Goal: Task Accomplishment & Management: Manage account settings

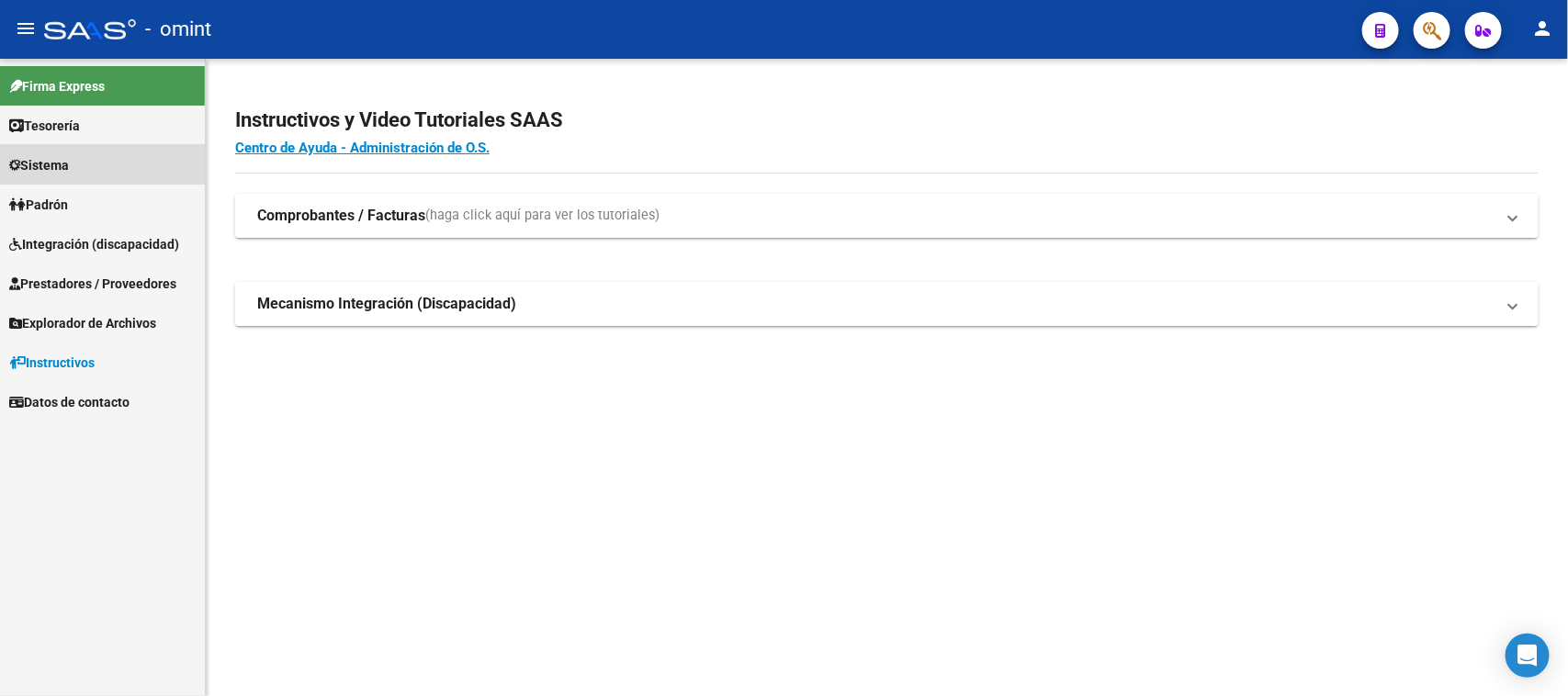
click at [108, 176] on link "Sistema" at bounding box center [102, 164] width 205 height 39
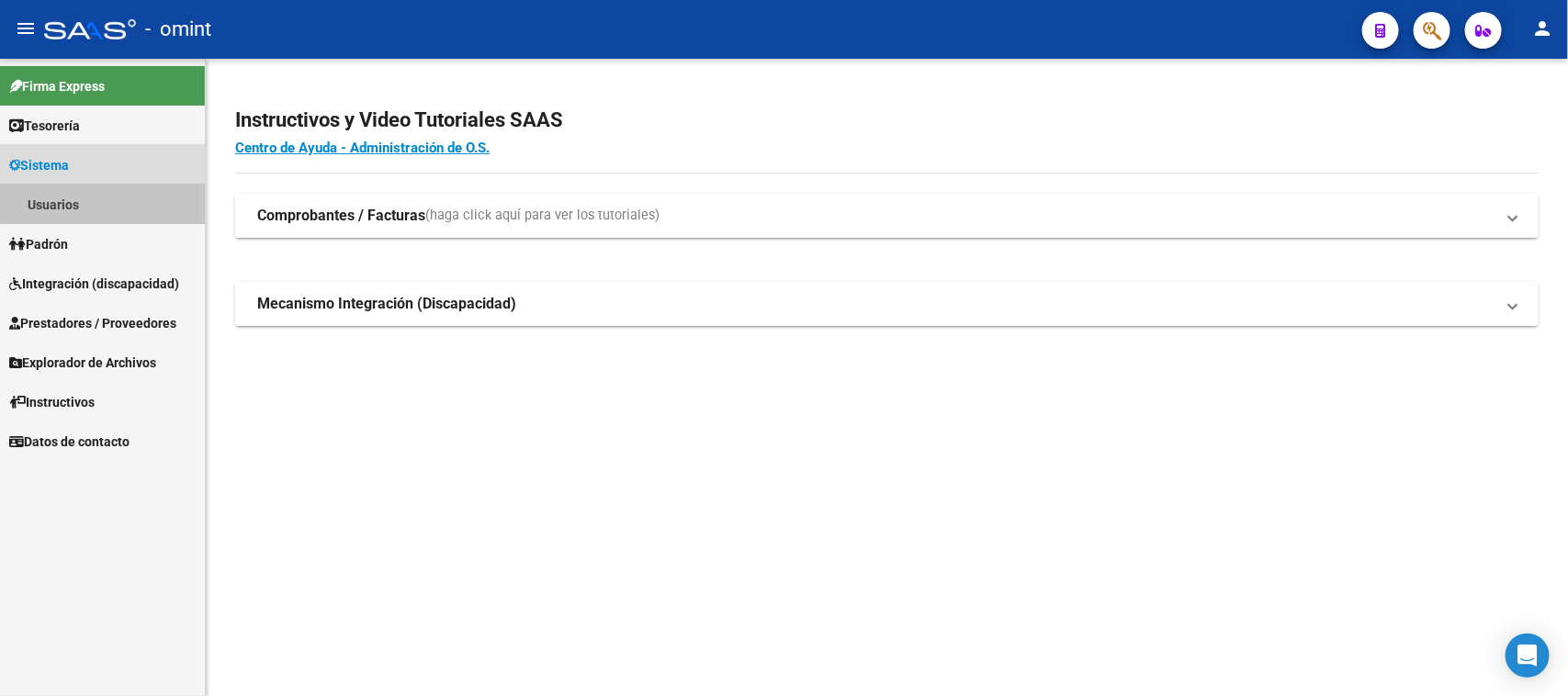
click at [103, 200] on link "Usuarios" at bounding box center [102, 204] width 205 height 39
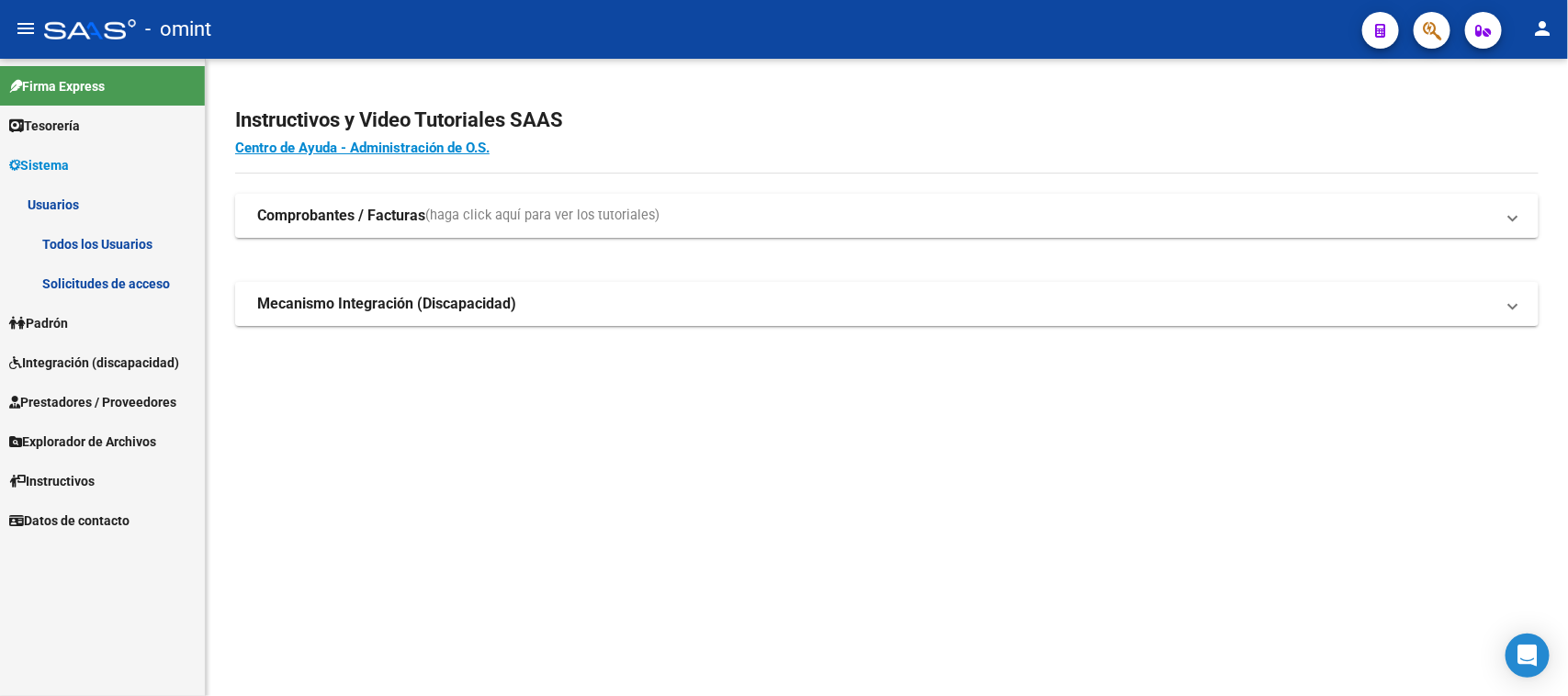
click at [104, 264] on link "Solicitudes de acceso" at bounding box center [102, 283] width 205 height 39
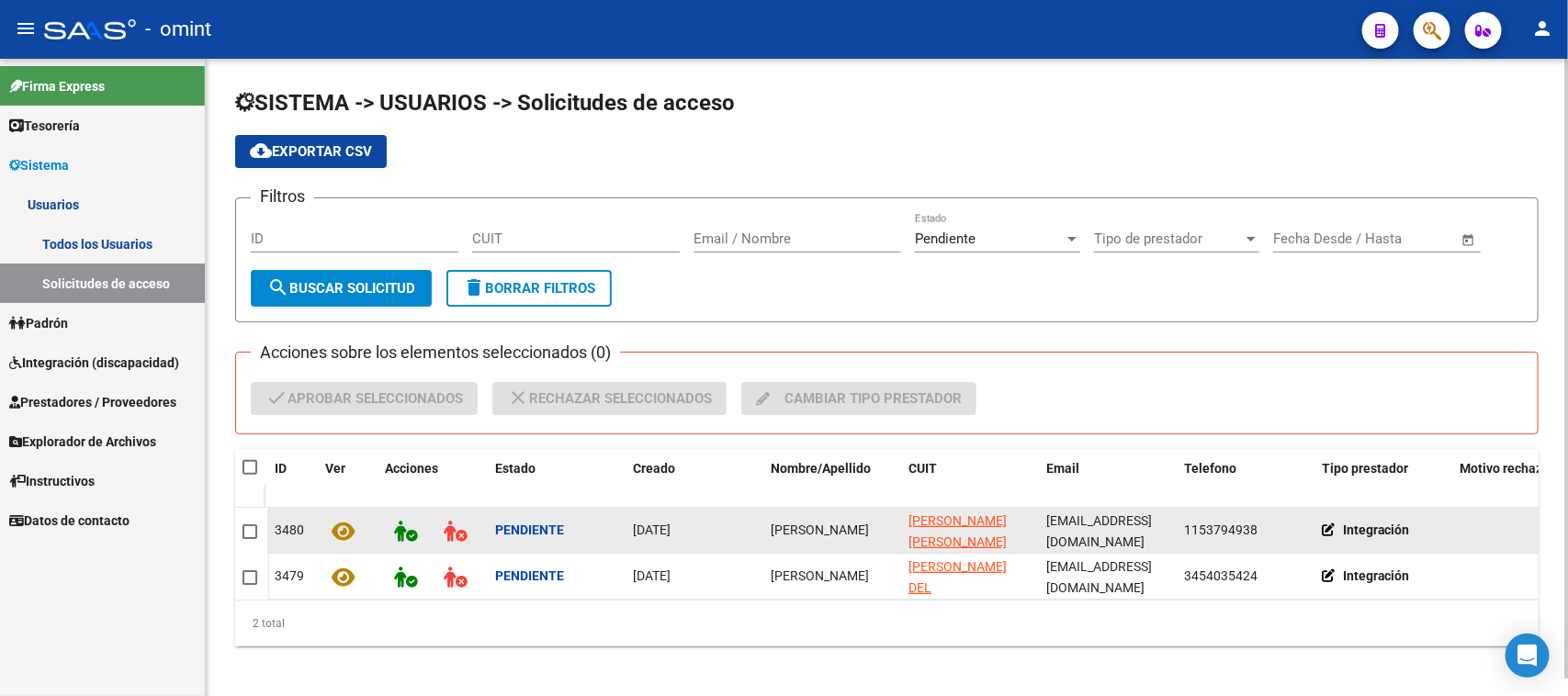
click at [806, 524] on span "Luisa Emilia Araoz" at bounding box center [820, 529] width 98 height 14
copy span "Luisa Emilia Araoz"
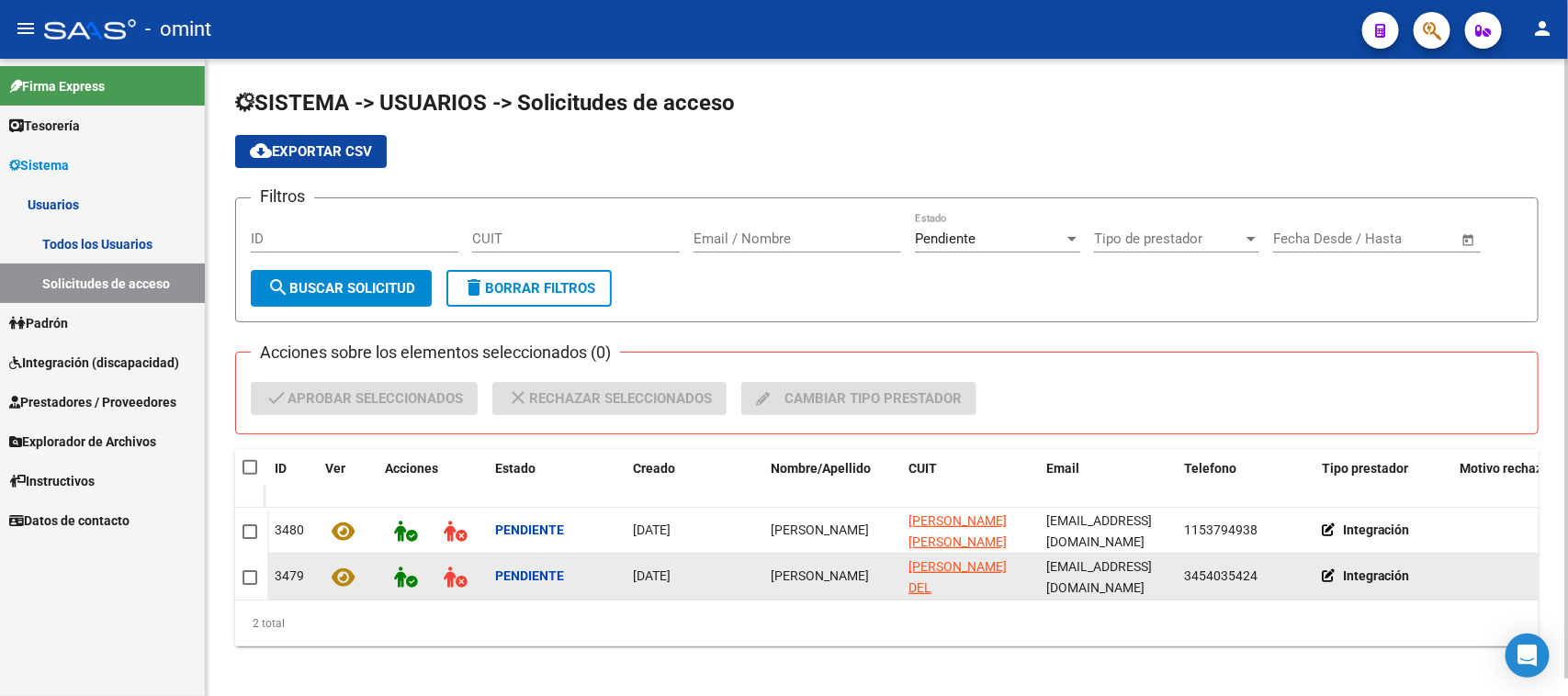
click at [808, 565] on div "Cives Tamara" at bounding box center [832, 576] width 123 height 21
copy span "Cives Tamara"
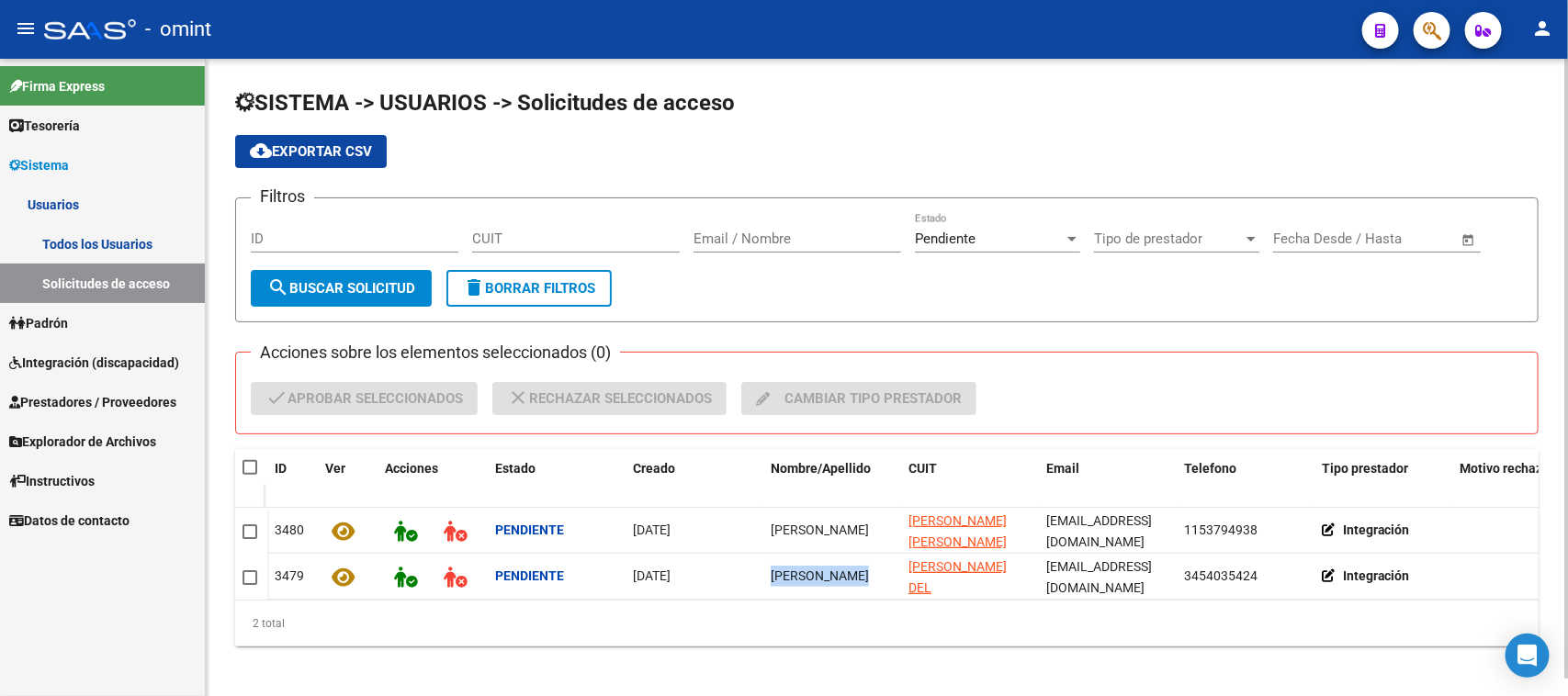
click at [249, 464] on span at bounding box center [250, 467] width 14 height 14
click at [249, 475] on input "checkbox" at bounding box center [249, 475] width 1 height 1
checkbox input "true"
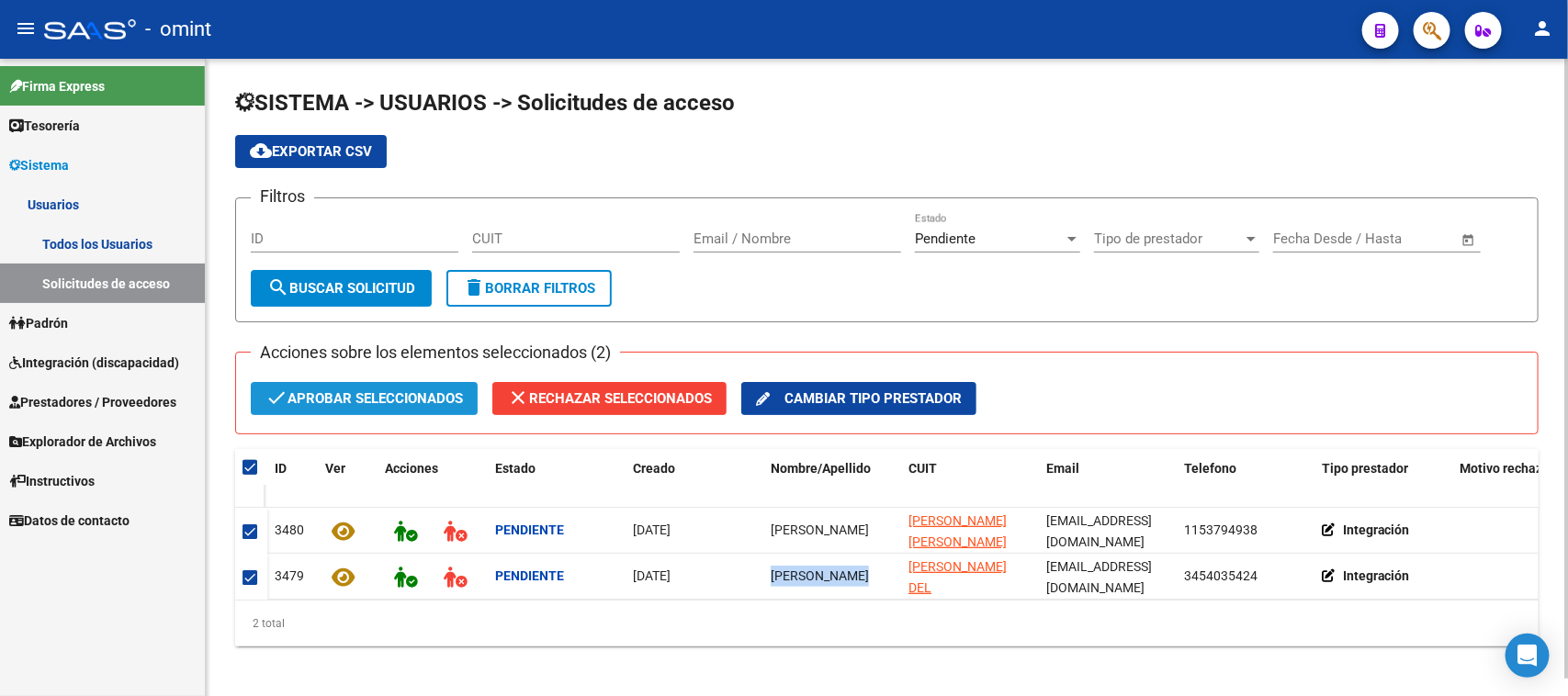
click at [399, 399] on span "check Aprobar seleccionados" at bounding box center [365, 398] width 198 height 33
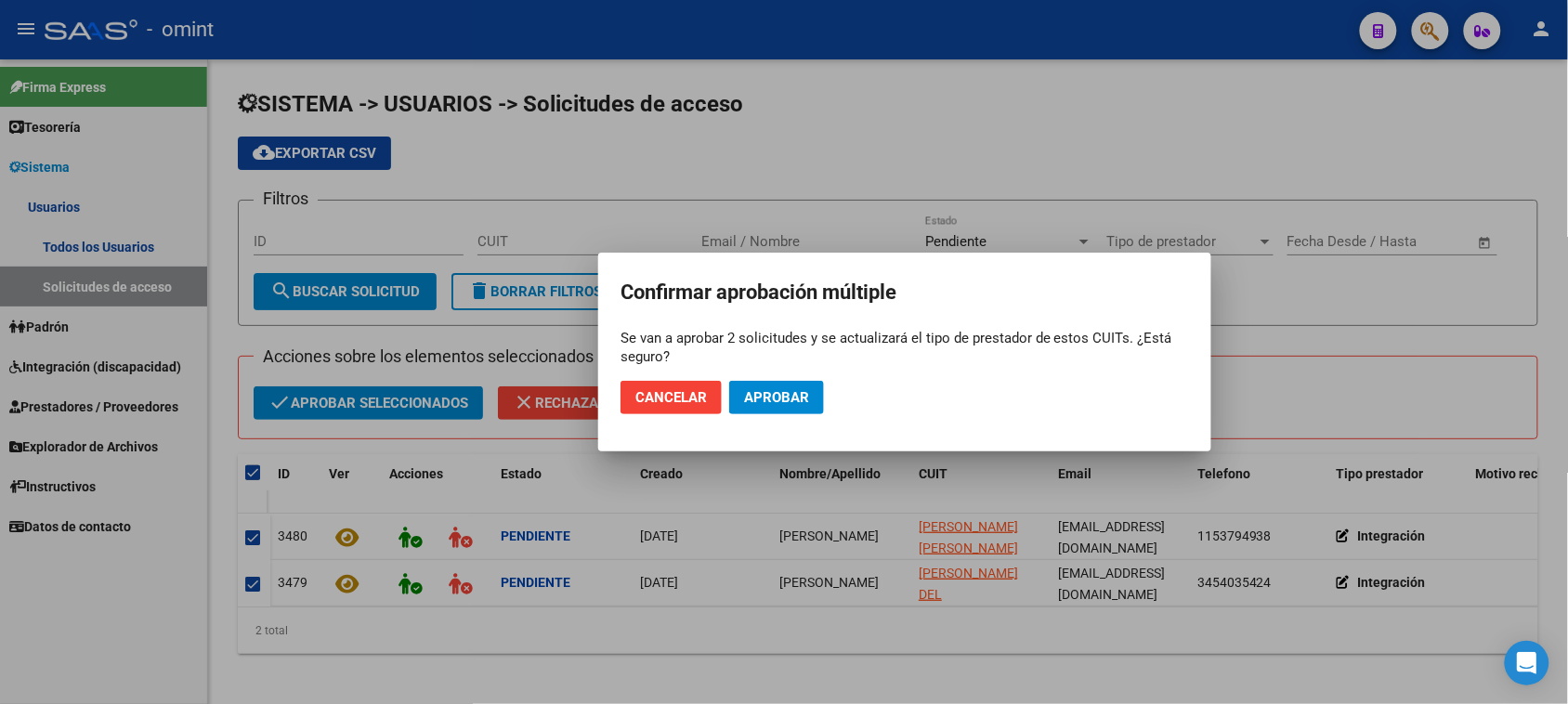
click at [804, 377] on mat-dialog-actions "Cancelar Aprobar" at bounding box center [905, 397] width 569 height 63
click at [804, 378] on mat-dialog-actions "Cancelar Aprobar" at bounding box center [905, 397] width 569 height 63
click at [804, 387] on button "Aprobar" at bounding box center [777, 397] width 95 height 33
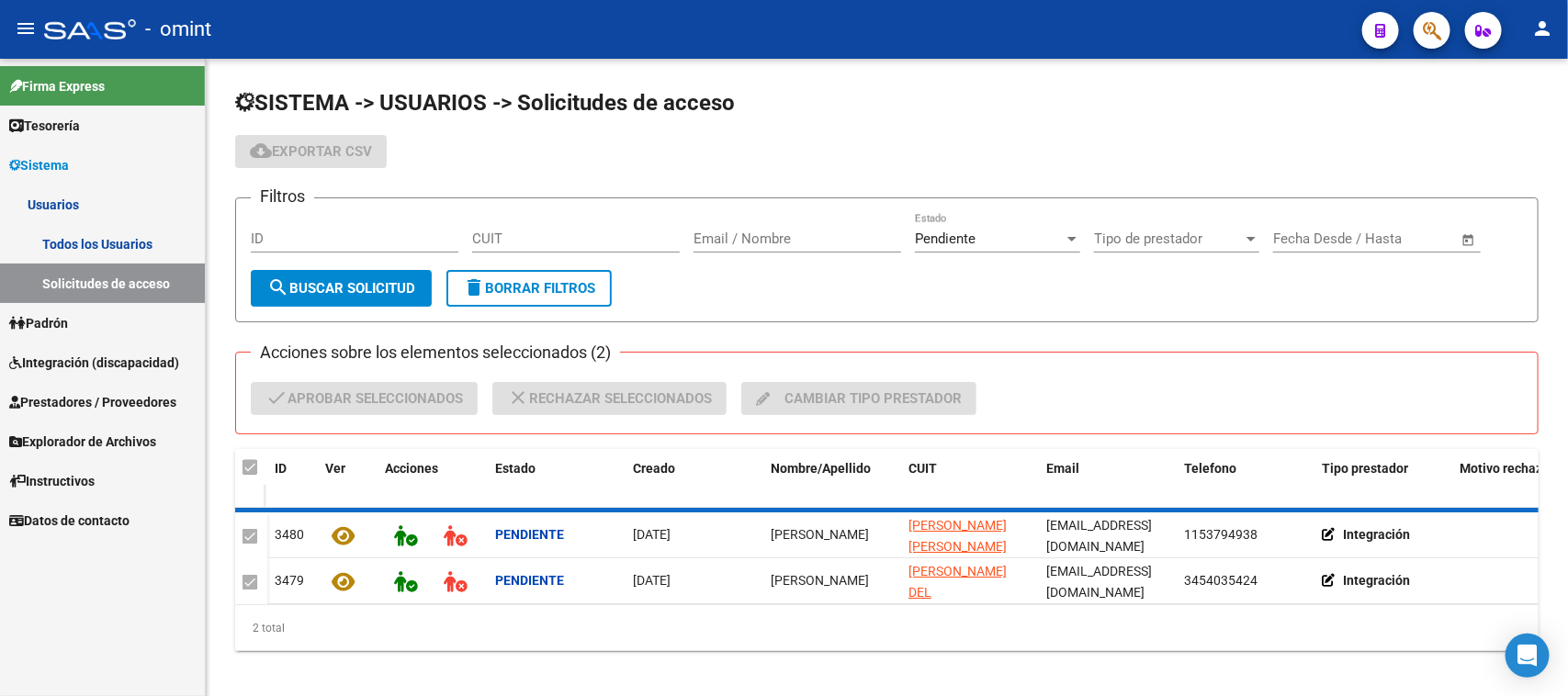
checkbox input "false"
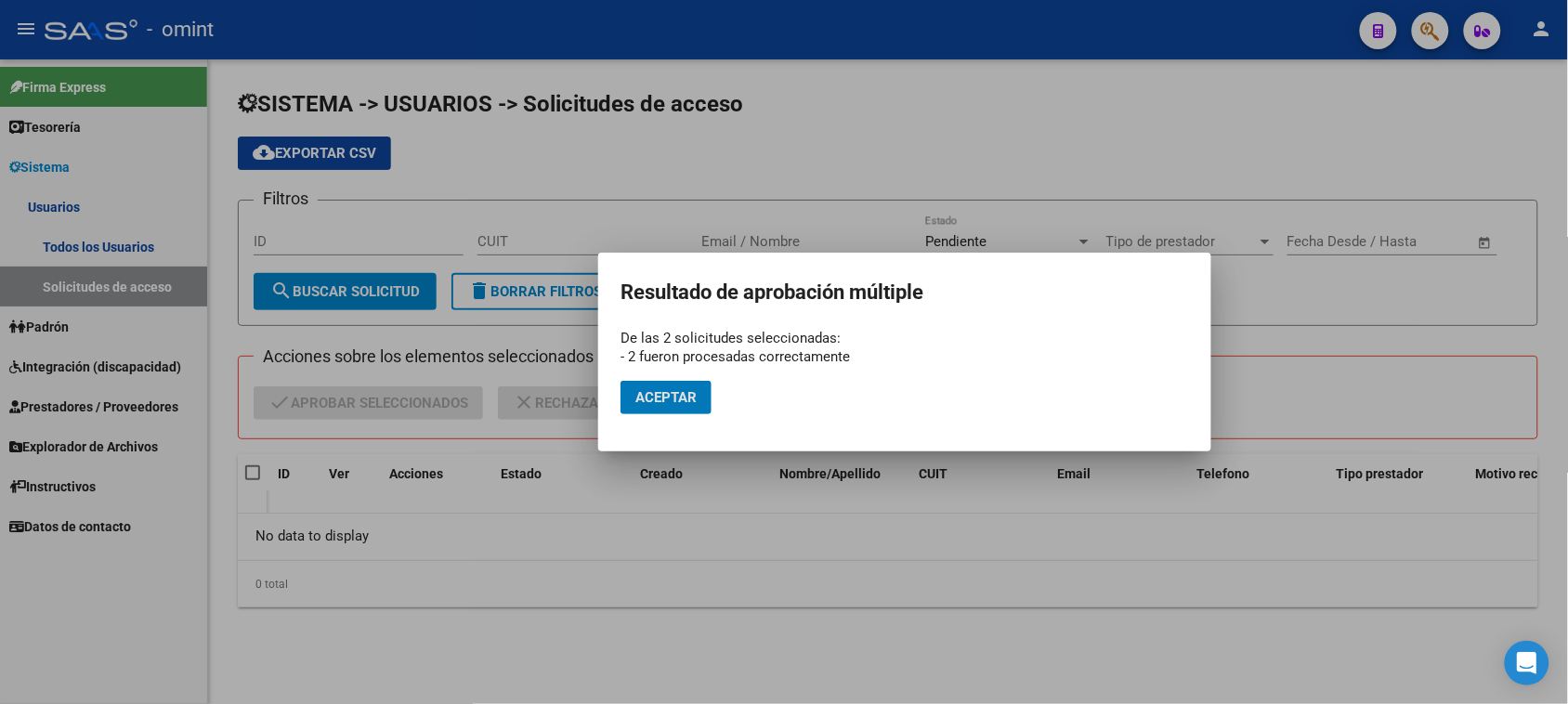
drag, startPoint x: 672, startPoint y: 404, endPoint x: 531, endPoint y: 367, distance: 145.8
click at [672, 402] on span "Aceptar" at bounding box center [666, 397] width 61 height 17
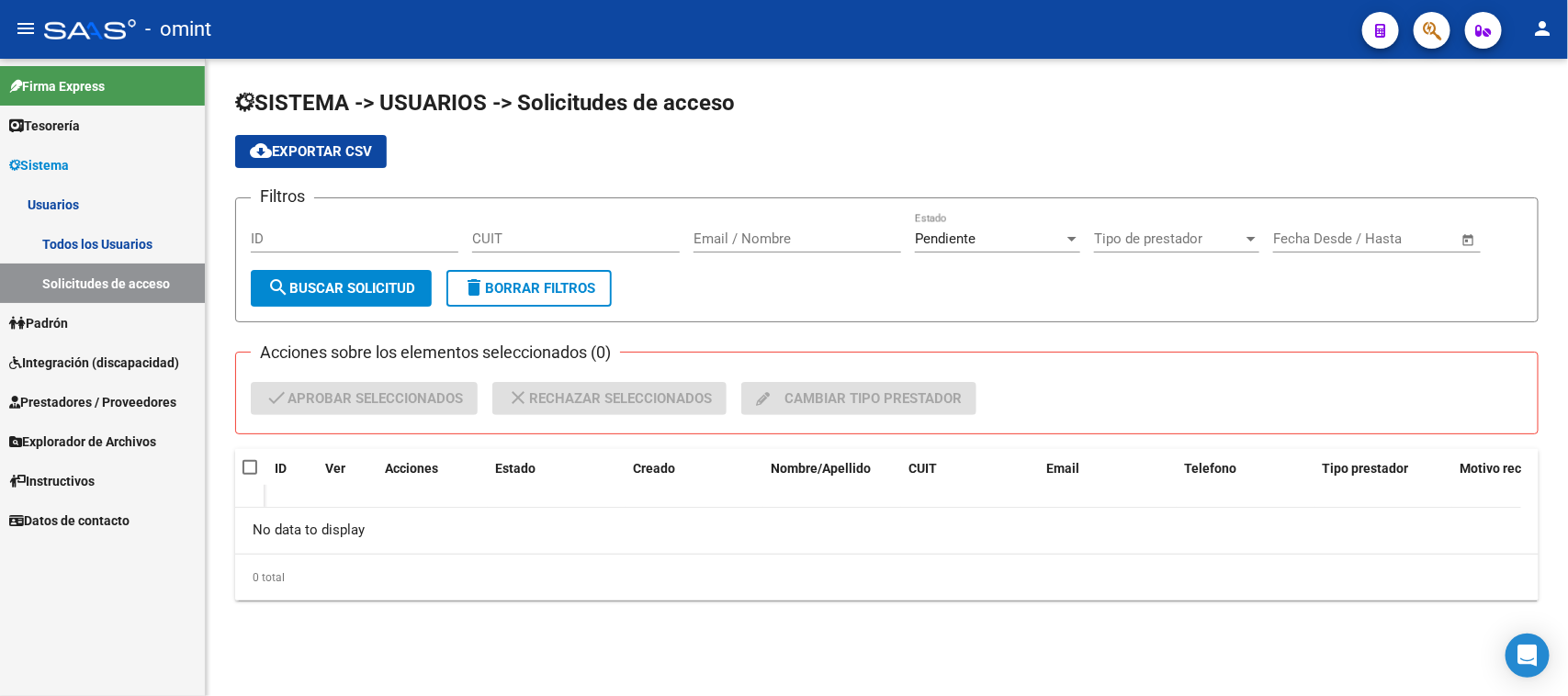
click at [81, 240] on link "Todos los Usuarios" at bounding box center [102, 243] width 205 height 39
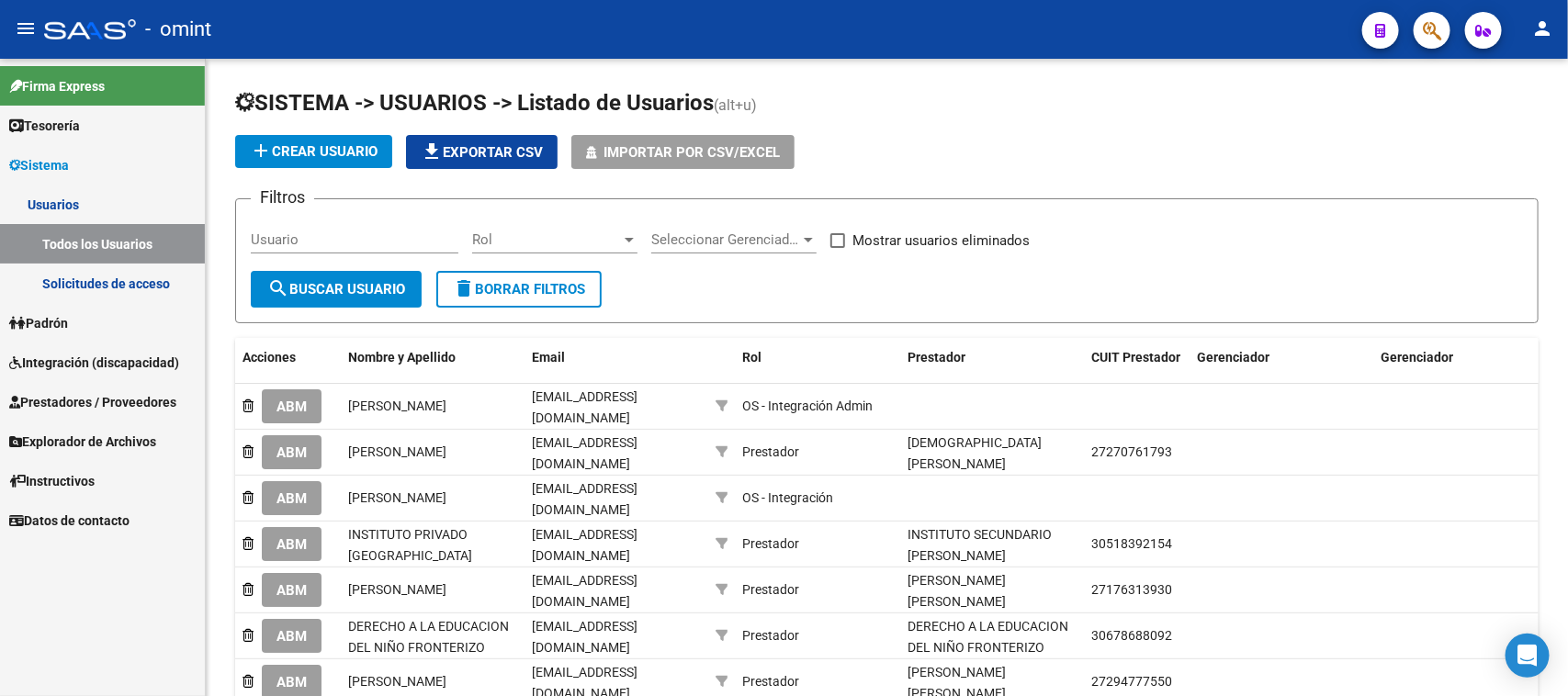
click at [310, 245] on input "Usuario" at bounding box center [354, 239] width 207 height 16
paste input "Cives Tamara"
type input "Cives Tamara"
click at [315, 273] on button "search Buscar Usuario" at bounding box center [336, 289] width 171 height 36
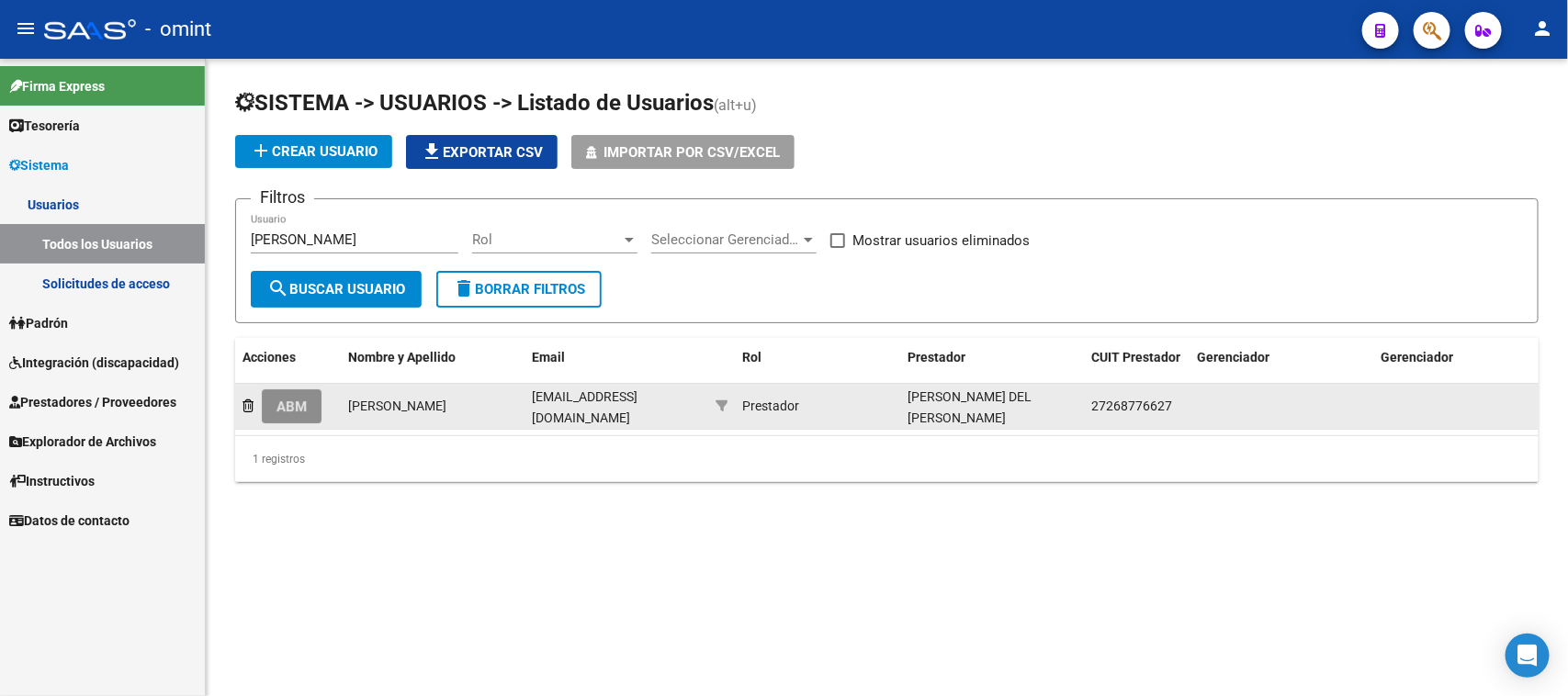
click at [265, 404] on button "ABM" at bounding box center [292, 406] width 60 height 34
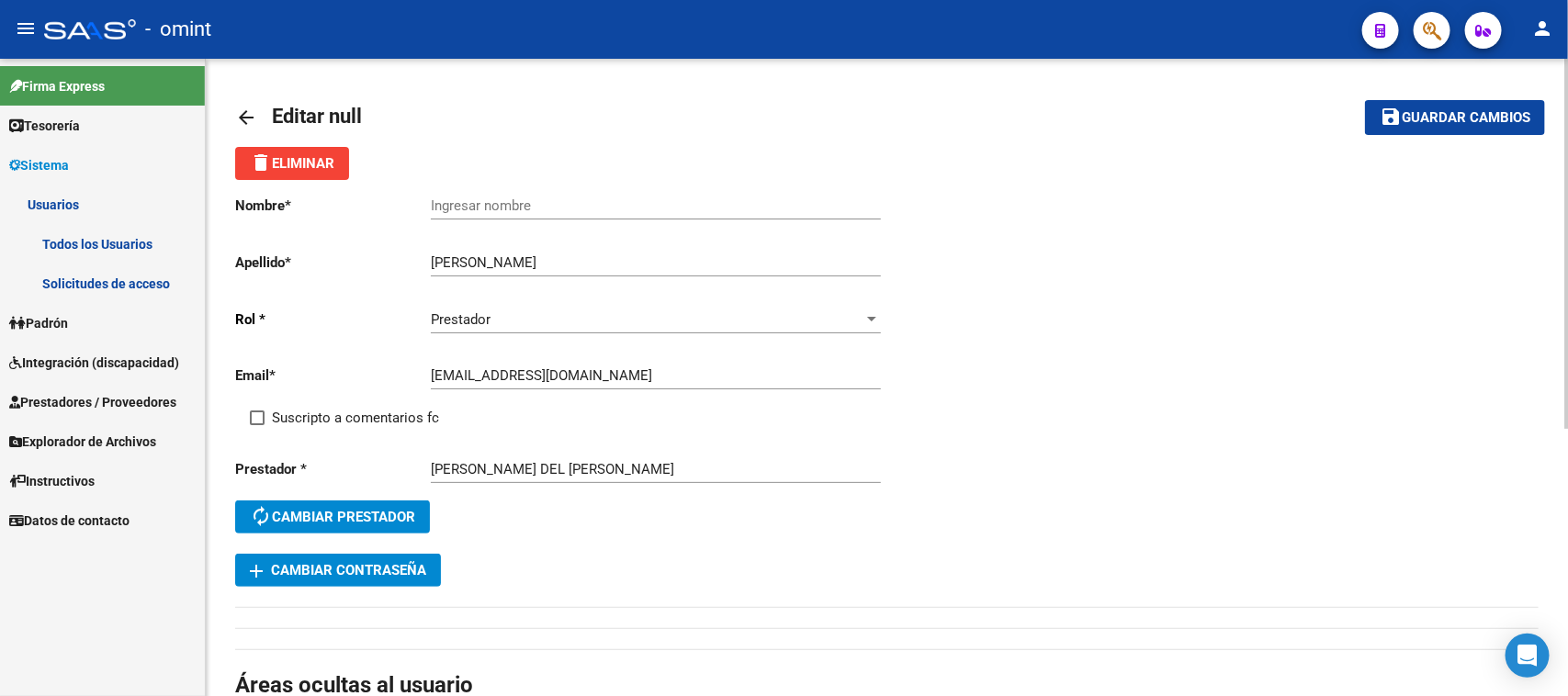
click at [470, 262] on input "Cives Tamara" at bounding box center [656, 262] width 450 height 16
type input "Cives"
click at [520, 200] on input "Ingresar nombre" at bounding box center [656, 205] width 450 height 16
paste input "Tamara"
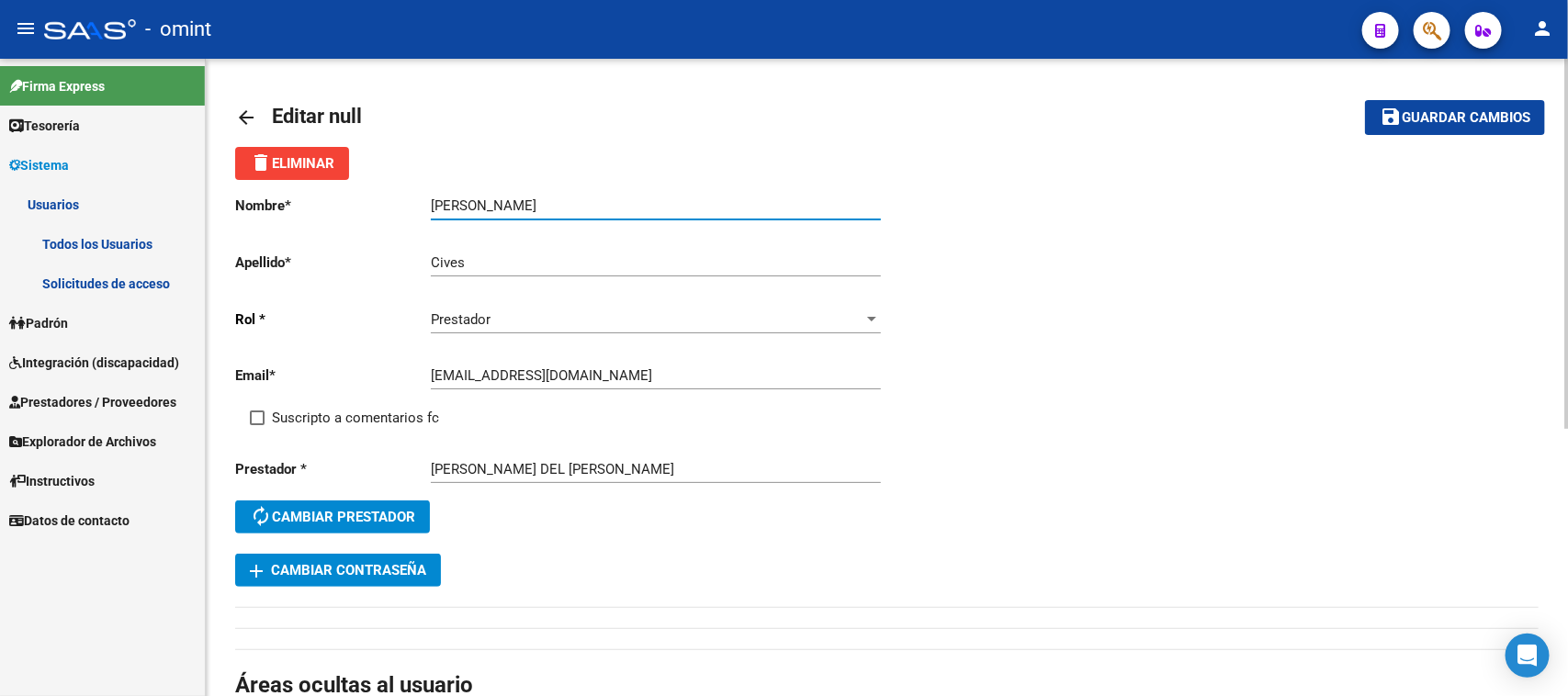
type input "Tamara"
click at [336, 422] on span "Suscripto a comentarios fc" at bounding box center [355, 418] width 167 height 22
click at [257, 425] on input "Suscripto a comentarios fc" at bounding box center [256, 425] width 1 height 1
checkbox input "true"
drag, startPoint x: 1431, startPoint y: 103, endPoint x: 1343, endPoint y: 115, distance: 88.8
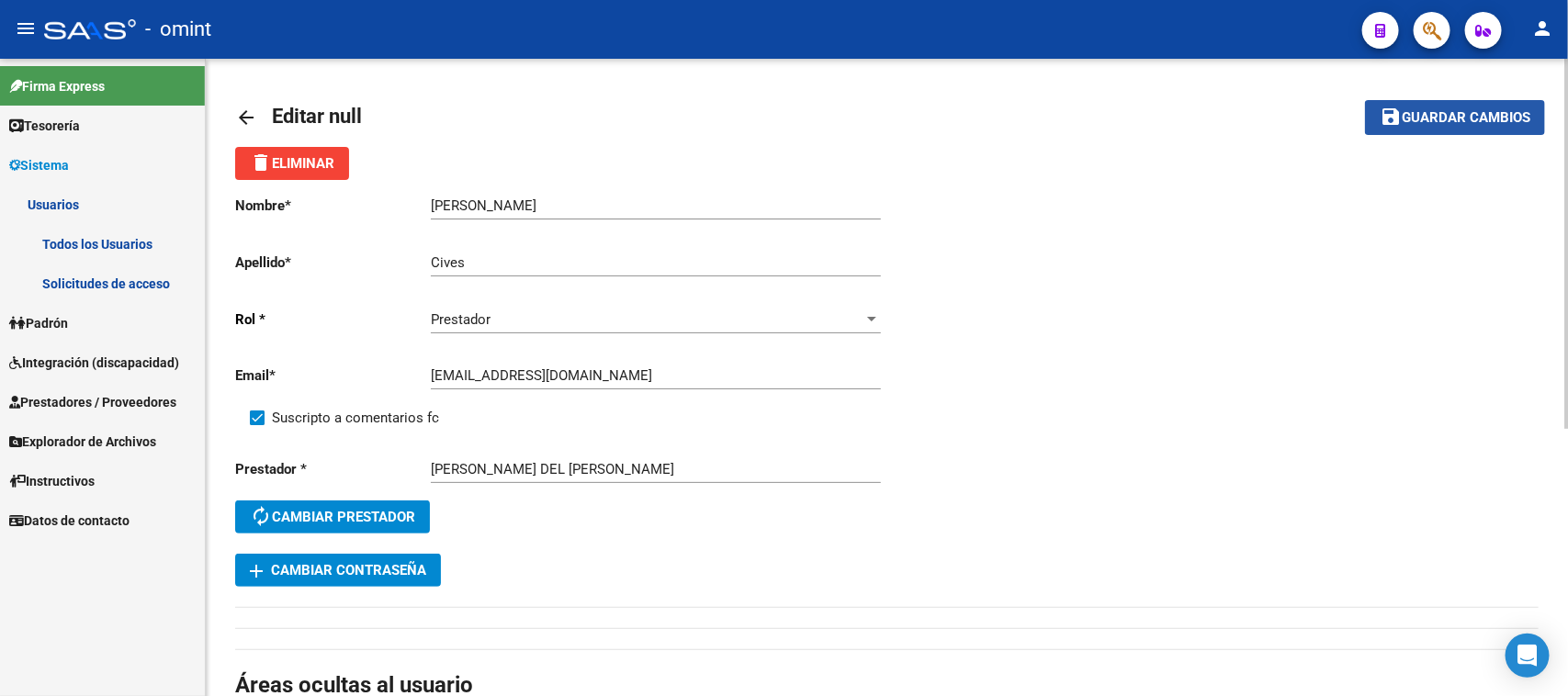
click at [1432, 102] on button "save Guardar cambios" at bounding box center [1456, 116] width 181 height 34
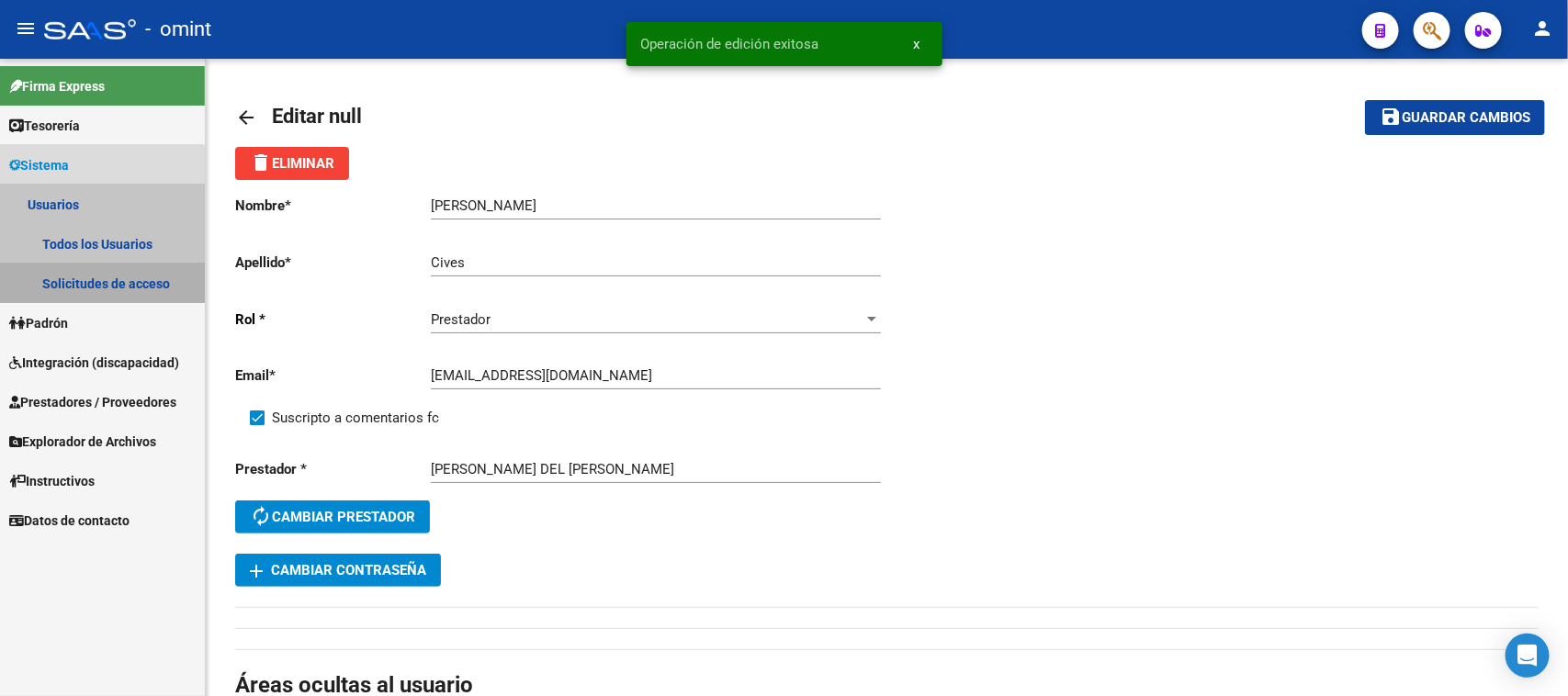
click at [69, 278] on link "Solicitudes de acceso" at bounding box center [102, 283] width 205 height 39
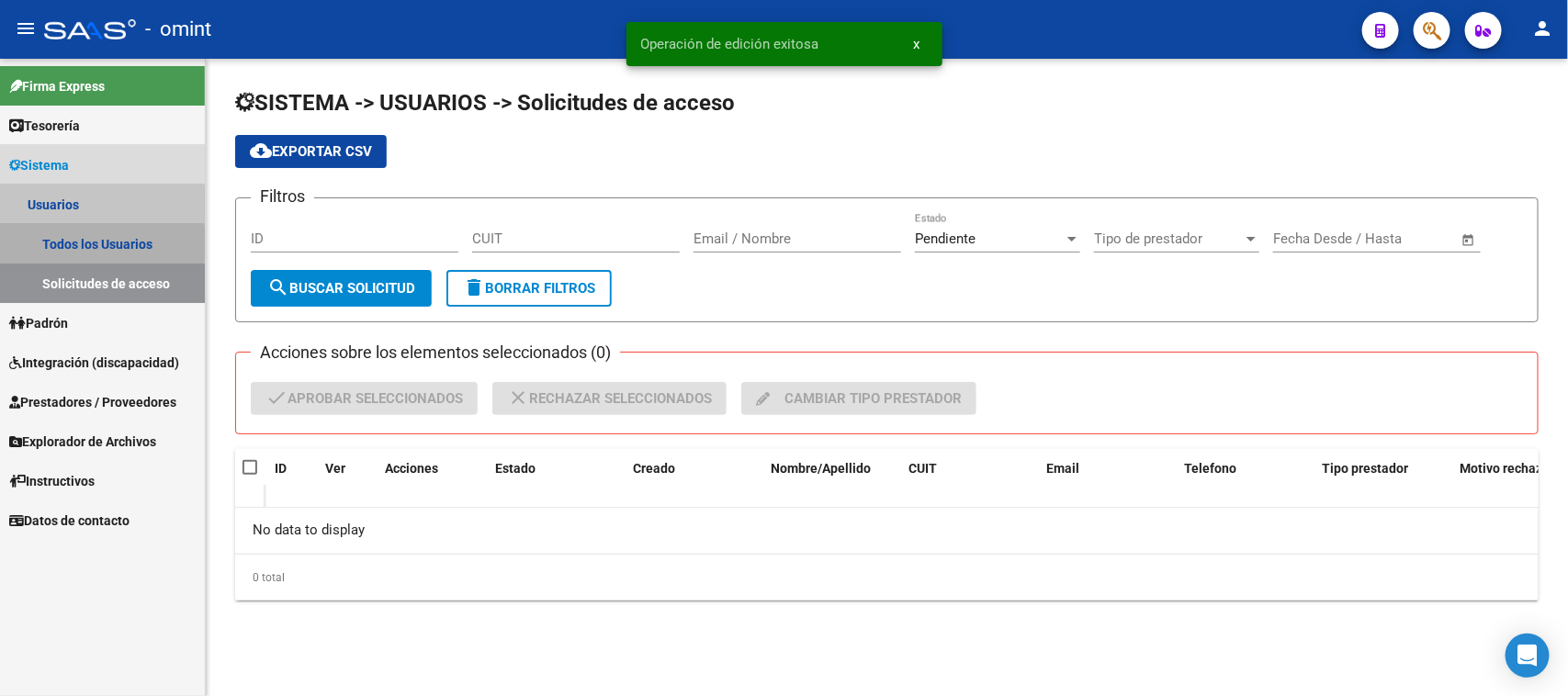
click at [79, 244] on link "Todos los Usuarios" at bounding box center [102, 243] width 205 height 39
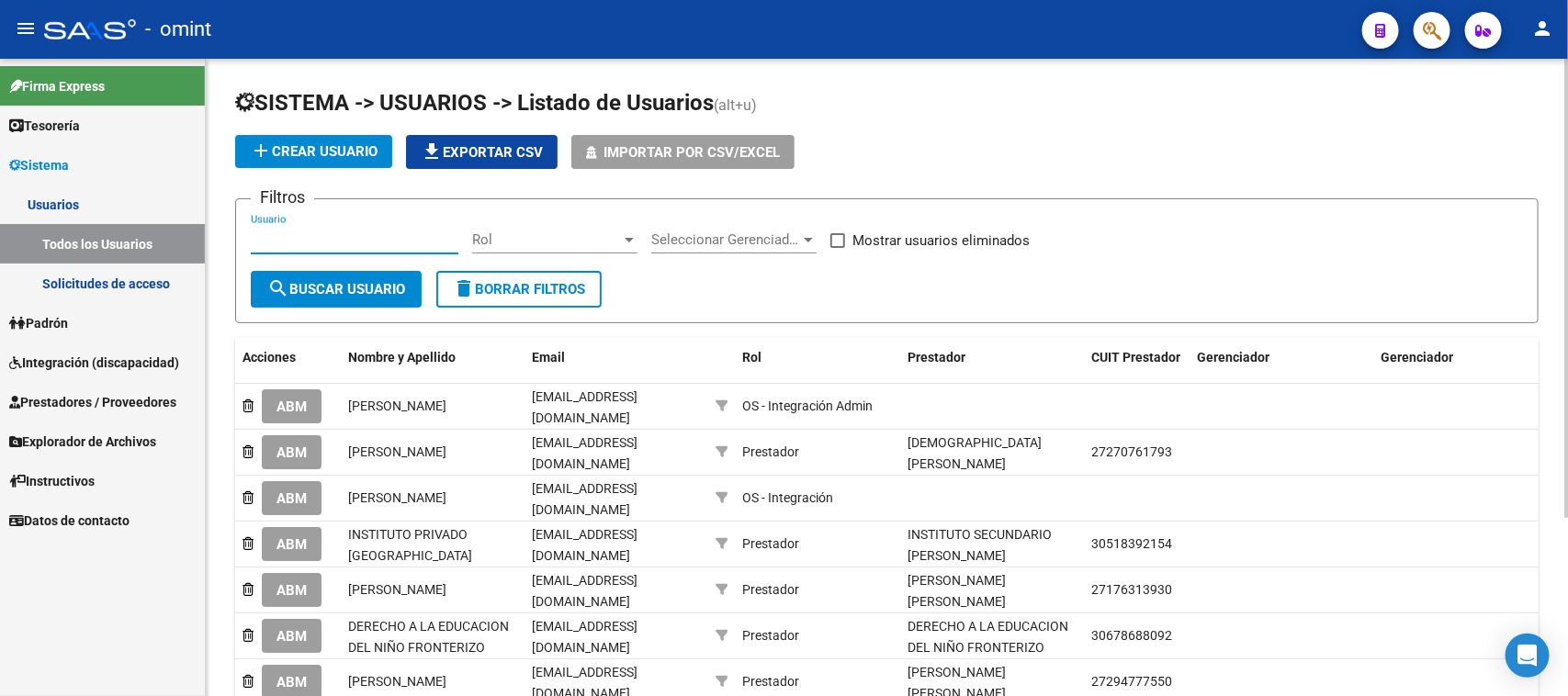
click at [388, 237] on input "Usuario" at bounding box center [354, 239] width 207 height 16
paste input "Luisa Emilia Araoz"
type input "Luisa Emilia Araoz"
click at [378, 281] on span "search Buscar Usuario" at bounding box center [336, 289] width 138 height 16
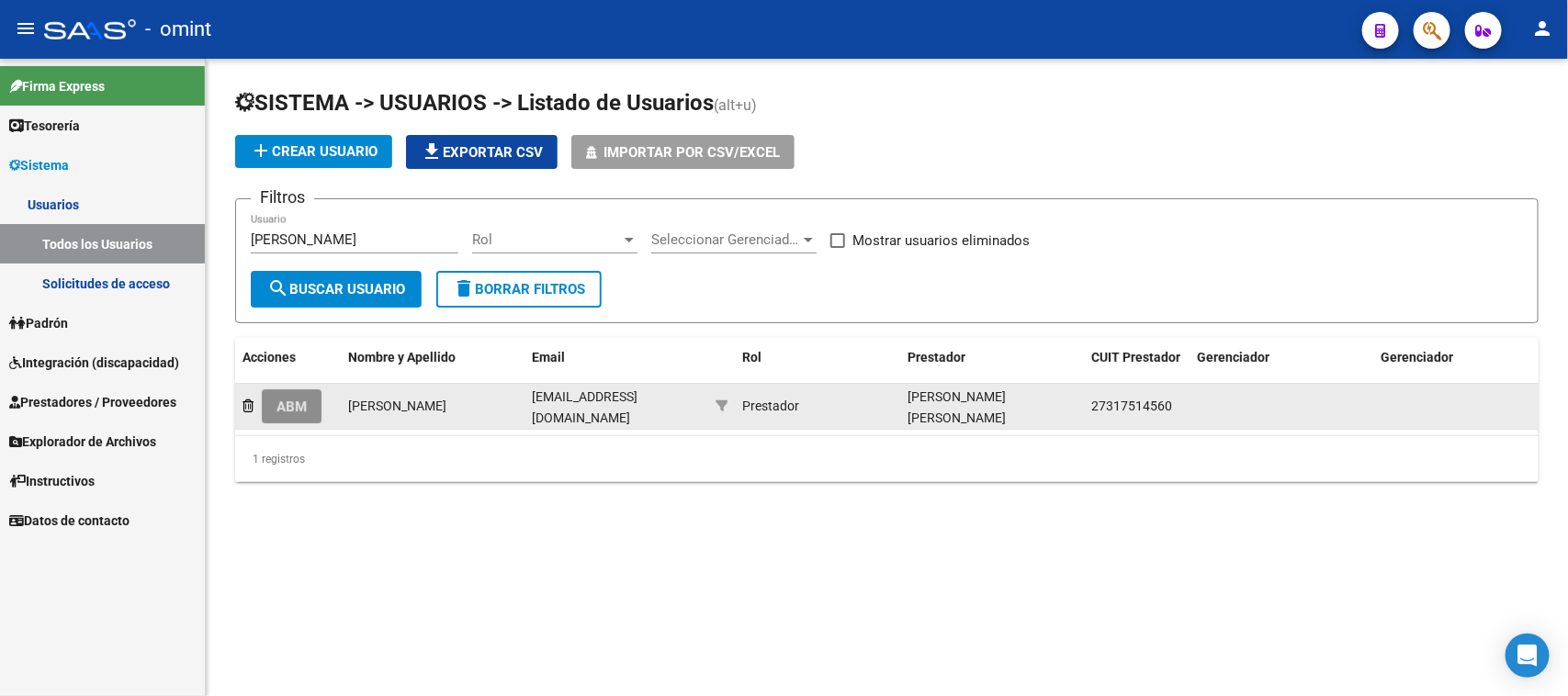
click at [268, 396] on button "ABM" at bounding box center [292, 406] width 60 height 34
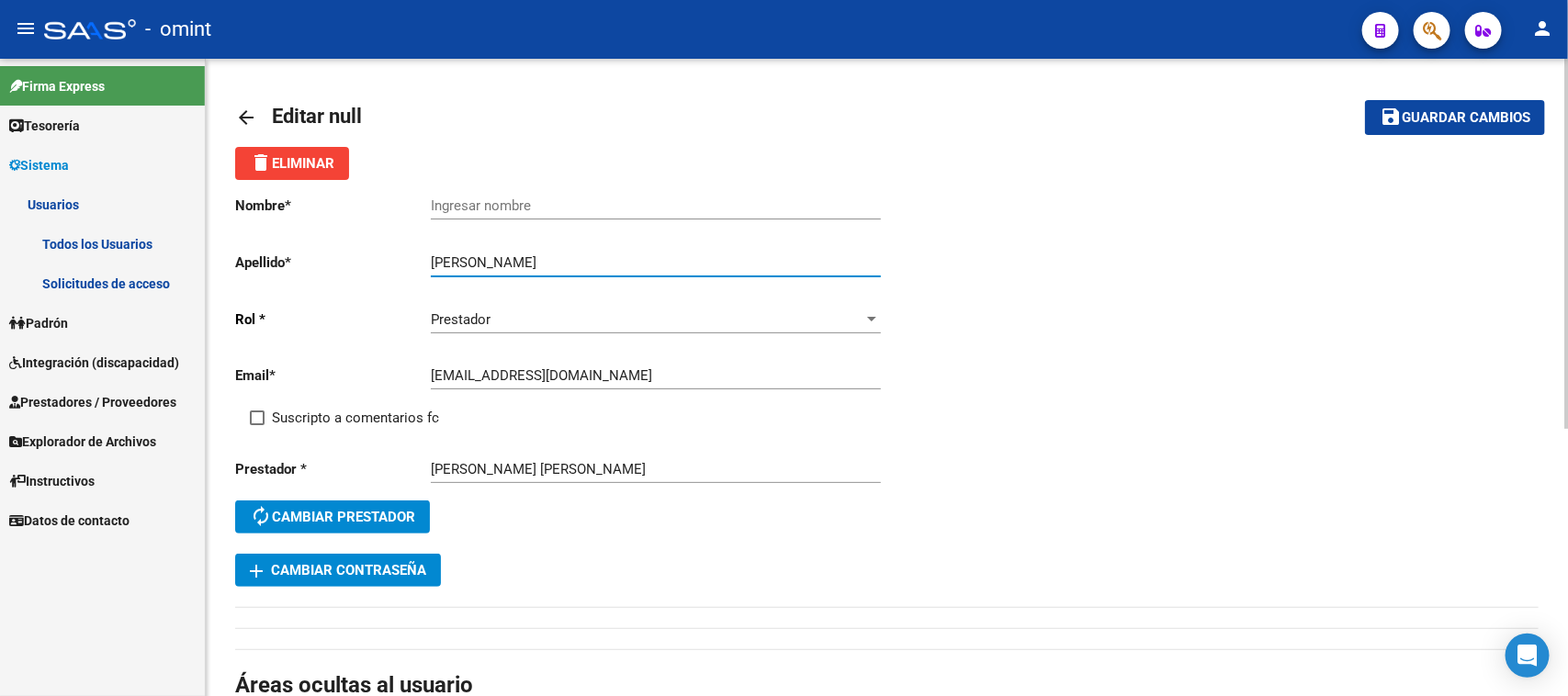
drag, startPoint x: 503, startPoint y: 260, endPoint x: 411, endPoint y: 257, distance: 92.0
click at [411, 257] on app-form-text-field "Apellido * Luisa Emilia Araoz Ingresar apellido" at bounding box center [558, 262] width 645 height 16
type input "Araoz"
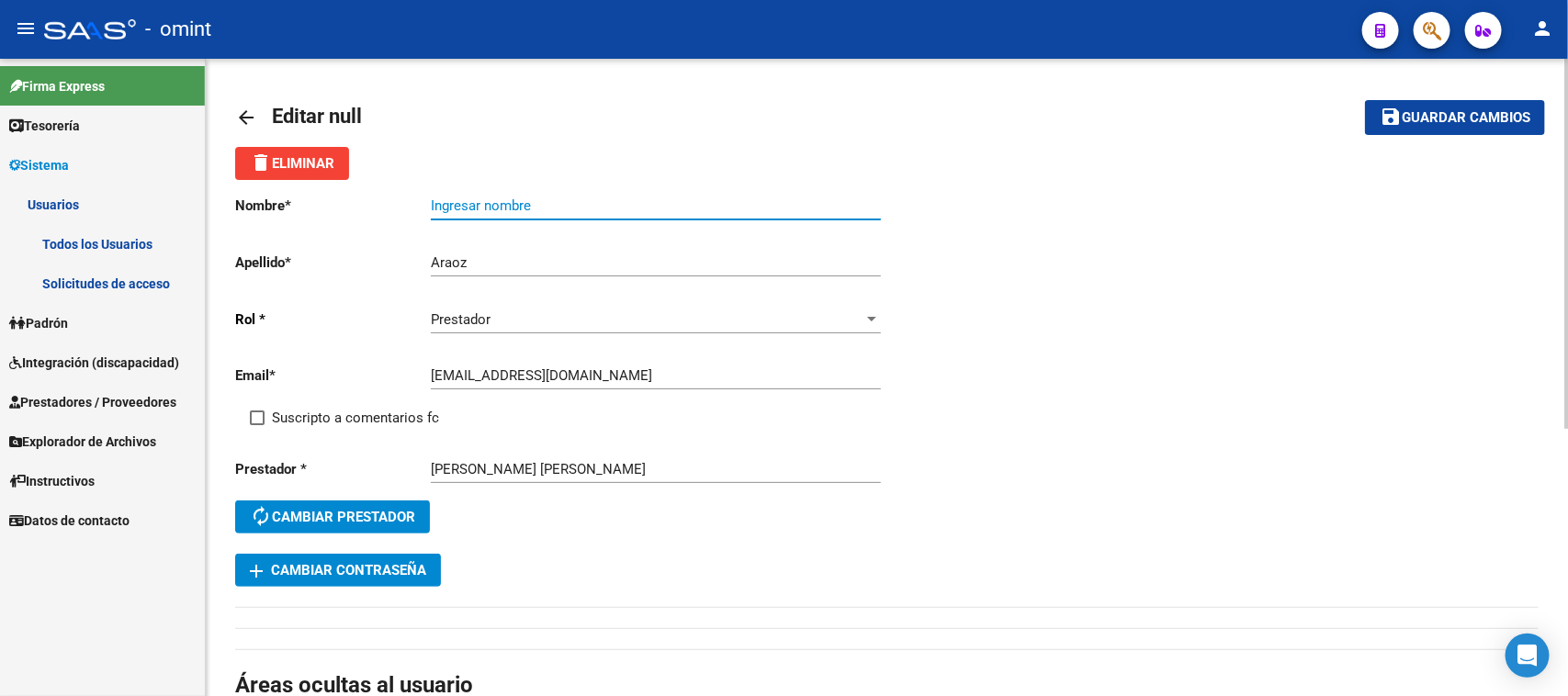
click at [489, 204] on input "Ingresar nombre" at bounding box center [656, 205] width 450 height 16
paste input "Luisa Emilia"
type input "Luisa Emilia"
click at [303, 411] on span "Suscripto a comentarios fc" at bounding box center [355, 418] width 167 height 22
click at [257, 425] on input "Suscripto a comentarios fc" at bounding box center [256, 425] width 1 height 1
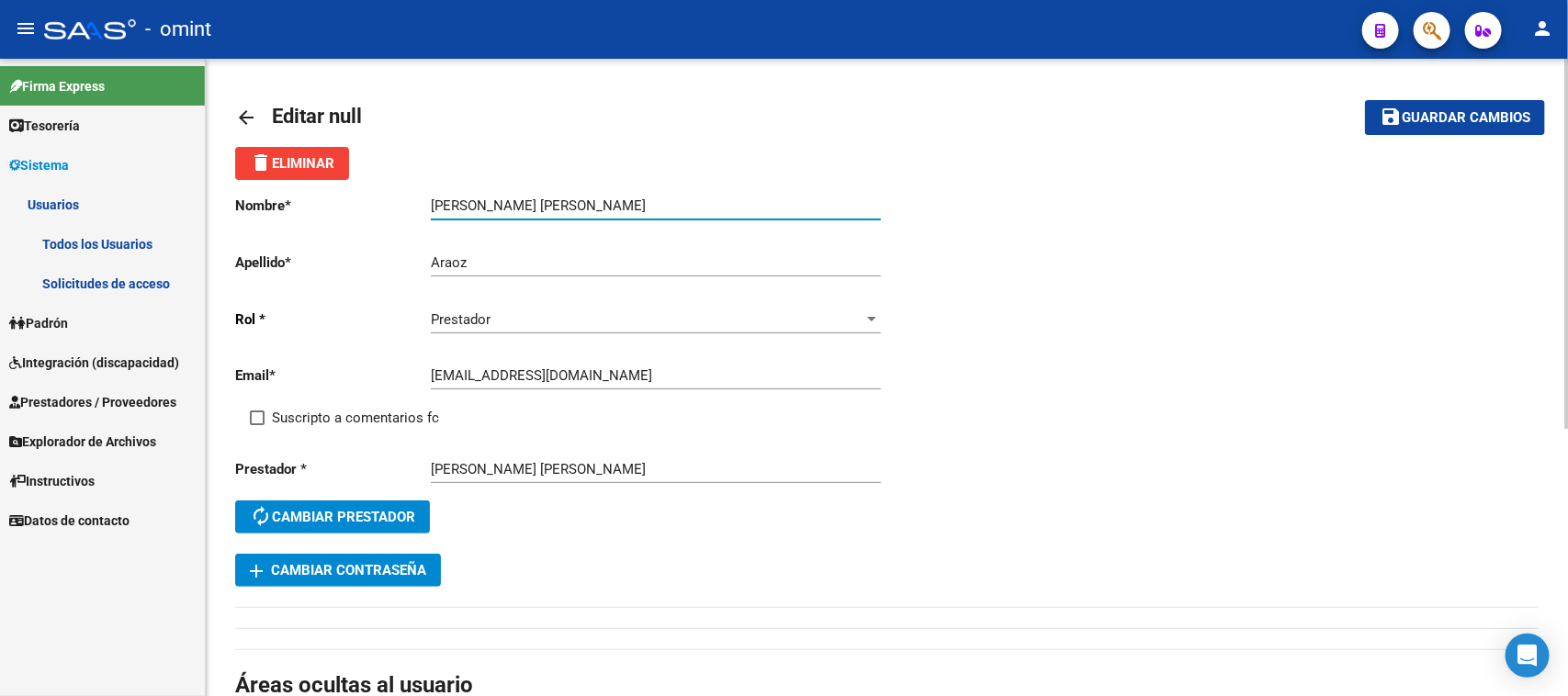
checkbox input "true"
click at [1471, 106] on button "save Guardar cambios" at bounding box center [1456, 116] width 181 height 34
click at [145, 346] on link "Integración (discapacidad)" at bounding box center [102, 362] width 205 height 39
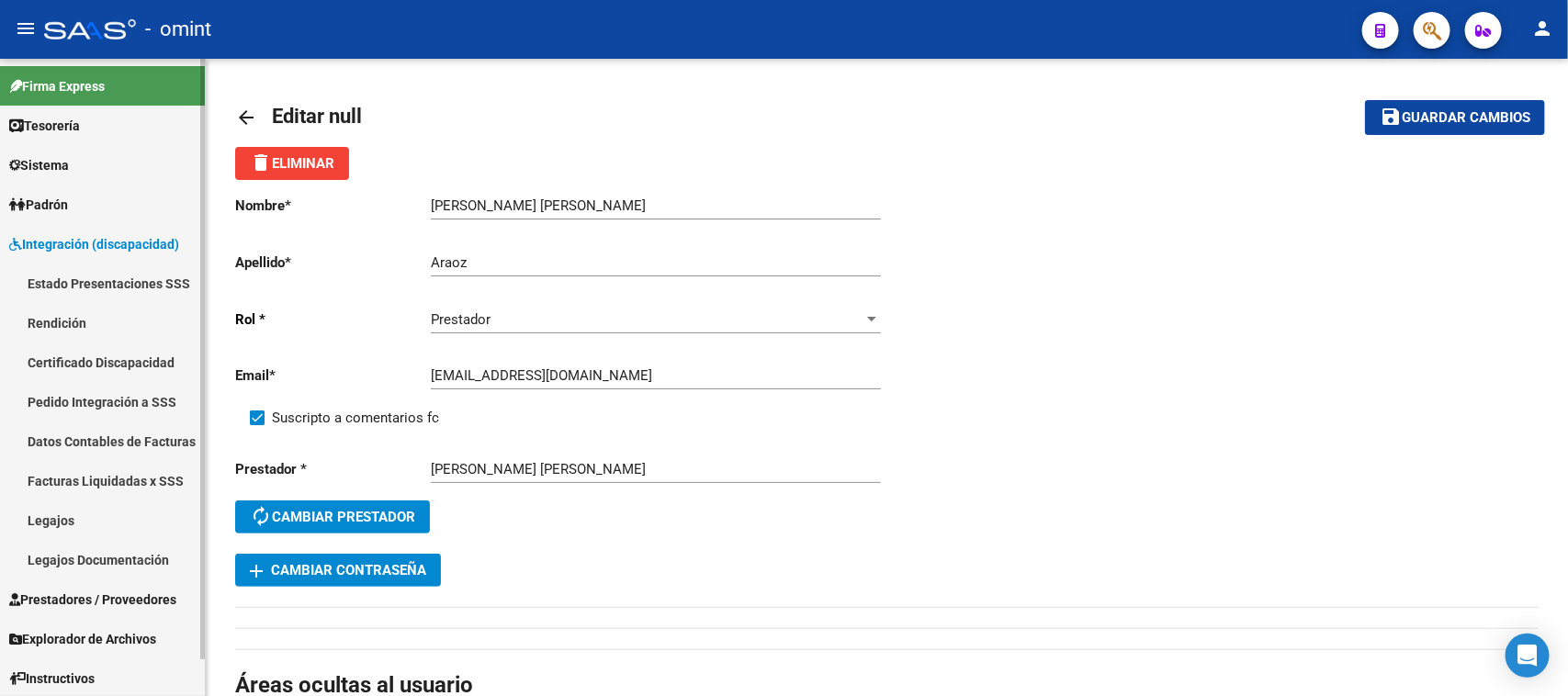
click at [130, 602] on span "Prestadores / Proveedores" at bounding box center [93, 599] width 167 height 20
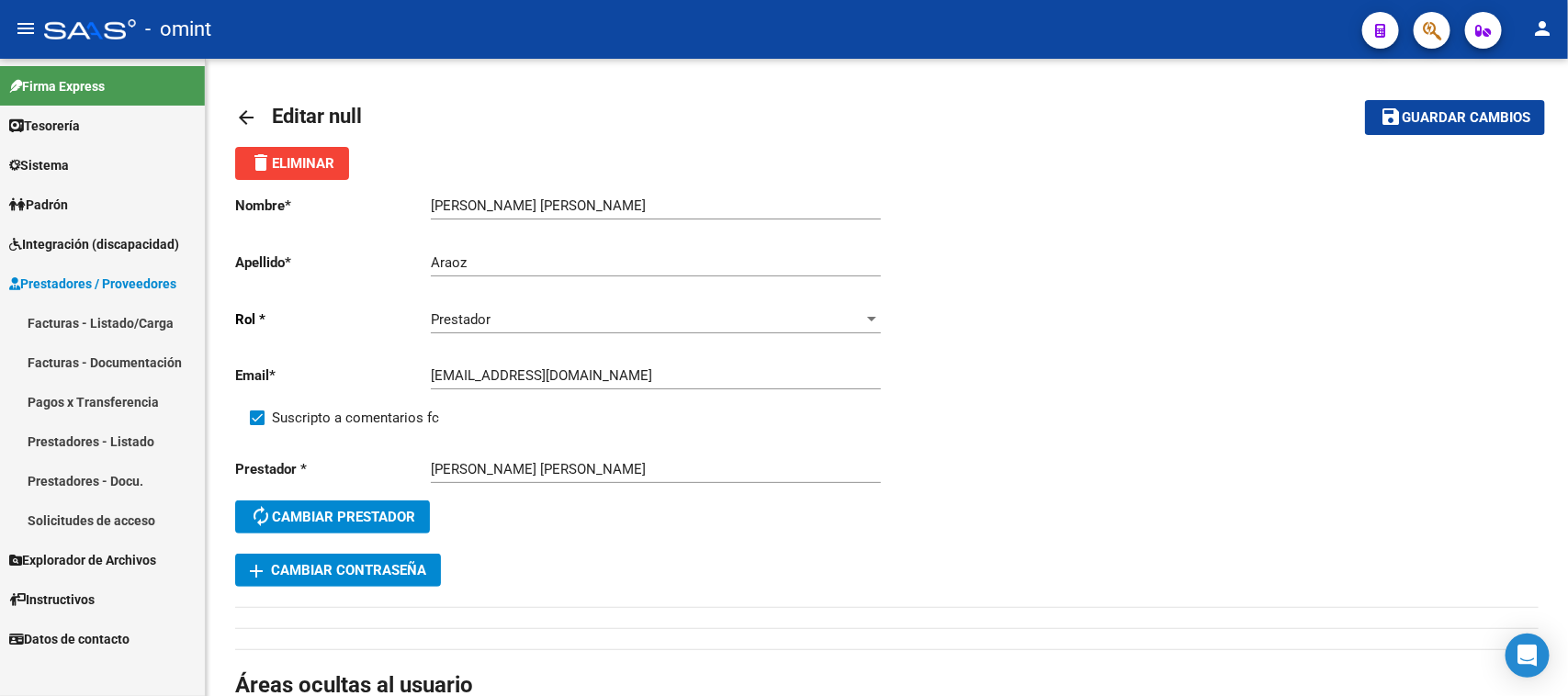
click at [115, 324] on link "Facturas - Listado/Carga" at bounding box center [102, 323] width 205 height 39
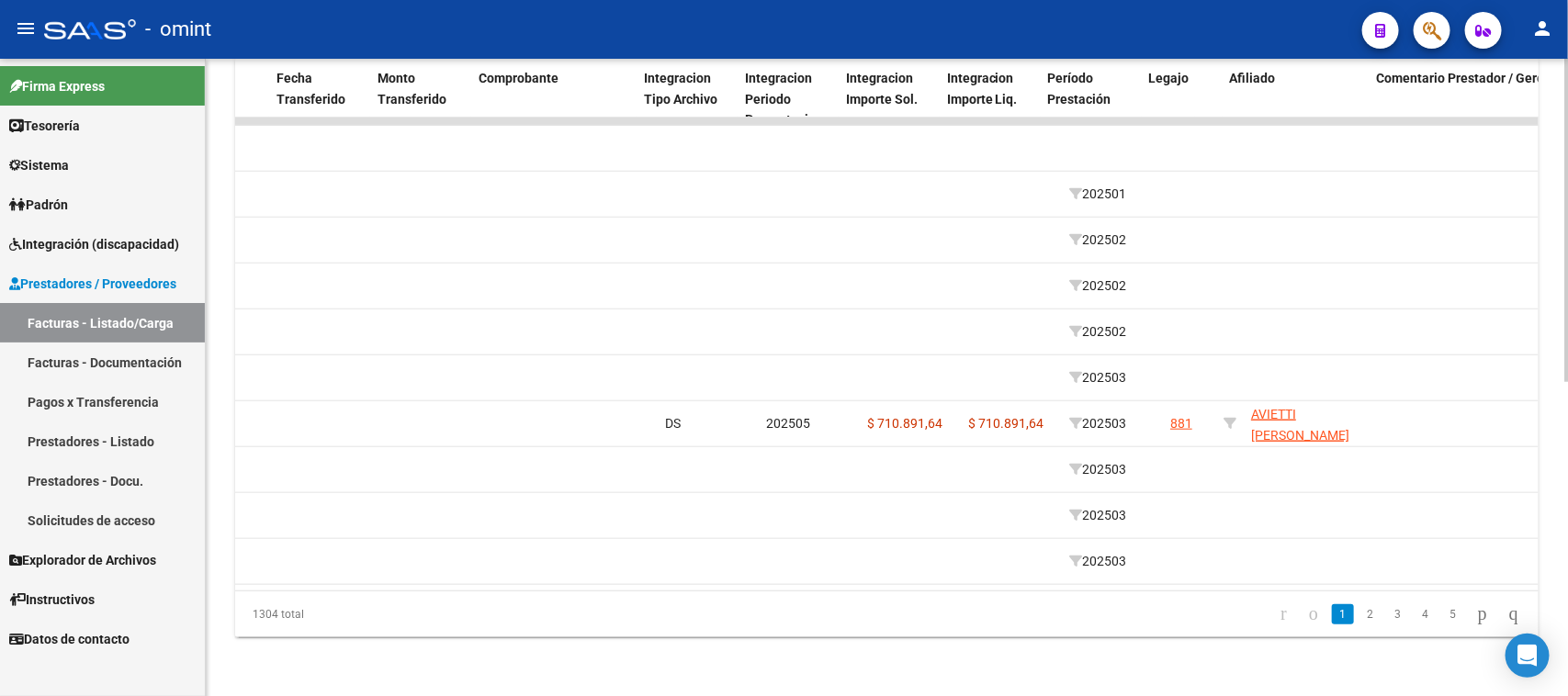
scroll to position [0, 1839]
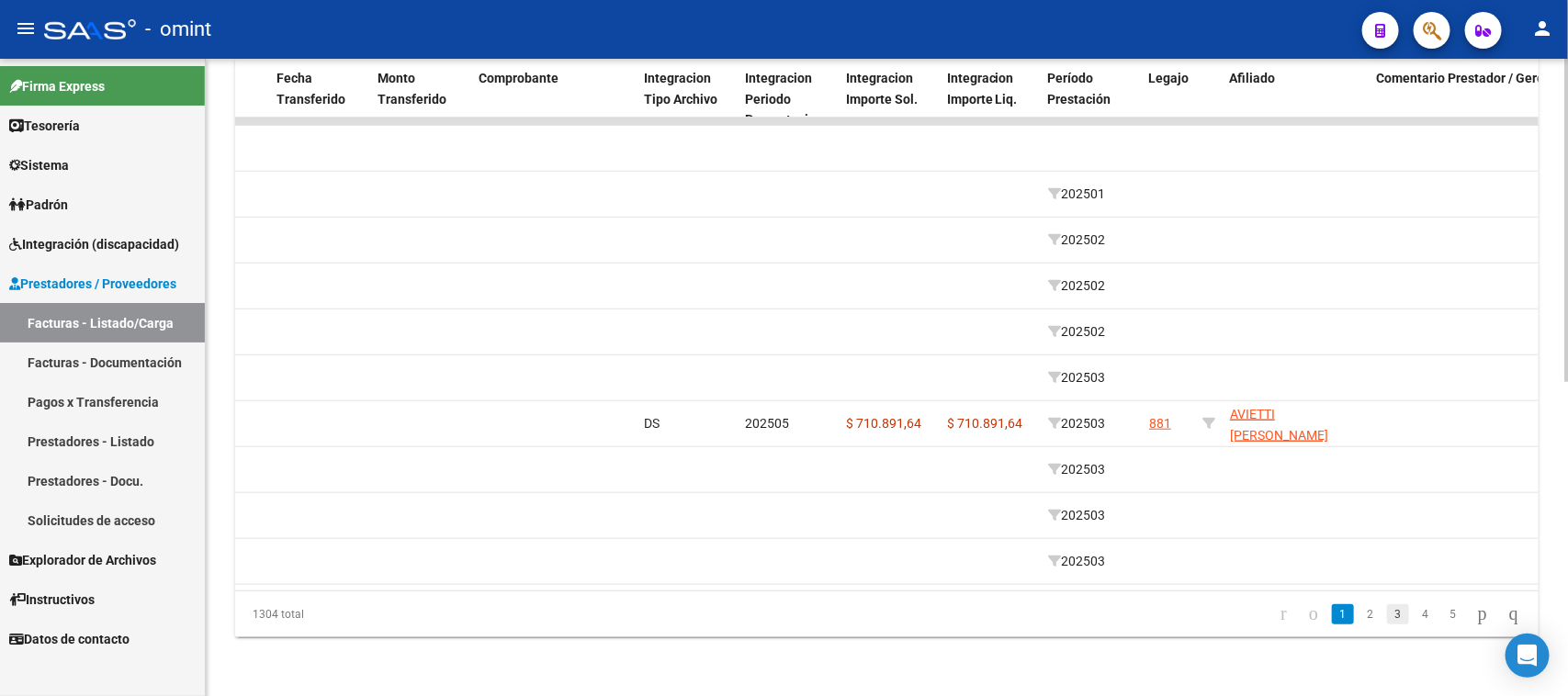
click at [1387, 612] on link "3" at bounding box center [1398, 614] width 22 height 20
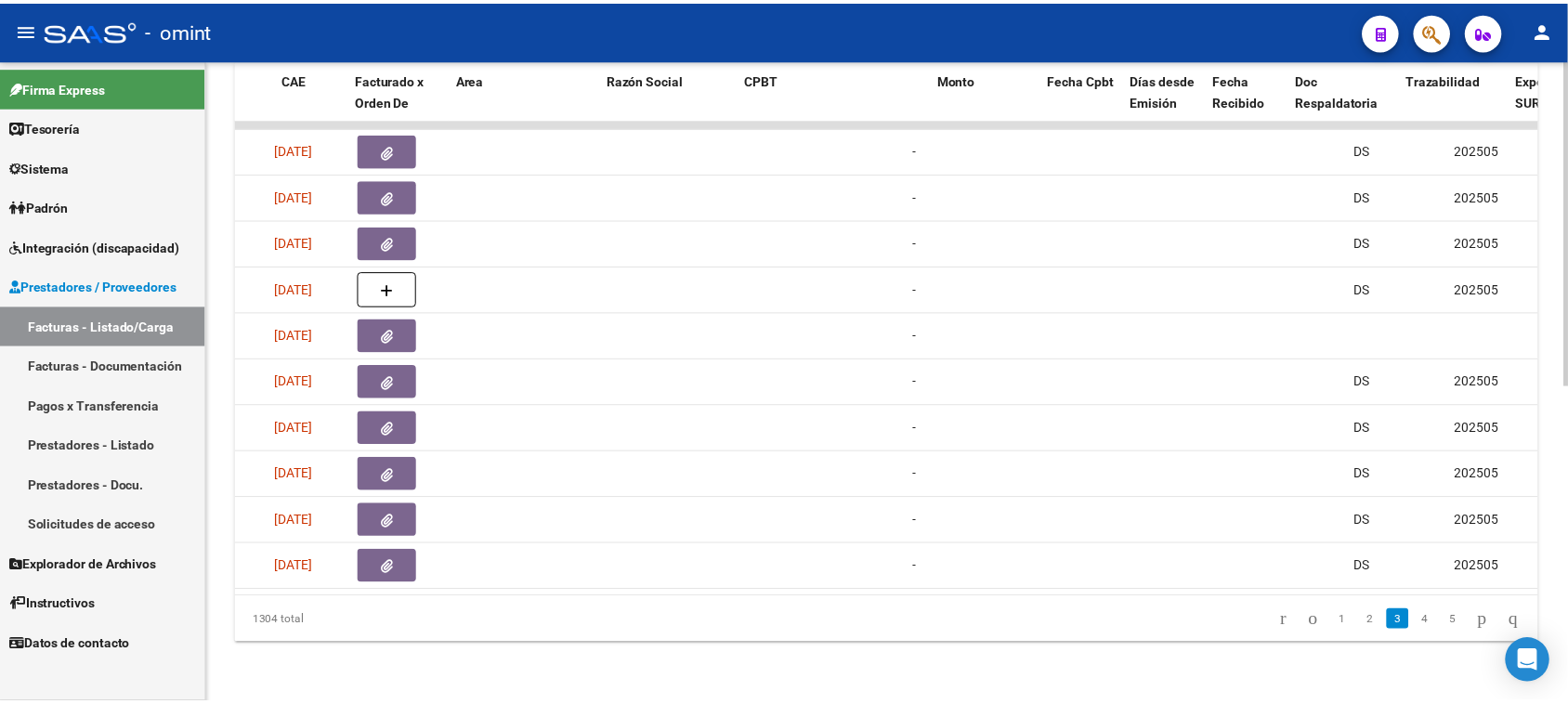
scroll to position [0, 0]
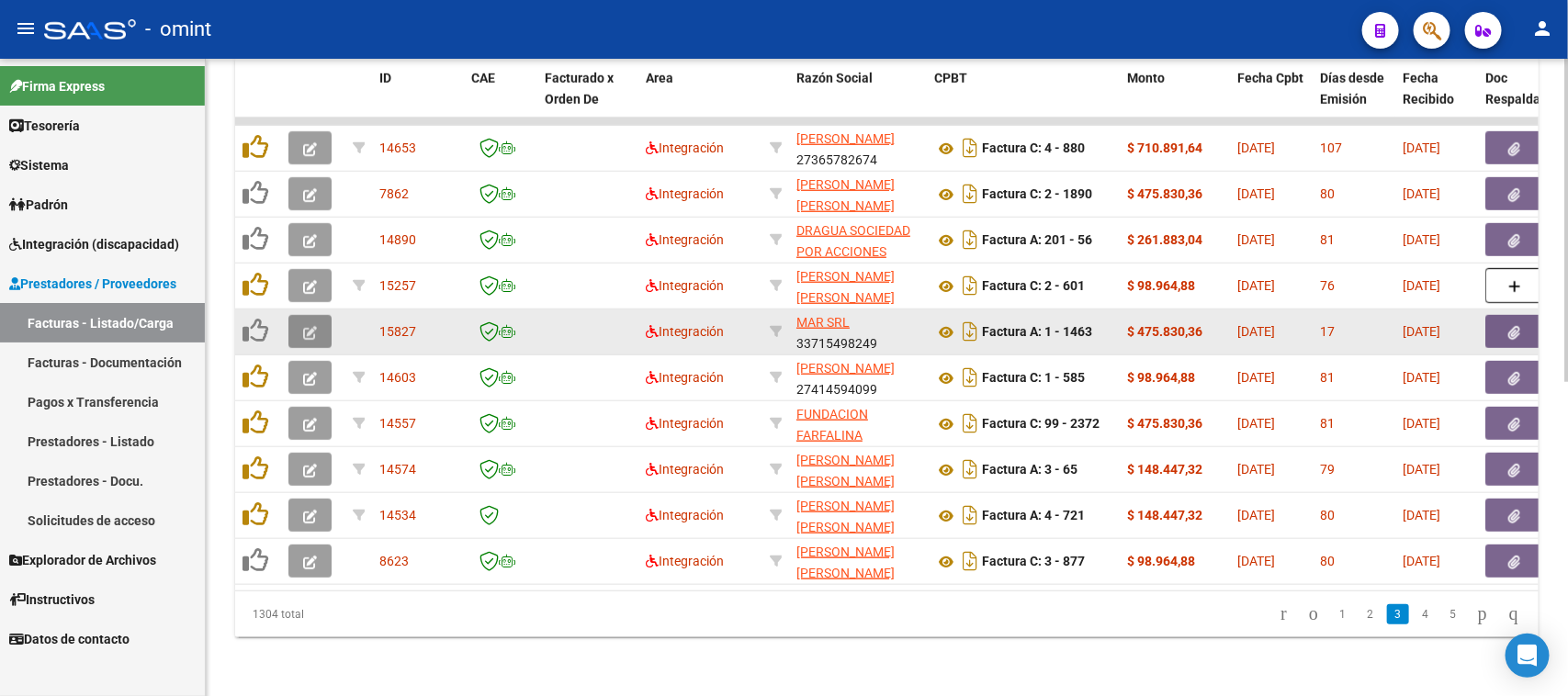
click at [328, 315] on button "button" at bounding box center [309, 331] width 43 height 33
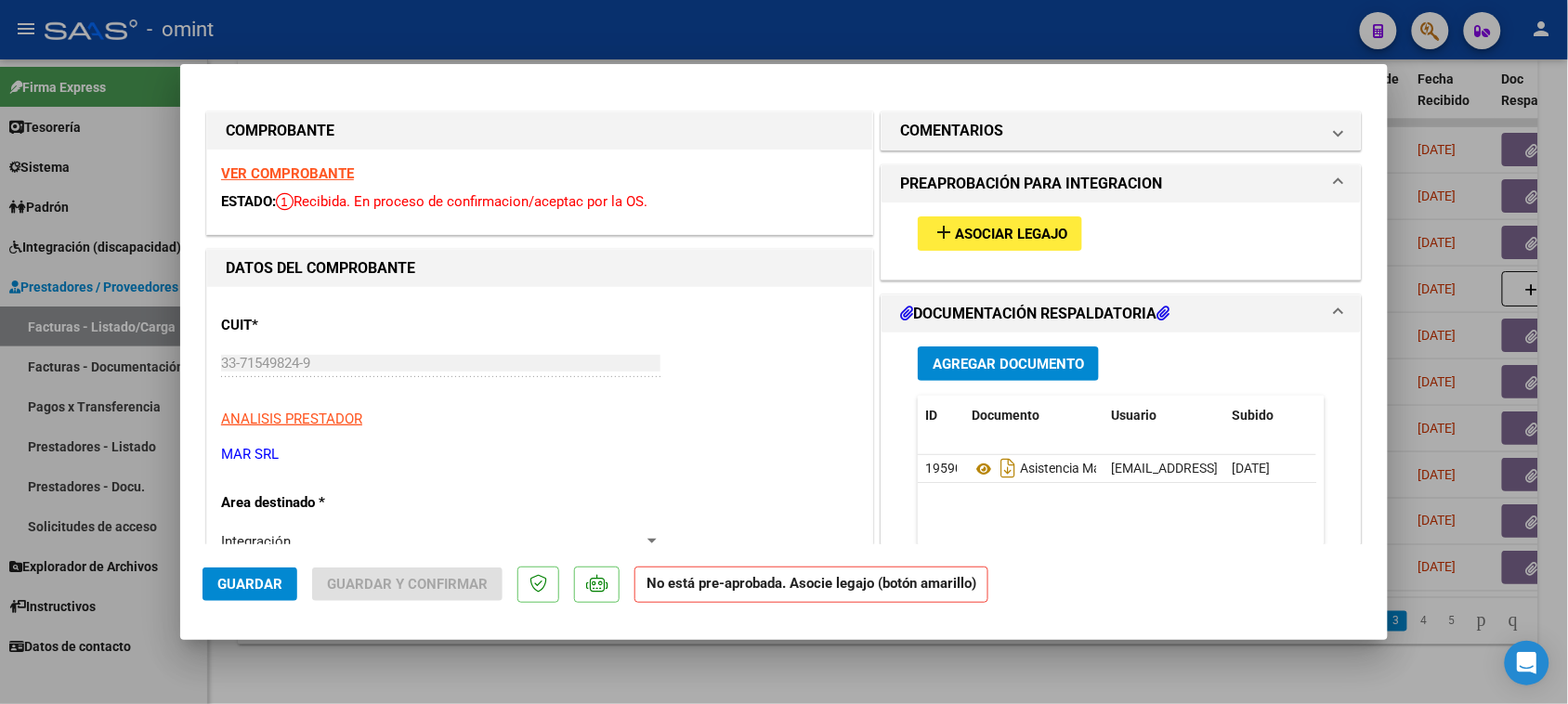
click at [317, 184] on div "VER COMPROBANTE ESTADO: Recibida. En proceso de confirmacion/aceptac por la OS." at bounding box center [539, 191] width 665 height 84
click at [317, 179] on strong "VER COMPROBANTE" at bounding box center [287, 173] width 133 height 17
click at [926, 214] on div "add Asociar Legajo" at bounding box center [1121, 234] width 435 height 62
click at [917, 233] on button "add Asociar Legajo" at bounding box center [999, 233] width 164 height 34
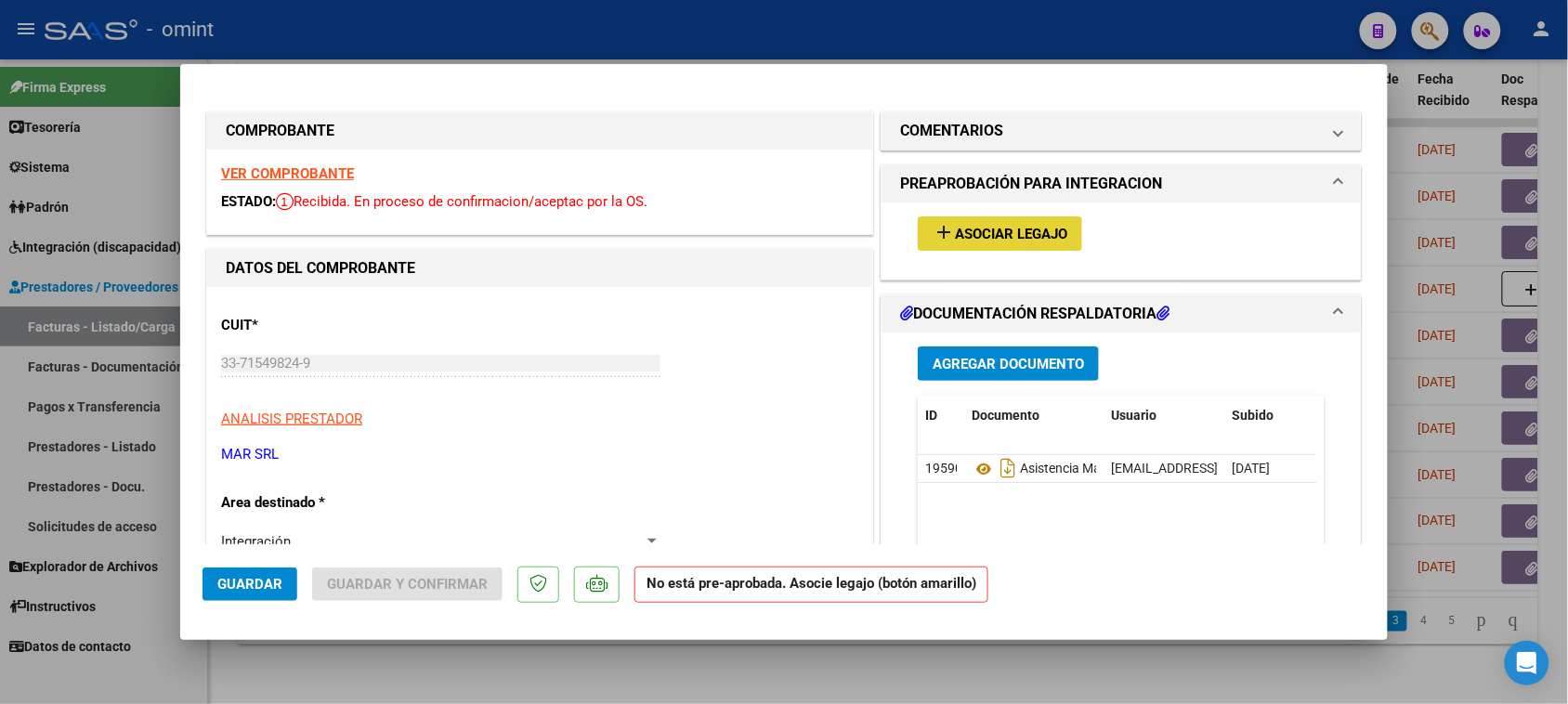
click at [995, 217] on button "add Asociar Legajo" at bounding box center [999, 233] width 164 height 34
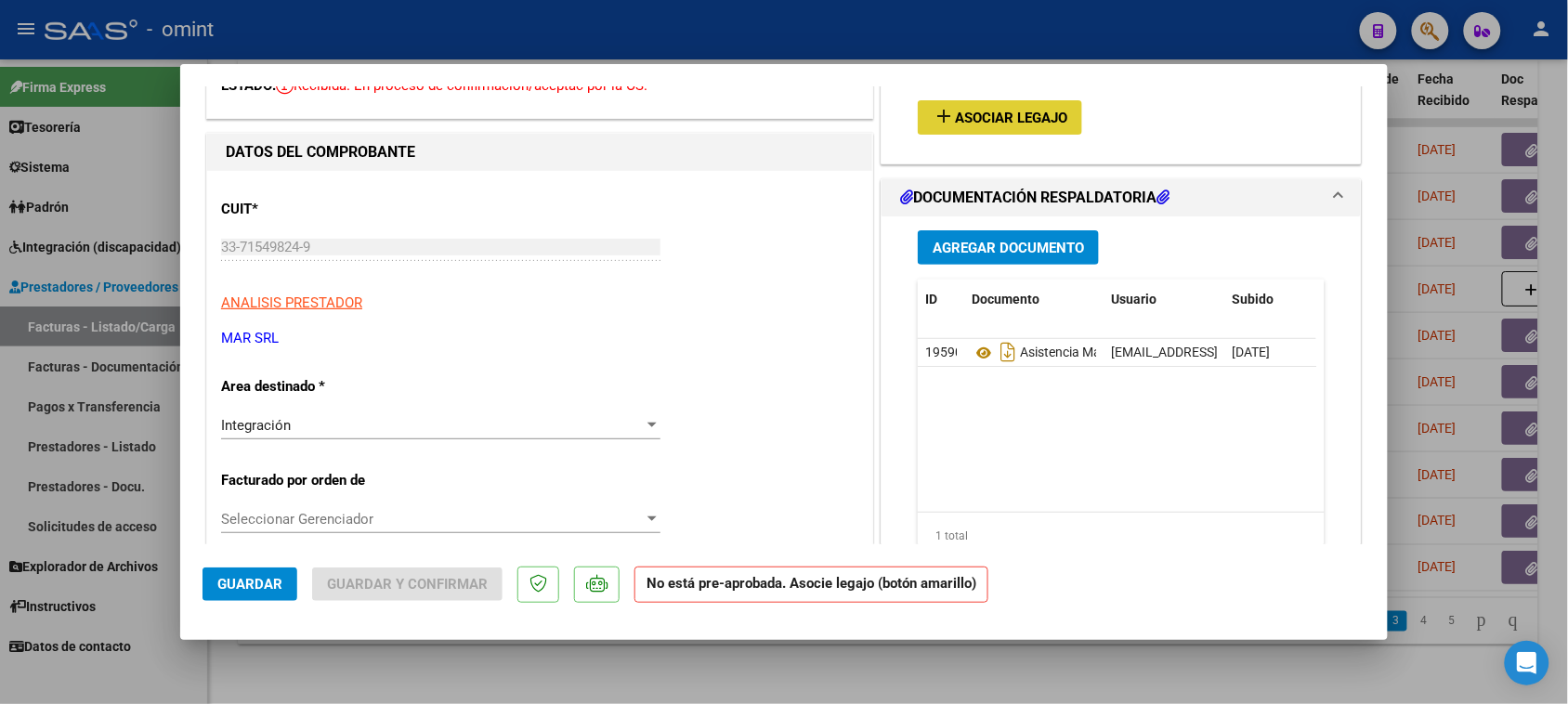
click at [996, 117] on span "Asociar Legajo" at bounding box center [1012, 117] width 113 height 17
type input "$ 0,00"
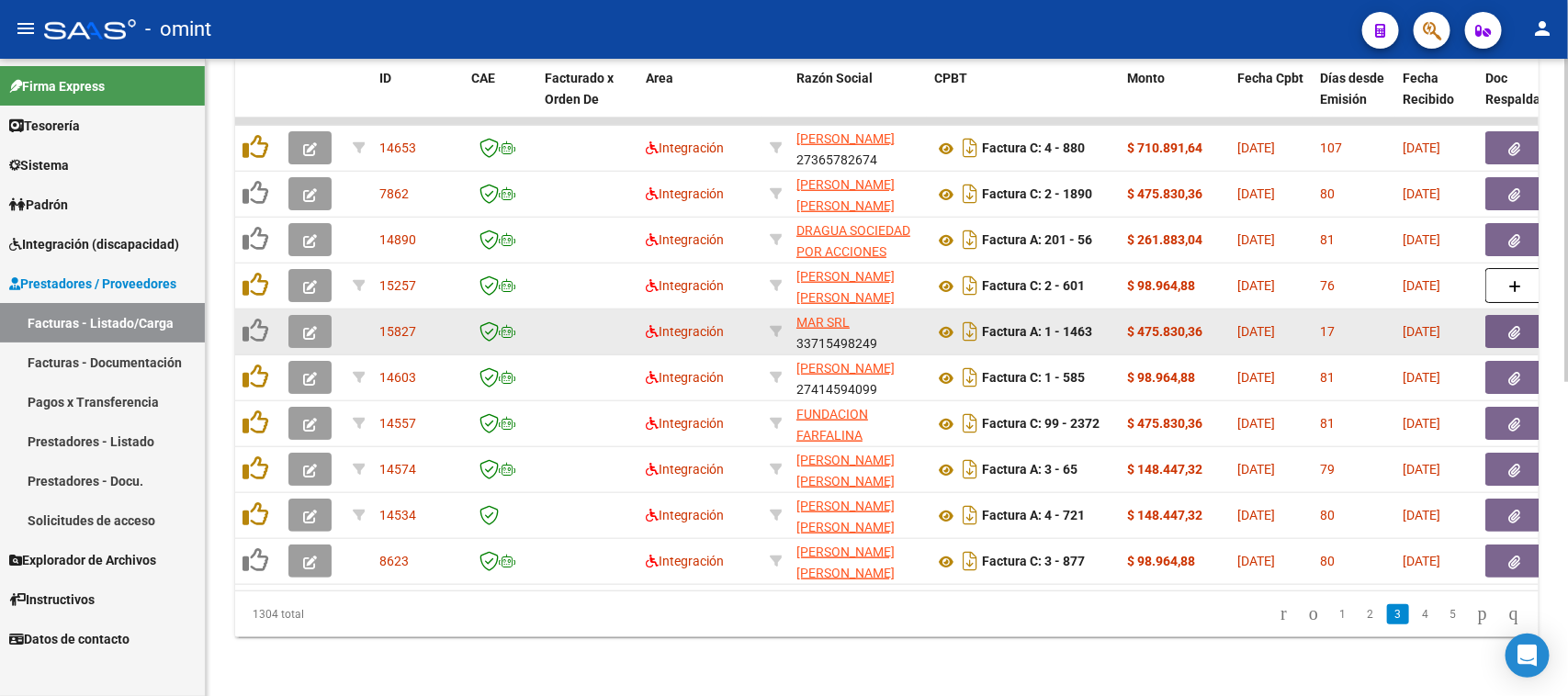
click at [323, 315] on button "button" at bounding box center [309, 331] width 43 height 33
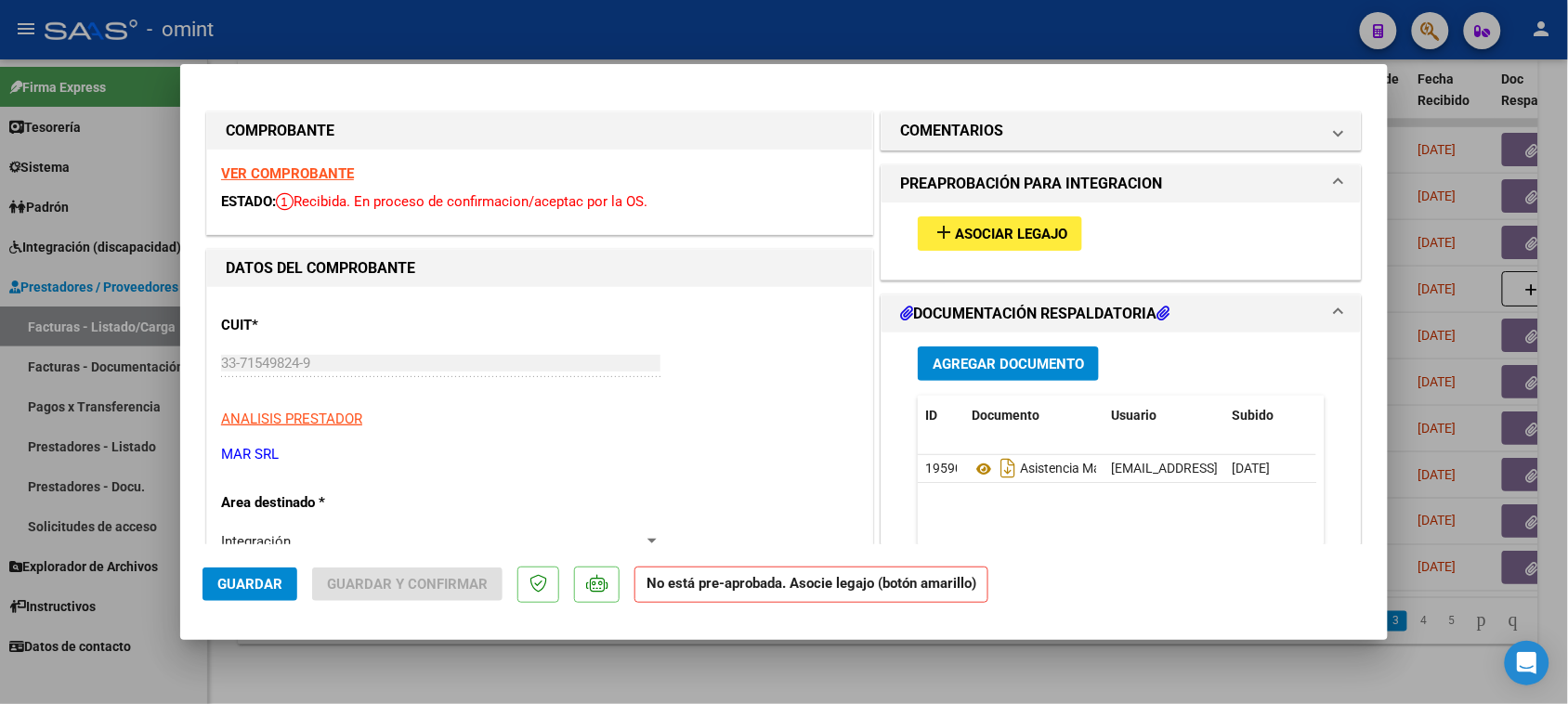
click at [1038, 251] on div "add Asociar Legajo" at bounding box center [1121, 234] width 435 height 62
click at [1018, 243] on button "add Asociar Legajo" at bounding box center [999, 233] width 164 height 34
click at [933, 239] on mat-icon "add" at bounding box center [944, 232] width 22 height 22
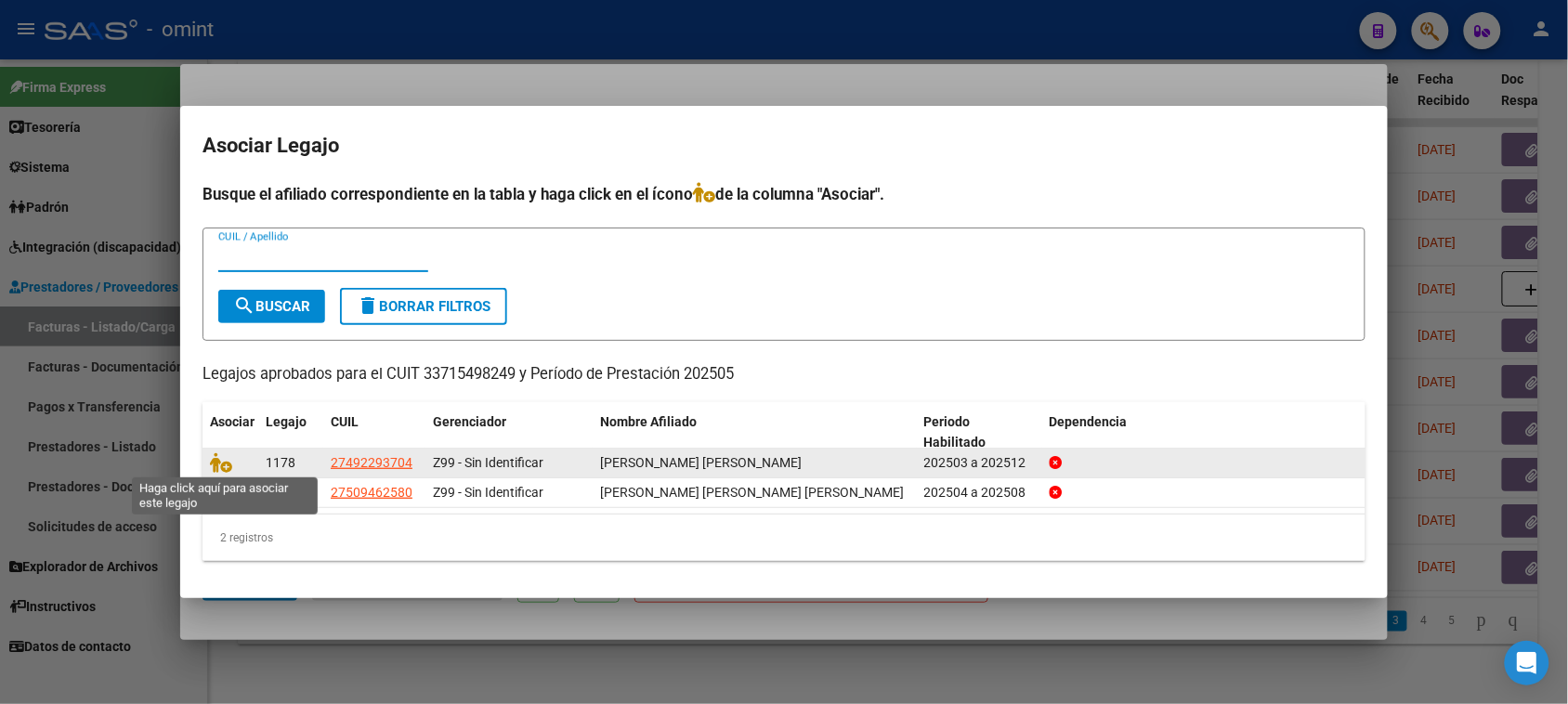
click at [230, 464] on span at bounding box center [223, 462] width 28 height 15
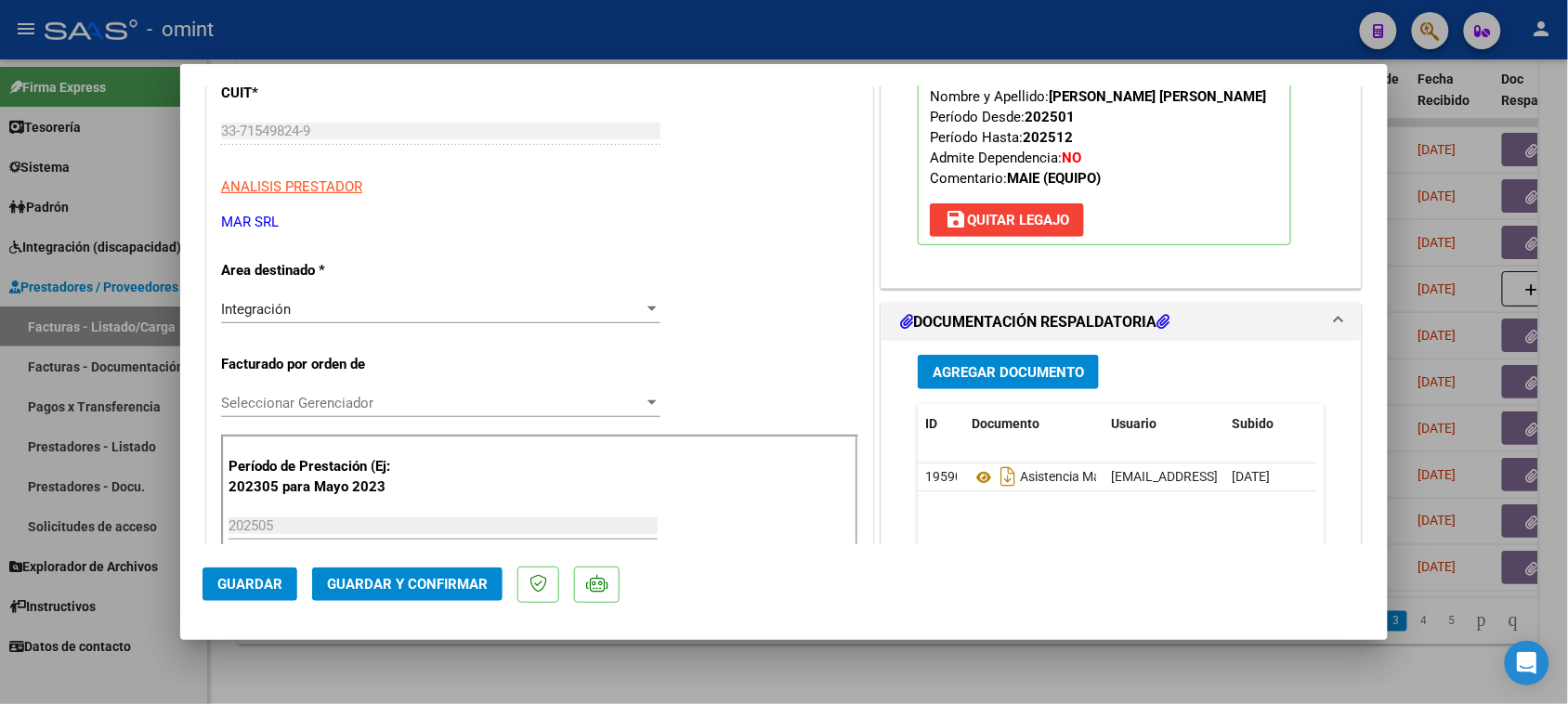
scroll to position [349, 0]
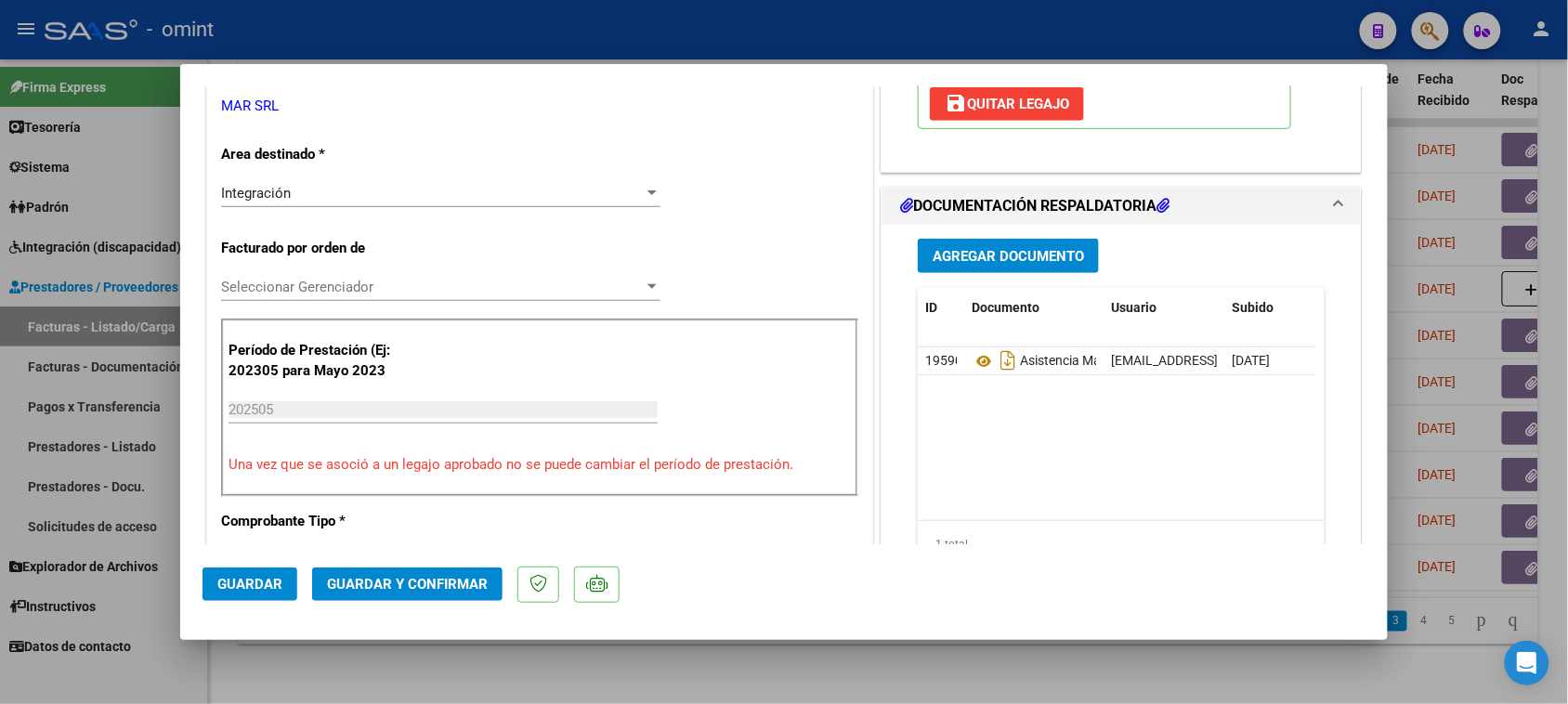
click at [961, 265] on span "Agregar Documento" at bounding box center [1009, 255] width 151 height 17
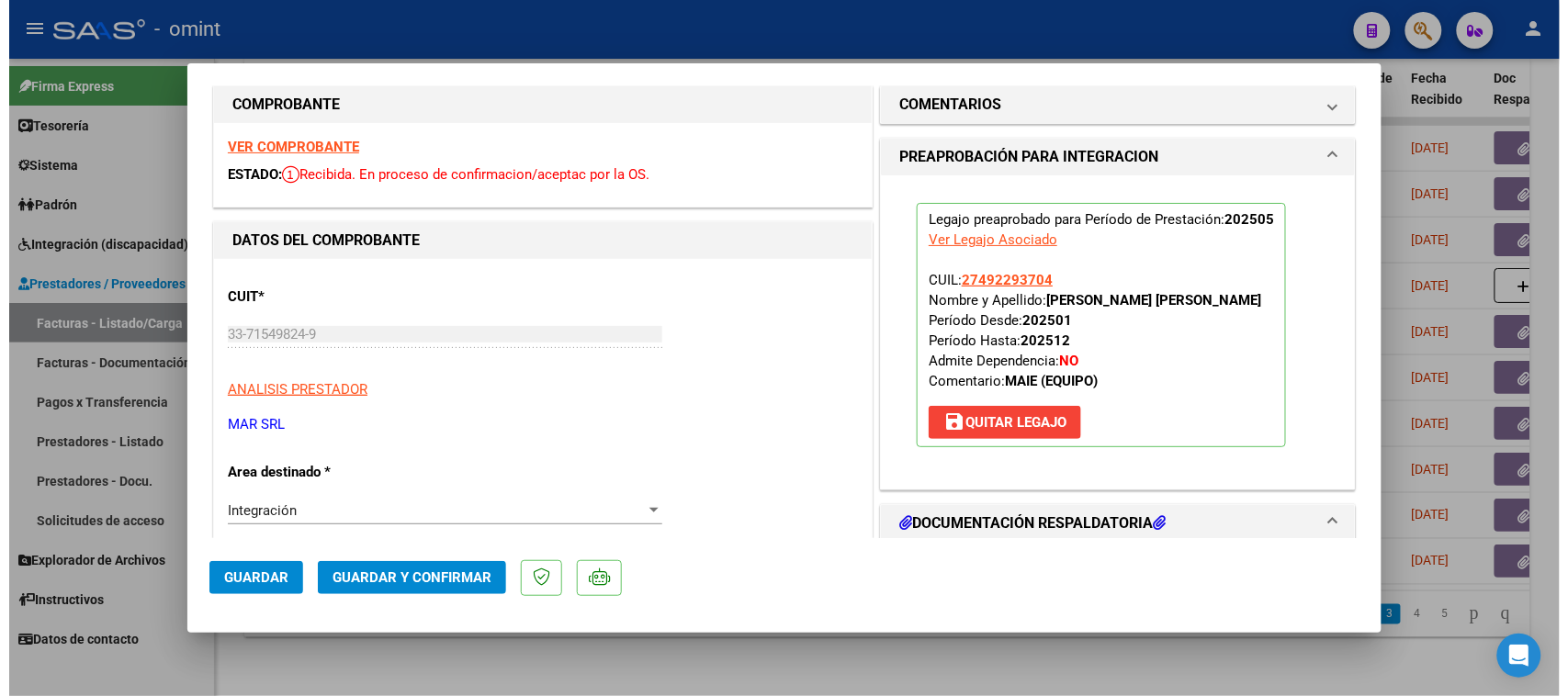
scroll to position [0, 0]
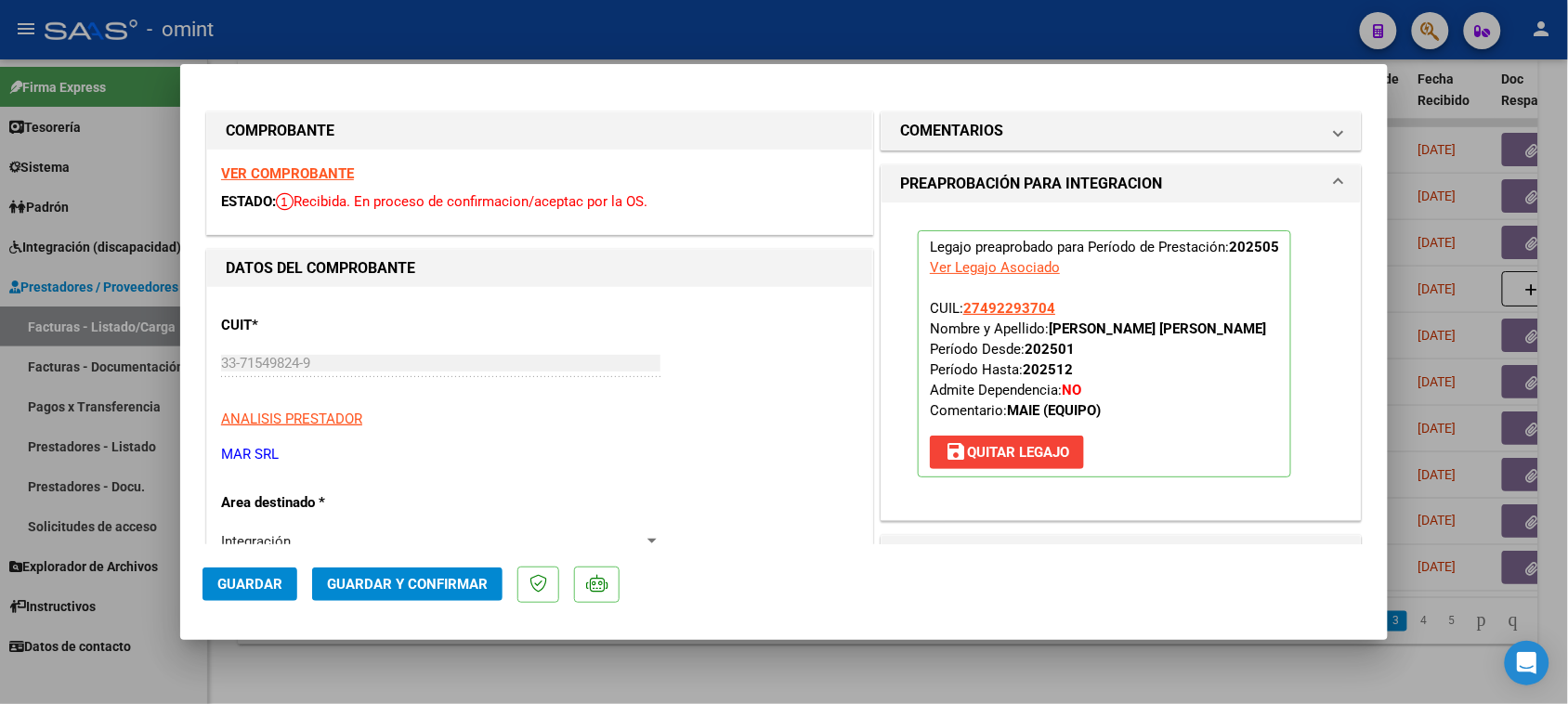
click at [427, 583] on span "Guardar y Confirmar" at bounding box center [408, 584] width 161 height 17
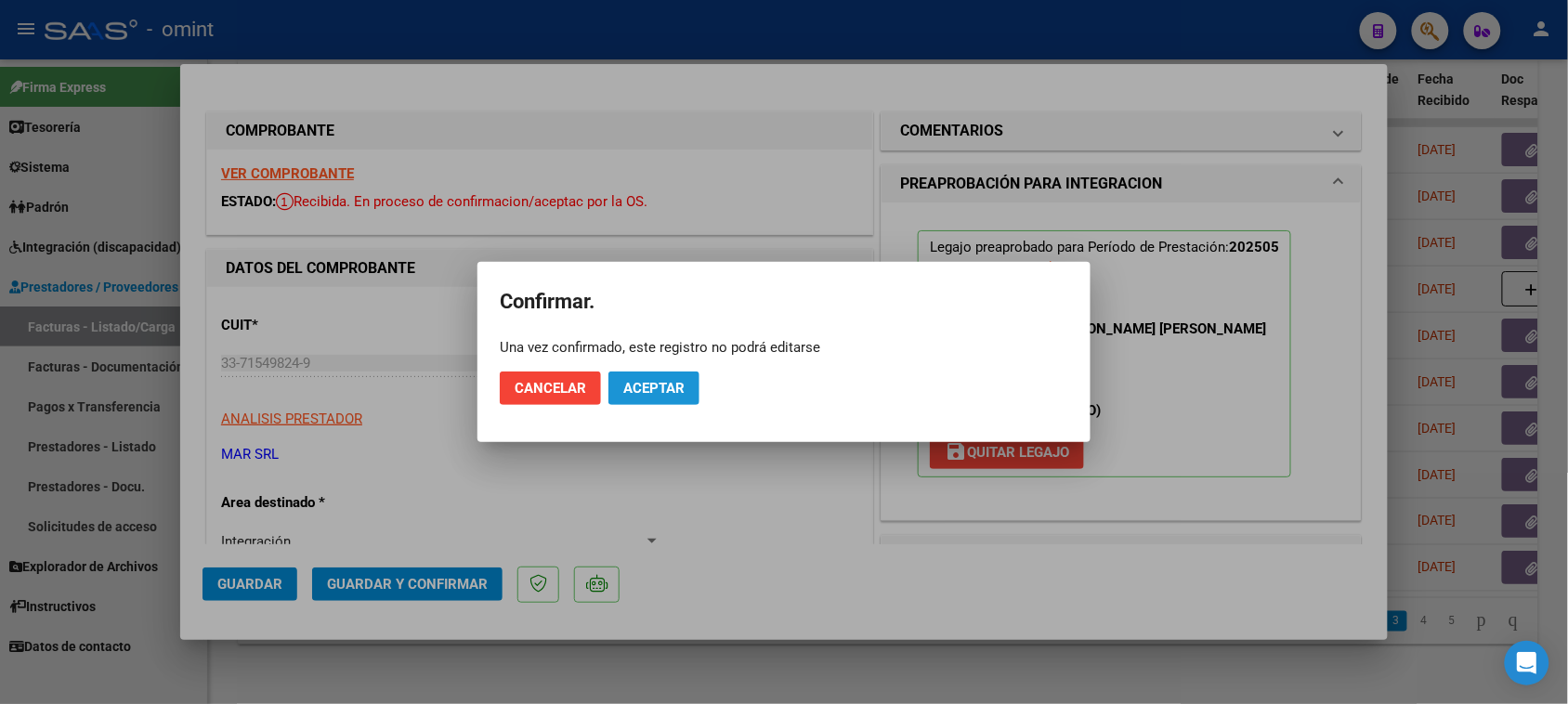
click at [666, 390] on span "Aceptar" at bounding box center [653, 387] width 61 height 17
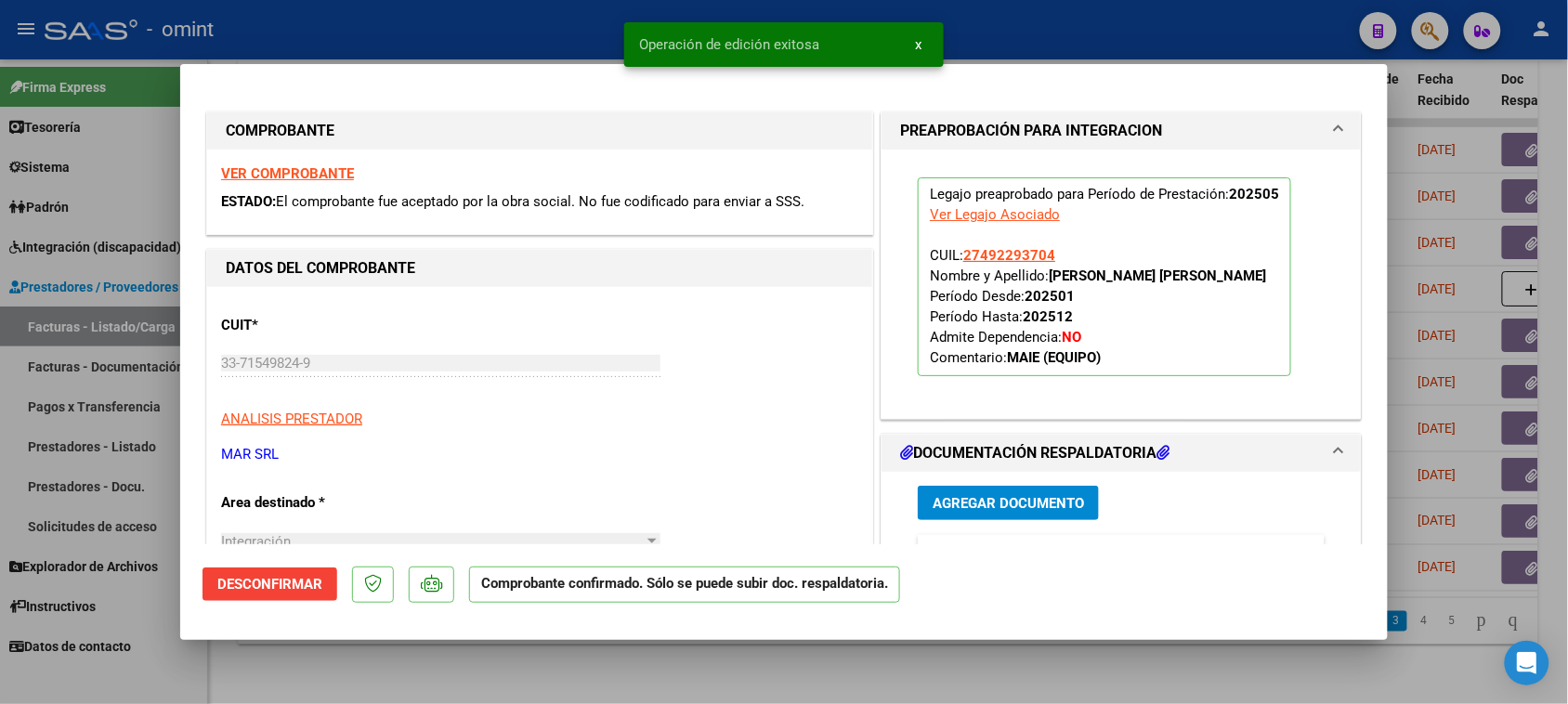
type input "$ 0,00"
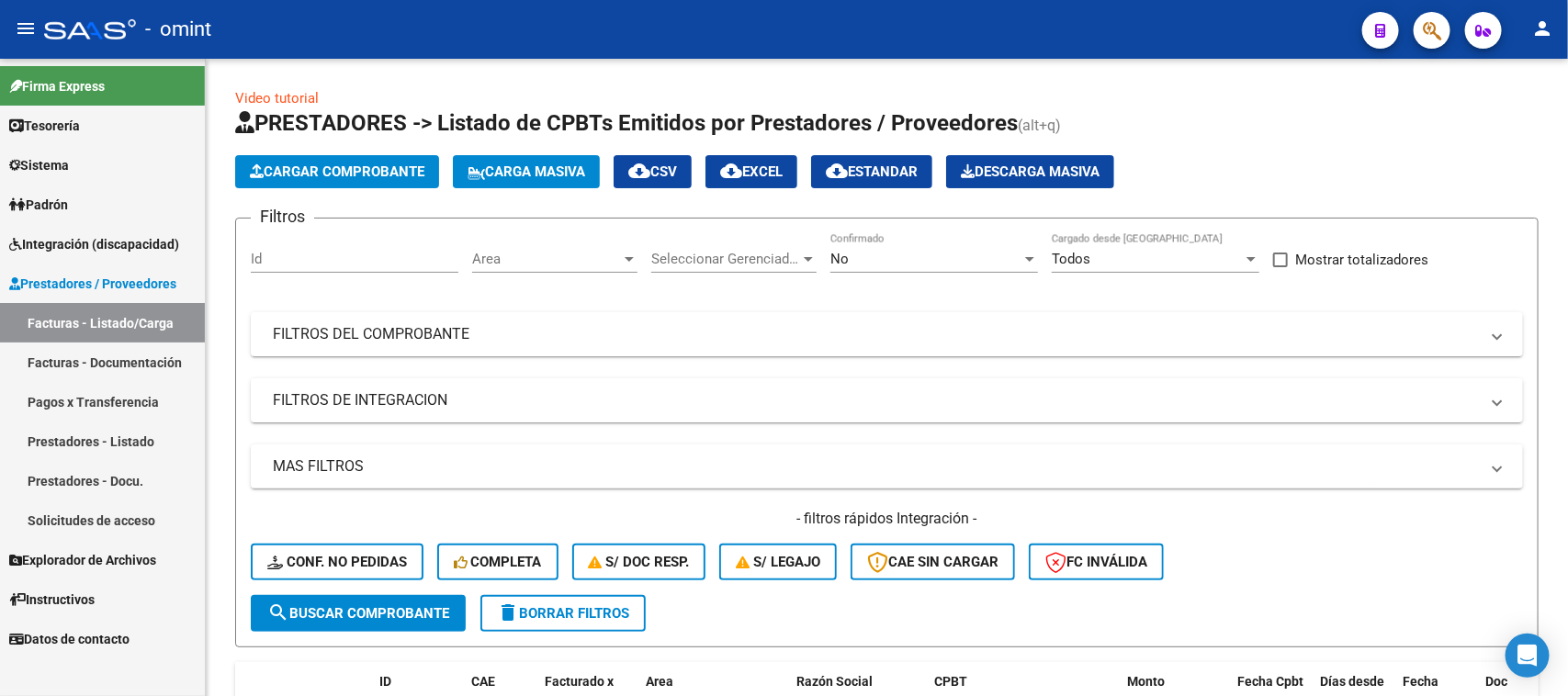
click at [144, 251] on span "Integración (discapacidad)" at bounding box center [94, 244] width 170 height 20
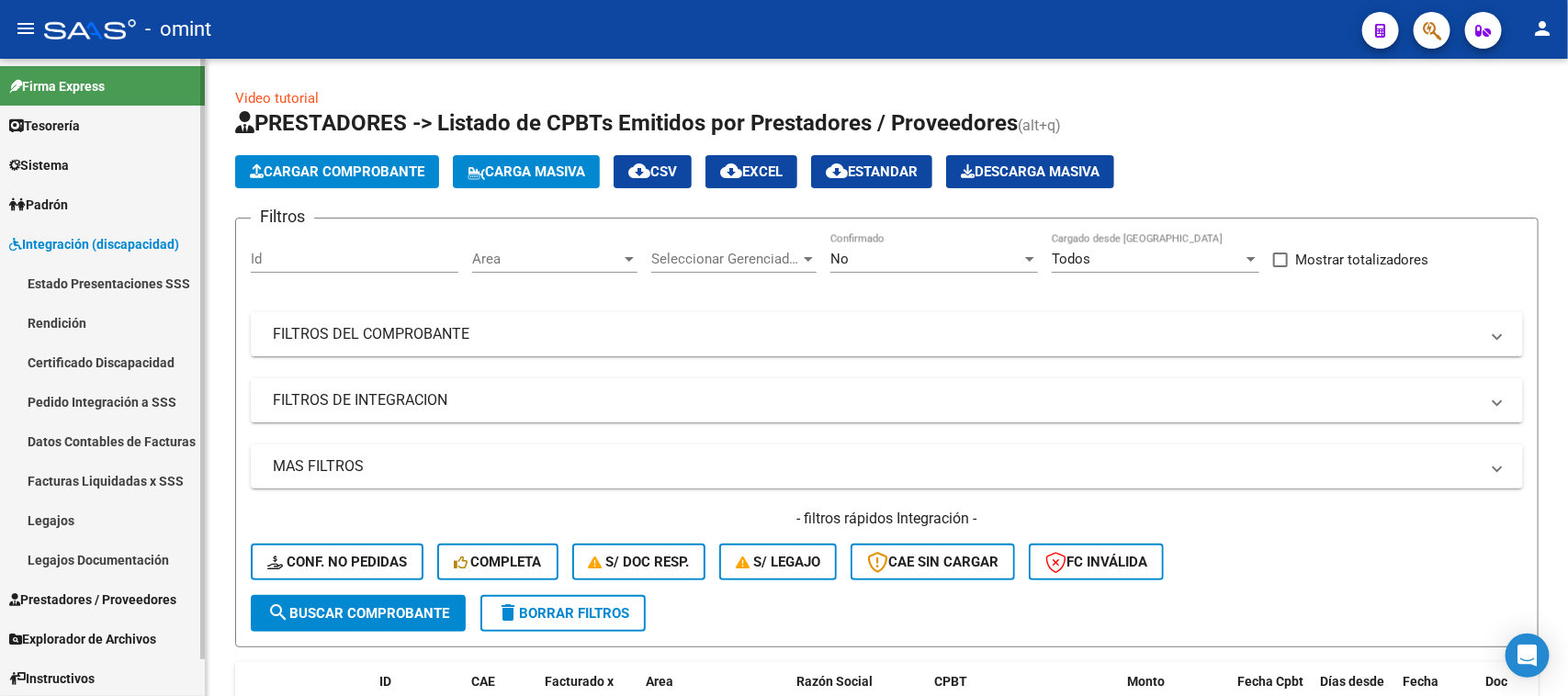
click at [115, 478] on link "Facturas Liquidadas x SSS" at bounding box center [102, 480] width 205 height 39
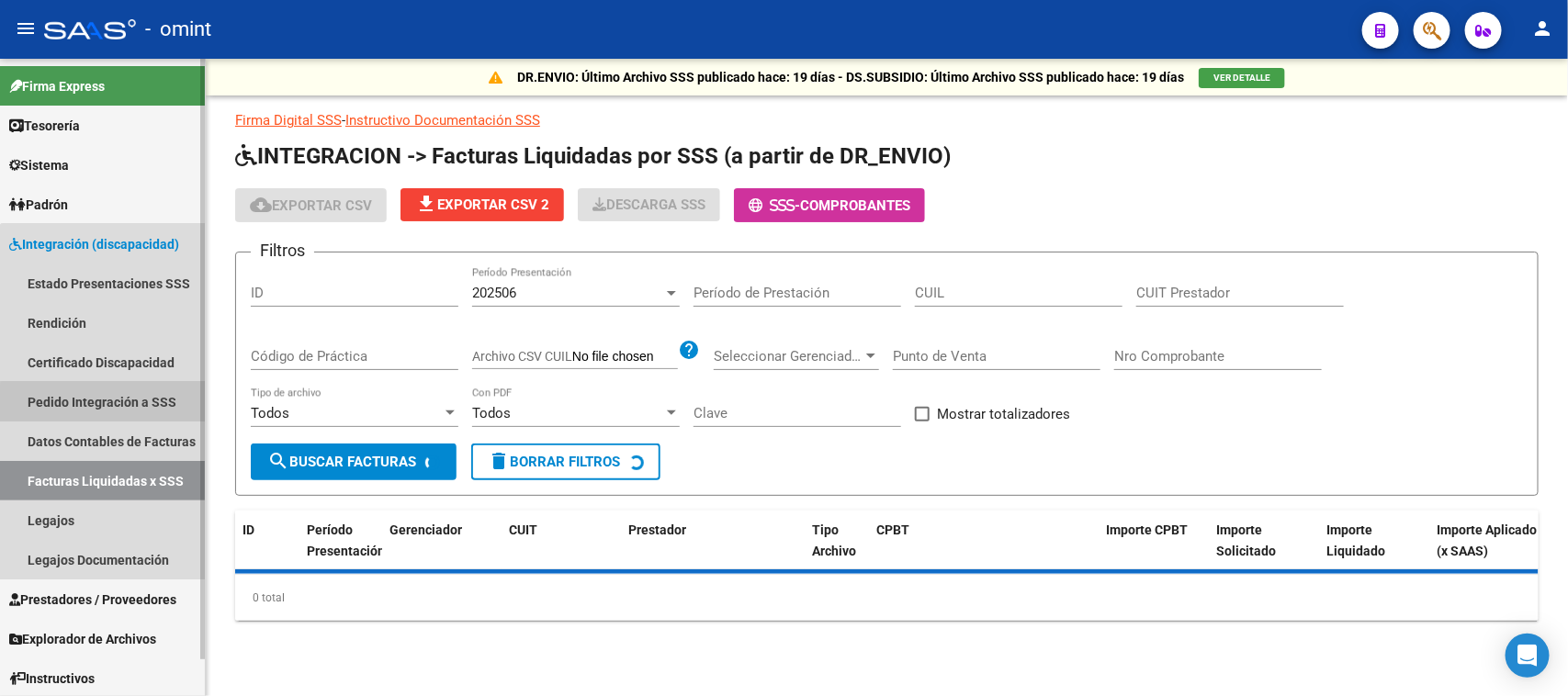
click at [117, 411] on link "Pedido Integración a SSS" at bounding box center [102, 401] width 205 height 39
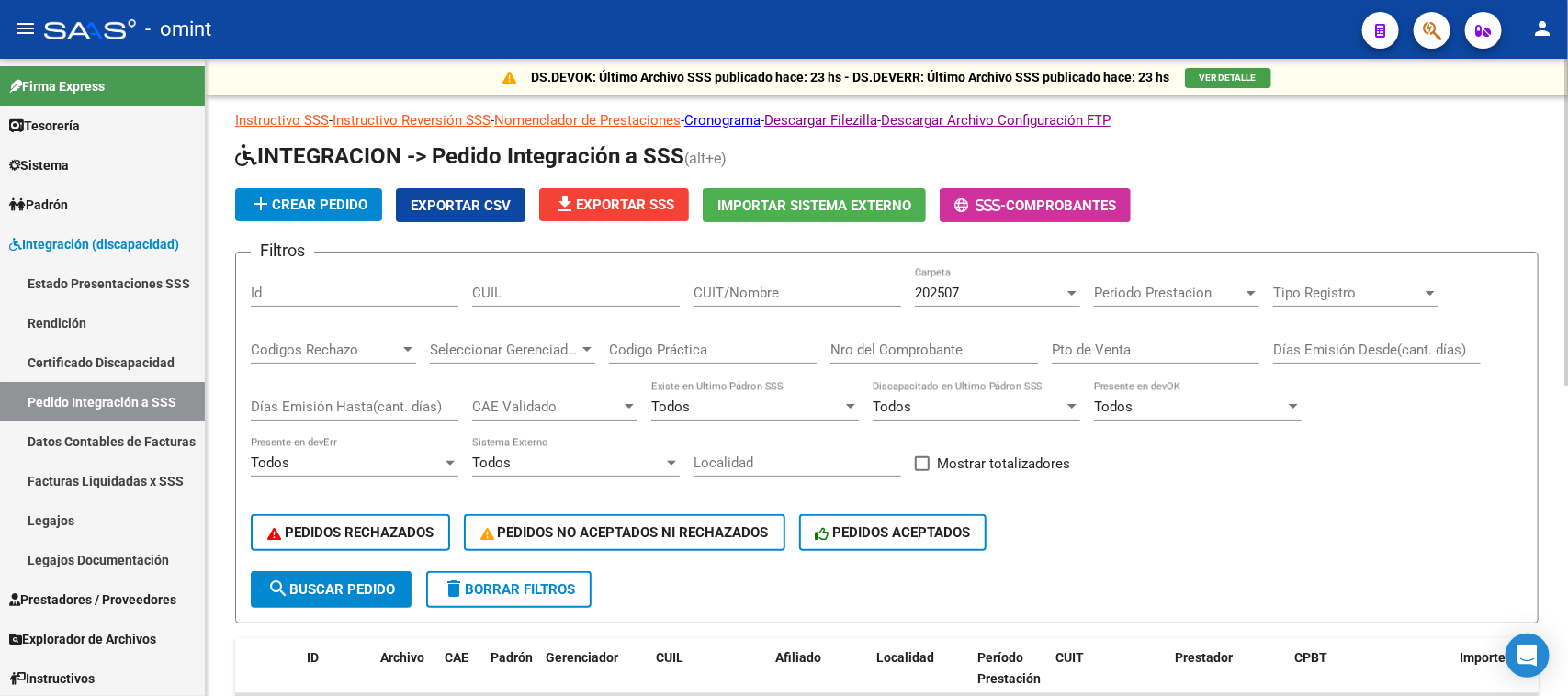
click at [562, 295] on input "CUIL" at bounding box center [576, 293] width 207 height 16
paste input "27509462580"
type input "27509462580"
click at [295, 590] on span "search Buscar Pedido" at bounding box center [330, 589] width 128 height 16
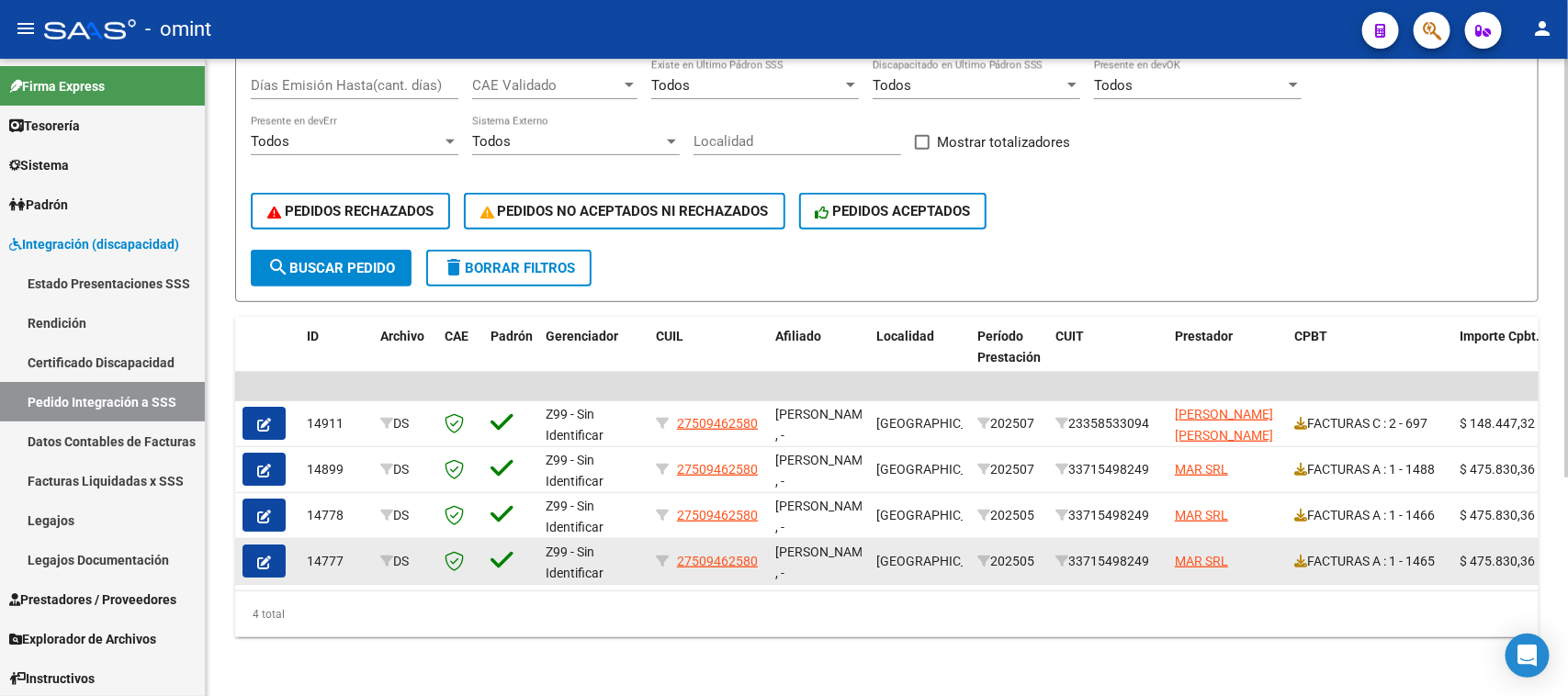
click at [276, 544] on button "button" at bounding box center [264, 561] width 43 height 33
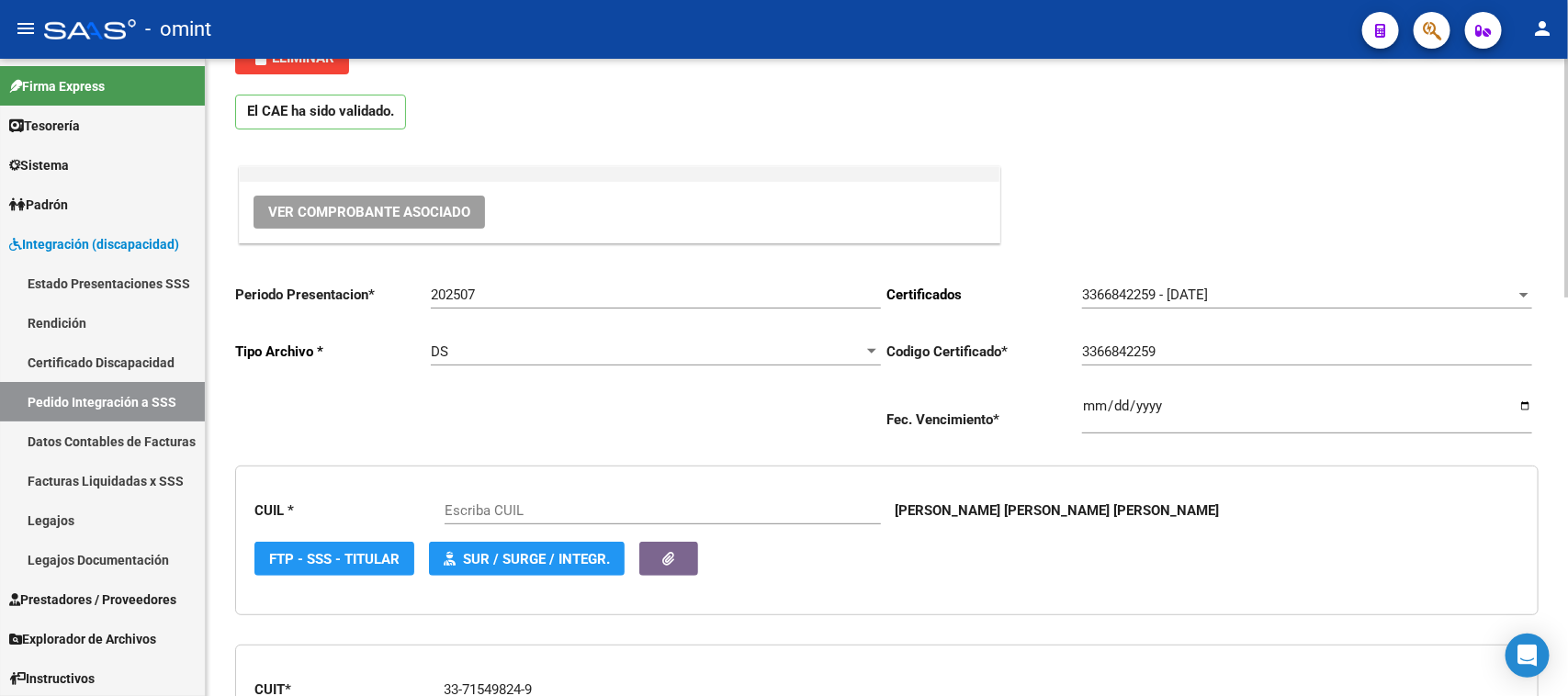
type input "27509462580"
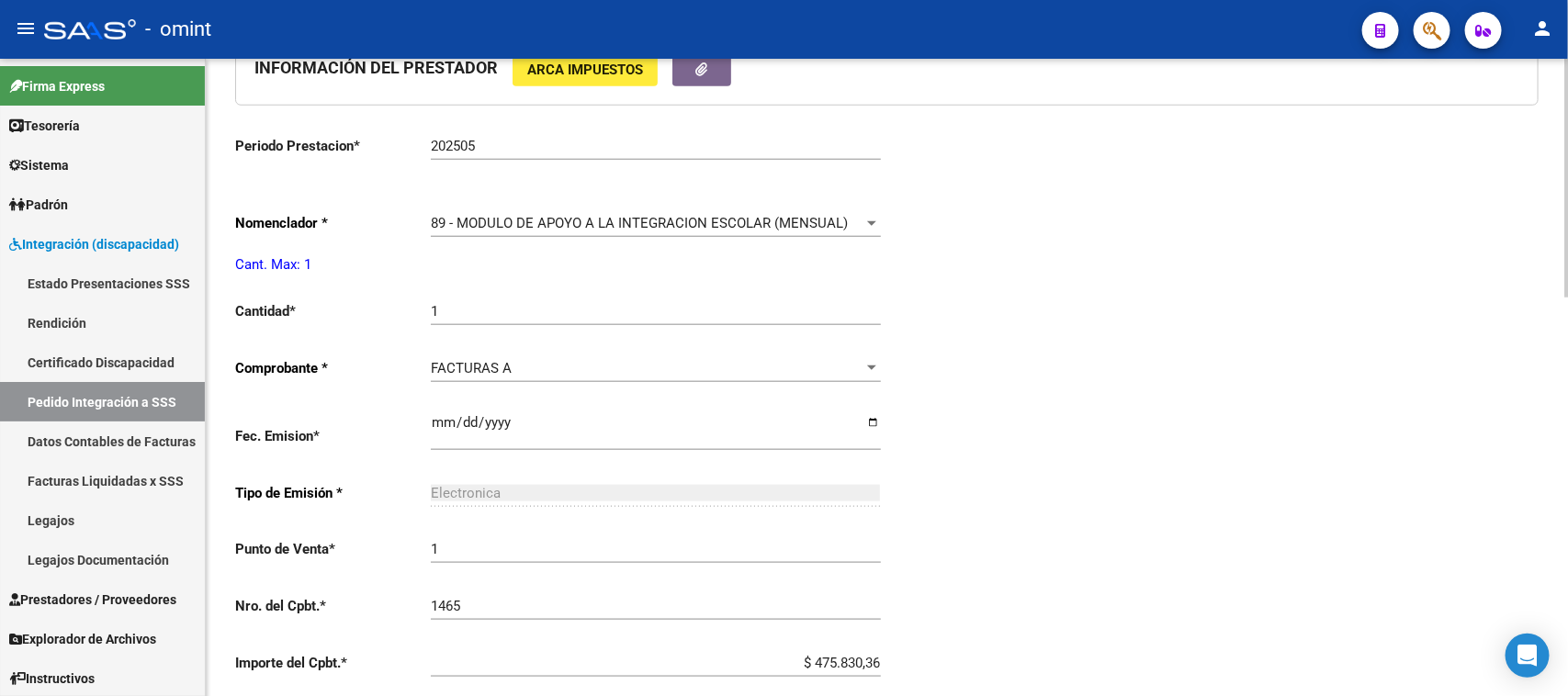
scroll to position [919, 0]
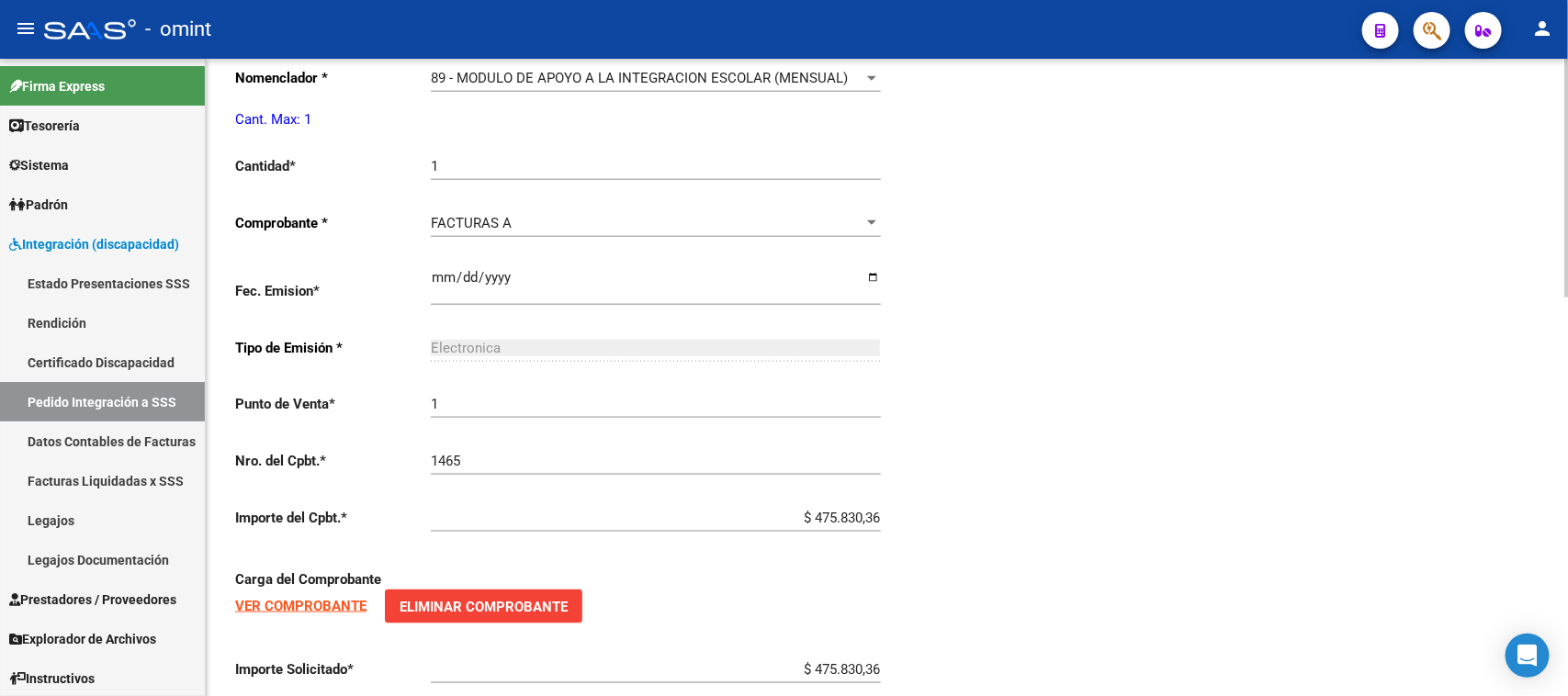
click at [280, 609] on div "Carga del Comprobante VER COMPROBANTE Eliminar Comprobante" at bounding box center [561, 596] width 652 height 95
click at [282, 598] on strong "VER COMPROBANTE" at bounding box center [301, 606] width 132 height 16
click at [162, 386] on link "Pedido Integración a SSS" at bounding box center [102, 401] width 205 height 39
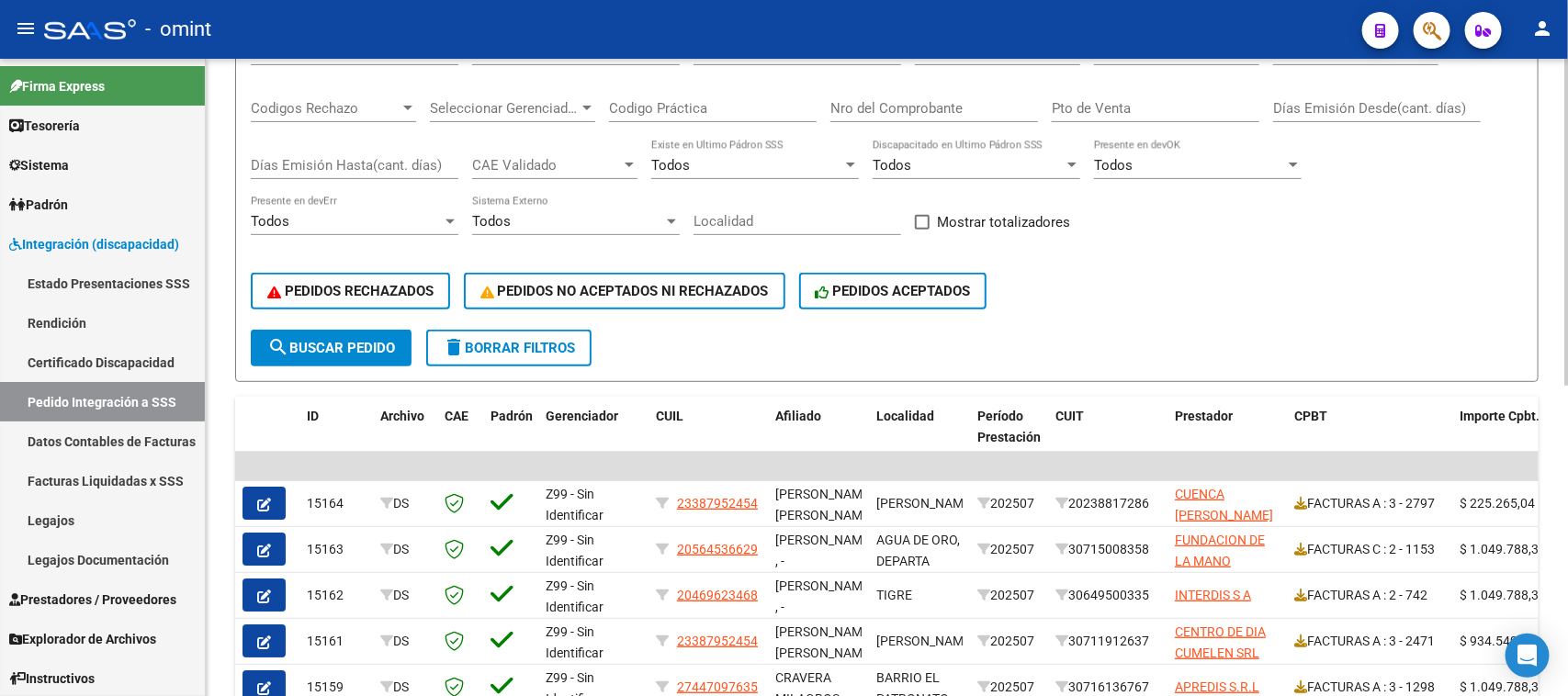
scroll to position [149, 0]
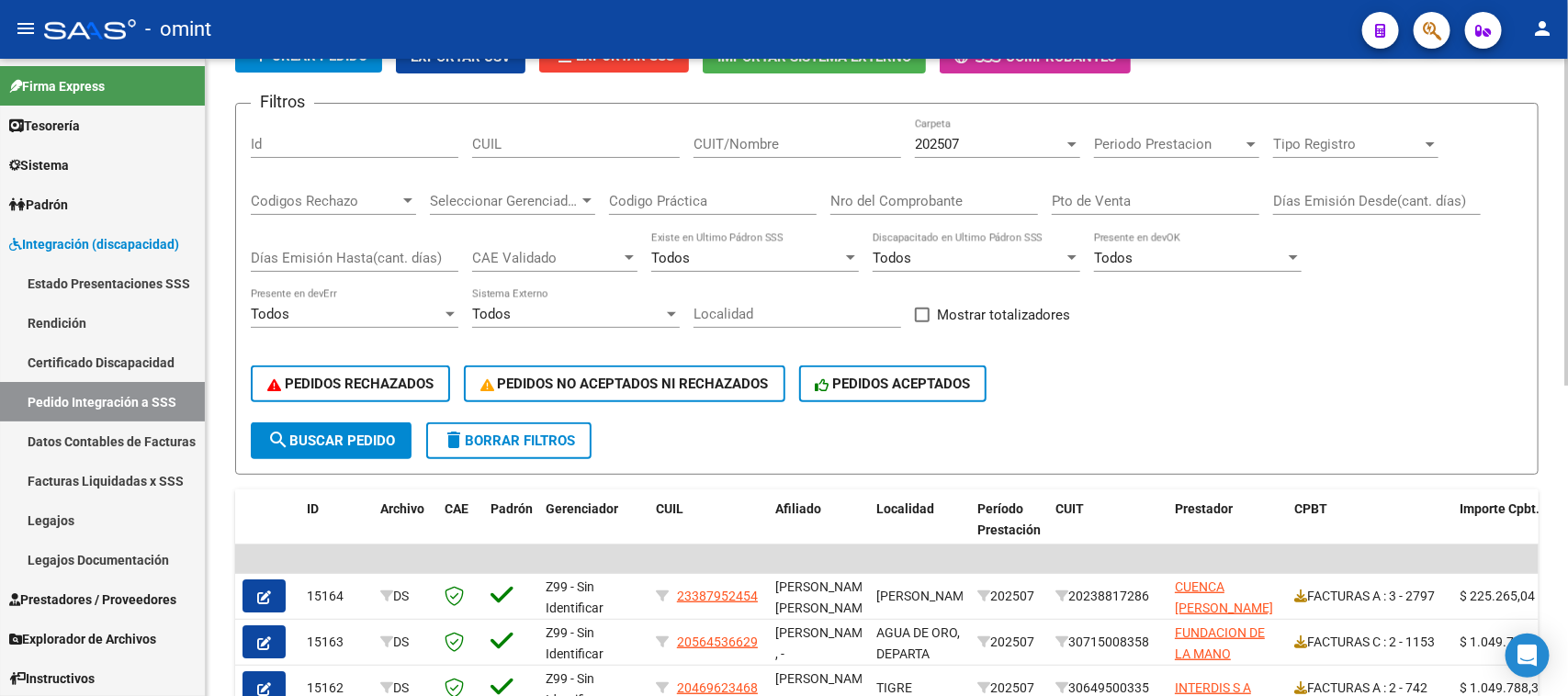
click at [528, 145] on input "CUIL" at bounding box center [576, 144] width 207 height 16
paste input "27509462580"
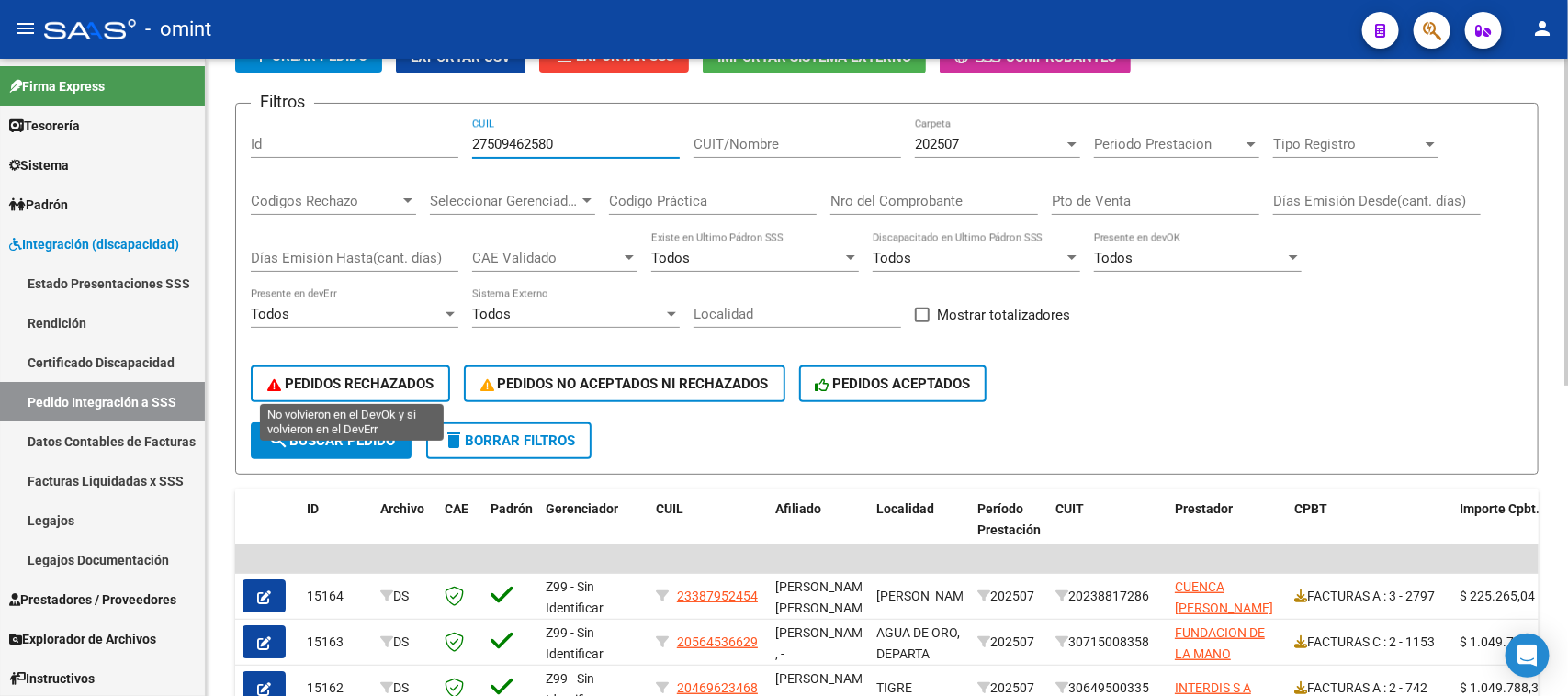
type input "27509462580"
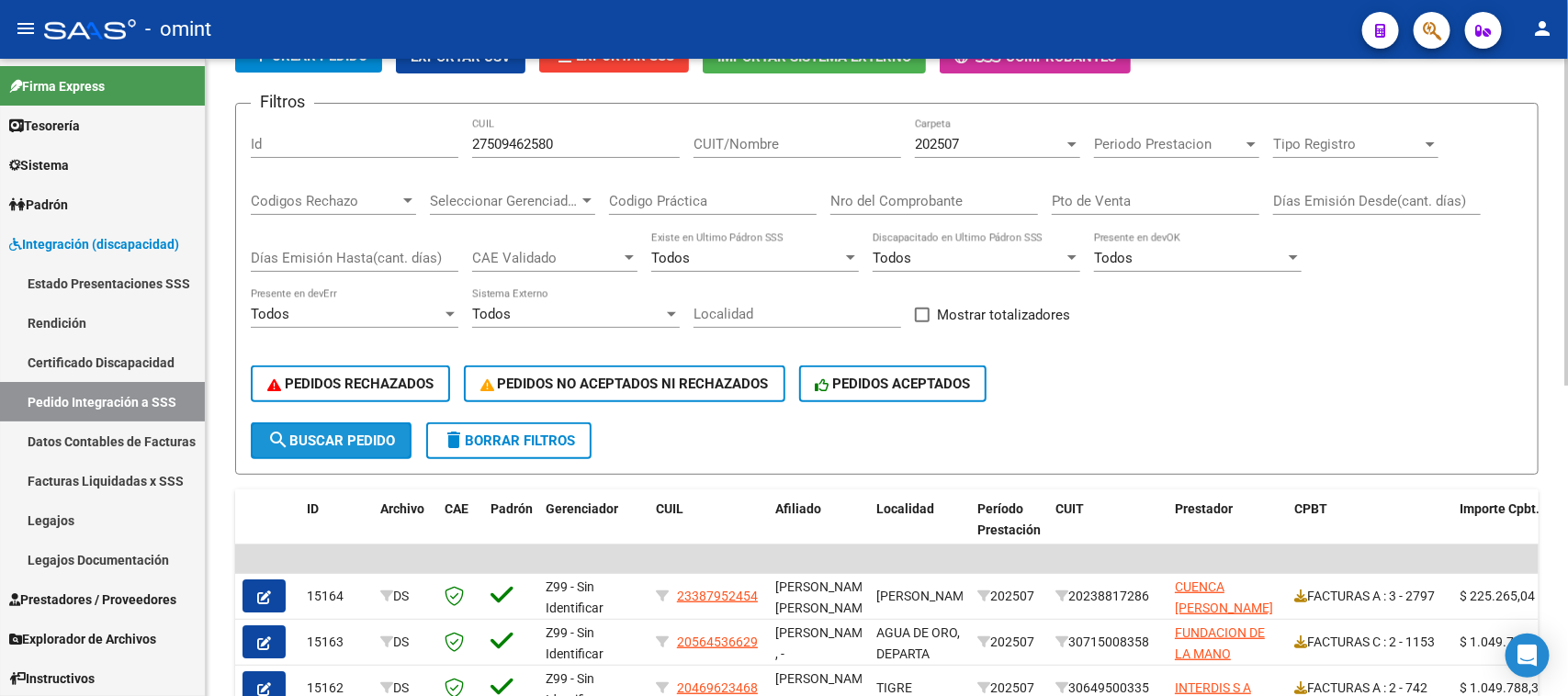
click at [365, 437] on span "search Buscar Pedido" at bounding box center [330, 441] width 128 height 16
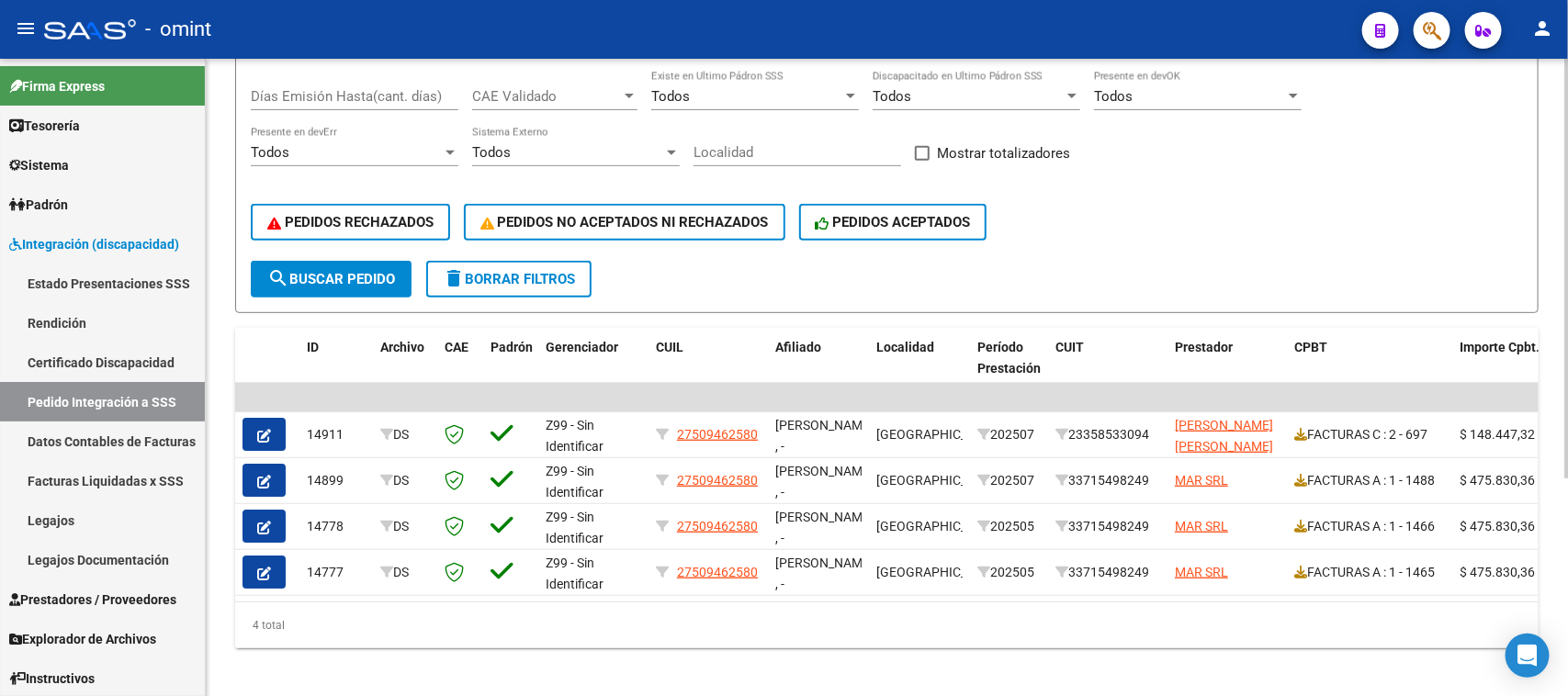
scroll to position [332, 0]
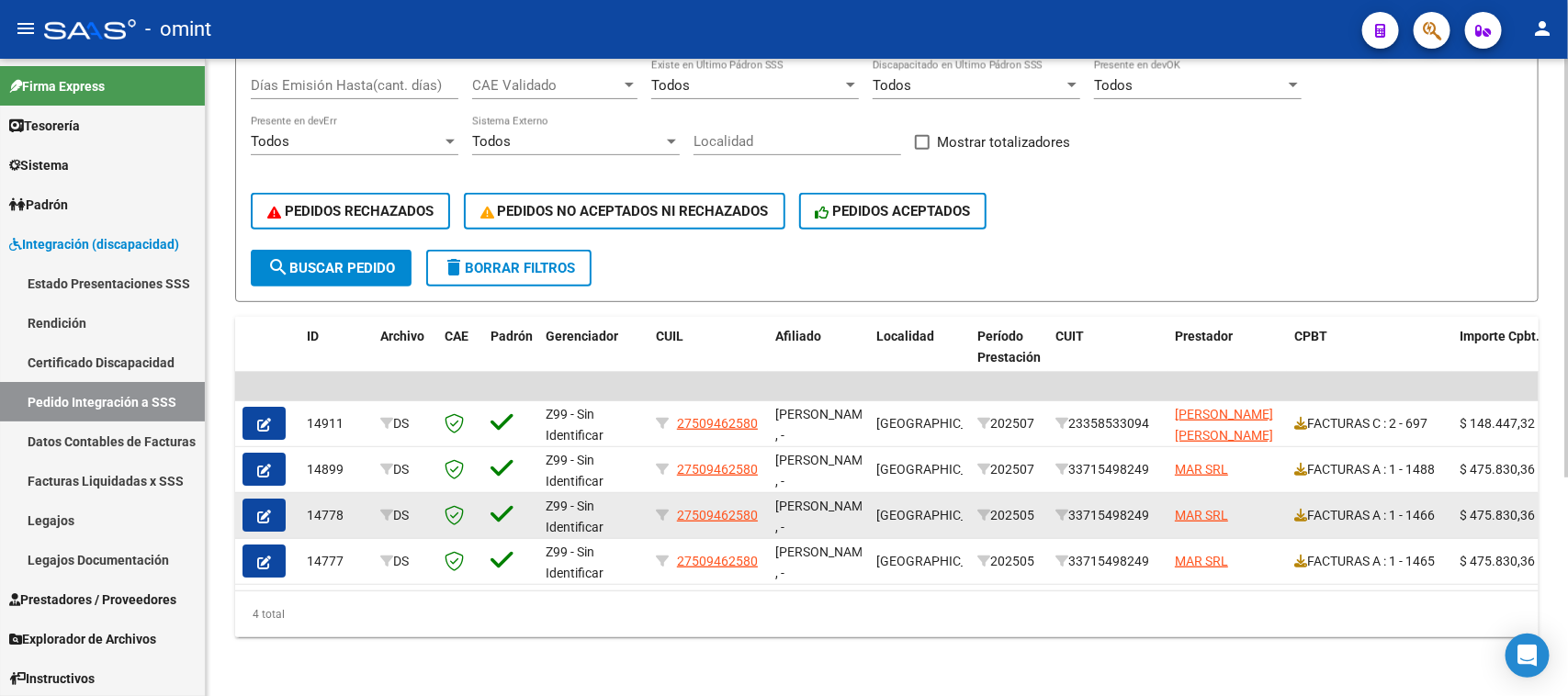
click at [254, 499] on button "button" at bounding box center [264, 516] width 43 height 33
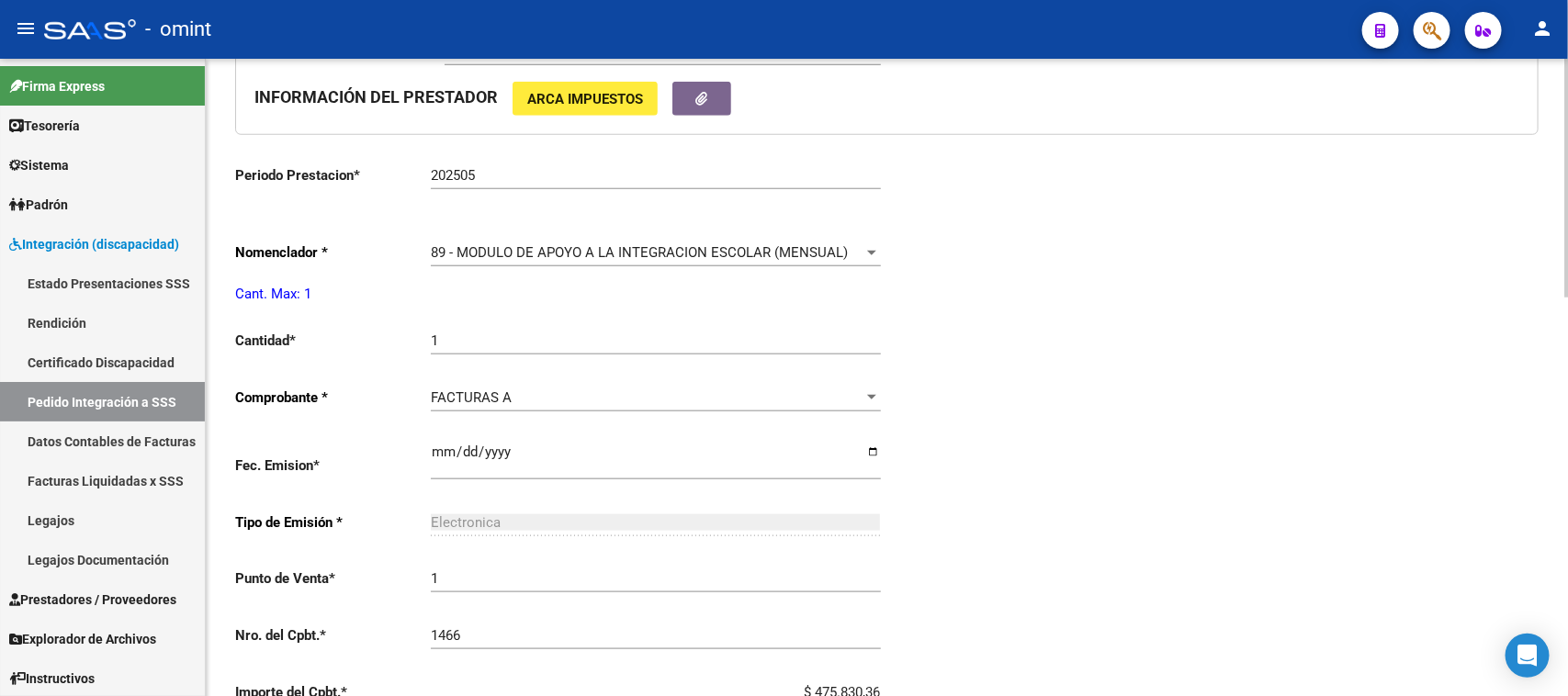
scroll to position [804, 0]
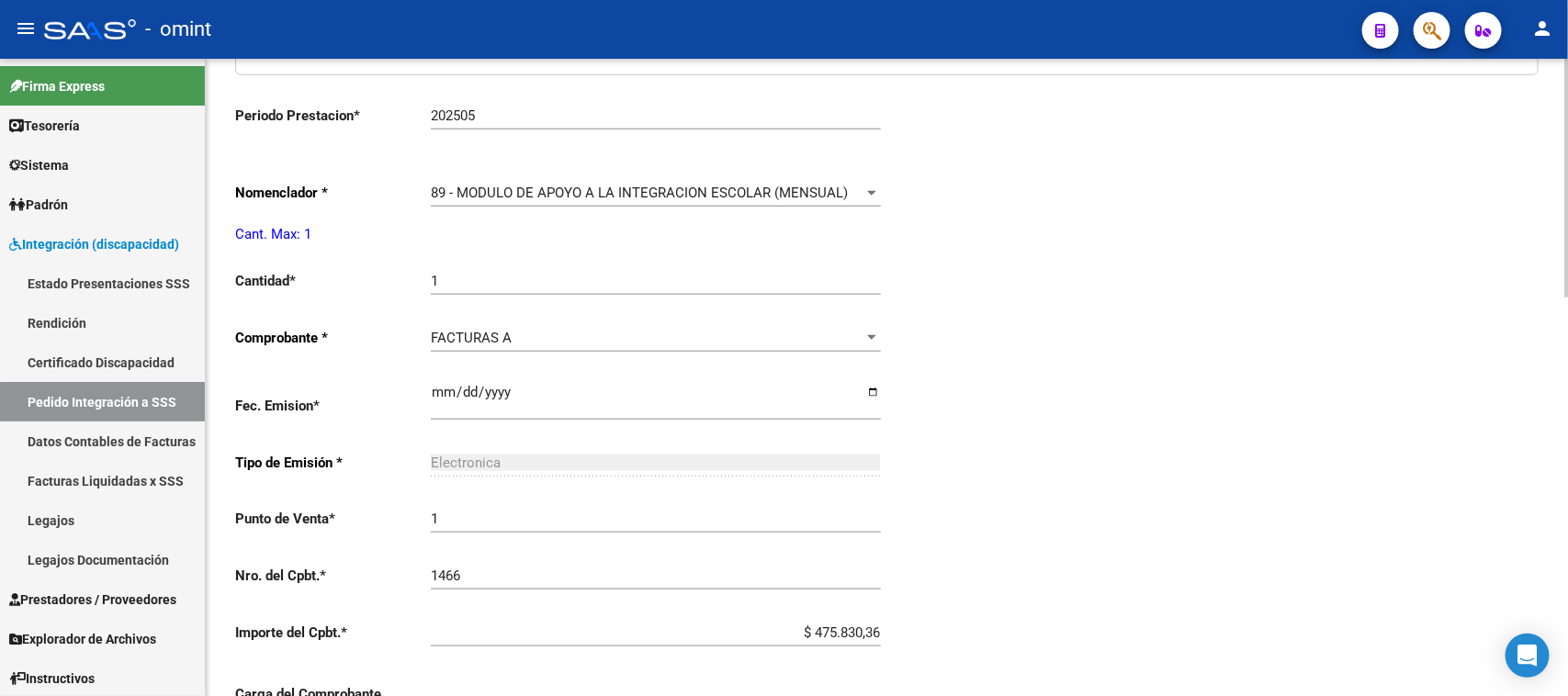
type input "27509462580"
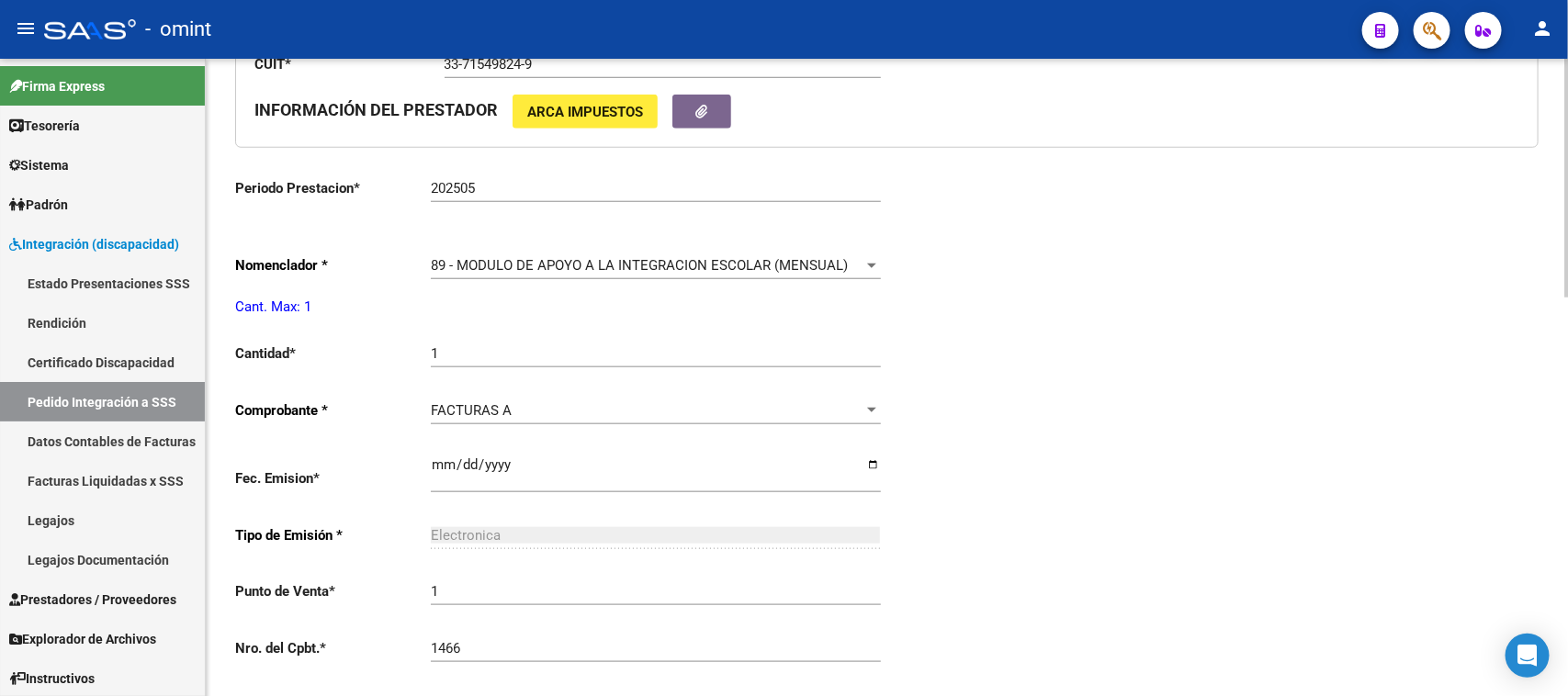
scroll to position [919, 0]
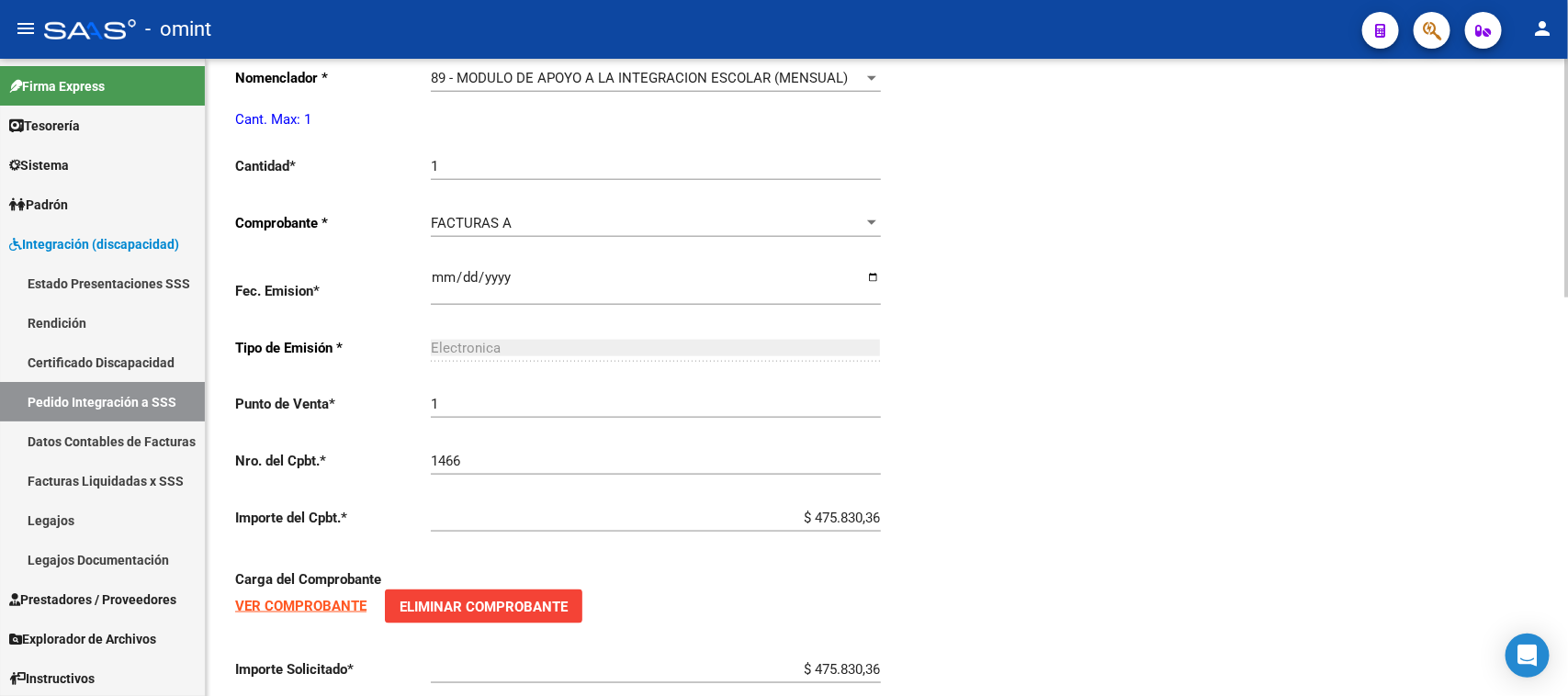
click at [296, 598] on strong "VER COMPROBANTE" at bounding box center [301, 606] width 132 height 16
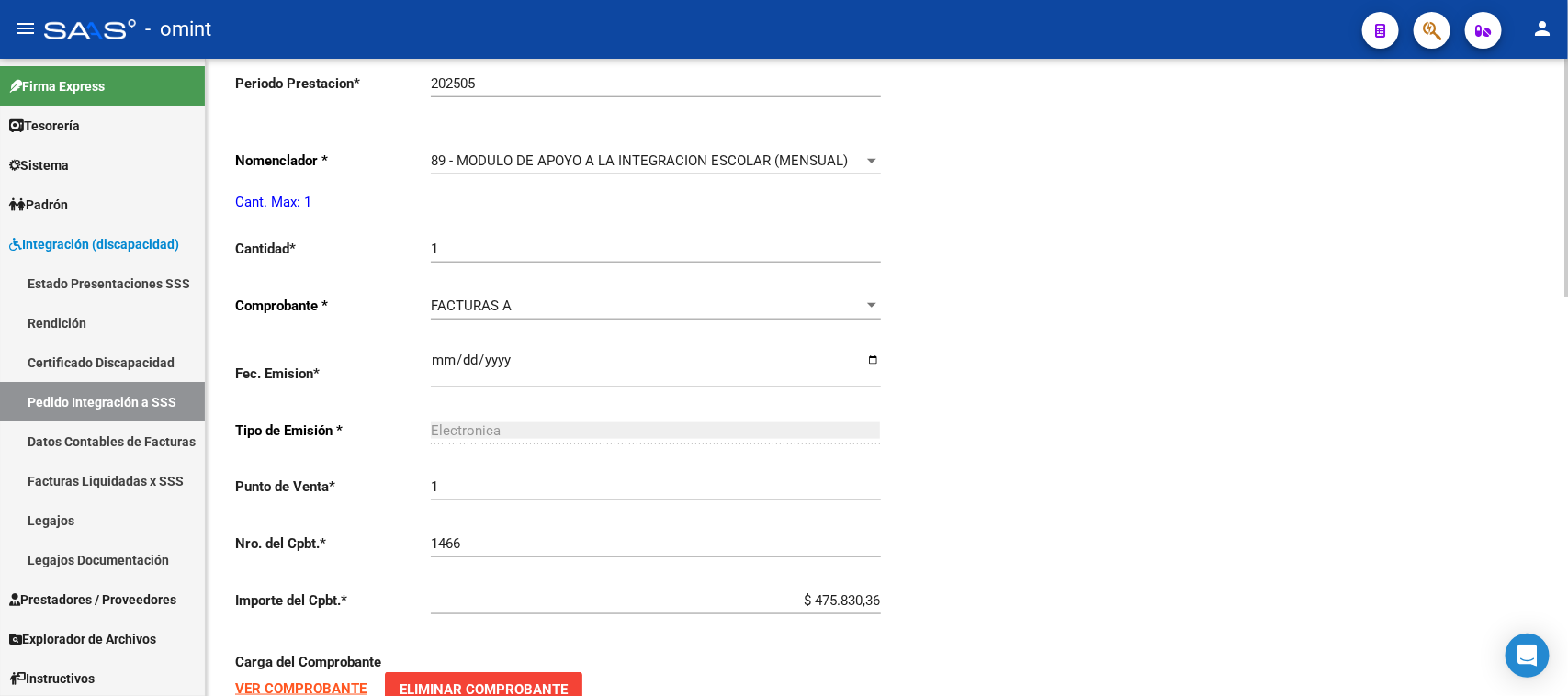
scroll to position [689, 0]
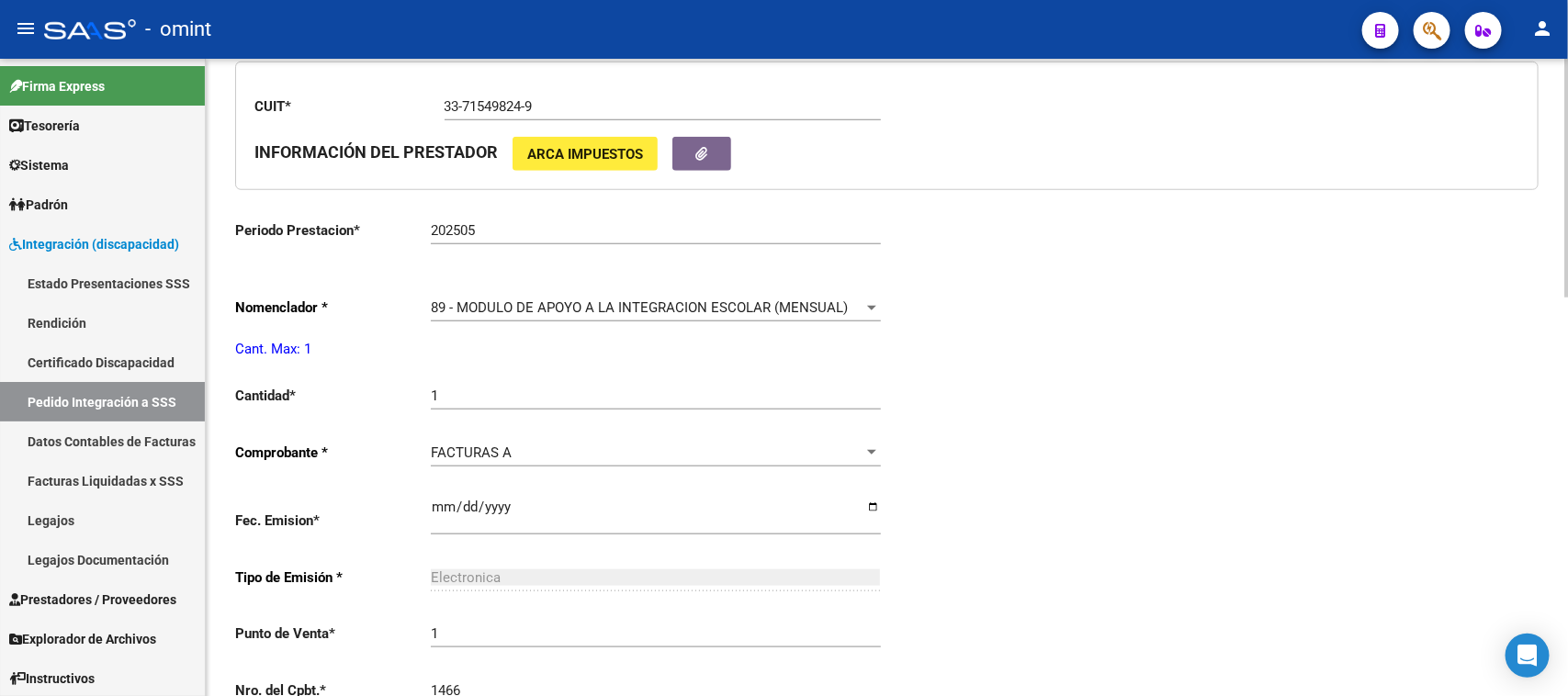
click at [692, 223] on input "202505" at bounding box center [656, 230] width 450 height 16
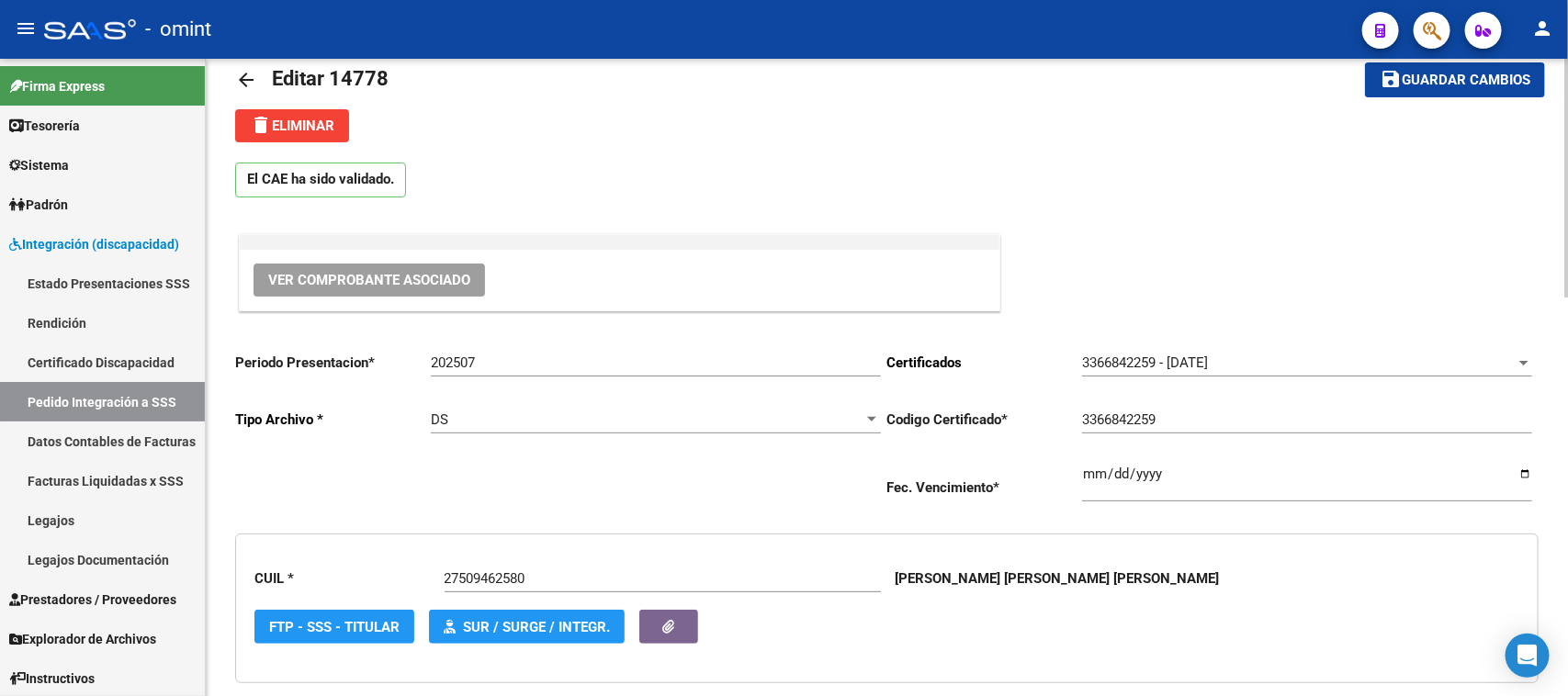
scroll to position [0, 0]
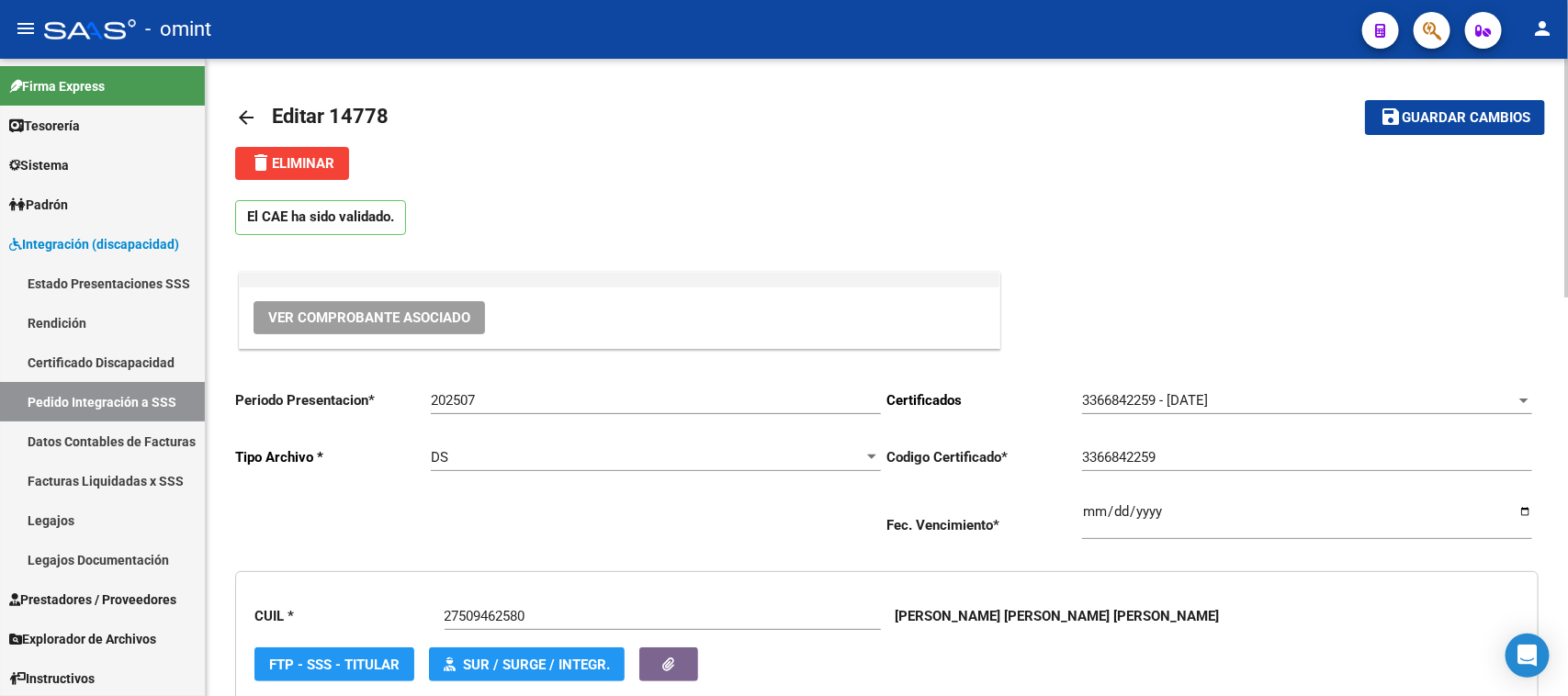
type input "202506"
drag, startPoint x: 1455, startPoint y: 116, endPoint x: 1084, endPoint y: 218, distance: 384.8
click at [1454, 116] on span "Guardar cambios" at bounding box center [1466, 118] width 129 height 16
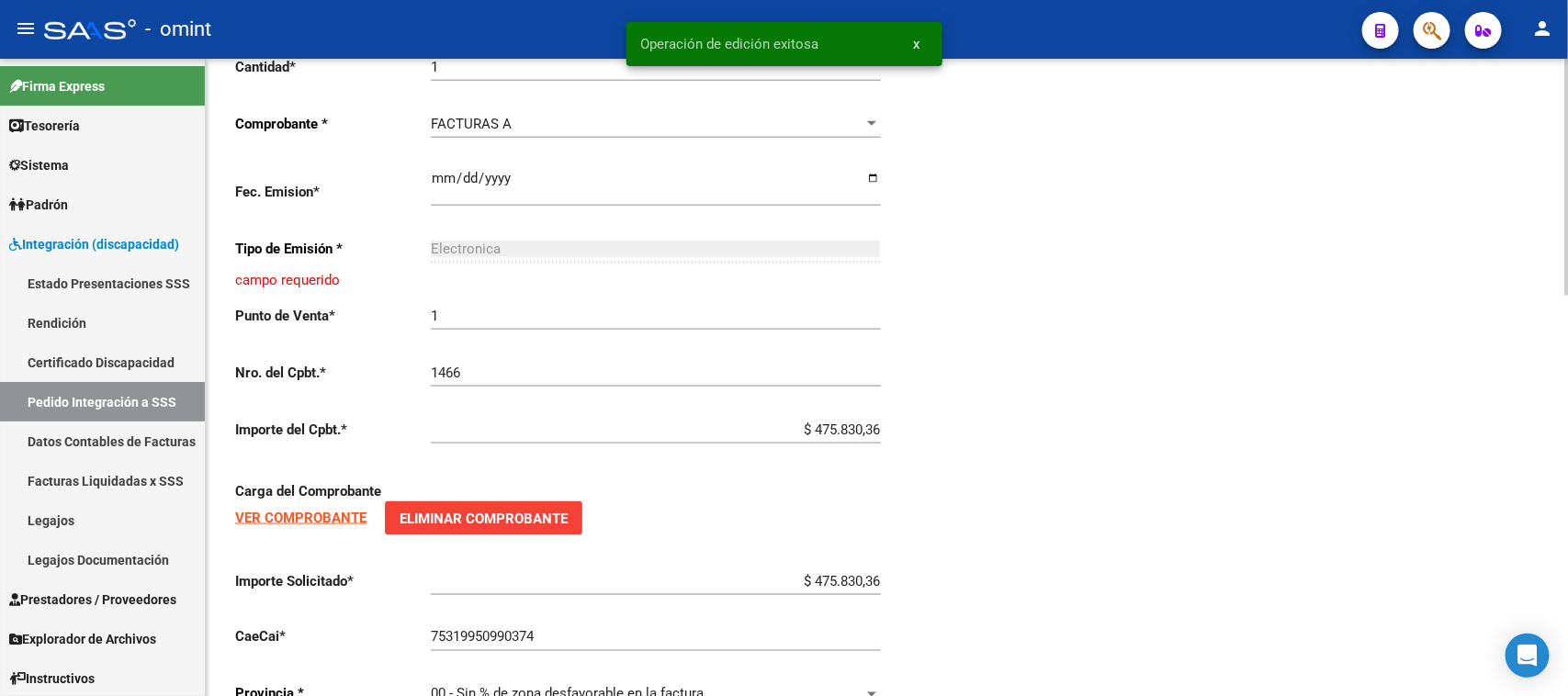
scroll to position [1033, 0]
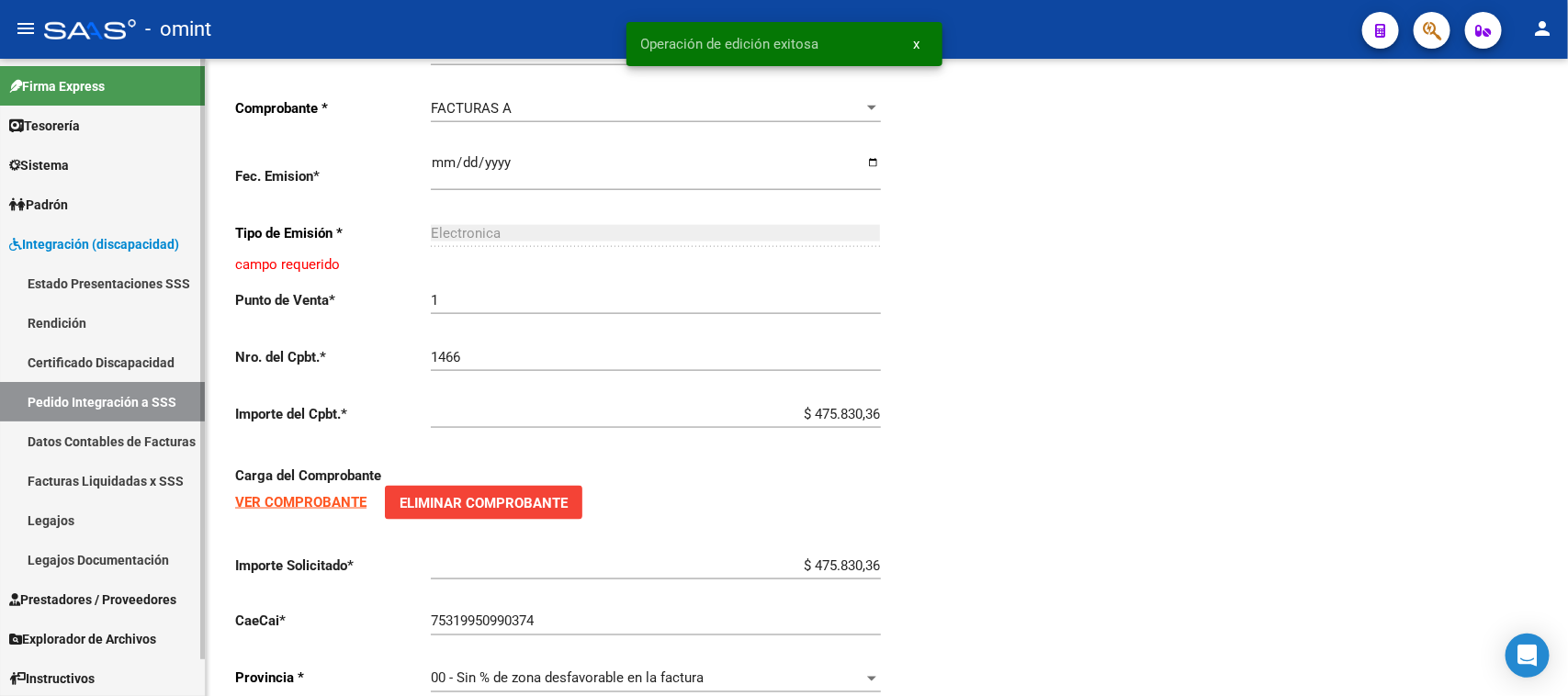
click at [94, 391] on link "Pedido Integración a SSS" at bounding box center [102, 401] width 205 height 39
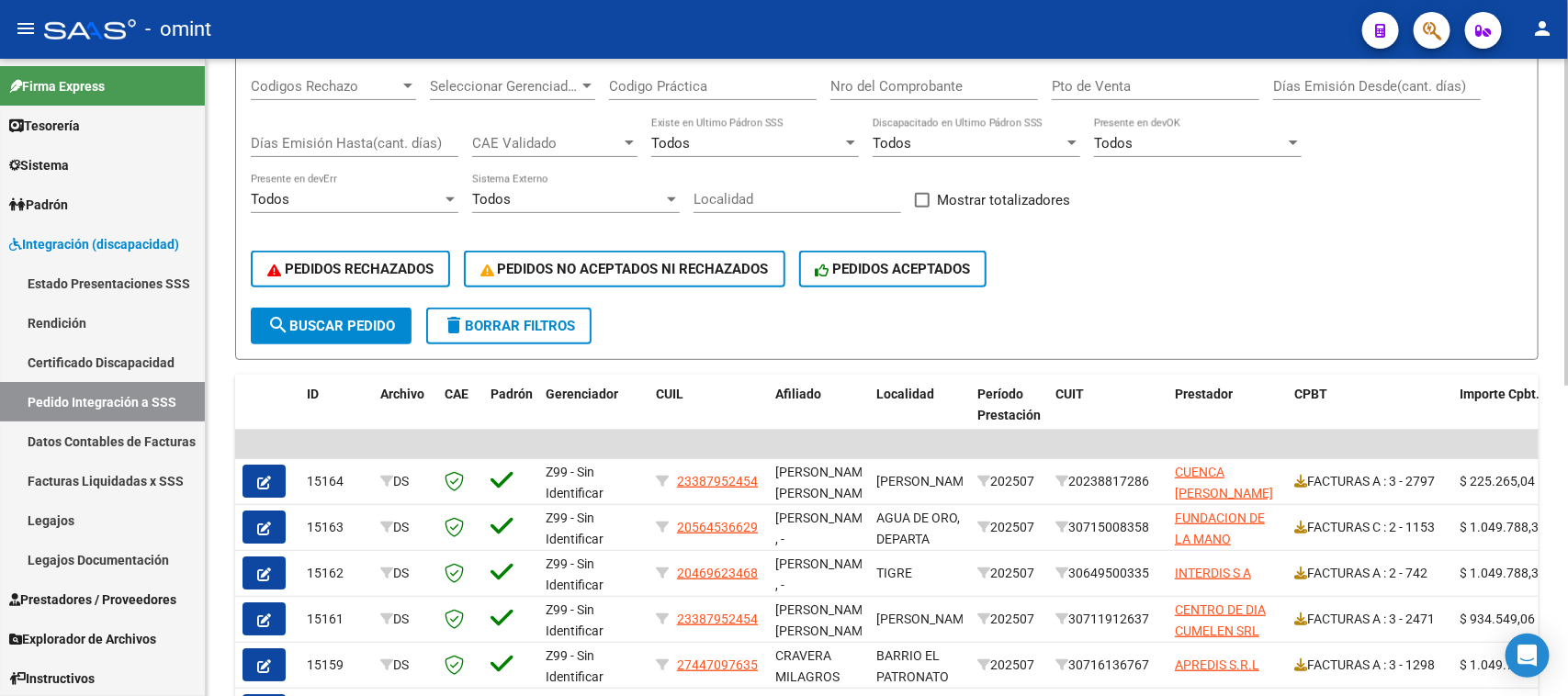
scroll to position [149, 0]
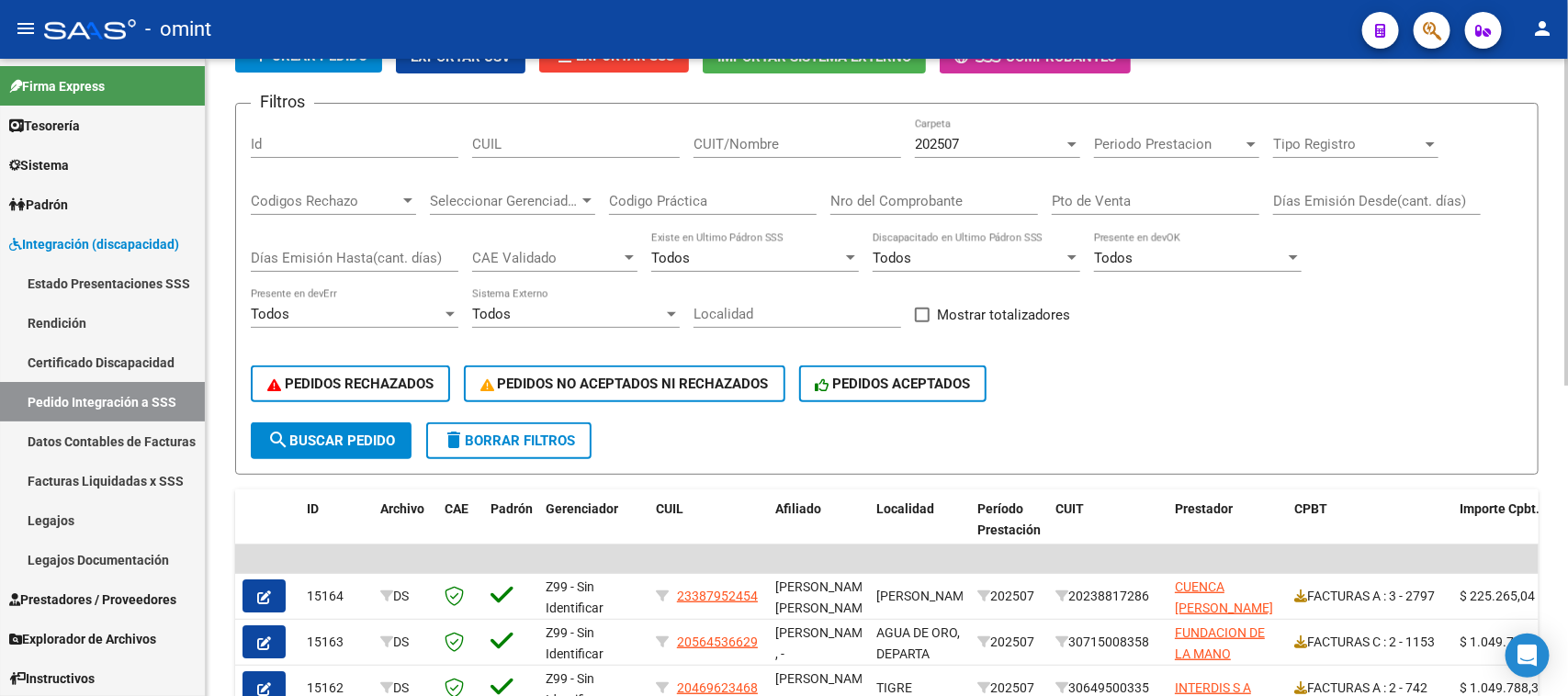
click at [552, 142] on input "CUIL" at bounding box center [576, 144] width 207 height 16
paste input "27509462580"
type input "27509462580"
click at [369, 433] on span "search Buscar Pedido" at bounding box center [330, 441] width 128 height 16
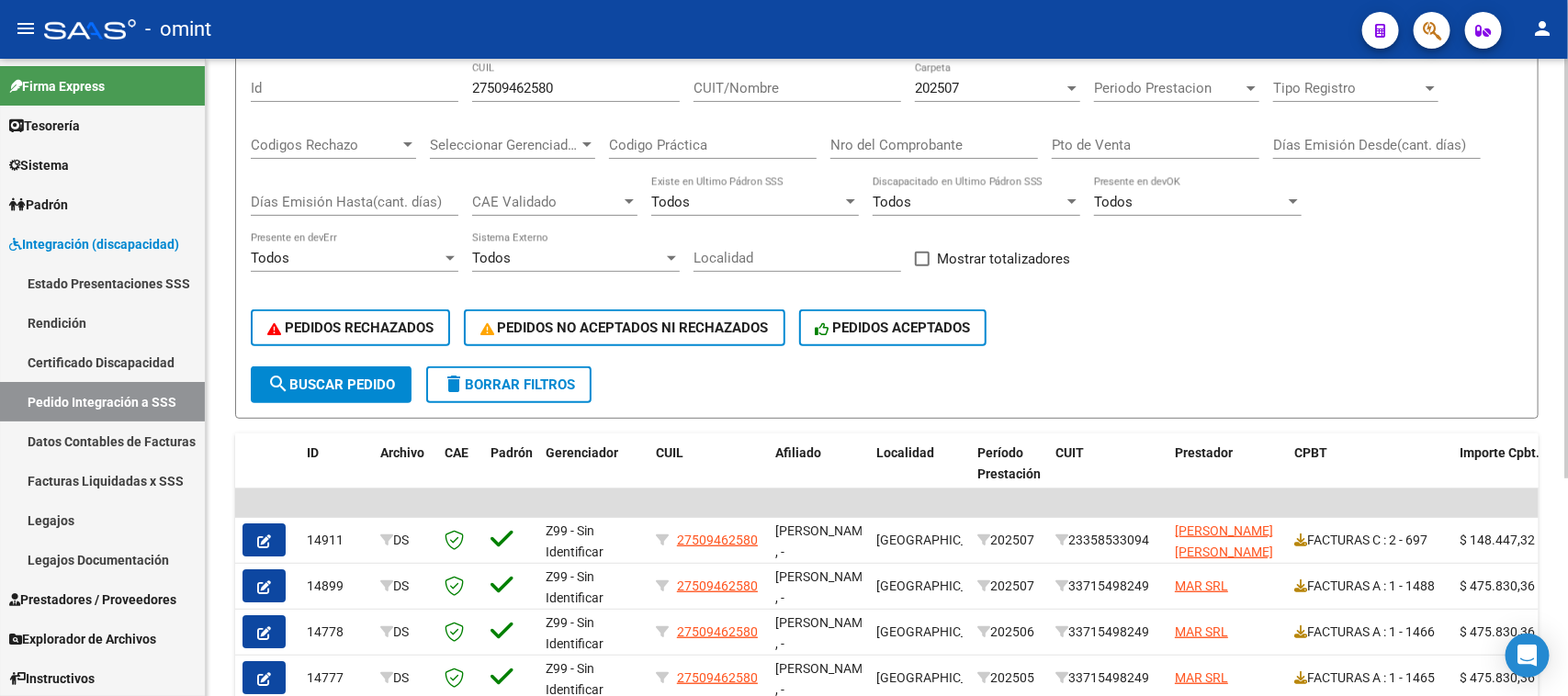
scroll to position [264, 0]
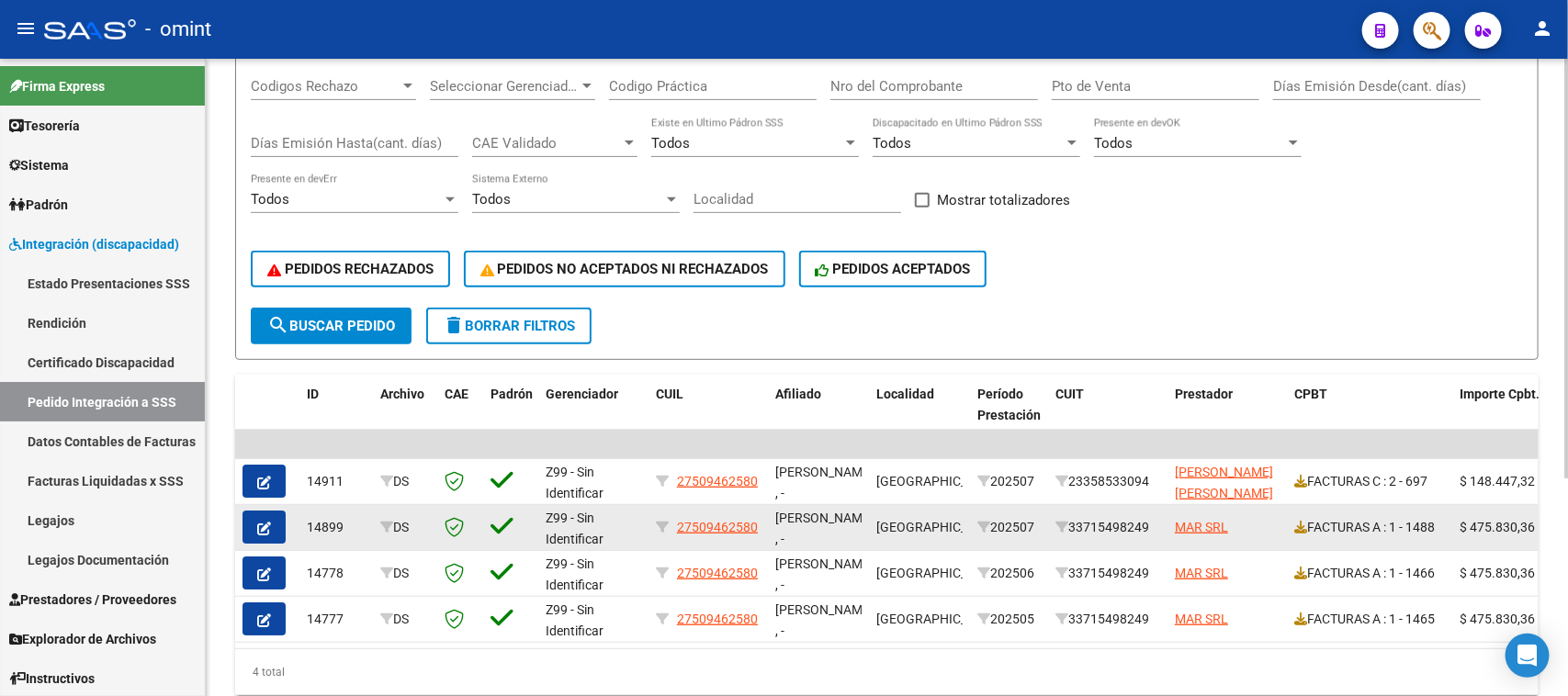
click at [259, 525] on icon "button" at bounding box center [264, 529] width 13 height 13
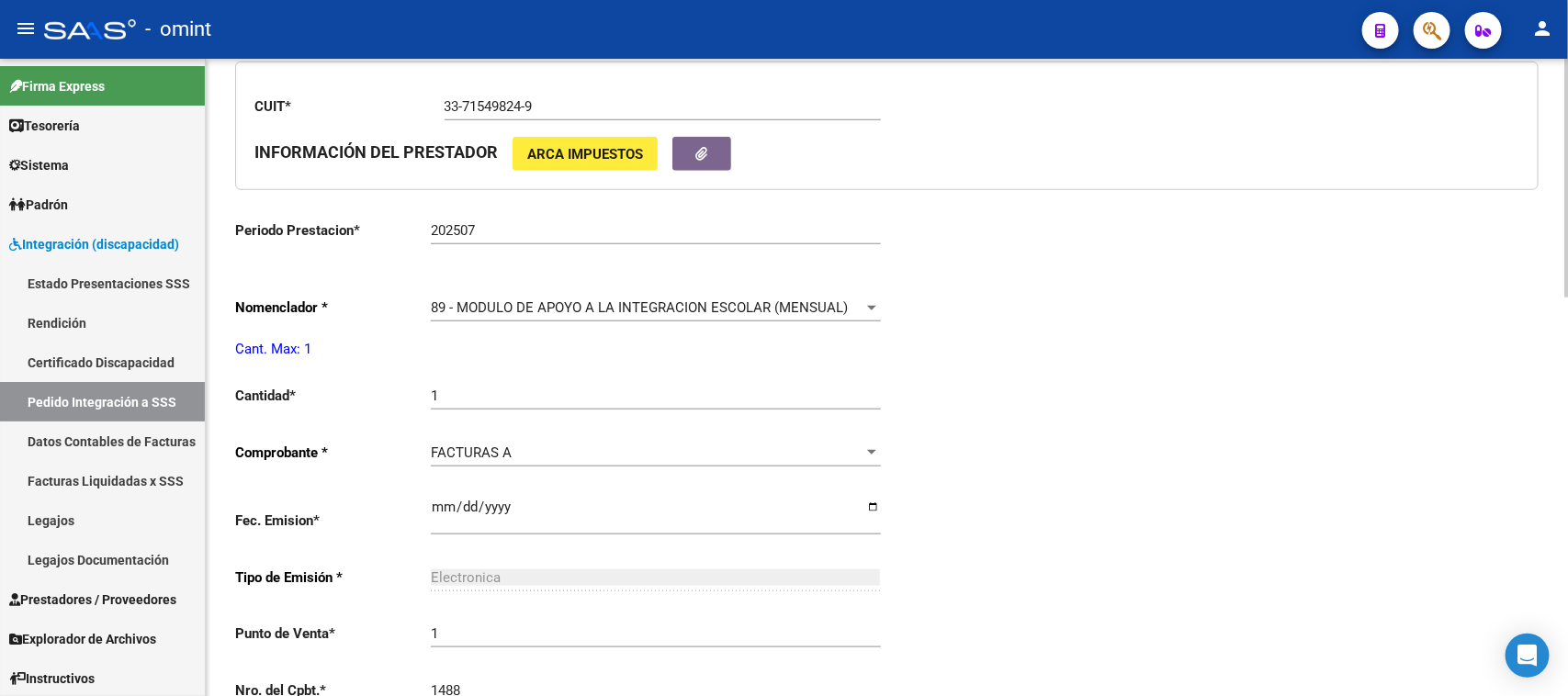
type input "27509462580"
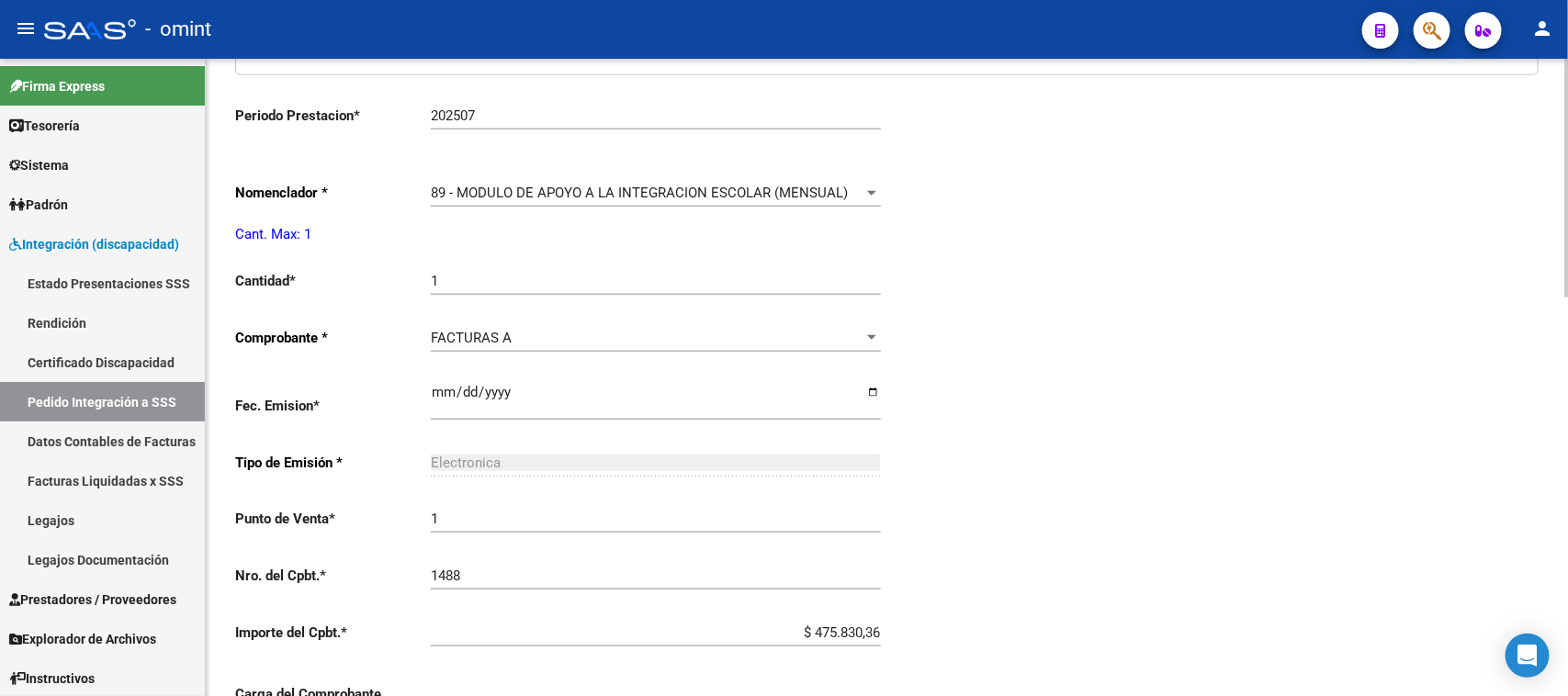
scroll to position [919, 0]
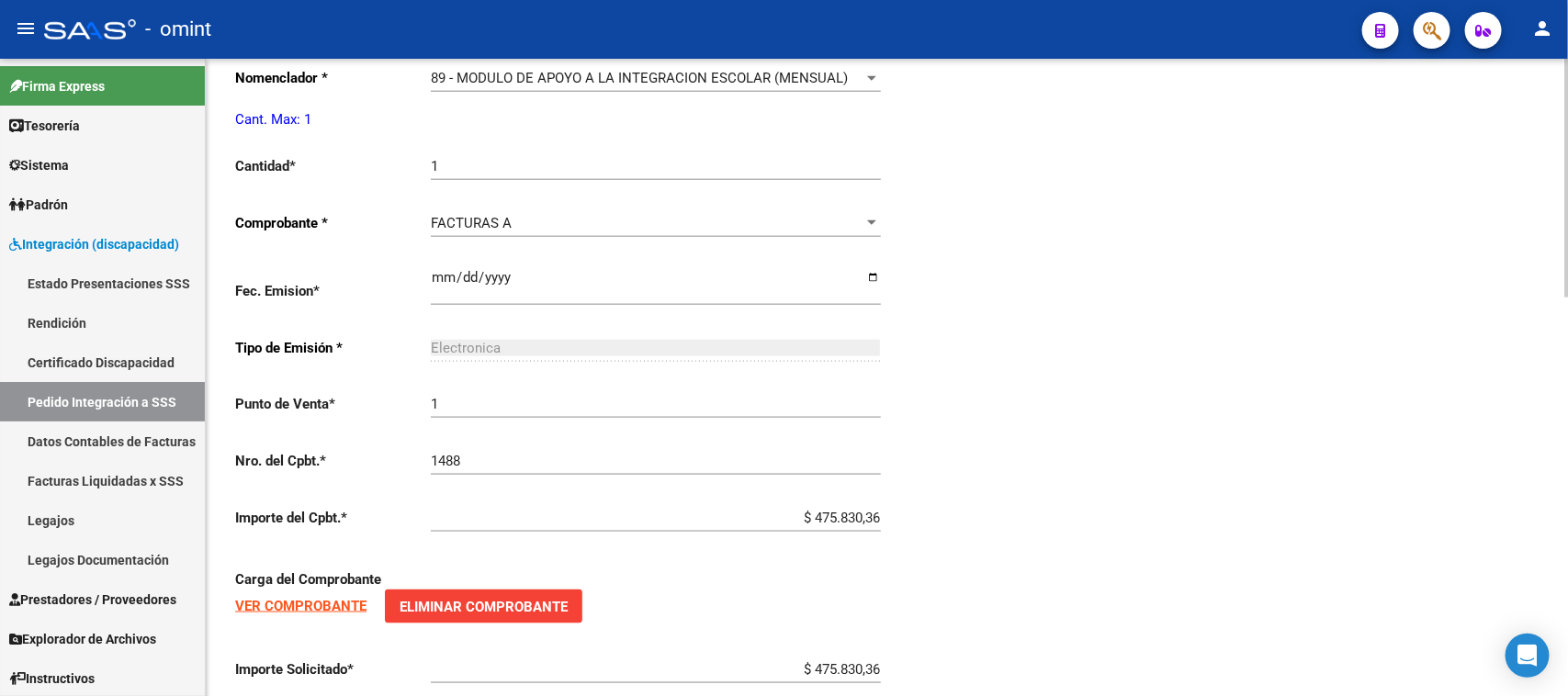
click at [308, 598] on strong "VER COMPROBANTE" at bounding box center [301, 606] width 132 height 16
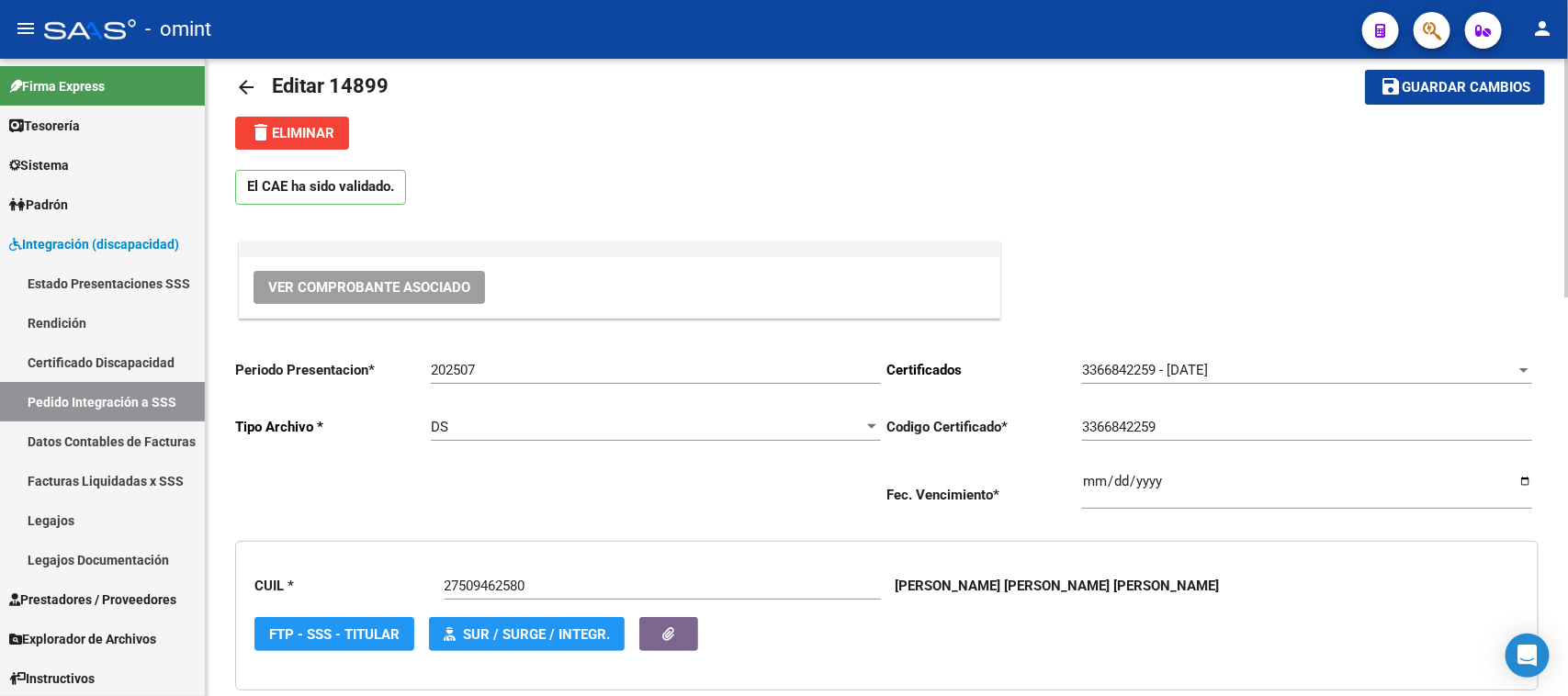
scroll to position [0, 0]
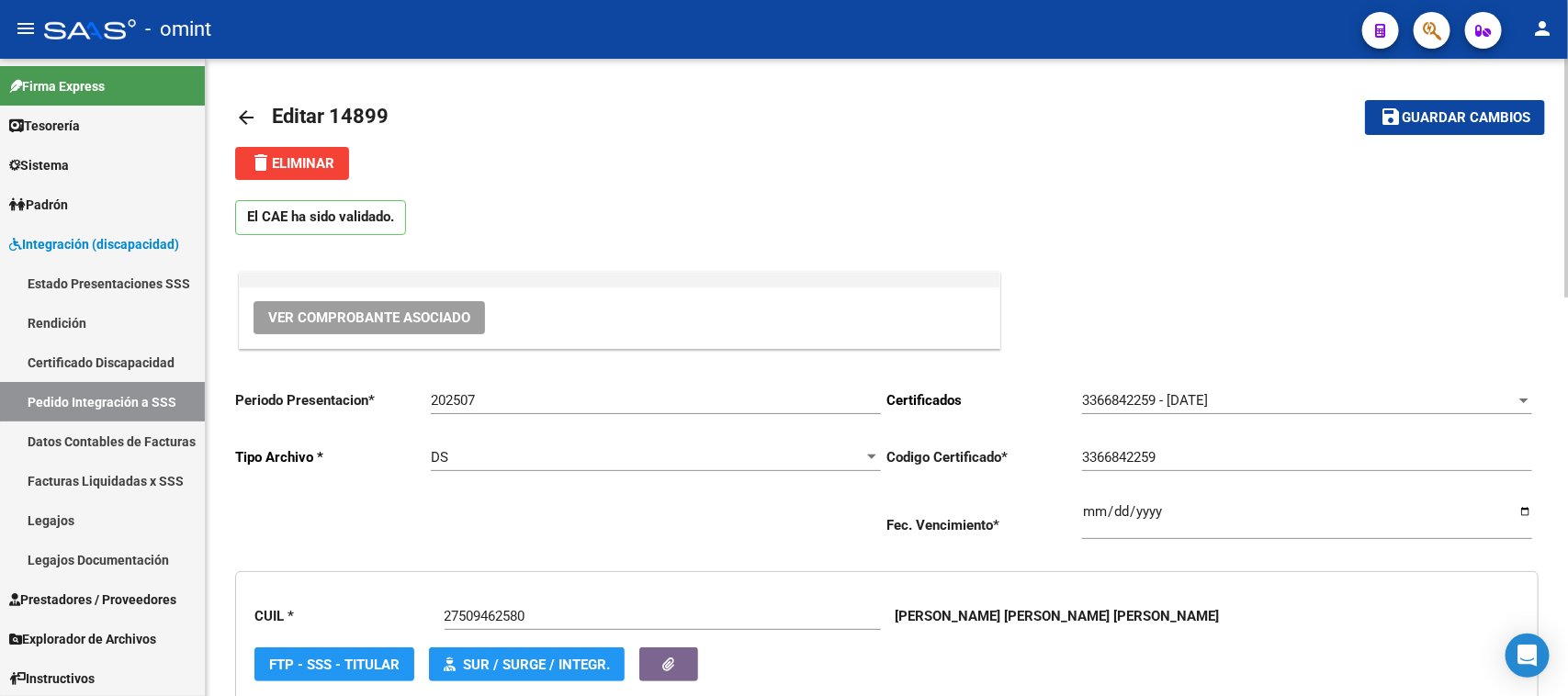
click at [318, 153] on button "delete Eliminar" at bounding box center [292, 163] width 114 height 33
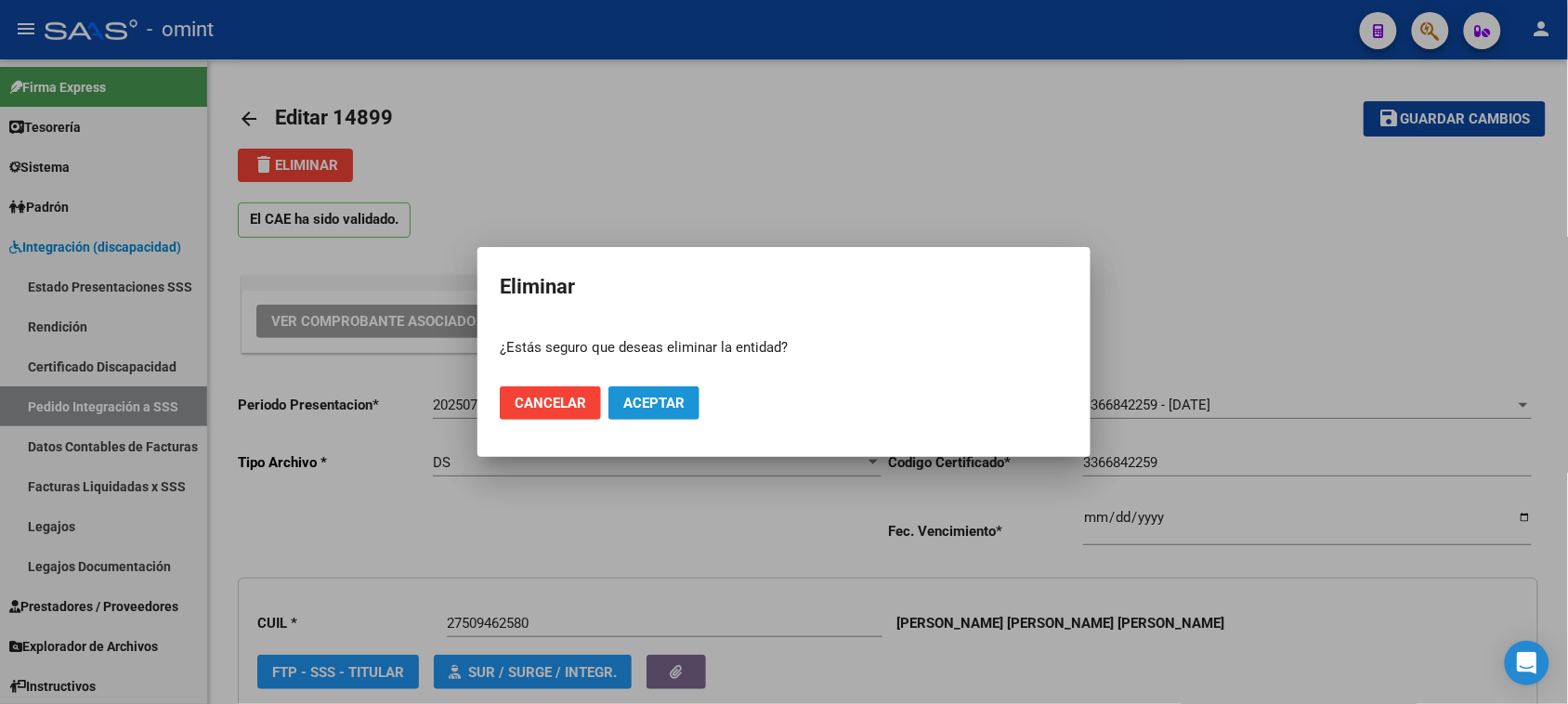
click at [677, 388] on button "Aceptar" at bounding box center [654, 403] width 91 height 33
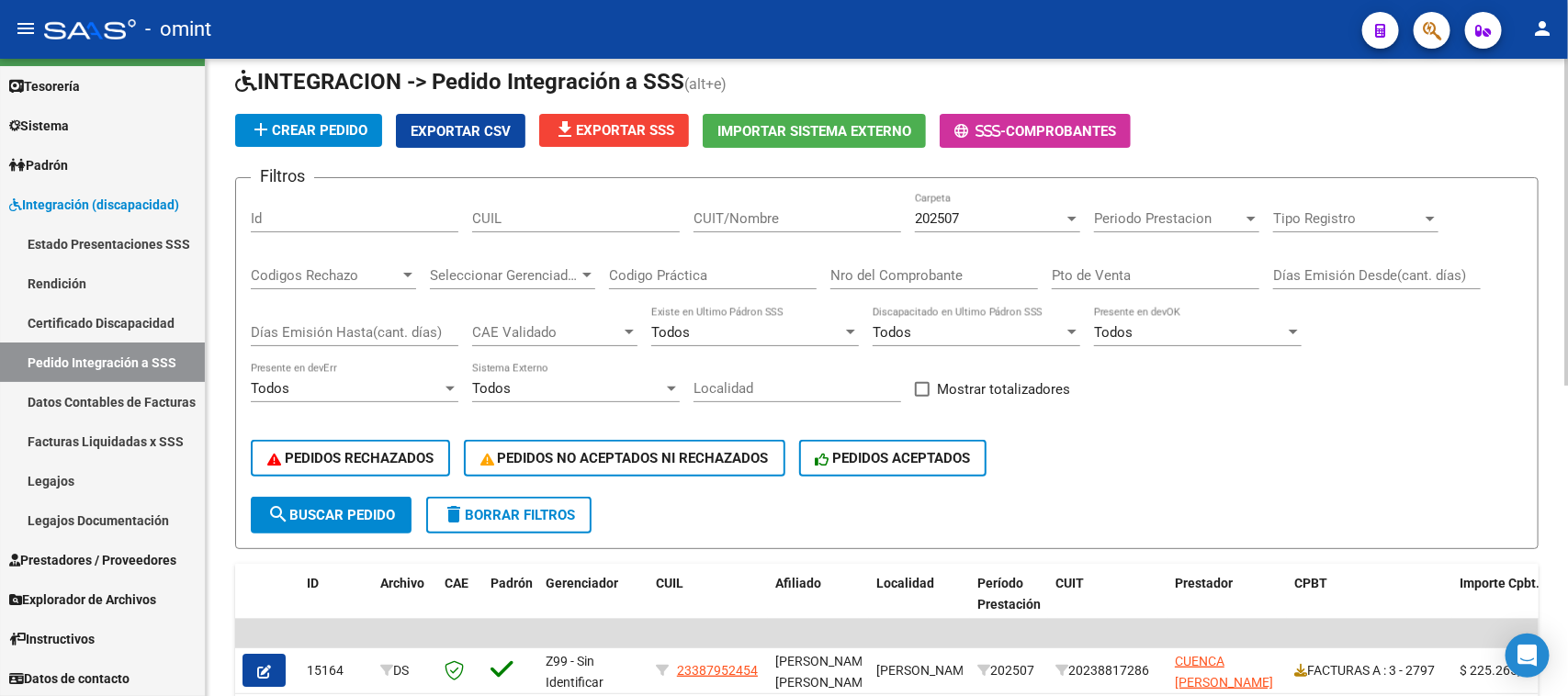
scroll to position [115, 0]
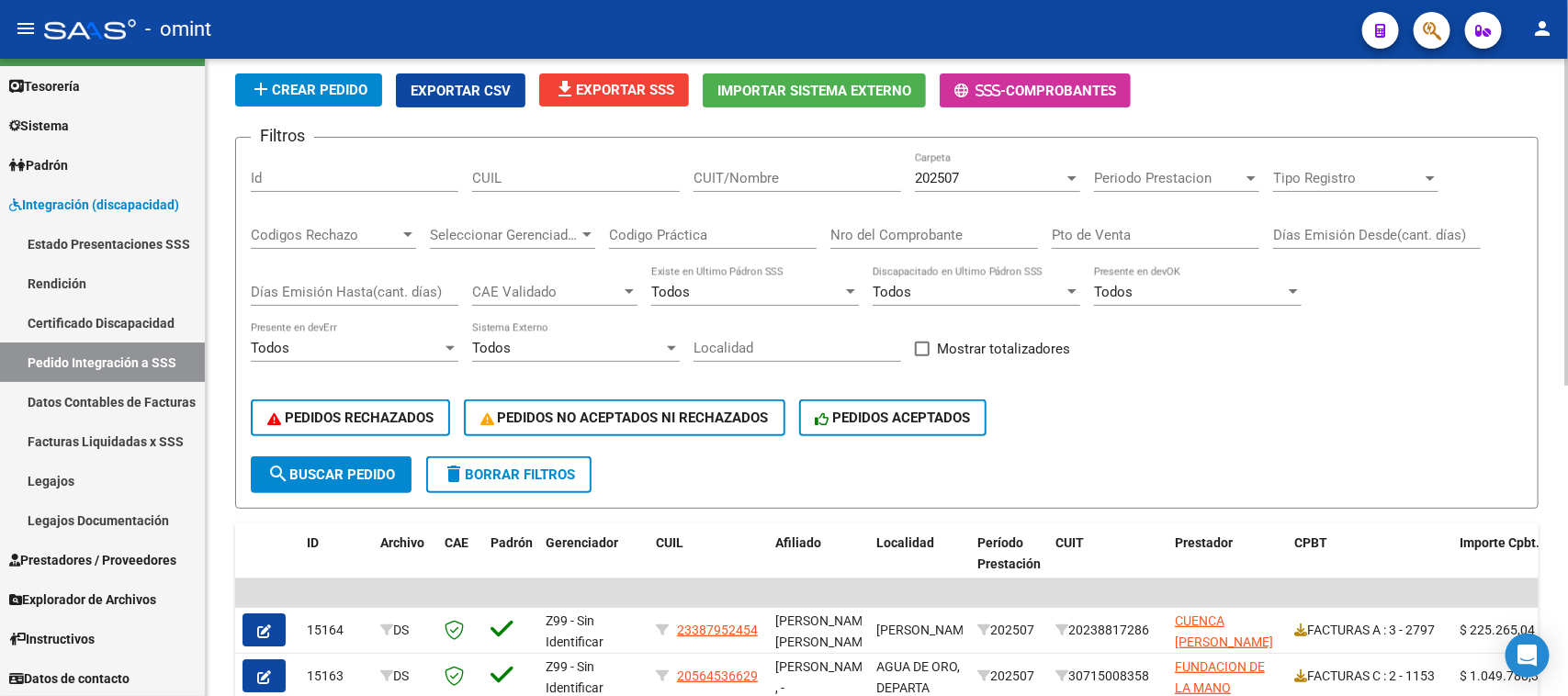
click at [483, 457] on button "delete Borrar Filtros" at bounding box center [509, 475] width 165 height 36
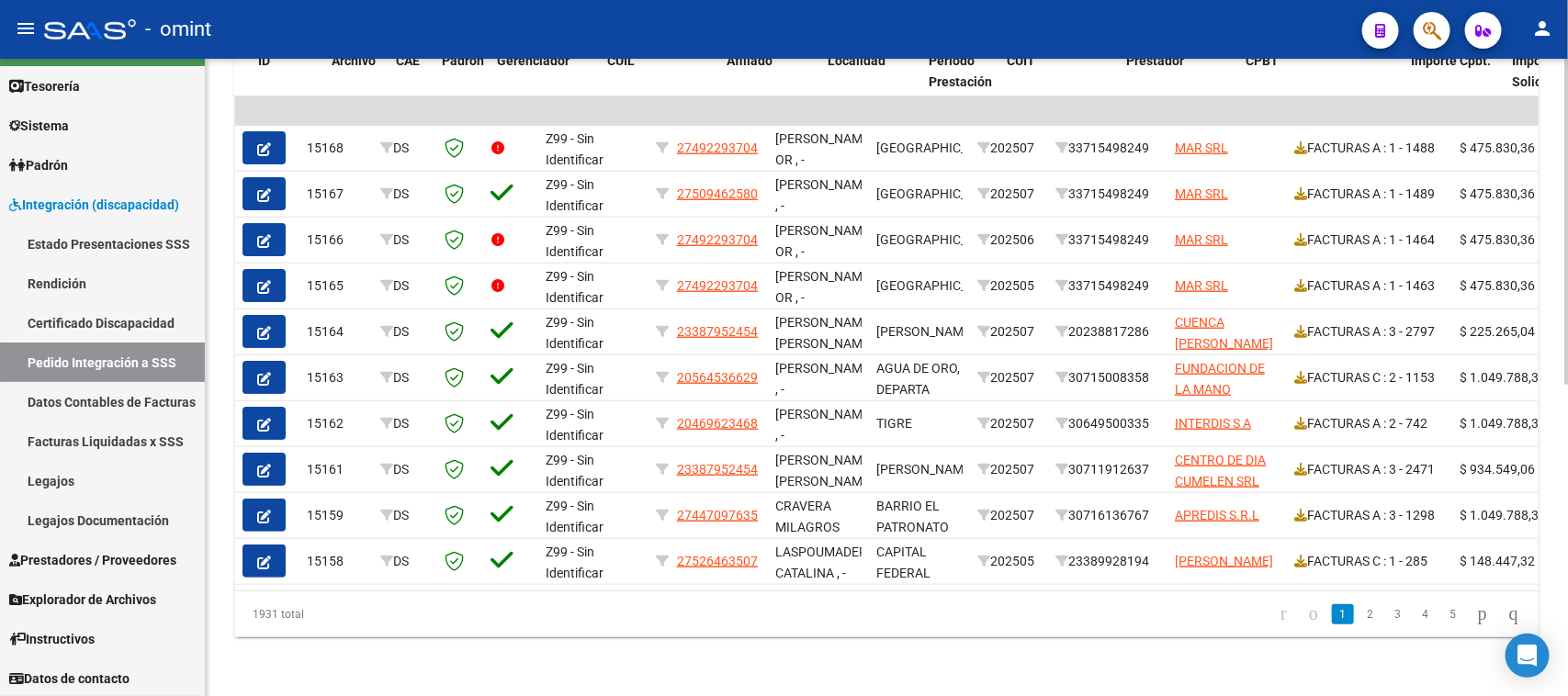
scroll to position [0, 48]
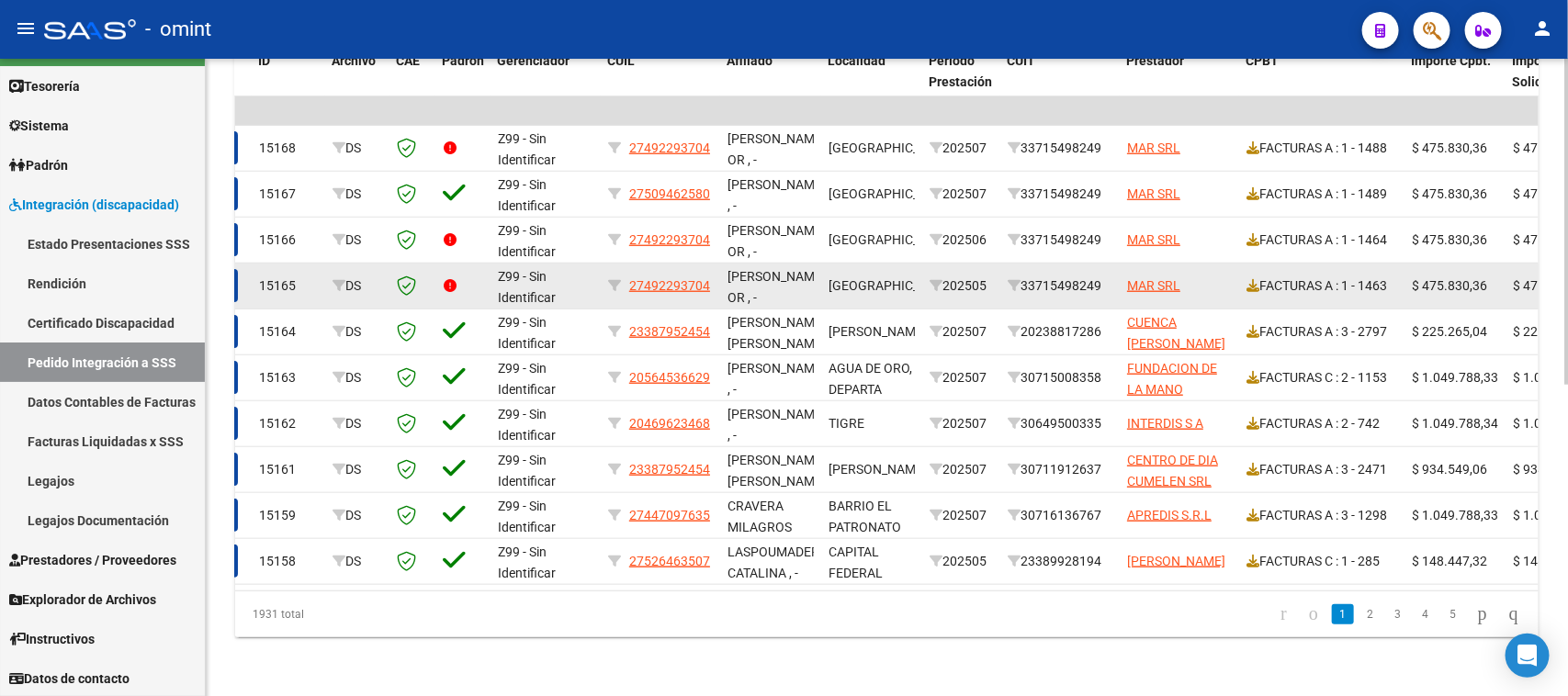
click at [1050, 276] on div "33715498249" at bounding box center [1060, 286] width 105 height 21
copy div "33715498249"
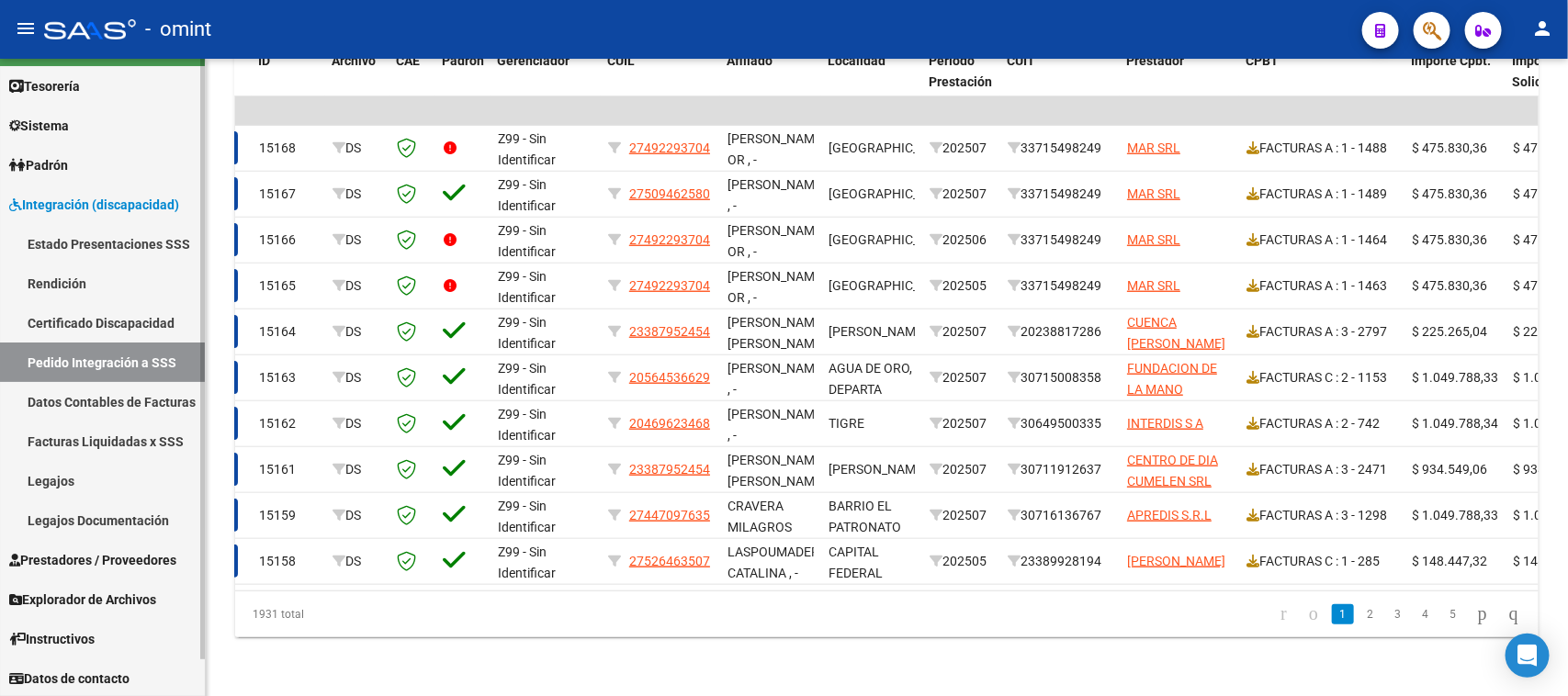
click at [113, 437] on link "Facturas Liquidadas x SSS" at bounding box center [102, 441] width 205 height 39
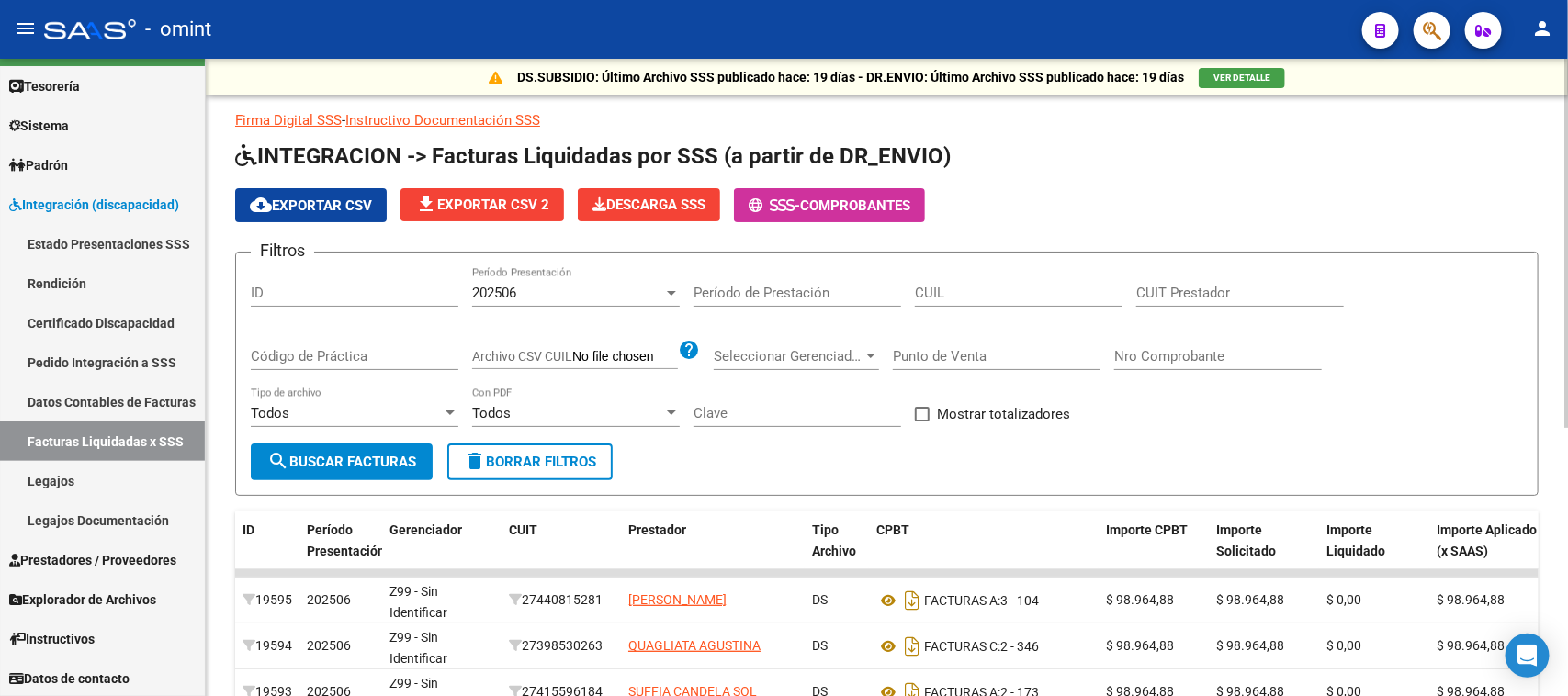
click at [1167, 291] on input "CUIT Prestador" at bounding box center [1241, 293] width 207 height 16
paste input "33-71549824-9"
type input "33-71549824-9"
click at [498, 281] on div "202506 Período Presentación" at bounding box center [576, 286] width 207 height 39
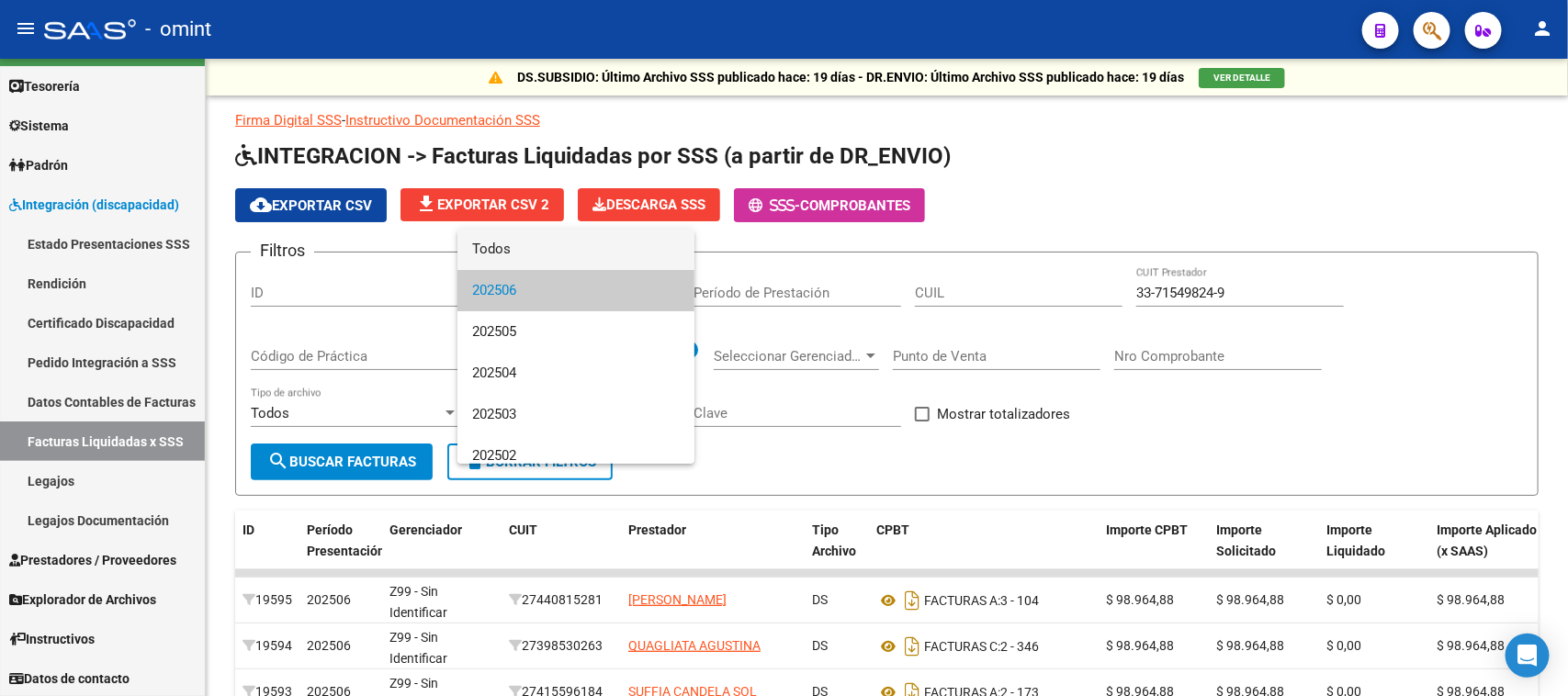
click at [512, 253] on span "Todos" at bounding box center [576, 249] width 207 height 41
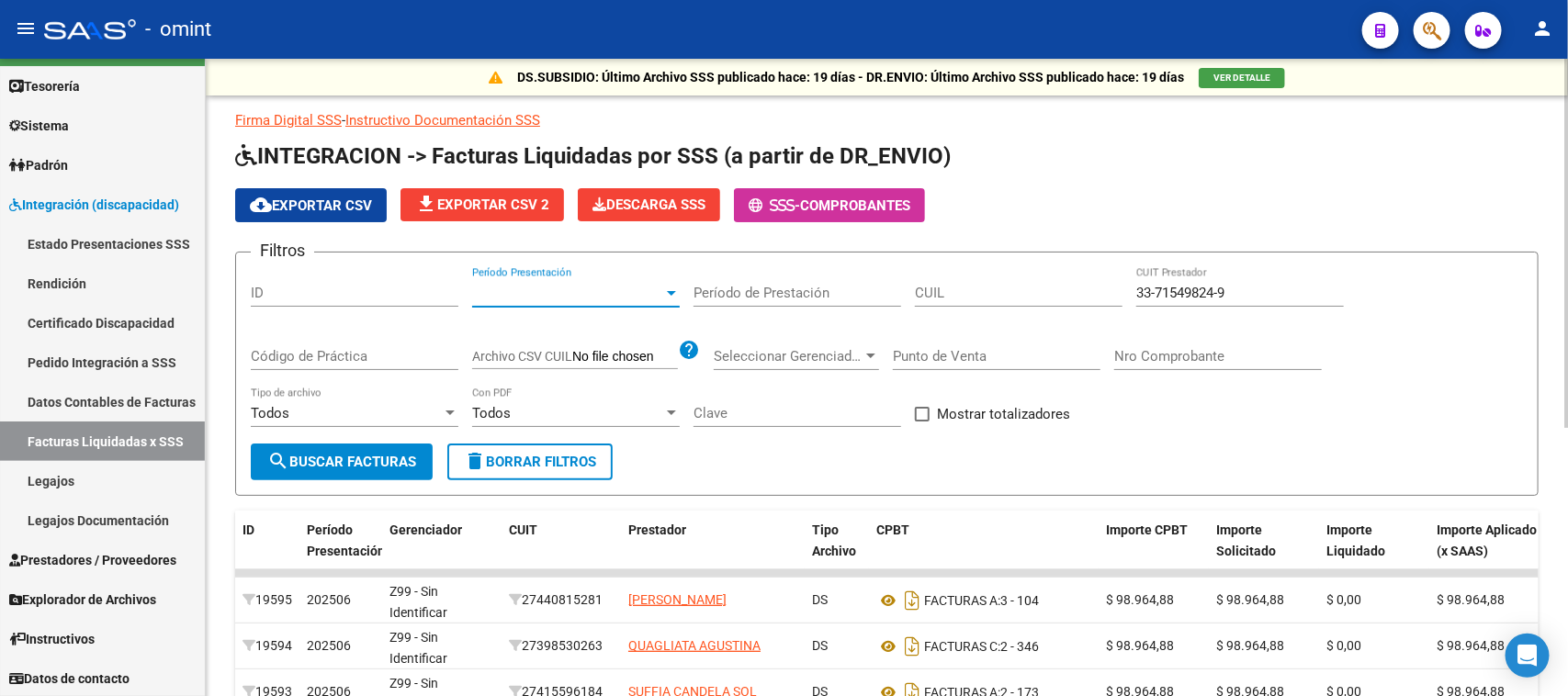
click at [378, 455] on span "search Buscar Facturas" at bounding box center [341, 462] width 149 height 16
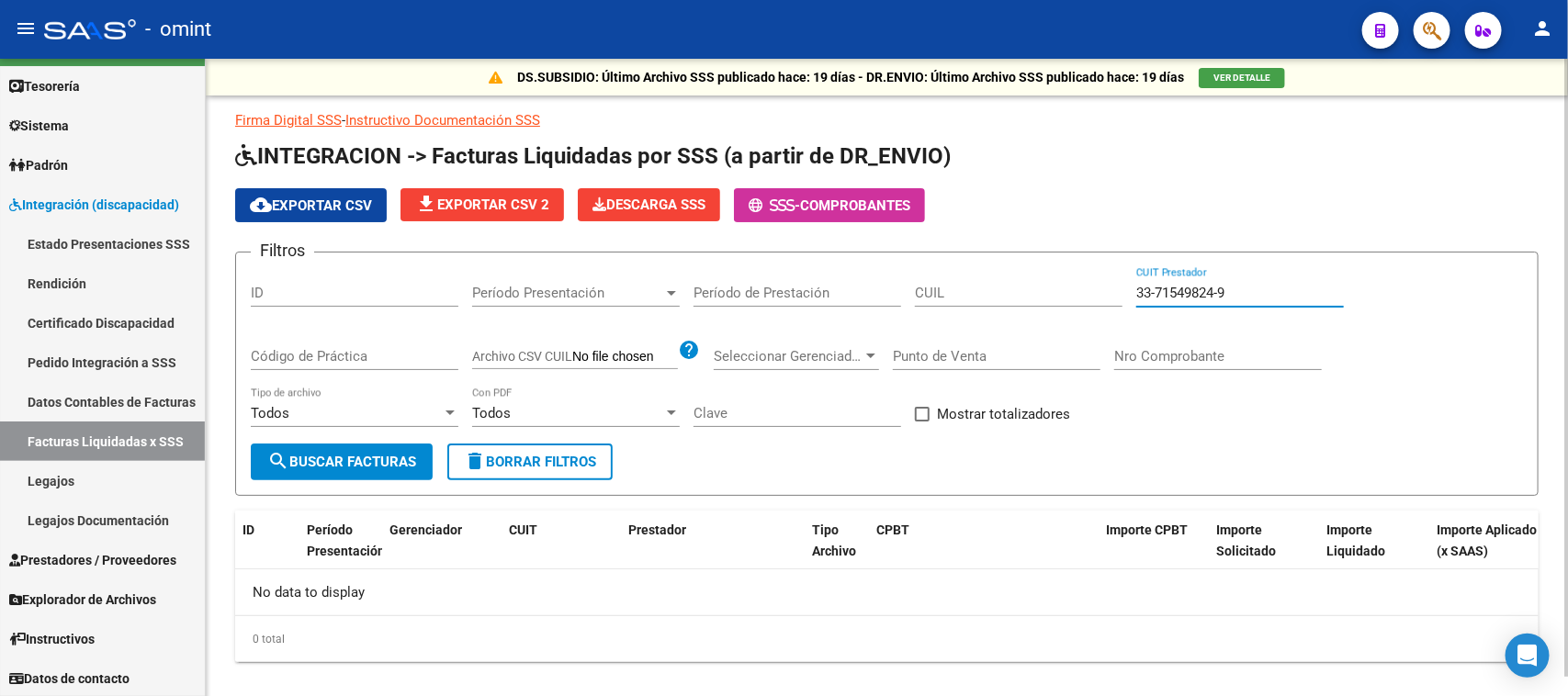
drag, startPoint x: 1183, startPoint y: 280, endPoint x: 1121, endPoint y: 276, distance: 62.1
click at [1121, 276] on div "Filtros ID Período Presentación Período Presentación Período de Prestación CUIL…" at bounding box center [886, 355] width 1272 height 177
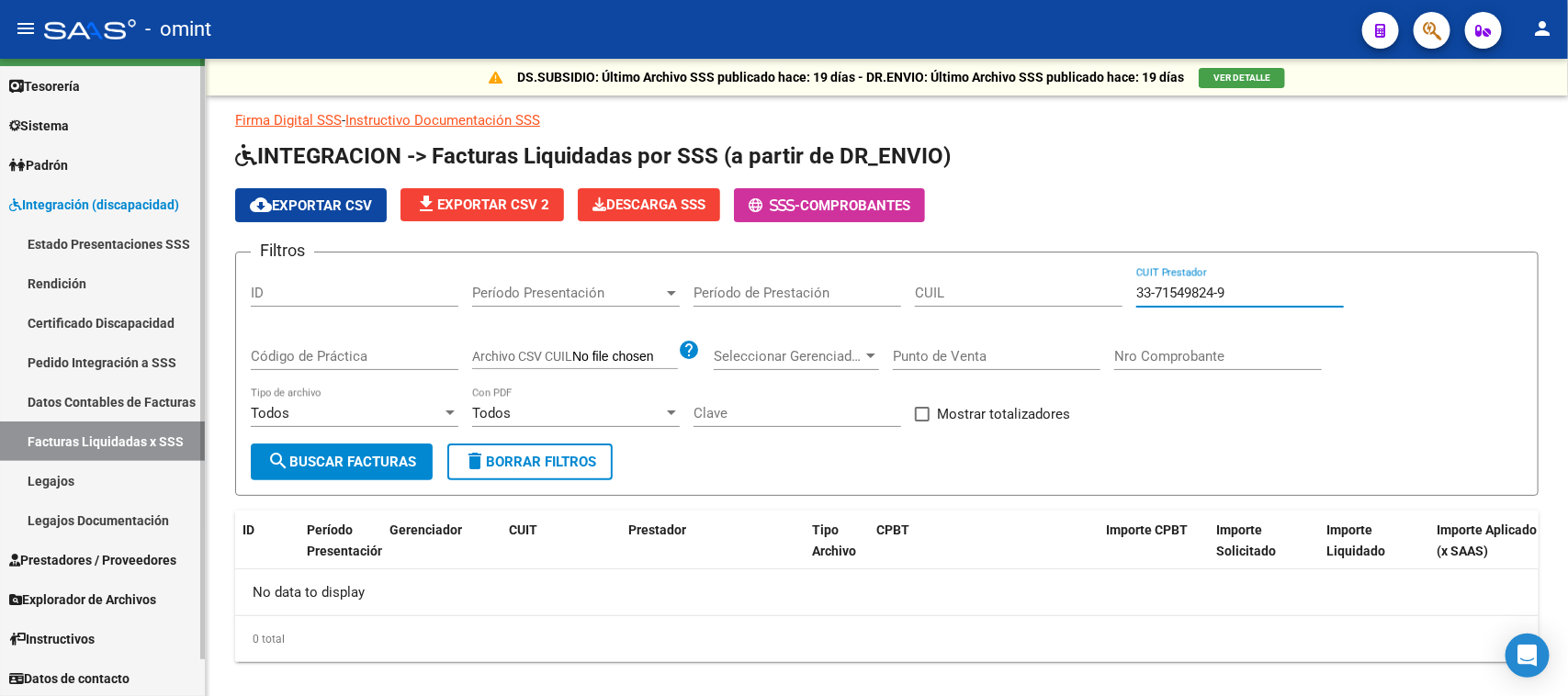
click at [127, 351] on link "Pedido Integración a SSS" at bounding box center [102, 362] width 205 height 39
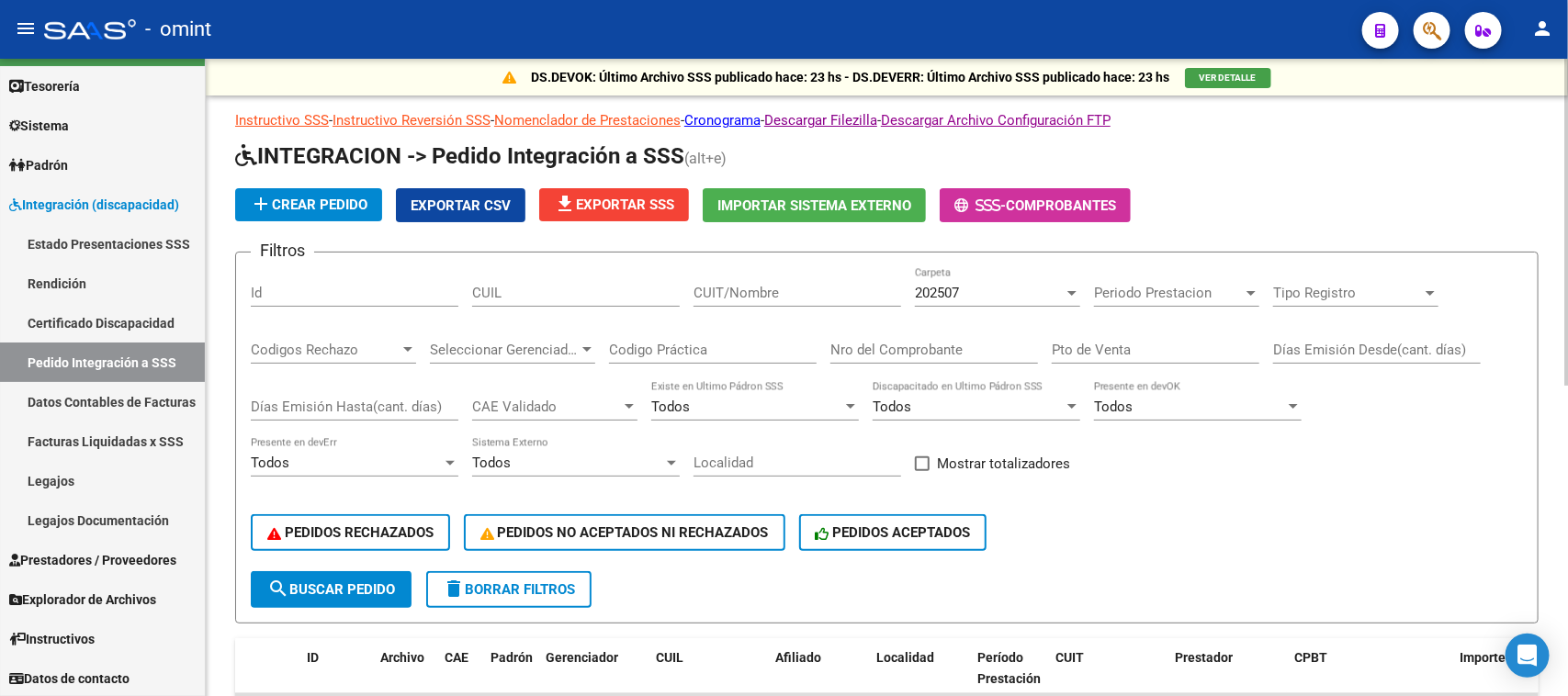
click at [755, 273] on div "CUIT/Nombre" at bounding box center [797, 286] width 207 height 39
click at [742, 299] on input "CUIT/Nombre" at bounding box center [797, 293] width 207 height 16
paste input "33-71549824-9"
click at [360, 546] on div "PEDIDOS RECHAZADOS PEDIDOS NO ACEPTADOS NI RECHAZADOS PEDIDOS ACEPTADOS" at bounding box center [886, 533] width 1272 height 77
click at [358, 554] on div "PEDIDOS RECHAZADOS PEDIDOS NO ACEPTADOS NI RECHAZADOS PEDIDOS ACEPTADOS" at bounding box center [886, 533] width 1272 height 77
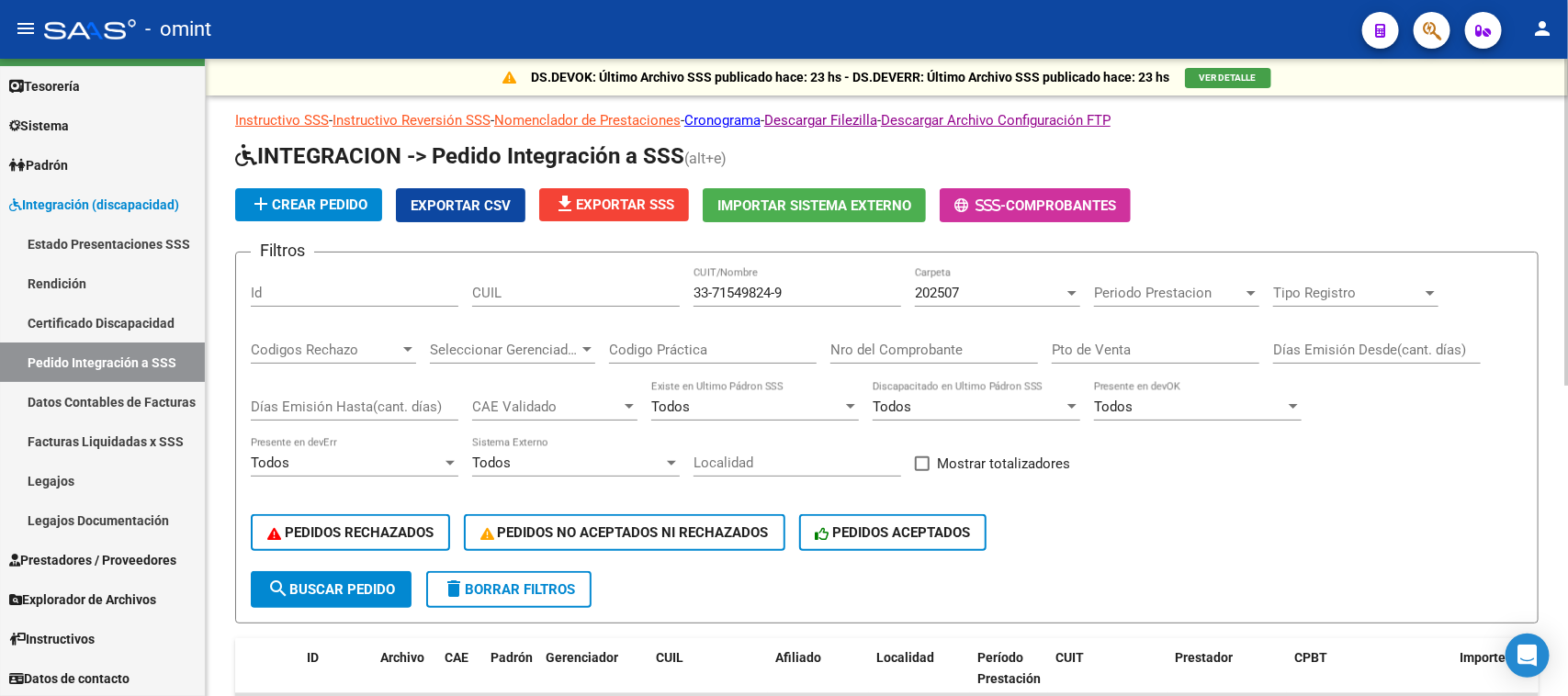
click at [373, 582] on span "search Buscar Pedido" at bounding box center [330, 589] width 128 height 16
click at [713, 287] on input "33-71549824-9" at bounding box center [797, 293] width 207 height 16
click at [775, 291] on input "3371549824-9" at bounding box center [797, 293] width 207 height 16
click at [325, 593] on button "search Buscar Pedido" at bounding box center [330, 589] width 160 height 36
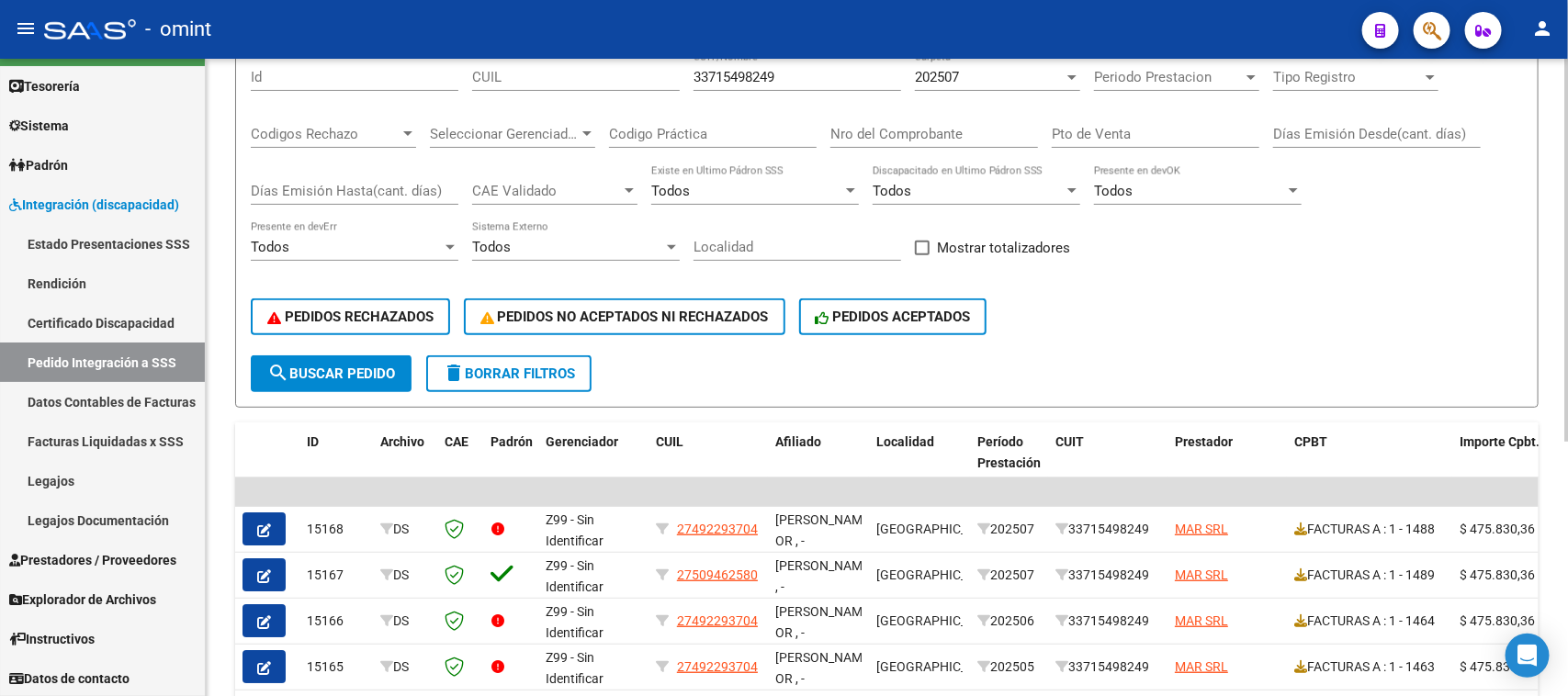
scroll to position [330, 0]
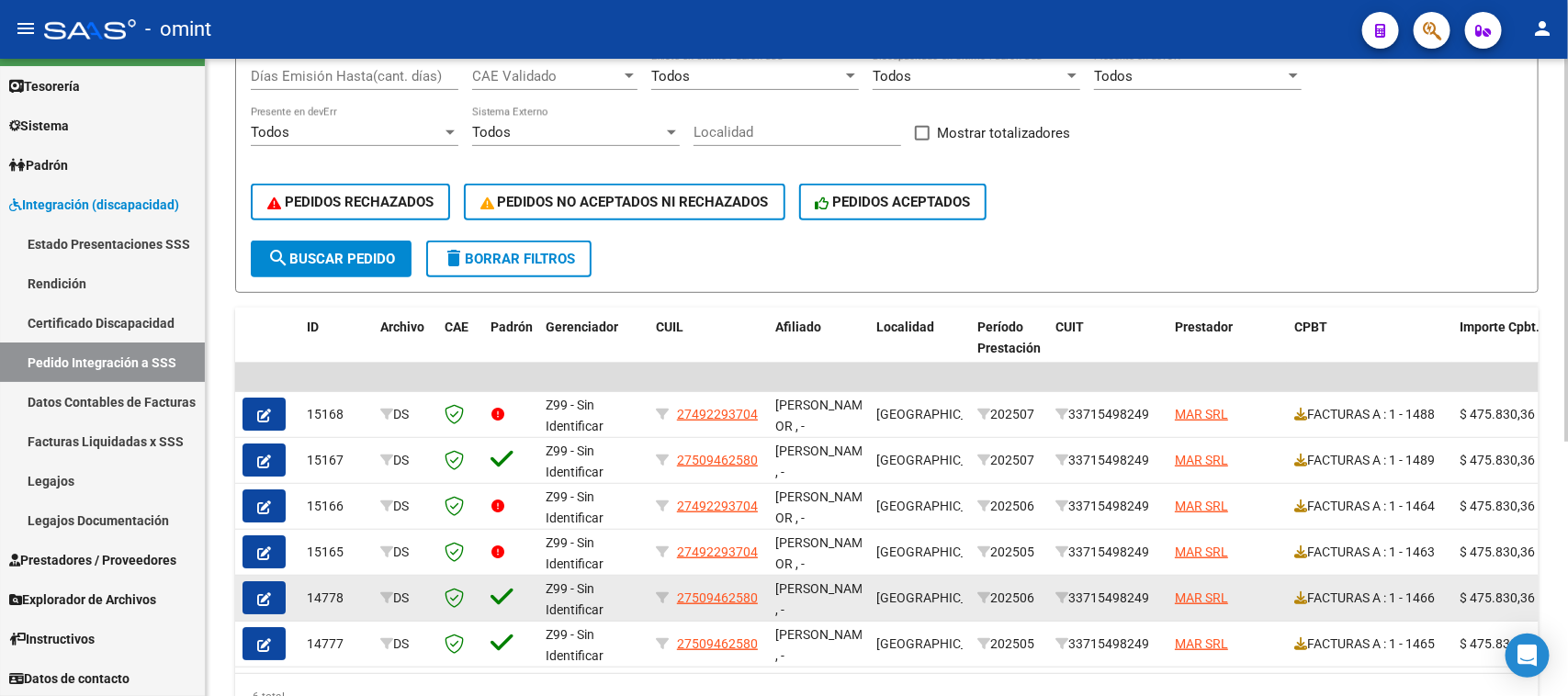
drag, startPoint x: 1231, startPoint y: 599, endPoint x: 1171, endPoint y: 598, distance: 60.0
click at [1171, 598] on datatable-body-cell "MAR SRL" at bounding box center [1227, 598] width 119 height 45
copy span "MAR SRL"
click at [1138, 595] on div "33715498249" at bounding box center [1107, 598] width 105 height 21
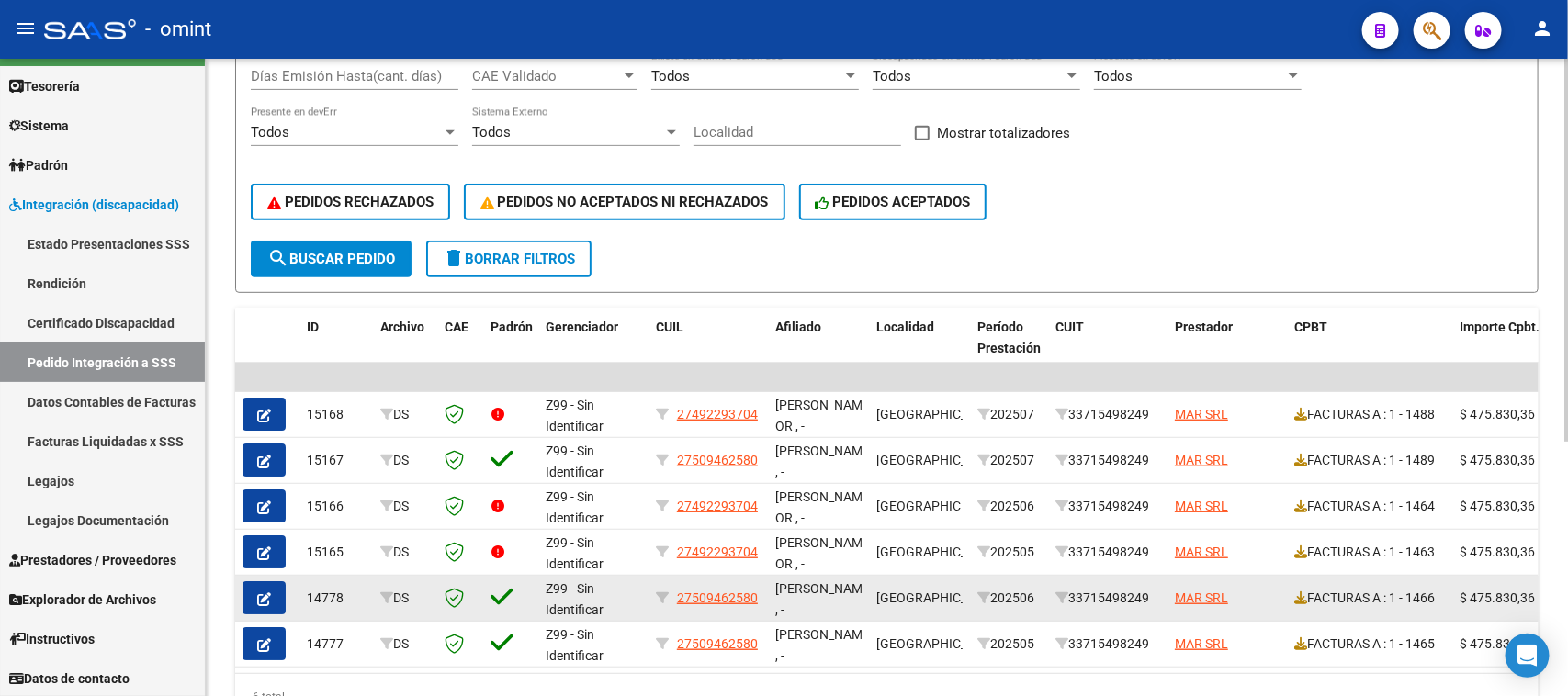
copy div "33715498249"
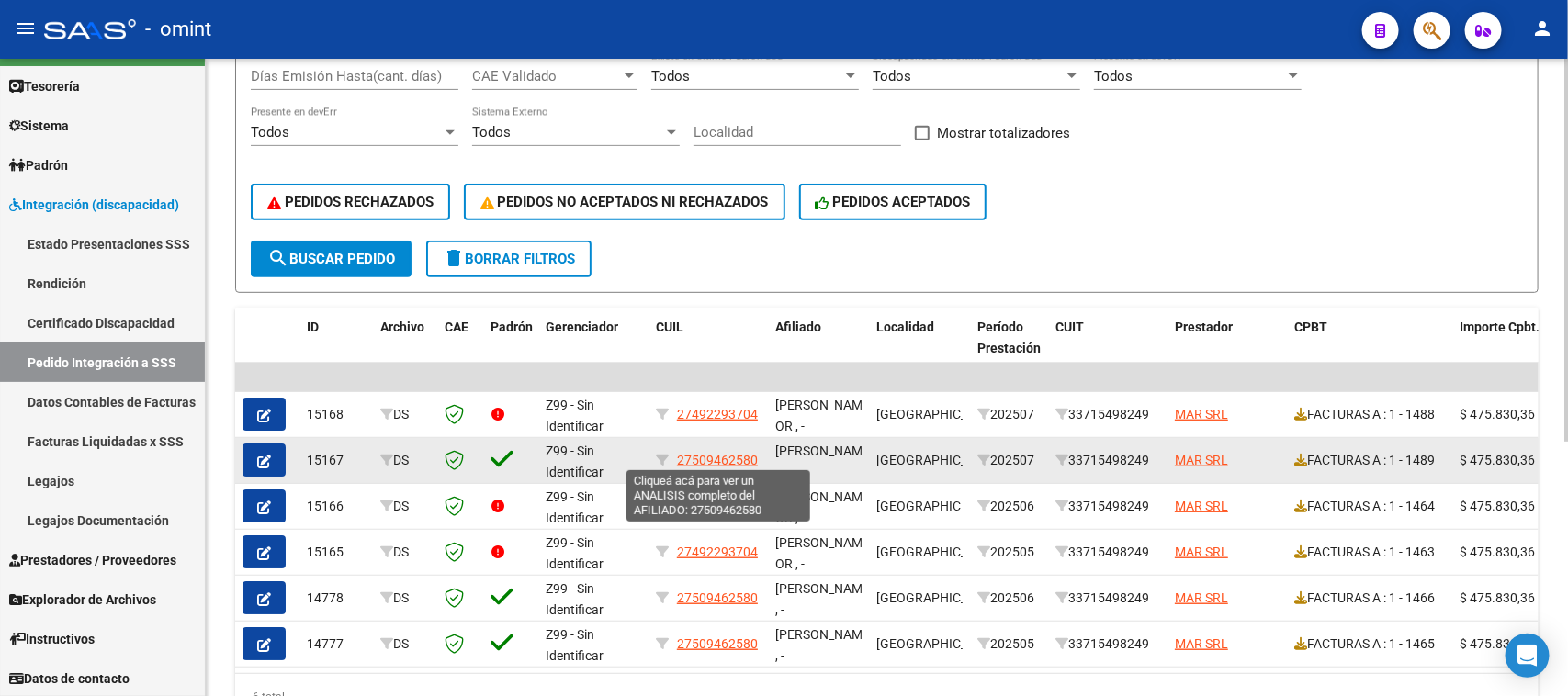
drag, startPoint x: 760, startPoint y: 458, endPoint x: 677, endPoint y: 460, distance: 83.0
click at [677, 460] on div "27509462580" at bounding box center [708, 461] width 105 height 21
copy span "27509462580"
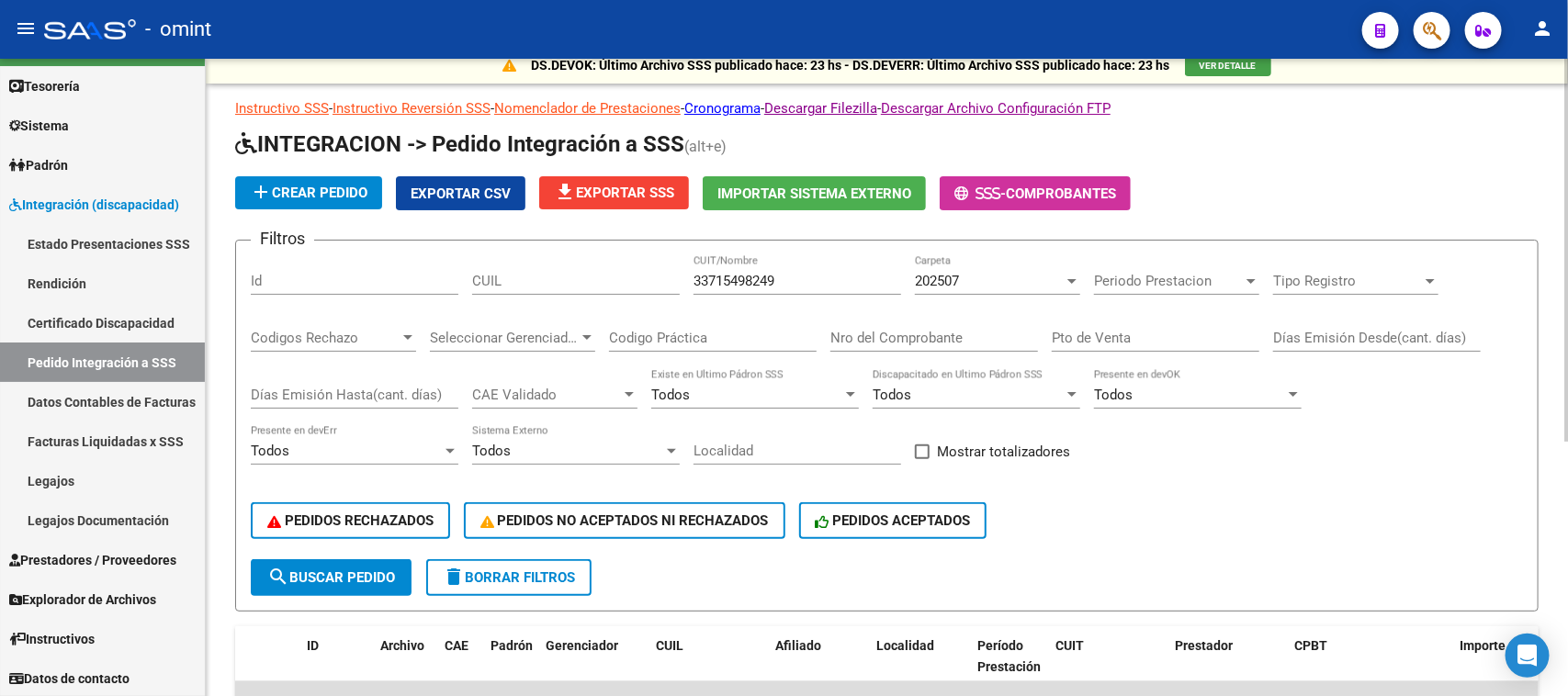
scroll to position [0, 0]
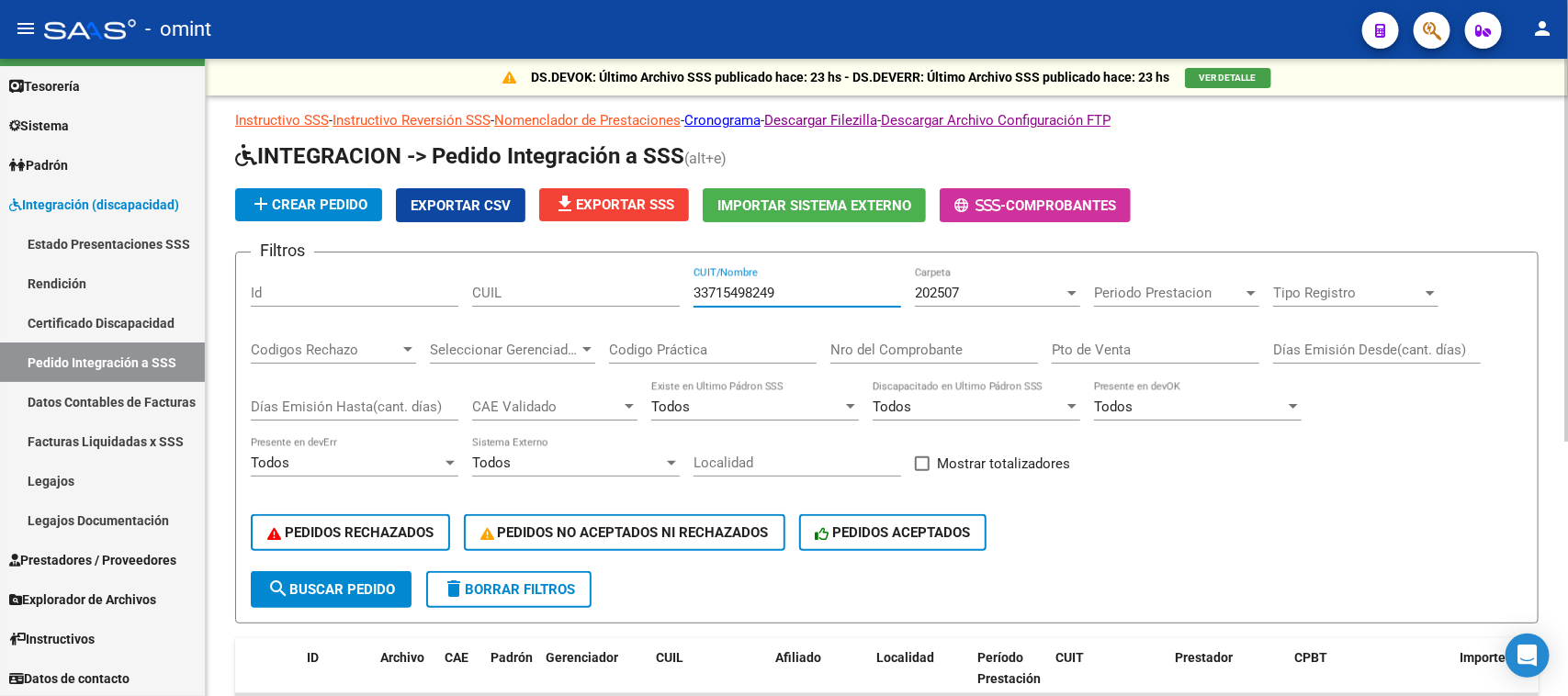
drag, startPoint x: 810, startPoint y: 283, endPoint x: 500, endPoint y: 281, distance: 310.0
click at [500, 281] on div "Filtros Id CUIL 33715498249 CUIT/Nombre 202507 Carpeta Periodo Prestacion Perio…" at bounding box center [886, 419] width 1272 height 304
paste input "27509462580"
type input "27509462580"
drag, startPoint x: 378, startPoint y: 585, endPoint x: 559, endPoint y: 502, distance: 199.1
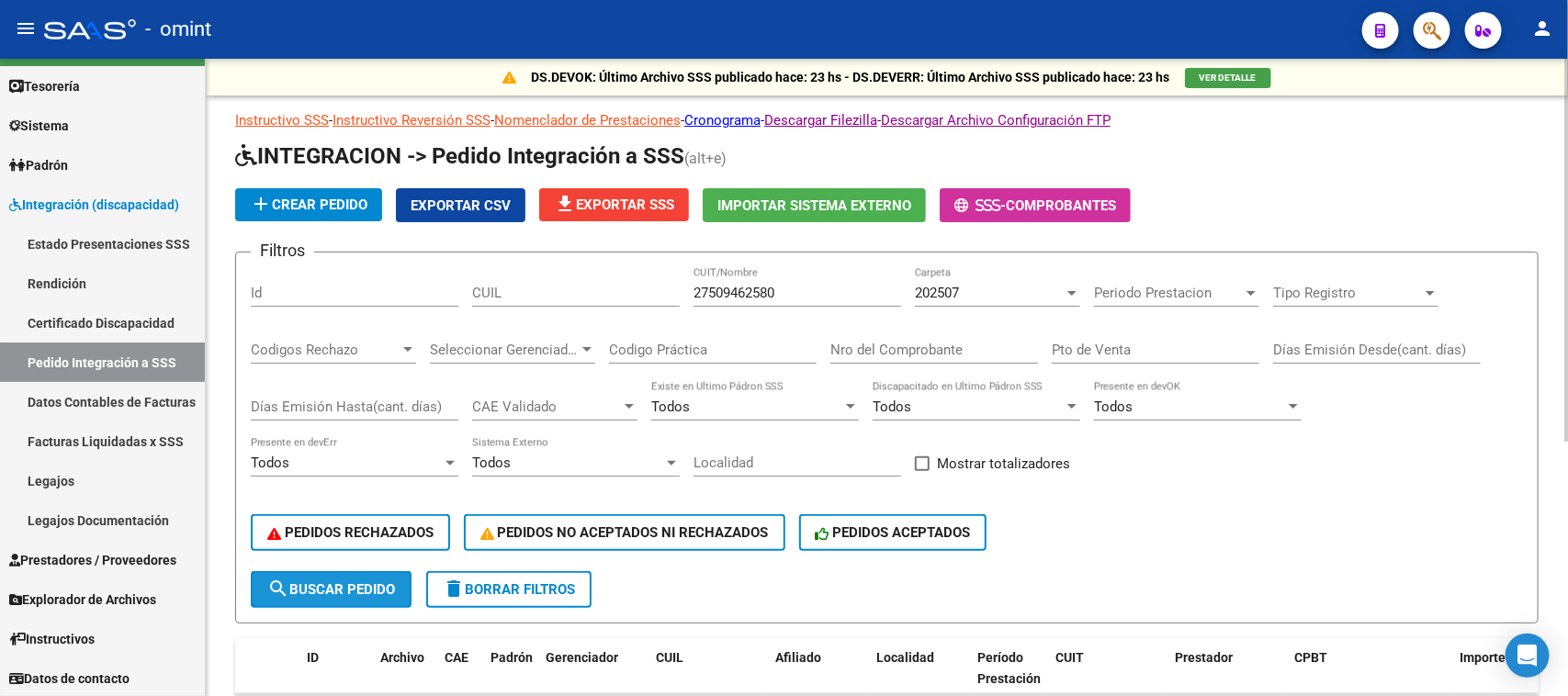
click at [377, 585] on span "search Buscar Pedido" at bounding box center [330, 589] width 128 height 16
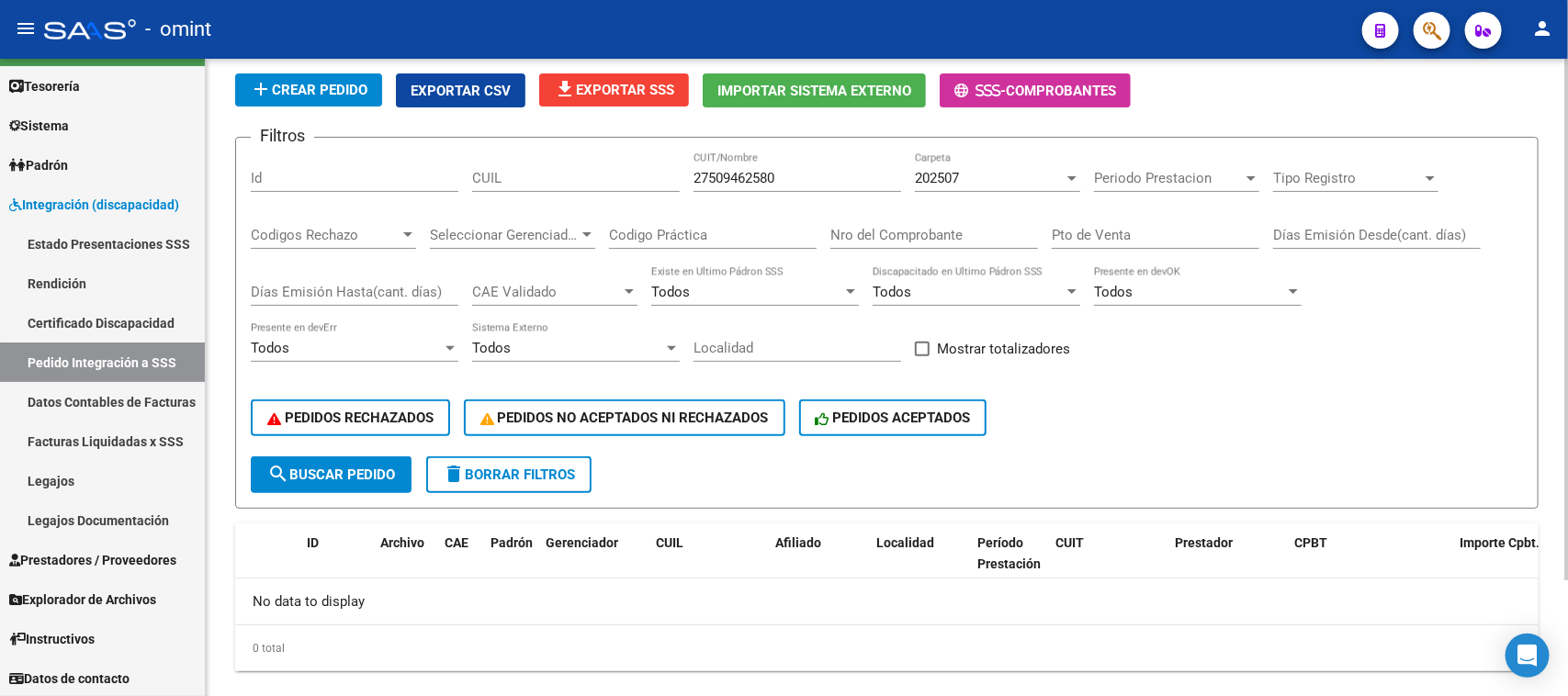
drag, startPoint x: 805, startPoint y: 184, endPoint x: 548, endPoint y: 150, distance: 259.2
click at [536, 153] on div "Filtros Id CUIL 27509462580 CUIT/Nombre 202507 Carpeta Periodo Prestacion Perio…" at bounding box center [886, 304] width 1272 height 304
drag, startPoint x: 896, startPoint y: 176, endPoint x: 863, endPoint y: 171, distance: 33.4
click at [894, 176] on input "27509462580" at bounding box center [797, 178] width 207 height 16
click at [852, 171] on input "27509462580" at bounding box center [797, 178] width 207 height 16
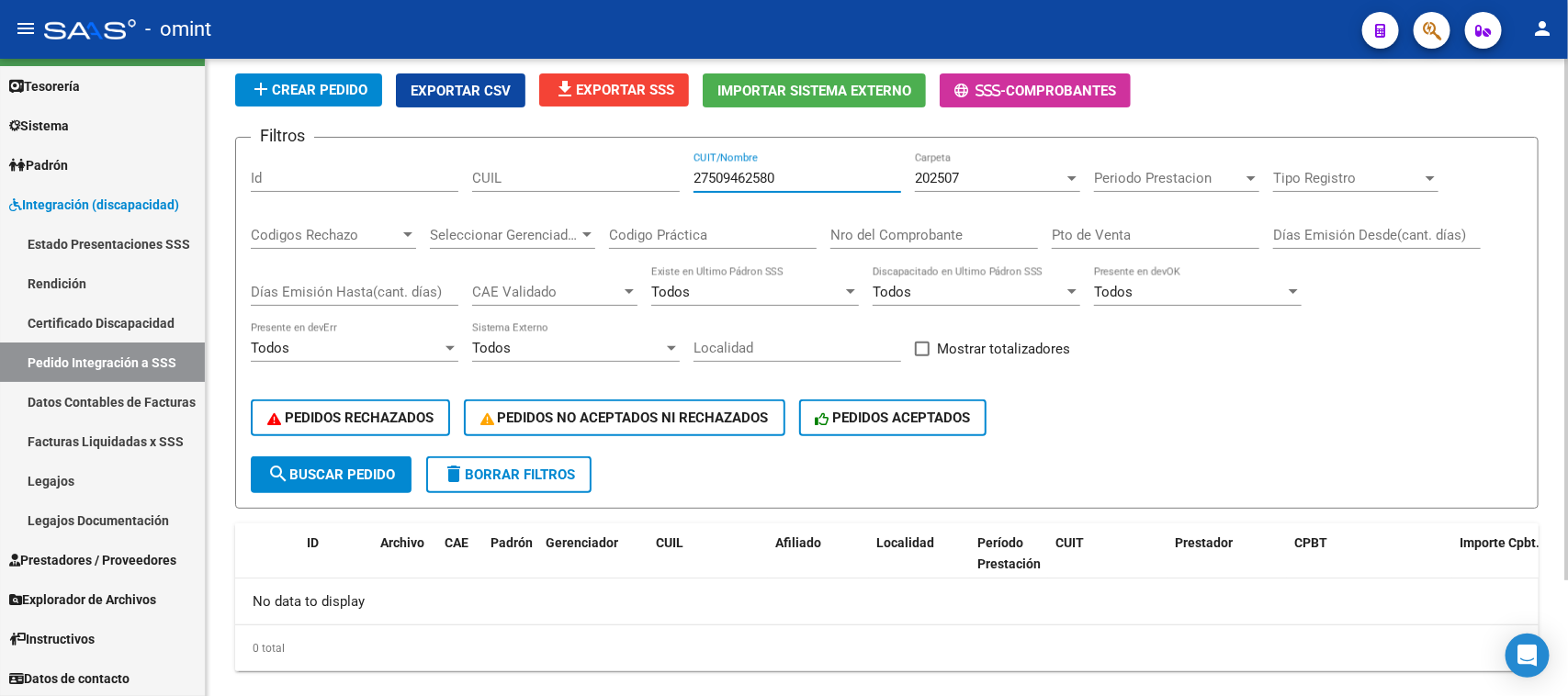
drag, startPoint x: 836, startPoint y: 176, endPoint x: 681, endPoint y: 180, distance: 155.1
click at [681, 180] on div "Filtros Id CUIL 27509462580 CUIT/Nombre 202507 Carpeta Periodo Prestacion Perio…" at bounding box center [886, 304] width 1272 height 304
click at [541, 175] on input "CUIL" at bounding box center [576, 178] width 207 height 16
paste input "27509462580"
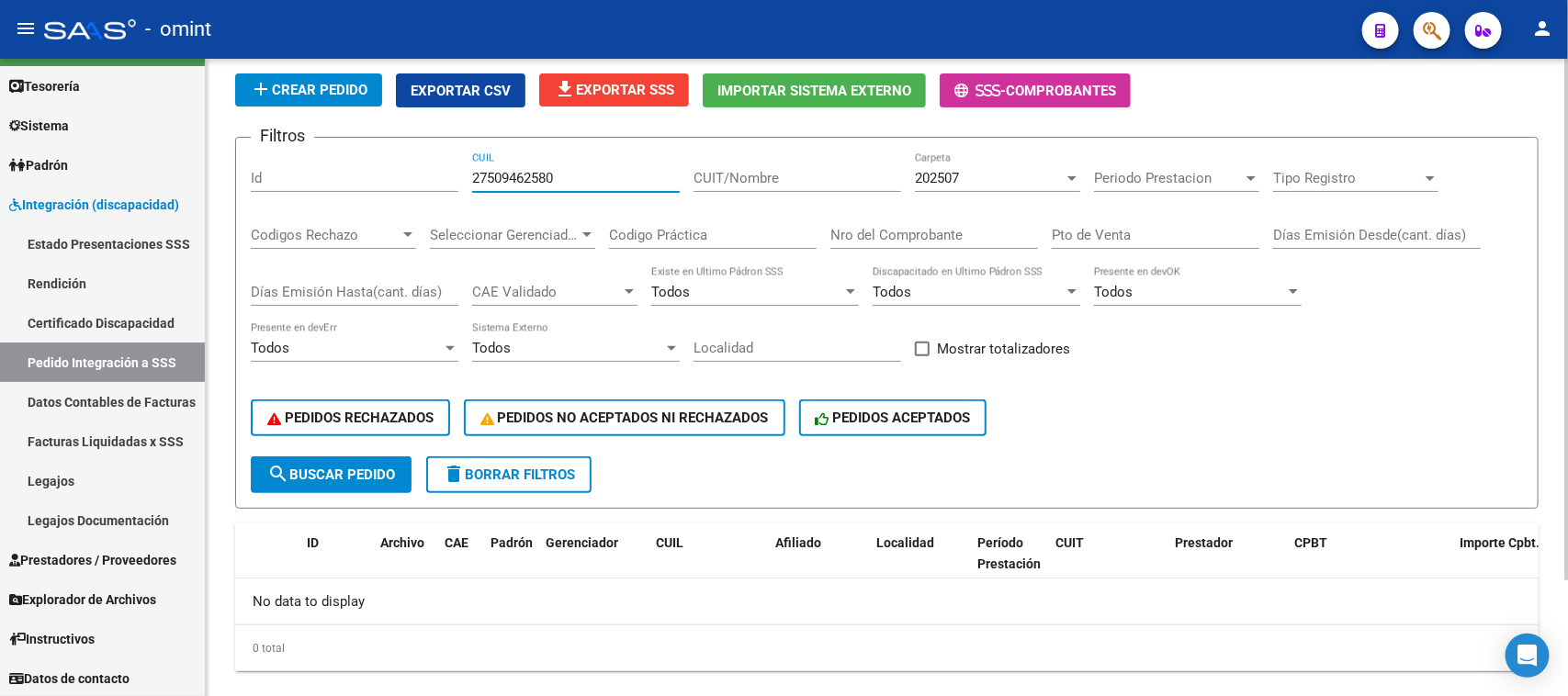
type input "27509462580"
click at [346, 483] on button "search Buscar Pedido" at bounding box center [330, 475] width 160 height 36
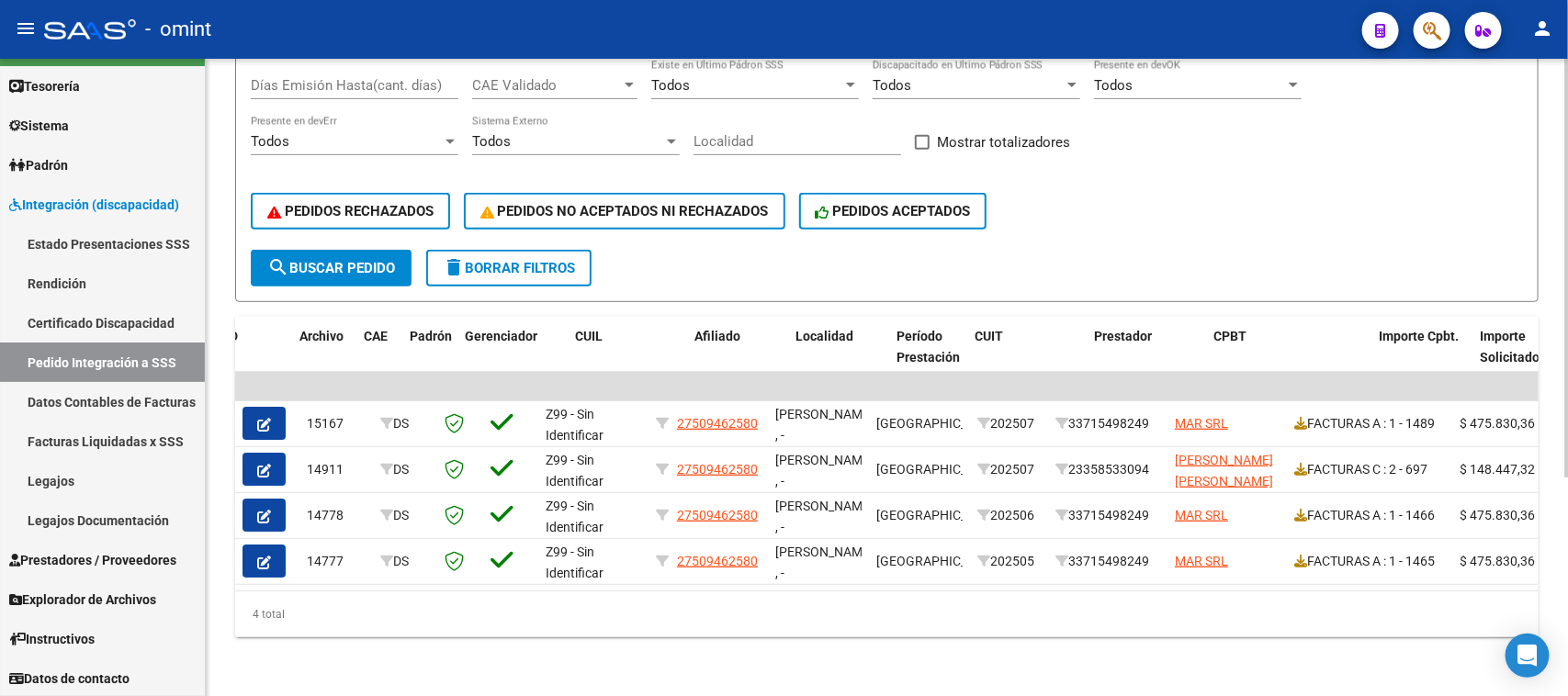
scroll to position [0, 487]
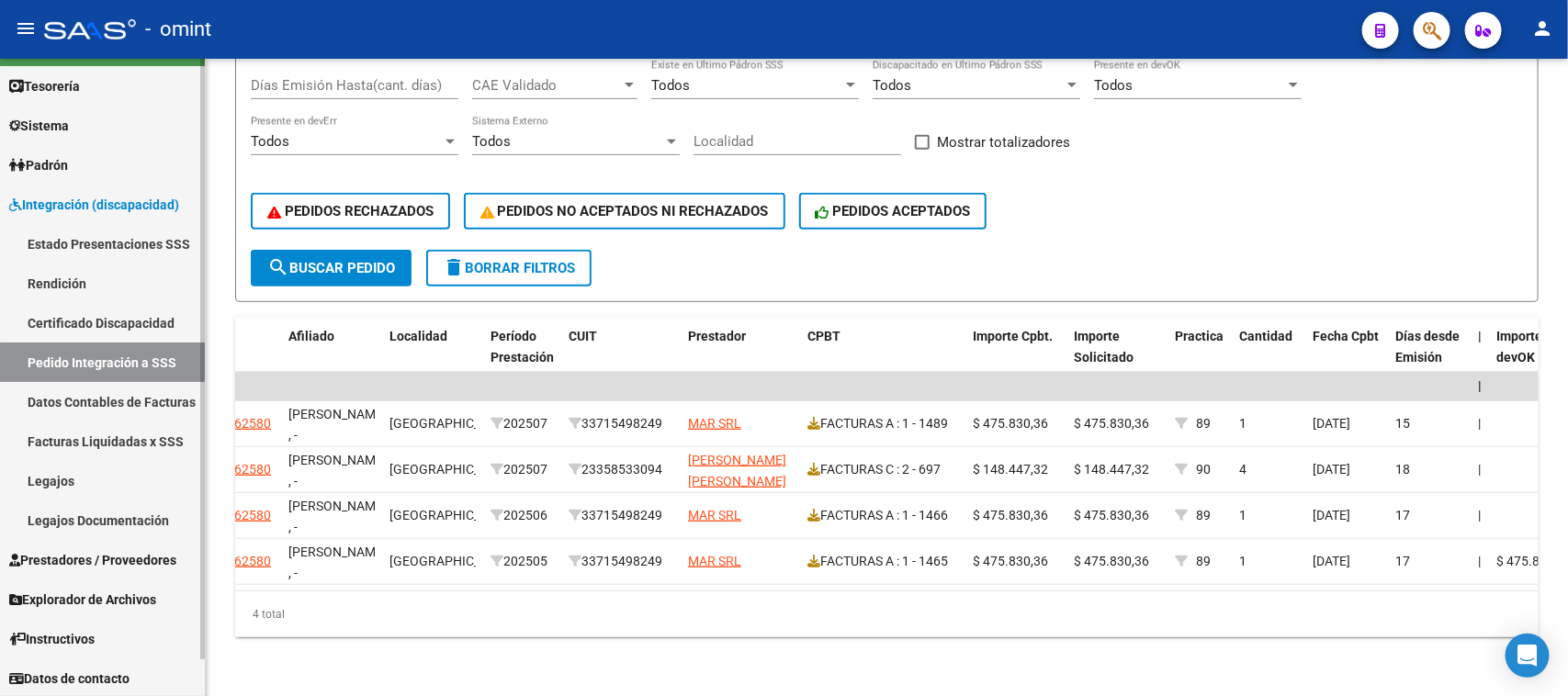
click at [104, 471] on link "Legajos" at bounding box center [102, 480] width 205 height 39
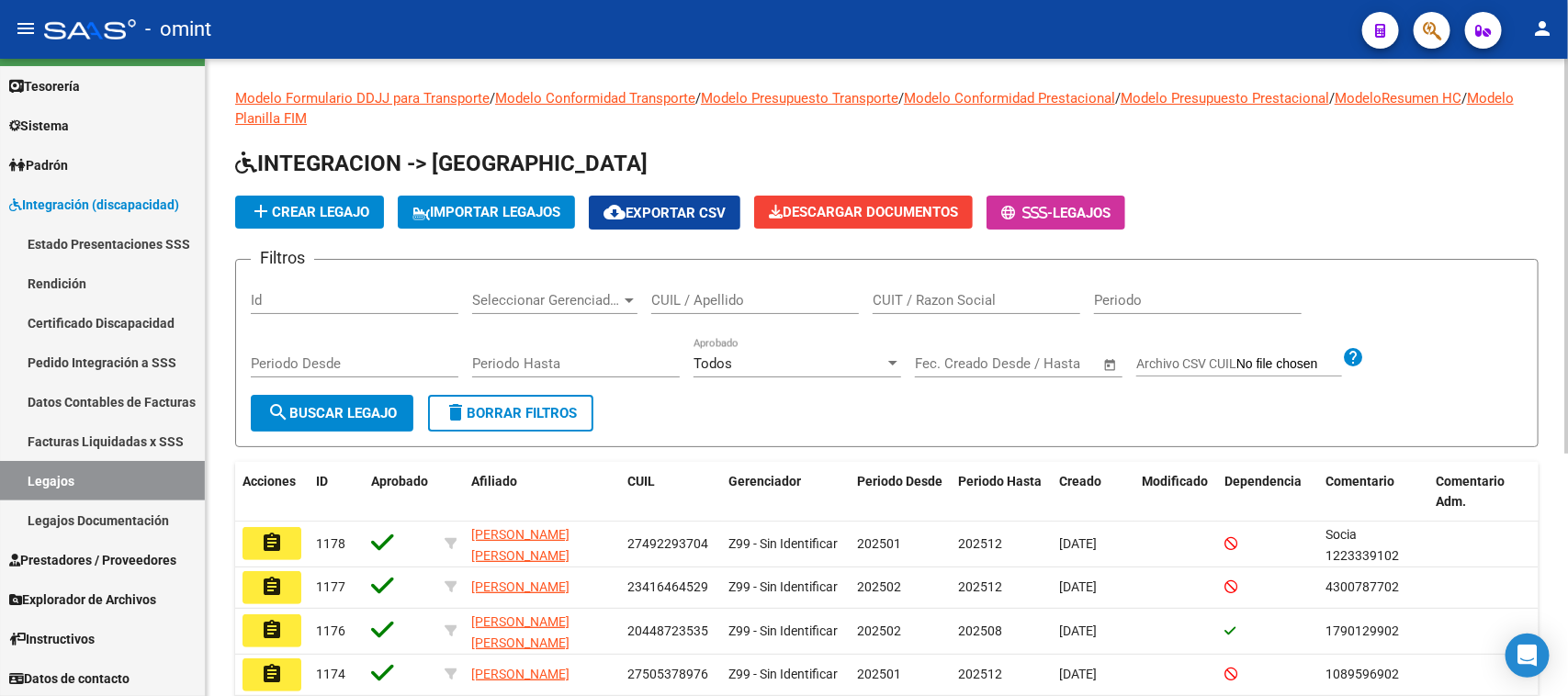
click at [710, 292] on input "CUIL / Apellido" at bounding box center [755, 300] width 207 height 16
paste input "27509462580"
type input "27509462580"
click at [373, 422] on button "search Buscar Legajo" at bounding box center [331, 413] width 162 height 36
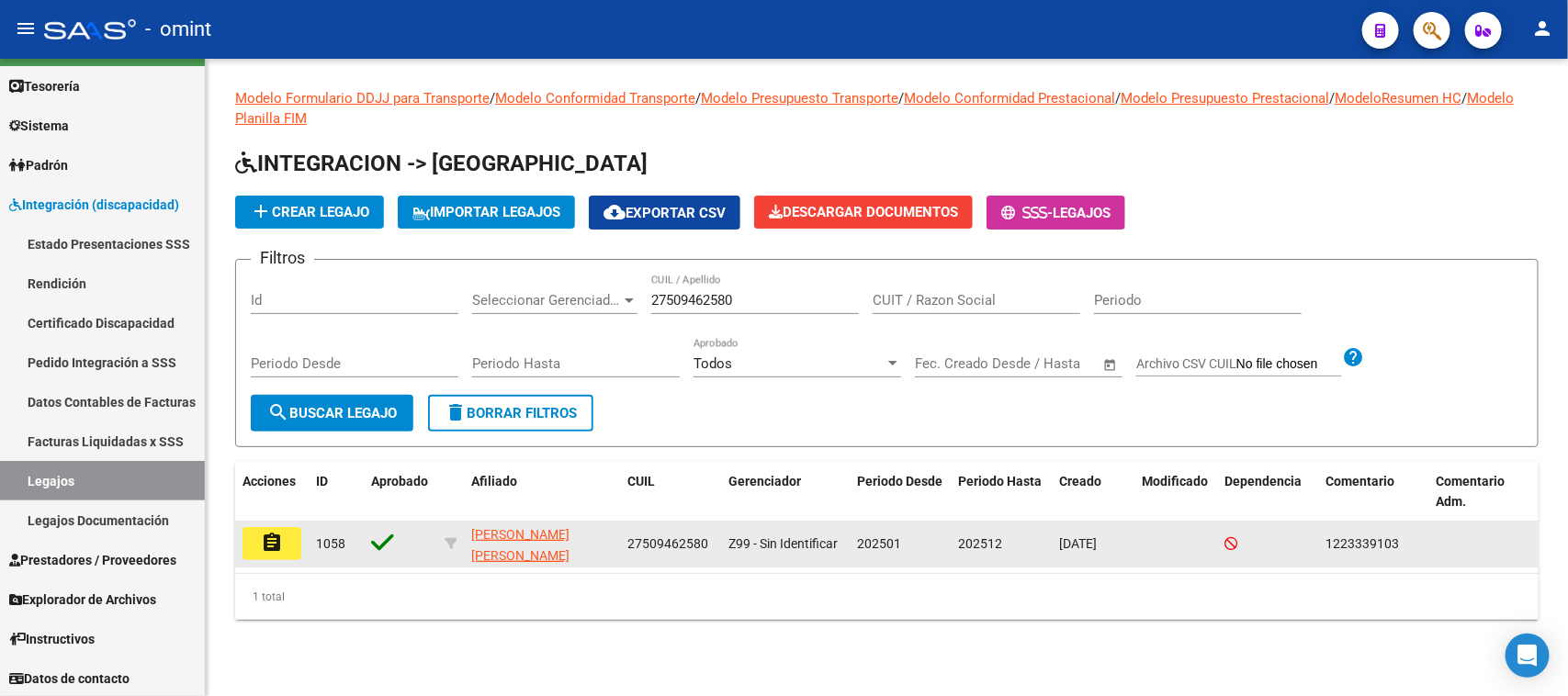
click at [266, 532] on mat-icon "assignment" at bounding box center [272, 542] width 22 height 22
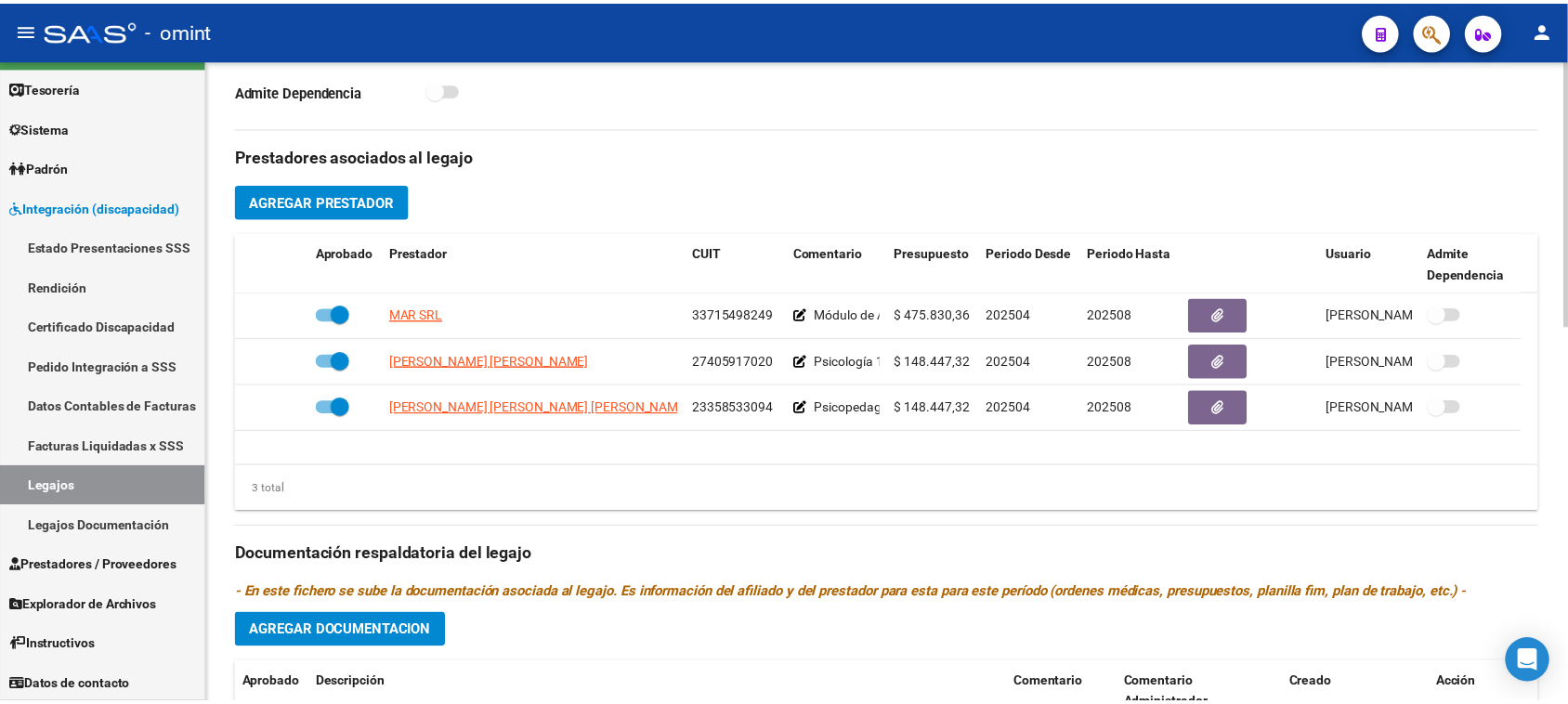
scroll to position [697, 0]
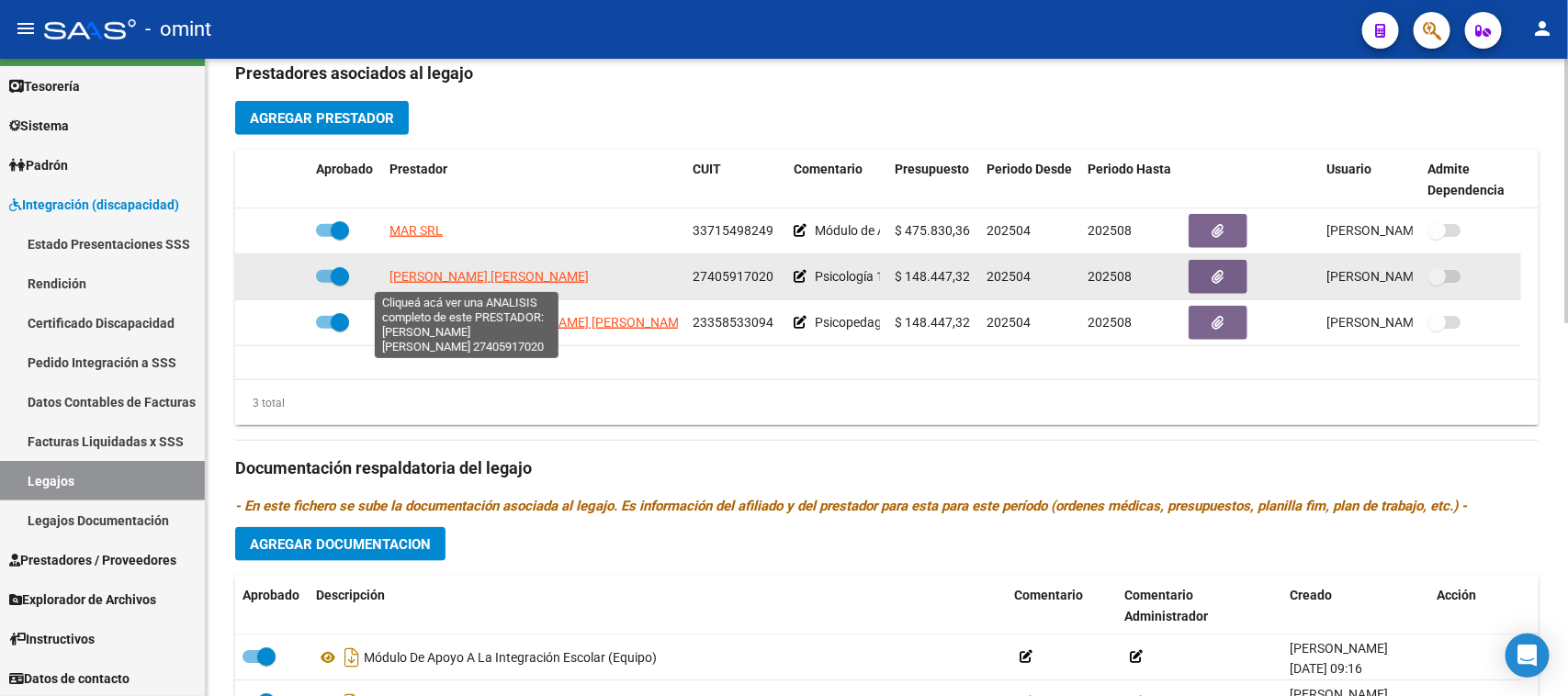
click at [492, 280] on span "ALBA CANO MARIA BELEN" at bounding box center [490, 276] width 200 height 14
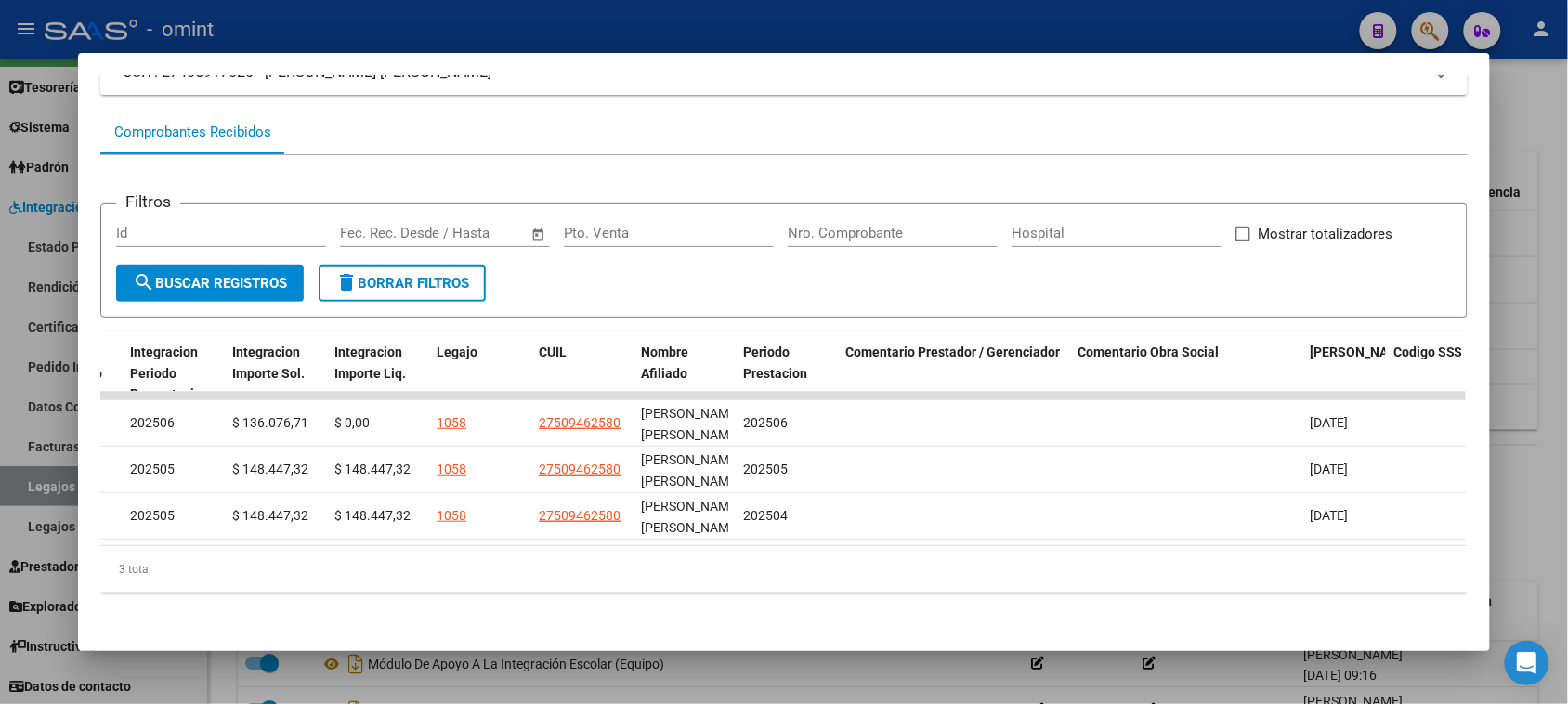
scroll to position [0, 2619]
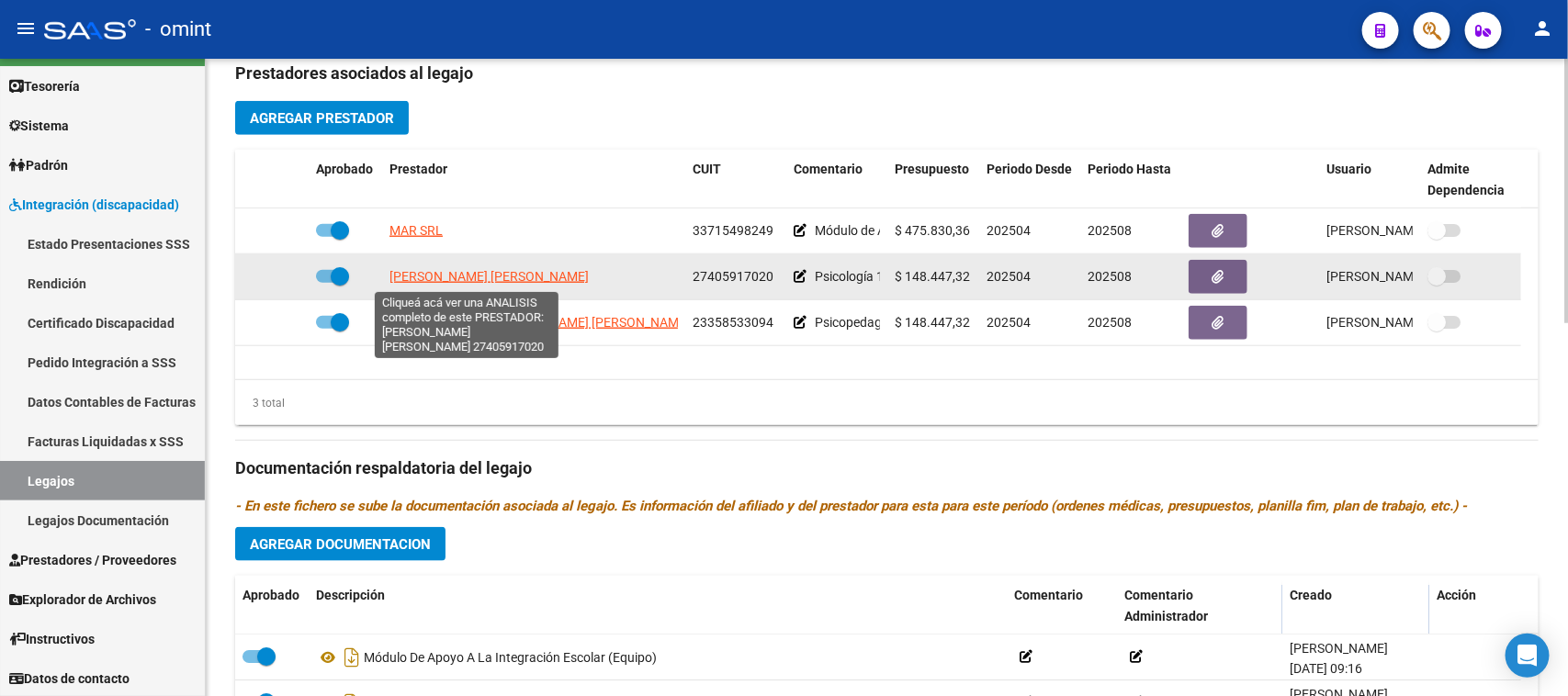
click at [525, 276] on span "ALBA CANO MARIA BELEN" at bounding box center [490, 276] width 200 height 14
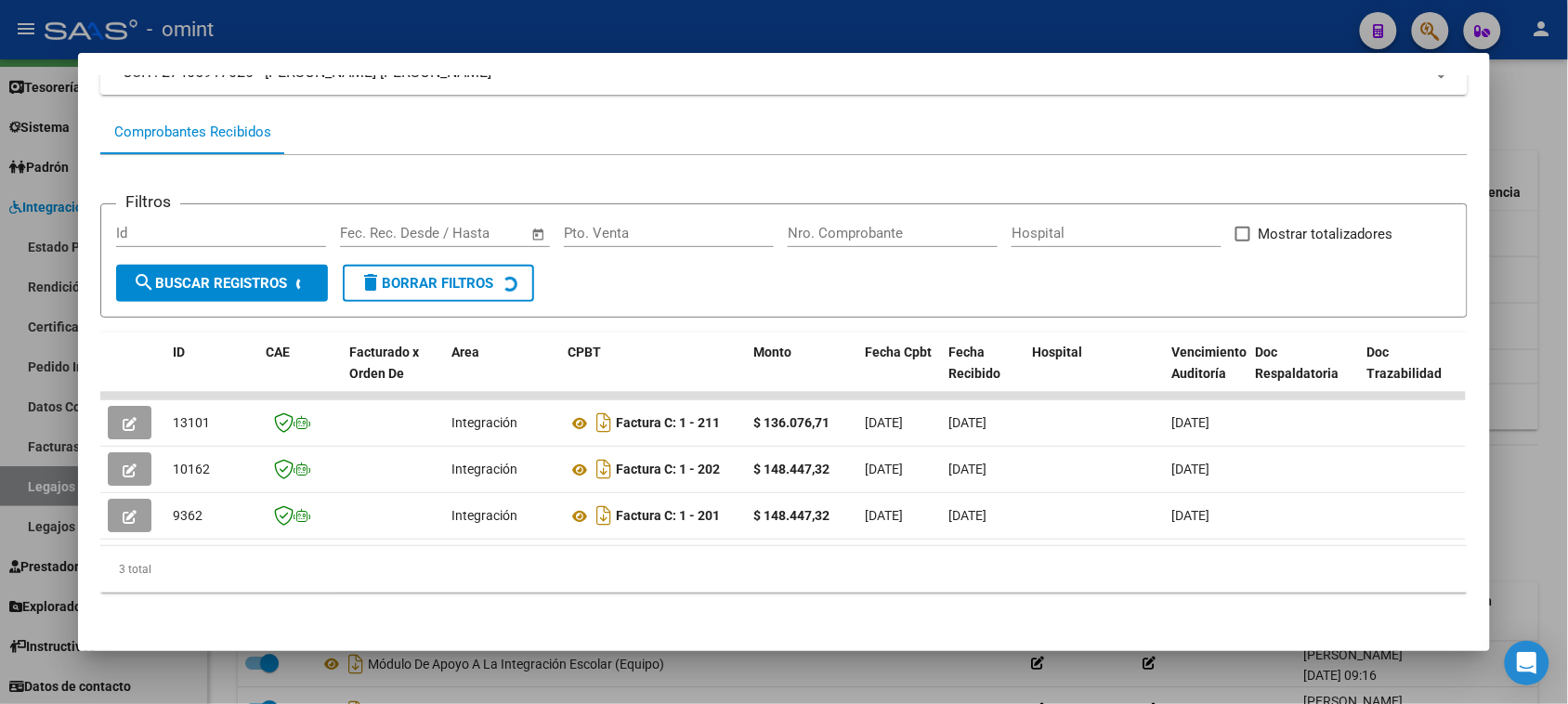
scroll to position [162, 0]
click at [539, 532] on datatable-body "13101 Integración Factura C: 1 - 211 $ 136.076,71 02/07/2025 05/07/2025 12/07/2…" at bounding box center [783, 469] width 1366 height 154
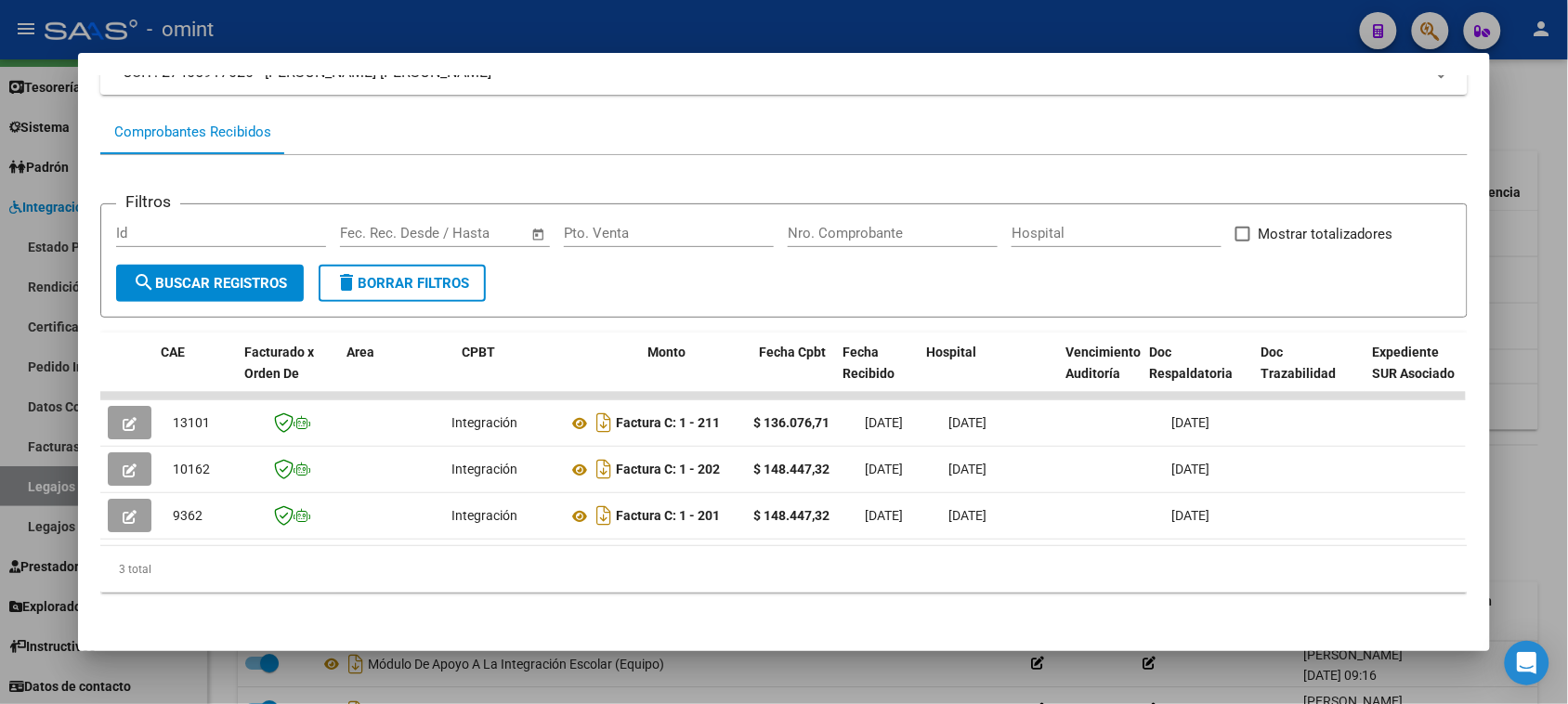
scroll to position [0, 2648]
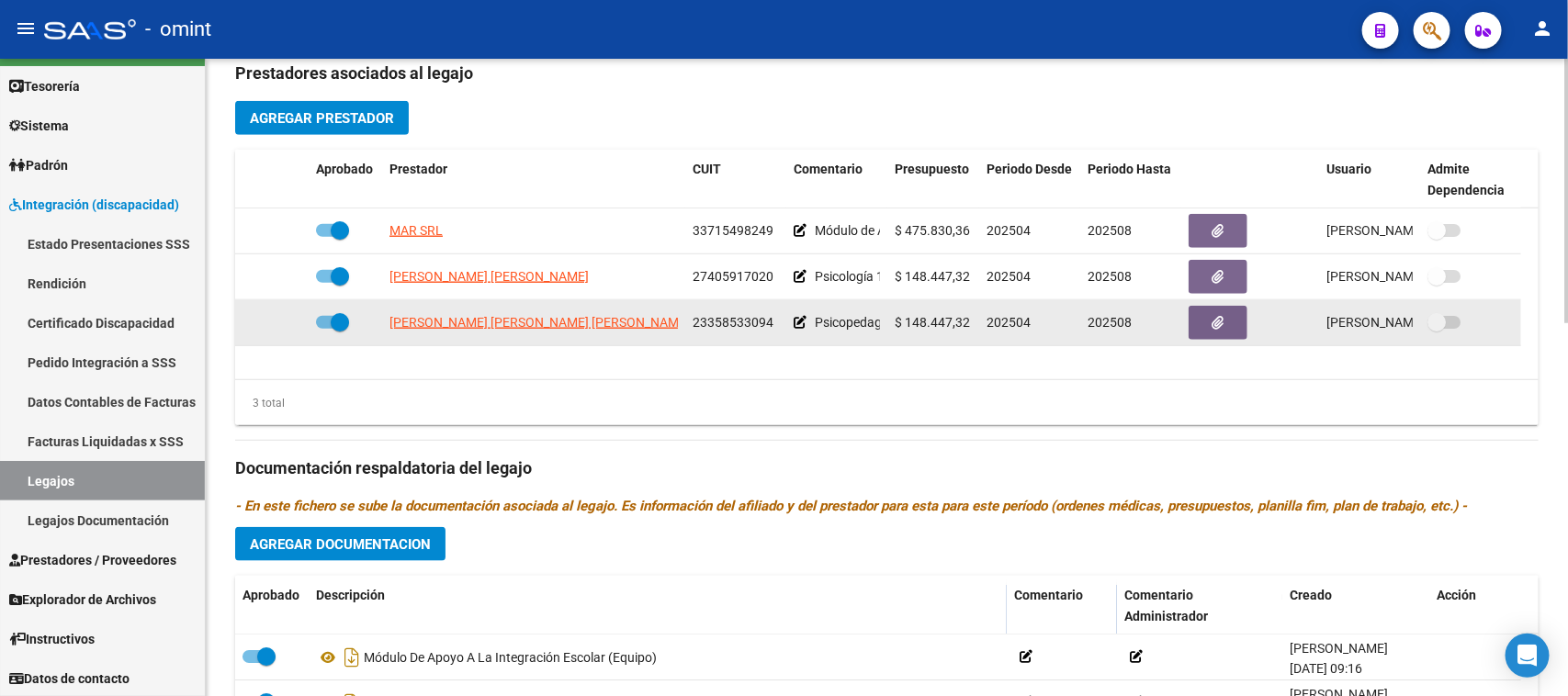
click at [553, 312] on app-link-go-to "MONTILLA LUCERO MICAELA SUSANA" at bounding box center [540, 323] width 301 height 21
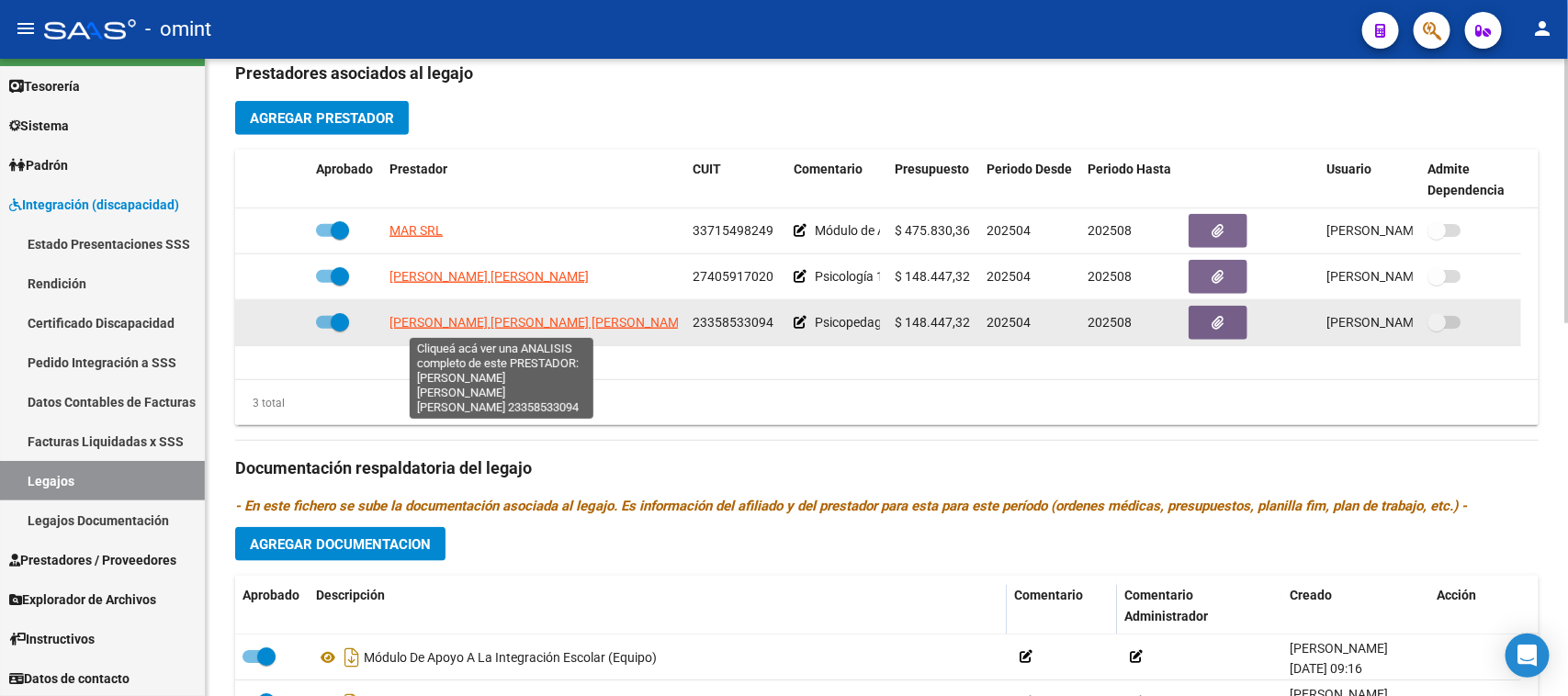
click at [547, 319] on span "MONTILLA LUCERO MICAELA SUSANA" at bounding box center [540, 322] width 301 height 14
type textarea "23358533094"
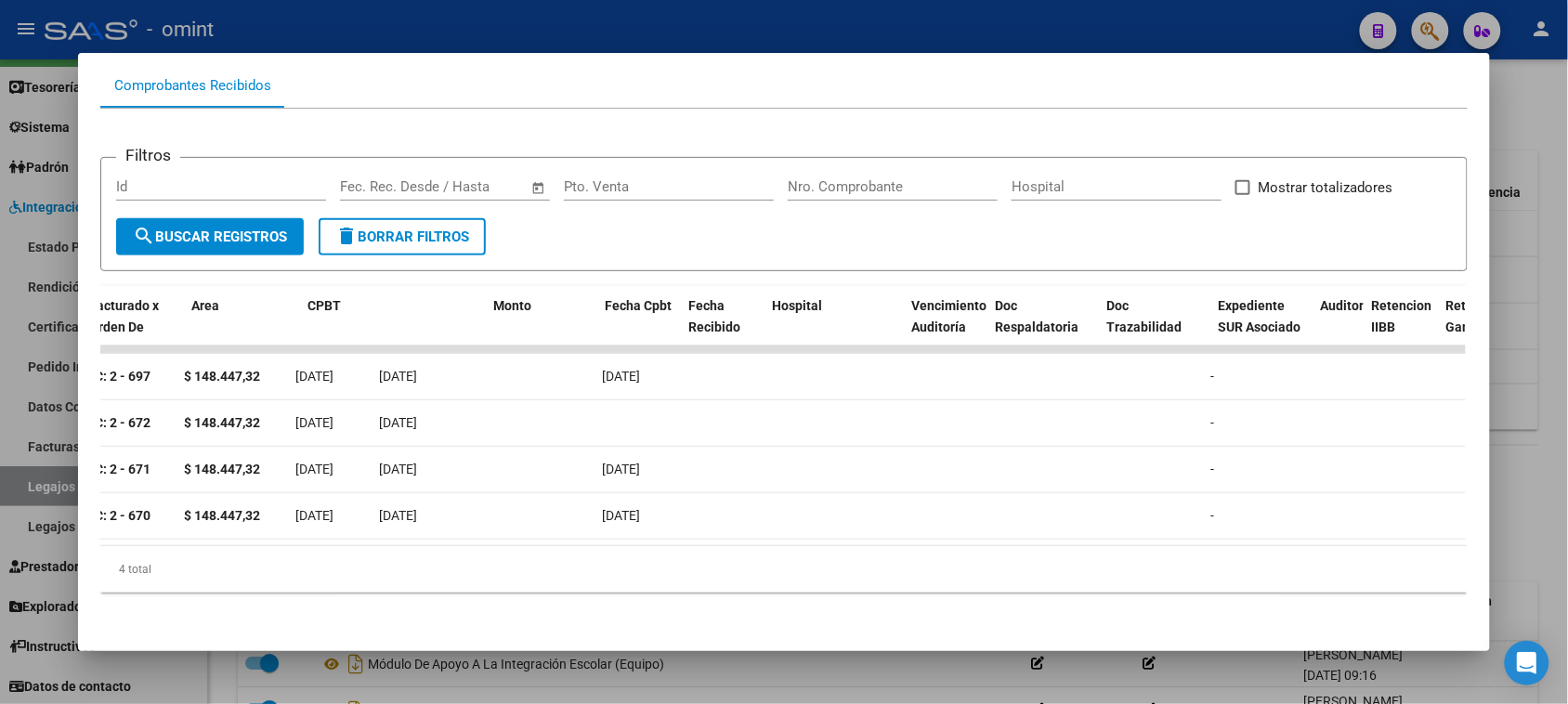
scroll to position [0, 0]
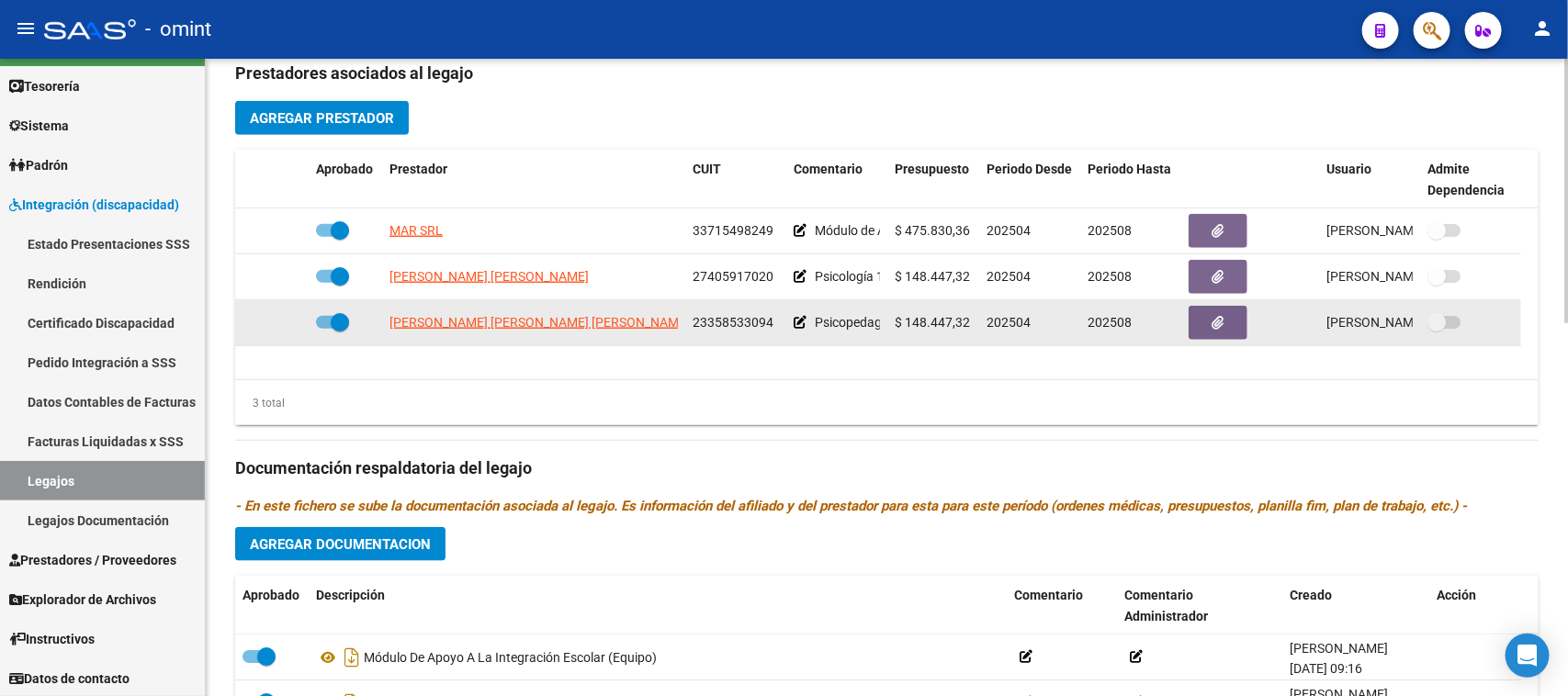
click at [345, 320] on span at bounding box center [339, 322] width 18 height 18
click at [326, 329] on input "checkbox" at bounding box center [325, 329] width 1 height 1
checkbox input "false"
click at [285, 319] on icon at bounding box center [281, 322] width 12 height 12
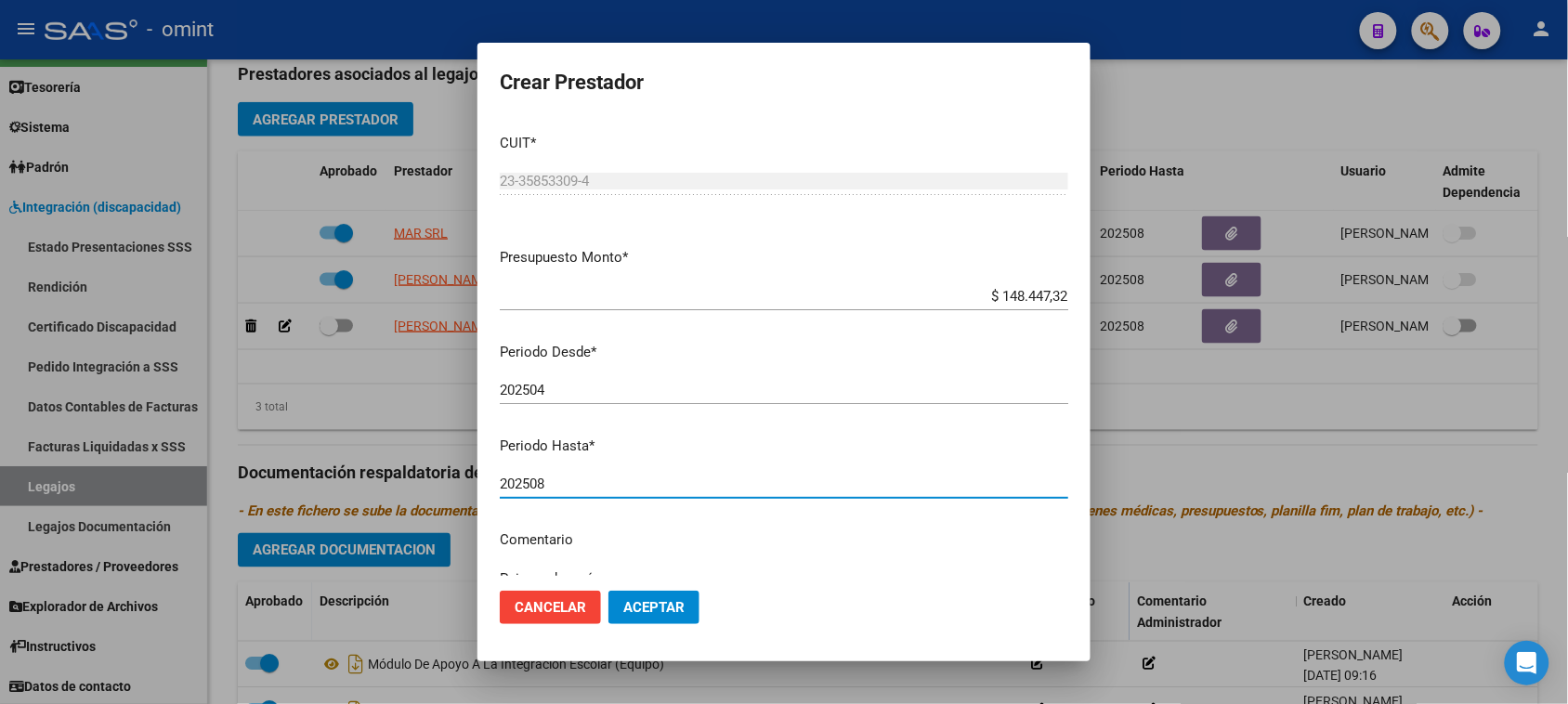
click at [571, 487] on input "202508" at bounding box center [784, 484] width 569 height 17
type input "202512"
click at [652, 604] on span "Aceptar" at bounding box center [653, 607] width 61 height 17
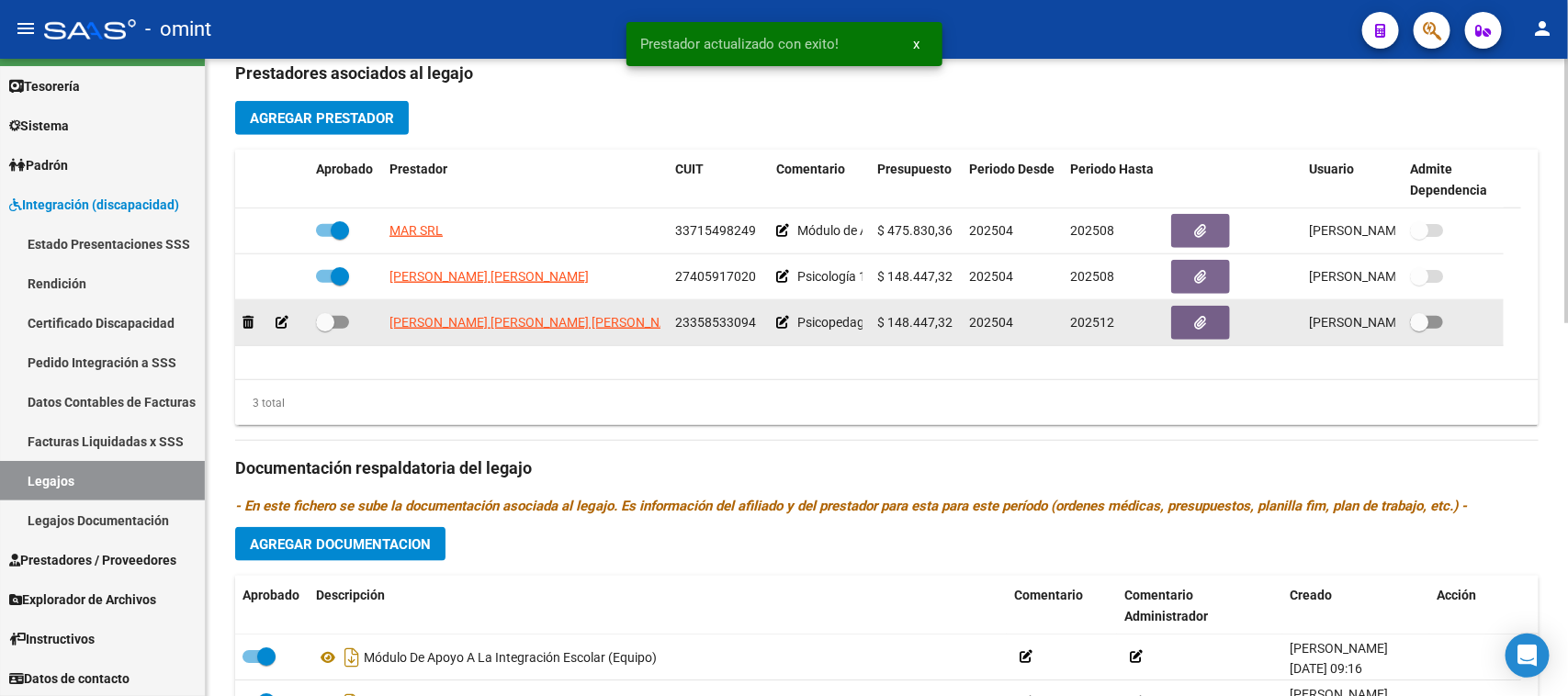
click at [332, 319] on span at bounding box center [332, 322] width 33 height 12
click at [326, 329] on input "checkbox" at bounding box center [325, 329] width 1 height 1
checkbox input "true"
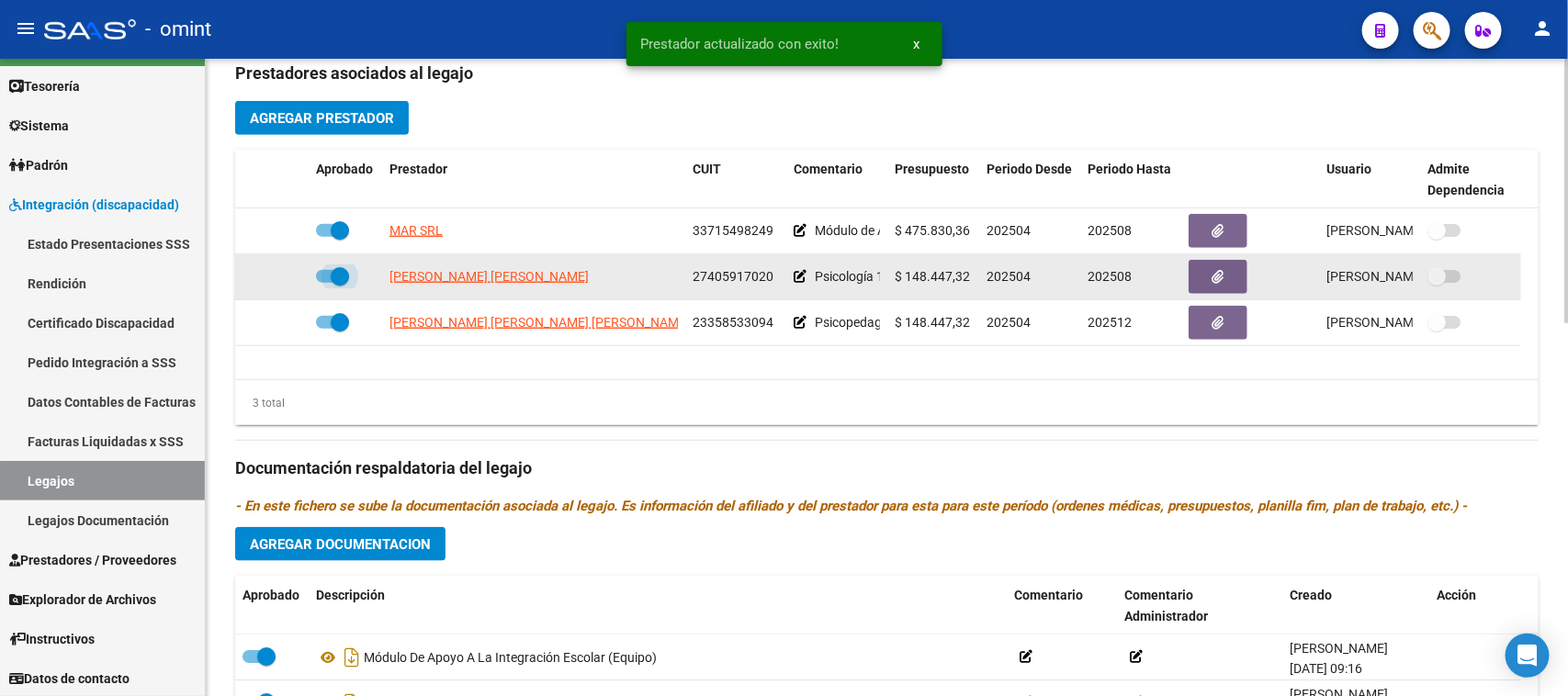
click at [331, 269] on span at bounding box center [339, 276] width 18 height 18
click at [326, 283] on input "checkbox" at bounding box center [325, 283] width 1 height 1
checkbox input "false"
click at [287, 276] on icon at bounding box center [281, 276] width 12 height 12
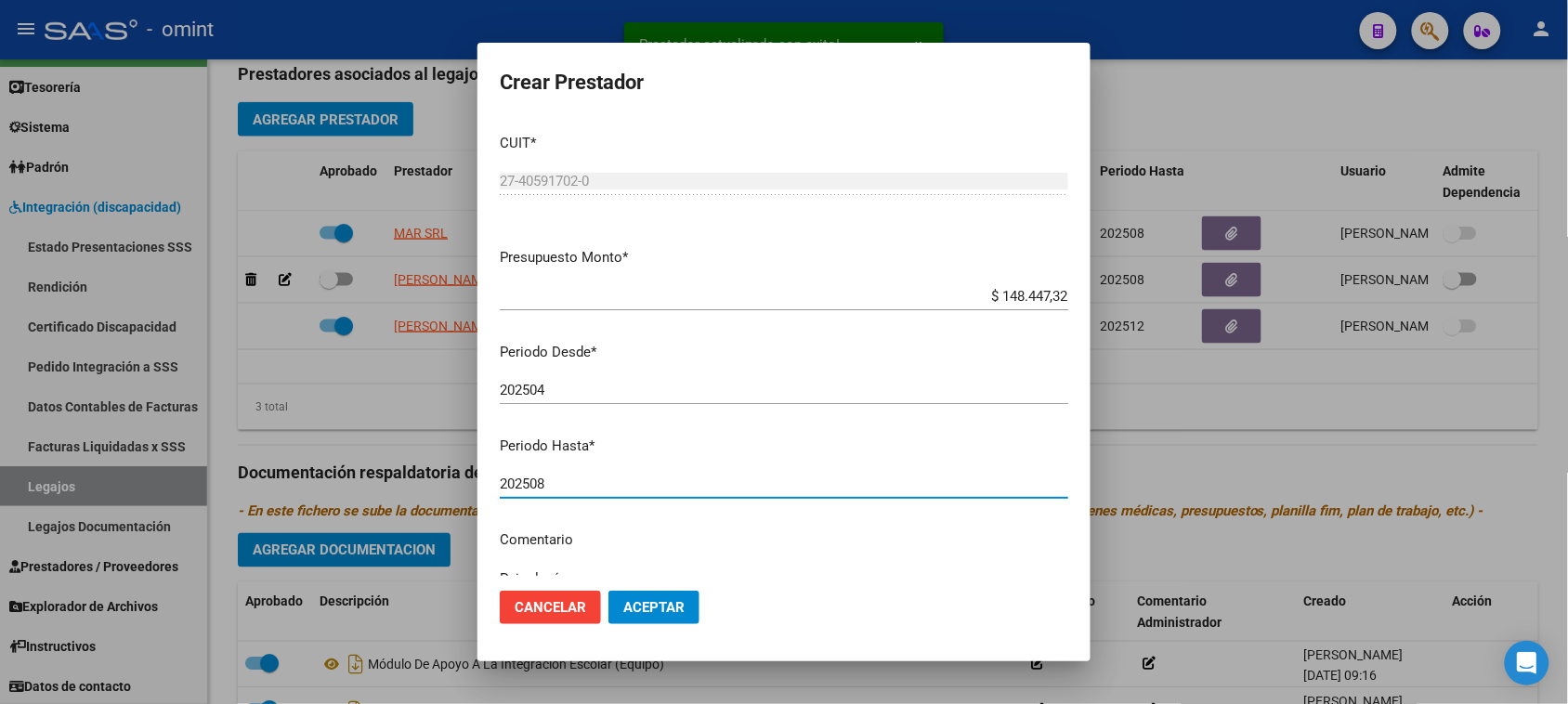
click at [591, 486] on input "202508" at bounding box center [784, 484] width 569 height 17
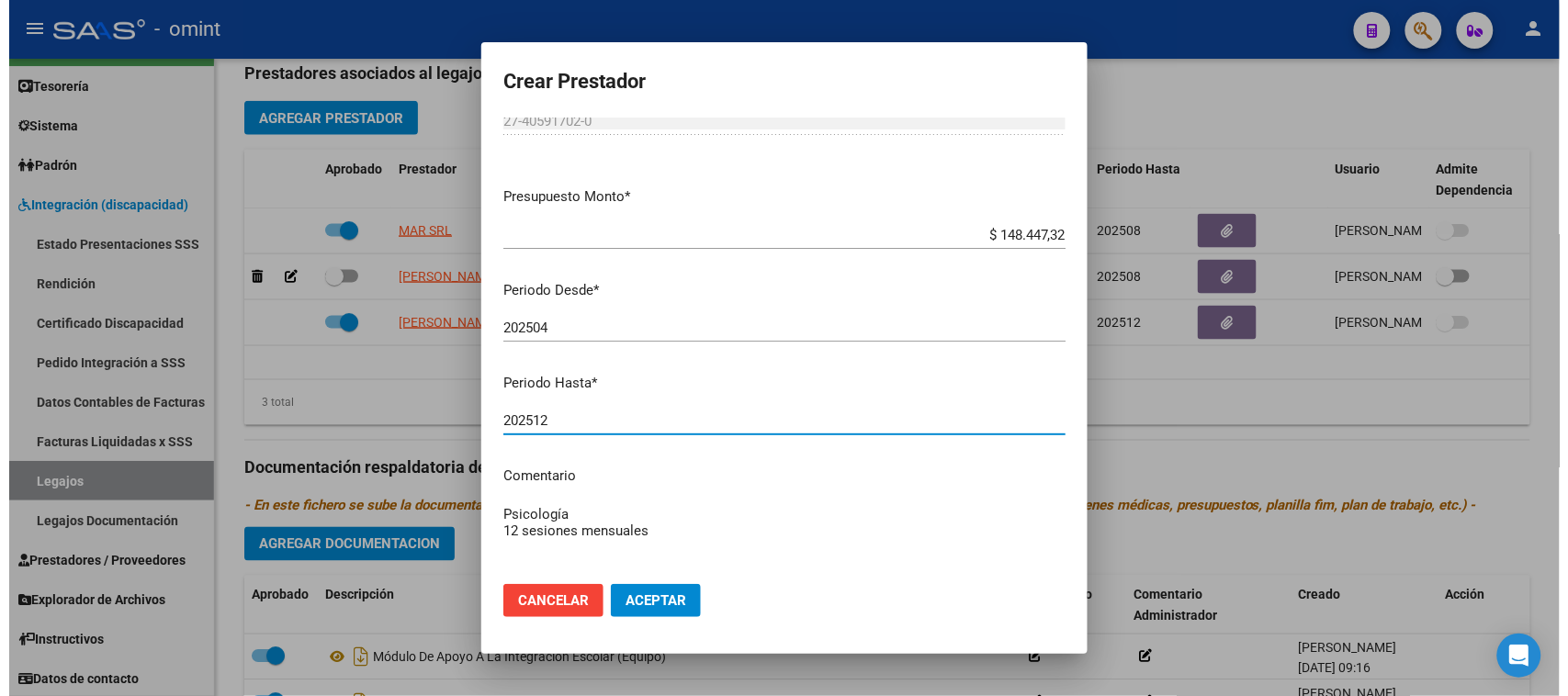
scroll to position [115, 0]
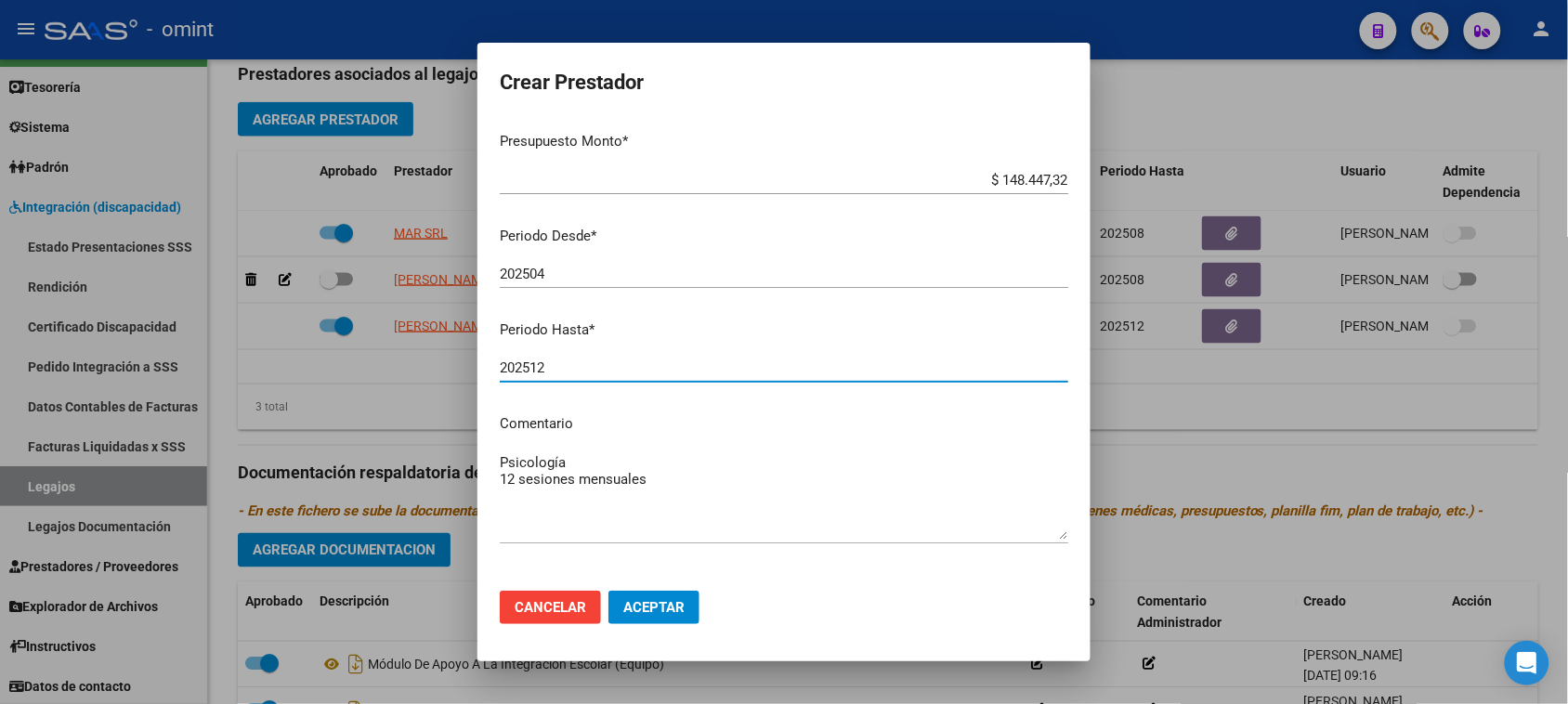
type input "202512"
click at [656, 610] on span "Aceptar" at bounding box center [653, 607] width 61 height 17
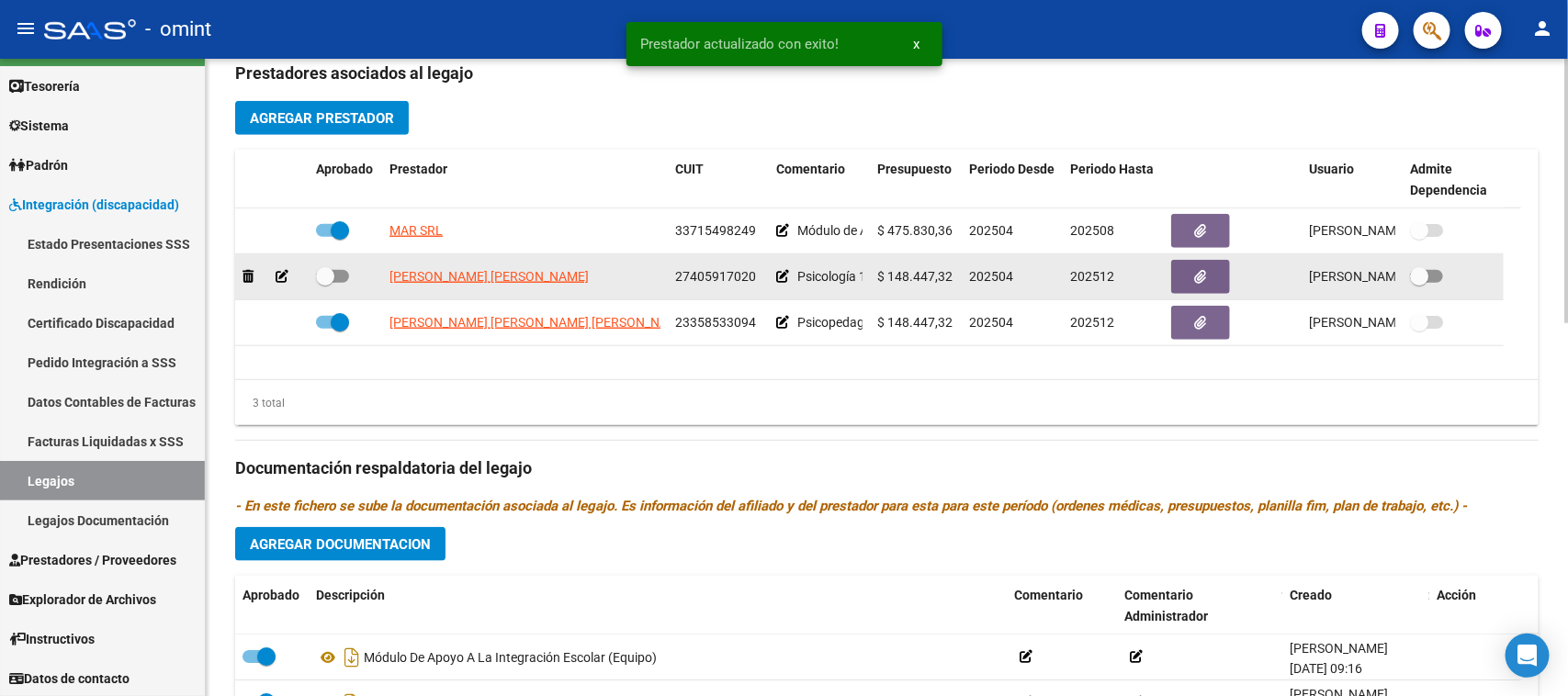
click at [330, 276] on span at bounding box center [325, 276] width 18 height 18
click at [326, 283] on input "checkbox" at bounding box center [325, 283] width 1 height 1
checkbox input "true"
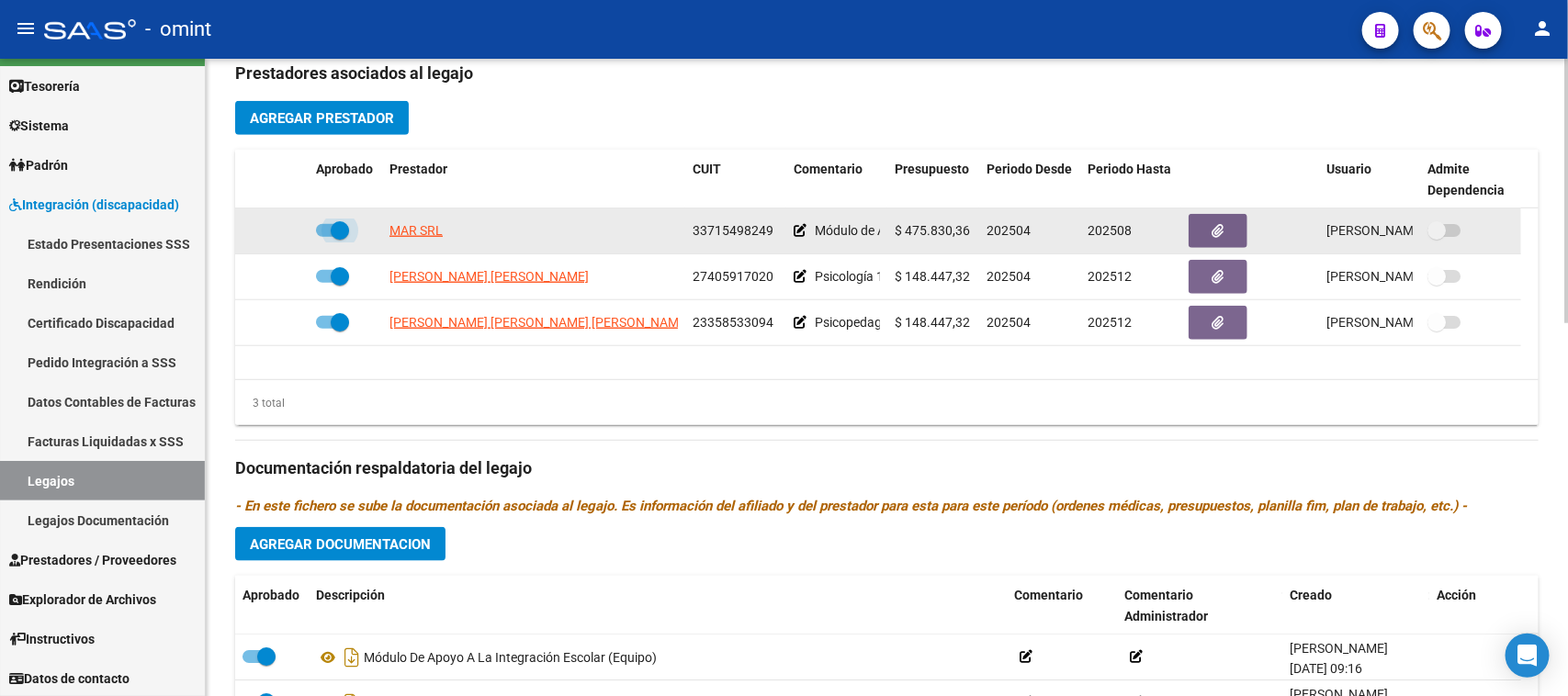
click at [331, 236] on span at bounding box center [339, 230] width 18 height 18
click at [326, 237] on input "checkbox" at bounding box center [325, 237] width 1 height 1
checkbox input "false"
click at [285, 228] on icon at bounding box center [281, 229] width 12 height 12
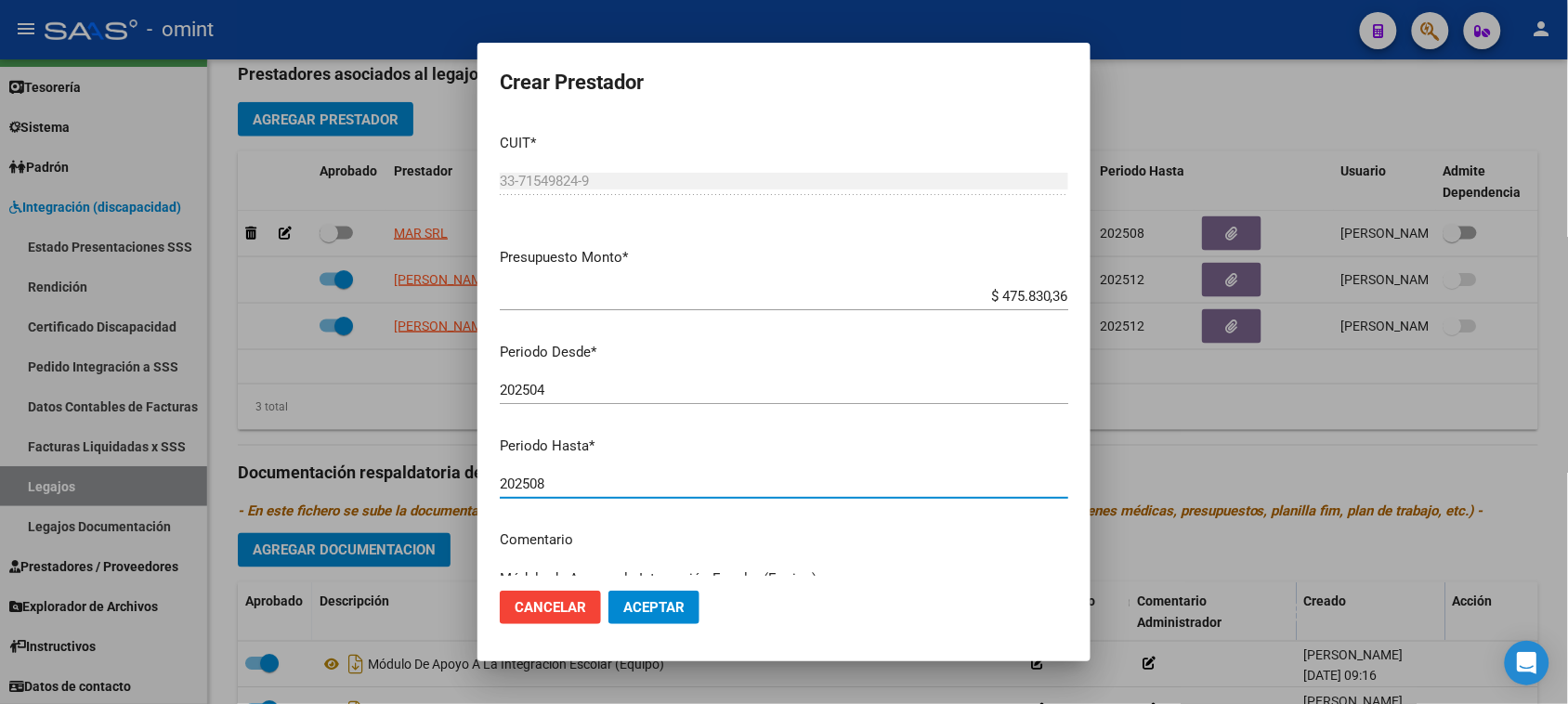
click at [585, 487] on input "202508" at bounding box center [784, 484] width 569 height 17
type input "202511"
click at [653, 594] on button "Aceptar" at bounding box center [654, 608] width 91 height 33
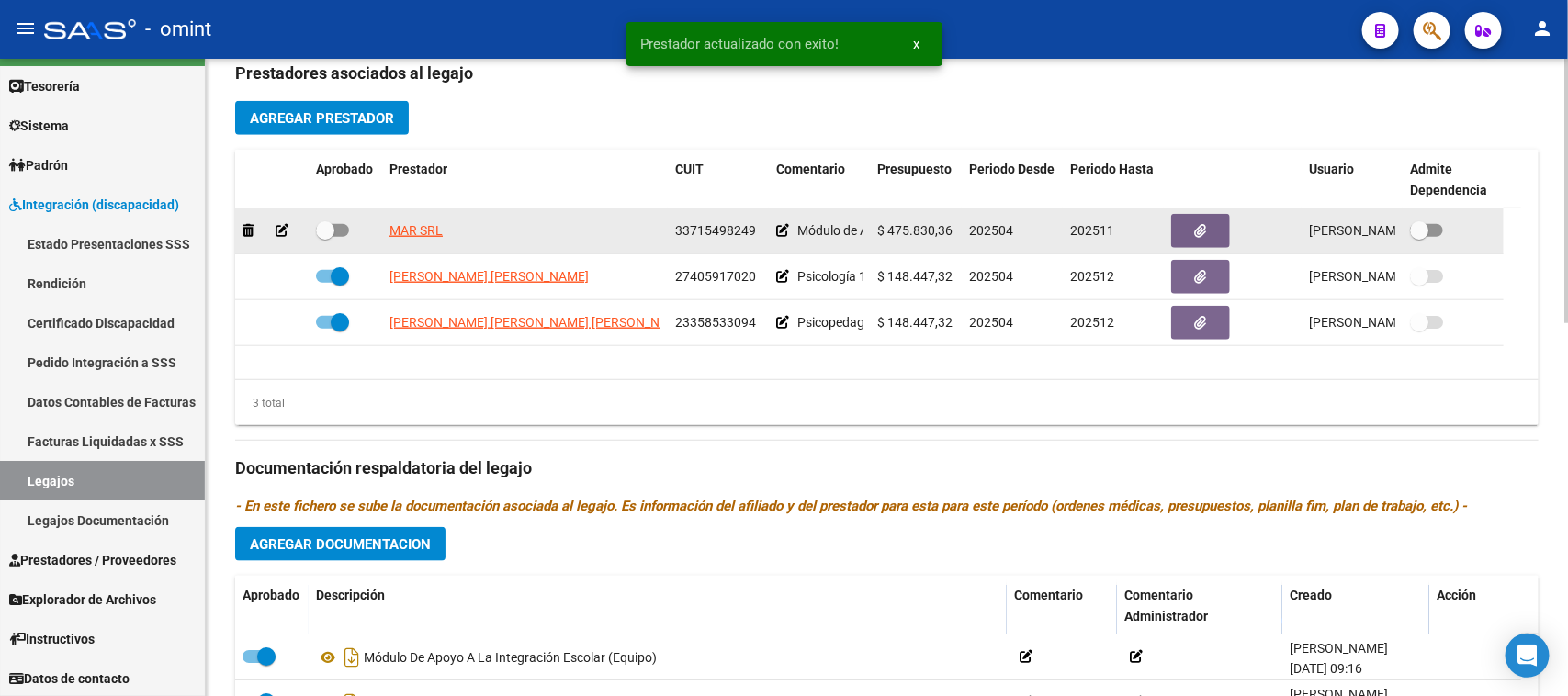
click at [336, 214] on datatable-body-cell at bounding box center [346, 230] width 74 height 45
click at [330, 236] on span at bounding box center [325, 230] width 18 height 18
click at [326, 237] on input "checkbox" at bounding box center [325, 237] width 1 height 1
checkbox input "true"
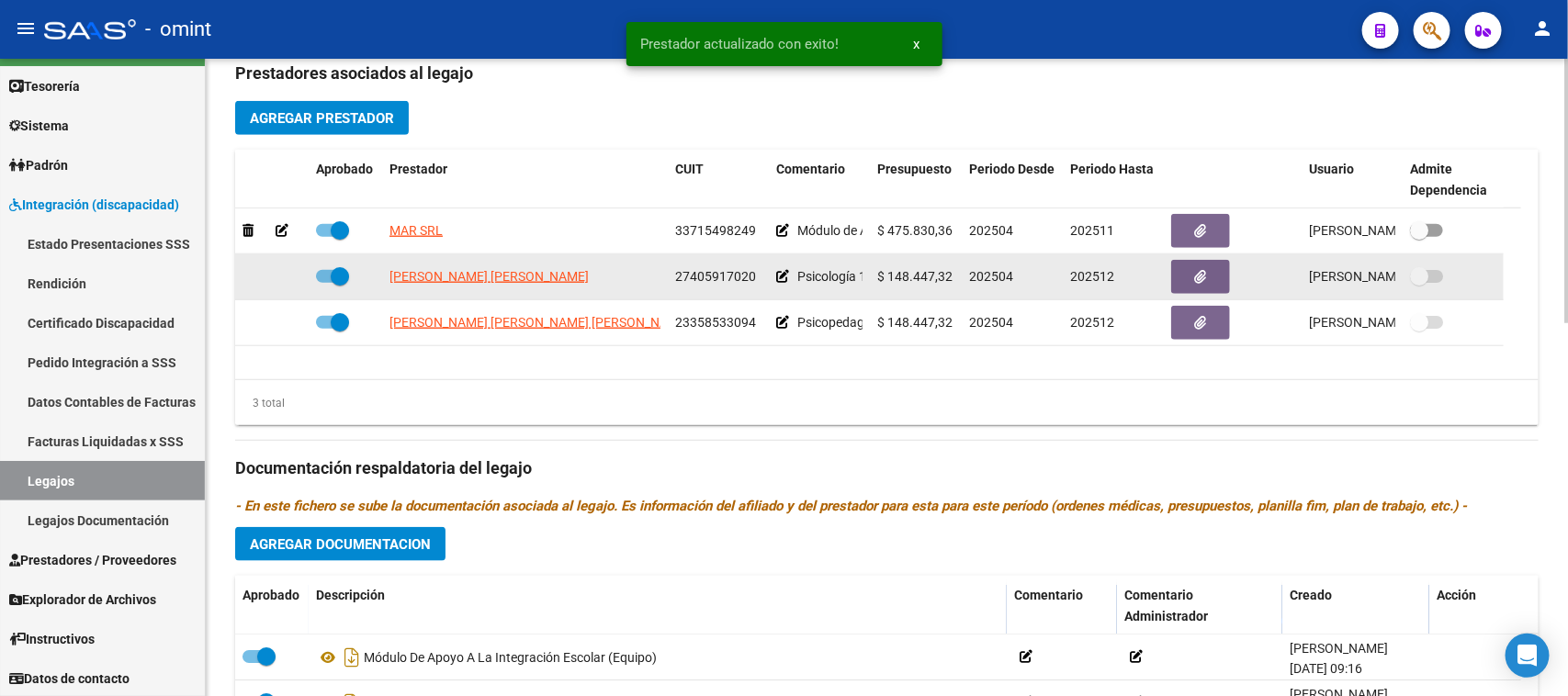
click at [324, 266] on label at bounding box center [332, 276] width 33 height 22
click at [325, 283] on input "checkbox" at bounding box center [325, 283] width 1 height 1
checkbox input "false"
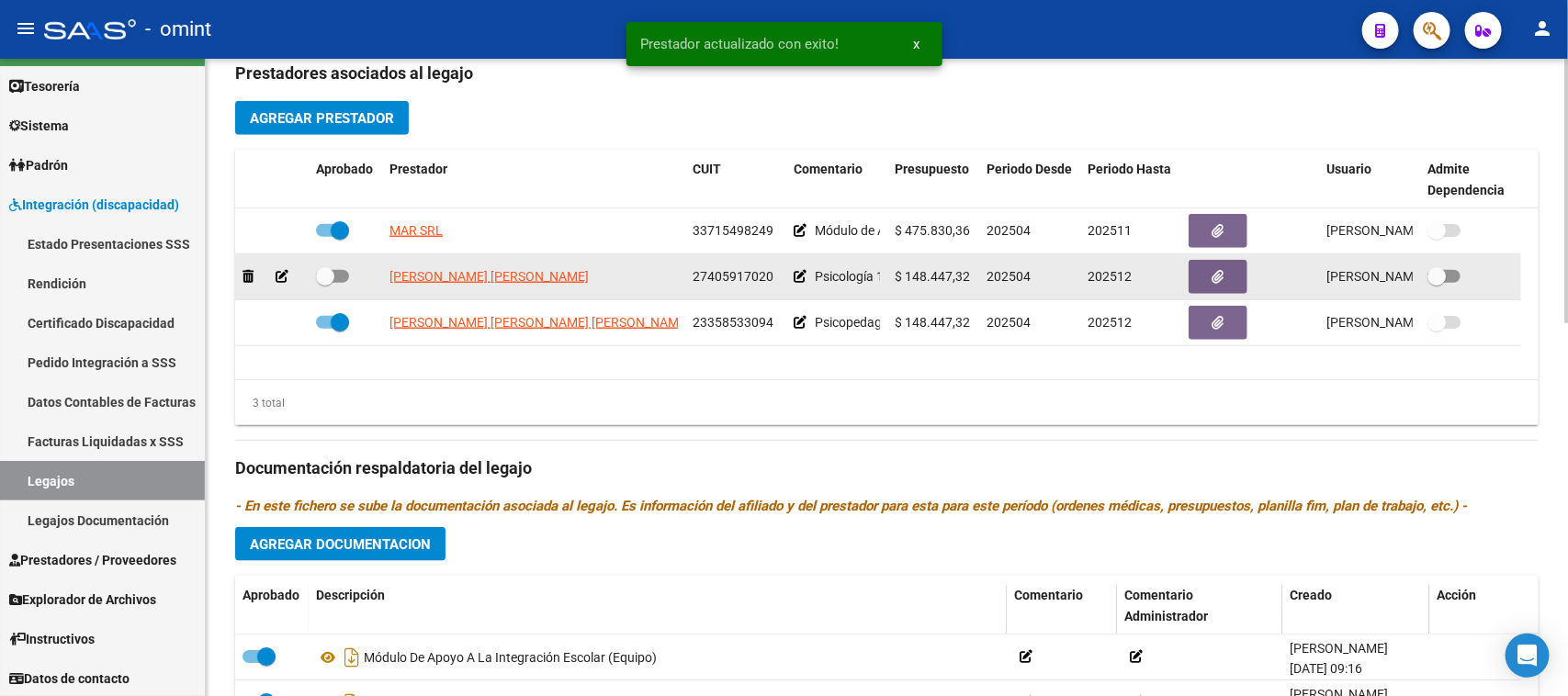
click at [285, 277] on icon at bounding box center [281, 276] width 12 height 12
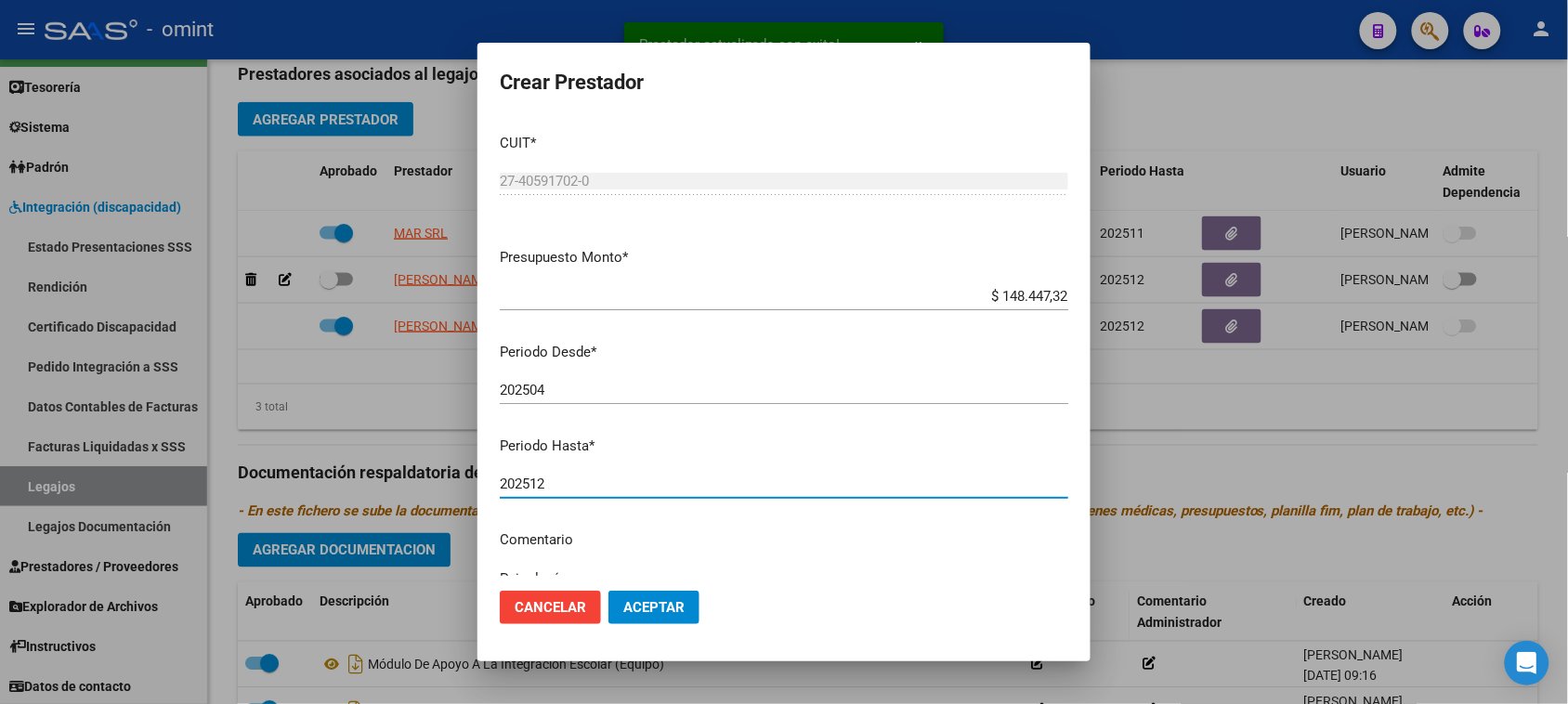
click at [606, 482] on input "202512" at bounding box center [784, 484] width 569 height 17
type input "202511"
click at [657, 606] on span "Aceptar" at bounding box center [653, 607] width 61 height 17
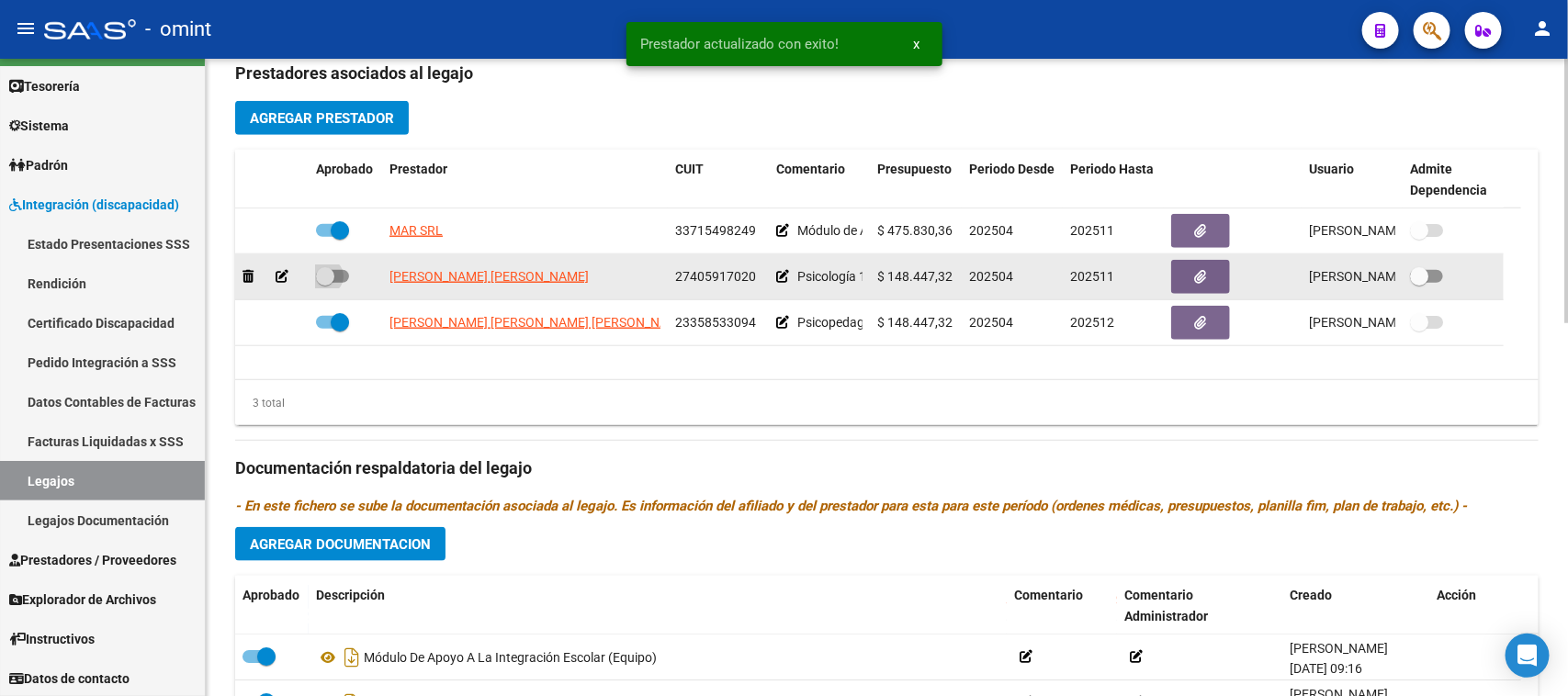
click at [347, 276] on span at bounding box center [332, 276] width 33 height 12
click at [326, 283] on input "checkbox" at bounding box center [325, 283] width 1 height 1
checkbox input "true"
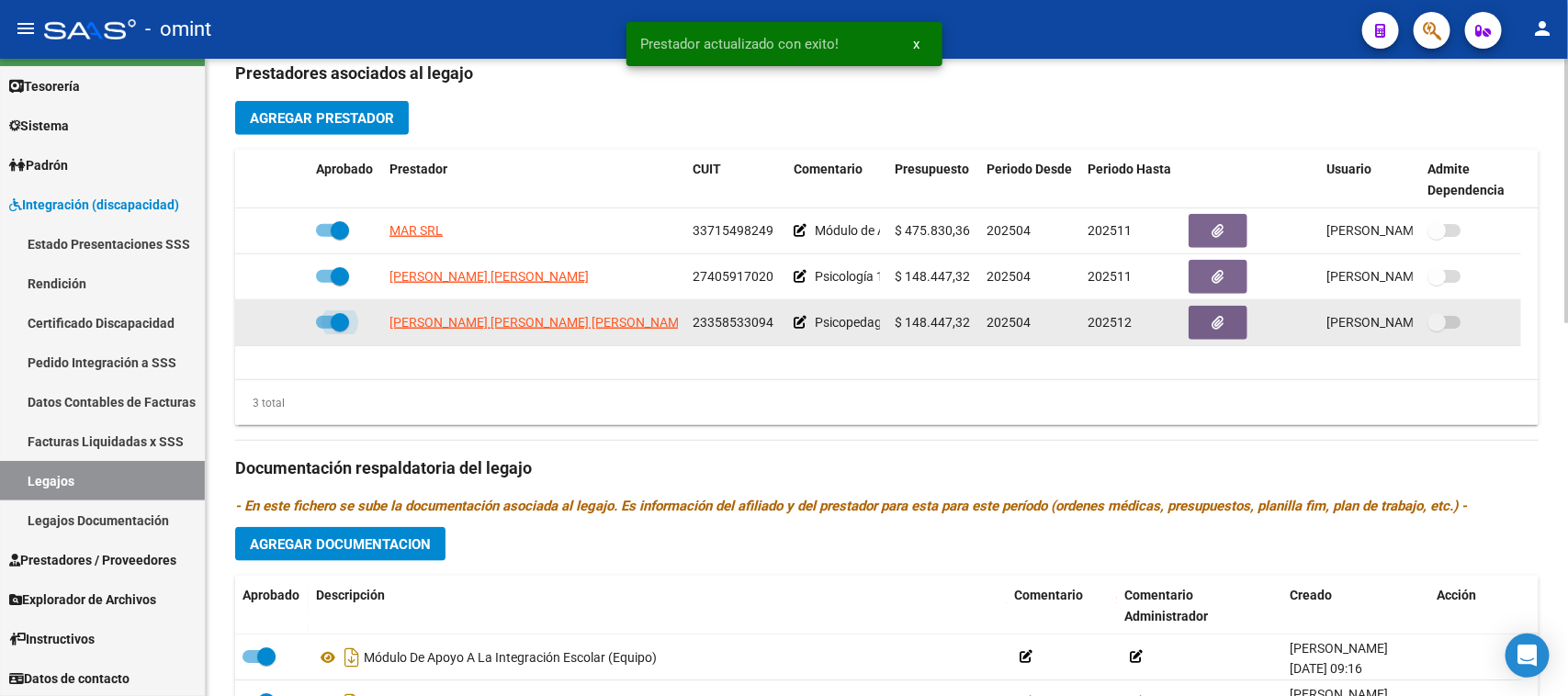
click at [331, 322] on span at bounding box center [339, 322] width 18 height 18
click at [326, 329] on input "checkbox" at bounding box center [325, 329] width 1 height 1
checkbox input "false"
click at [280, 323] on icon at bounding box center [281, 322] width 12 height 12
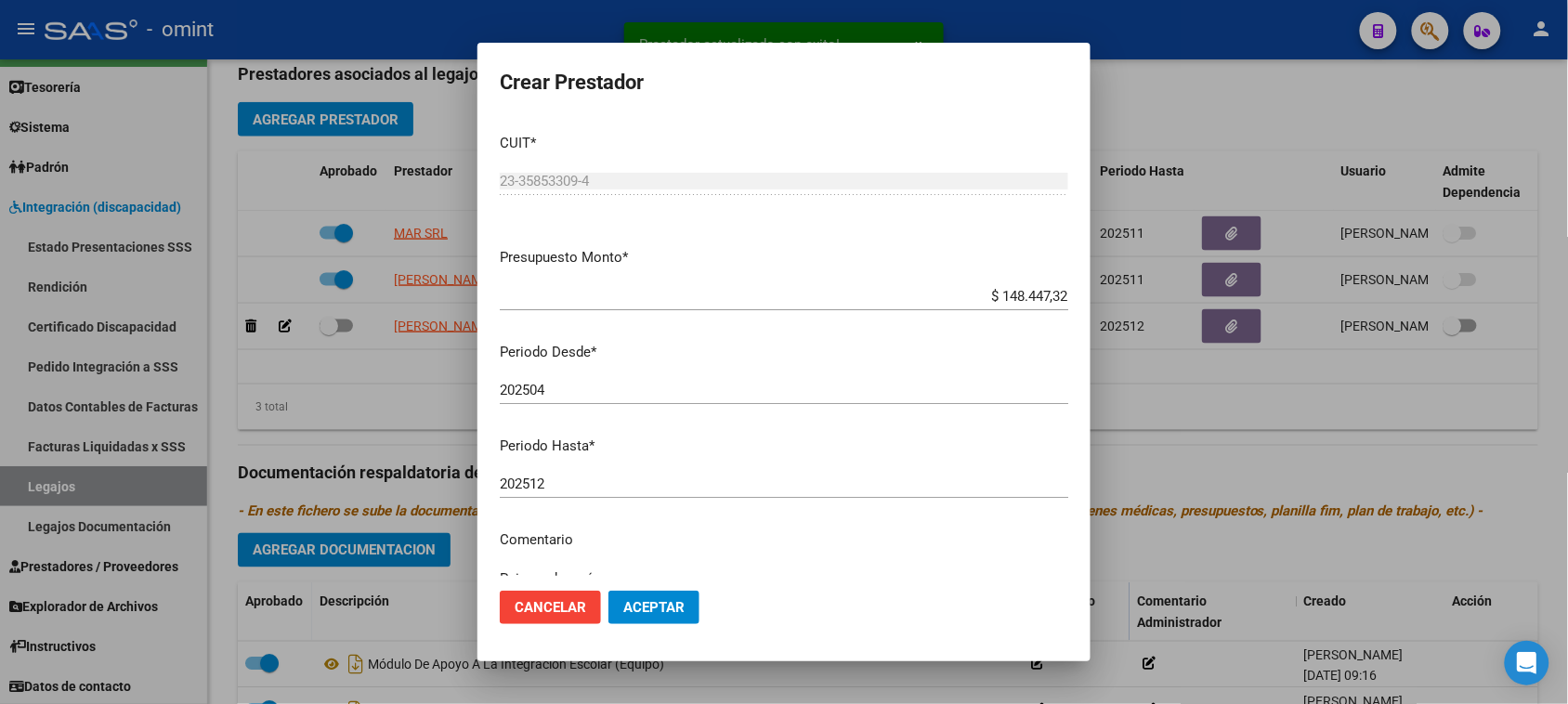
click at [599, 494] on div "202512 Ingresar el periodo" at bounding box center [784, 484] width 569 height 28
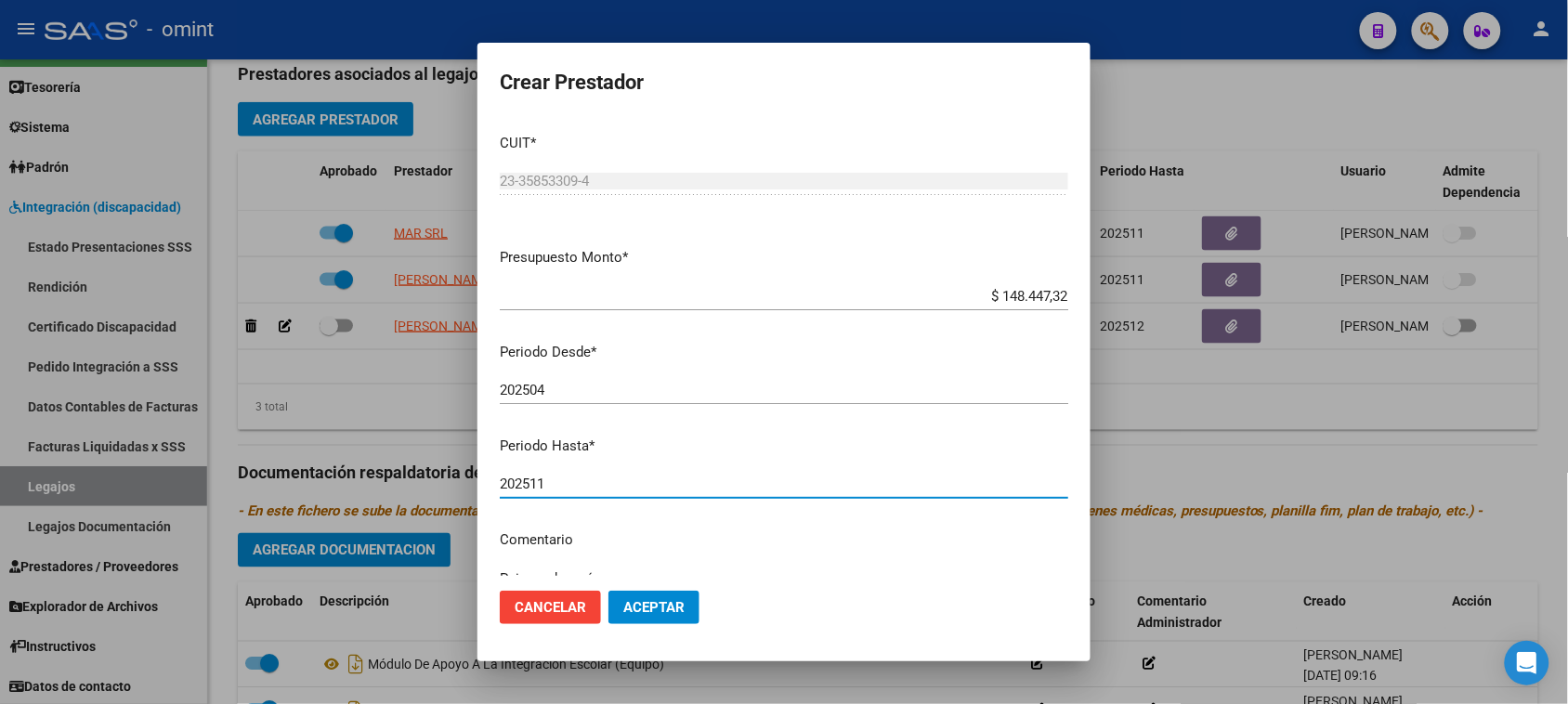
type input "202511"
click at [651, 611] on span "Aceptar" at bounding box center [653, 607] width 61 height 17
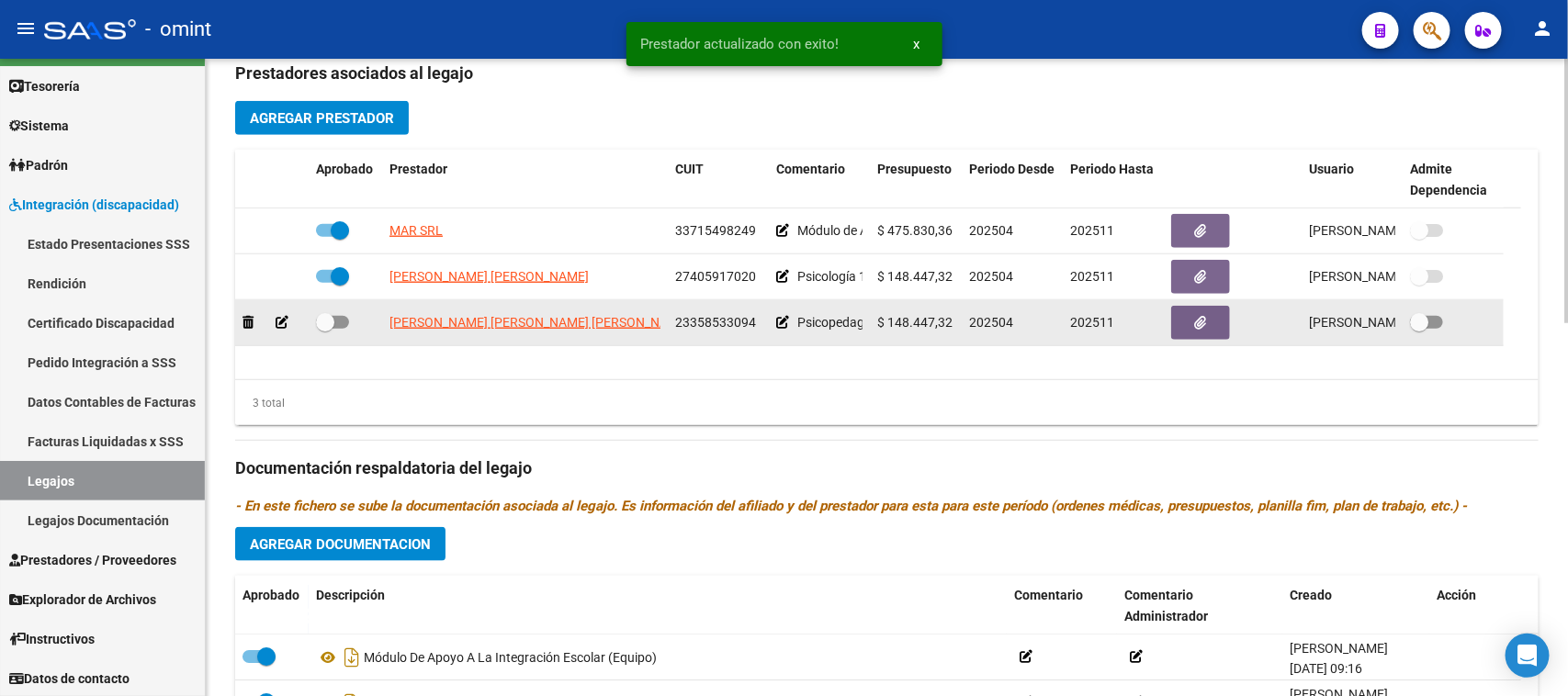
click at [333, 324] on span at bounding box center [332, 322] width 33 height 12
click at [326, 329] on input "checkbox" at bounding box center [325, 329] width 1 height 1
checkbox input "true"
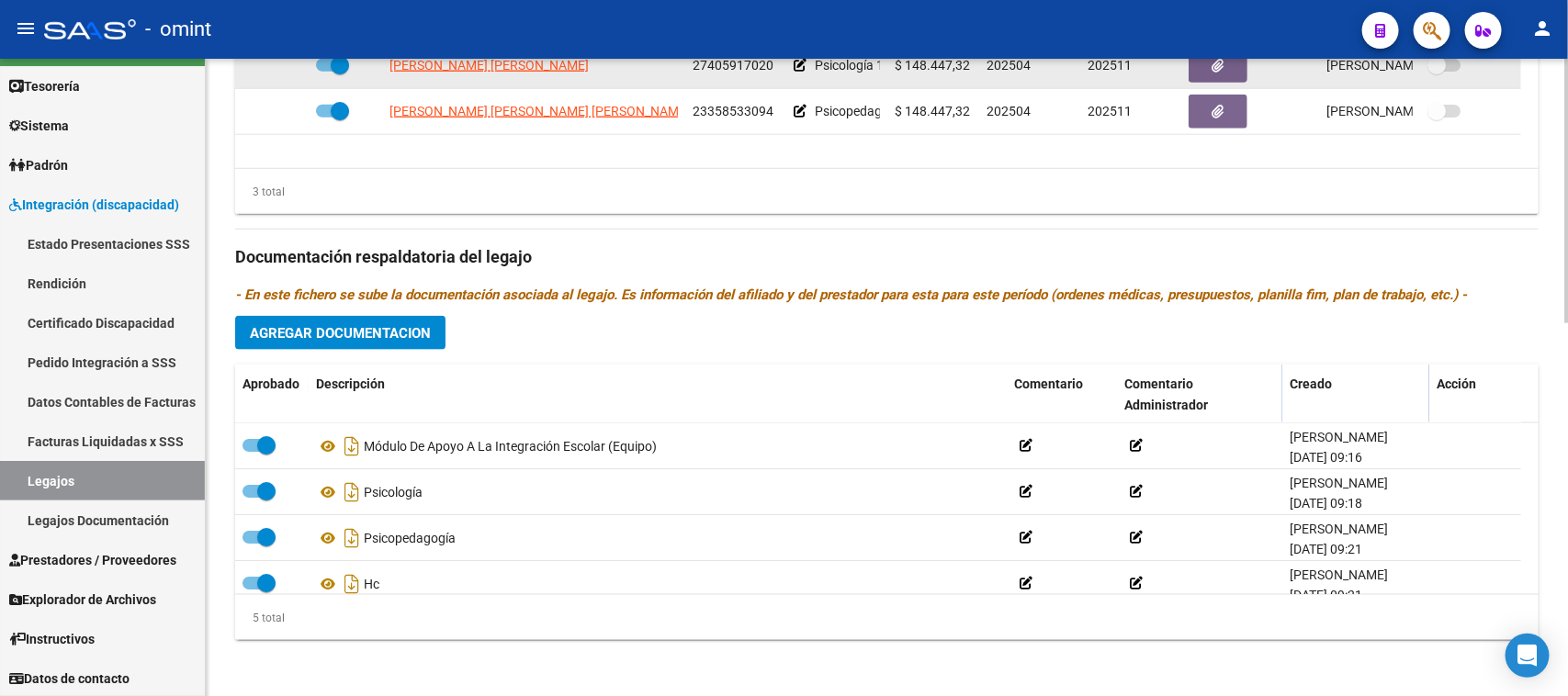
scroll to position [901, 0]
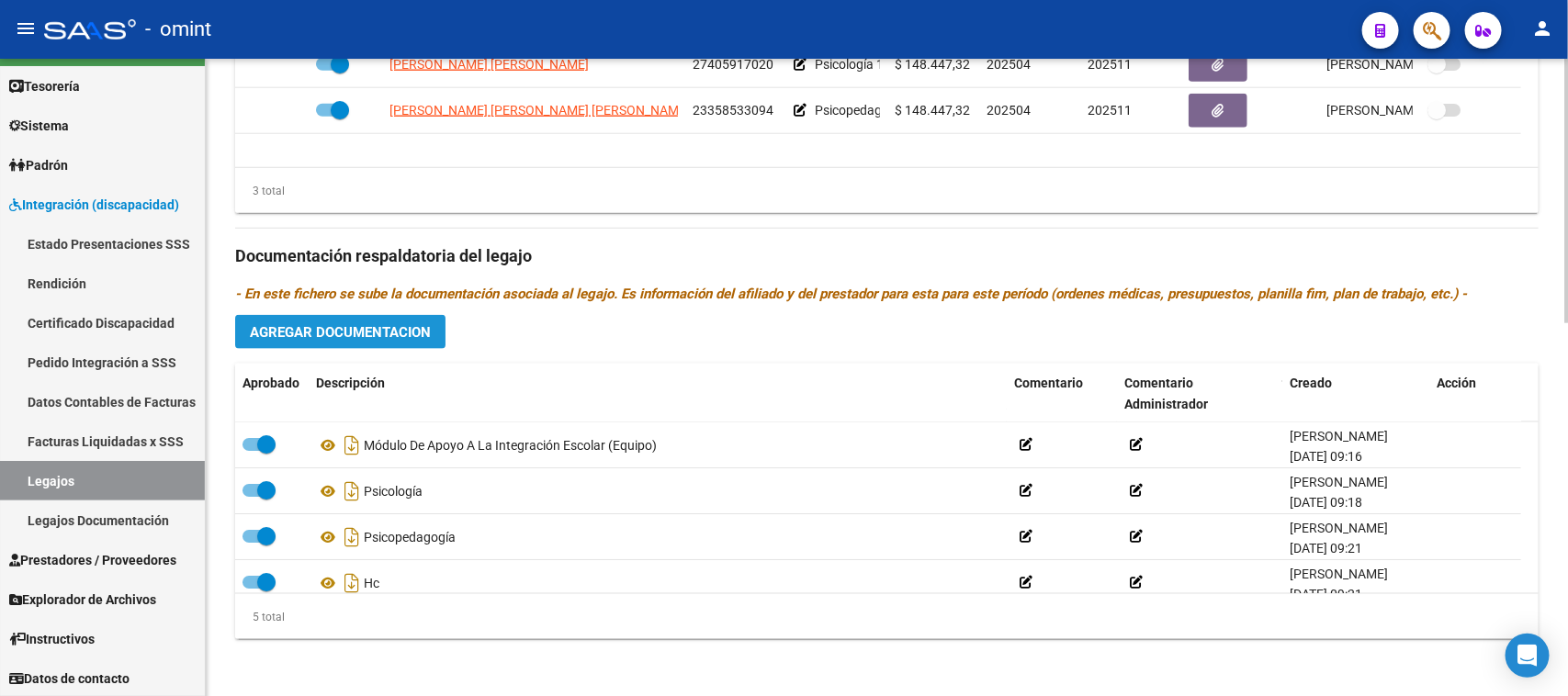
click at [345, 340] on button "Agregar Documentacion" at bounding box center [340, 331] width 210 height 34
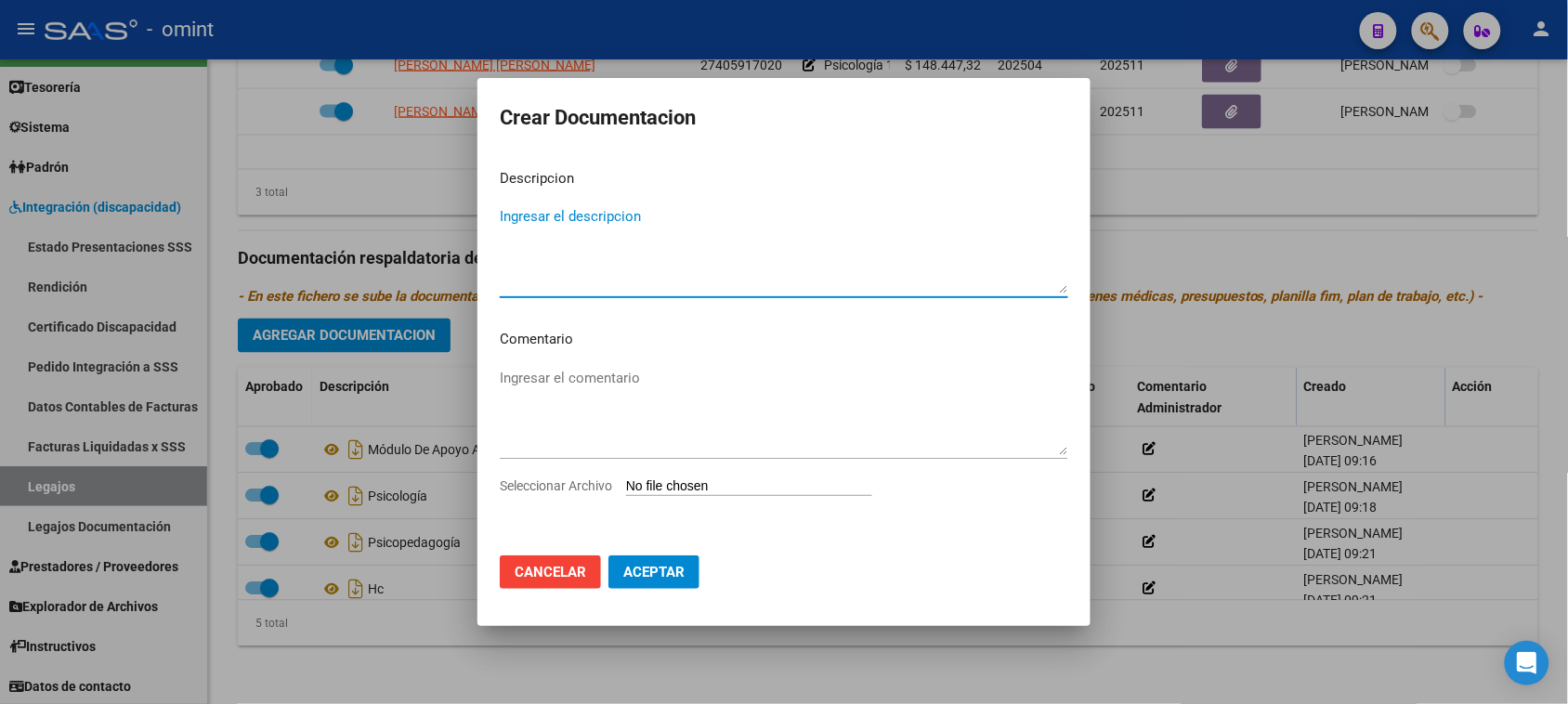
paste textarea "Informes semestrales psico-psp y MAIE"
type textarea "Informes semestrales psico-psp y MAIE"
type input "C:\fakepath\Informes semestrales psico-psp y MAIE.pdf"
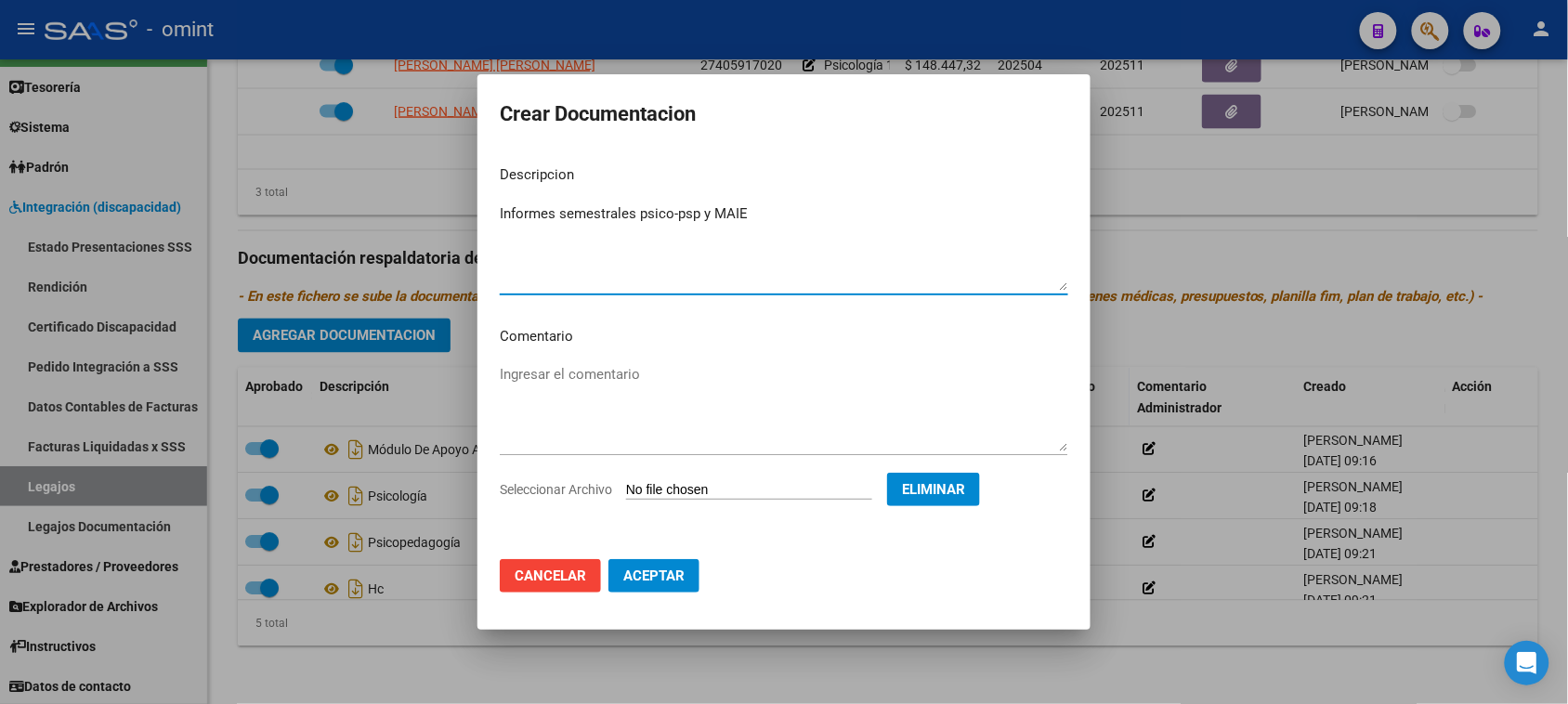
click at [685, 587] on button "Aceptar" at bounding box center [654, 576] width 91 height 33
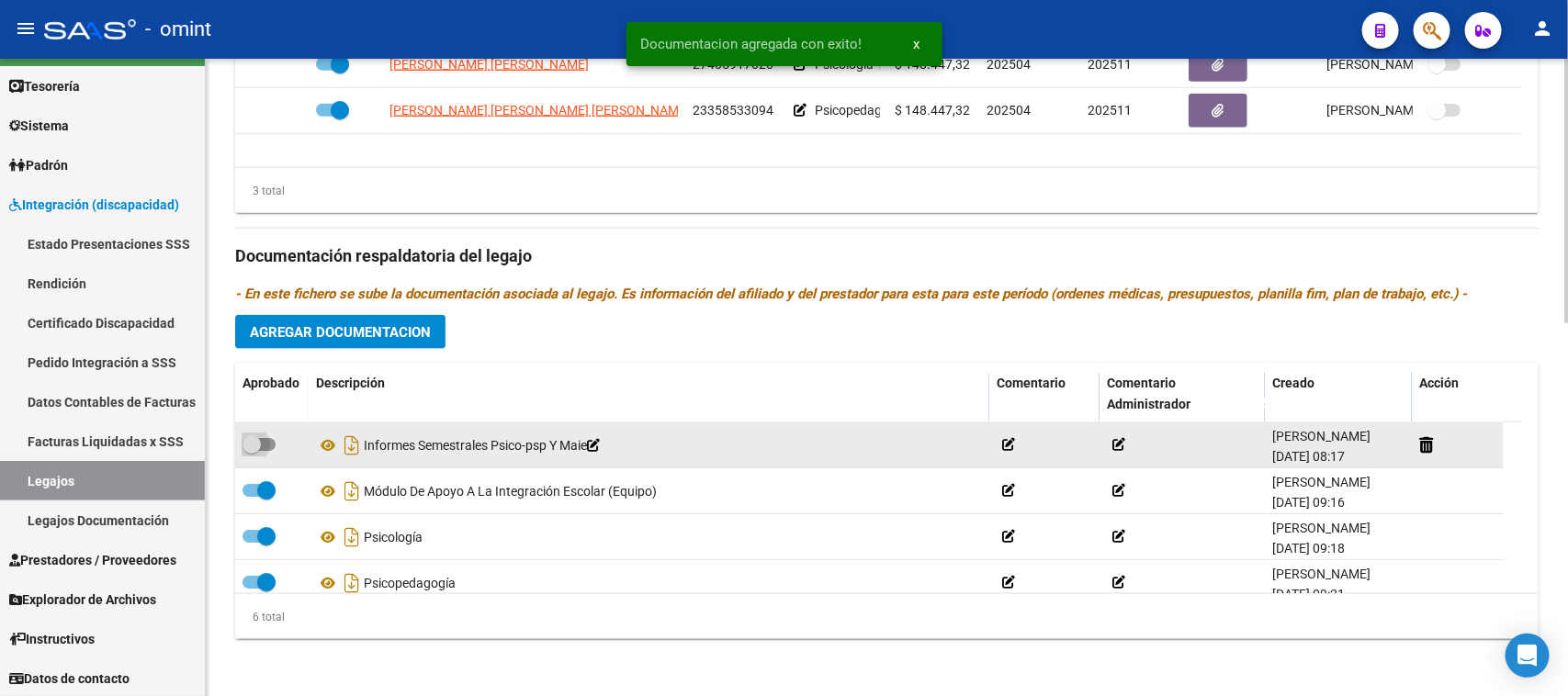
click at [265, 441] on span at bounding box center [259, 444] width 33 height 12
click at [252, 451] on input "checkbox" at bounding box center [251, 451] width 1 height 1
checkbox input "true"
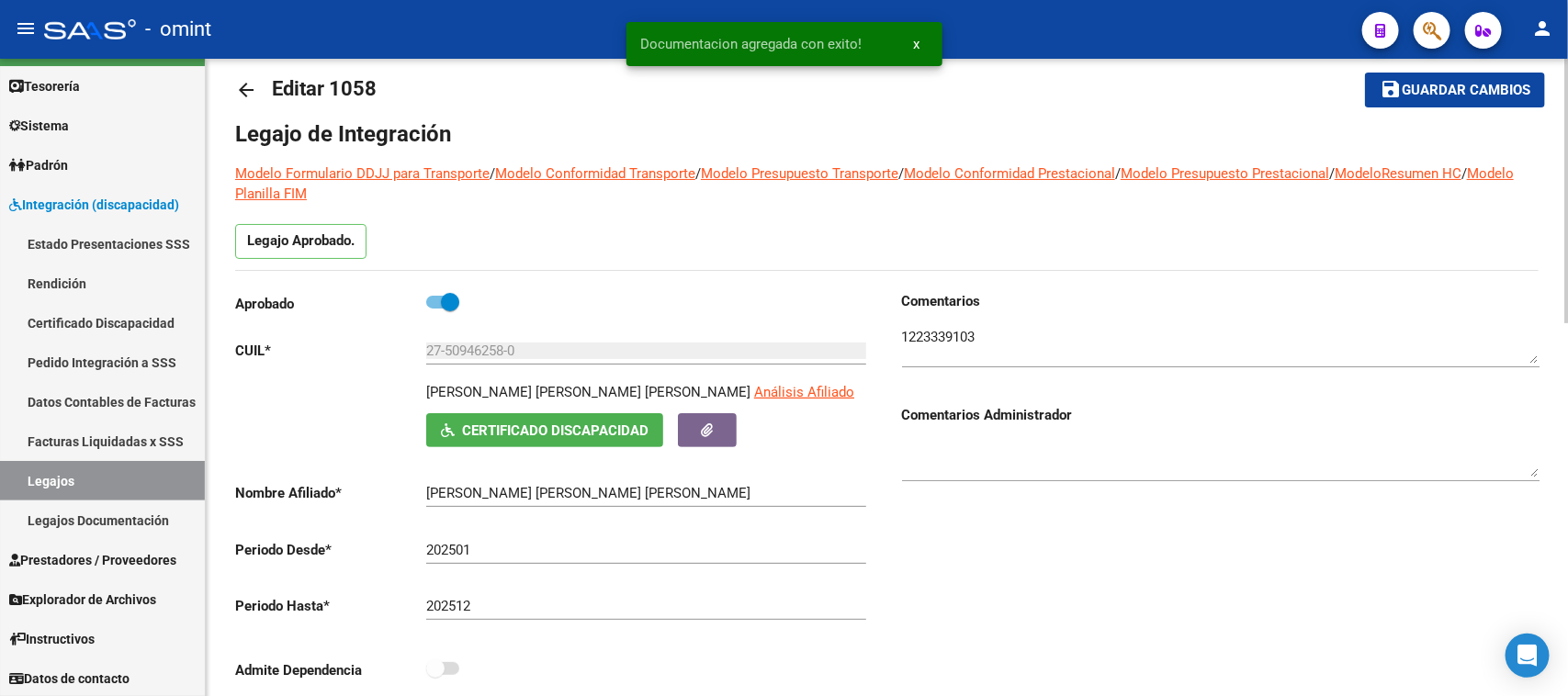
scroll to position [0, 0]
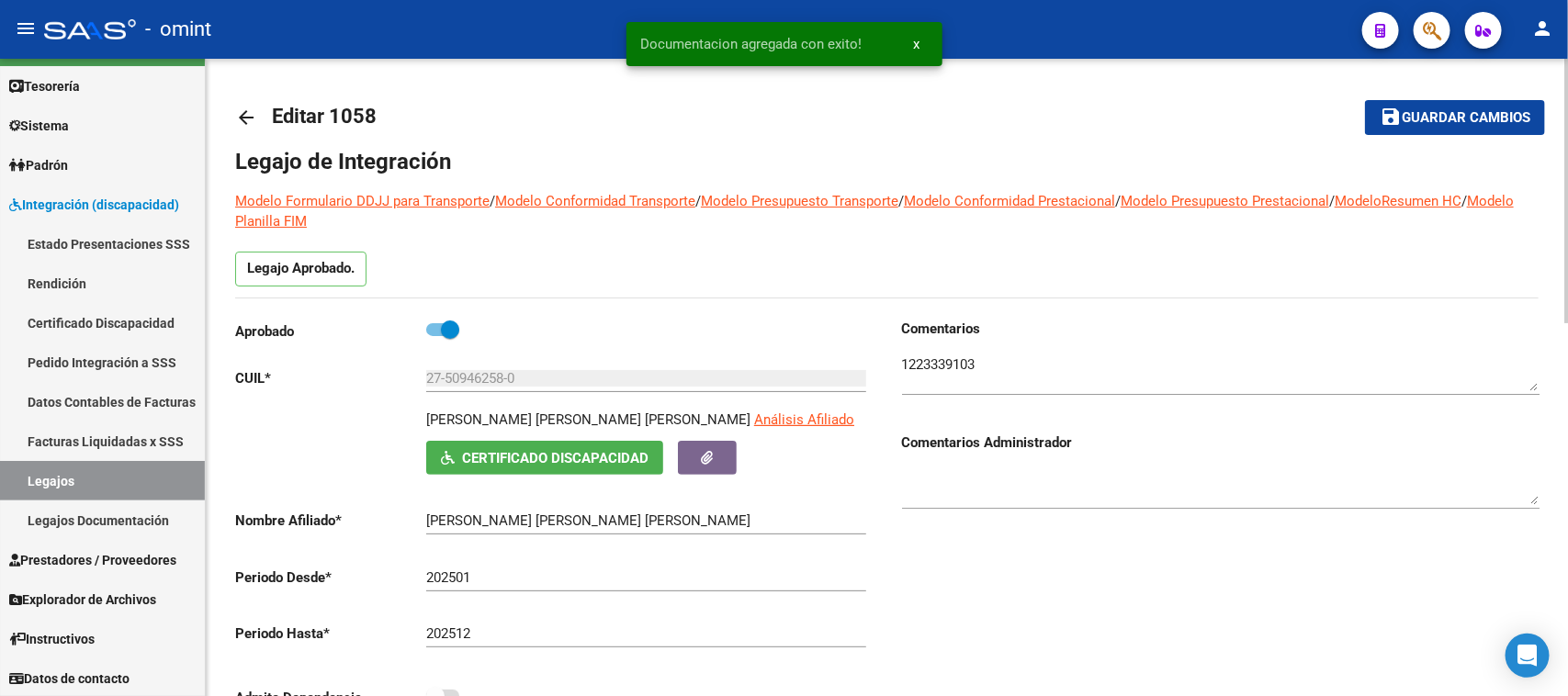
click at [1449, 112] on span "Guardar cambios" at bounding box center [1466, 118] width 129 height 16
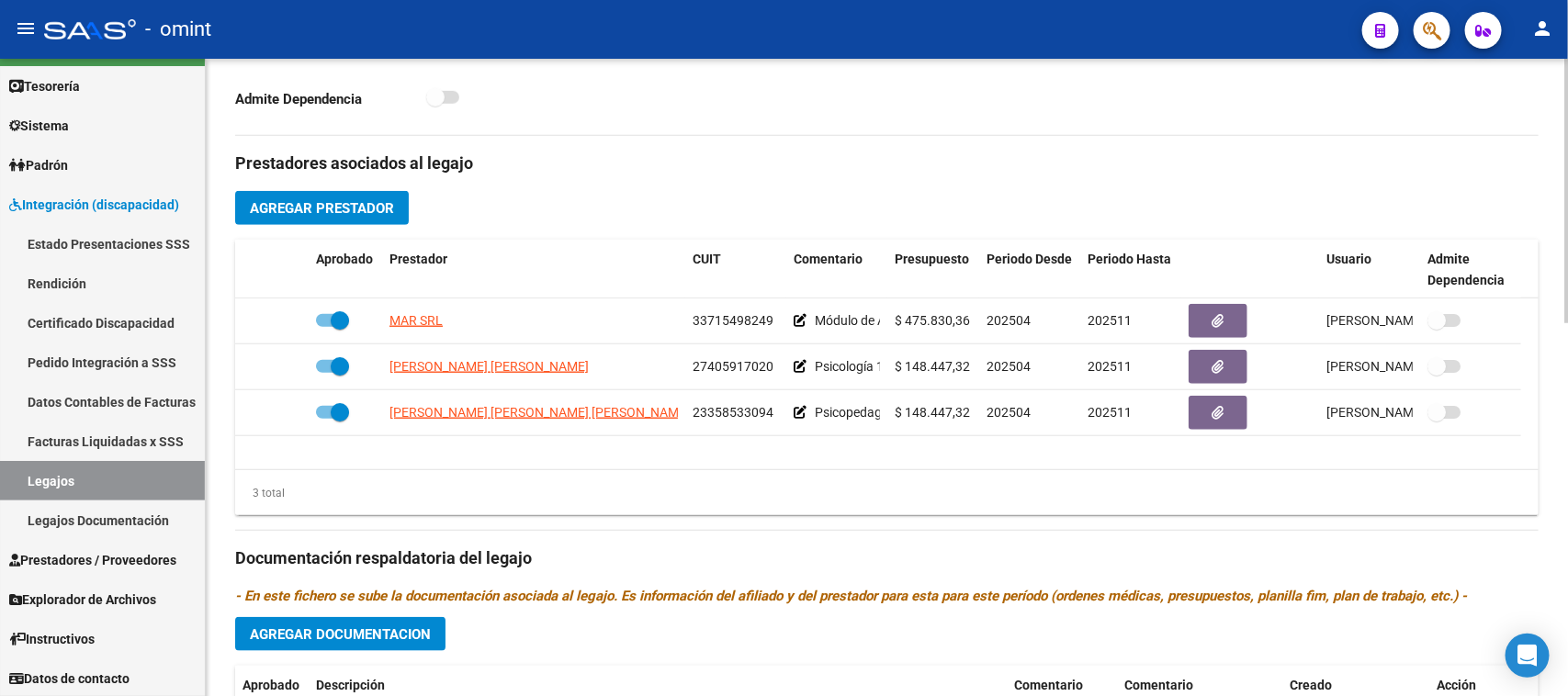
scroll to position [689, 0]
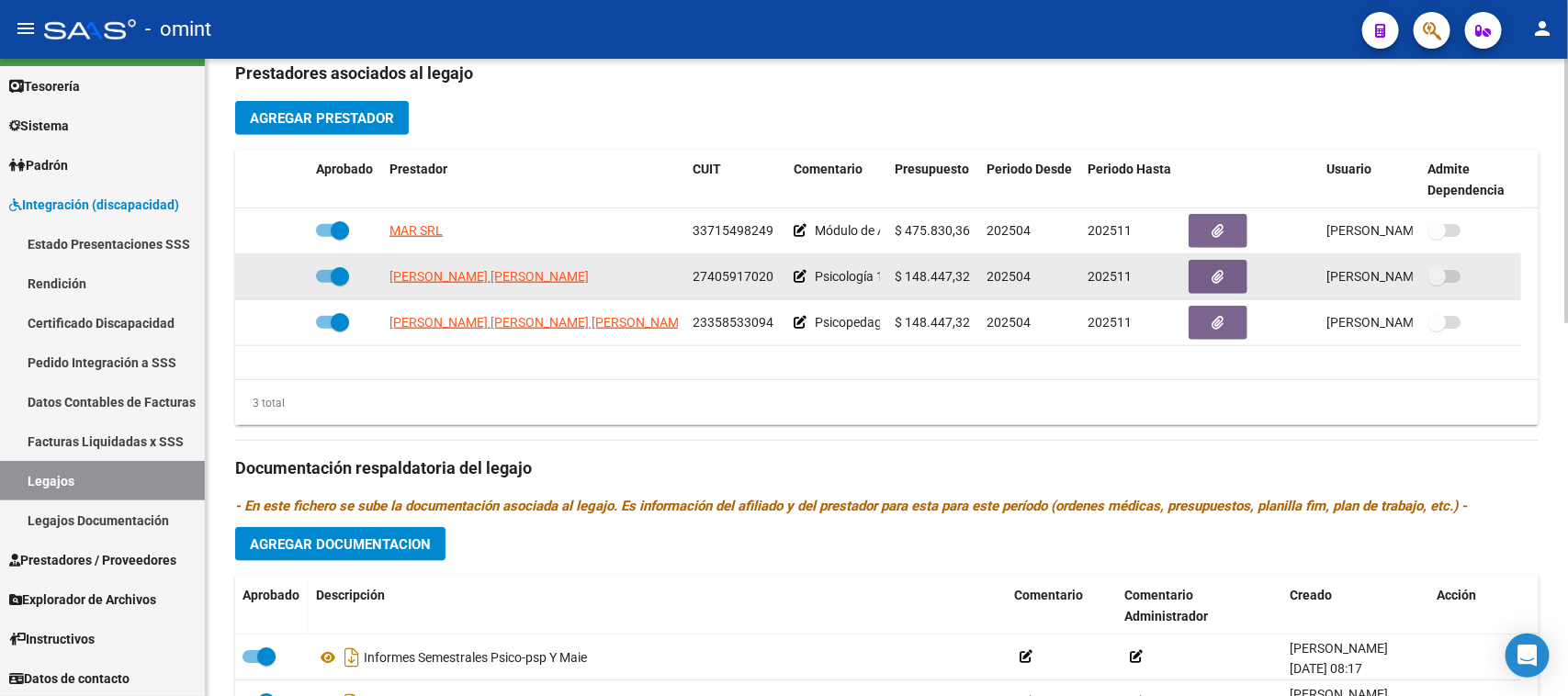
click at [324, 278] on span at bounding box center [332, 276] width 33 height 12
click at [325, 283] on input "checkbox" at bounding box center [325, 283] width 1 height 1
checkbox input "false"
click at [283, 277] on icon at bounding box center [281, 276] width 12 height 12
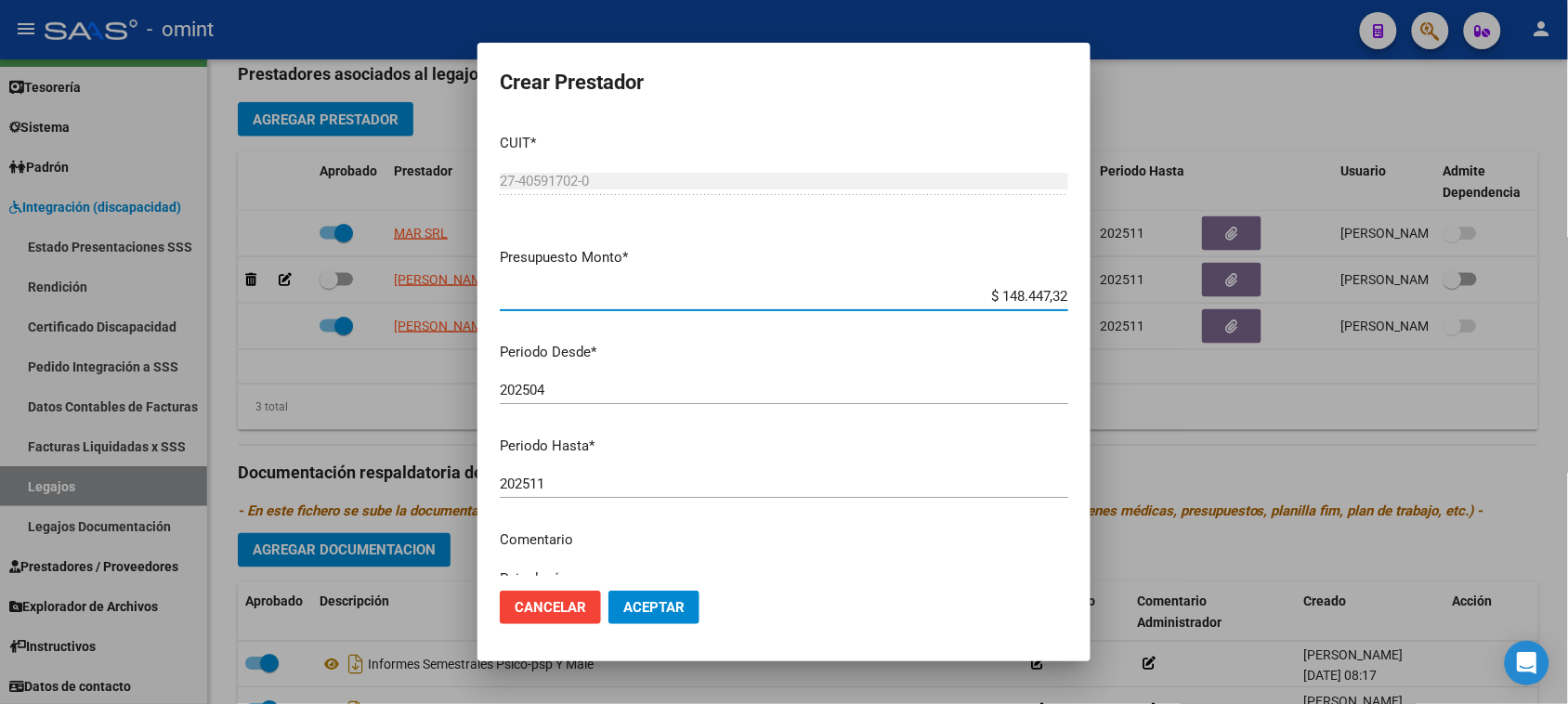
click at [690, 487] on input "202511" at bounding box center [784, 484] width 569 height 17
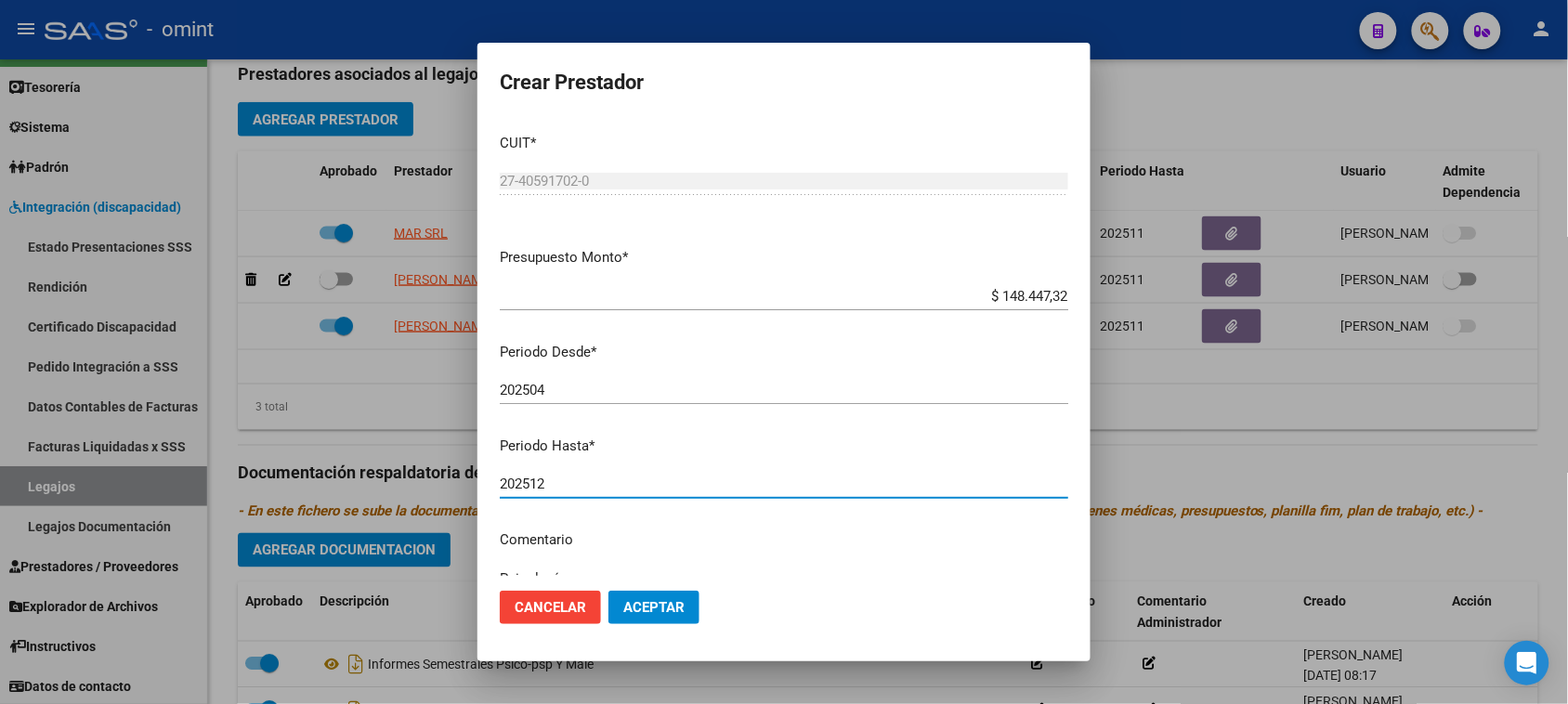
type input "202512"
click at [636, 624] on button "Aceptar" at bounding box center [654, 608] width 91 height 33
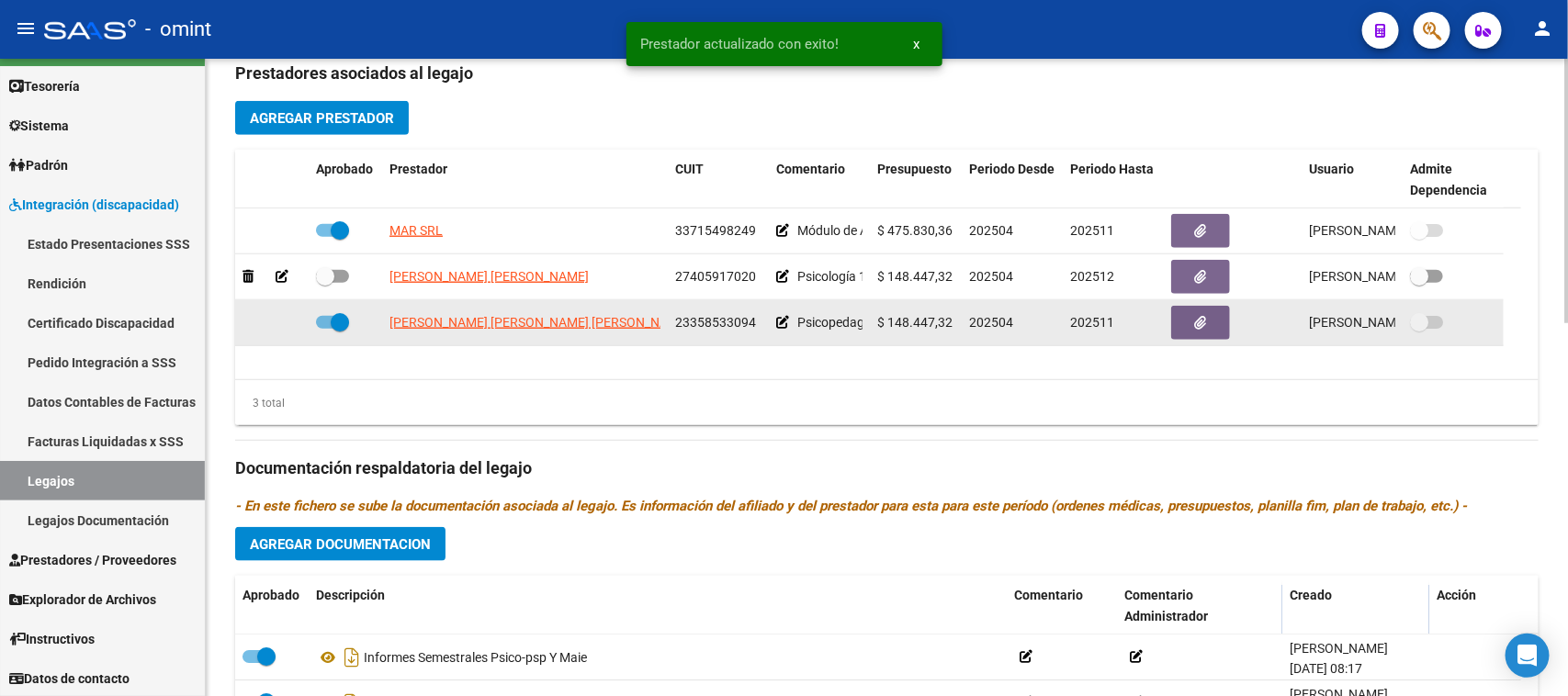
click at [324, 322] on span at bounding box center [332, 322] width 33 height 12
click at [325, 329] on input "checkbox" at bounding box center [325, 329] width 1 height 1
checkbox input "false"
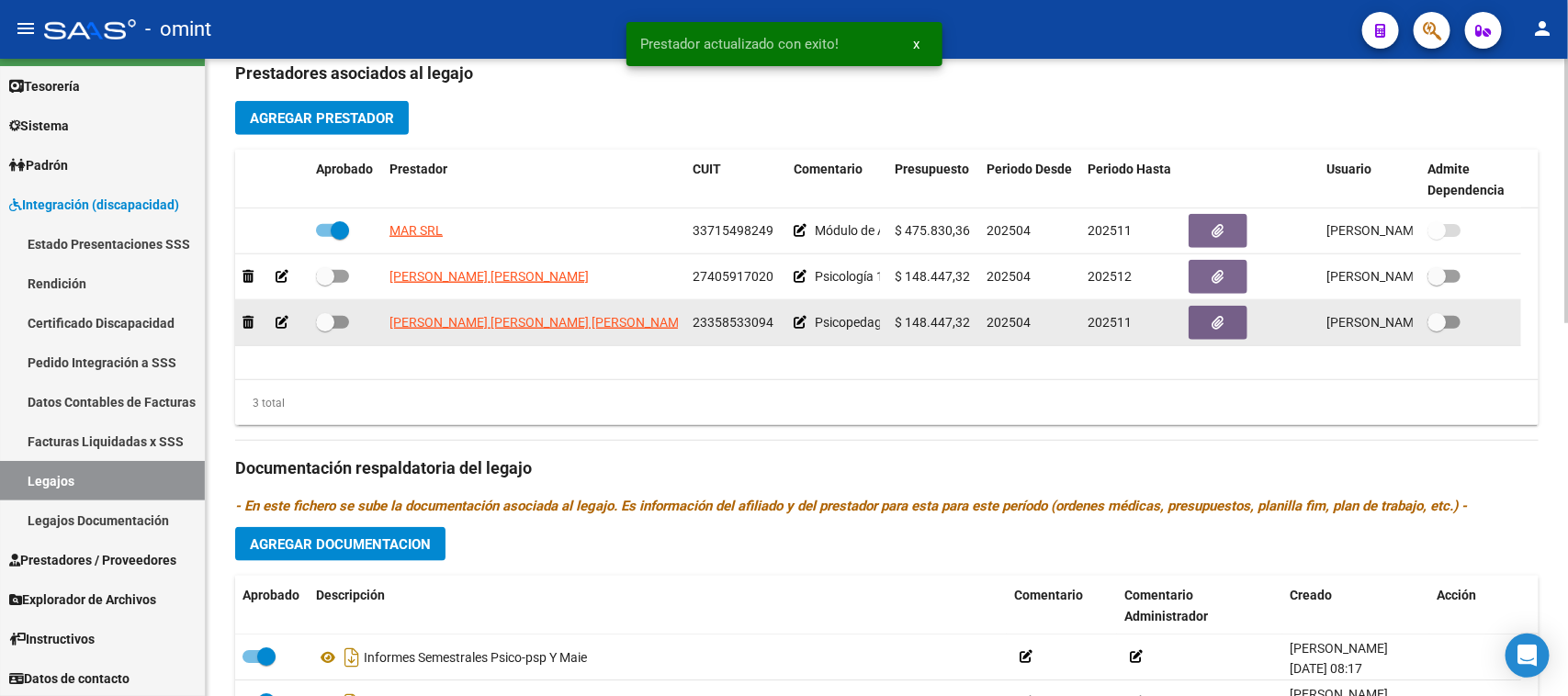
click at [285, 320] on icon at bounding box center [281, 322] width 12 height 12
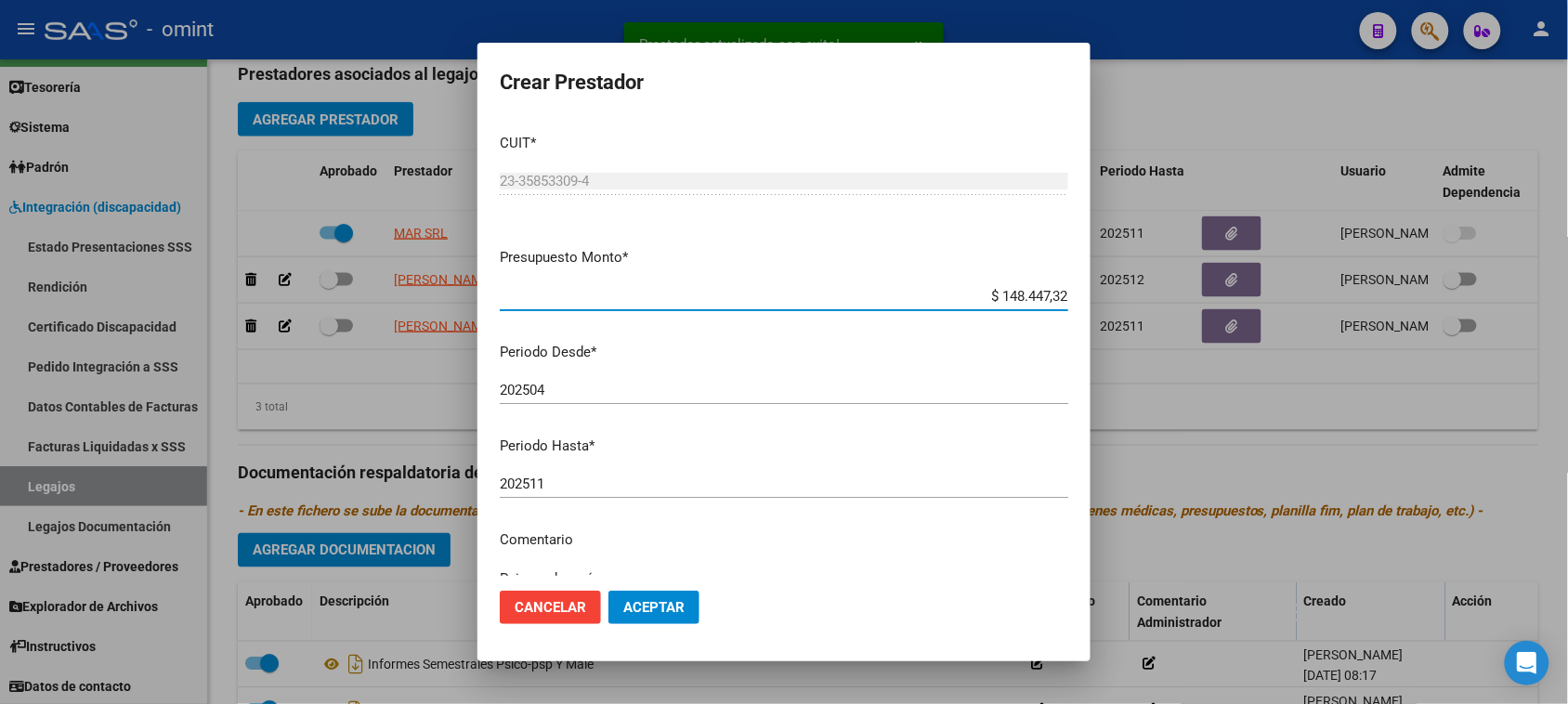
click at [594, 476] on input "202511" at bounding box center [784, 484] width 569 height 17
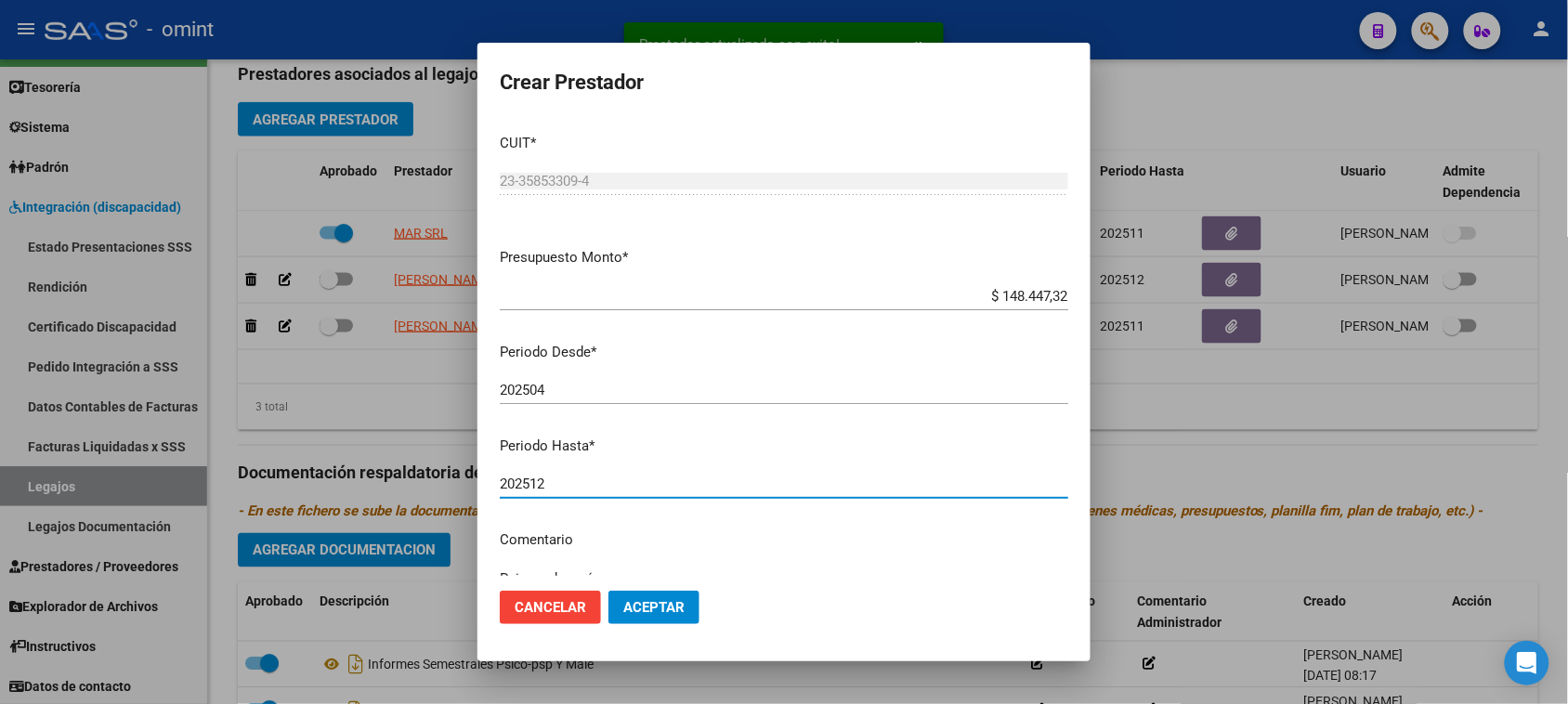
type input "202512"
click at [636, 590] on mat-dialog-actions "Cancelar Aceptar" at bounding box center [784, 607] width 569 height 63
click at [637, 592] on button "Aceptar" at bounding box center [654, 608] width 91 height 33
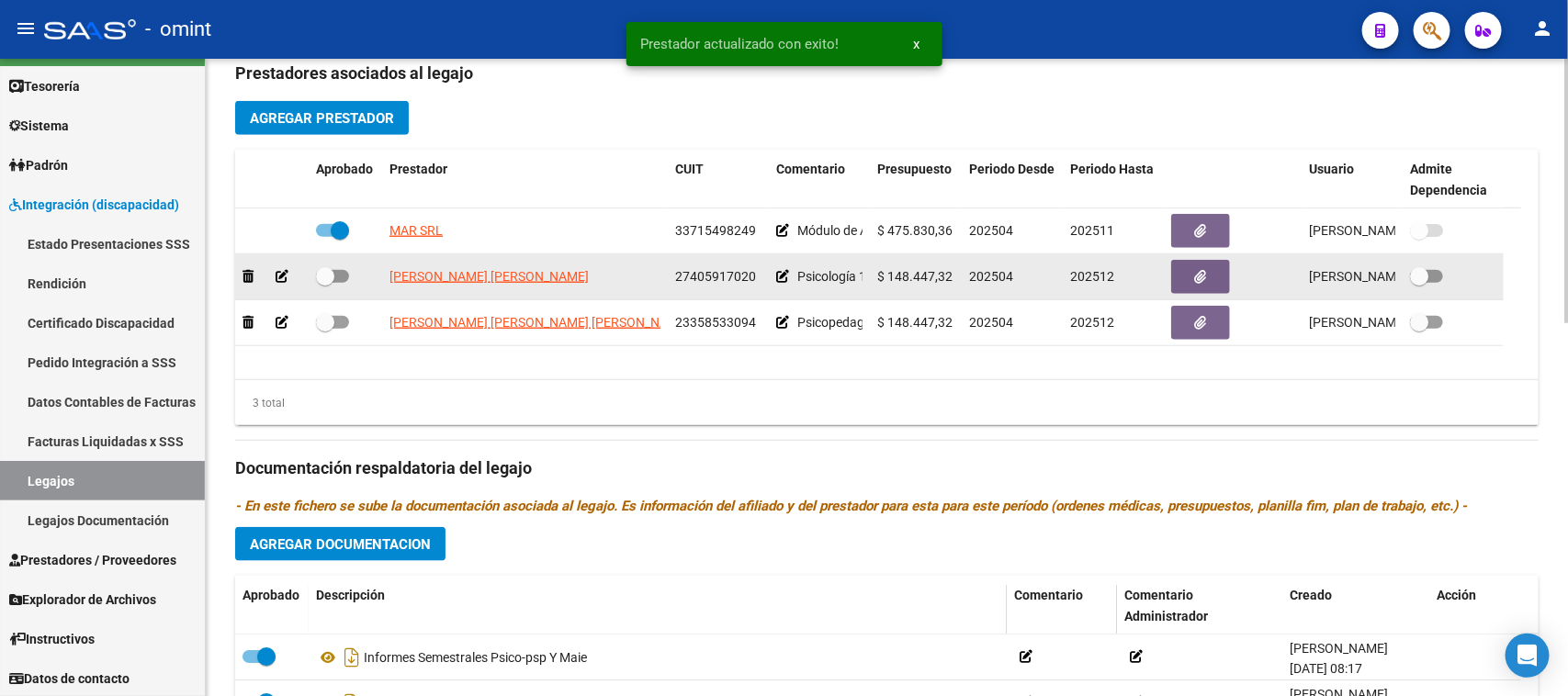
click at [309, 274] on datatable-body-cell at bounding box center [346, 276] width 74 height 45
click at [324, 274] on span at bounding box center [325, 276] width 18 height 18
click at [325, 283] on input "checkbox" at bounding box center [325, 283] width 1 height 1
checkbox input "true"
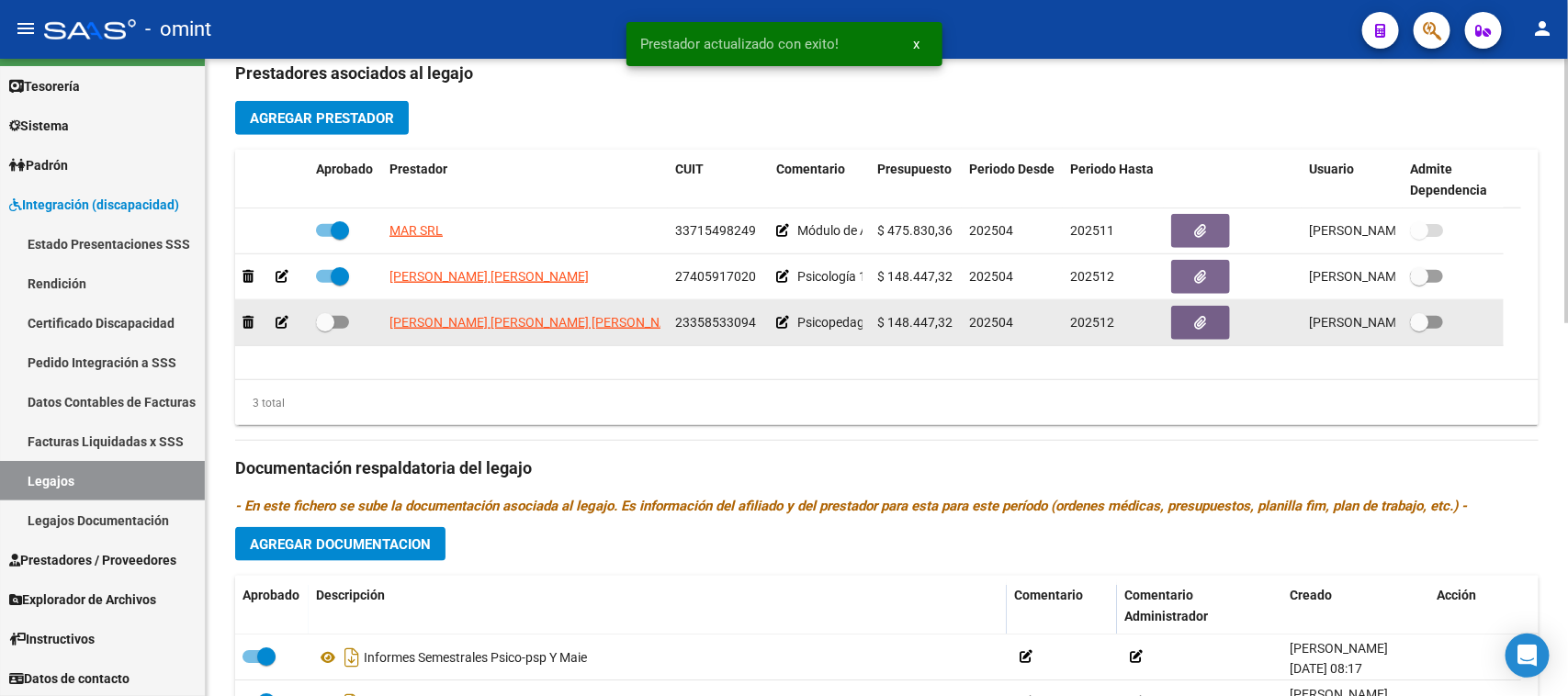
click at [347, 314] on label at bounding box center [332, 322] width 33 height 22
click at [326, 329] on input "checkbox" at bounding box center [325, 329] width 1 height 1
checkbox input "true"
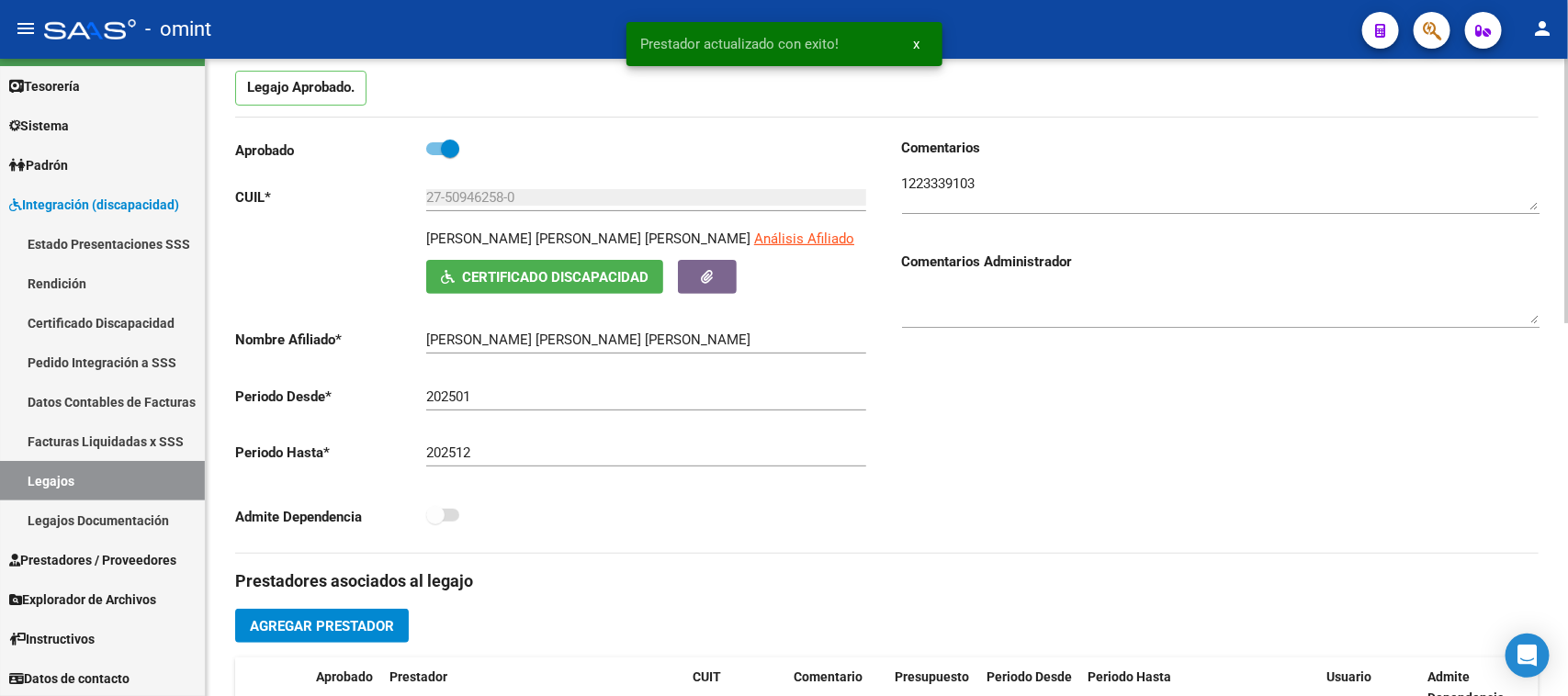
scroll to position [0, 0]
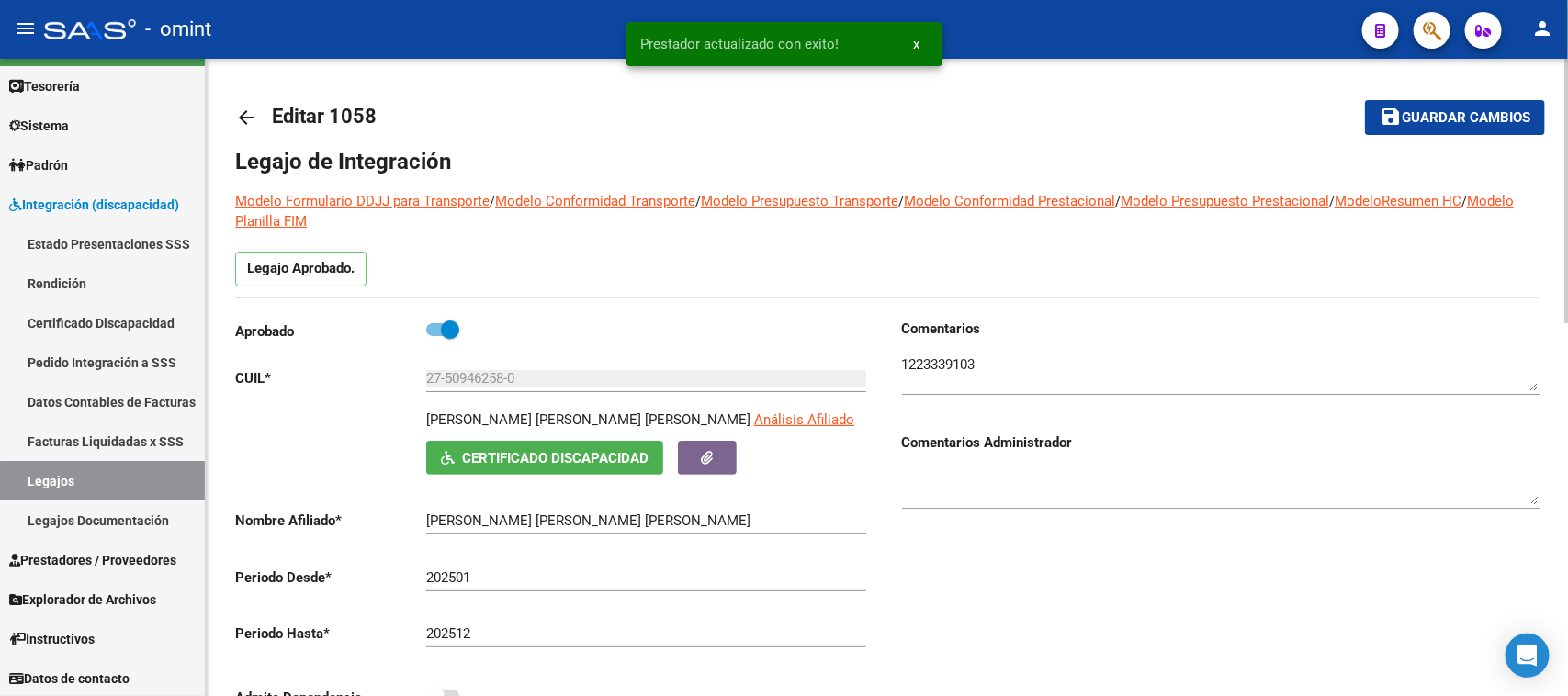
click at [1472, 110] on span "Guardar cambios" at bounding box center [1466, 118] width 129 height 16
drag, startPoint x: 427, startPoint y: 420, endPoint x: 554, endPoint y: 415, distance: 127.1
click at [554, 415] on p "SALAZAR GIANCOLA CLARISA VICTORIA" at bounding box center [589, 420] width 325 height 20
copy p "SALAZAR GIANCOLA"
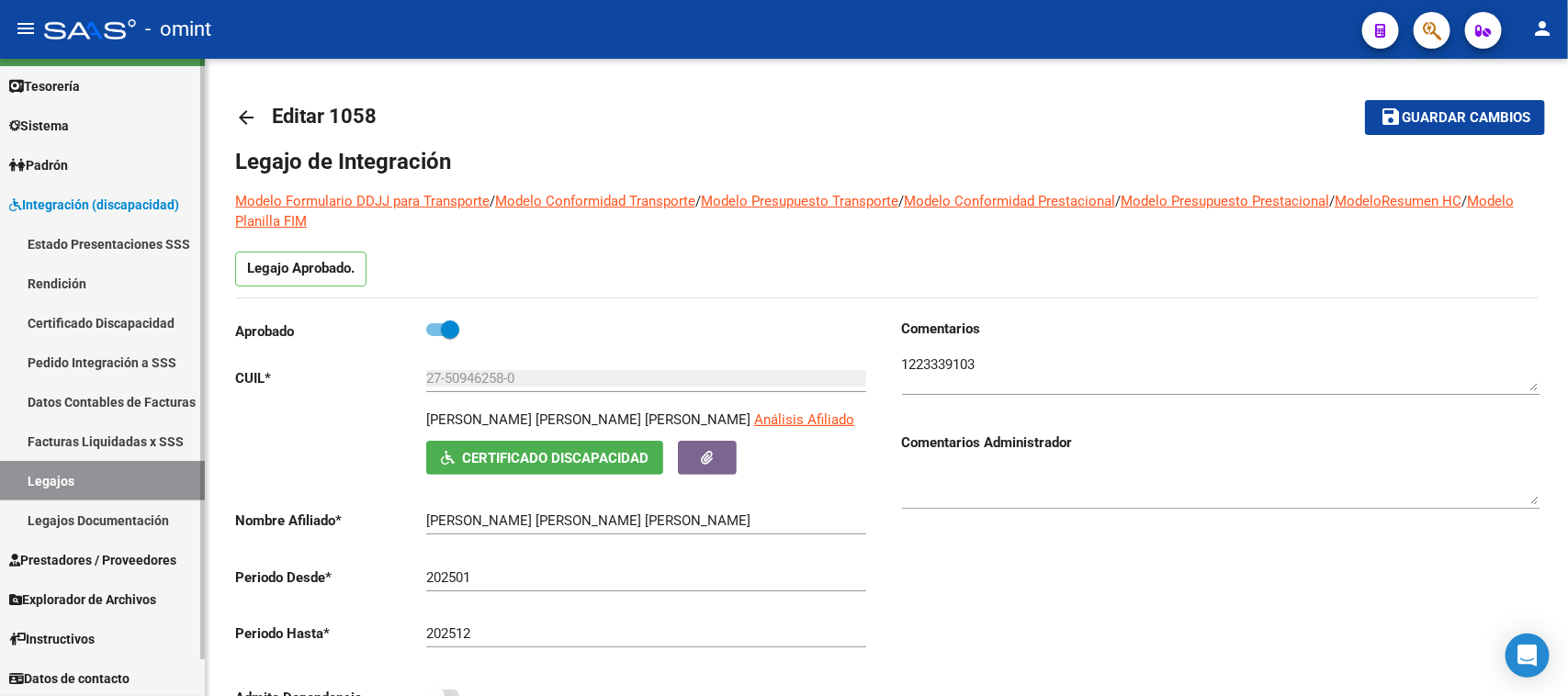
click at [138, 479] on link "Legajos" at bounding box center [102, 480] width 205 height 39
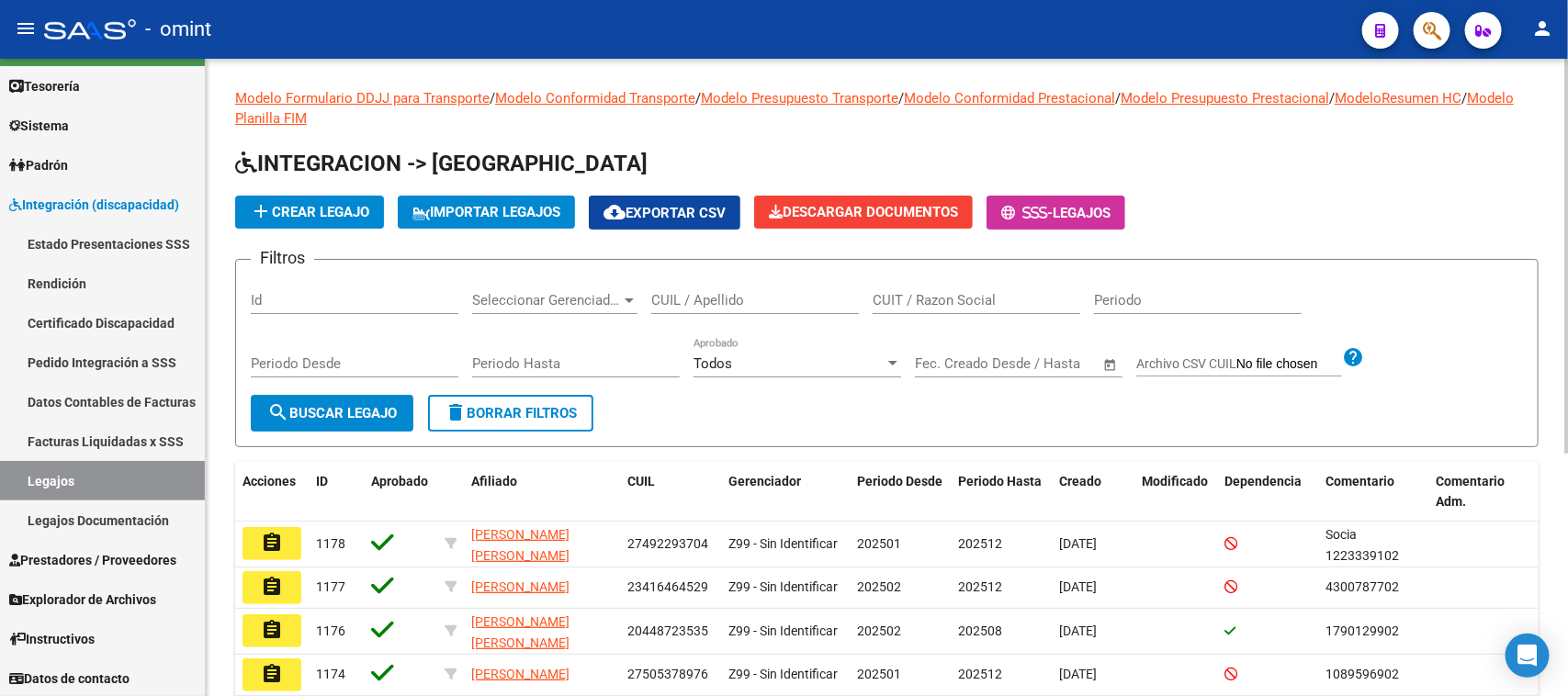
click at [713, 297] on input "CUIL / Apellido" at bounding box center [755, 300] width 207 height 16
paste input "SALAZAR GIANCOLA"
type input "SALAZAR GIANCOLA"
click at [381, 396] on button "search Buscar Legajo" at bounding box center [331, 413] width 162 height 36
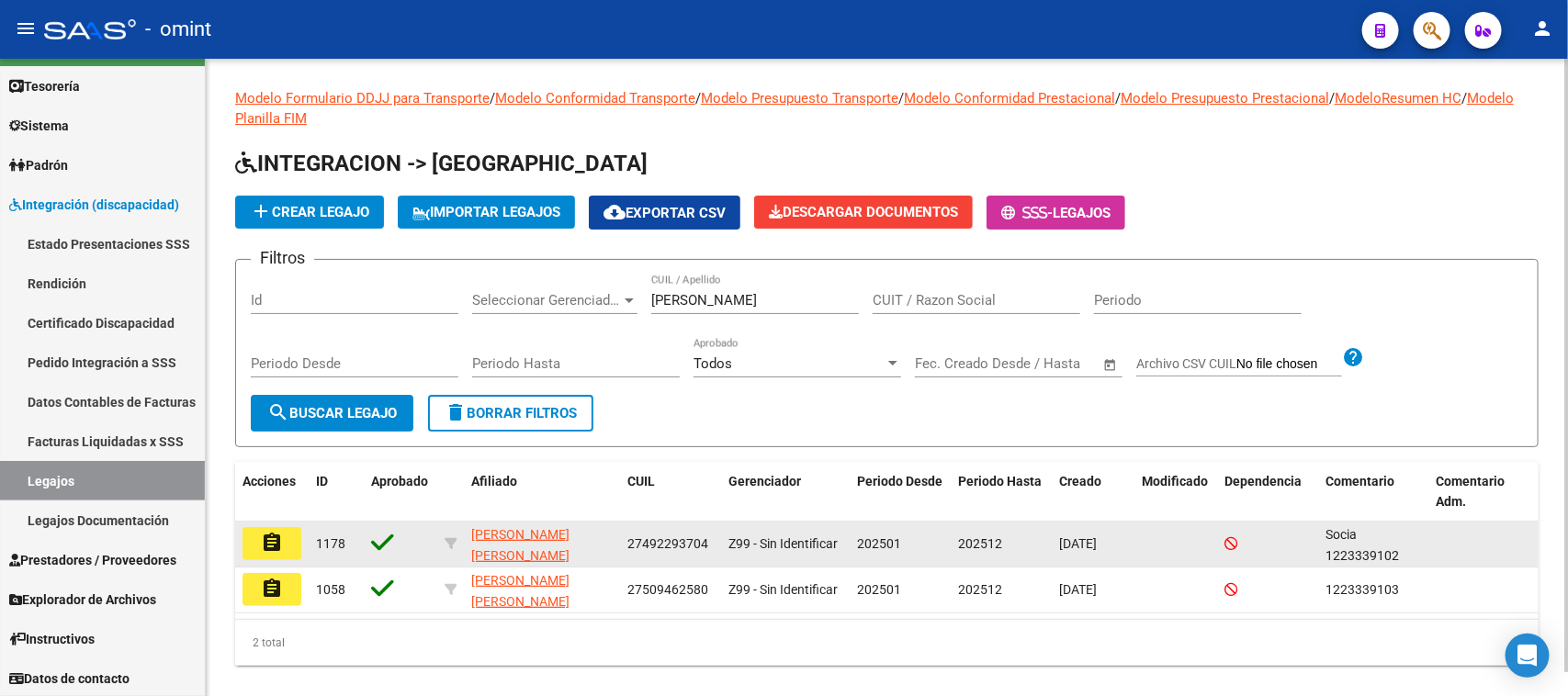
click at [283, 531] on button "assignment" at bounding box center [272, 543] width 59 height 33
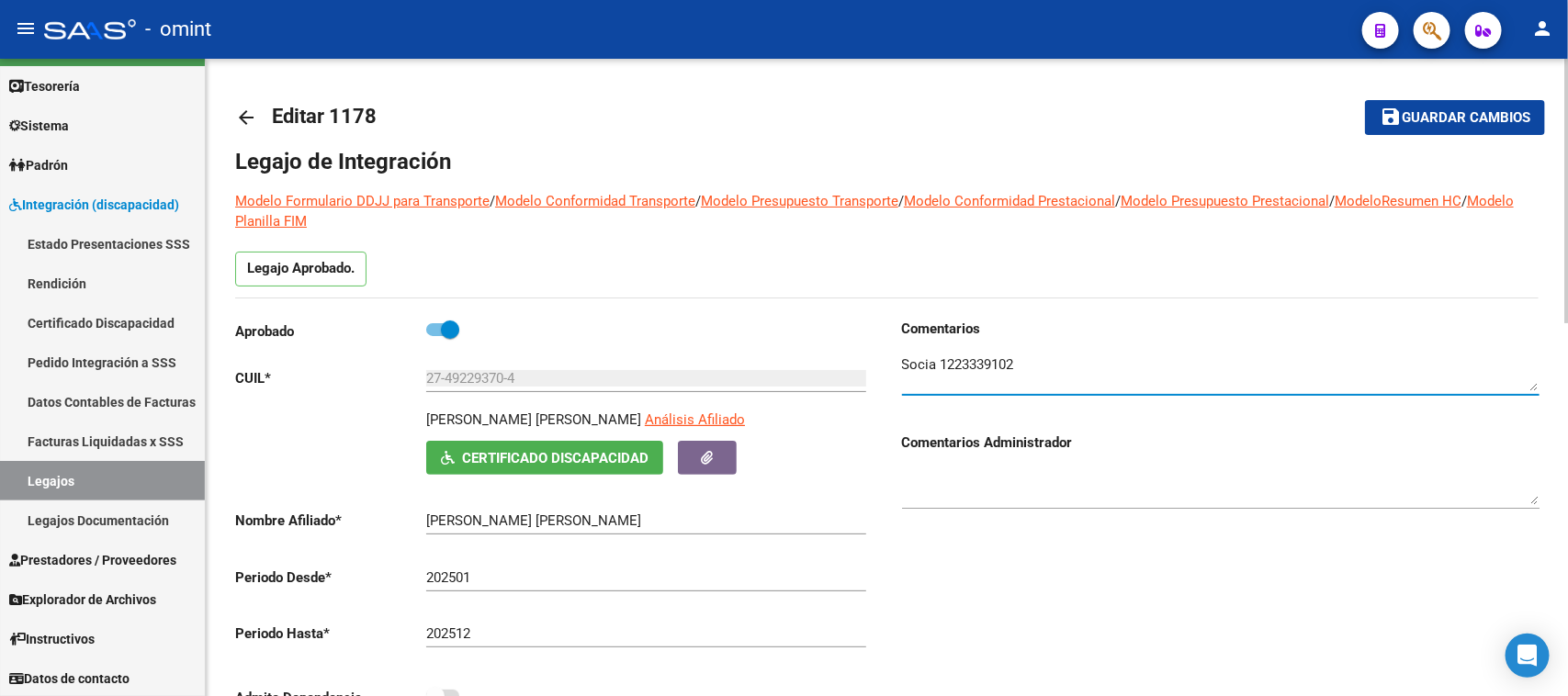
click at [1009, 356] on textarea at bounding box center [1221, 372] width 638 height 36
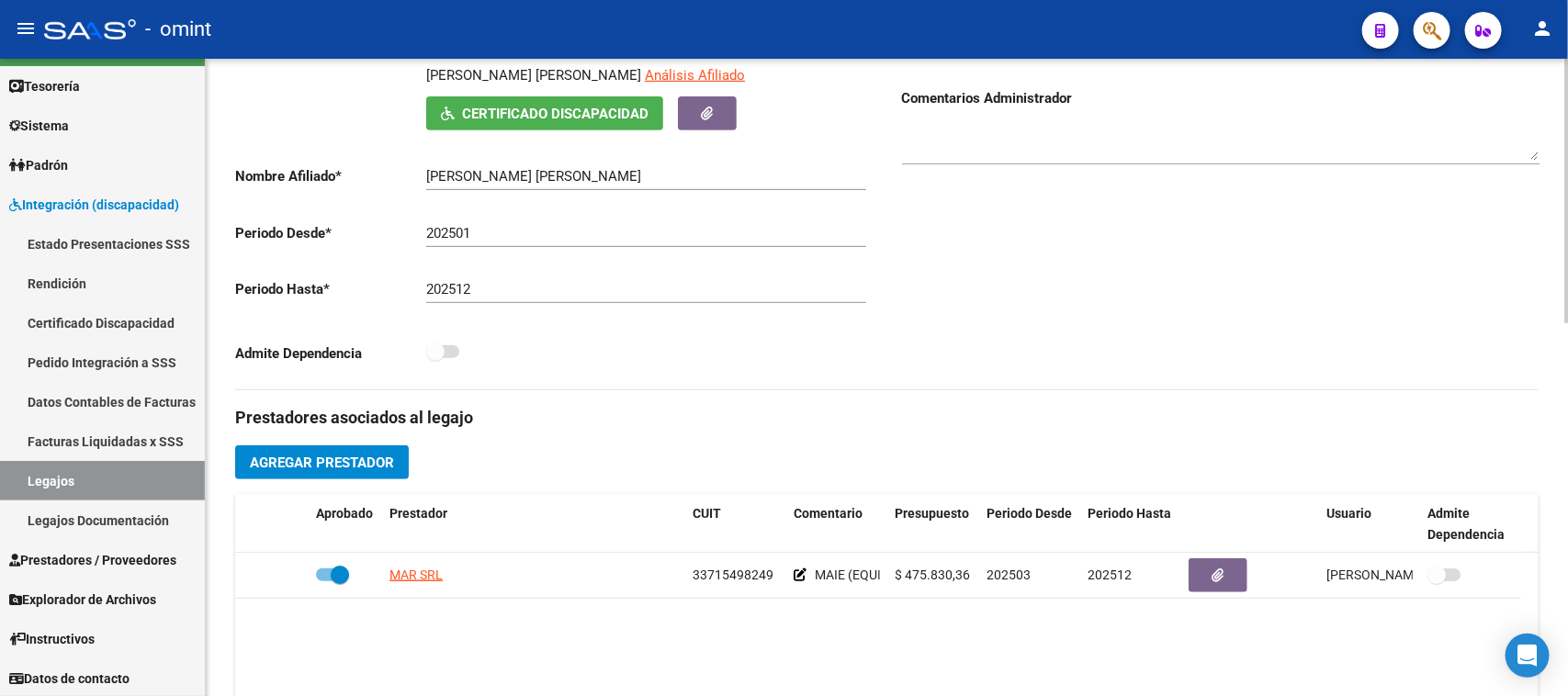
scroll to position [459, 0]
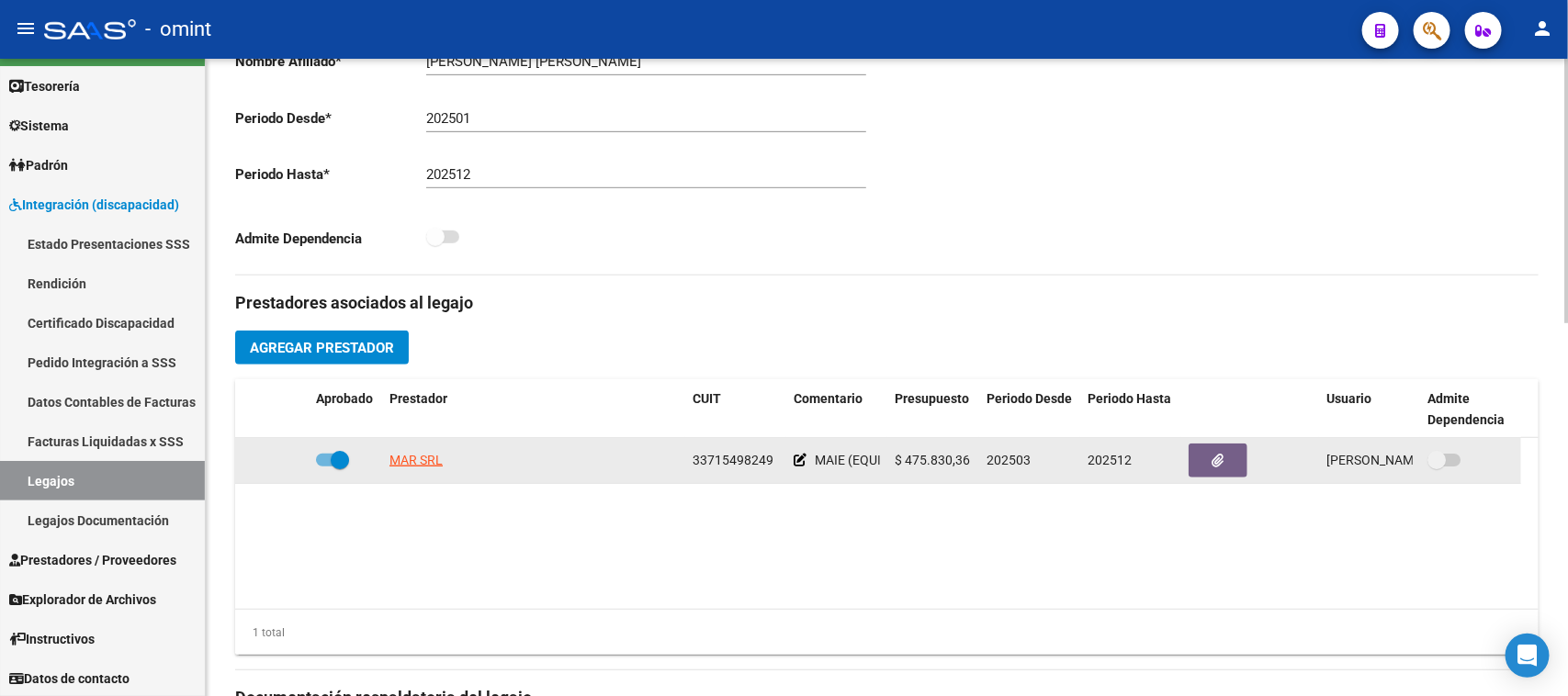
click at [333, 462] on span at bounding box center [339, 460] width 18 height 18
click at [326, 467] on input "checkbox" at bounding box center [325, 467] width 1 height 1
checkbox input "false"
click at [289, 458] on div at bounding box center [272, 461] width 59 height 21
click at [280, 460] on icon at bounding box center [281, 460] width 12 height 12
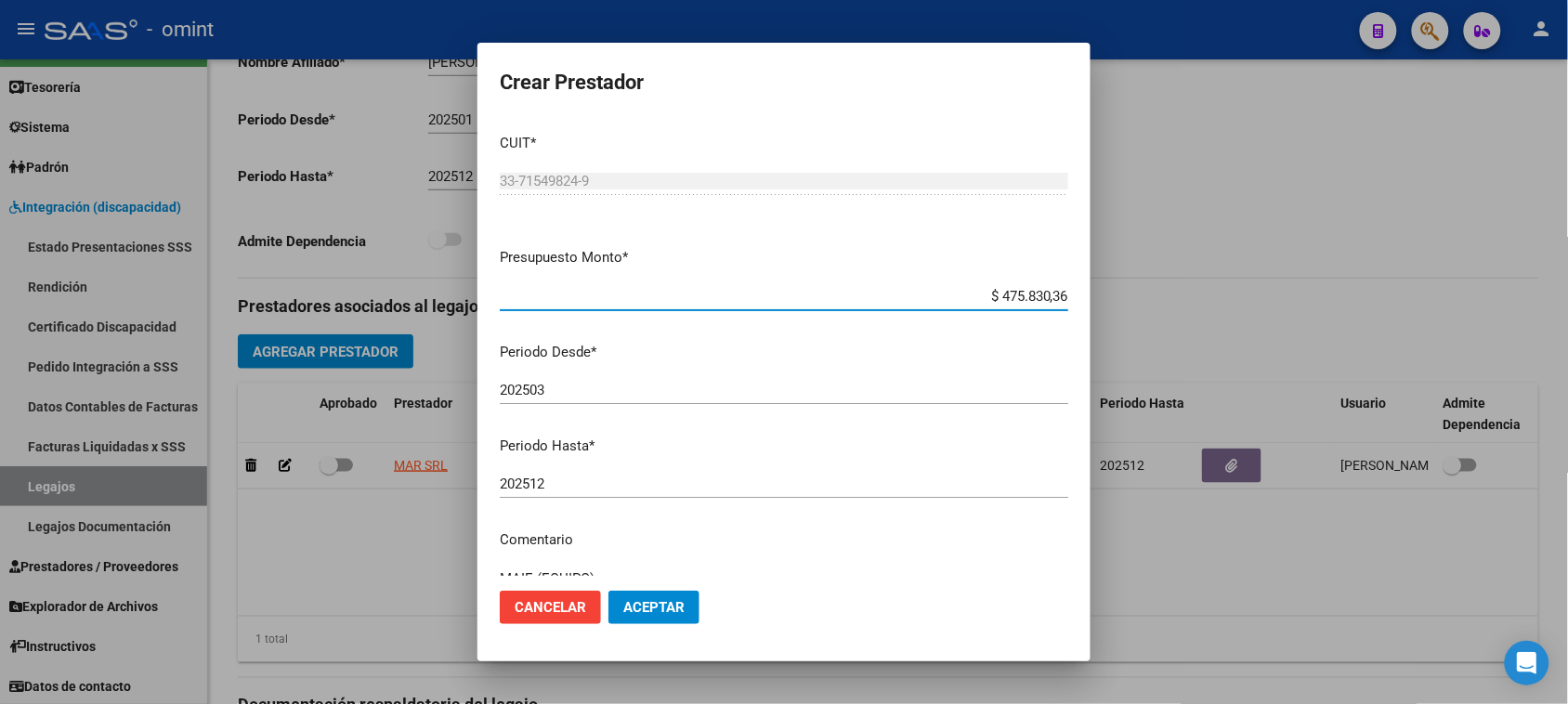
click at [586, 493] on div "202512 Ingresar el periodo" at bounding box center [784, 484] width 569 height 28
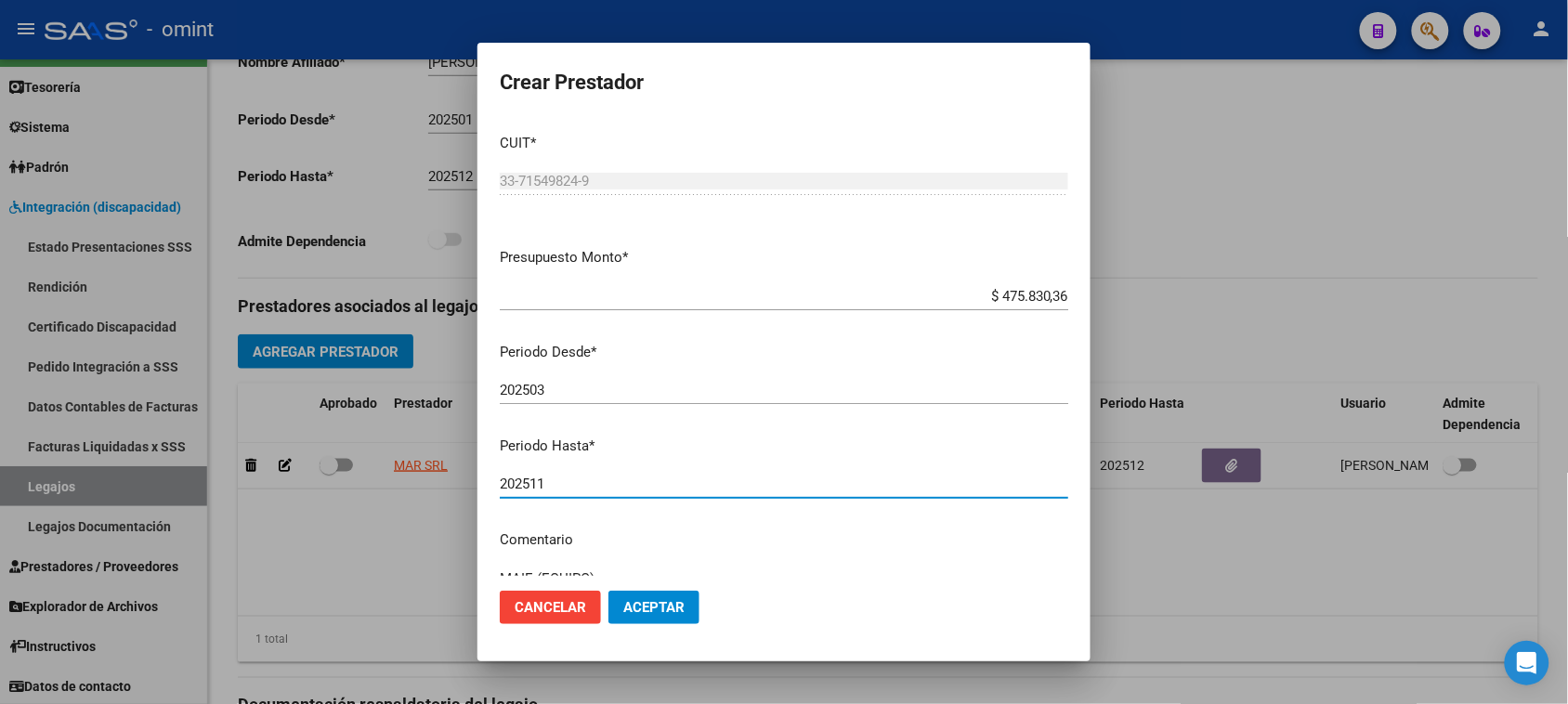
type input "202511"
click at [623, 590] on mat-dialog-actions "Cancelar Aceptar" at bounding box center [784, 607] width 569 height 63
click at [630, 592] on button "Aceptar" at bounding box center [654, 608] width 91 height 33
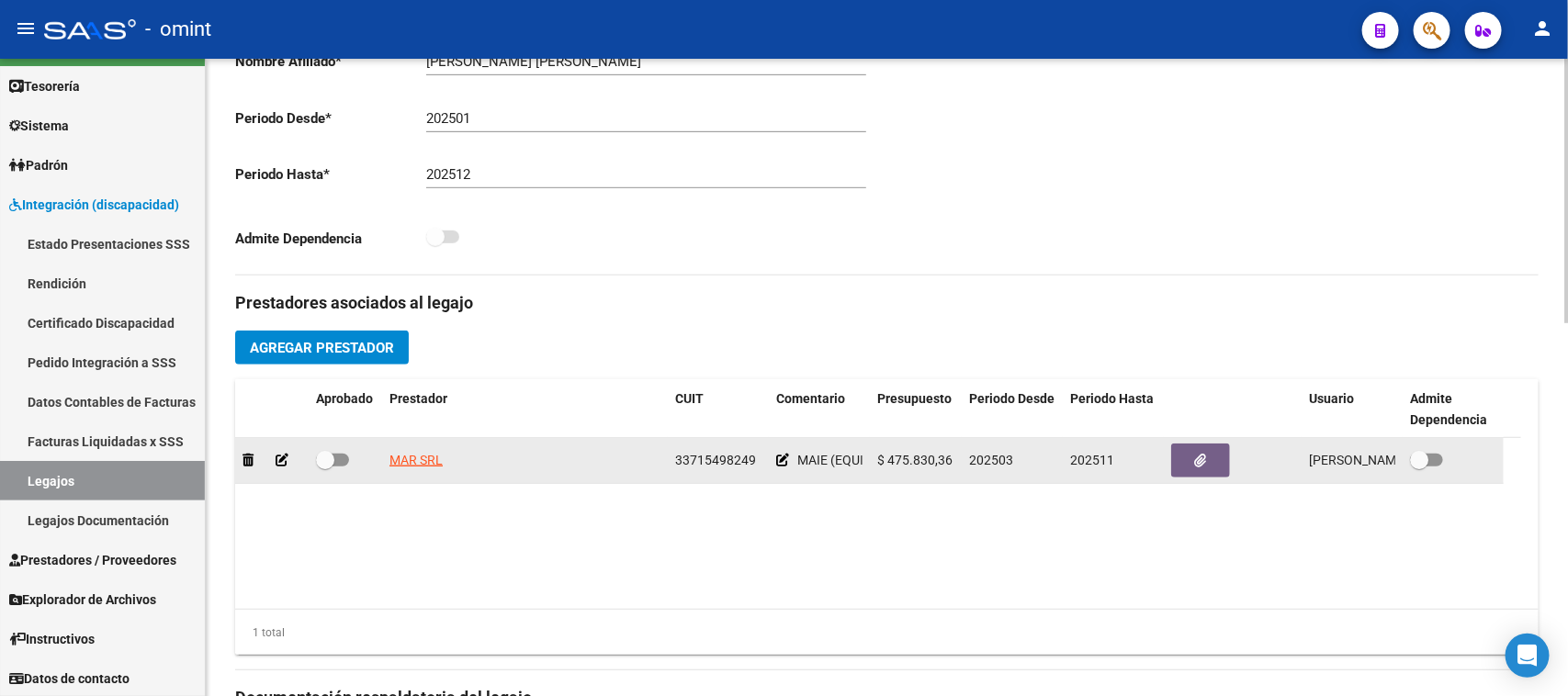
click at [345, 462] on span at bounding box center [332, 460] width 33 height 12
click at [326, 467] on input "checkbox" at bounding box center [325, 467] width 1 height 1
checkbox input "true"
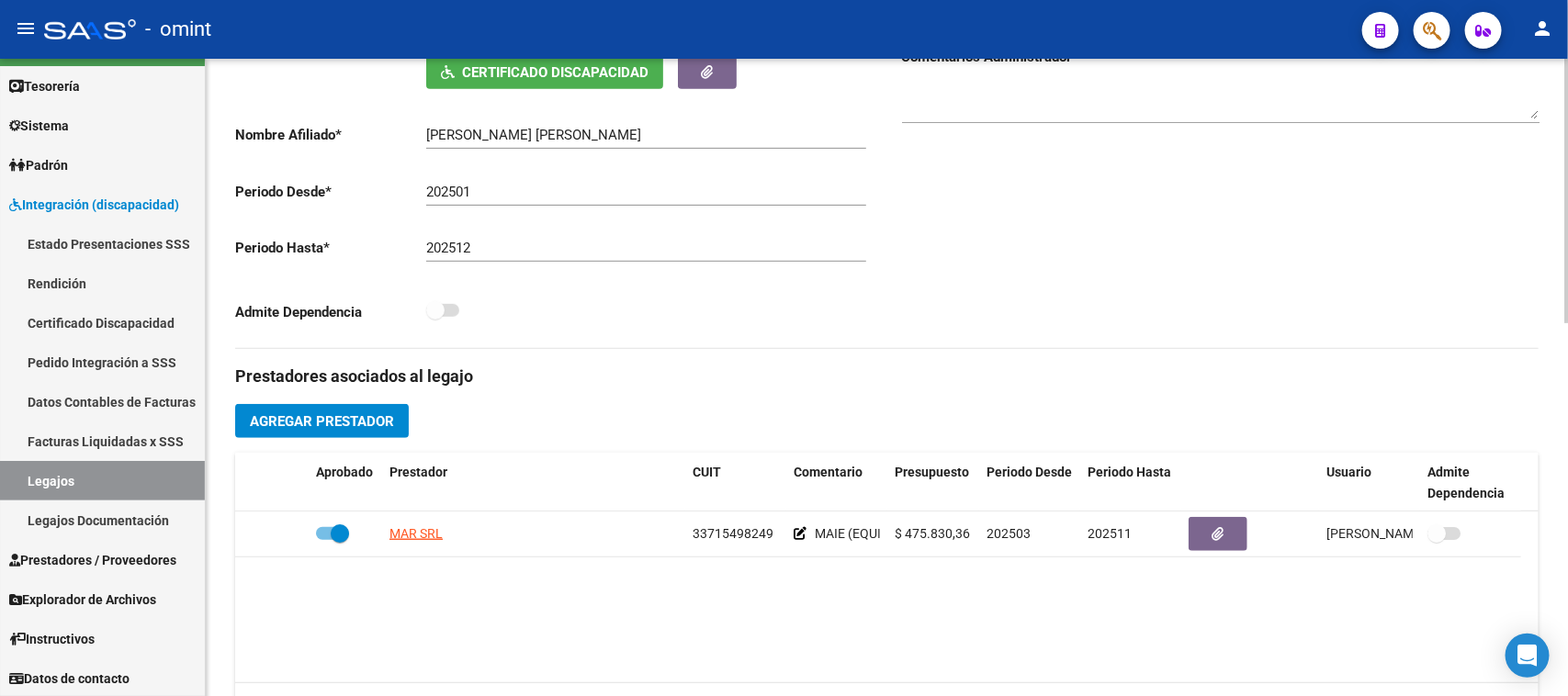
scroll to position [0, 0]
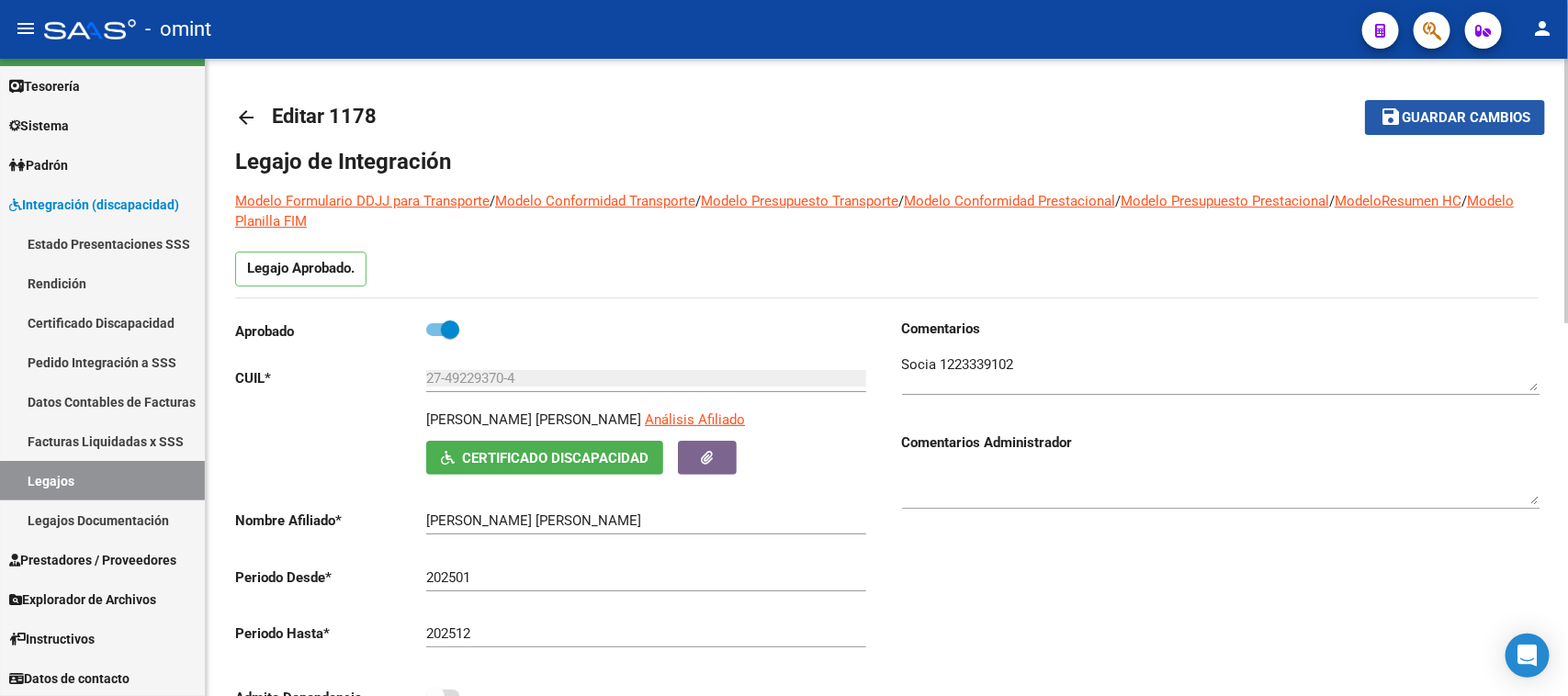
click at [1421, 101] on button "save Guardar cambios" at bounding box center [1456, 116] width 181 height 34
click at [1392, 117] on mat-icon "save" at bounding box center [1390, 116] width 22 height 22
click at [962, 351] on div at bounding box center [1221, 367] width 638 height 56
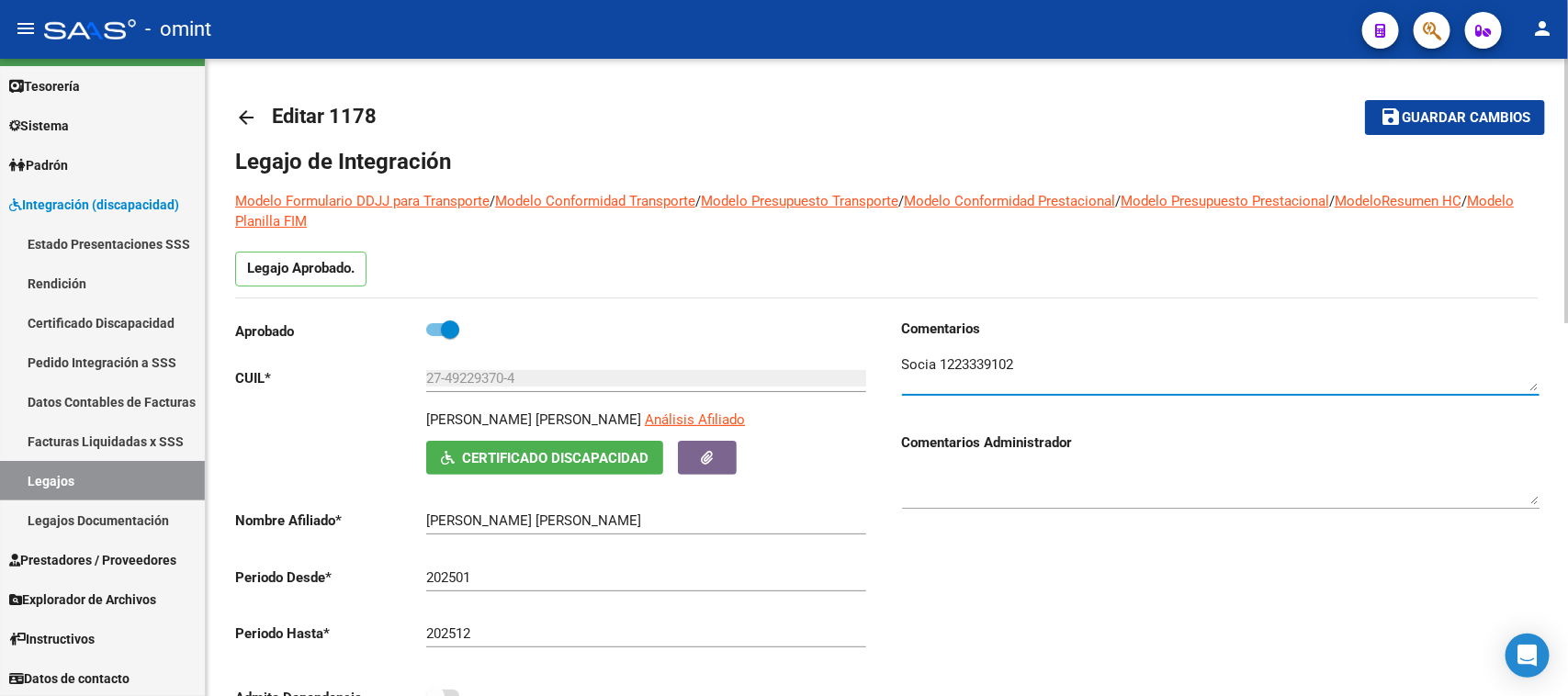
click at [963, 351] on div at bounding box center [1221, 367] width 638 height 56
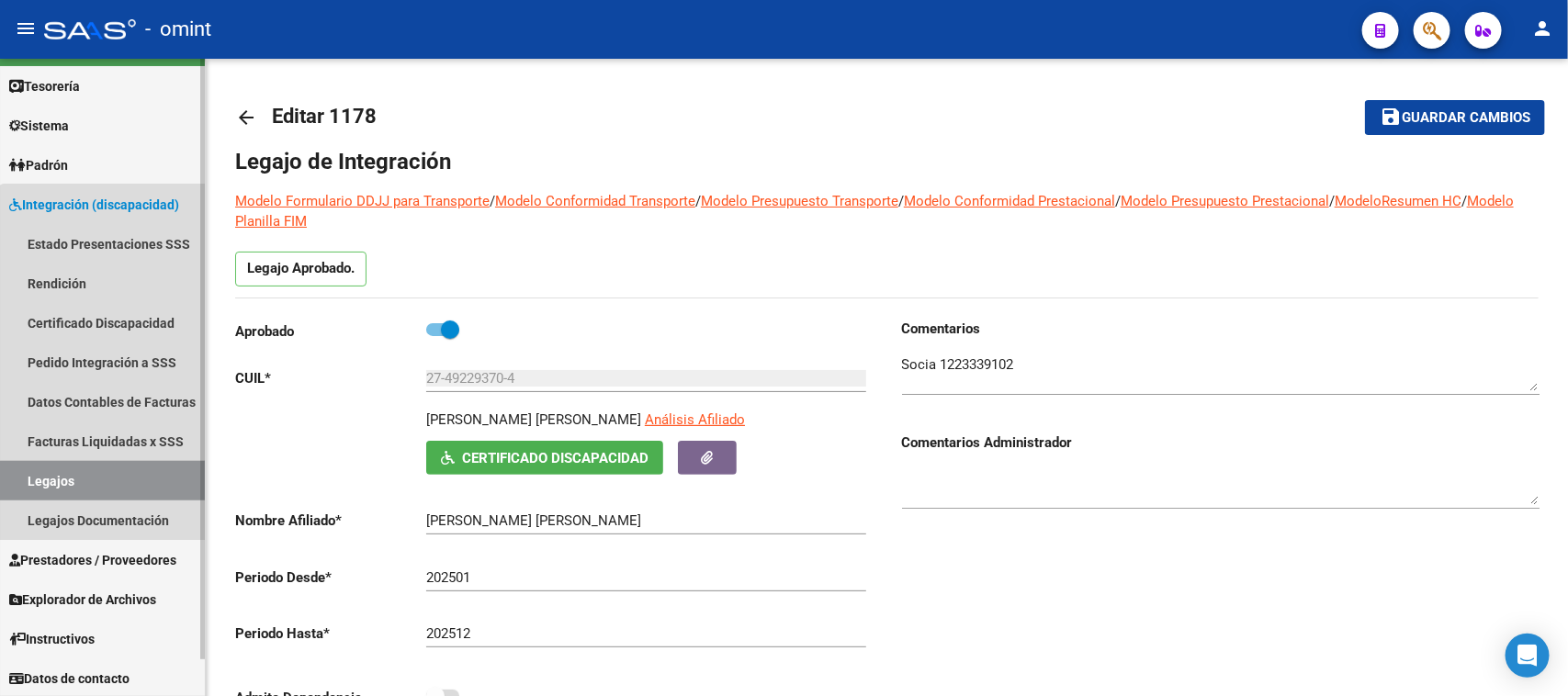
click at [159, 489] on link "Legajos" at bounding box center [102, 480] width 205 height 39
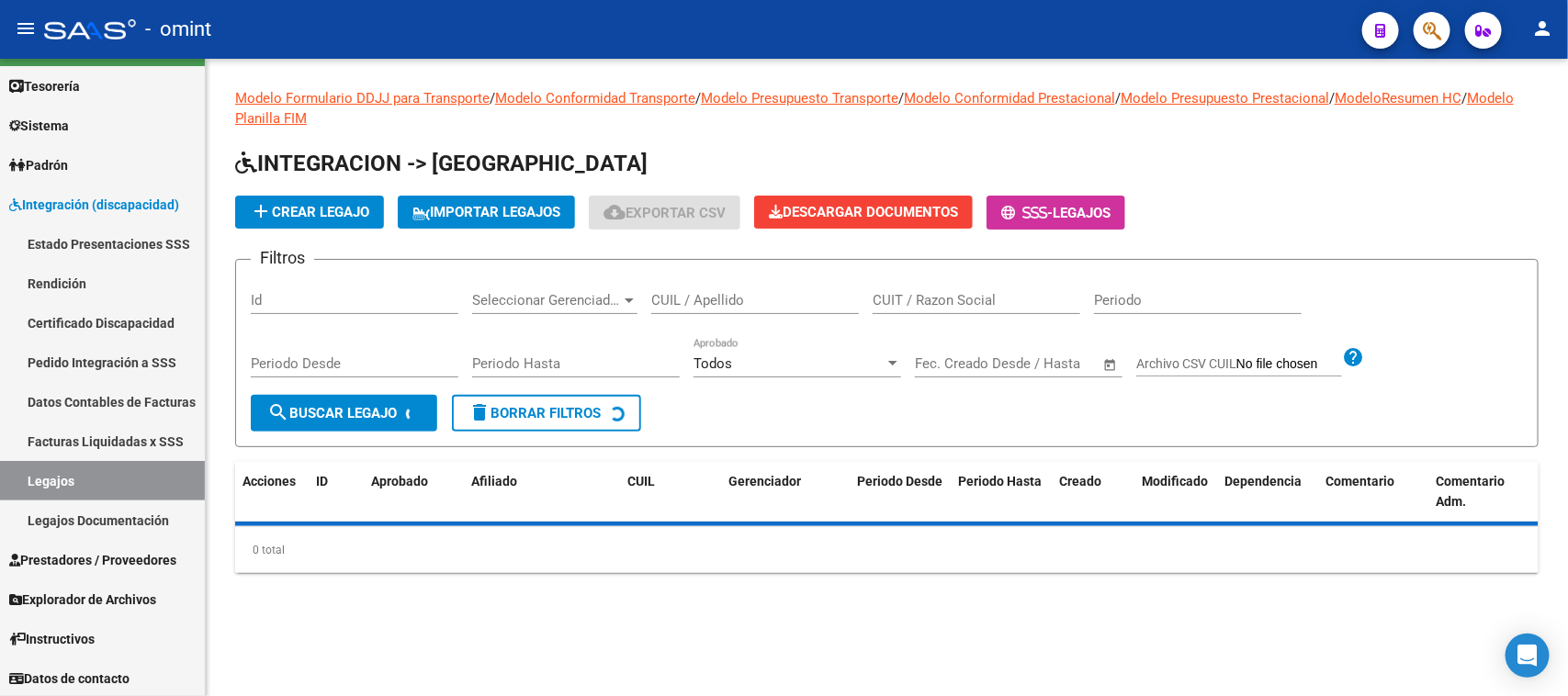
click at [723, 306] on input "CUIL / Apellido" at bounding box center [755, 300] width 207 height 16
paste input "58389725"
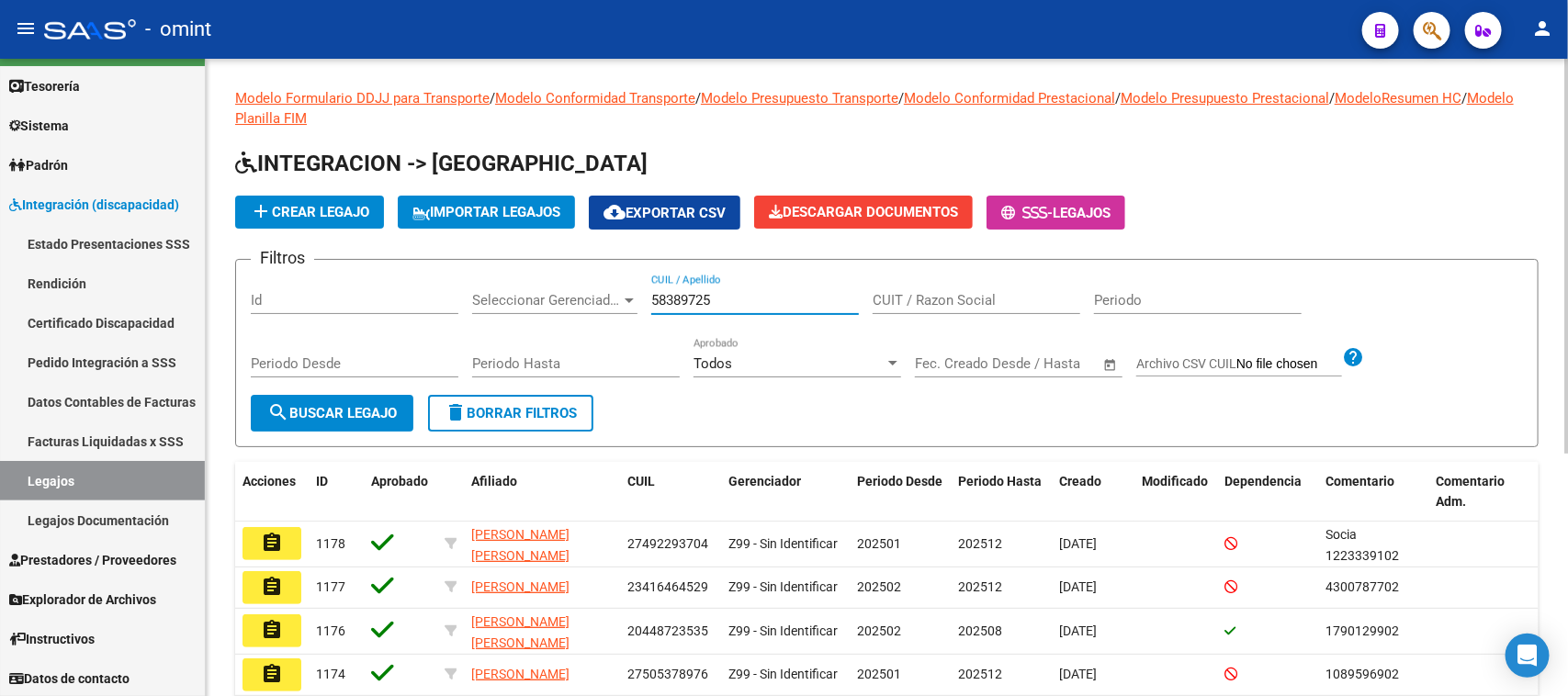
type input "58389725"
click at [373, 439] on form "Filtros Id Seleccionar Gerenciador Seleccionar Gerenciador 58389725 CUIL / Apel…" at bounding box center [887, 353] width 1304 height 188
click at [392, 392] on div "Periodo Desde" at bounding box center [354, 366] width 207 height 57
click at [397, 411] on span "search Buscar Legajo" at bounding box center [331, 413] width 130 height 16
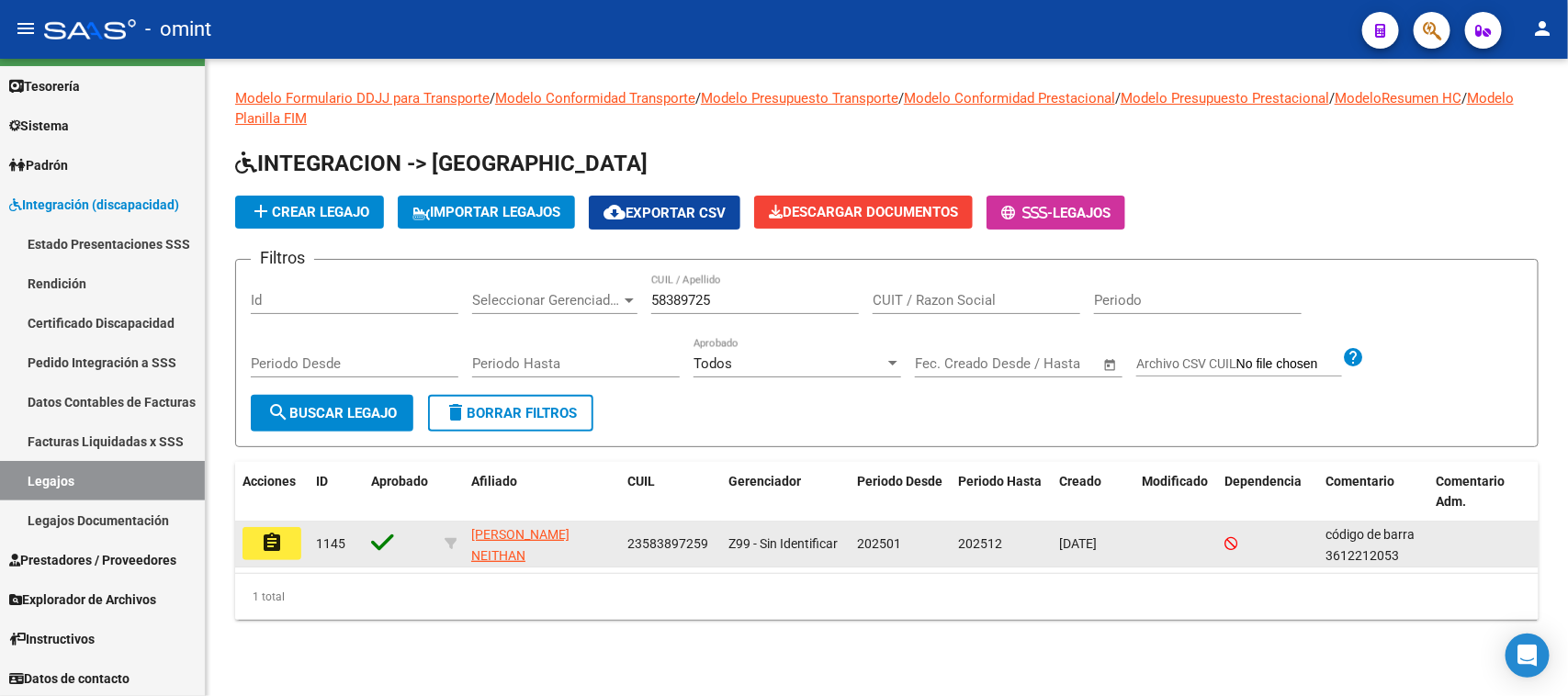
click at [303, 547] on datatable-body-cell "assignment" at bounding box center [272, 544] width 74 height 45
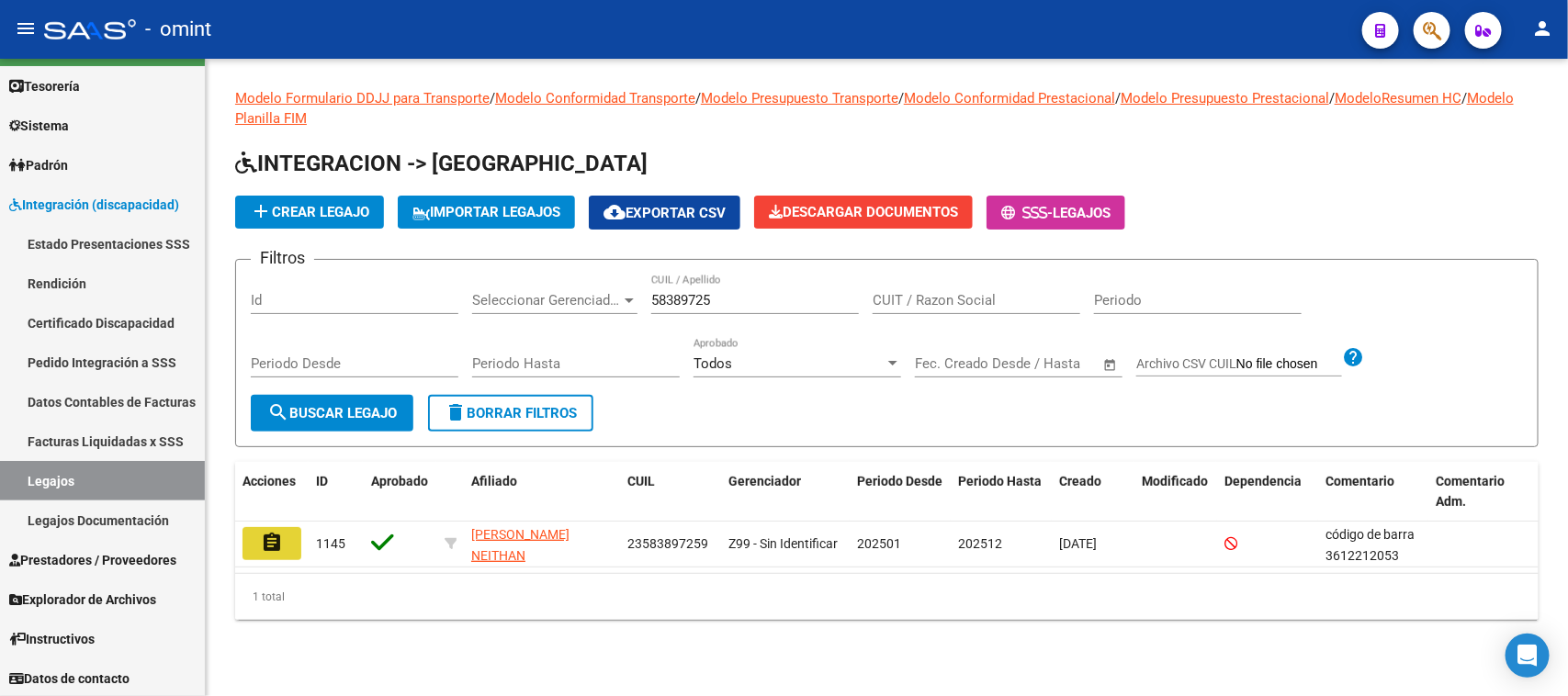
drag, startPoint x: 291, startPoint y: 538, endPoint x: 581, endPoint y: 505, distance: 291.9
click at [290, 538] on button "assignment" at bounding box center [272, 543] width 59 height 33
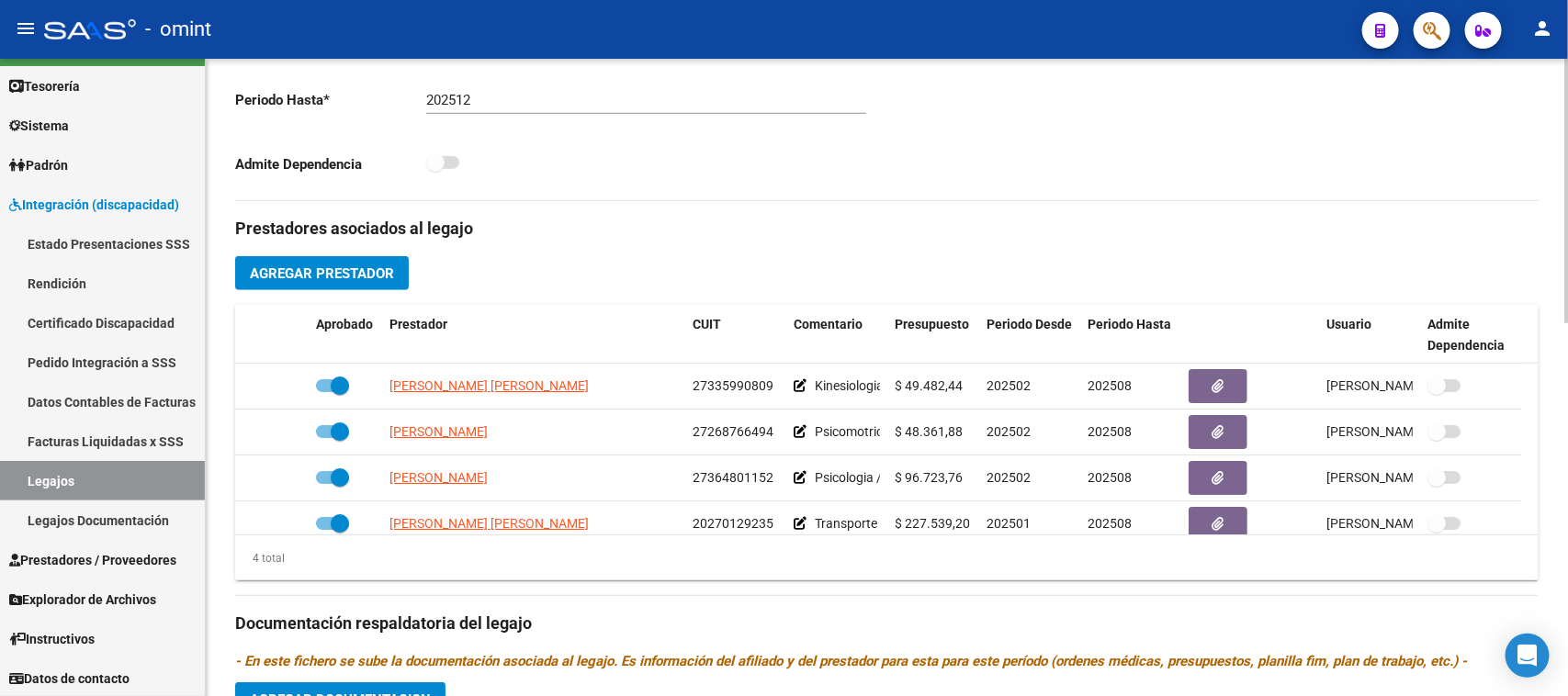
scroll to position [115, 0]
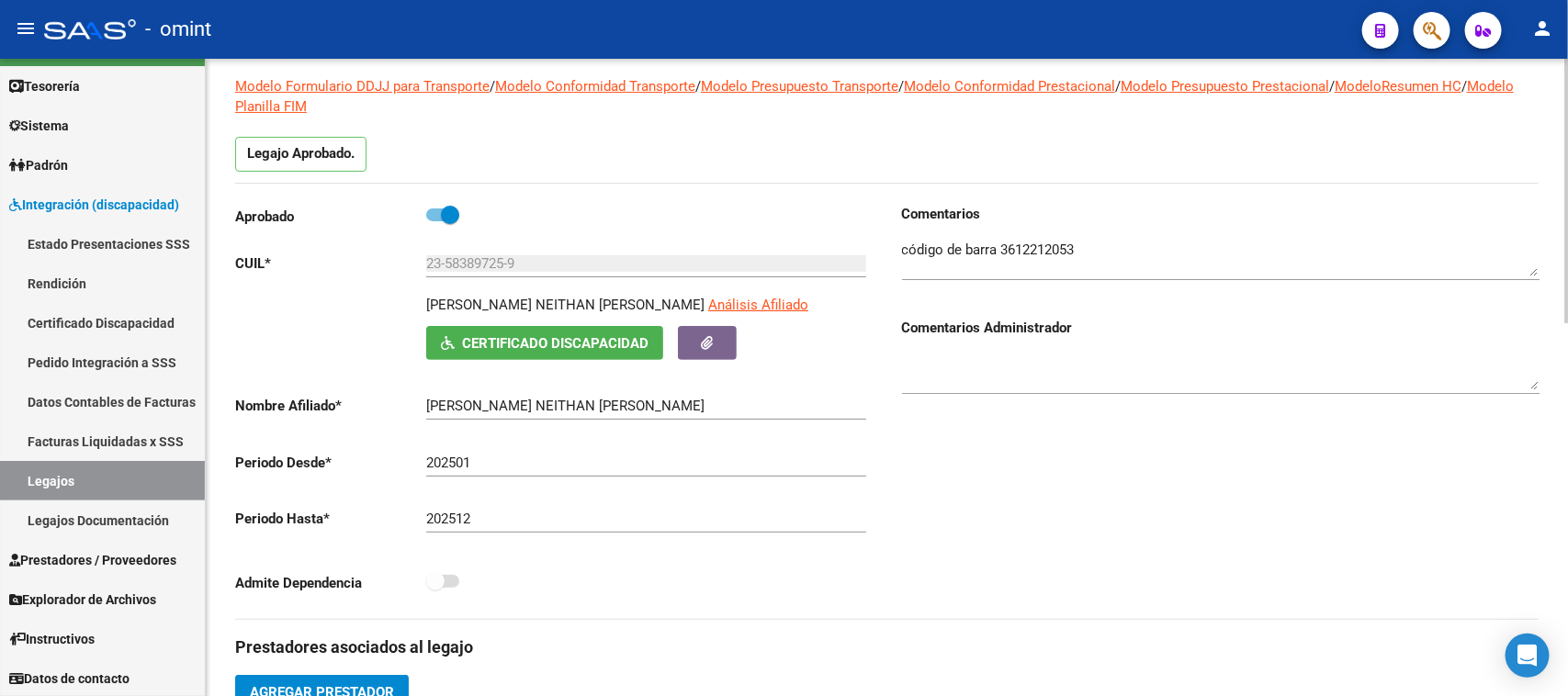
click at [1038, 252] on textarea at bounding box center [1221, 258] width 638 height 36
click at [975, 433] on div "Comentarios Comentarios Administrador" at bounding box center [1213, 411] width 652 height 416
click at [490, 271] on input "23-58389725-9" at bounding box center [646, 263] width 440 height 16
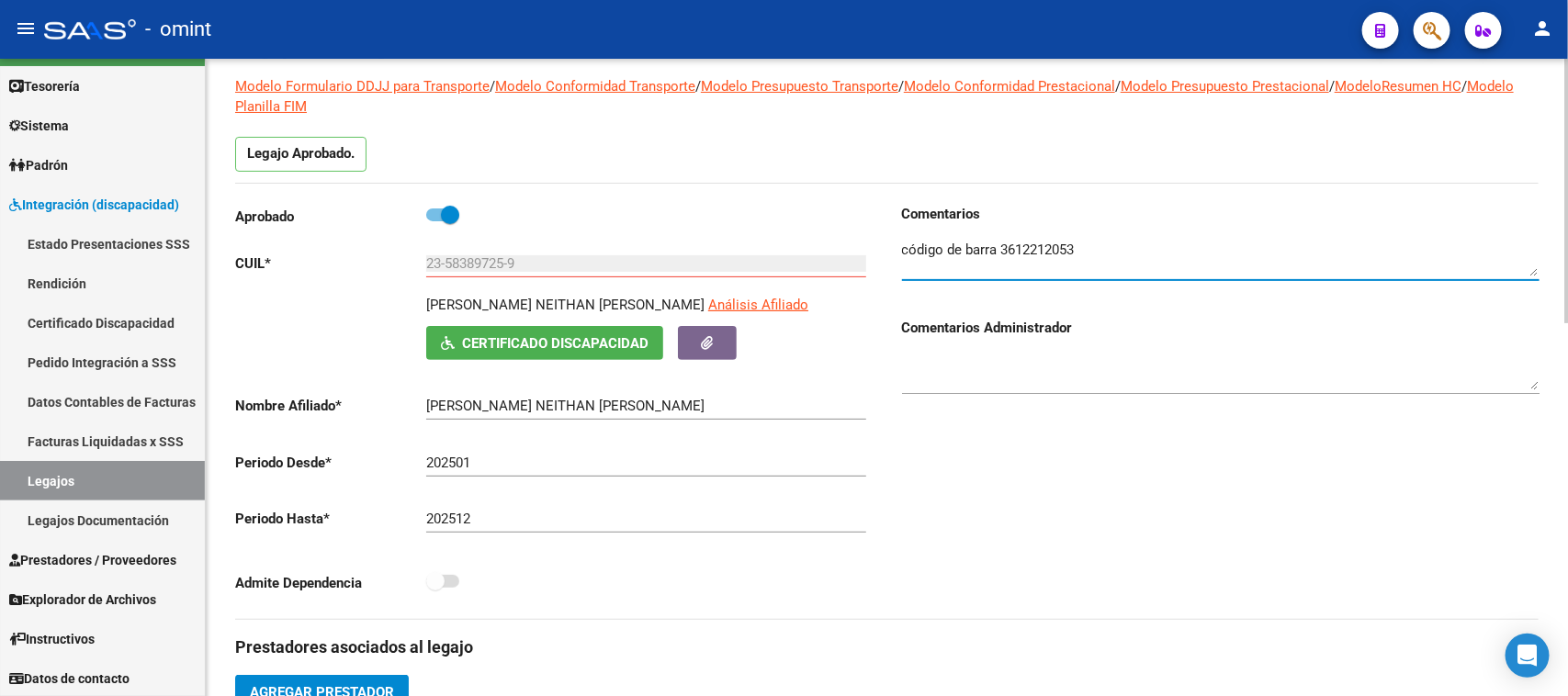
drag, startPoint x: 1091, startPoint y: 251, endPoint x: 827, endPoint y: 245, distance: 264.1
click at [827, 245] on div "Aprobado CUIL * 23-58389725-9 Ingresar CUIL GOMEZ NEITHAN IGNACIO Análisis Afil…" at bounding box center [887, 411] width 1304 height 416
paste textarea "19829795"
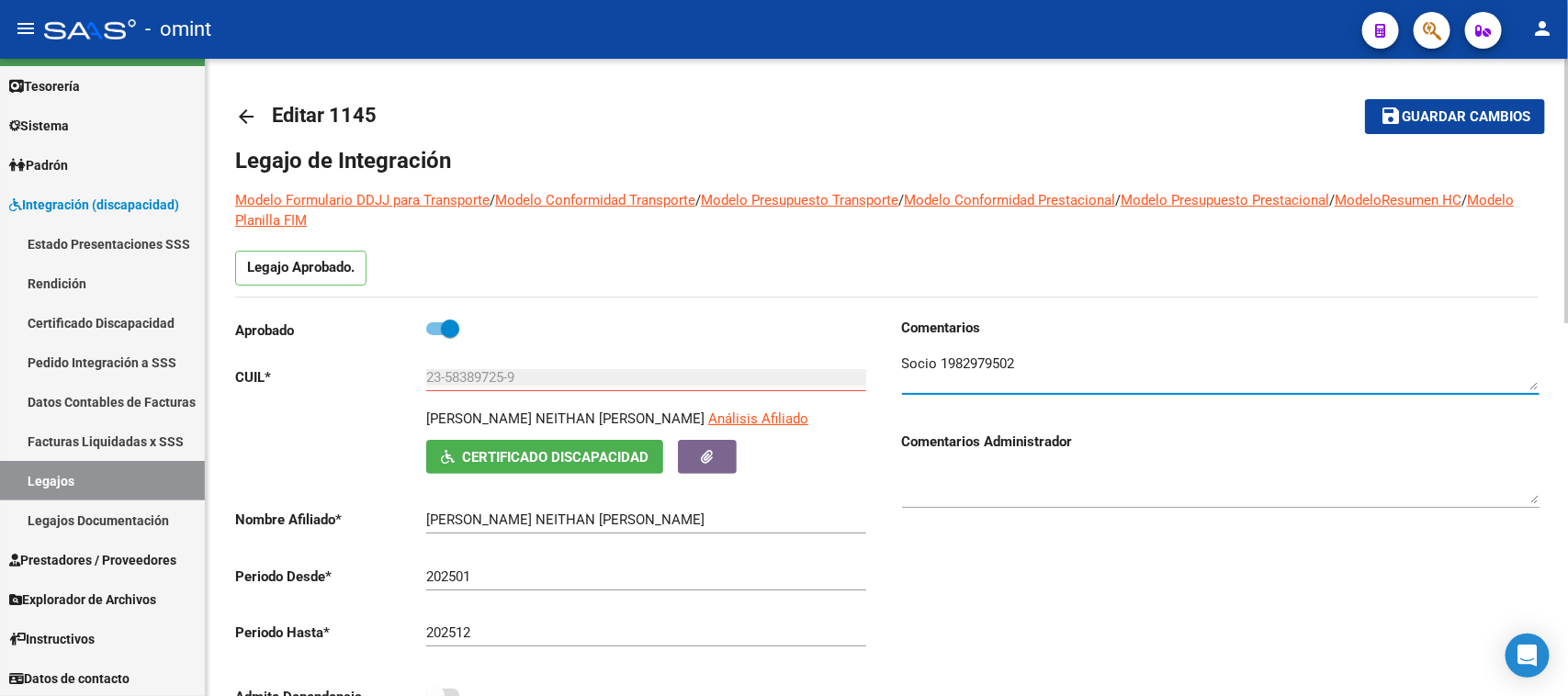
scroll to position [0, 0]
type textarea "Socio 1982979502"
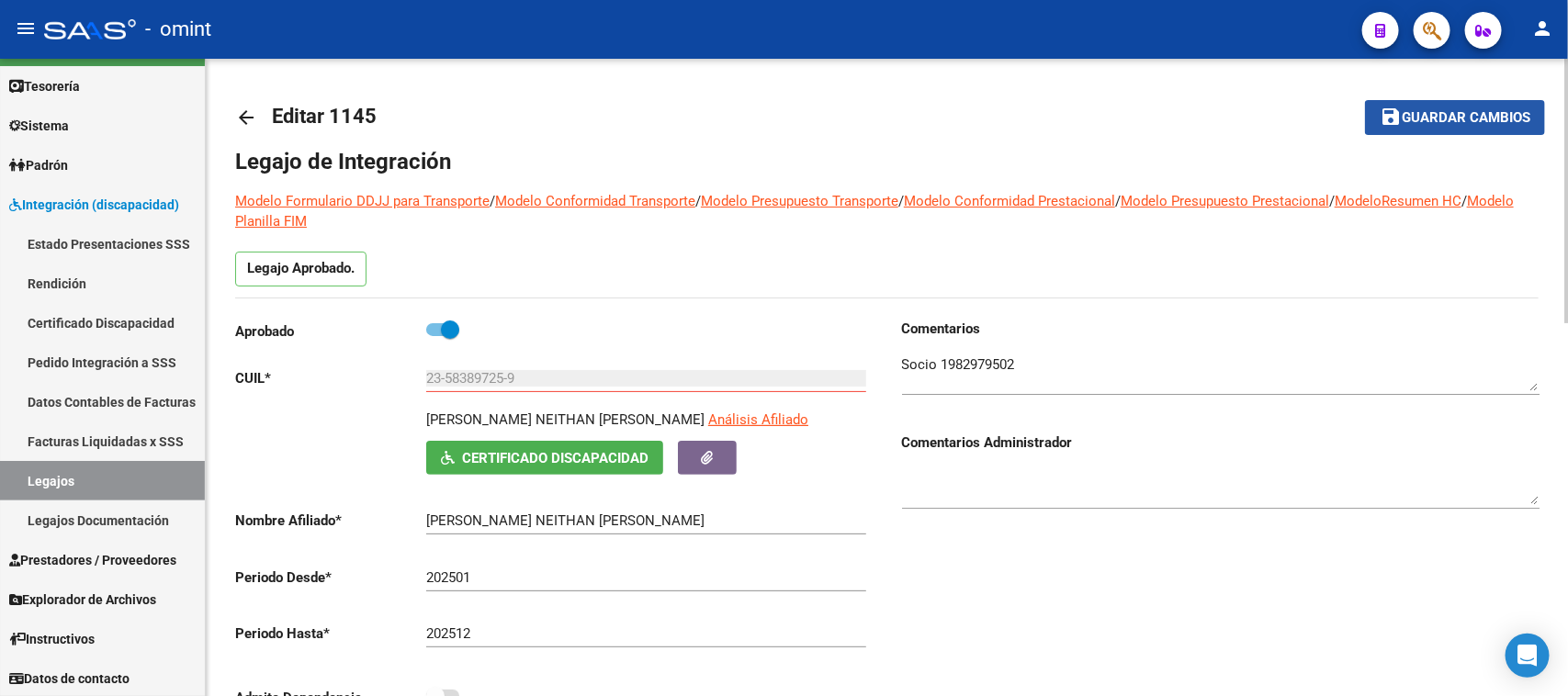
click at [1438, 112] on span "Guardar cambios" at bounding box center [1466, 118] width 129 height 16
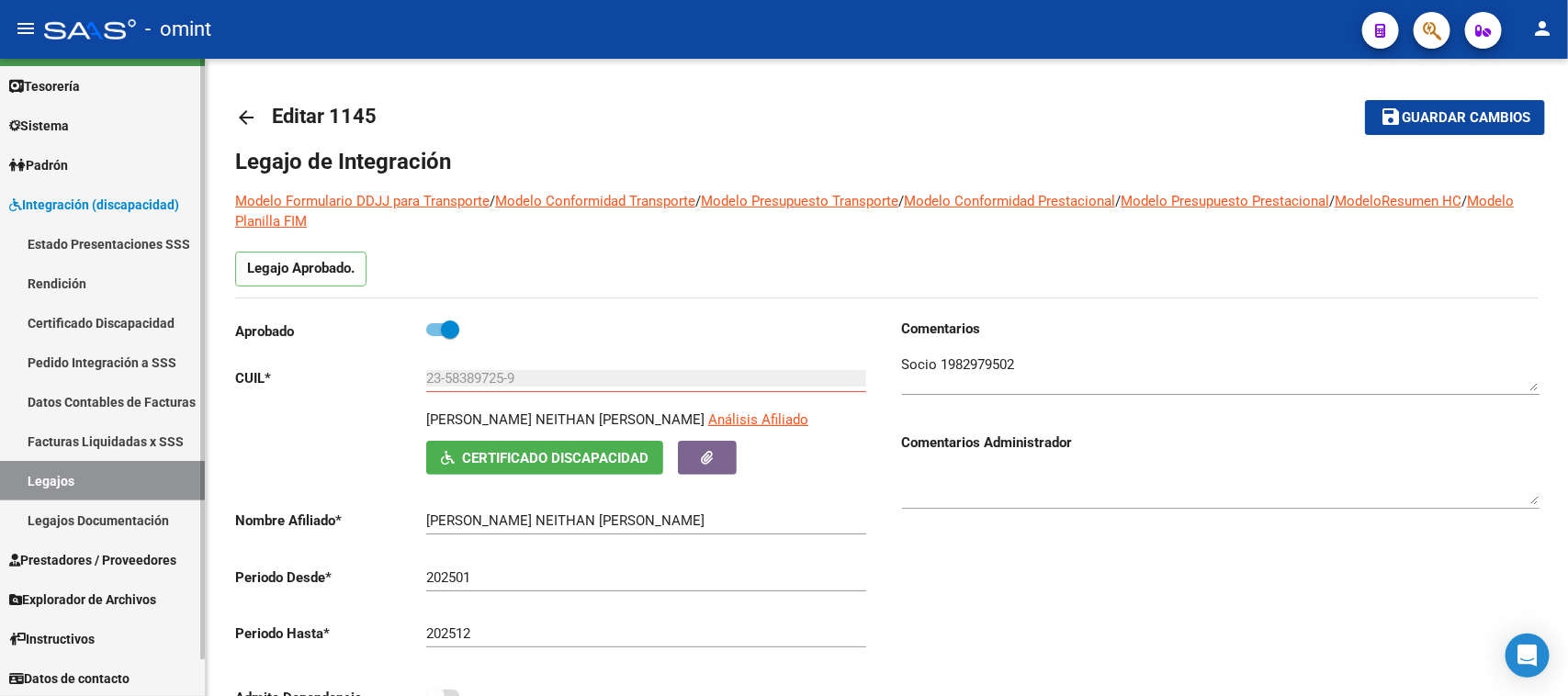
click at [109, 437] on link "Facturas Liquidadas x SSS" at bounding box center [102, 441] width 205 height 39
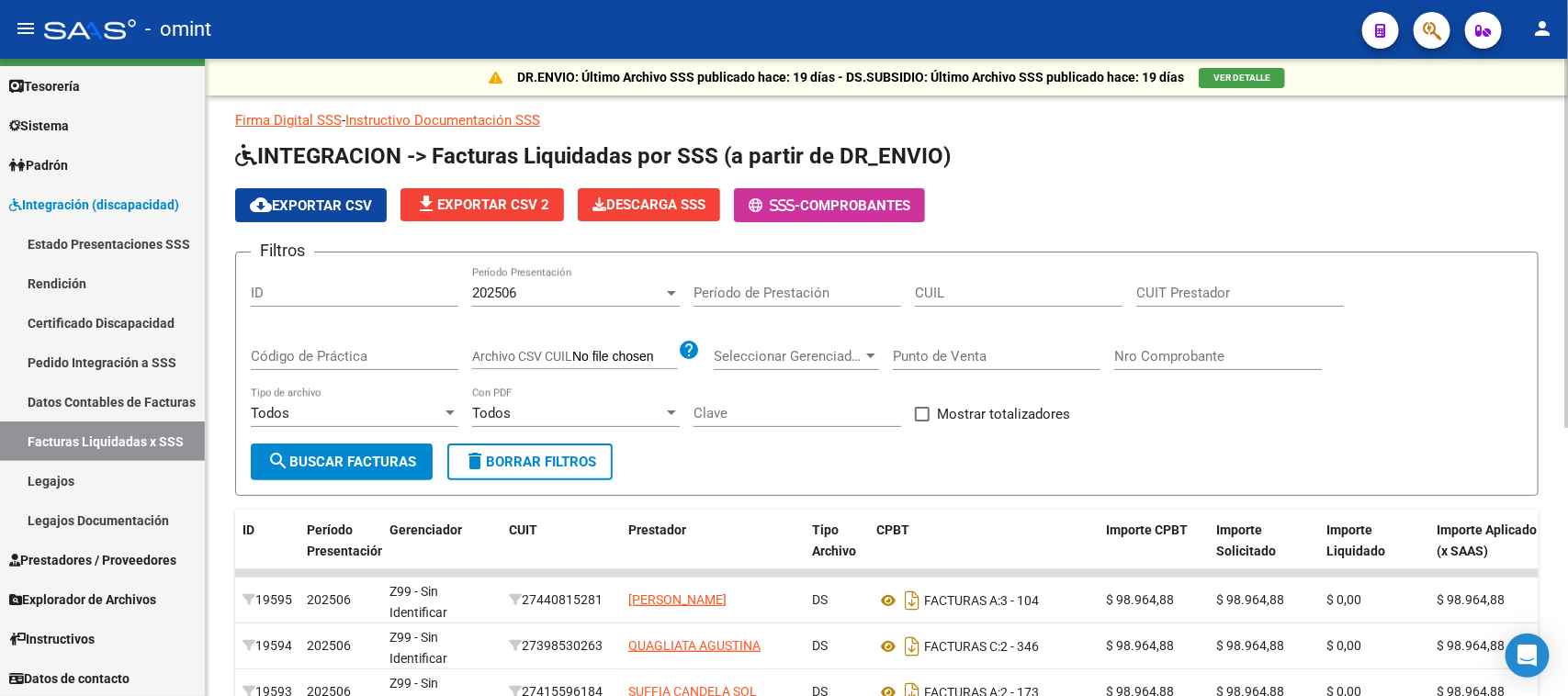
click at [948, 285] on input "CUIL" at bounding box center [1019, 293] width 207 height 16
paste input "23-58389725-9"
type input "23-58389725-9"
click at [490, 277] on div "202506 Período Presentación" at bounding box center [576, 286] width 207 height 39
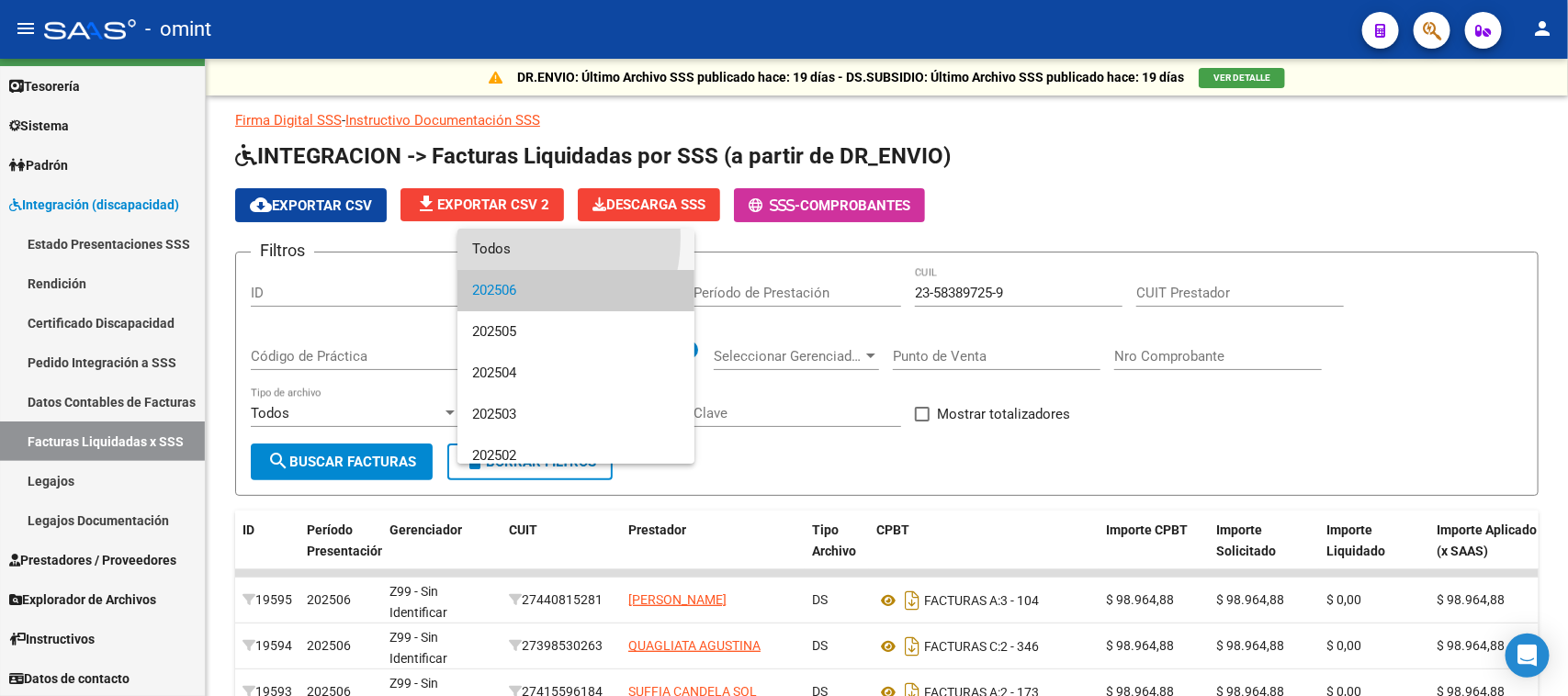
click at [500, 237] on span "Todos" at bounding box center [576, 249] width 207 height 41
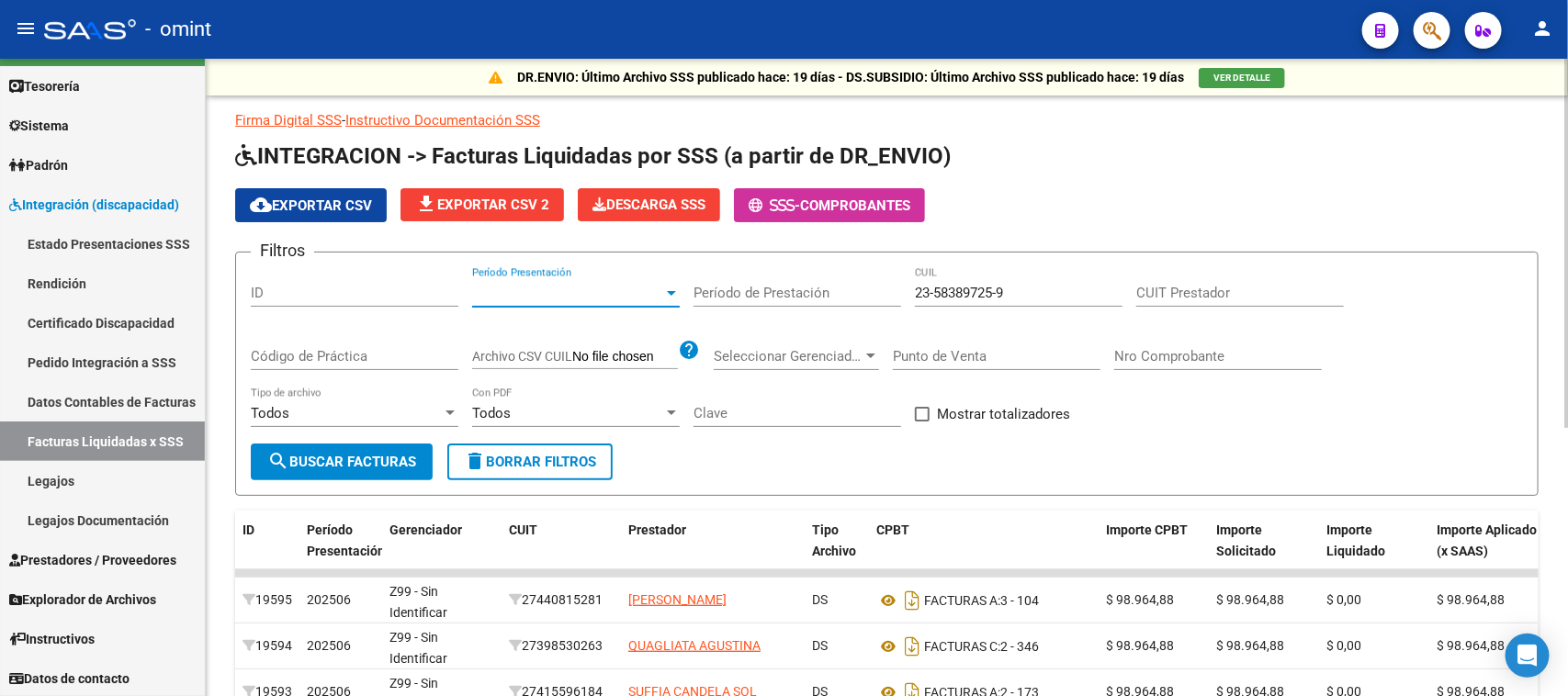
click at [379, 444] on button "search Buscar Facturas" at bounding box center [341, 462] width 181 height 36
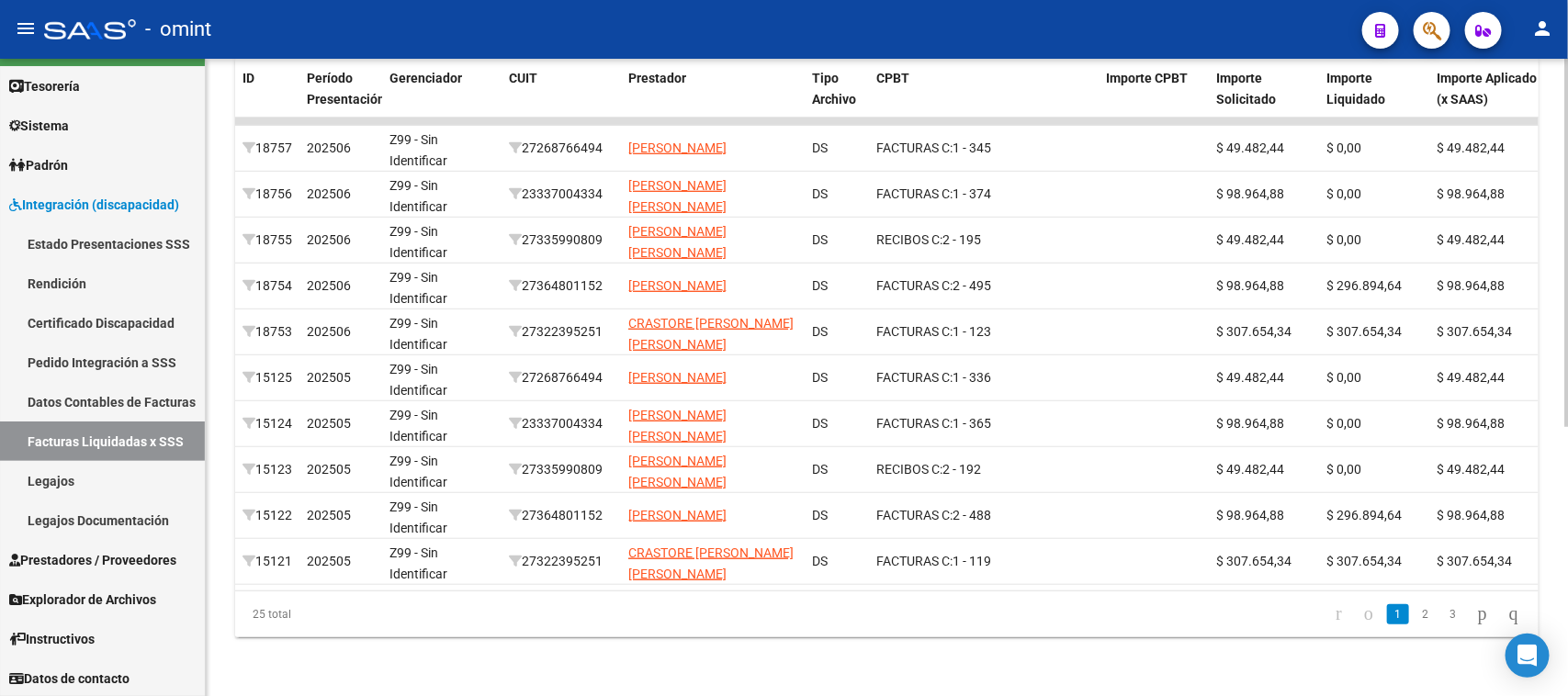
scroll to position [459, 0]
drag, startPoint x: 815, startPoint y: 598, endPoint x: 957, endPoint y: 602, distance: 142.1
click at [957, 602] on div "ID Período Presentación Gerenciador CUIT Prestador Tipo Archivo CPBT Importe CP…" at bounding box center [887, 348] width 1304 height 579
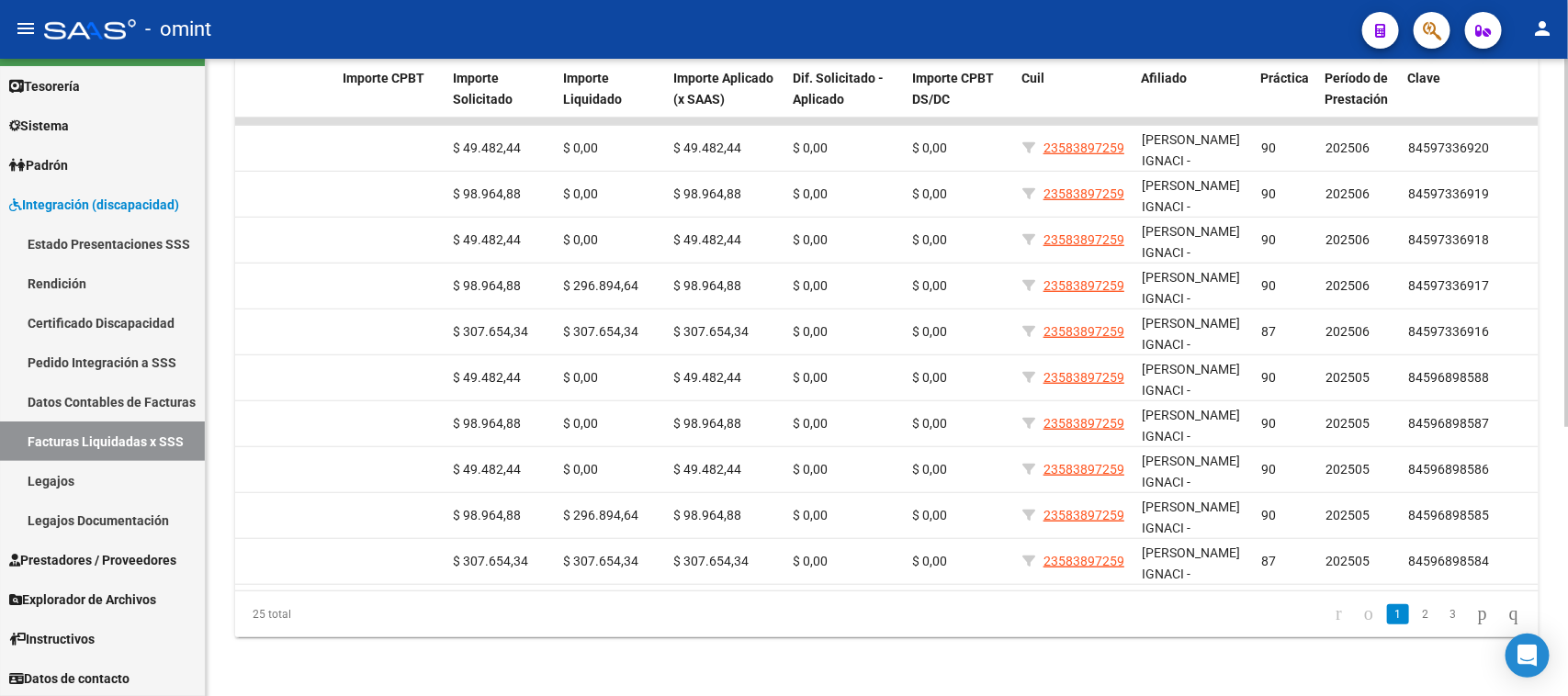
scroll to position [0, 0]
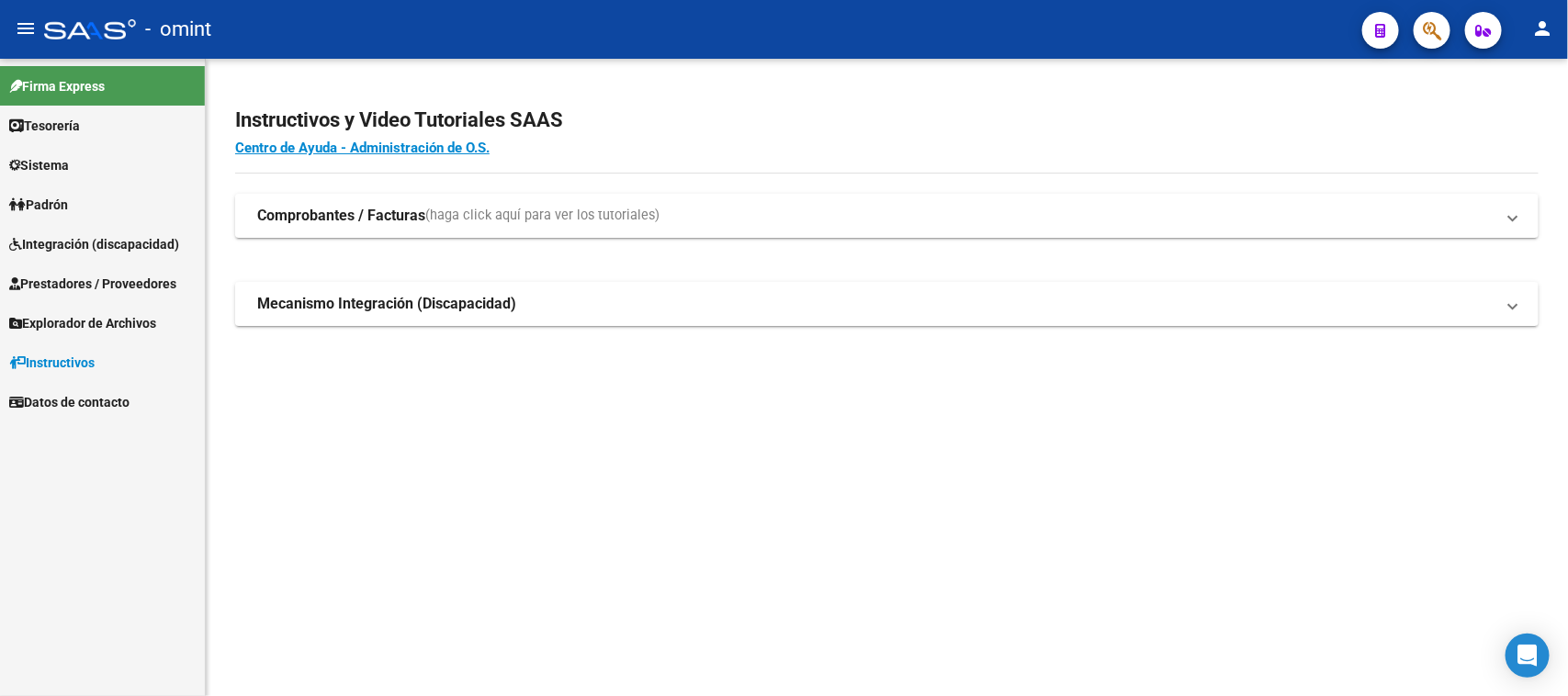
click at [38, 234] on span "Integración (discapacidad)" at bounding box center [94, 244] width 170 height 20
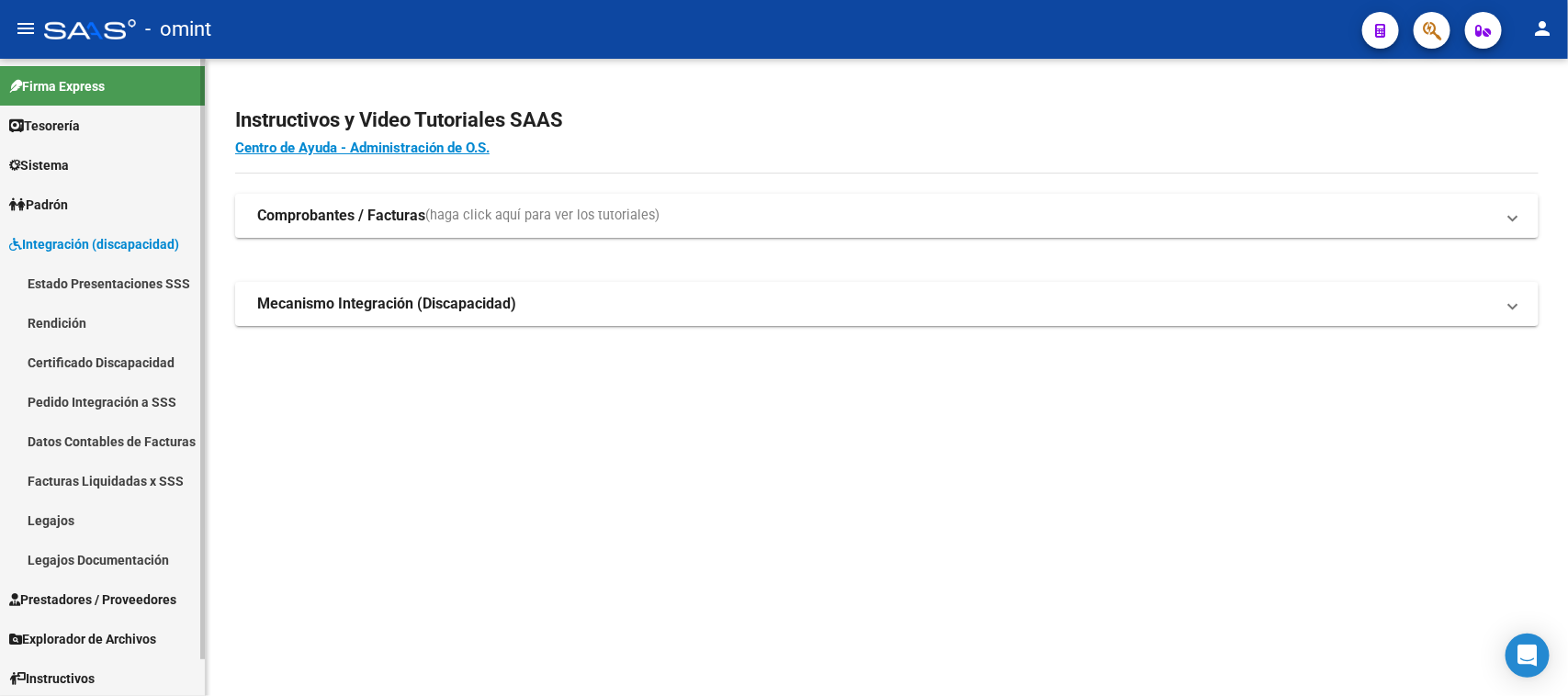
click at [92, 349] on link "Certificado Discapacidad" at bounding box center [102, 362] width 205 height 39
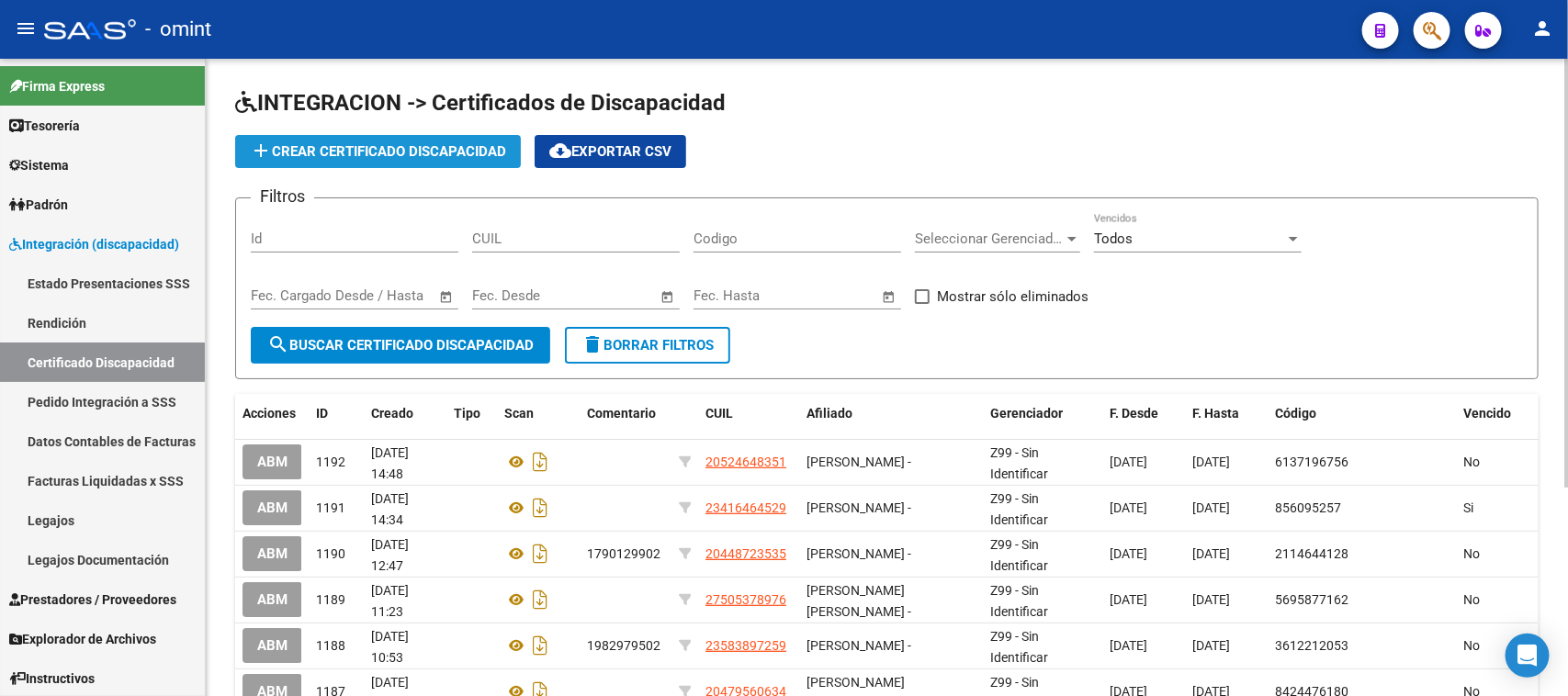
click at [301, 147] on span "add Crear Certificado Discapacidad" at bounding box center [377, 151] width 256 height 16
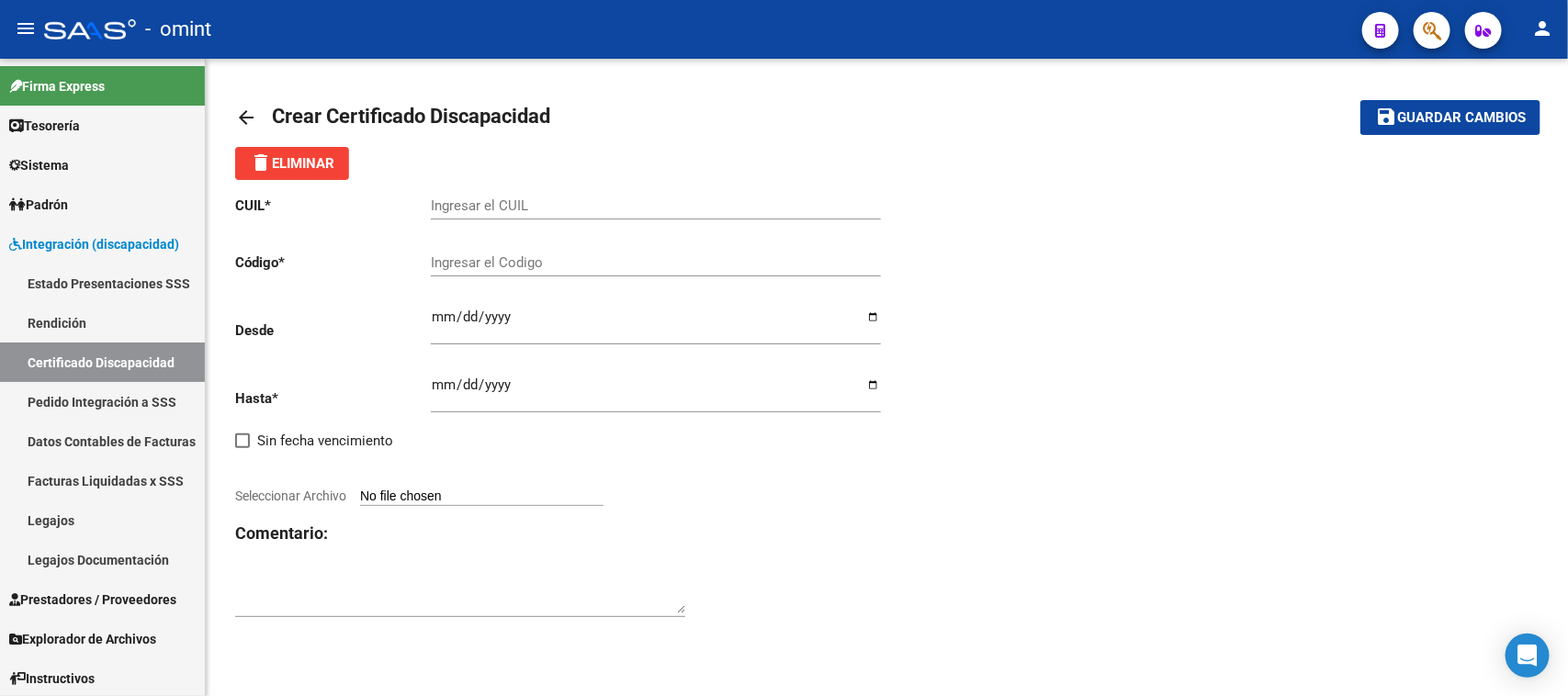
click at [540, 221] on div "Ingresar el CUIL" at bounding box center [656, 208] width 450 height 57
click at [540, 211] on input "Ingresar el CUIL" at bounding box center [656, 205] width 450 height 16
paste input "27-49229370-4"
type input "27-49229370-4"
type input "3934801011"
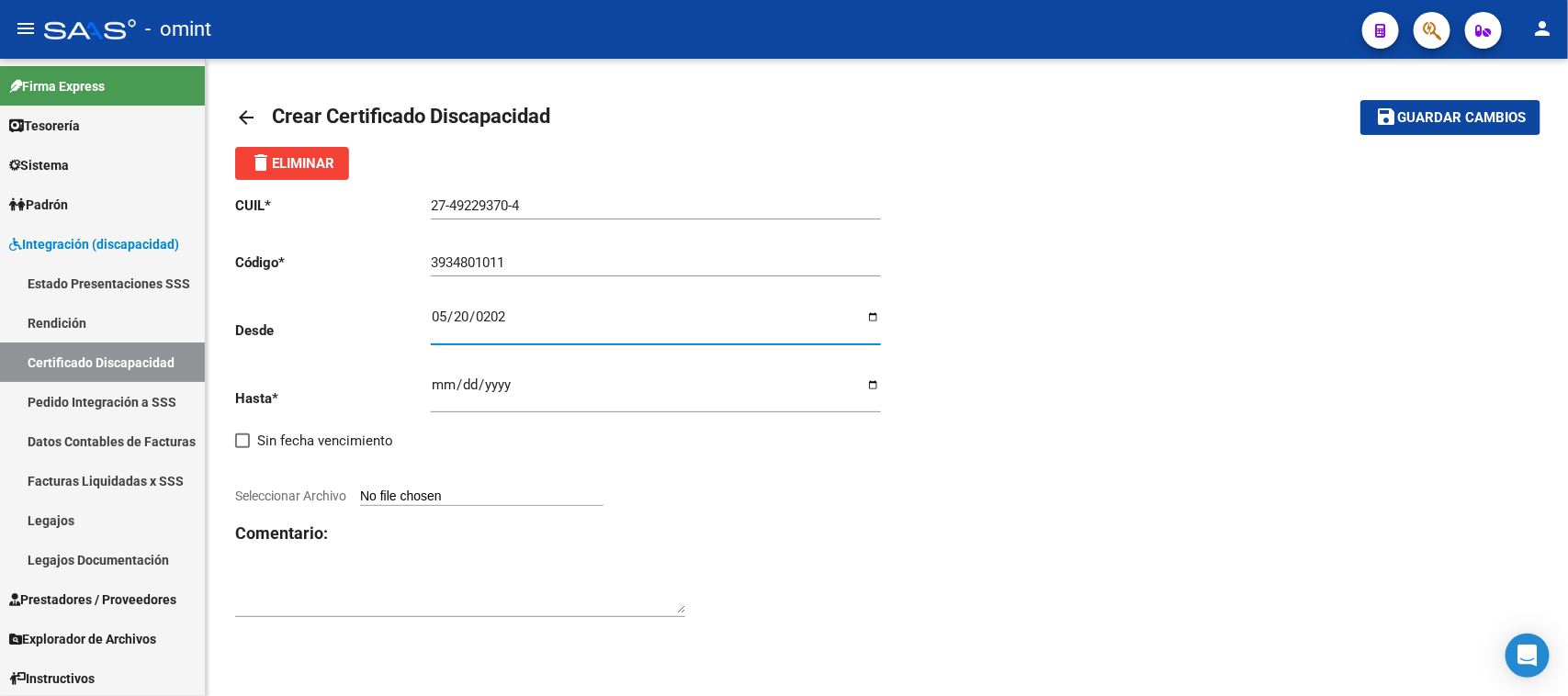
type input "[DATE]"
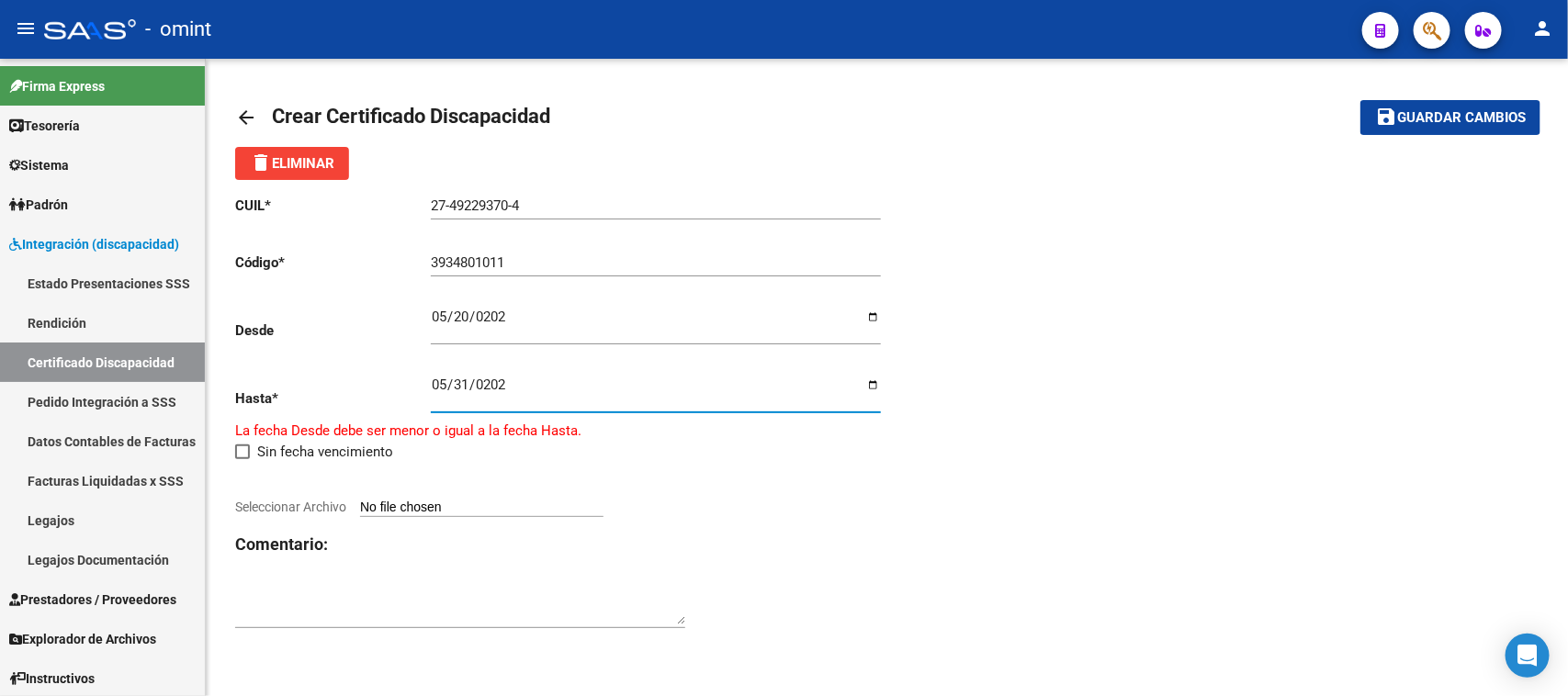
type input "[DATE]"
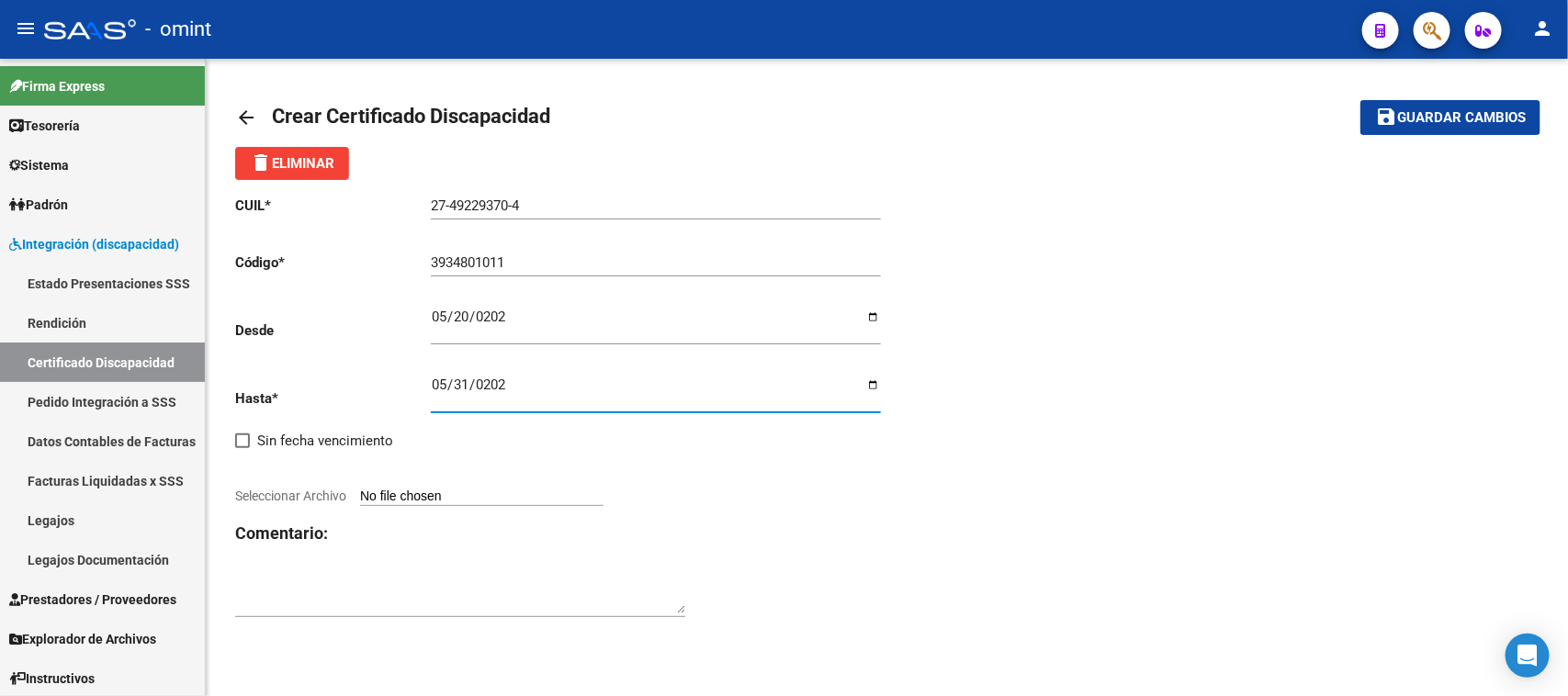
type input "C:\fakepath\CUD.jpg"
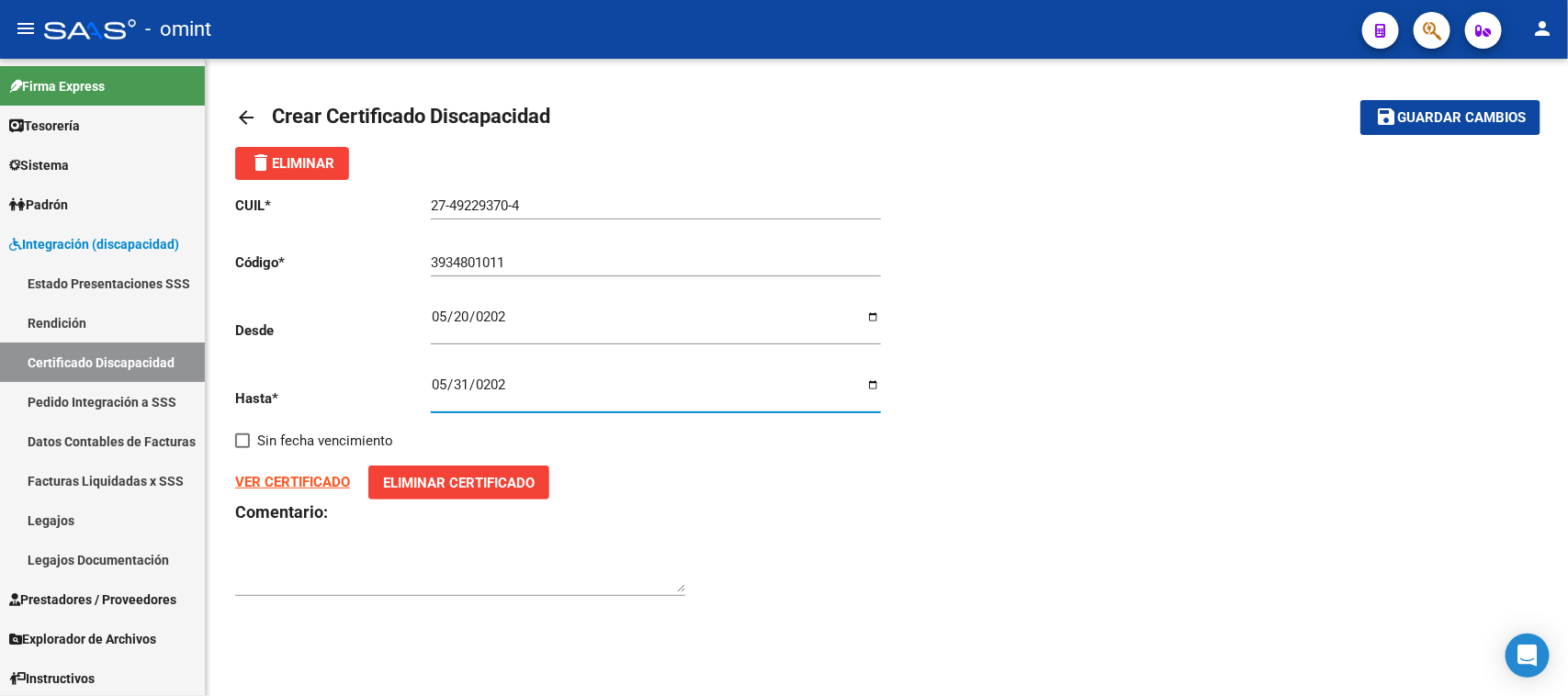
click at [1424, 121] on span "Guardar cambios" at bounding box center [1461, 118] width 129 height 16
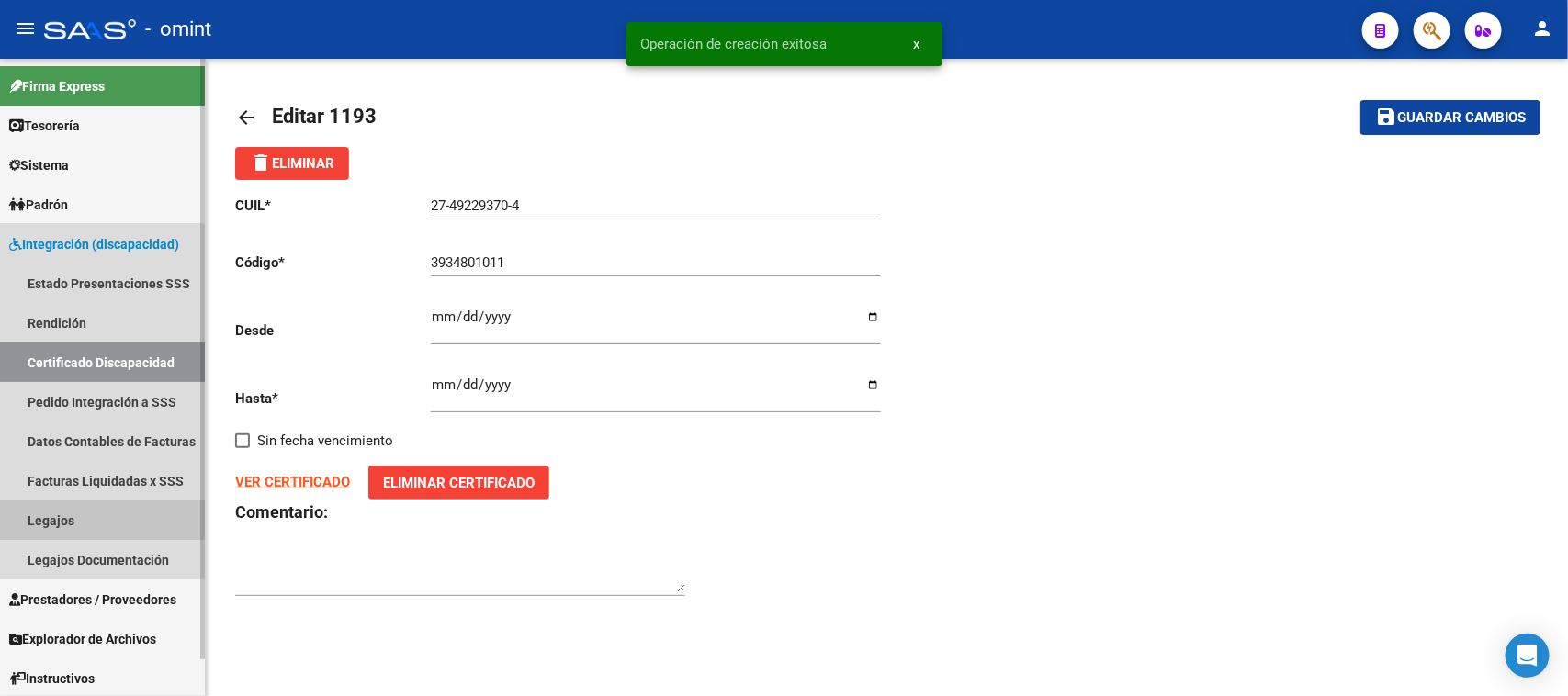
click at [52, 513] on link "Legajos" at bounding box center [102, 519] width 205 height 39
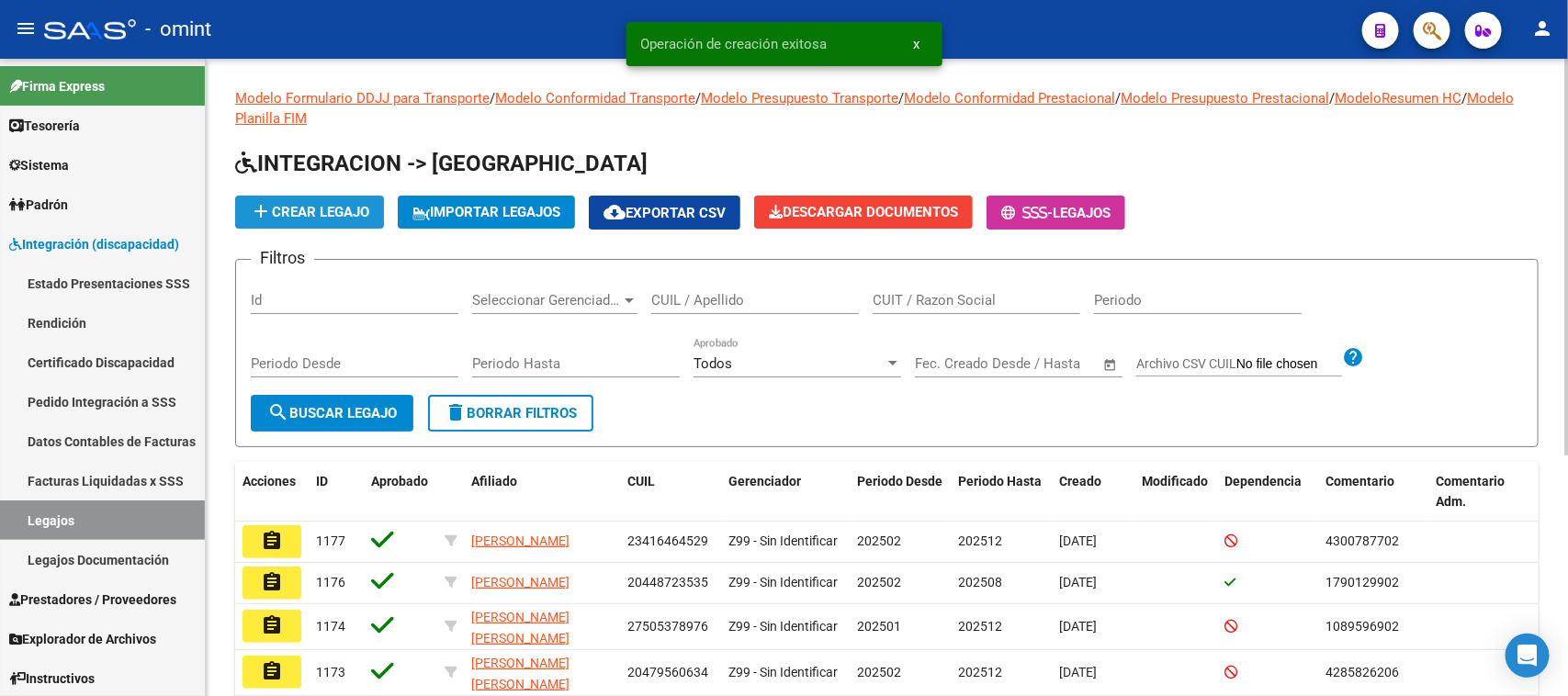
click at [291, 216] on span "add Crear Legajo" at bounding box center [309, 211] width 119 height 16
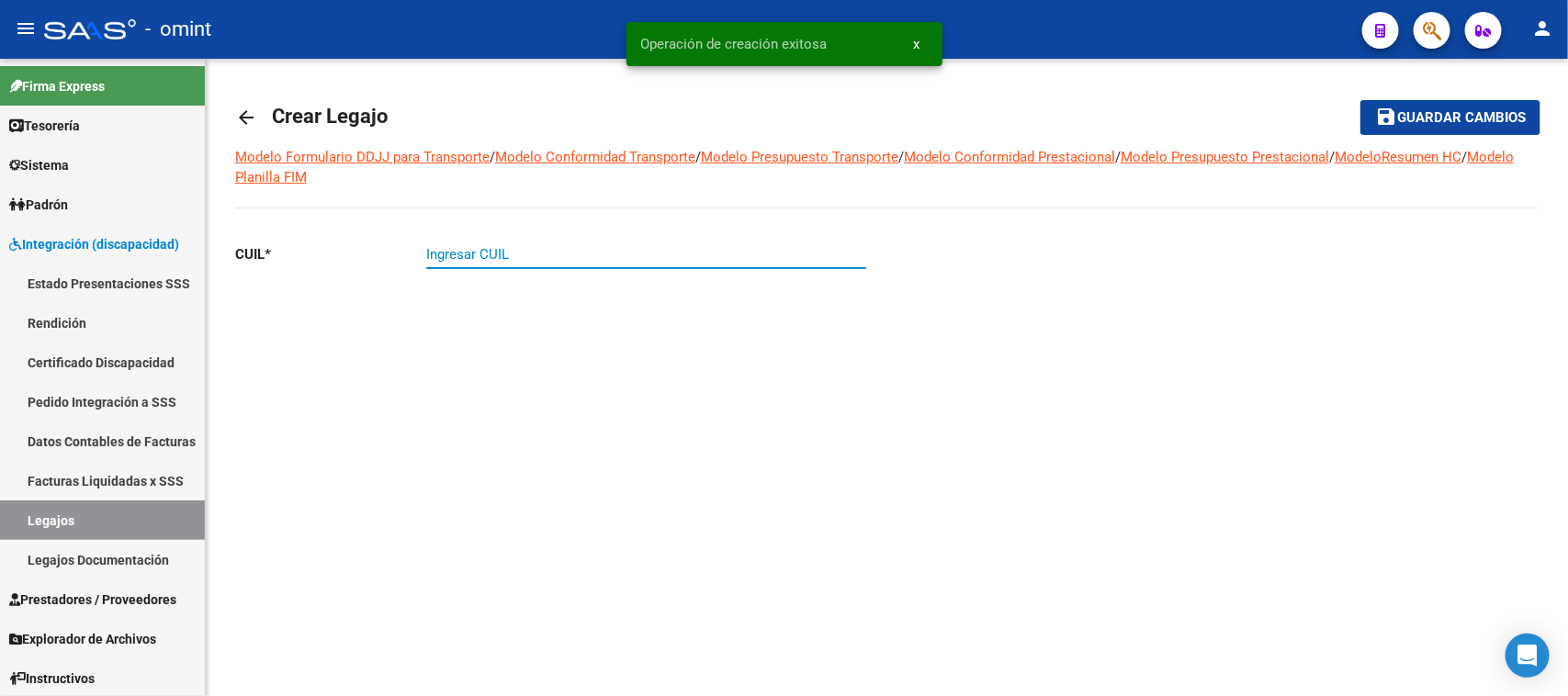
click at [731, 260] on input "Ingresar CUIL" at bounding box center [646, 253] width 440 height 16
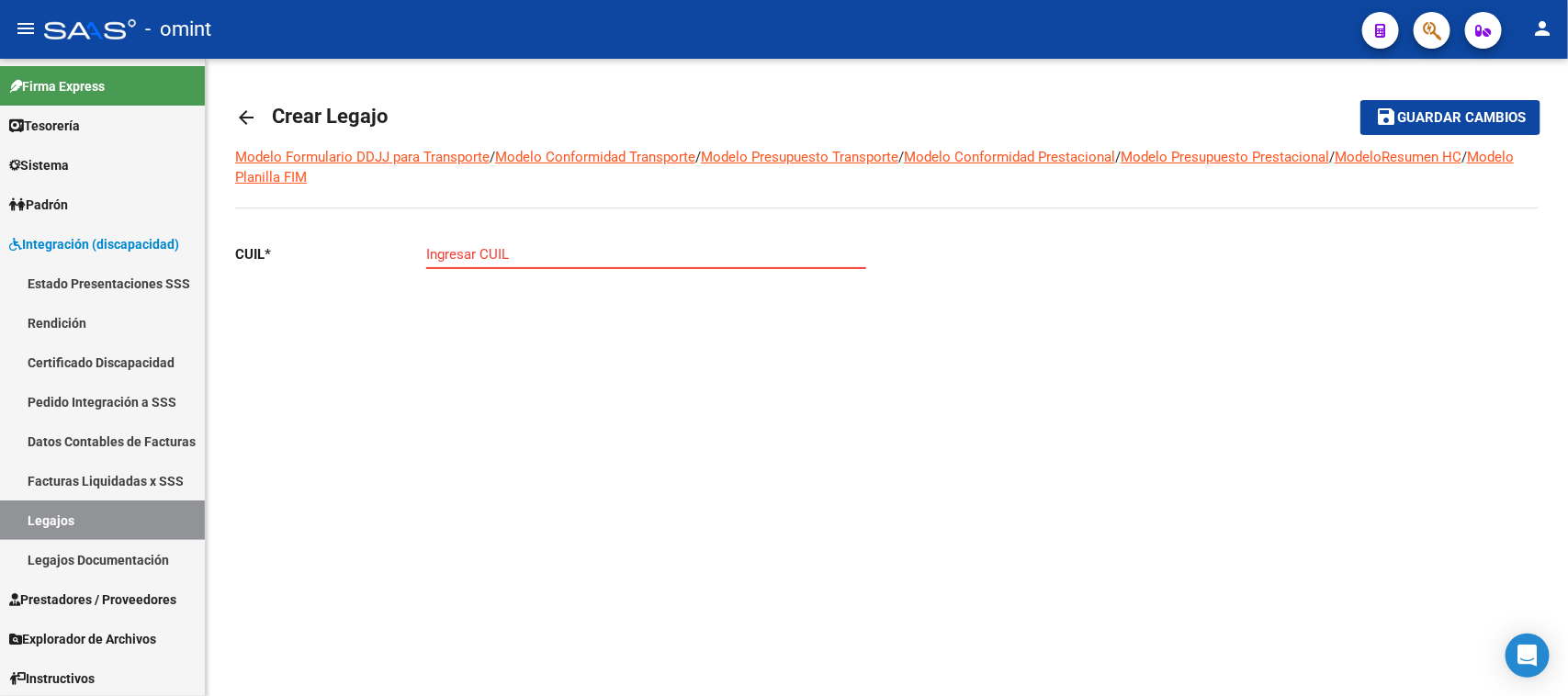
paste input "27-49229370-4"
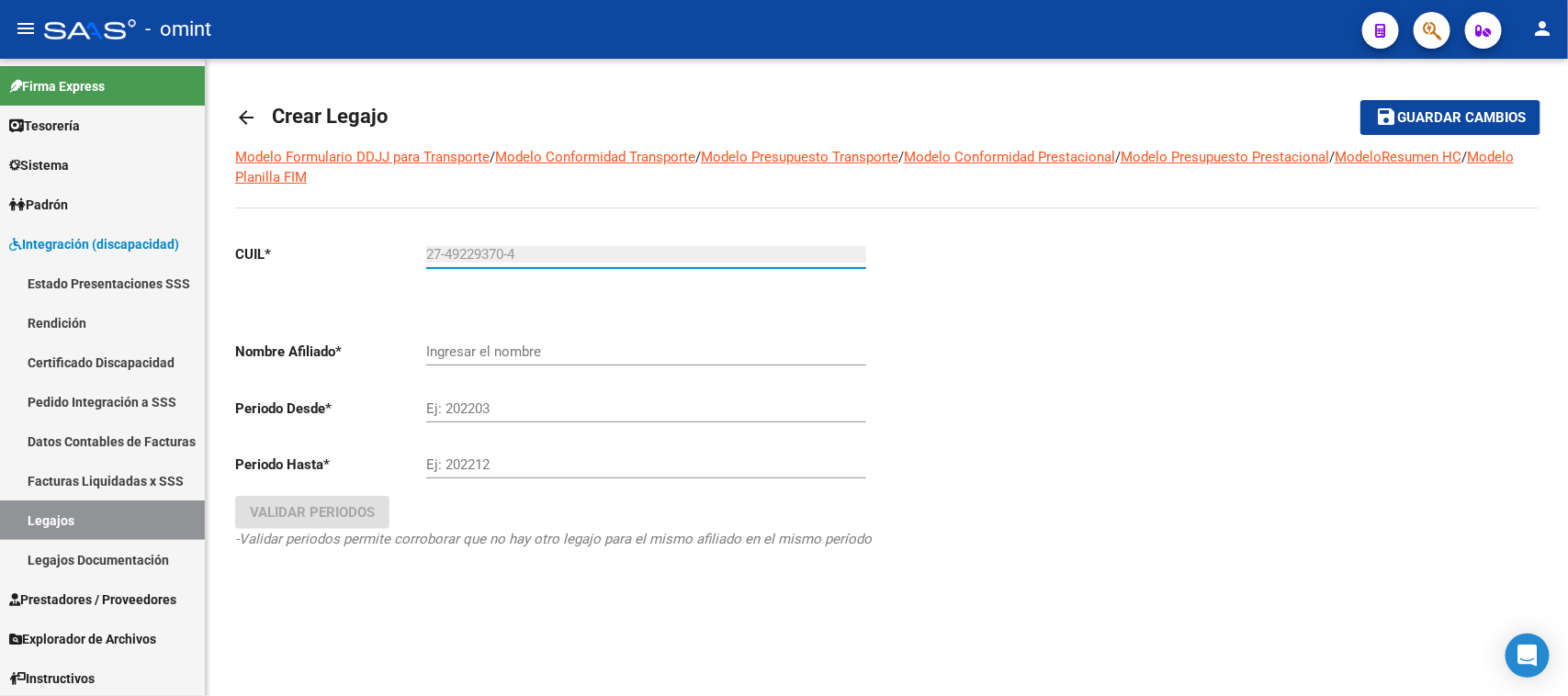
type input "27-49229370-4"
type input "[PERSON_NAME] [PERSON_NAME]"
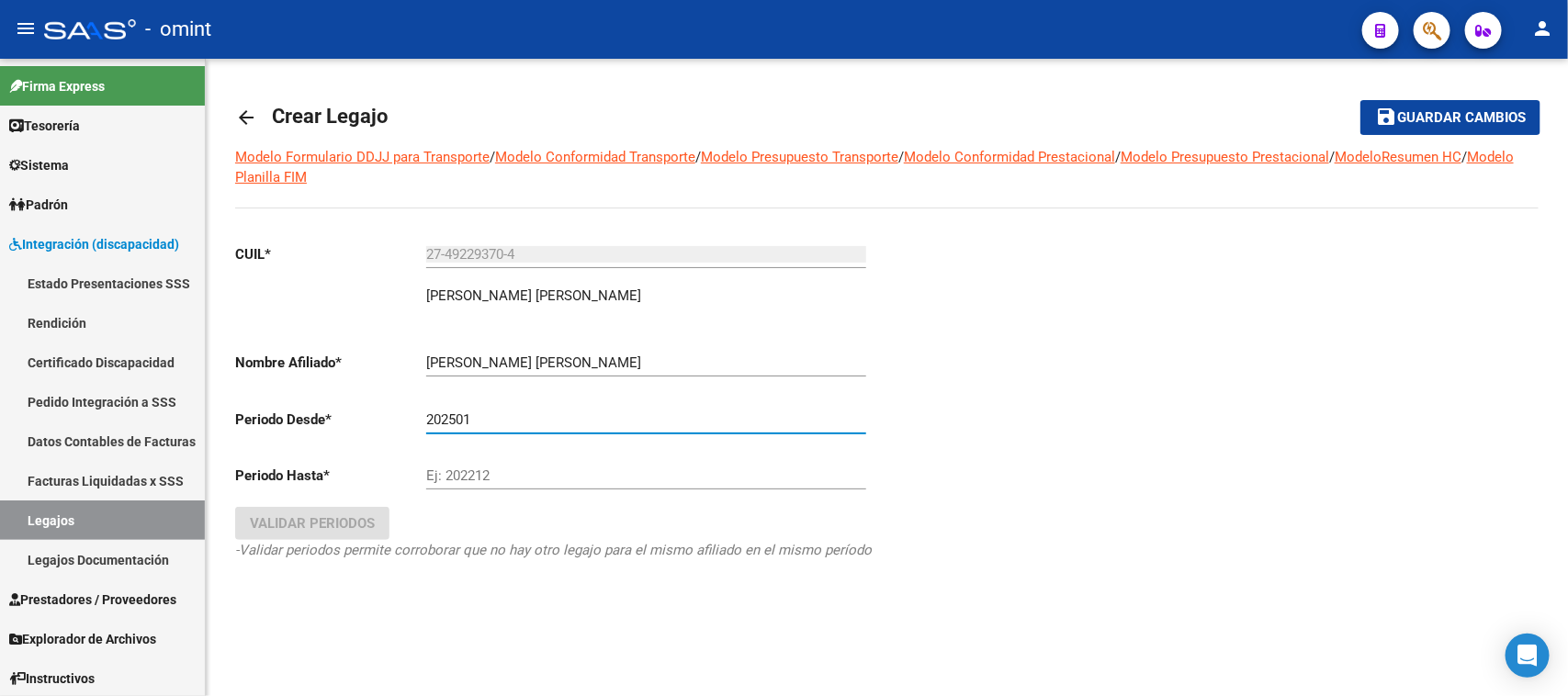
type input "202501"
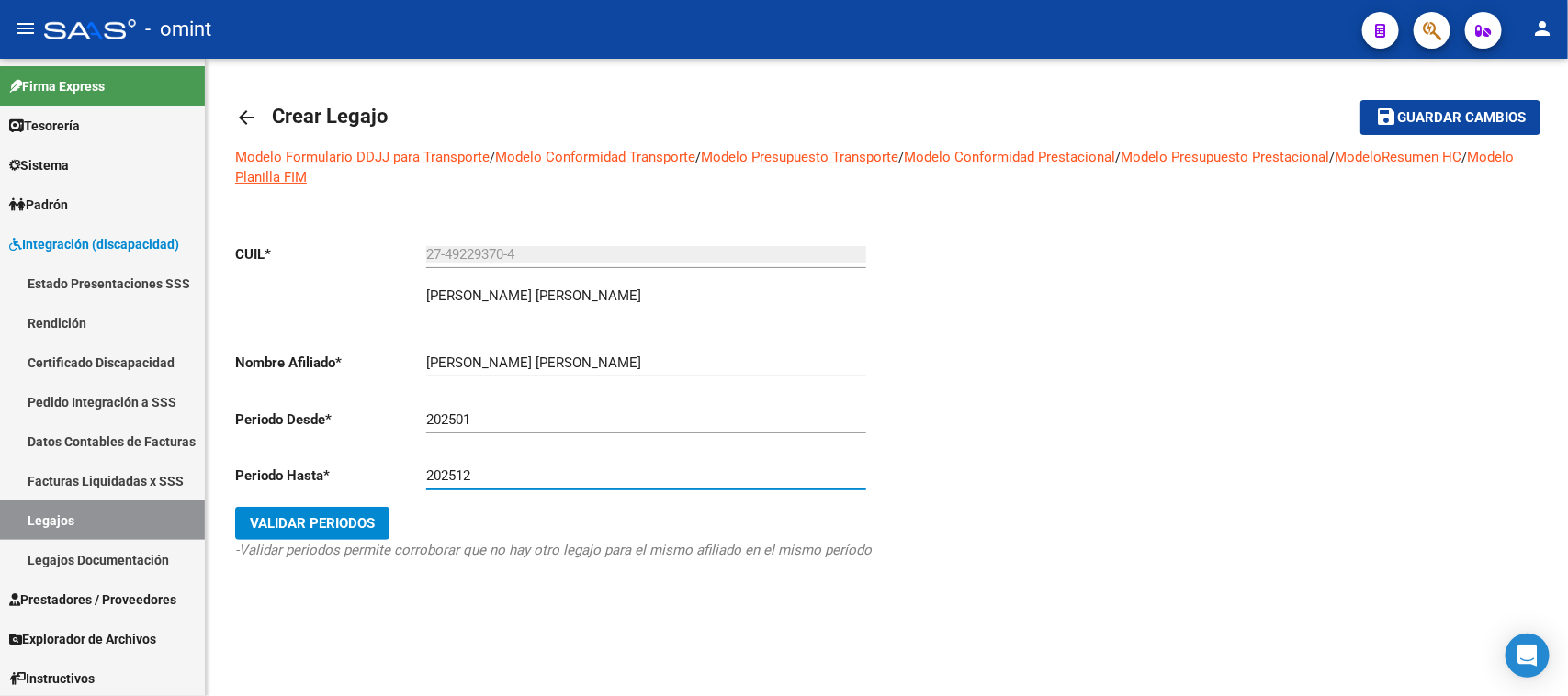
type input "202512"
click at [235, 507] on button "Validar Periodos" at bounding box center [312, 523] width 155 height 33
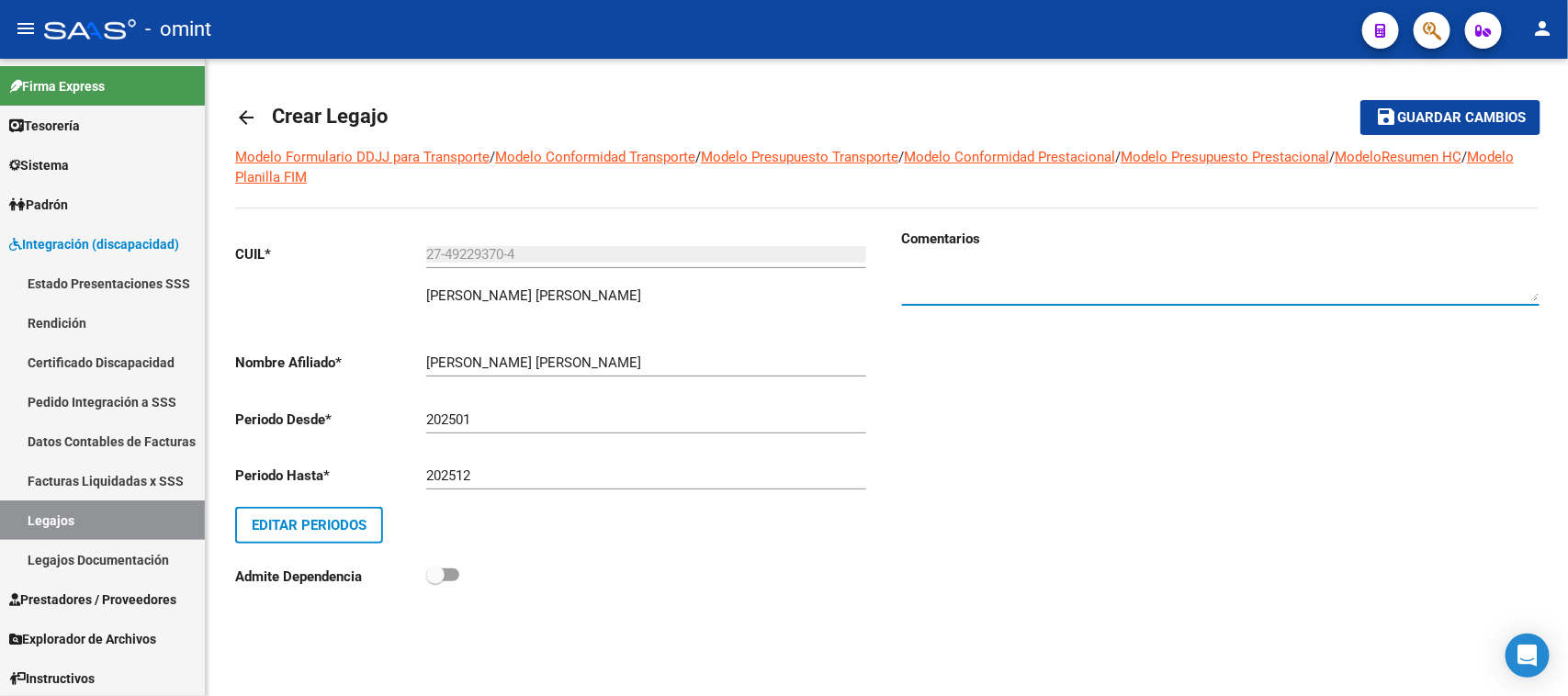
click at [922, 285] on textarea at bounding box center [1221, 283] width 638 height 36
paste textarea "1223339102"
type textarea "Socia 1223339102"
drag, startPoint x: 1420, startPoint y: 127, endPoint x: 1365, endPoint y: 150, distance: 59.6
click at [1421, 126] on button "save Guardar cambios" at bounding box center [1451, 116] width 181 height 34
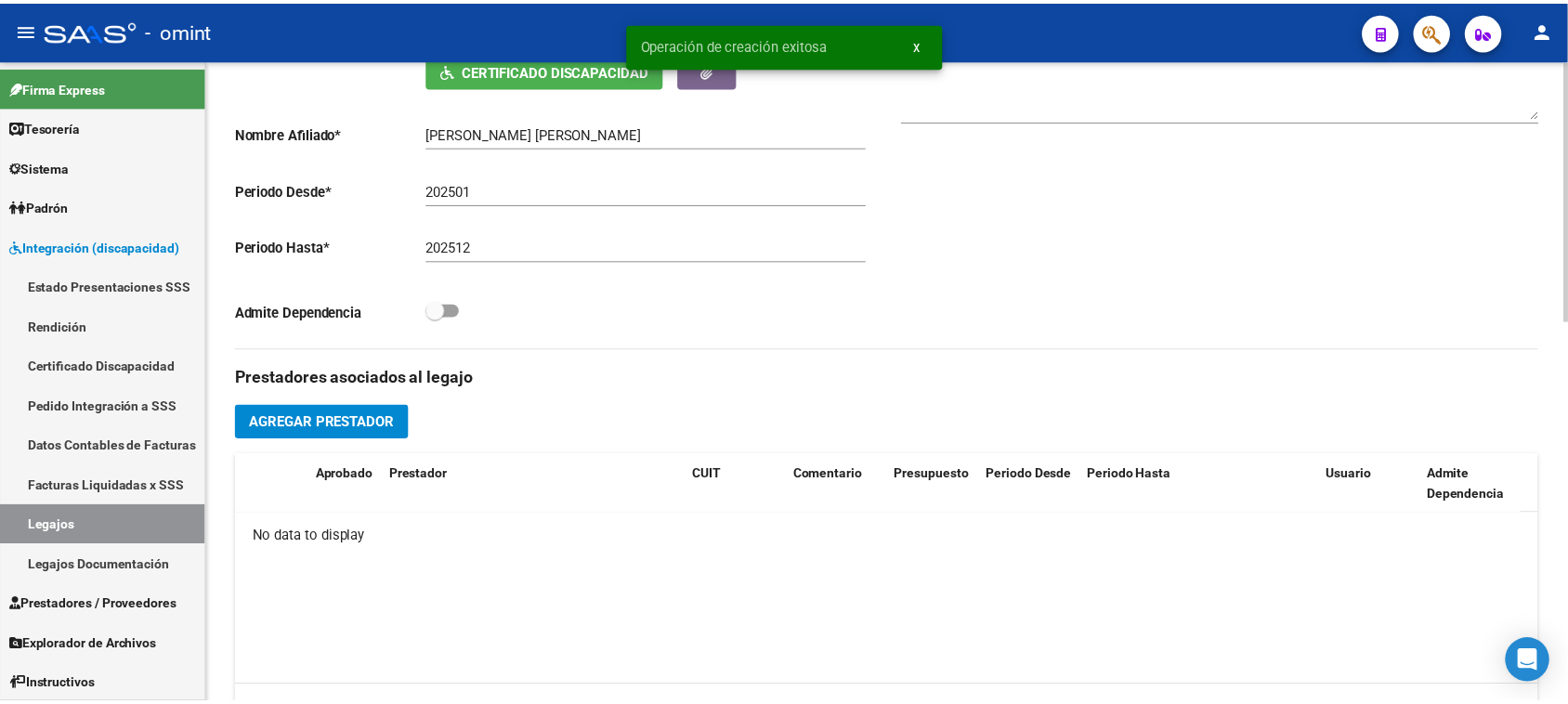
scroll to position [464, 0]
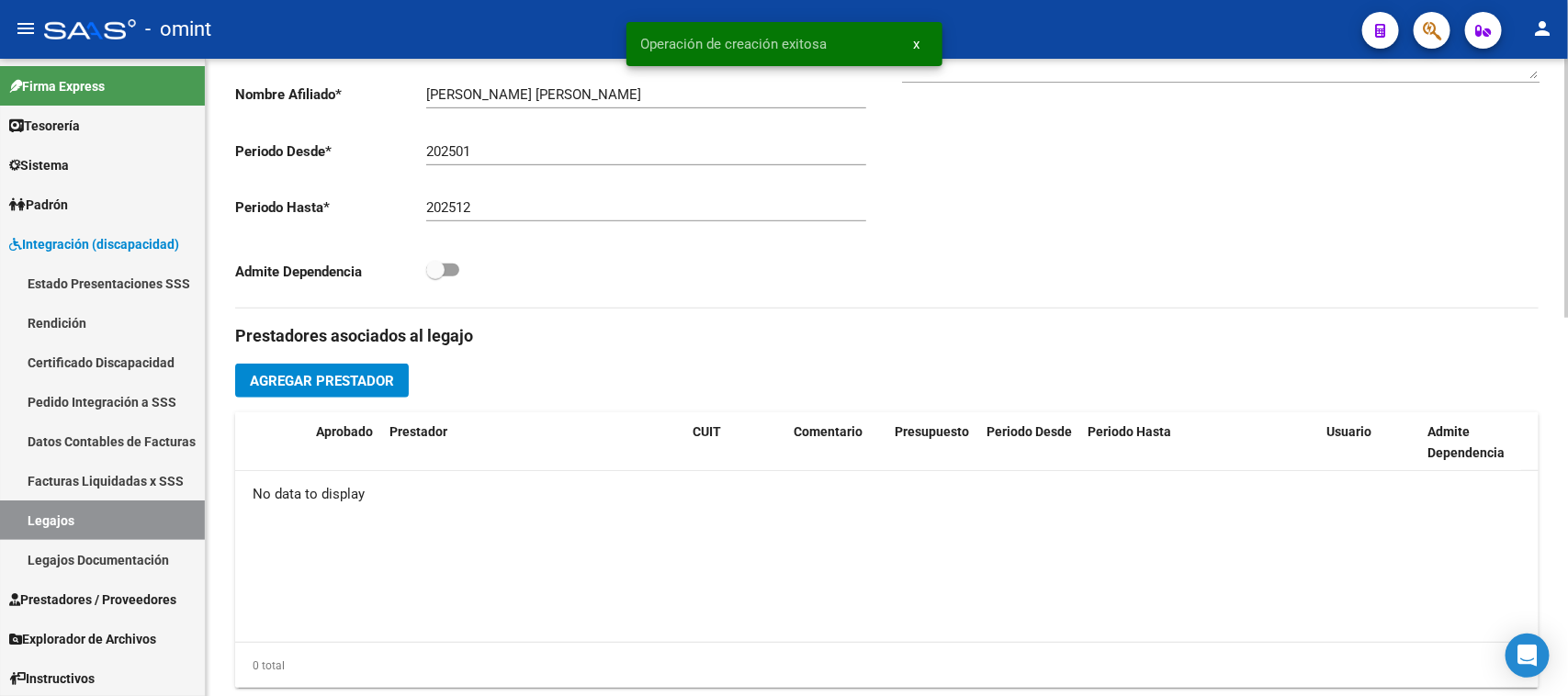
click at [355, 374] on span "Agregar Prestador" at bounding box center [322, 380] width 144 height 16
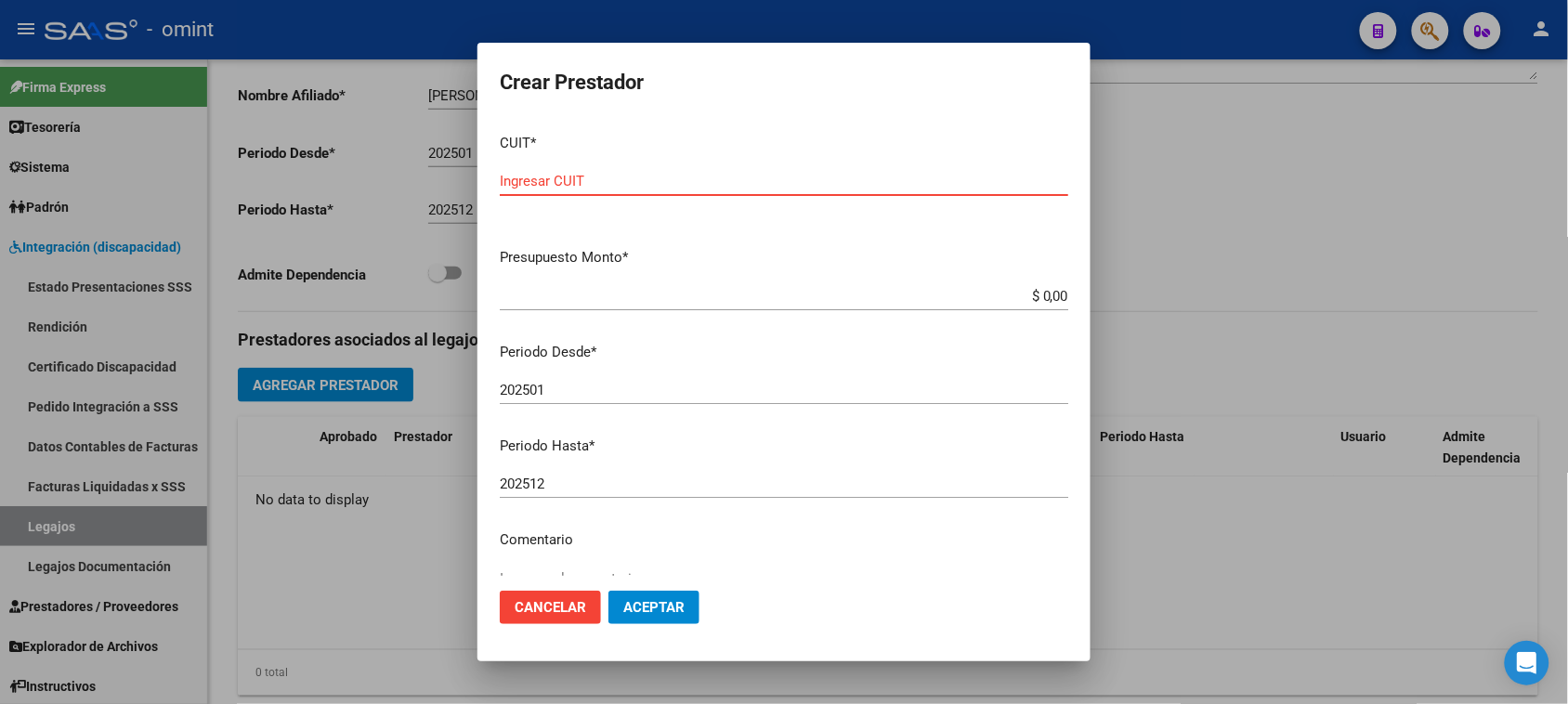
paste input "33-71549824-9"
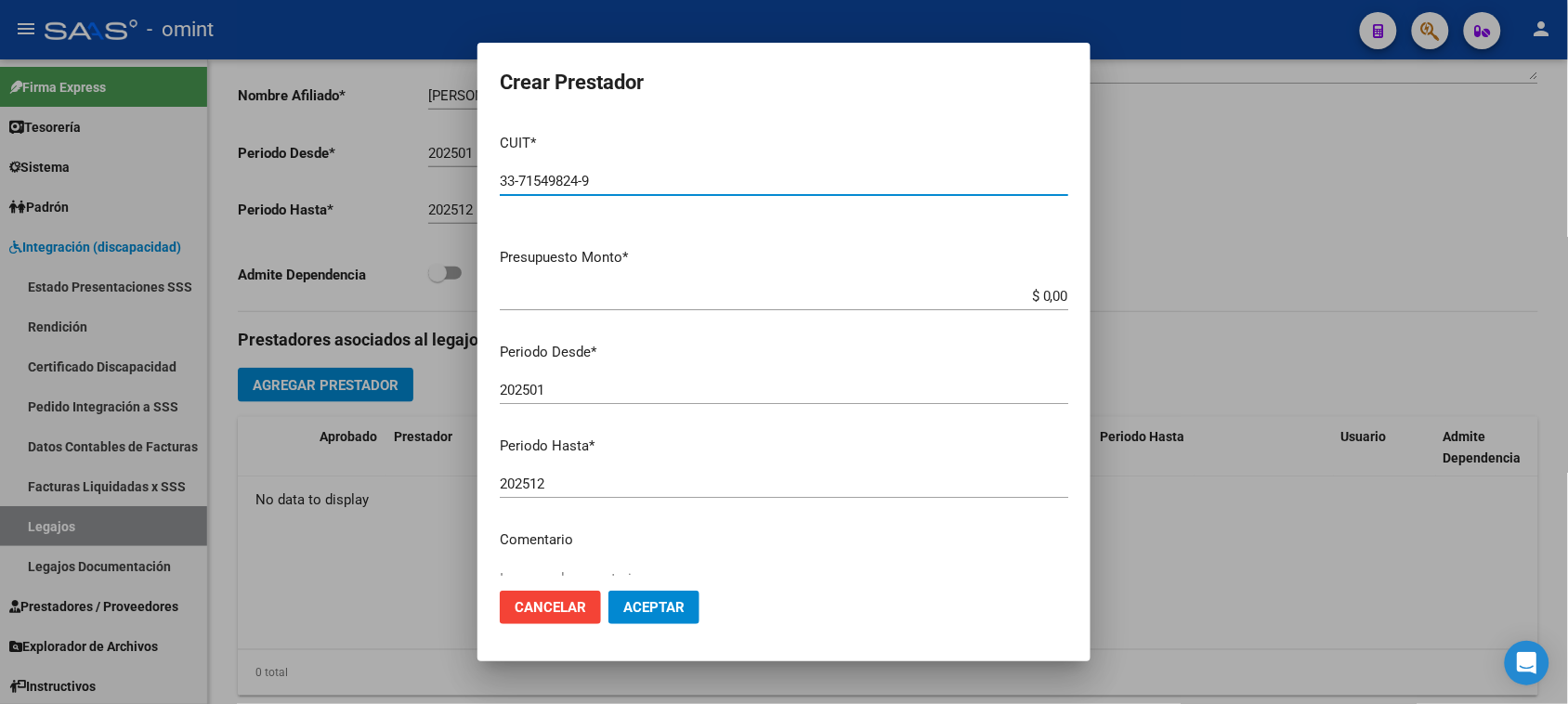
type input "33-71549824-9"
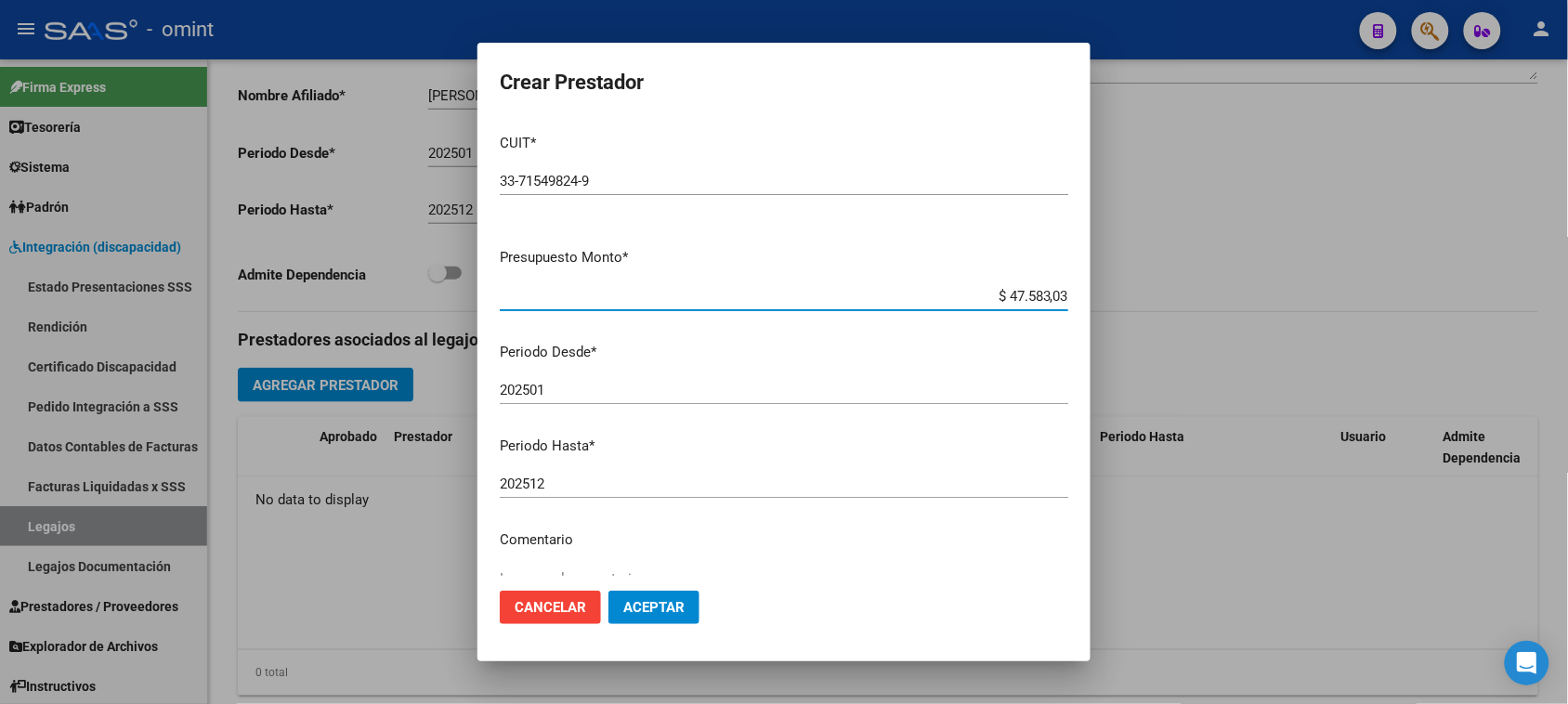
type input "$ 475.830,36"
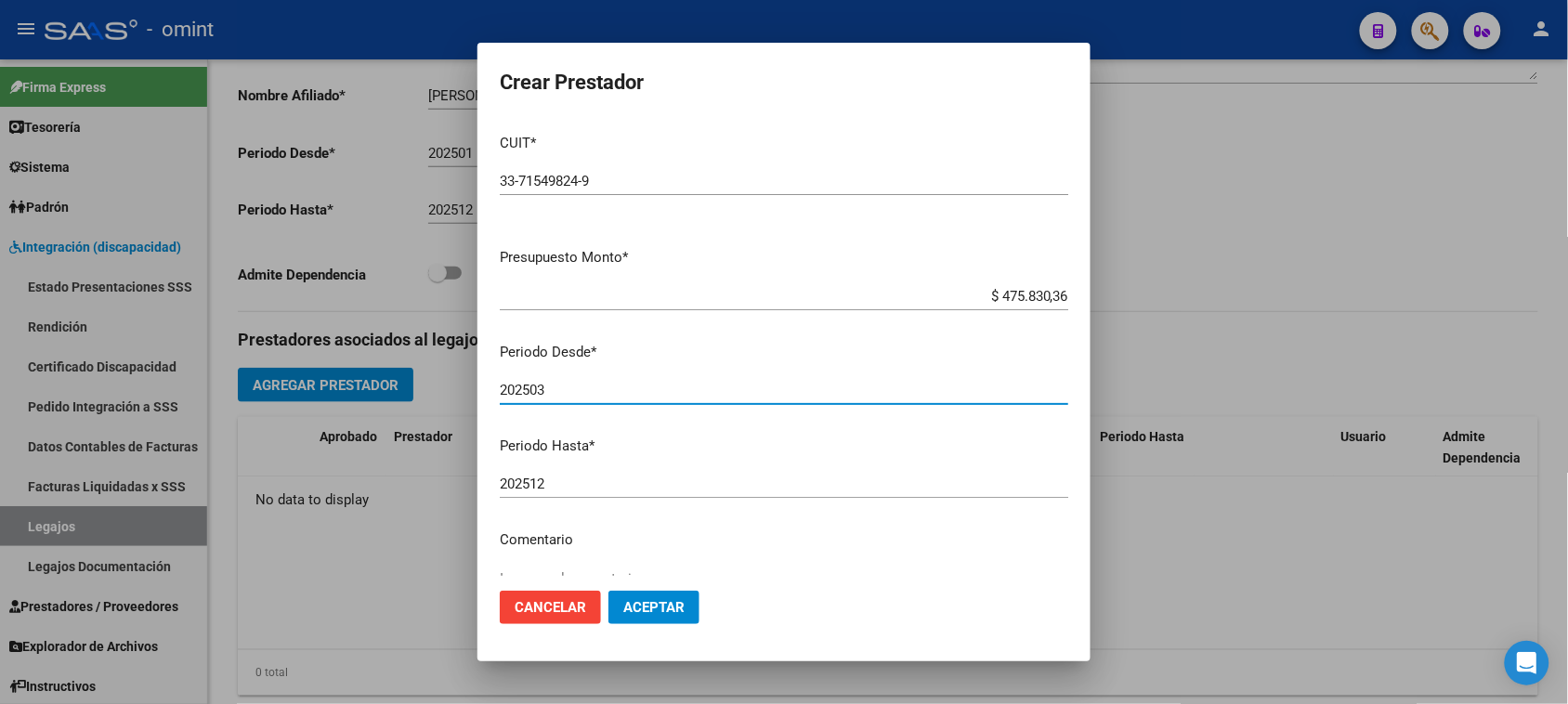
type input "202503"
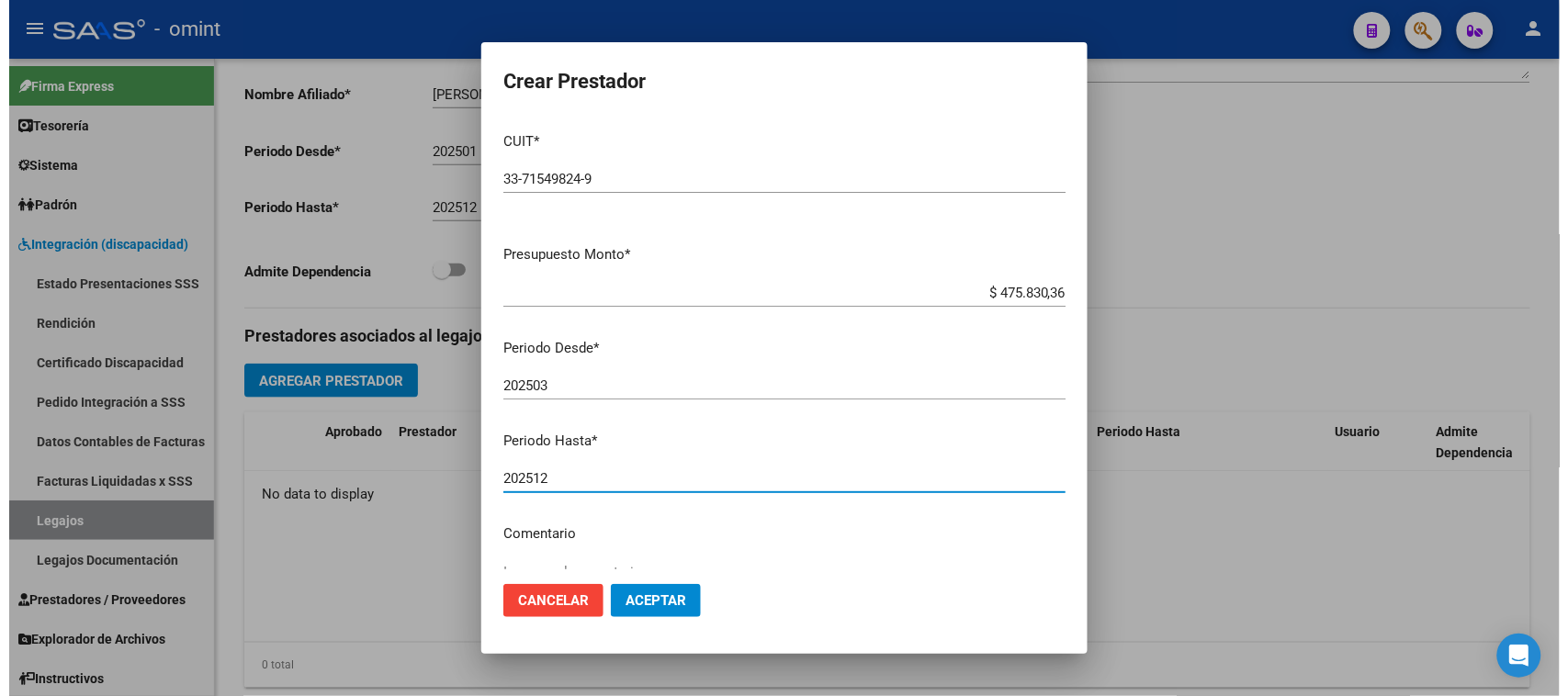
scroll to position [115, 0]
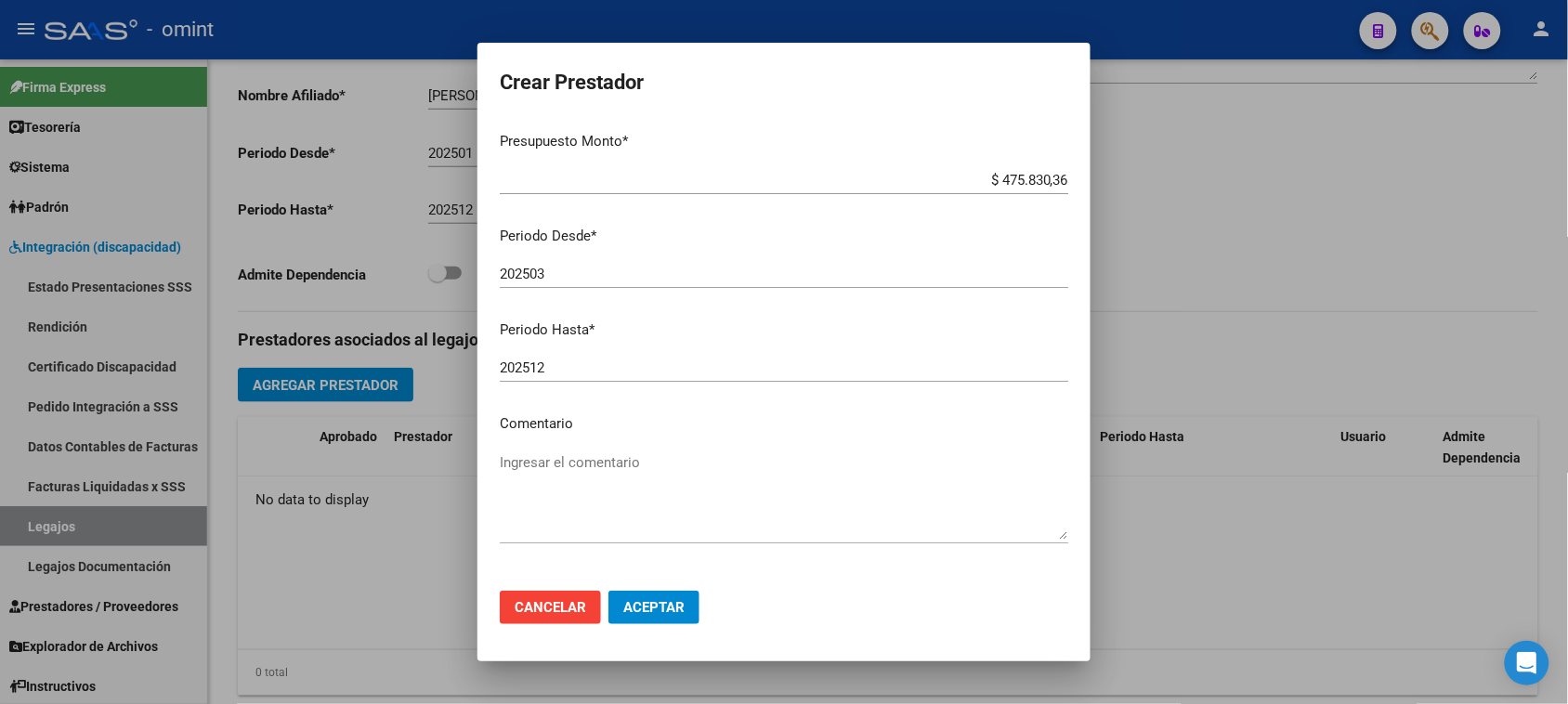
click at [763, 442] on mat-dialog-content "CUIT * 33-71549824-9 Ingresar CUIT ARCA Padrón Presupuesto Monto * $ 475.830,36…" at bounding box center [784, 348] width 614 height 458
click at [758, 467] on textarea "Ingresar el comentario" at bounding box center [784, 496] width 569 height 87
type textarea "MAIE (EQUIPO)"
drag, startPoint x: 647, startPoint y: 624, endPoint x: 657, endPoint y: 610, distance: 17.2
click at [648, 623] on button "Aceptar" at bounding box center [654, 608] width 91 height 33
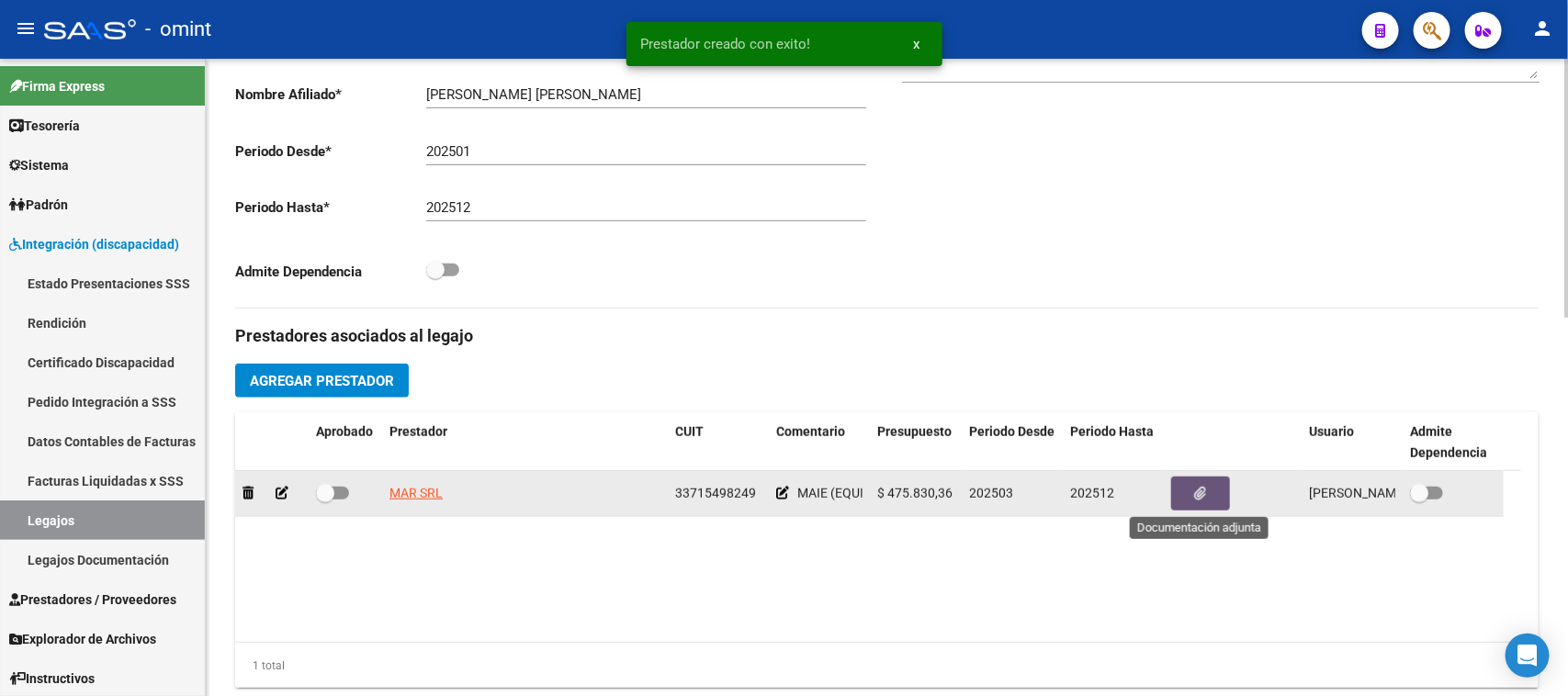
click at [1183, 501] on button "button" at bounding box center [1200, 493] width 59 height 34
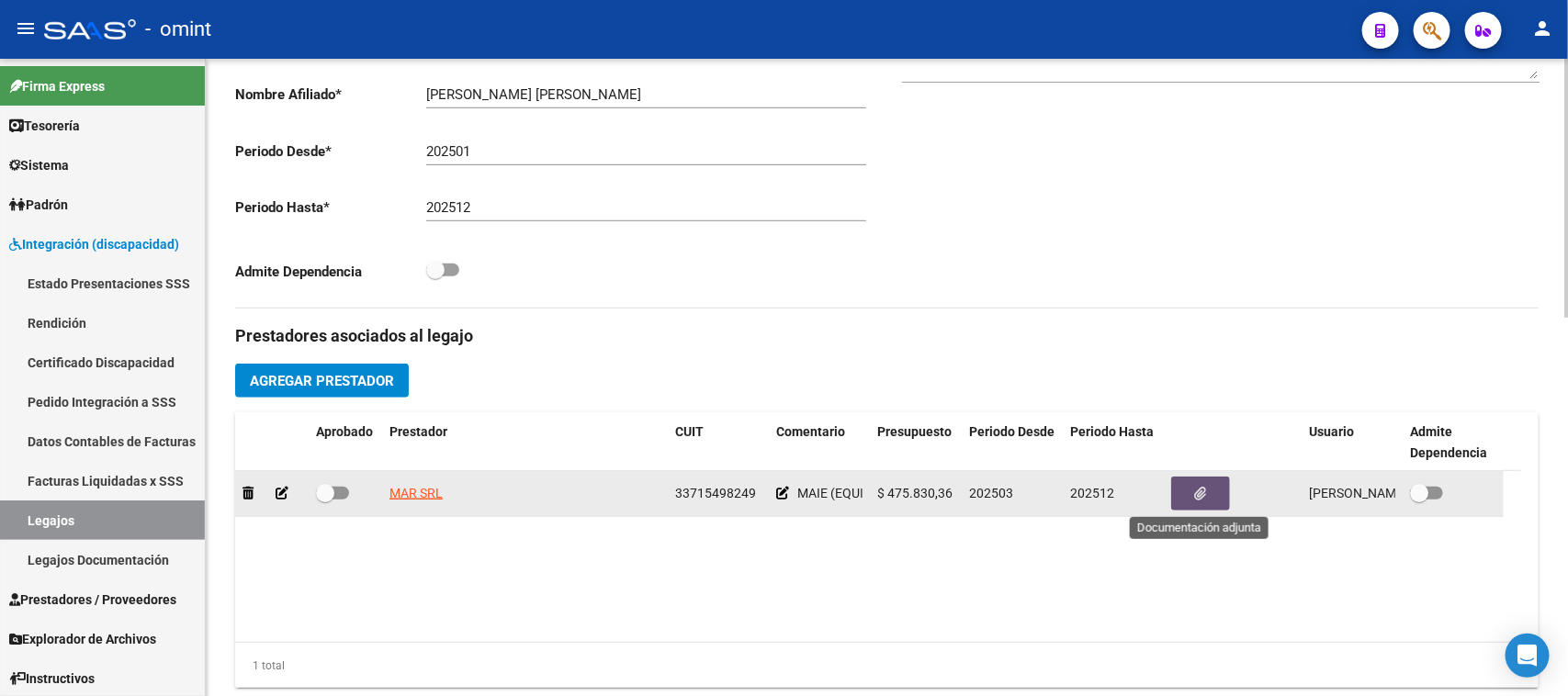
click at [340, 498] on span at bounding box center [332, 492] width 33 height 12
click at [326, 500] on input "checkbox" at bounding box center [325, 500] width 1 height 1
checkbox input "true"
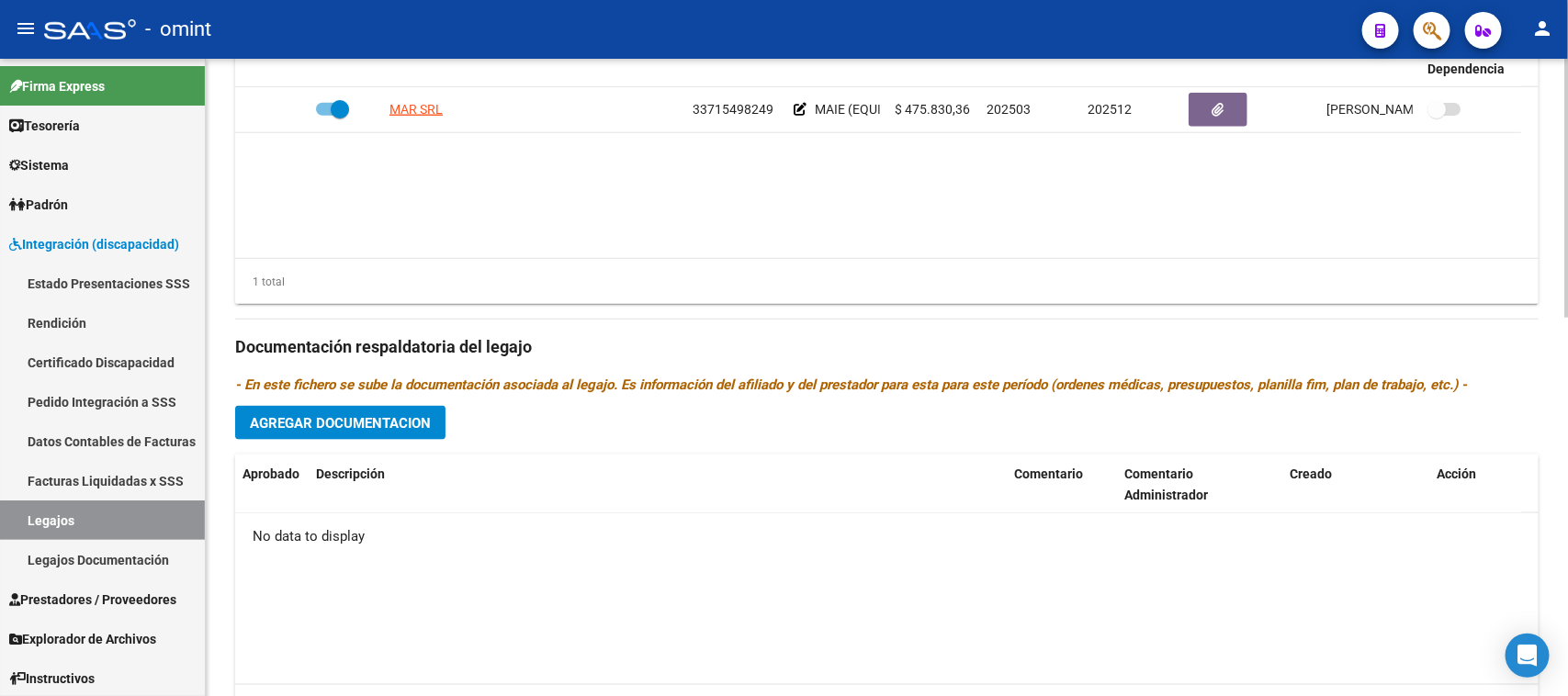
scroll to position [934, 0]
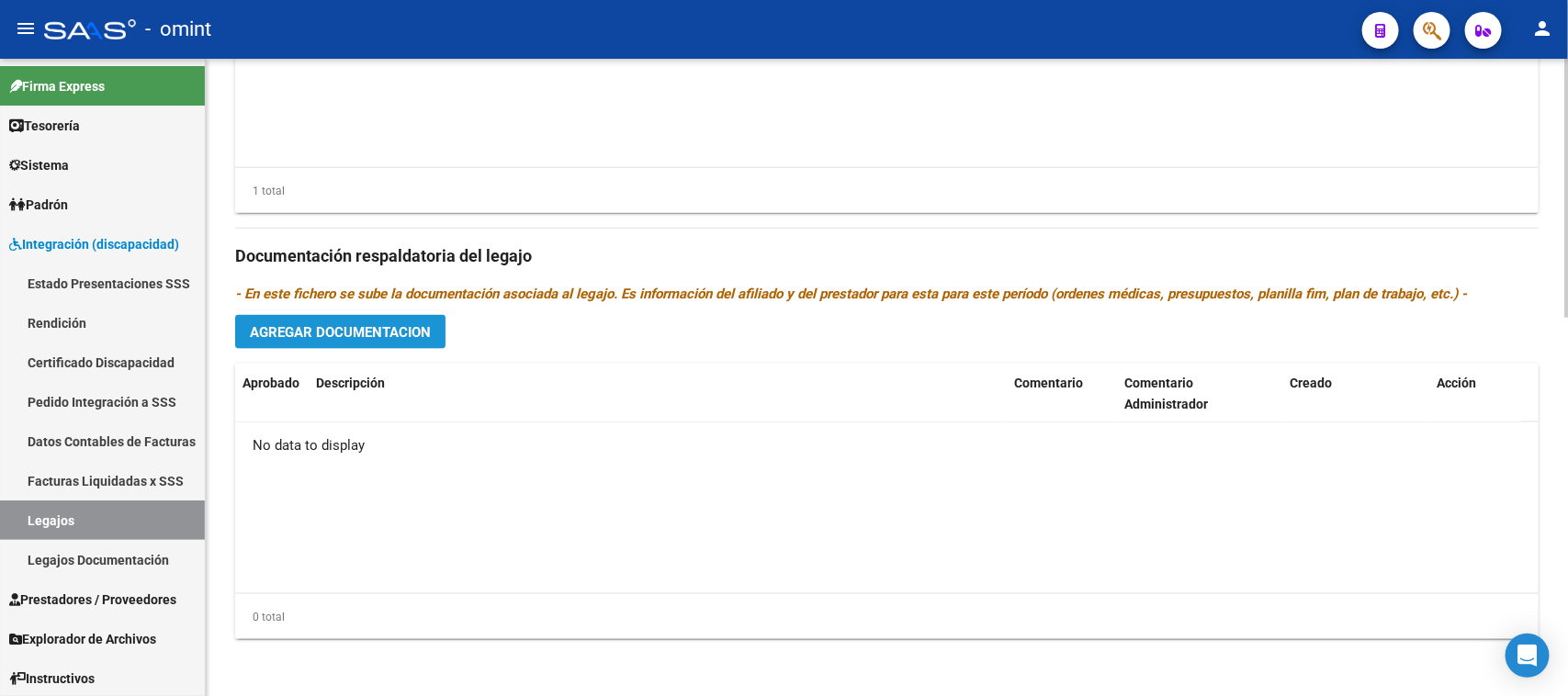
click at [395, 342] on button "Agregar Documentacion" at bounding box center [340, 331] width 210 height 34
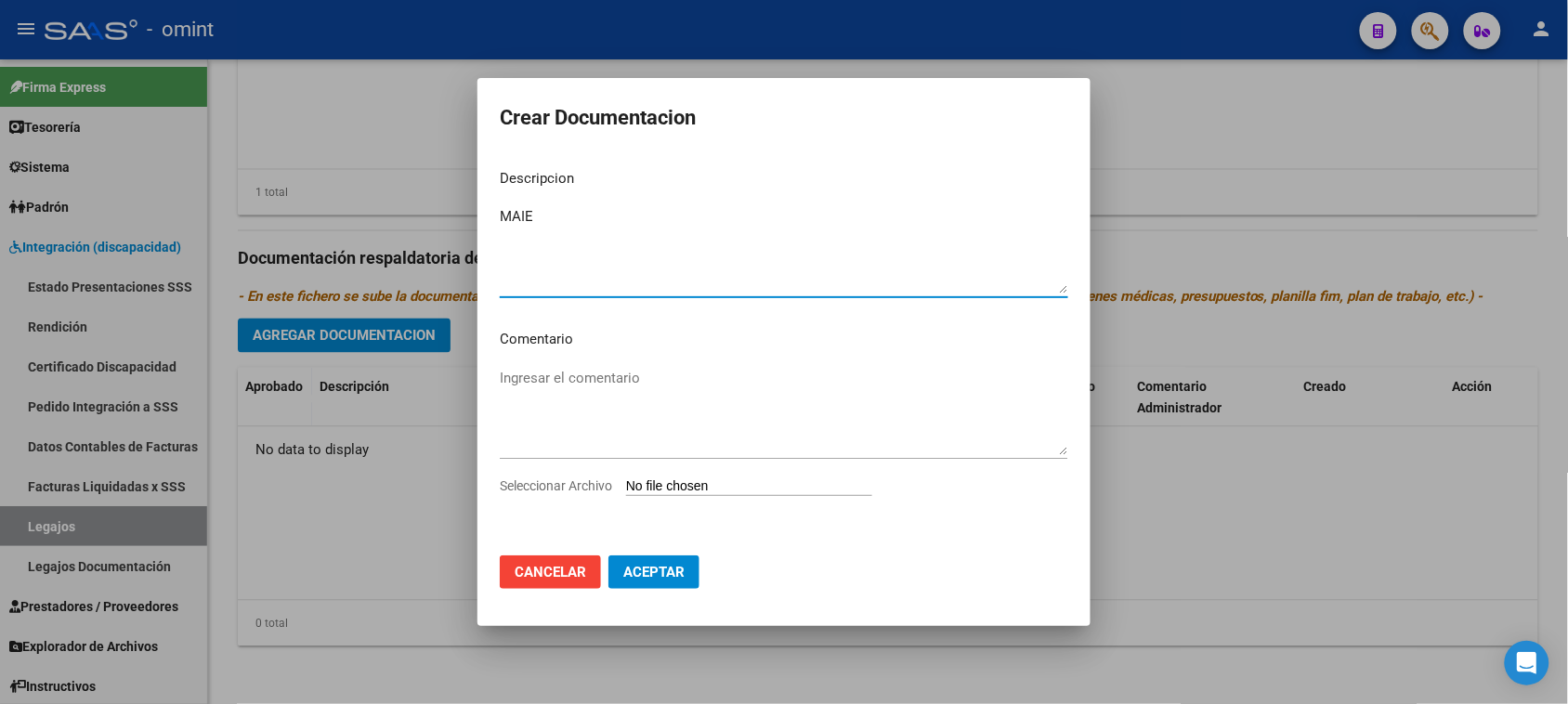
type textarea "MAIE"
type input "C:\fakepath\MAIE EQUIPO - PRESTACIONAL.pdf"
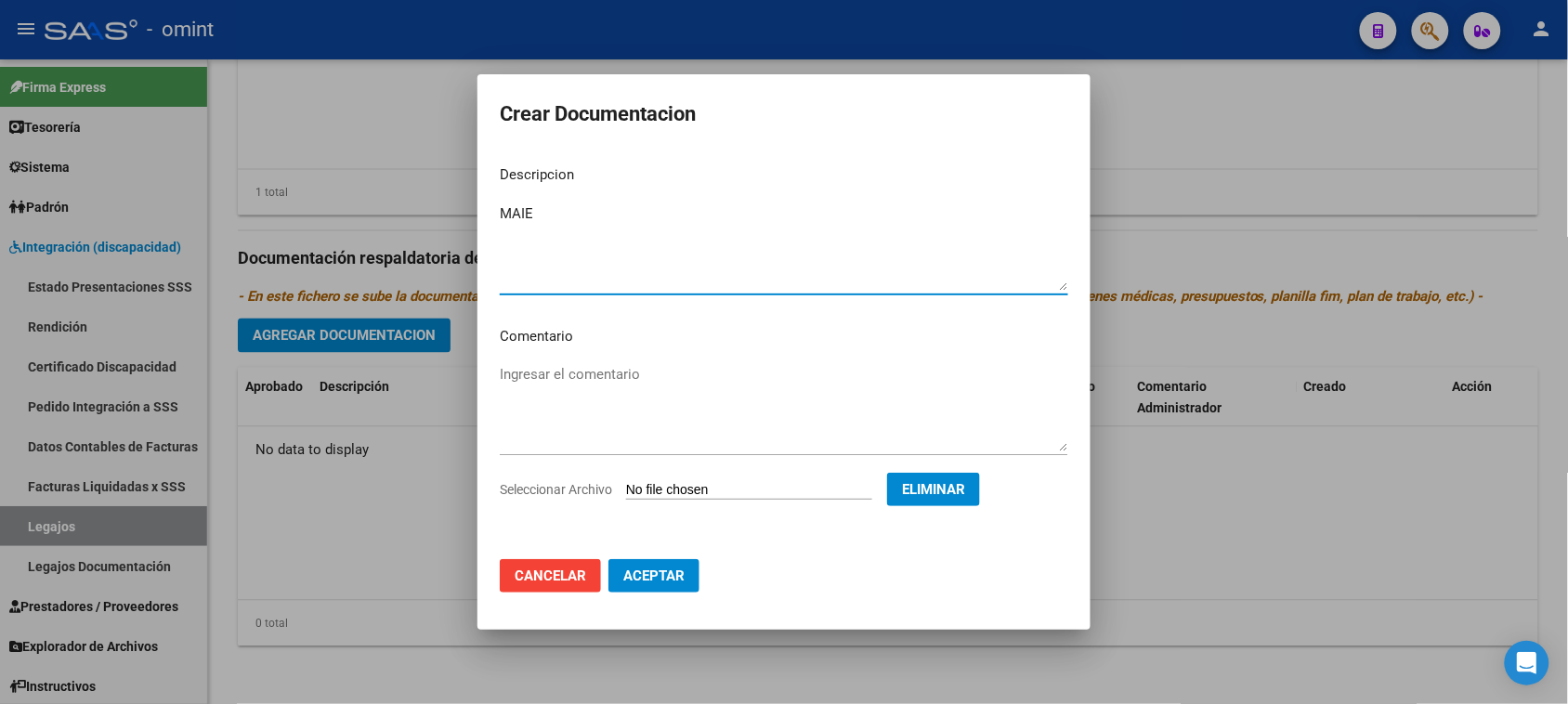
click at [672, 583] on span "Aceptar" at bounding box center [653, 576] width 61 height 17
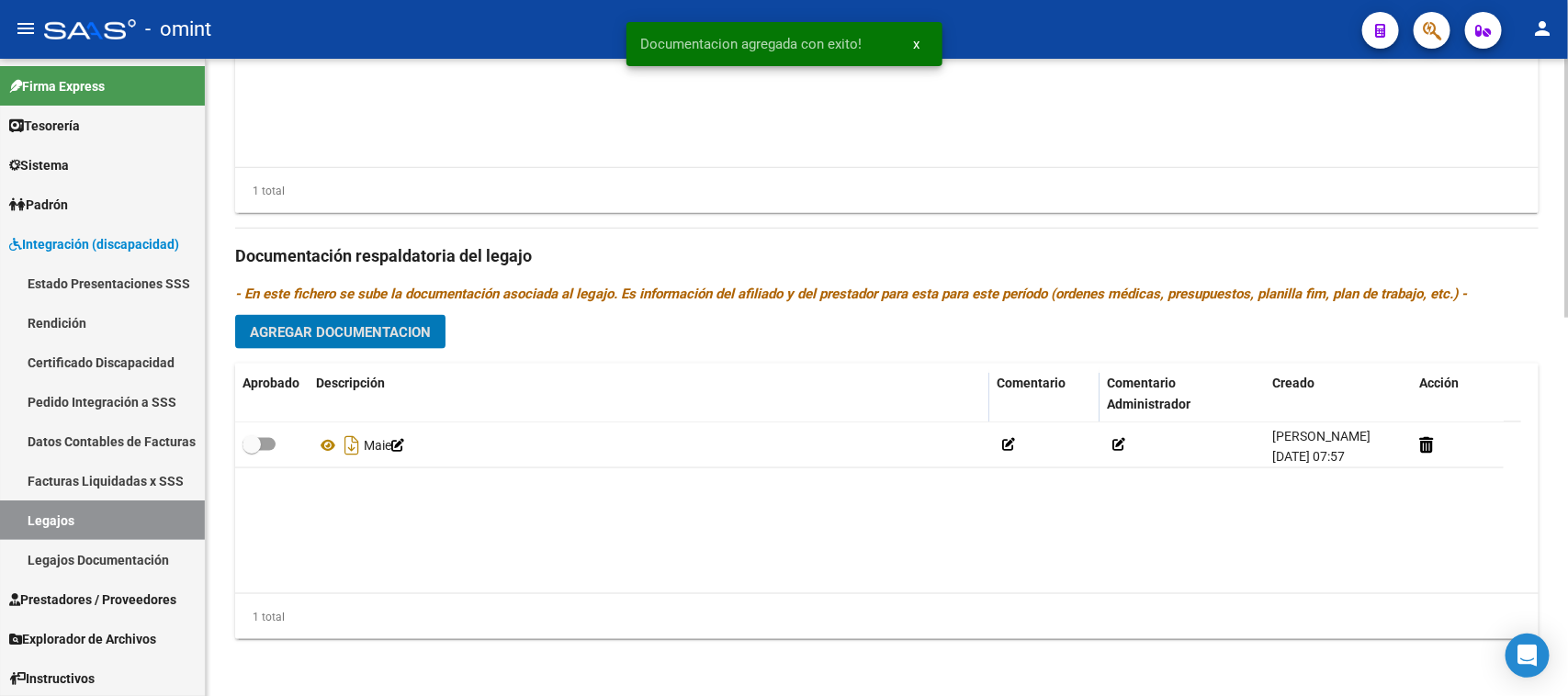
click at [402, 336] on span "Agregar Documentacion" at bounding box center [340, 332] width 181 height 16
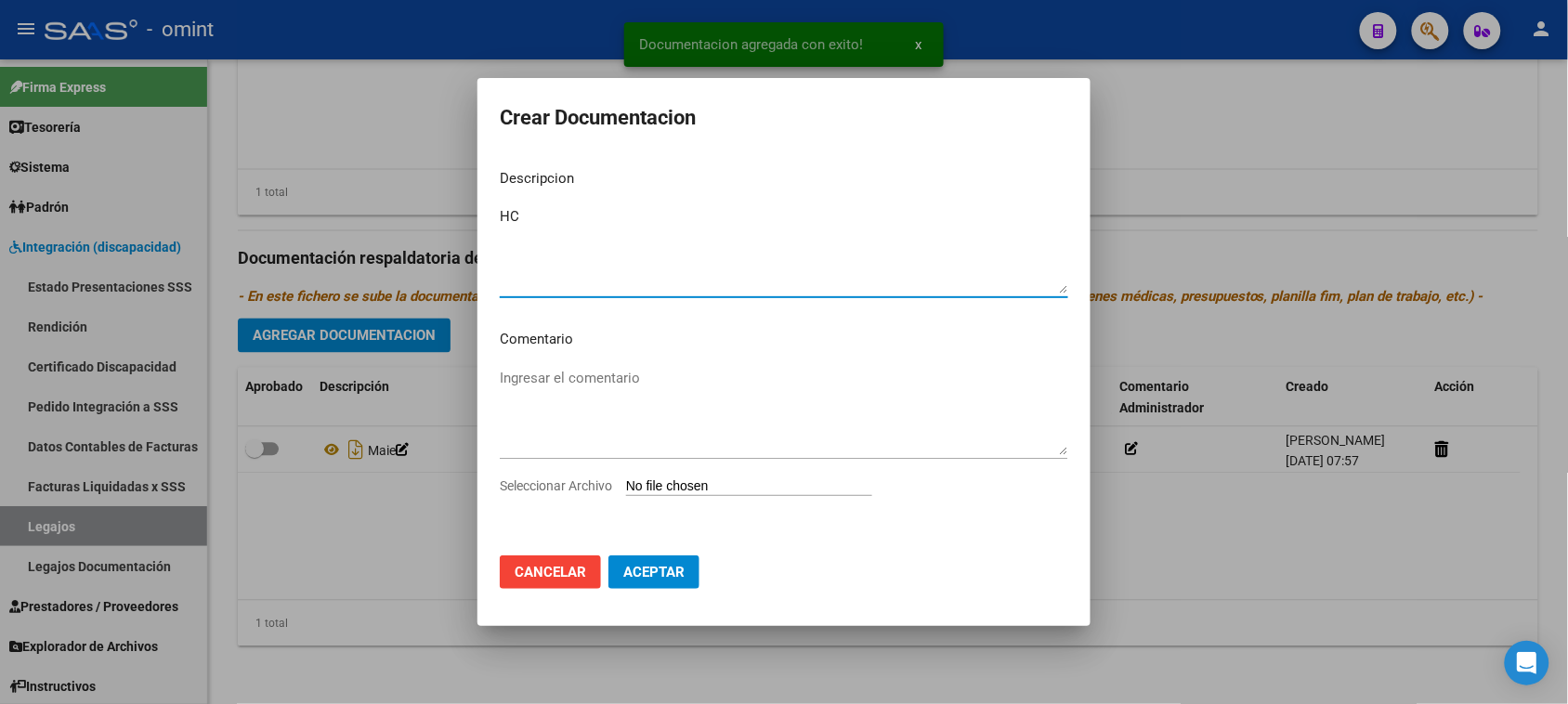
type textarea "HC"
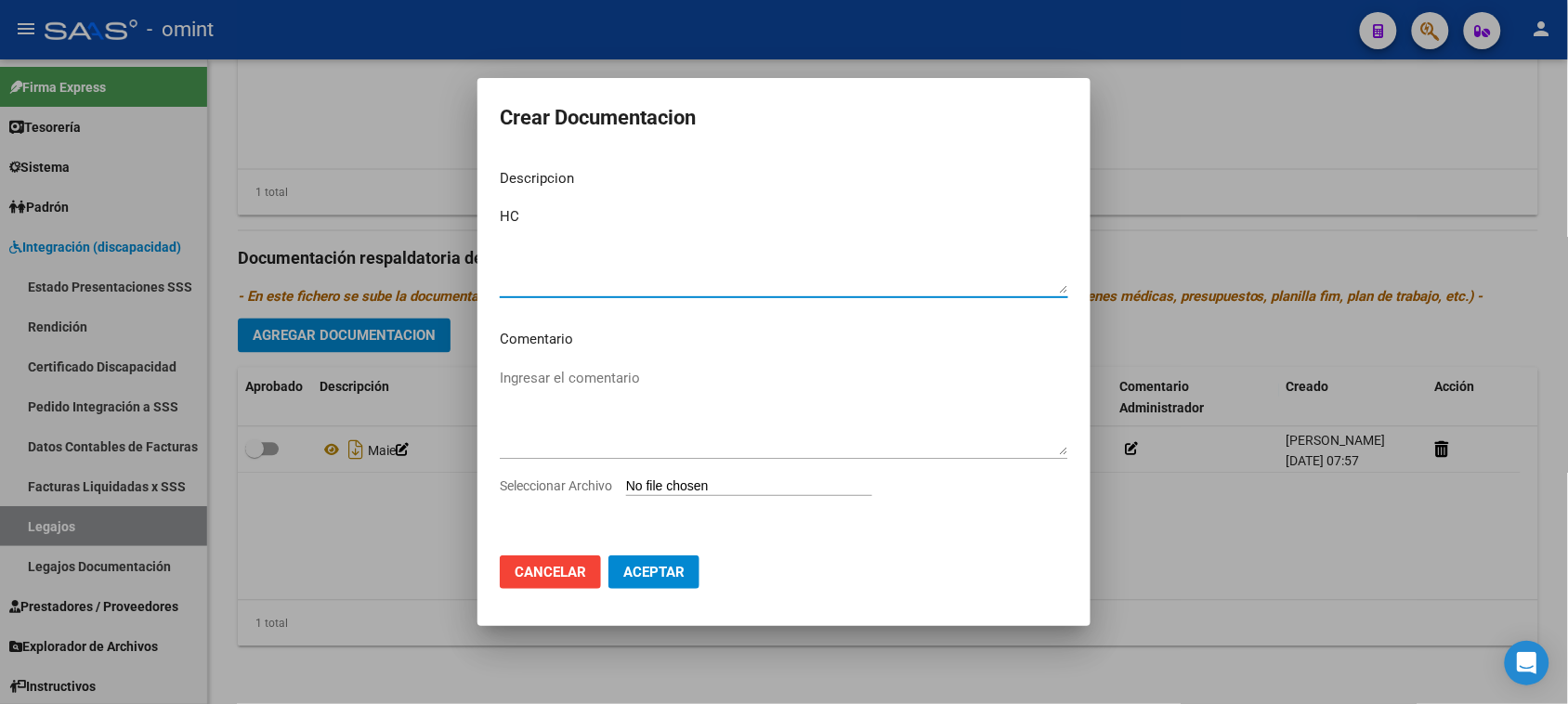
type input "C:\fakepath\HC.pdf"
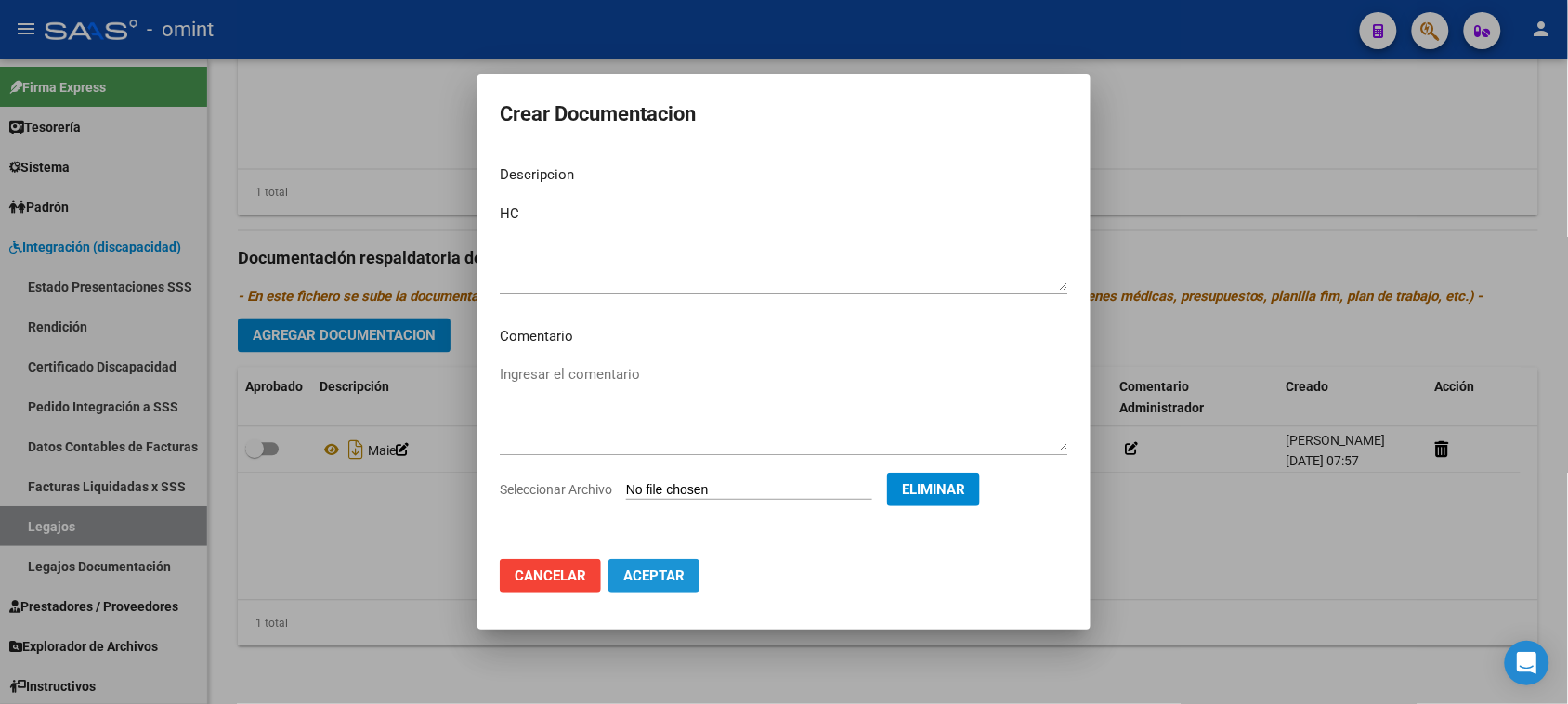
click at [685, 567] on button "Aceptar" at bounding box center [654, 576] width 91 height 33
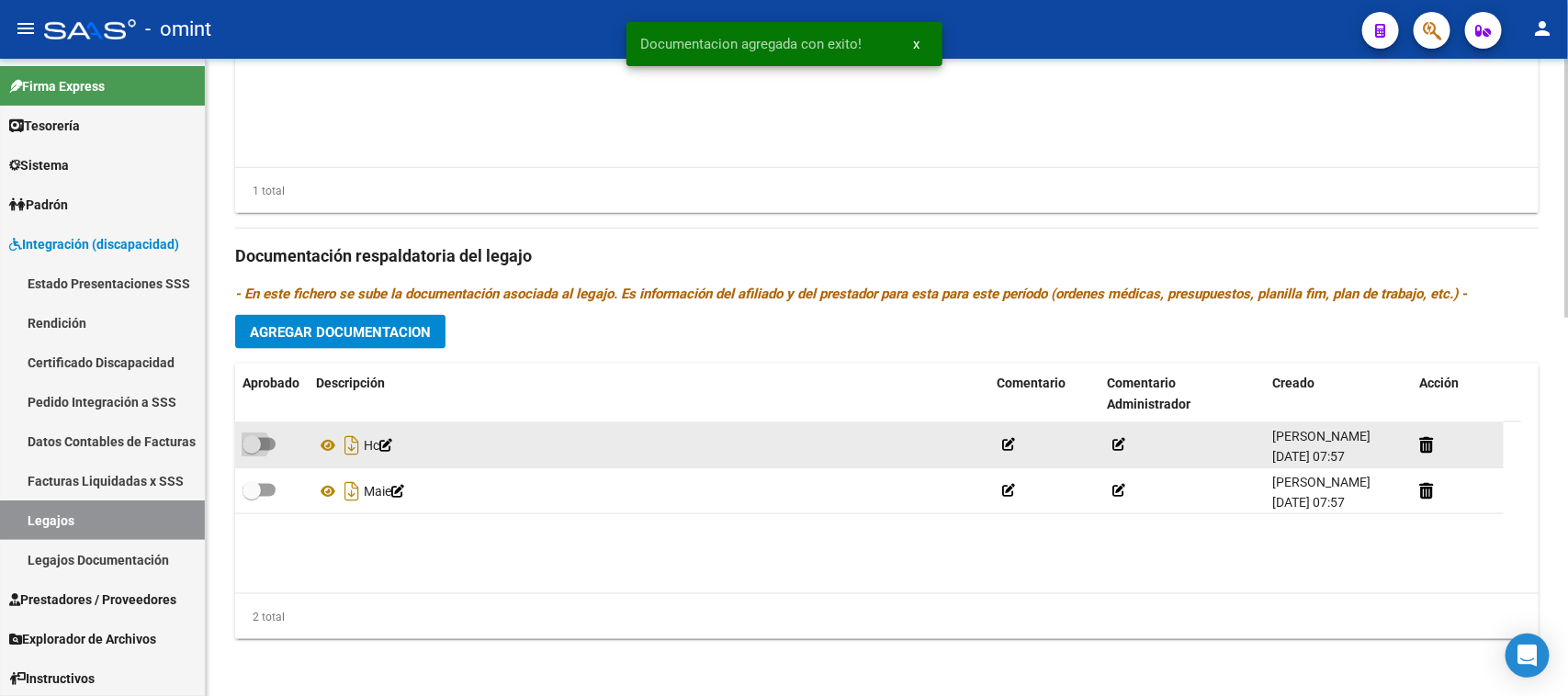
click at [260, 444] on span at bounding box center [259, 444] width 33 height 12
click at [252, 451] on input "checkbox" at bounding box center [251, 451] width 1 height 1
checkbox input "true"
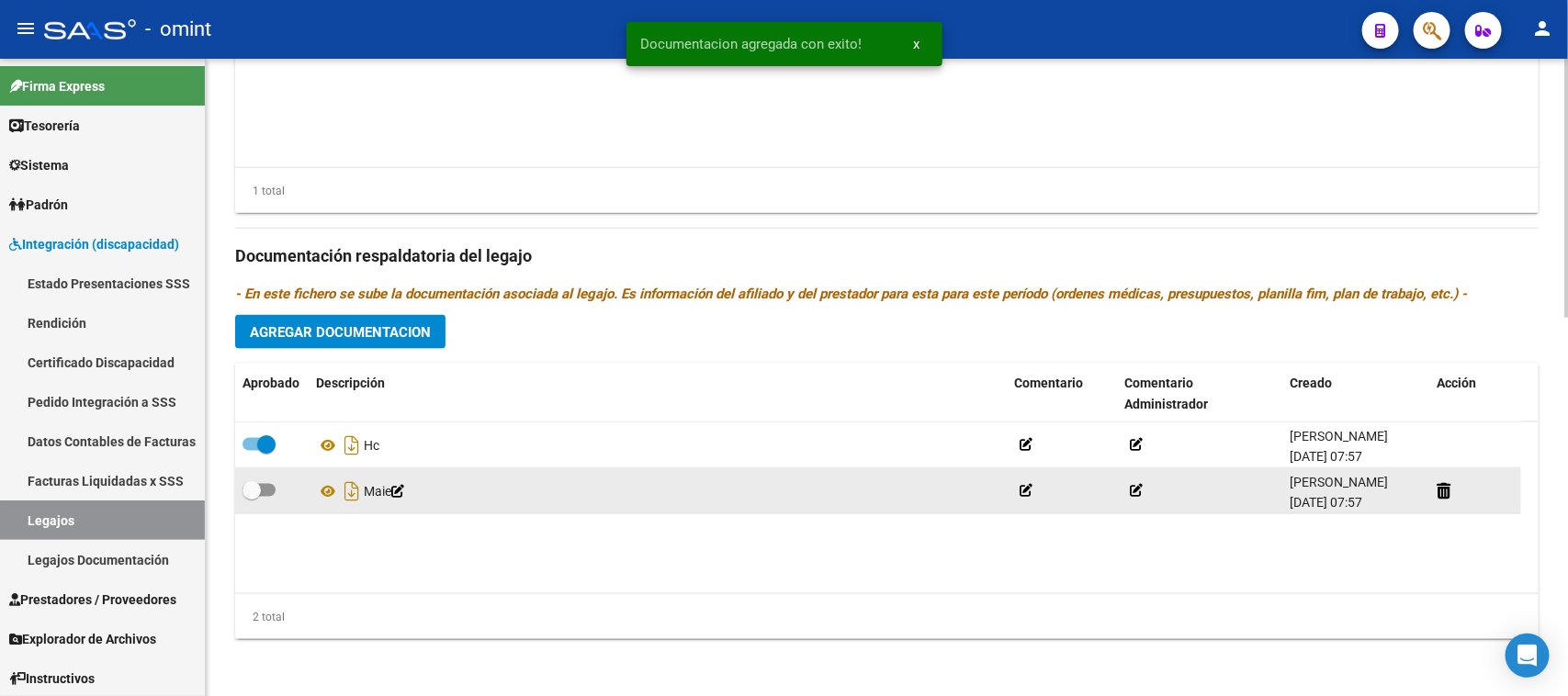
click at [259, 489] on span at bounding box center [252, 490] width 18 height 18
click at [252, 497] on input "checkbox" at bounding box center [251, 497] width 1 height 1
checkbox input "true"
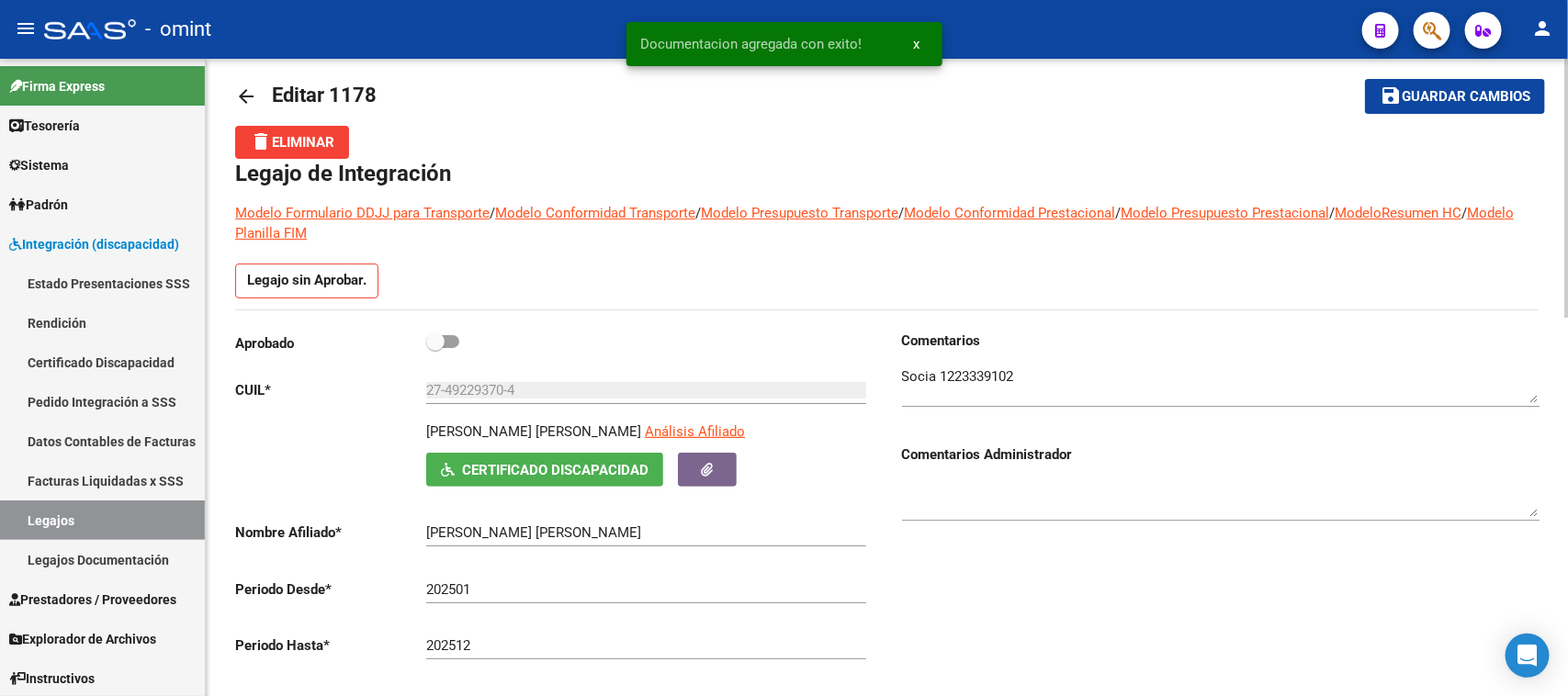
scroll to position [0, 0]
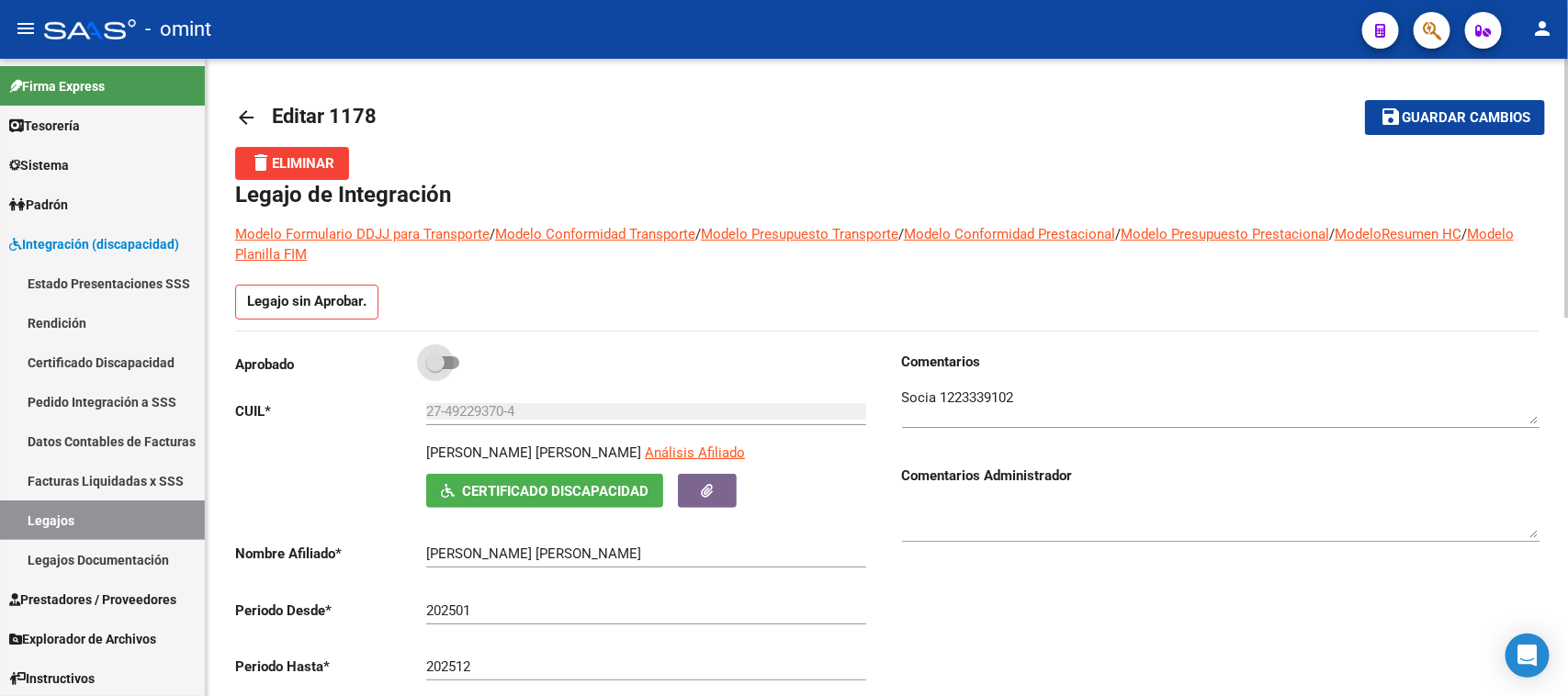
click at [446, 365] on span at bounding box center [443, 362] width 33 height 12
click at [436, 370] on input "checkbox" at bounding box center [435, 370] width 1 height 1
checkbox input "true"
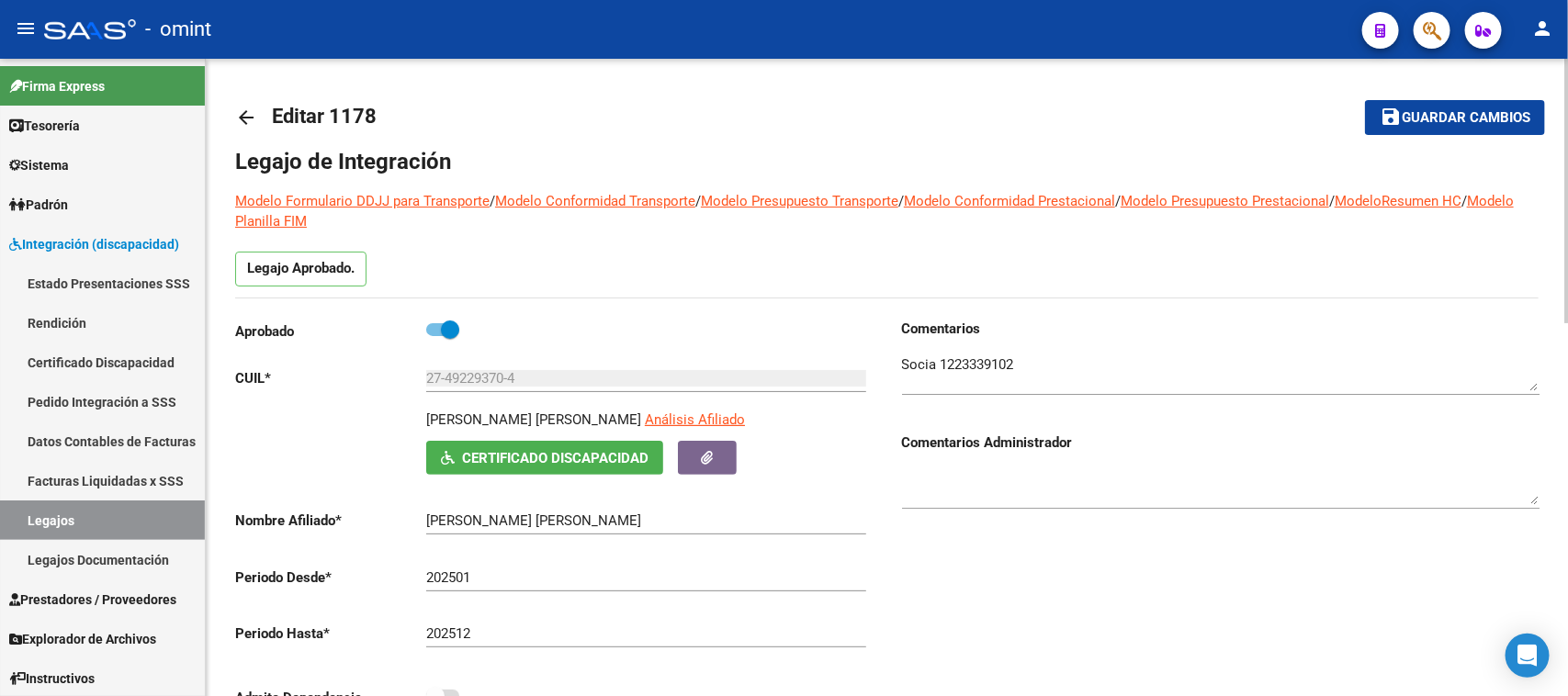
click at [1424, 117] on span "Guardar cambios" at bounding box center [1466, 118] width 129 height 16
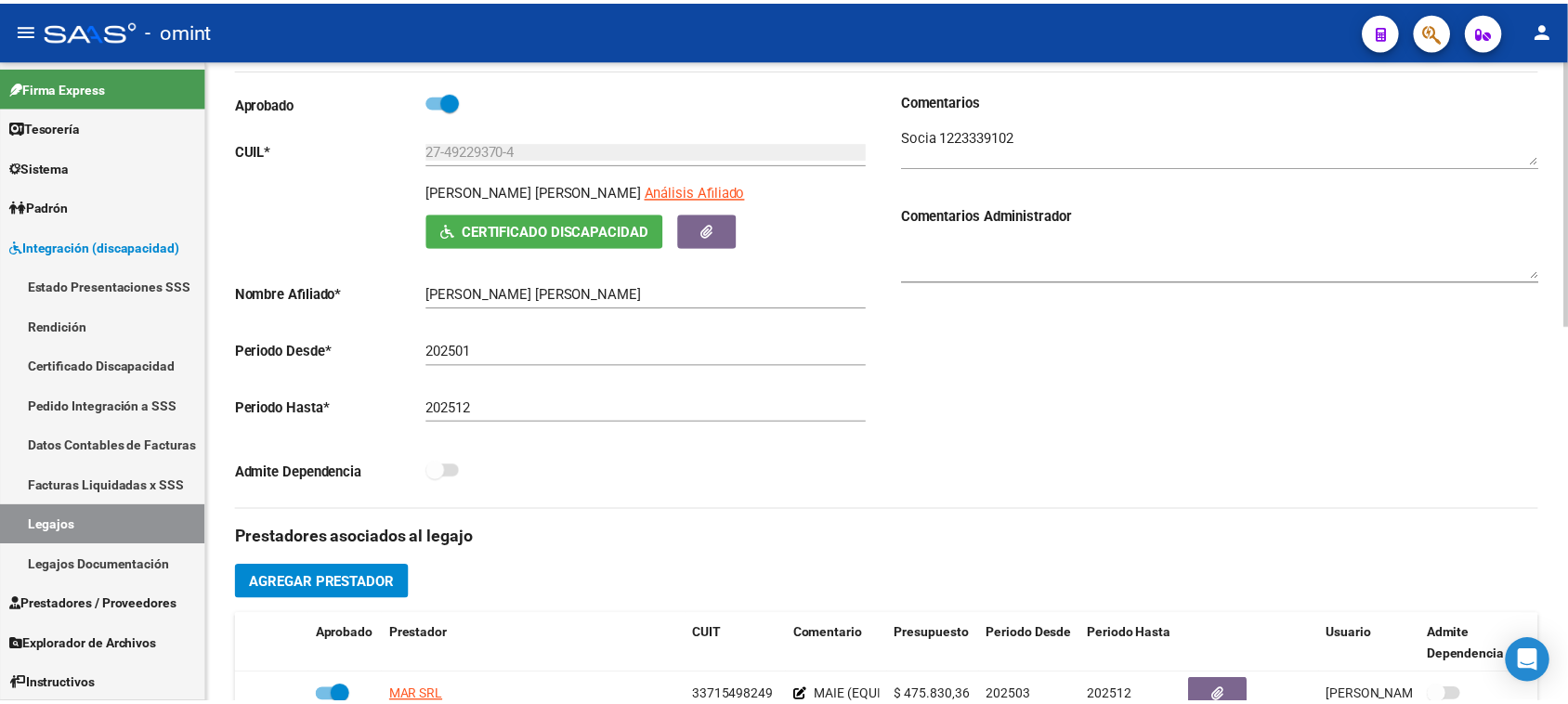
scroll to position [349, 0]
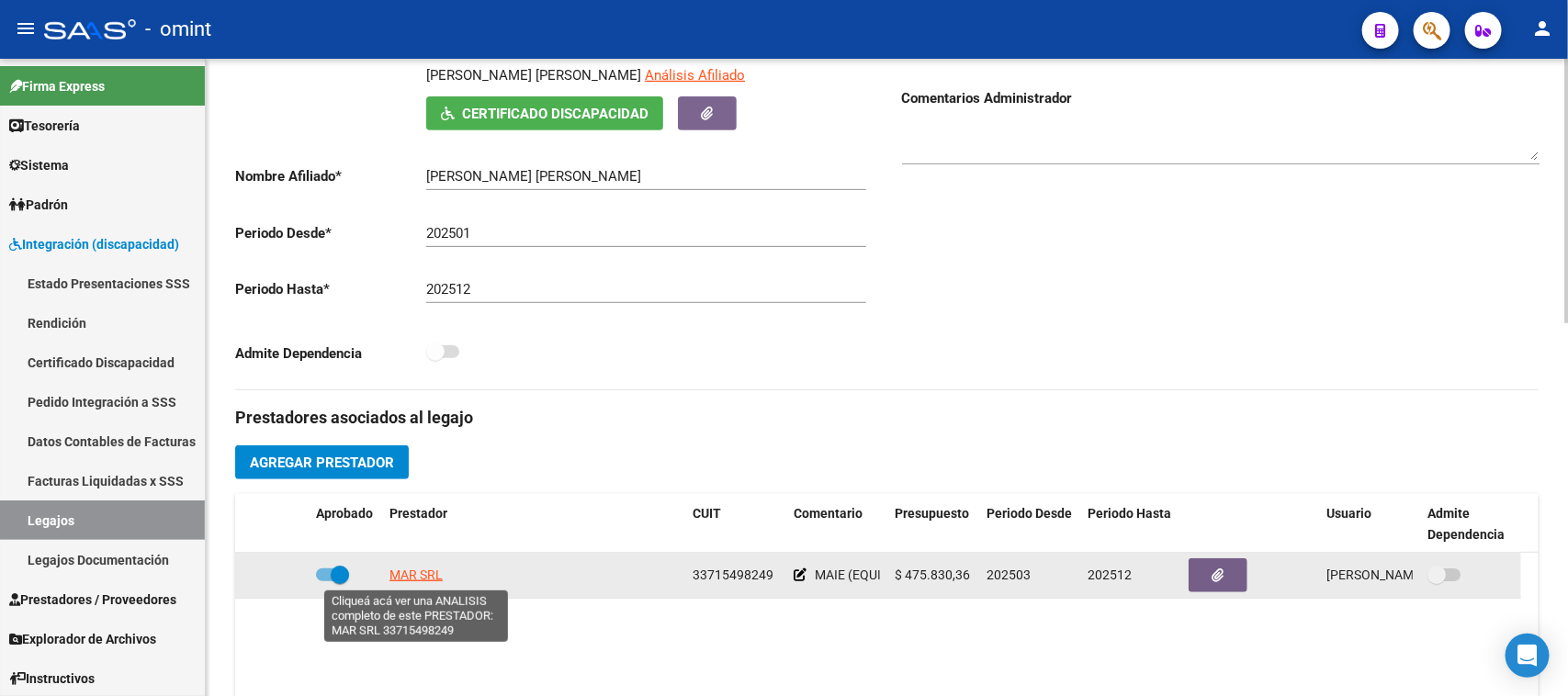
click at [414, 577] on span "MAR SRL" at bounding box center [416, 574] width 53 height 14
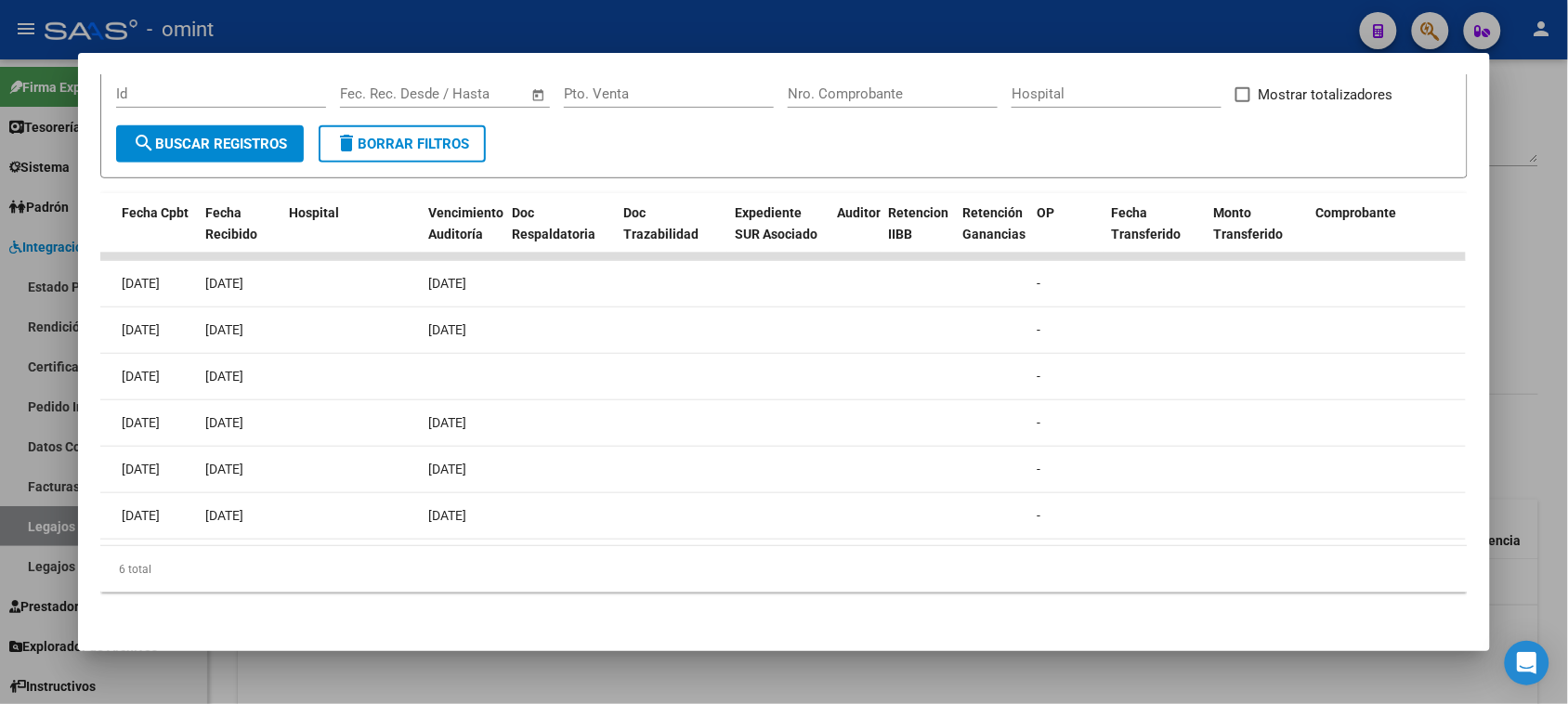
scroll to position [0, 0]
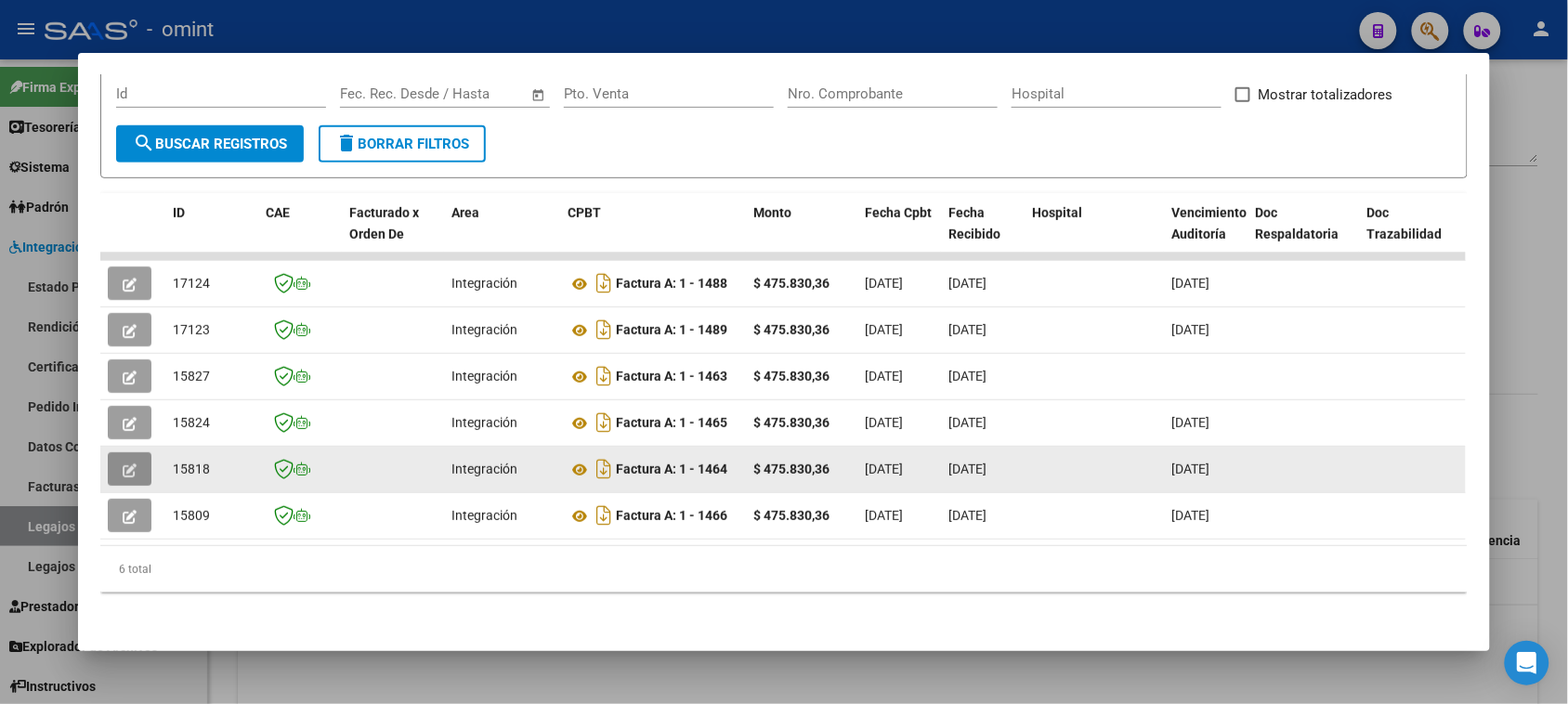
click at [113, 455] on button "button" at bounding box center [129, 469] width 44 height 33
click at [109, 453] on button "button" at bounding box center [129, 469] width 44 height 33
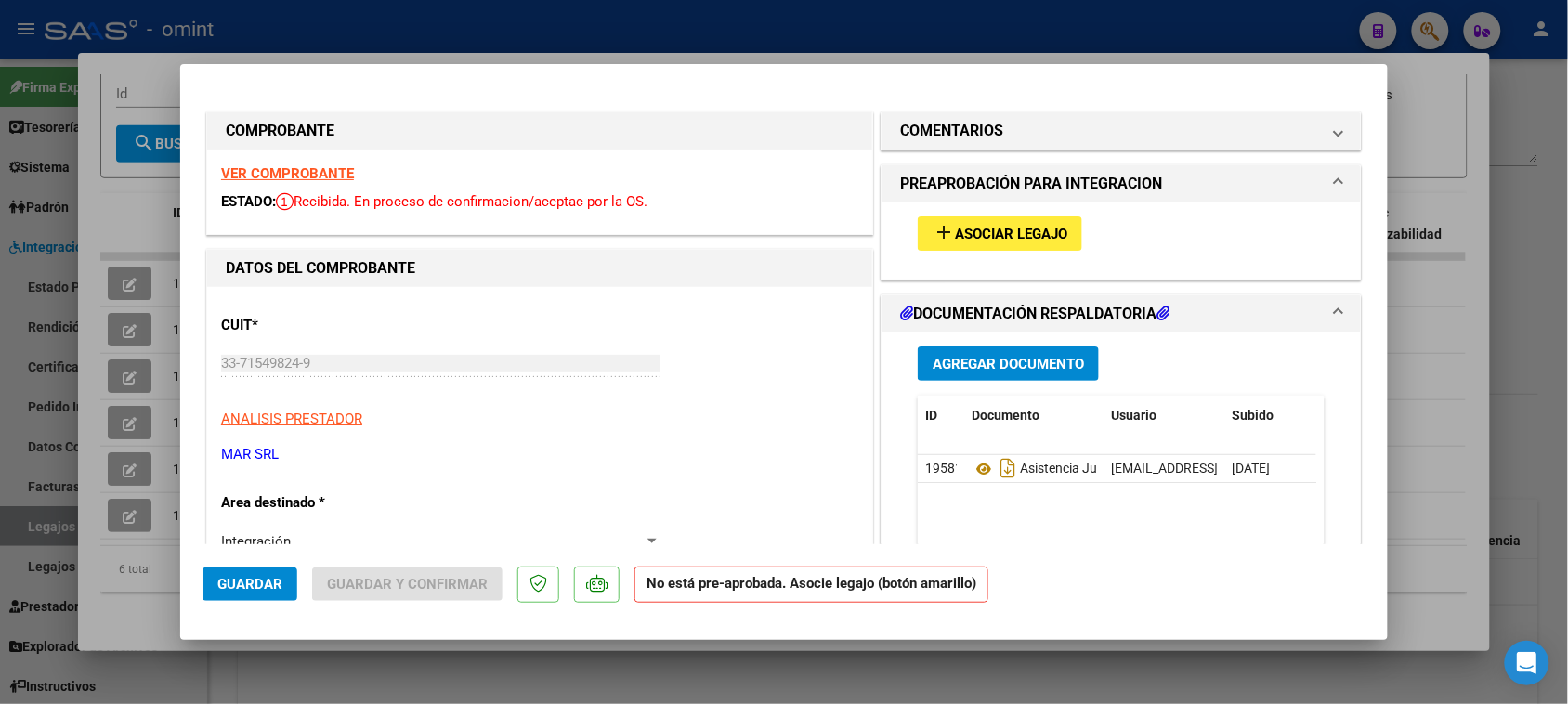
click at [269, 177] on strong "VER COMPROBANTE" at bounding box center [287, 173] width 133 height 17
click at [995, 230] on span "Asociar Legajo" at bounding box center [1012, 234] width 113 height 17
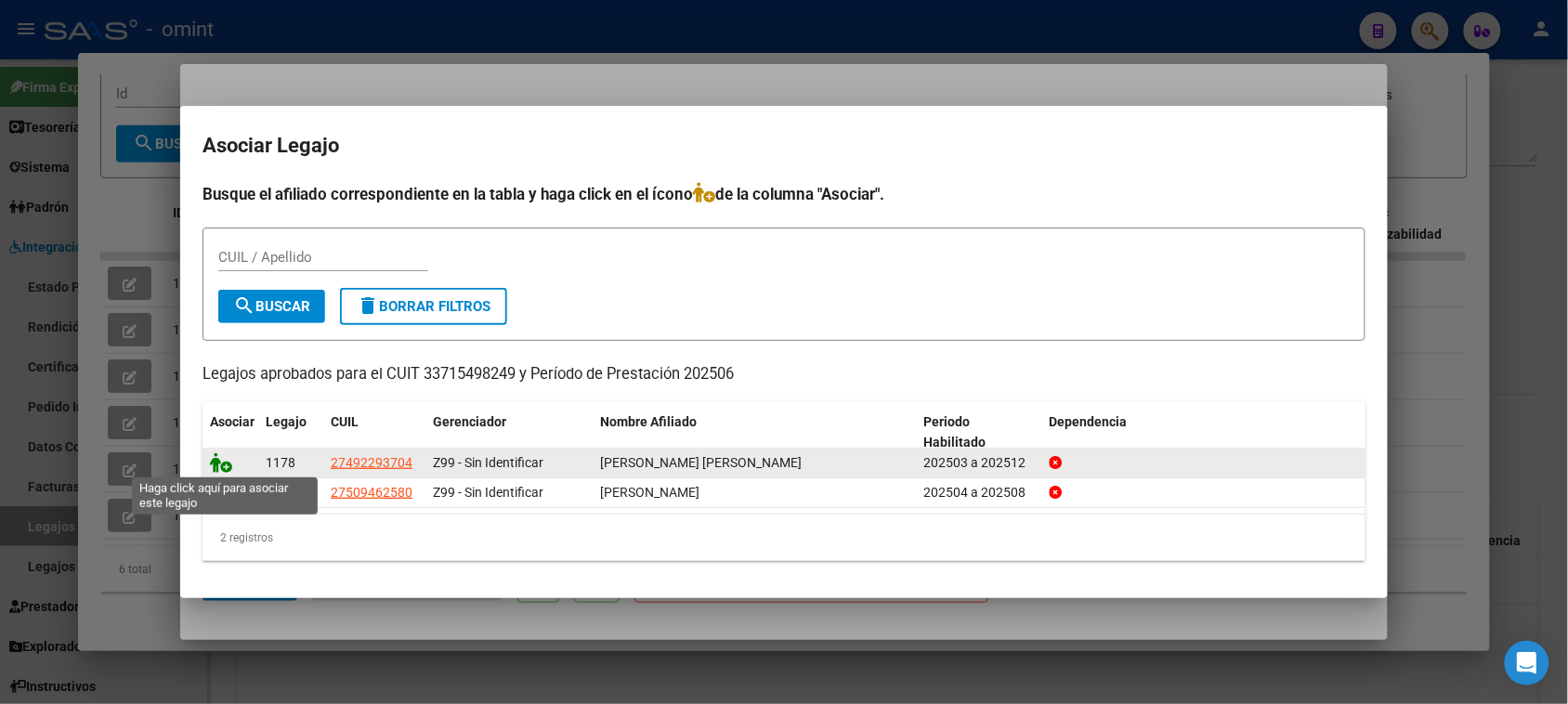
drag, startPoint x: 219, startPoint y: 465, endPoint x: 281, endPoint y: 460, distance: 62.2
click at [221, 465] on icon at bounding box center [220, 462] width 22 height 20
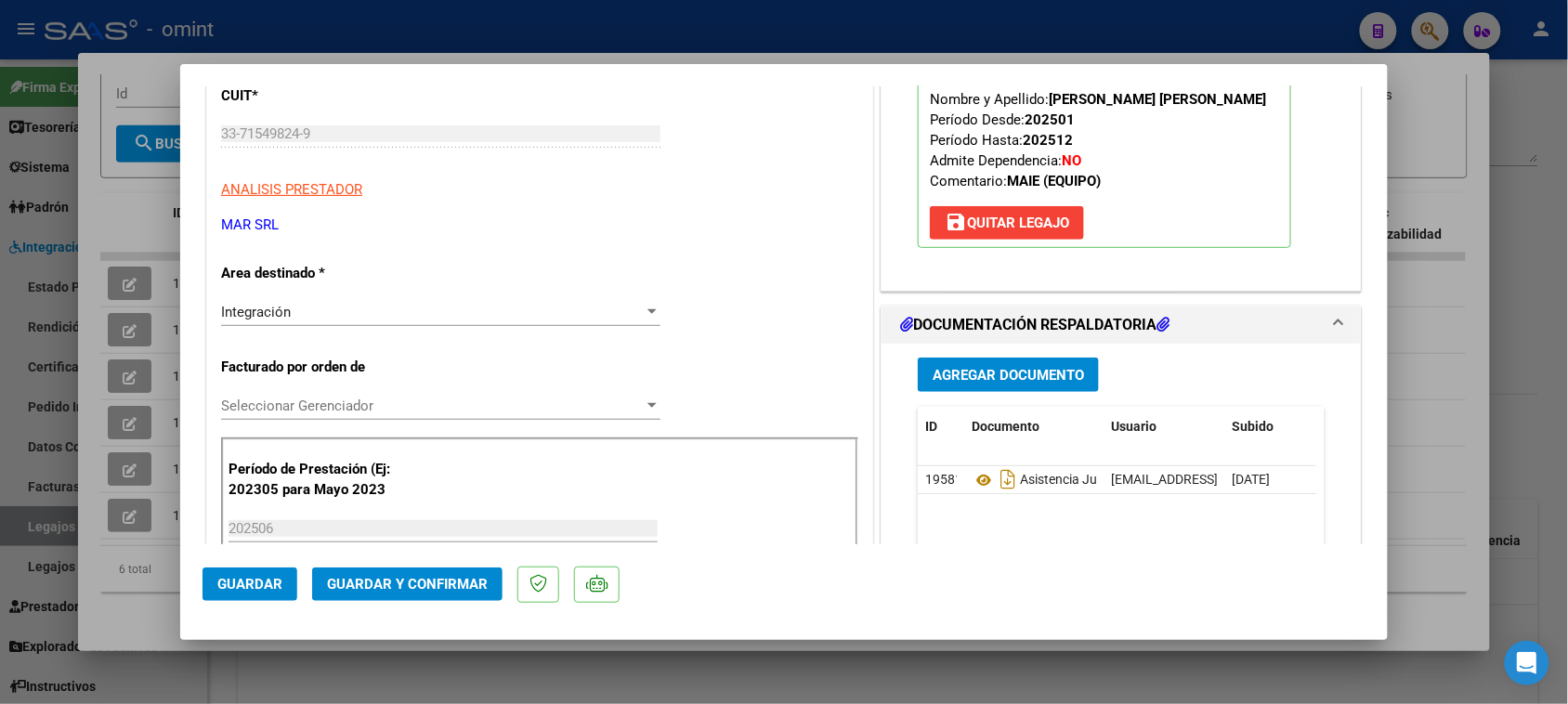
scroll to position [232, 0]
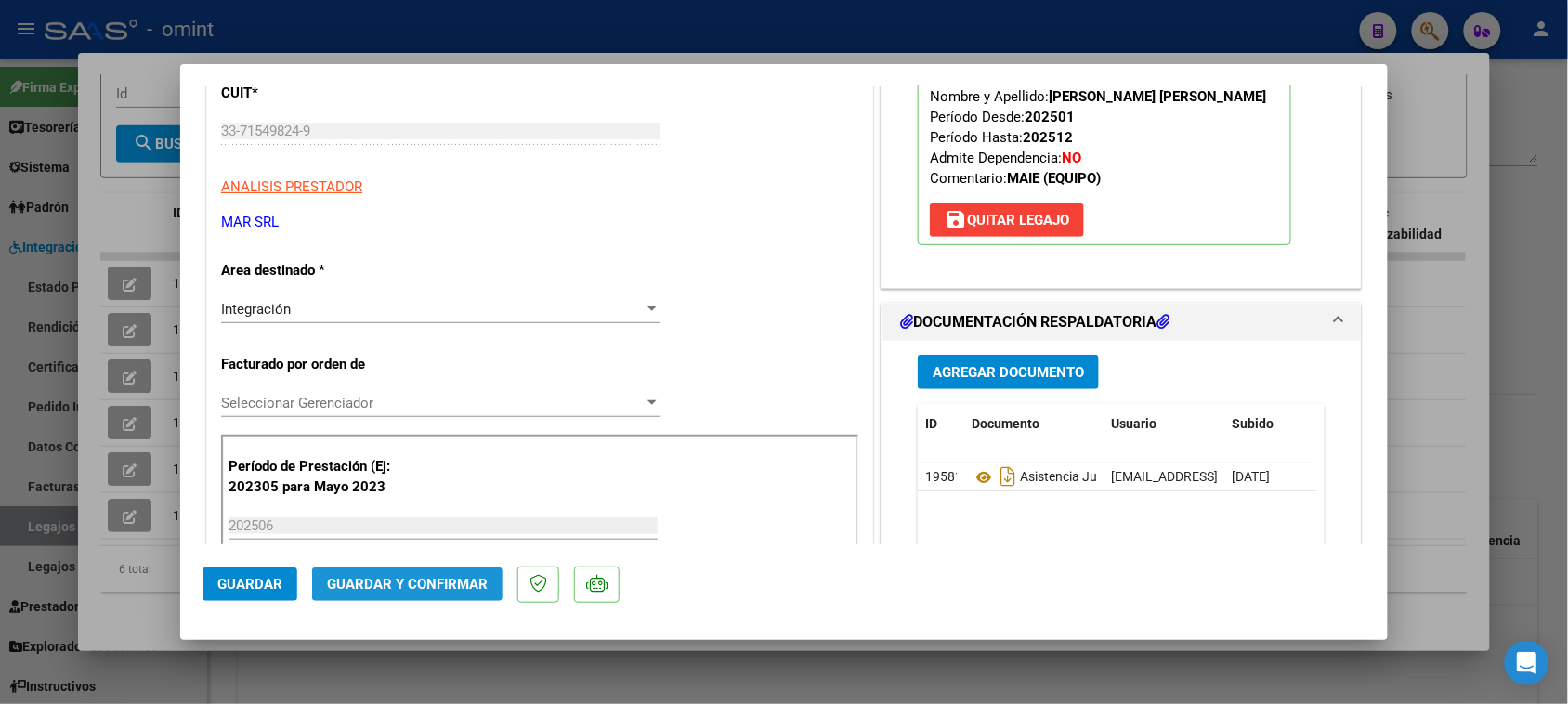
click at [447, 581] on span "Guardar y Confirmar" at bounding box center [408, 584] width 161 height 17
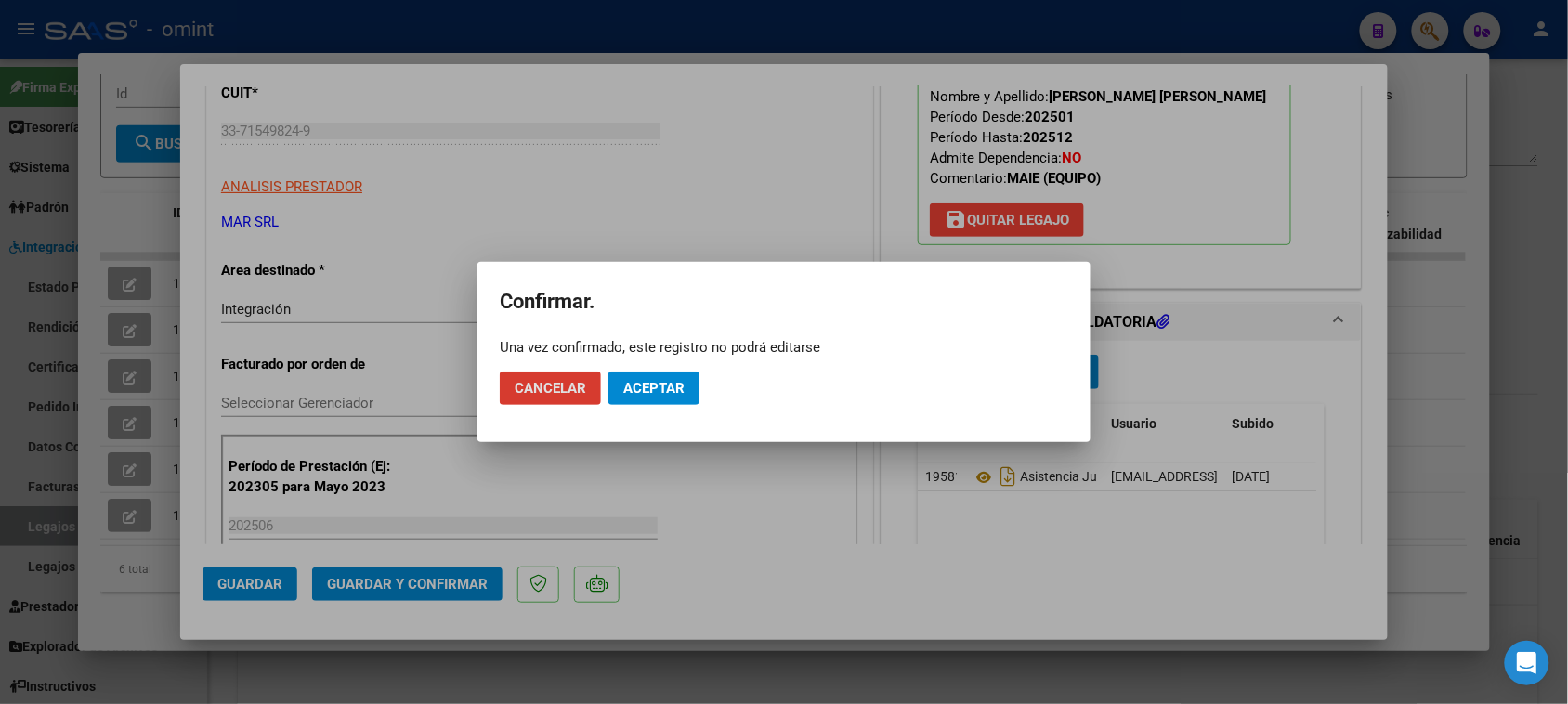
click at [684, 381] on span "Aceptar" at bounding box center [653, 387] width 61 height 17
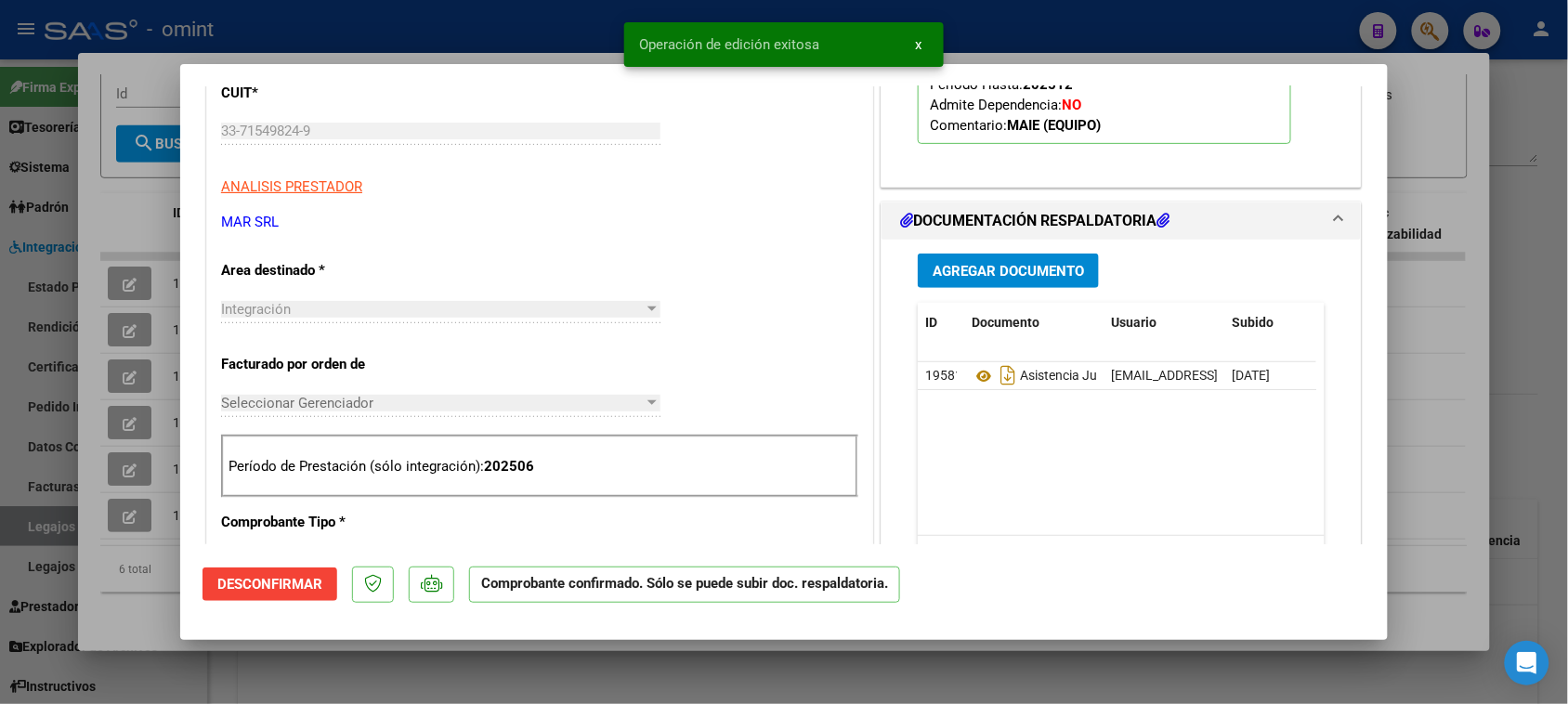
type input "$ 0,00"
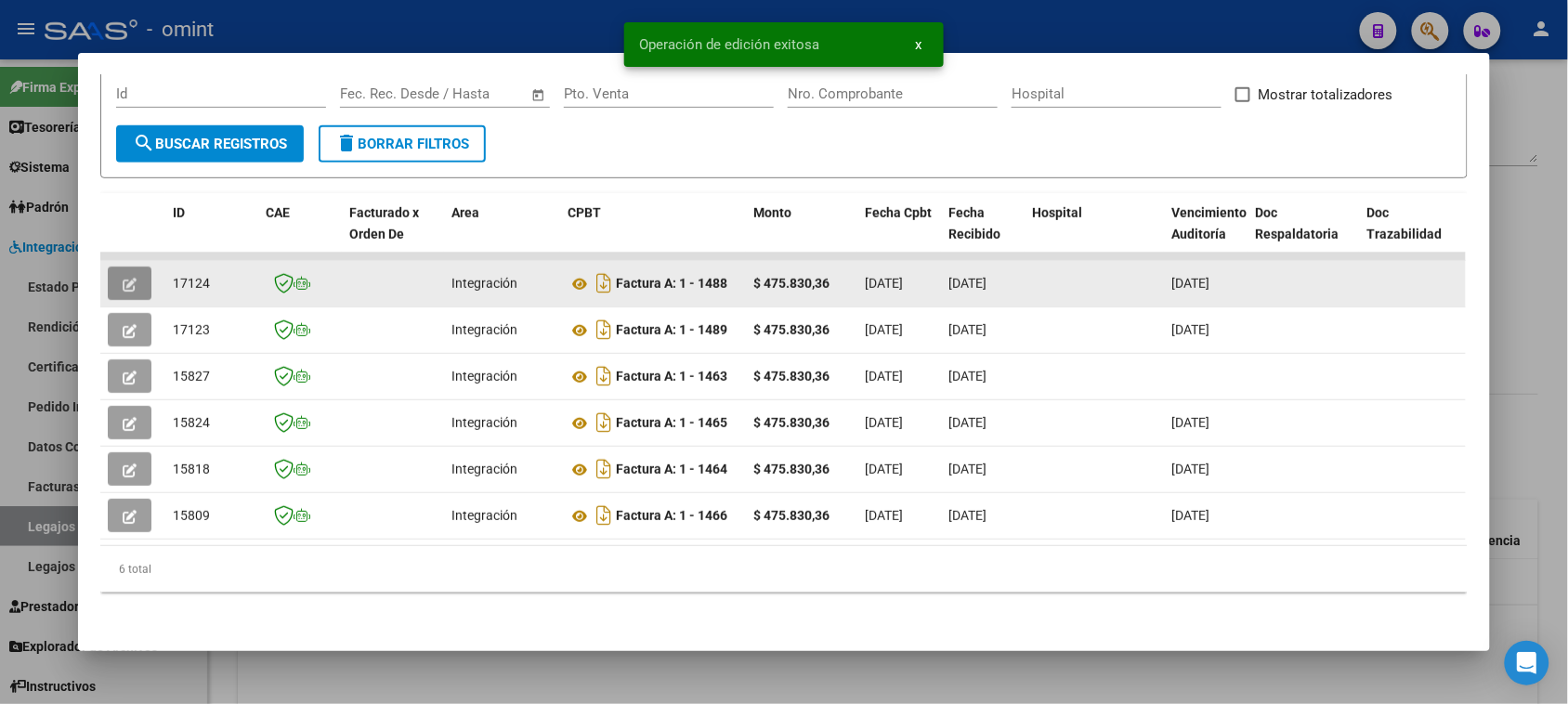
click at [133, 285] on button "button" at bounding box center [129, 284] width 44 height 33
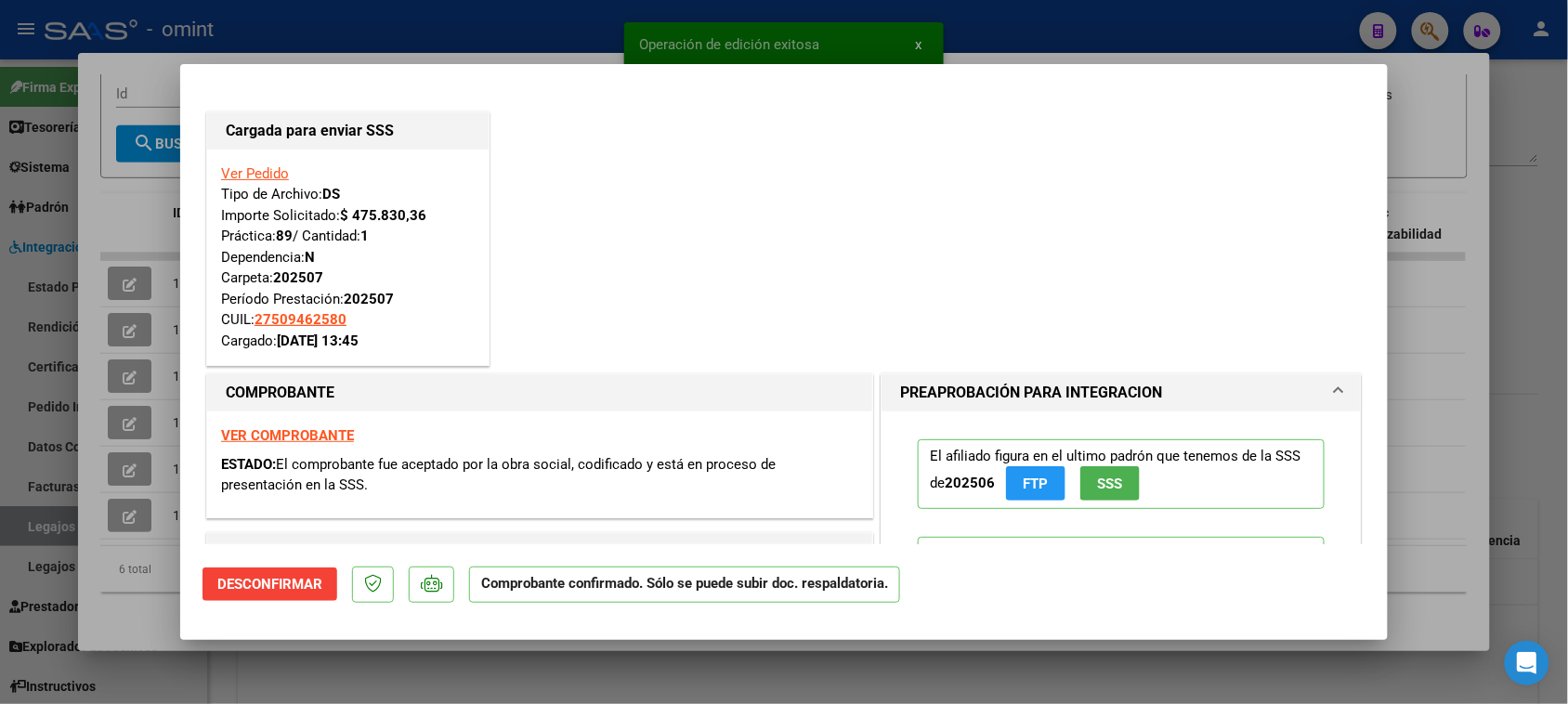
type input "$ 0,00"
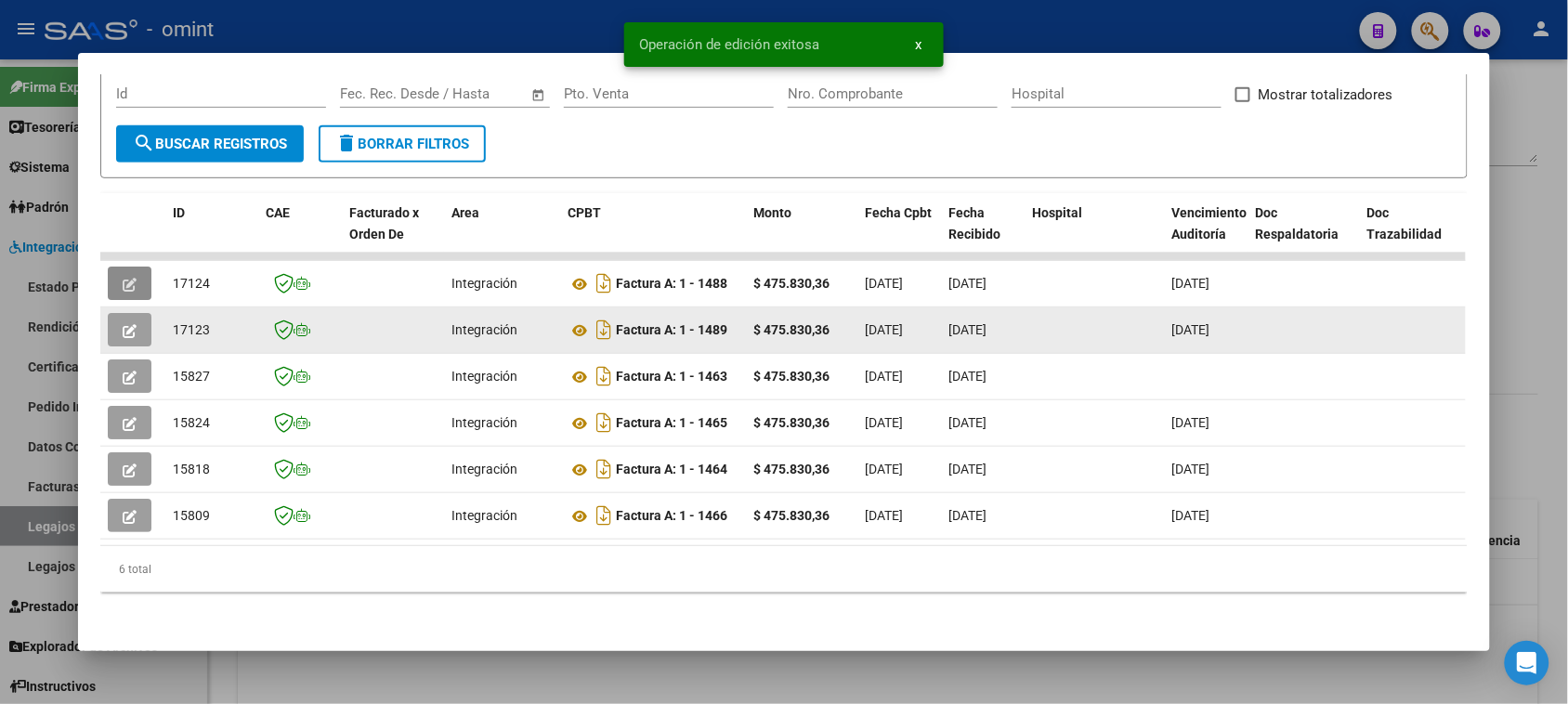
click at [127, 333] on button "button" at bounding box center [129, 329] width 44 height 33
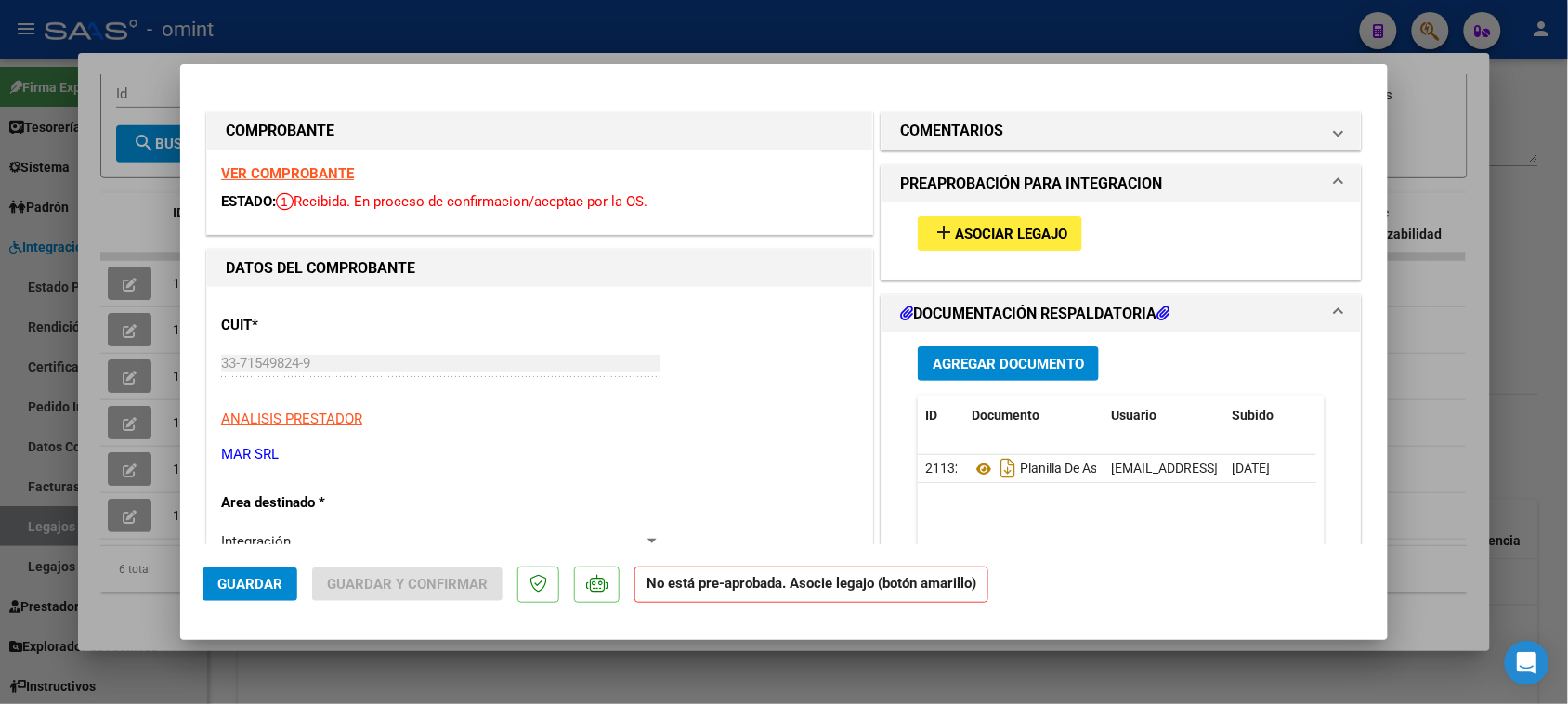
click at [285, 174] on strong "VER COMPROBANTE" at bounding box center [287, 173] width 133 height 17
type input "$ 0,00"
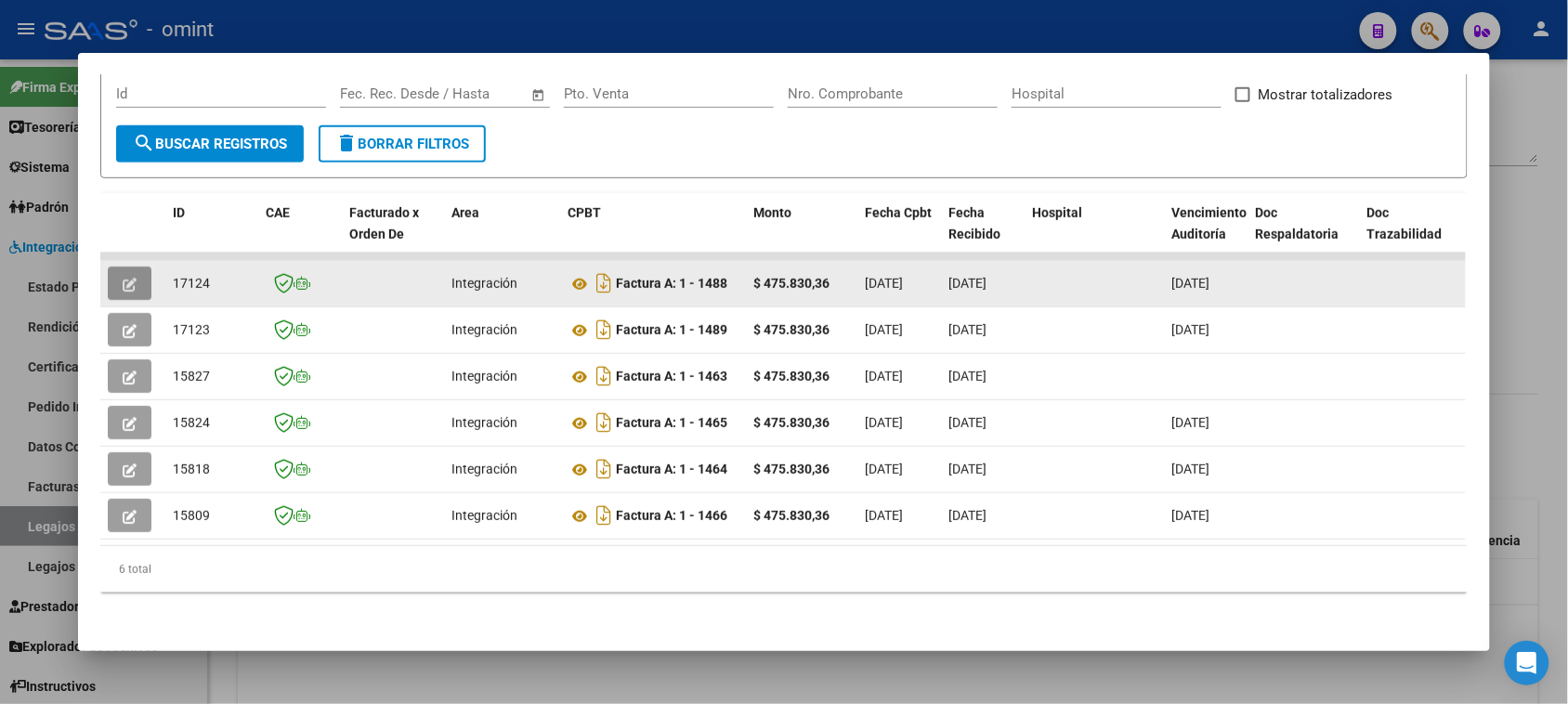
click at [126, 278] on icon "button" at bounding box center [129, 285] width 14 height 14
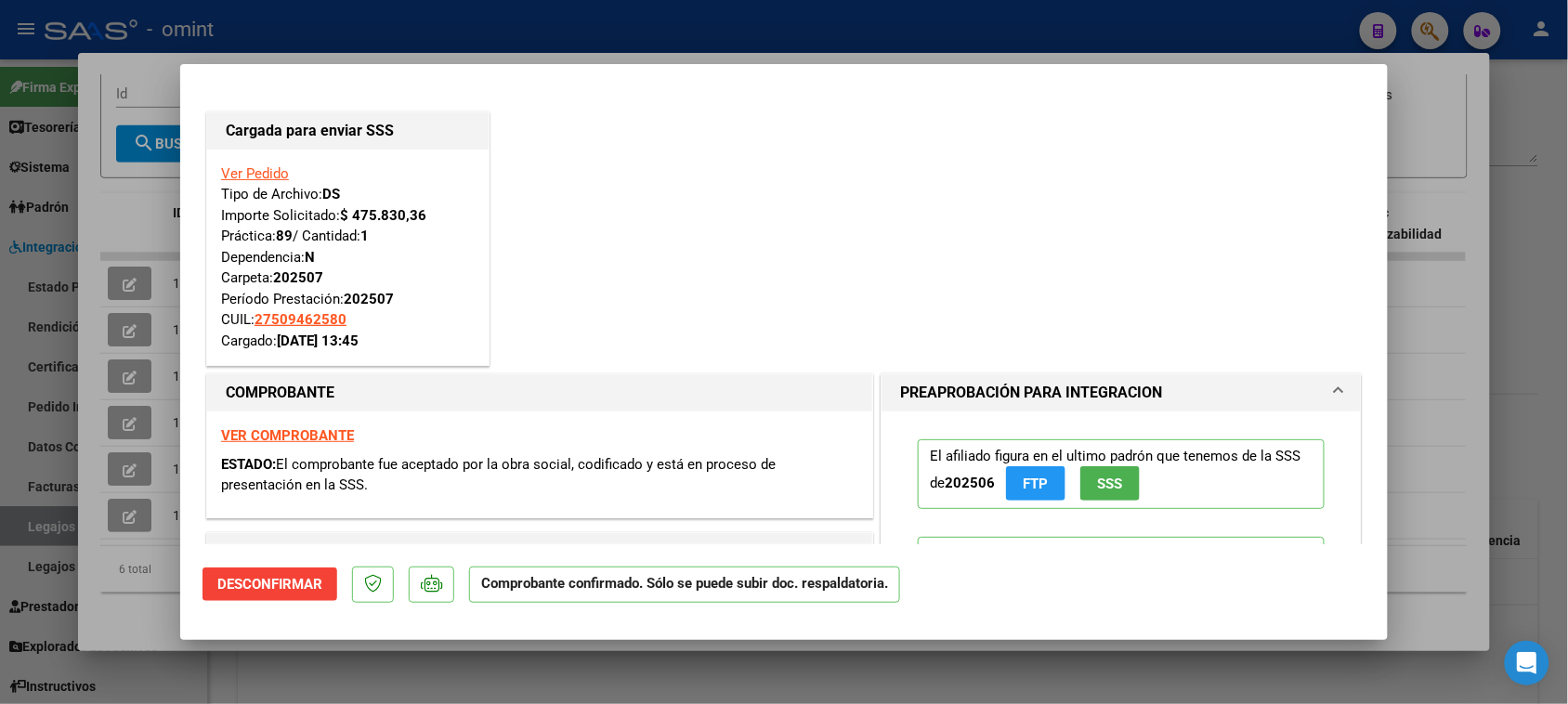
click at [333, 434] on strong "VER COMPROBANTE" at bounding box center [287, 435] width 133 height 17
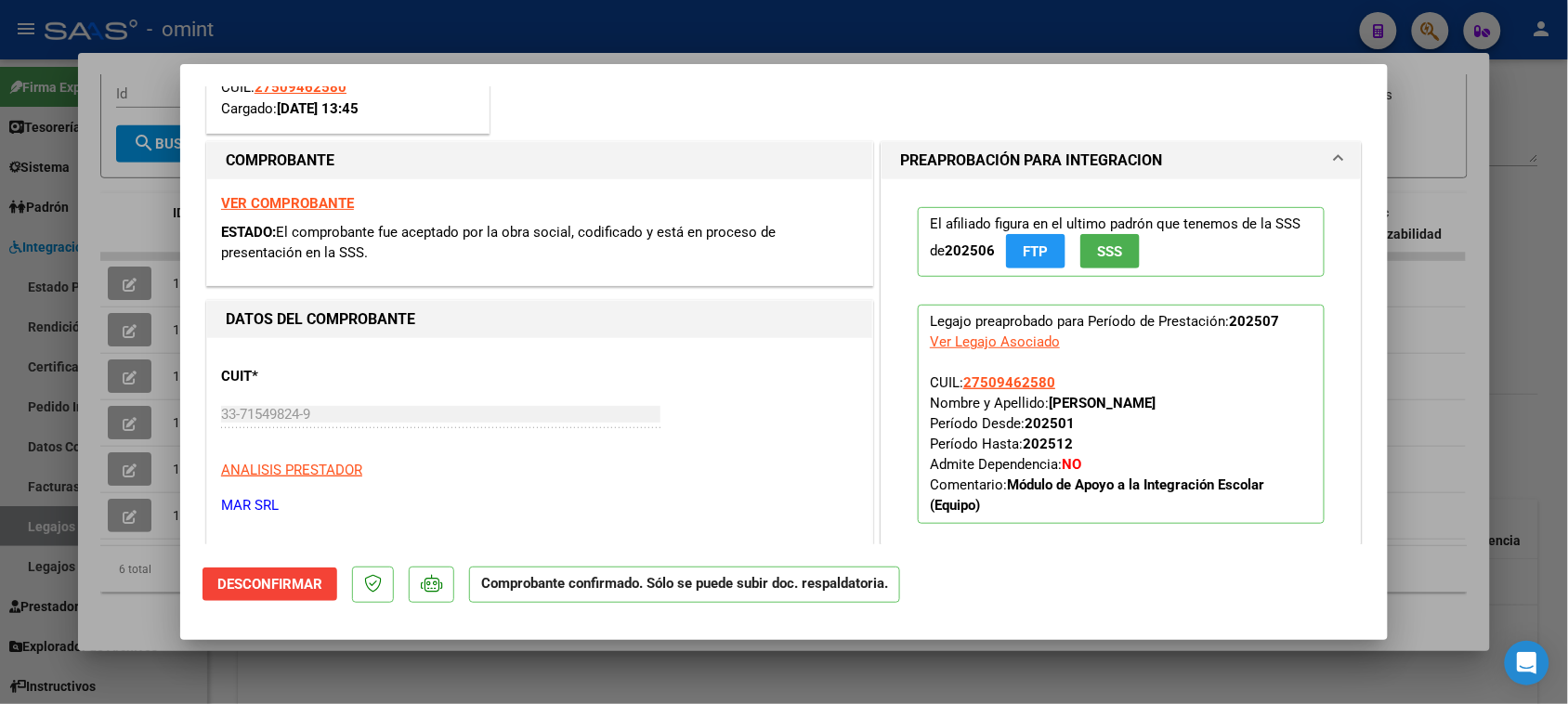
click at [313, 584] on span "Desconfirmar" at bounding box center [270, 584] width 105 height 17
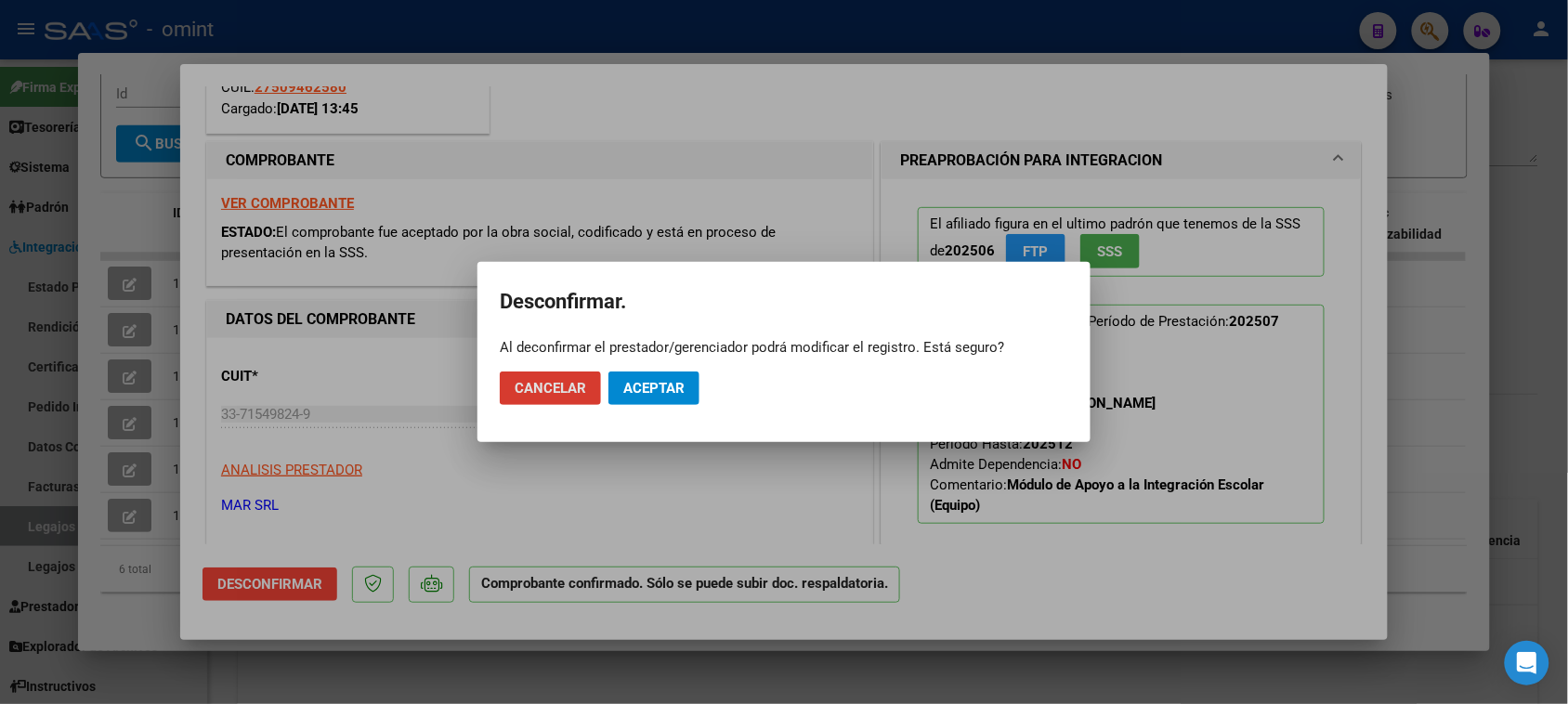
click at [651, 397] on button "Aceptar" at bounding box center [654, 388] width 91 height 33
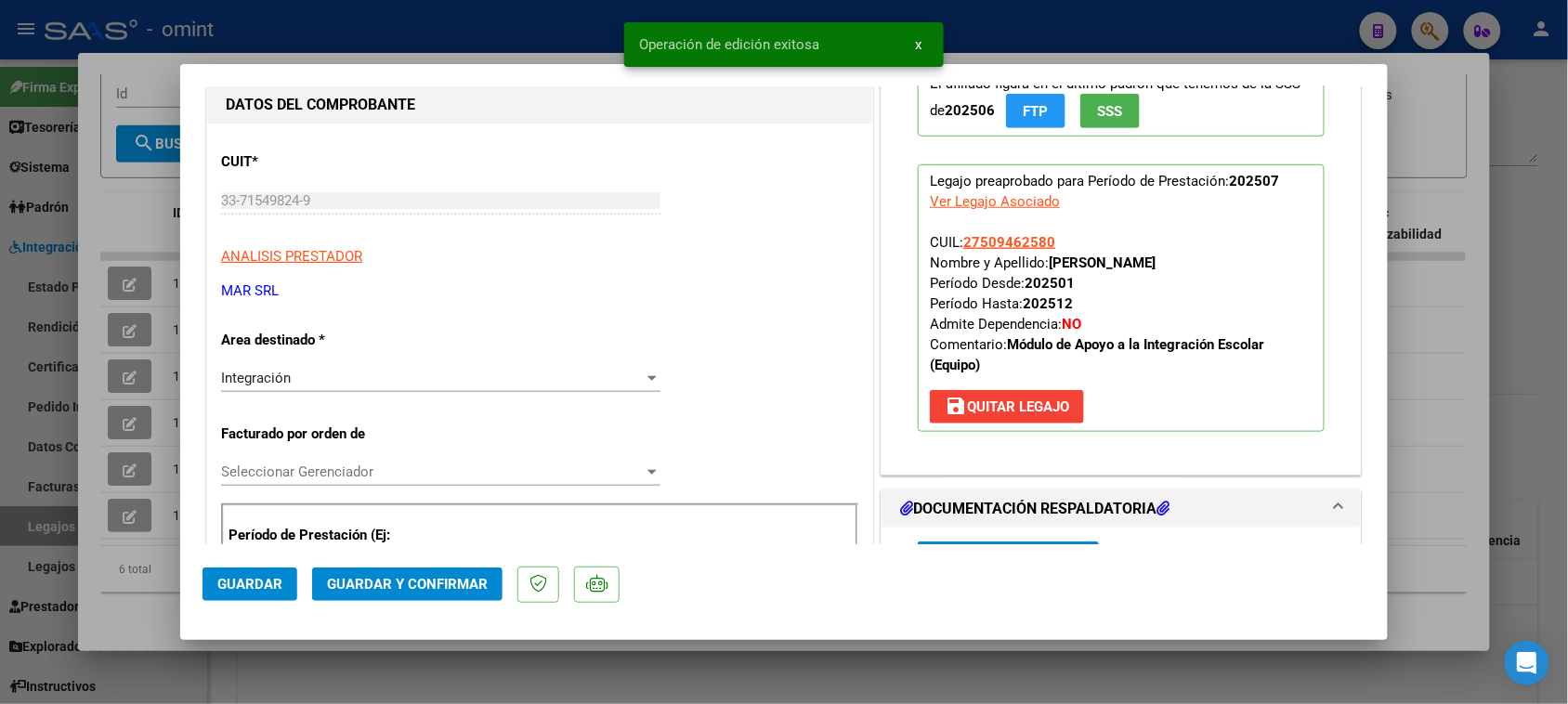
scroll to position [464, 0]
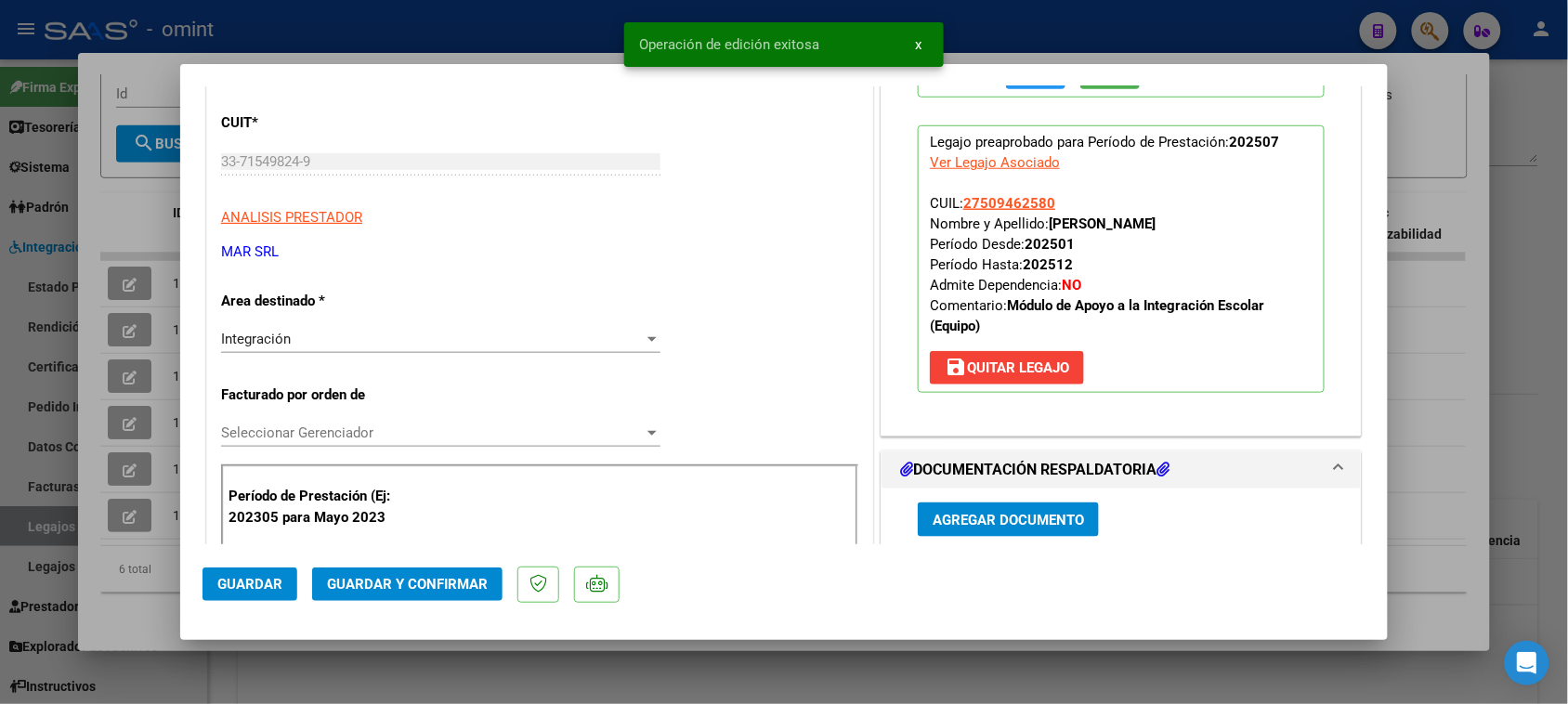
click at [1023, 377] on span "save [PERSON_NAME]" at bounding box center [1007, 367] width 124 height 17
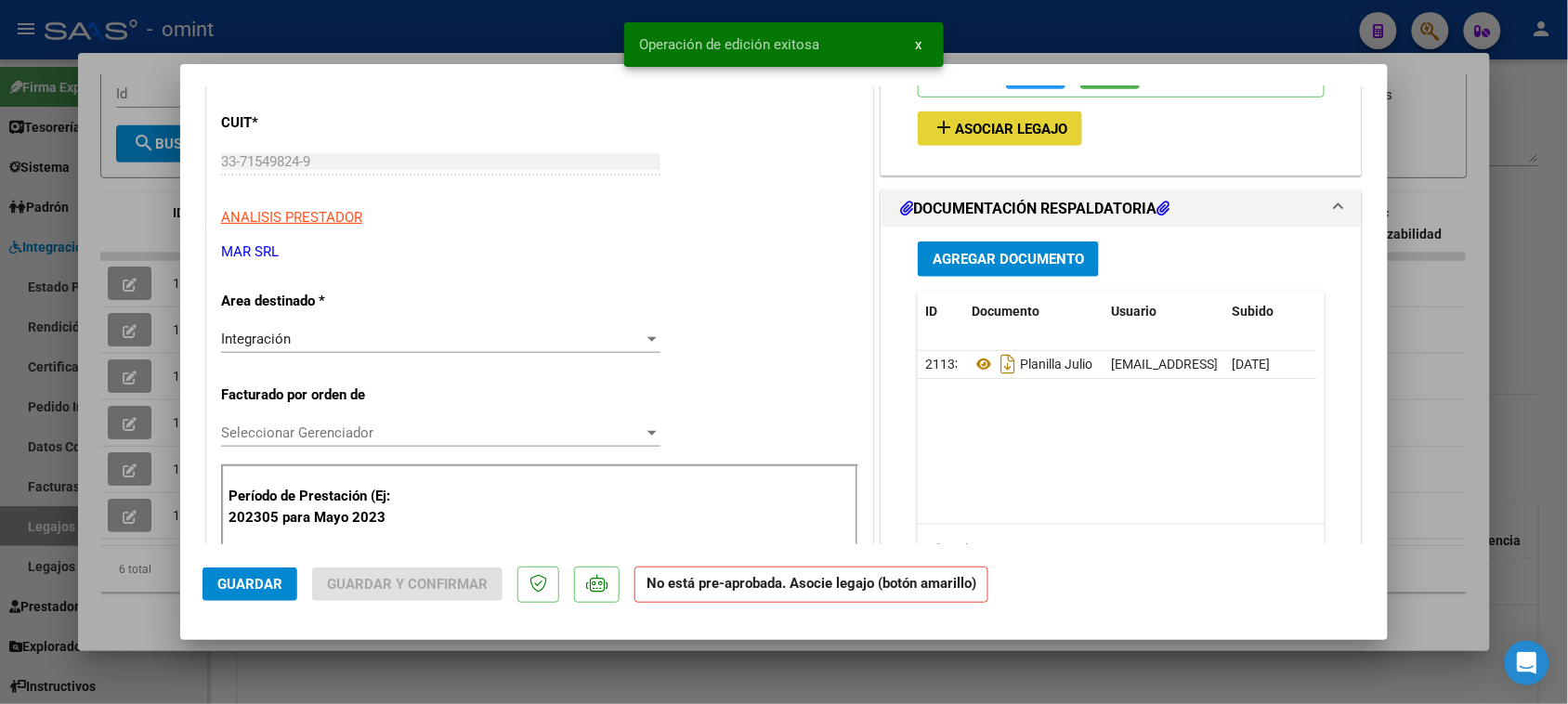
click at [997, 125] on span "Asociar Legajo" at bounding box center [1012, 128] width 113 height 17
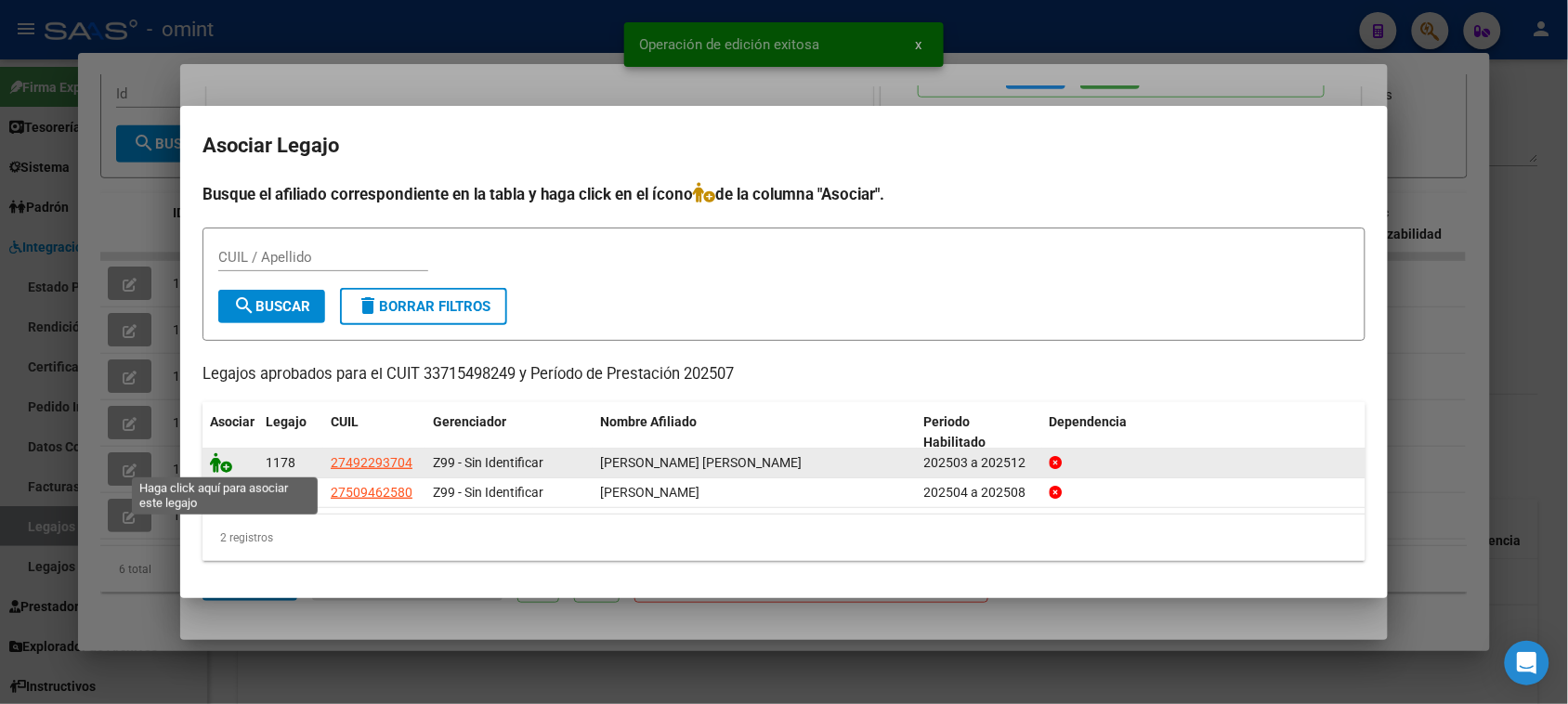
click at [228, 456] on icon at bounding box center [220, 462] width 22 height 20
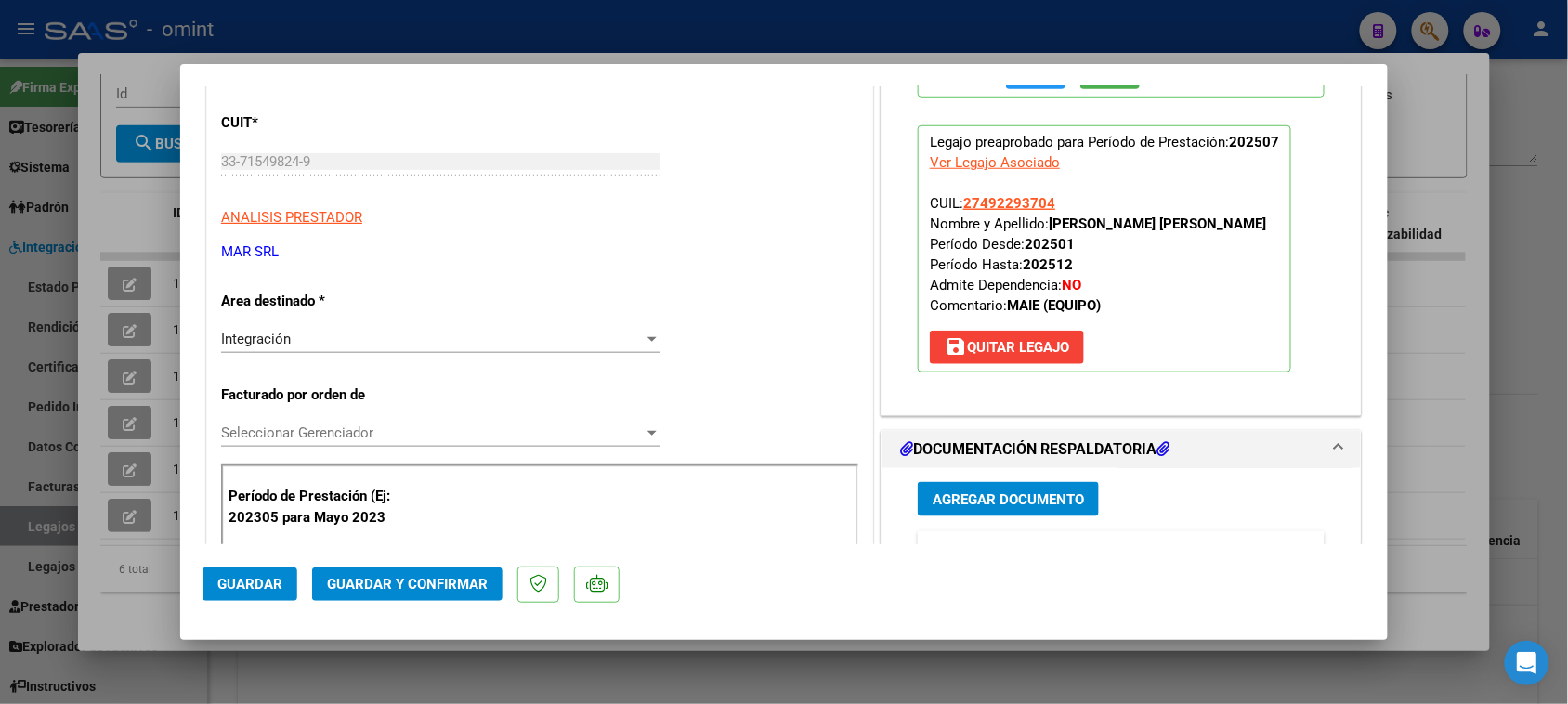
click at [460, 574] on button "Guardar y Confirmar" at bounding box center [408, 585] width 190 height 33
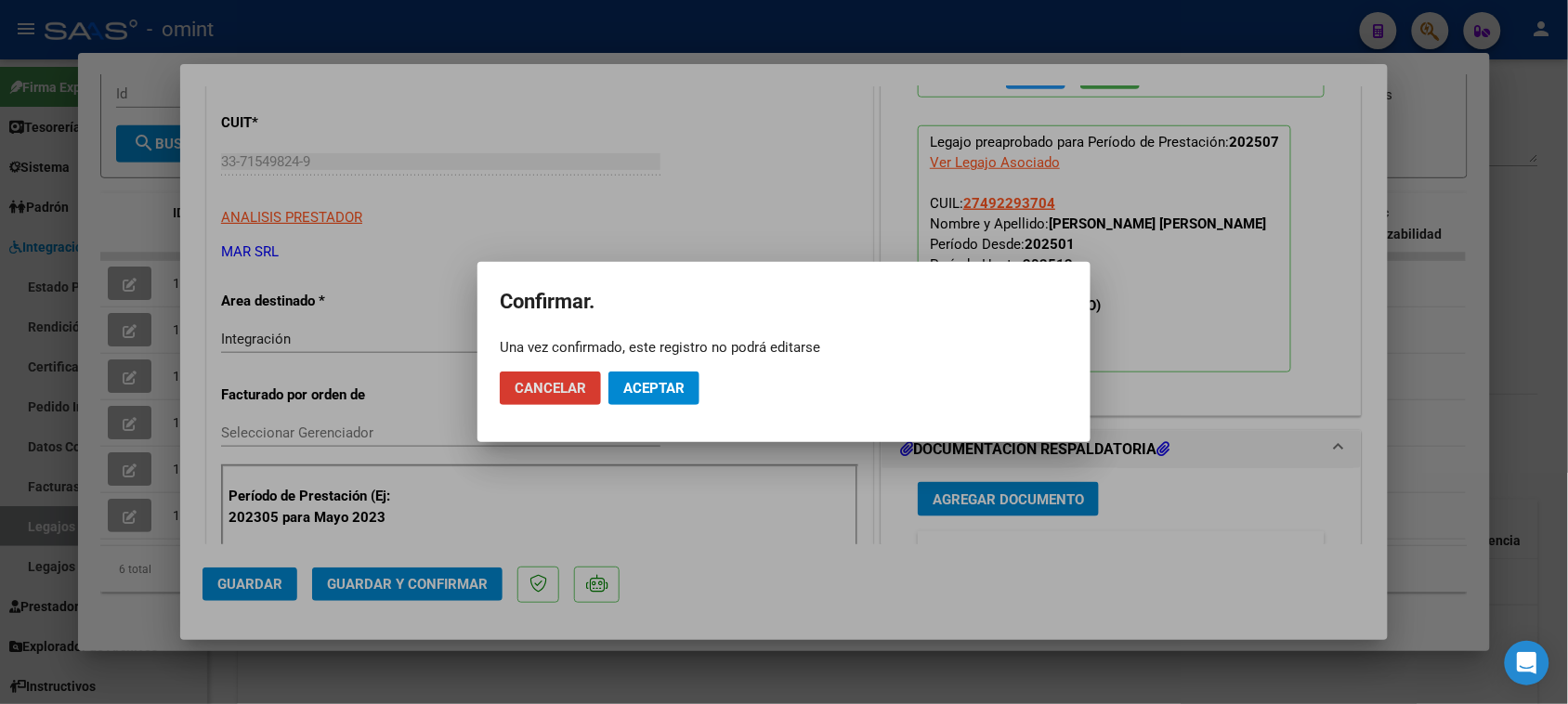
click at [690, 374] on button "Aceptar" at bounding box center [654, 388] width 91 height 33
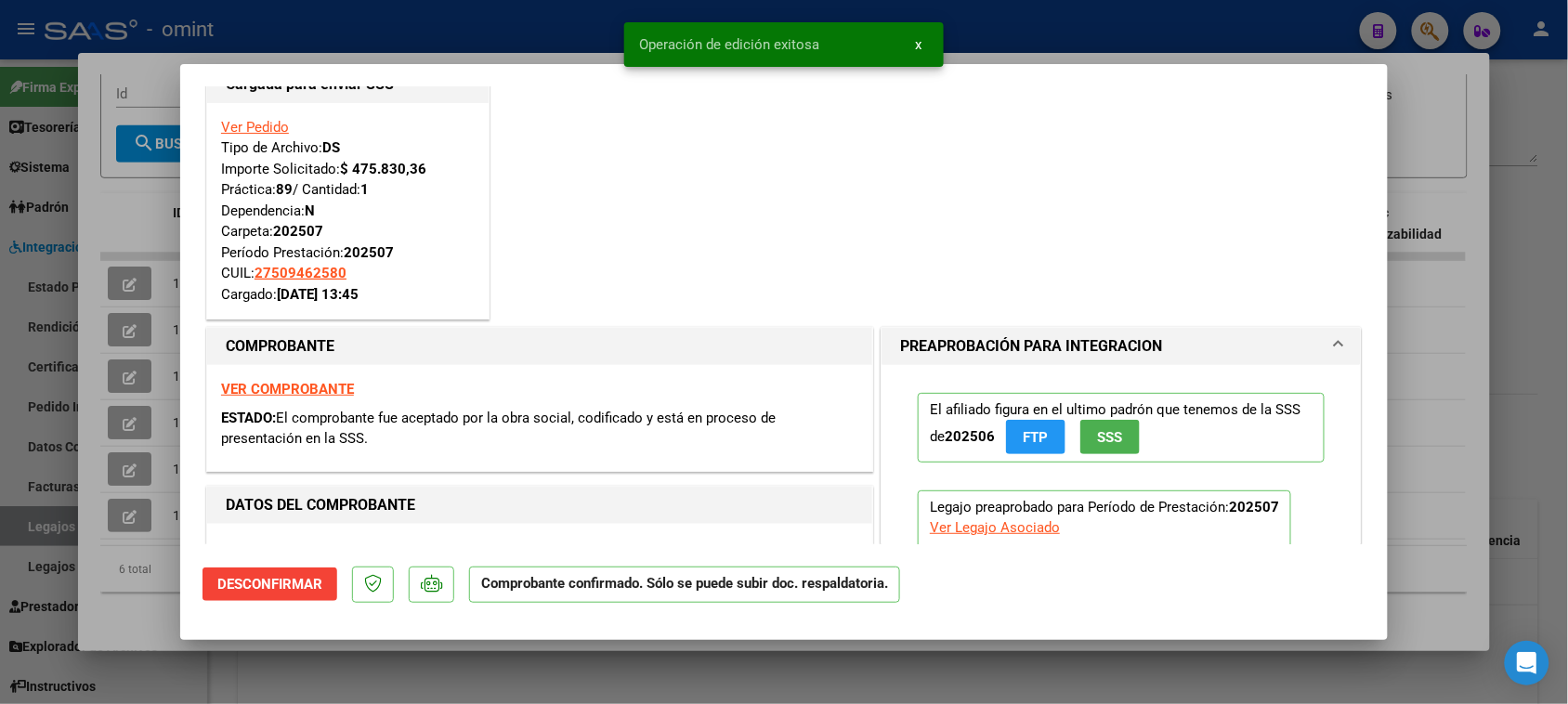
scroll to position [0, 0]
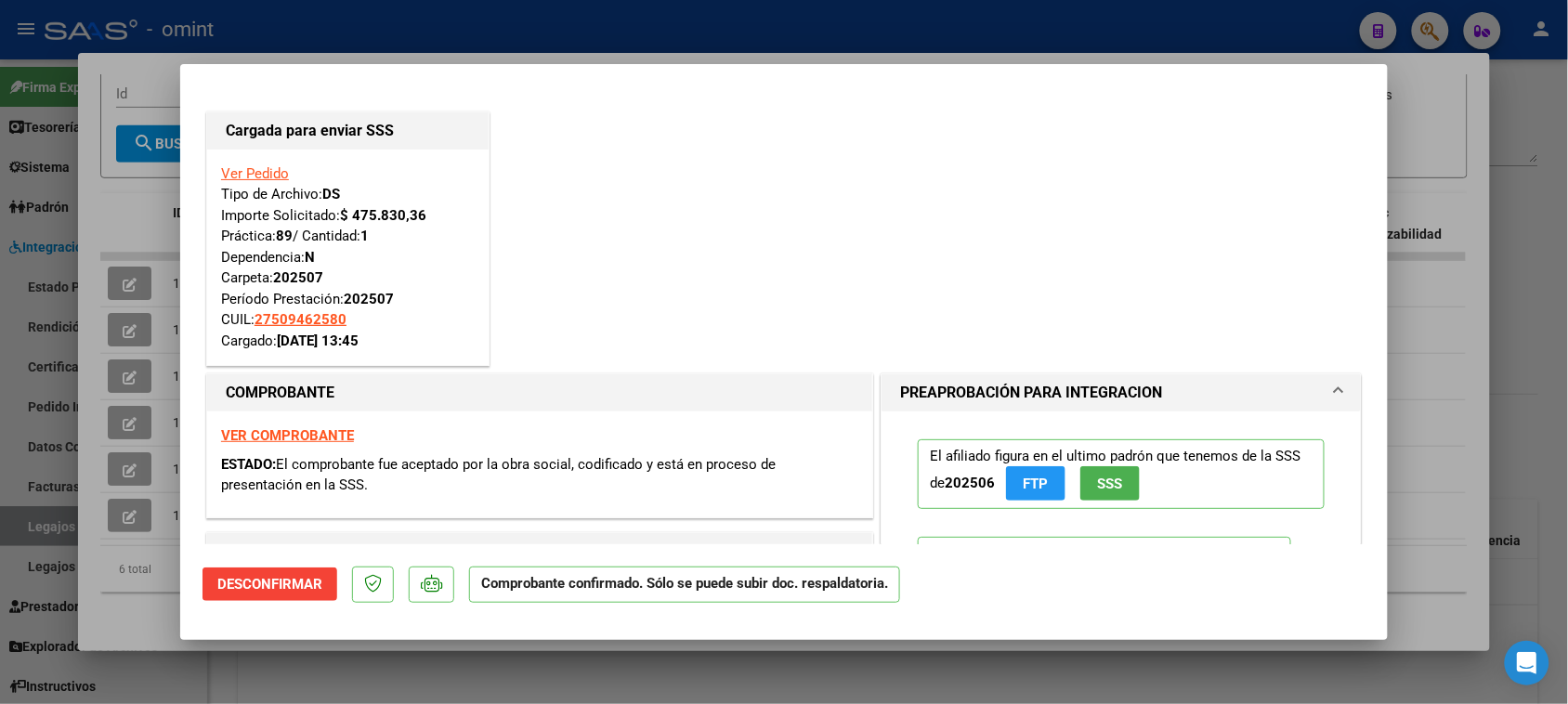
drag, startPoint x: 368, startPoint y: 312, endPoint x: 256, endPoint y: 320, distance: 112.3
click at [256, 320] on div "Ver Pedido Tipo de Archivo: DS Importe Solicitado: $ 475.830,36 Práctica: 89 / …" at bounding box center [348, 257] width 253 height 188
copy span "27509462580"
type input "$ 0,00"
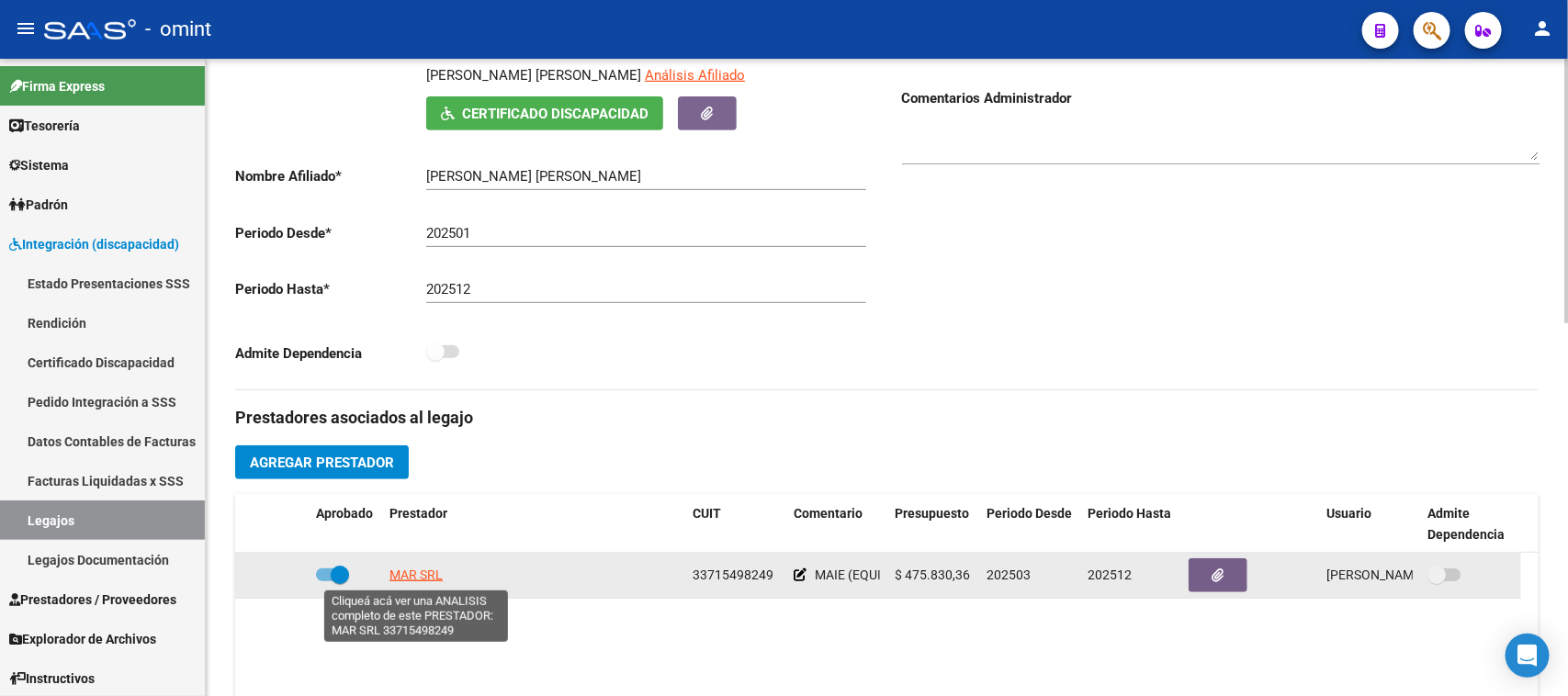
click at [425, 580] on span "MAR SRL" at bounding box center [416, 574] width 53 height 14
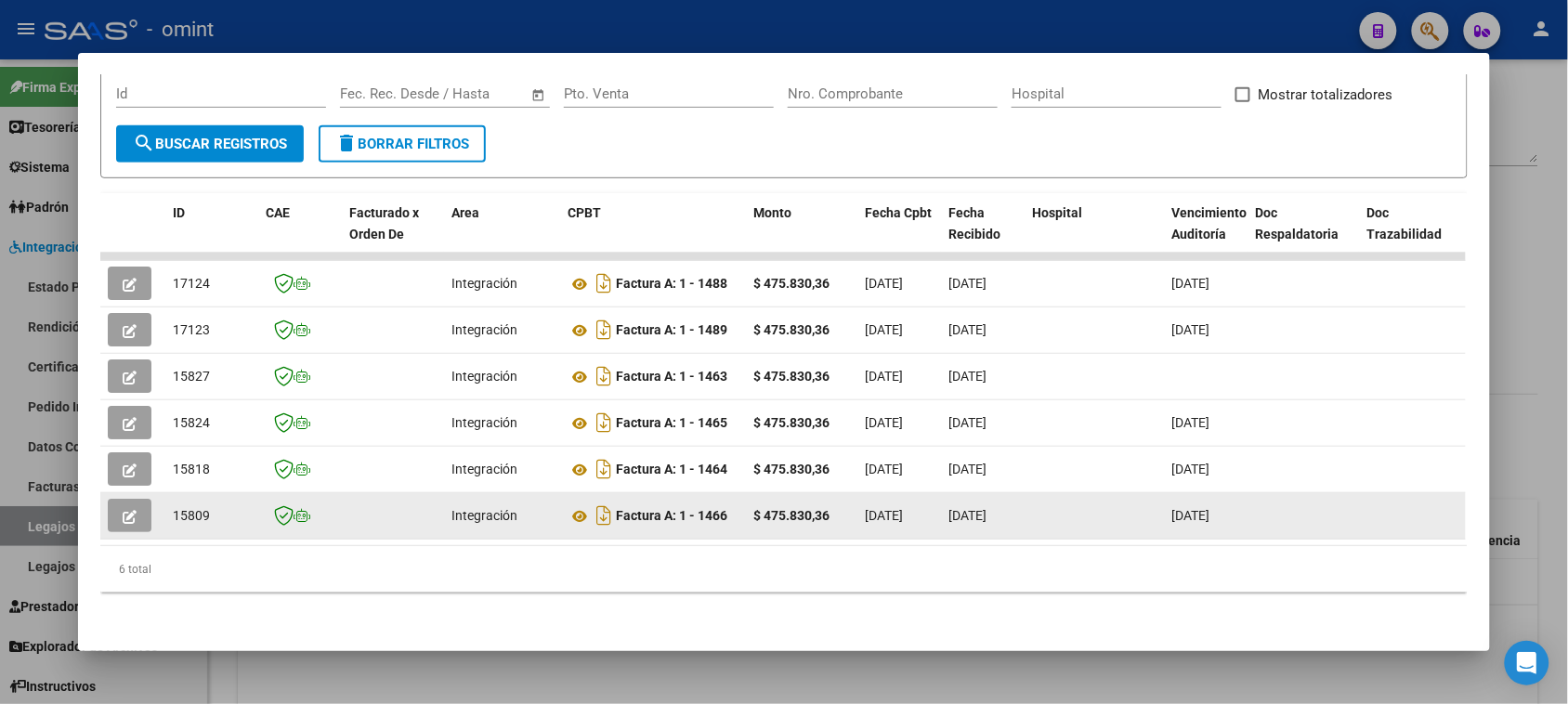
click at [108, 517] on button "button" at bounding box center [129, 516] width 44 height 33
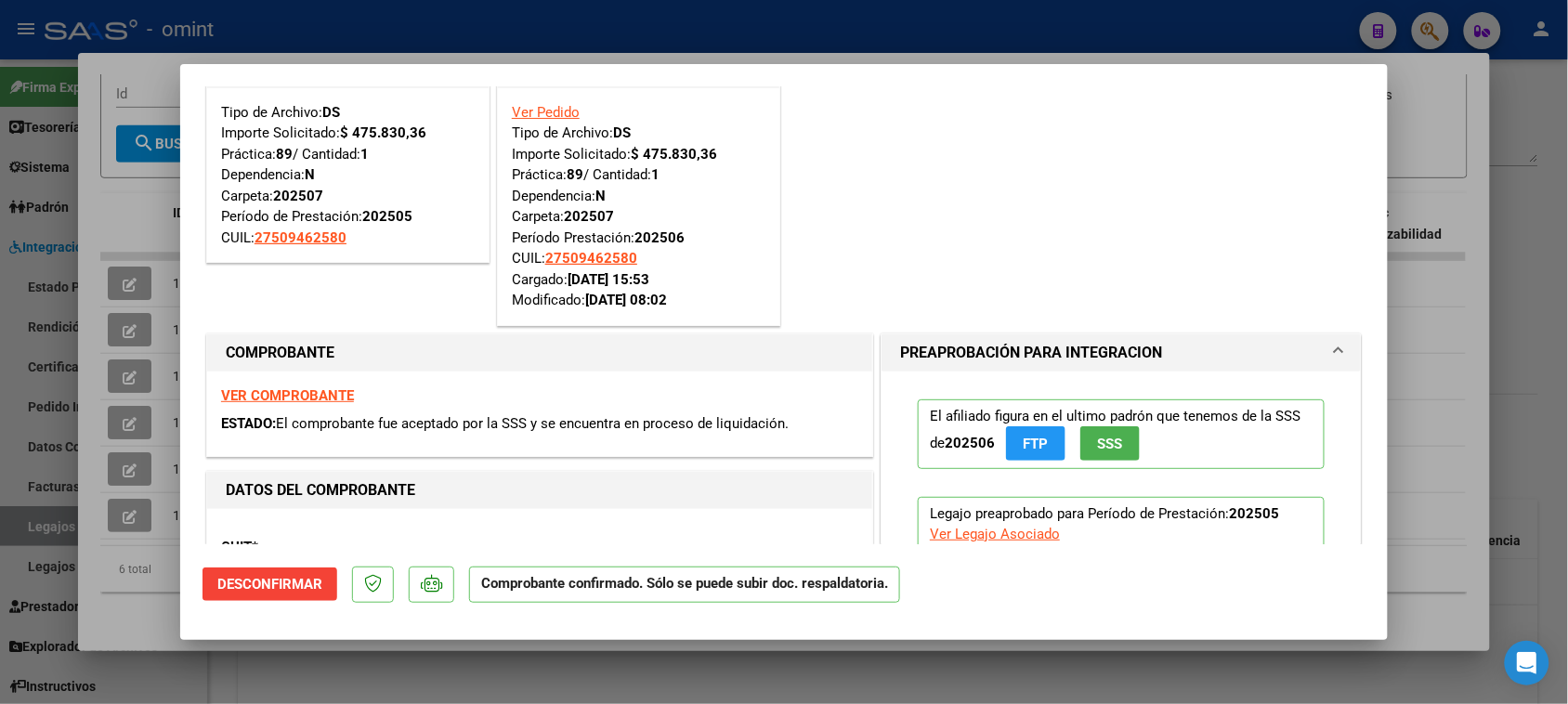
scroll to position [117, 0]
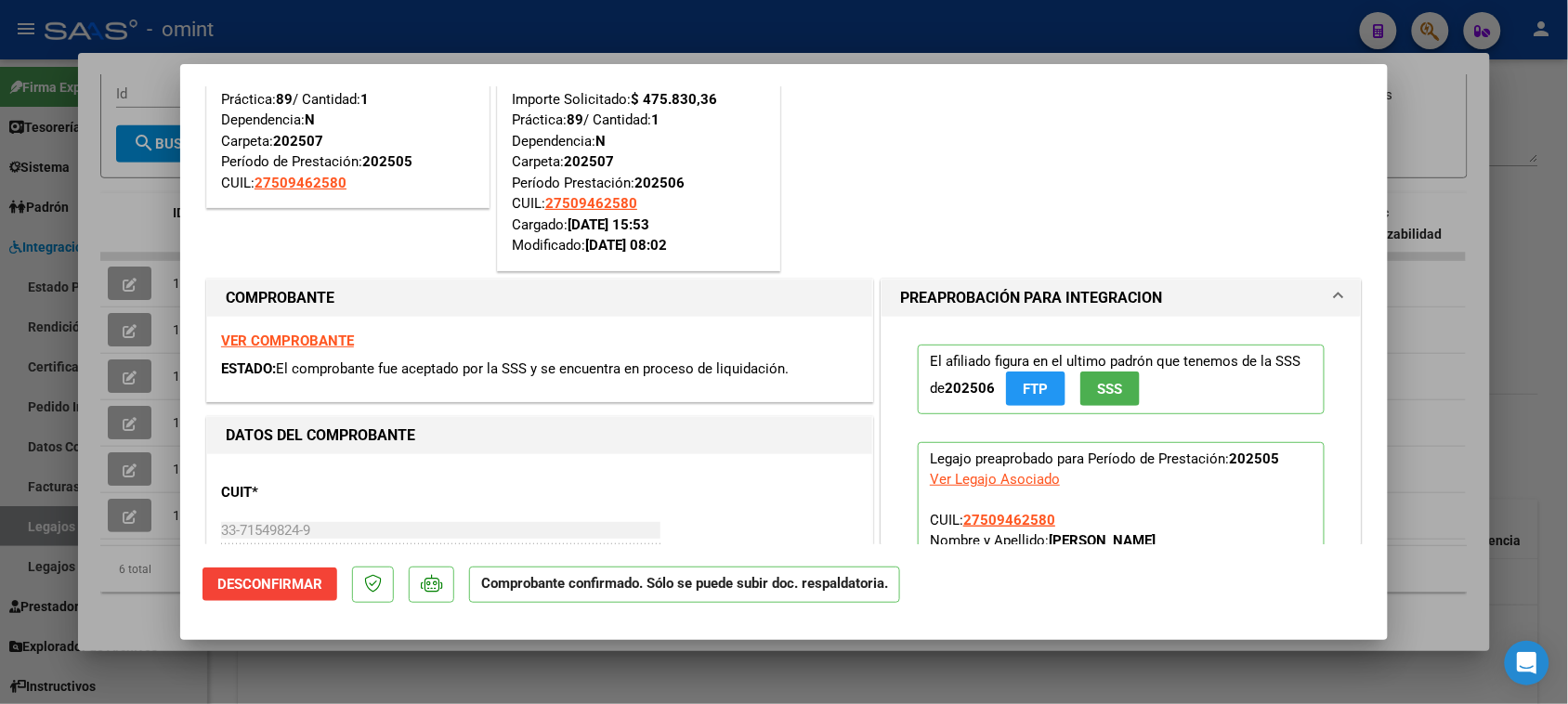
click at [339, 332] on div "VER COMPROBANTE ESTADO: El comprobante fue aceptado por la SSS y se encuentra e…" at bounding box center [539, 358] width 665 height 84
click at [313, 347] on strong "VER COMPROBANTE" at bounding box center [287, 341] width 133 height 17
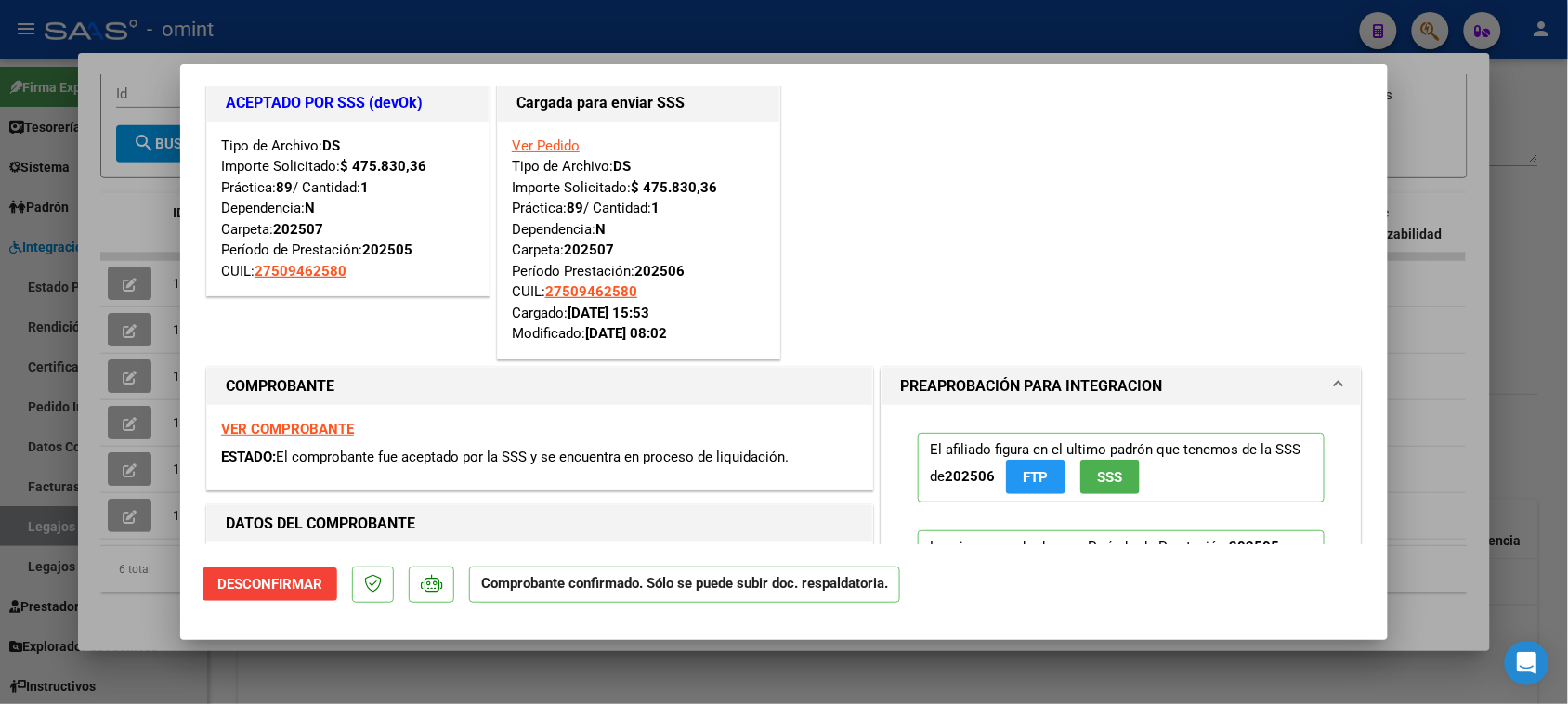
scroll to position [0, 0]
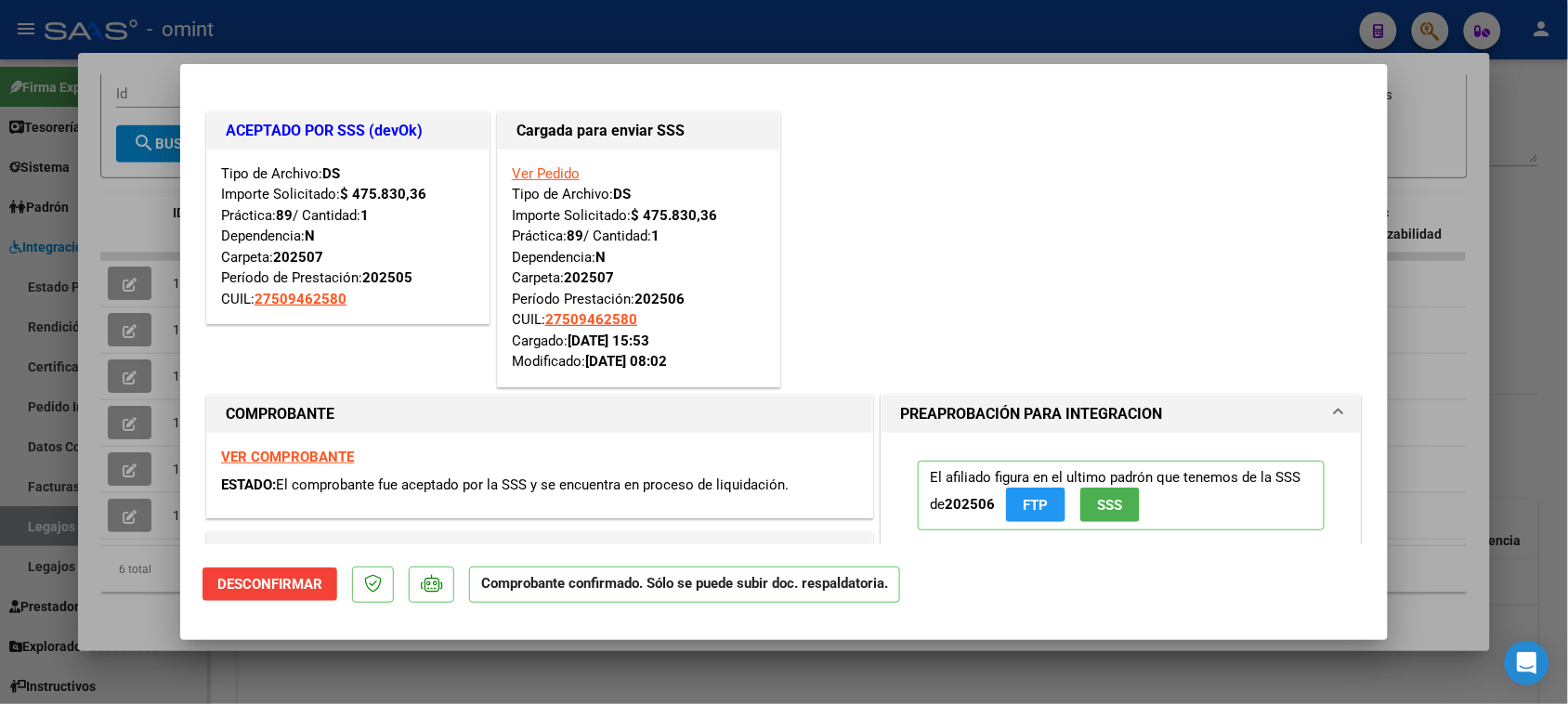
click at [325, 465] on strong "VER COMPROBANTE" at bounding box center [287, 456] width 133 height 17
click at [336, 456] on strong "VER COMPROBANTE" at bounding box center [287, 456] width 133 height 17
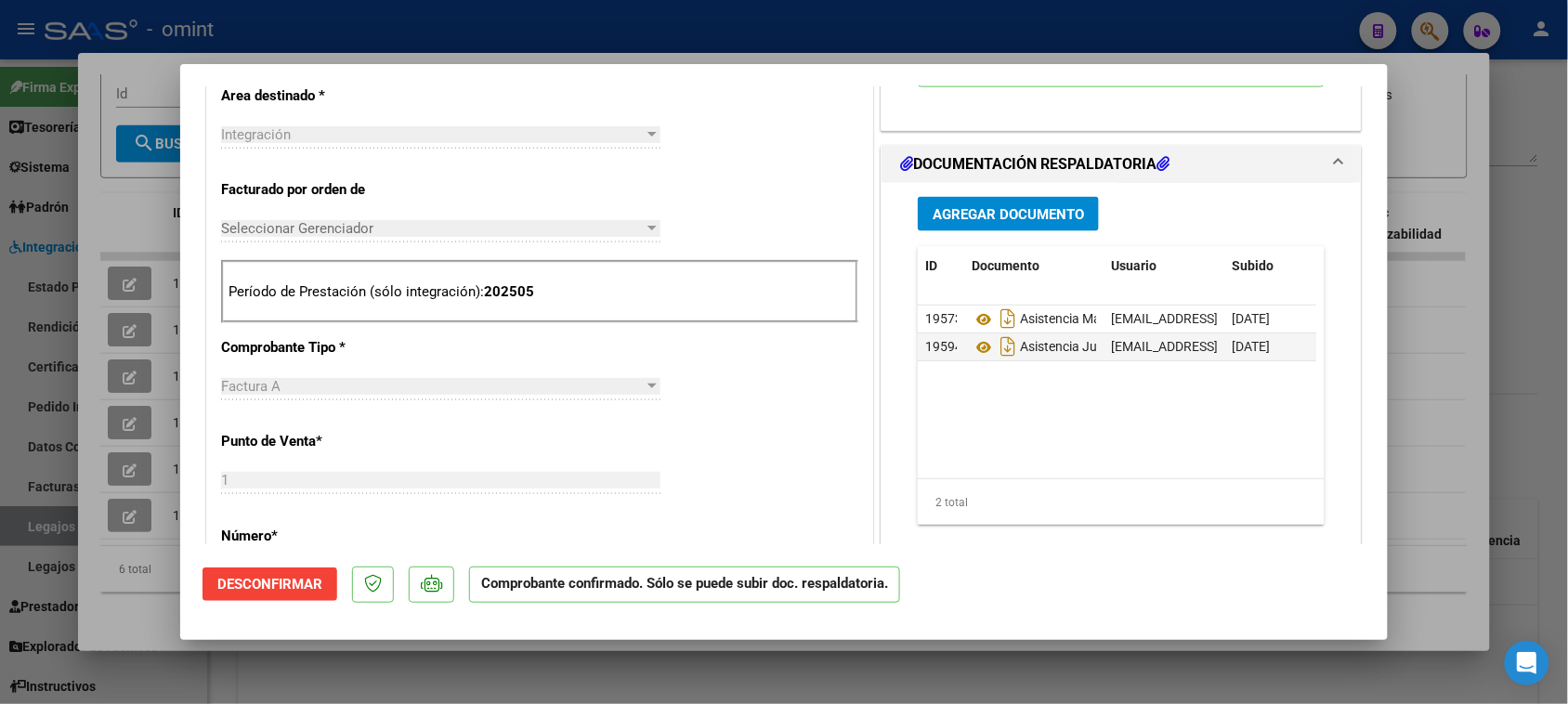
scroll to position [697, 0]
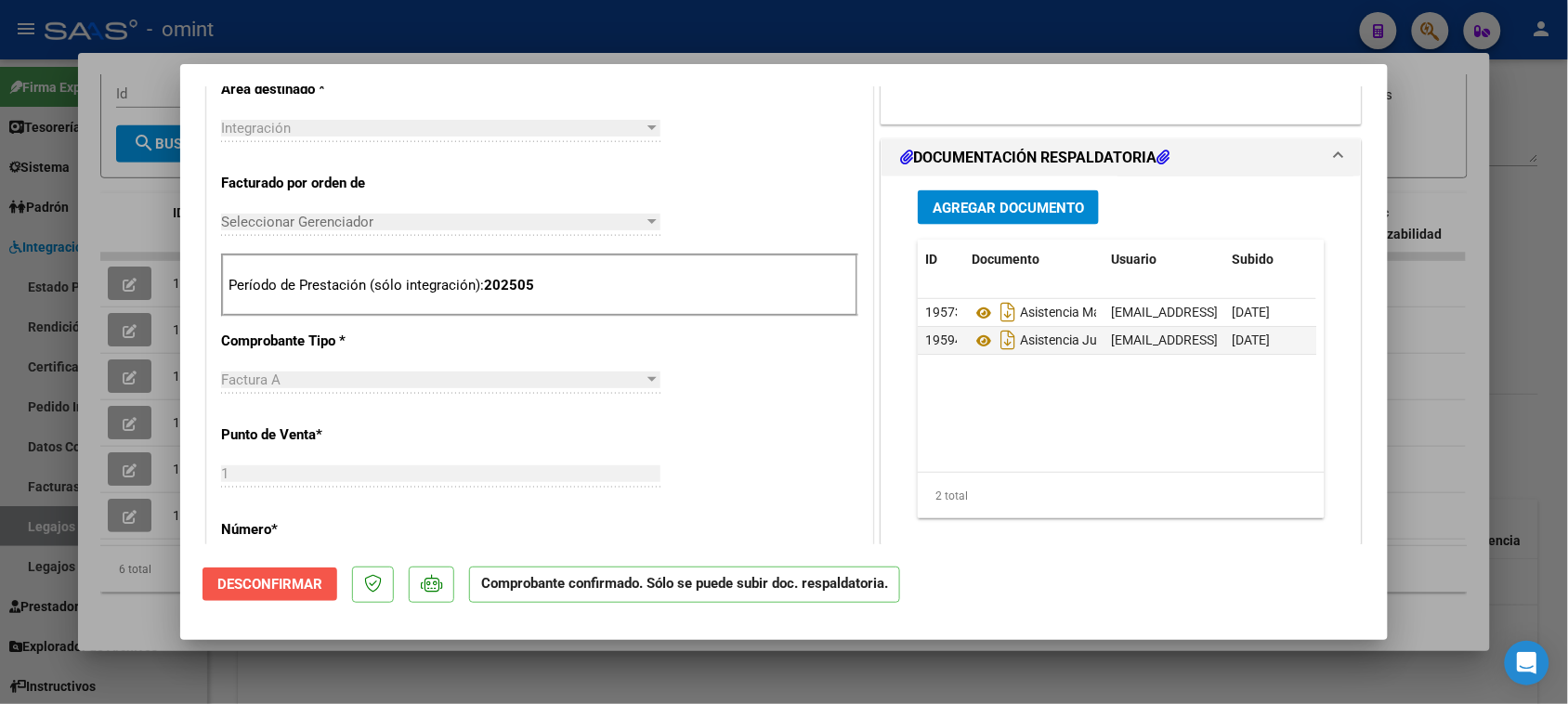
click at [318, 582] on span "Desconfirmar" at bounding box center [270, 584] width 105 height 17
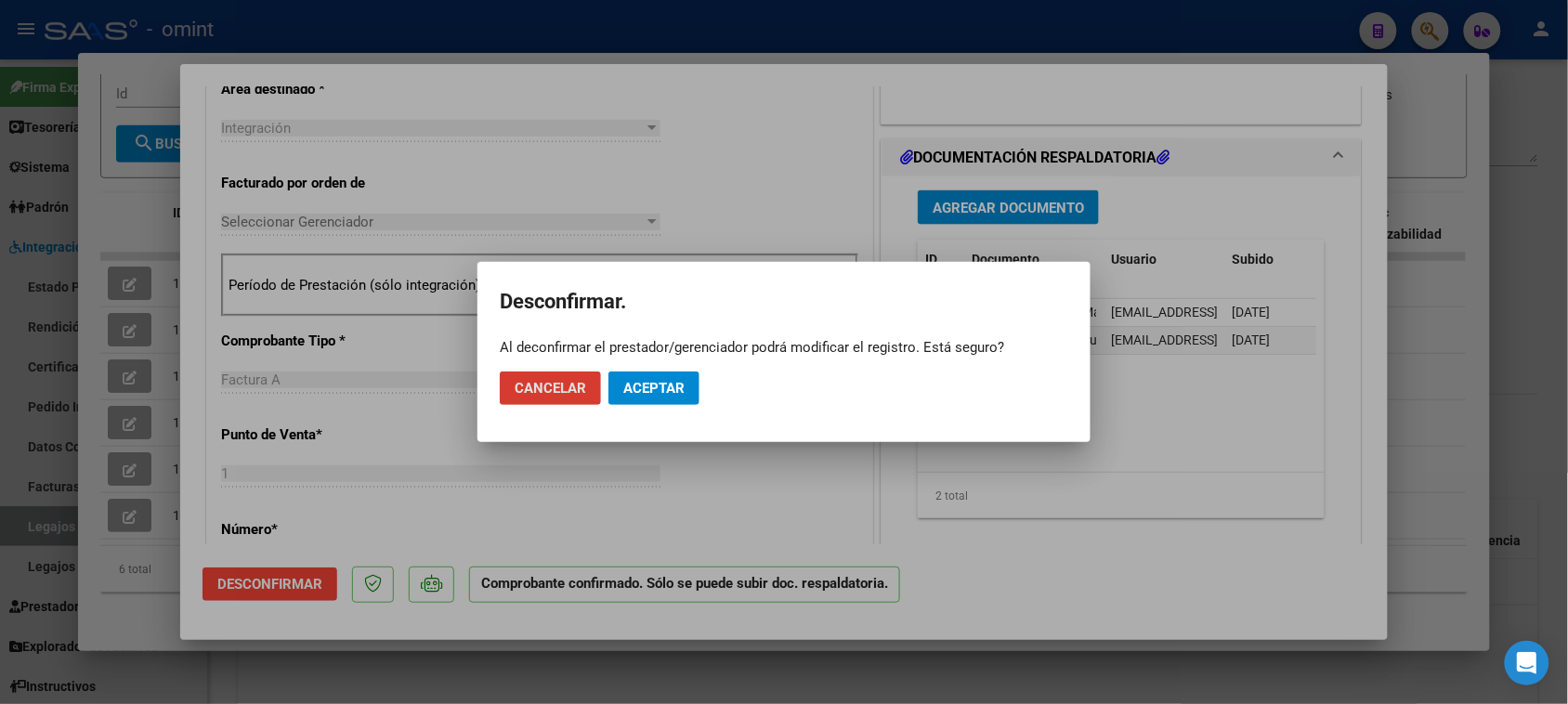
click at [651, 390] on span "Aceptar" at bounding box center [653, 387] width 61 height 17
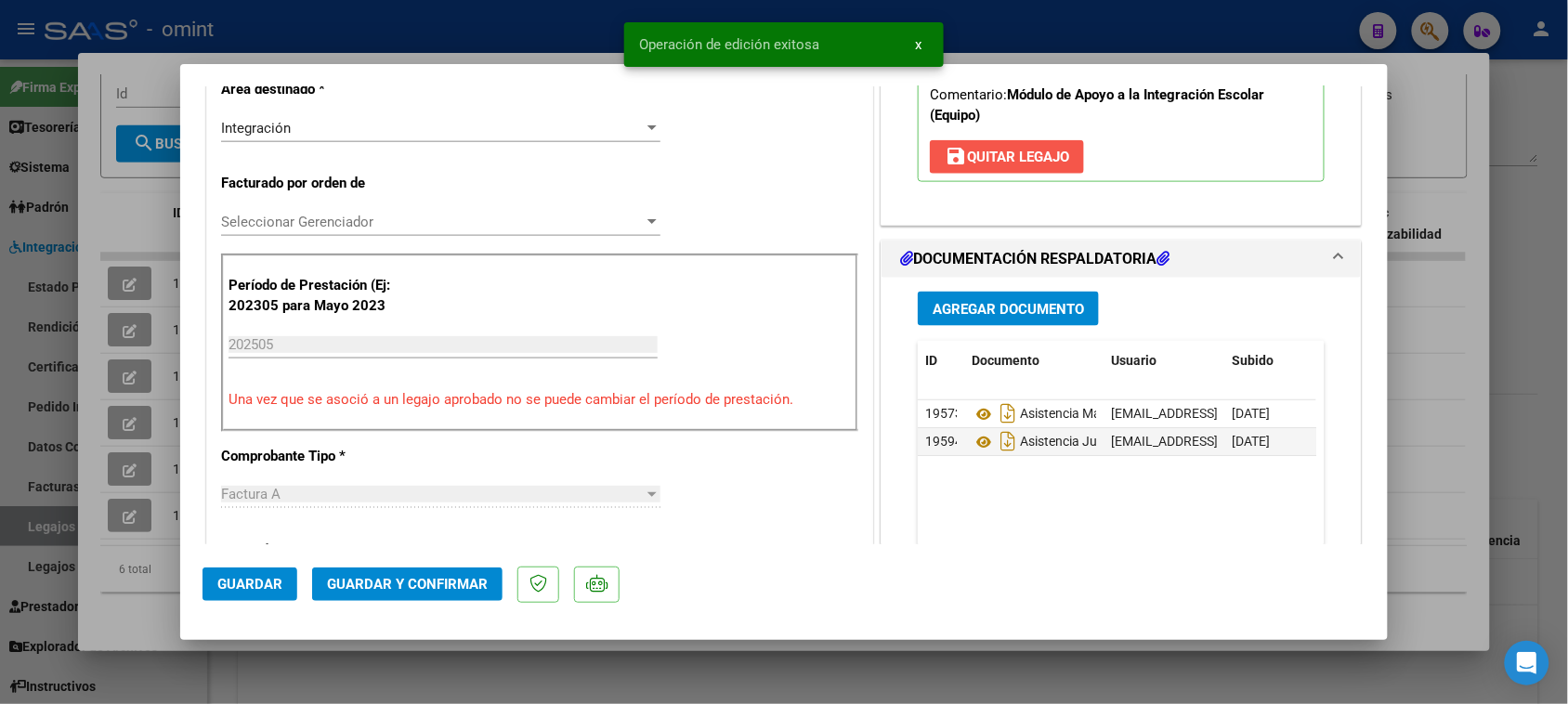
click at [1018, 167] on button "save [PERSON_NAME]" at bounding box center [1007, 156] width 154 height 33
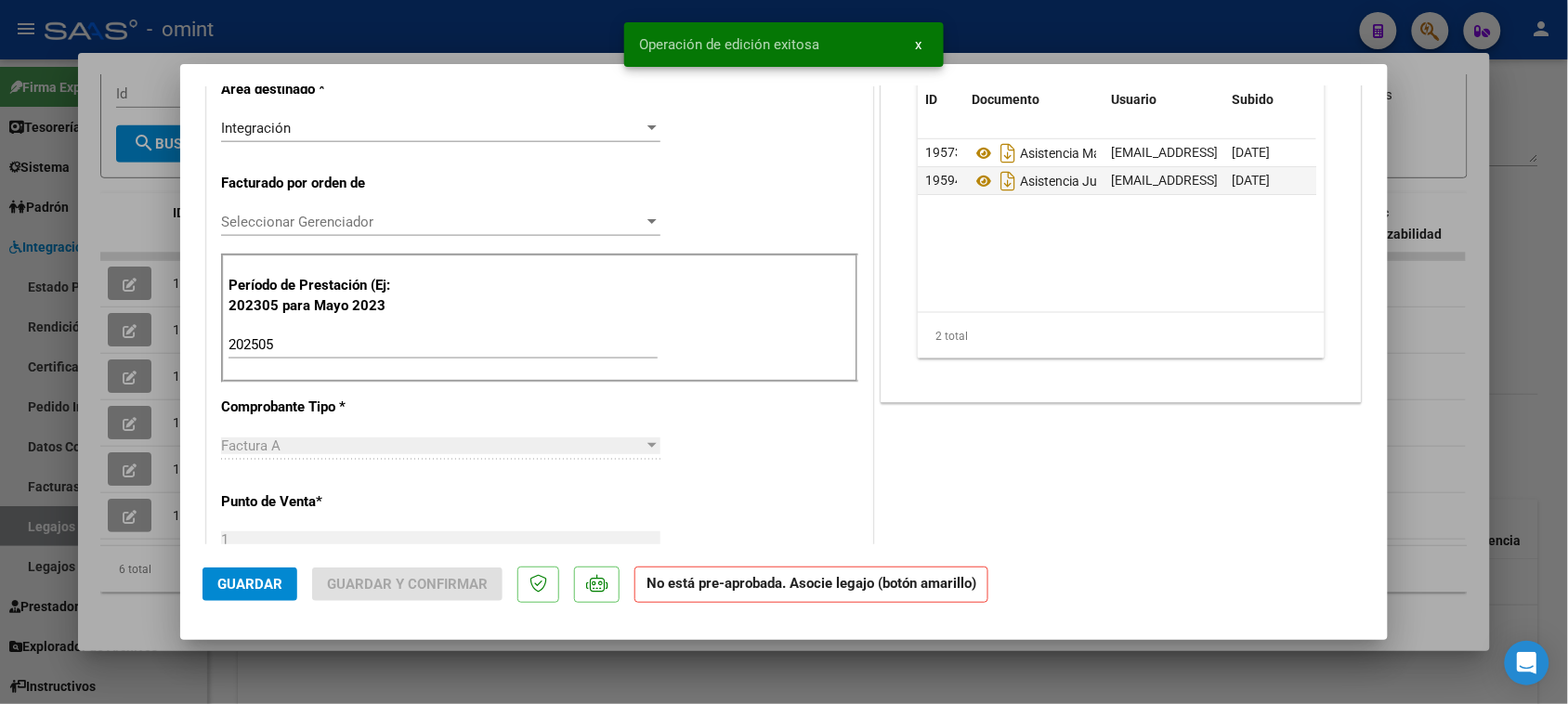
click at [398, 352] on input "202505" at bounding box center [443, 344] width 429 height 17
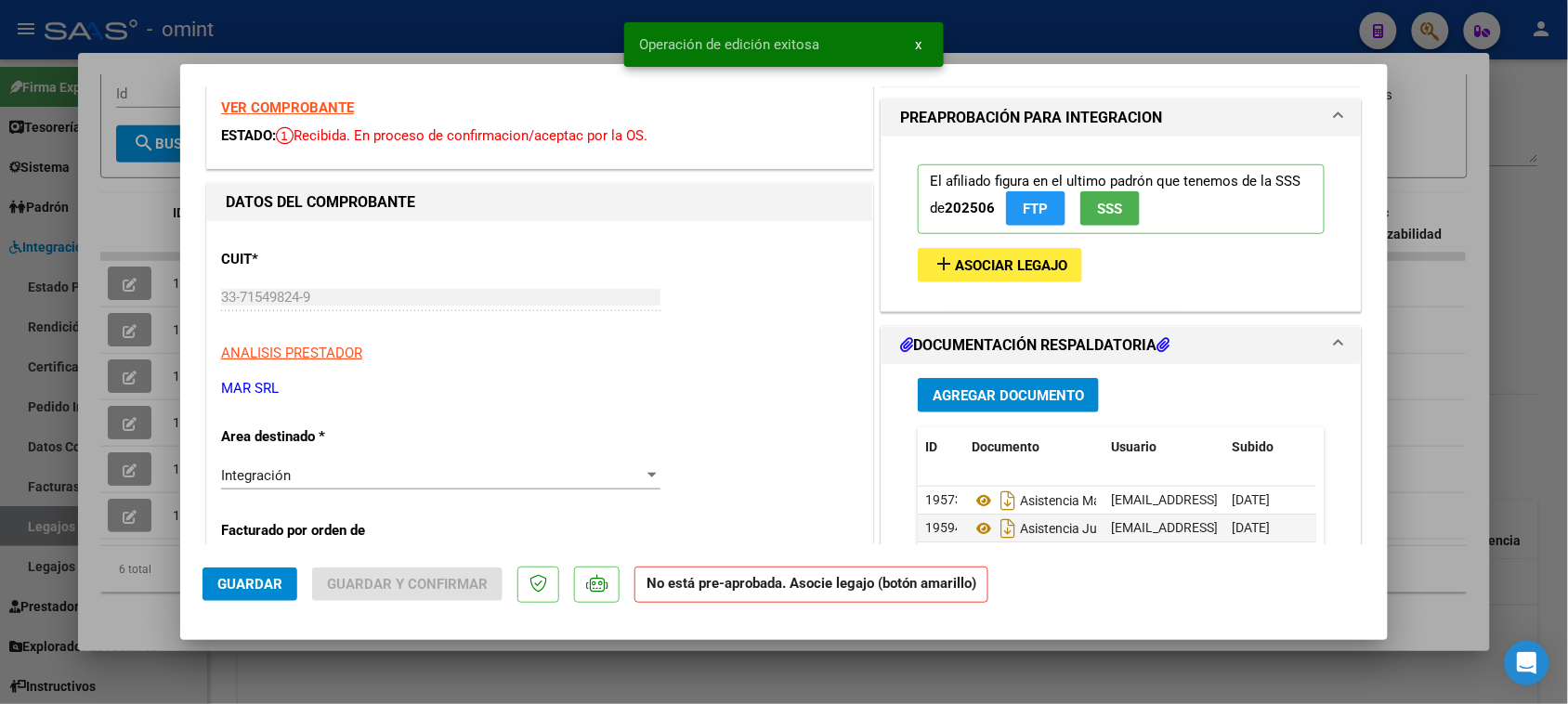
scroll to position [349, 0]
type input "202506"
click at [981, 256] on button "add Asociar Legajo" at bounding box center [999, 265] width 164 height 34
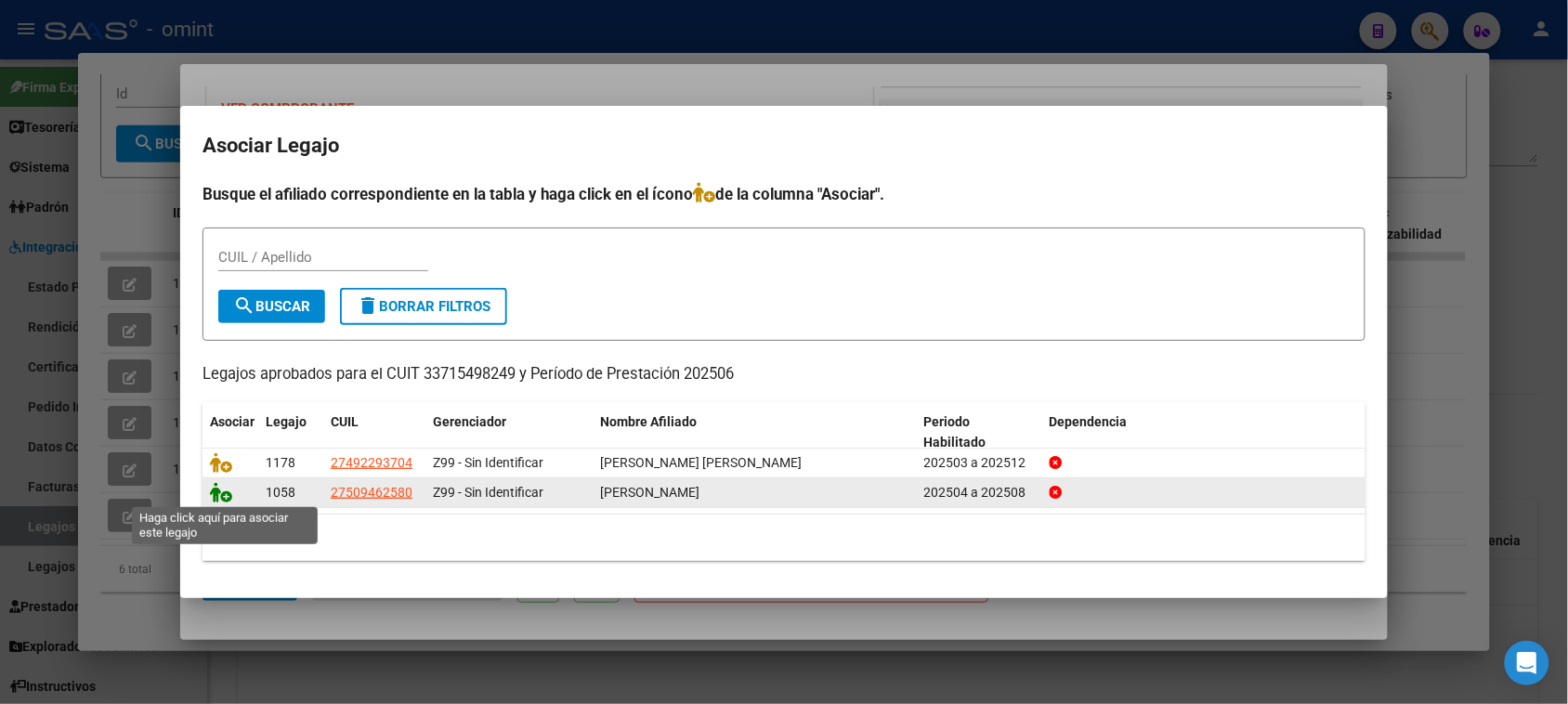
click at [223, 493] on icon at bounding box center [220, 492] width 22 height 20
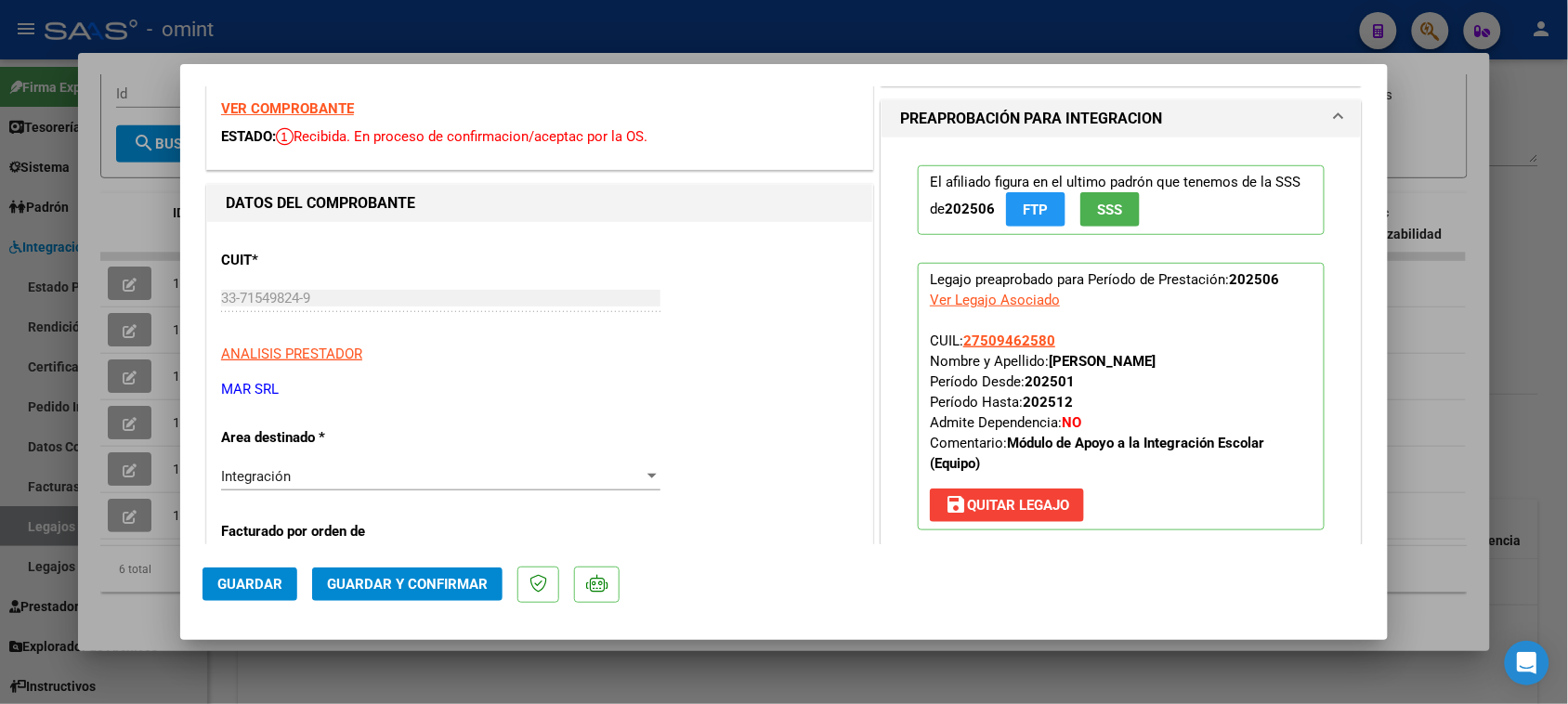
click at [480, 572] on button "Guardar y Confirmar" at bounding box center [408, 585] width 190 height 33
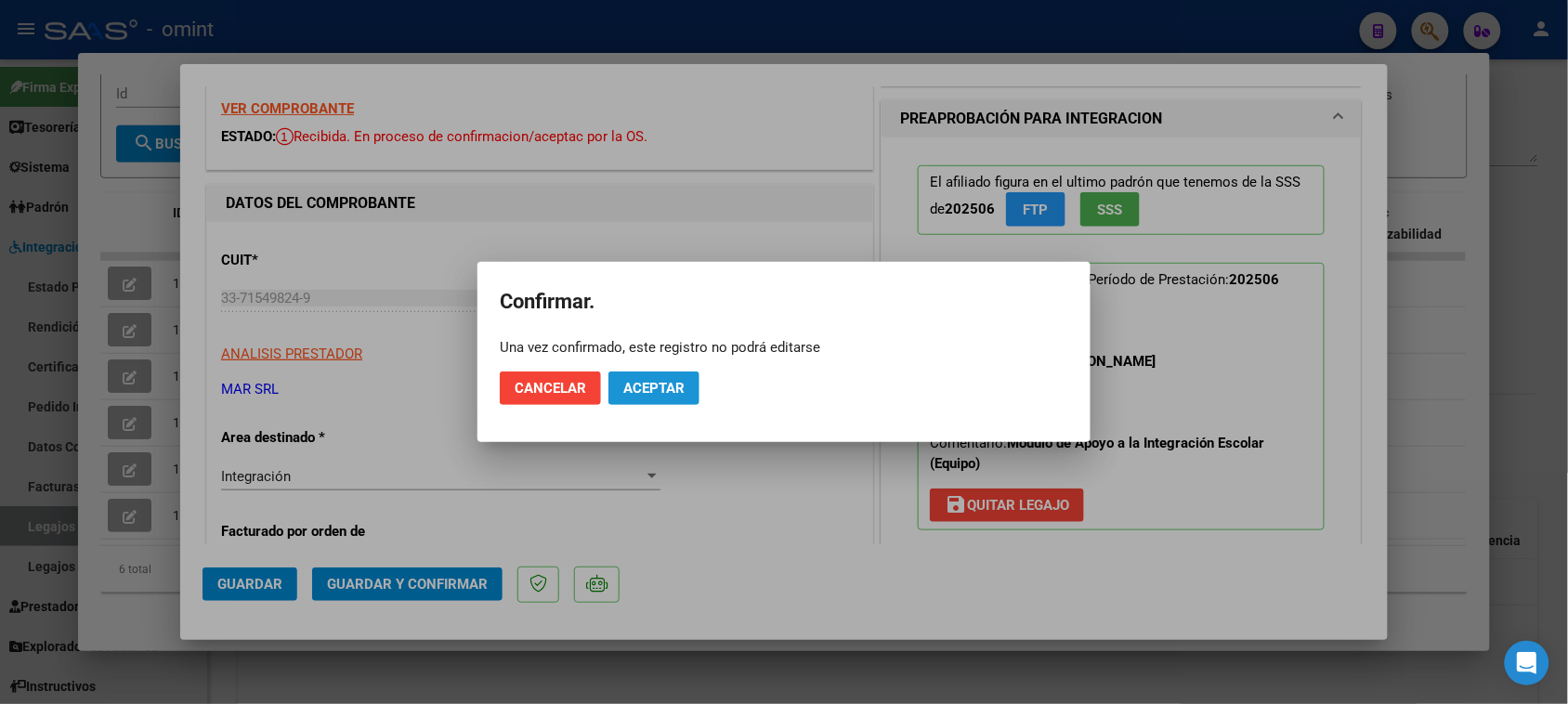
click at [679, 392] on span "Aceptar" at bounding box center [653, 387] width 61 height 17
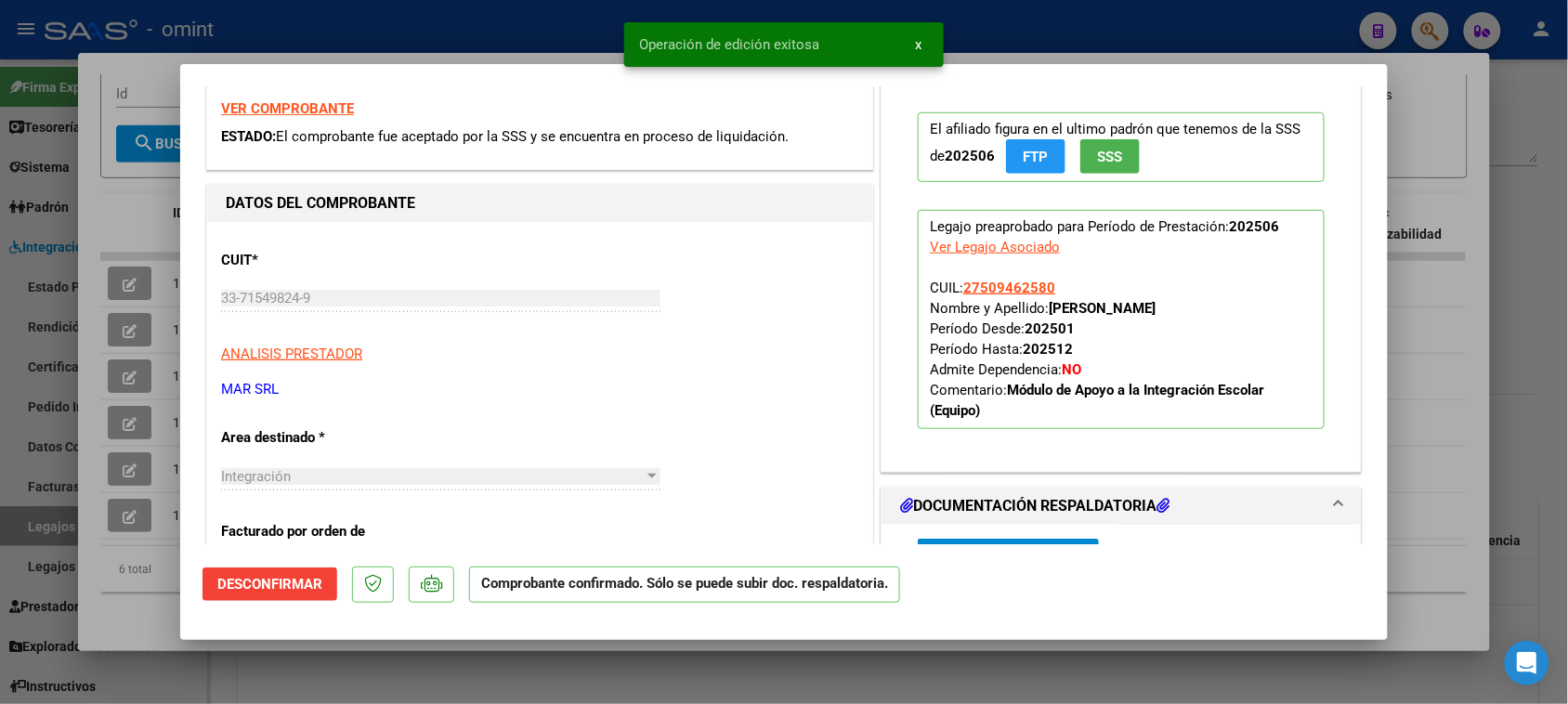
type input "$ 0,00"
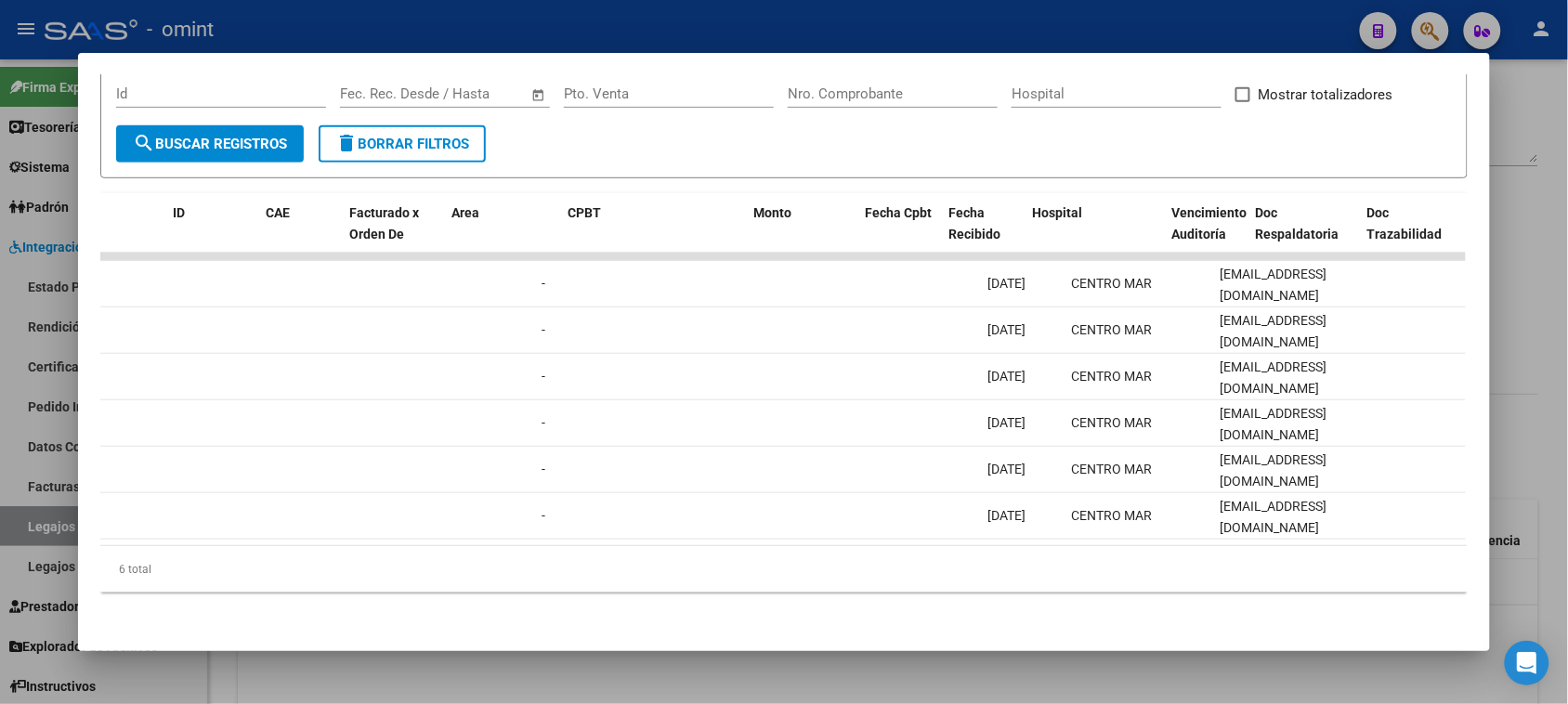
scroll to position [0, 0]
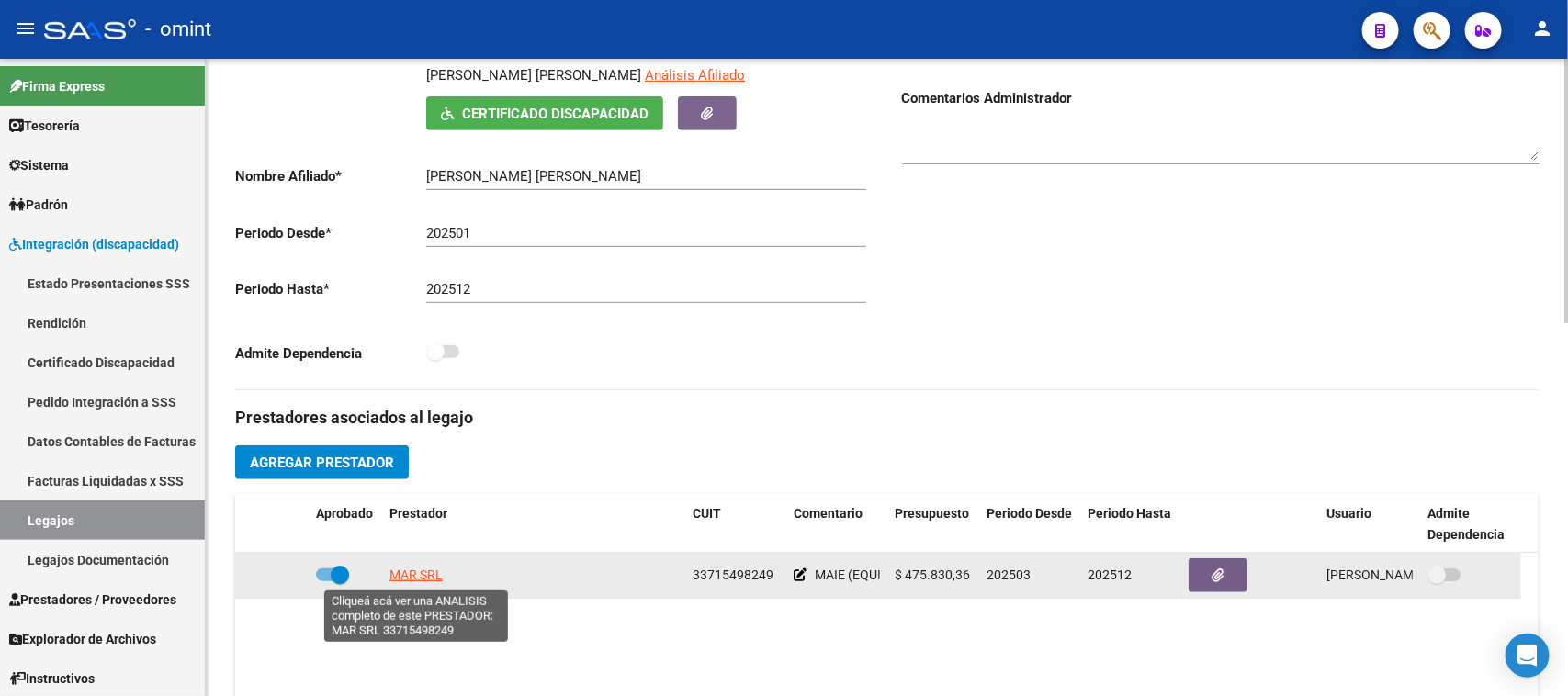
click at [419, 577] on span "MAR SRL" at bounding box center [416, 574] width 53 height 14
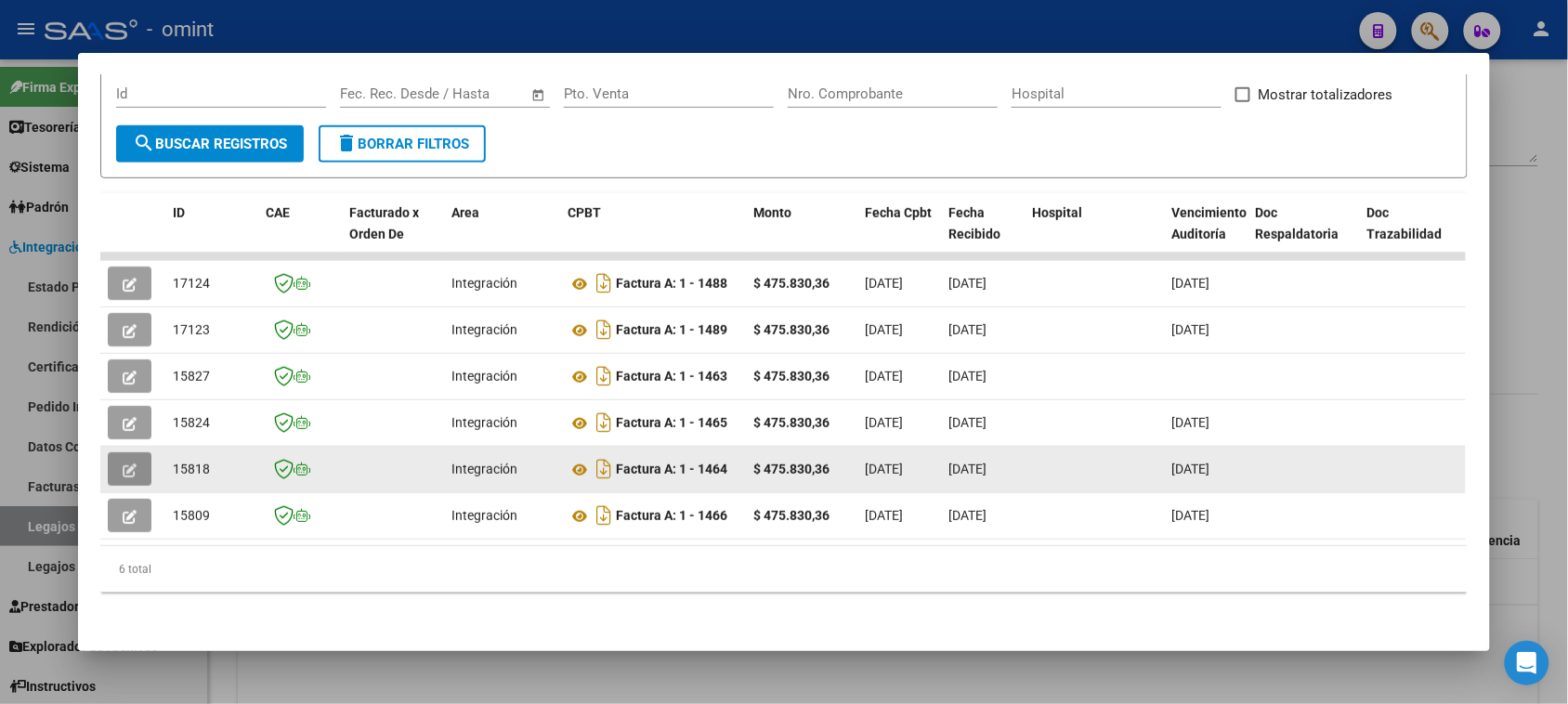
click at [122, 463] on icon "button" at bounding box center [129, 470] width 14 height 14
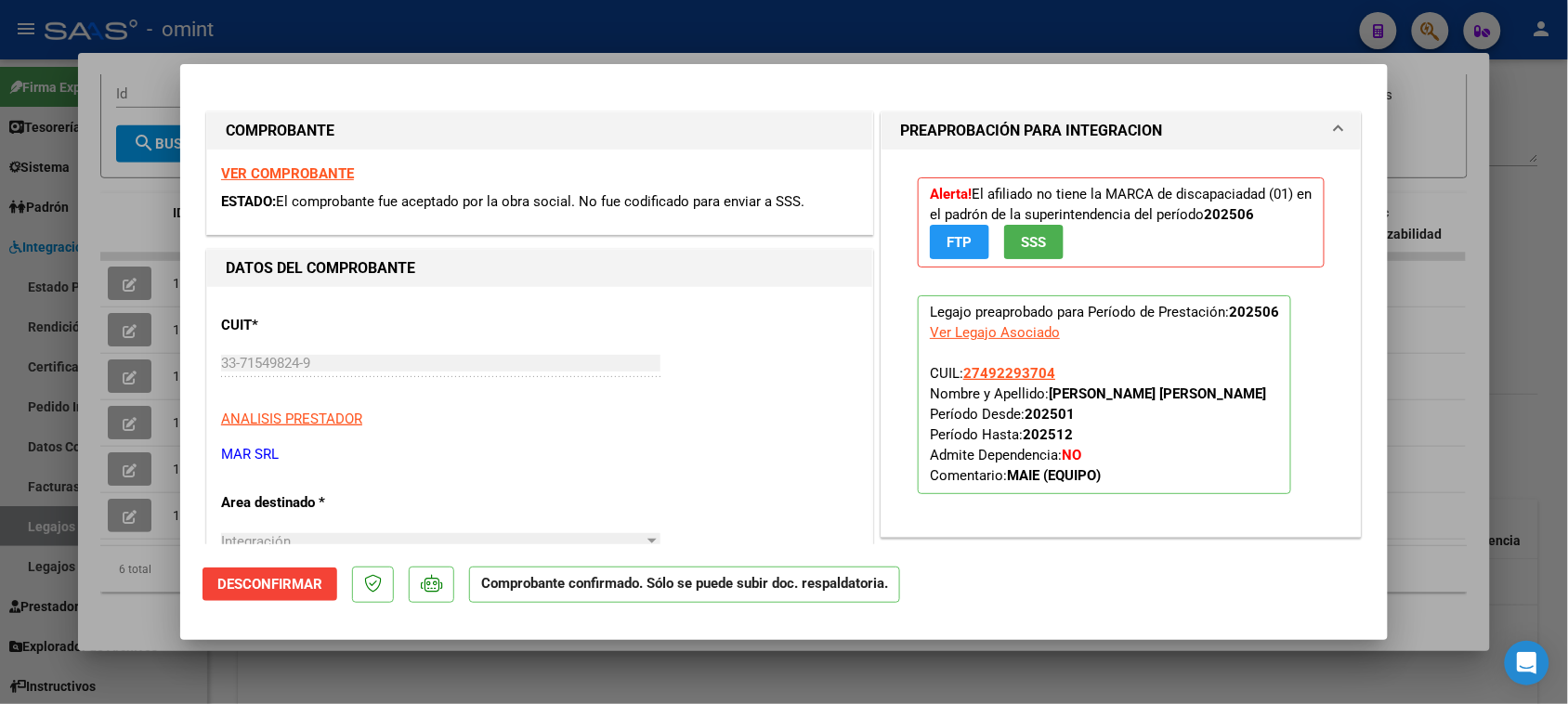
click at [300, 178] on strong "VER COMPROBANTE" at bounding box center [287, 173] width 133 height 17
type input "$ 0,00"
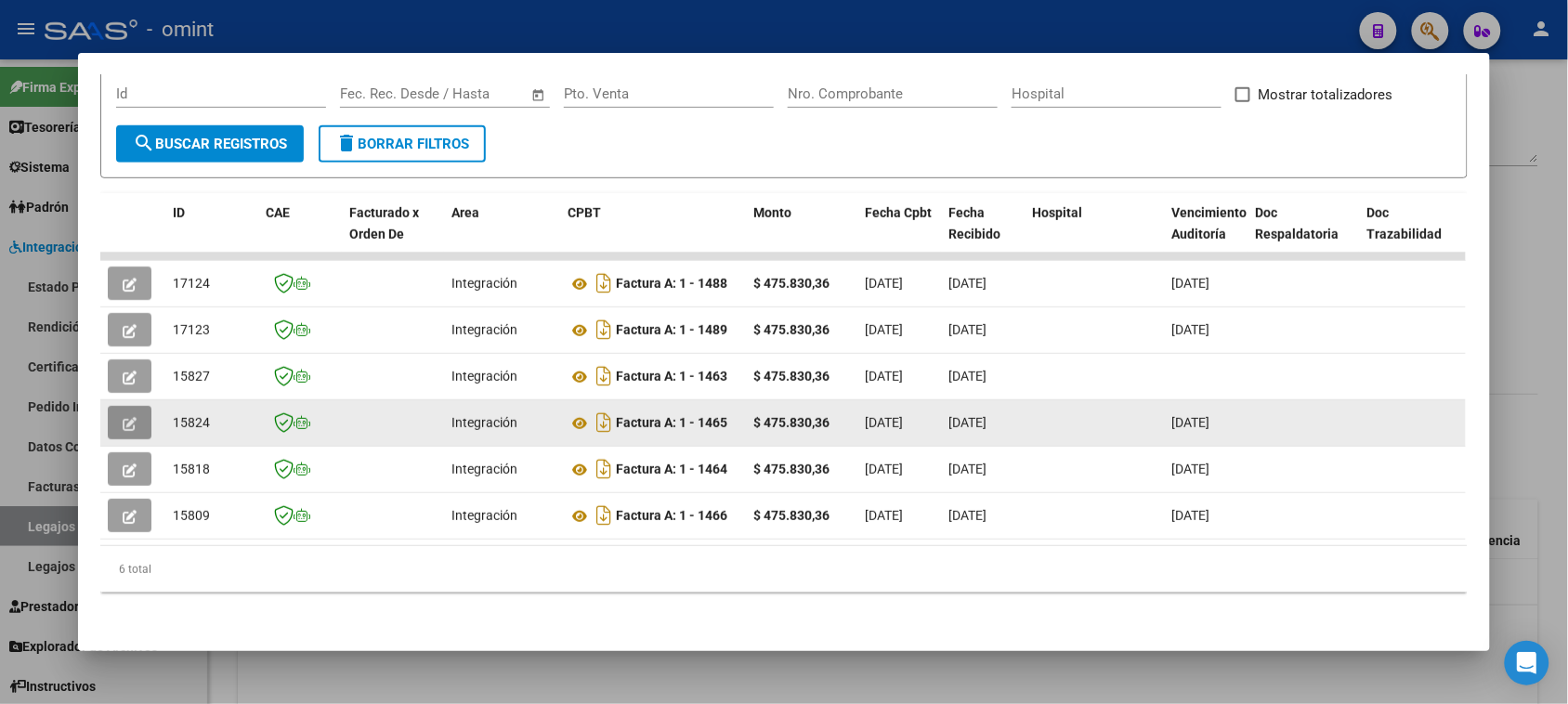
click at [121, 406] on button "button" at bounding box center [129, 422] width 44 height 33
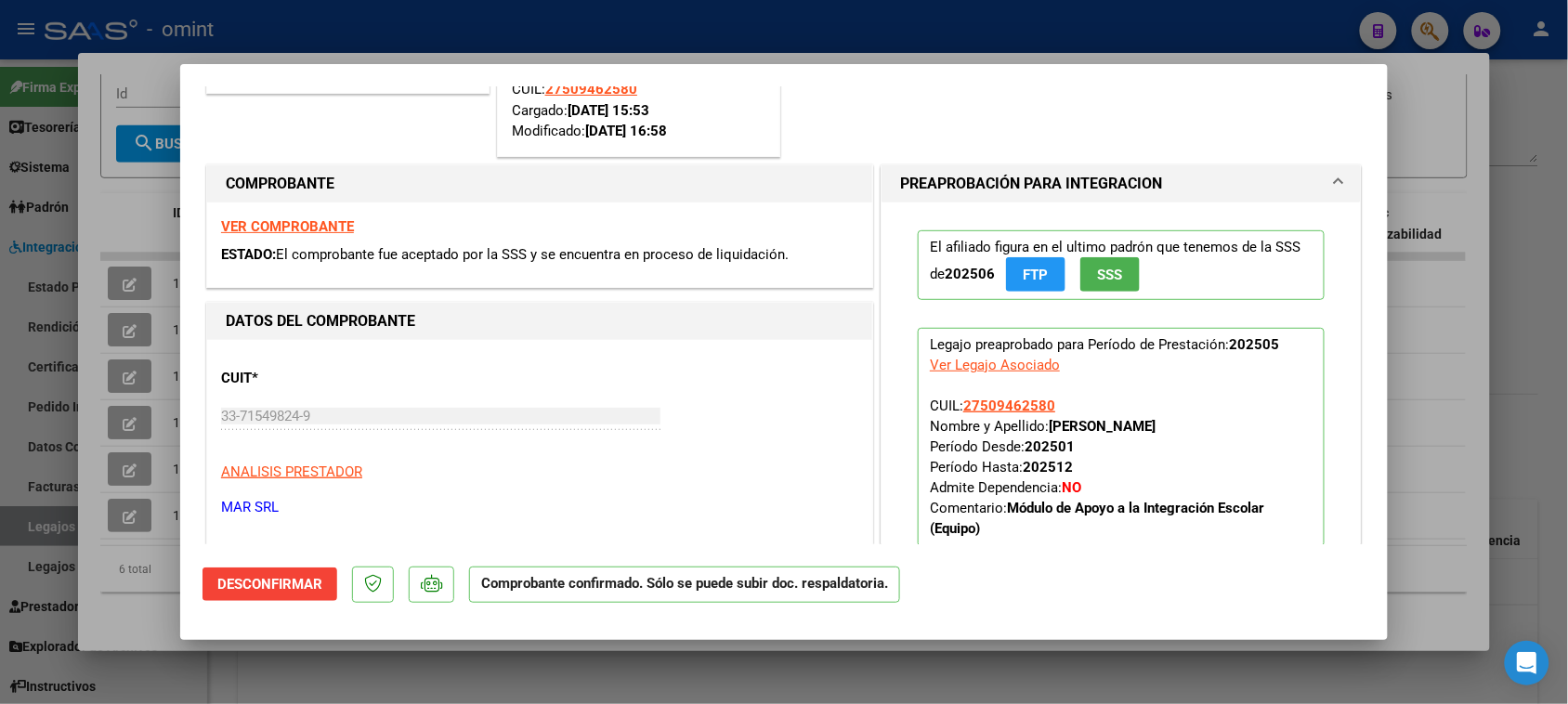
scroll to position [232, 0]
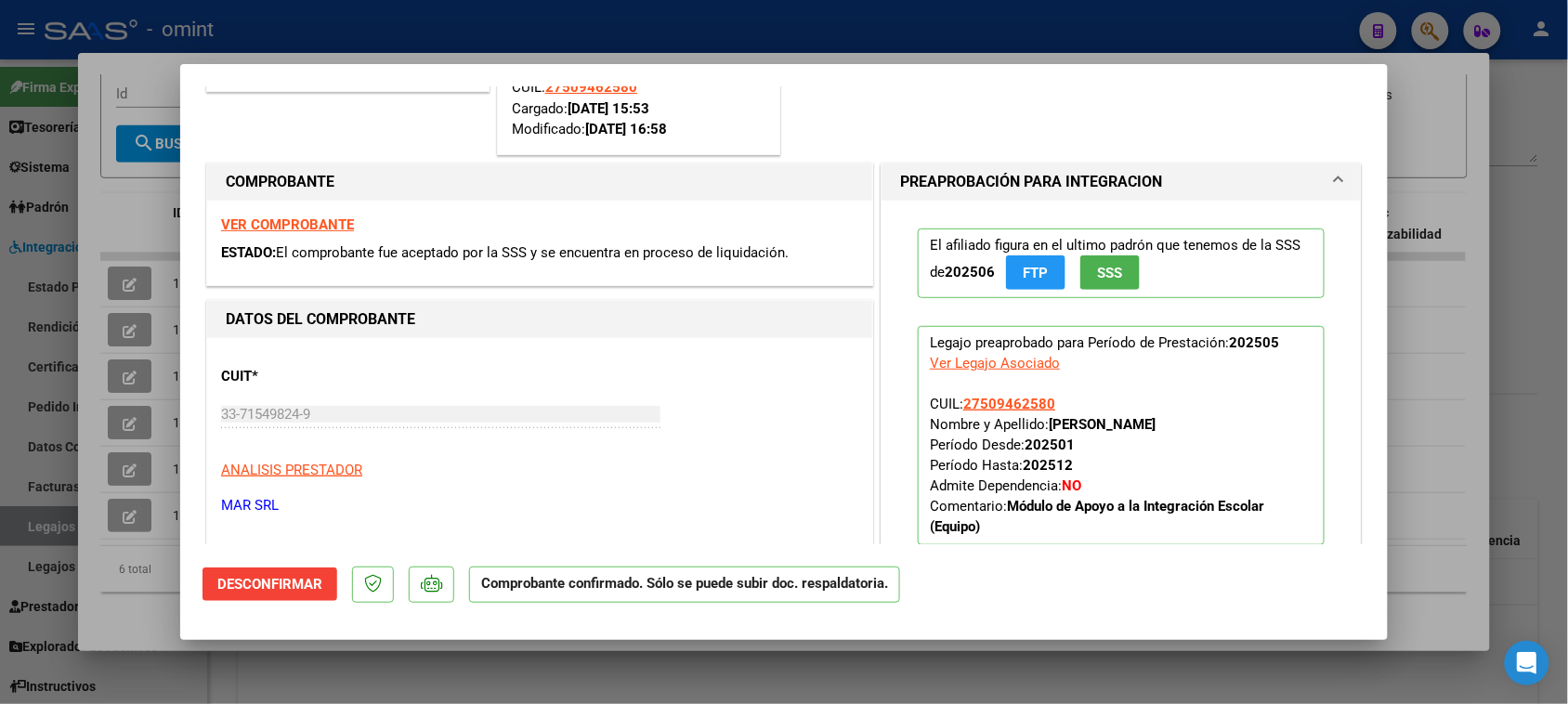
click at [350, 219] on strong "VER COMPROBANTE" at bounding box center [287, 224] width 133 height 17
type input "$ 0,00"
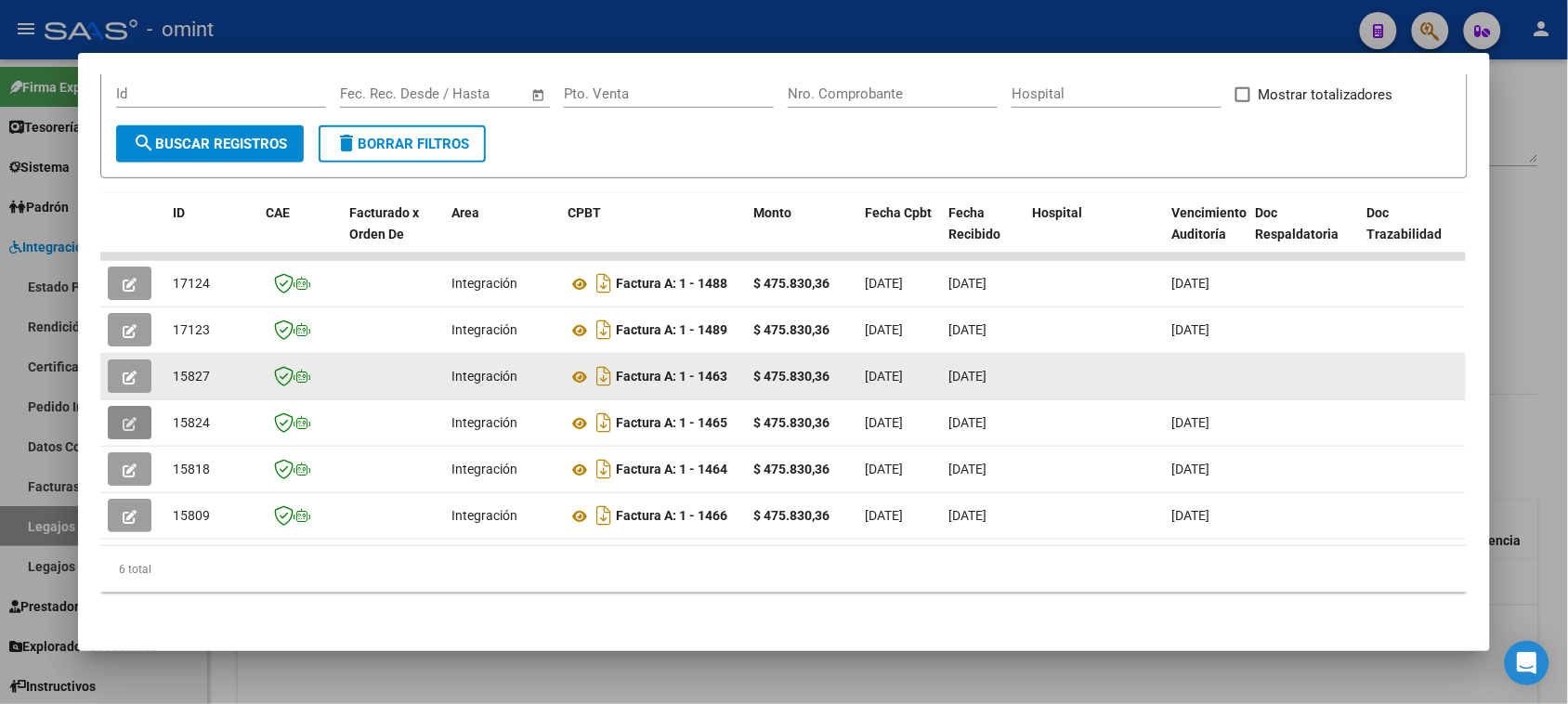
click at [108, 359] on button "button" at bounding box center [129, 376] width 44 height 33
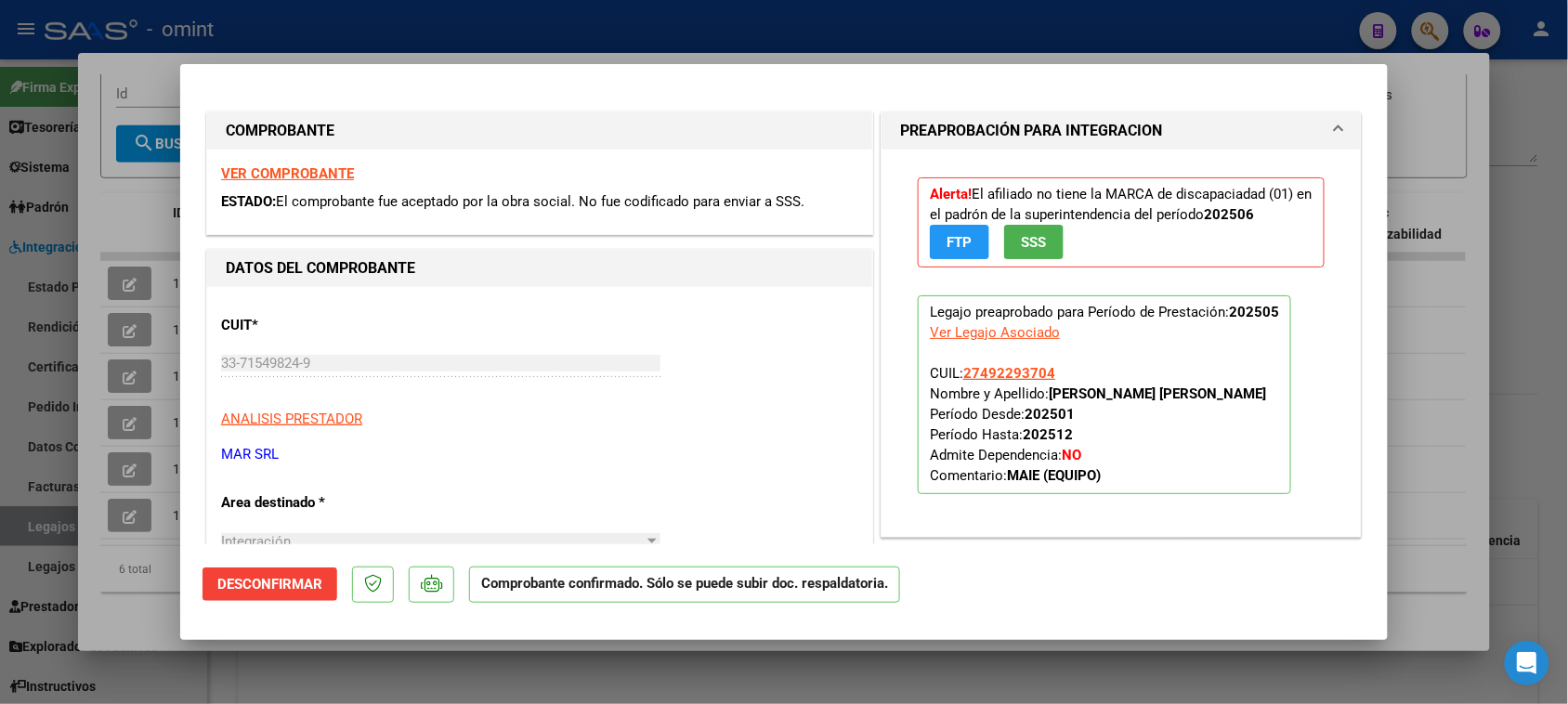
click at [266, 177] on strong "VER COMPROBANTE" at bounding box center [287, 173] width 133 height 17
type input "$ 0,00"
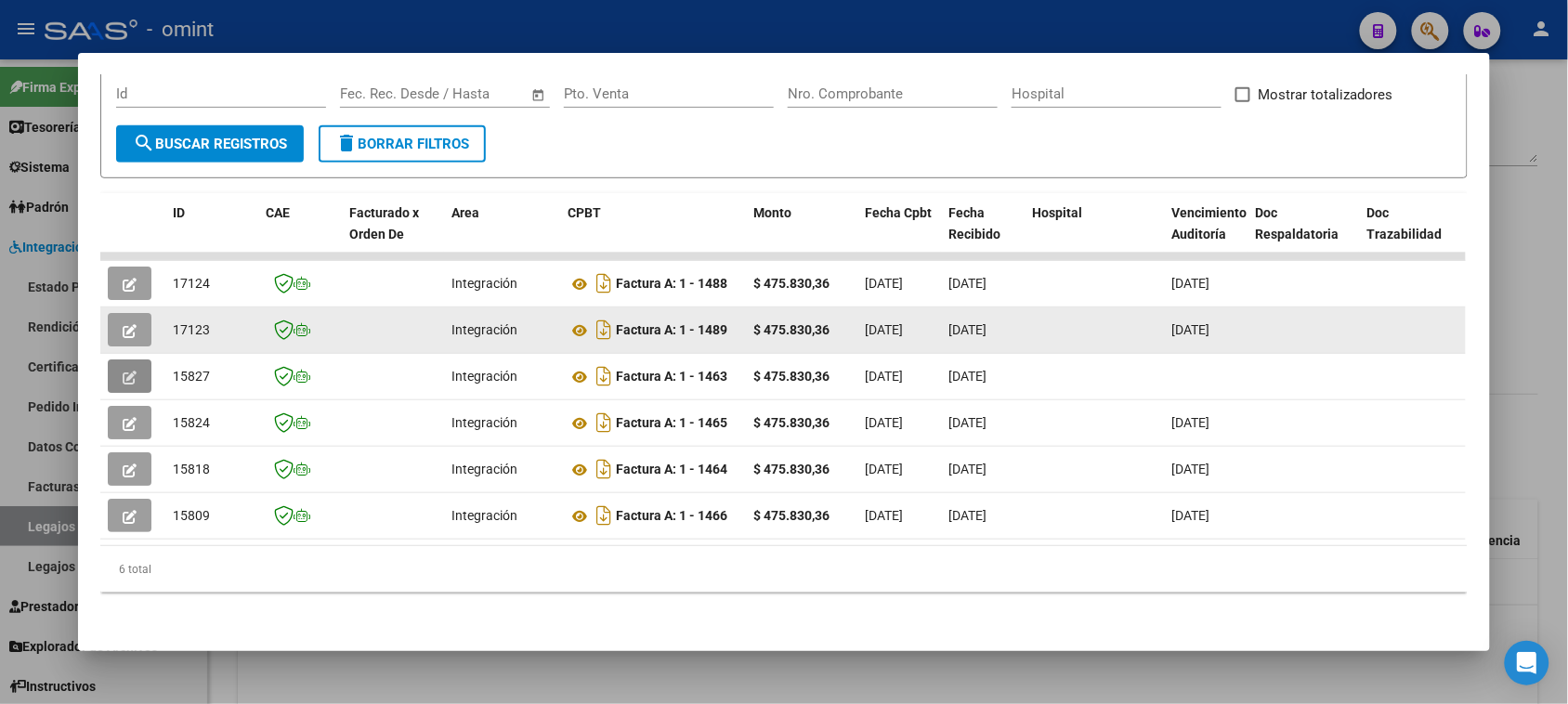
click at [122, 324] on icon "button" at bounding box center [129, 331] width 14 height 14
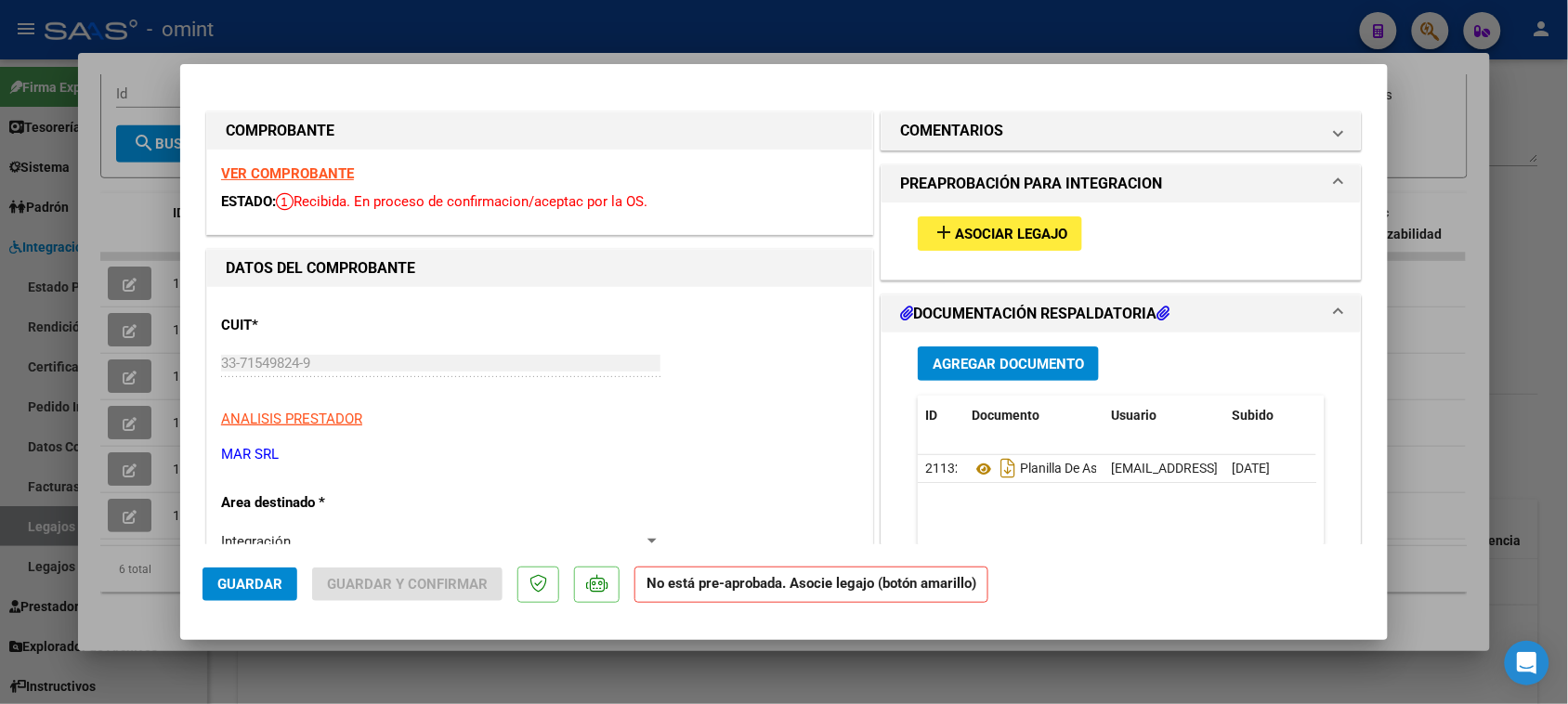
click at [323, 179] on strong "VER COMPROBANTE" at bounding box center [287, 173] width 133 height 17
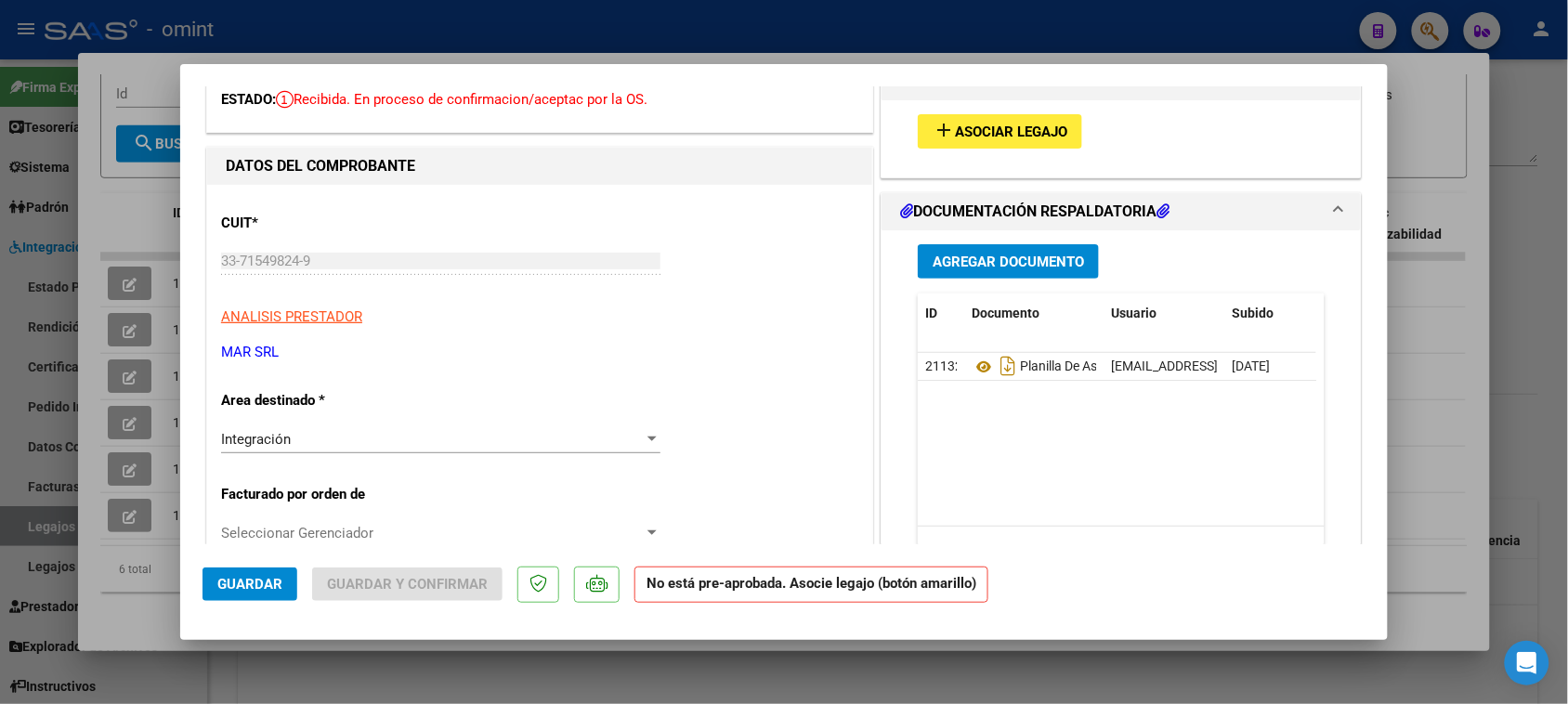
scroll to position [0, 0]
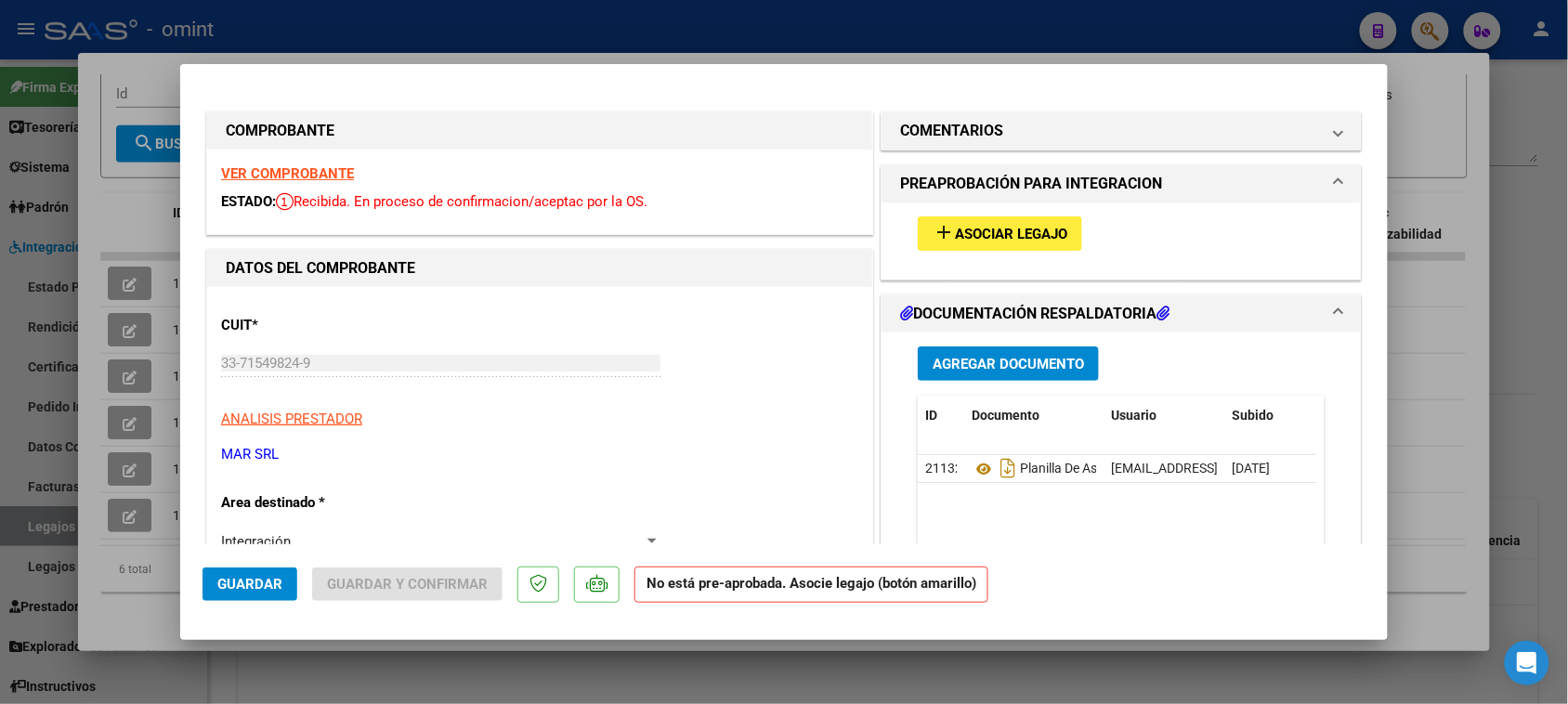
click at [979, 223] on button "add Asociar Legajo" at bounding box center [999, 233] width 164 height 34
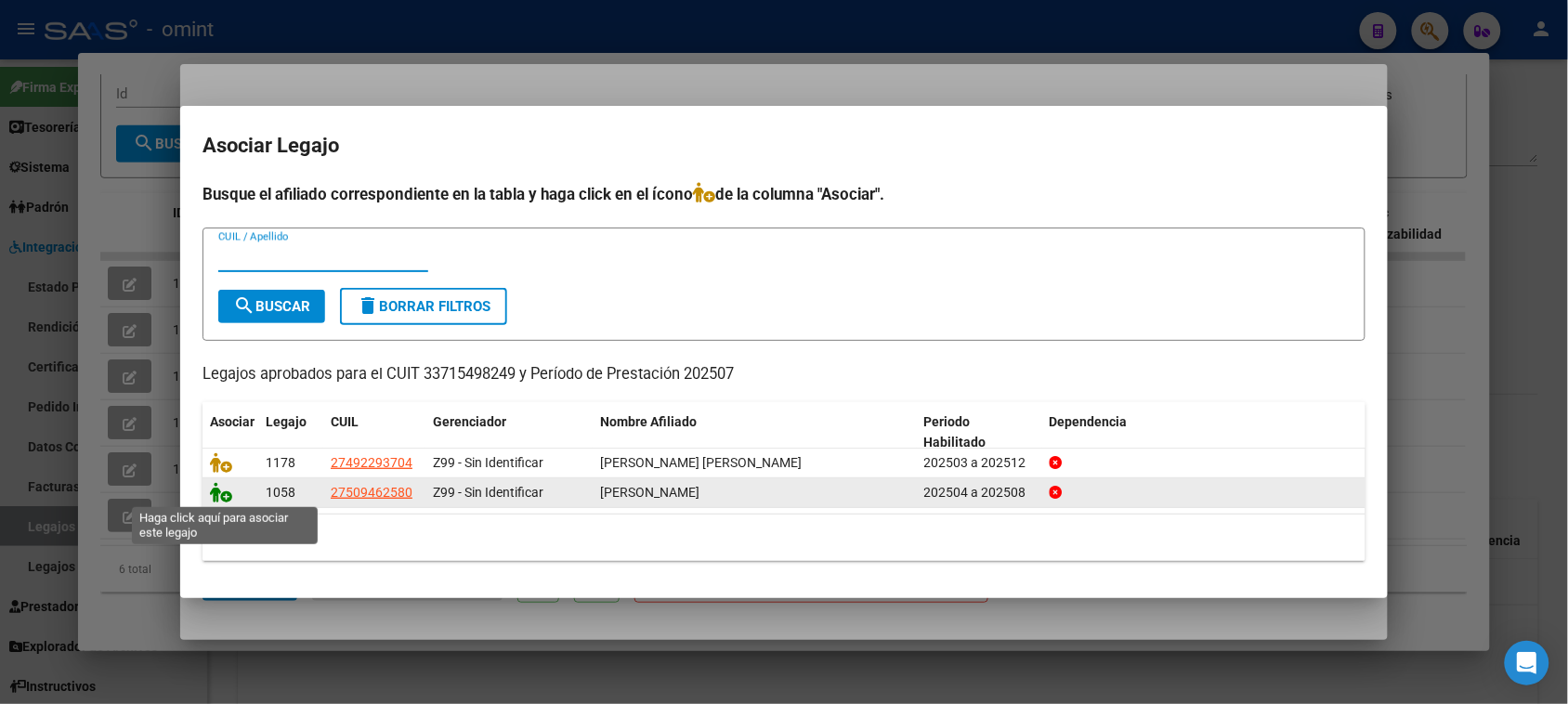
click at [225, 488] on icon at bounding box center [220, 492] width 22 height 20
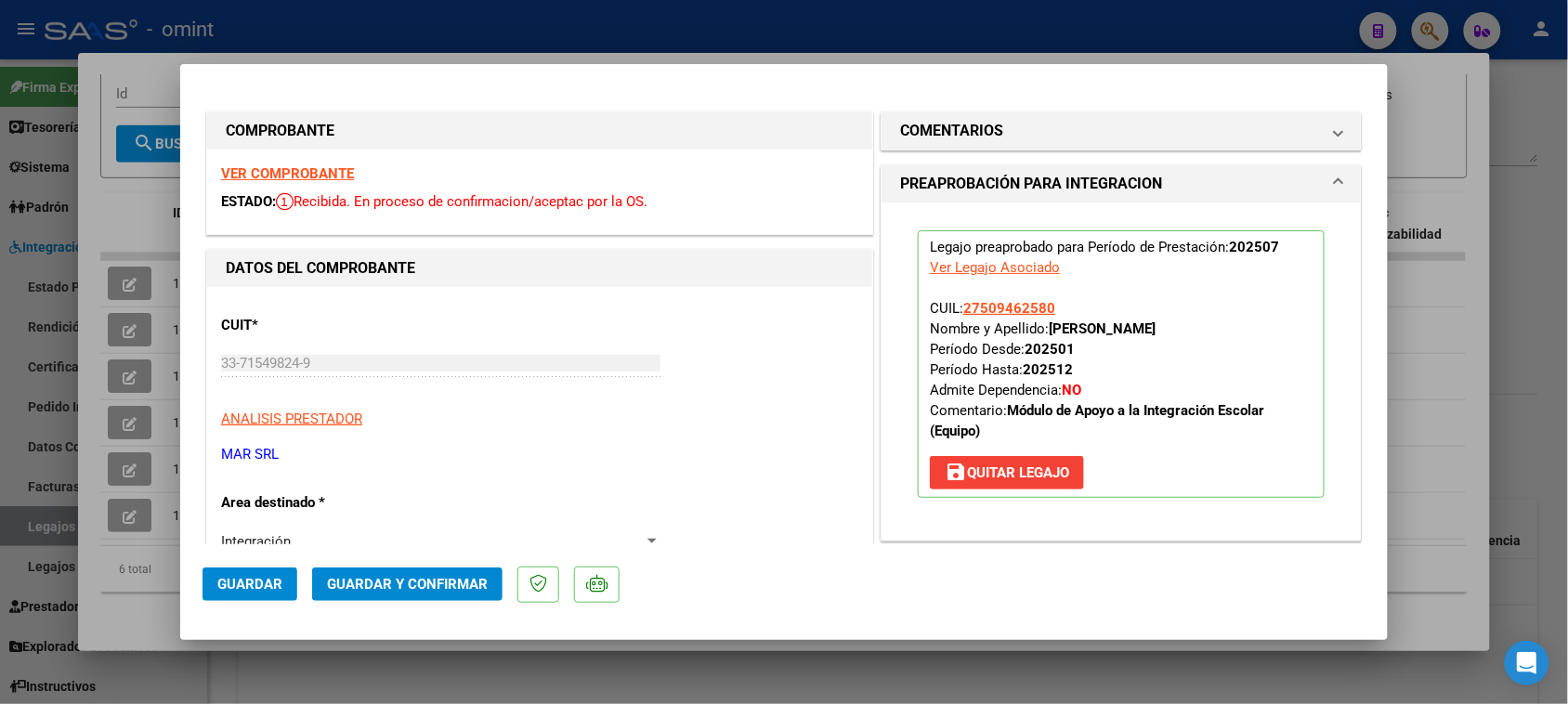
click at [434, 572] on button "Guardar y Confirmar" at bounding box center [408, 585] width 190 height 33
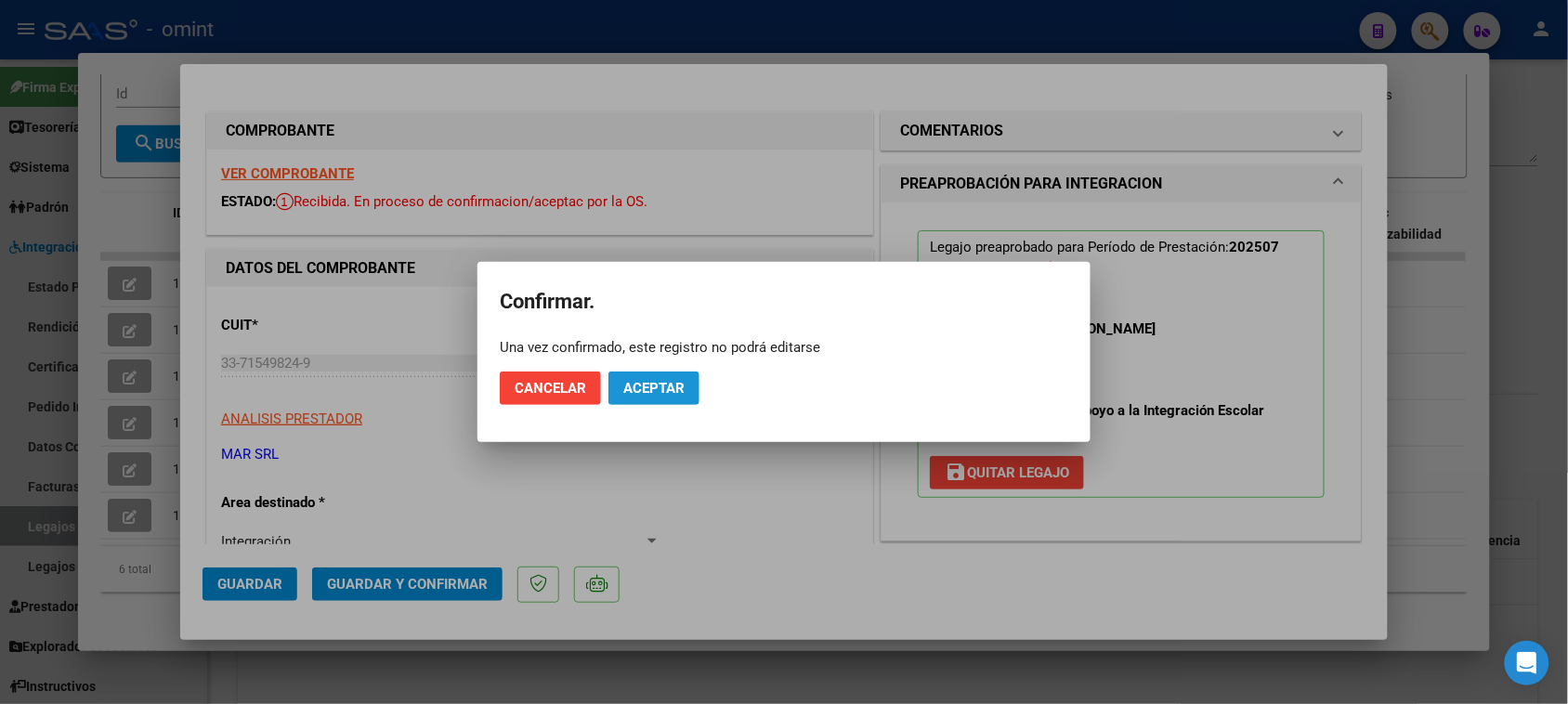
click at [657, 386] on span "Aceptar" at bounding box center [653, 387] width 61 height 17
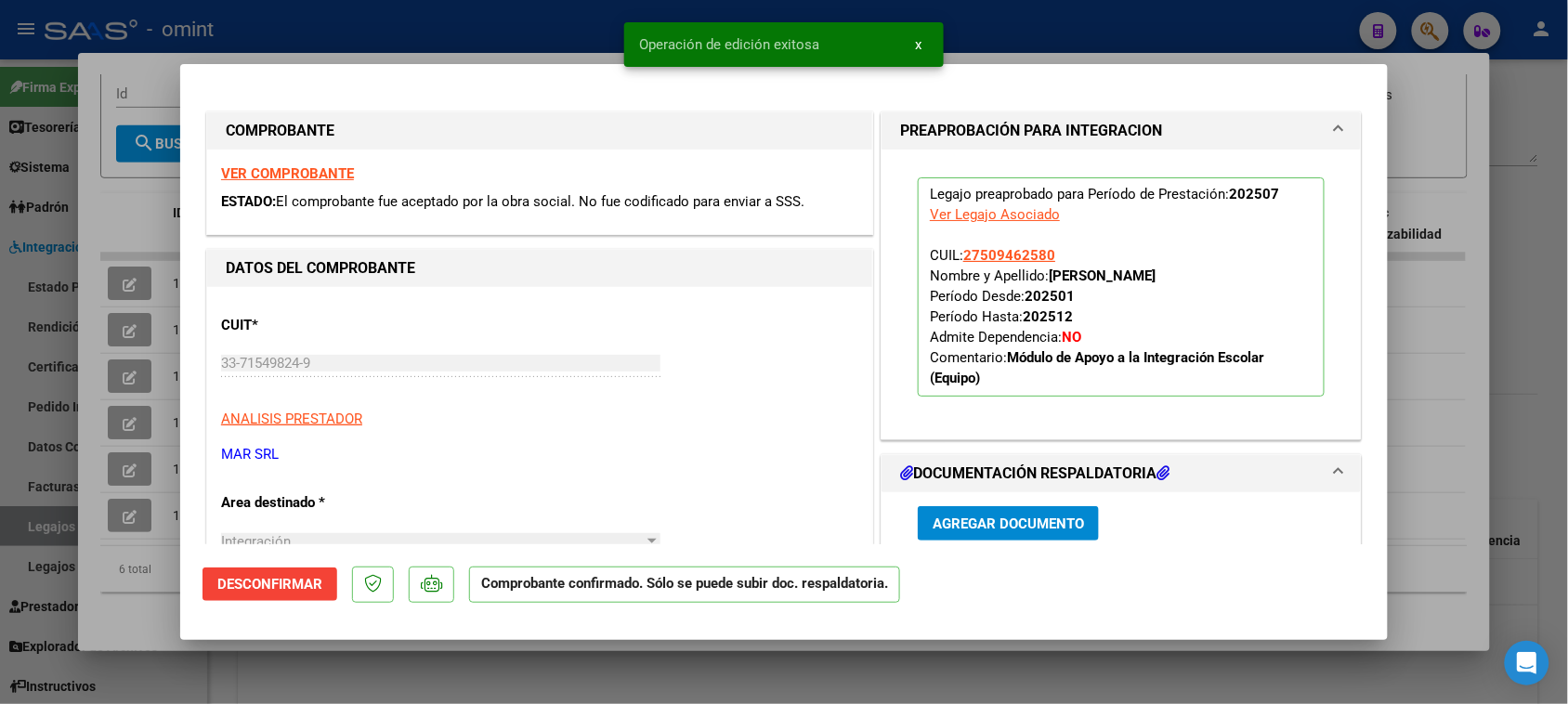
type input "$ 0,00"
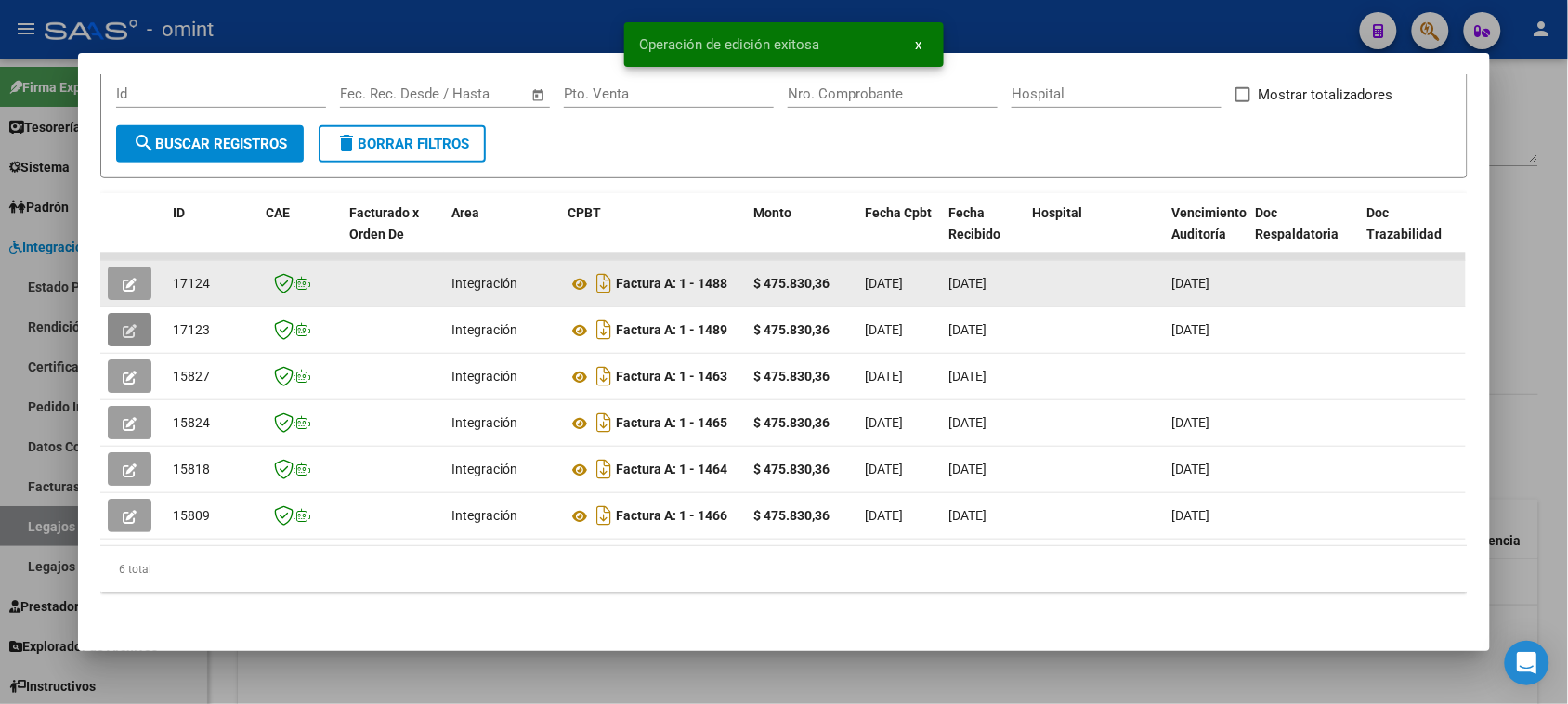
click at [122, 278] on icon "button" at bounding box center [129, 285] width 14 height 14
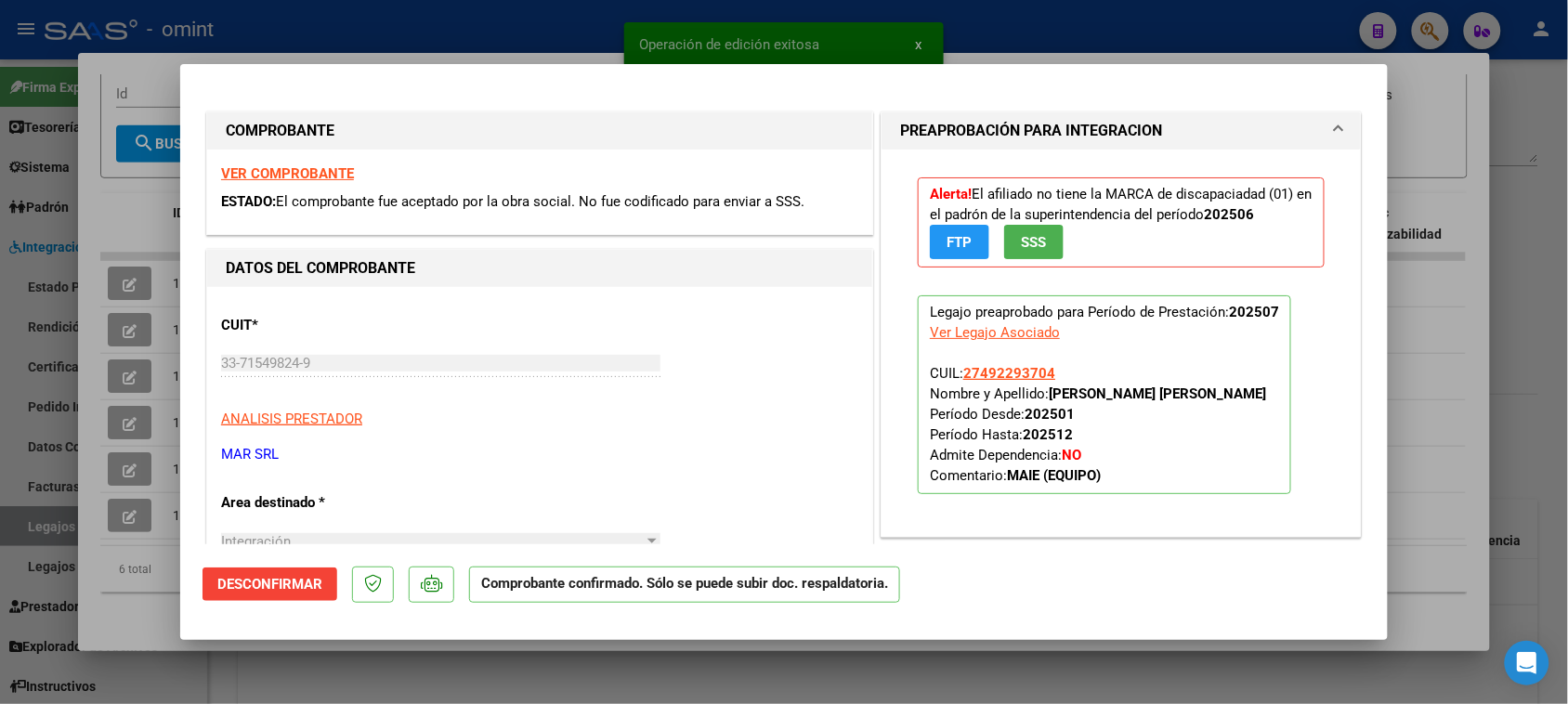
click at [284, 169] on strong "VER COMPROBANTE" at bounding box center [287, 173] width 133 height 17
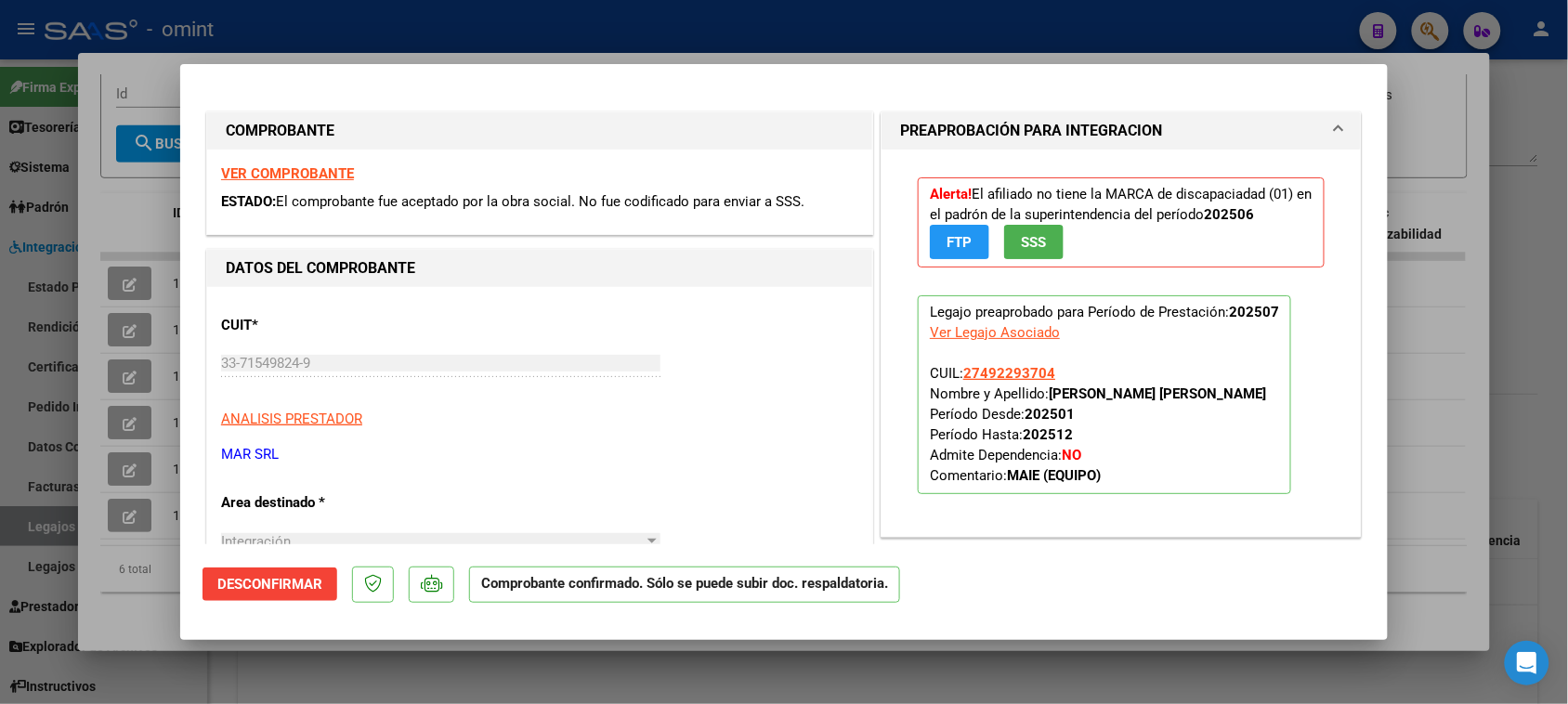
click at [320, 173] on strong "VER COMPROBANTE" at bounding box center [287, 173] width 133 height 17
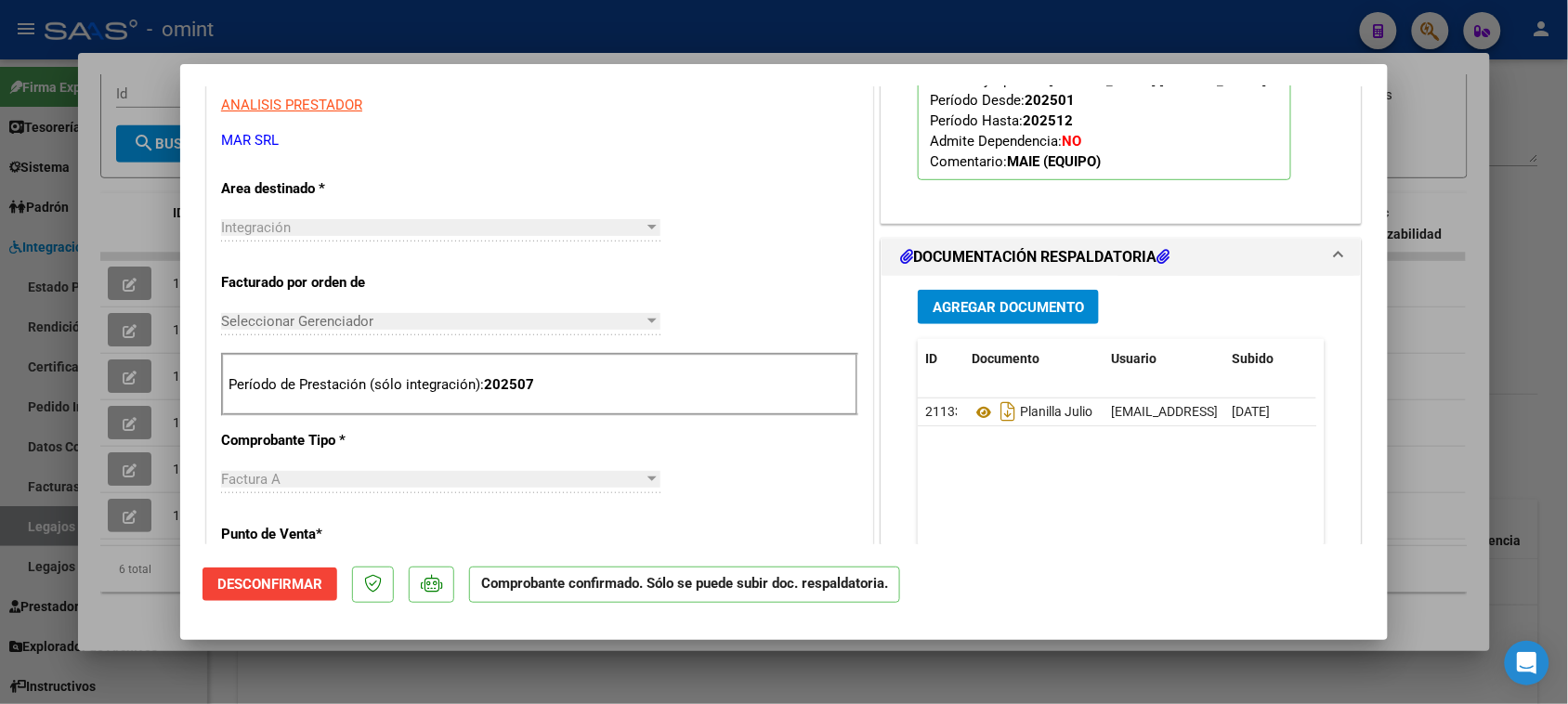
scroll to position [349, 0]
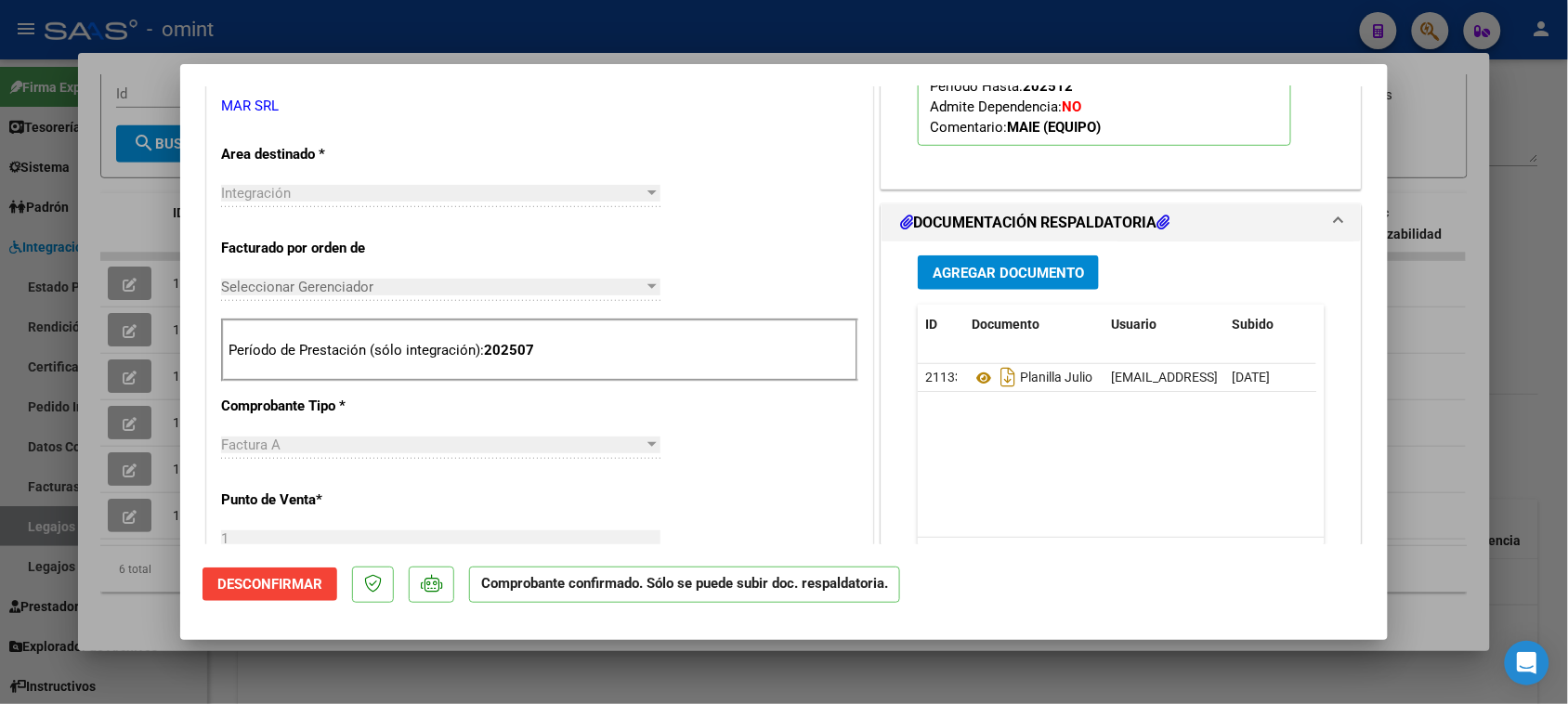
type input "$ 0,00"
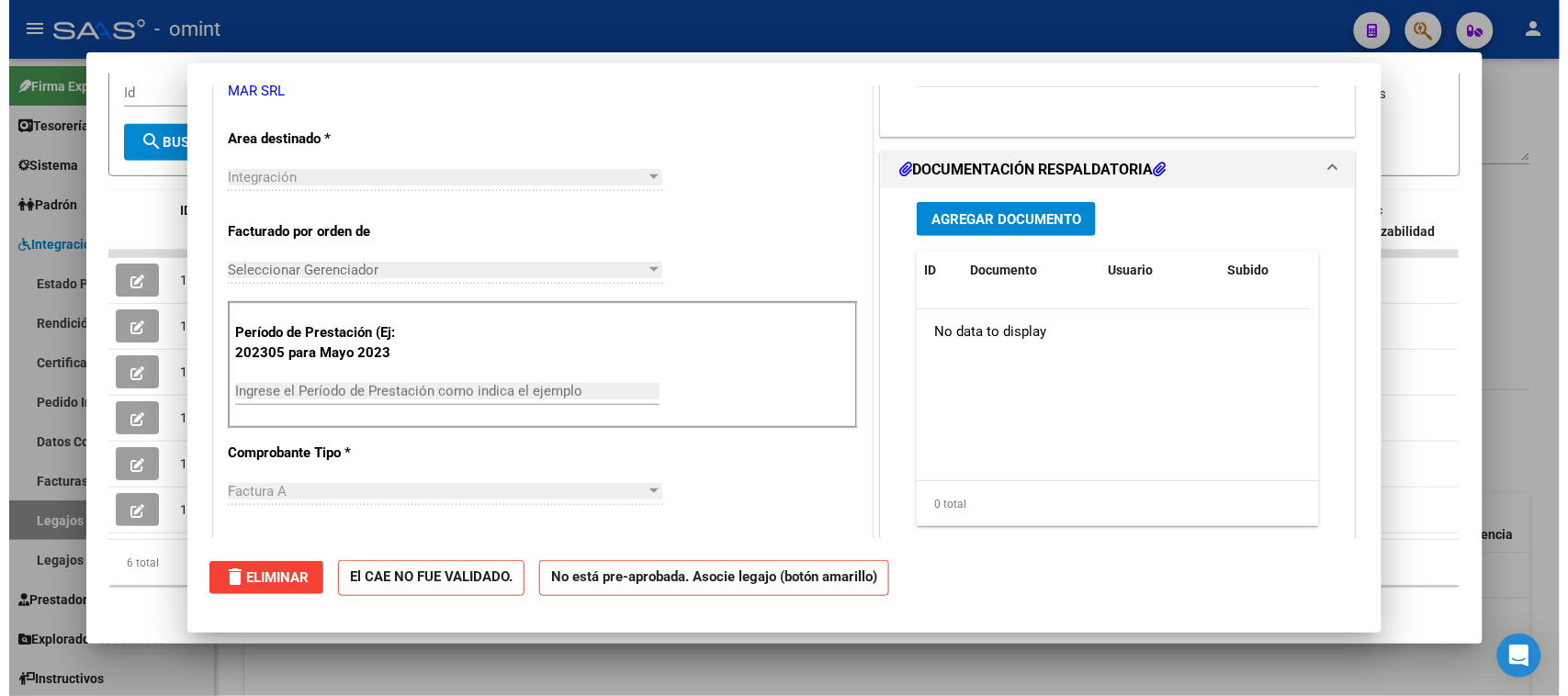
scroll to position [0, 0]
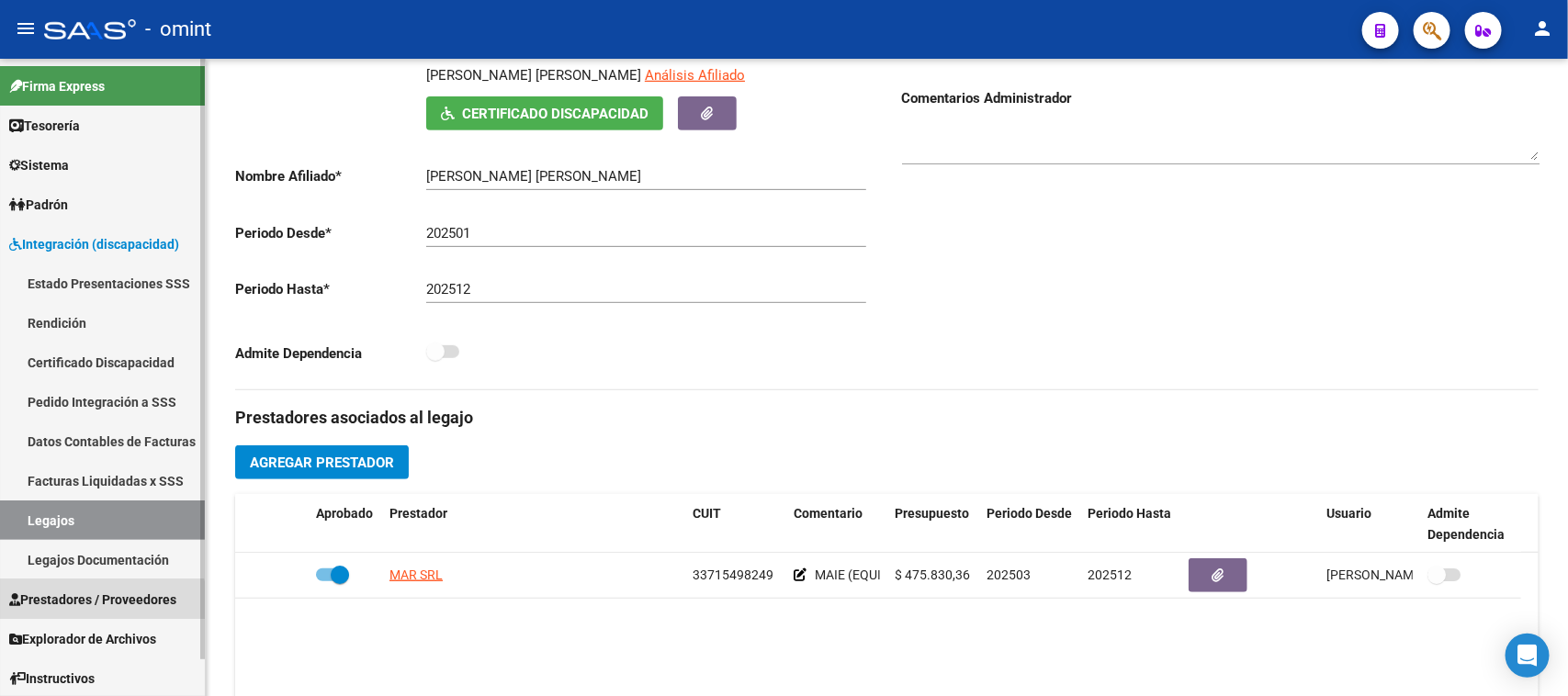
click at [85, 607] on span "Prestadores / Proveedores" at bounding box center [93, 599] width 167 height 20
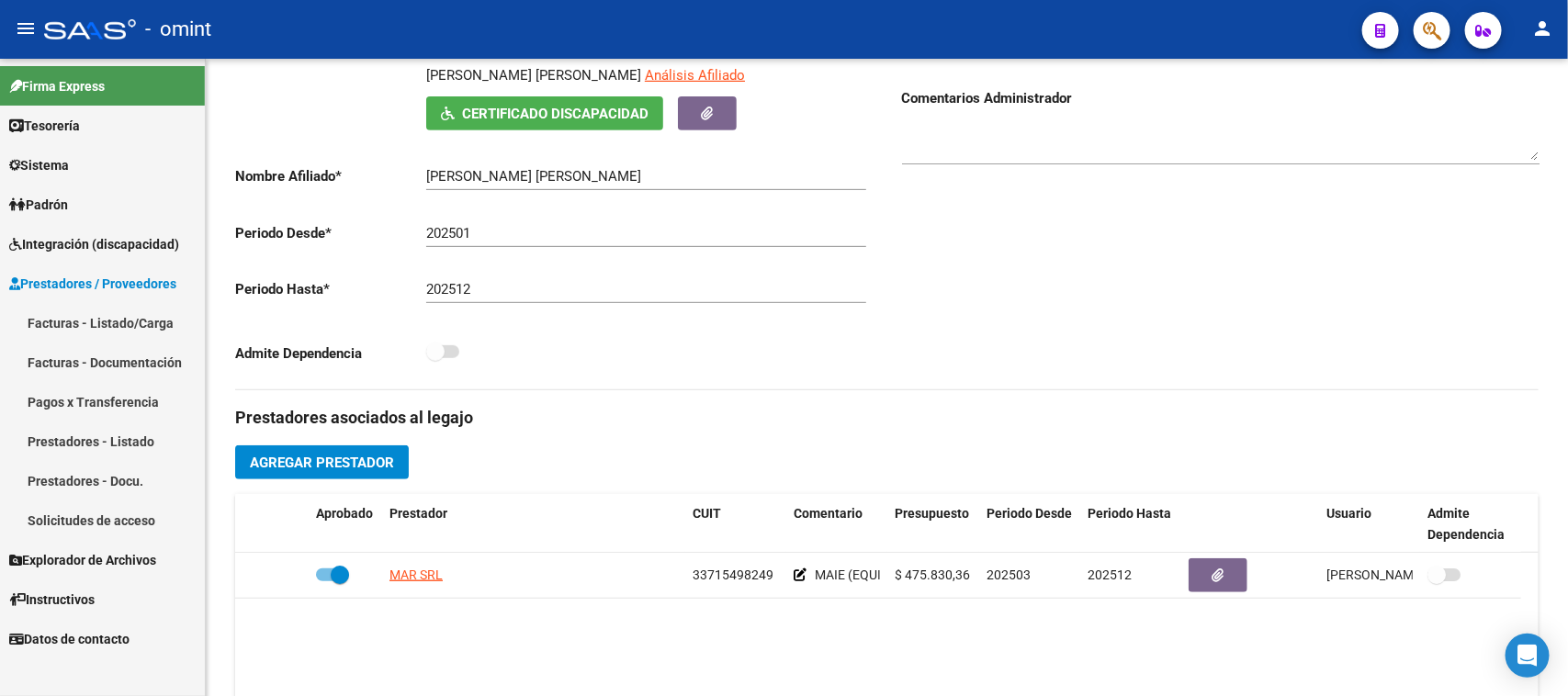
click at [140, 312] on link "Facturas - Listado/Carga" at bounding box center [102, 323] width 205 height 39
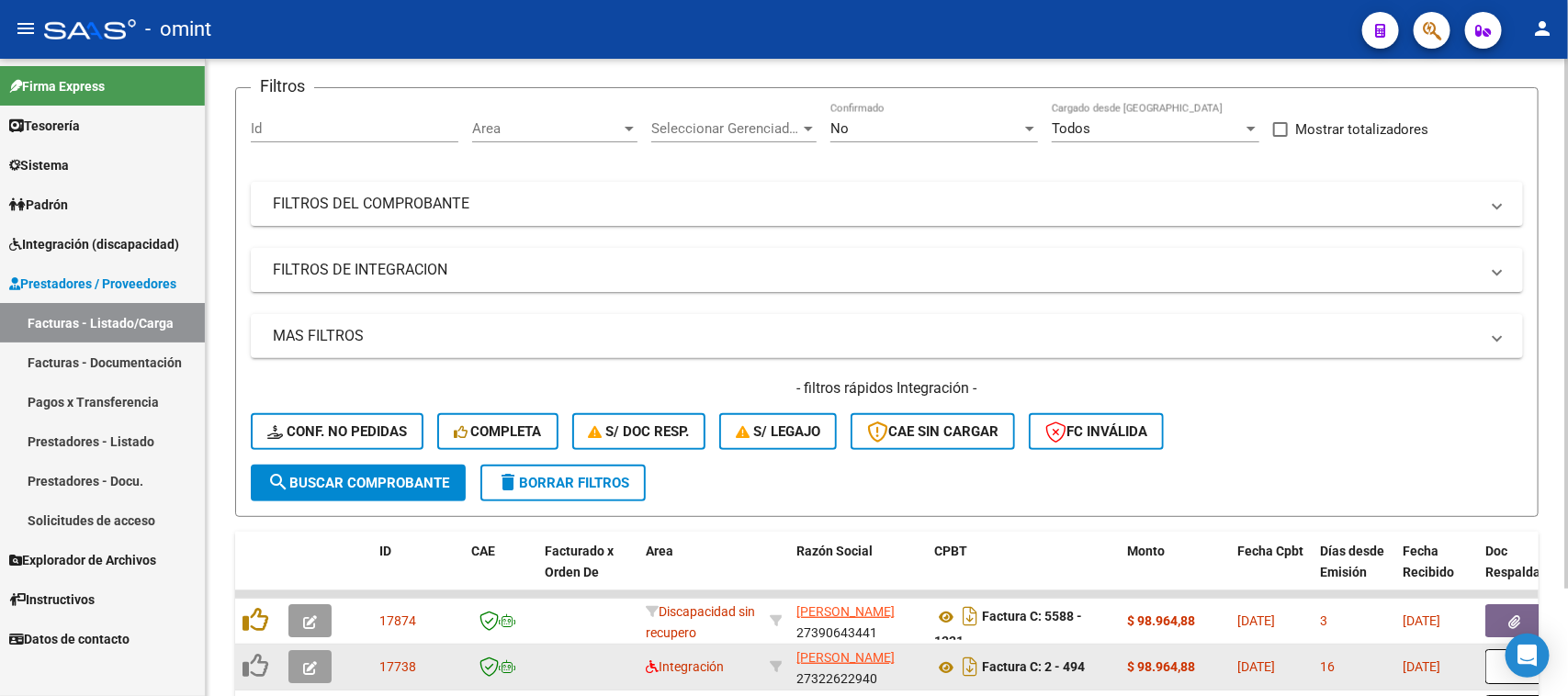
scroll to position [345, 0]
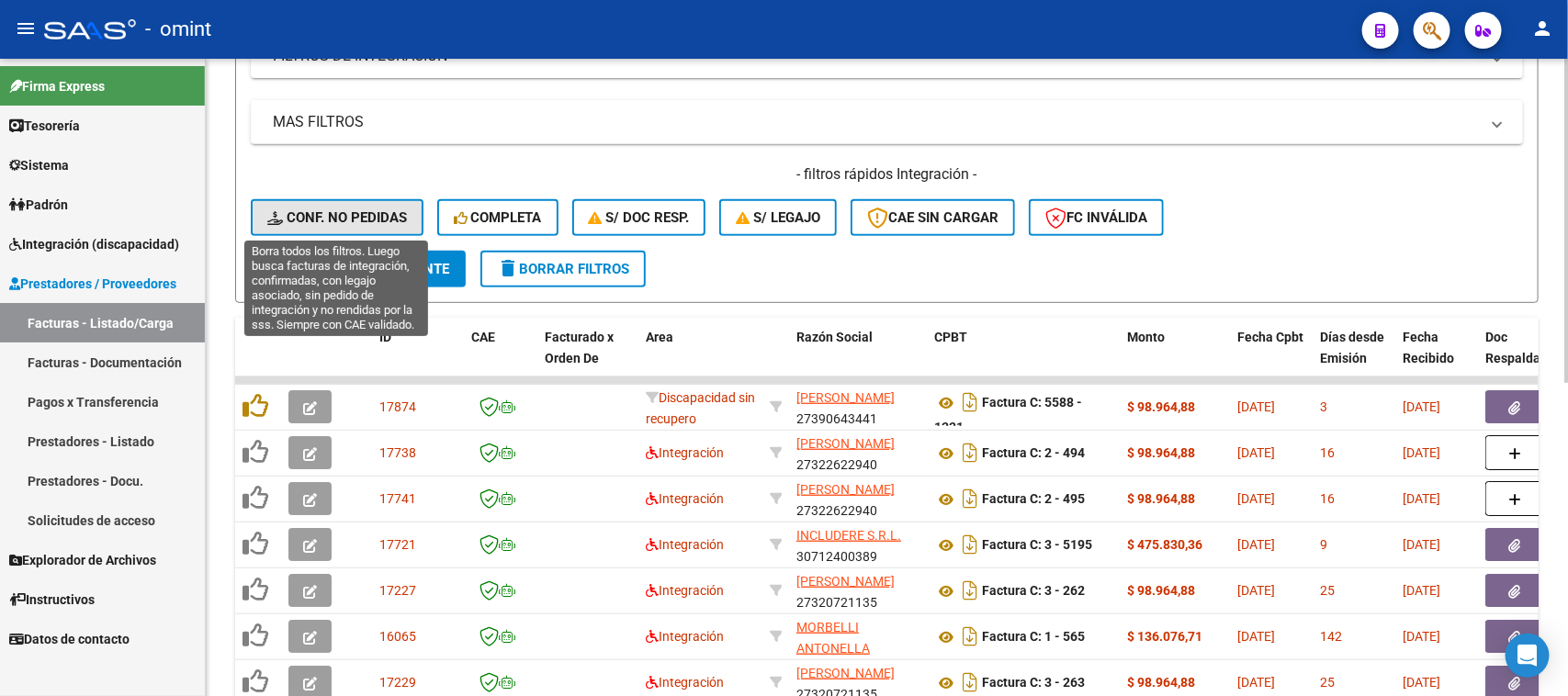
click at [369, 228] on button "Conf. no pedidas" at bounding box center [337, 218] width 173 height 36
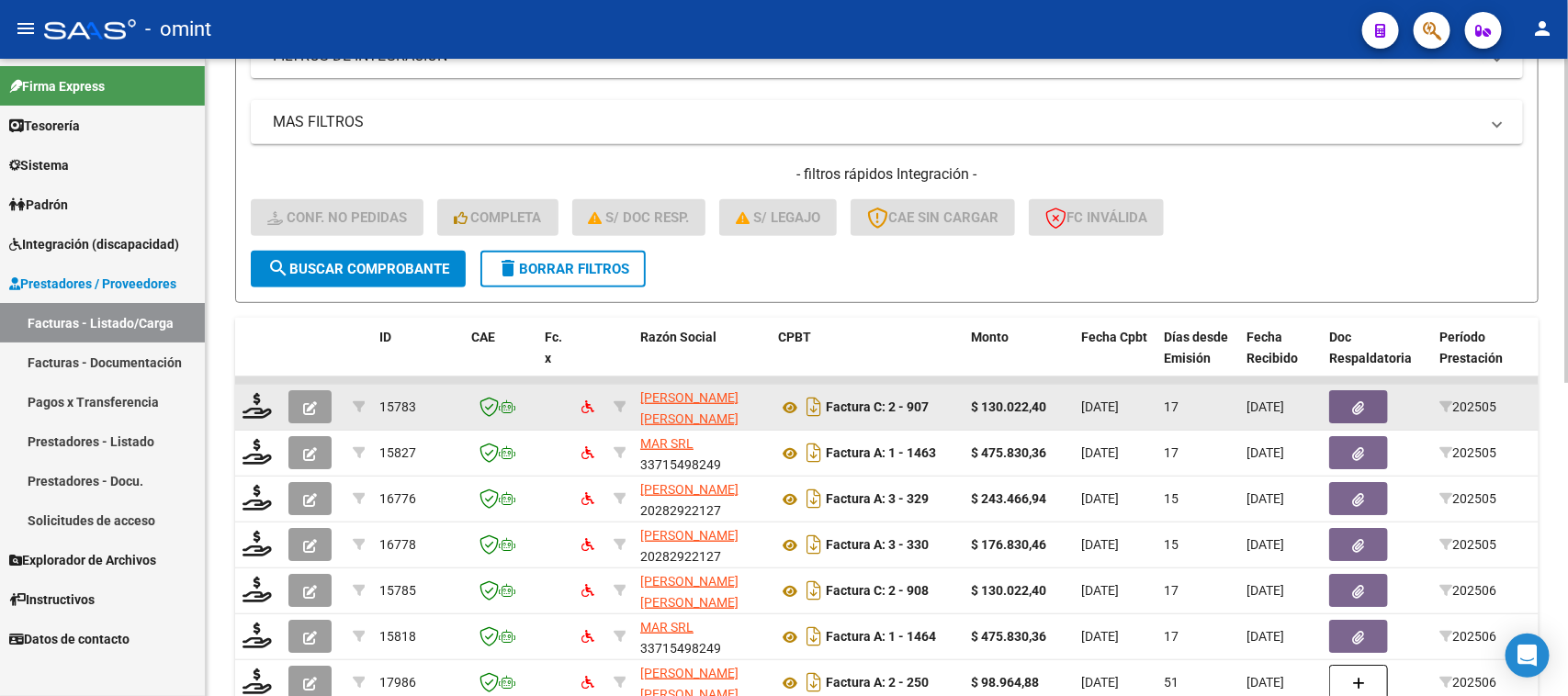
scroll to position [459, 0]
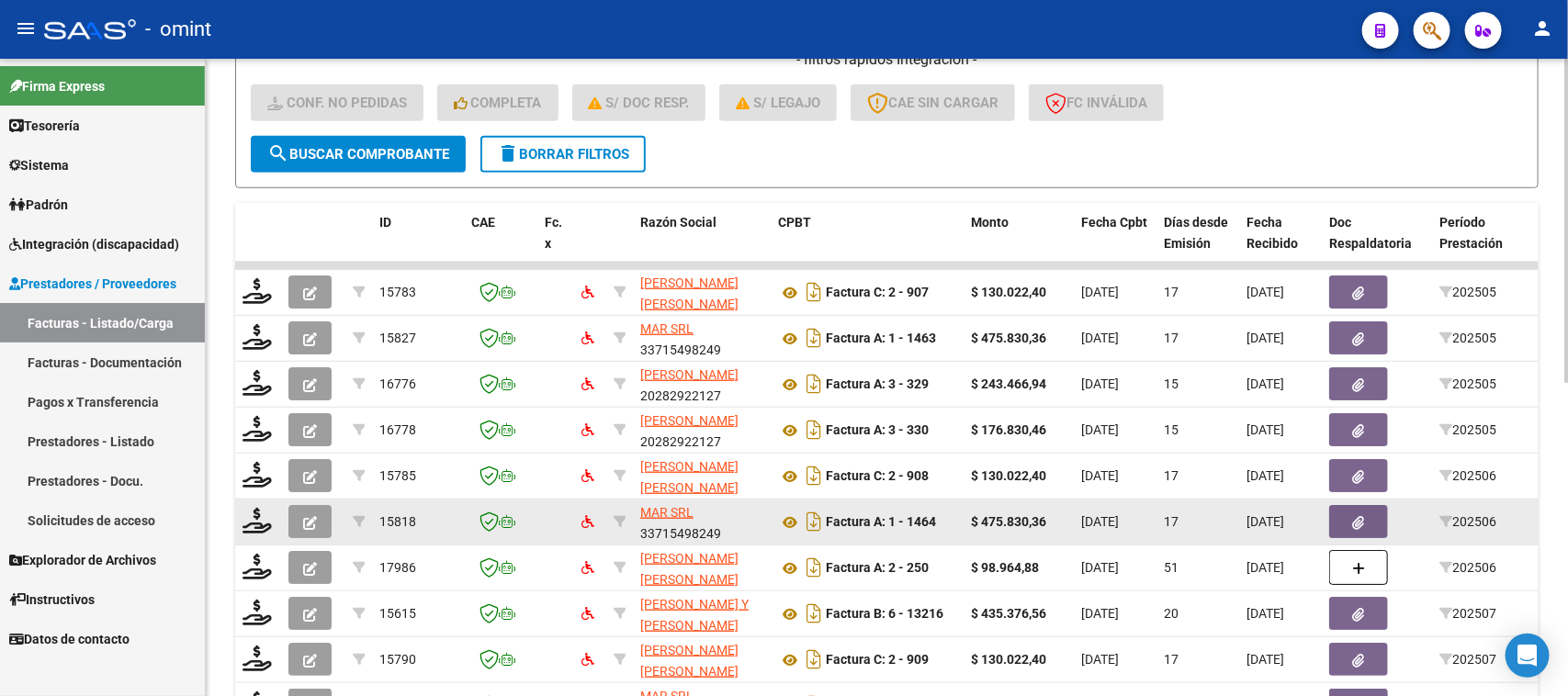
click at [713, 538] on div "MAR SRL 33715498249" at bounding box center [702, 521] width 123 height 38
copy div "33715498249"
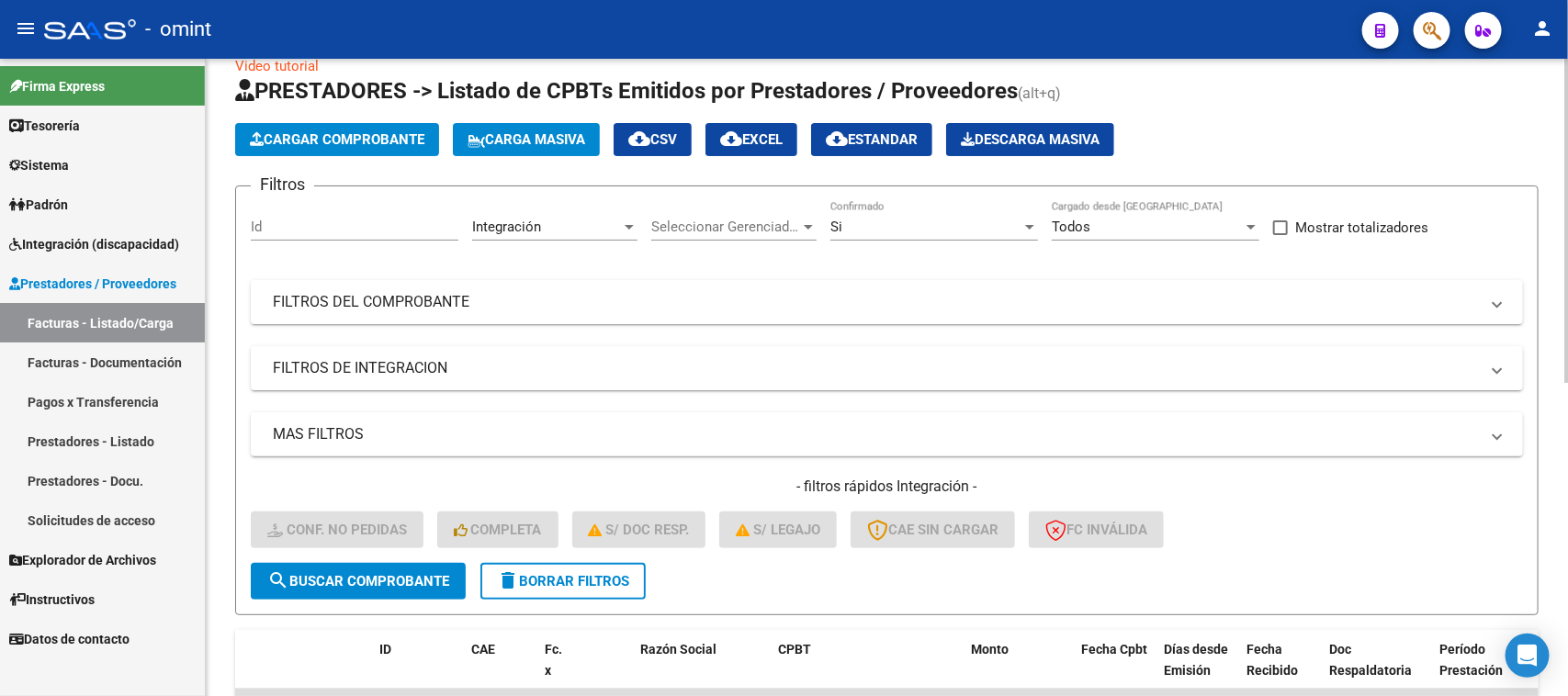
scroll to position [0, 0]
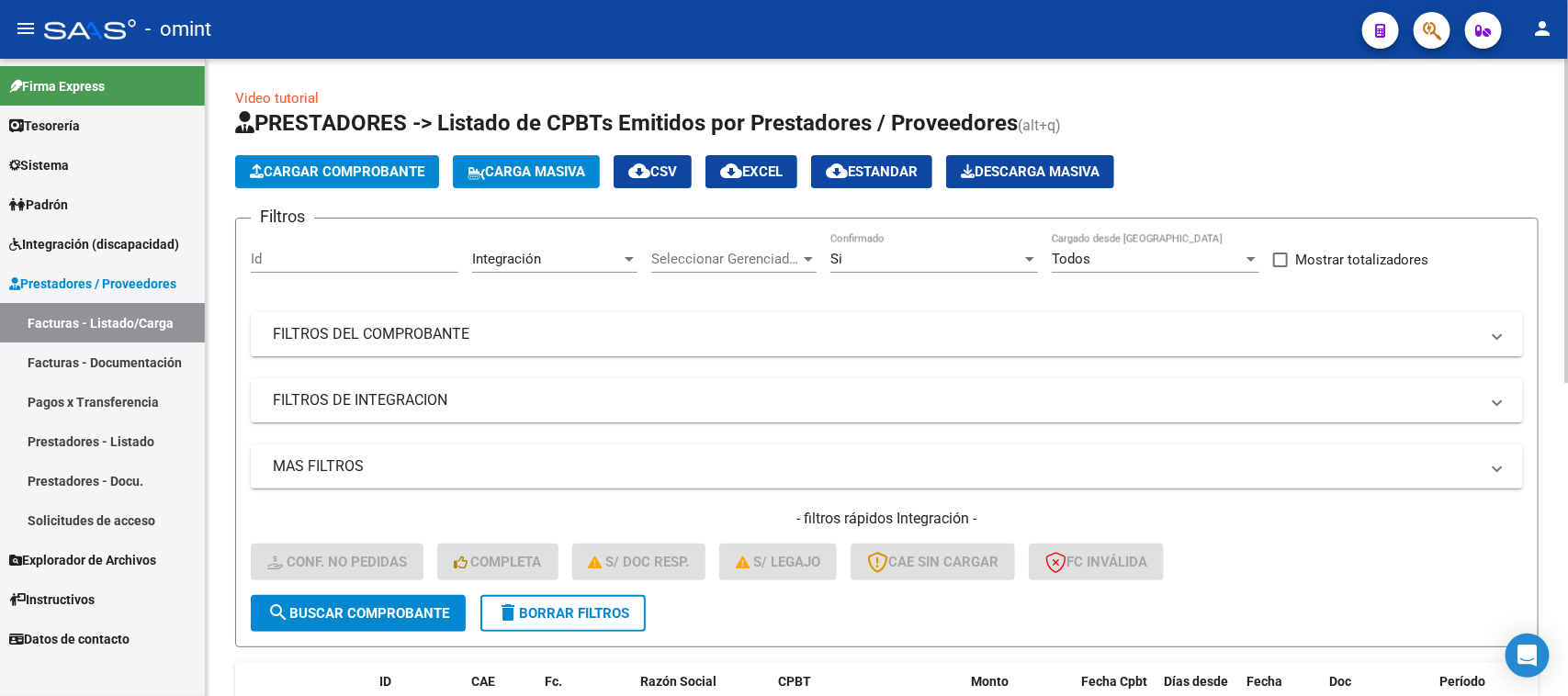
click at [777, 335] on mat-panel-title "FILTROS DEL COMPROBANTE" at bounding box center [876, 334] width 1206 height 20
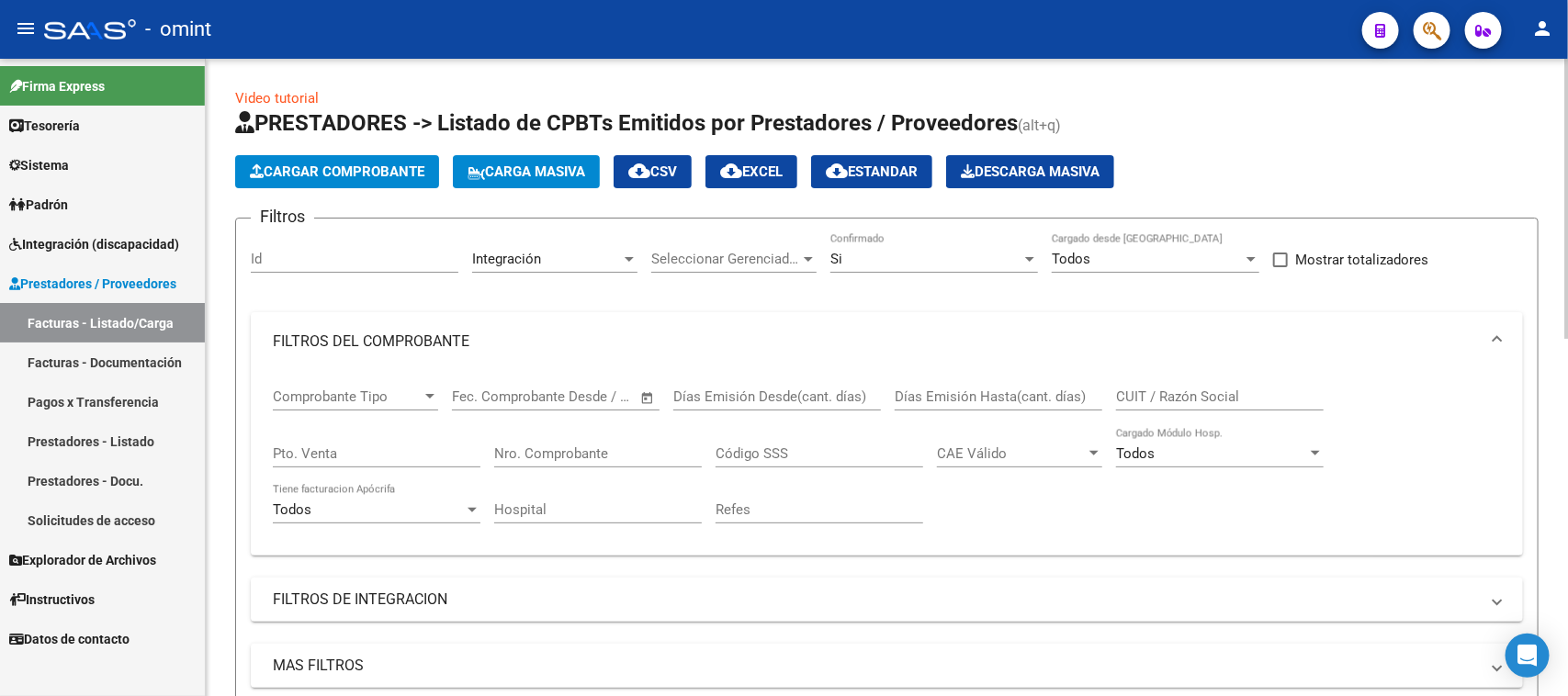
click at [1251, 402] on input "CUIT / Razón Social" at bounding box center [1220, 396] width 207 height 16
paste input "33715498249"
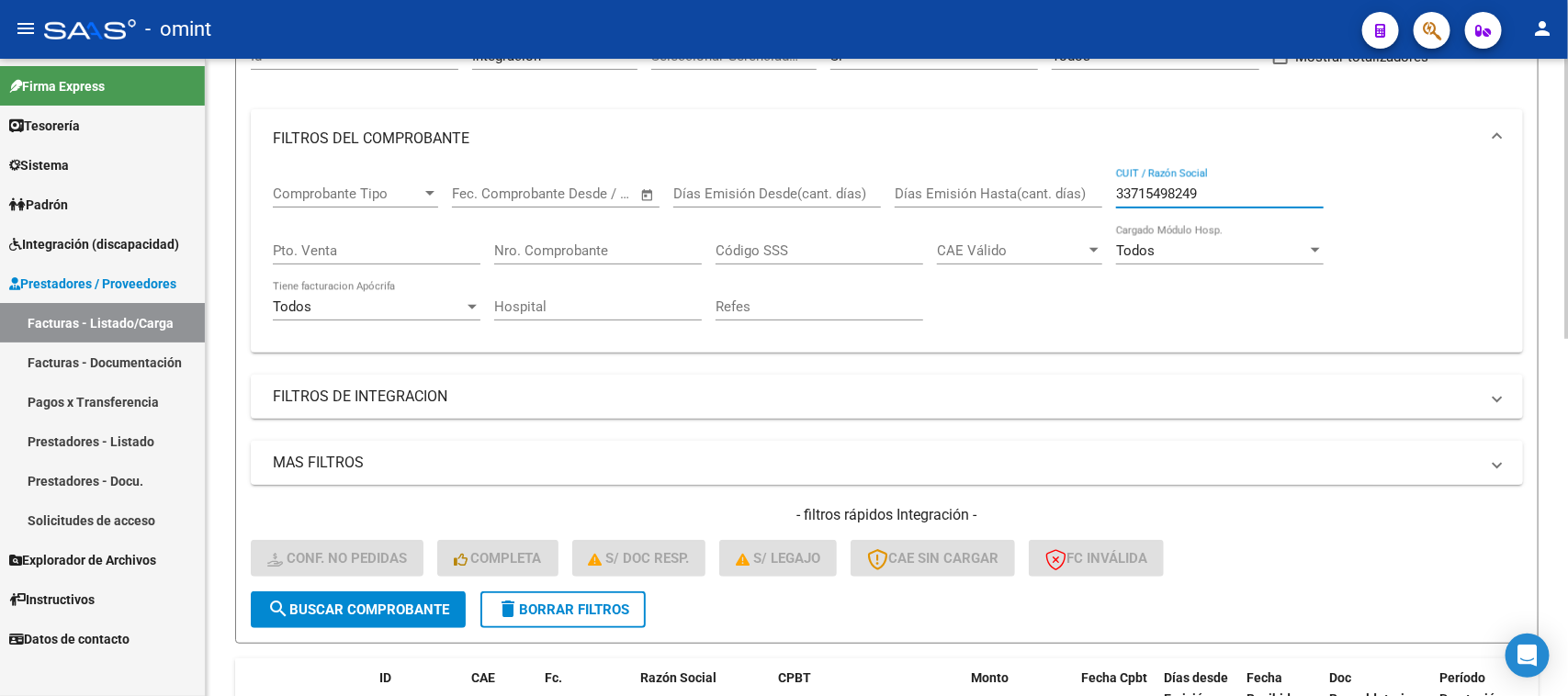
scroll to position [229, 0]
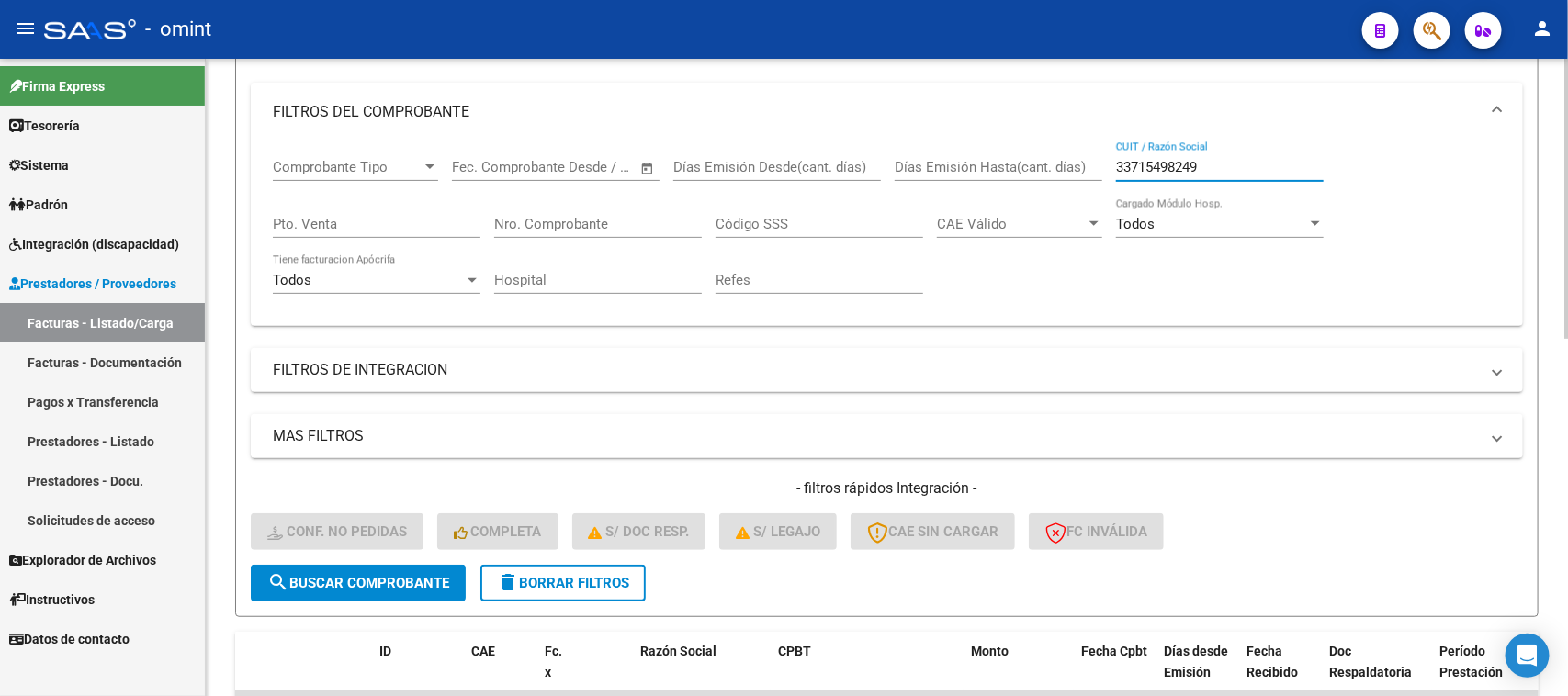
type input "33715498249"
click at [446, 575] on span "search Buscar Comprobante" at bounding box center [357, 583] width 181 height 16
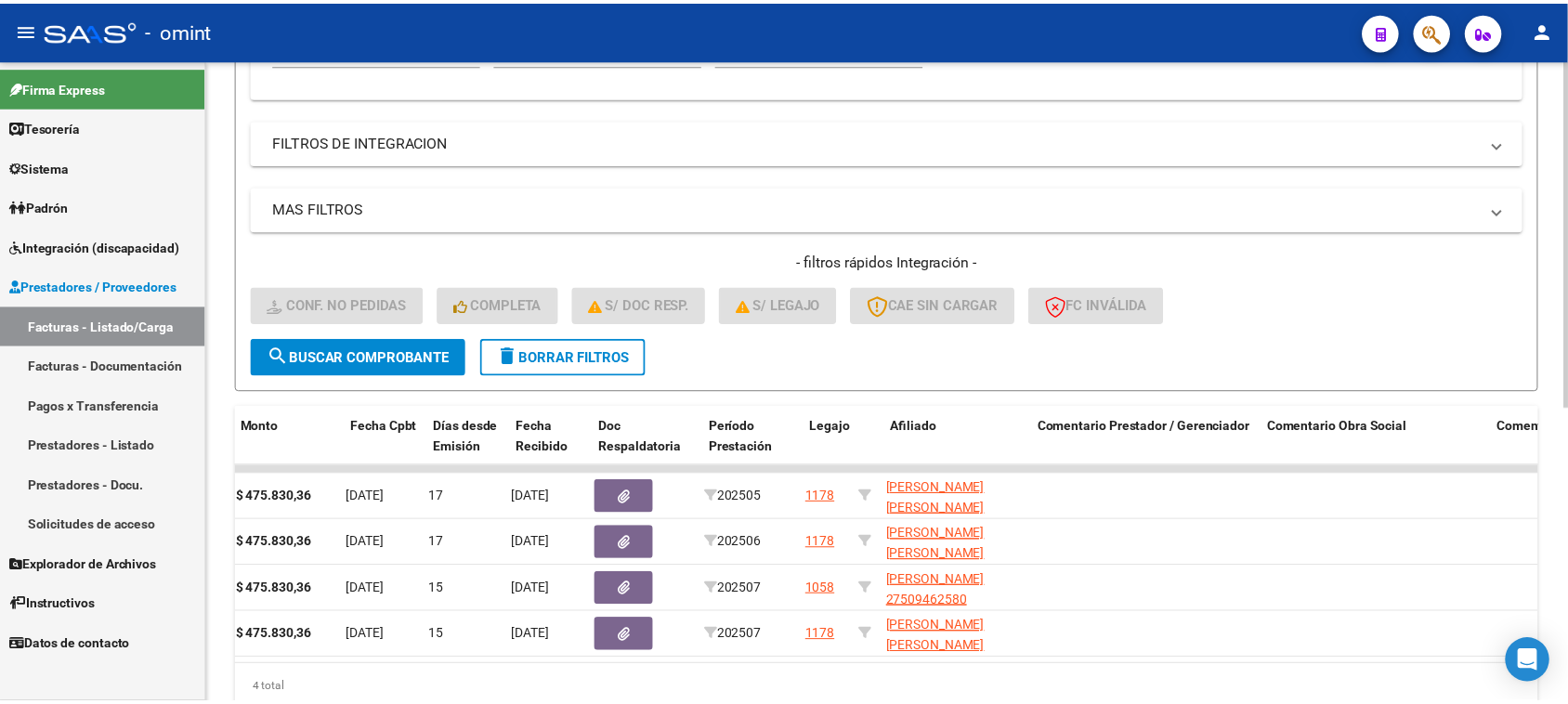
scroll to position [0, 0]
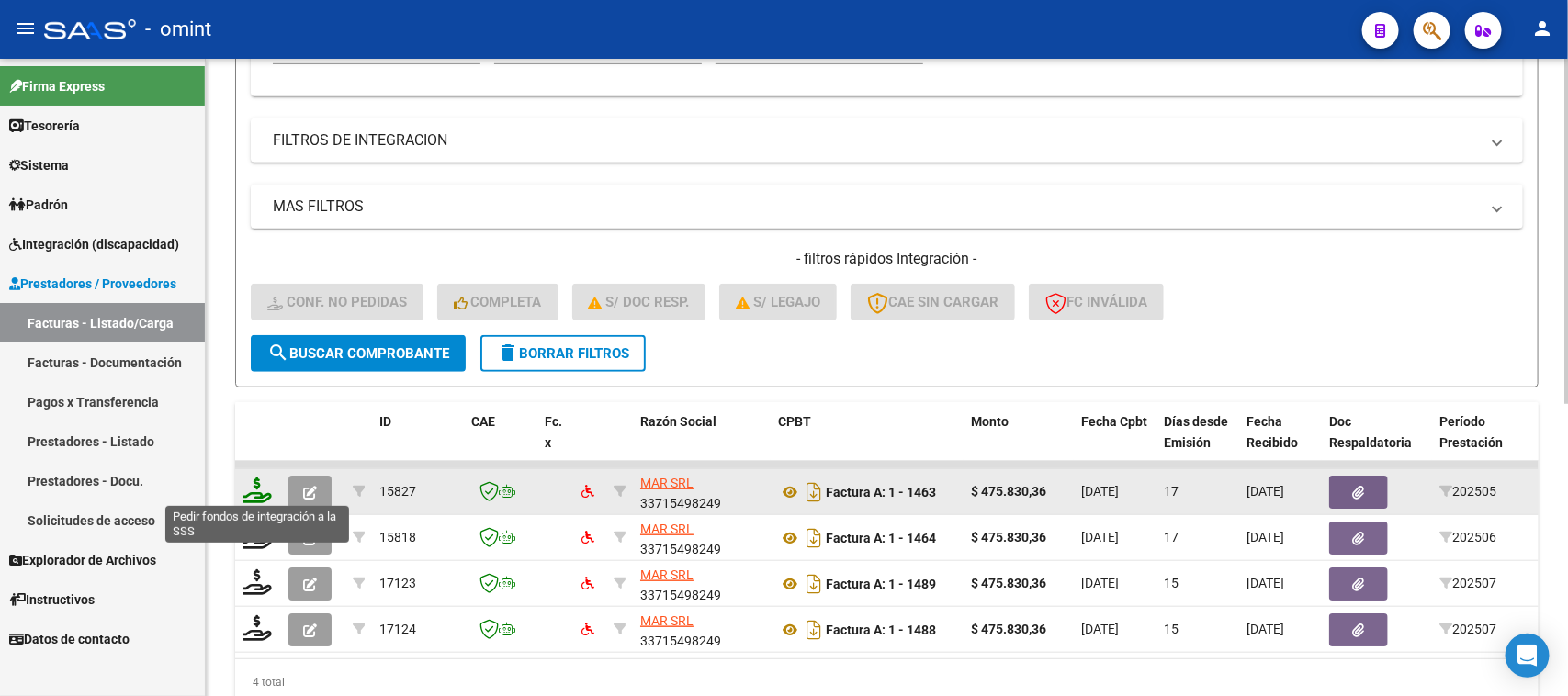
click at [267, 487] on icon at bounding box center [257, 491] width 30 height 26
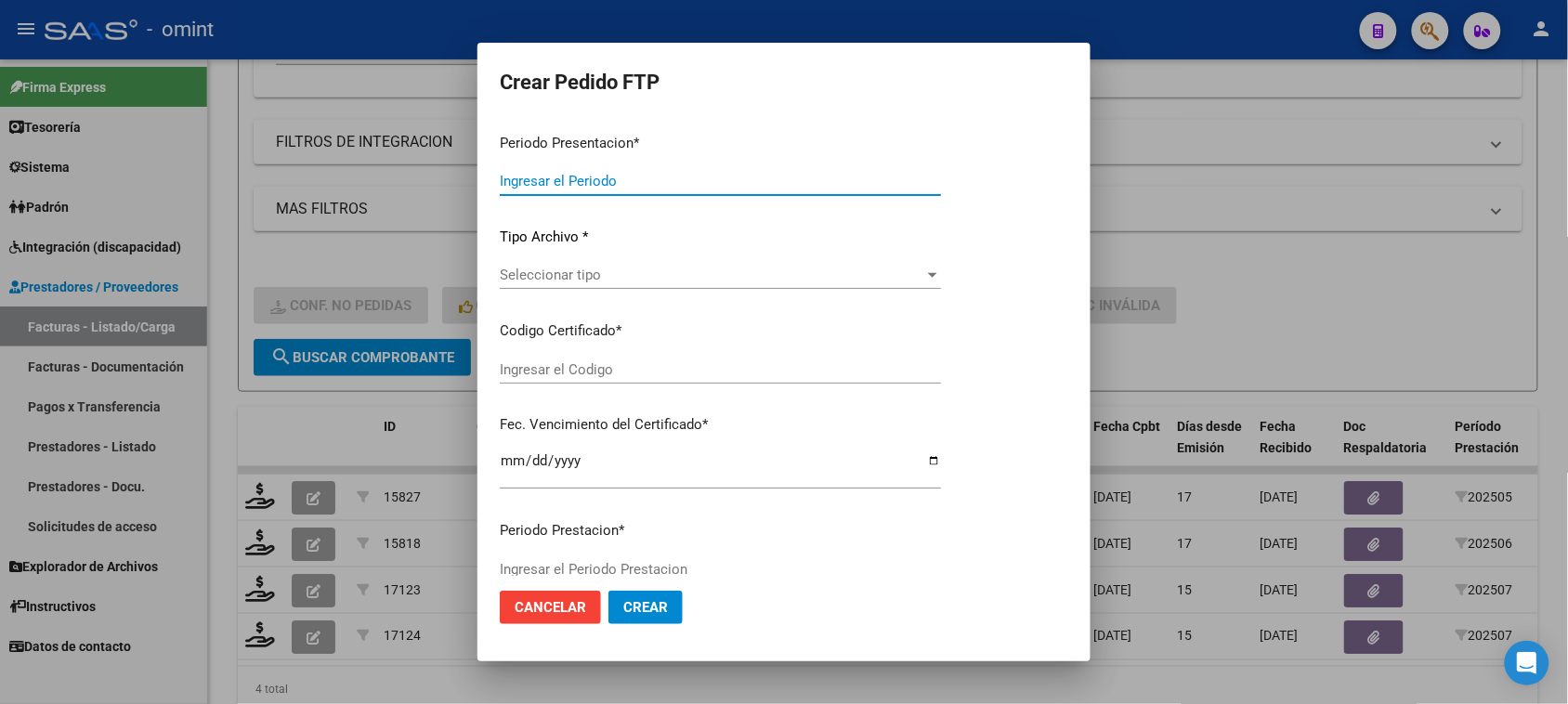
type input "202507"
type input "202505"
type input "$ 475.830,36"
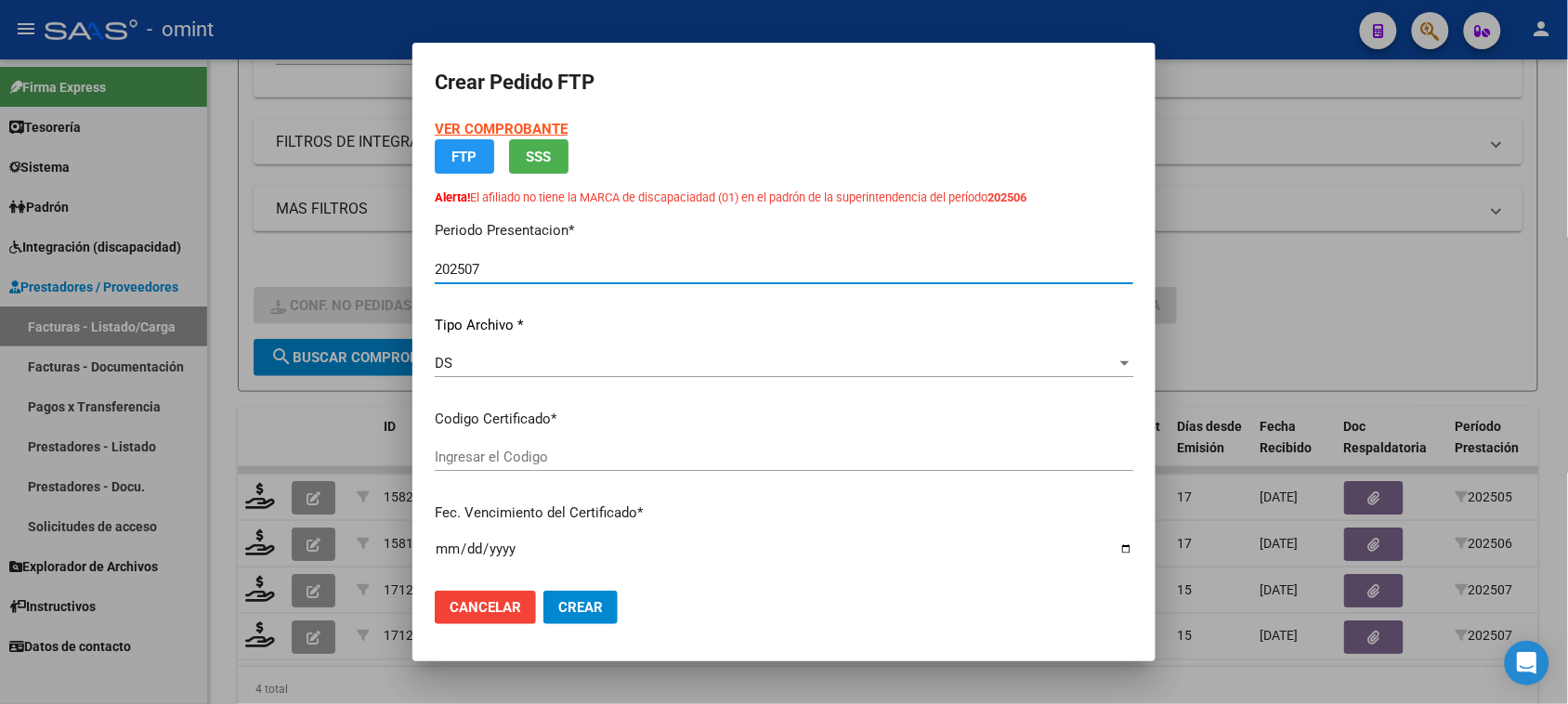
type input "3934801011"
type input "2029-05-31"
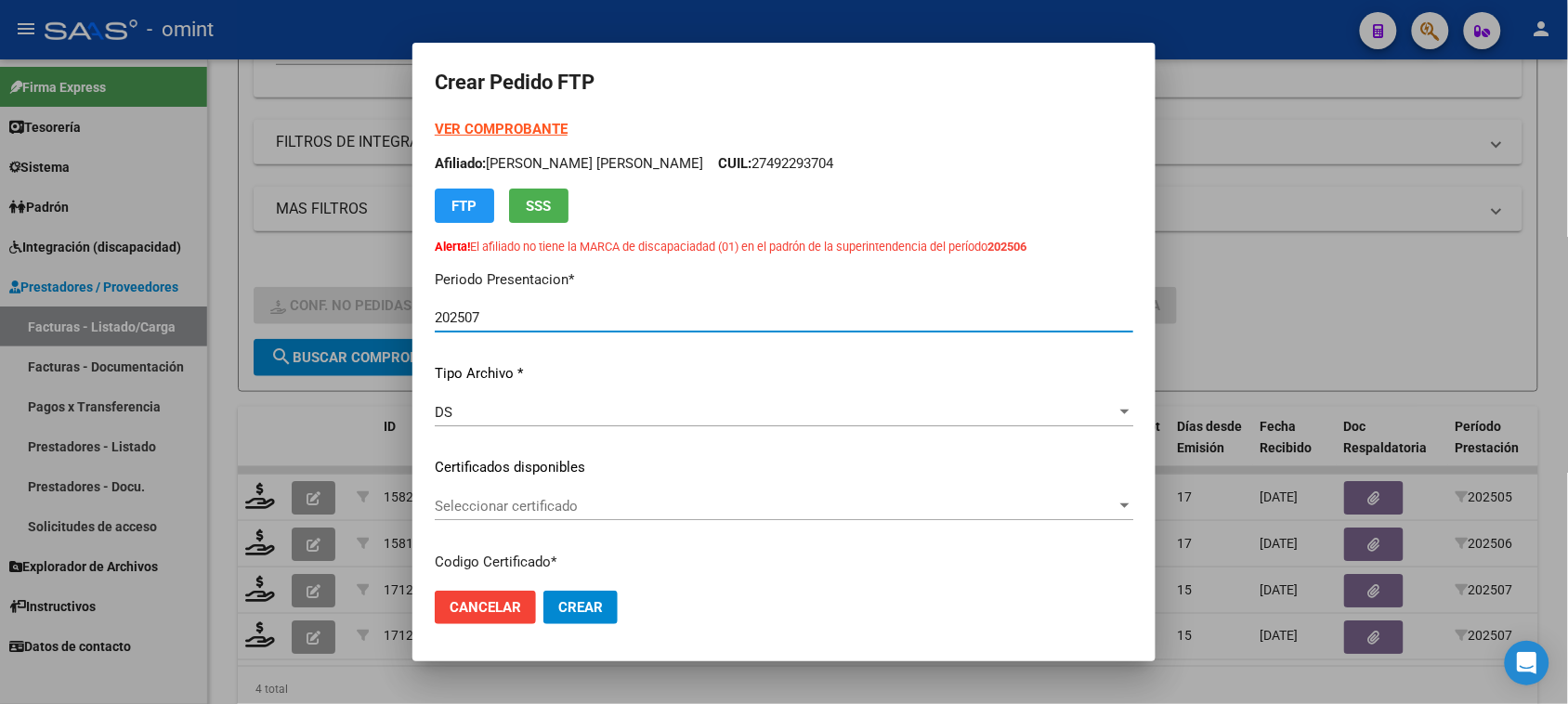
click at [508, 130] on strong "VER COMPROBANTE" at bounding box center [501, 128] width 133 height 17
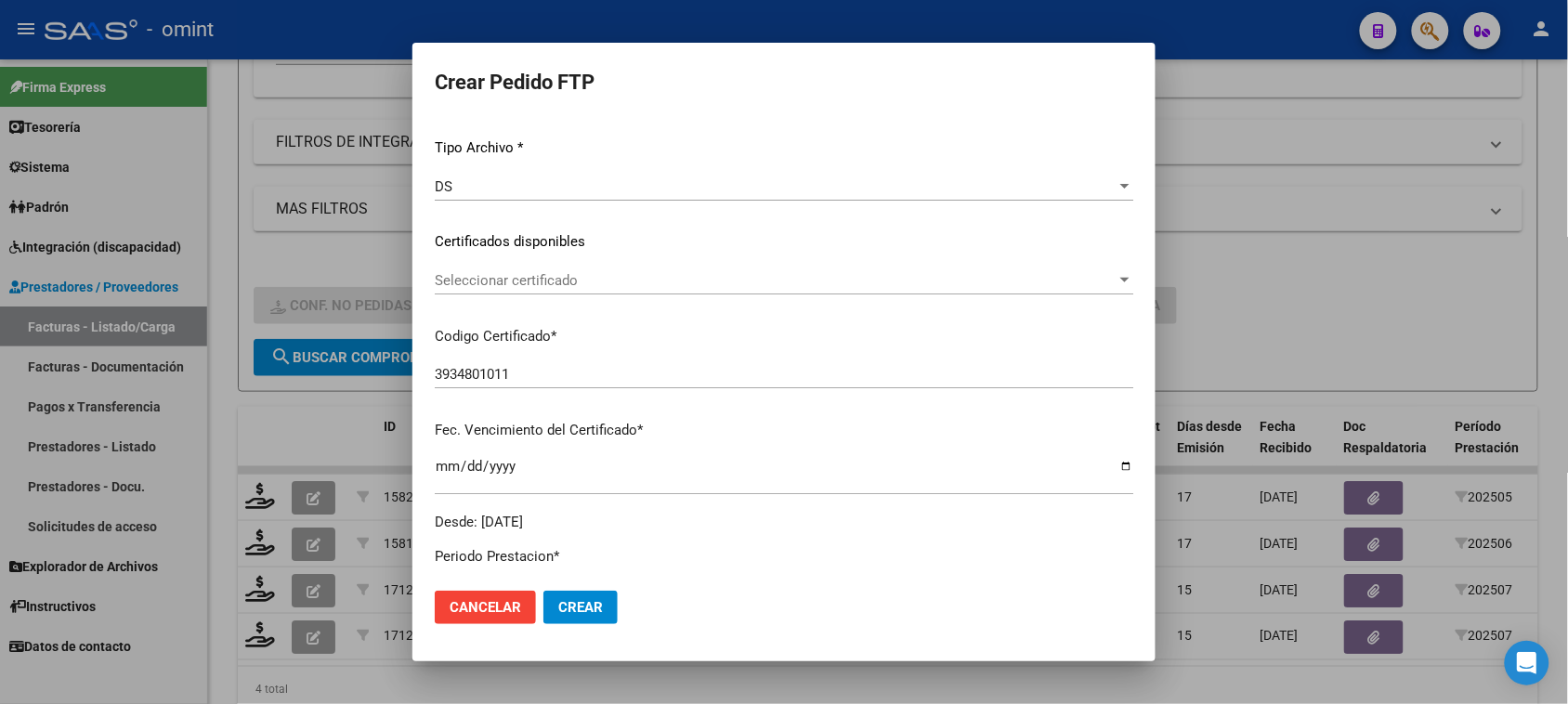
scroll to position [232, 0]
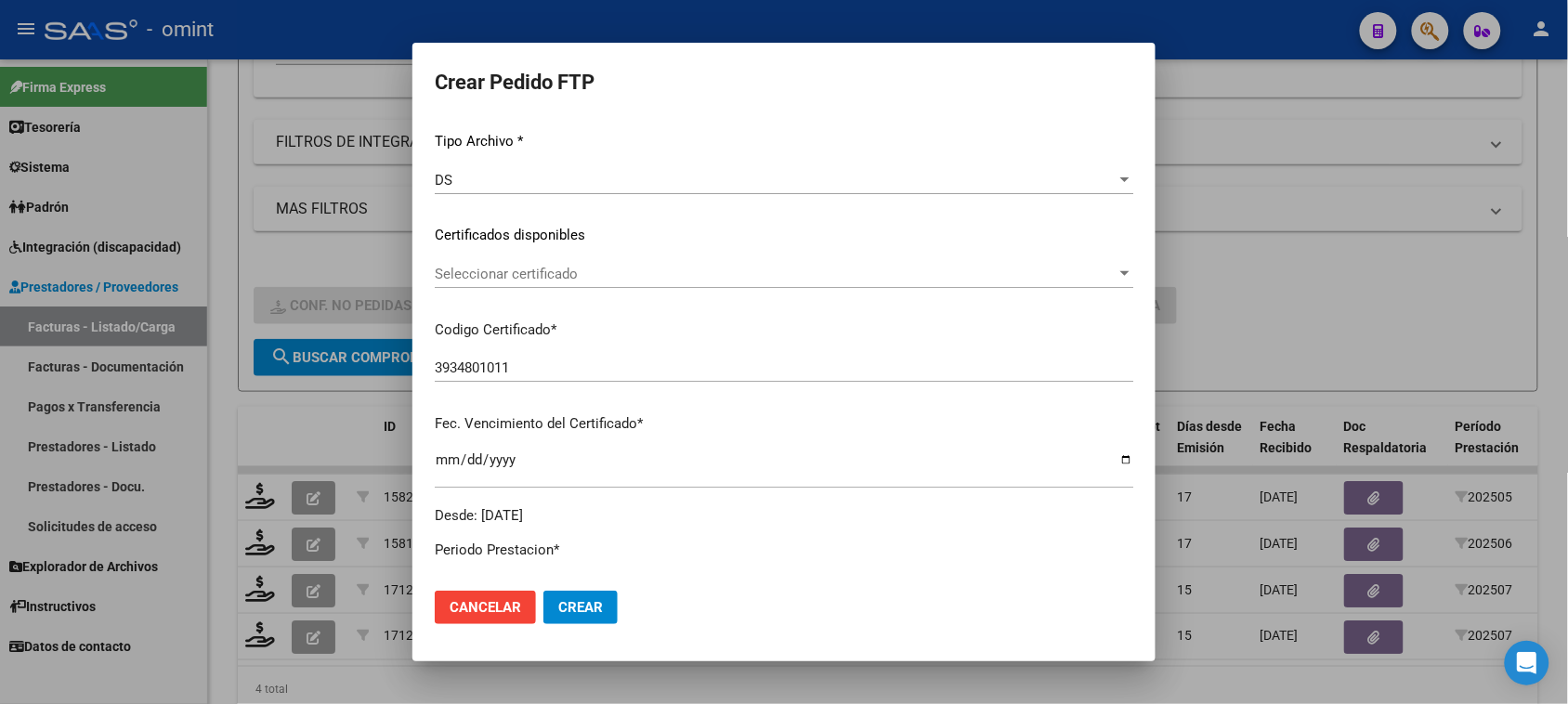
click at [672, 269] on span "Seleccionar certificado" at bounding box center [776, 274] width 682 height 17
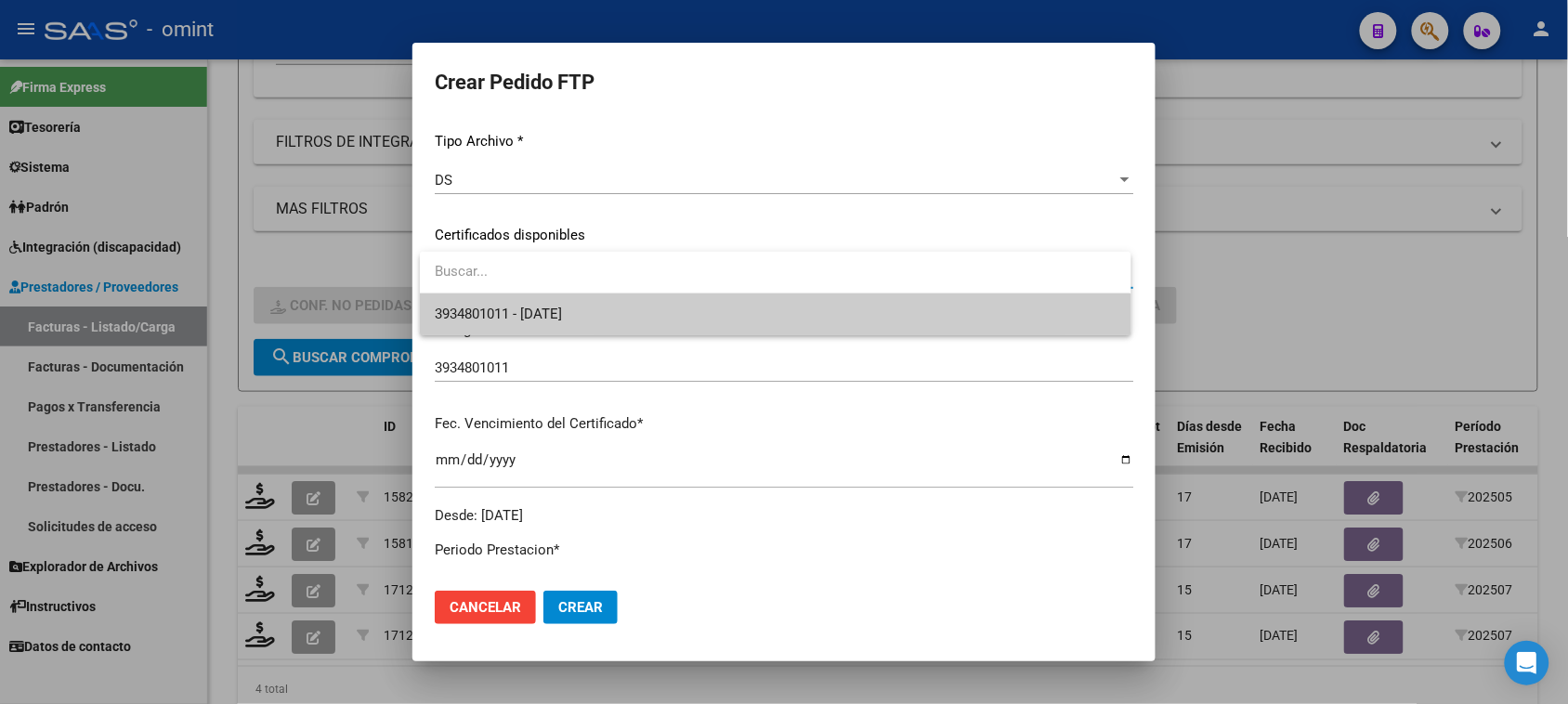
click at [660, 302] on span "3934801011 - 2029-05-31" at bounding box center [775, 314] width 681 height 42
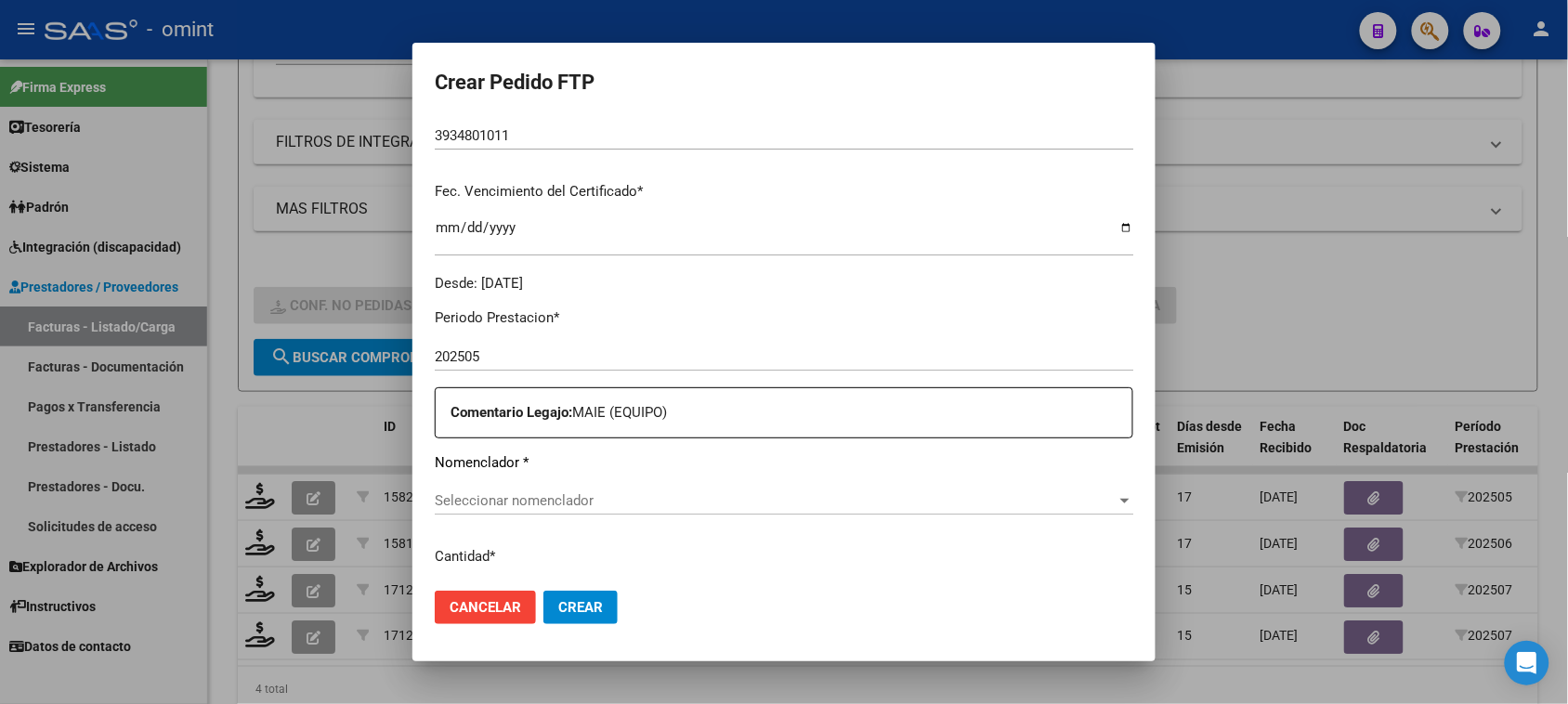
scroll to position [581, 0]
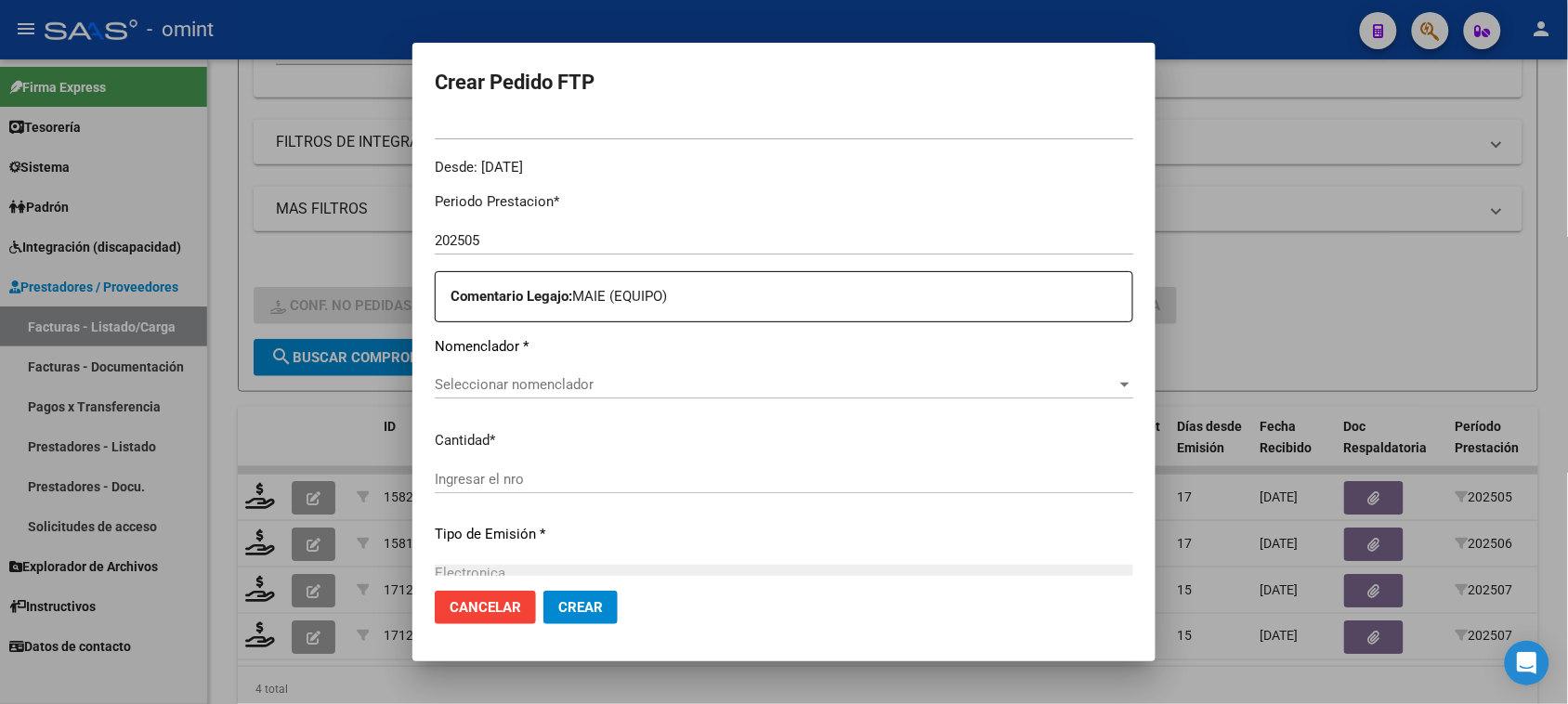
click at [634, 377] on span "Seleccionar nomenclador" at bounding box center [776, 385] width 682 height 17
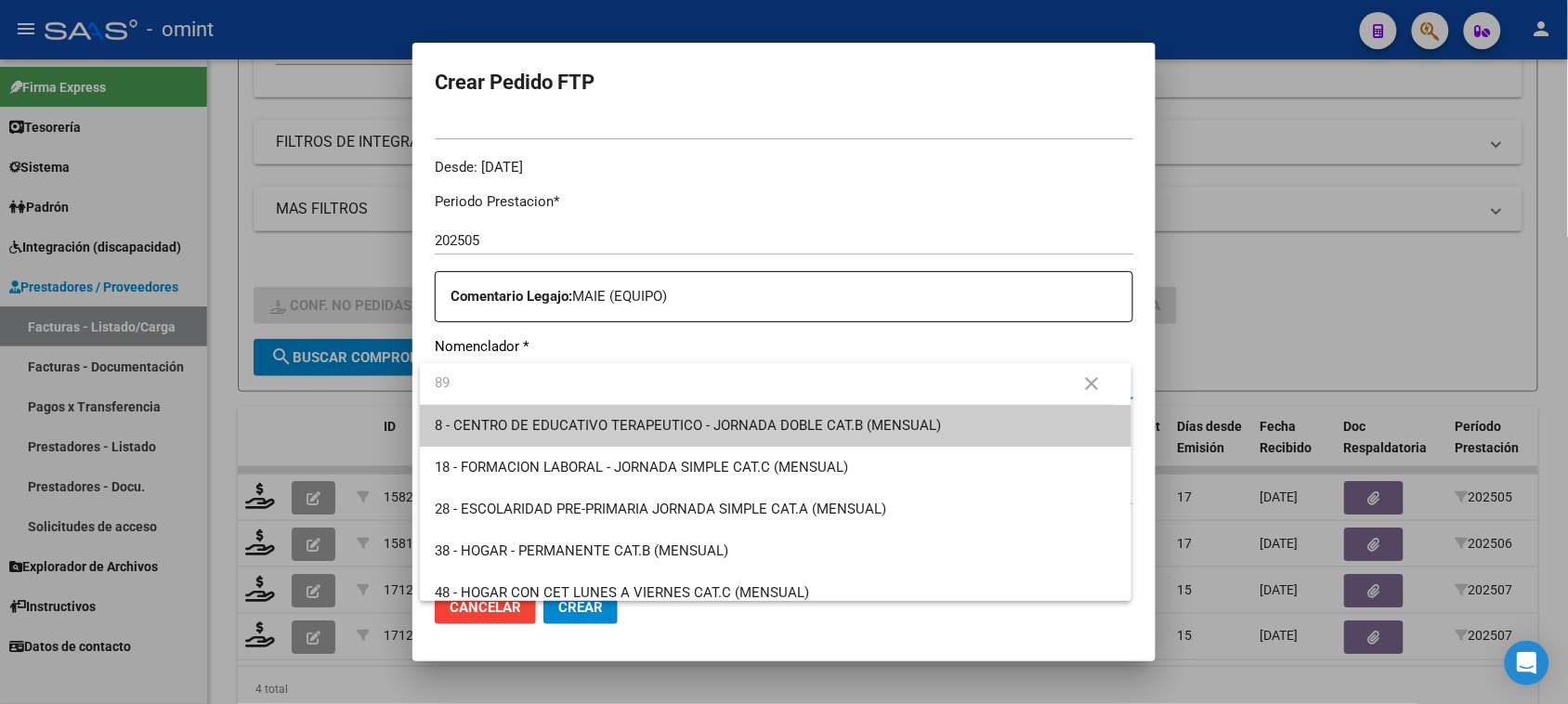
type input "89"
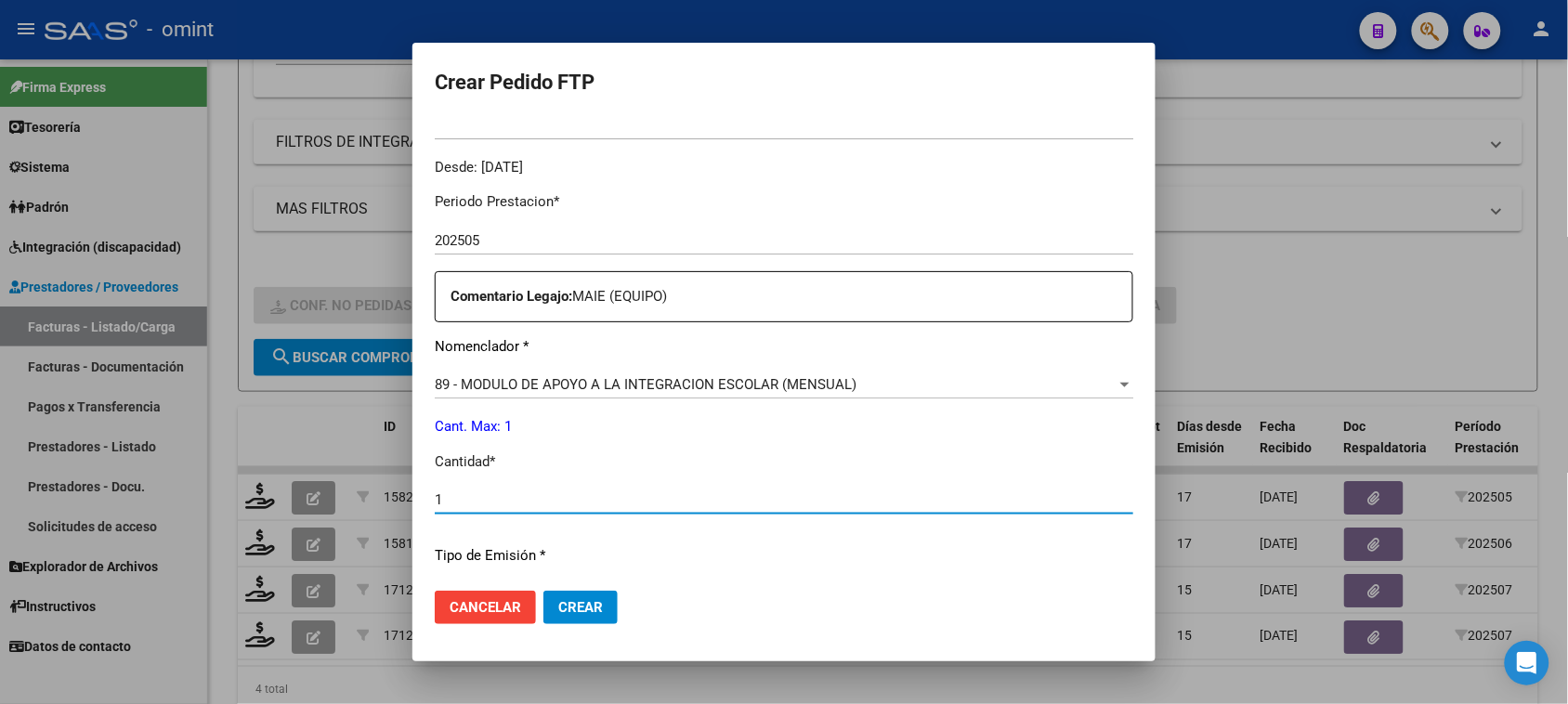
type input "1"
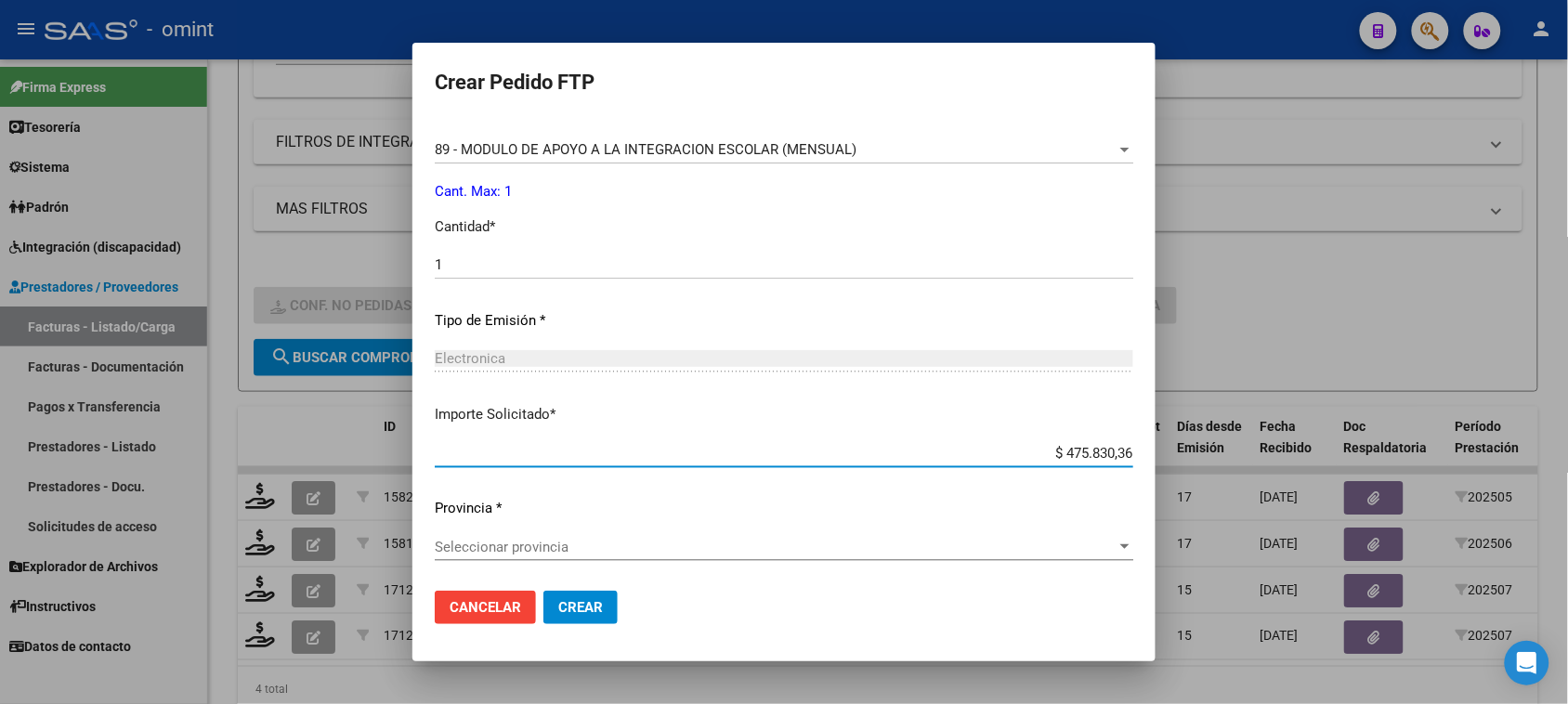
click at [662, 555] on div "Seleccionar provincia Seleccionar provincia" at bounding box center [784, 547] width 699 height 28
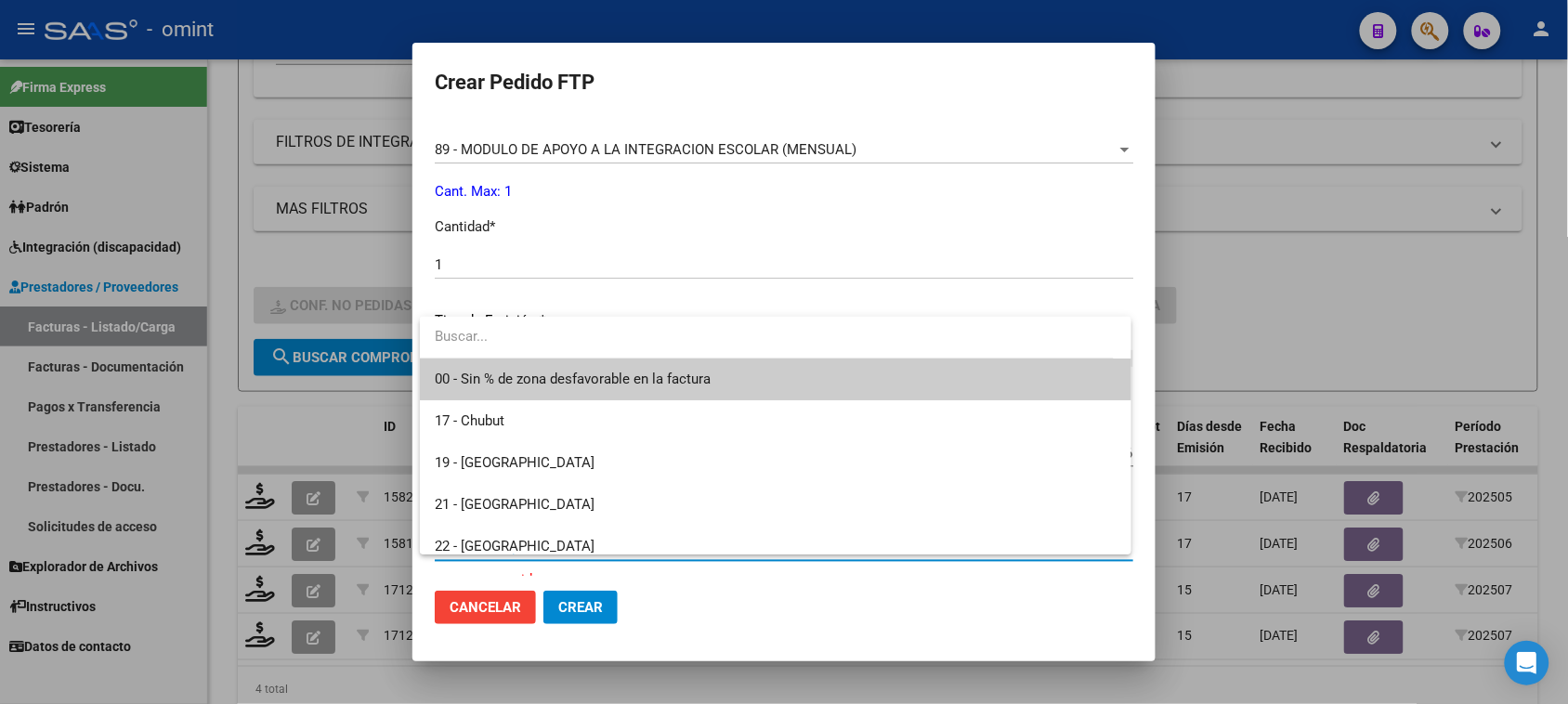
click at [704, 369] on span "00 - Sin % de zona desfavorable en la factura" at bounding box center [775, 379] width 681 height 42
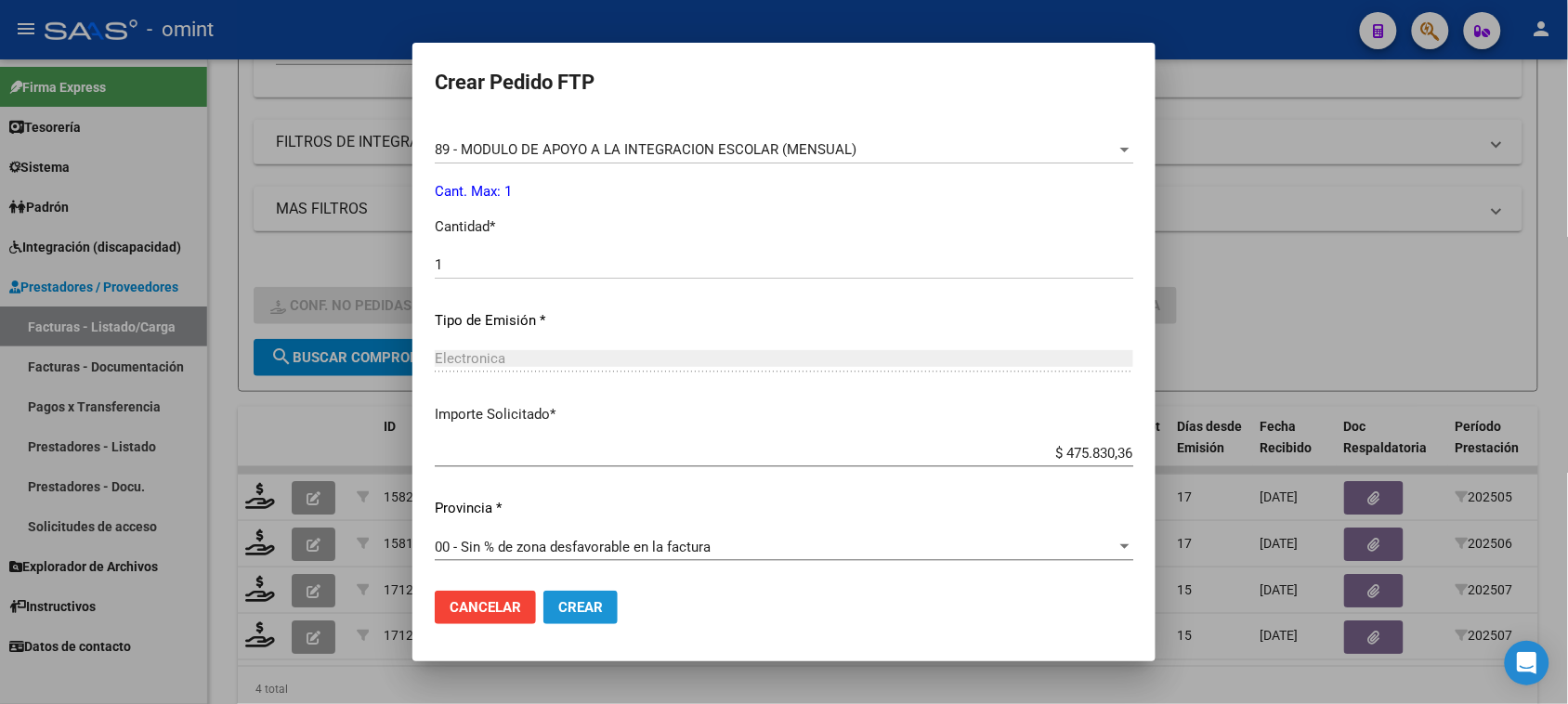
click at [609, 592] on button "Crear" at bounding box center [581, 608] width 75 height 33
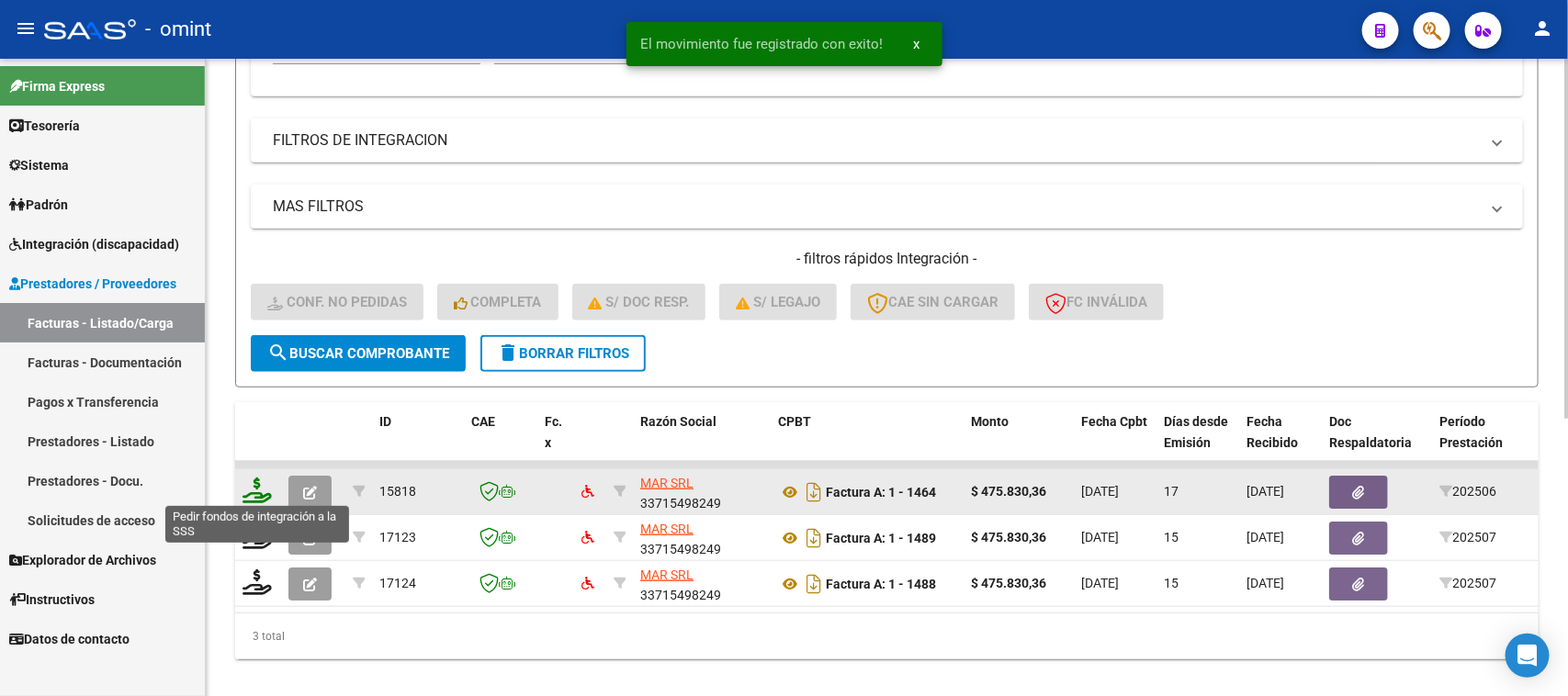
click at [254, 485] on icon at bounding box center [257, 491] width 30 height 26
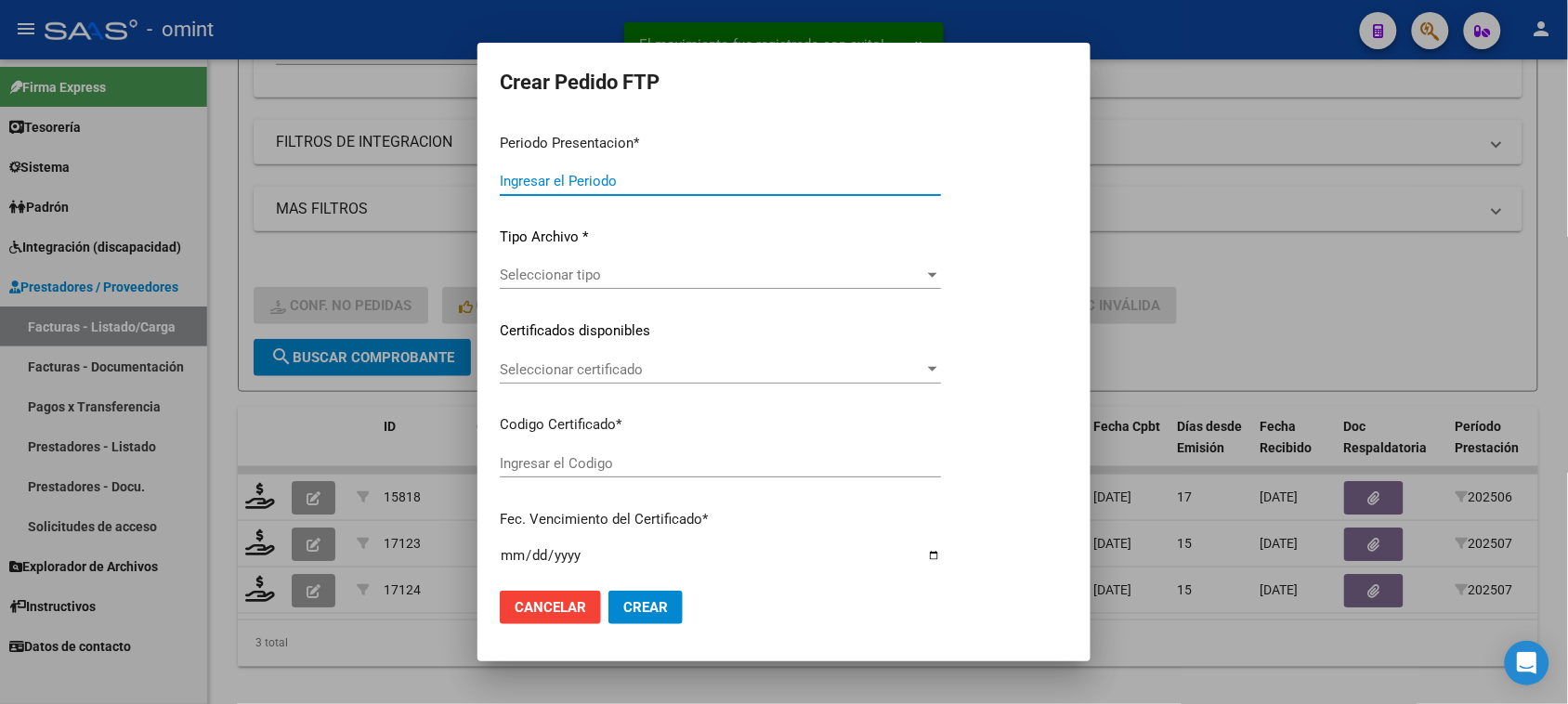
type input "202507"
type input "202506"
type input "$ 475.830,36"
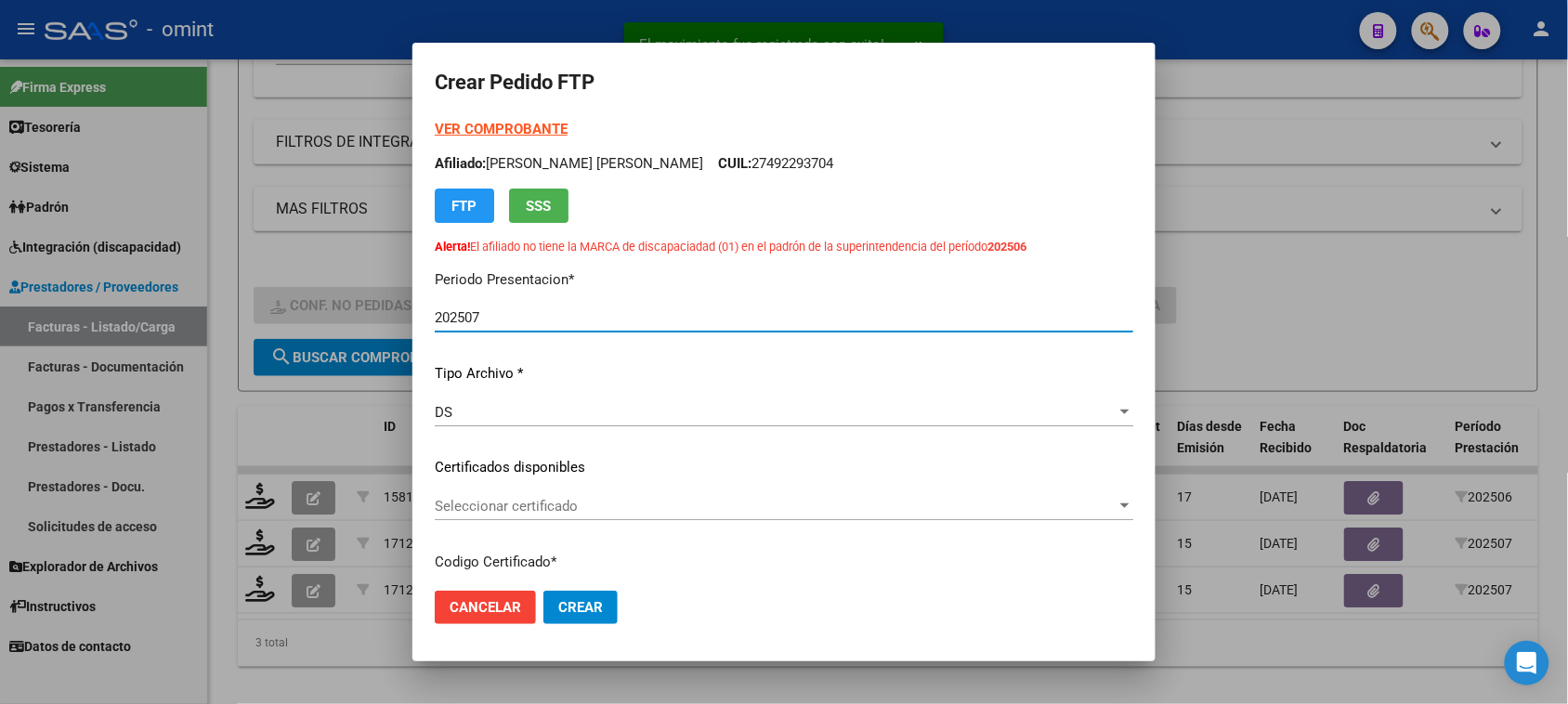
type input "3934801011"
type input "2029-05-31"
click at [493, 126] on strong "VER COMPROBANTE" at bounding box center [501, 128] width 133 height 17
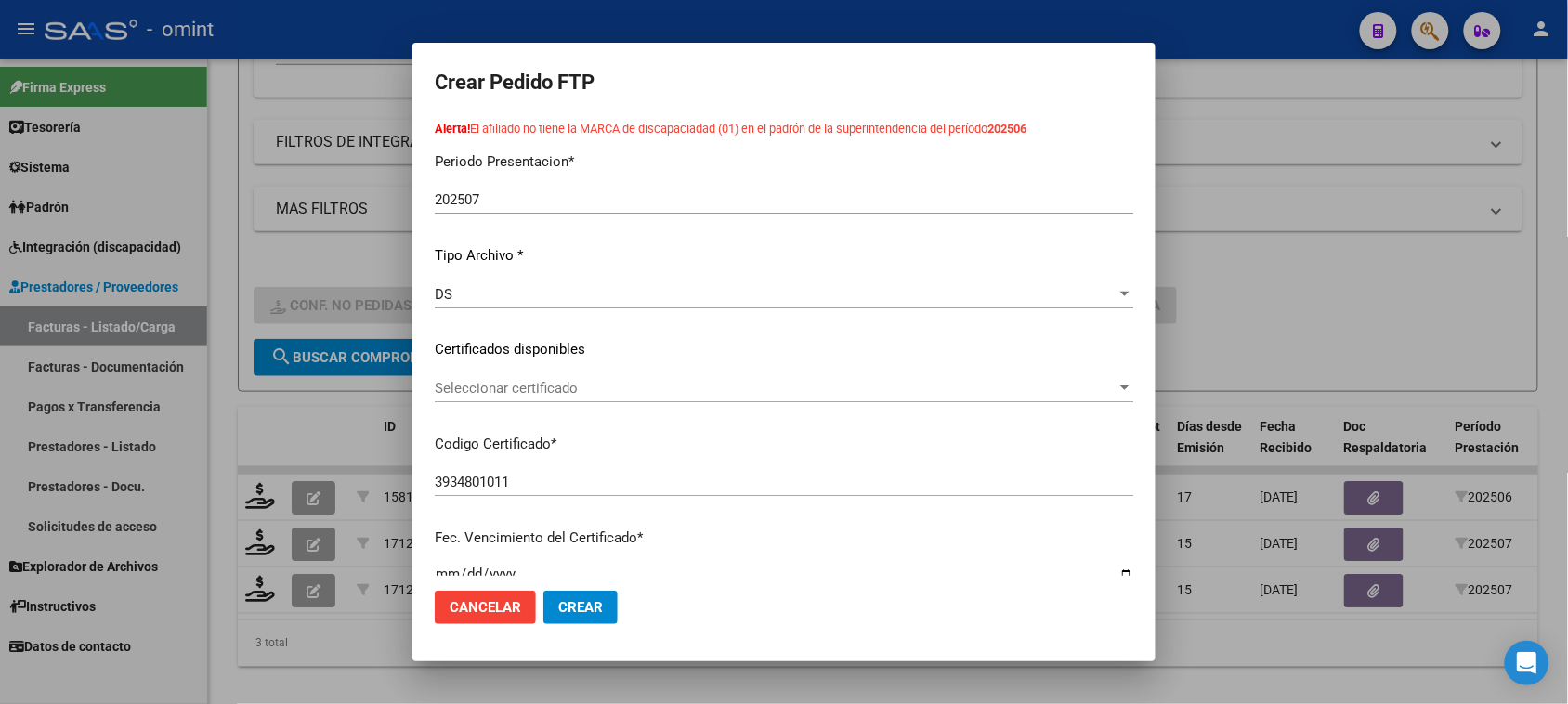
scroll to position [117, 0]
click at [627, 370] on div "VER COMPROBANTE ARCA Padrón Afiliado: SALAZAR GIANCOLA ORNELLA VALENTINA CUIL: …" at bounding box center [784, 322] width 699 height 639
click at [628, 379] on div "Seleccionar certificado Seleccionar certificado" at bounding box center [784, 390] width 699 height 28
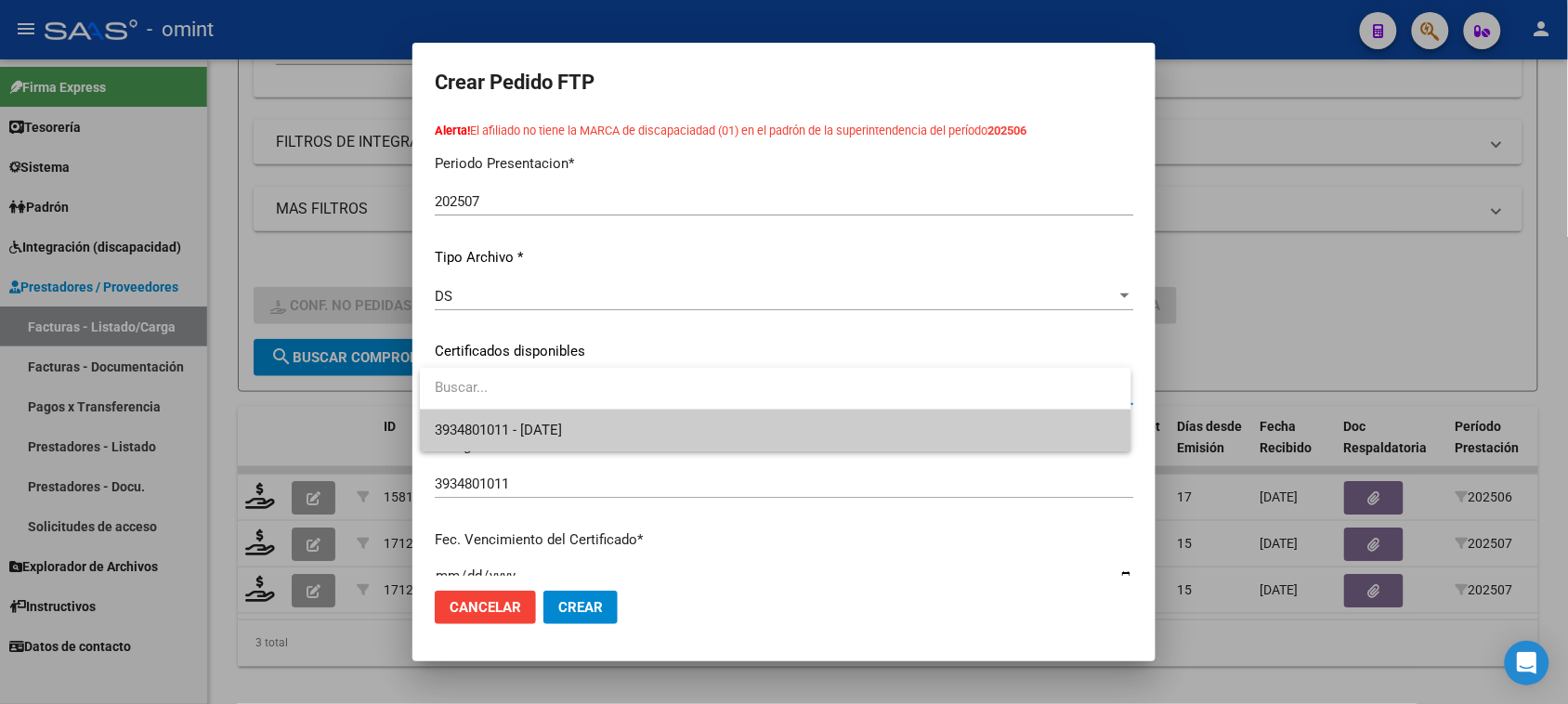
click at [623, 432] on span "3934801011 - 2029-05-31" at bounding box center [775, 430] width 681 height 42
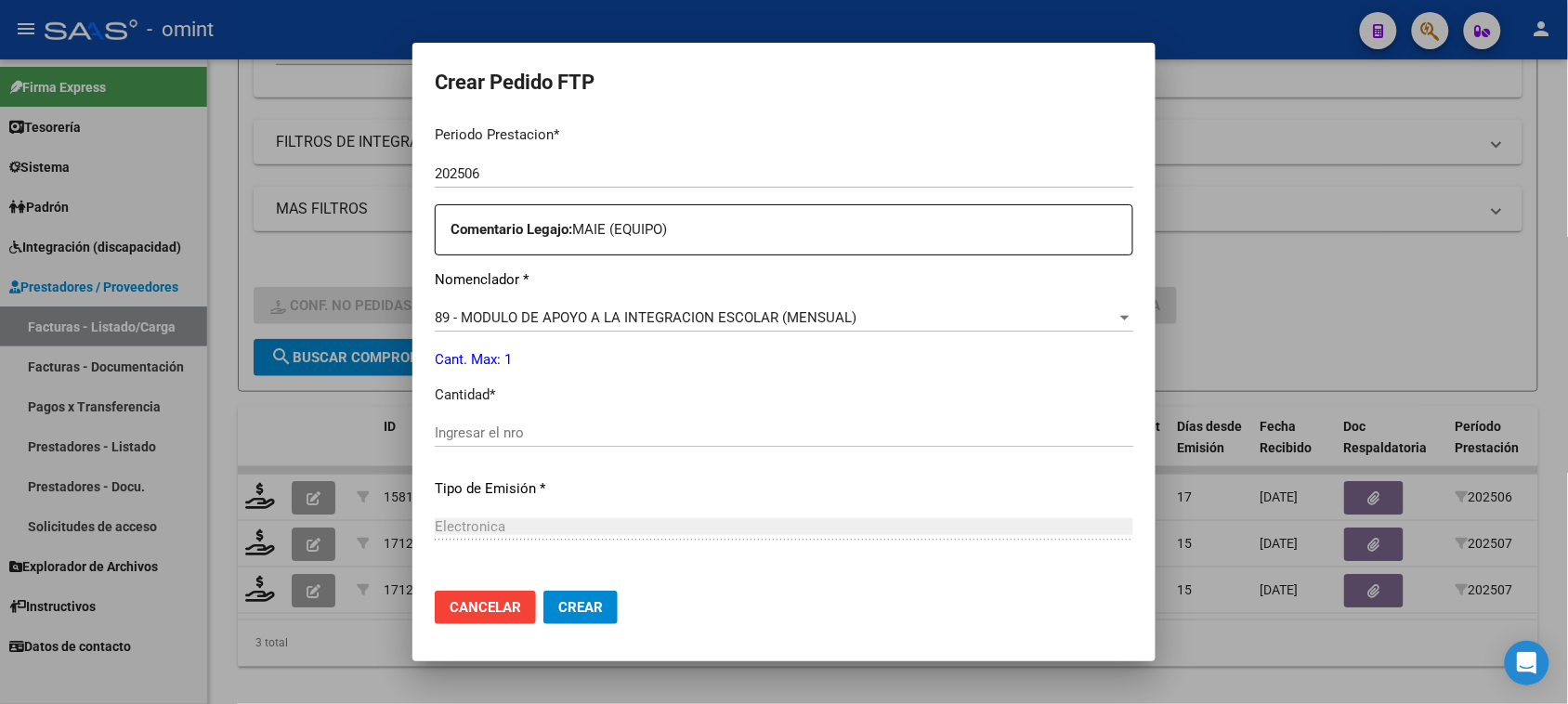
scroll to position [697, 0]
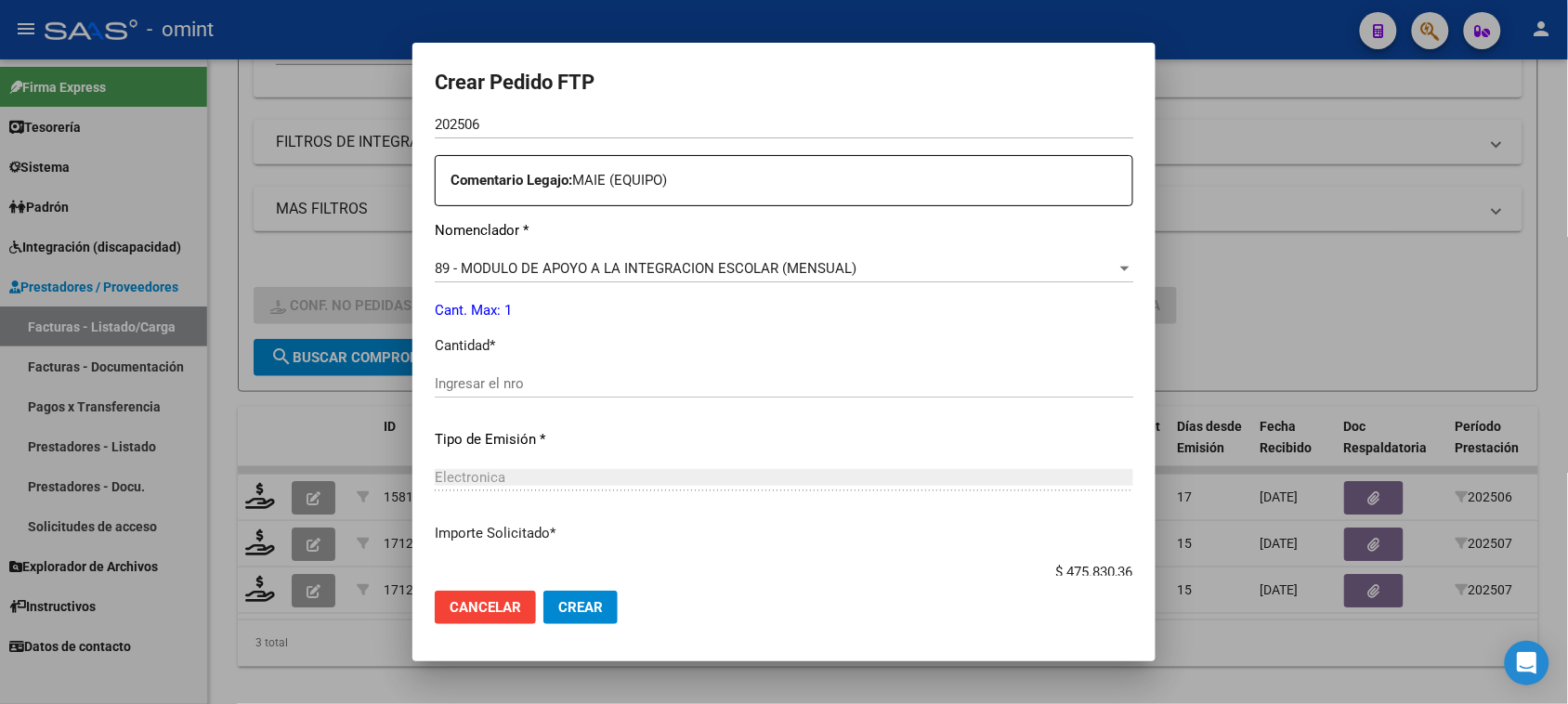
click at [659, 360] on div "Periodo Prestacion * 202506 Ingresar el Periodo Prestacion Comentario Legajo: M…" at bounding box center [784, 379] width 699 height 636
click at [657, 373] on div "Ingresar el nro" at bounding box center [784, 384] width 699 height 28
type input "1"
click at [601, 614] on span "Crear" at bounding box center [581, 607] width 45 height 17
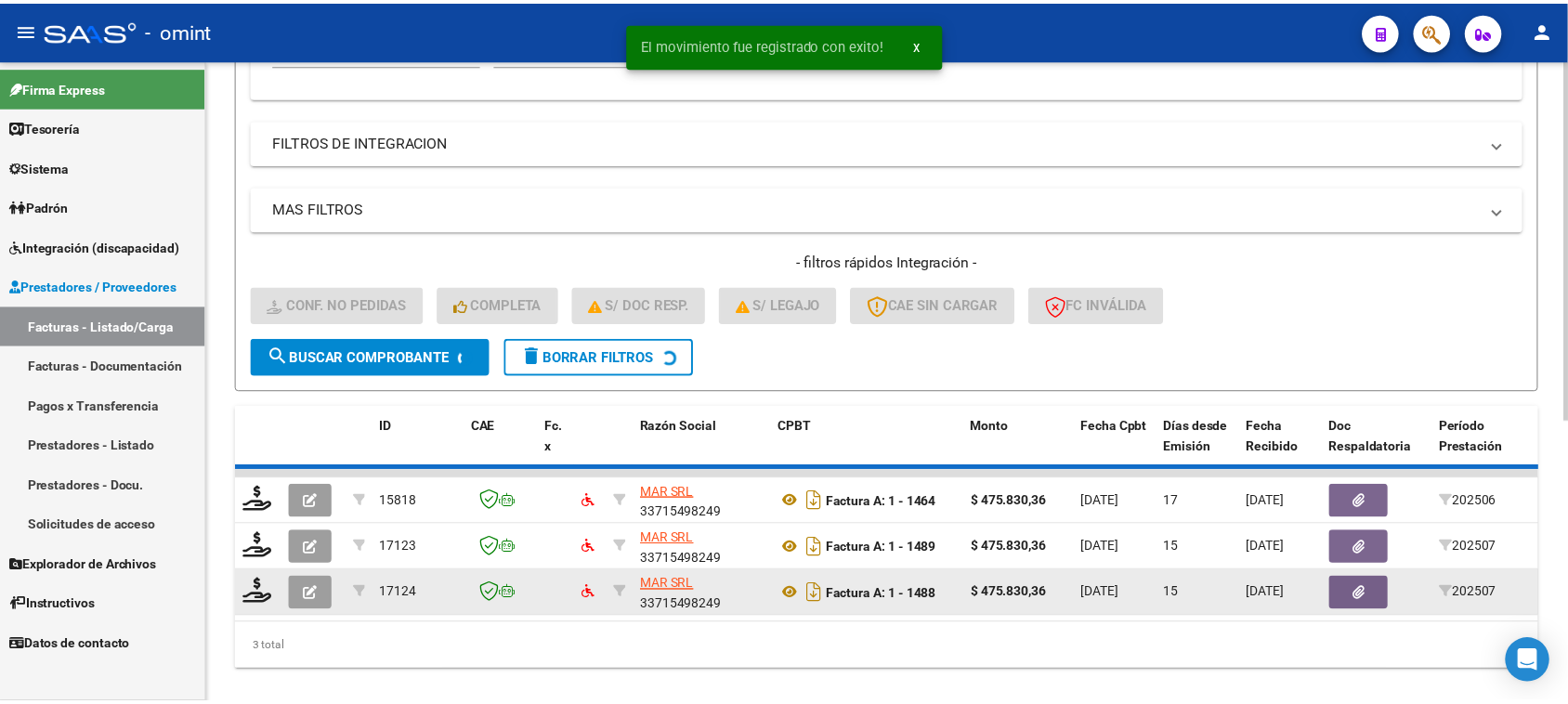
scroll to position [453, 0]
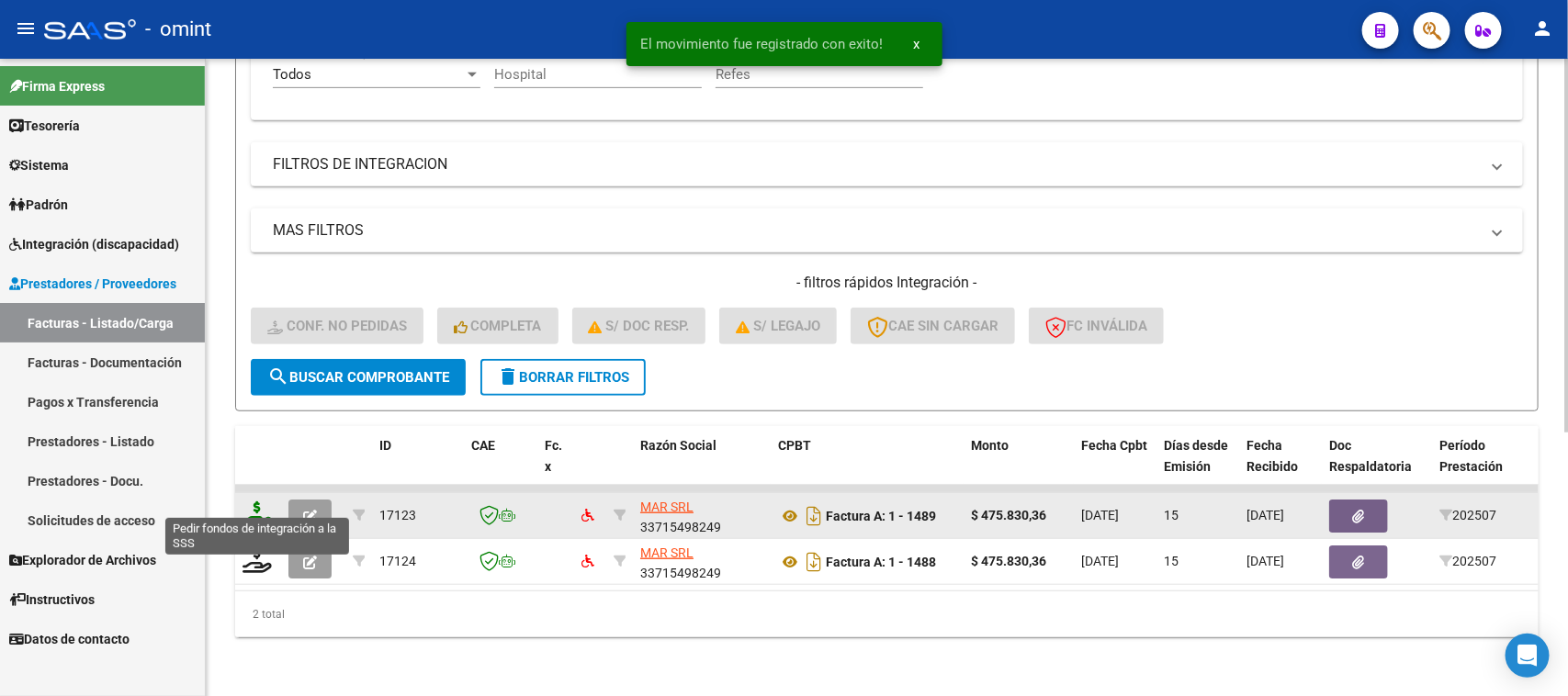
click at [249, 501] on icon at bounding box center [257, 514] width 30 height 26
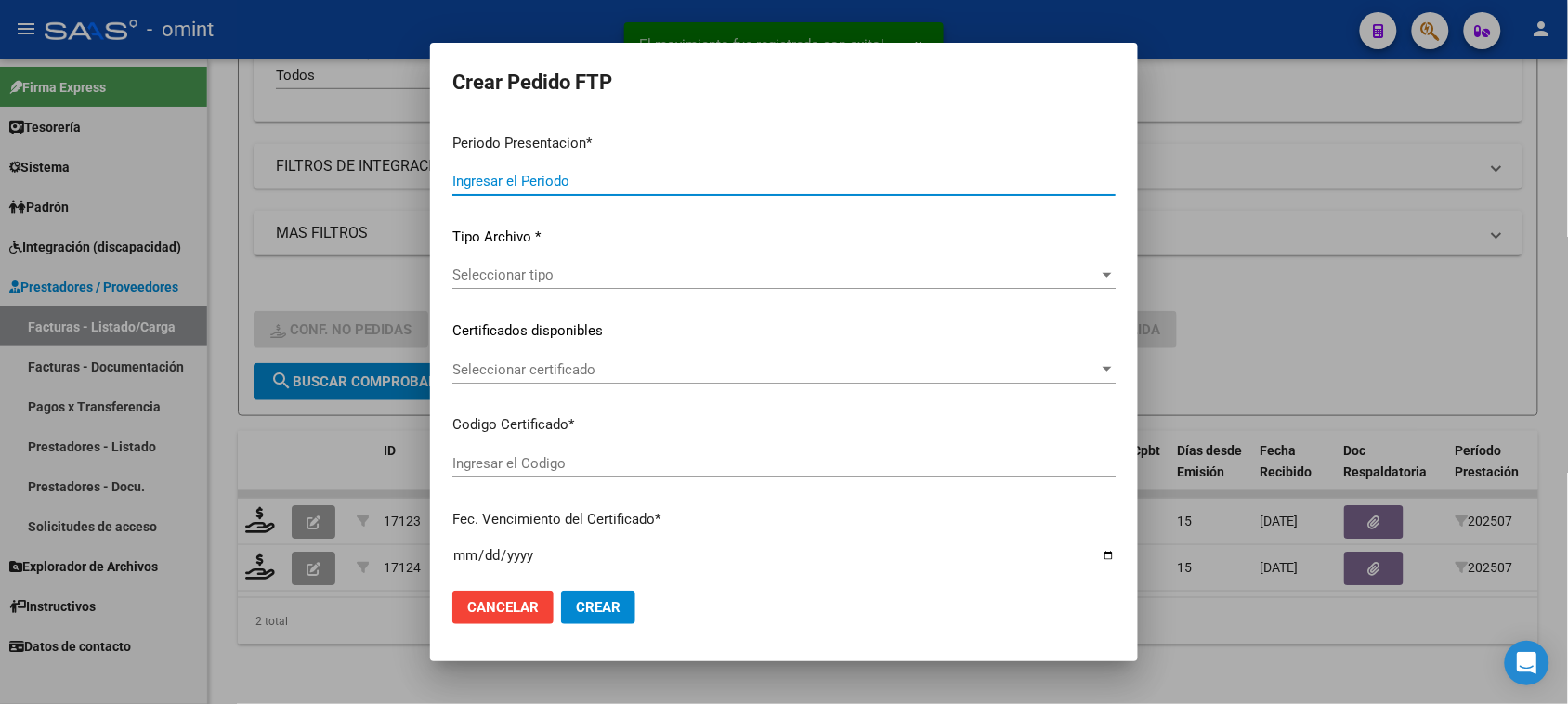
type input "202507"
type input "$ 475.830,36"
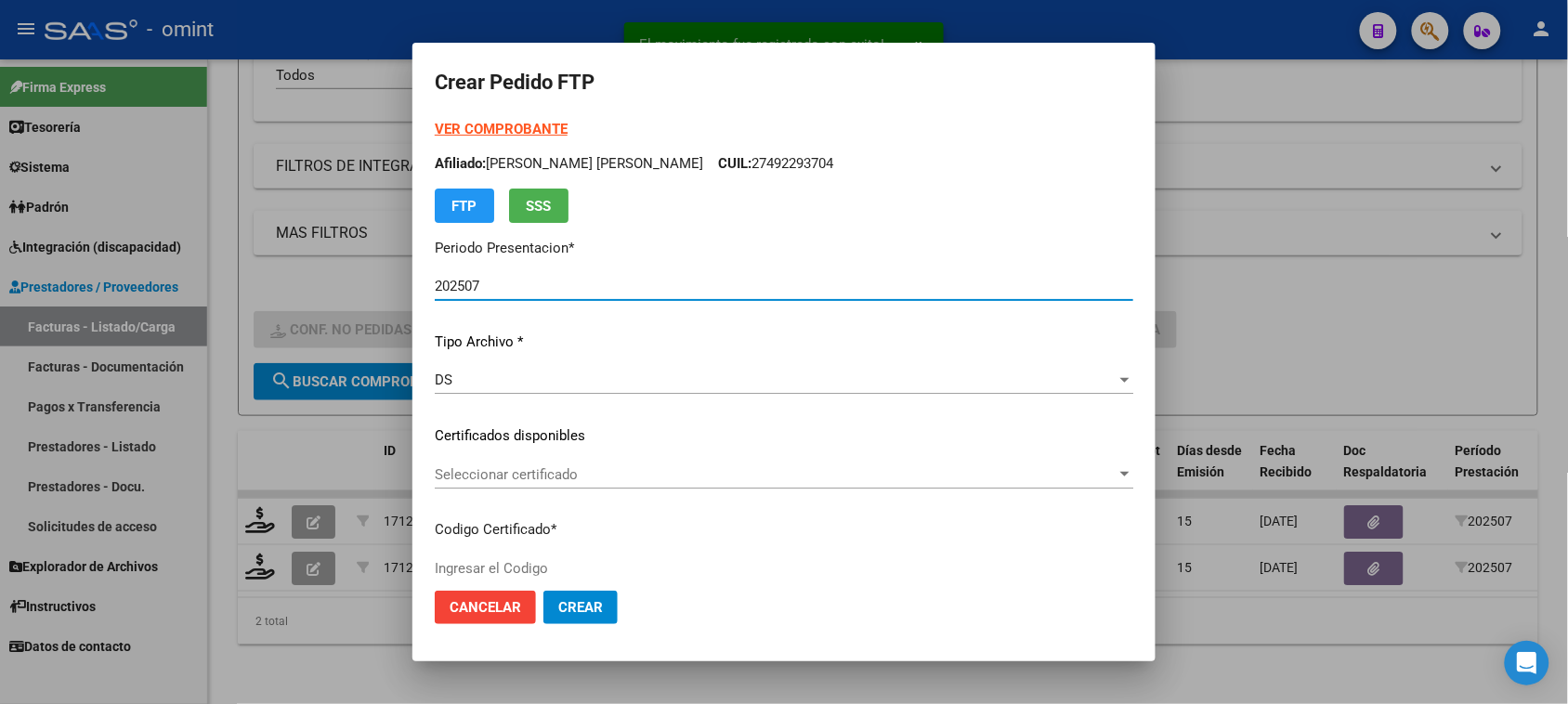
type input "3366842259"
type input "2029-05-20"
click at [530, 131] on strong "VER COMPROBANTE" at bounding box center [501, 128] width 133 height 17
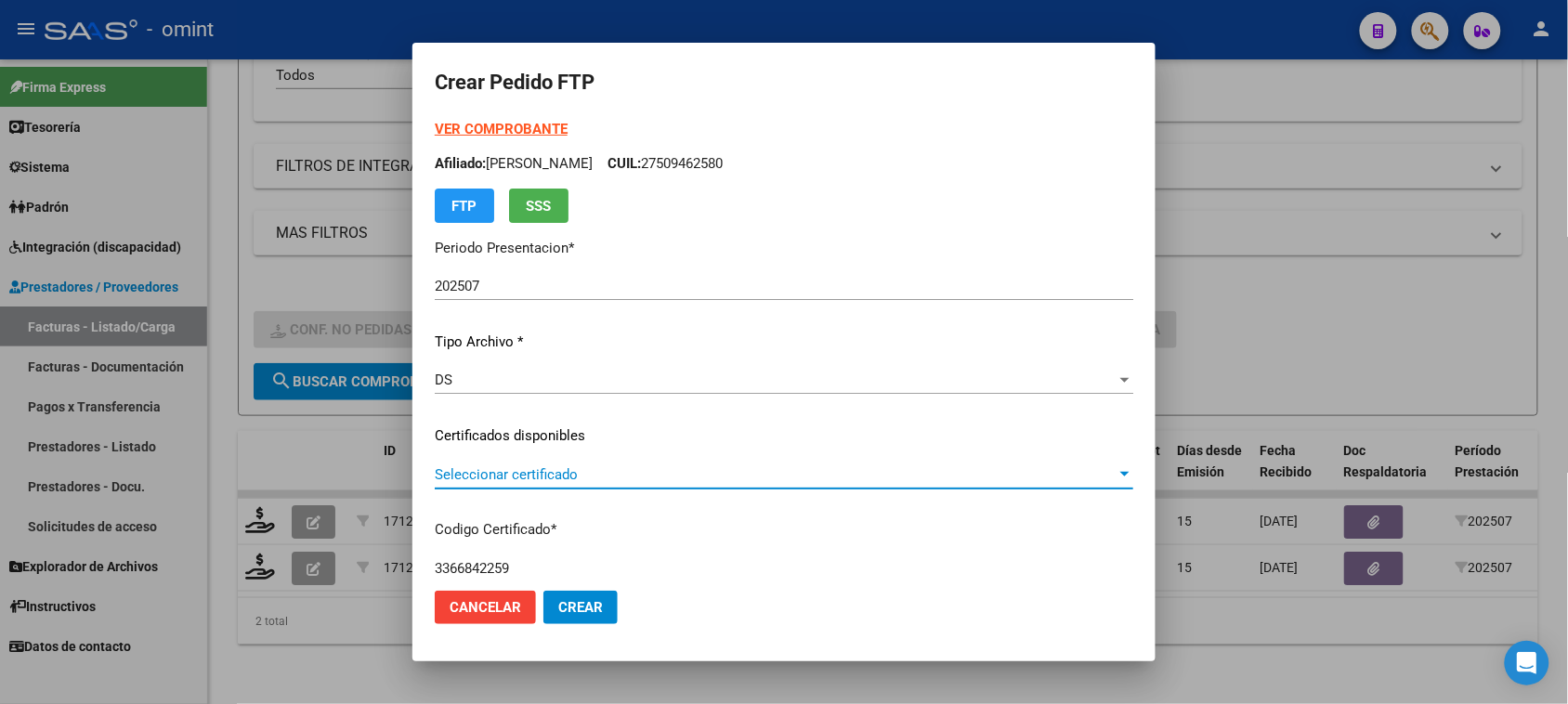
click at [665, 474] on span "Seleccionar certificado" at bounding box center [776, 474] width 682 height 17
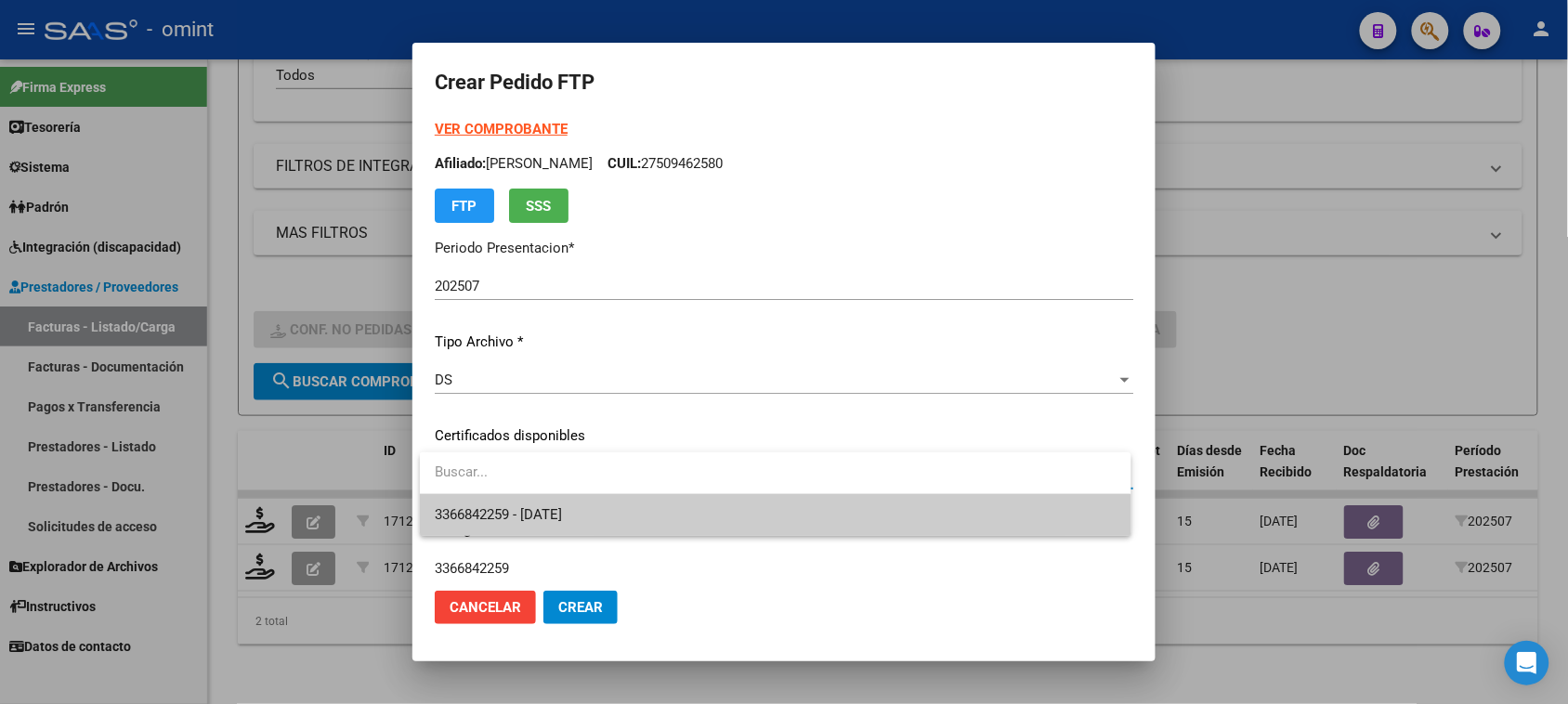
click at [641, 509] on span "3366842259 - 2029-05-20" at bounding box center [775, 515] width 681 height 42
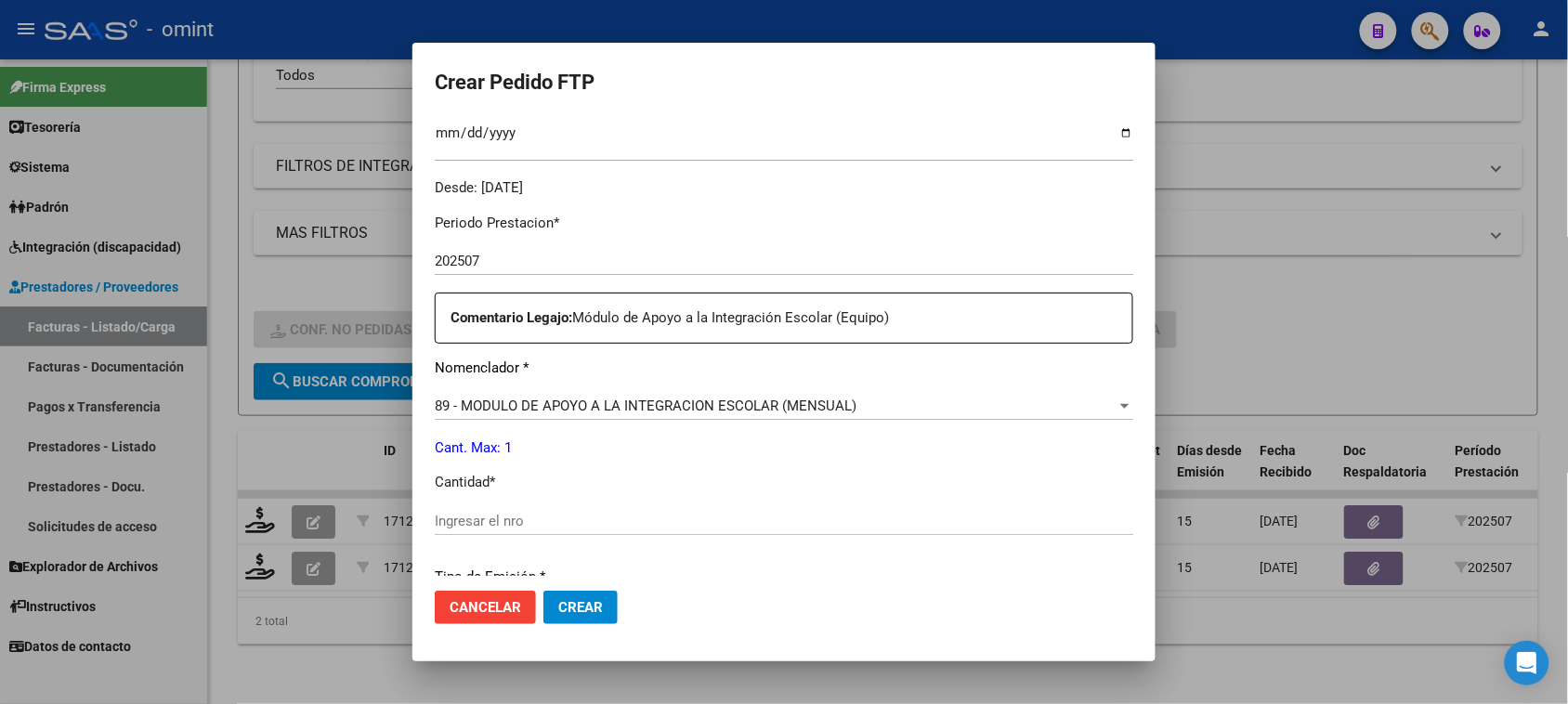
scroll to position [581, 0]
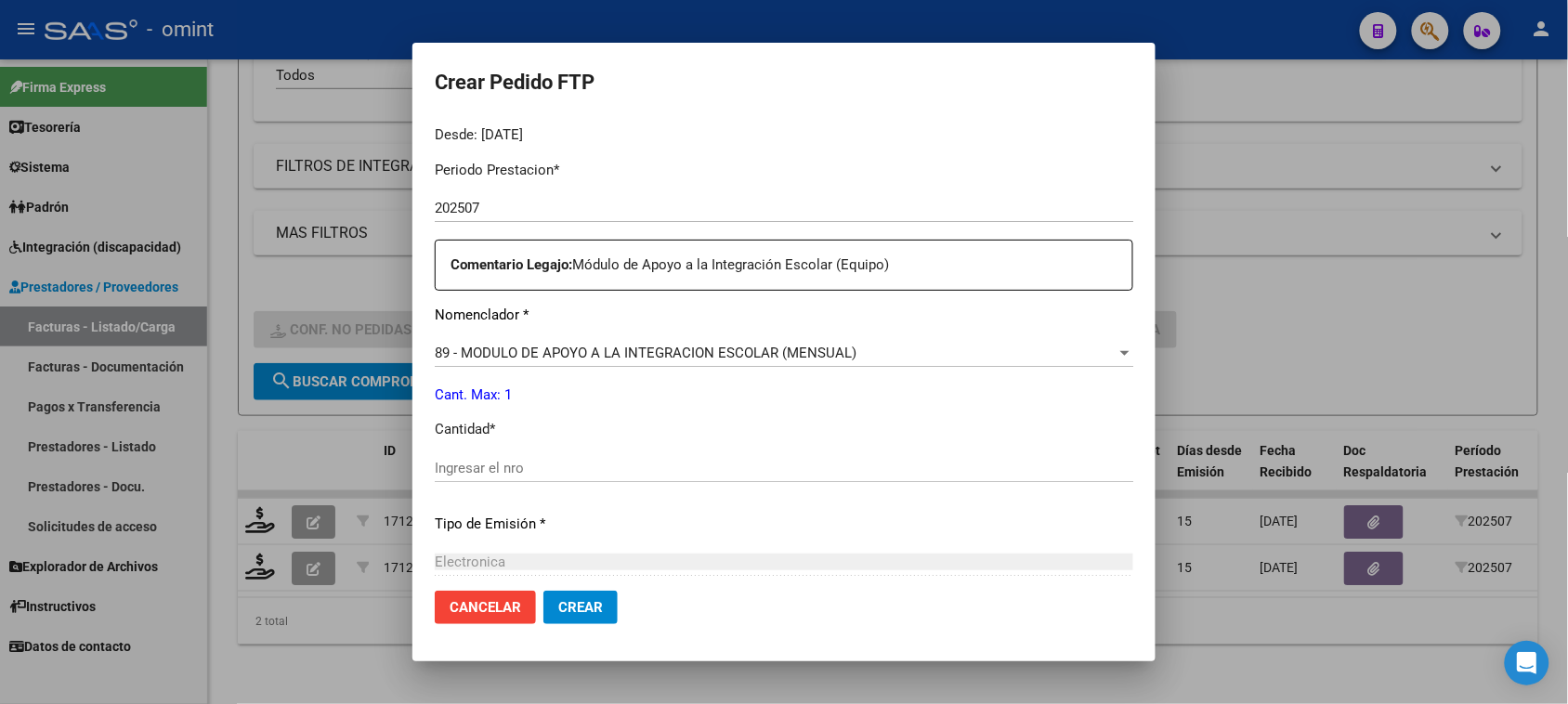
click at [643, 460] on input "Ingresar el nro" at bounding box center [784, 468] width 699 height 17
type input "1"
click at [601, 606] on span "Crear" at bounding box center [581, 607] width 45 height 17
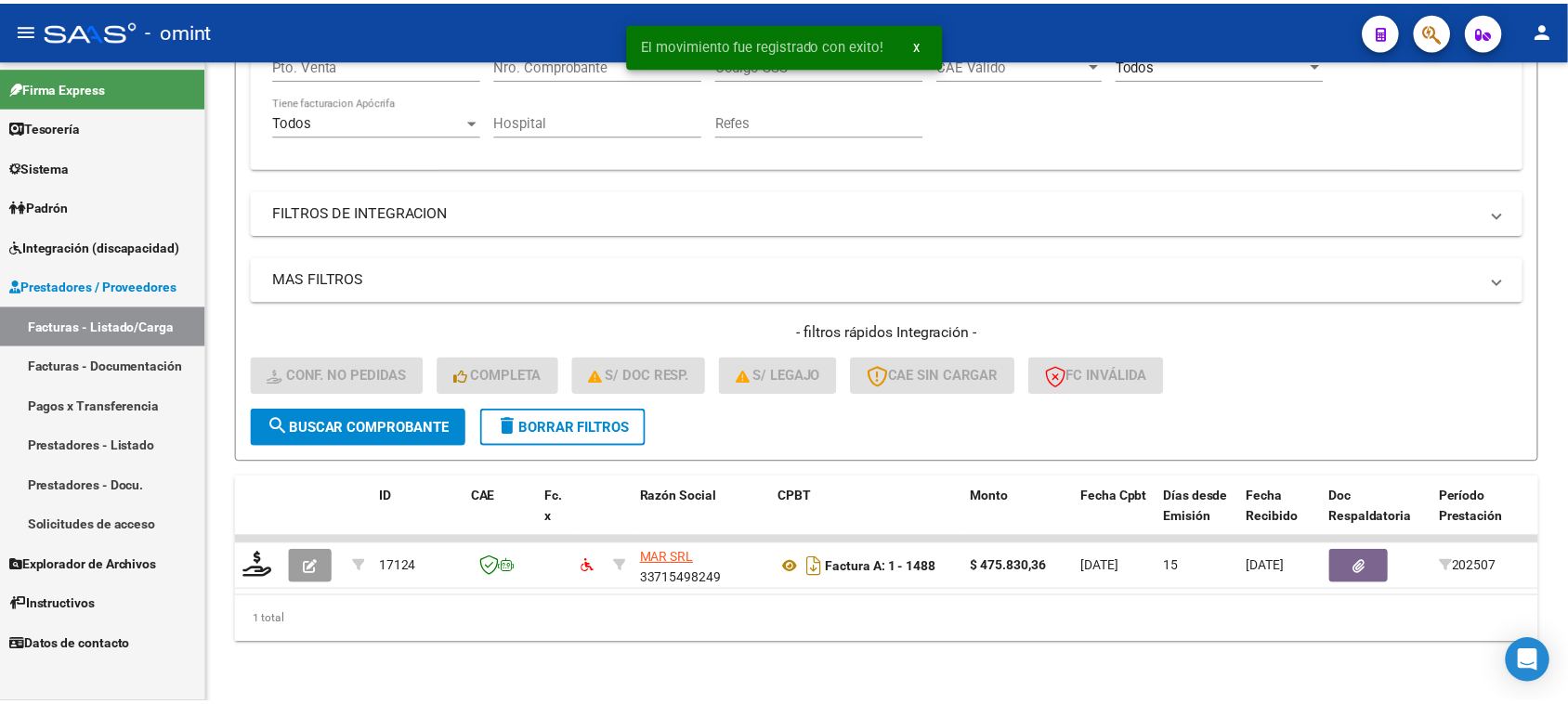
scroll to position [406, 0]
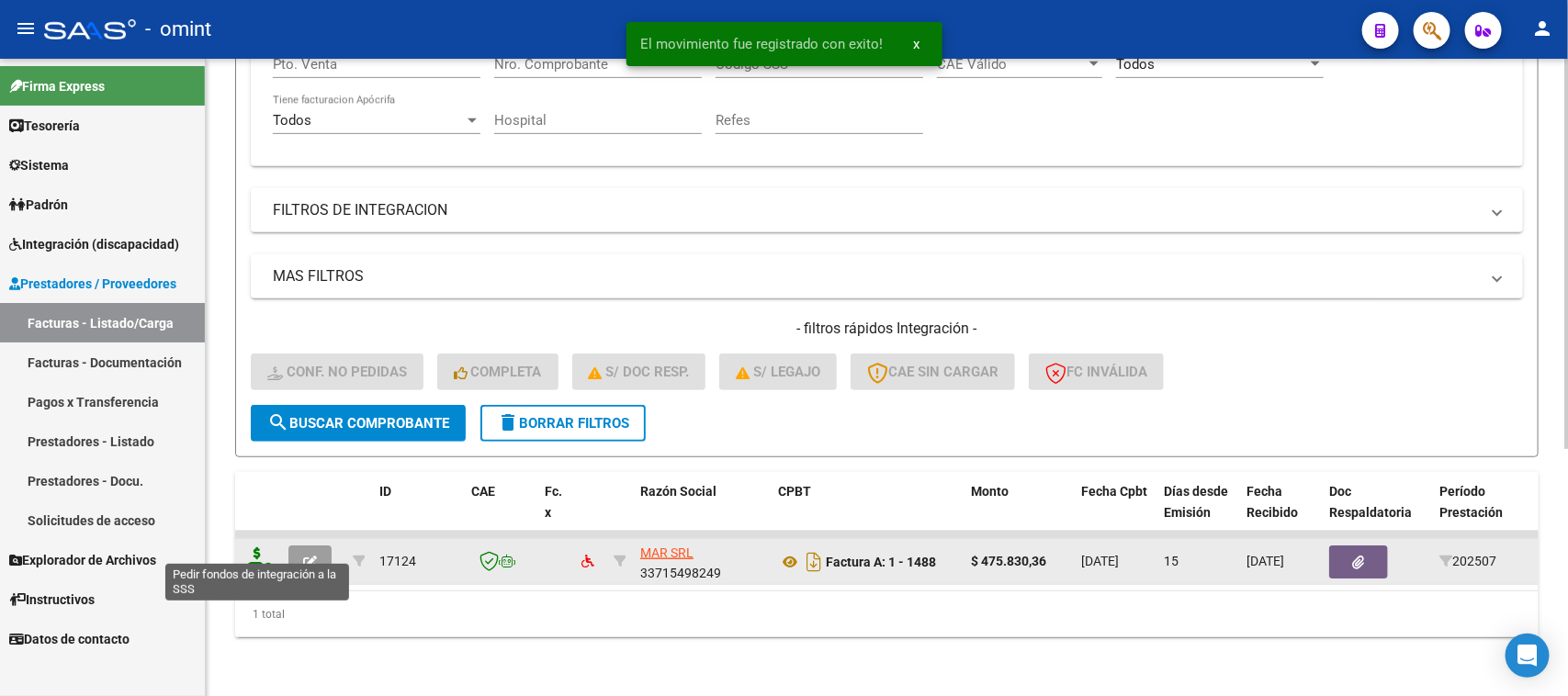
click at [259, 547] on icon at bounding box center [257, 560] width 30 height 26
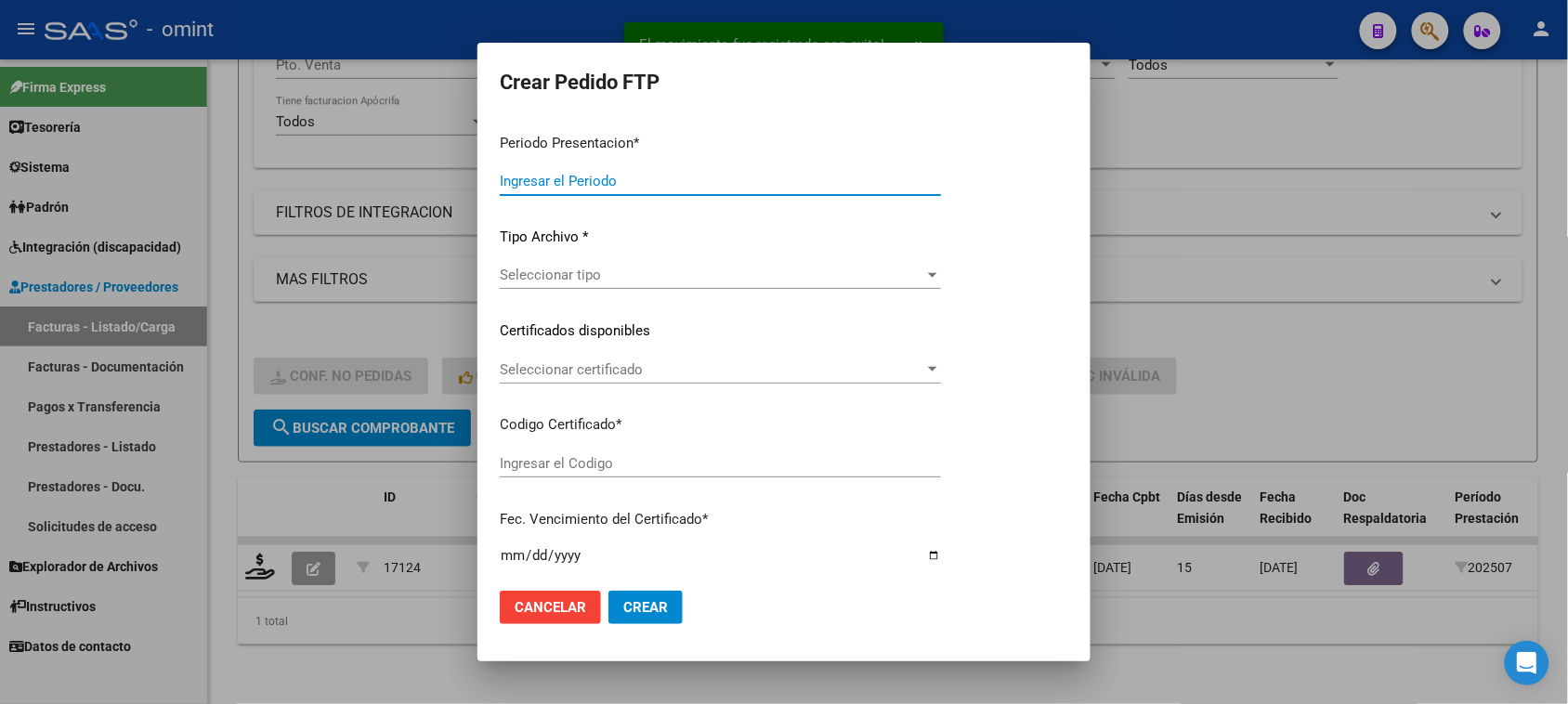
type input "202507"
type input "$ 475.830,36"
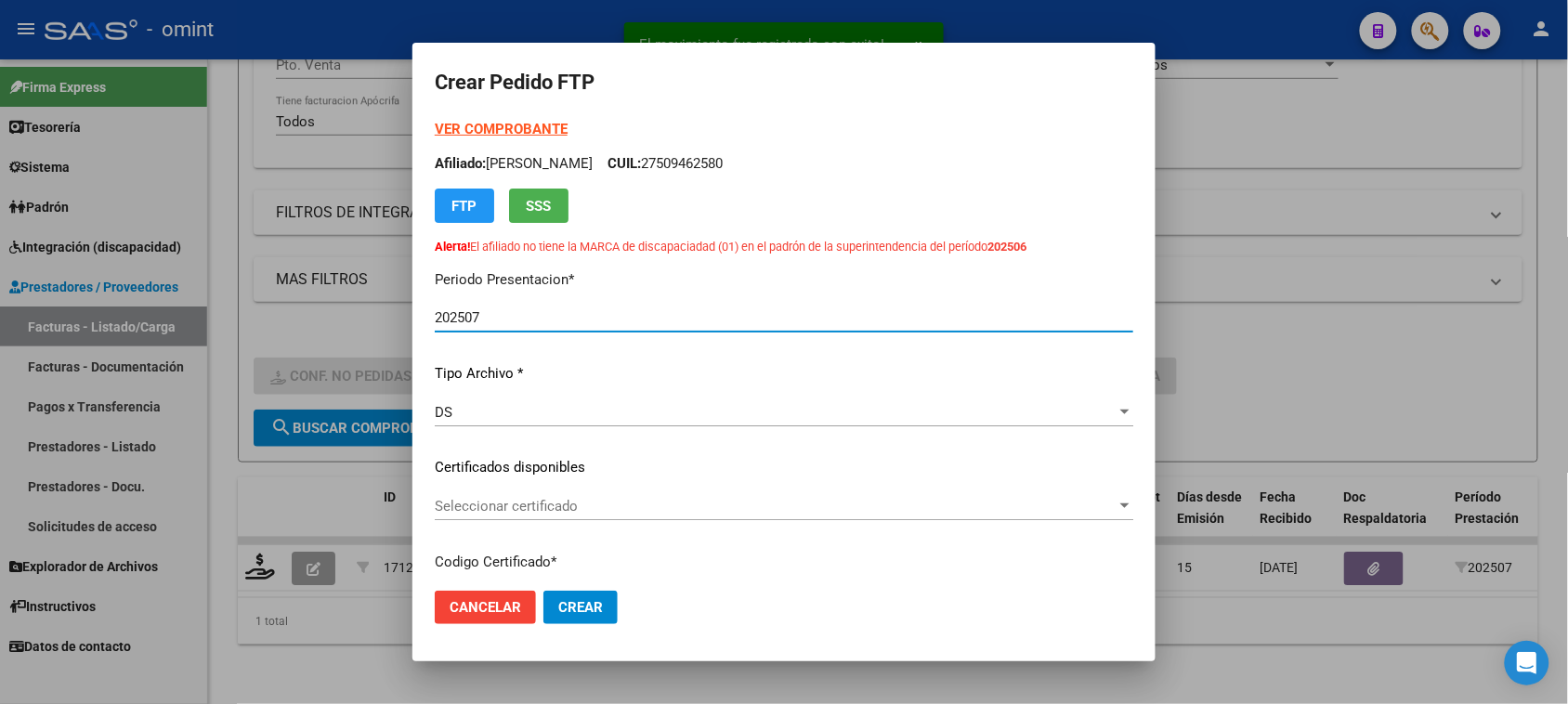
type input "3934801011"
type input "2029-05-31"
click at [546, 125] on strong "VER COMPROBANTE" at bounding box center [501, 128] width 133 height 17
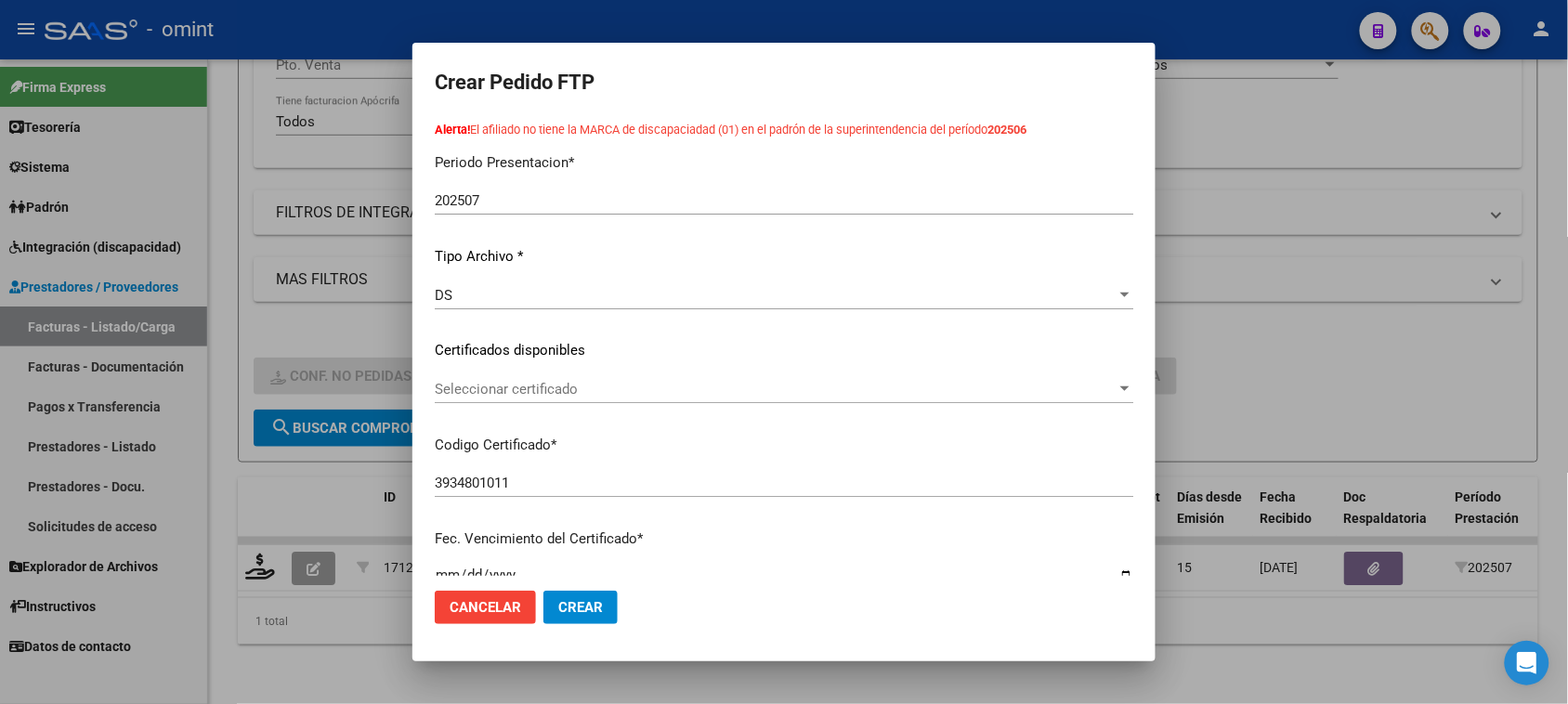
scroll to position [232, 0]
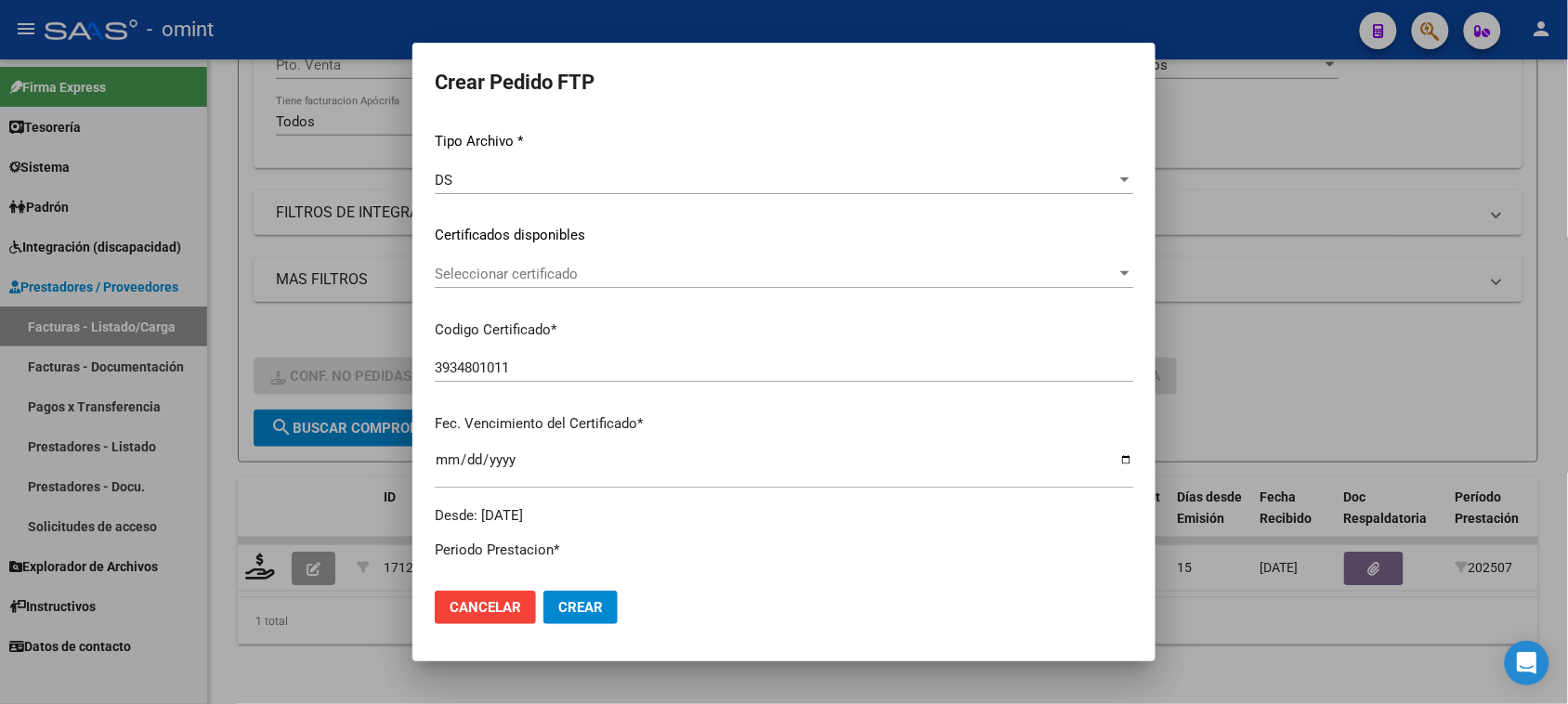
click at [703, 263] on div "Seleccionar certificado Seleccionar certificado" at bounding box center [784, 274] width 699 height 28
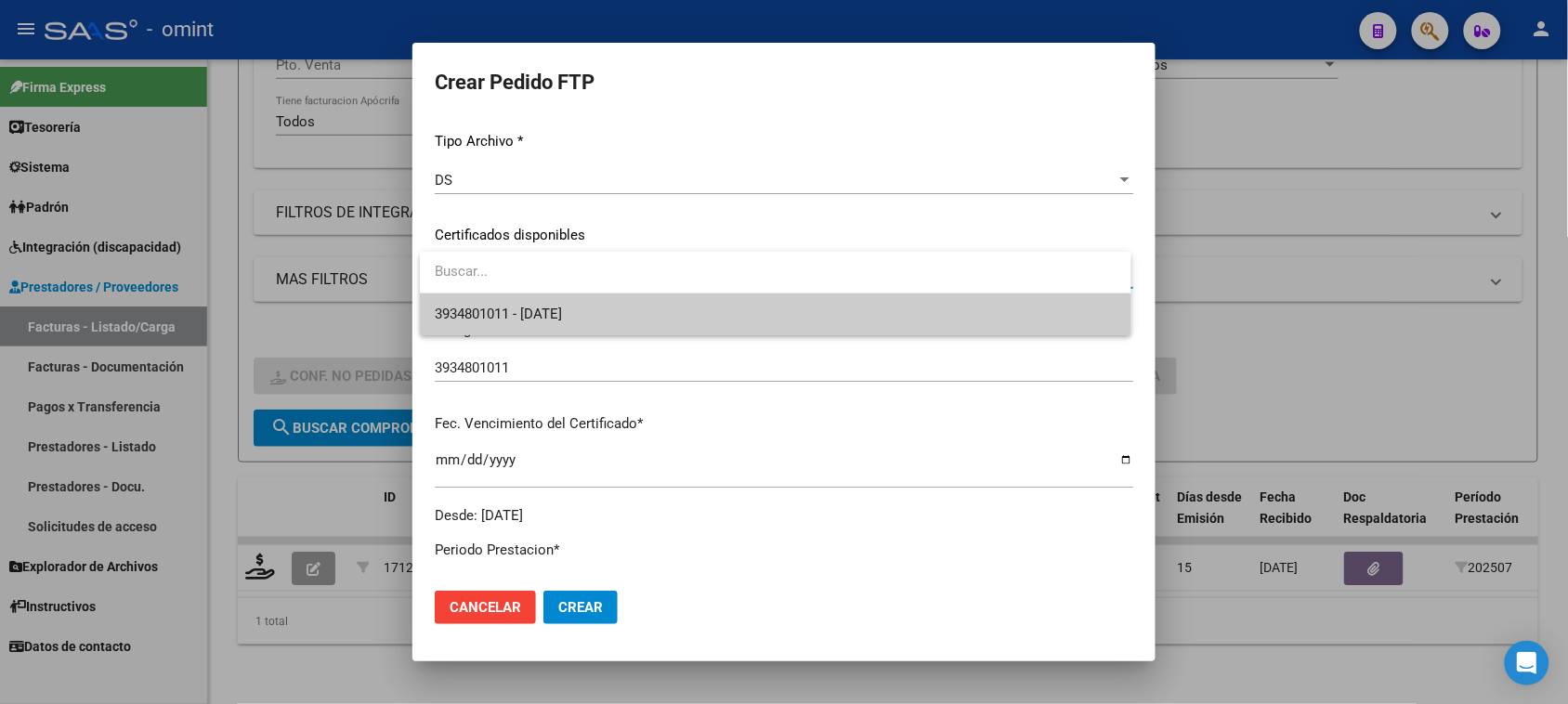
click at [666, 331] on span "3934801011 - 2029-05-31" at bounding box center [775, 314] width 681 height 42
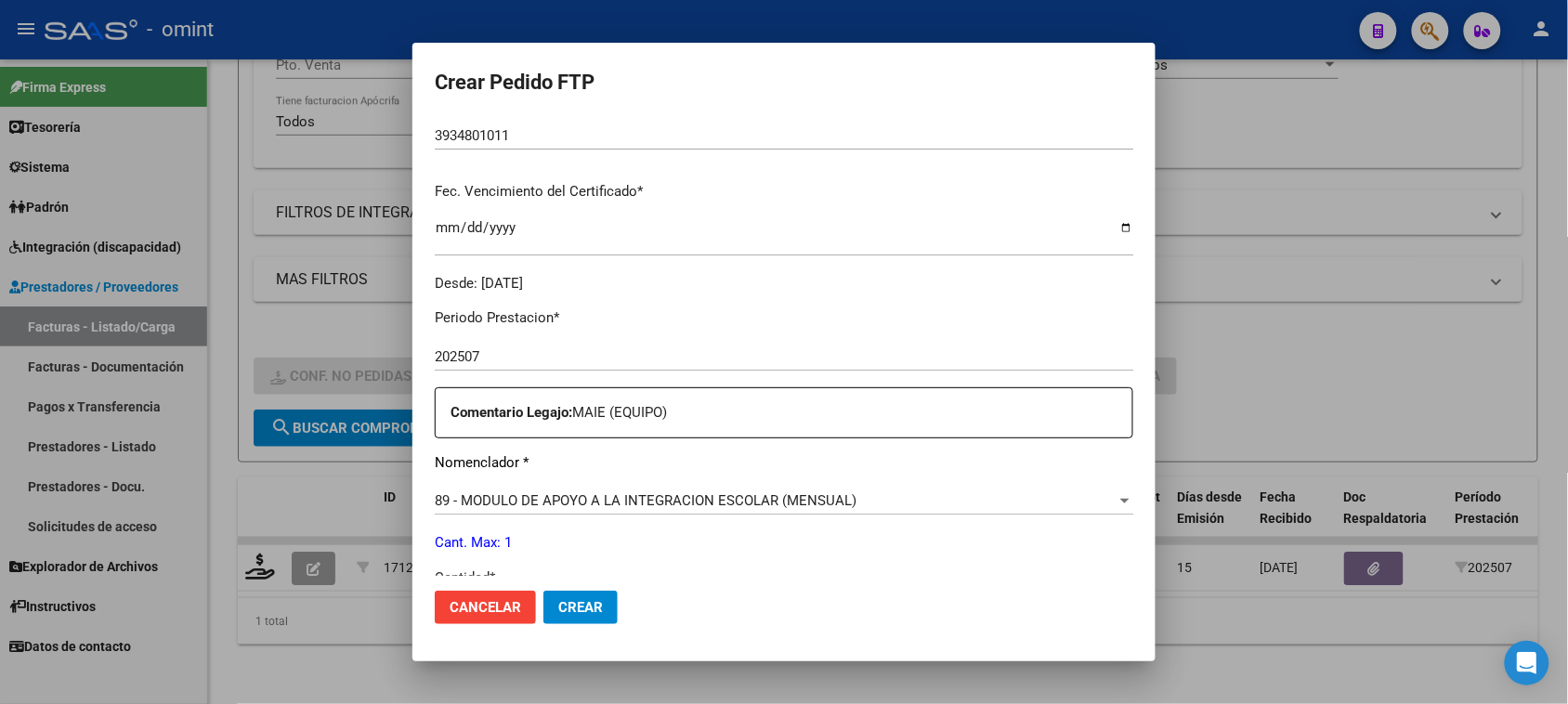
scroll to position [581, 0]
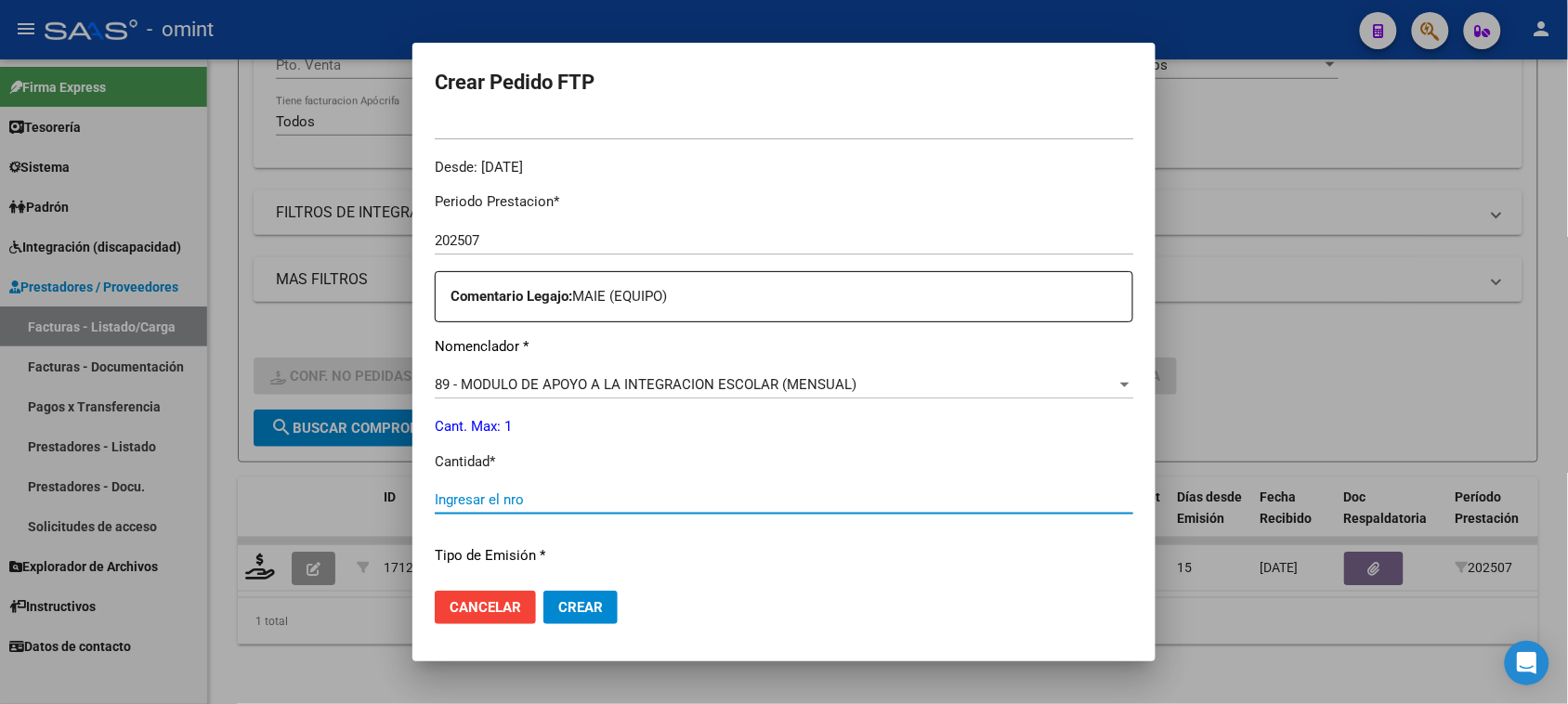
click at [653, 493] on input "Ingresar el nro" at bounding box center [784, 499] width 699 height 17
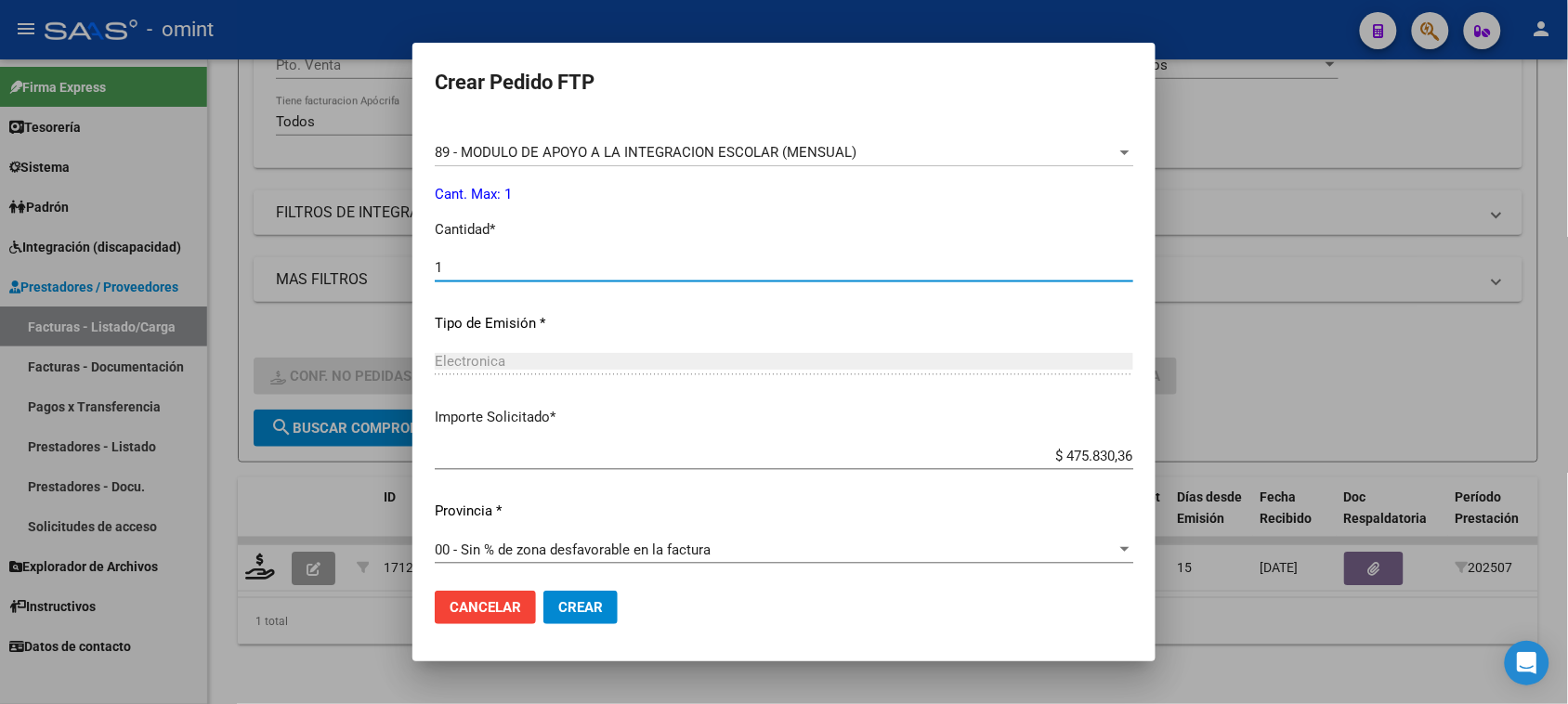
scroll to position [816, 0]
type input "1"
click at [592, 615] on span "Crear" at bounding box center [581, 607] width 45 height 17
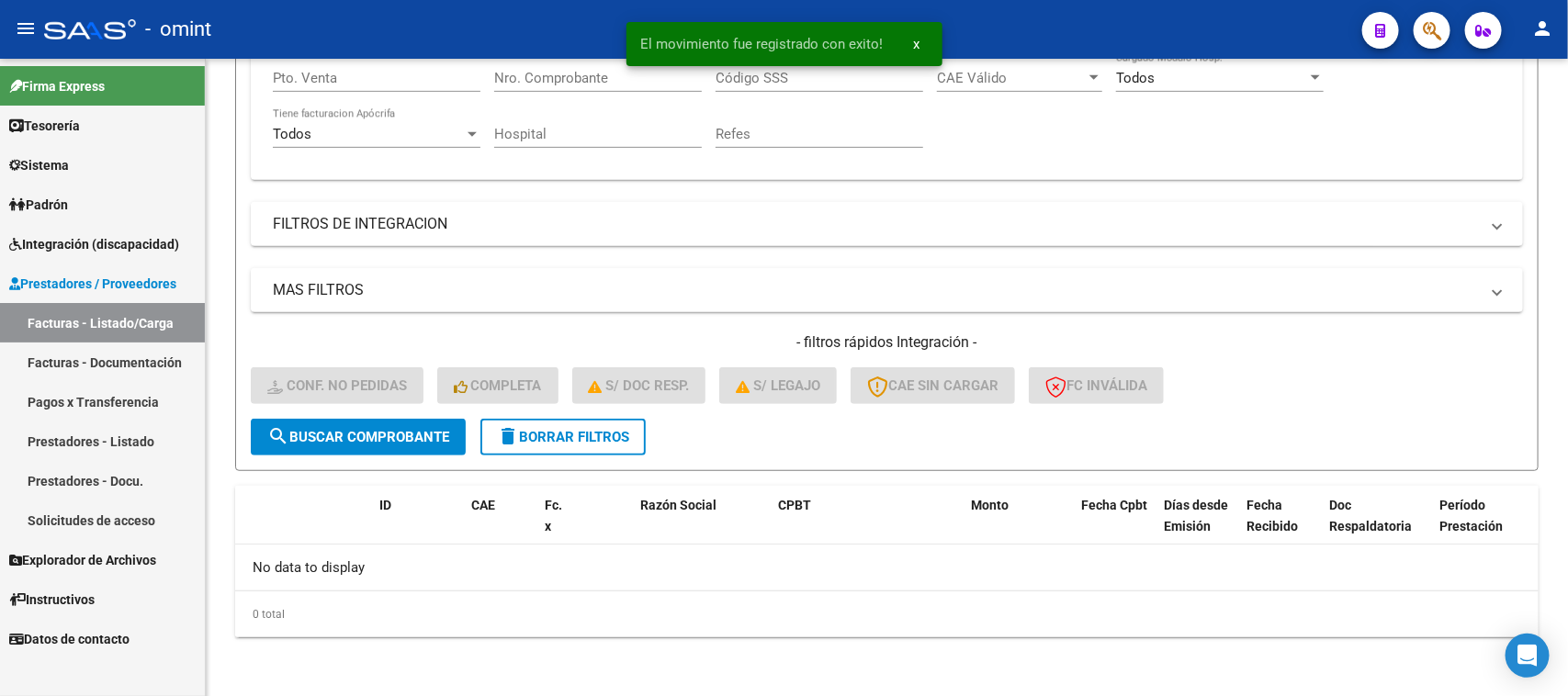
scroll to position [370, 0]
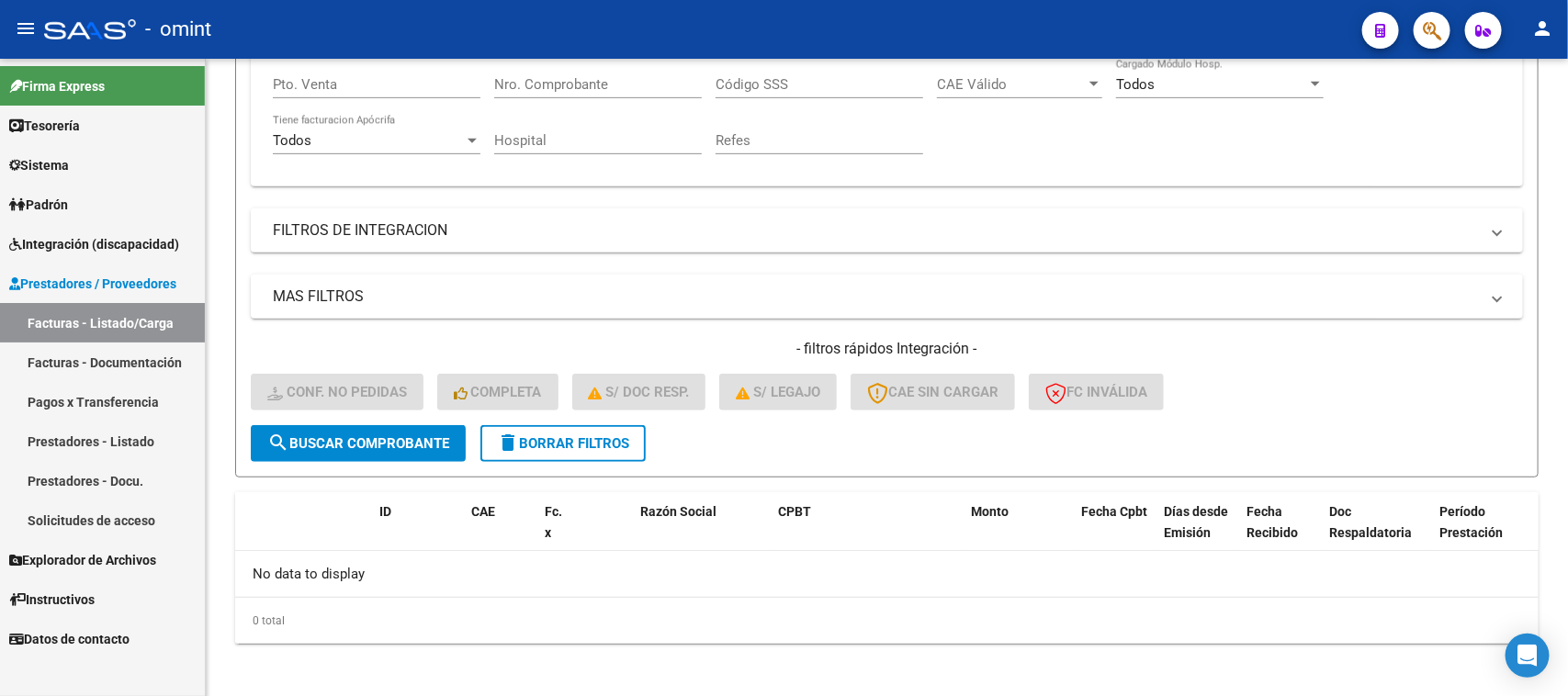
click at [171, 317] on link "Facturas - Listado/Carga" at bounding box center [102, 323] width 205 height 39
click at [548, 446] on button "delete Borrar Filtros" at bounding box center [563, 444] width 165 height 36
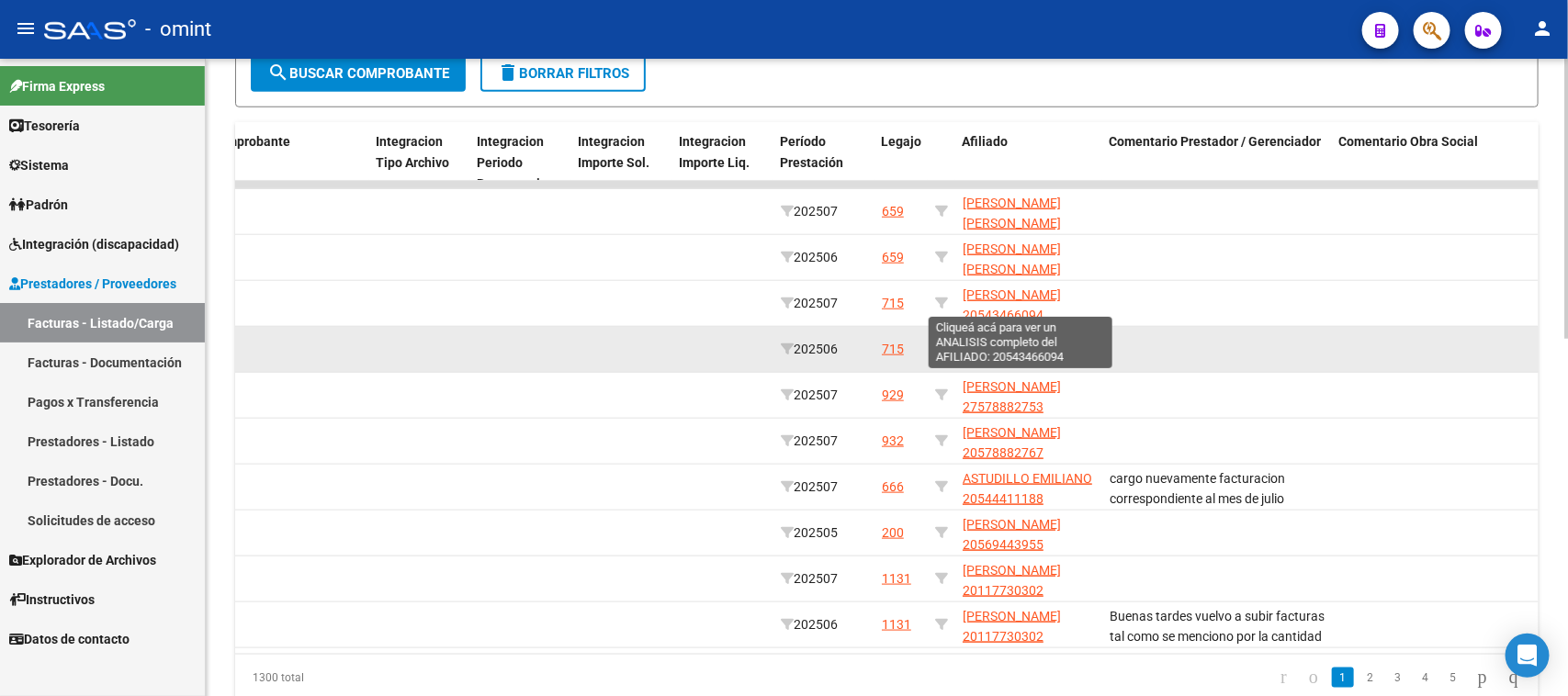
scroll to position [700, 0]
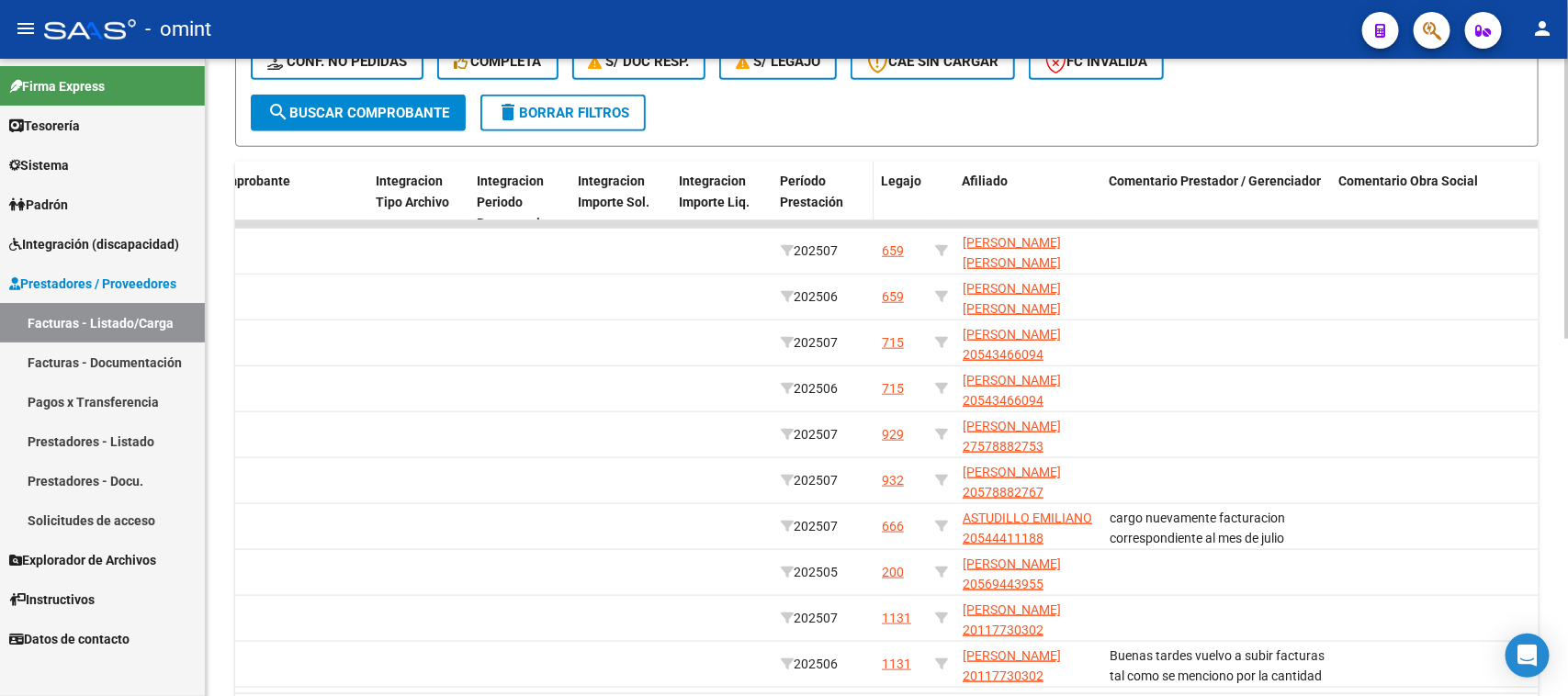
click at [822, 184] on div "Período Prestación" at bounding box center [824, 192] width 86 height 42
click at [814, 188] on span "Período Prestación" at bounding box center [812, 191] width 63 height 36
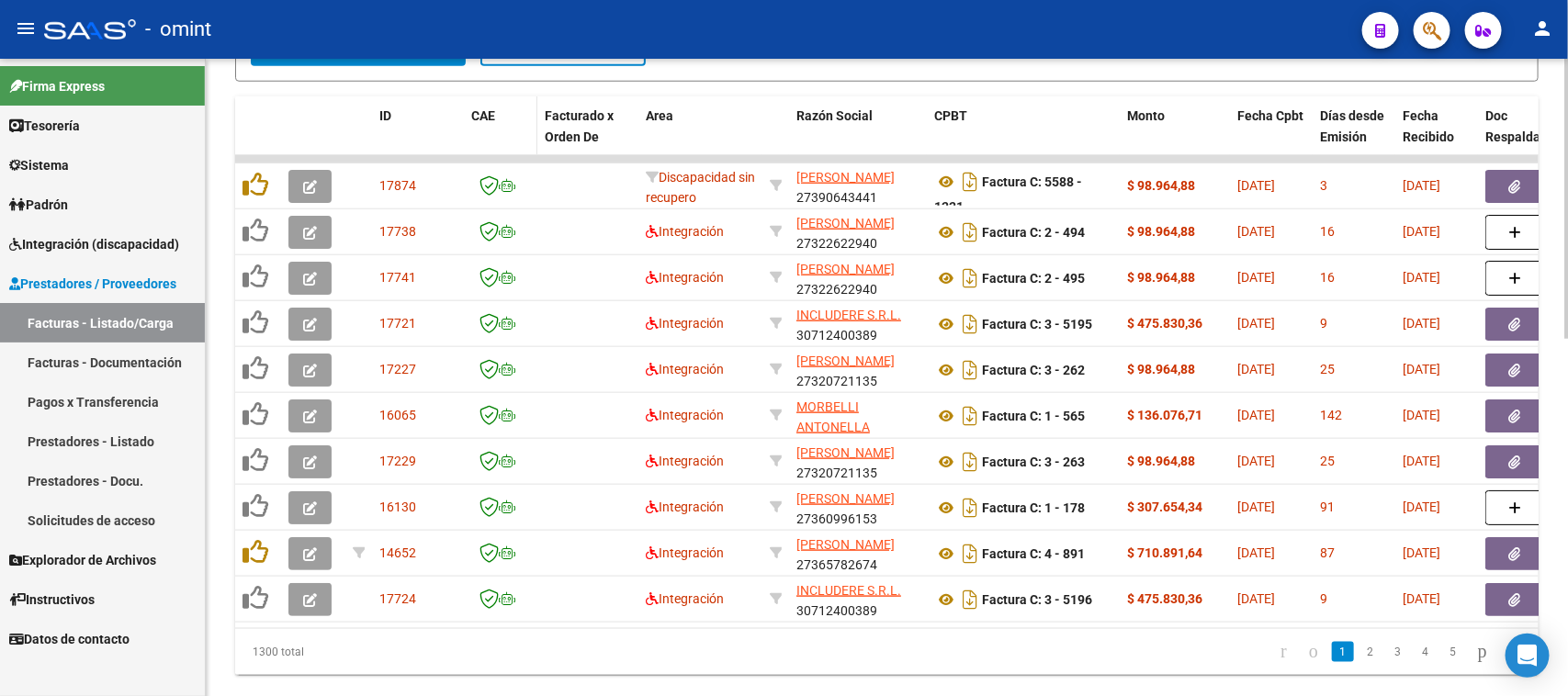
scroll to position [586, 0]
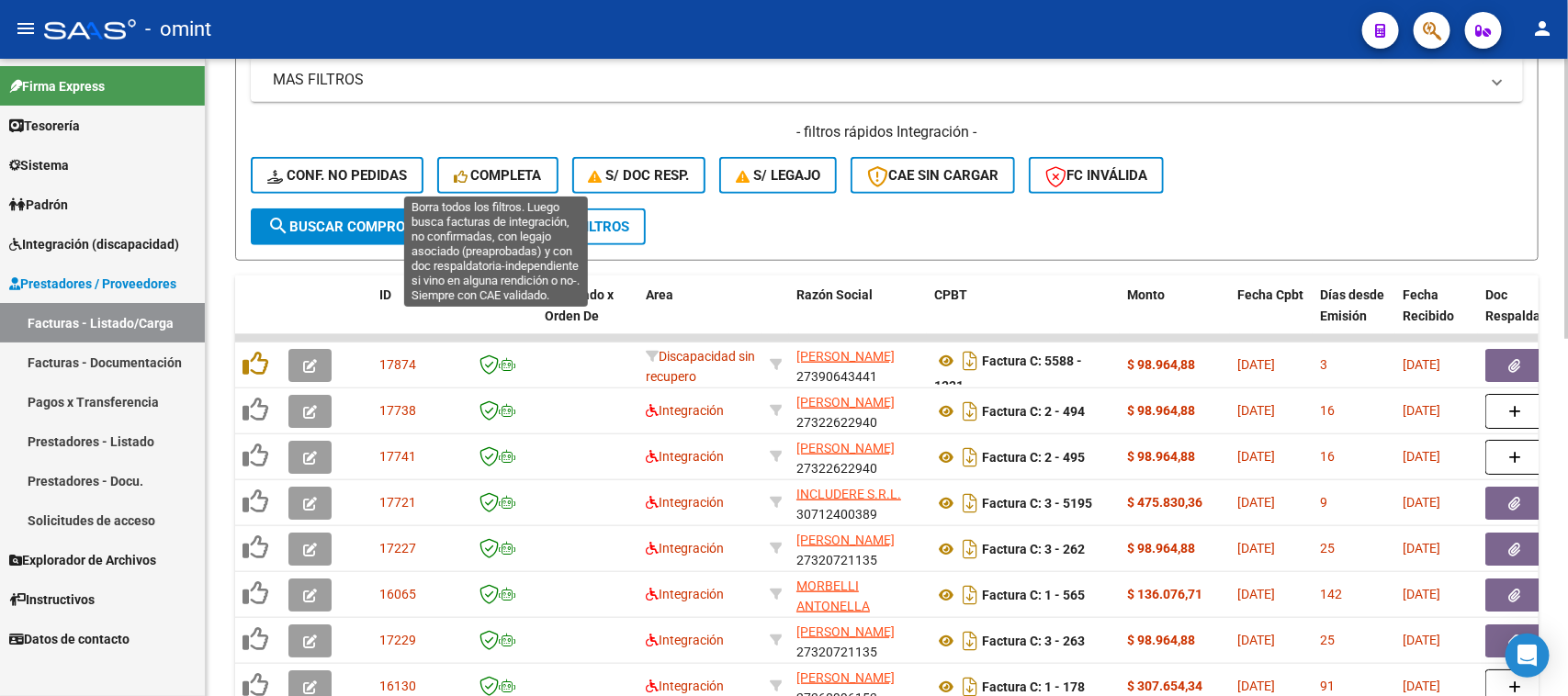
click at [528, 171] on span "Completa" at bounding box center [498, 175] width 88 height 16
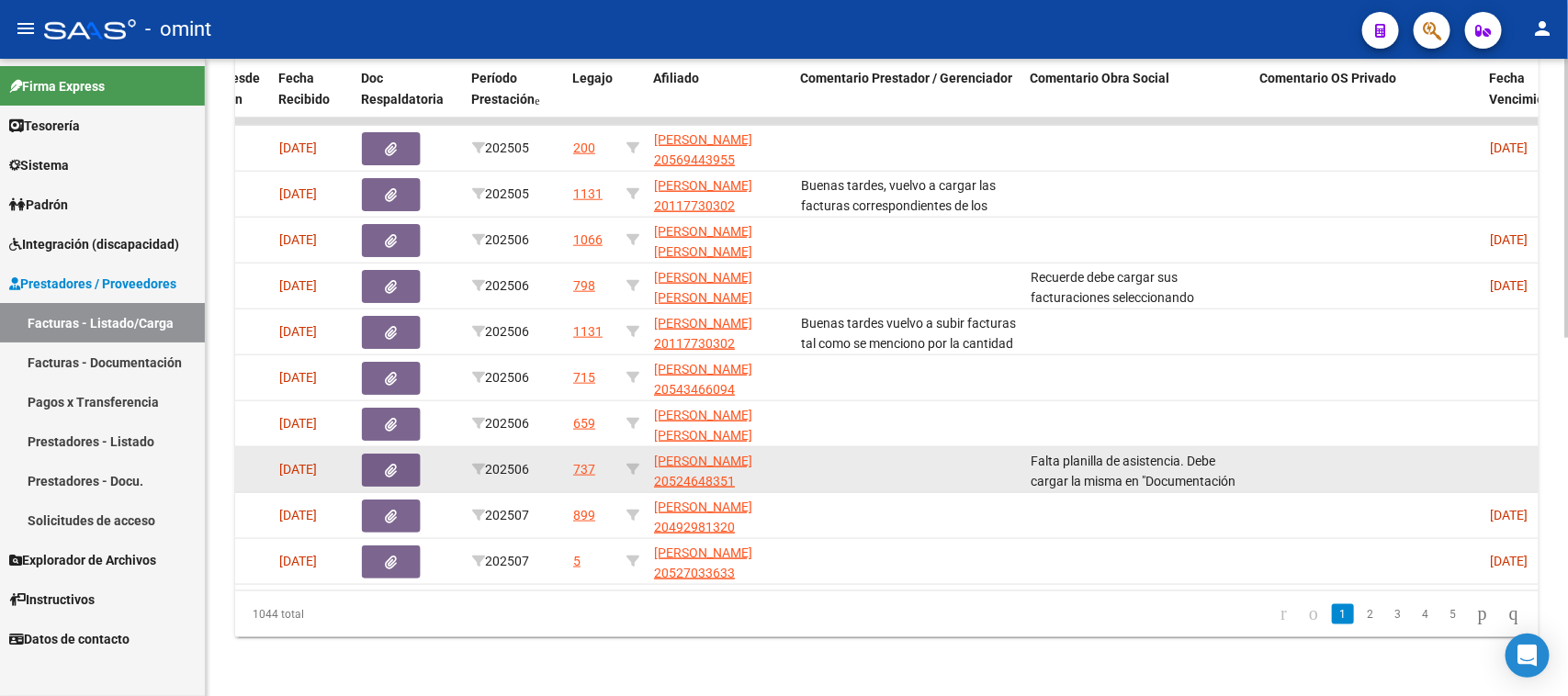
scroll to position [0, 966]
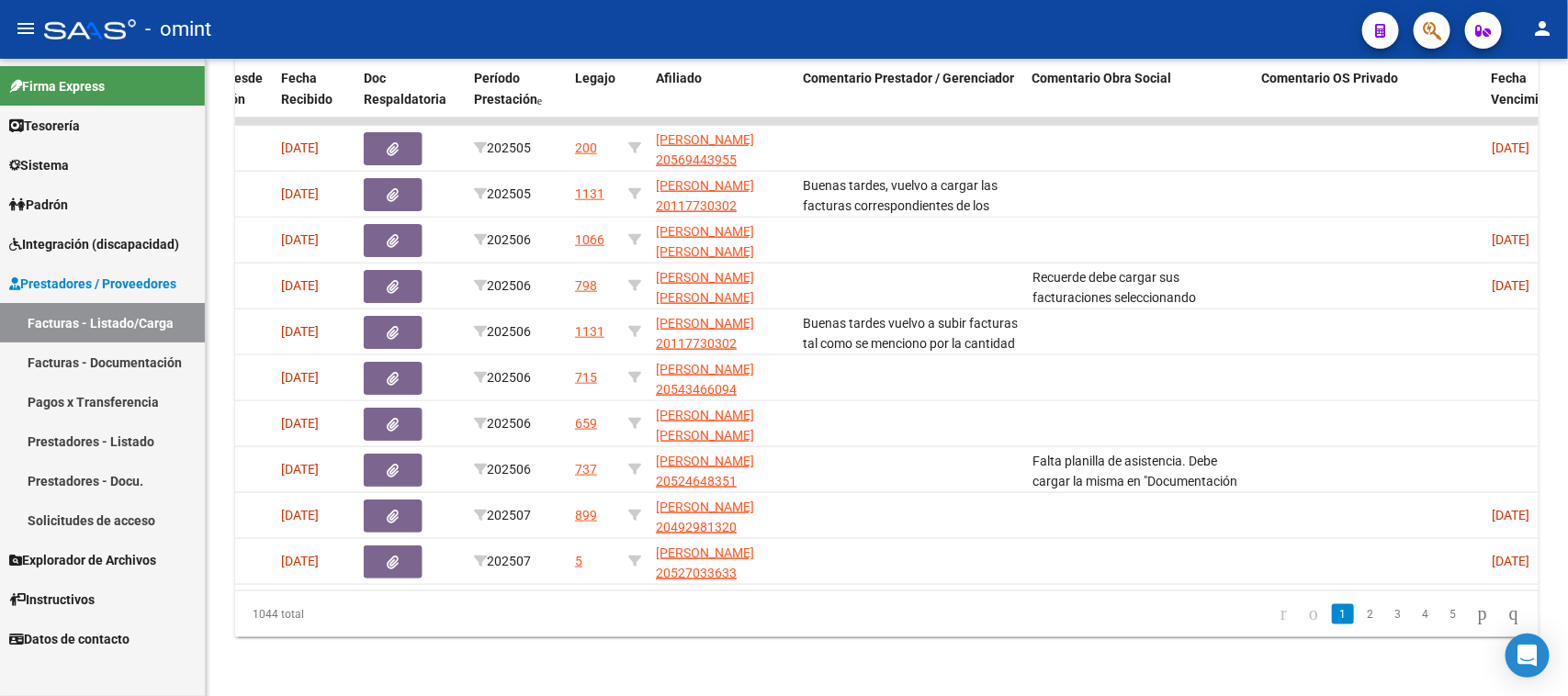
click at [529, 53] on mat-toolbar "menu - omint person" at bounding box center [784, 29] width 1568 height 59
click at [520, 75] on span "Período Prestación" at bounding box center [506, 88] width 63 height 36
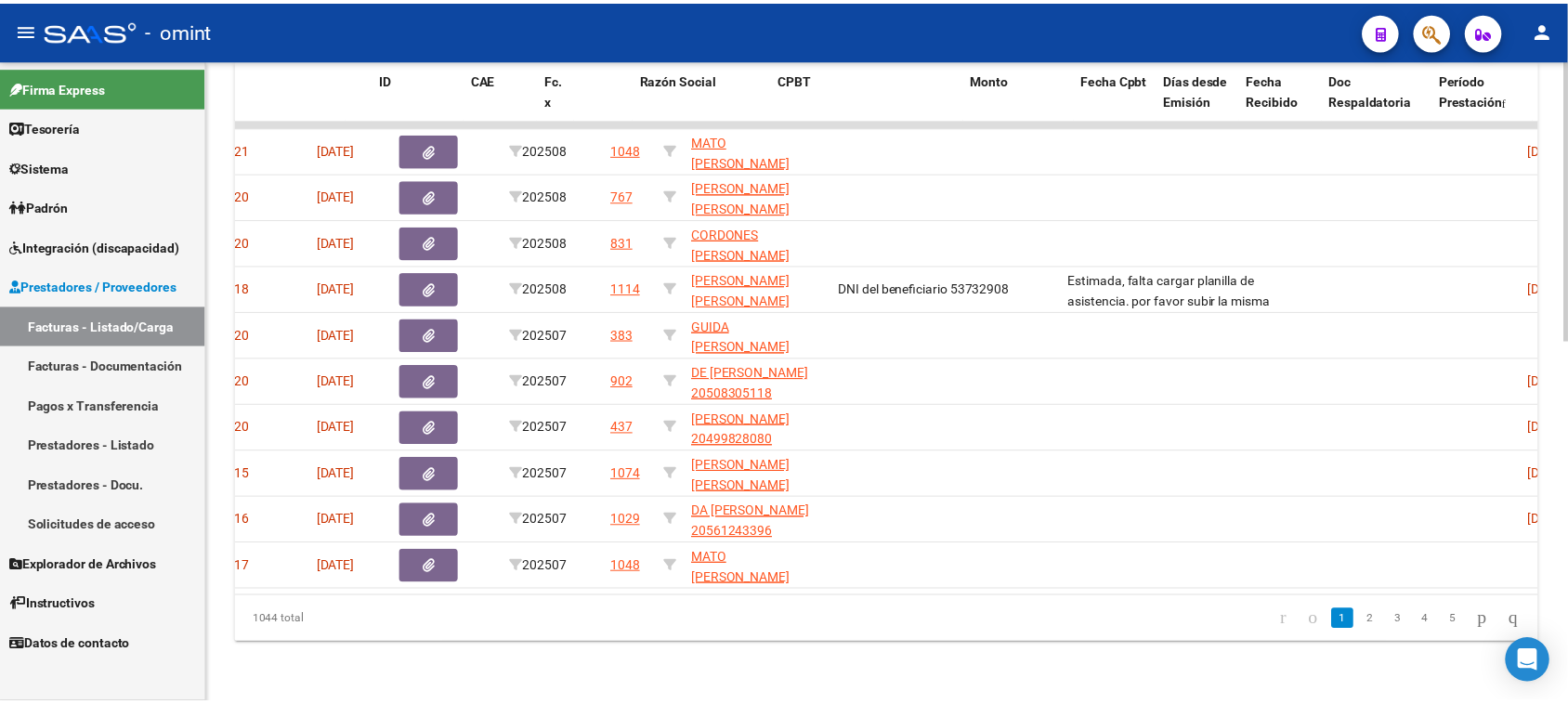
scroll to position [0, 0]
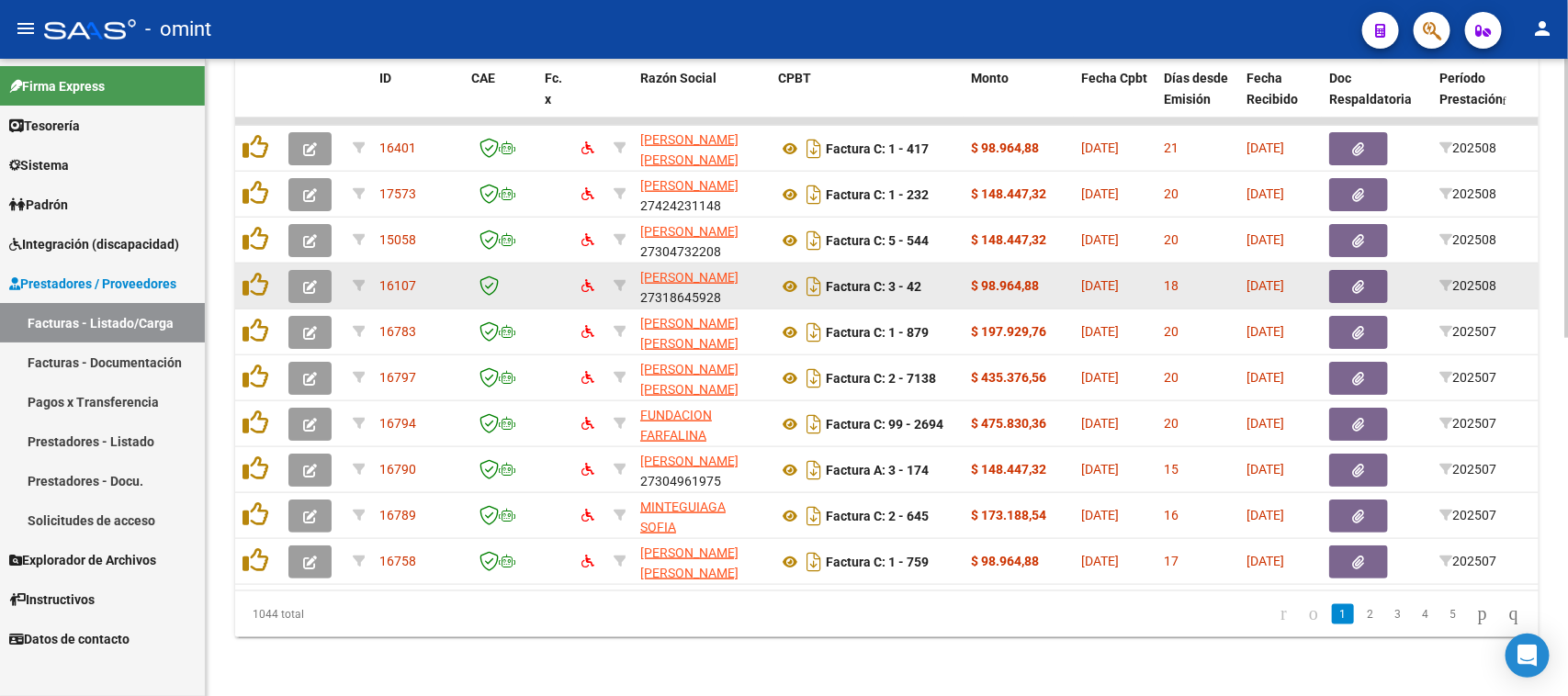
click at [315, 270] on button "button" at bounding box center [309, 286] width 43 height 33
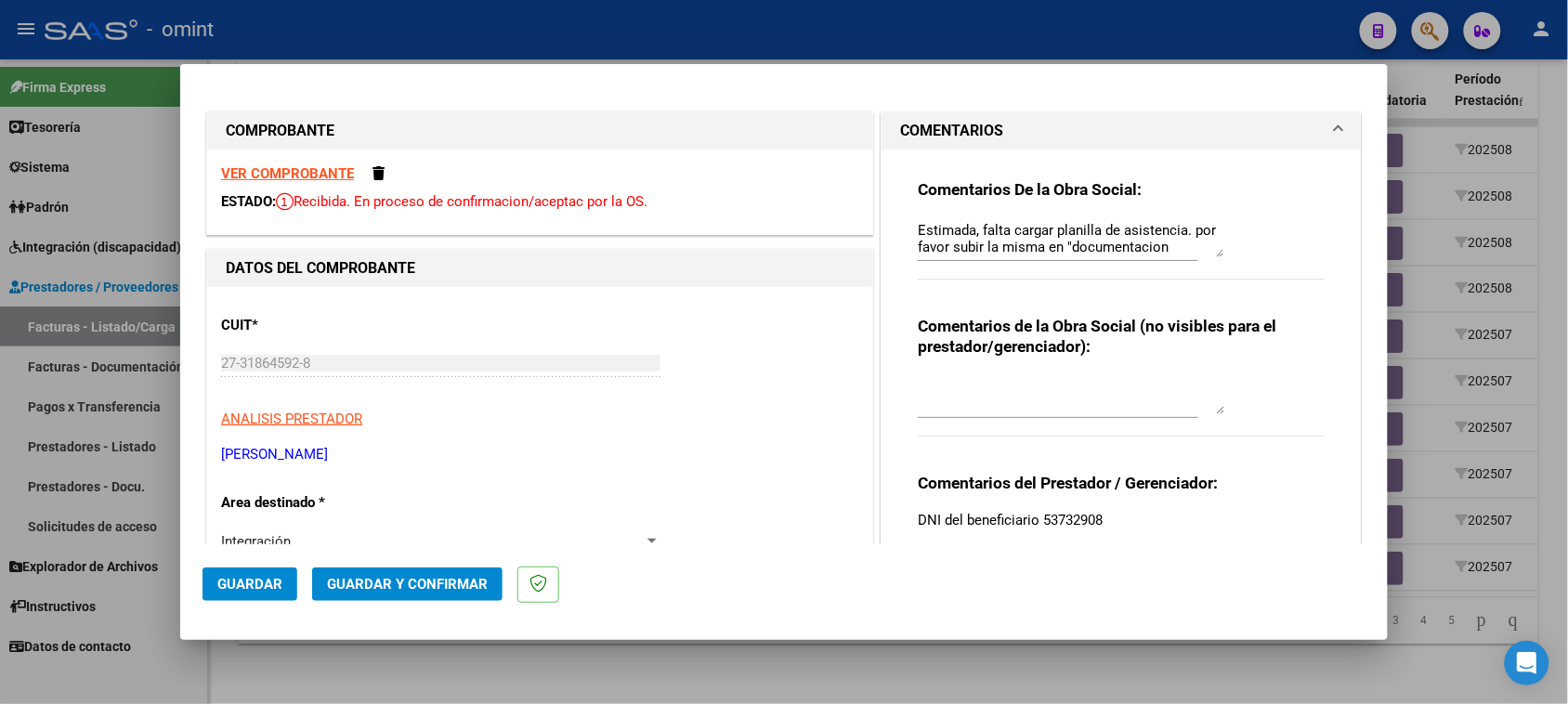
click at [332, 174] on strong "VER COMPROBANTE" at bounding box center [287, 173] width 133 height 17
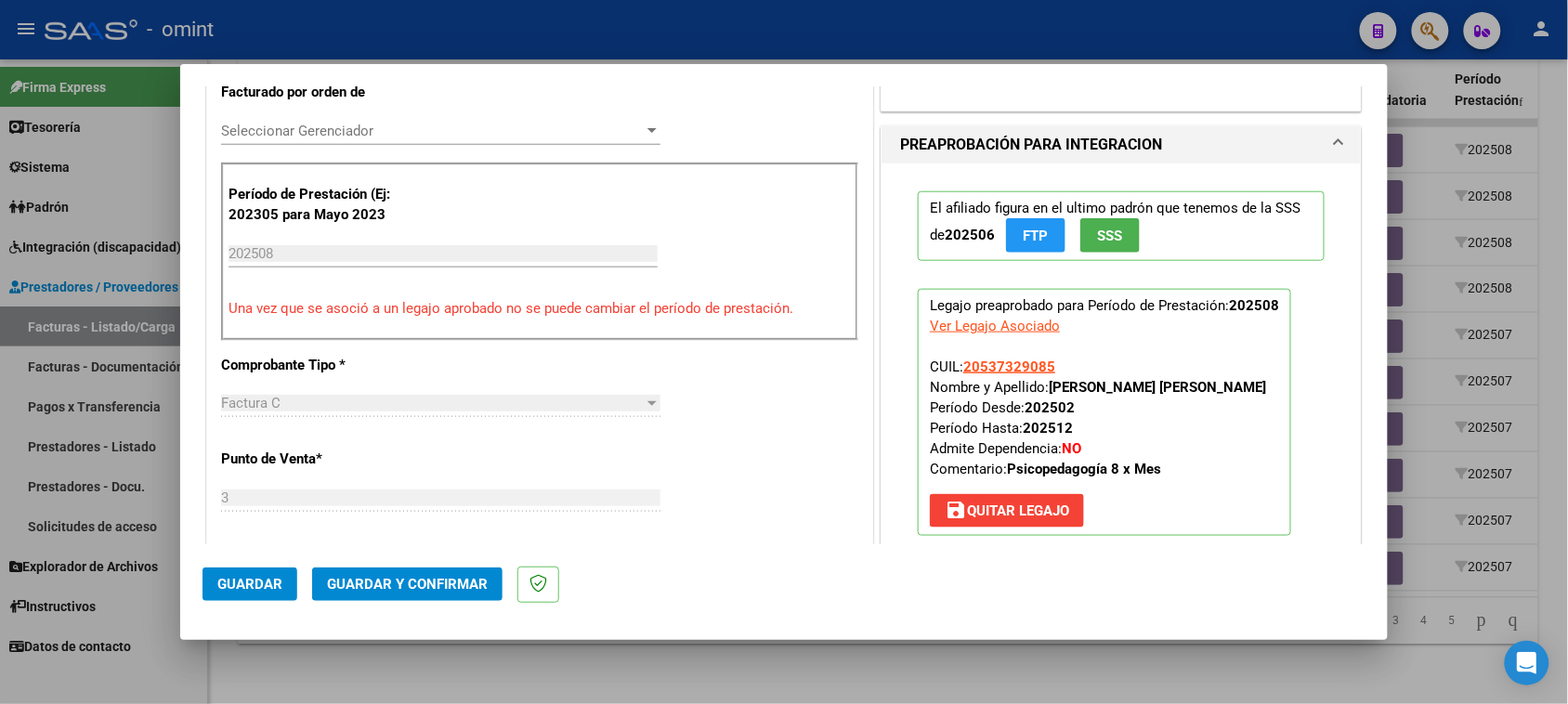
scroll to position [581, 0]
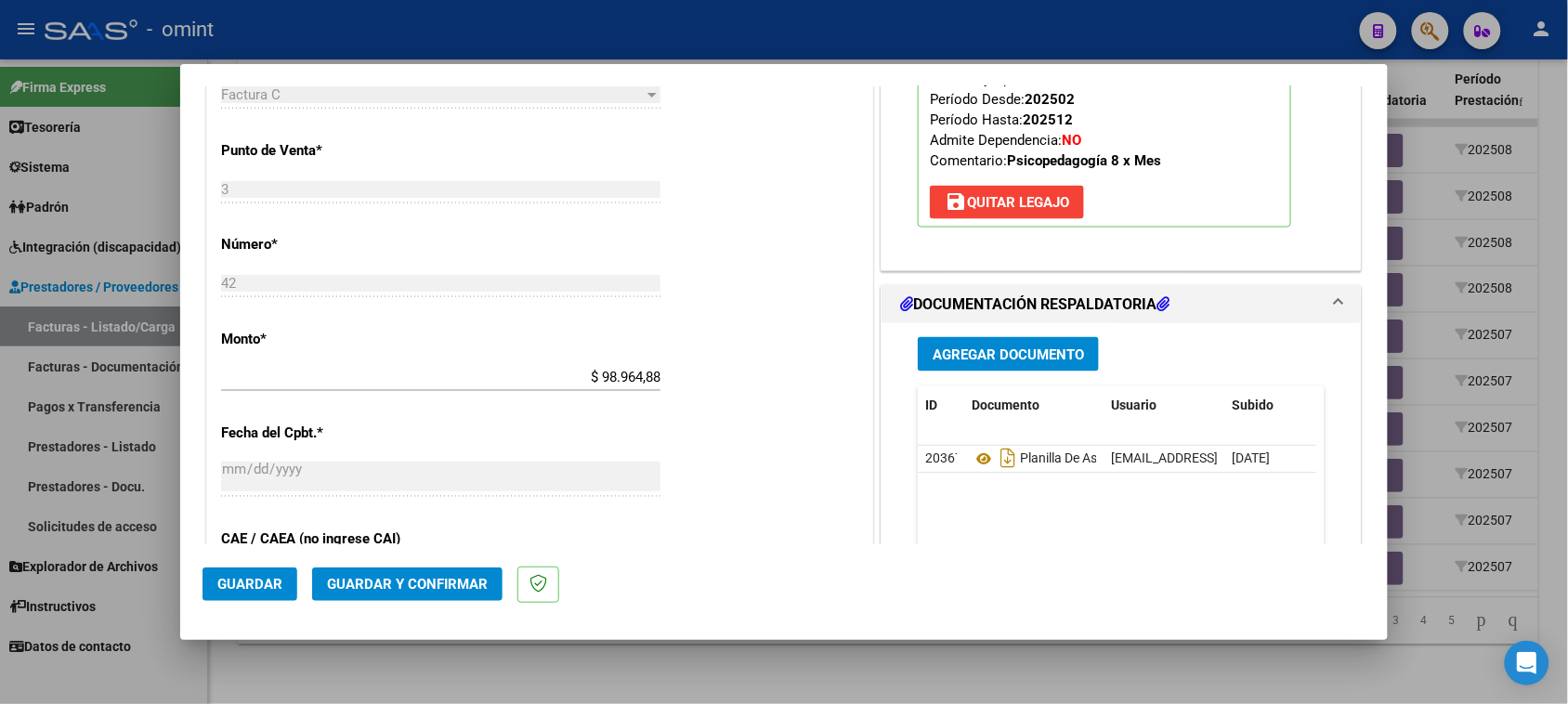
drag, startPoint x: 966, startPoint y: 217, endPoint x: 832, endPoint y: 202, distance: 134.8
click at [966, 211] on span "save Quitar Legajo" at bounding box center [1007, 202] width 124 height 17
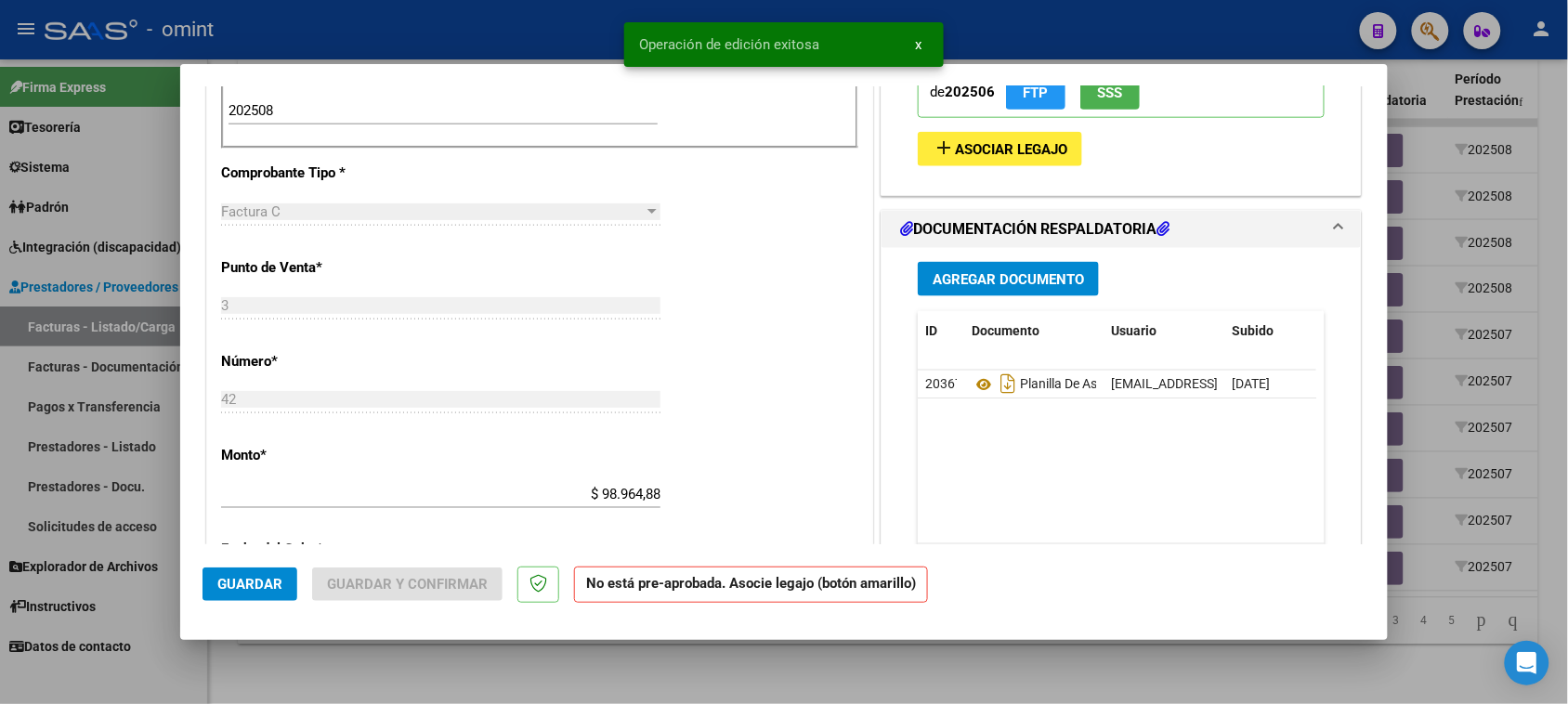
scroll to position [531, 0]
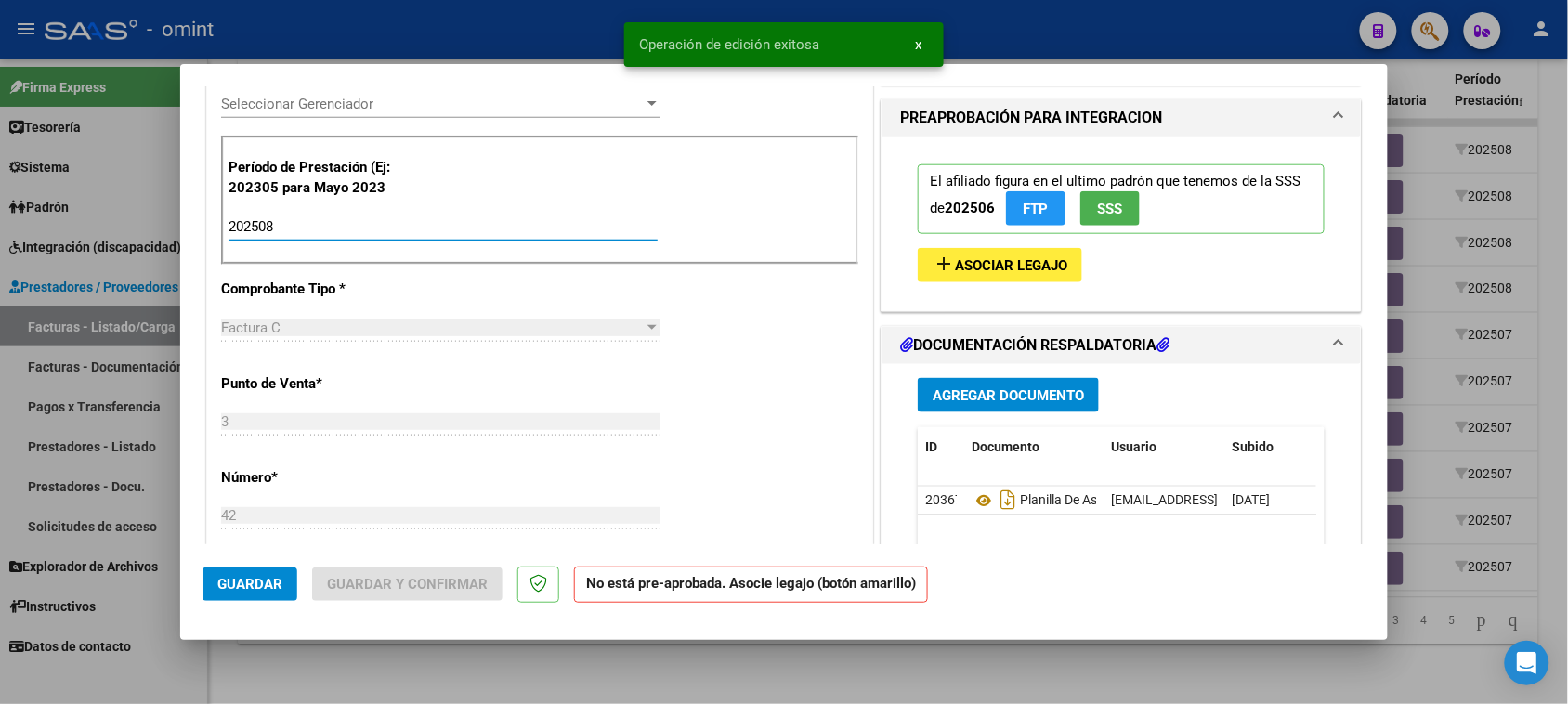
click at [550, 225] on input "202508" at bounding box center [443, 226] width 429 height 17
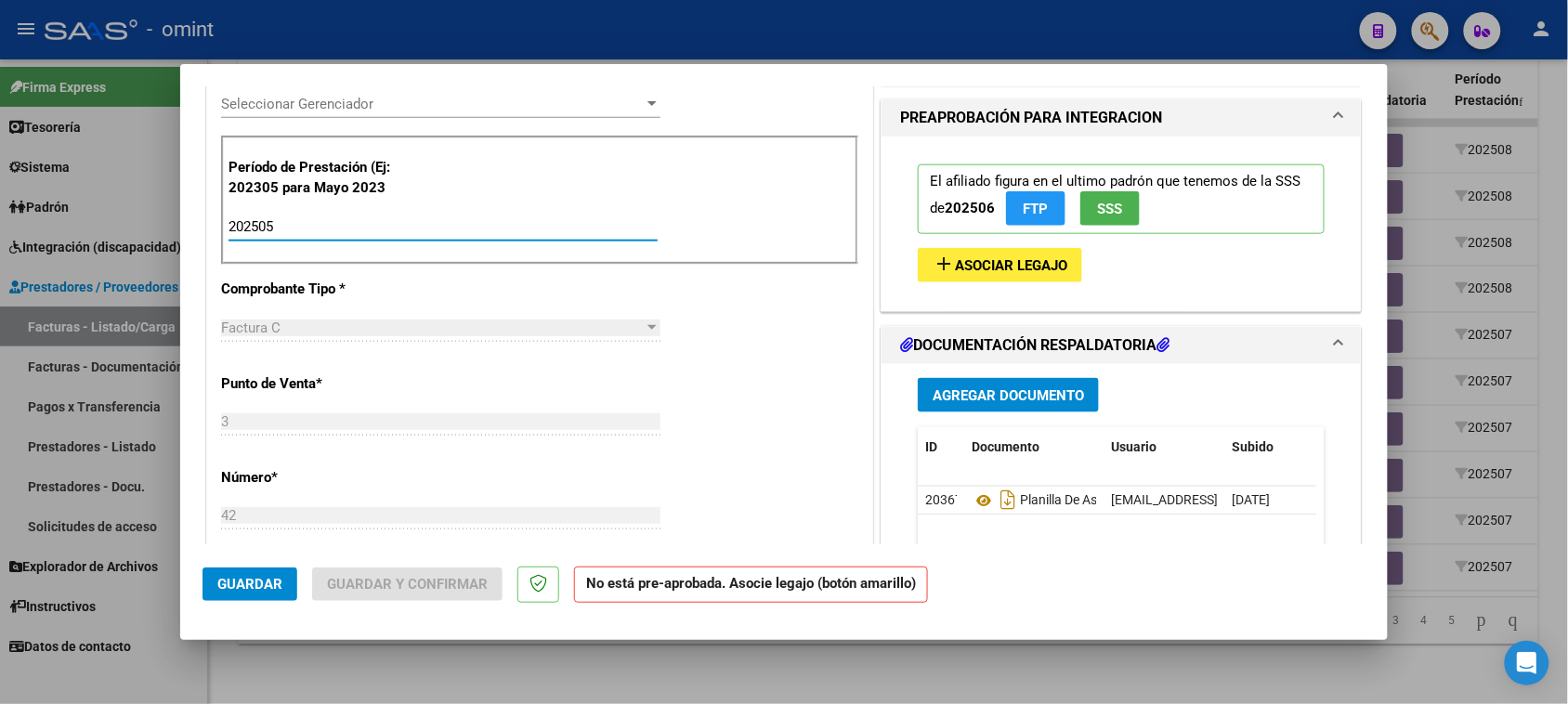
type input "202505"
click at [939, 272] on mat-icon "add" at bounding box center [944, 263] width 22 height 22
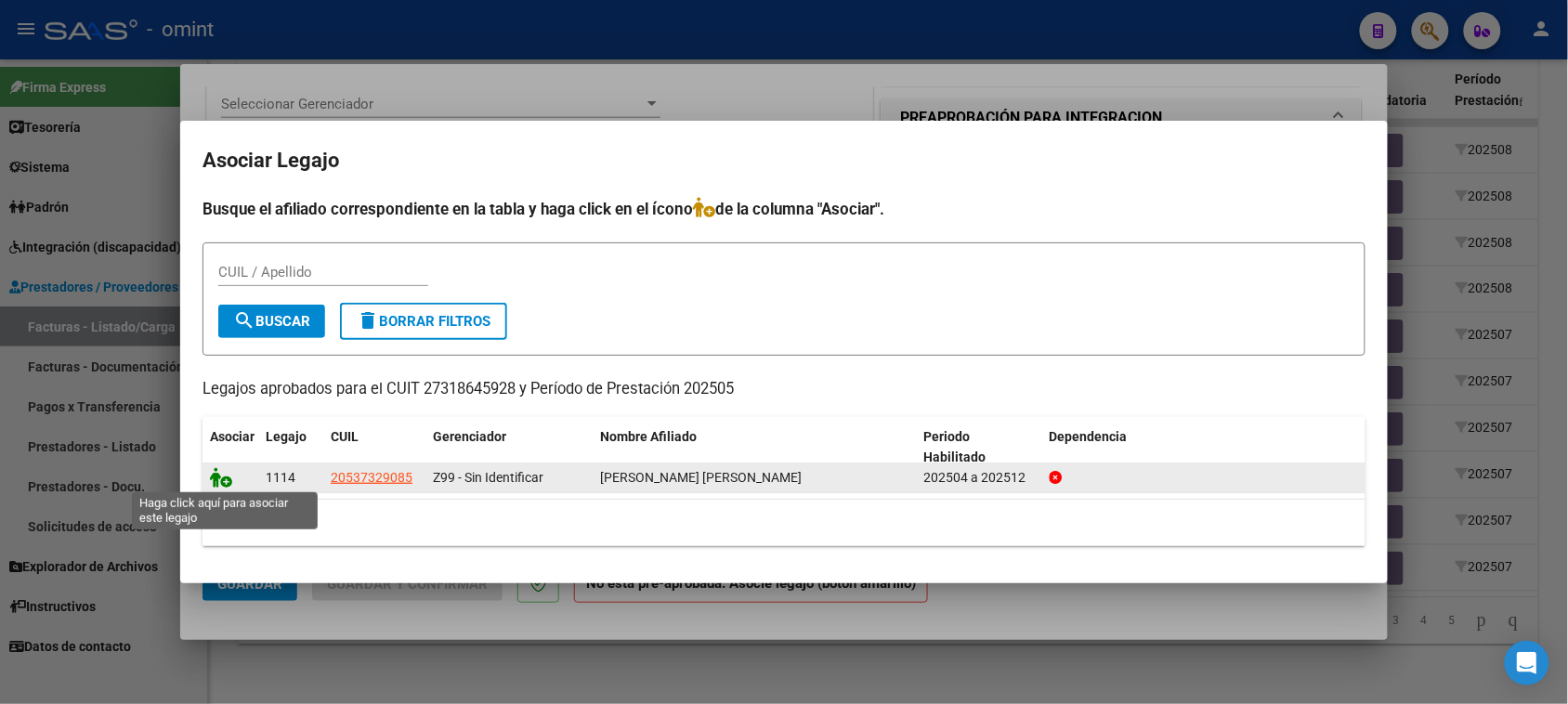
click at [218, 484] on icon at bounding box center [220, 477] width 22 height 20
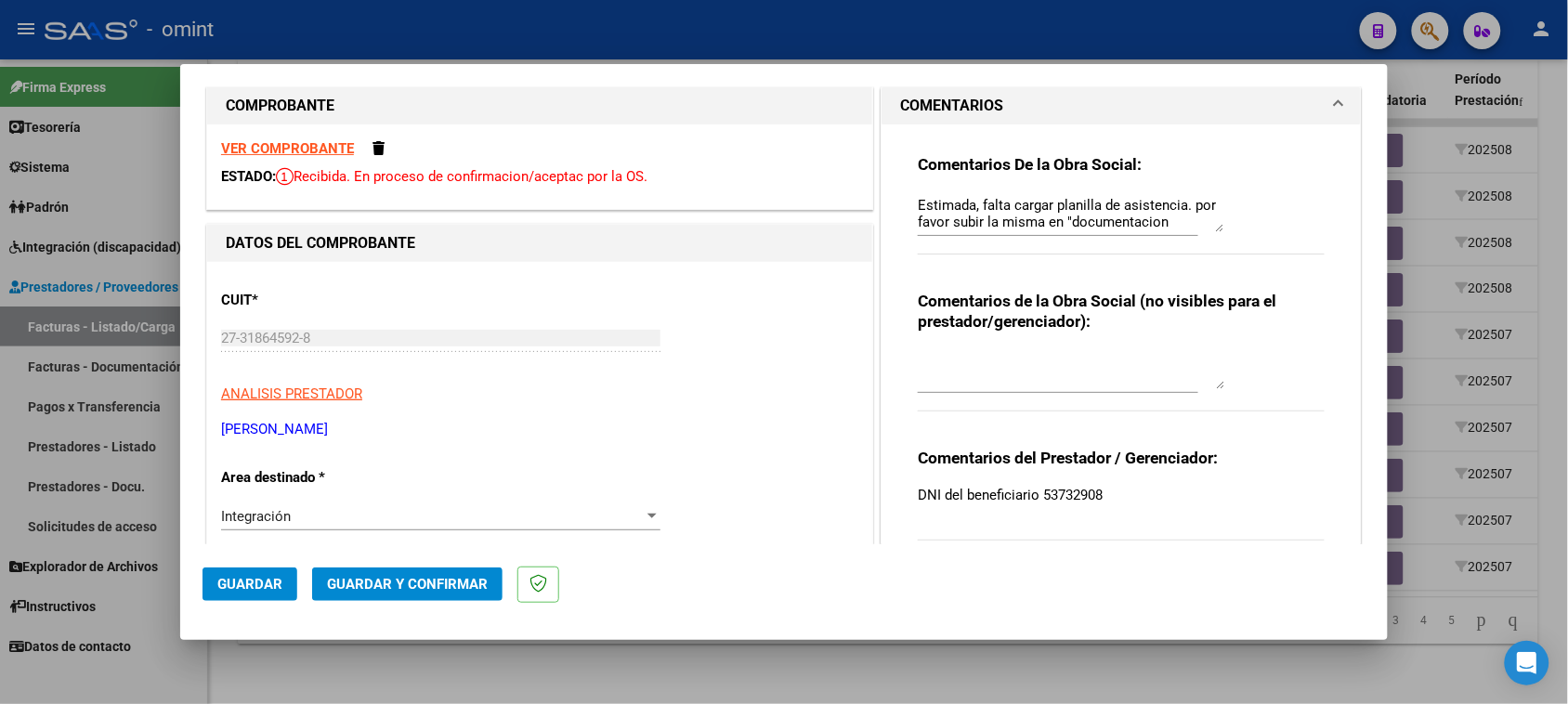
scroll to position [0, 0]
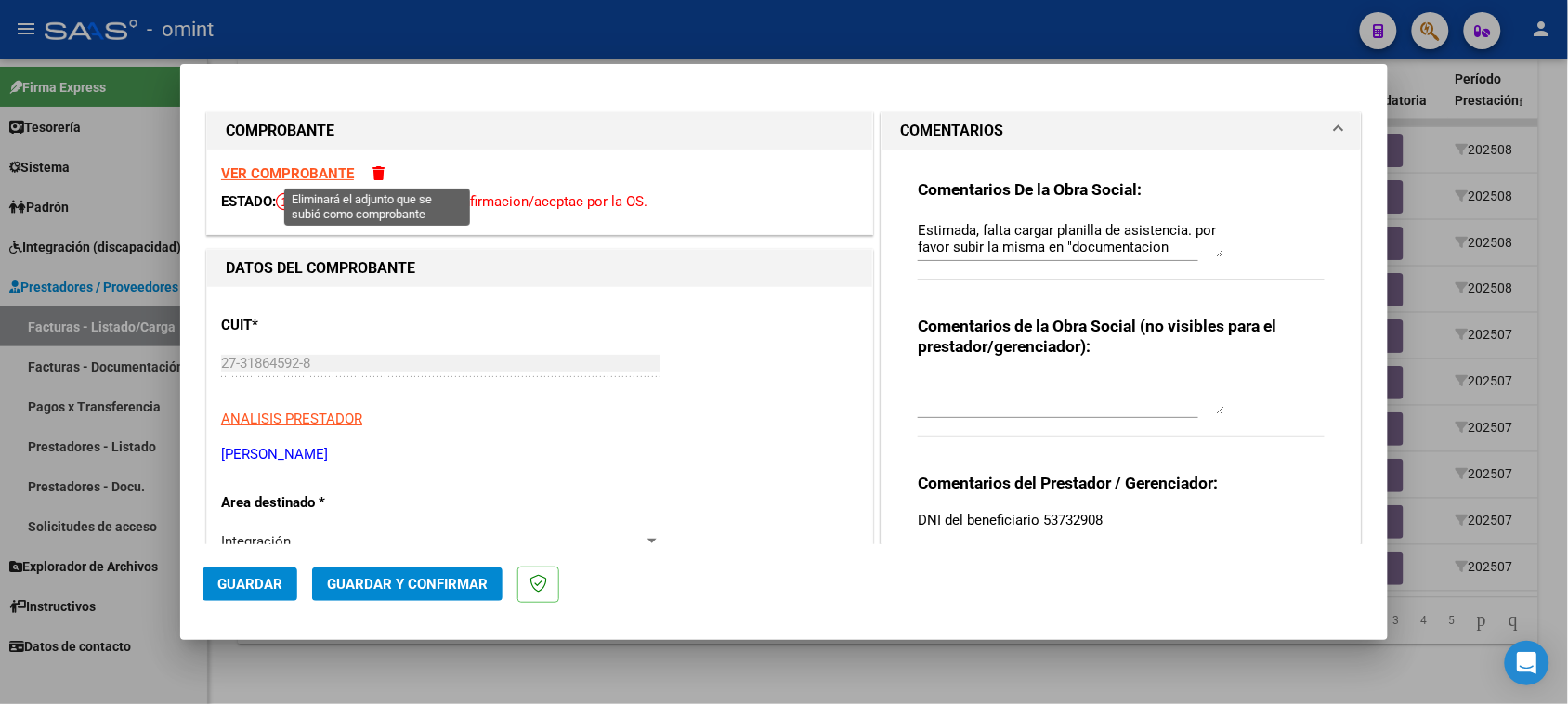
click at [379, 174] on span at bounding box center [379, 173] width 12 height 14
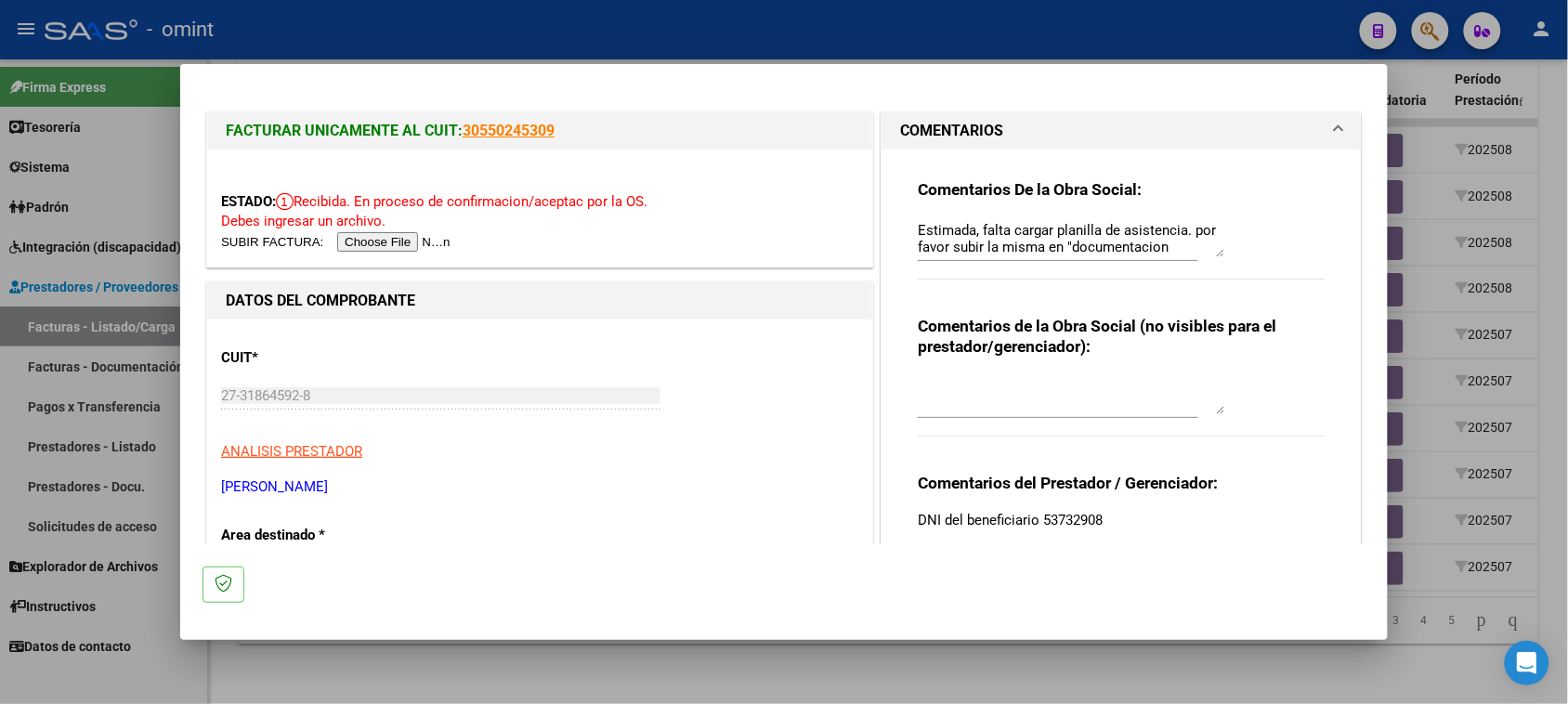
click at [370, 245] on input "file" at bounding box center [339, 242] width 235 height 19
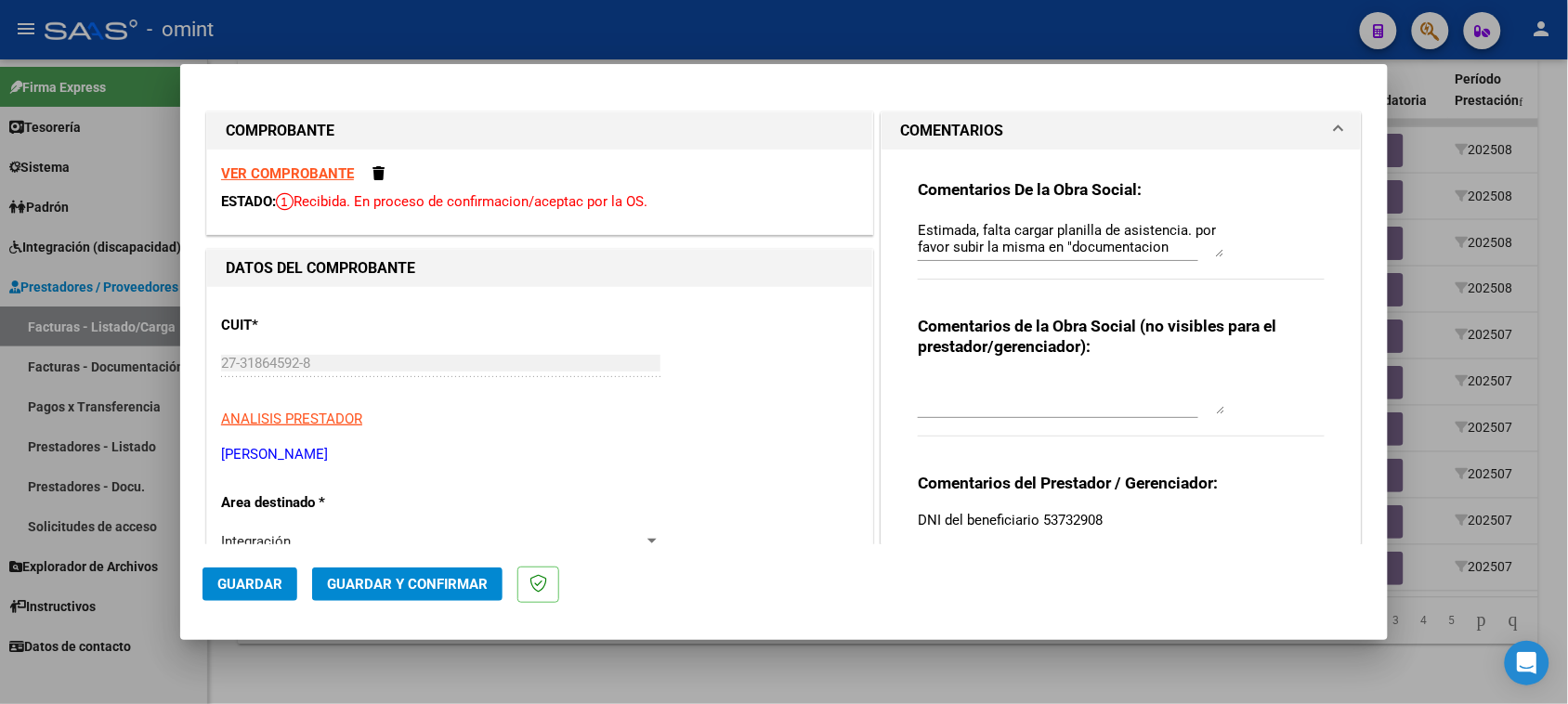
scroll to position [117, 0]
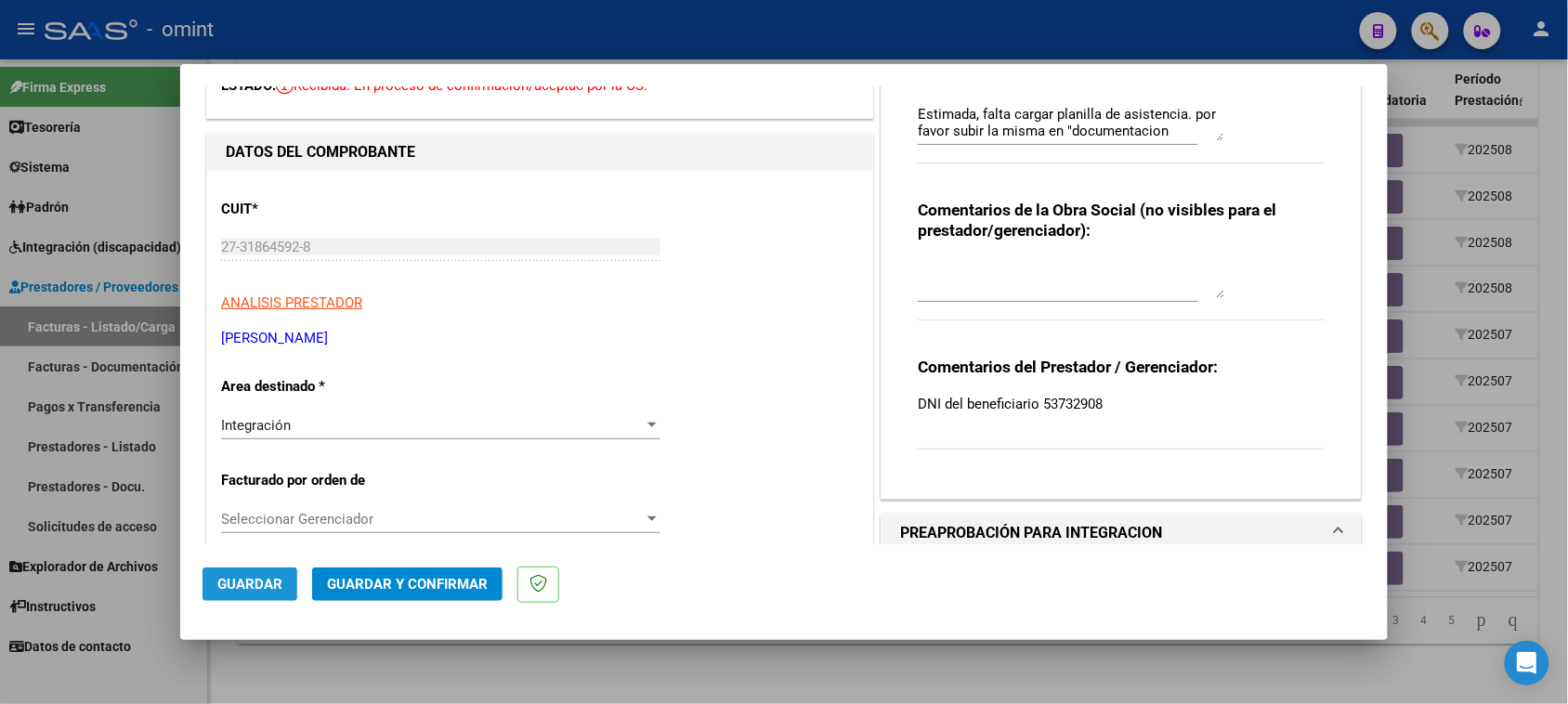
click at [280, 571] on button "Guardar" at bounding box center [250, 585] width 95 height 33
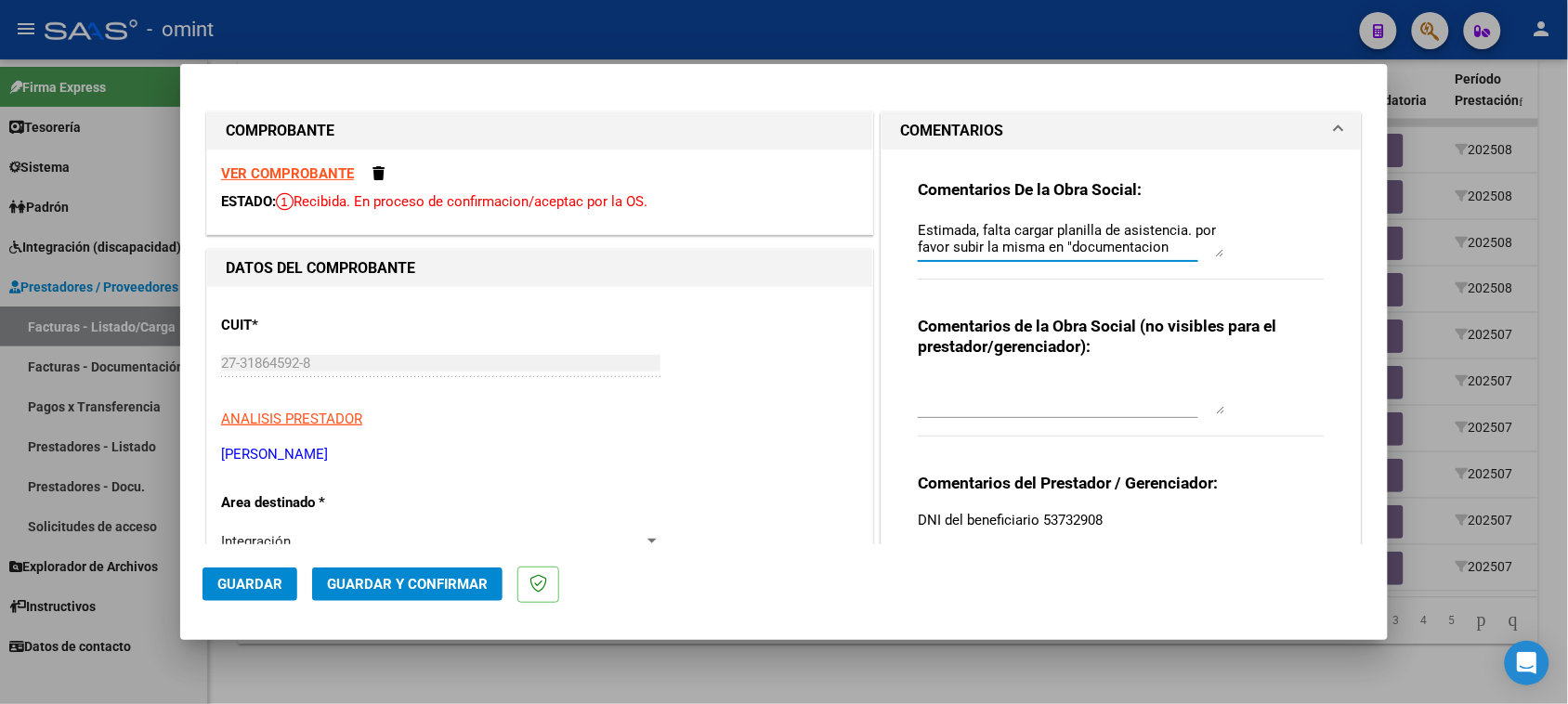
scroll to position [16, 0]
drag, startPoint x: 908, startPoint y: 230, endPoint x: 1182, endPoint y: 258, distance: 275.4
click at [1182, 258] on div "Estimada, falta cargar planilla de asistencia. por favor subir la misma en "doc…" at bounding box center [1071, 239] width 307 height 45
type textarea "r"
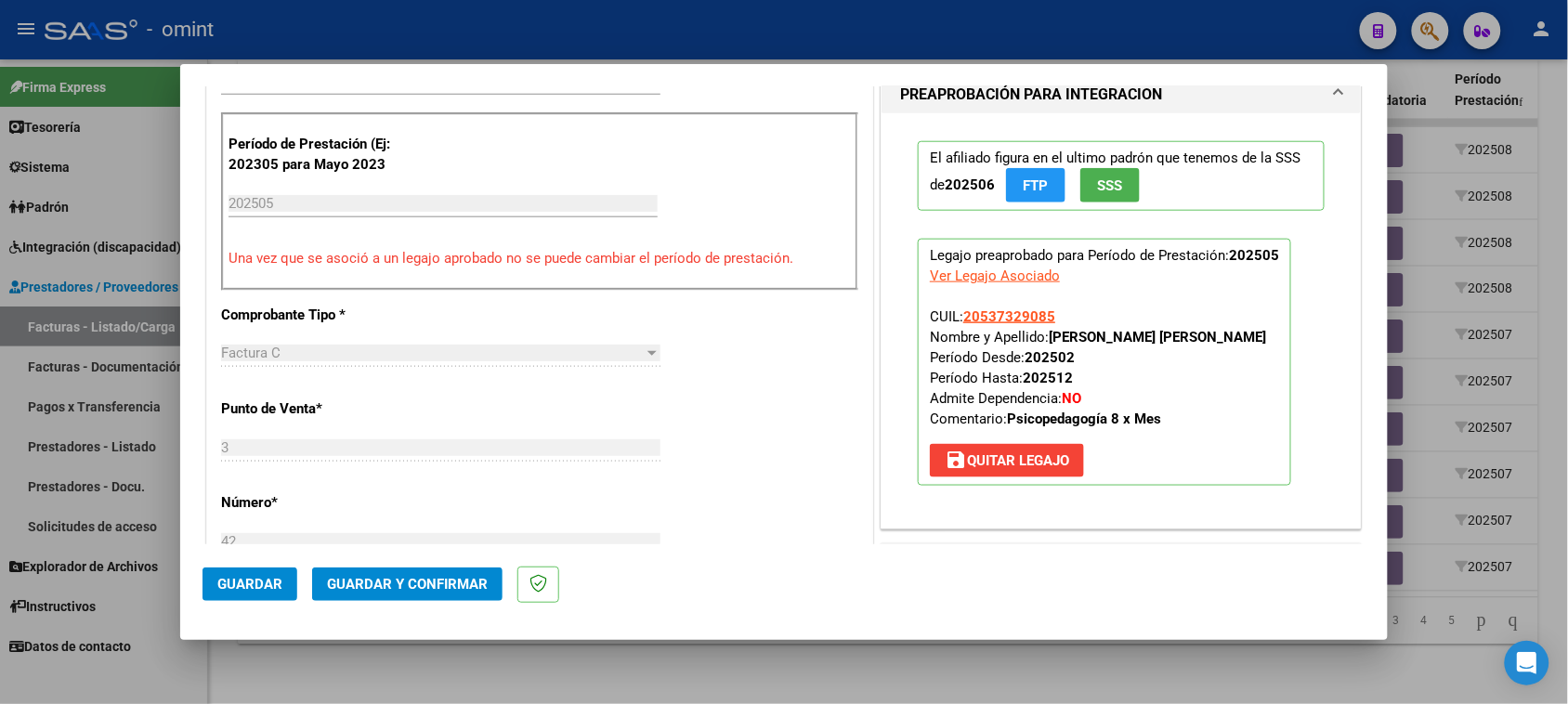
scroll to position [581, 0]
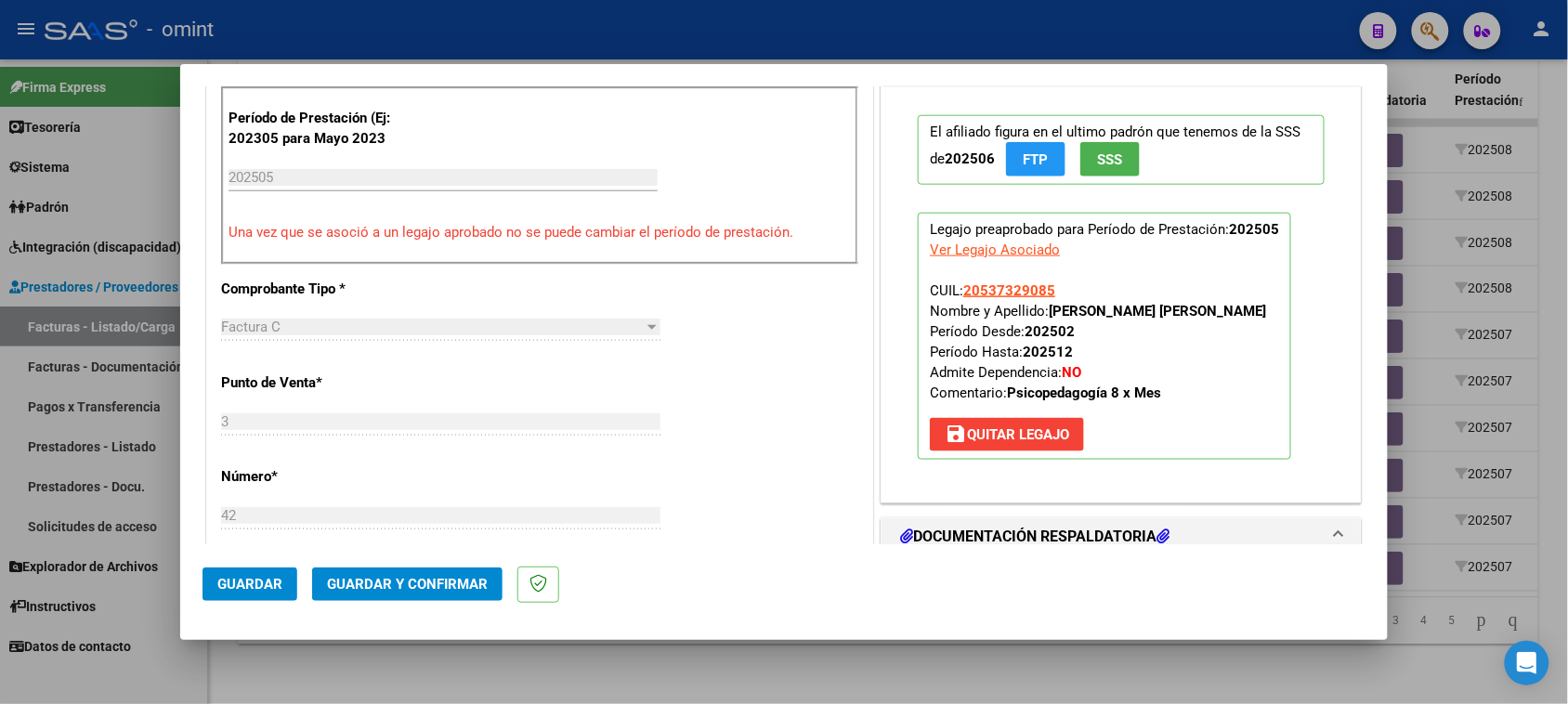
type textarea "Recuerde debe cargar SOLO la imagen de la FC en el link de comprobante y la asi…"
click at [463, 584] on span "Guardar y Confirmar" at bounding box center [408, 584] width 161 height 17
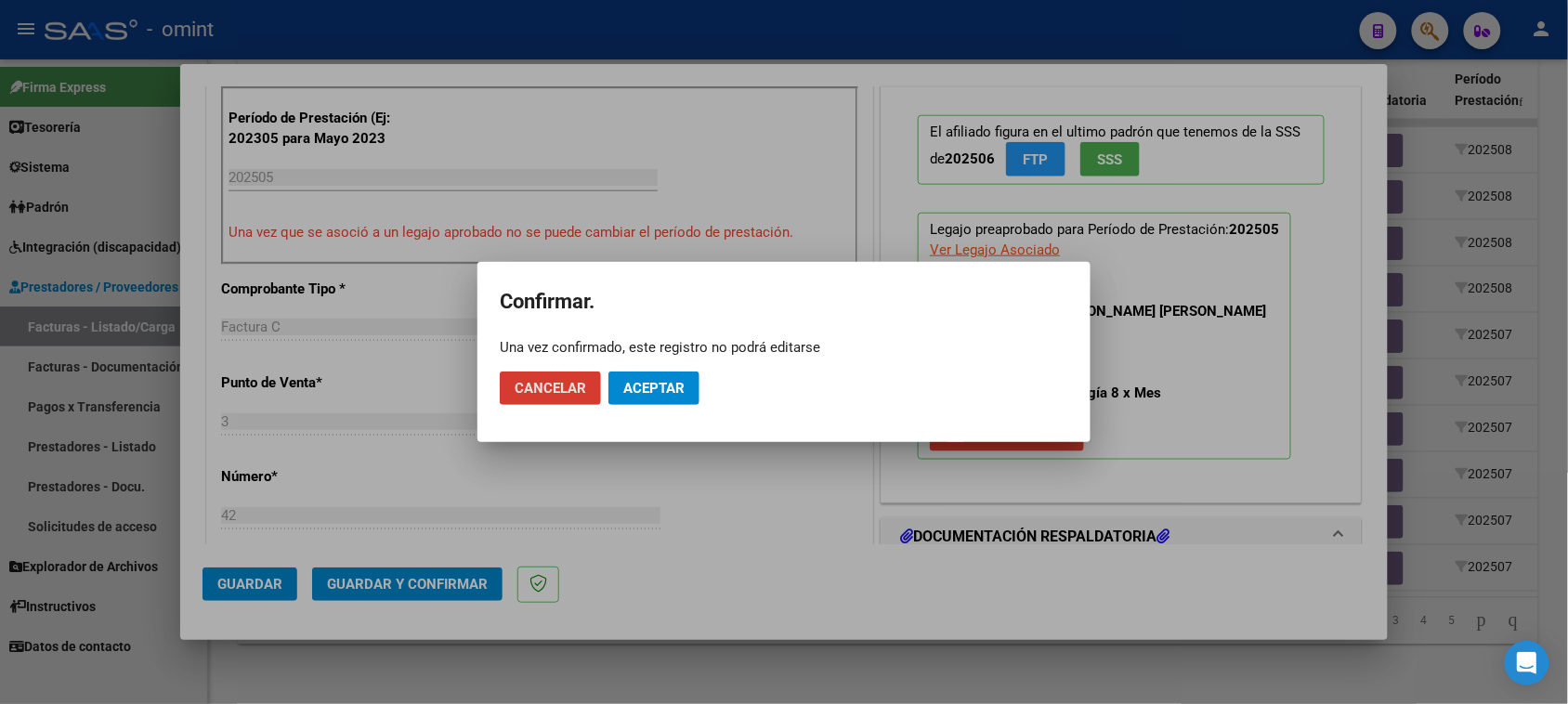
click at [649, 395] on span "Aceptar" at bounding box center [653, 387] width 61 height 17
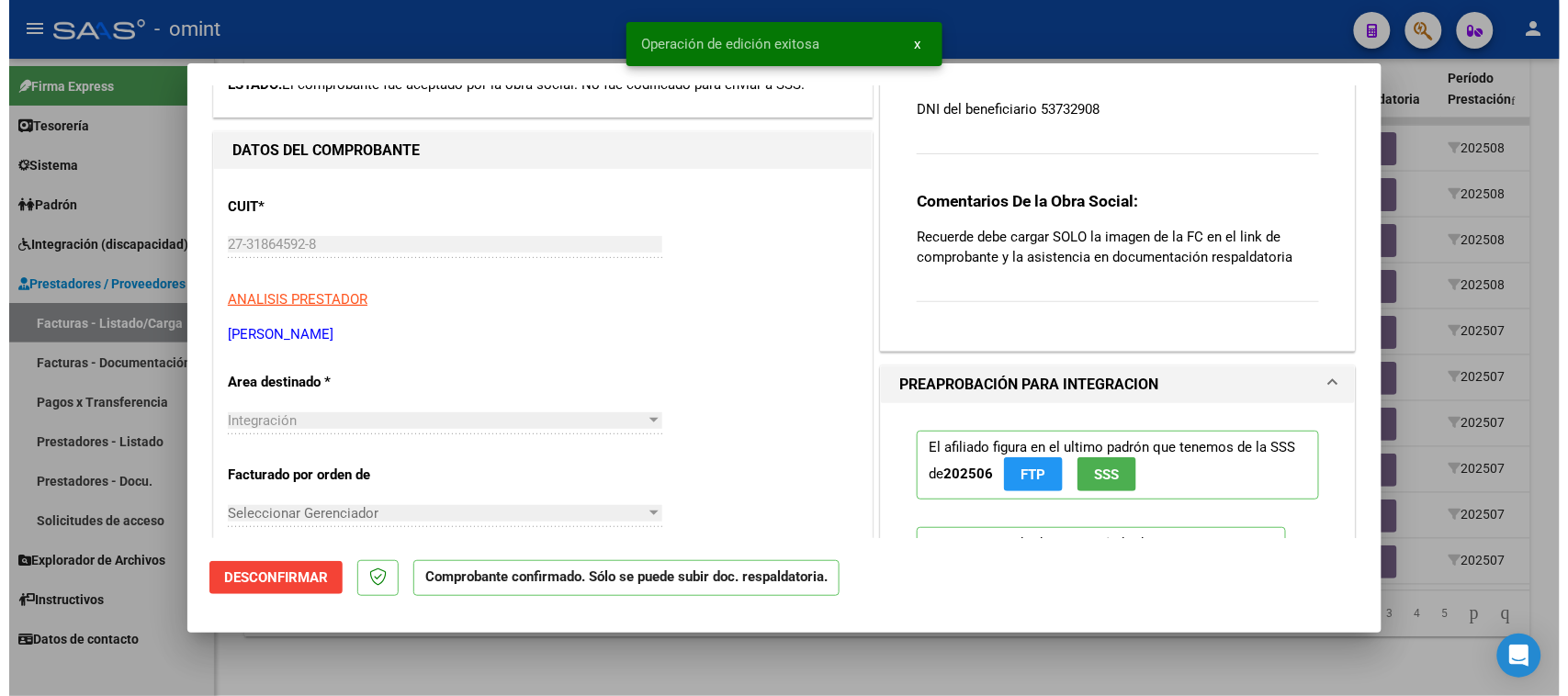
scroll to position [0, 0]
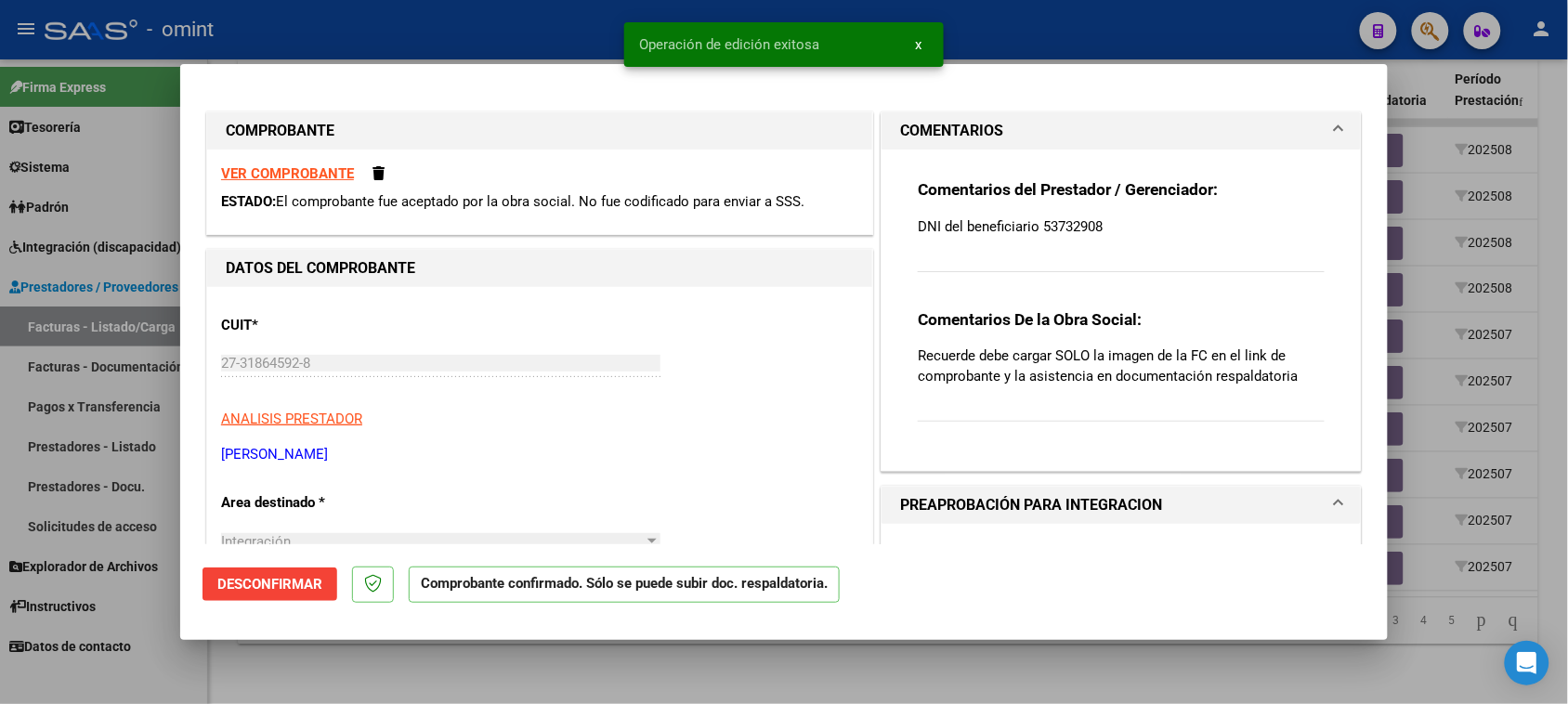
type input "$ 0,00"
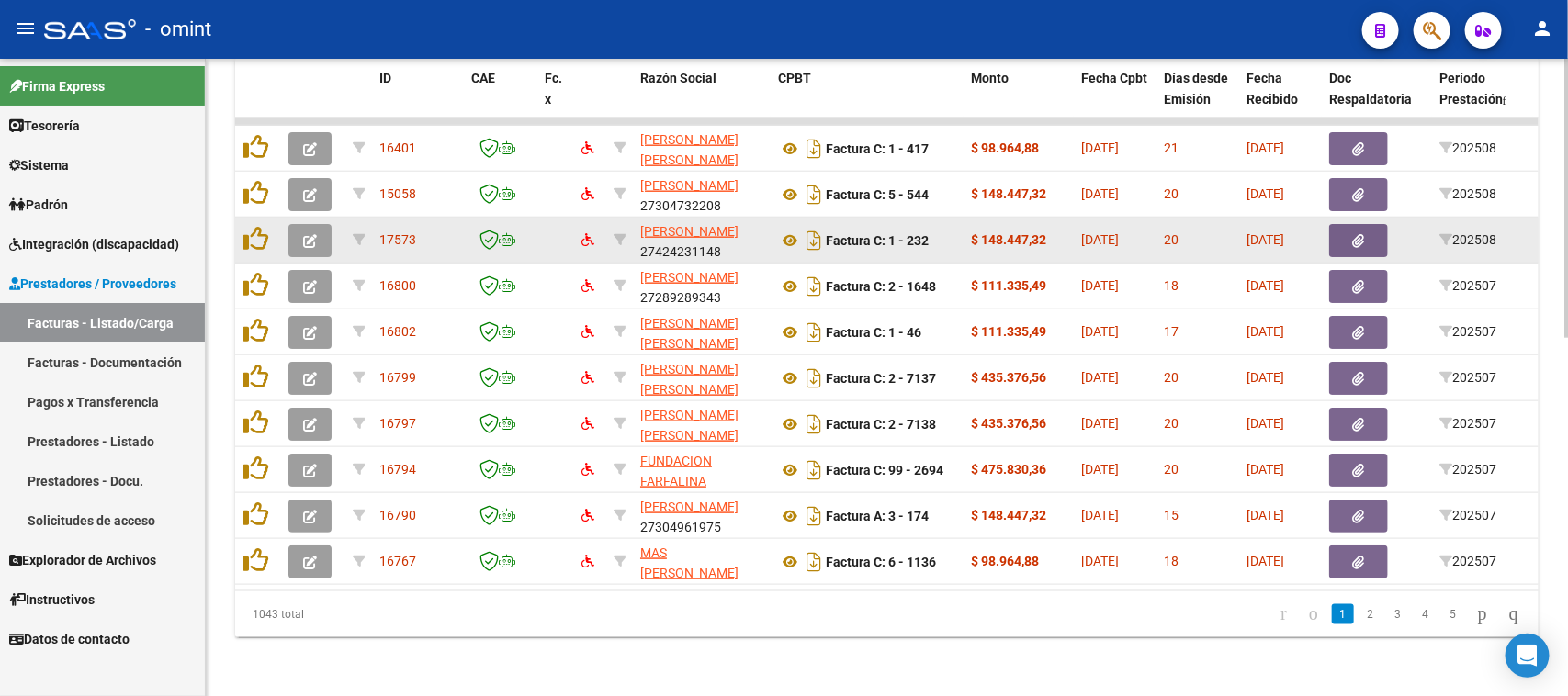
click at [325, 228] on button "button" at bounding box center [309, 240] width 43 height 33
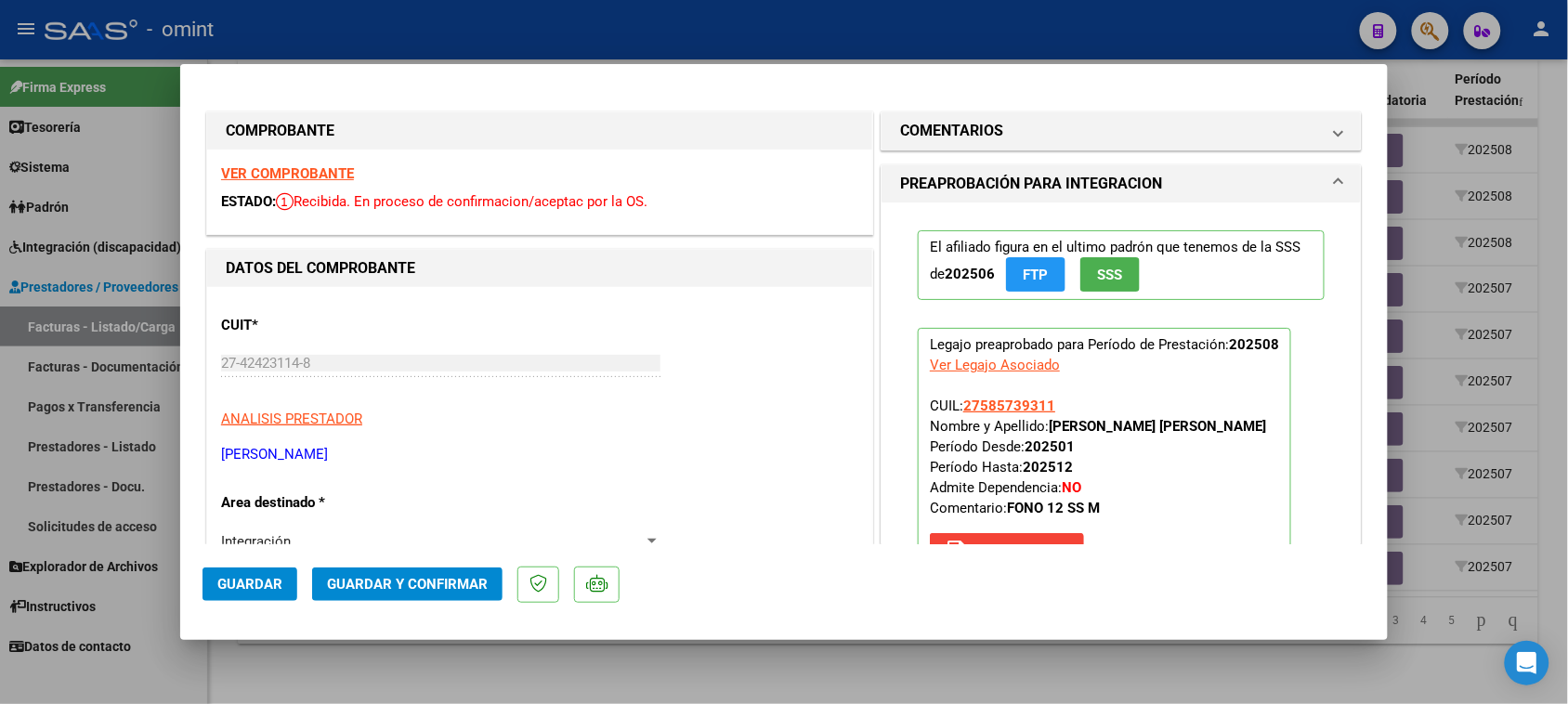
click at [330, 174] on strong "VER COMPROBANTE" at bounding box center [287, 173] width 133 height 17
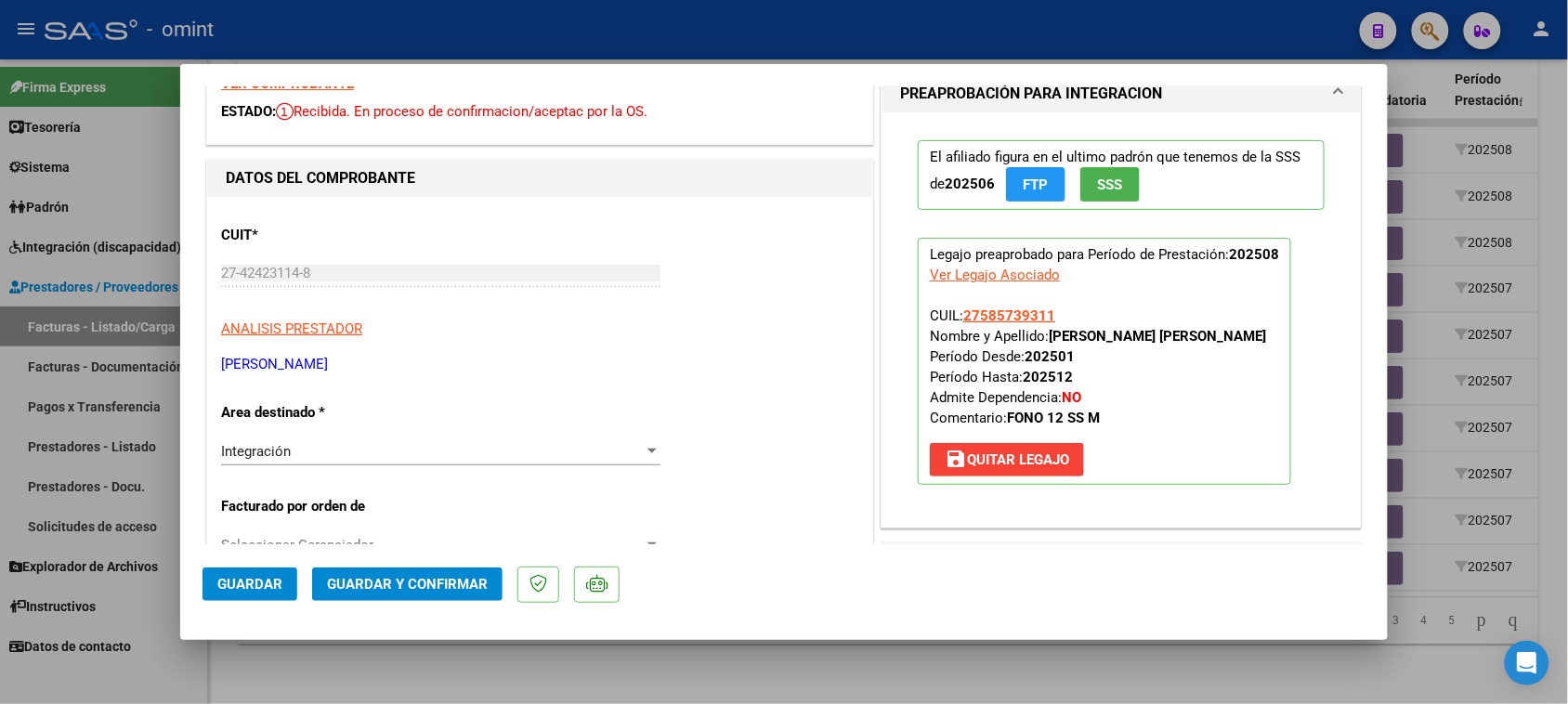
scroll to position [117, 0]
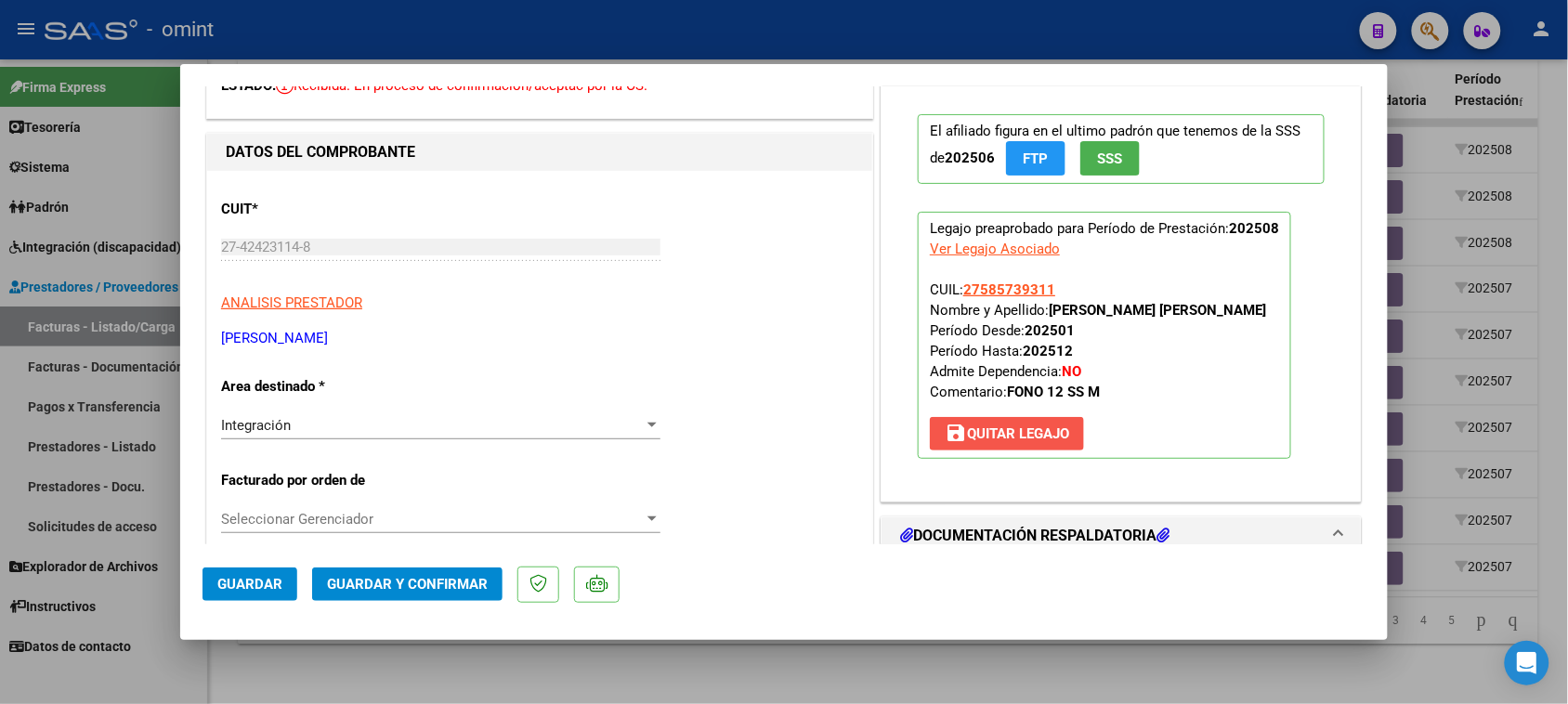
click at [1008, 448] on button "save Quitar Legajo" at bounding box center [1007, 434] width 154 height 33
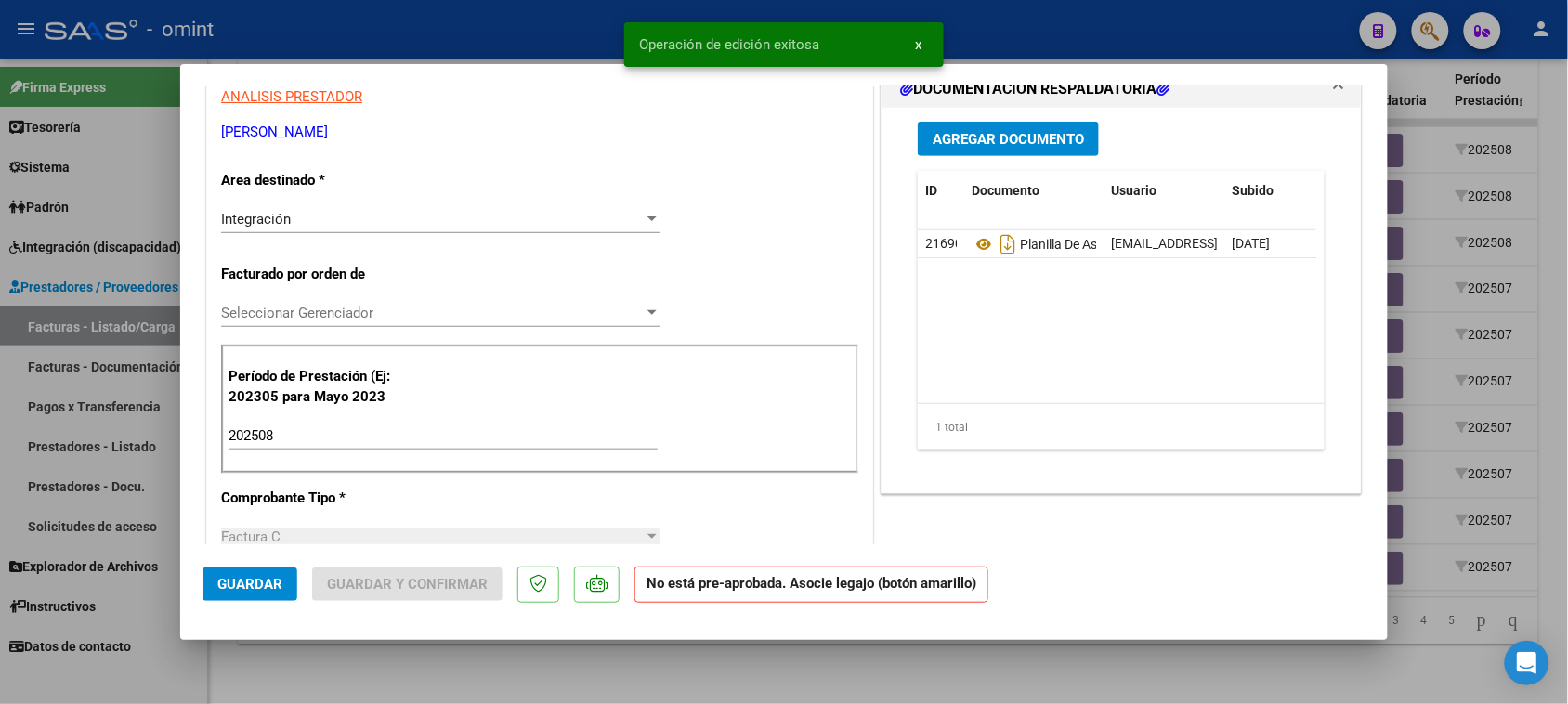
scroll to position [349, 0]
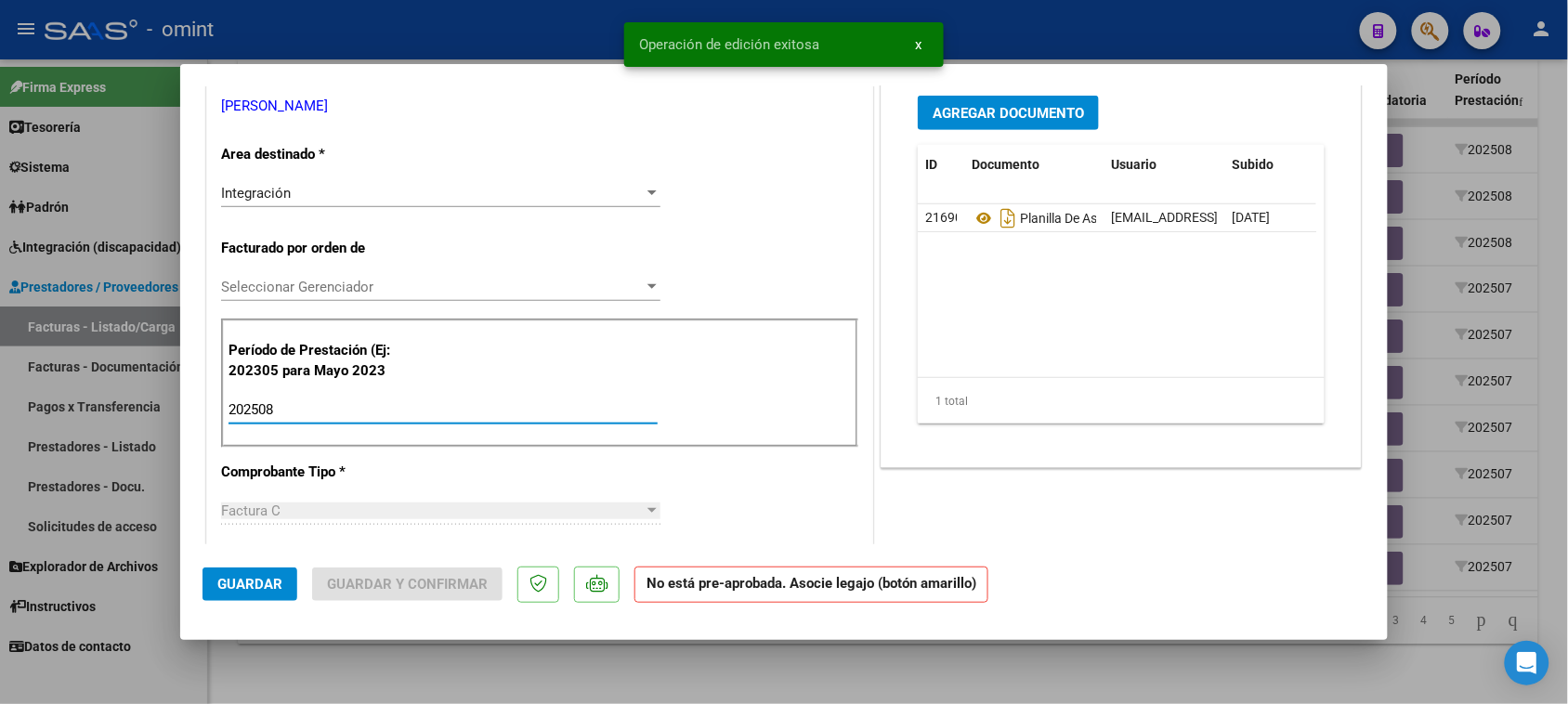
click at [531, 401] on input "202508" at bounding box center [443, 409] width 429 height 17
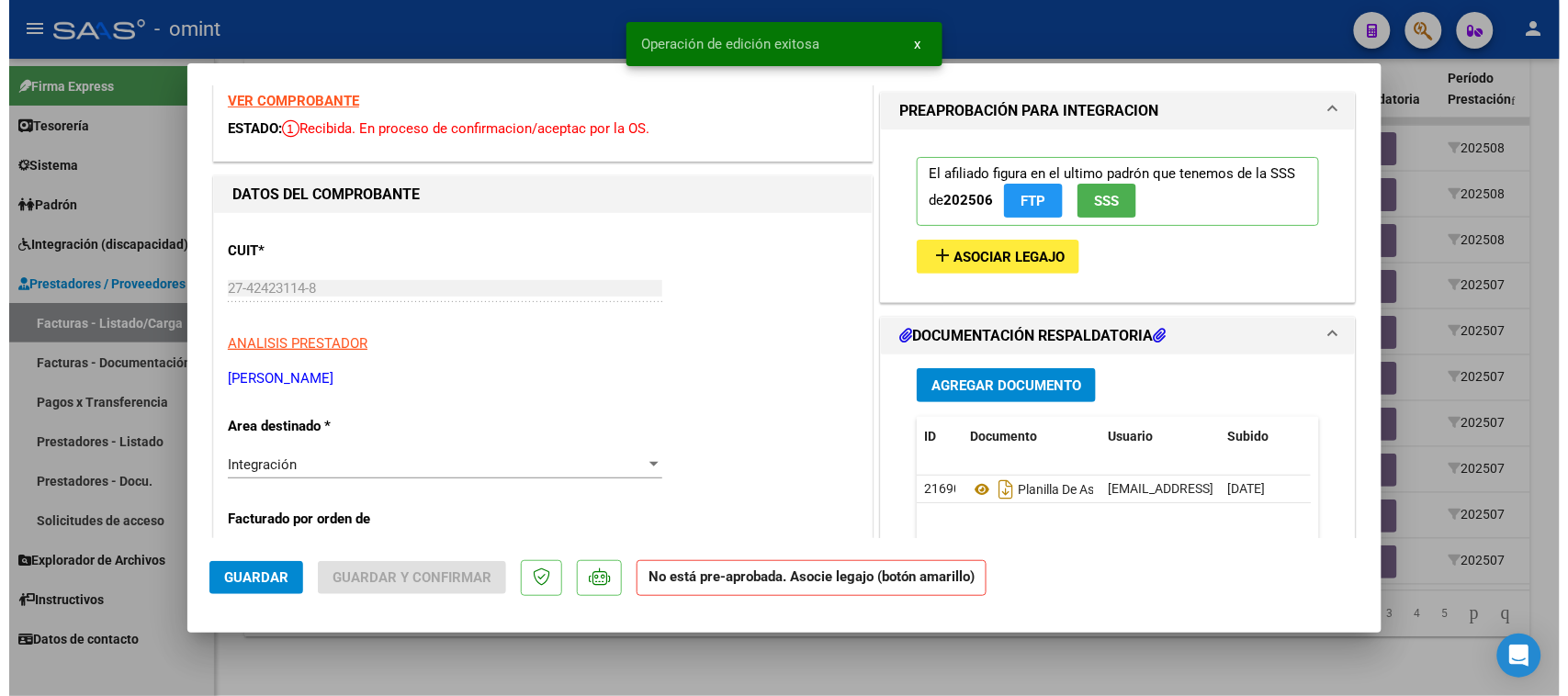
scroll to position [0, 0]
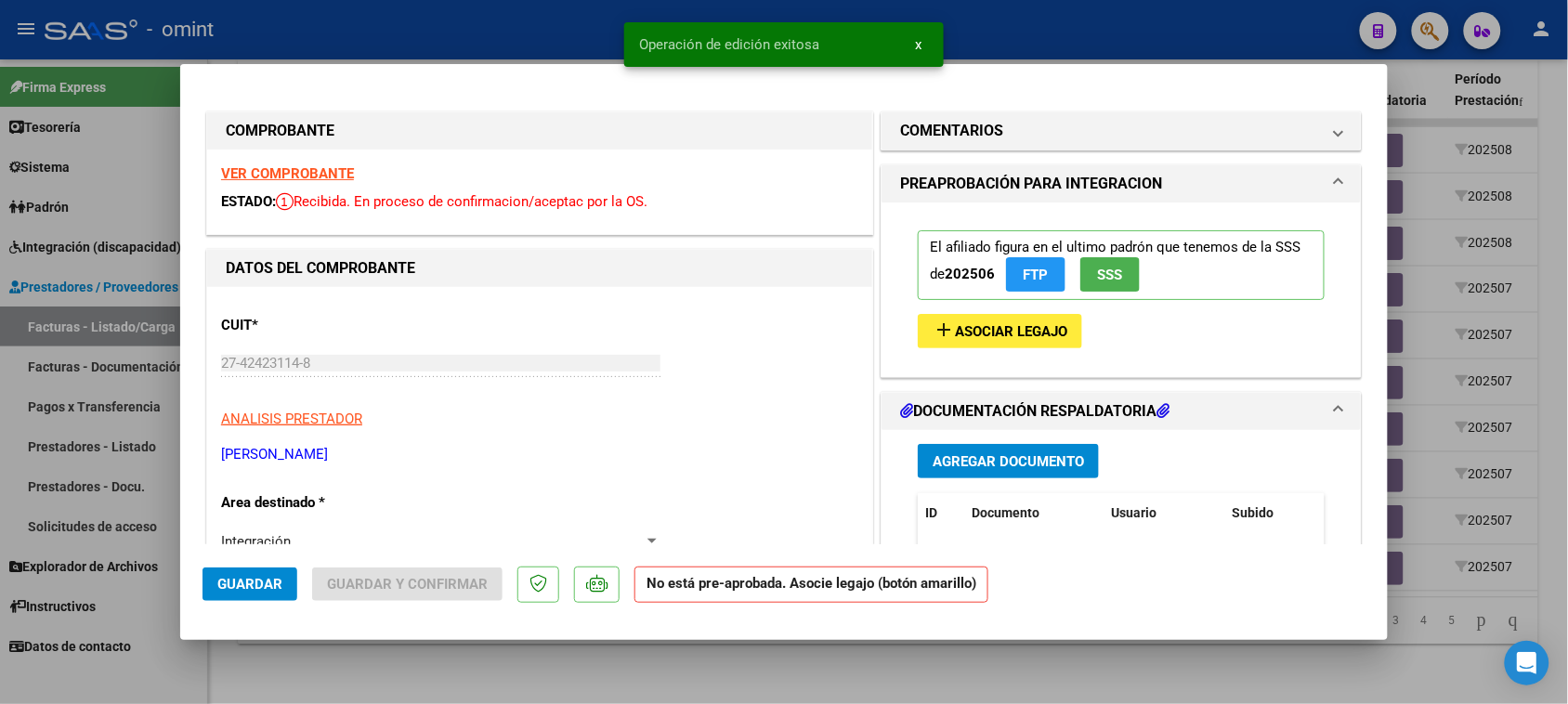
type input "202507"
click at [1008, 334] on span "Asociar Legajo" at bounding box center [1012, 331] width 113 height 17
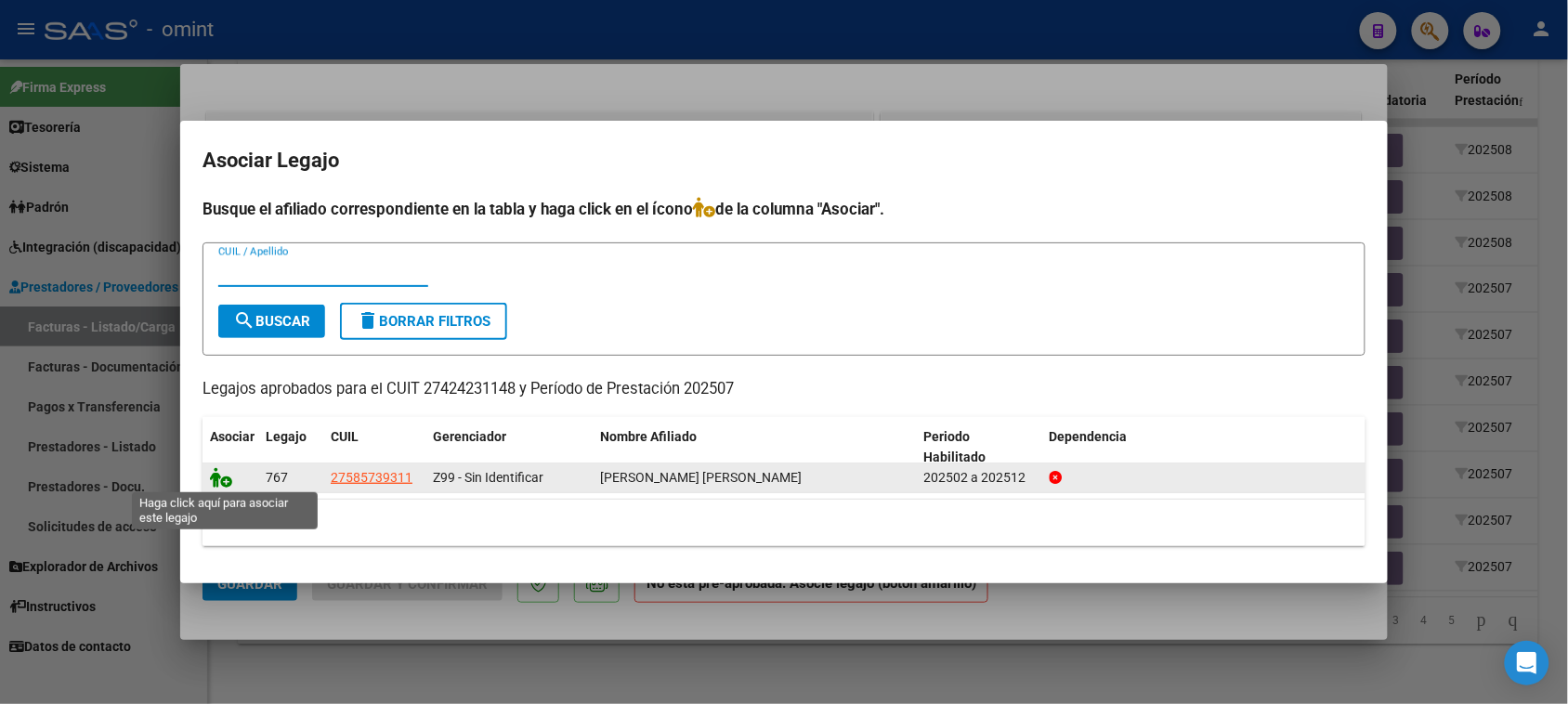
click at [218, 479] on icon at bounding box center [220, 477] width 22 height 20
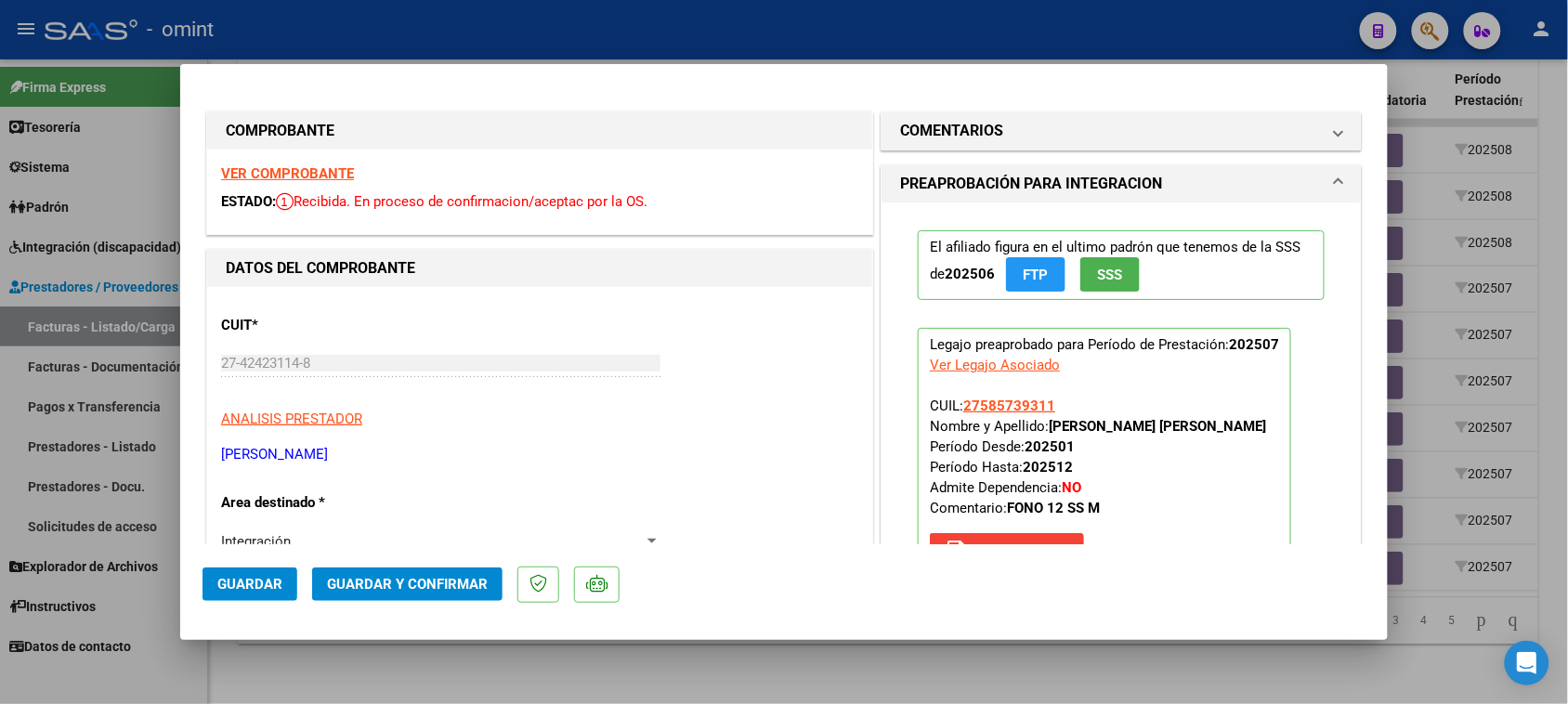
click at [442, 584] on span "Guardar y Confirmar" at bounding box center [408, 584] width 161 height 17
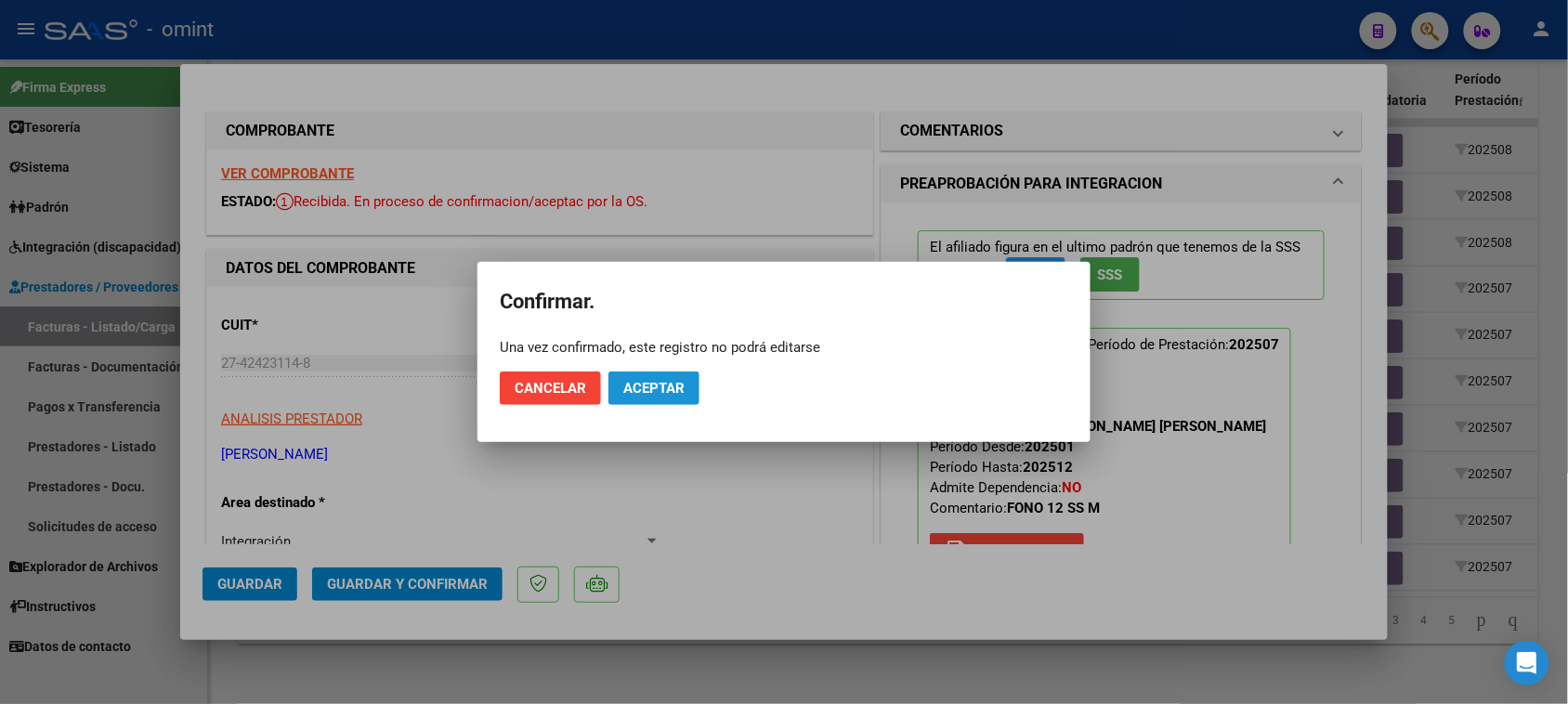
click at [659, 396] on span "Aceptar" at bounding box center [653, 387] width 61 height 17
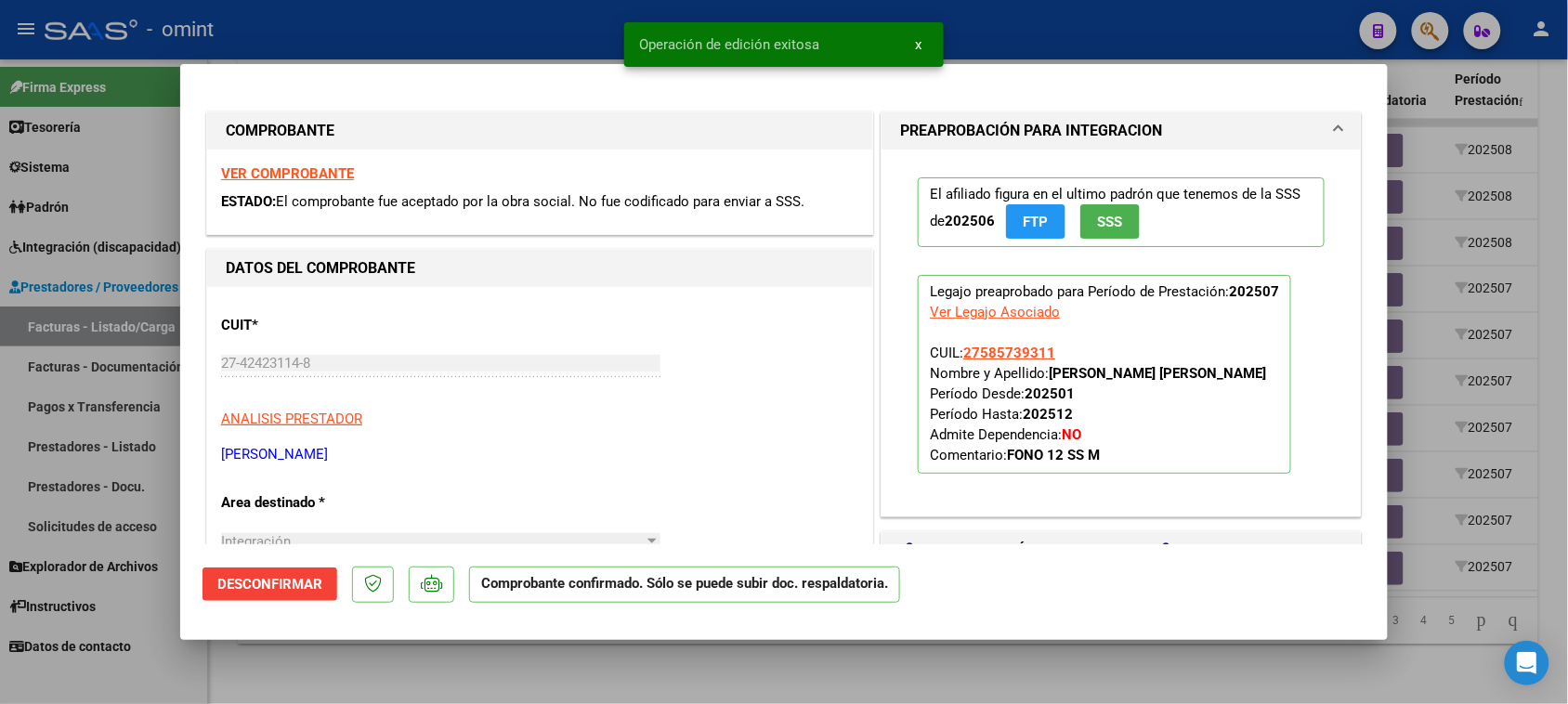
type input "$ 0,00"
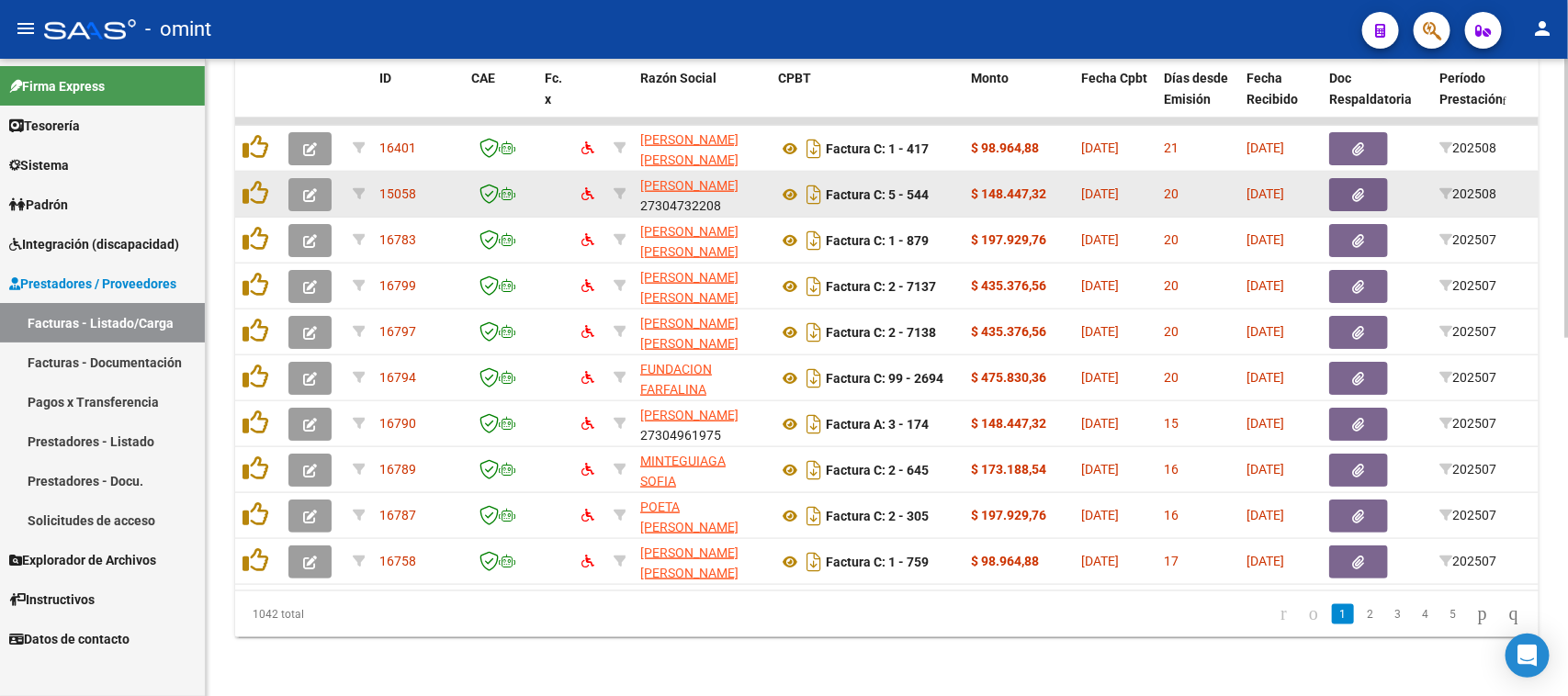
click at [323, 180] on button "button" at bounding box center [309, 195] width 43 height 33
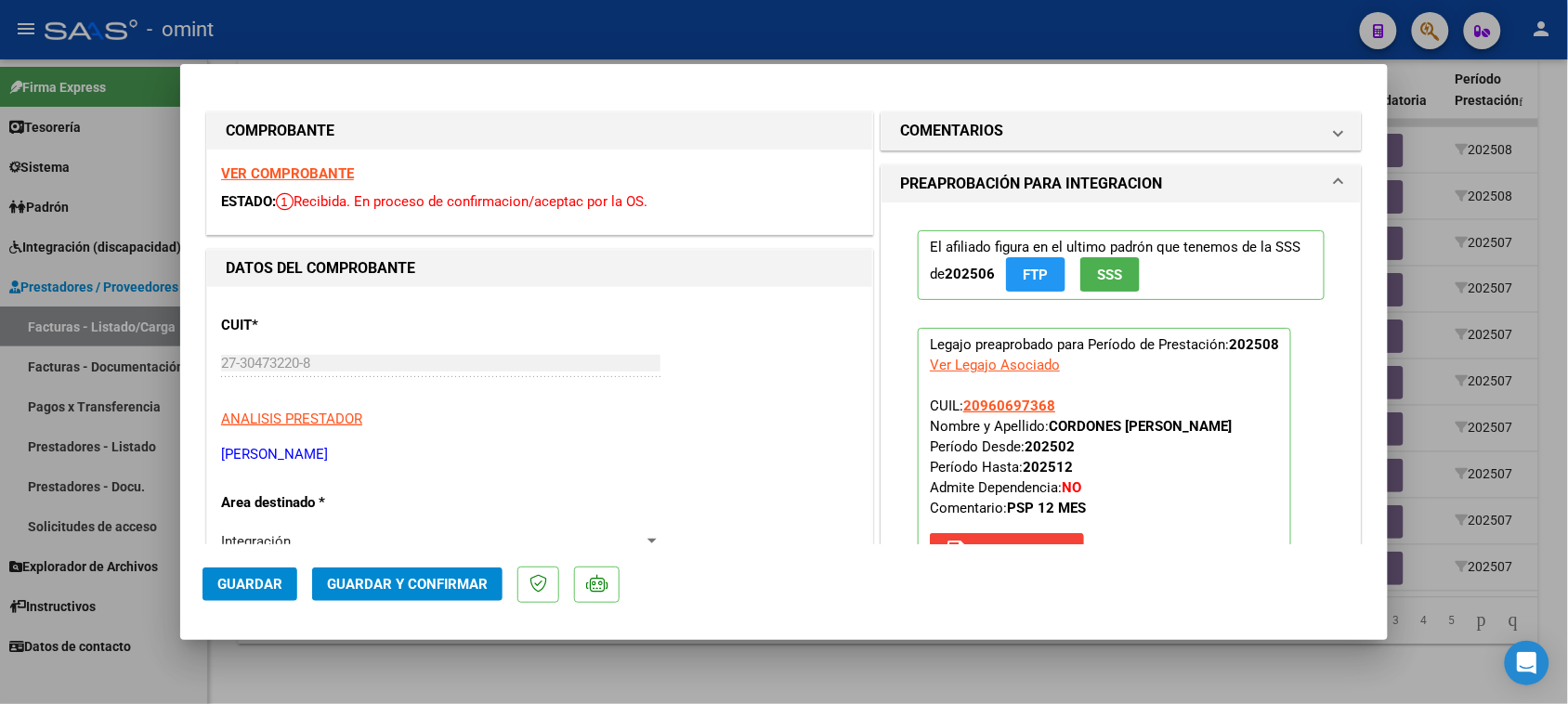
click at [280, 178] on strong "VER COMPROBANTE" at bounding box center [287, 173] width 133 height 17
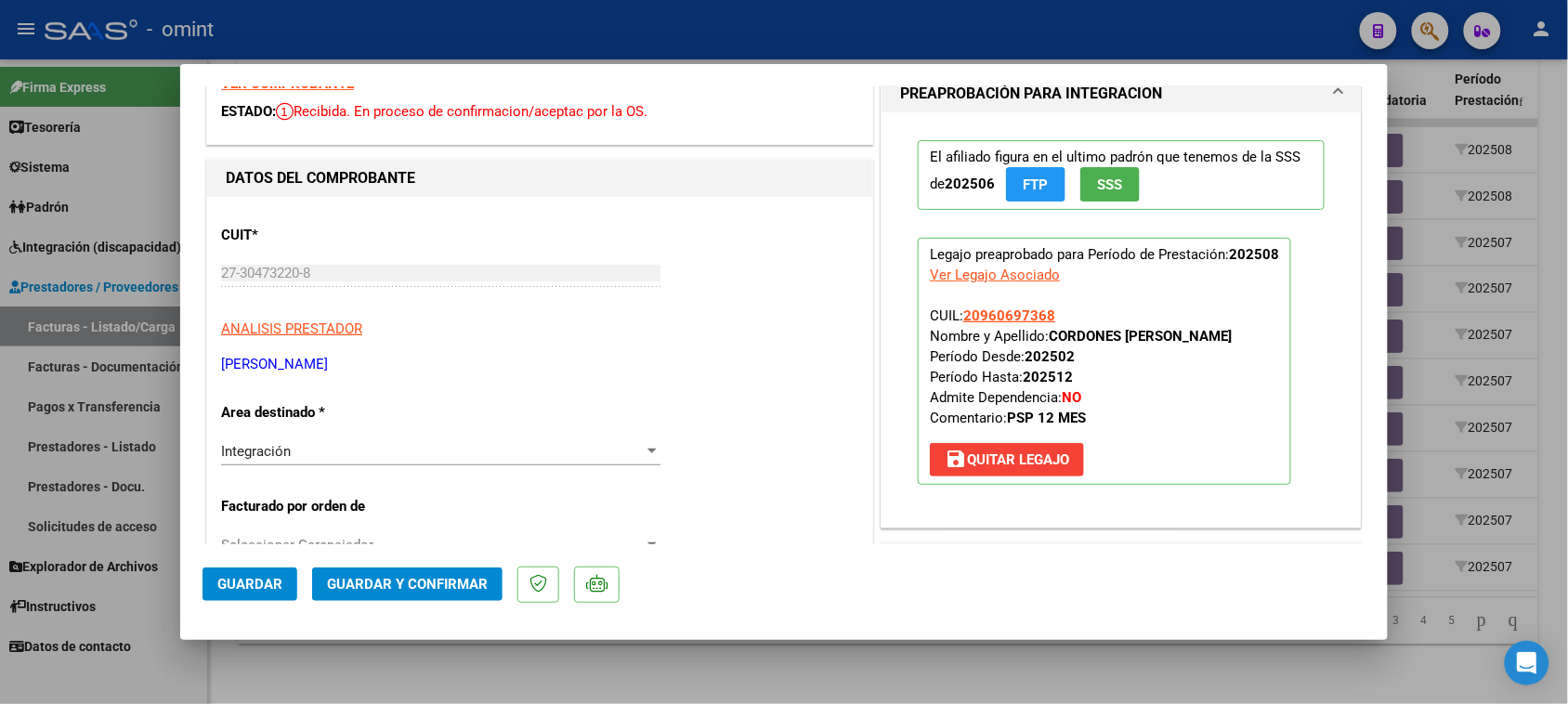
scroll to position [117, 0]
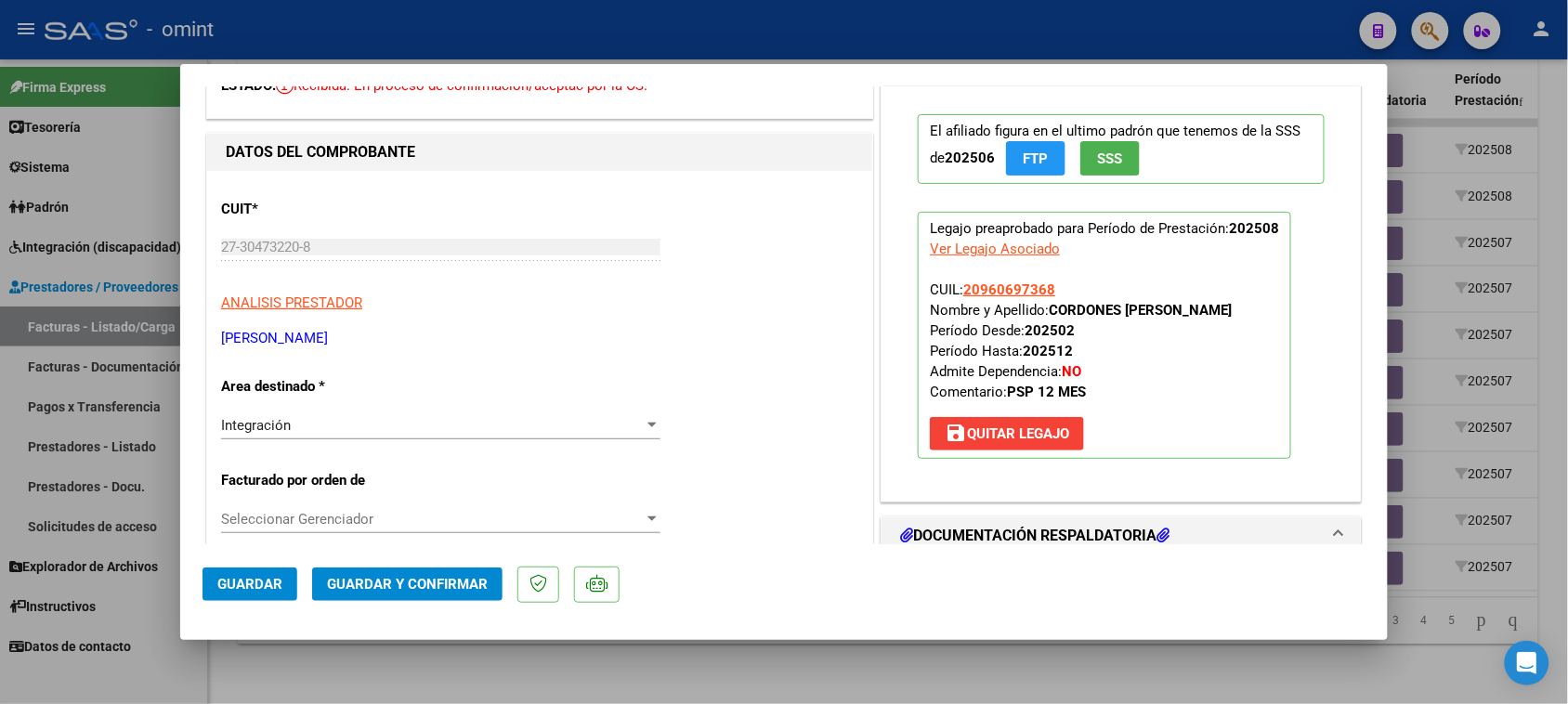
click at [979, 451] on button "save Quitar Legajo" at bounding box center [1007, 434] width 154 height 33
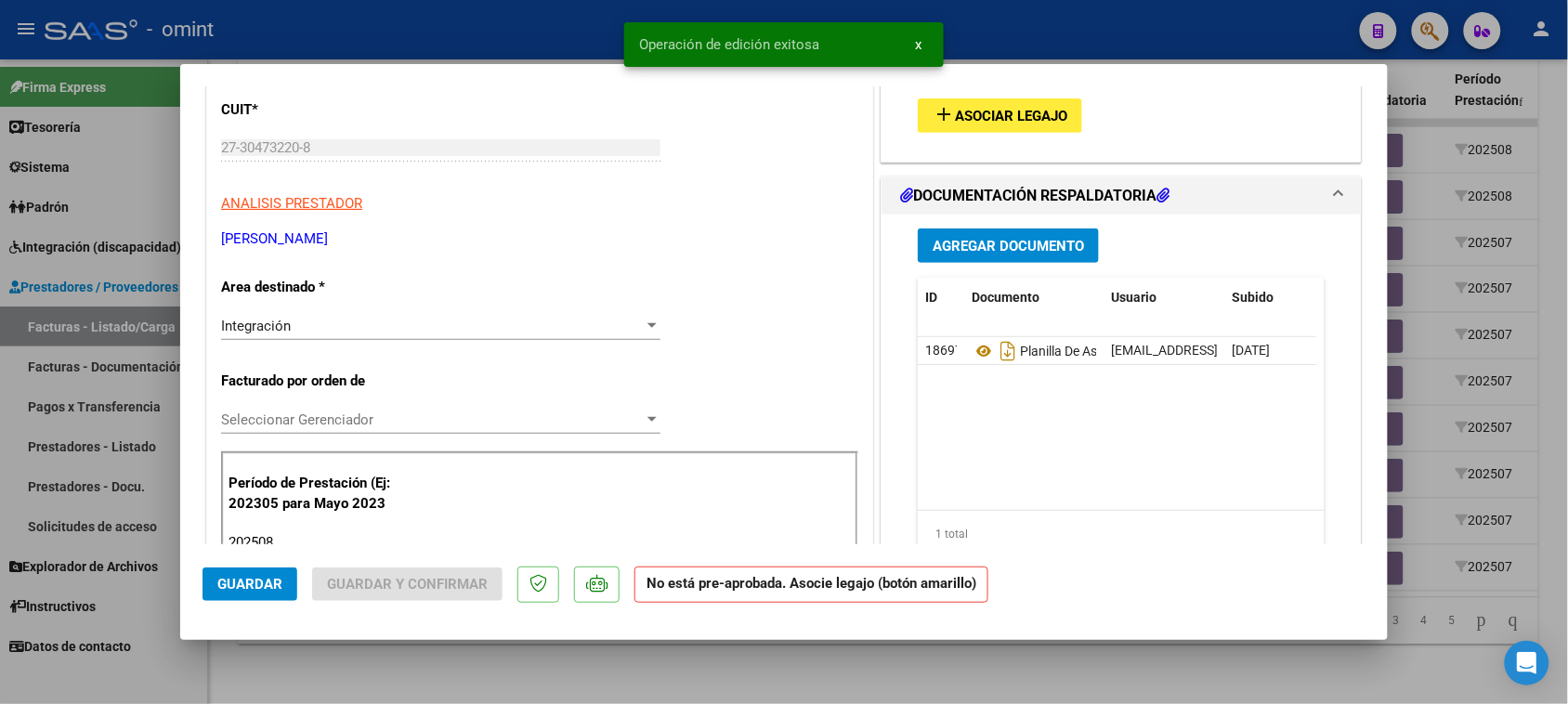
scroll to position [232, 0]
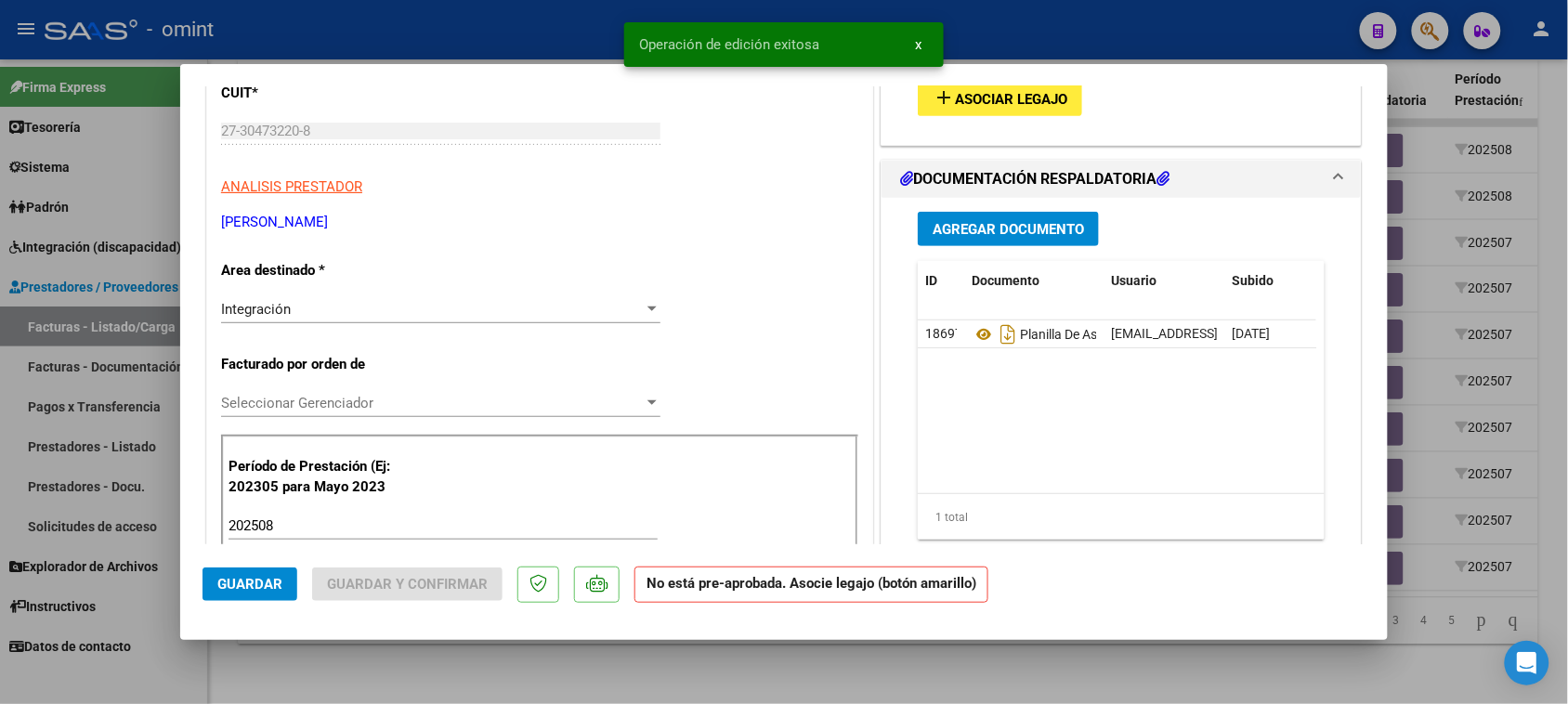
click at [434, 514] on div "202508 Ingrese el Período de Prestación como indica el ejemplo" at bounding box center [443, 525] width 429 height 28
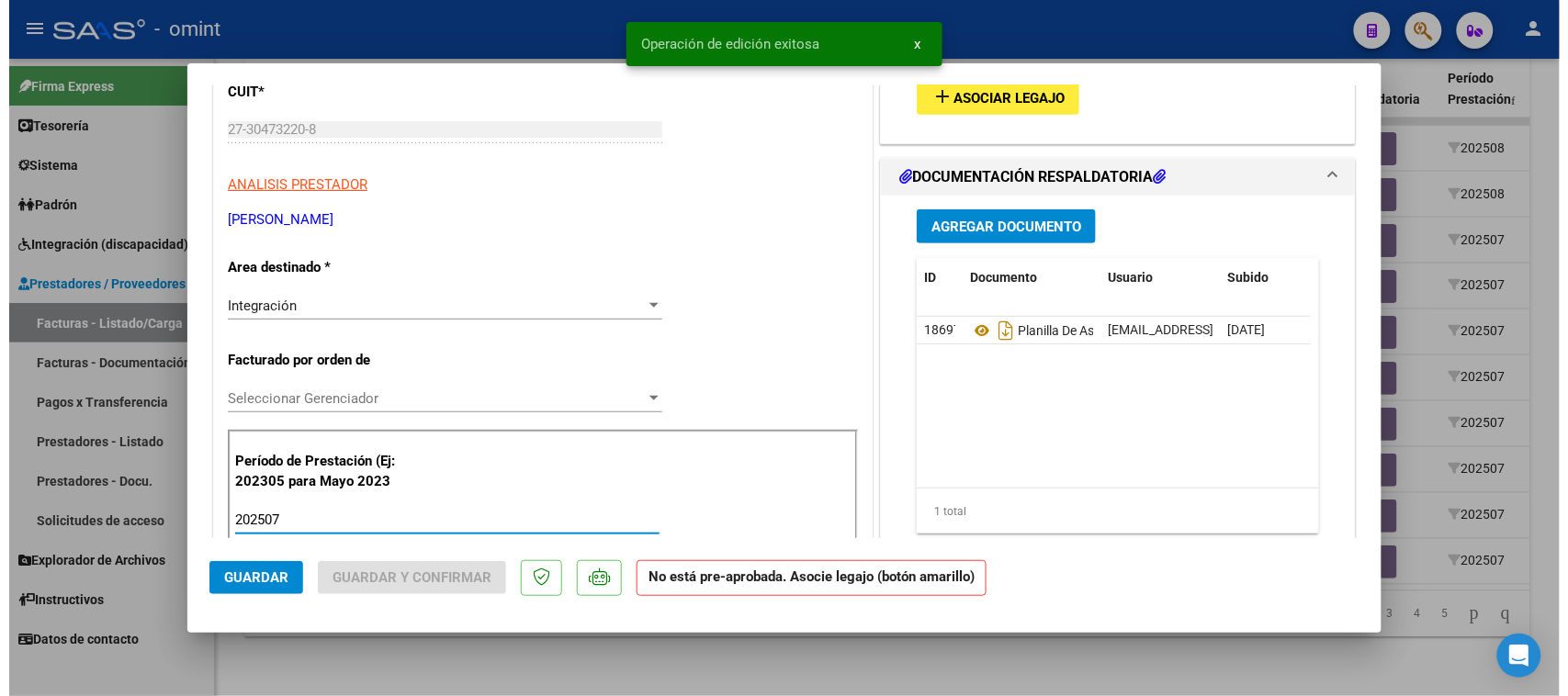
scroll to position [0, 0]
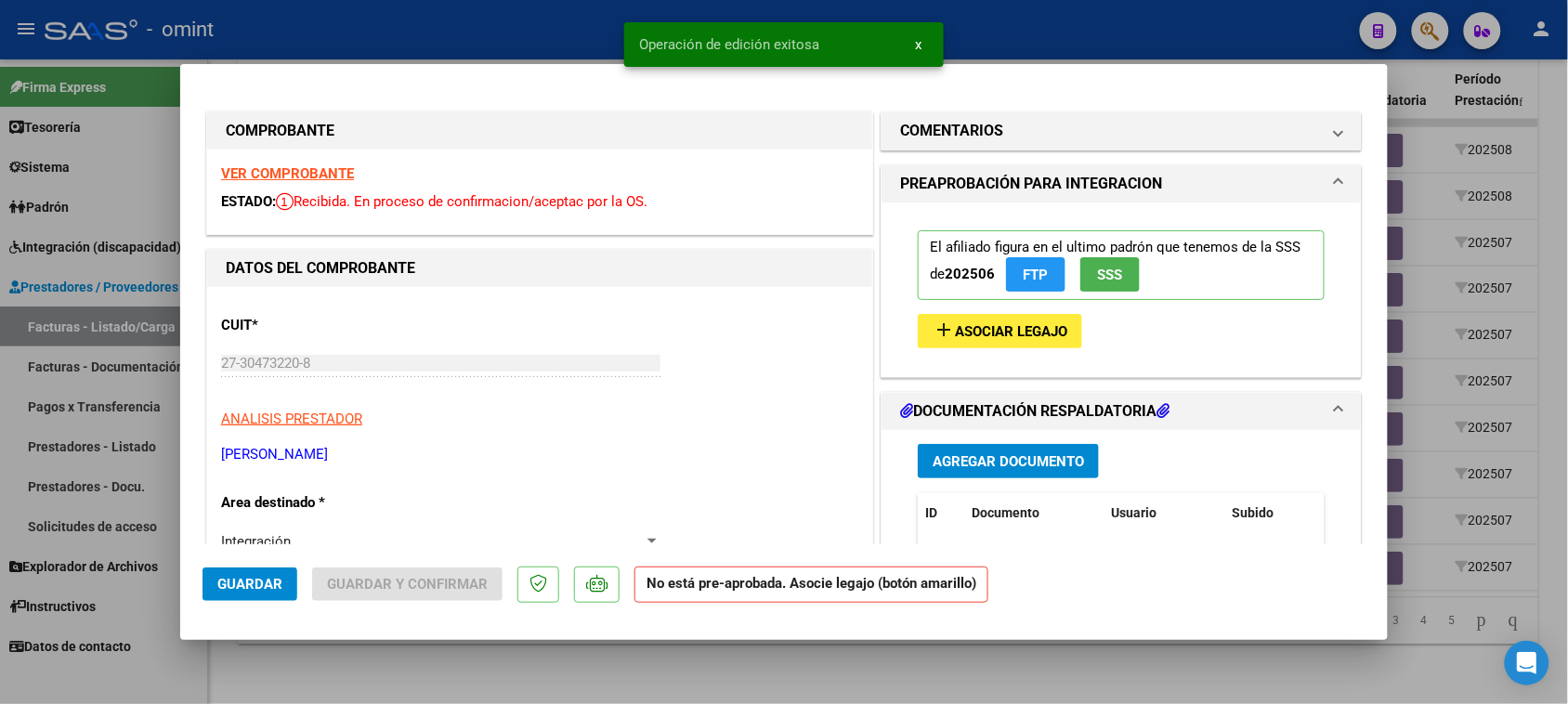
type input "202507"
click at [944, 325] on mat-icon "add" at bounding box center [944, 329] width 22 height 22
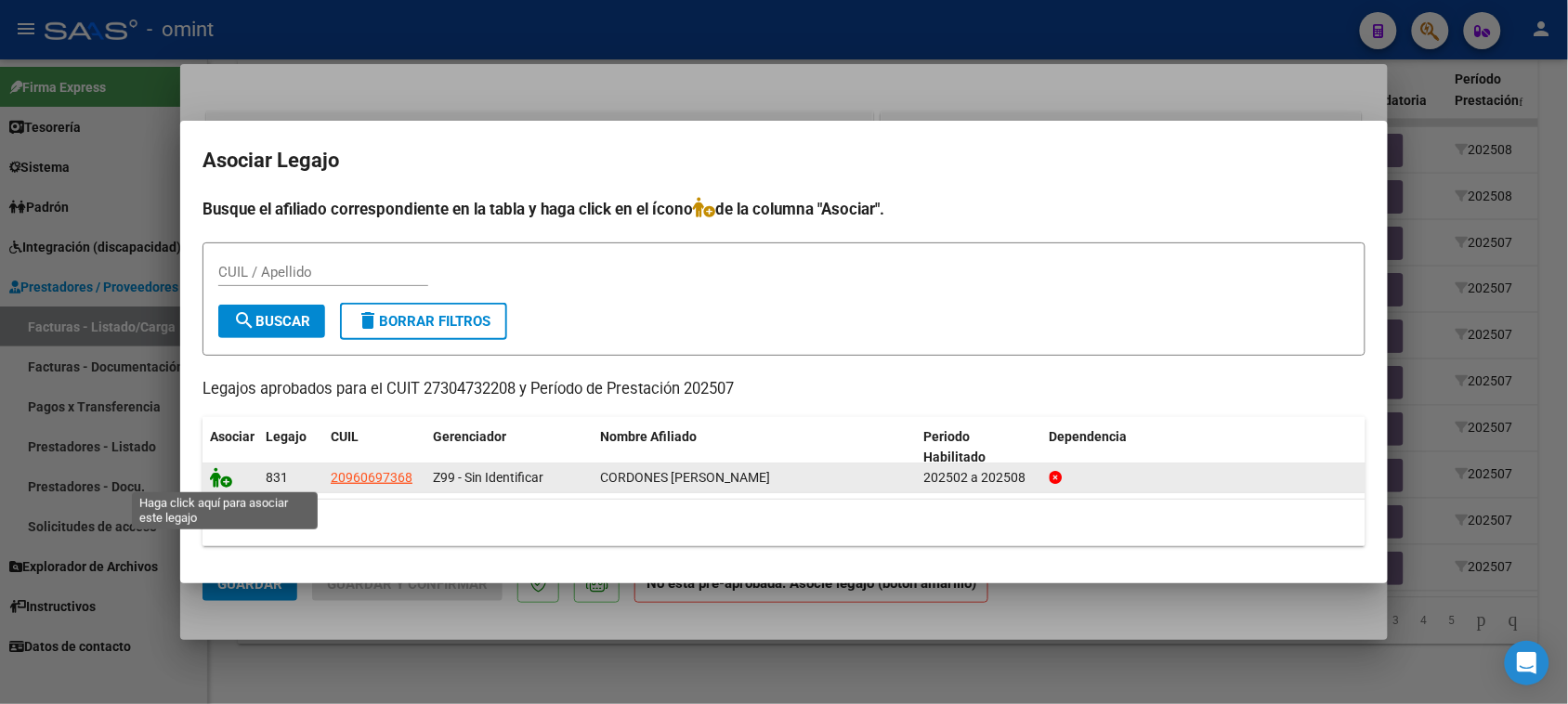
click at [219, 481] on icon at bounding box center [220, 477] width 22 height 20
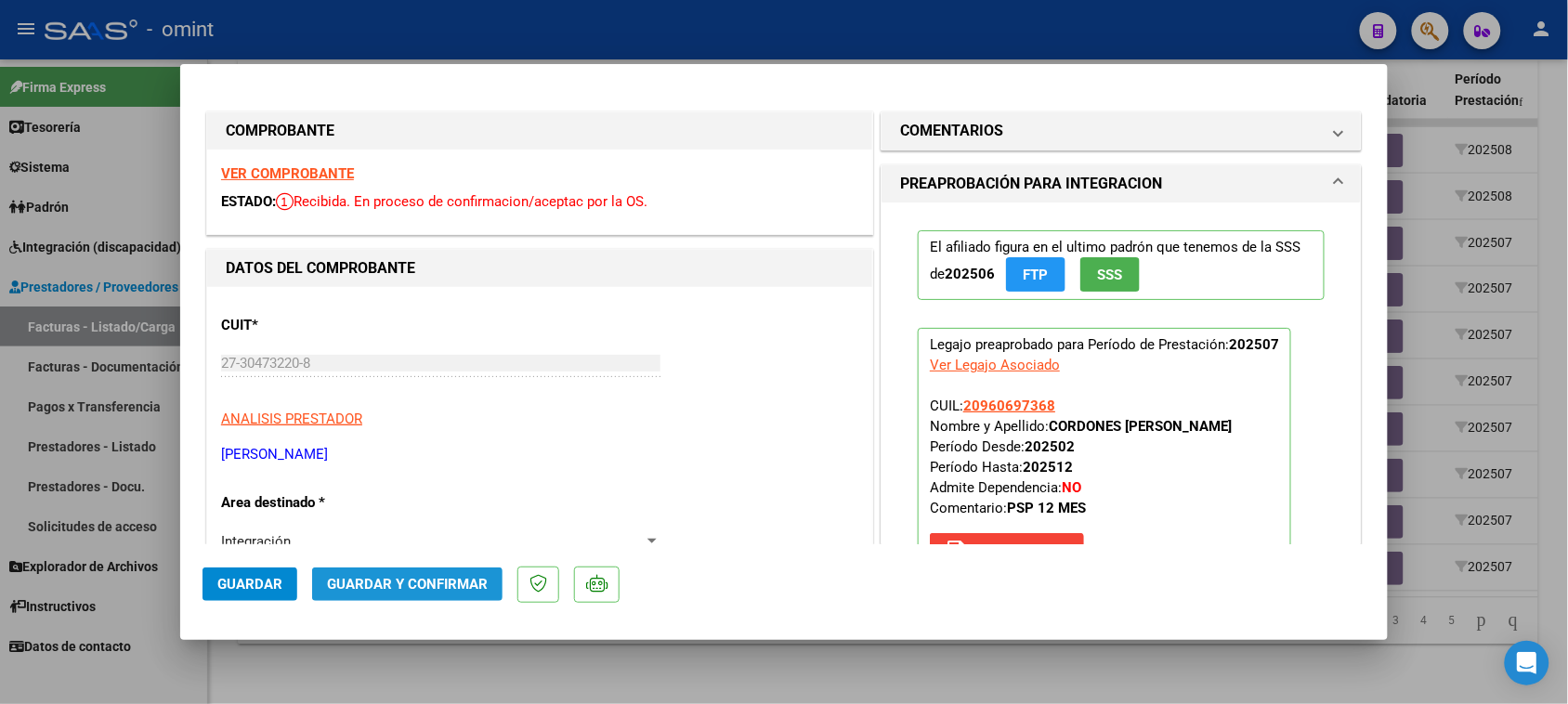
click at [484, 578] on span "Guardar y Confirmar" at bounding box center [408, 584] width 161 height 17
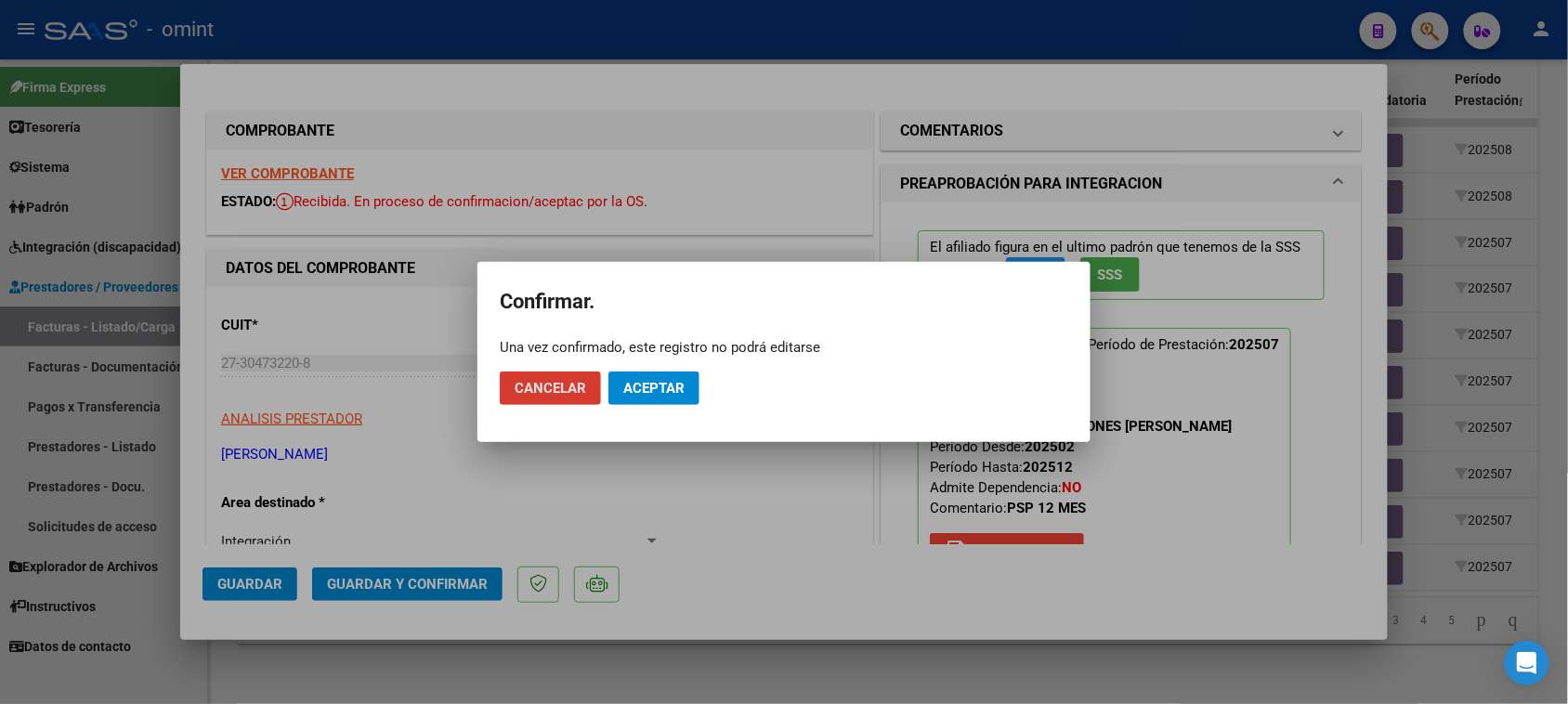
click at [636, 387] on span "Aceptar" at bounding box center [653, 387] width 61 height 17
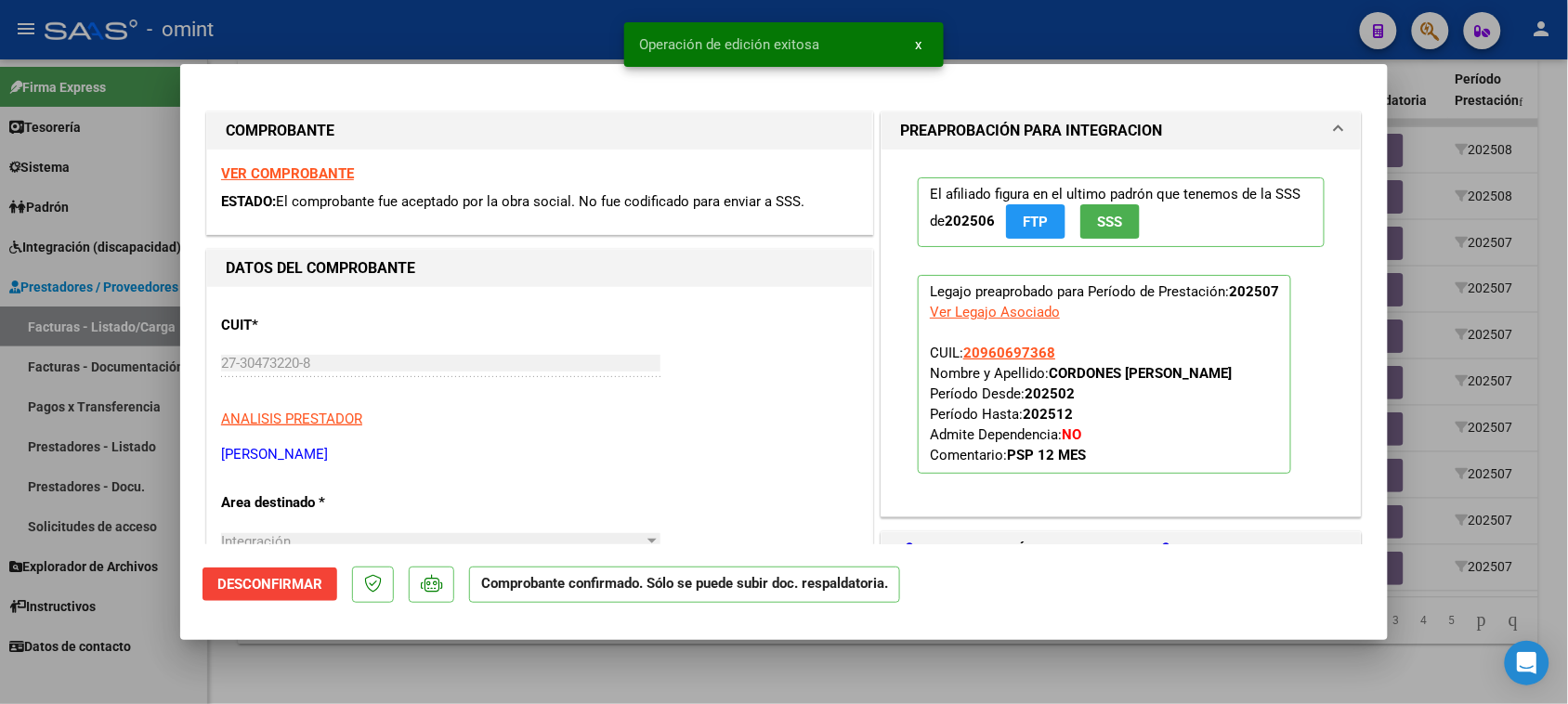
type input "$ 0,00"
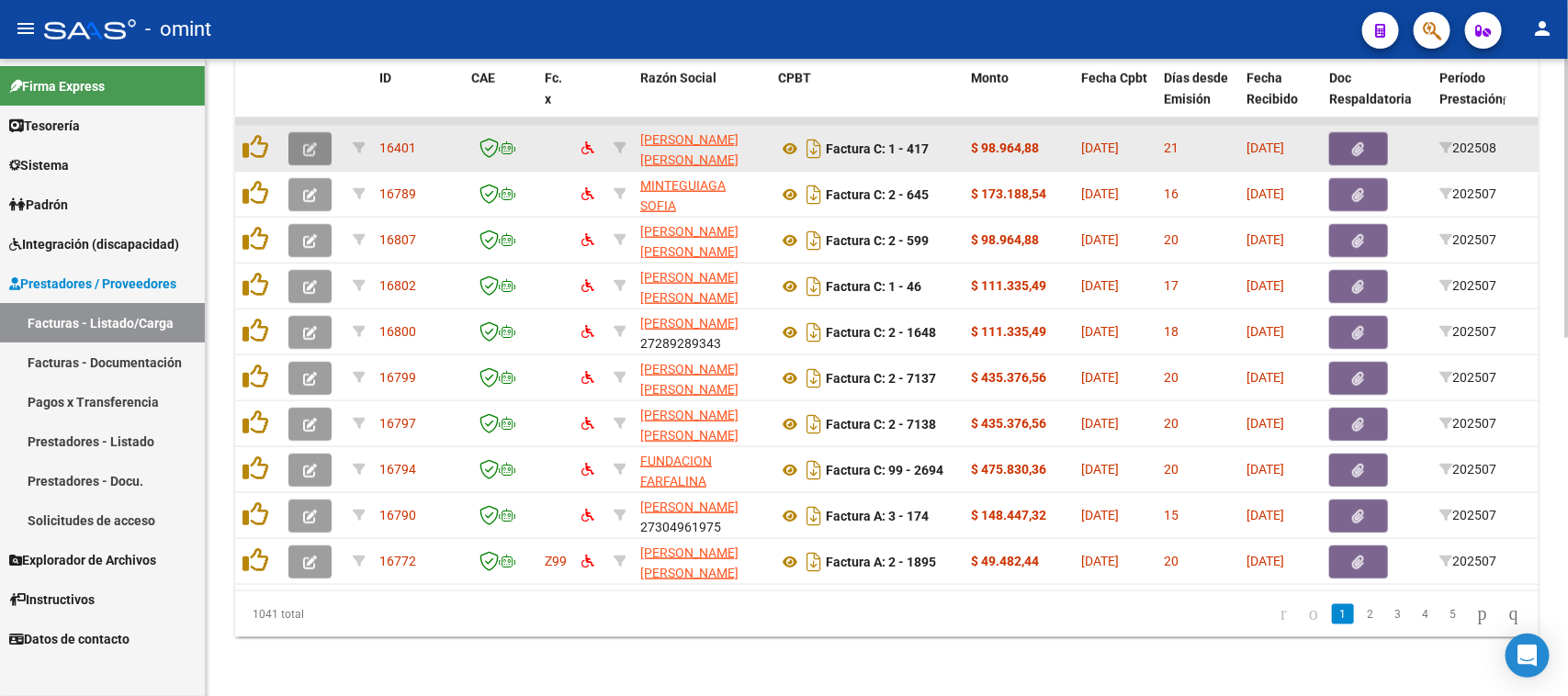
click at [317, 132] on button "button" at bounding box center [309, 149] width 43 height 33
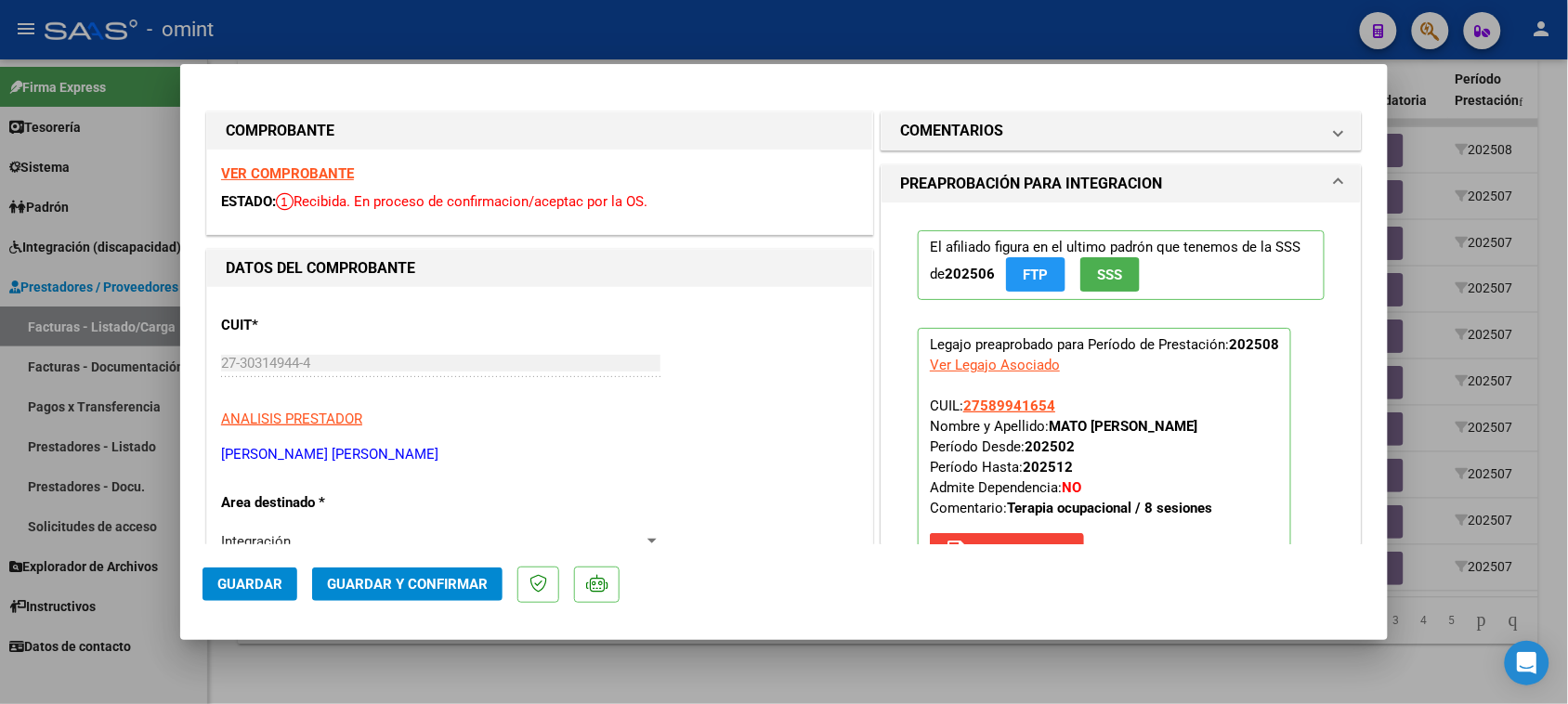
click at [320, 169] on strong "VER COMPROBANTE" at bounding box center [287, 173] width 133 height 17
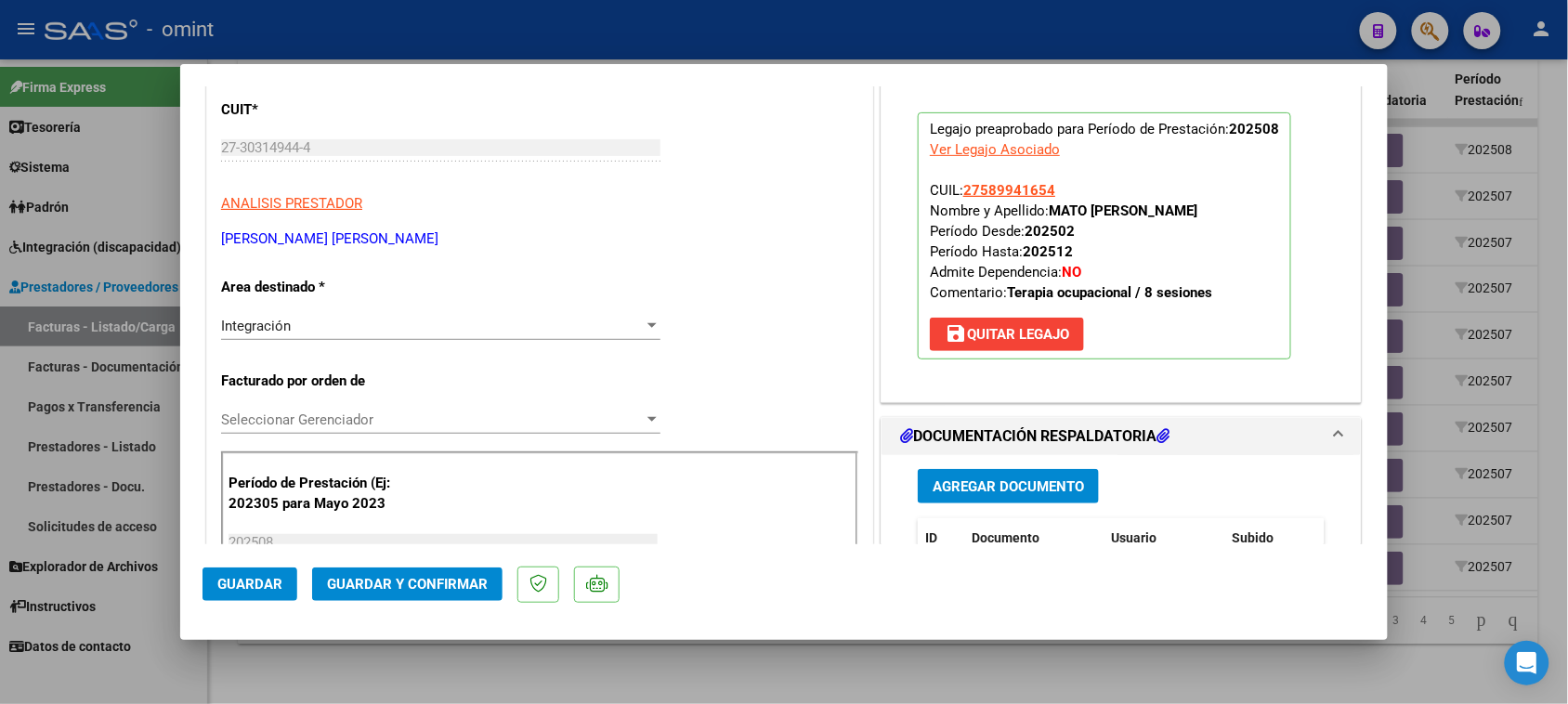
scroll to position [232, 0]
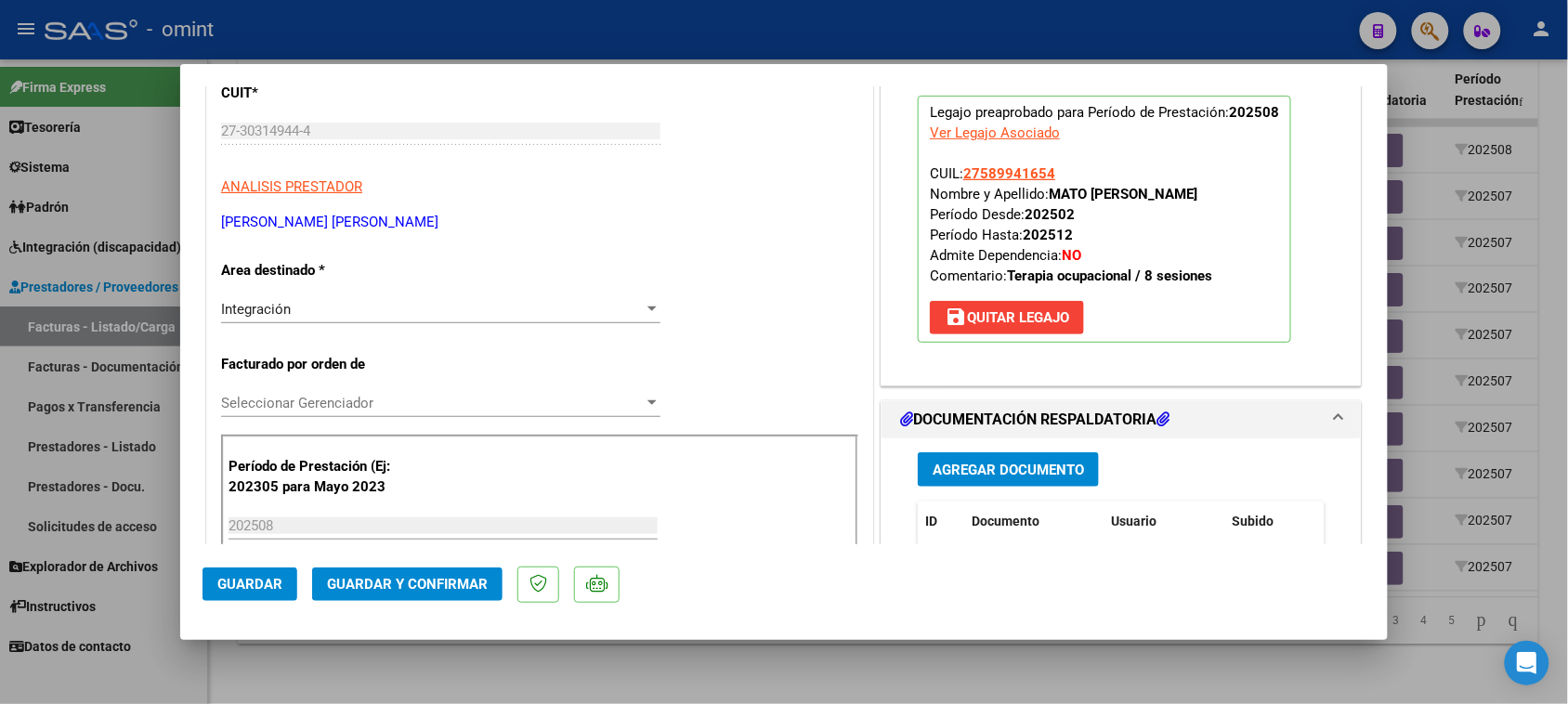
click at [955, 318] on mat-icon "save" at bounding box center [955, 317] width 22 height 22
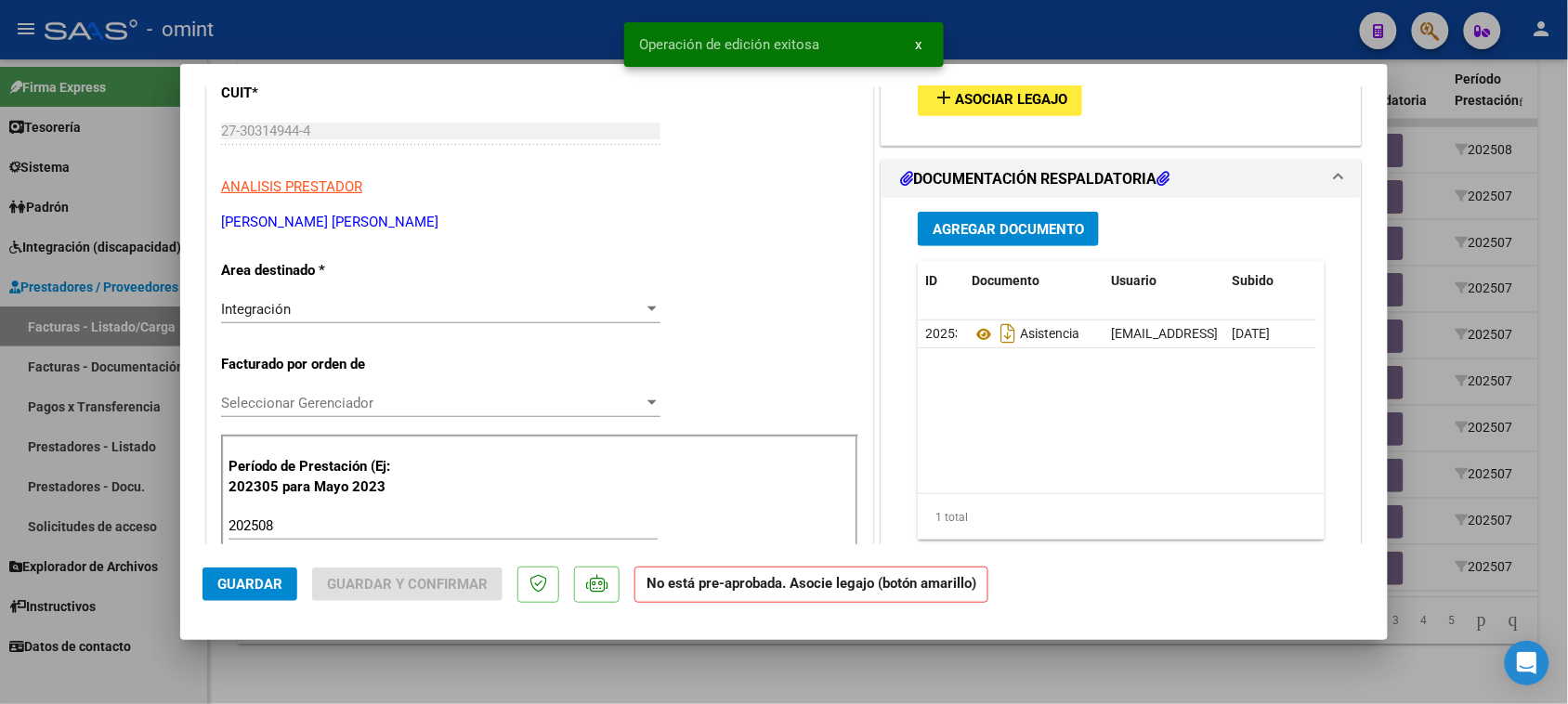
scroll to position [349, 0]
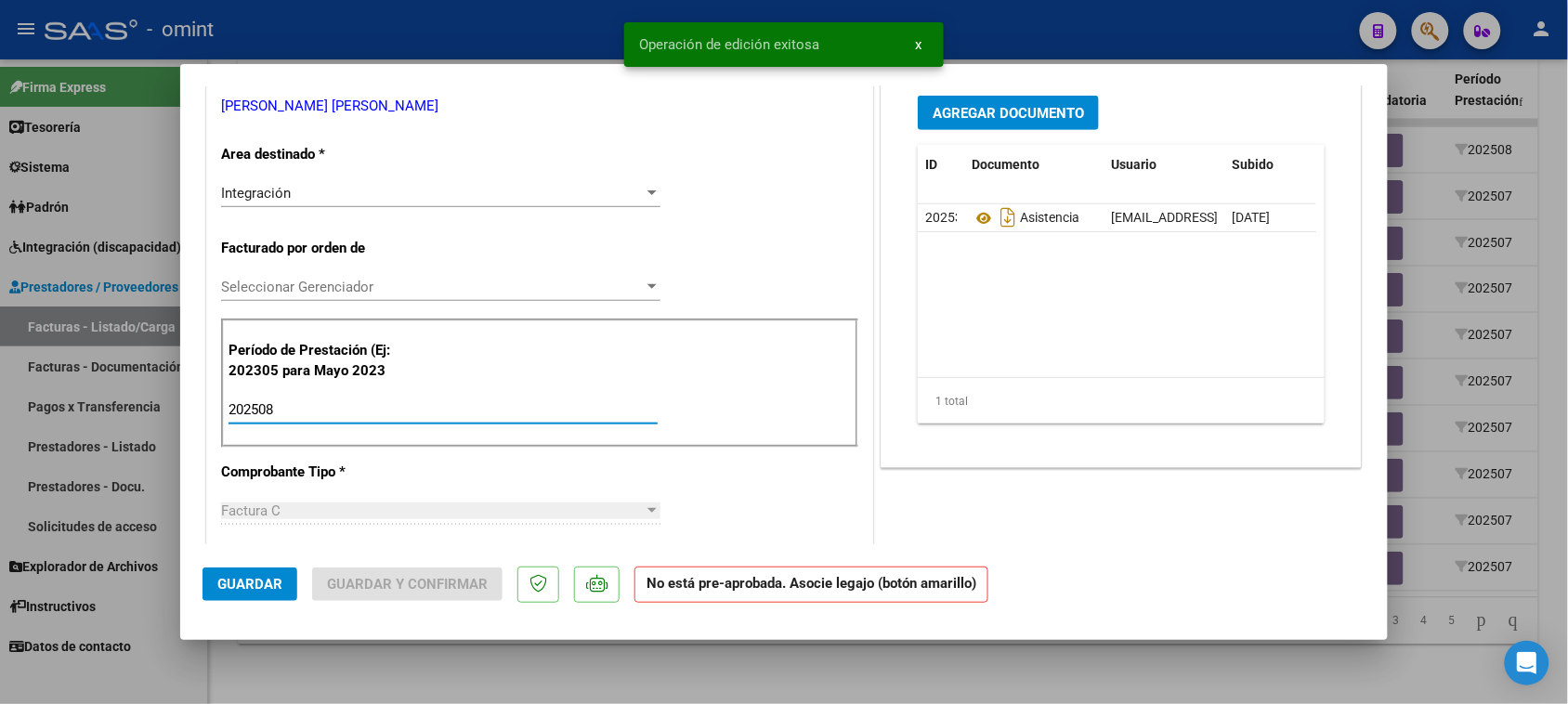
click at [442, 401] on input "202508" at bounding box center [443, 409] width 429 height 17
type input "202507"
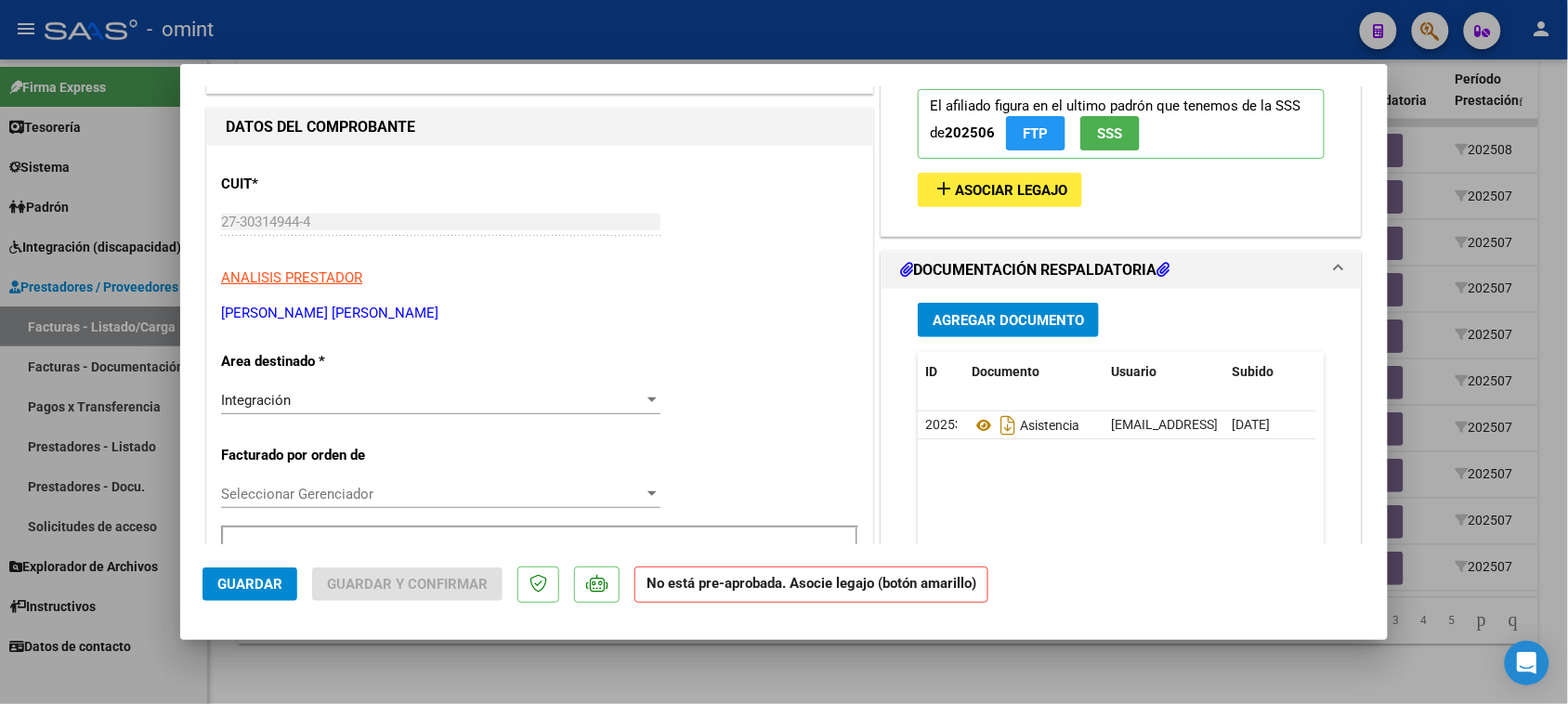
scroll to position [117, 0]
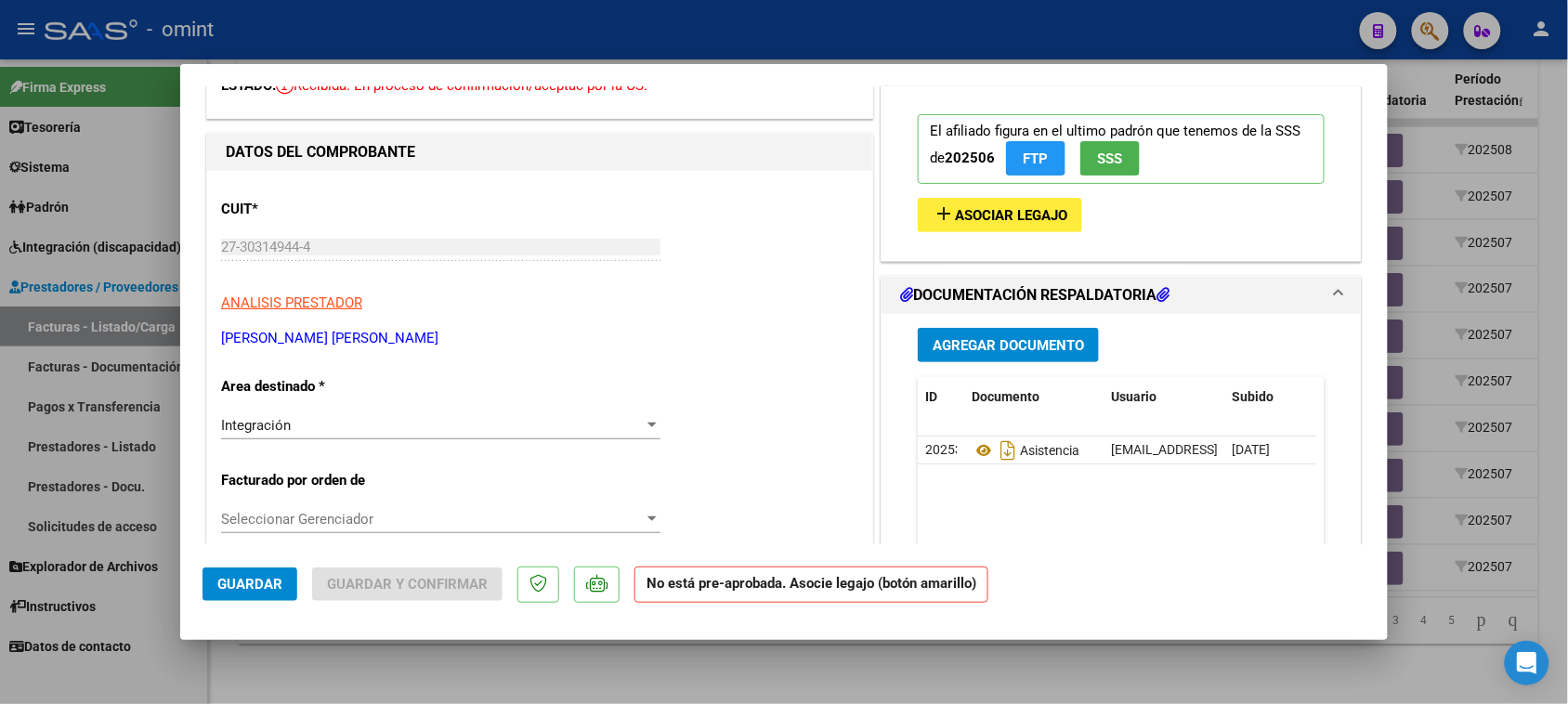
click at [955, 223] on span "Asociar Legajo" at bounding box center [1012, 215] width 113 height 17
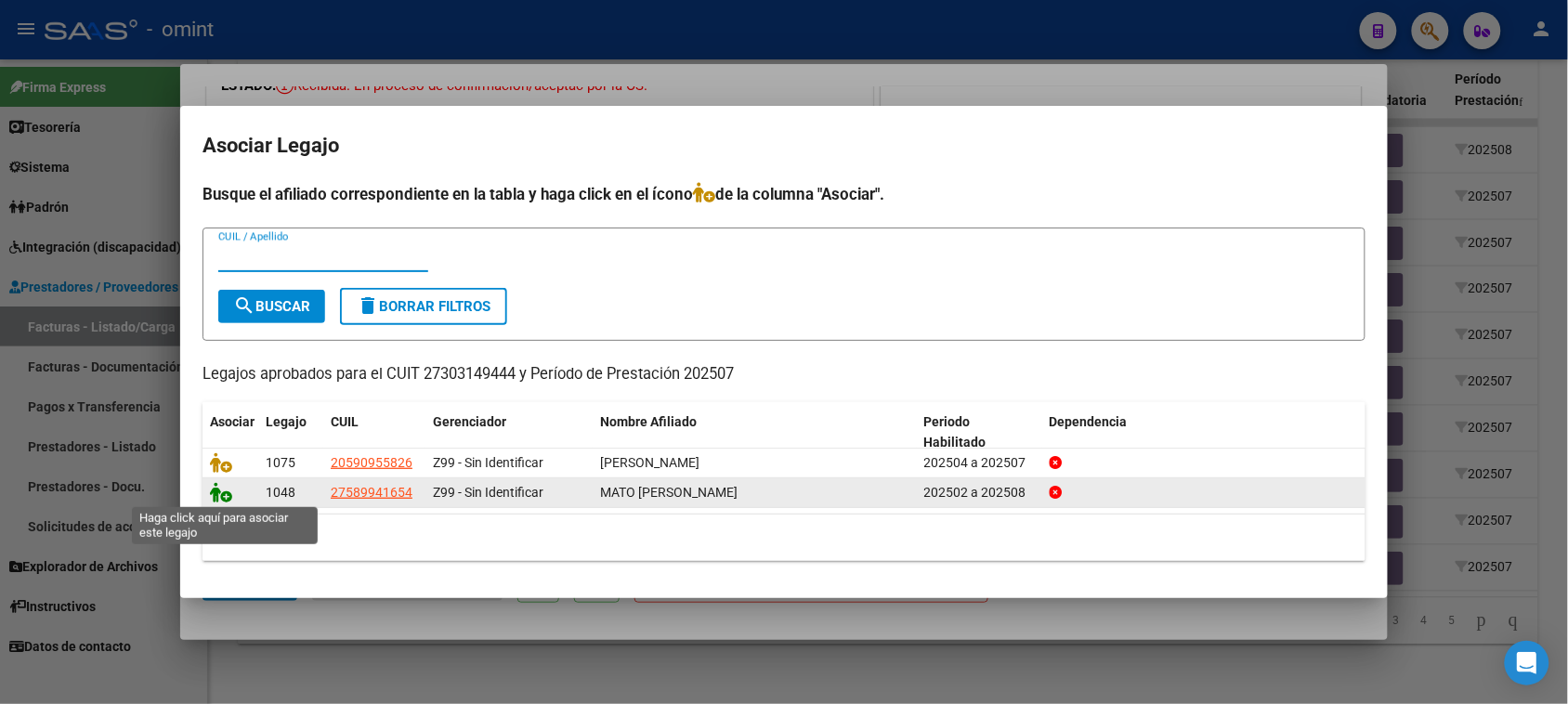
click at [218, 492] on icon at bounding box center [220, 492] width 22 height 20
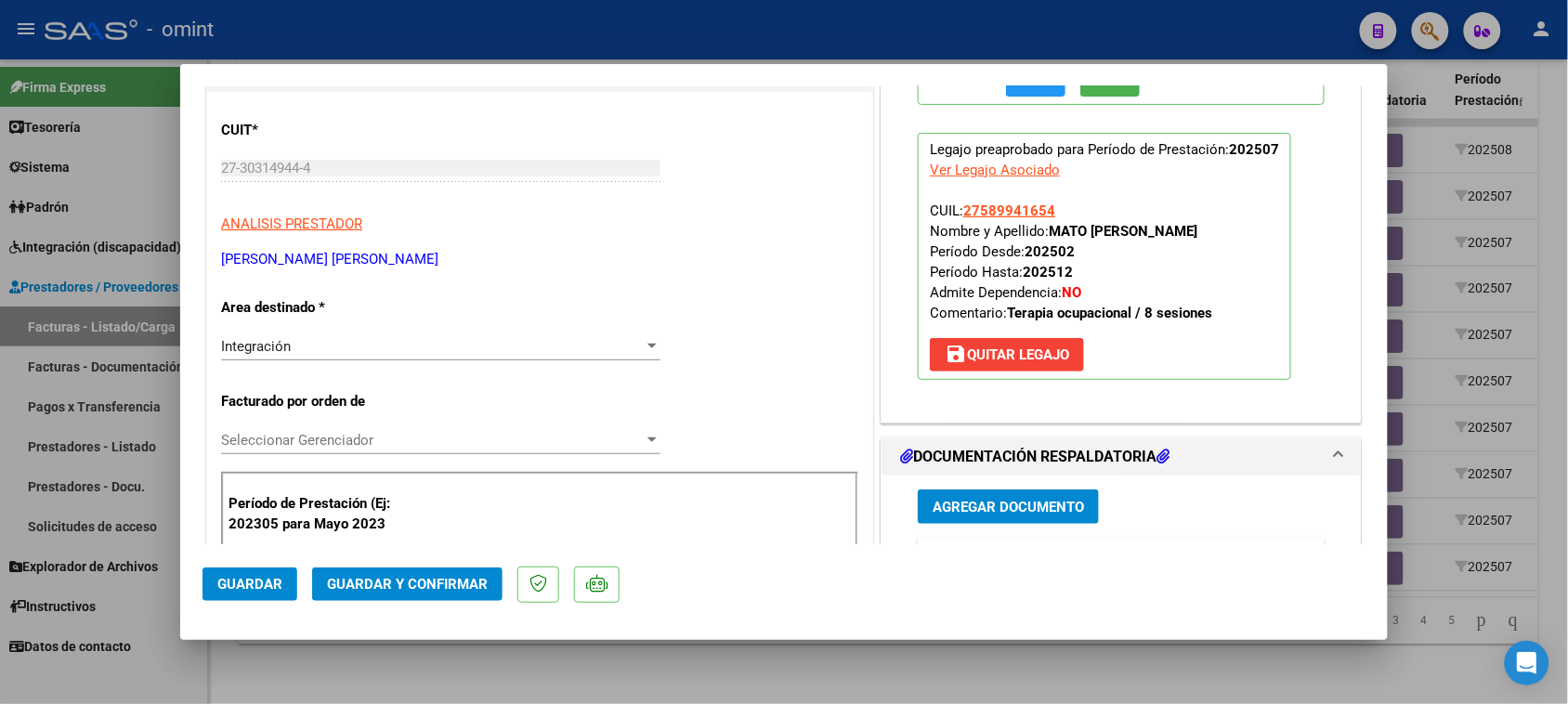
scroll to position [349, 0]
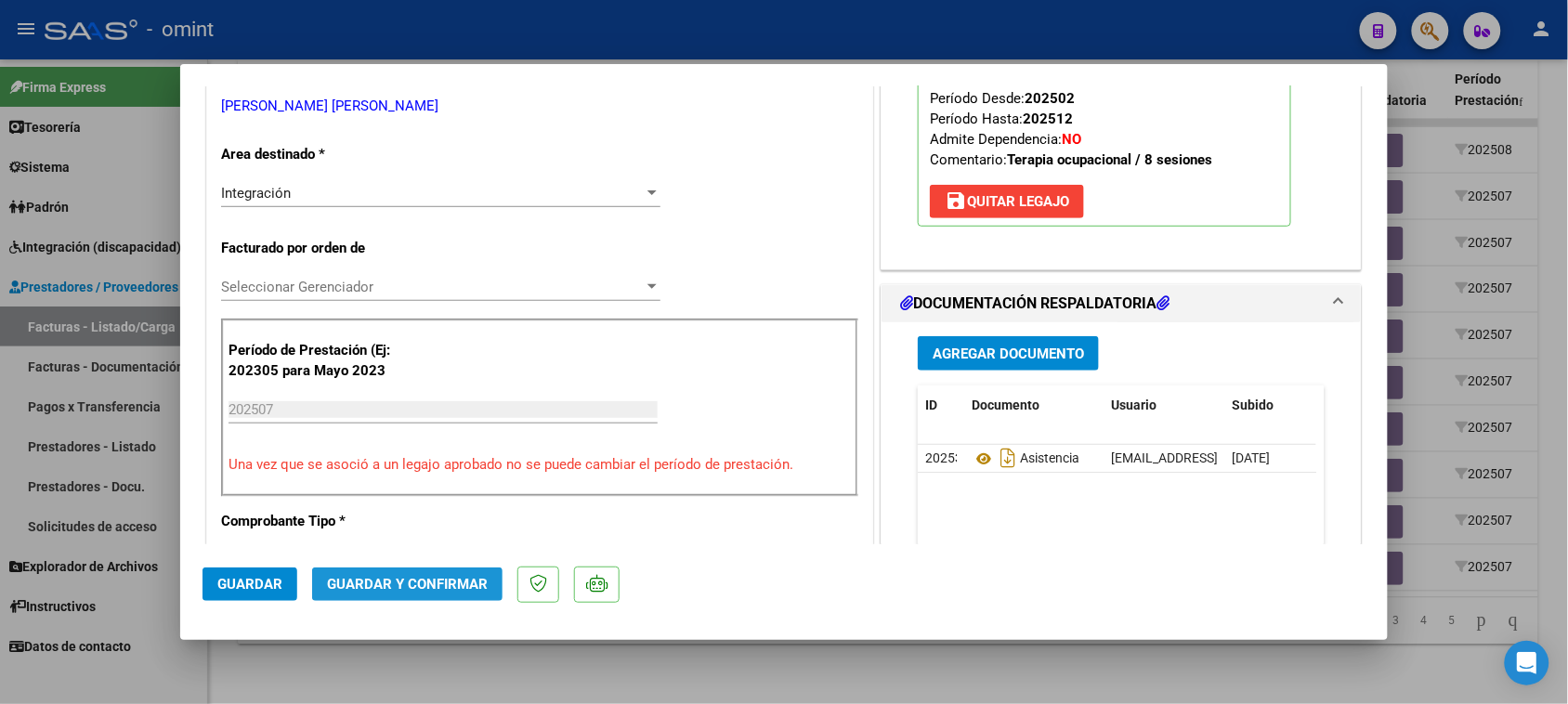
click at [466, 581] on span "Guardar y Confirmar" at bounding box center [408, 584] width 161 height 17
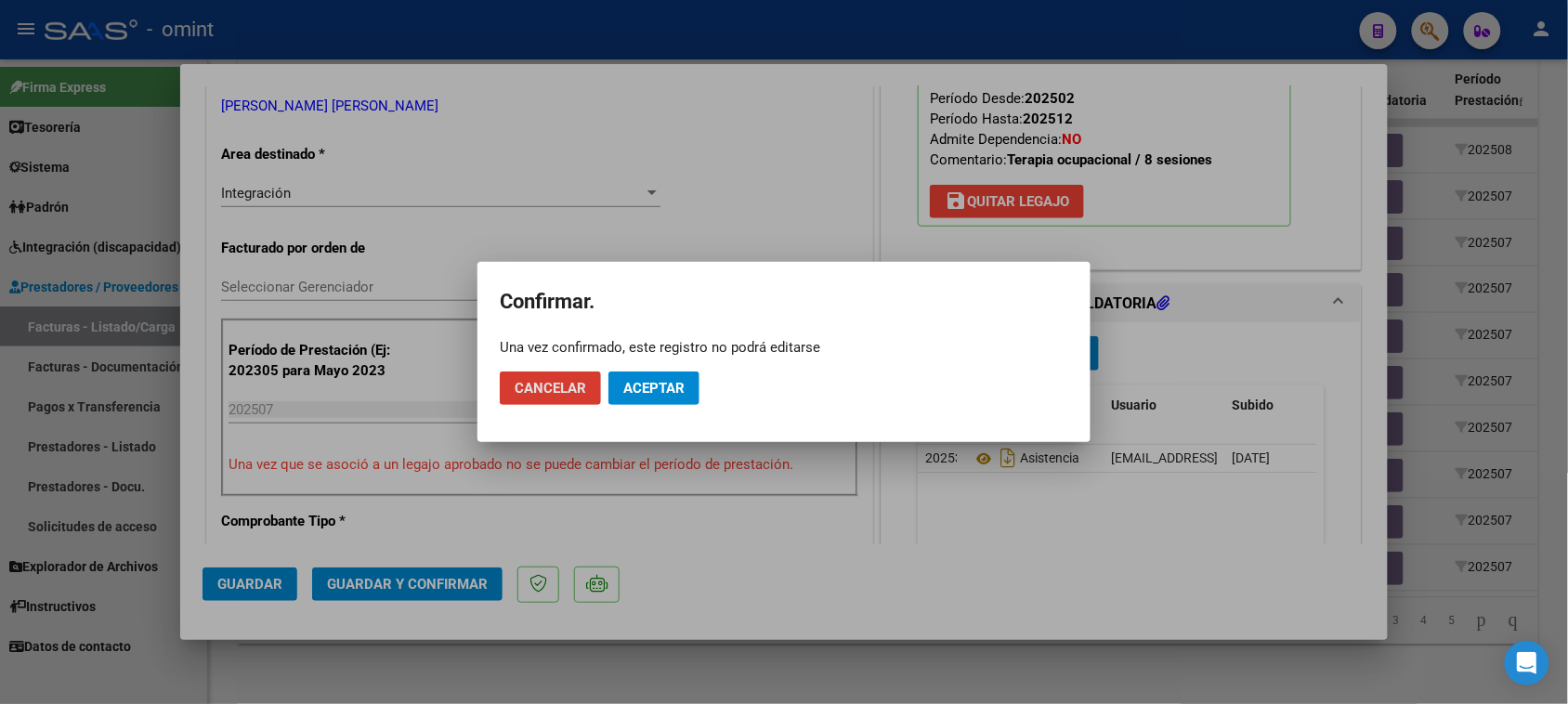
click at [667, 380] on span "Aceptar" at bounding box center [653, 387] width 61 height 17
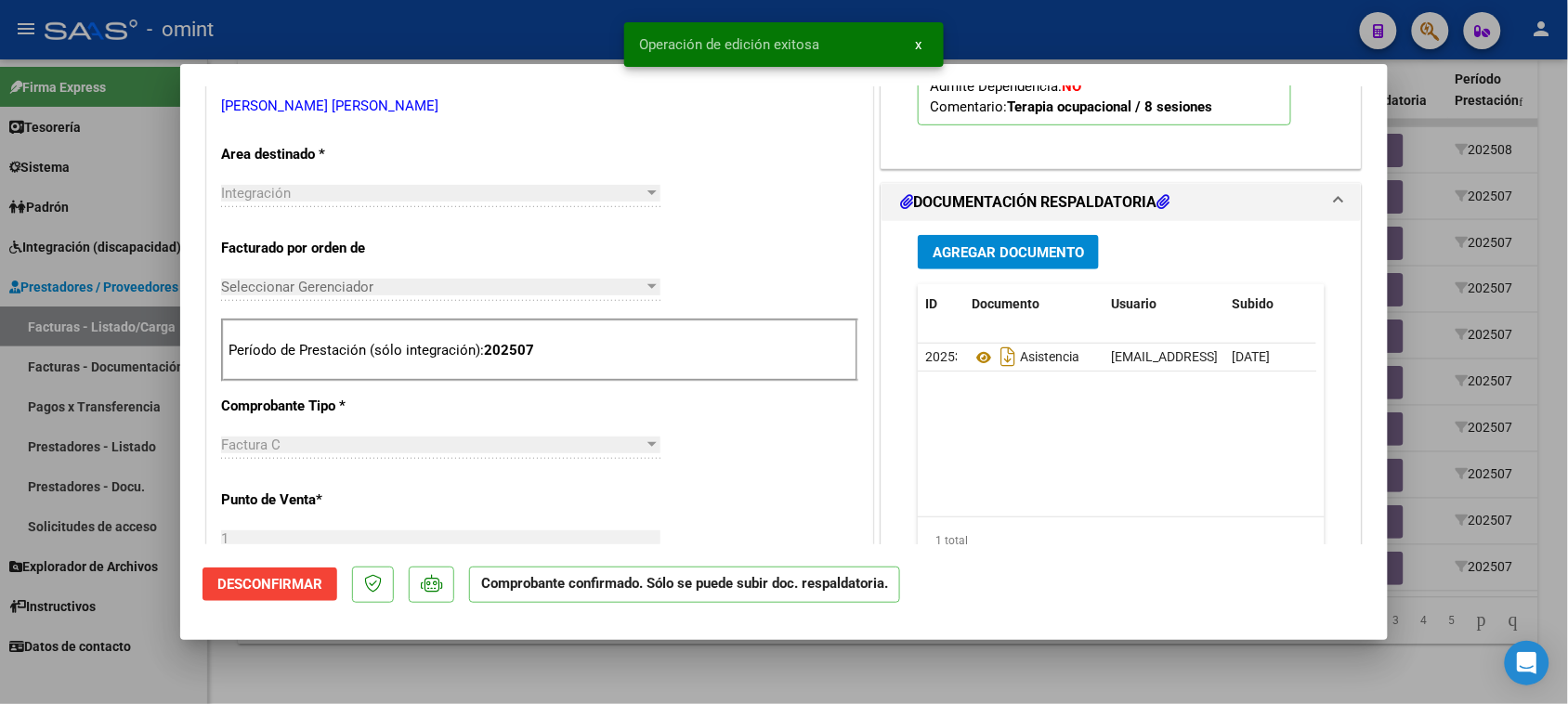
type input "$ 0,00"
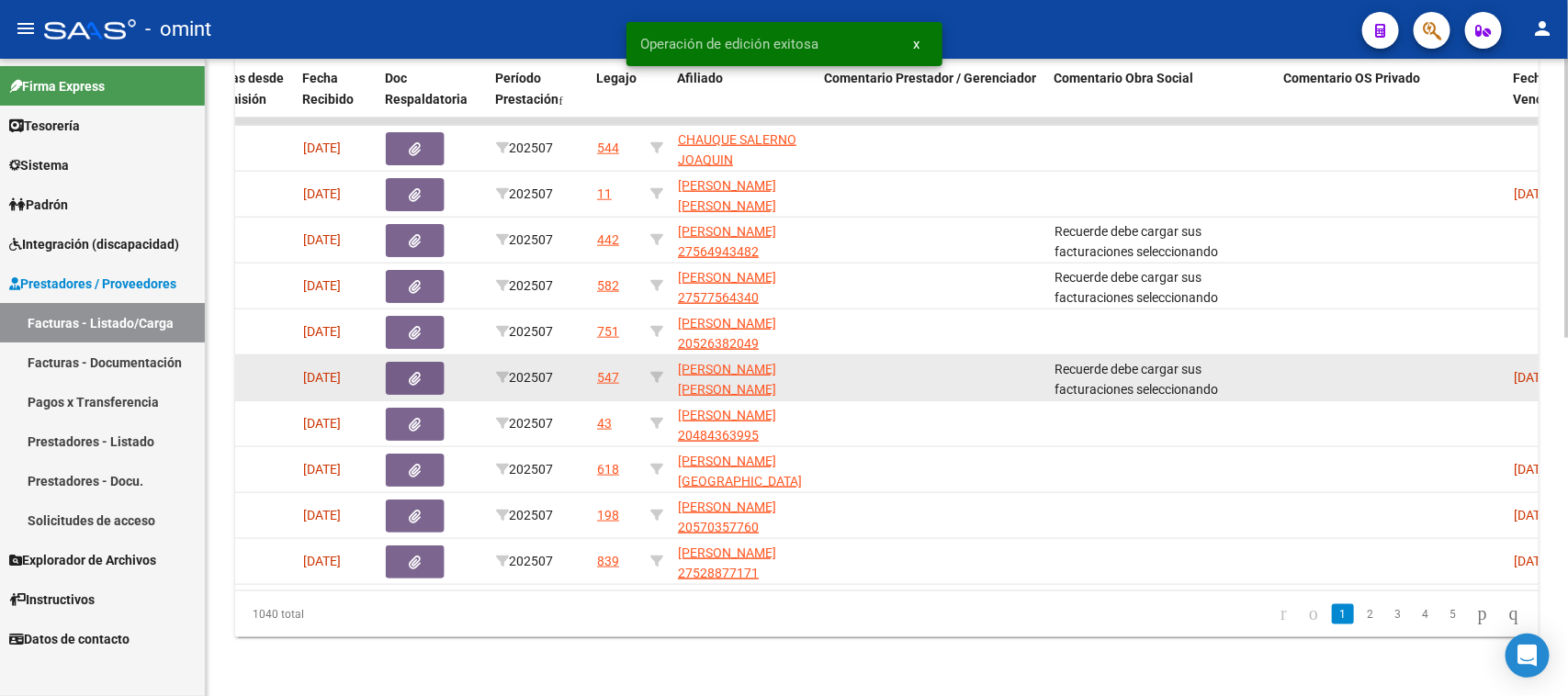
scroll to position [700, 0]
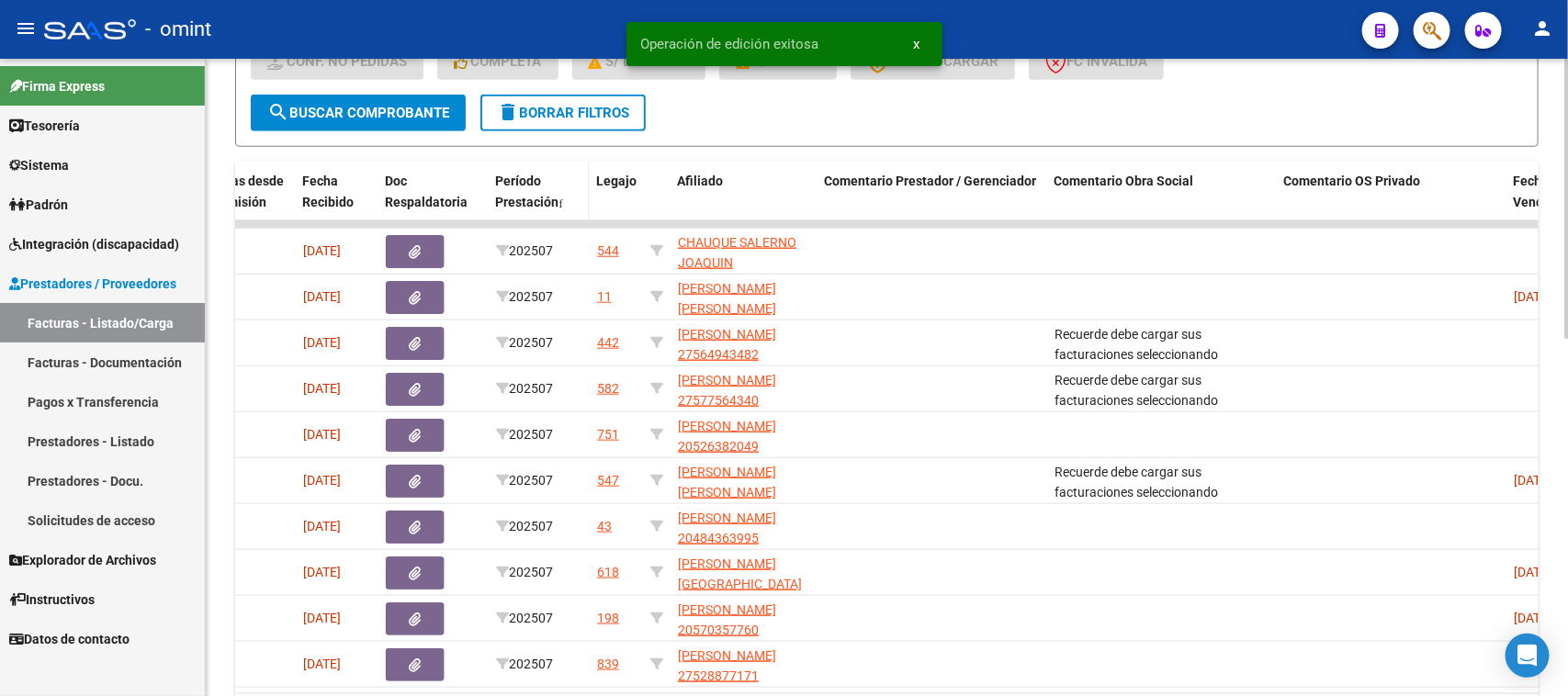
click at [525, 194] on span "Período Prestación" at bounding box center [528, 191] width 63 height 36
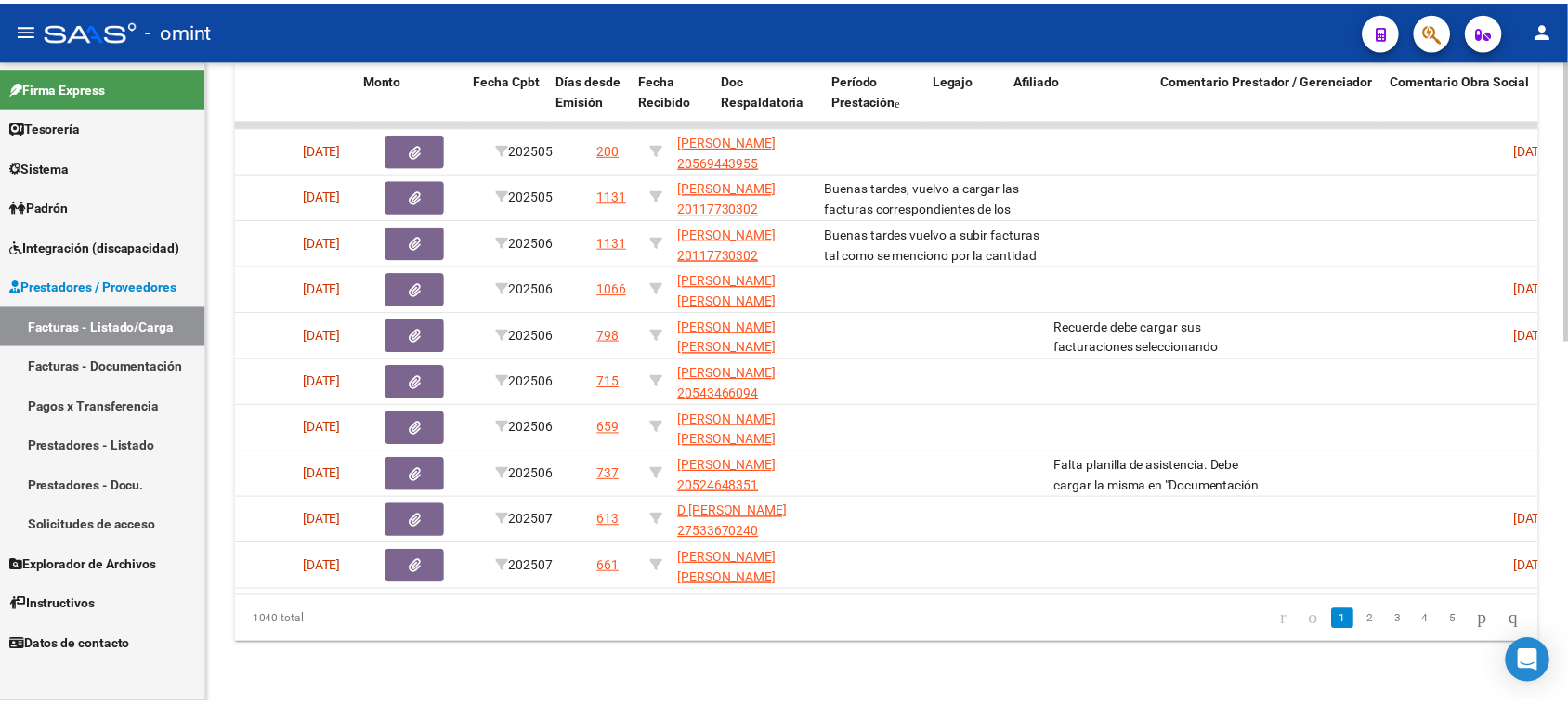
scroll to position [0, 0]
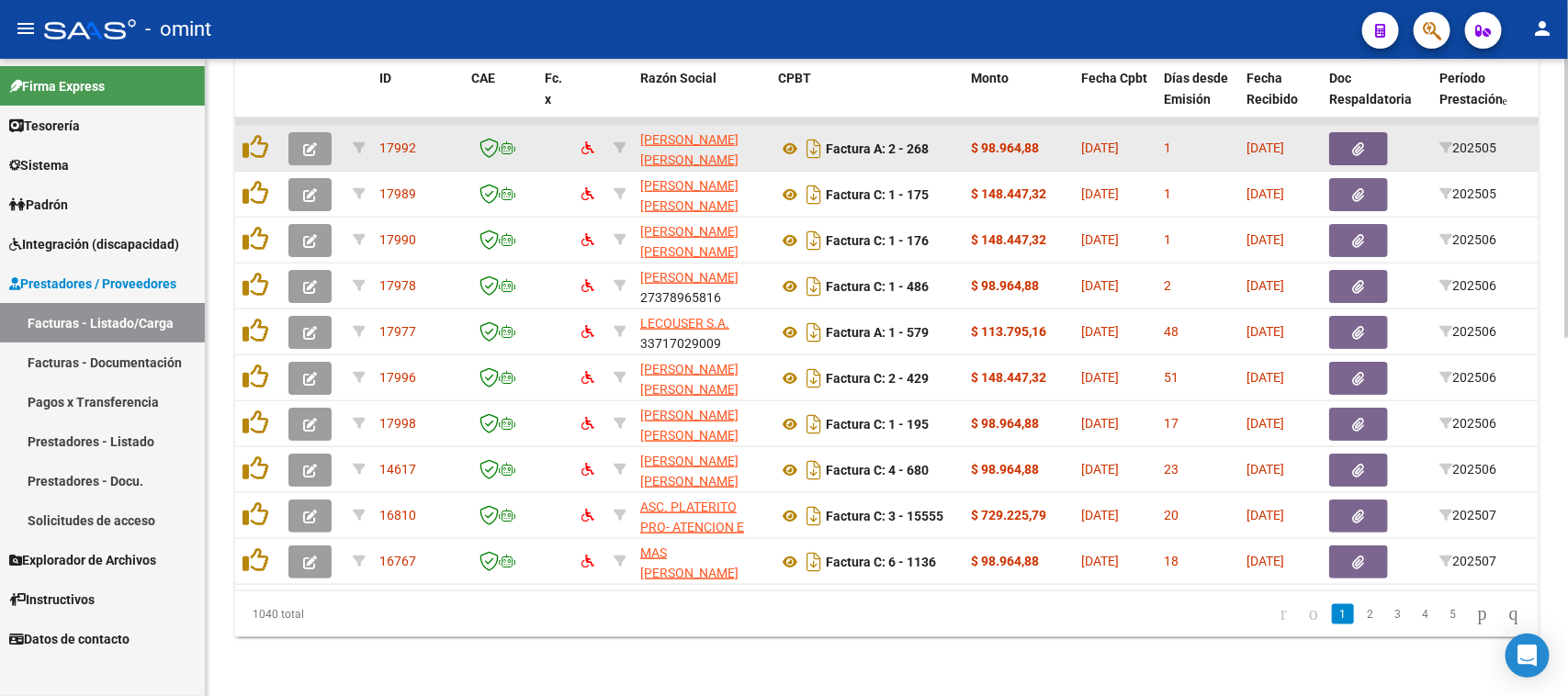
click at [309, 142] on icon "button" at bounding box center [310, 149] width 13 height 13
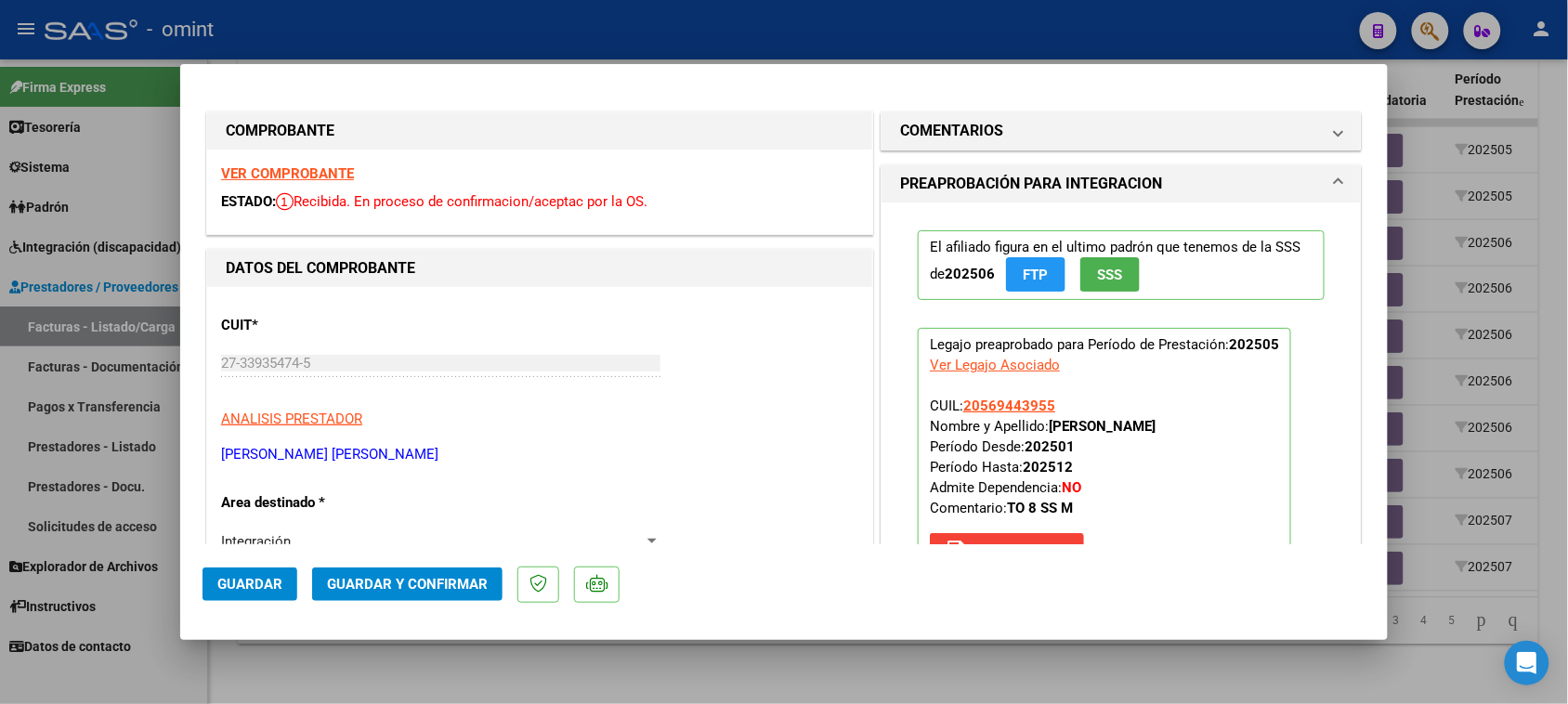
click at [351, 174] on strong "VER COMPROBANTE" at bounding box center [287, 173] width 133 height 17
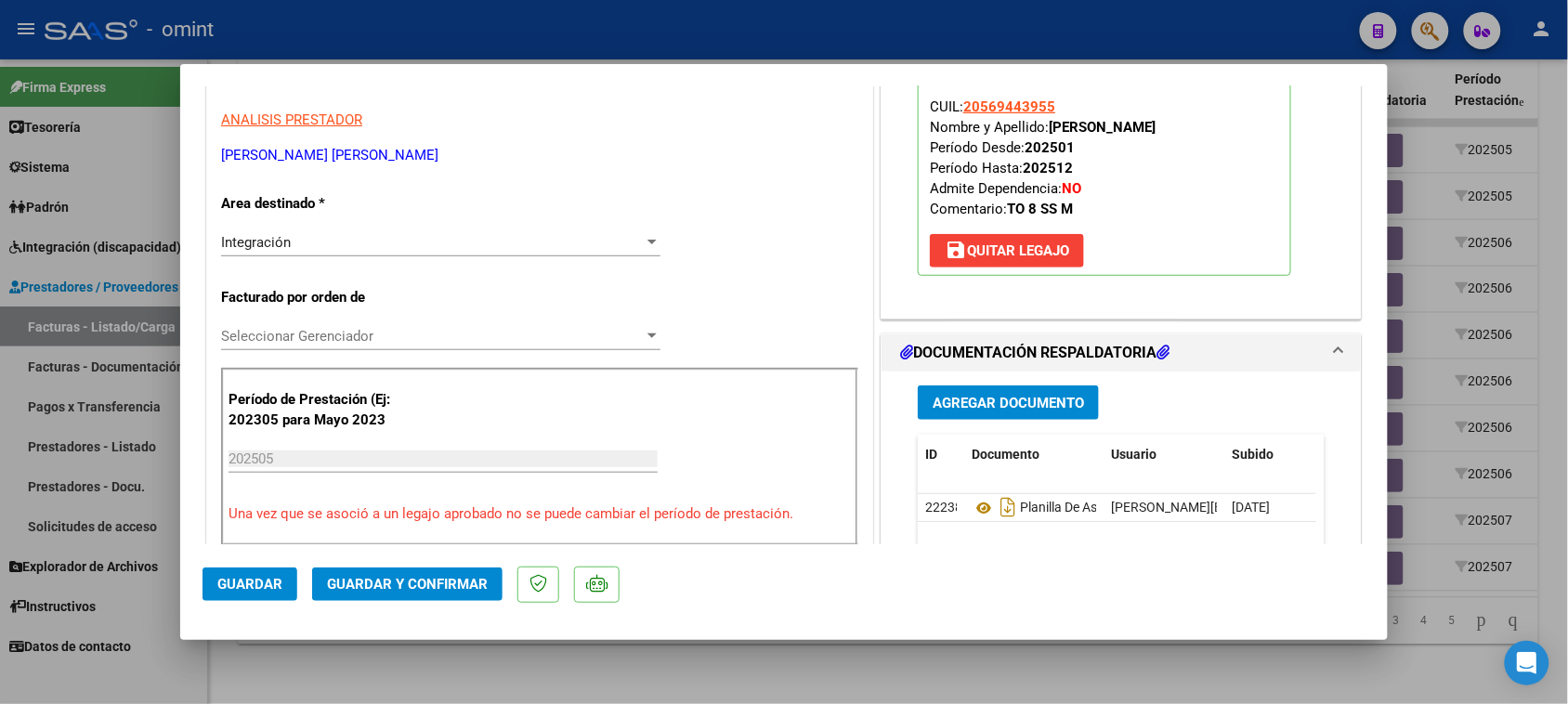
scroll to position [349, 0]
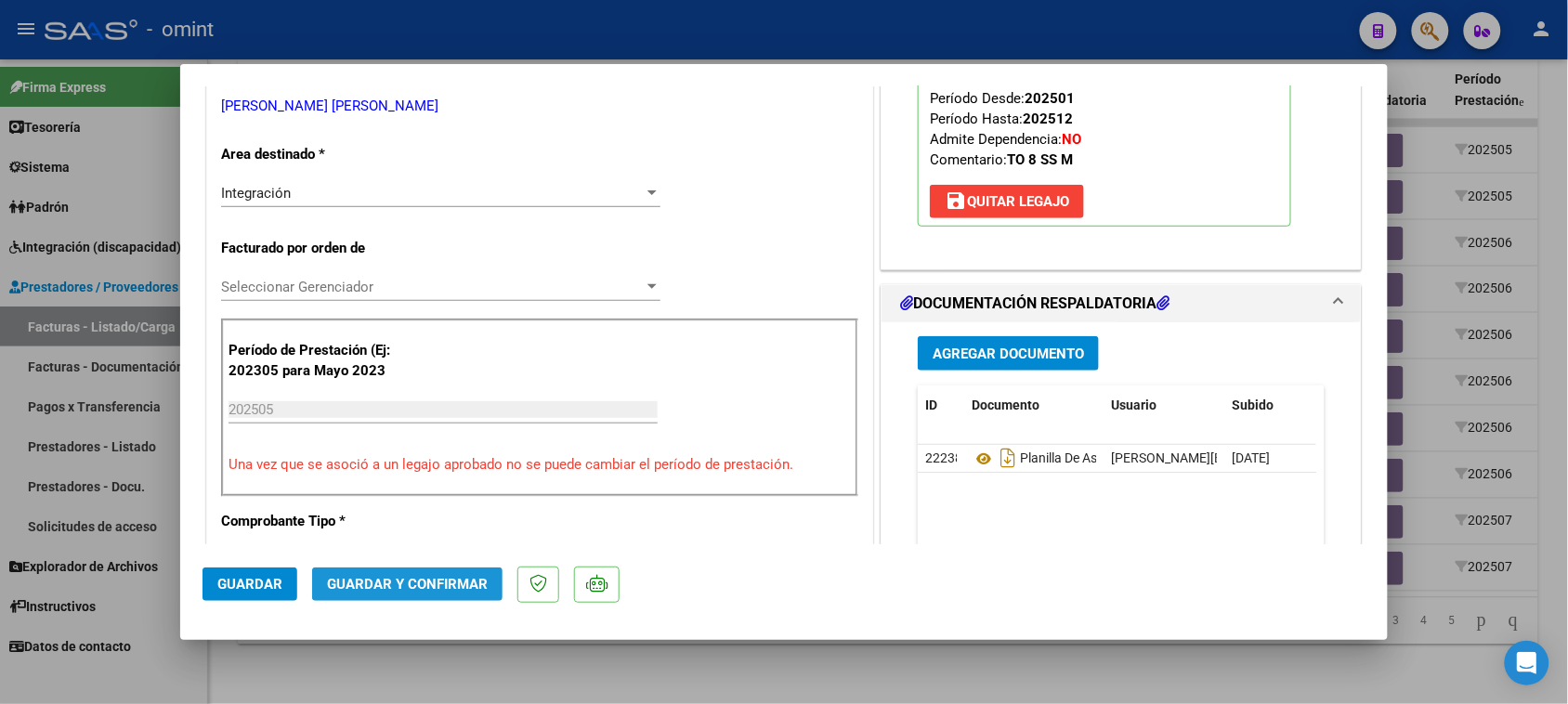
click at [433, 584] on span "Guardar y Confirmar" at bounding box center [408, 584] width 161 height 17
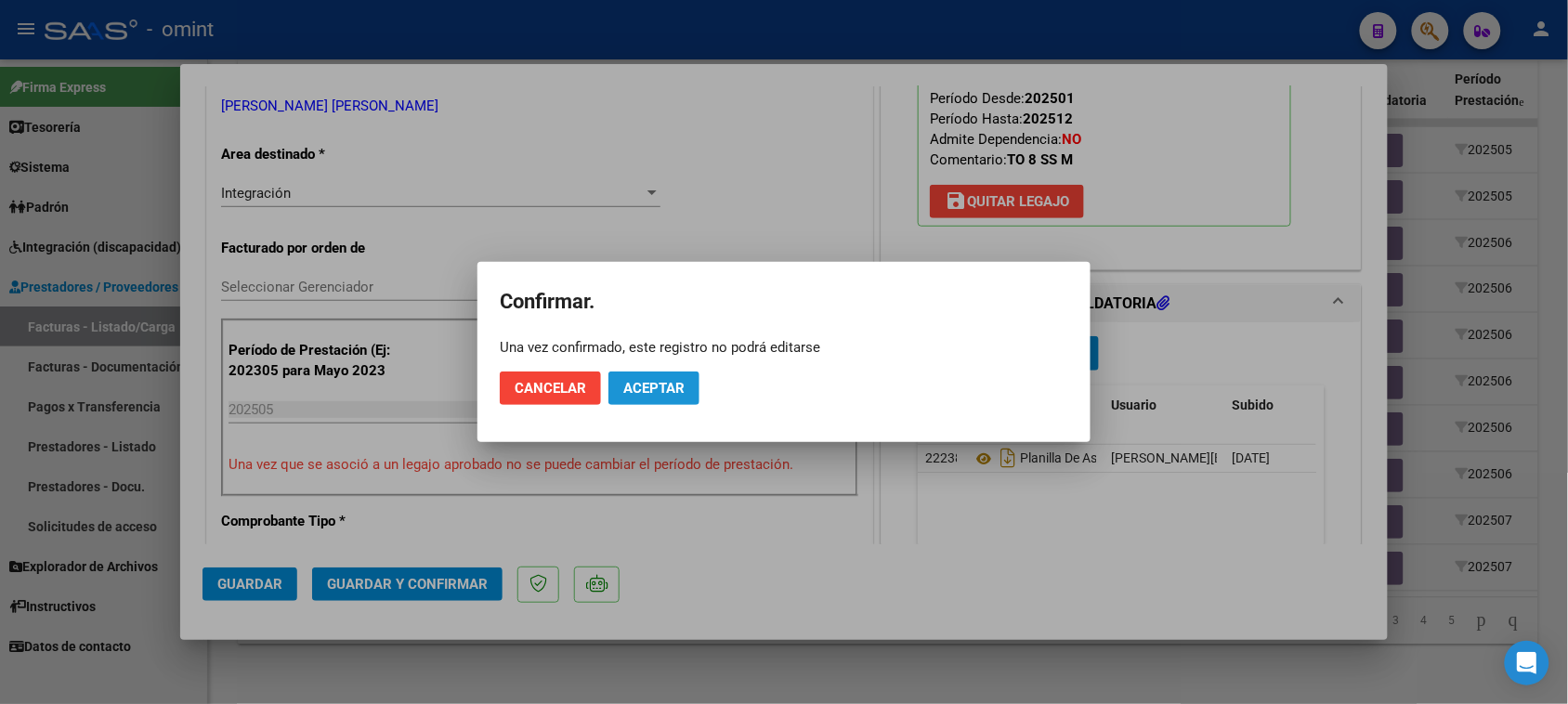
click at [665, 391] on span "Aceptar" at bounding box center [653, 387] width 61 height 17
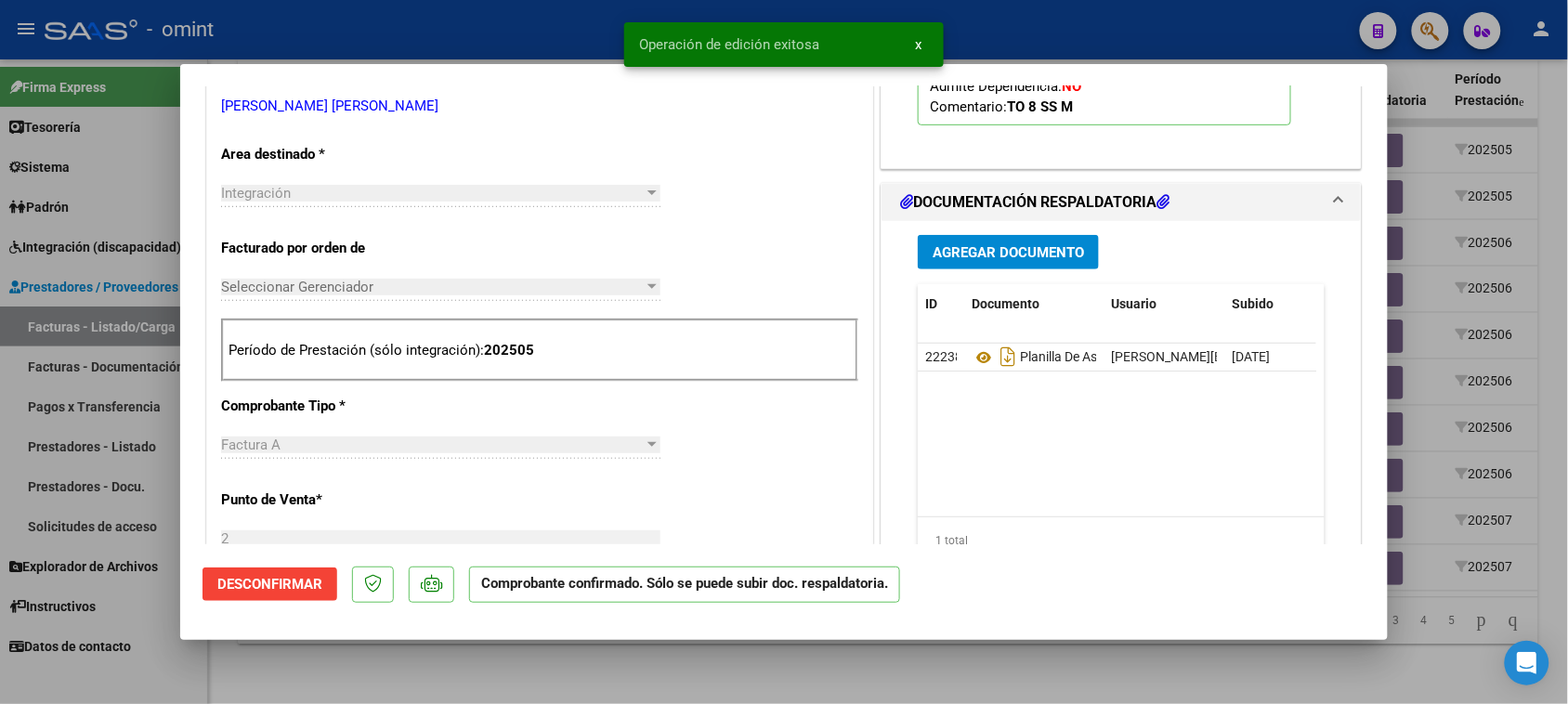
type input "$ 0,00"
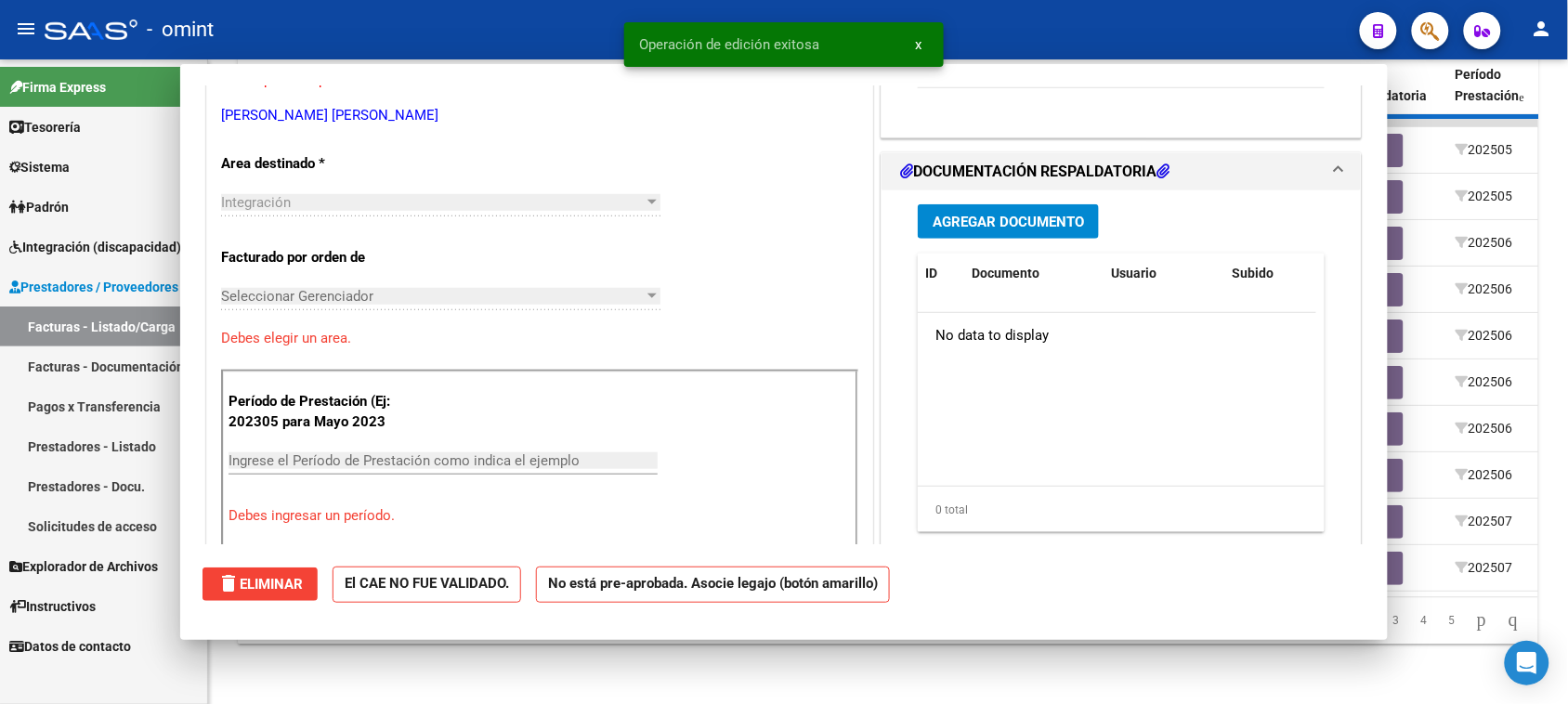
scroll to position [357, 0]
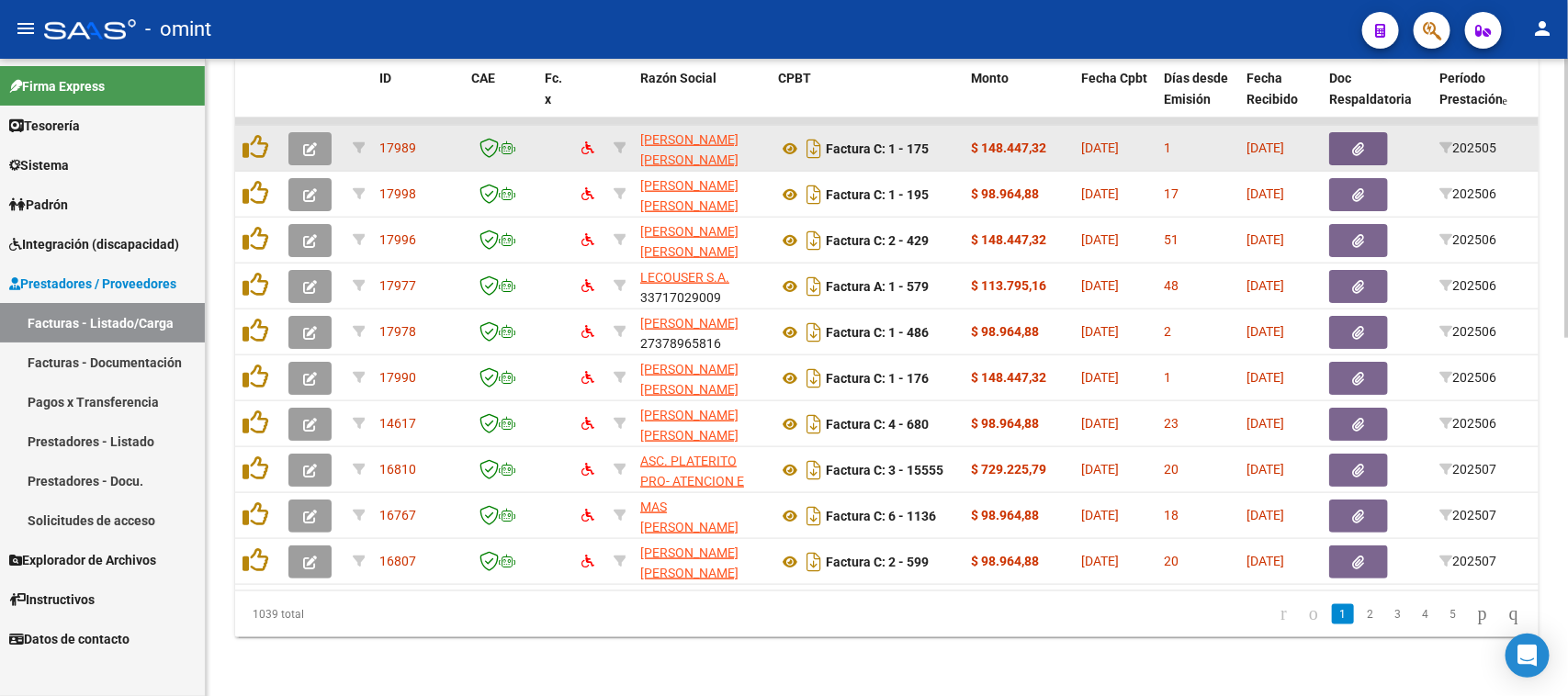
click at [317, 132] on button "button" at bounding box center [309, 149] width 43 height 33
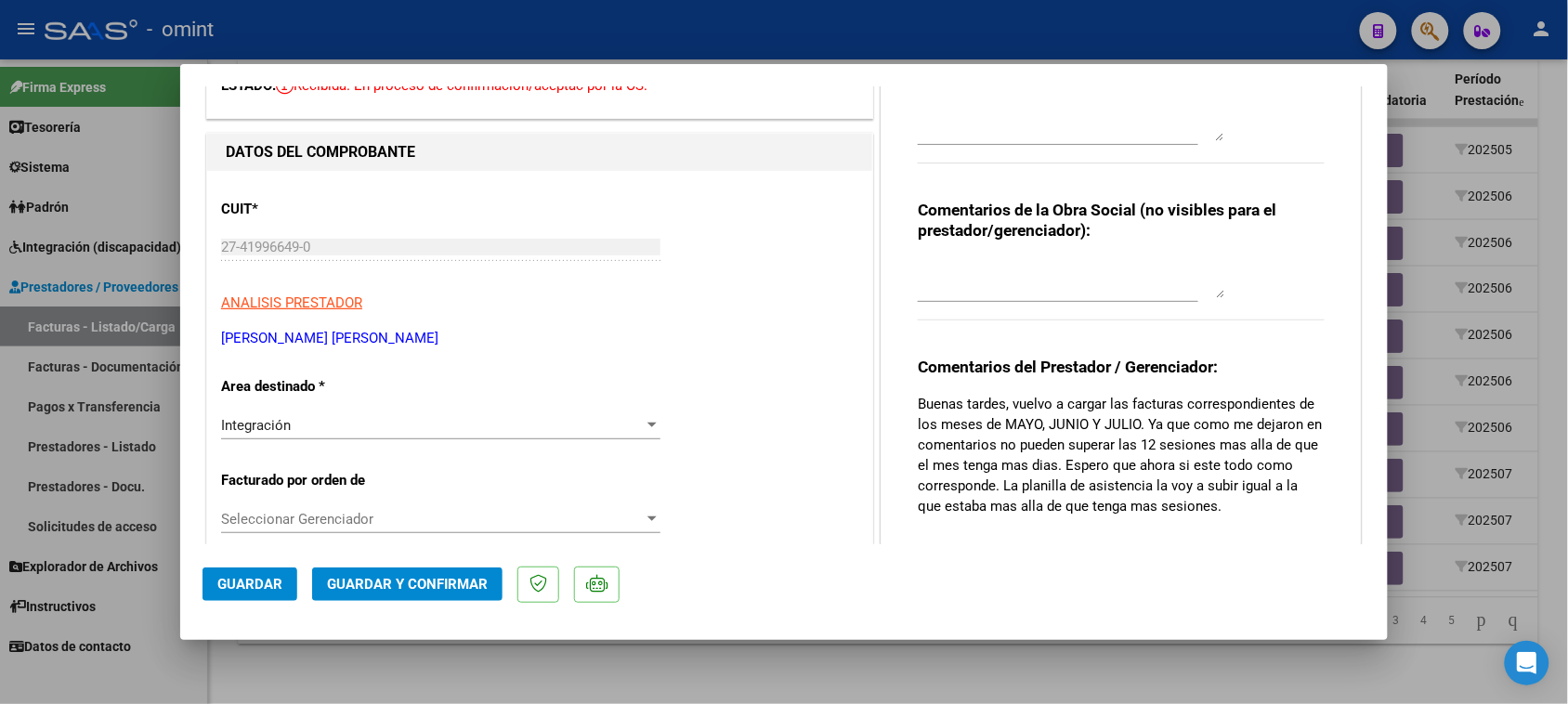
scroll to position [0, 0]
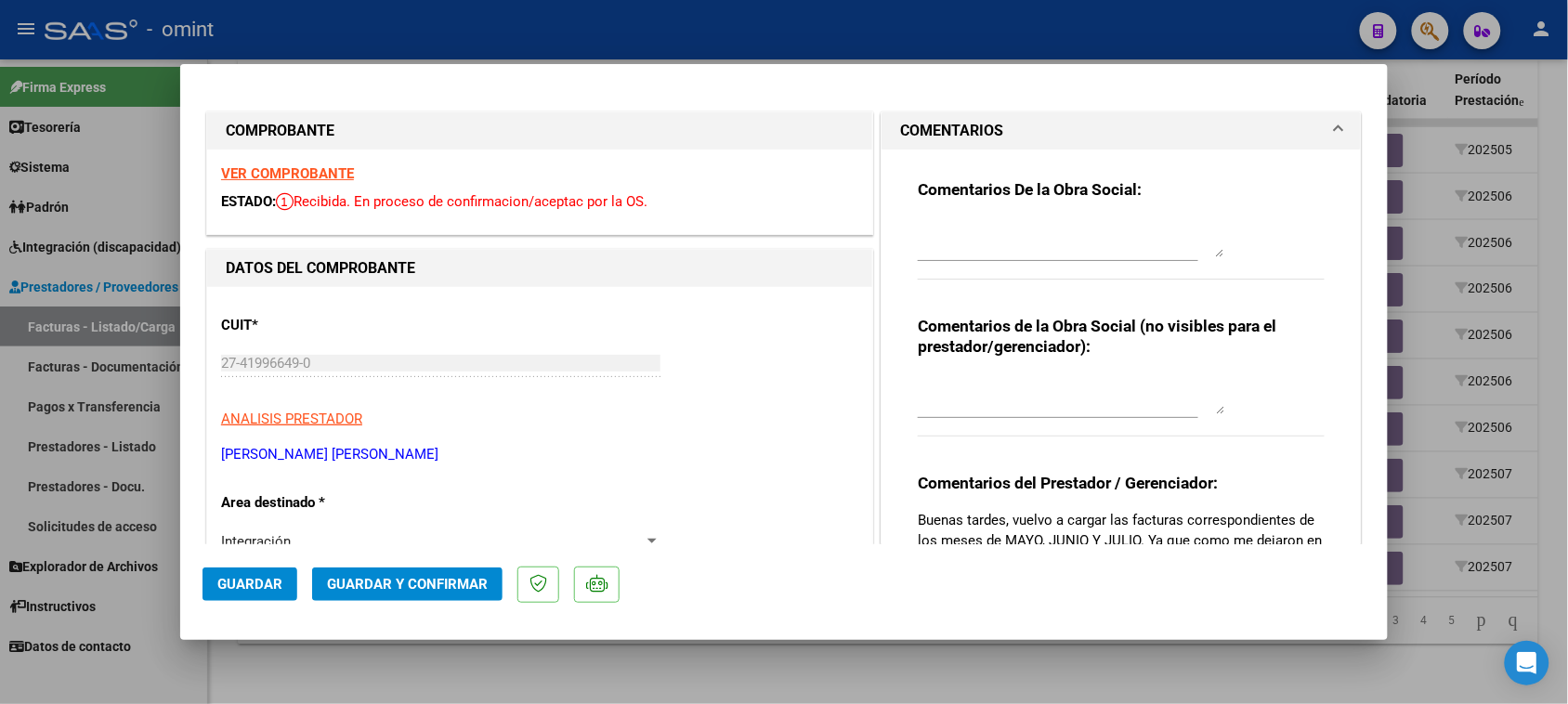
click at [248, 169] on strong "VER COMPROBANTE" at bounding box center [287, 173] width 133 height 17
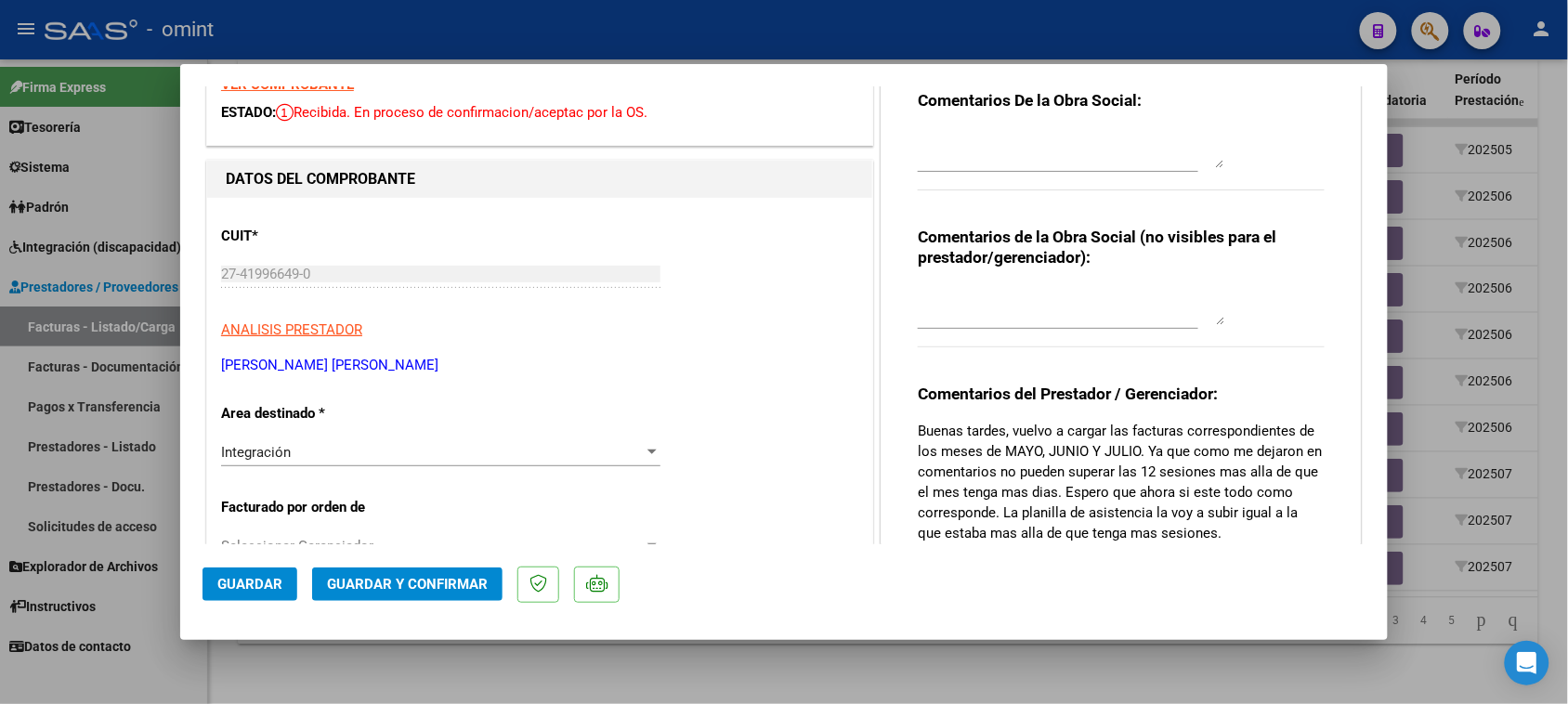
scroll to position [232, 0]
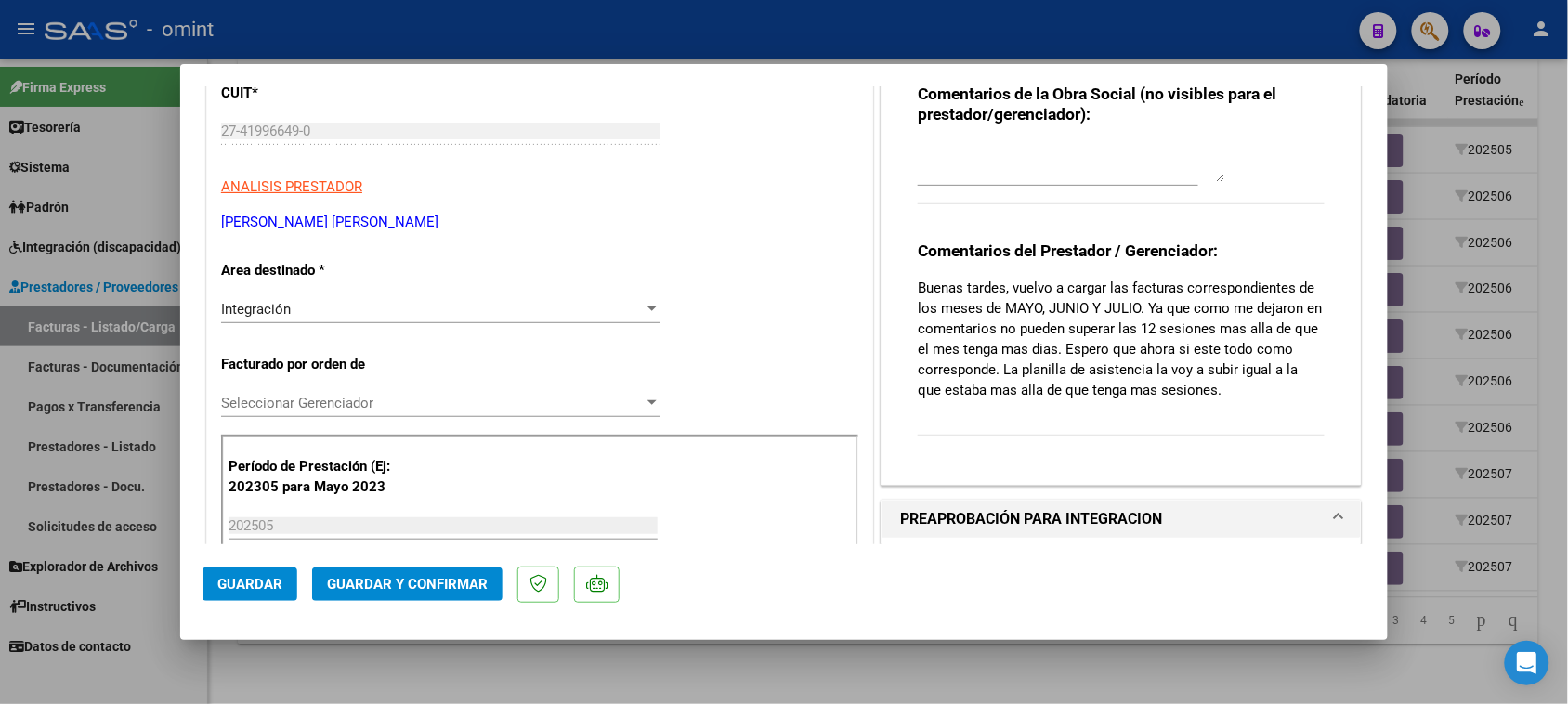
click at [386, 579] on span "Guardar y Confirmar" at bounding box center [408, 584] width 161 height 17
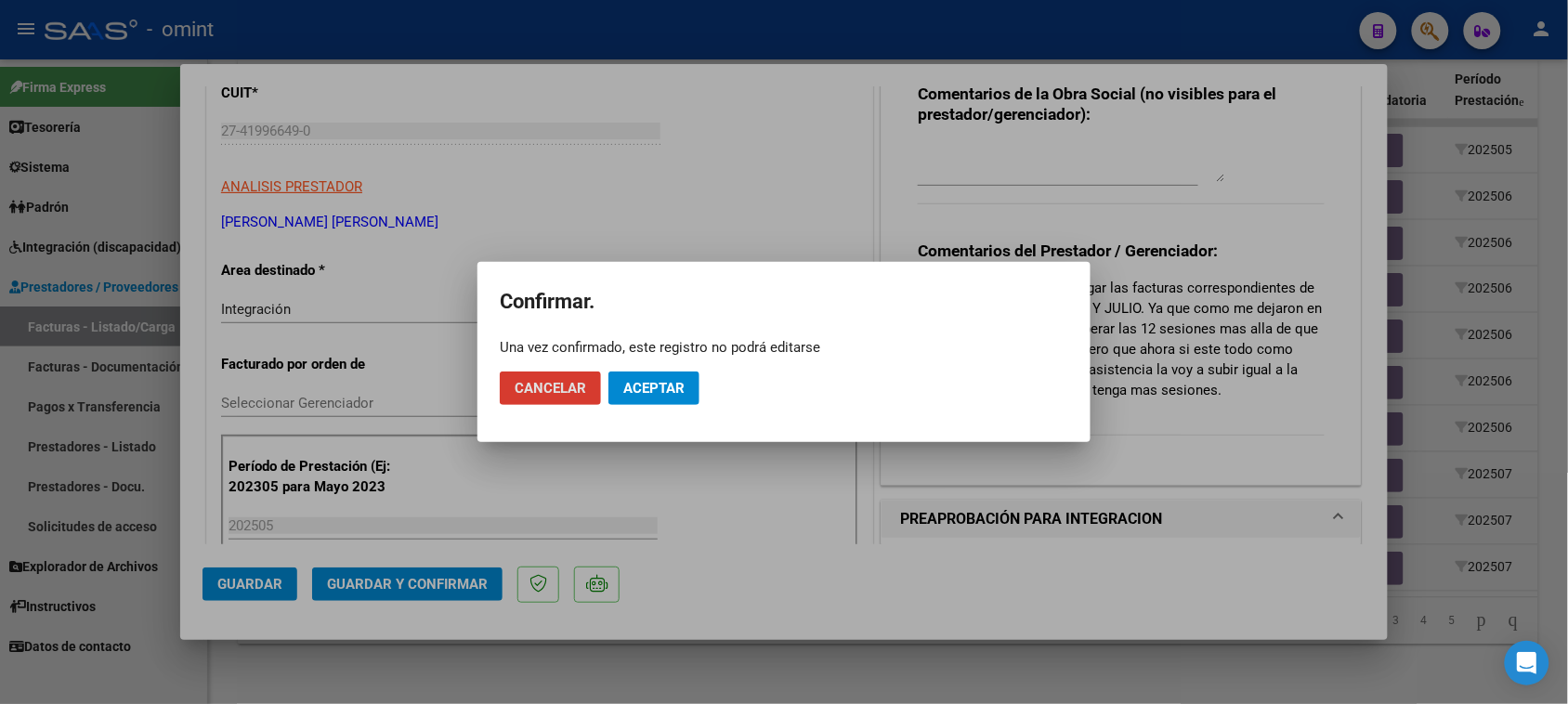
click at [653, 398] on button "Aceptar" at bounding box center [654, 388] width 91 height 33
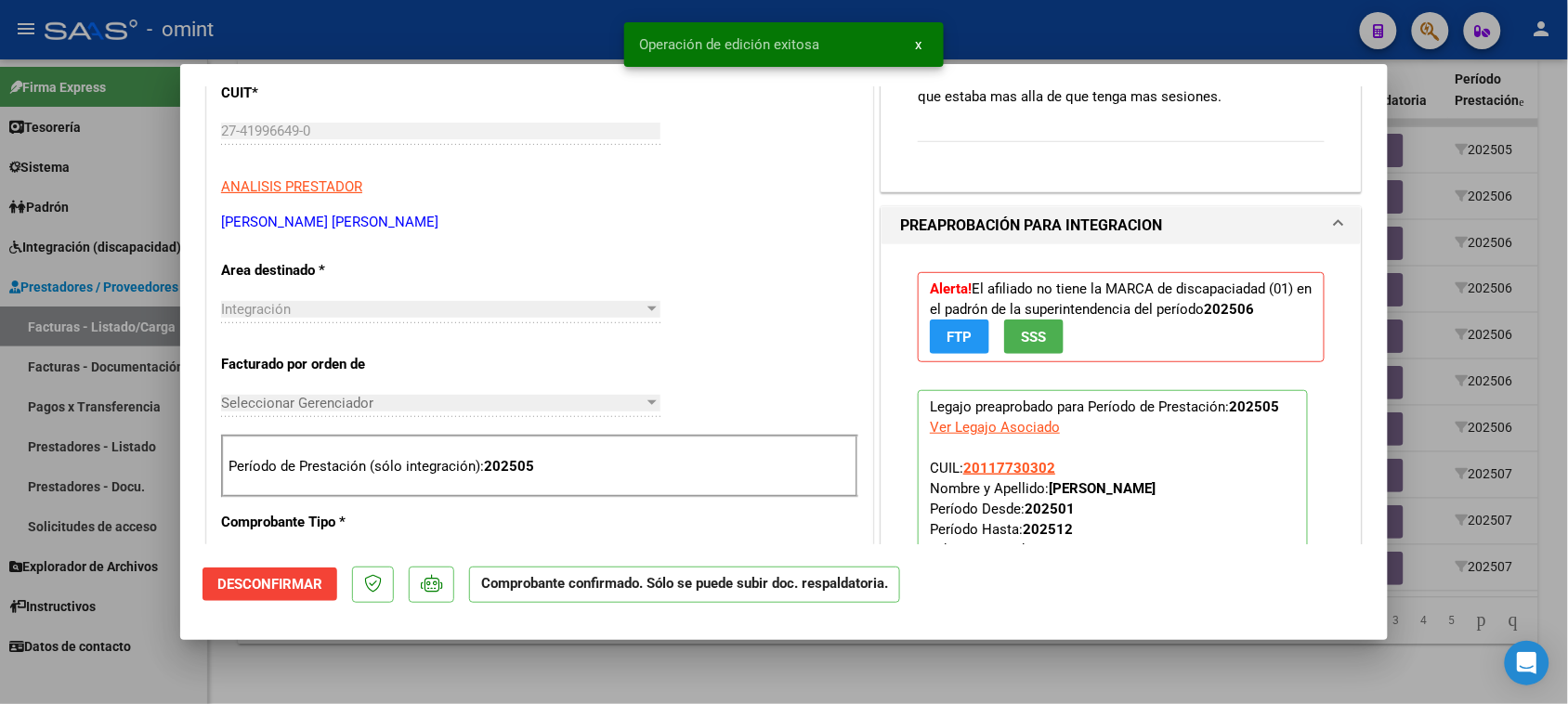
type input "$ 0,00"
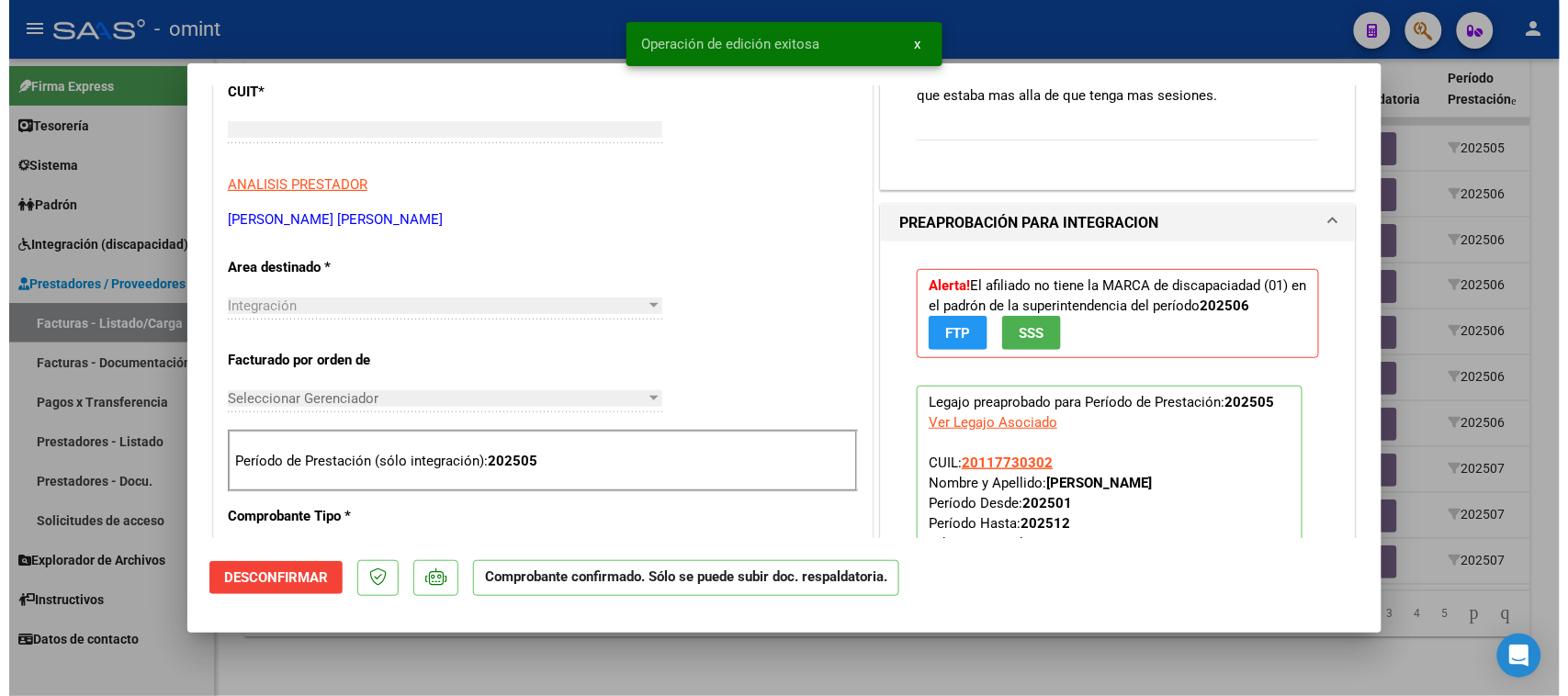
scroll to position [262, 0]
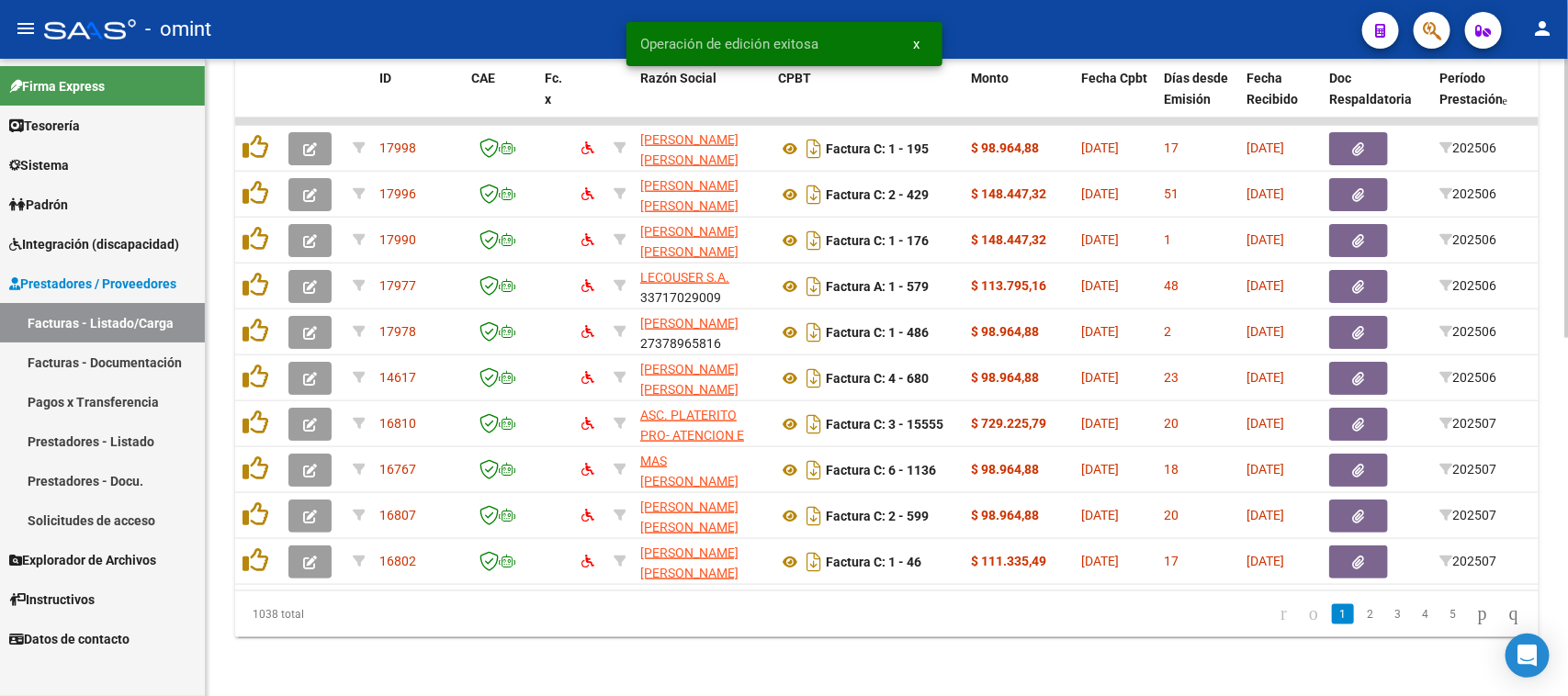
click at [595, 571] on datatable-body "17998 TEBES NORMA ALEJANDRA 27175401801 Factura C: 1 - 195 $ 98.964,88 04/08/20…" at bounding box center [887, 353] width 1304 height 473
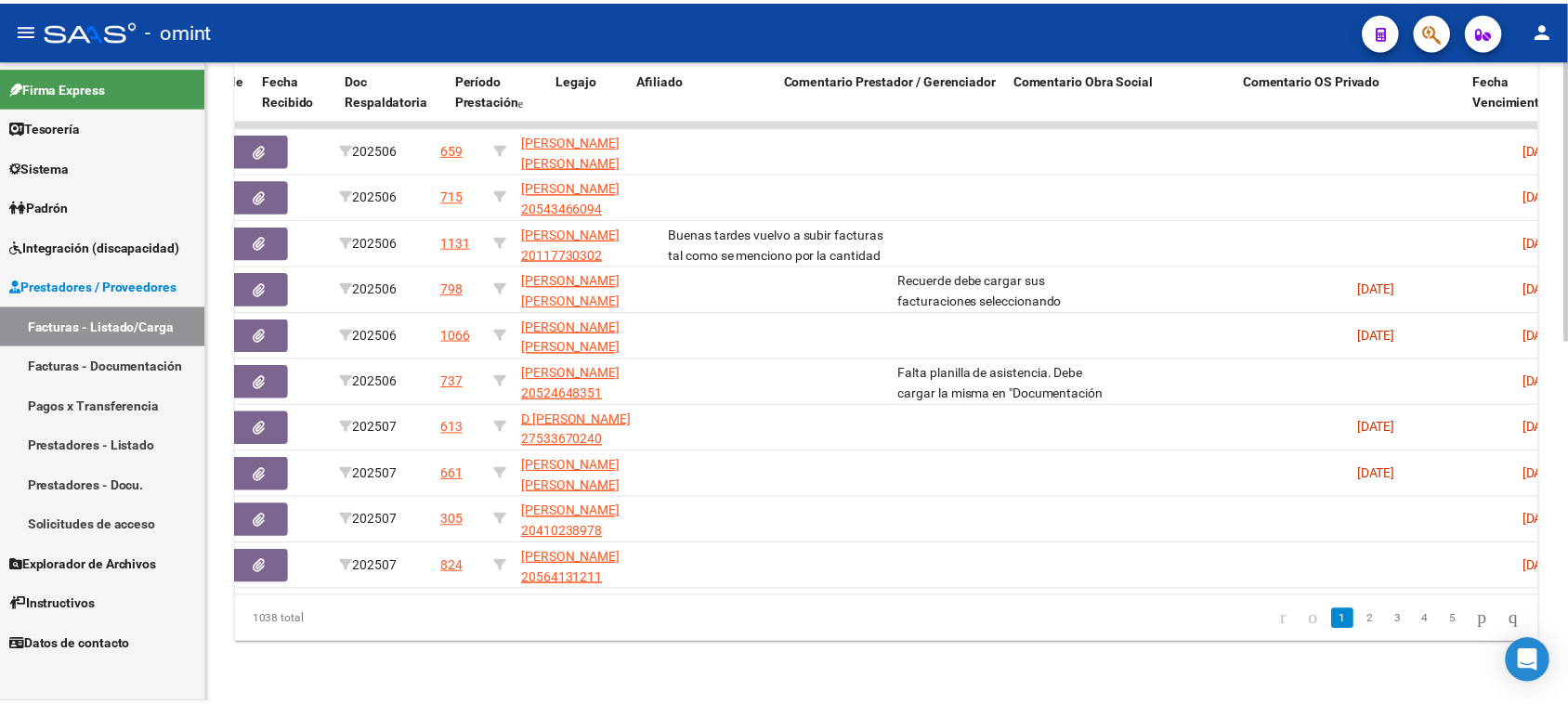
scroll to position [0, 0]
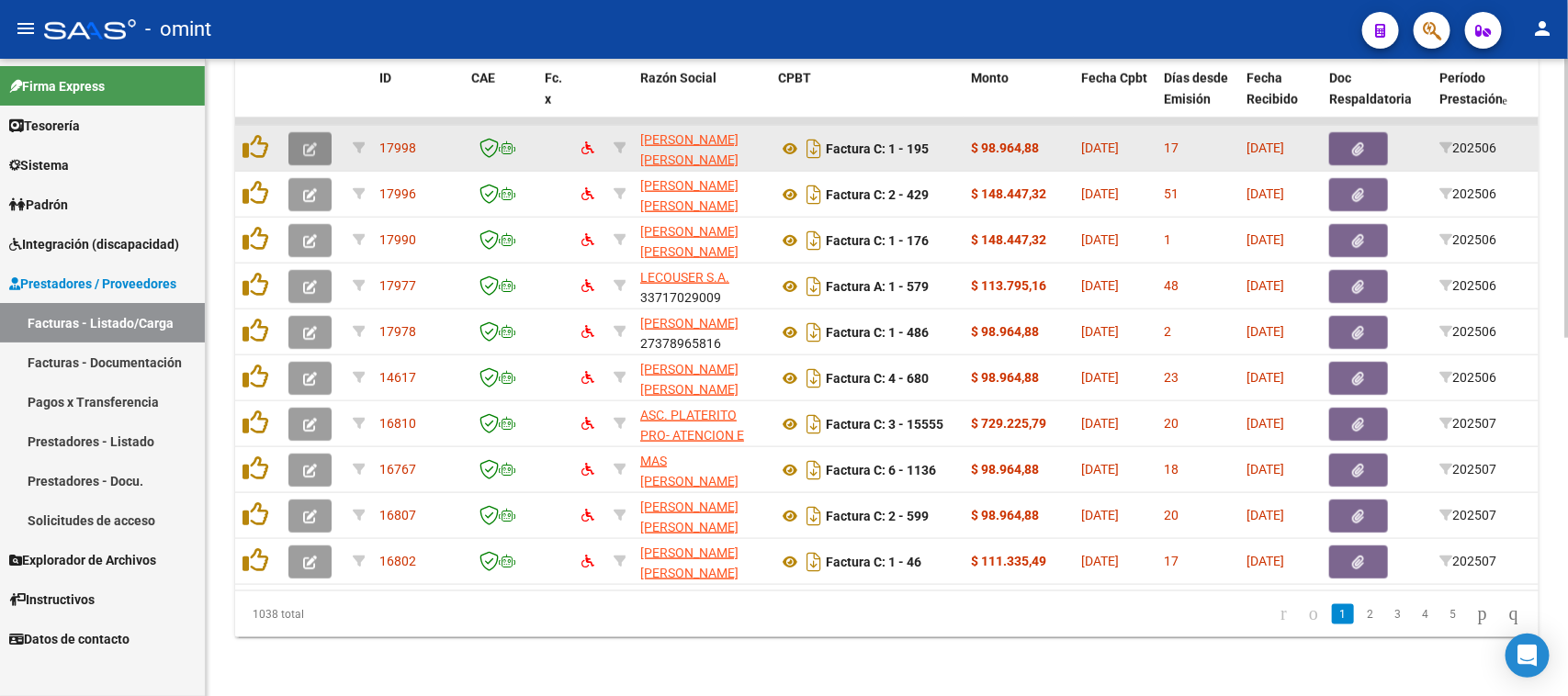
click at [314, 142] on icon "button" at bounding box center [310, 149] width 13 height 13
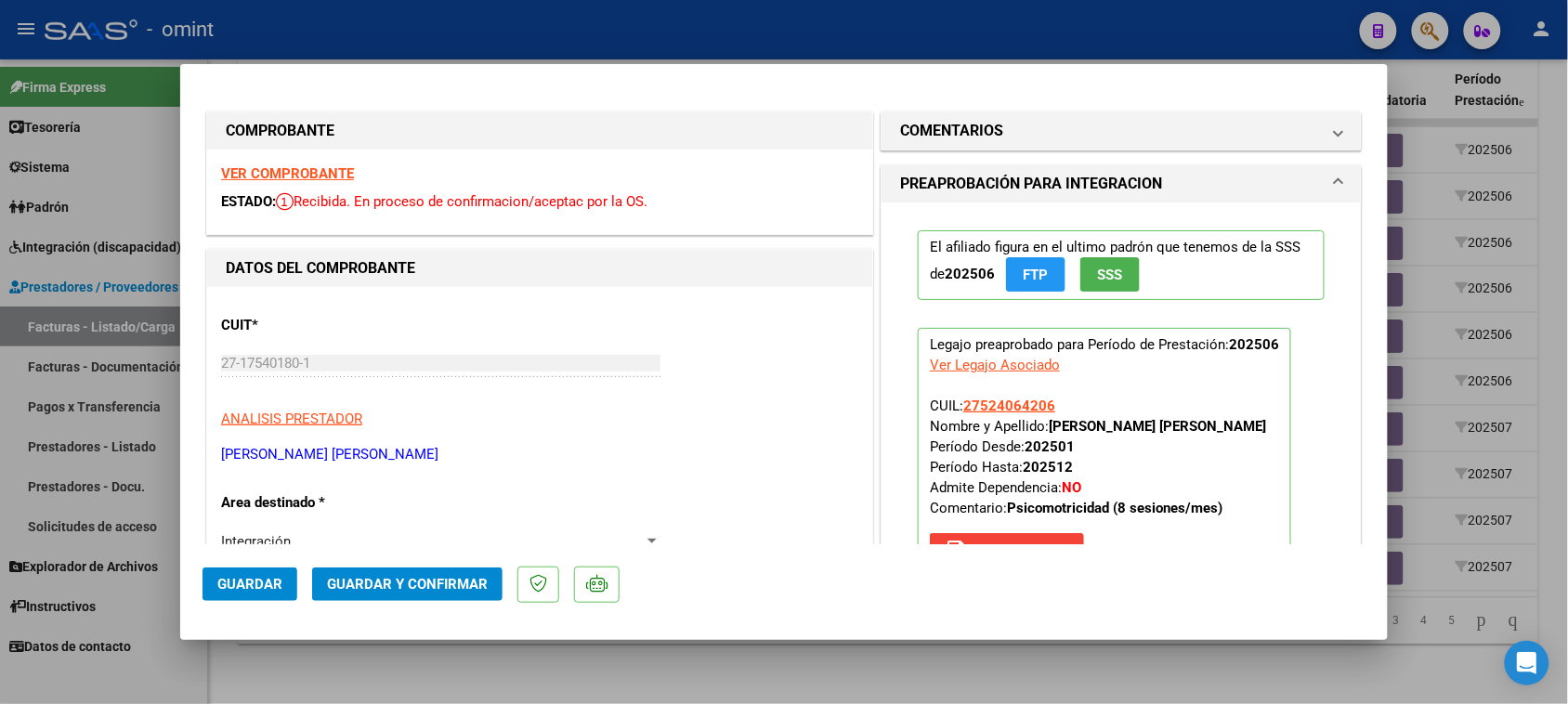
click at [304, 173] on strong "VER COMPROBANTE" at bounding box center [287, 173] width 133 height 17
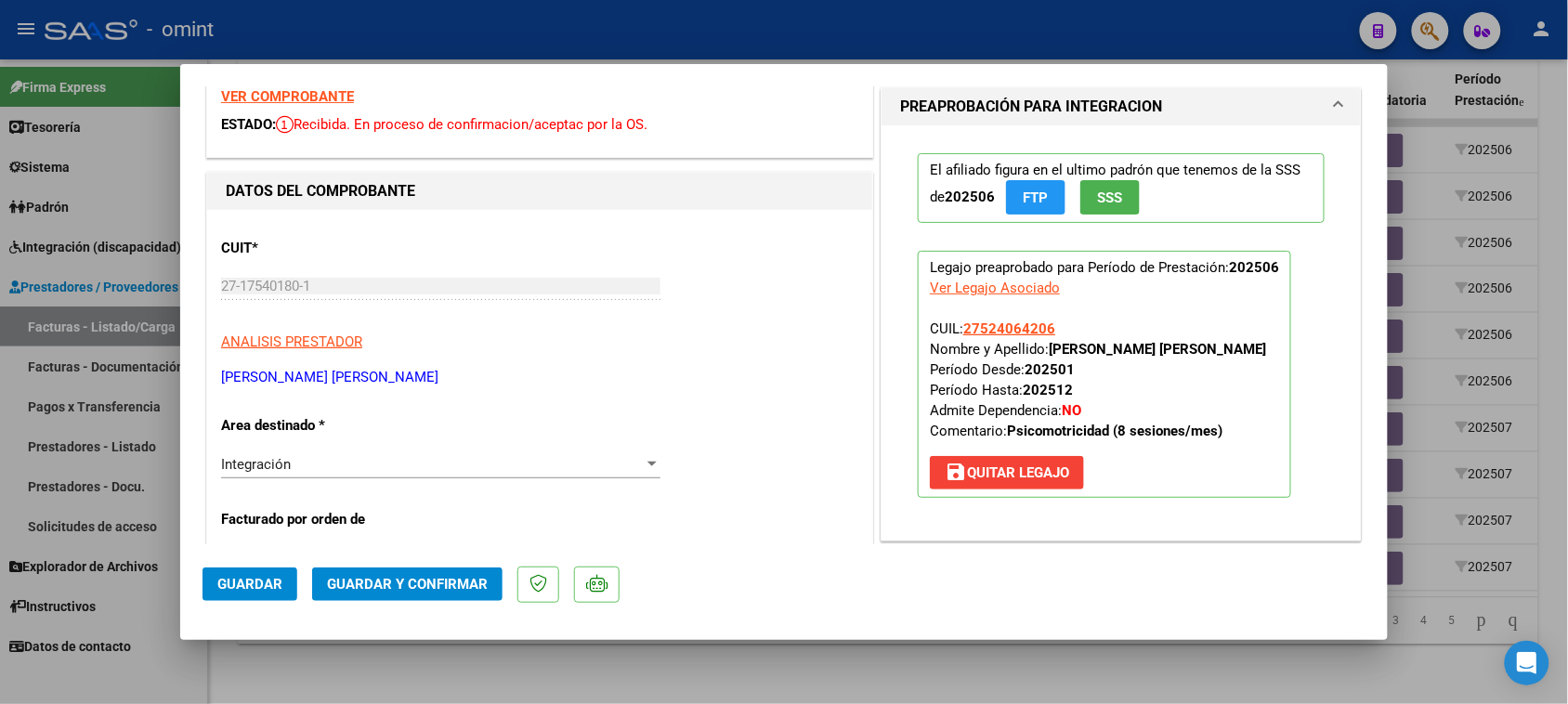
scroll to position [117, 0]
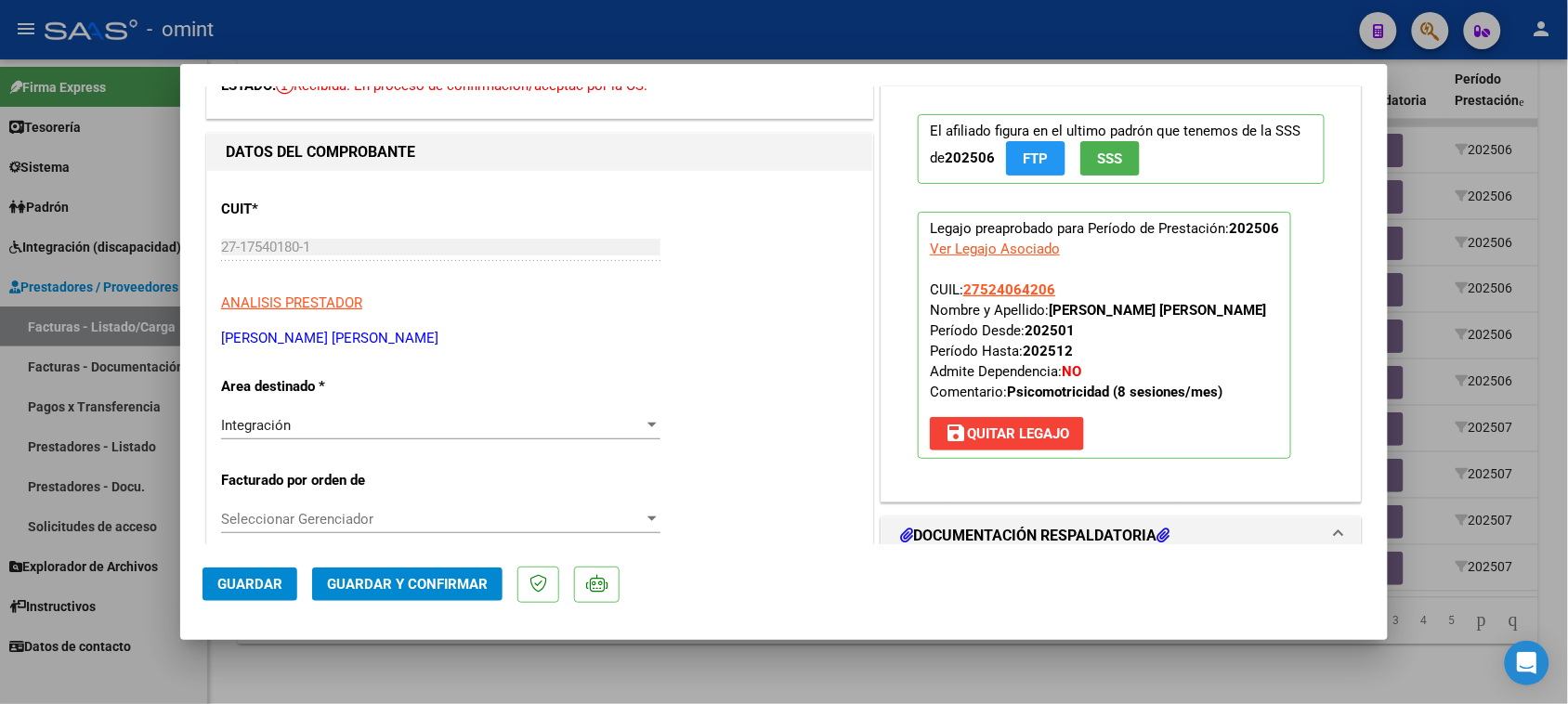
click at [440, 582] on span "Guardar y Confirmar" at bounding box center [408, 584] width 161 height 17
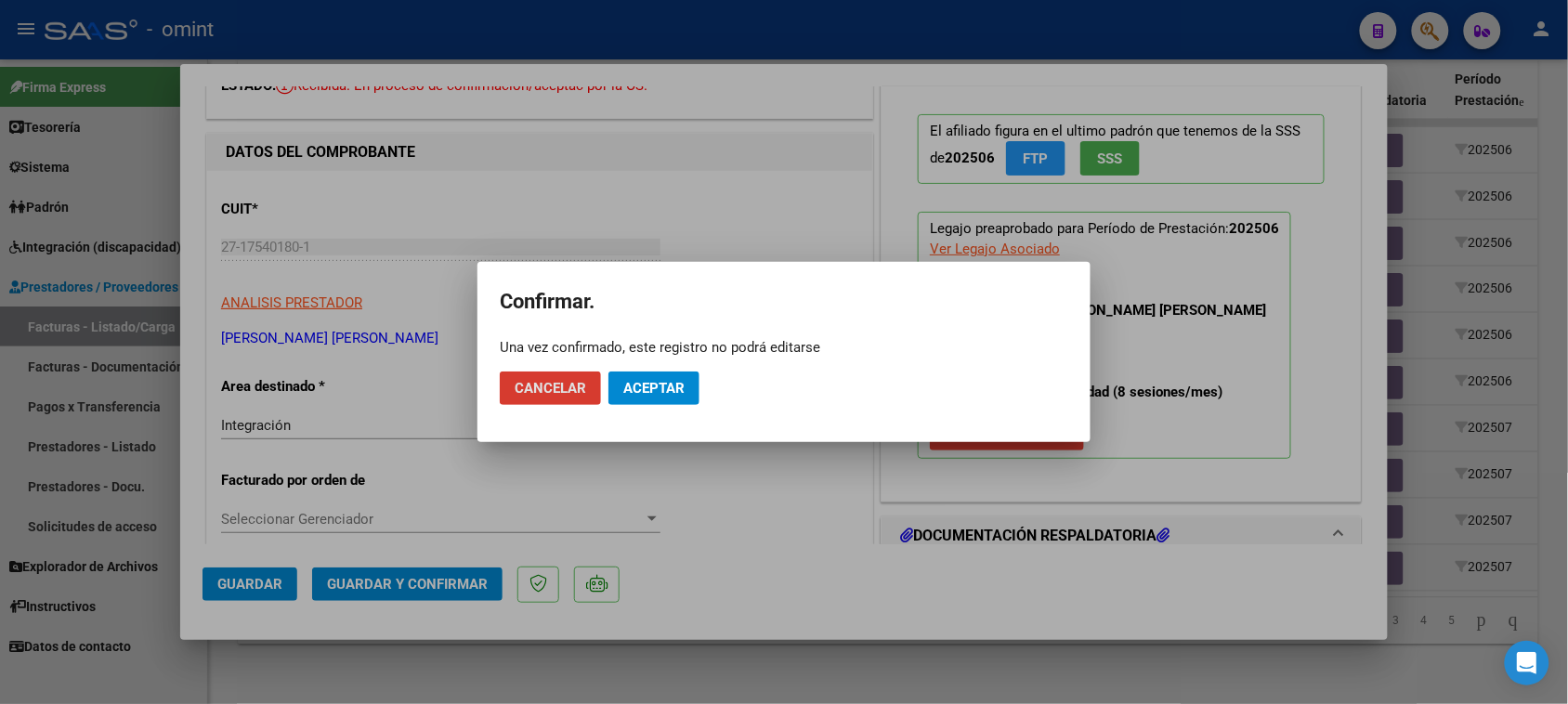
click at [628, 398] on button "Aceptar" at bounding box center [654, 388] width 91 height 33
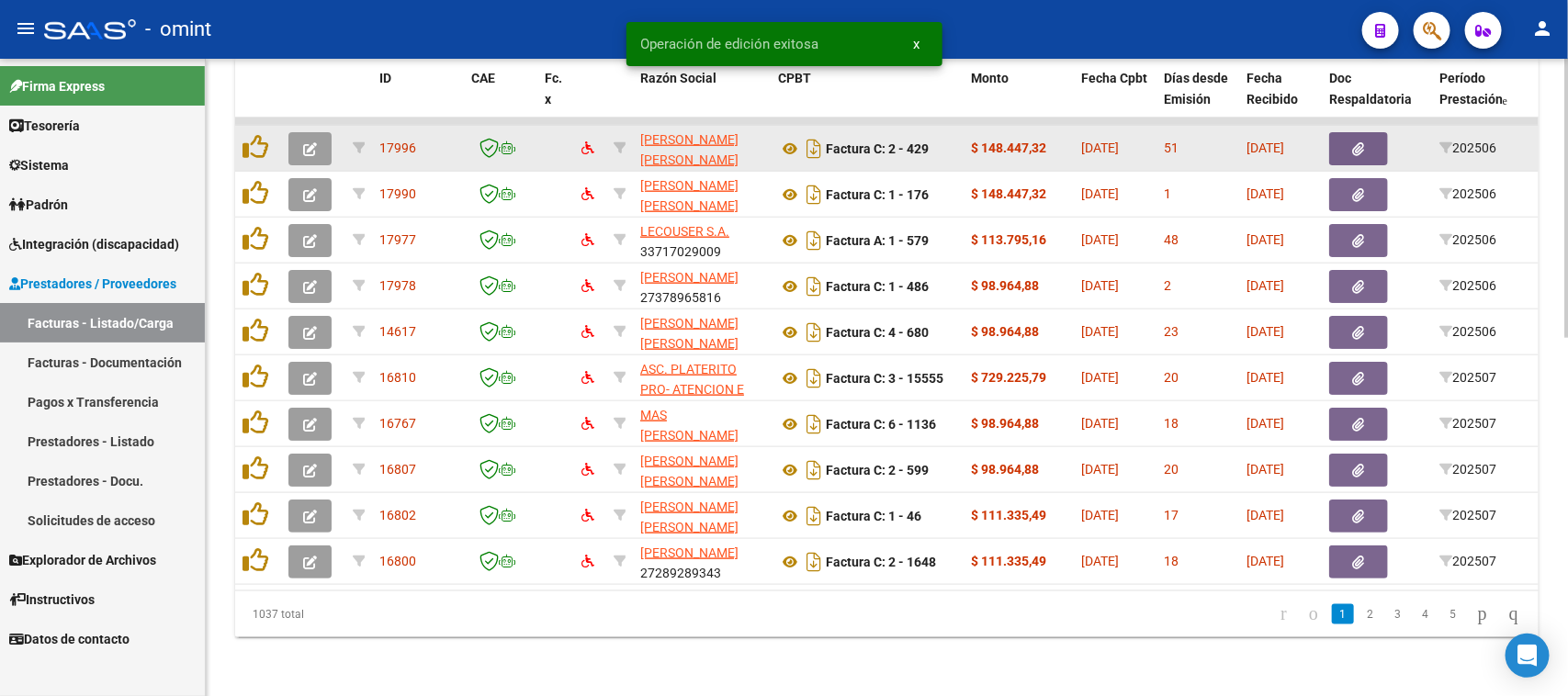
click at [326, 142] on button "button" at bounding box center [309, 149] width 43 height 33
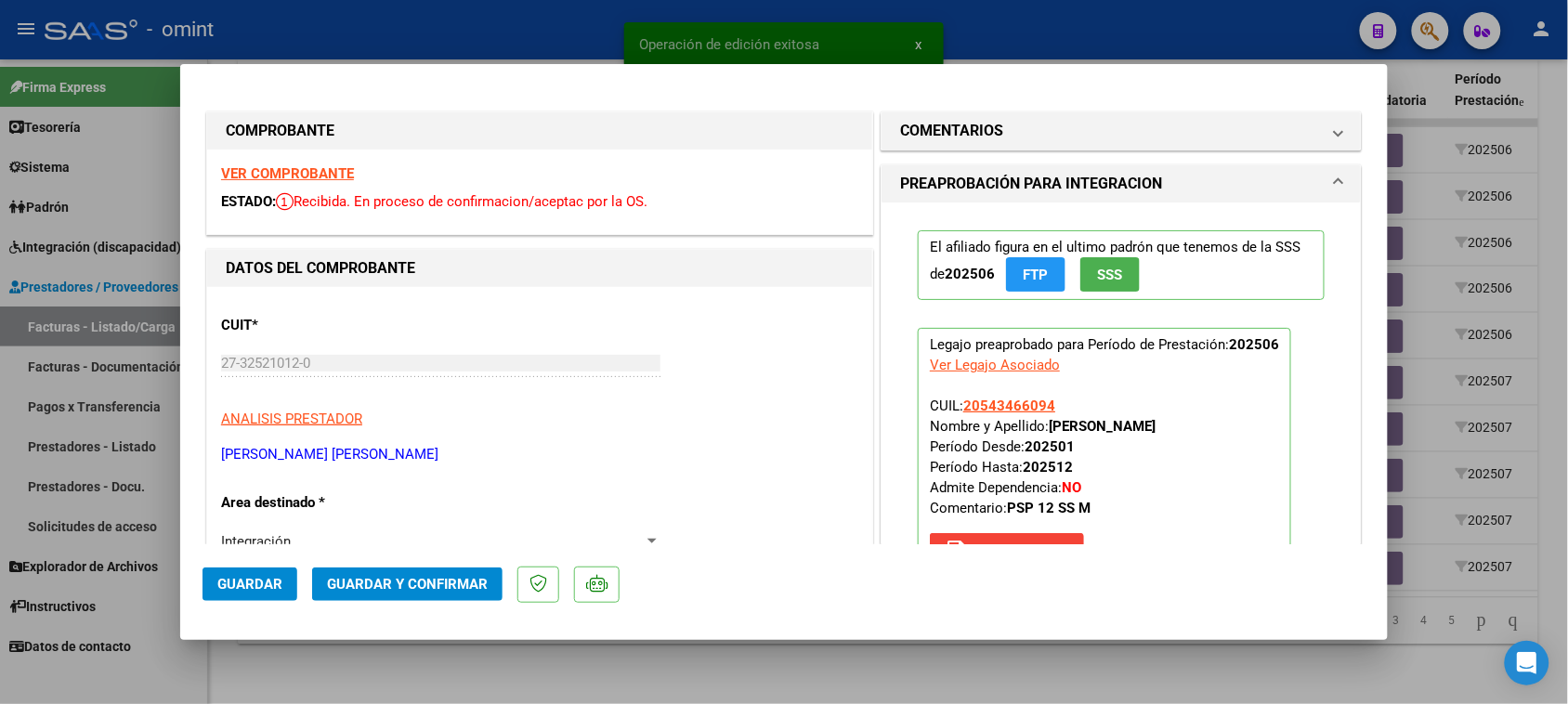
click at [307, 184] on div "VER COMPROBANTE ESTADO: Recibida. En proceso de confirmacion/aceptac por la OS." at bounding box center [539, 191] width 665 height 84
click at [305, 168] on strong "VER COMPROBANTE" at bounding box center [287, 173] width 133 height 17
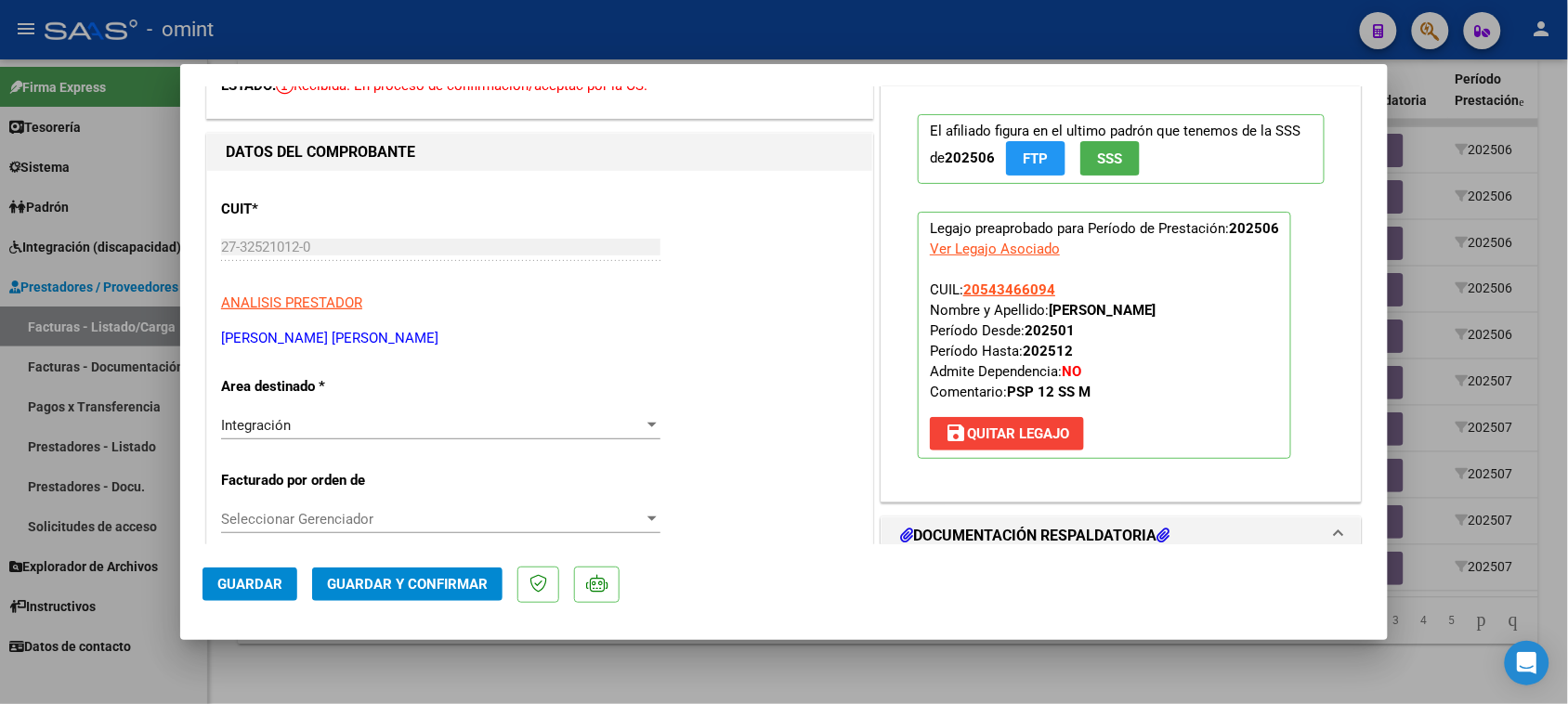
scroll to position [232, 0]
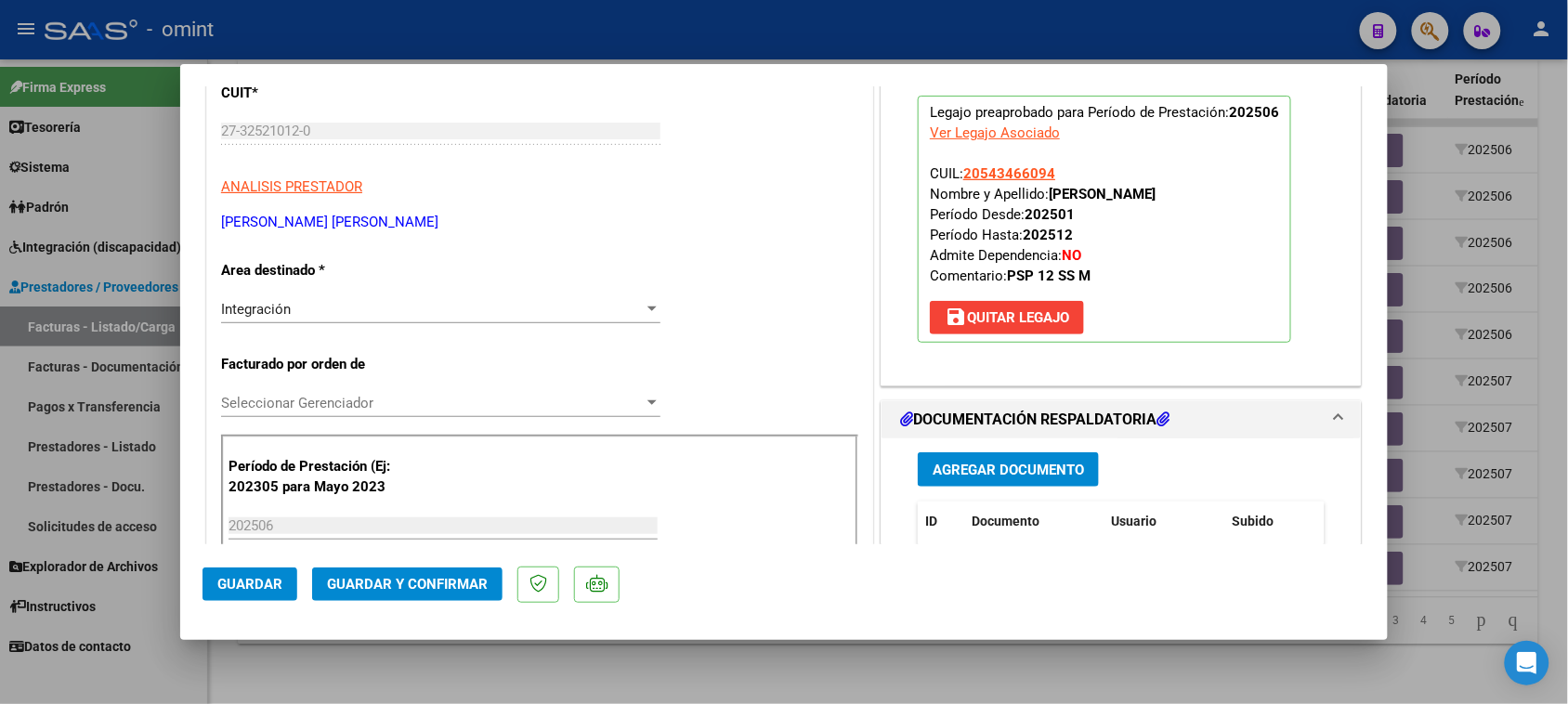
click at [484, 582] on span "Guardar y Confirmar" at bounding box center [408, 584] width 161 height 17
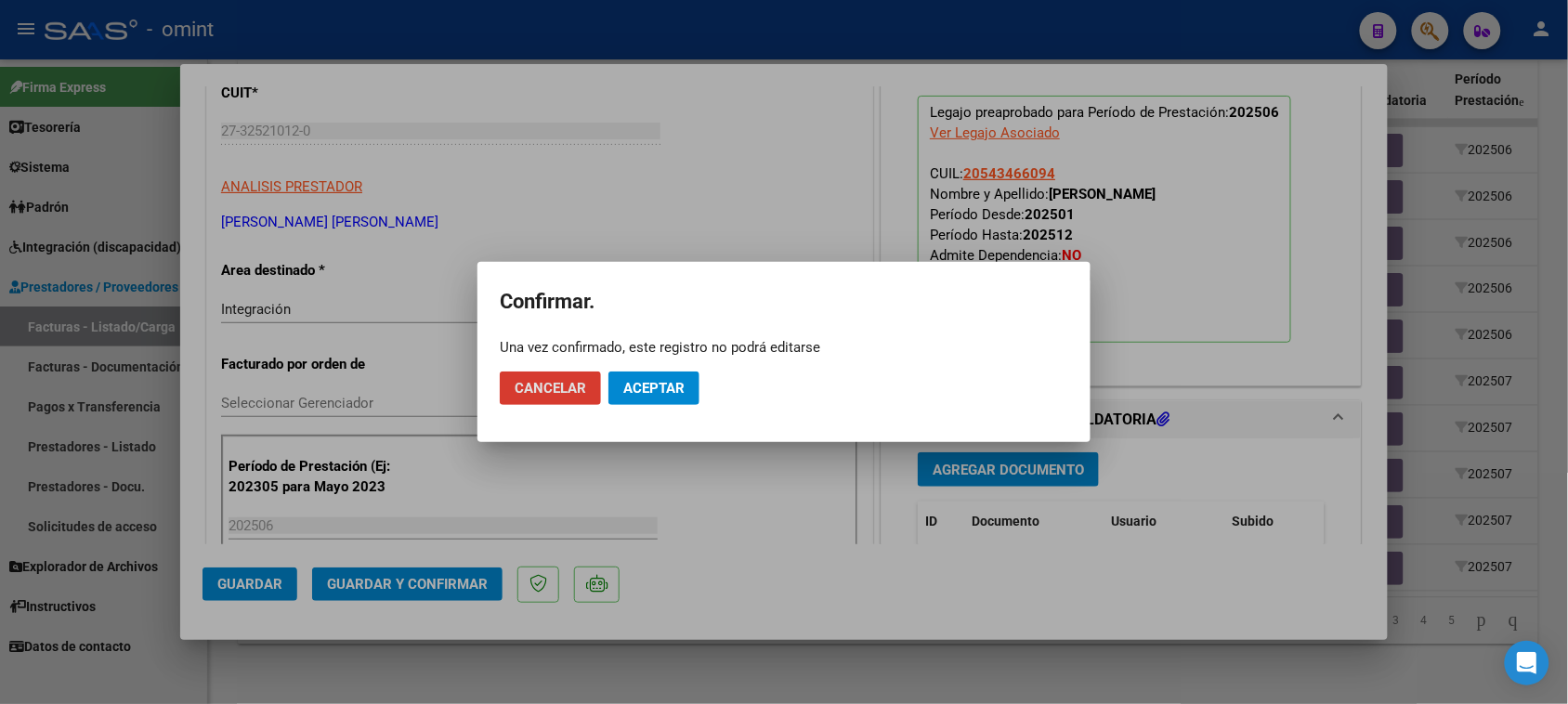
click at [674, 397] on button "Aceptar" at bounding box center [654, 388] width 91 height 33
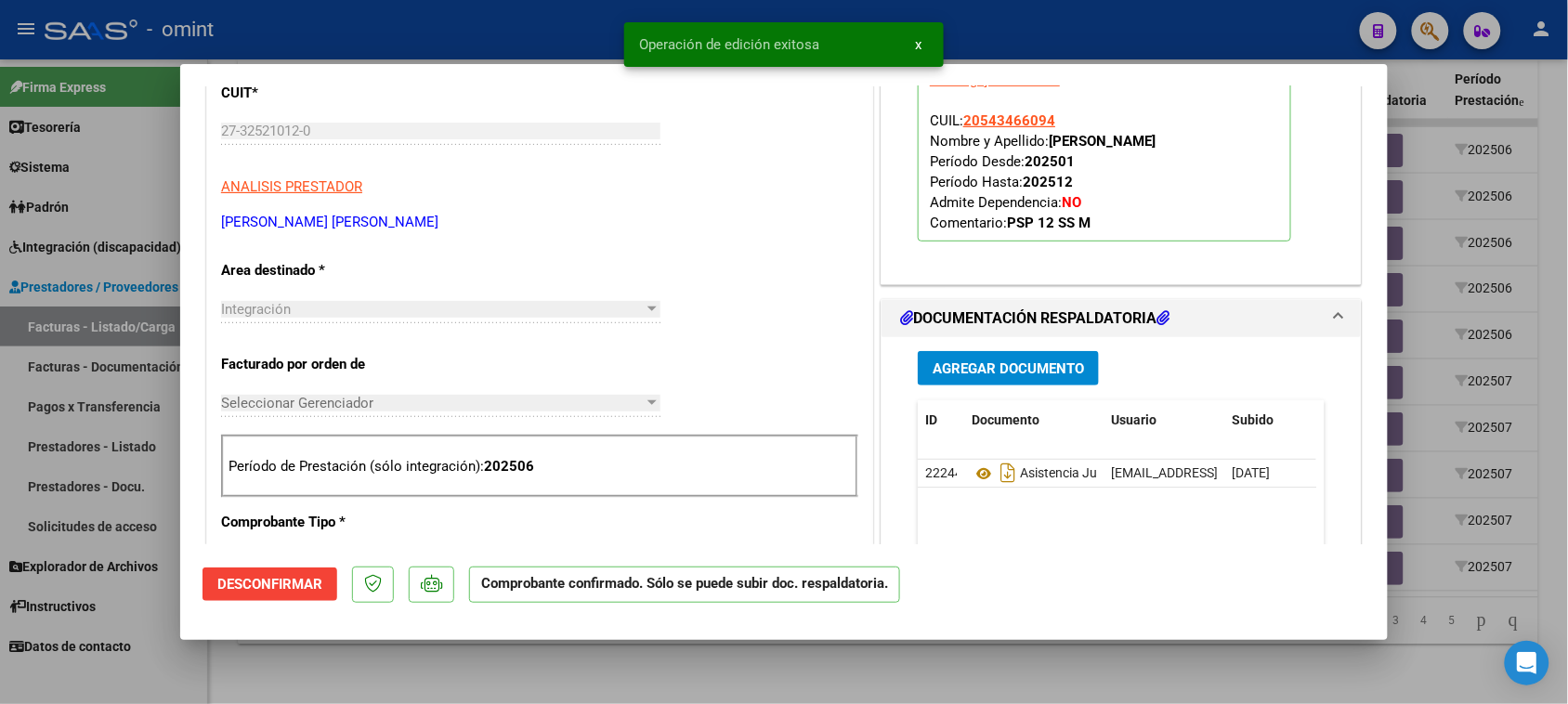
type input "$ 0,00"
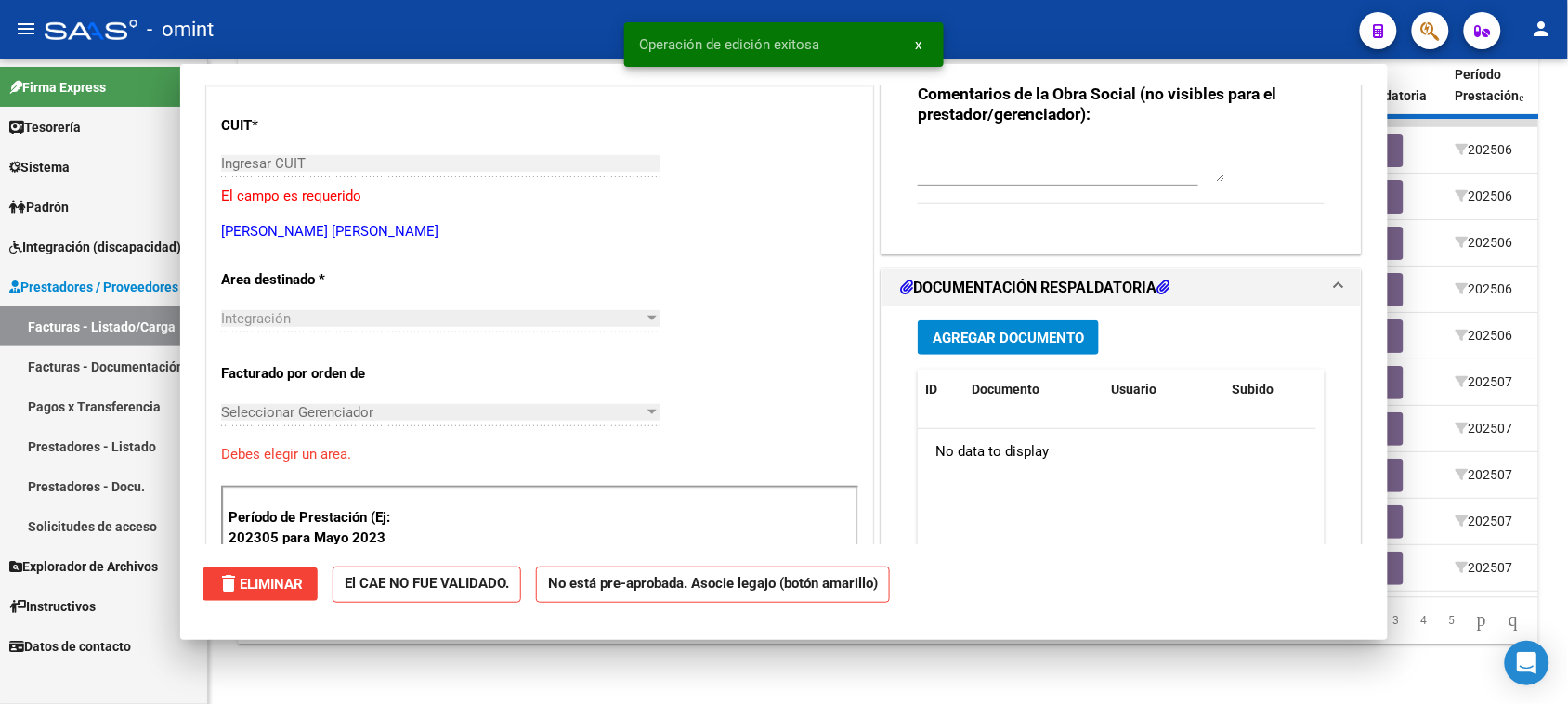
scroll to position [265, 0]
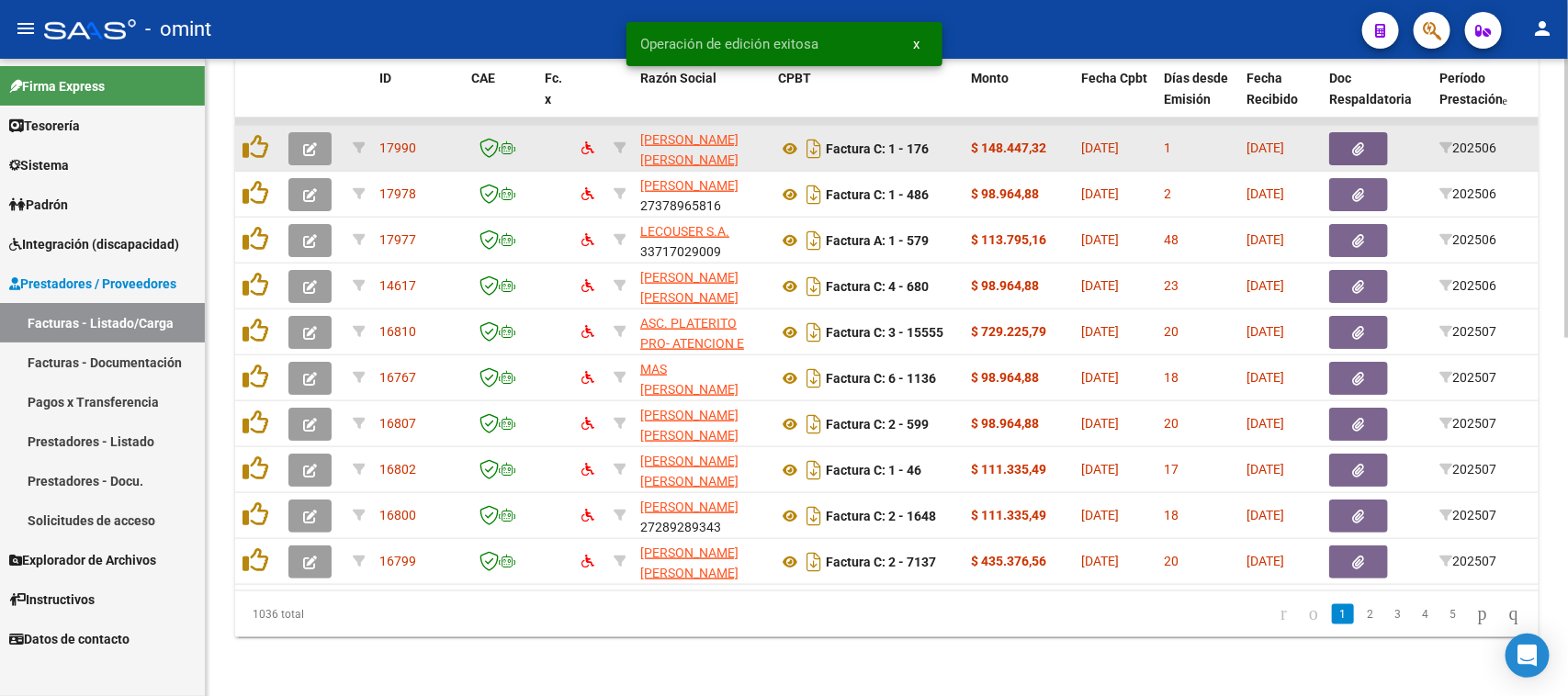
click at [325, 135] on button "button" at bounding box center [309, 149] width 43 height 33
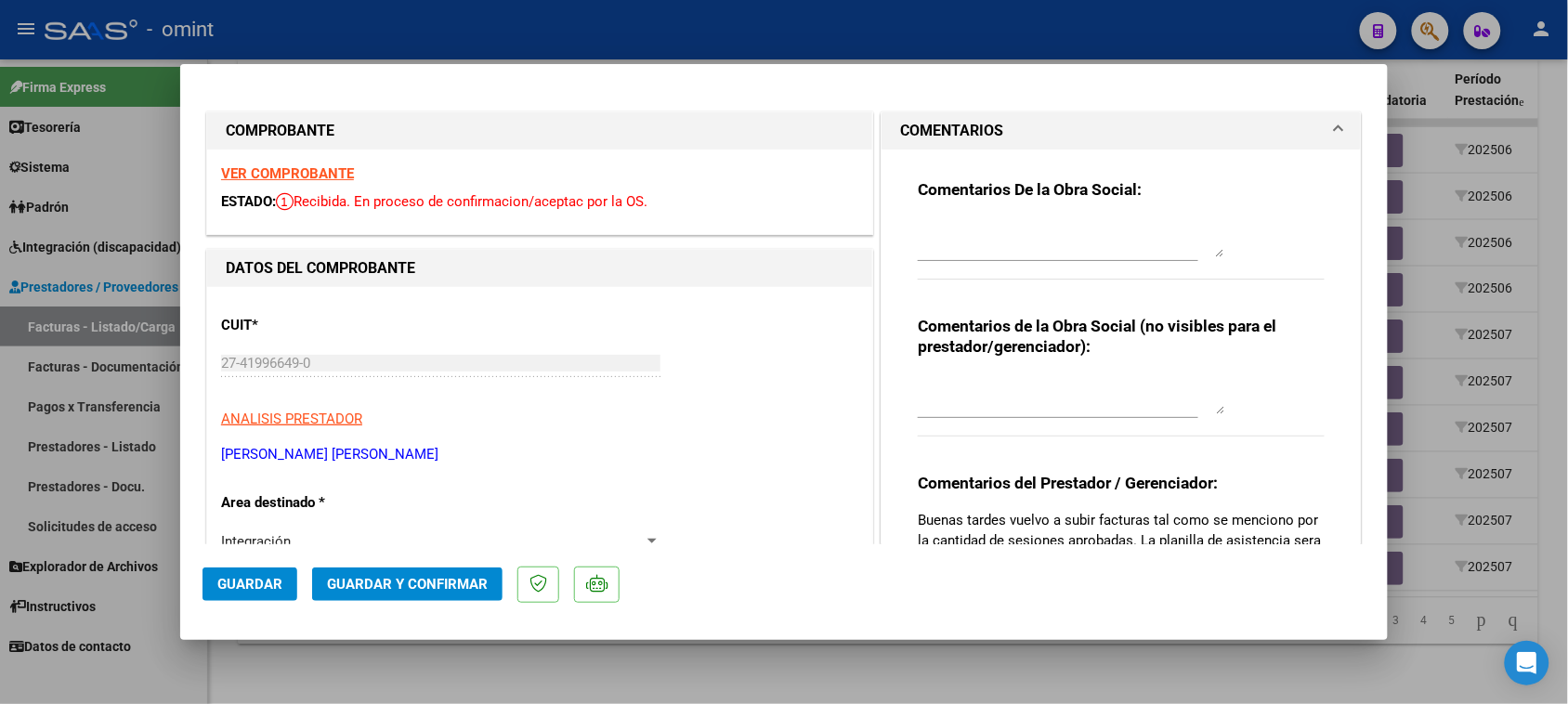
click at [327, 184] on div "VER COMPROBANTE ESTADO: Recibida. En proceso de confirmacion/aceptac por la OS." at bounding box center [539, 191] width 665 height 84
click at [328, 177] on strong "VER COMPROBANTE" at bounding box center [287, 173] width 133 height 17
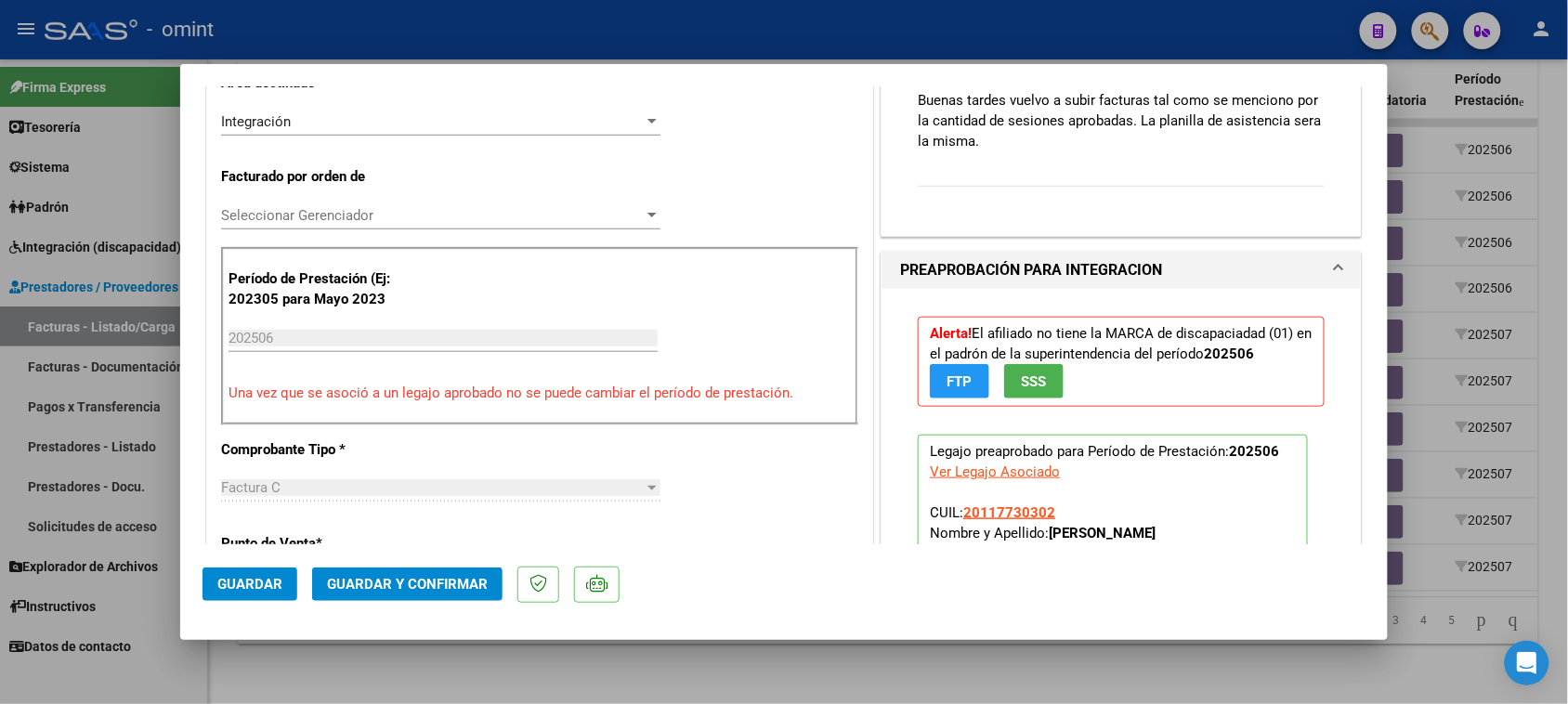
scroll to position [464, 0]
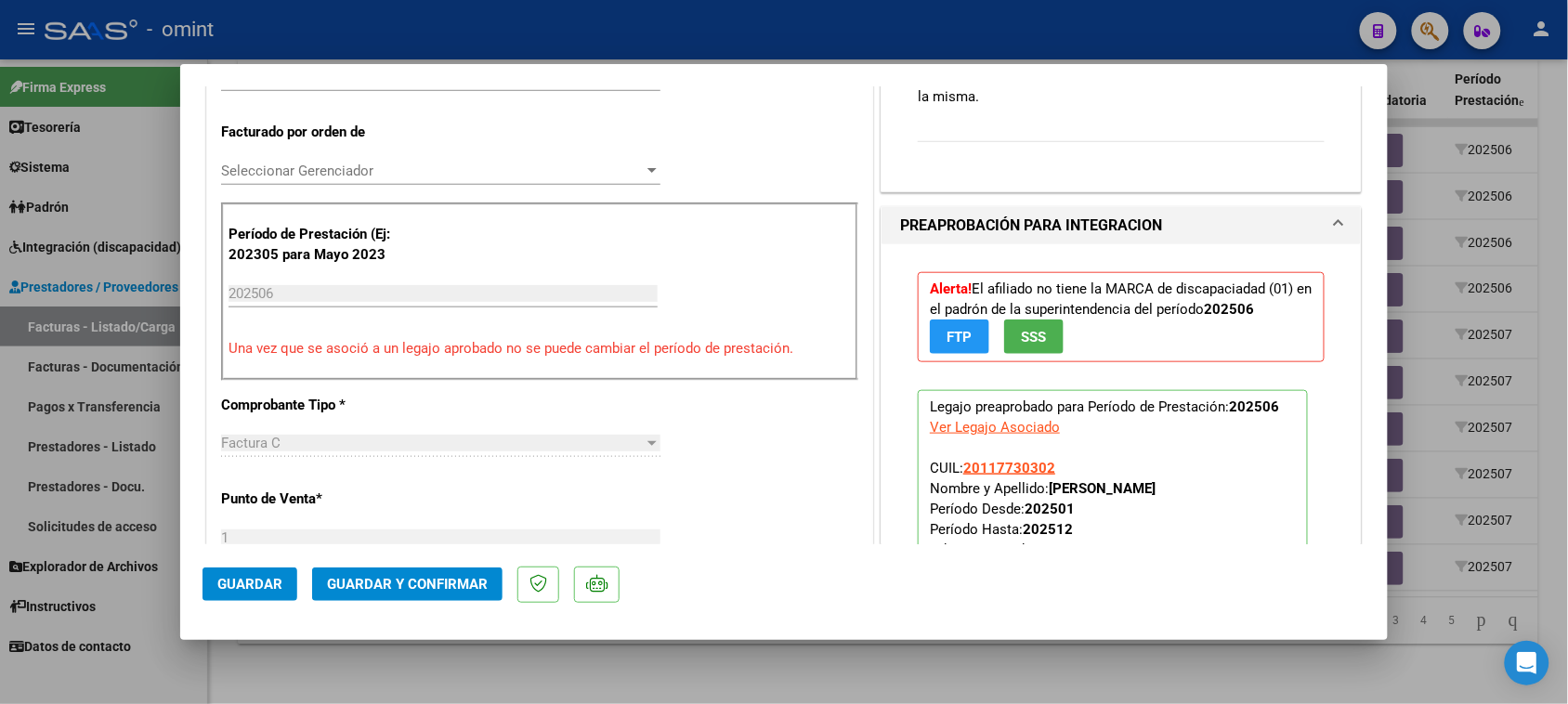
click at [472, 587] on span "Guardar y Confirmar" at bounding box center [408, 584] width 161 height 17
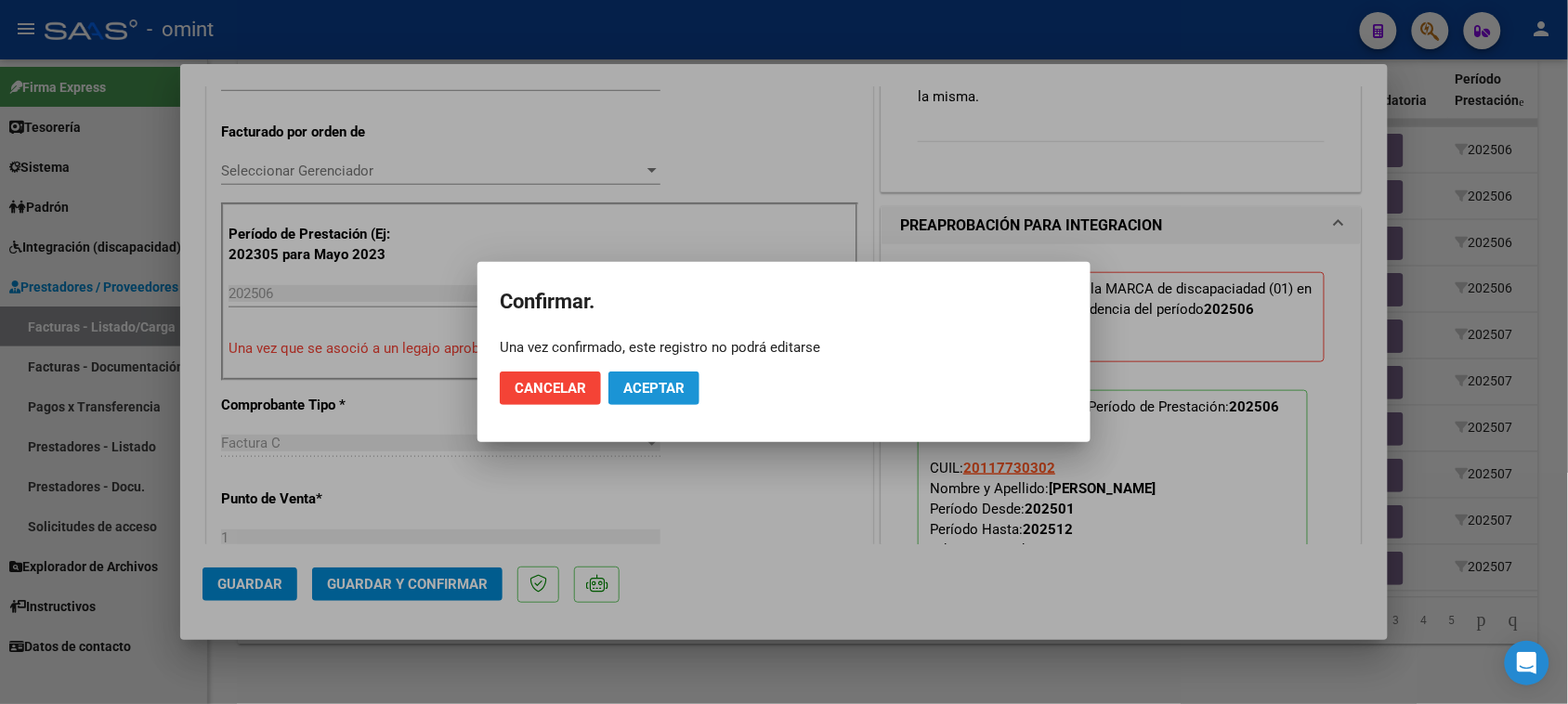
click at [679, 386] on span "Aceptar" at bounding box center [653, 387] width 61 height 17
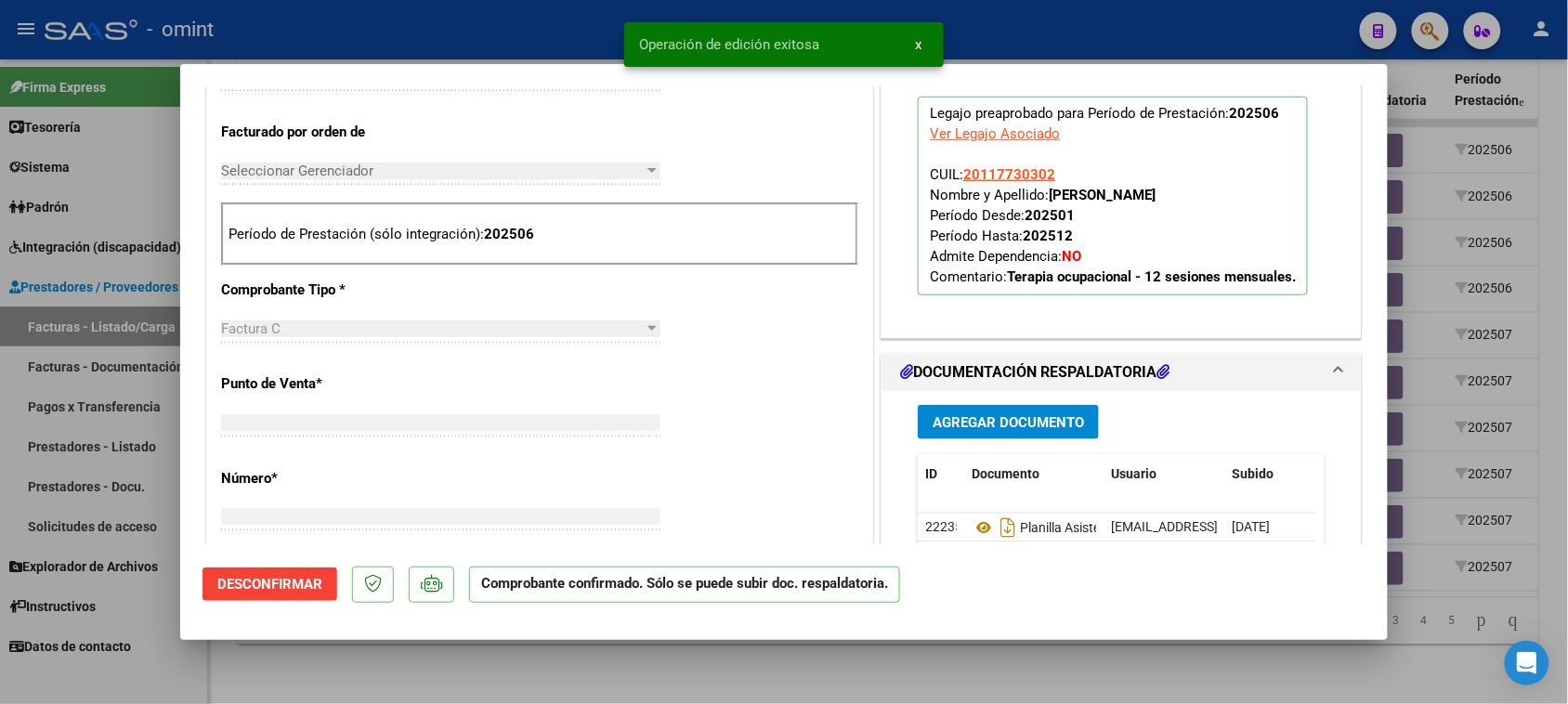
scroll to position [497, 0]
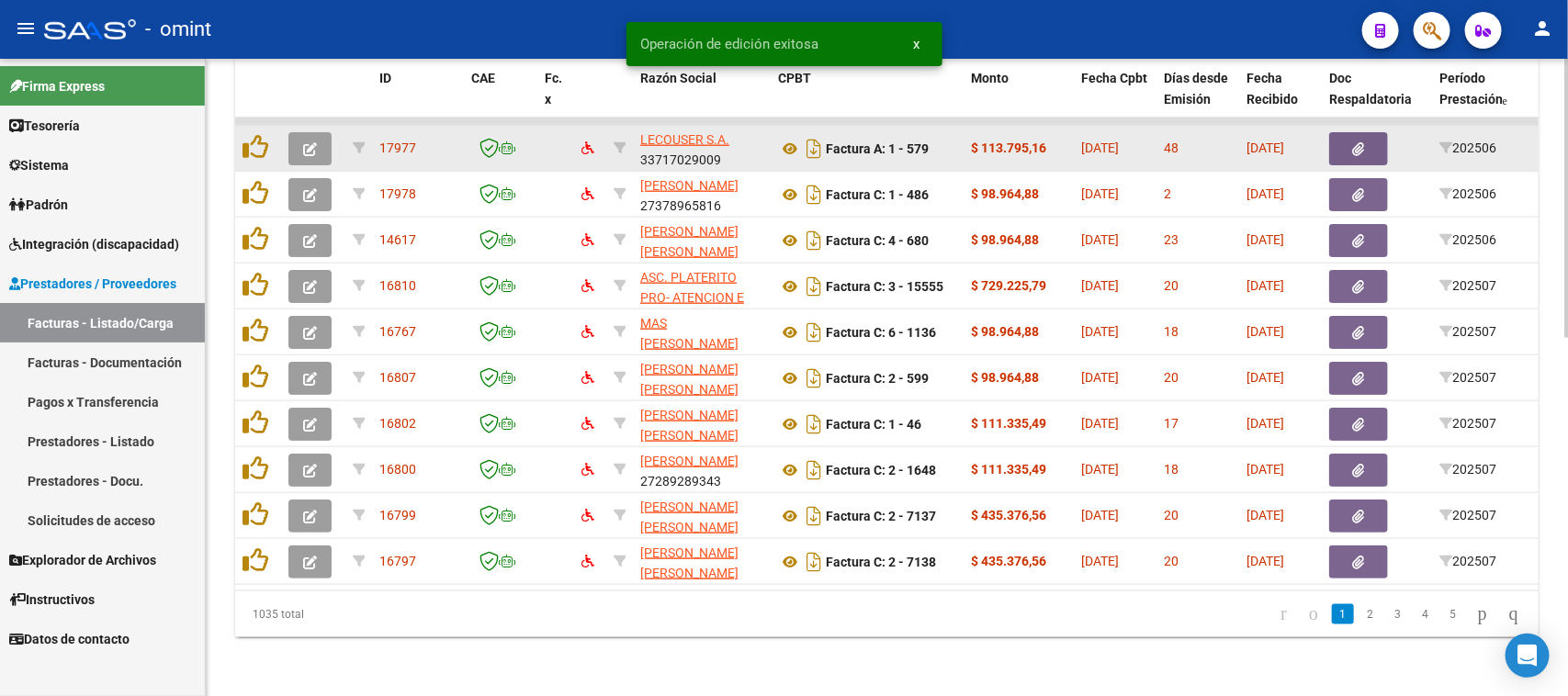
click at [294, 134] on button "button" at bounding box center [309, 149] width 43 height 33
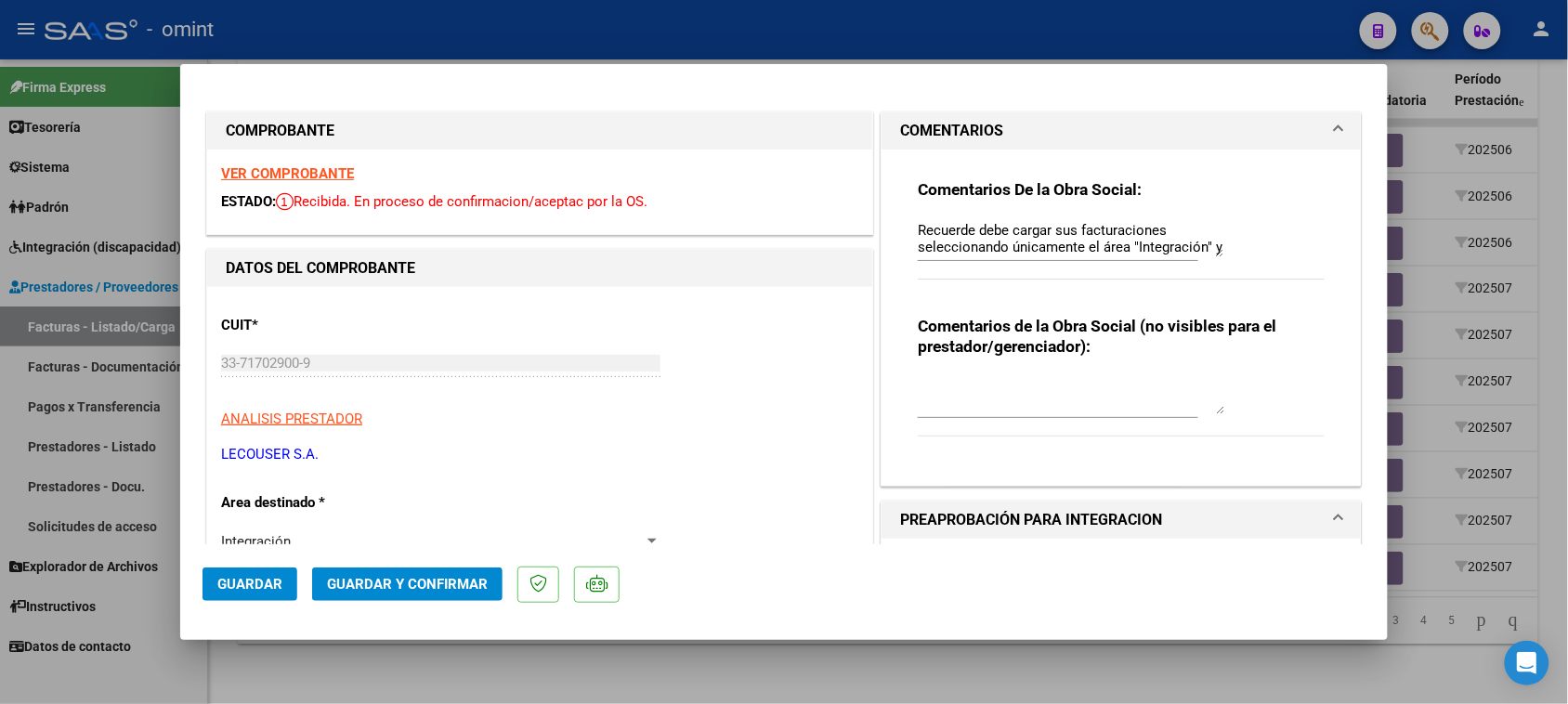
click at [341, 168] on strong "VER COMPROBANTE" at bounding box center [287, 173] width 133 height 17
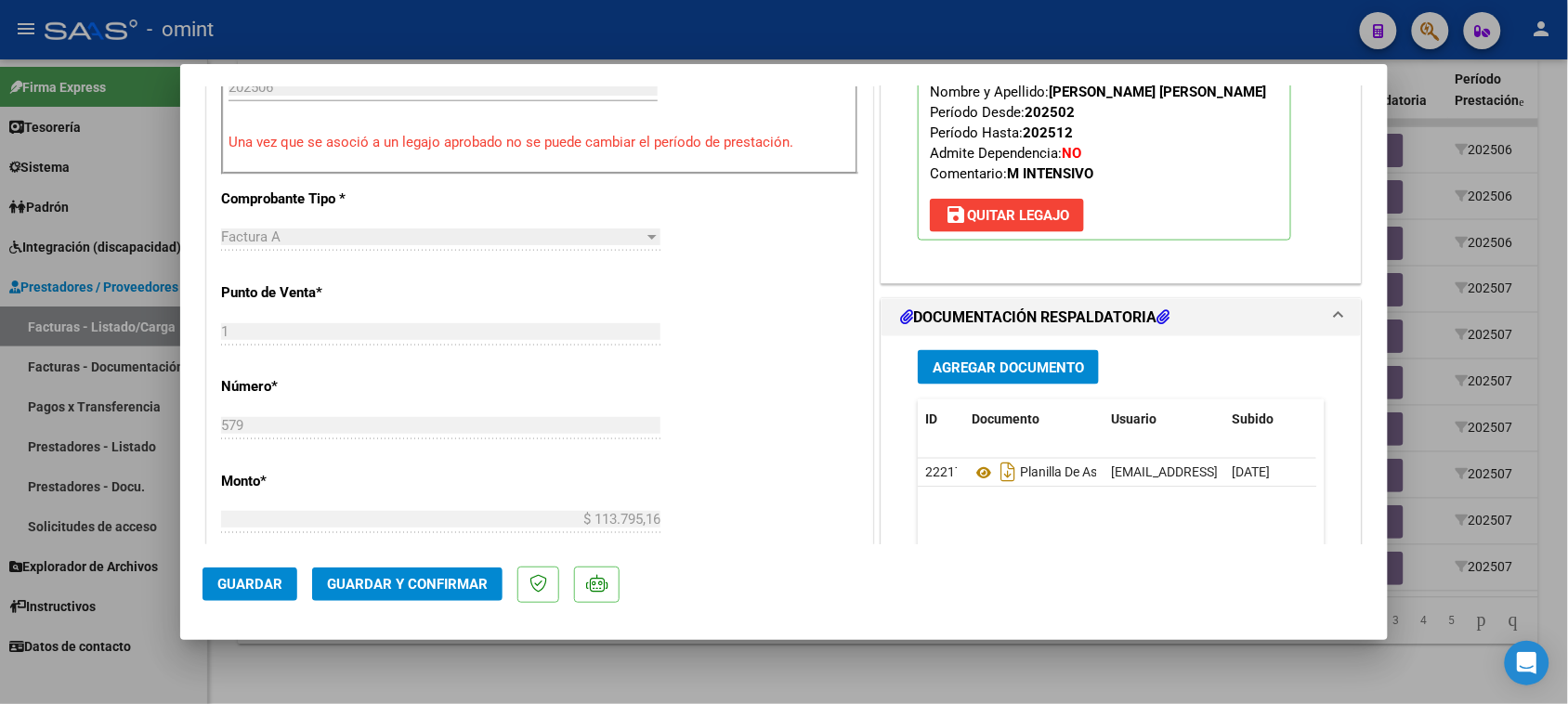
scroll to position [813, 0]
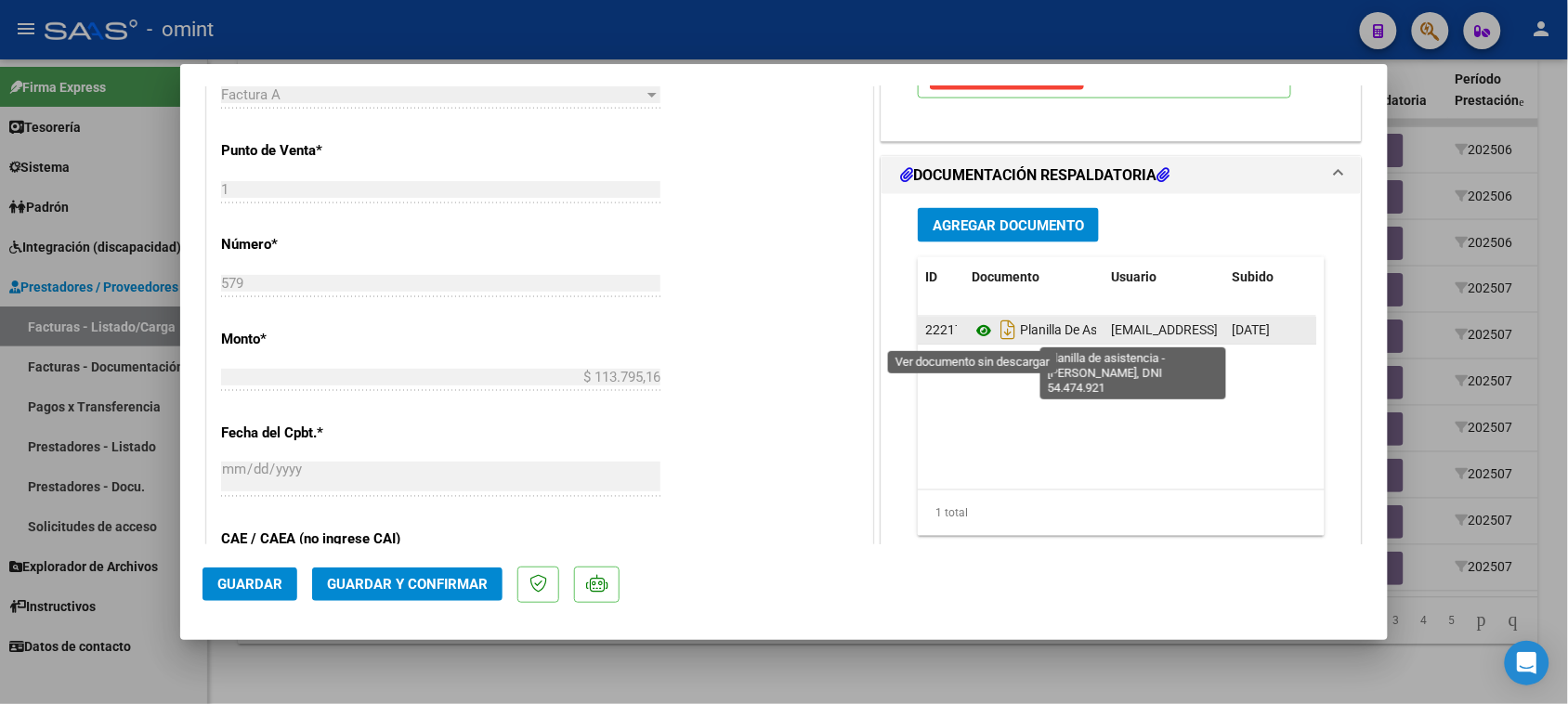
click at [972, 320] on icon at bounding box center [984, 330] width 24 height 22
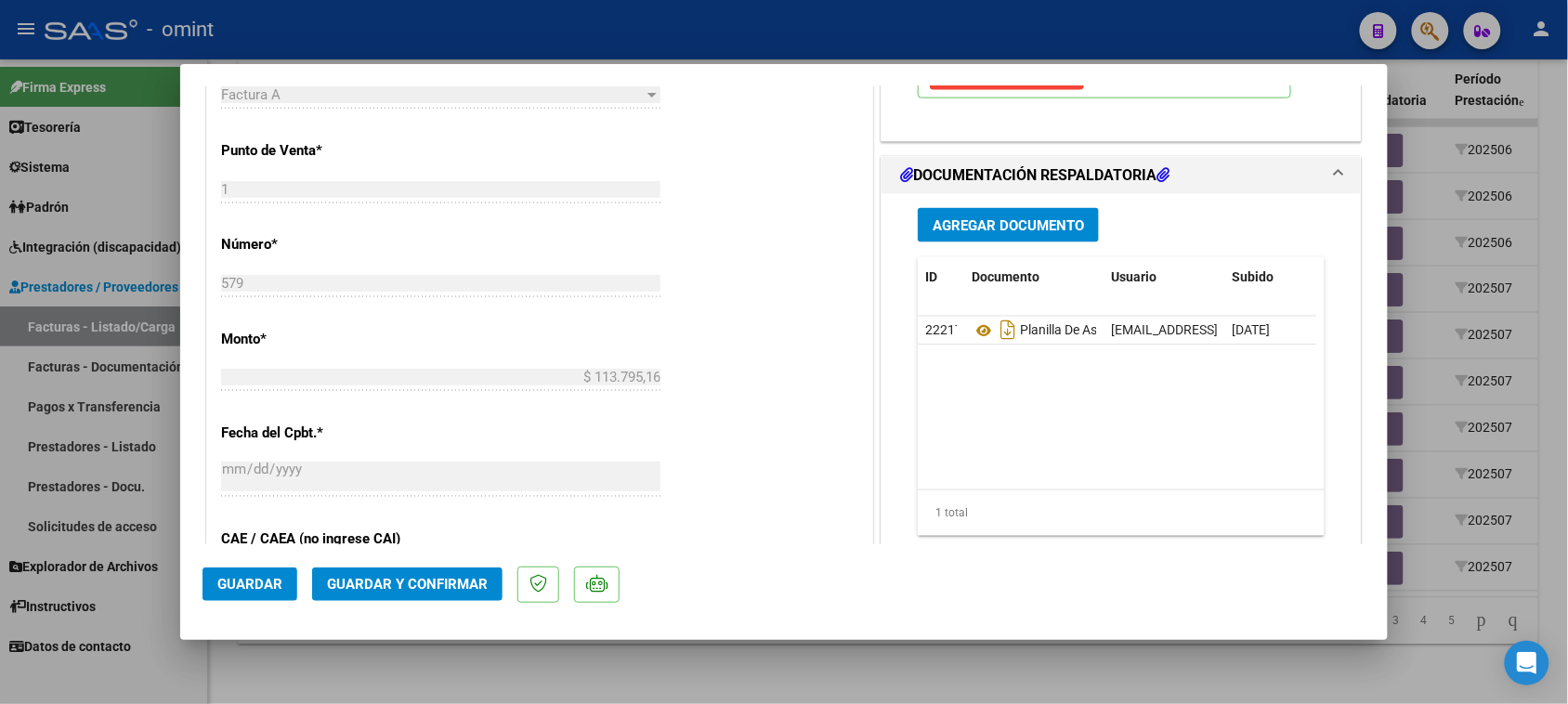
click at [398, 578] on span "Guardar y Confirmar" at bounding box center [408, 584] width 161 height 17
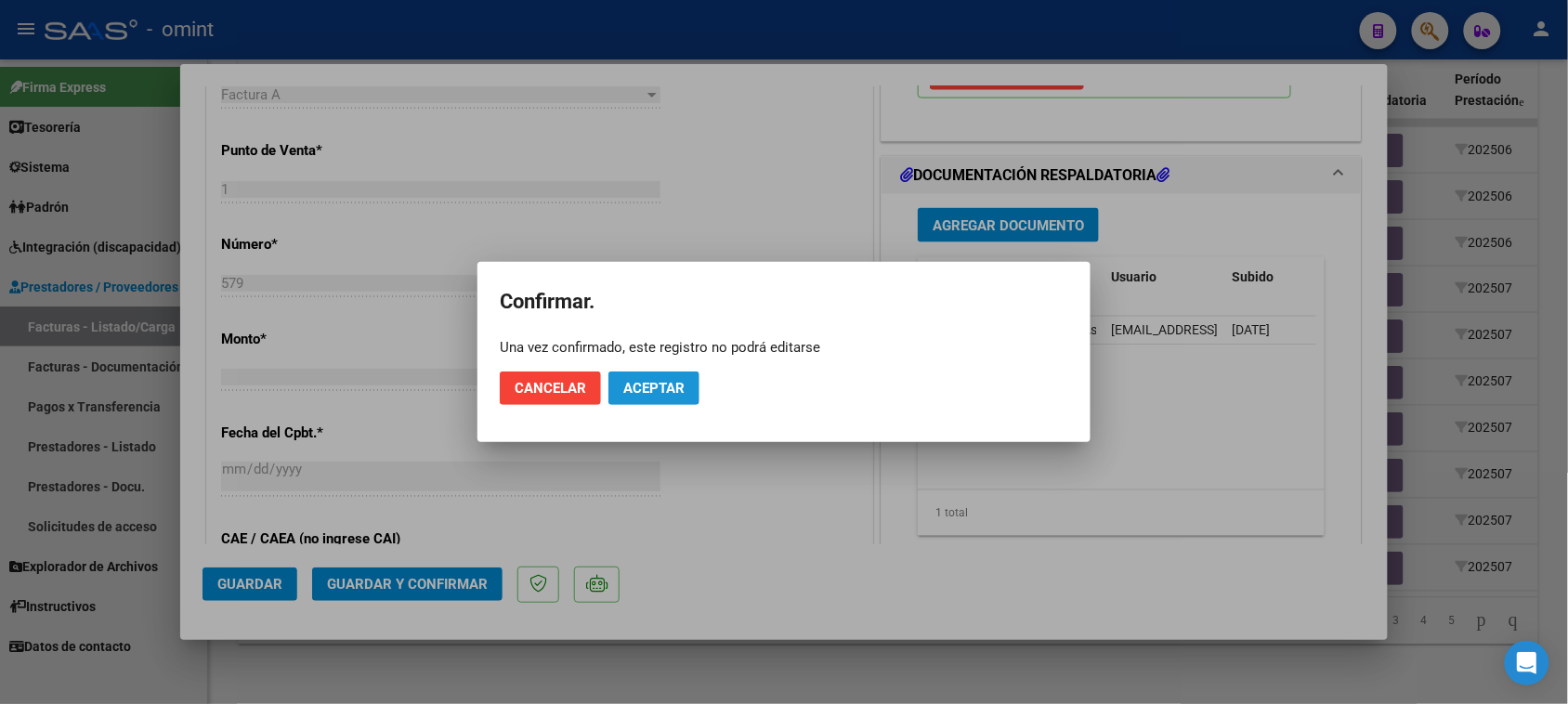
click at [632, 402] on button "Aceptar" at bounding box center [654, 388] width 91 height 33
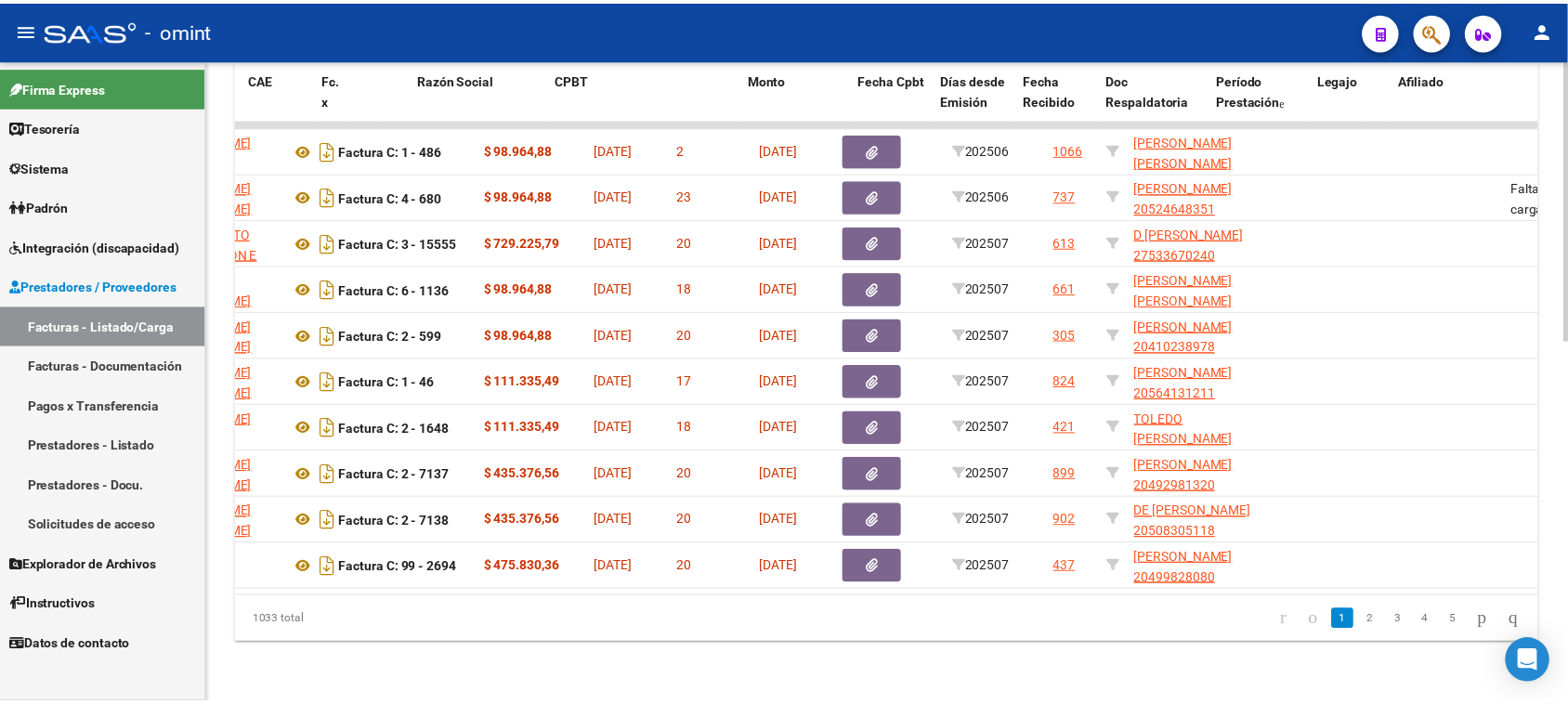
scroll to position [0, 0]
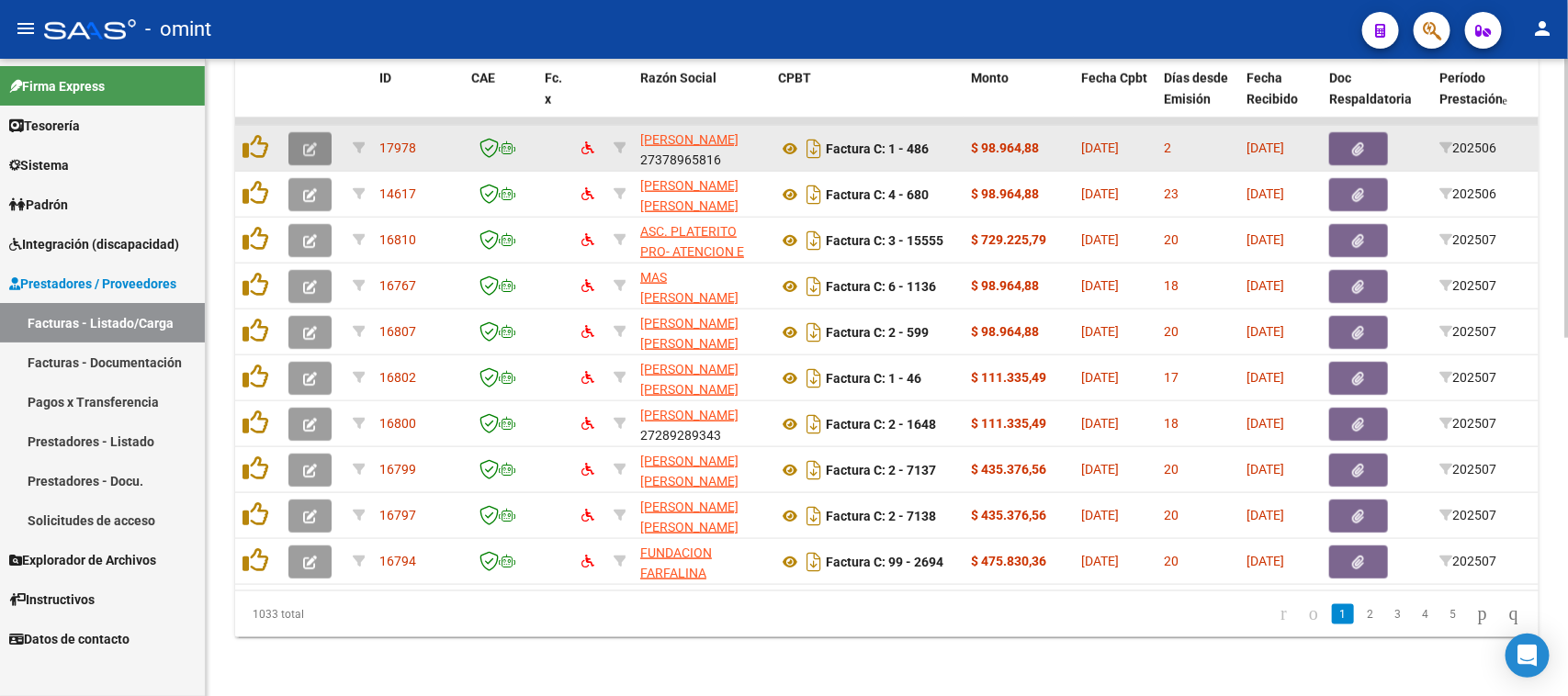
click at [303, 142] on icon "button" at bounding box center [310, 149] width 13 height 13
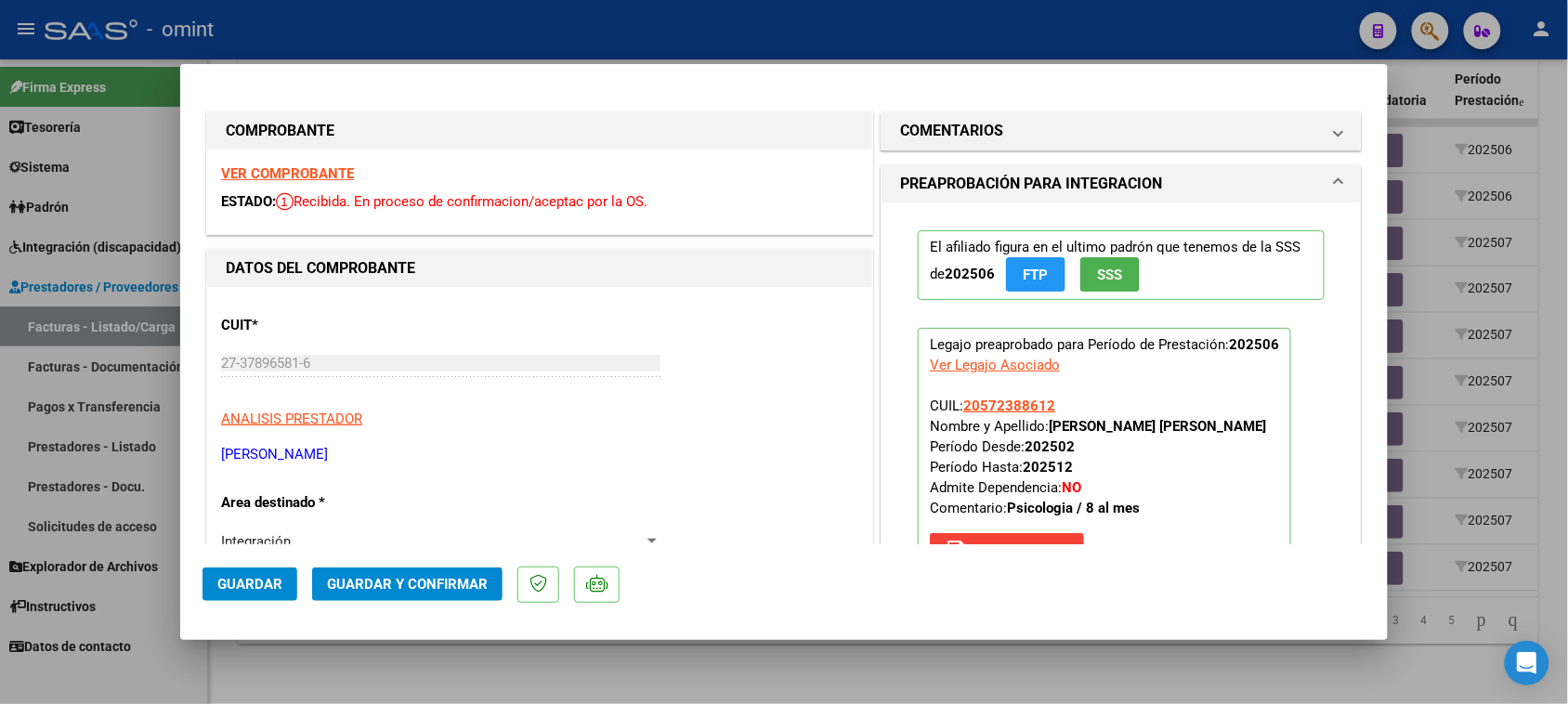
click at [339, 173] on strong "VER COMPROBANTE" at bounding box center [287, 173] width 133 height 17
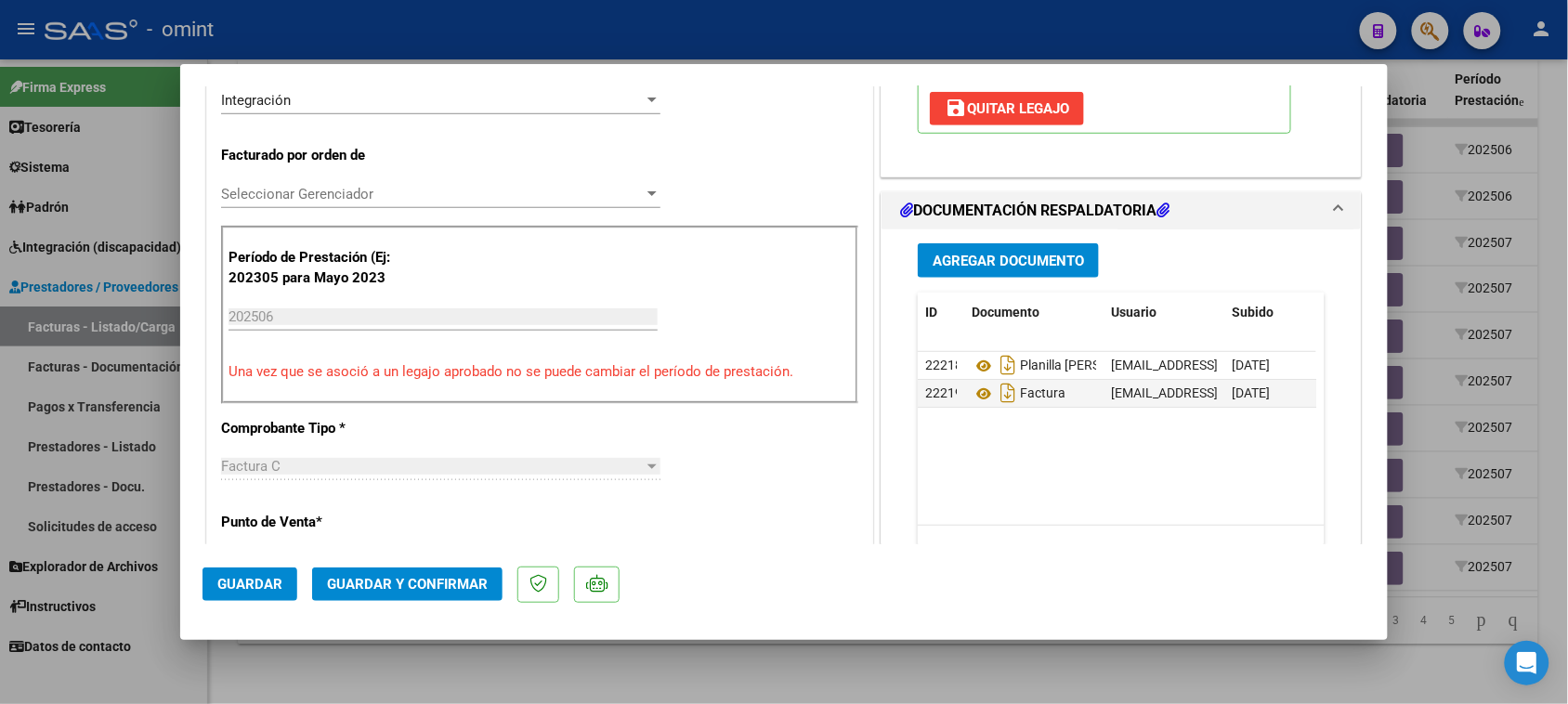
scroll to position [464, 0]
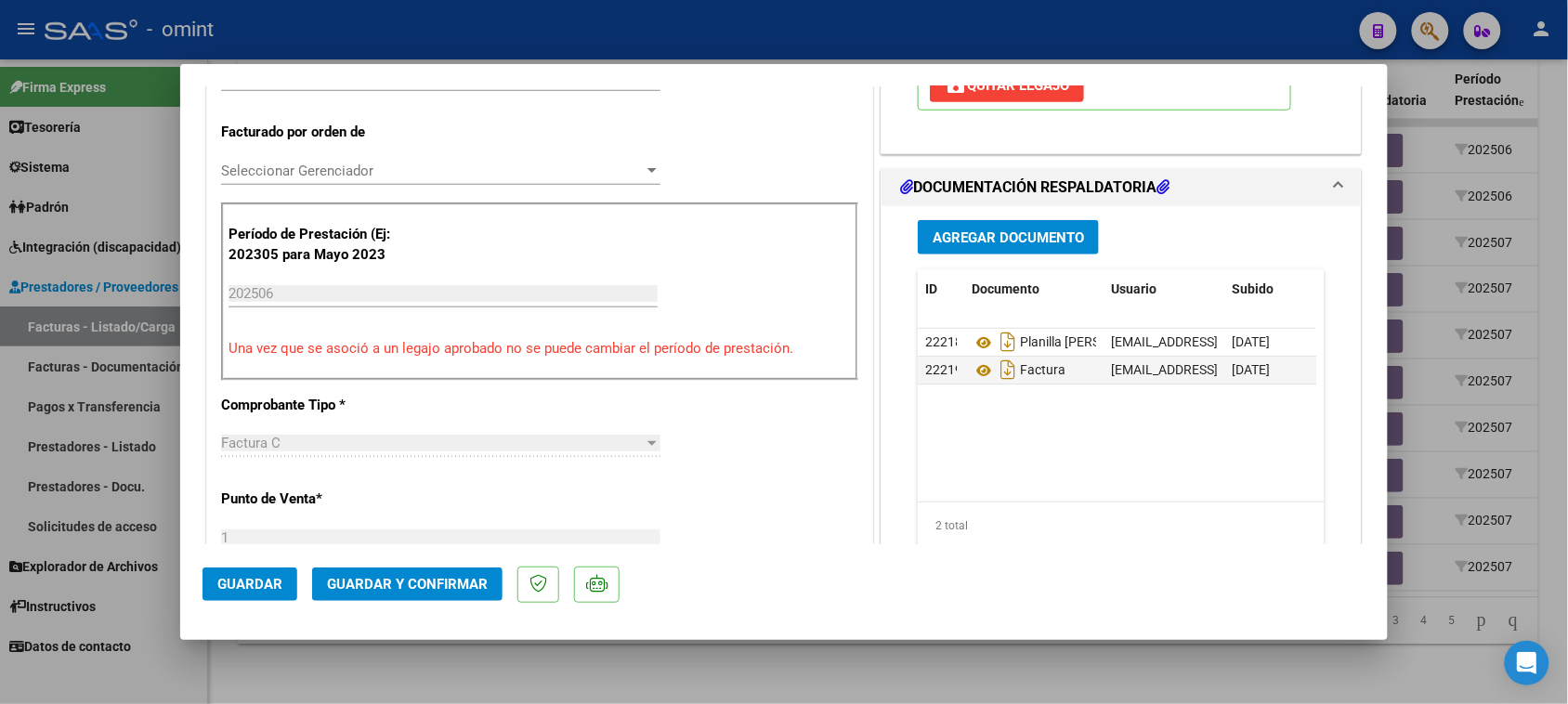
click at [407, 607] on mat-dialog-actions "Guardar Guardar y Confirmar" at bounding box center [784, 582] width 1163 height 74
click at [407, 600] on button "Guardar y Confirmar" at bounding box center [408, 585] width 190 height 33
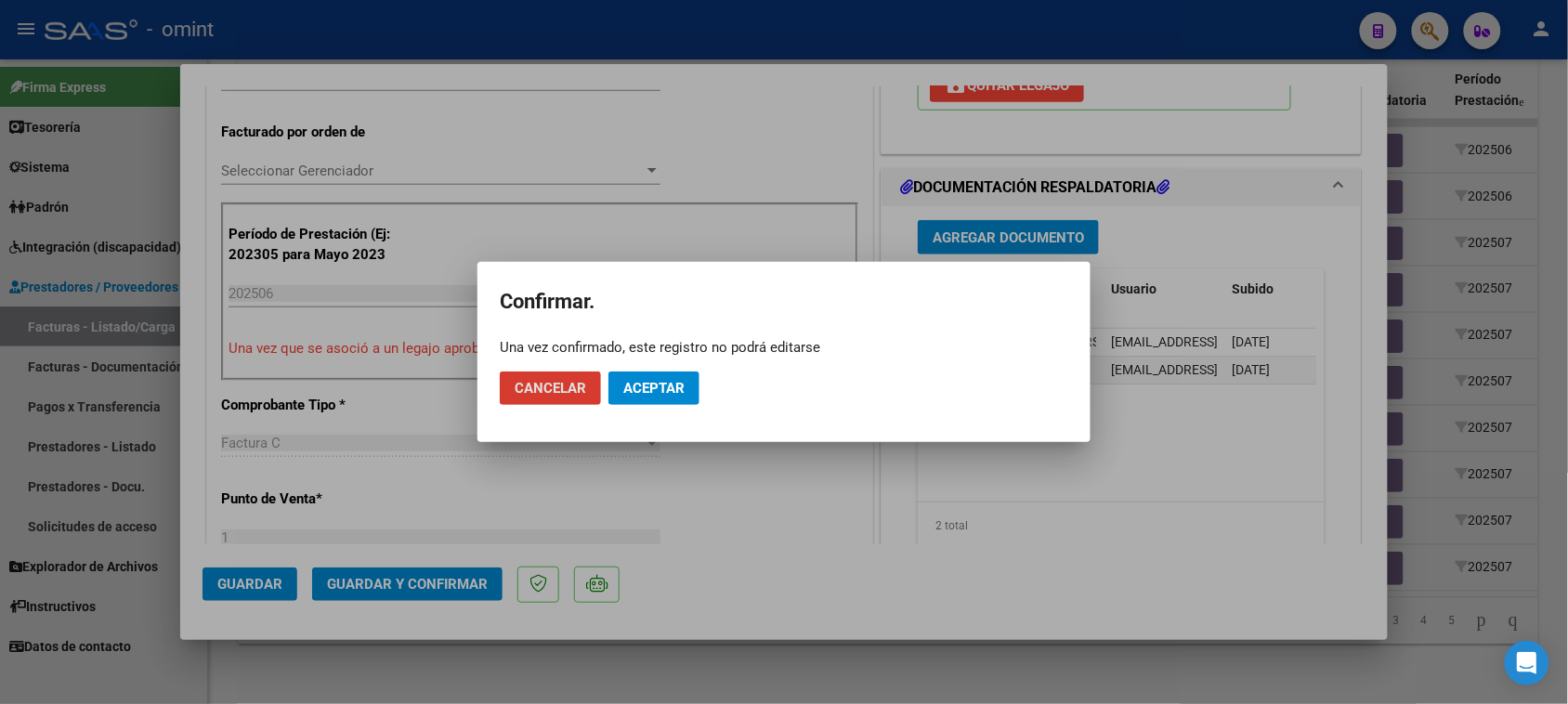
click at [672, 383] on span "Aceptar" at bounding box center [653, 387] width 61 height 17
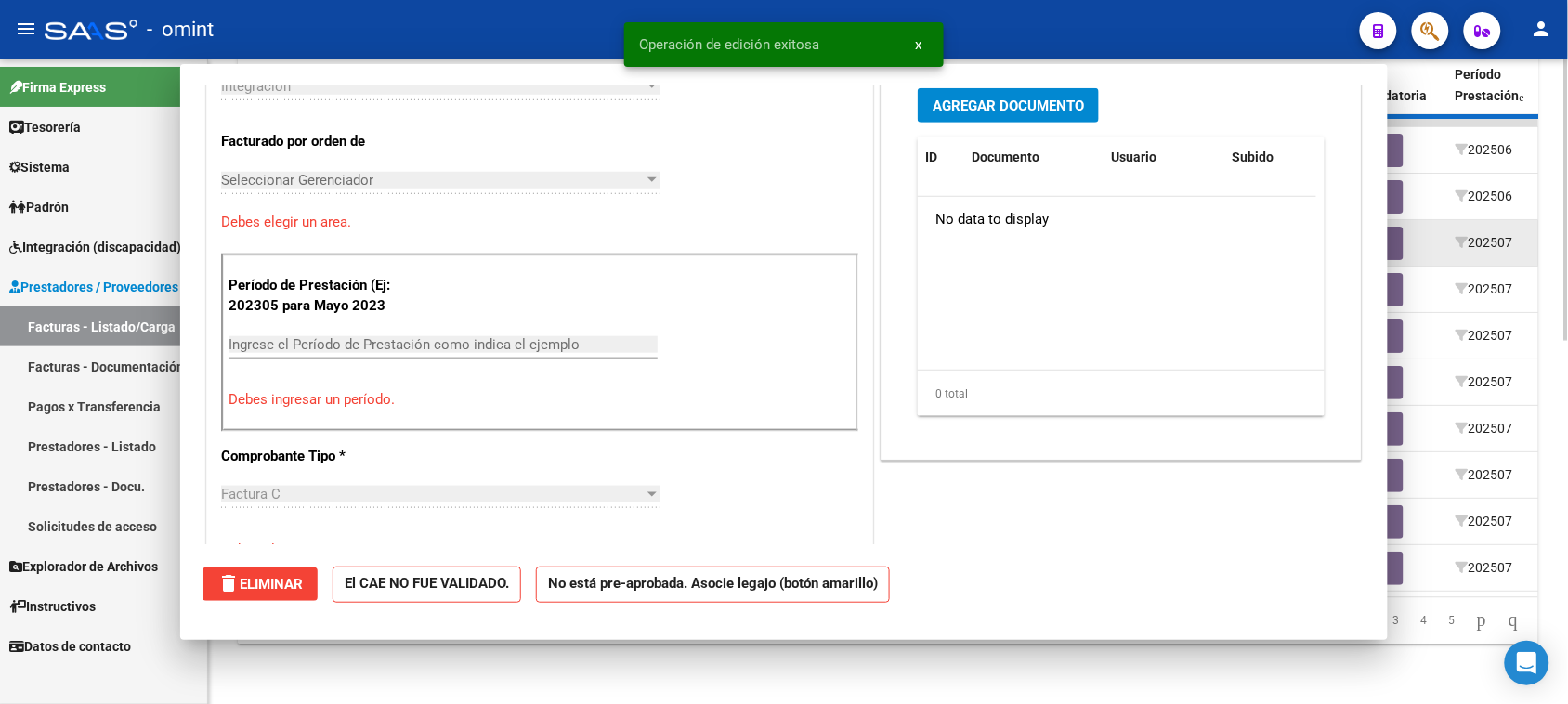
scroll to position [497, 0]
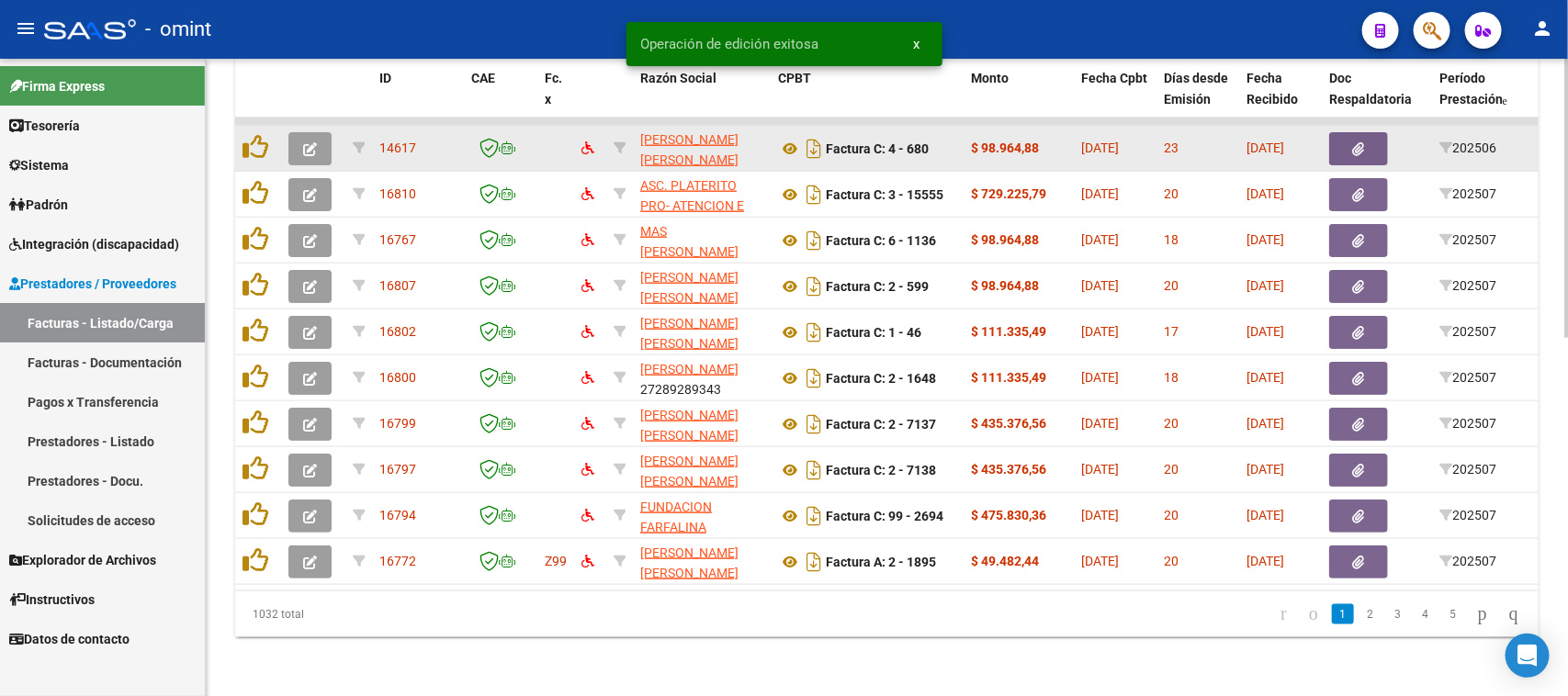
click at [317, 138] on button "button" at bounding box center [309, 149] width 43 height 33
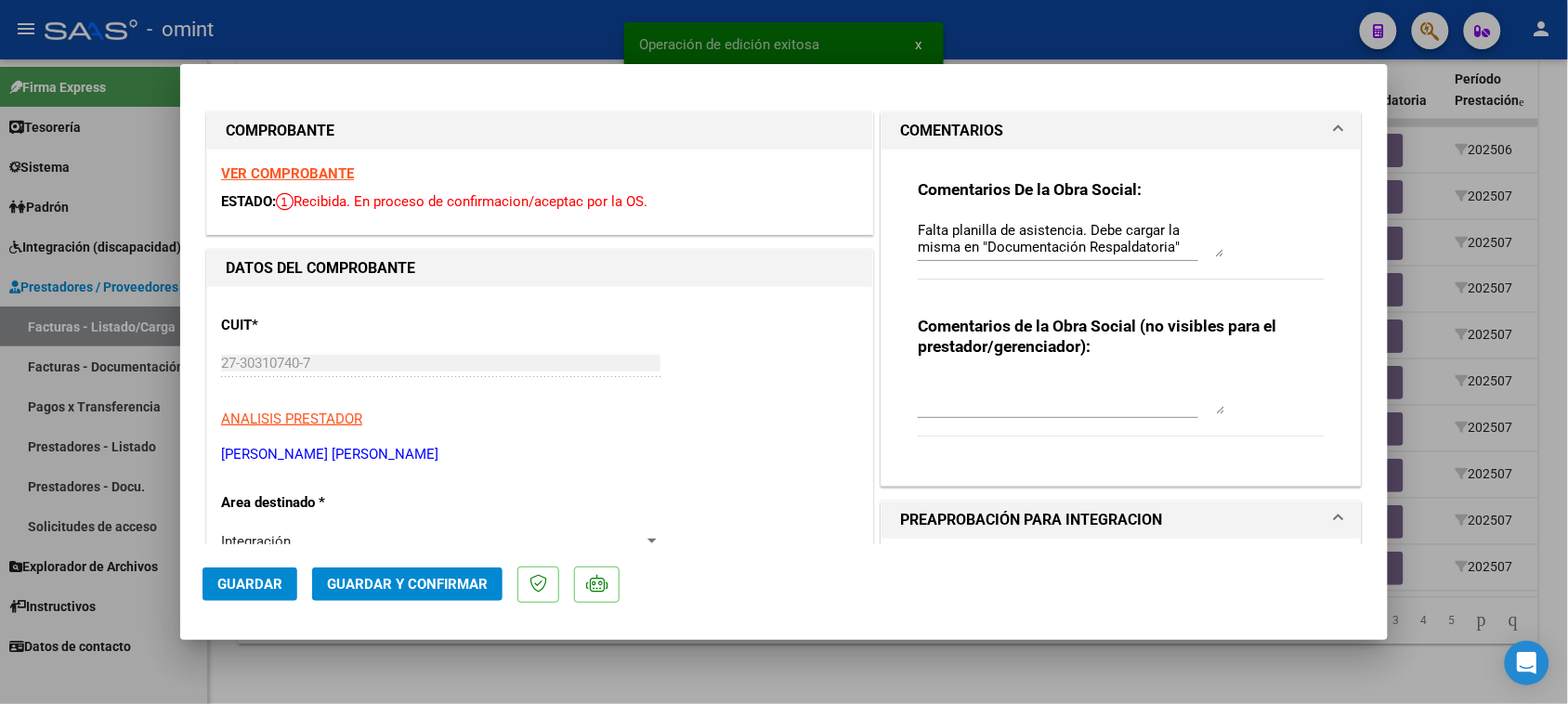
click at [309, 180] on strong "VER COMPROBANTE" at bounding box center [287, 173] width 133 height 17
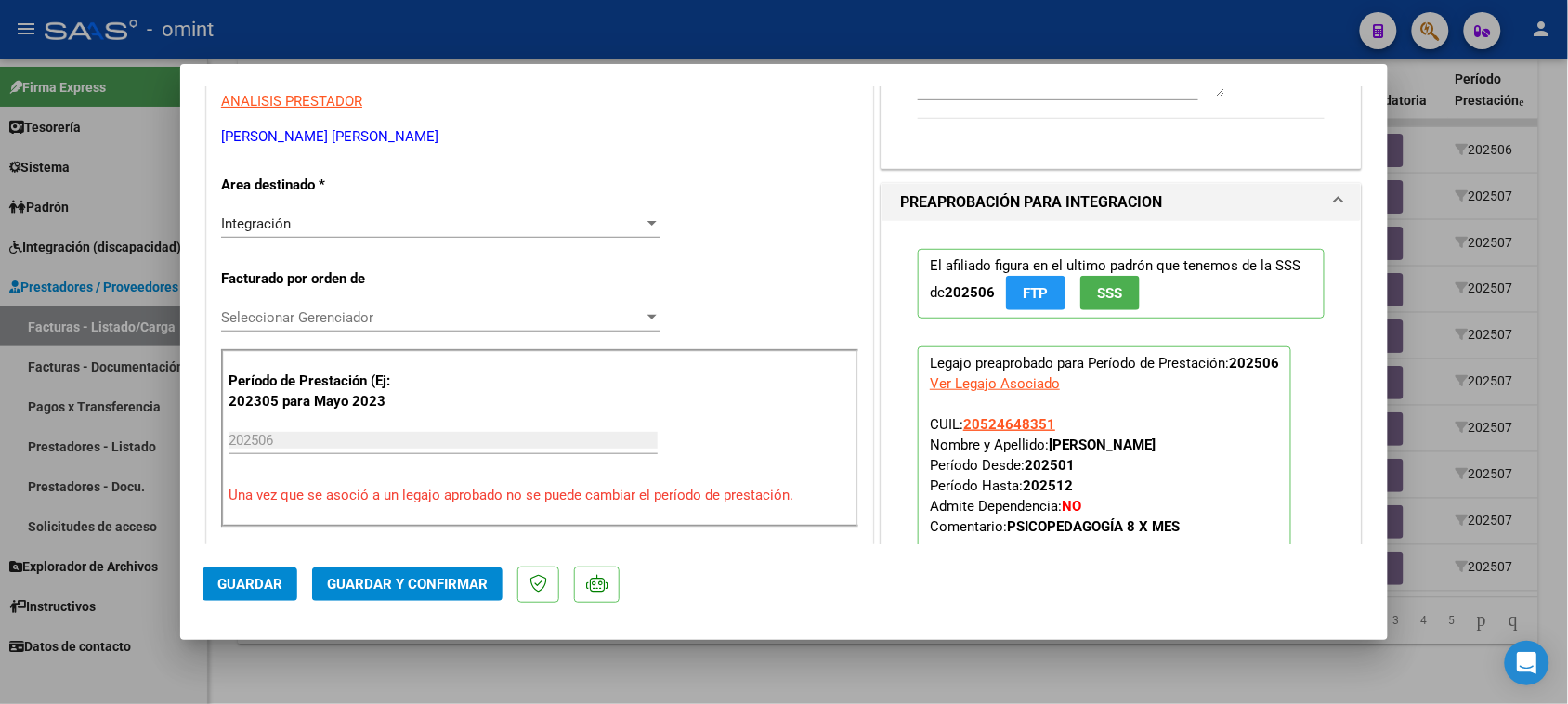
scroll to position [349, 0]
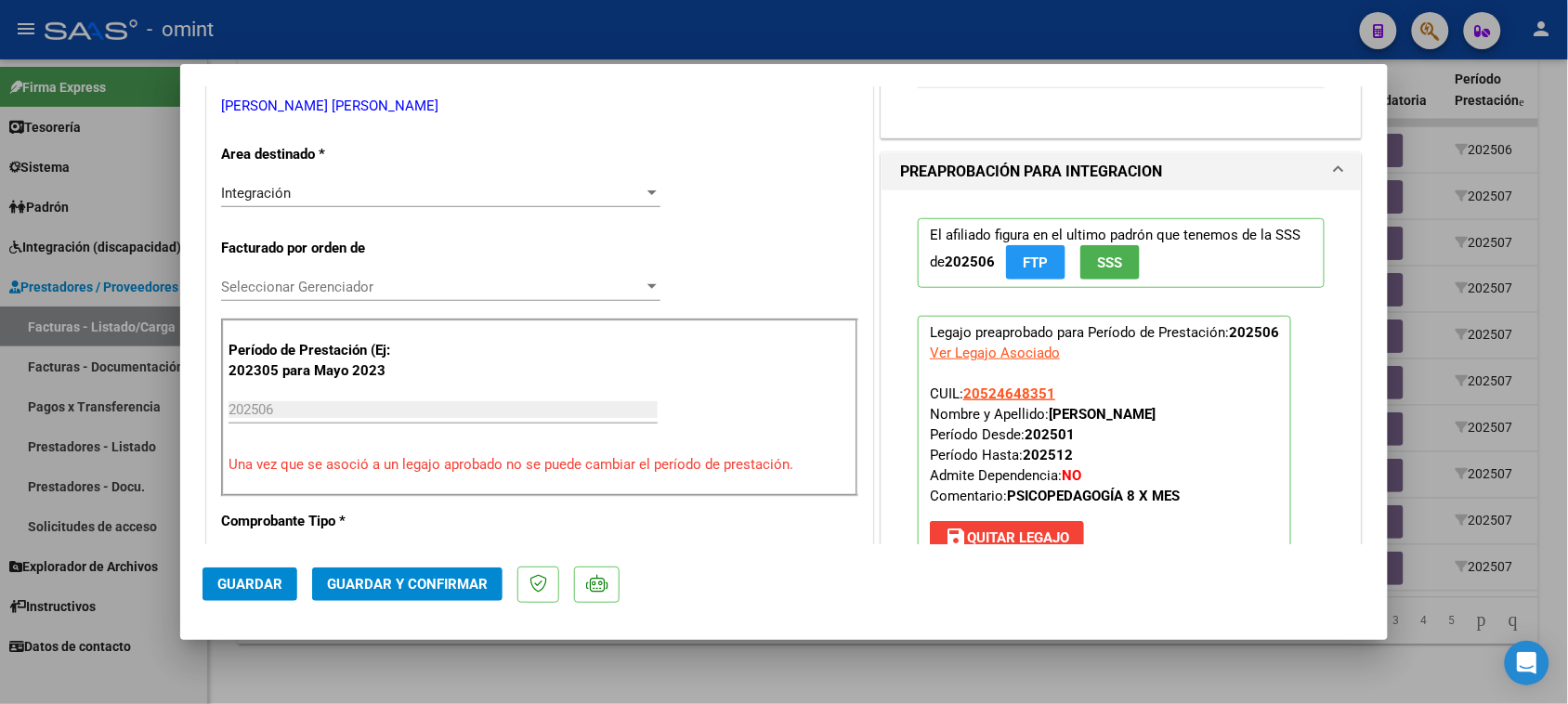
click at [390, 576] on button "Guardar y Confirmar" at bounding box center [408, 585] width 190 height 33
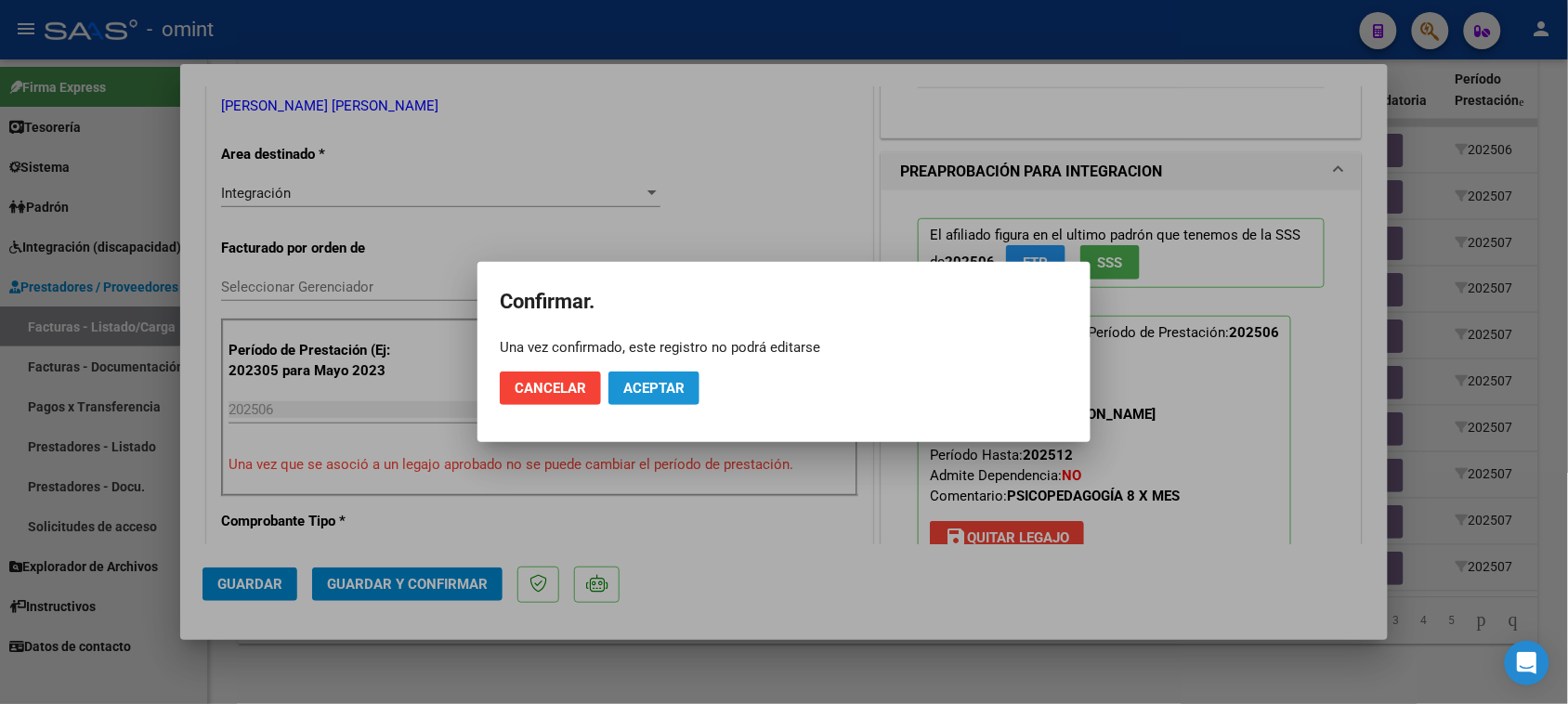
click at [642, 387] on span "Aceptar" at bounding box center [653, 387] width 61 height 17
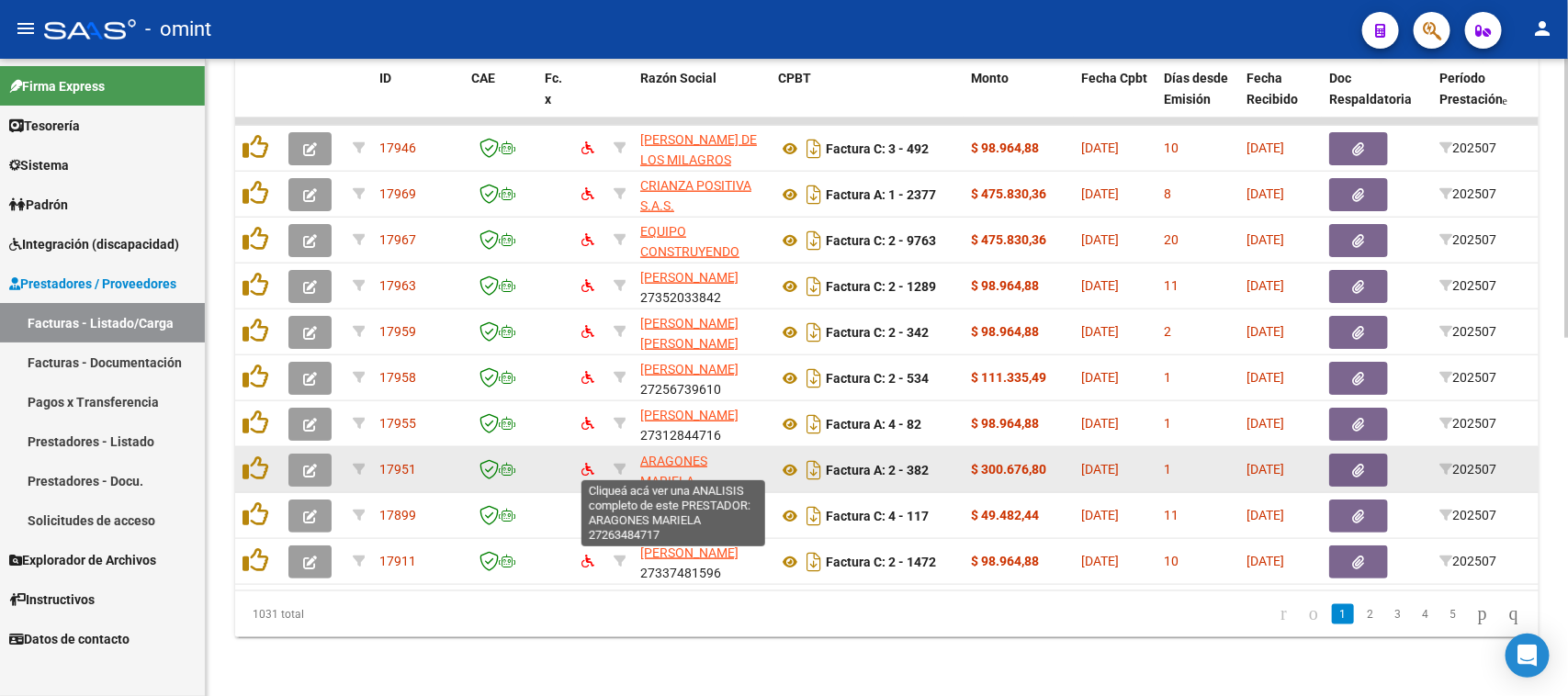
scroll to position [700, 0]
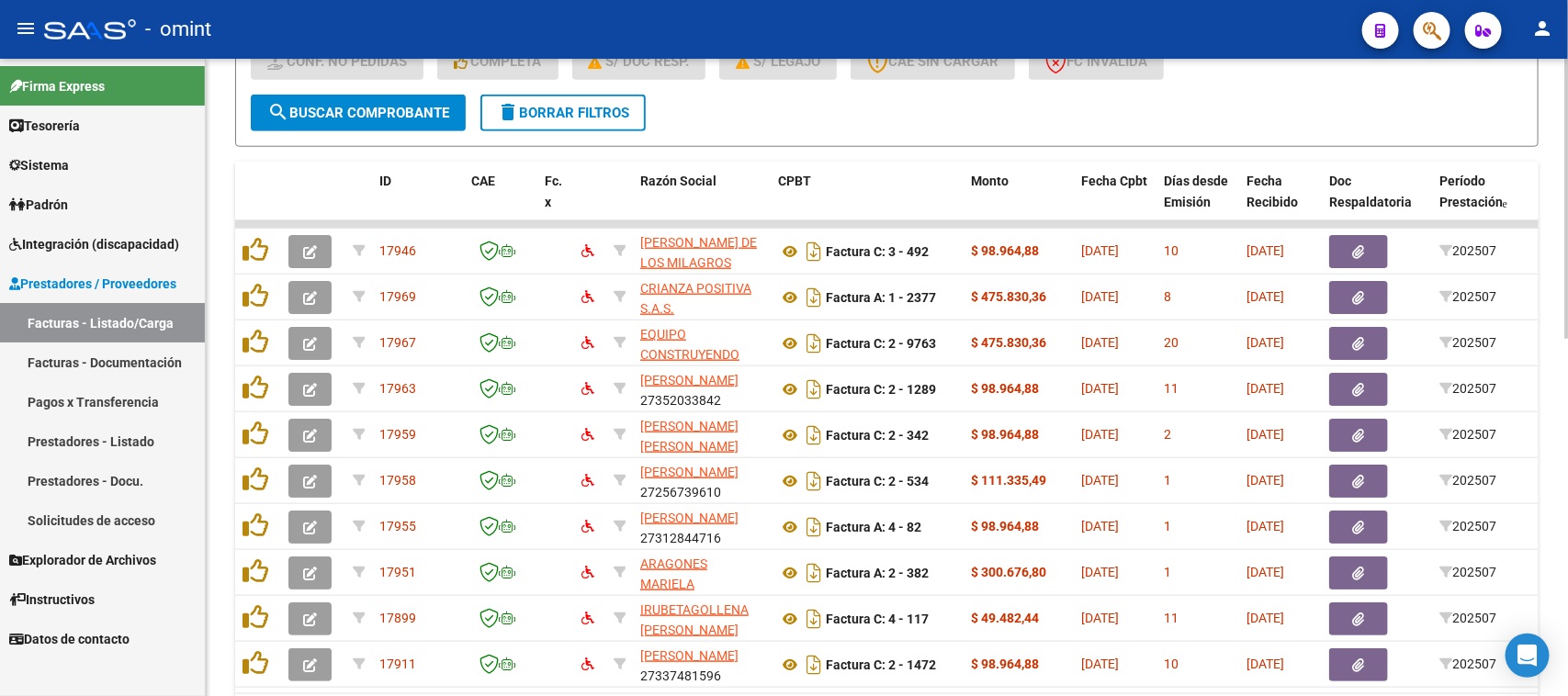
click at [591, 107] on span "delete Borrar Filtros" at bounding box center [564, 112] width 133 height 16
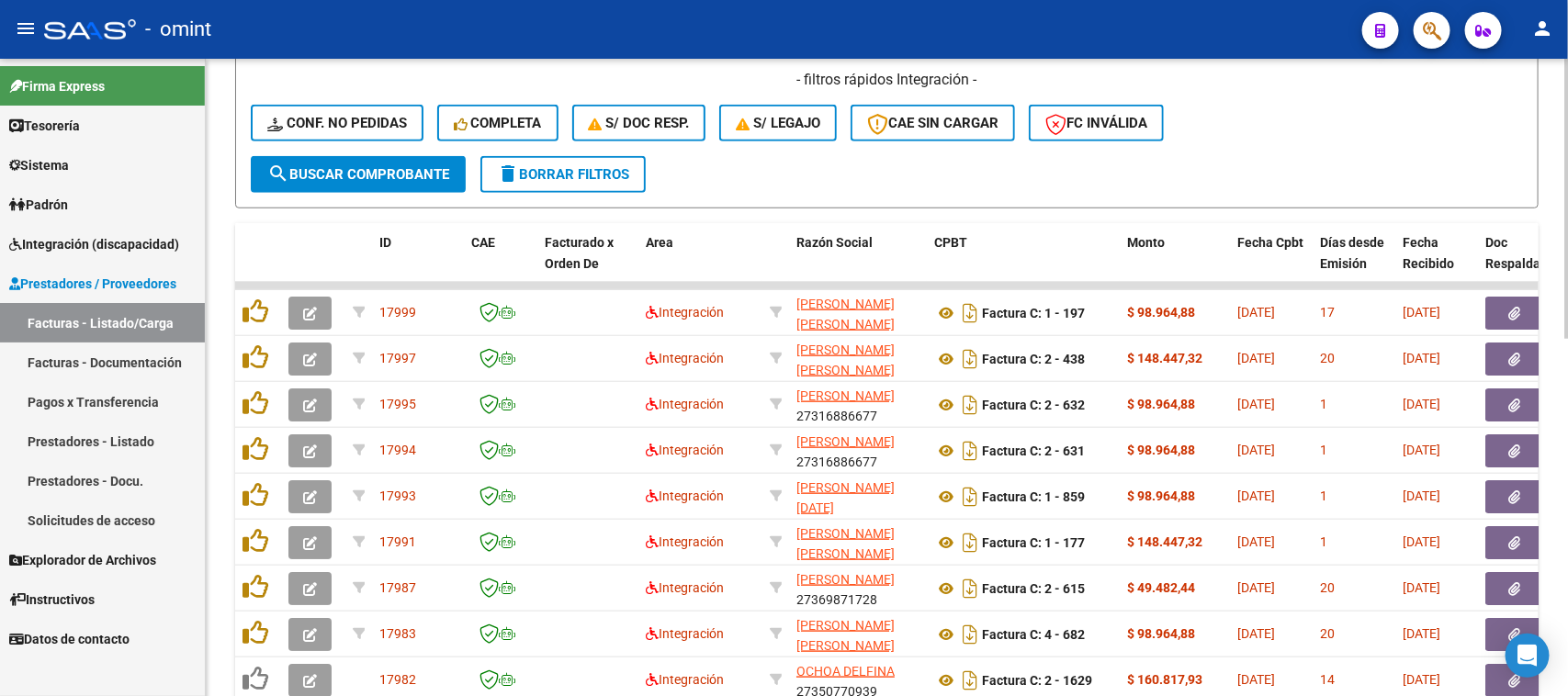
scroll to position [586, 0]
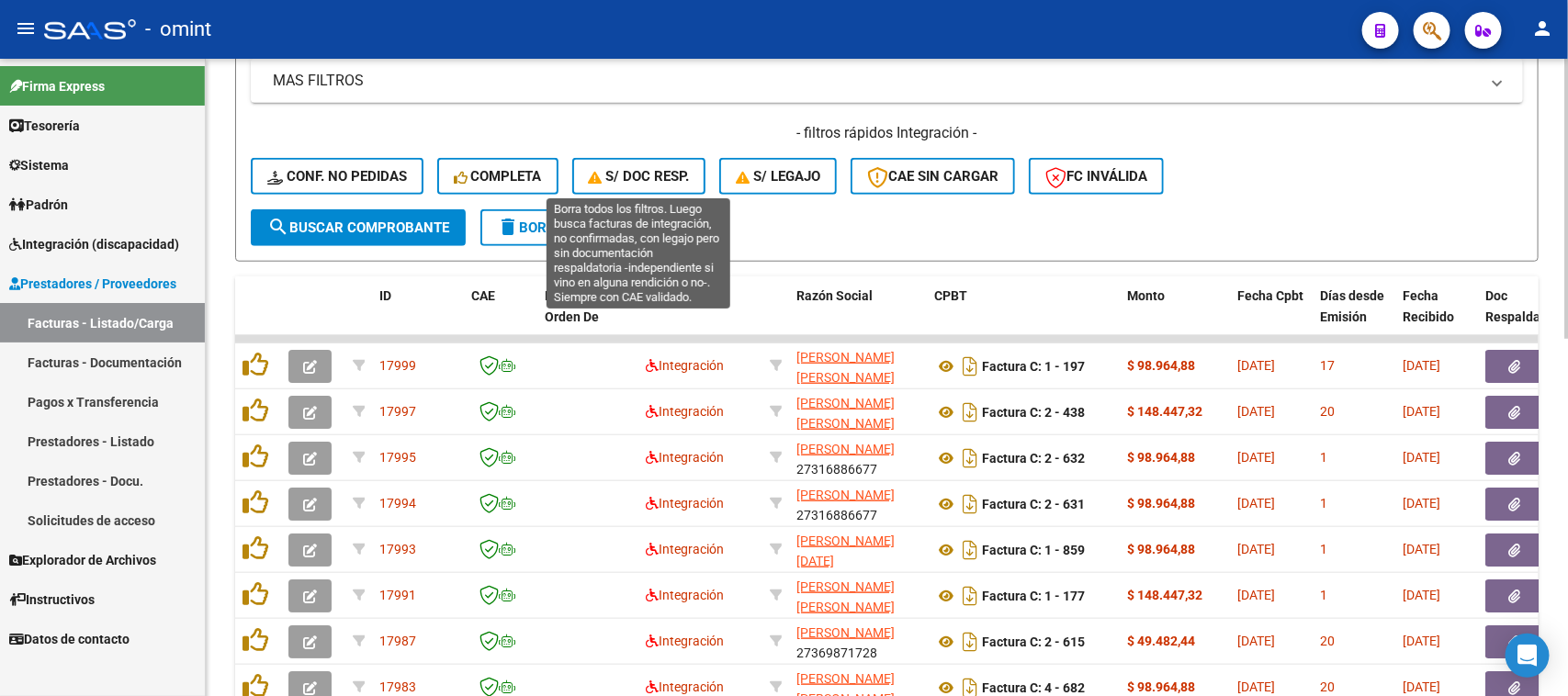
click at [593, 158] on button "S/ Doc Resp." at bounding box center [639, 177] width 134 height 36
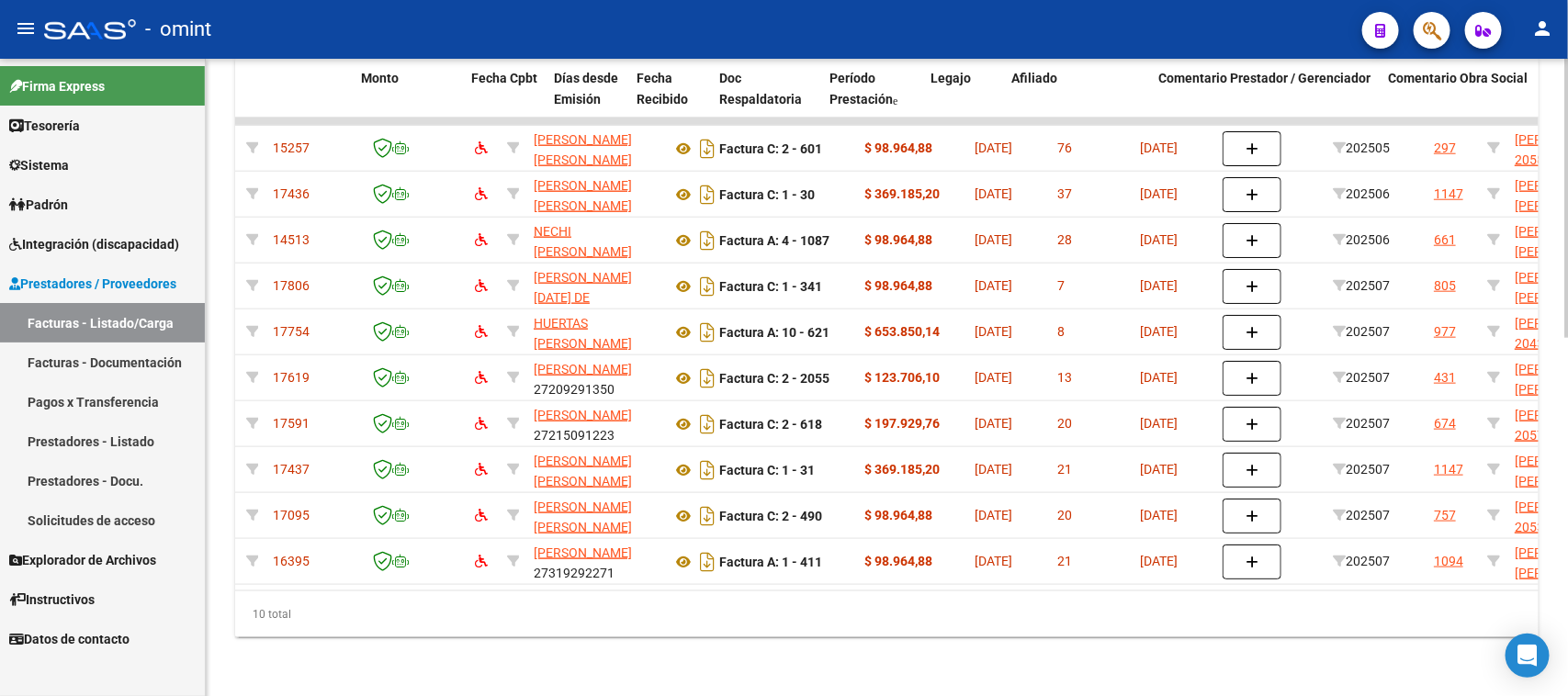
scroll to position [0, 609]
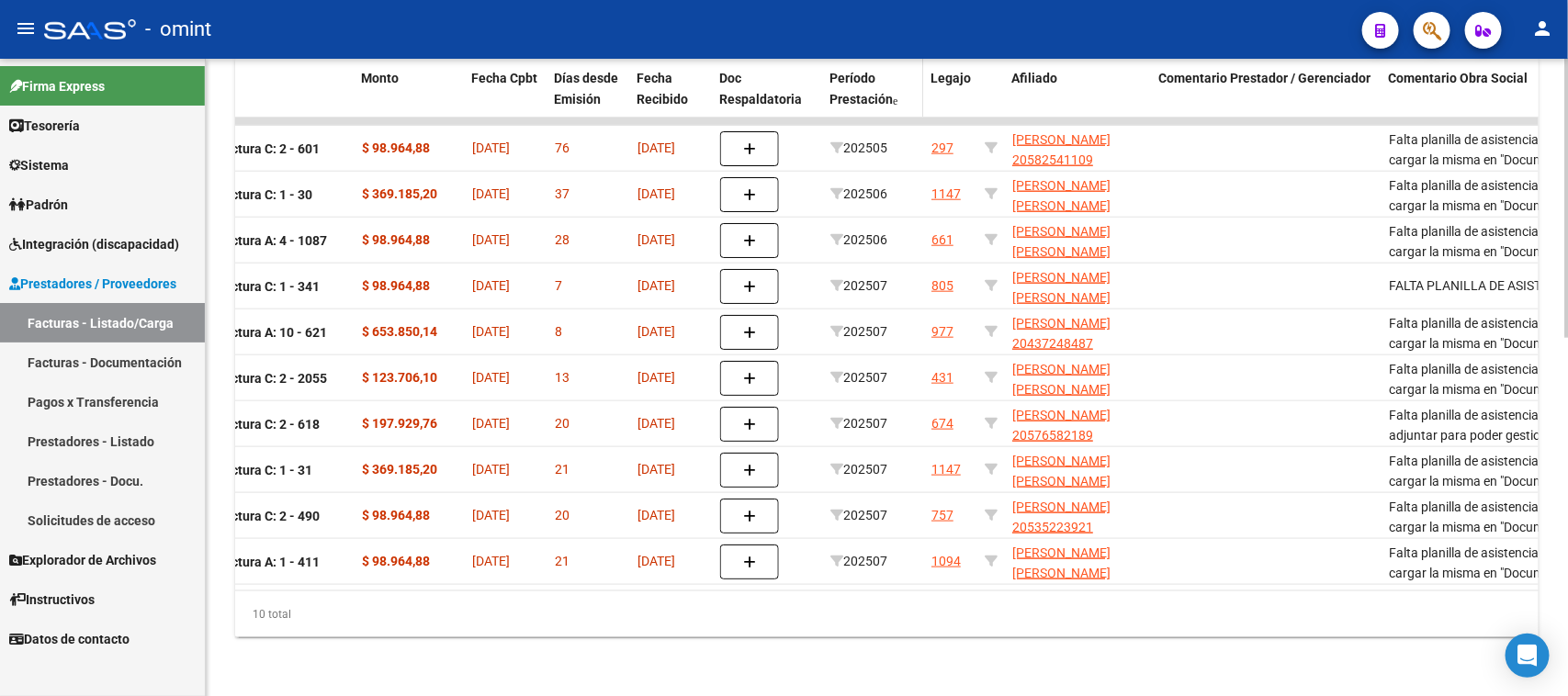
click at [874, 75] on span "Período Prestación" at bounding box center [861, 88] width 63 height 36
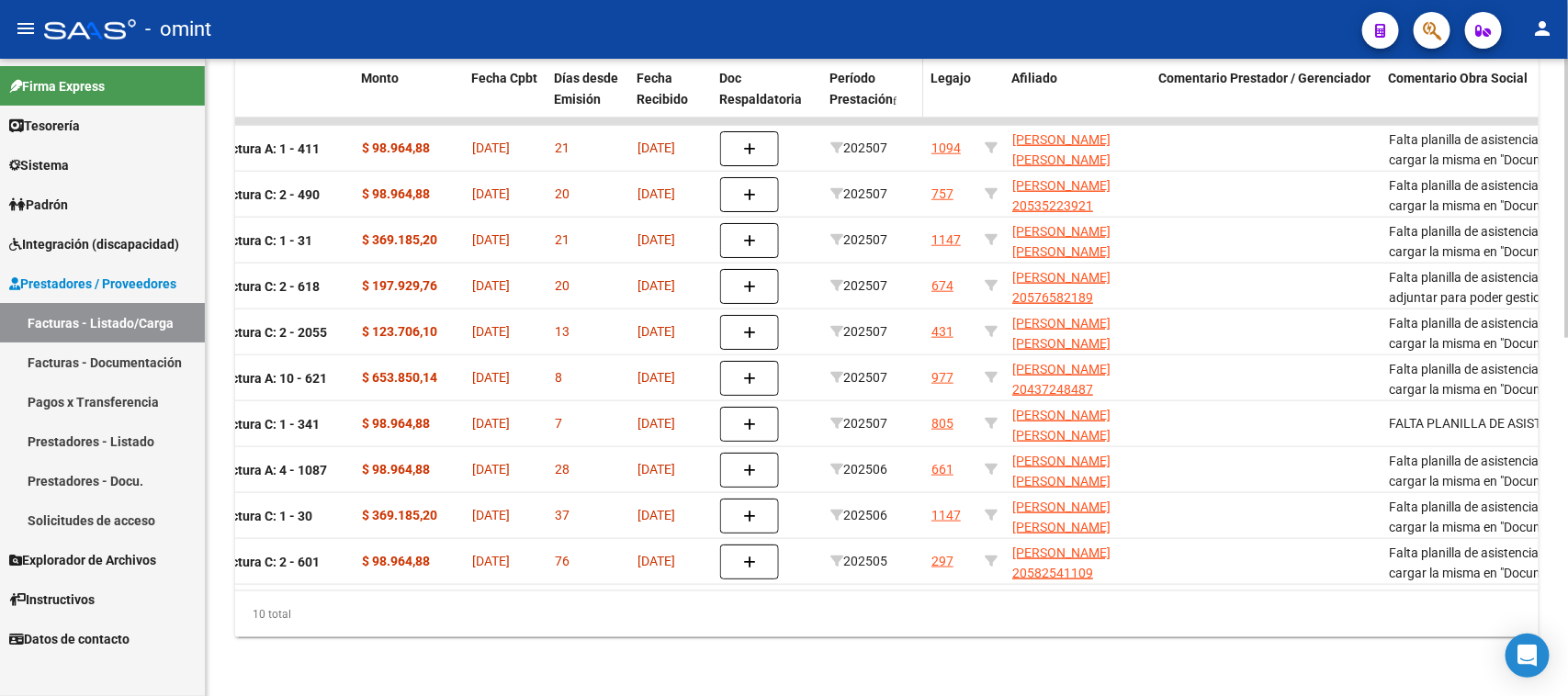
click at [874, 75] on span "Período Prestación" at bounding box center [861, 88] width 63 height 36
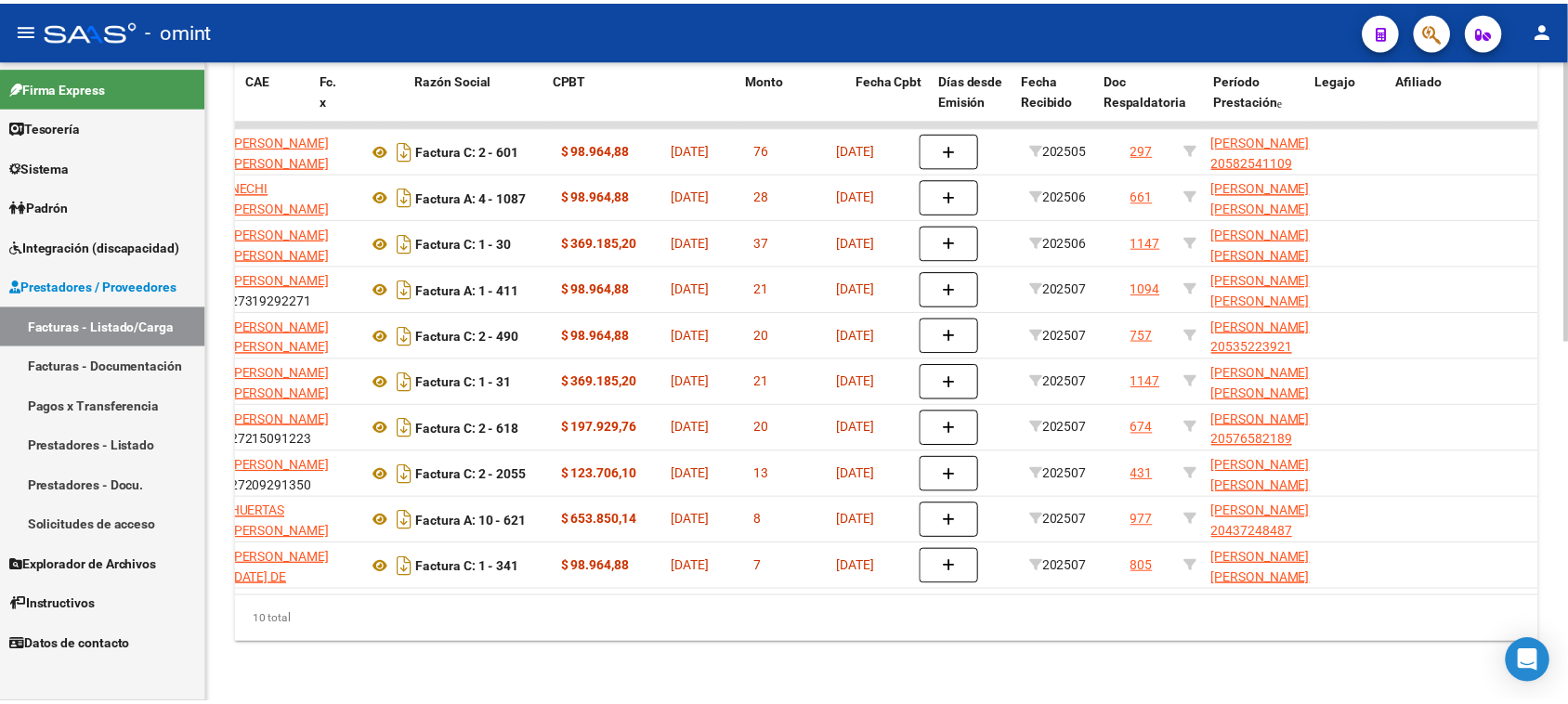
scroll to position [0, 0]
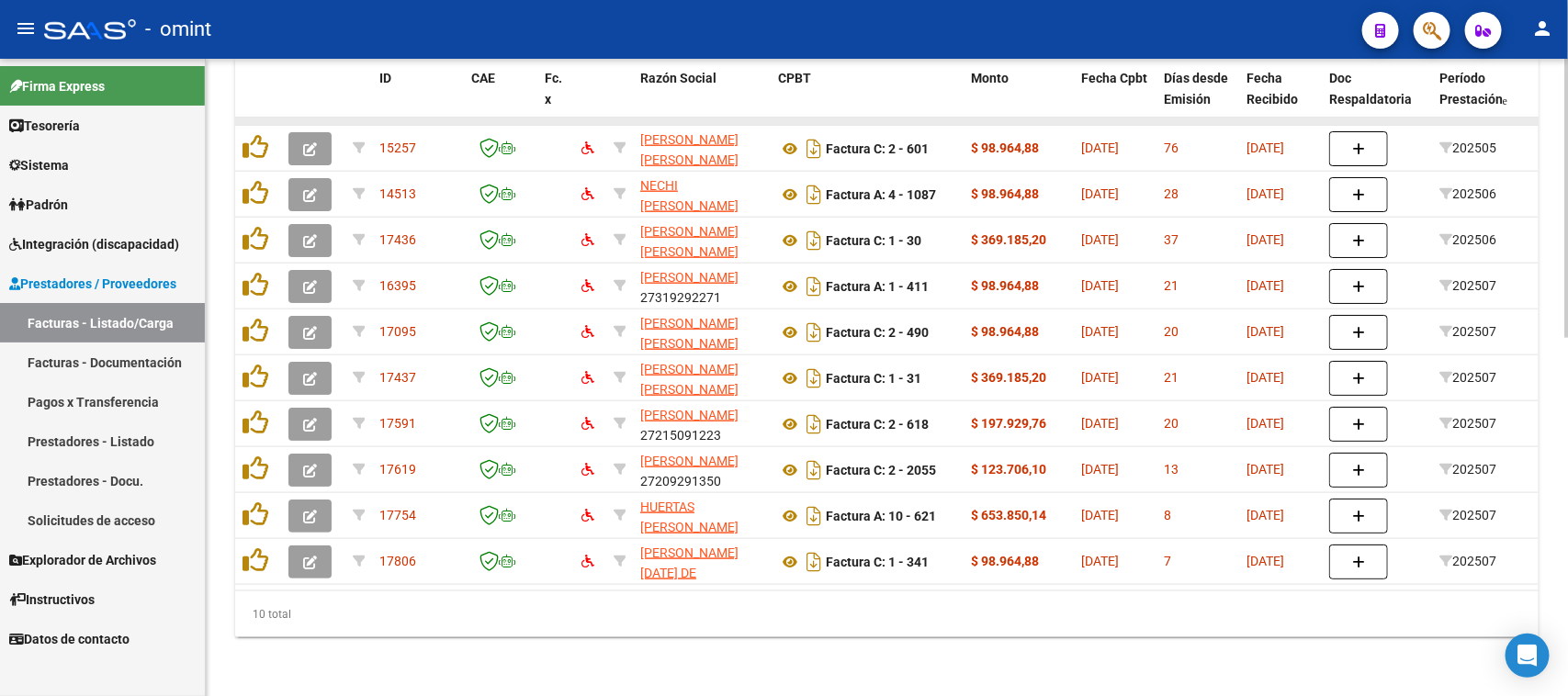
click at [312, 117] on datatable-body-cell at bounding box center [313, 121] width 64 height 8
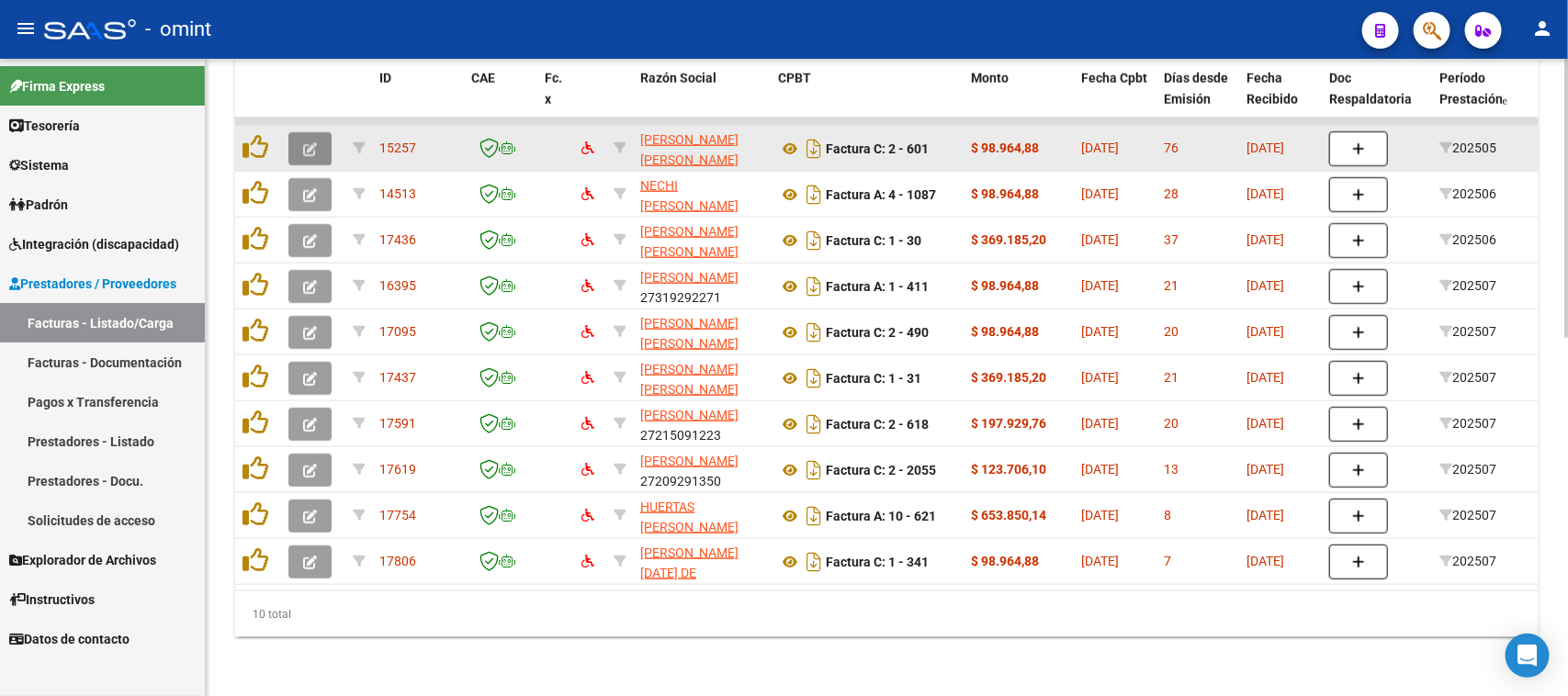
click at [309, 142] on icon "button" at bounding box center [310, 149] width 13 height 13
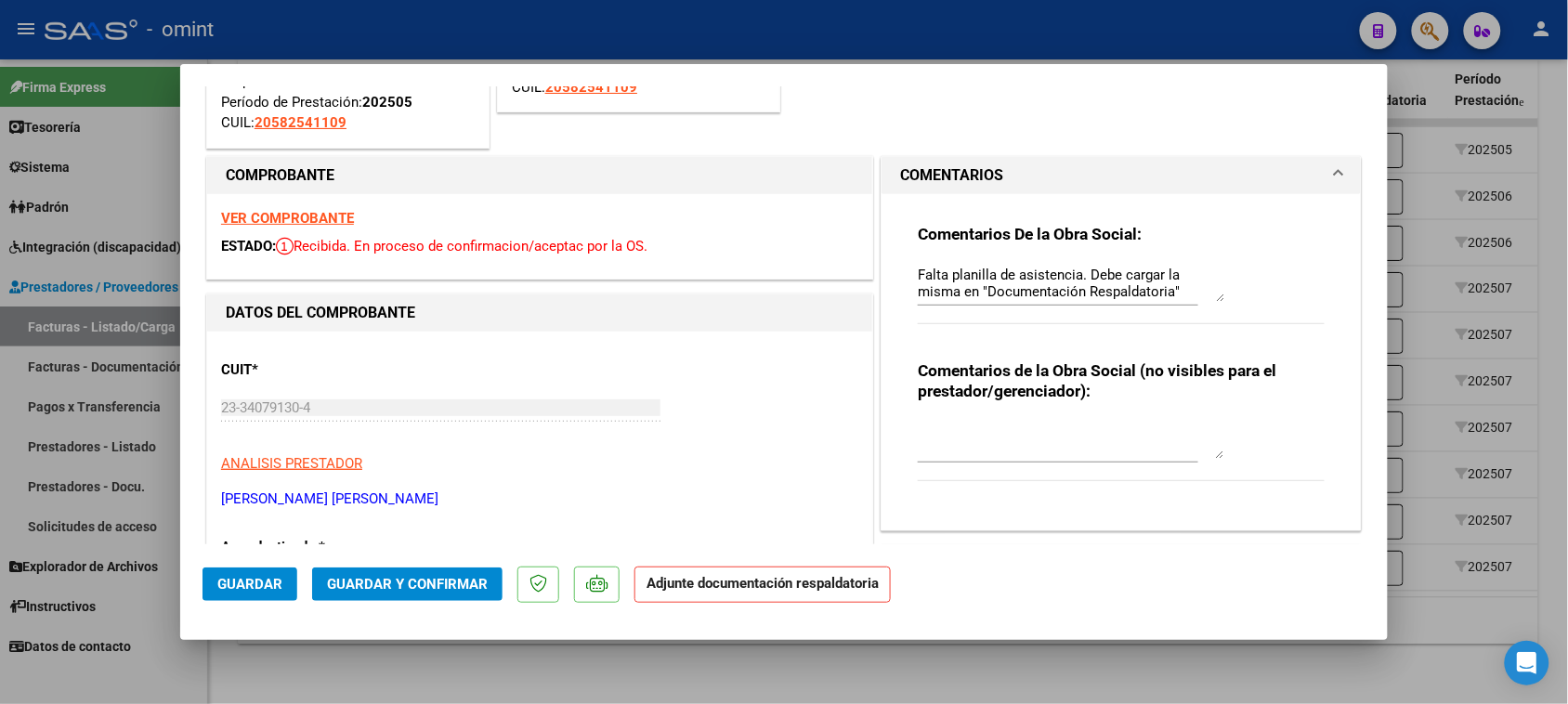
scroll to position [232, 0]
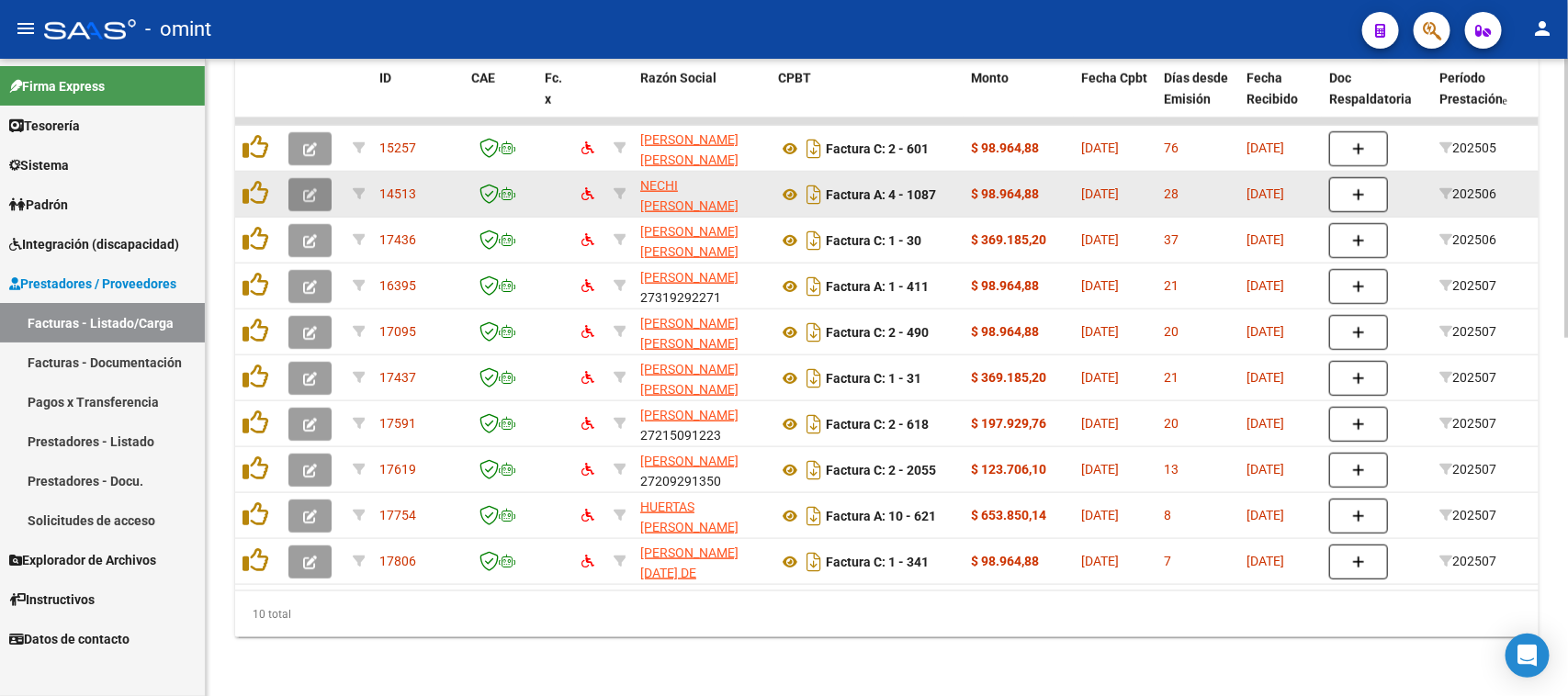
click at [309, 188] on icon "button" at bounding box center [310, 195] width 13 height 13
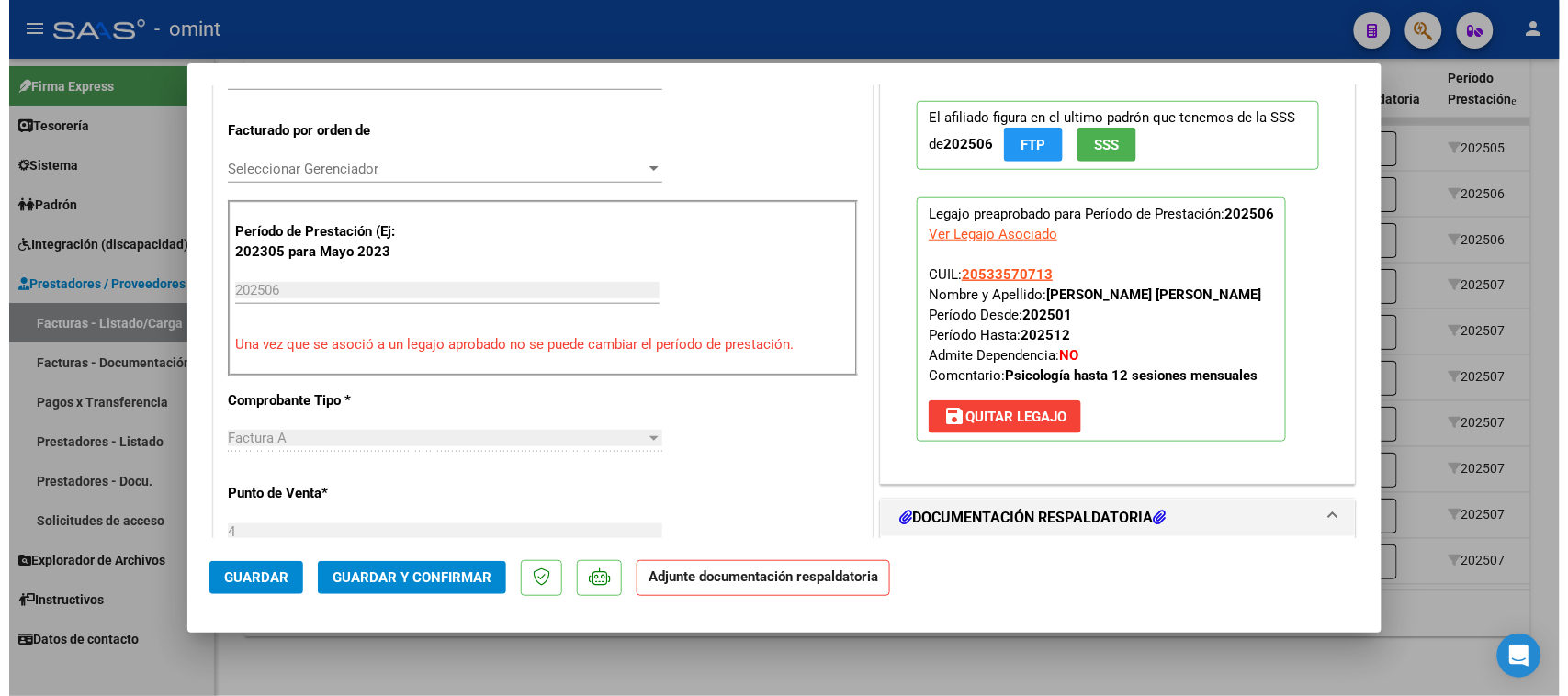
scroll to position [0, 0]
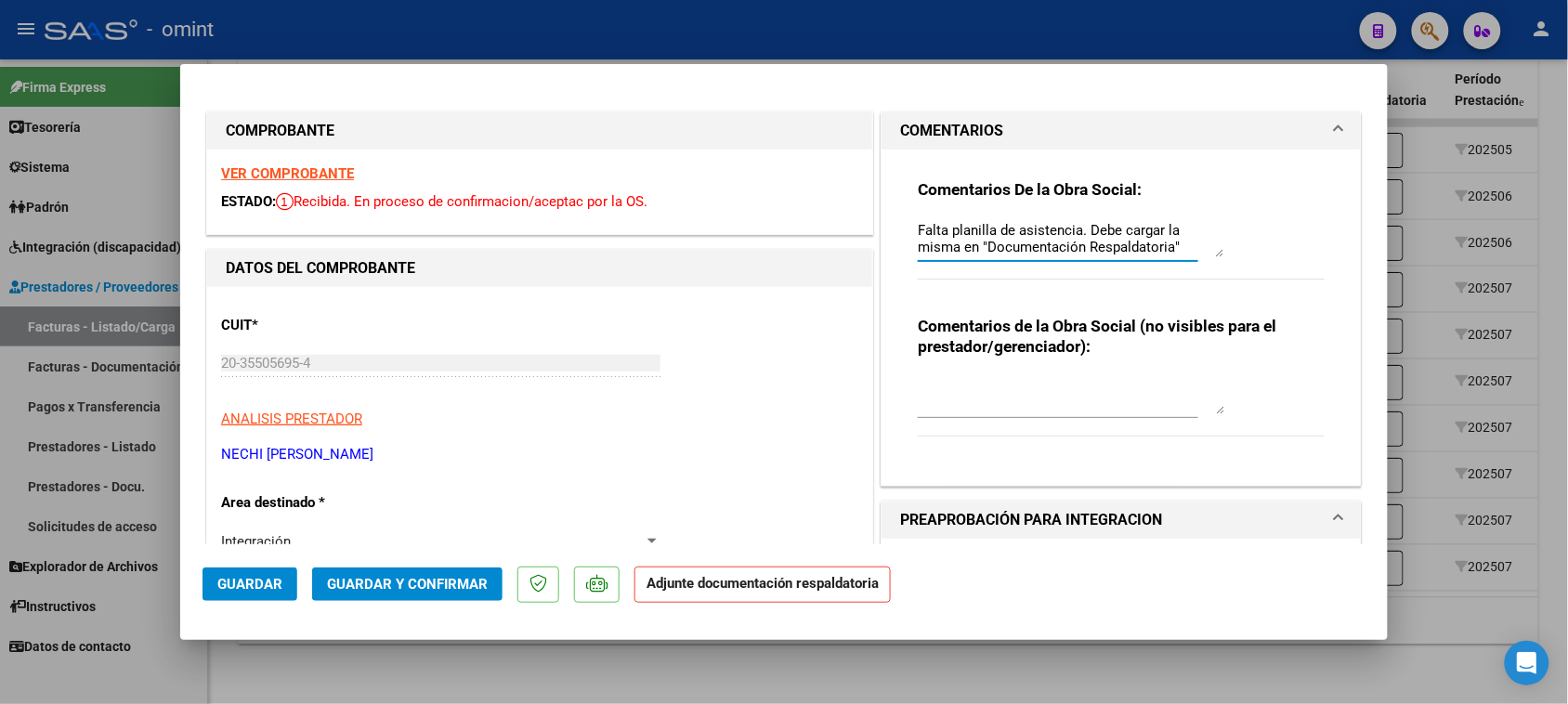
drag, startPoint x: 1122, startPoint y: 243, endPoint x: 827, endPoint y: 184, distance: 300.8
click at [275, 592] on span "Guardar" at bounding box center [250, 584] width 65 height 17
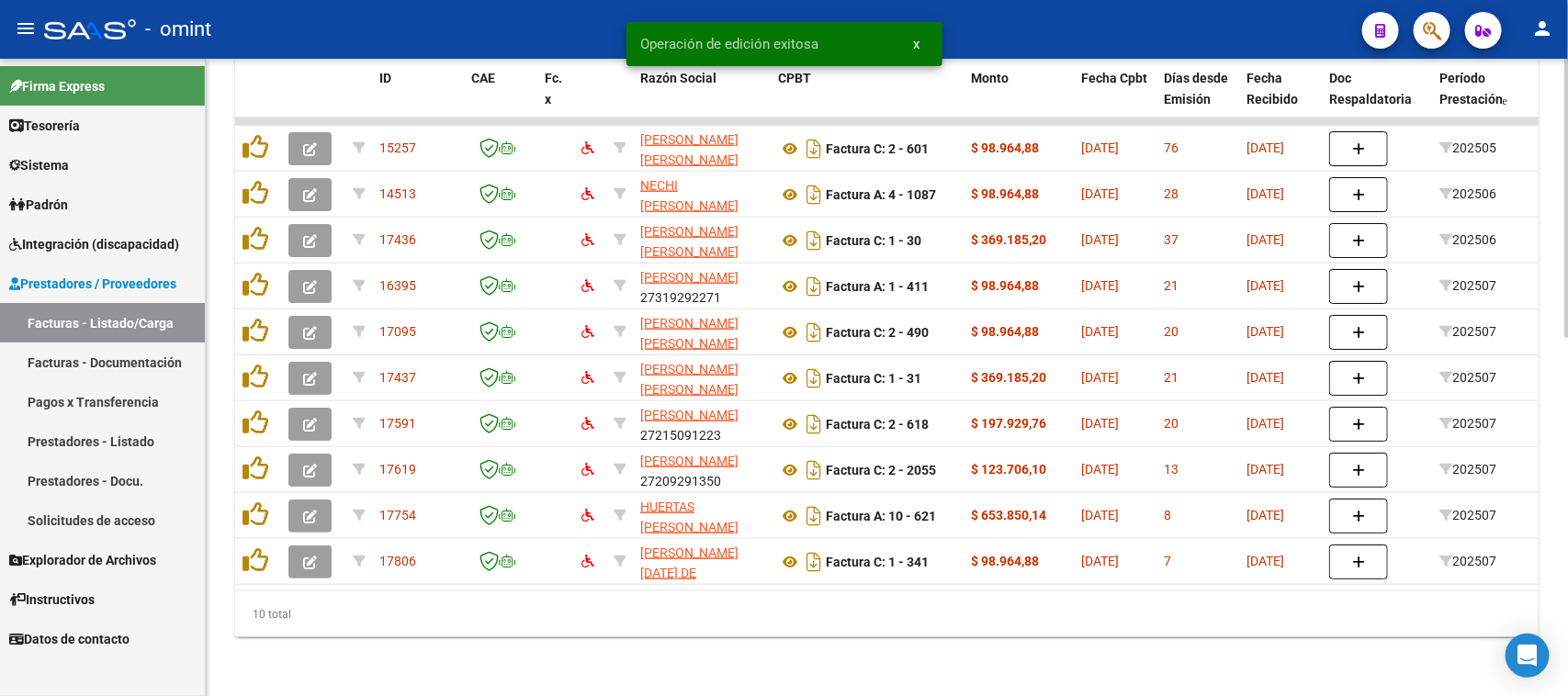
drag, startPoint x: 760, startPoint y: 592, endPoint x: 1095, endPoint y: 586, distance: 335.1
click at [1095, 586] on div "ID CAE Fc. x Razón Social CPBT Monto Fecha Cpbt Días desde Emisión Fecha Recibi…" at bounding box center [887, 348] width 1304 height 579
click at [814, 613] on div "10 total" at bounding box center [887, 614] width 1304 height 46
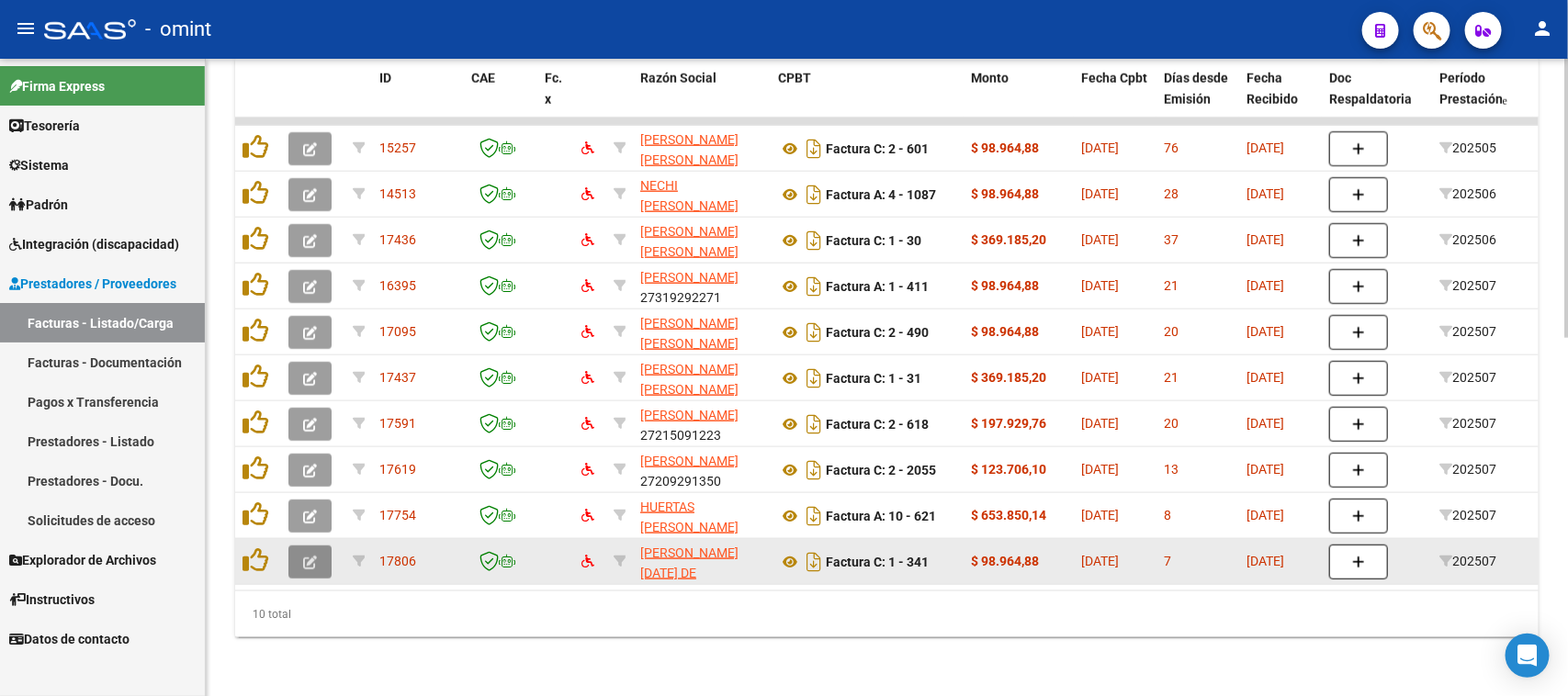
click at [323, 548] on button "button" at bounding box center [309, 562] width 43 height 33
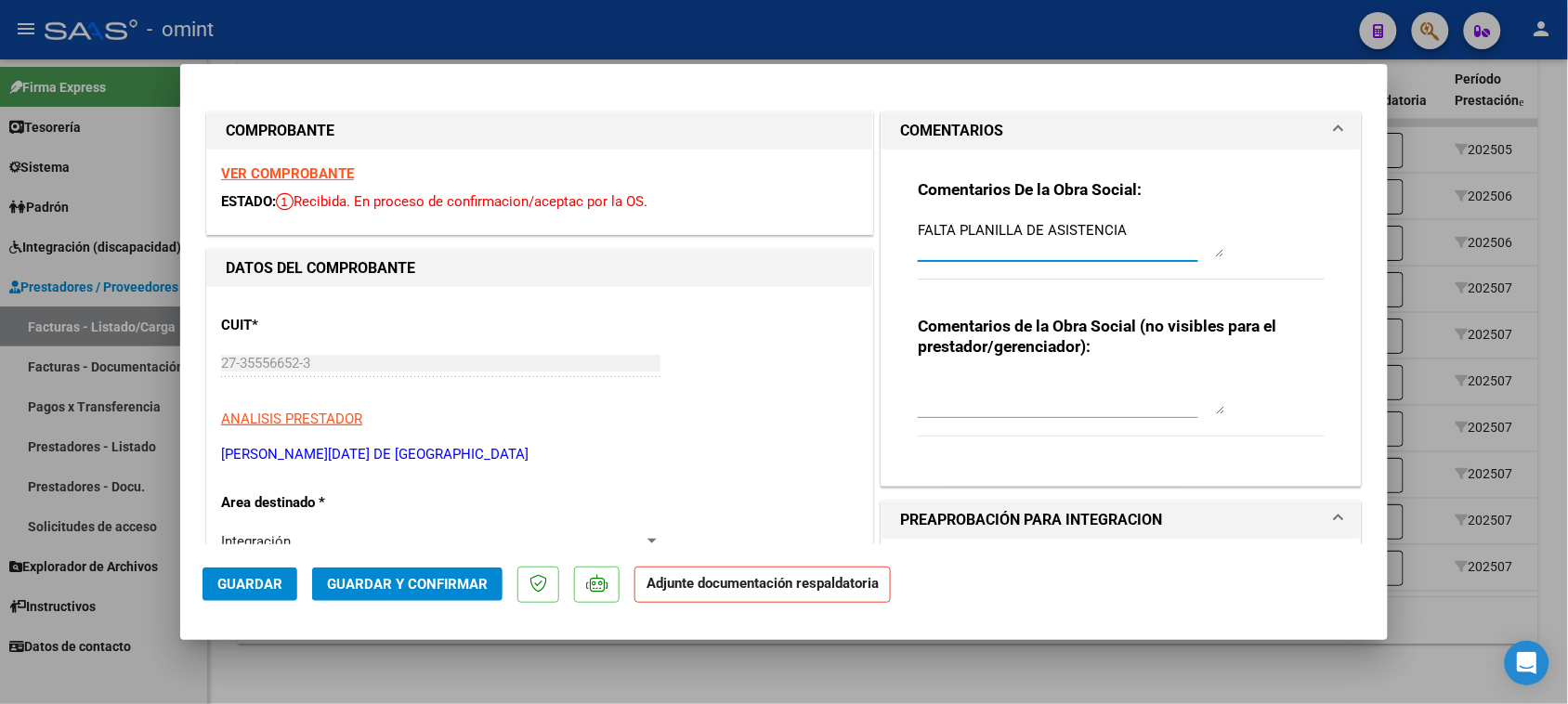
drag, startPoint x: 1139, startPoint y: 233, endPoint x: 592, endPoint y: 202, distance: 547.9
paste textarea "alta planilla de asistencia. Debe cargar la misma en "Documentación Respaldator…"
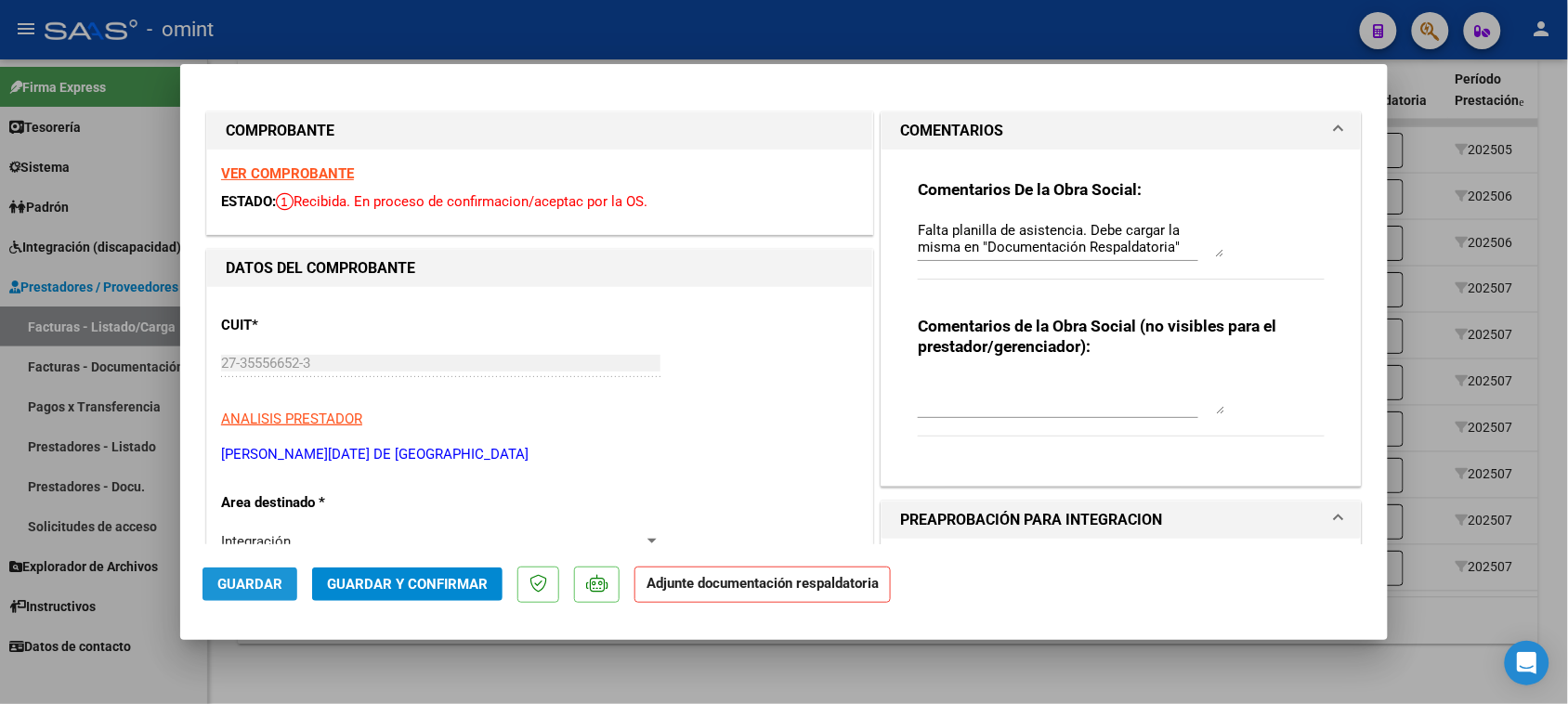
click at [258, 583] on span "Guardar" at bounding box center [250, 584] width 65 height 17
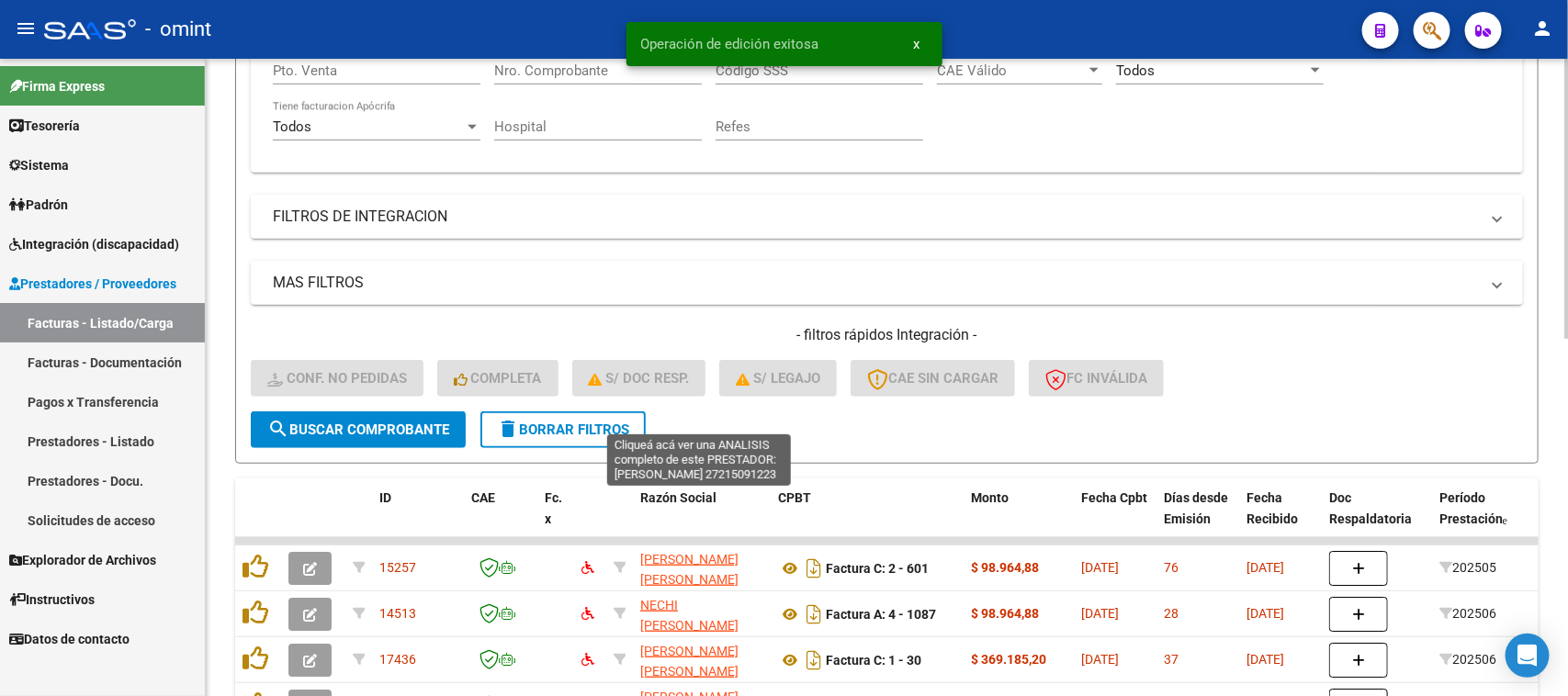
scroll to position [355, 0]
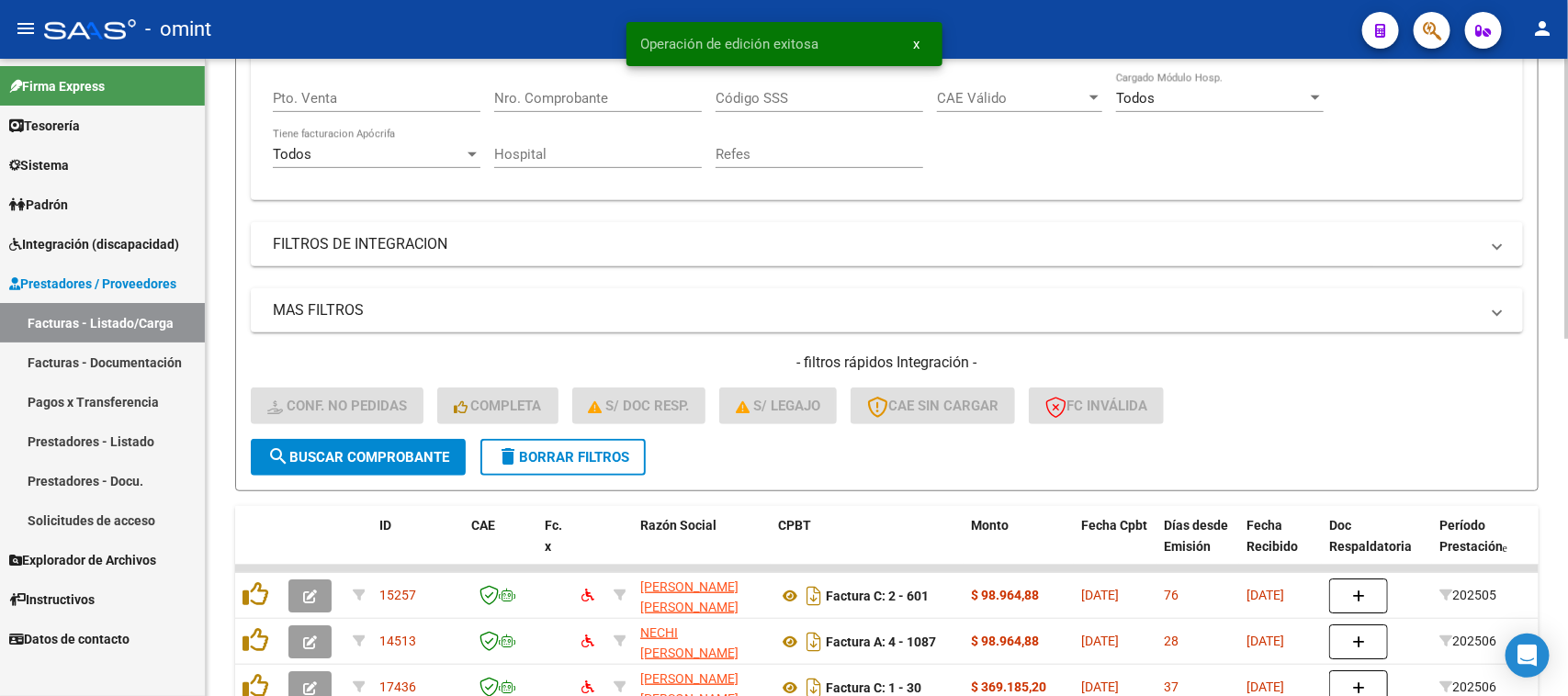
click at [574, 458] on span "delete Borrar Filtros" at bounding box center [564, 457] width 133 height 16
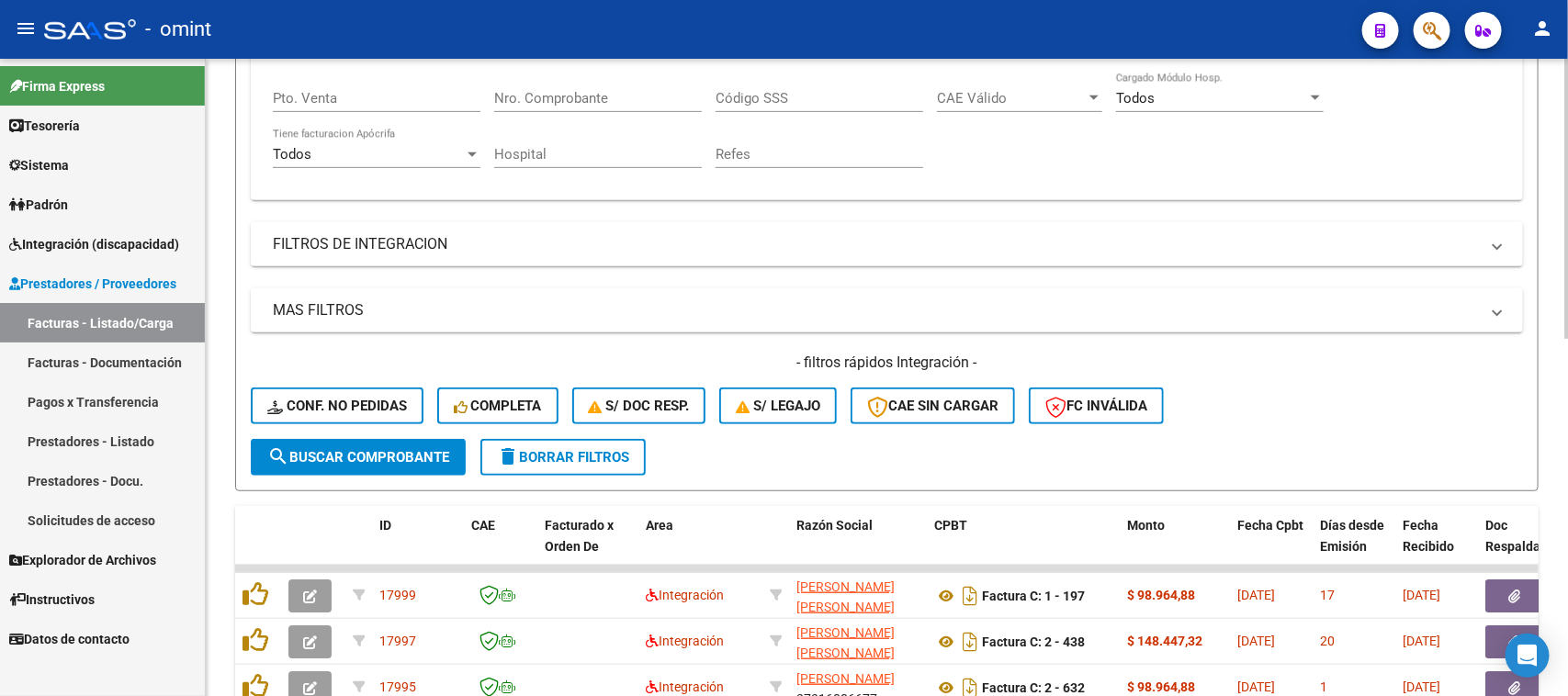
click at [777, 416] on button "S/ legajo" at bounding box center [778, 406] width 117 height 36
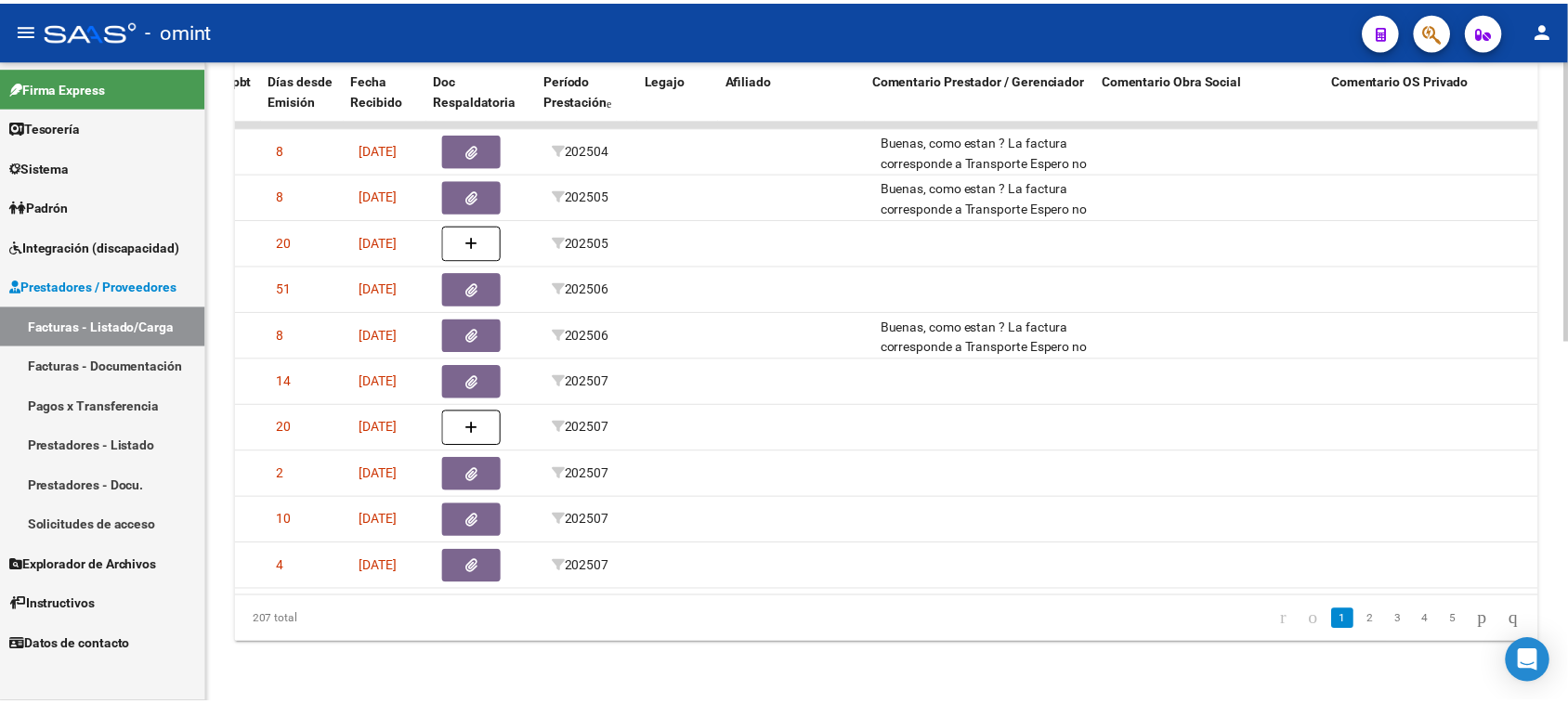
scroll to position [0, 0]
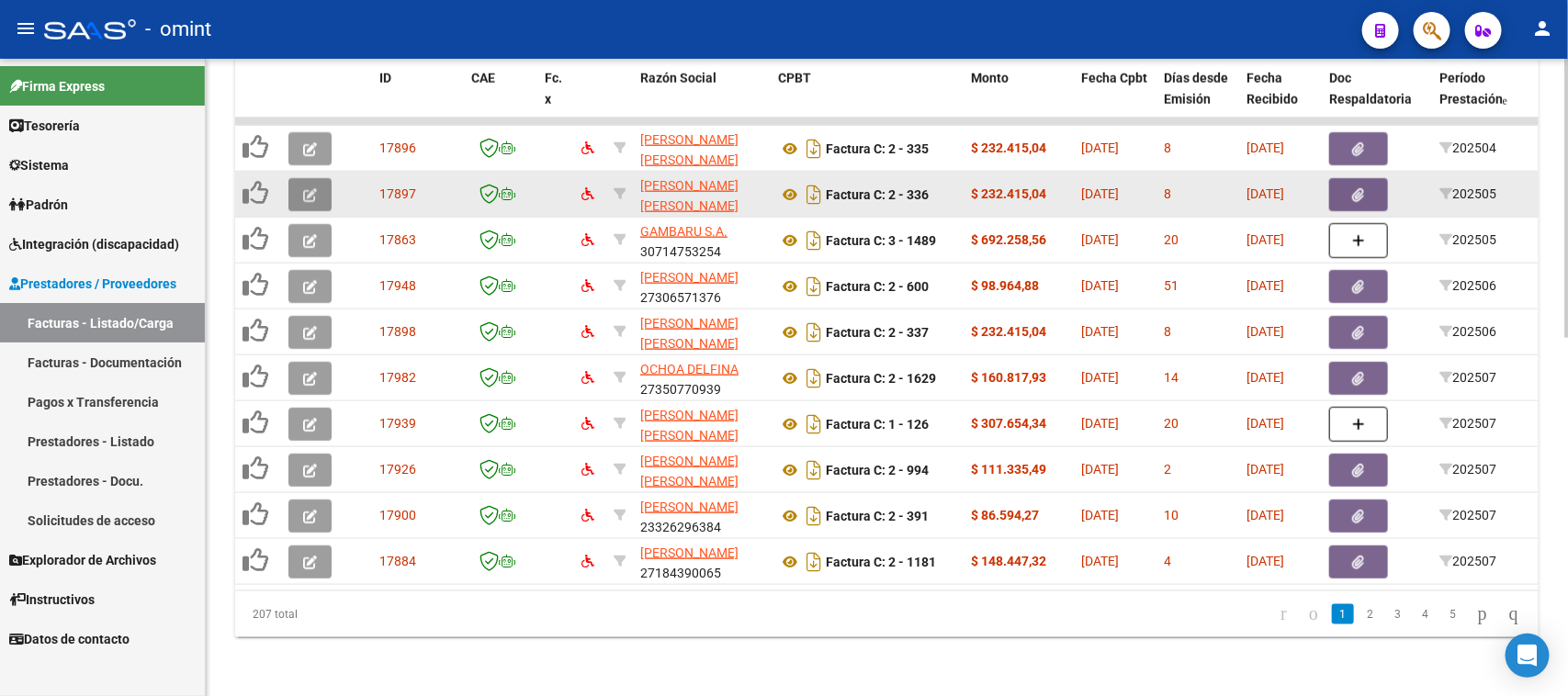
click at [304, 186] on button "button" at bounding box center [309, 195] width 43 height 33
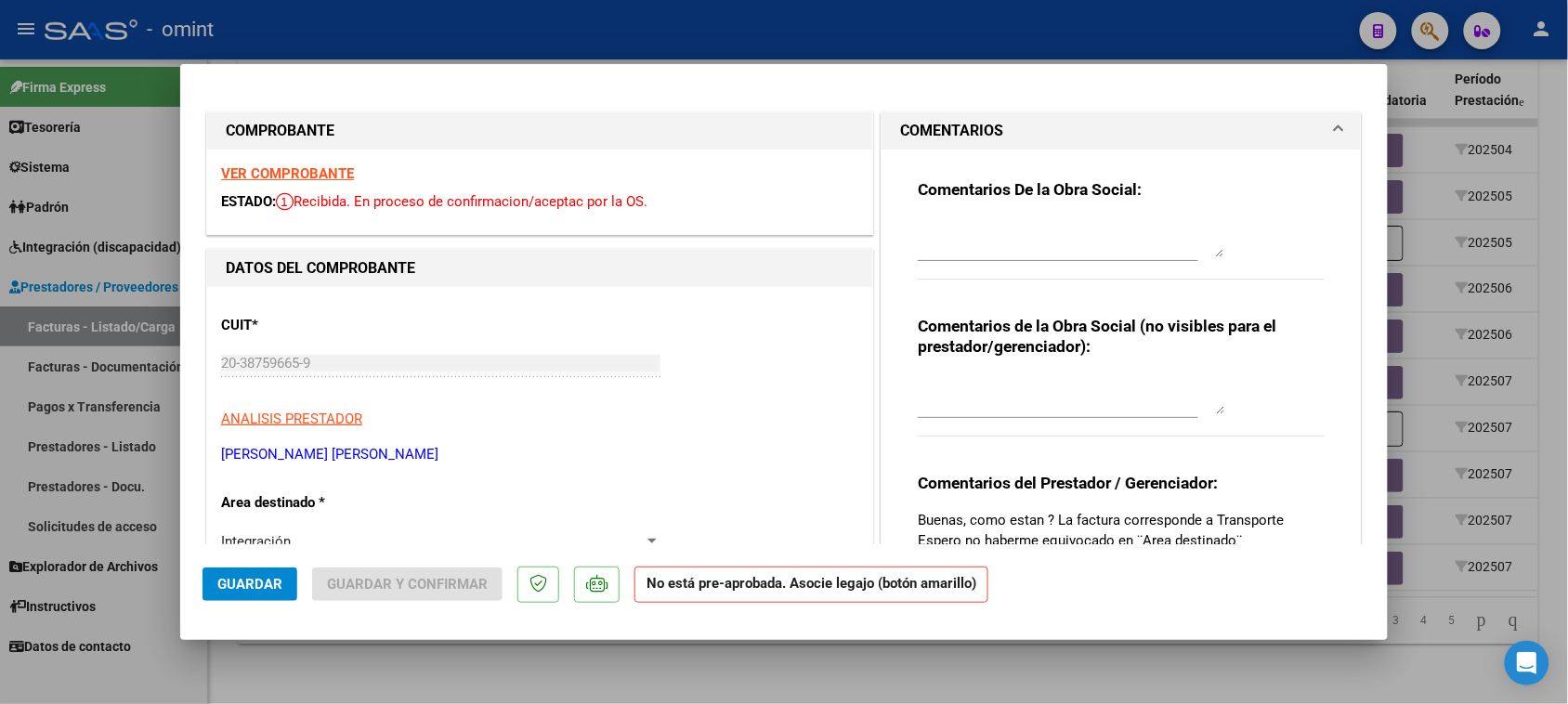
click at [310, 179] on strong "VER COMPROBANTE" at bounding box center [287, 173] width 133 height 17
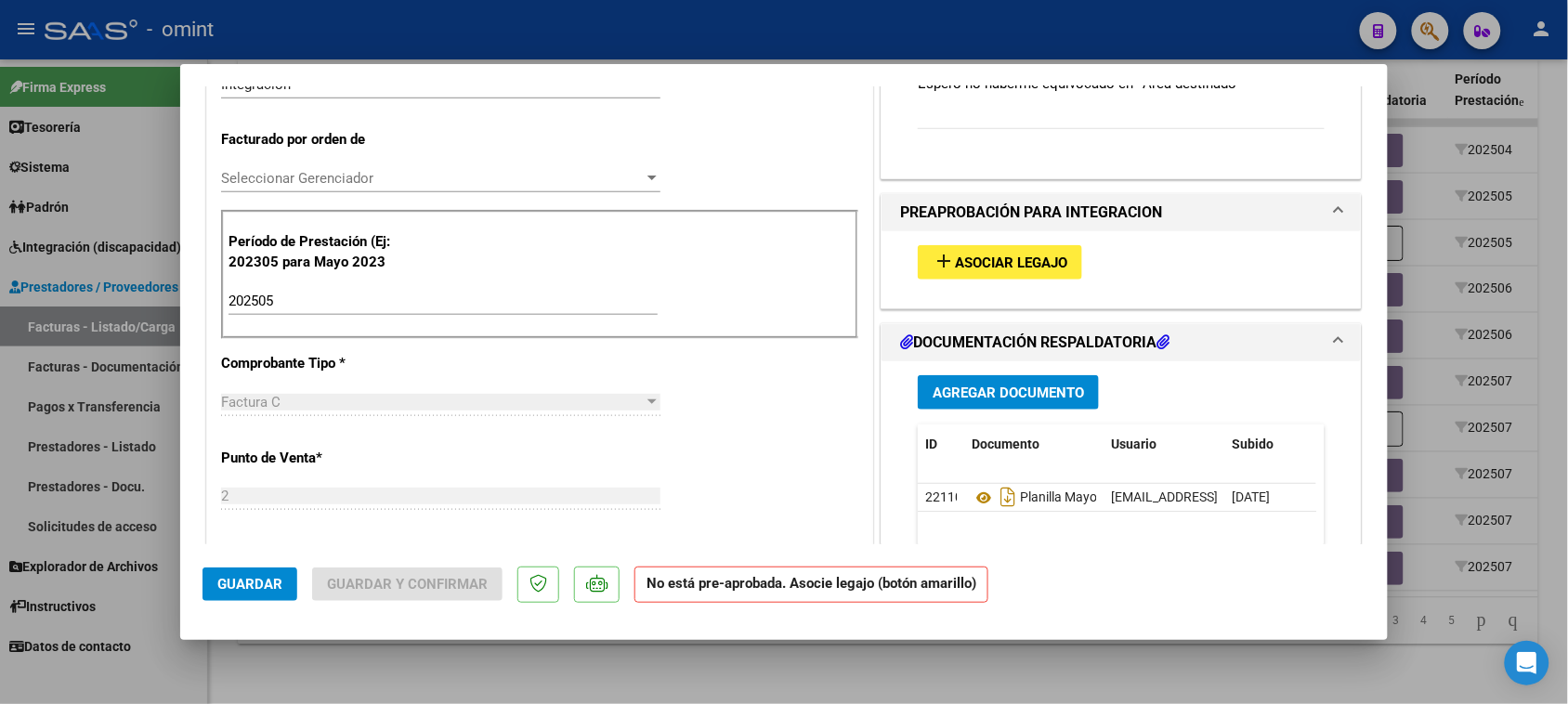
scroll to position [464, 0]
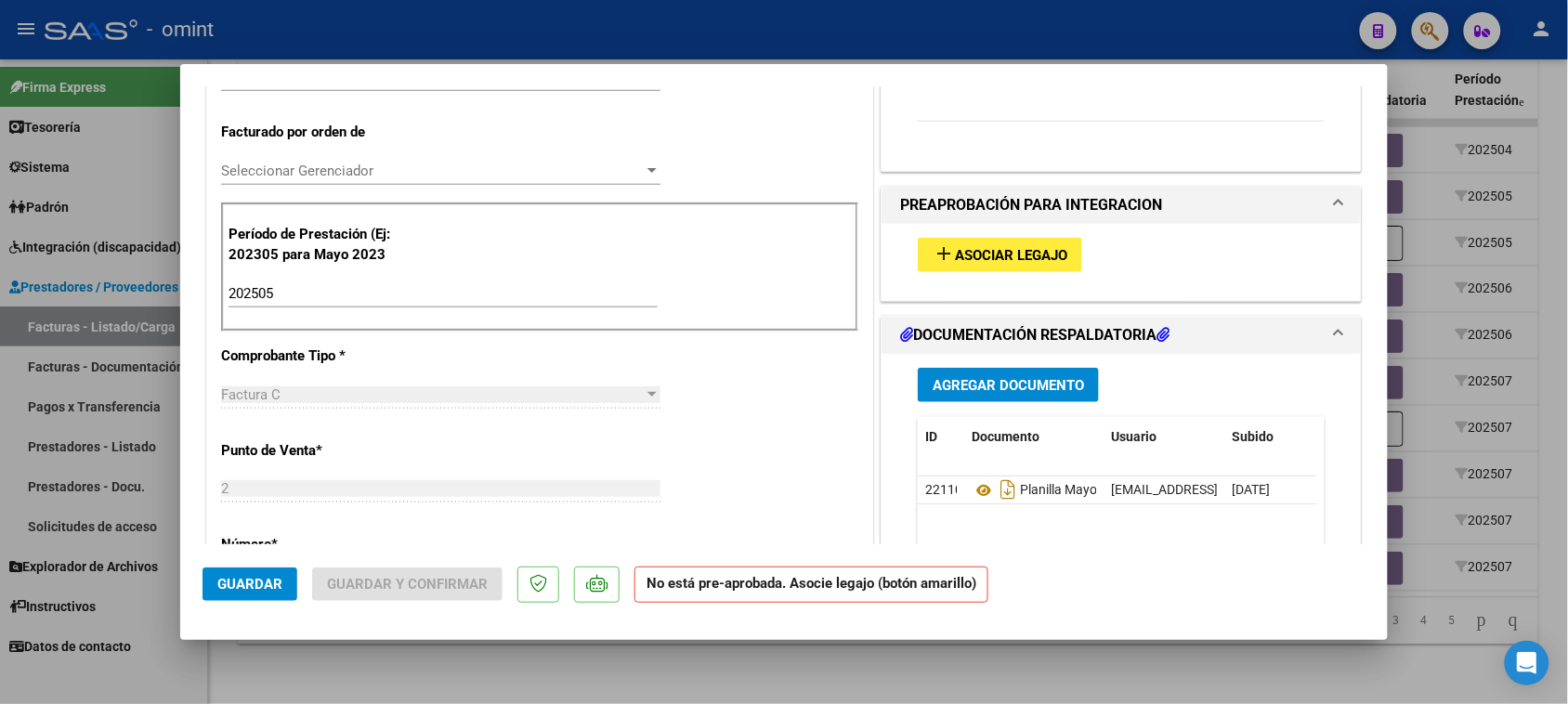
click at [958, 255] on span "Asociar Legajo" at bounding box center [1012, 255] width 113 height 17
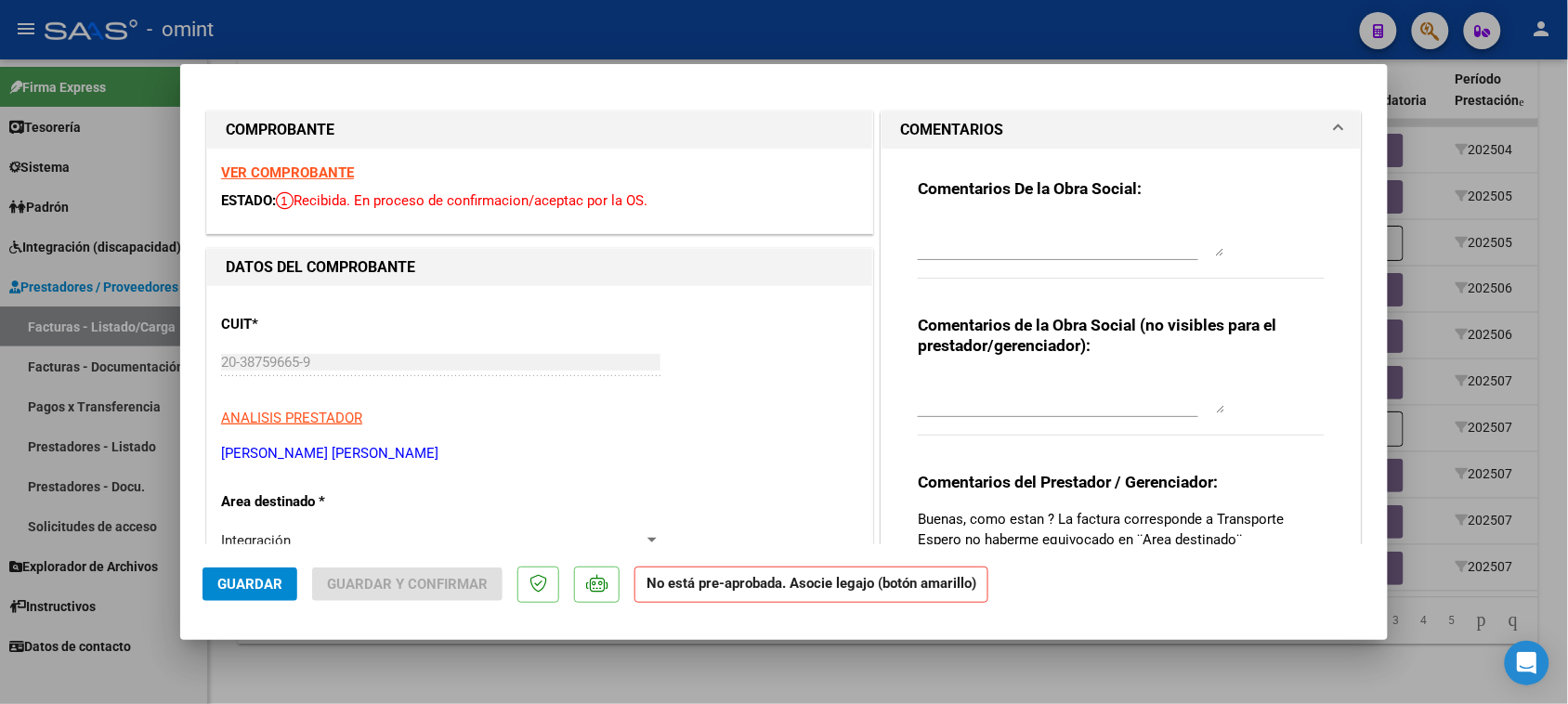
scroll to position [0, 0]
click at [1050, 233] on textarea at bounding box center [1071, 239] width 307 height 37
click at [1024, 223] on textarea "Pellicer Joaquin DNI" at bounding box center [1071, 239] width 307 height 37
drag, startPoint x: 1091, startPoint y: 226, endPoint x: 1093, endPoint y: 216, distance: 10.2
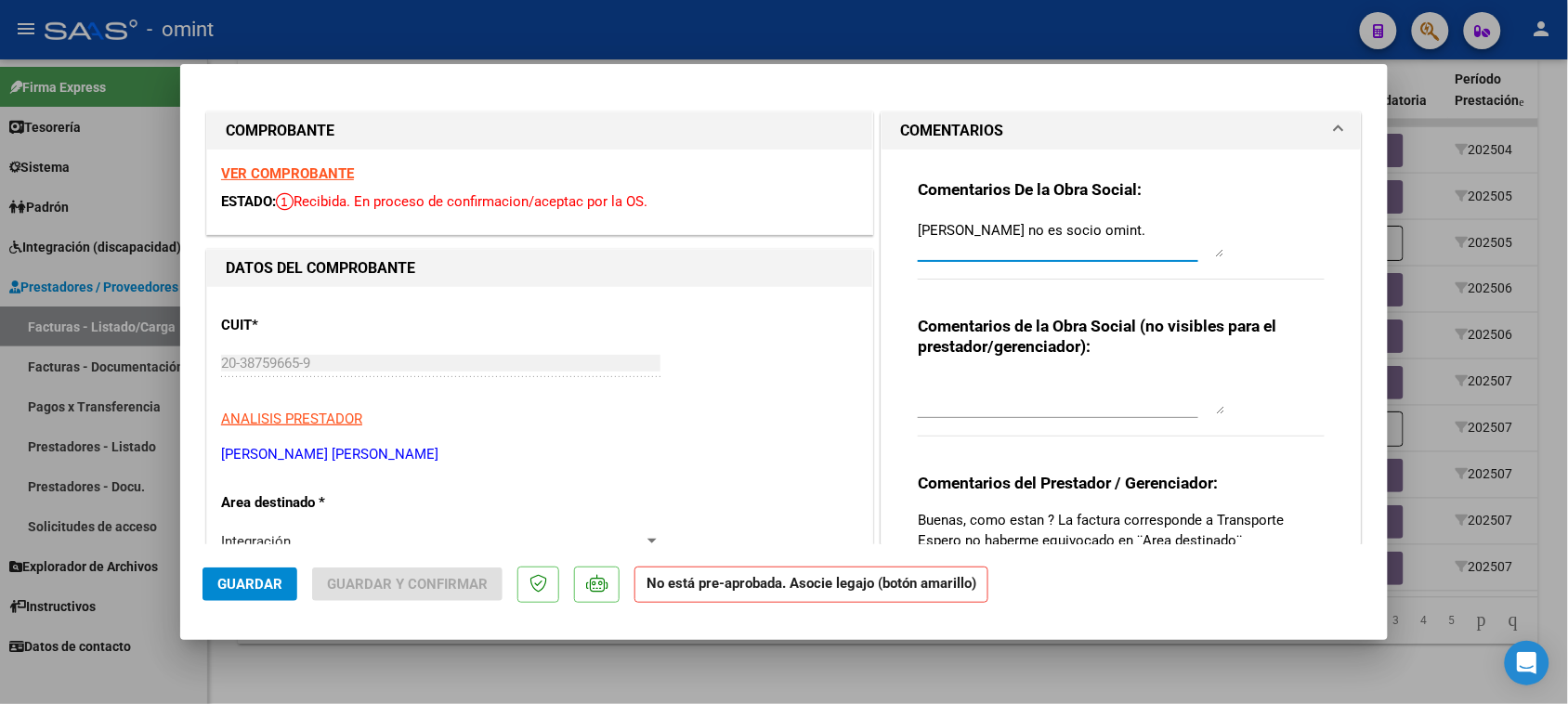
click at [1092, 226] on textarea "Pellicer Joaquin no es socio omint." at bounding box center [1071, 239] width 307 height 37
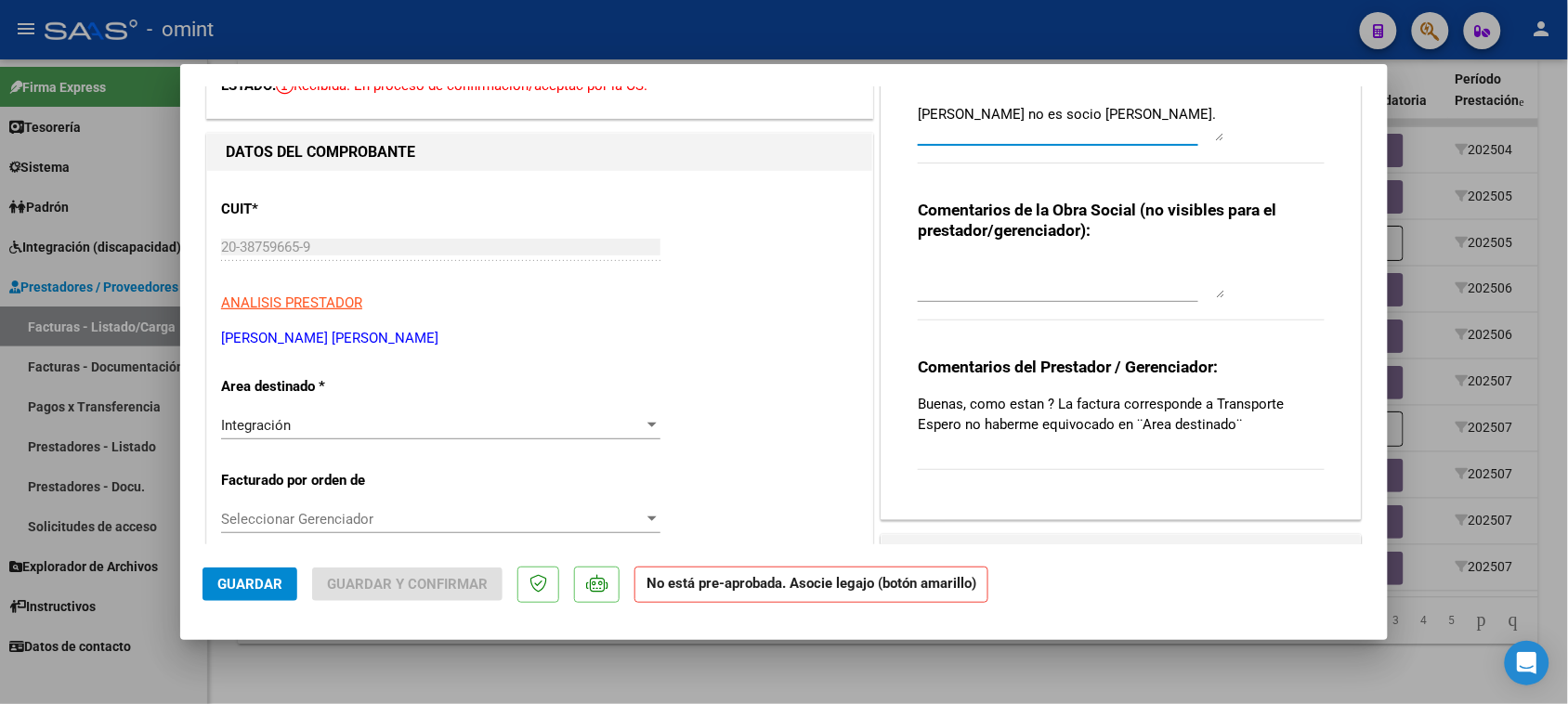
click at [447, 420] on div "Integración" at bounding box center [432, 425] width 422 height 17
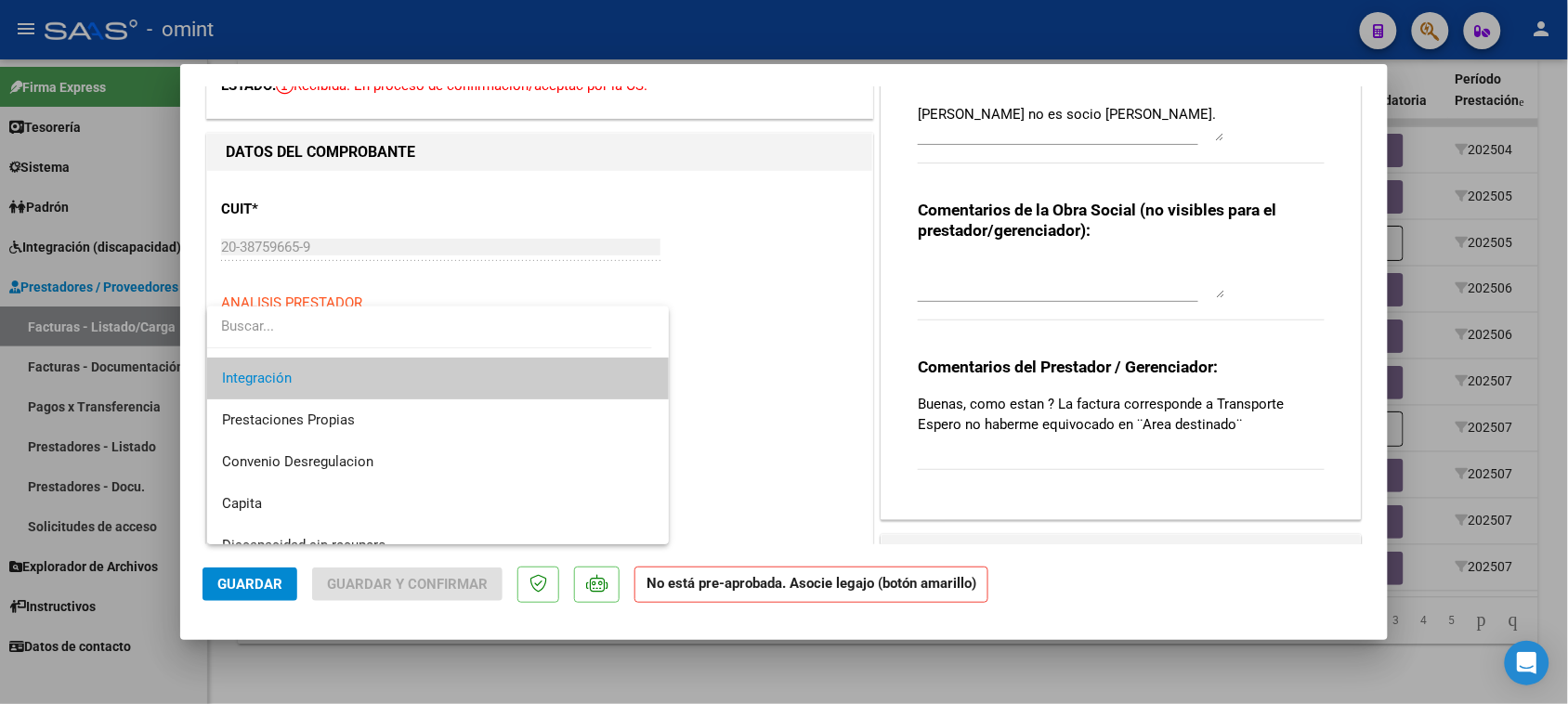
scroll to position [180, 0]
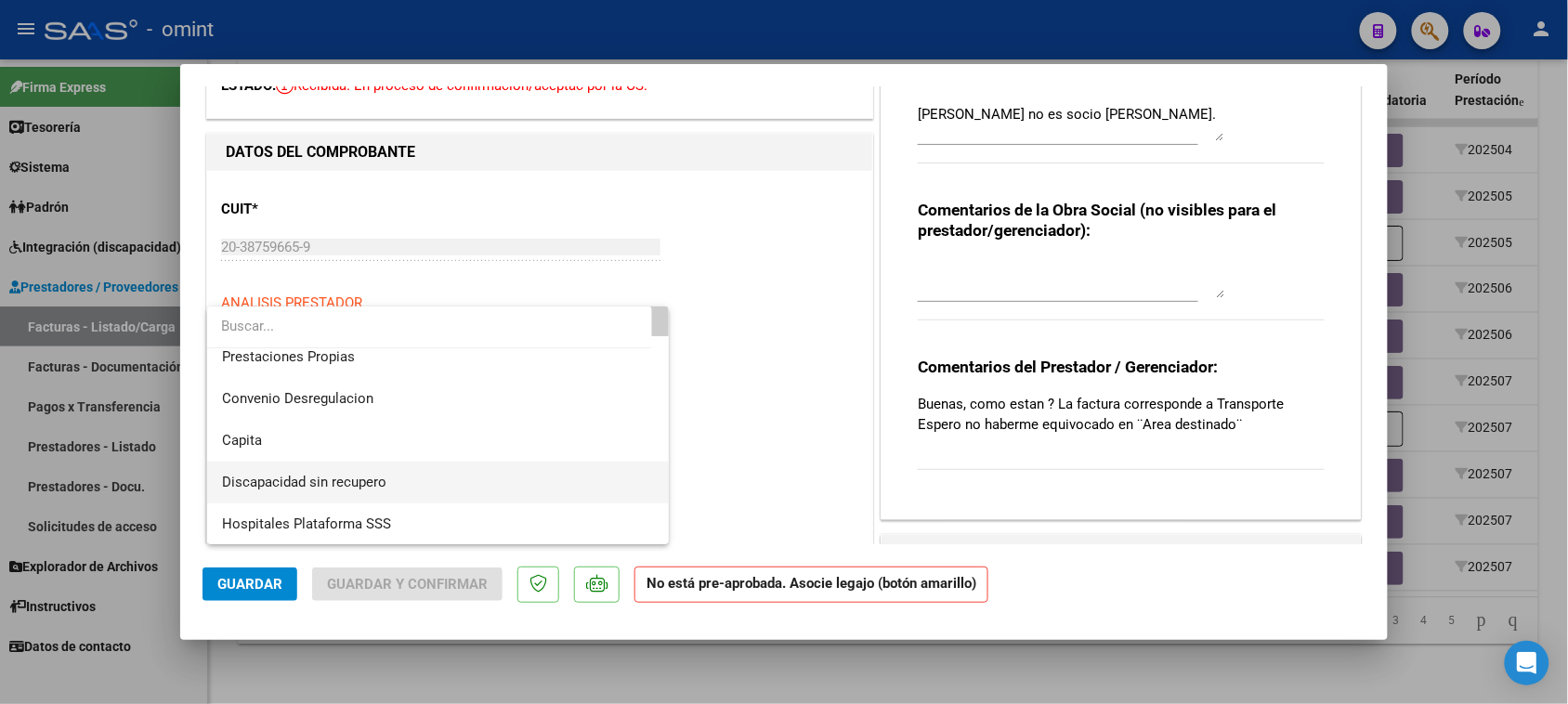
click at [429, 466] on span "Discapacidad sin recupero" at bounding box center [439, 483] width 433 height 42
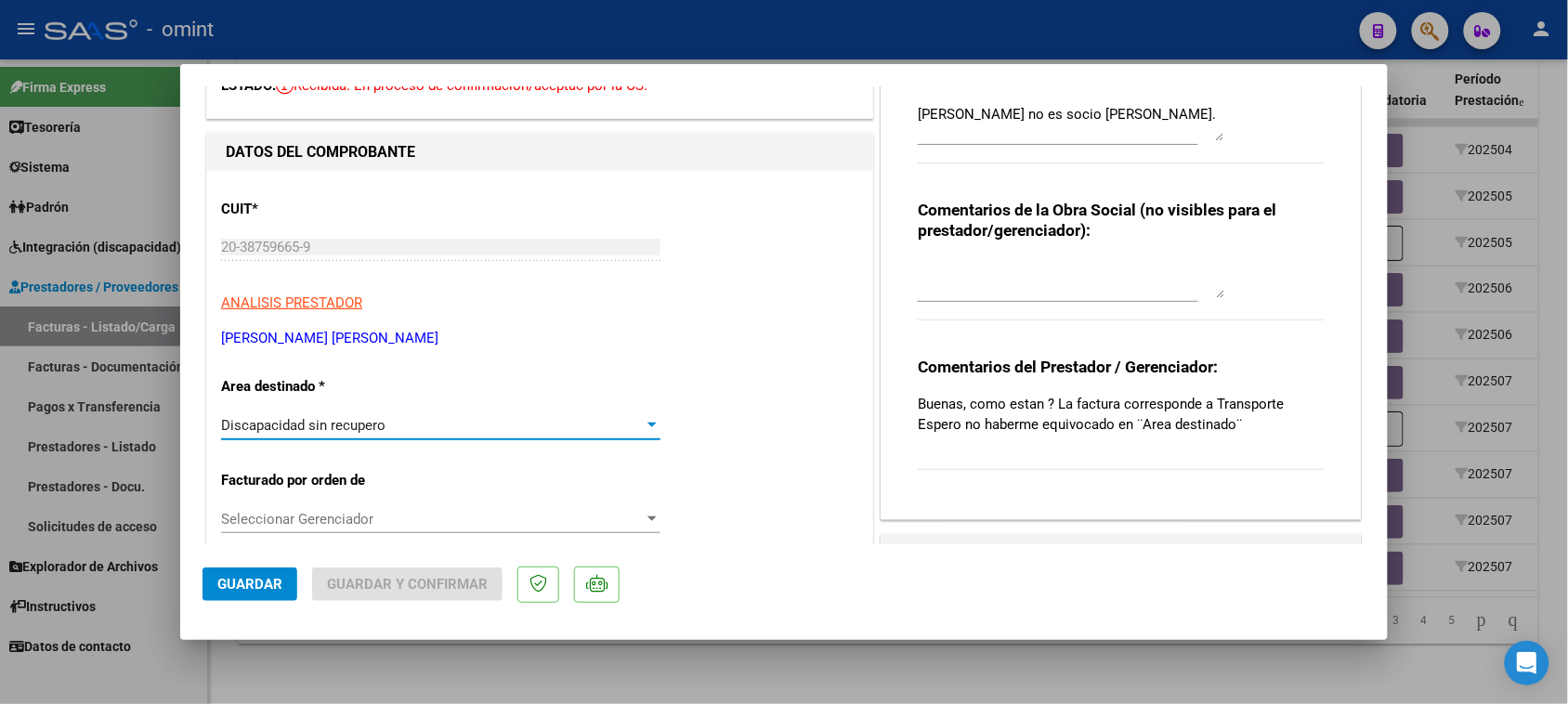
click at [260, 579] on span "Guardar" at bounding box center [250, 584] width 65 height 17
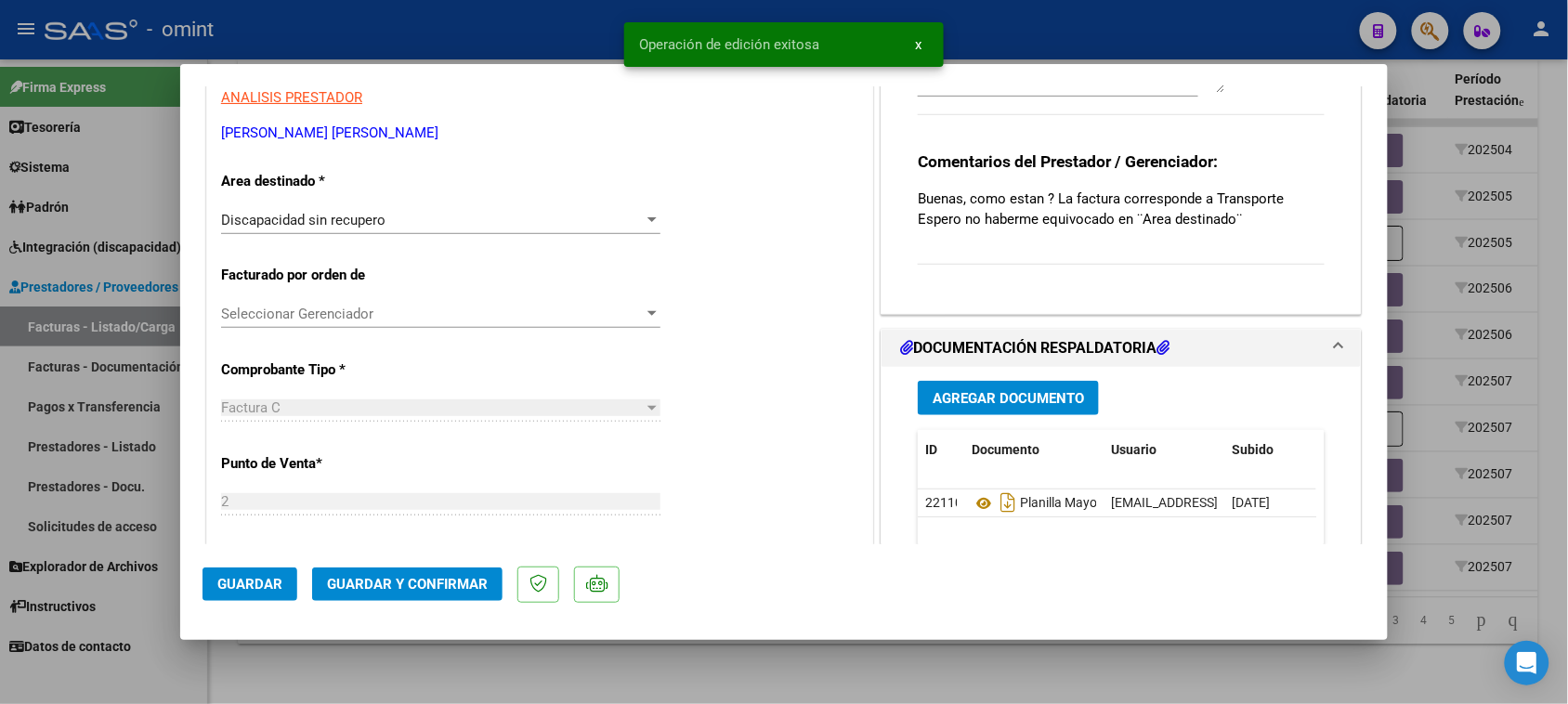
scroll to position [349, 0]
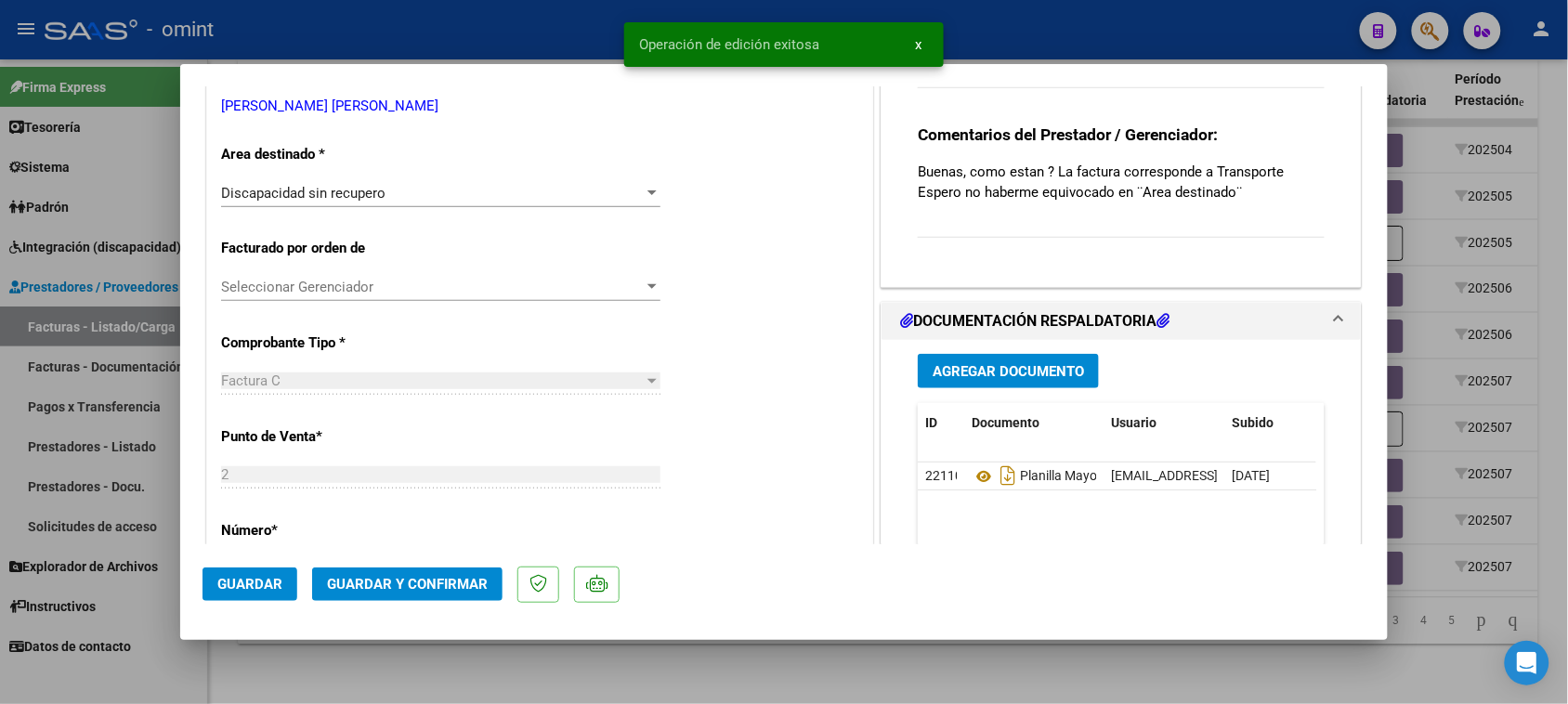
click at [388, 571] on button "Guardar y Confirmar" at bounding box center [408, 585] width 190 height 33
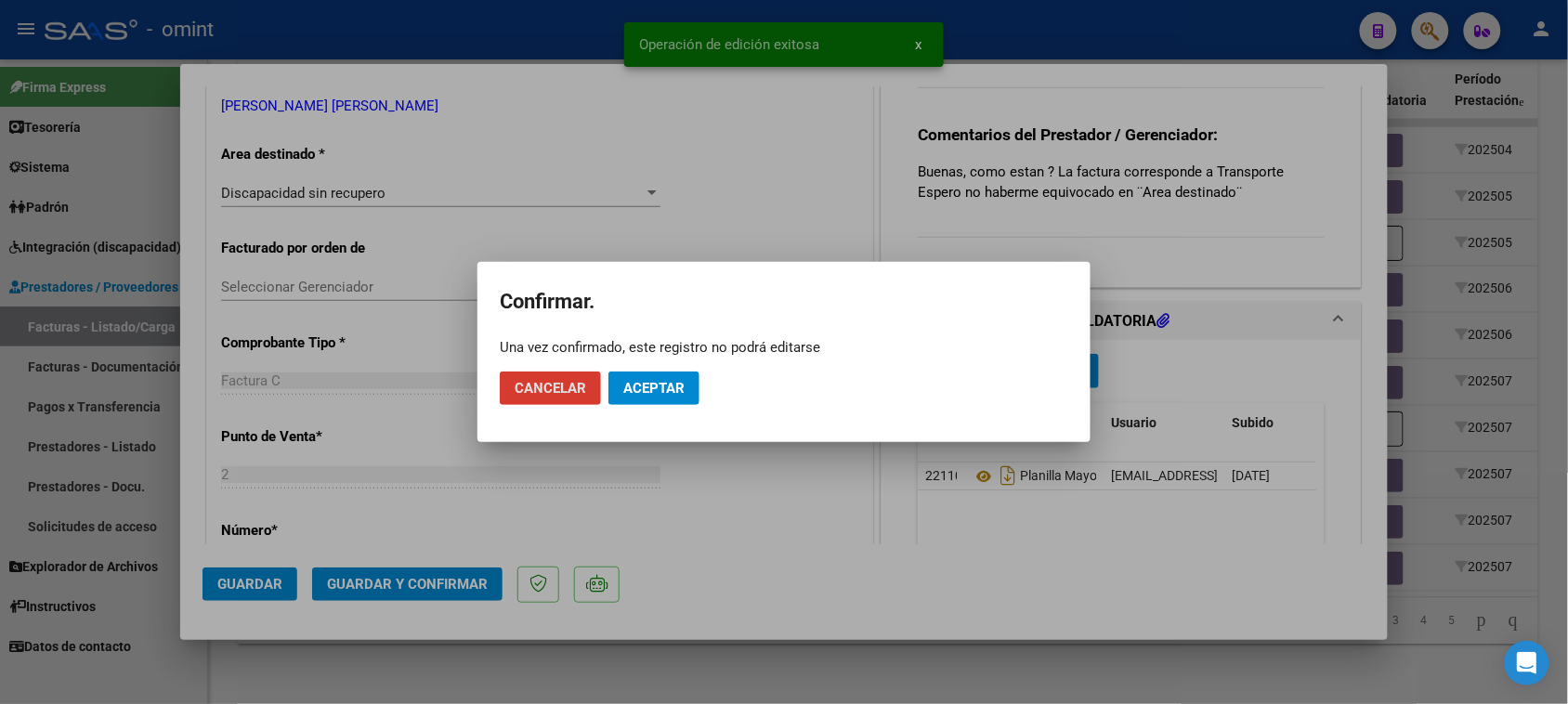
click at [657, 386] on span "Aceptar" at bounding box center [653, 387] width 61 height 17
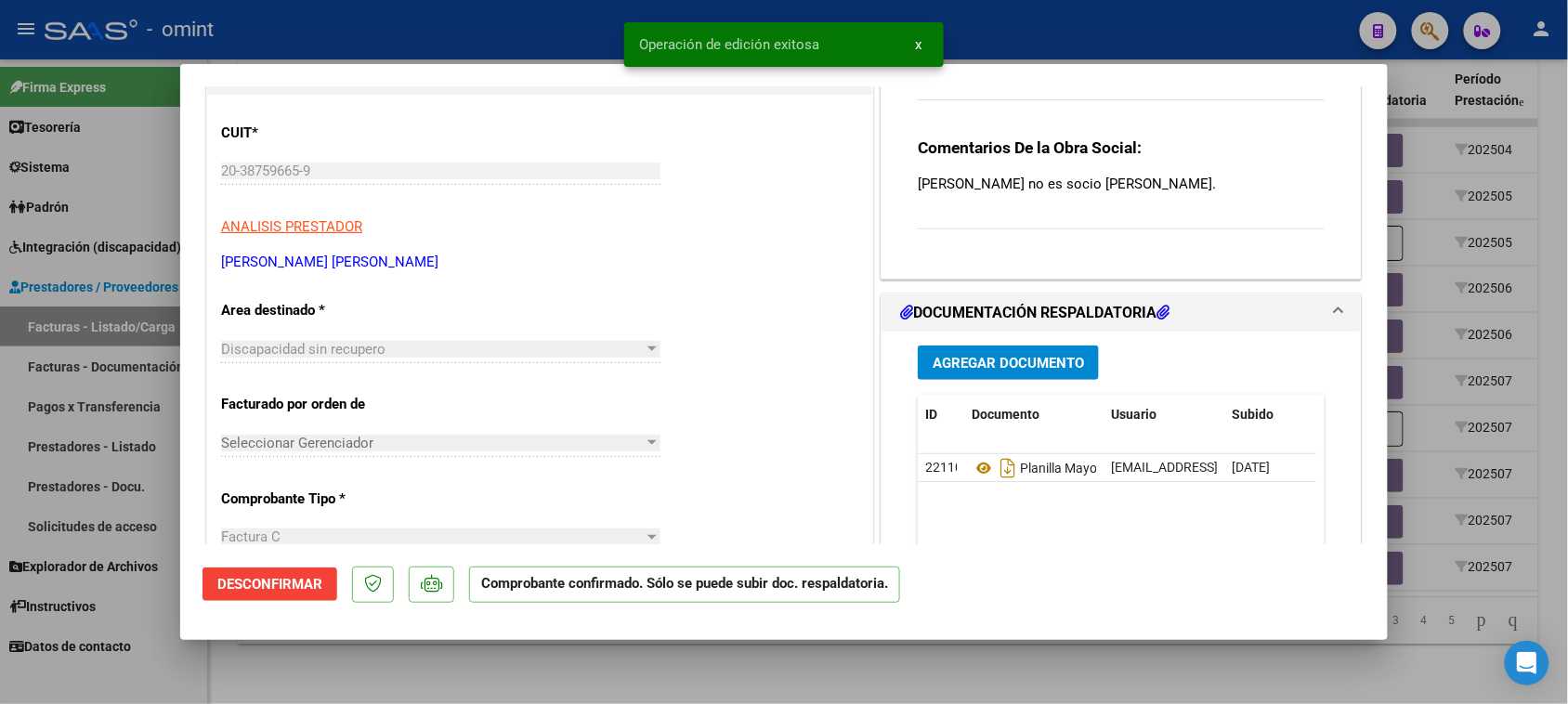
scroll to position [0, 0]
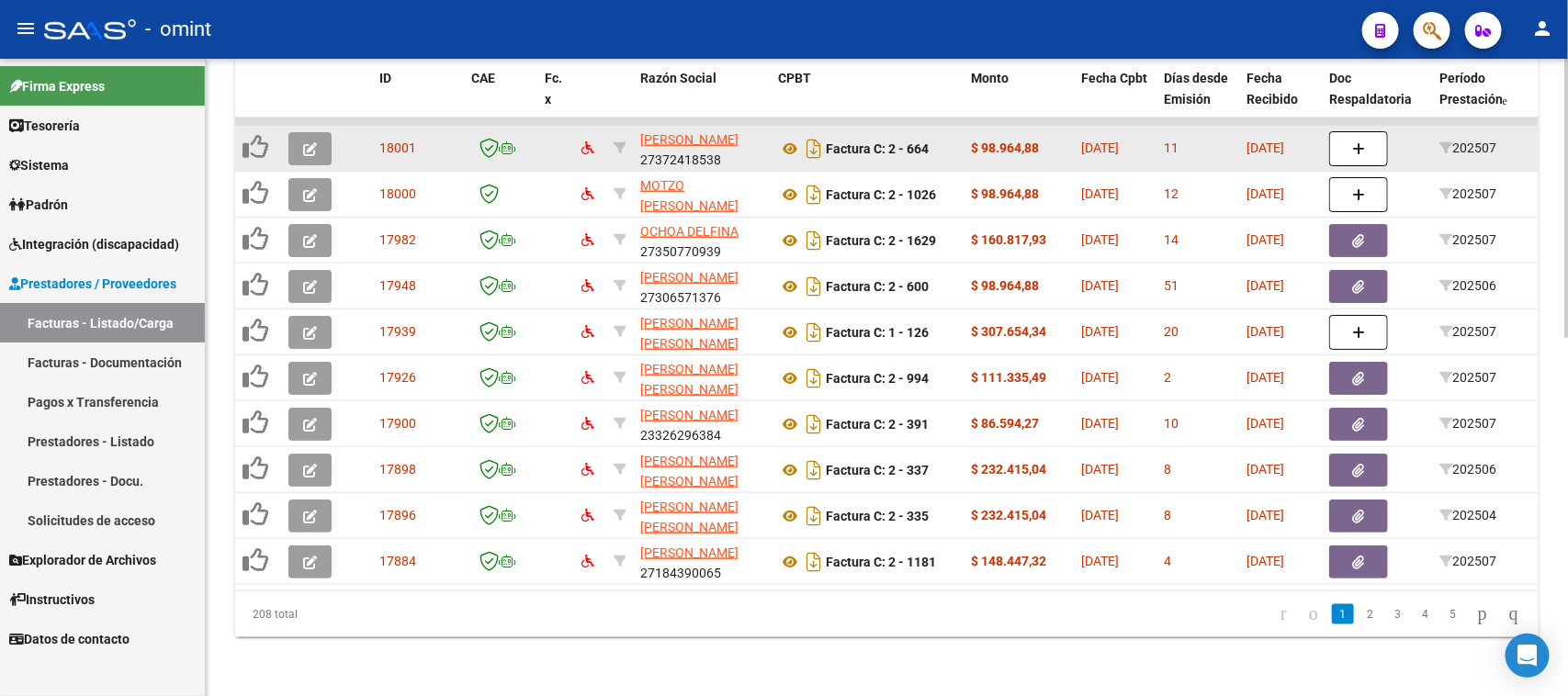
click at [305, 142] on icon "button" at bounding box center [310, 149] width 13 height 13
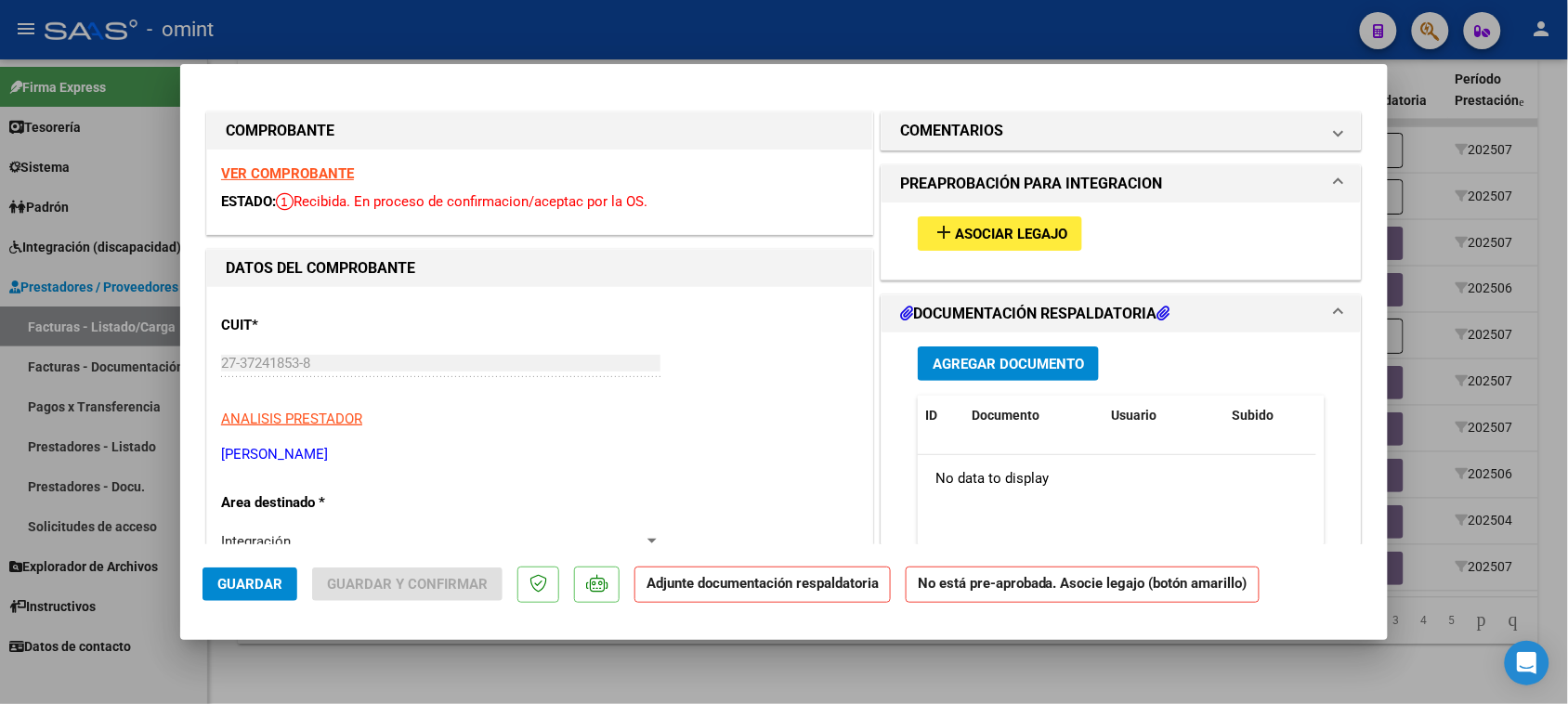
click at [326, 174] on strong "VER COMPROBANTE" at bounding box center [287, 173] width 133 height 17
click at [917, 243] on button "add Asociar Legajo" at bounding box center [999, 233] width 164 height 34
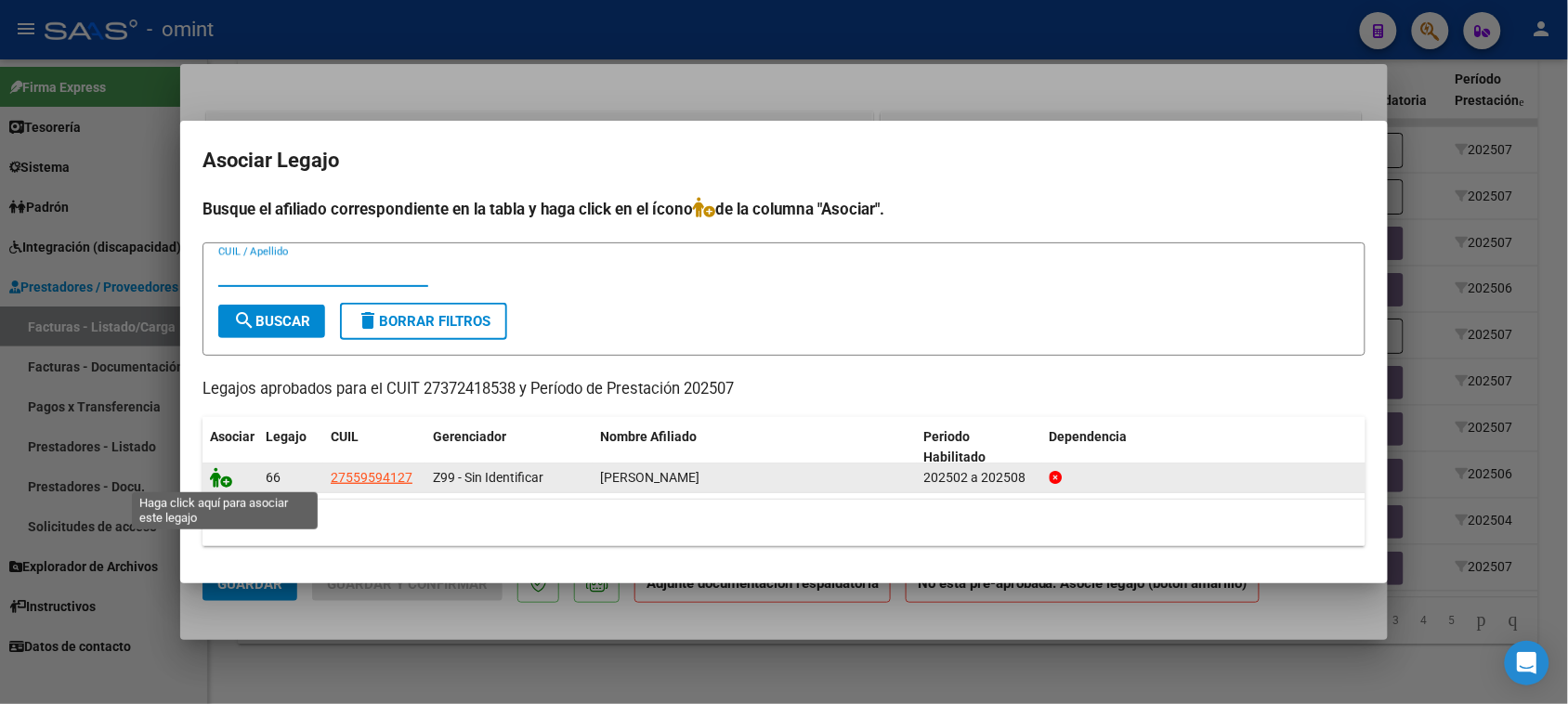
click at [226, 476] on icon at bounding box center [220, 477] width 22 height 20
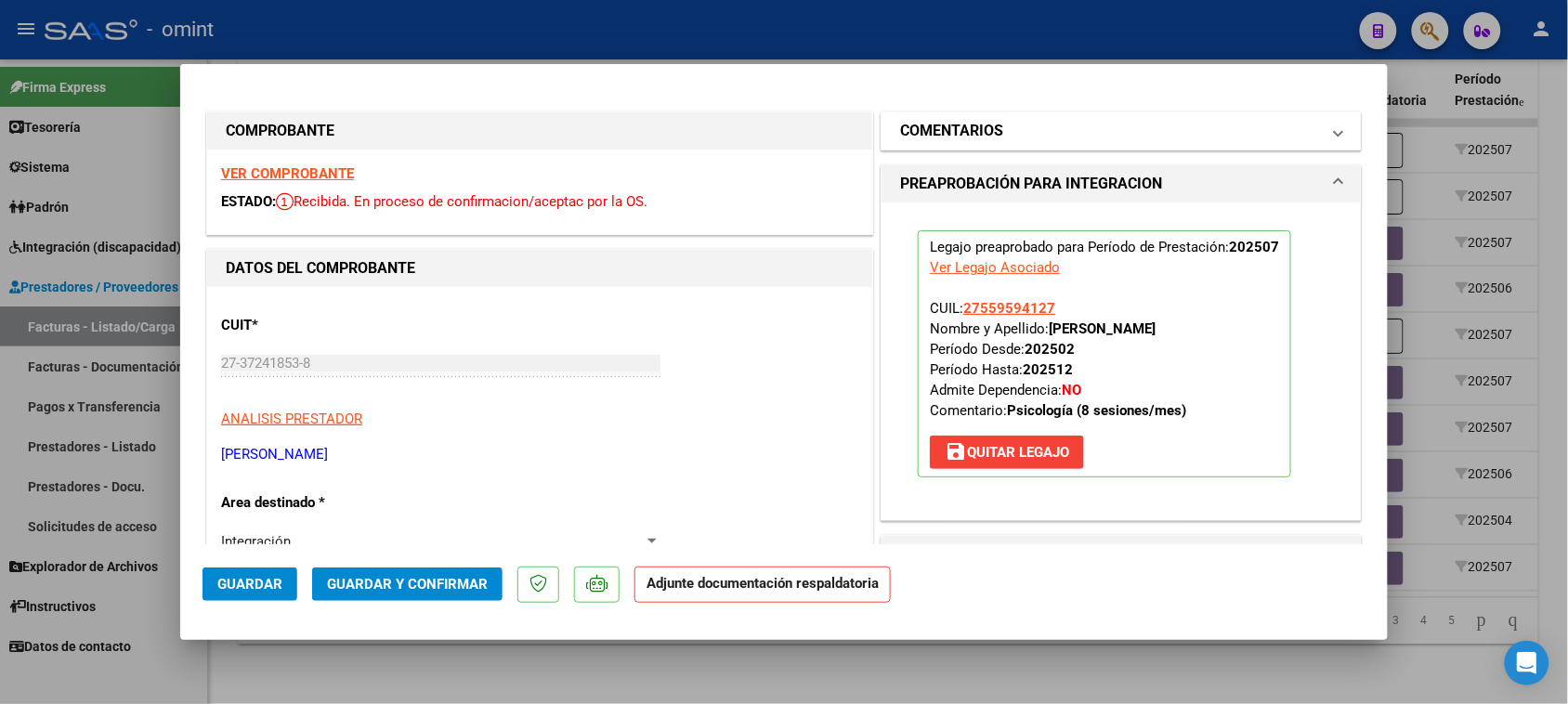
click at [1083, 123] on mat-panel-title "COMENTARIOS" at bounding box center [1110, 130] width 420 height 22
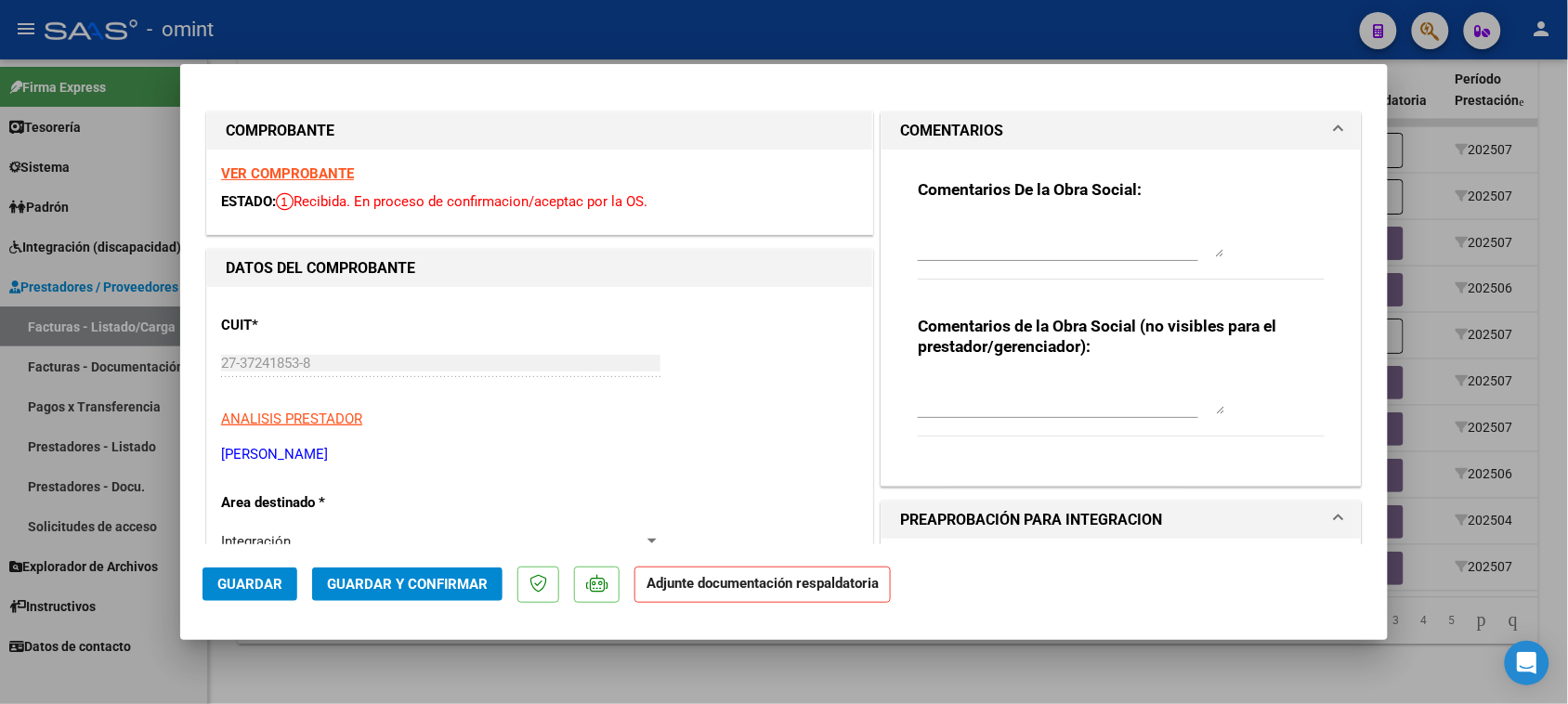
click at [994, 203] on div "Comentarios De la Obra Social:" at bounding box center [1120, 239] width 407 height 119
click at [984, 229] on textarea at bounding box center [1071, 239] width 307 height 37
paste textarea "Recuerde debe cargar sus facturaciones seleccionando únicamente el área "Integr…"
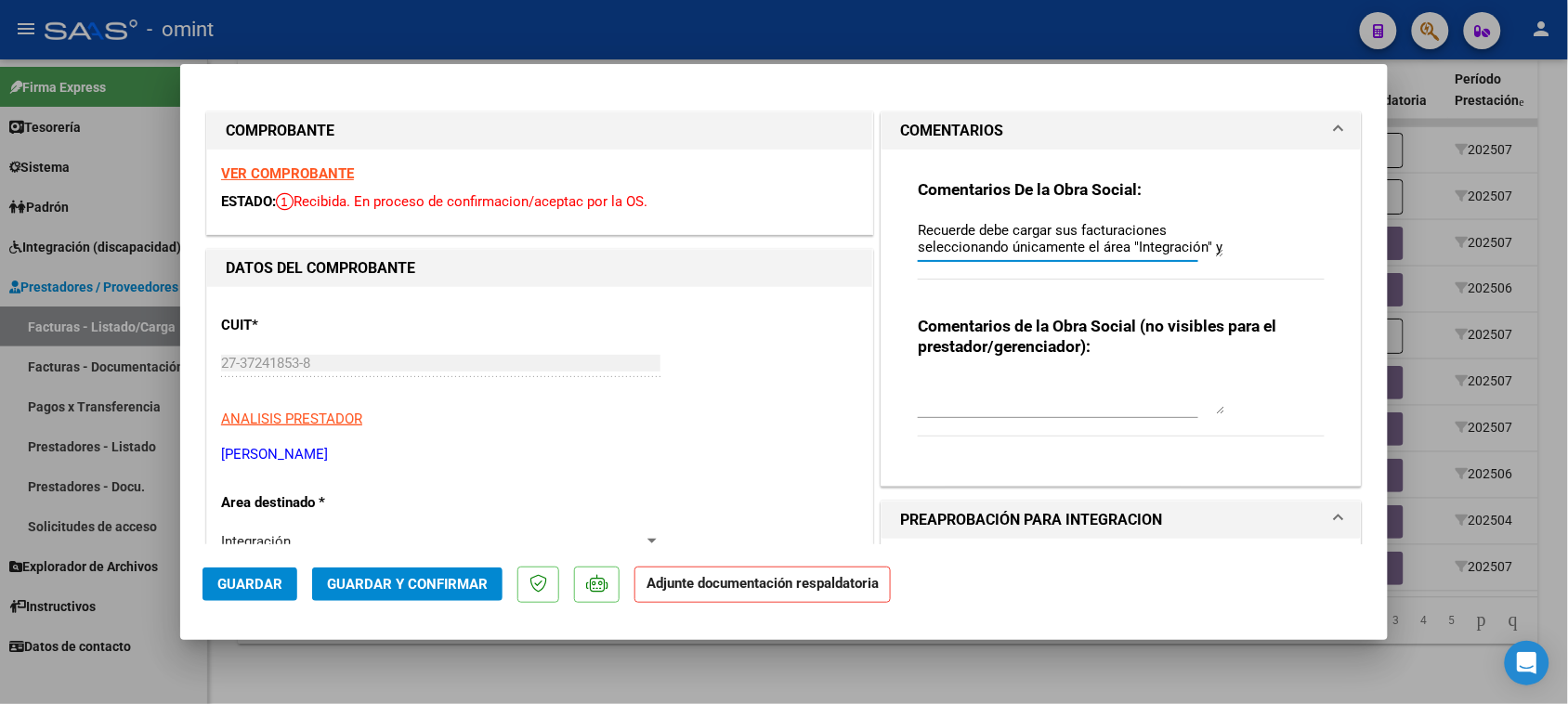
scroll to position [15, 0]
click at [257, 574] on button "Guardar" at bounding box center [250, 585] width 95 height 33
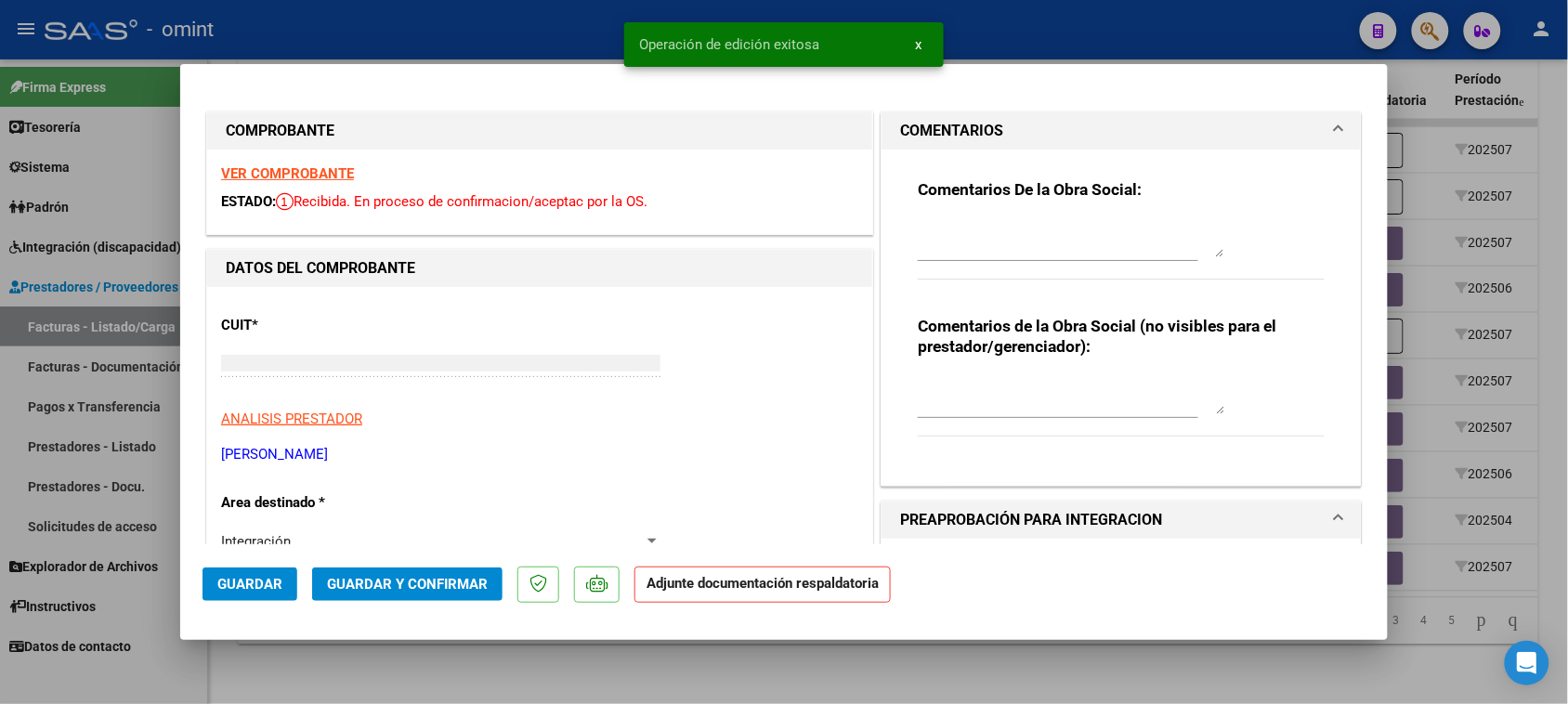
scroll to position [0, 0]
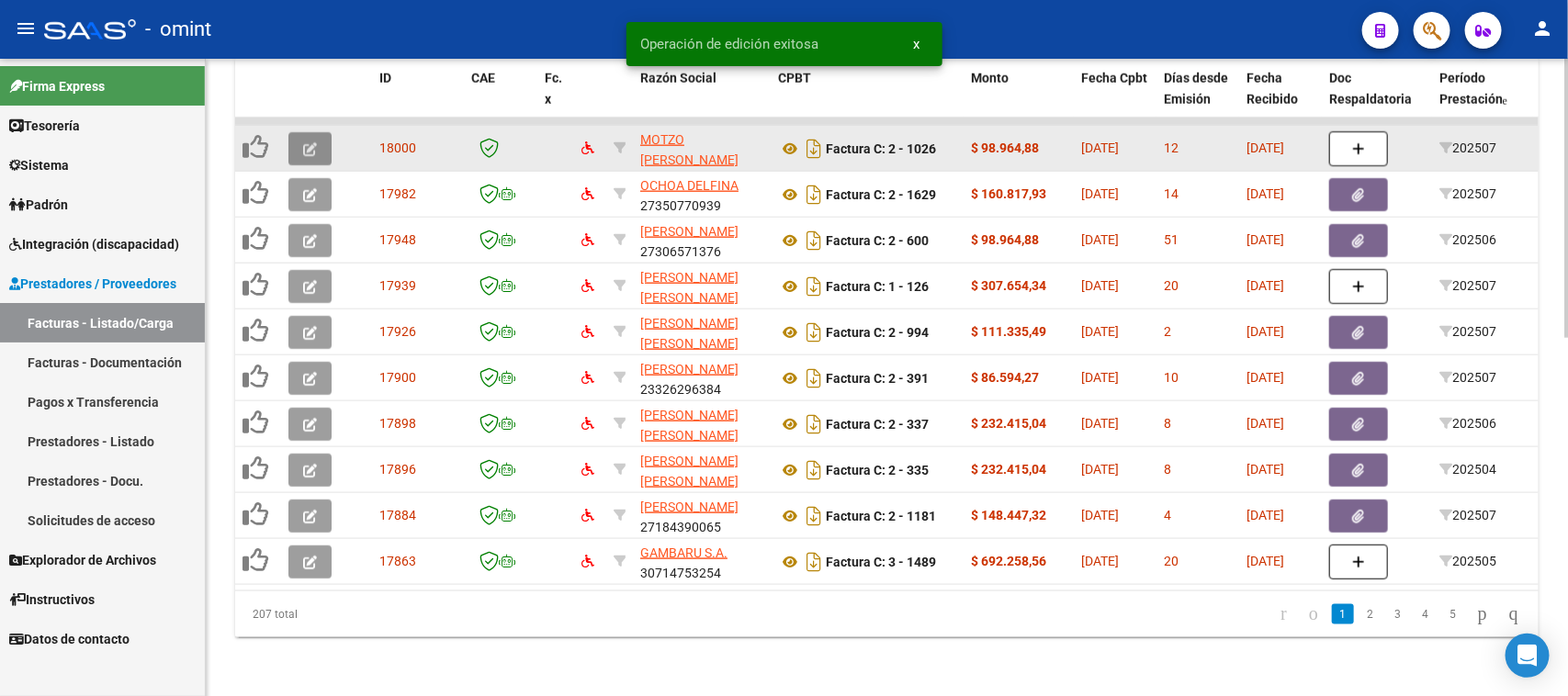
click at [315, 142] on icon "button" at bounding box center [310, 149] width 13 height 13
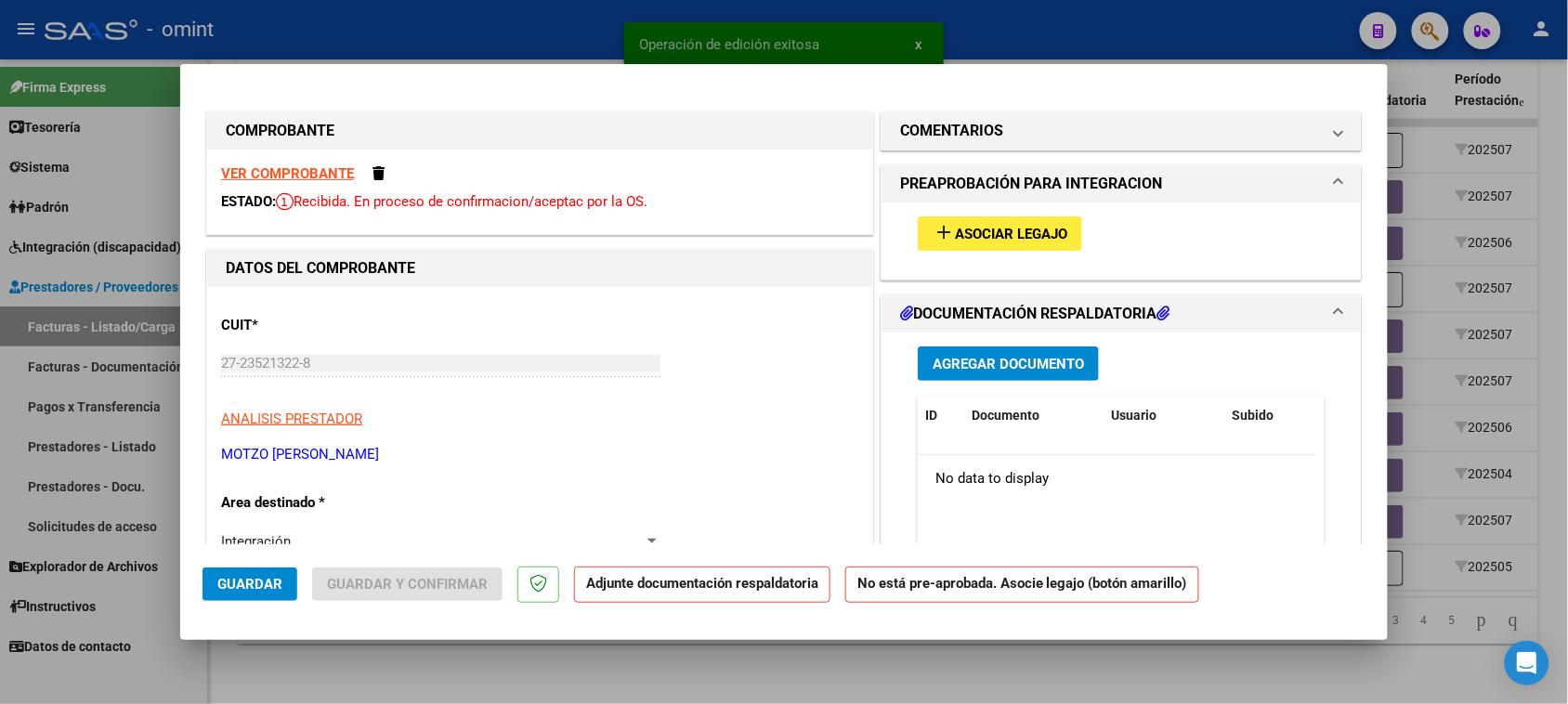
click at [318, 172] on strong "VER COMPROBANTE" at bounding box center [287, 173] width 133 height 17
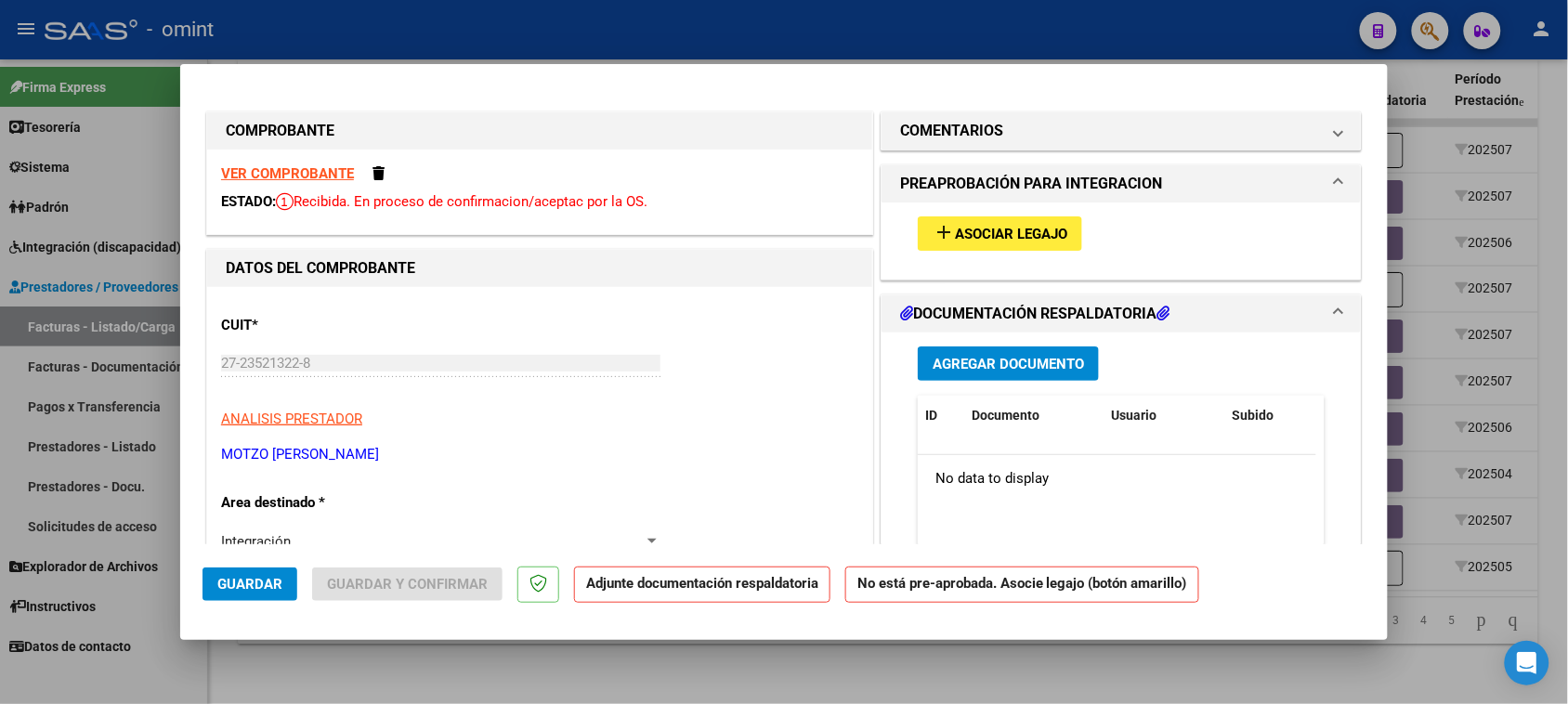
click at [1002, 209] on div "add Asociar Legajo" at bounding box center [1121, 234] width 435 height 62
click at [933, 229] on mat-icon "add" at bounding box center [944, 232] width 22 height 22
click at [375, 169] on span at bounding box center [379, 173] width 12 height 14
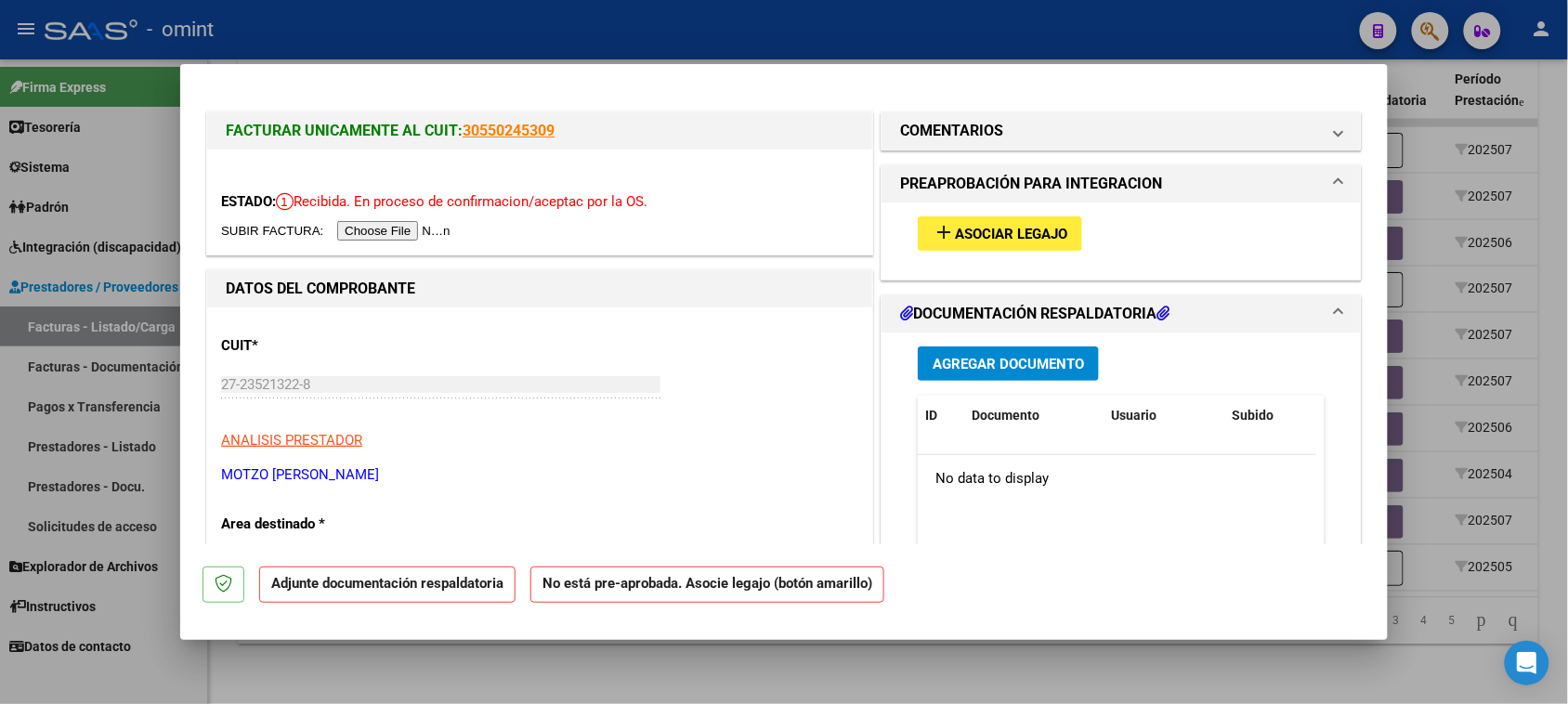
click at [420, 232] on input "file" at bounding box center [339, 231] width 235 height 19
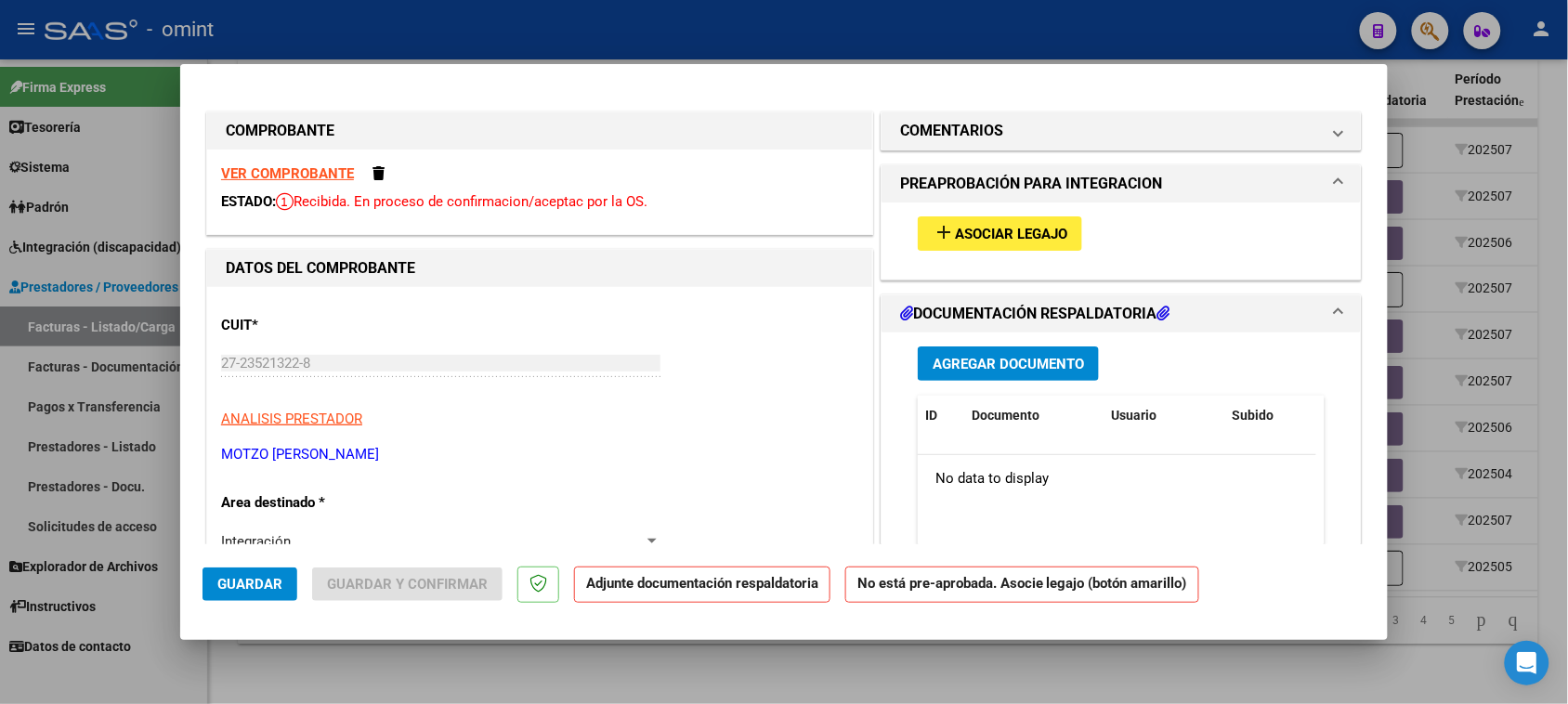
click at [245, 582] on span "Guardar" at bounding box center [250, 584] width 65 height 17
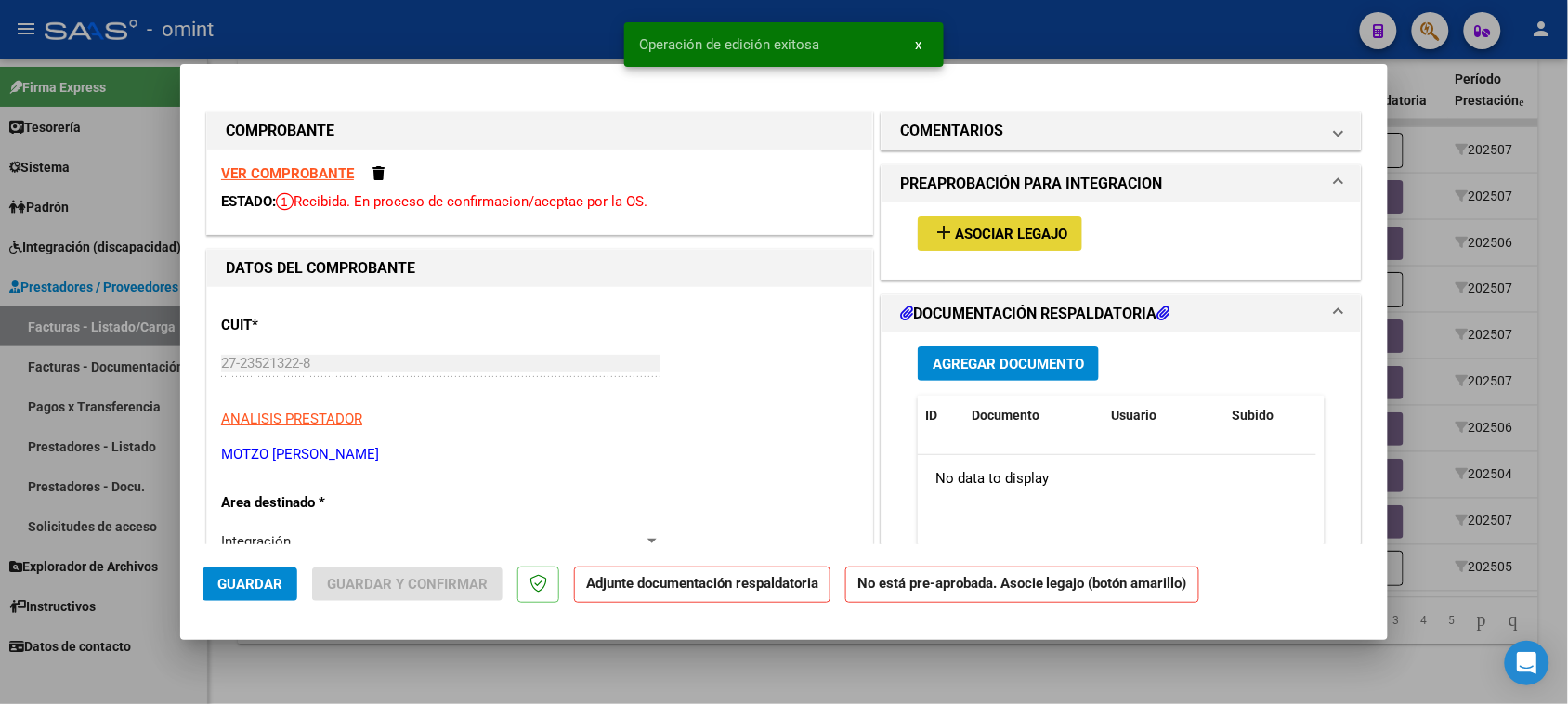
click at [1055, 244] on button "add Asociar Legajo" at bounding box center [999, 233] width 164 height 34
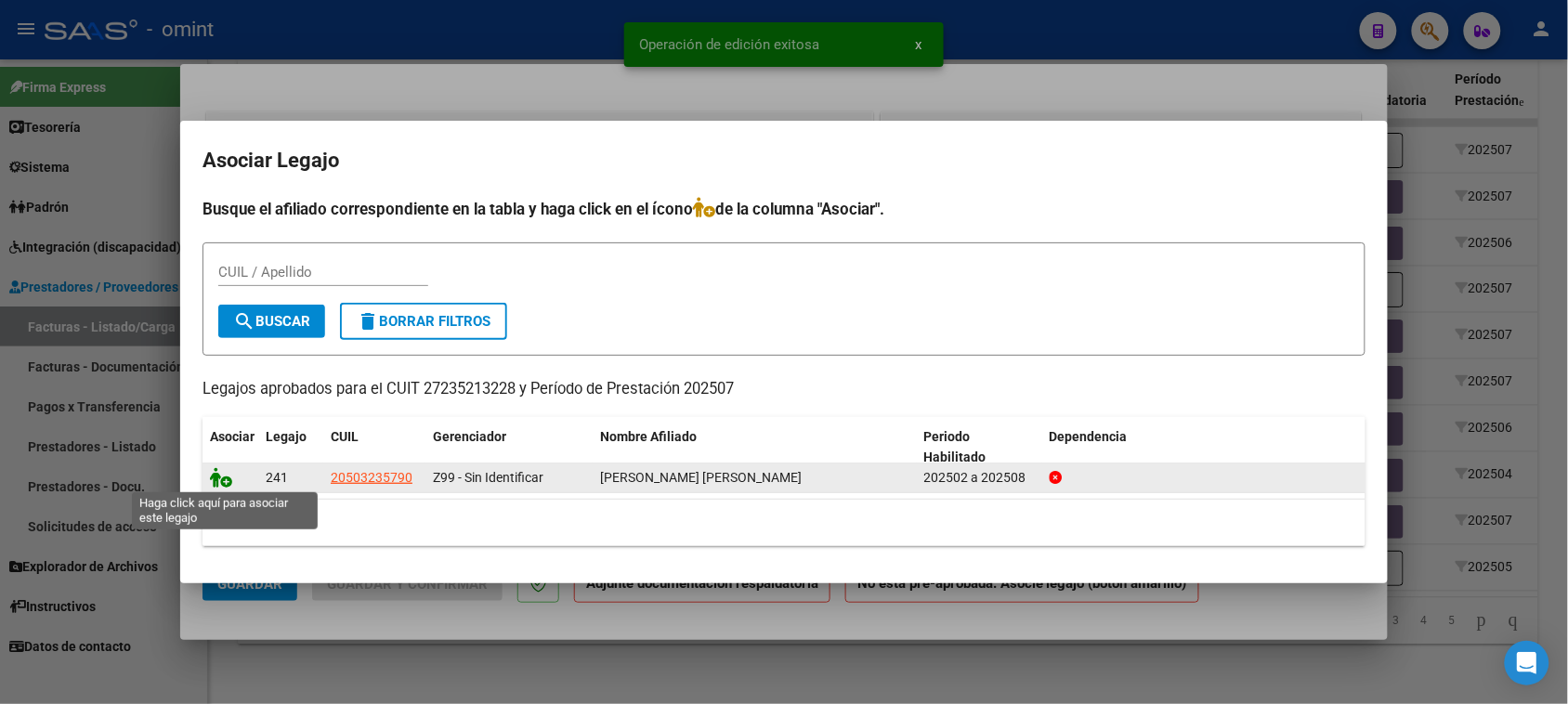
click at [229, 481] on icon at bounding box center [220, 477] width 22 height 20
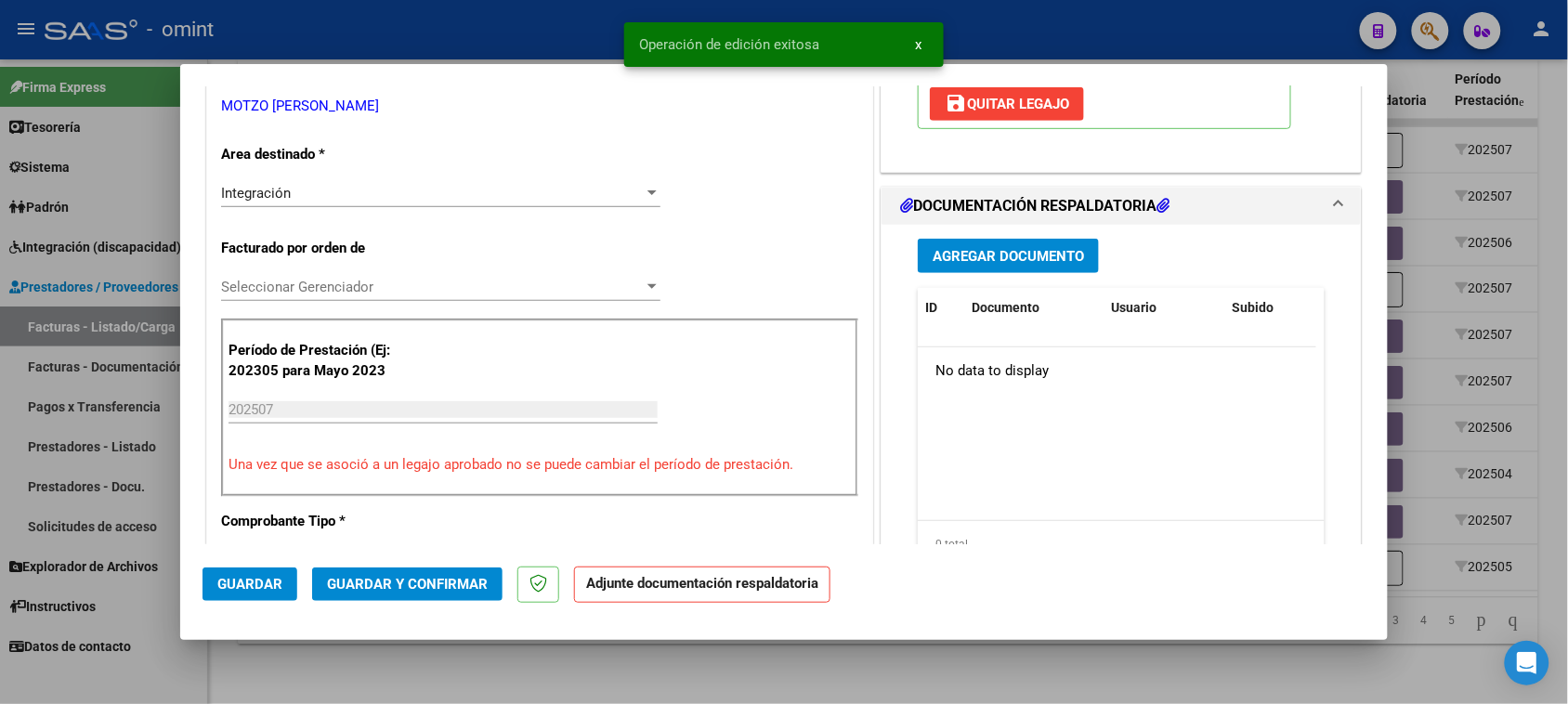
scroll to position [464, 0]
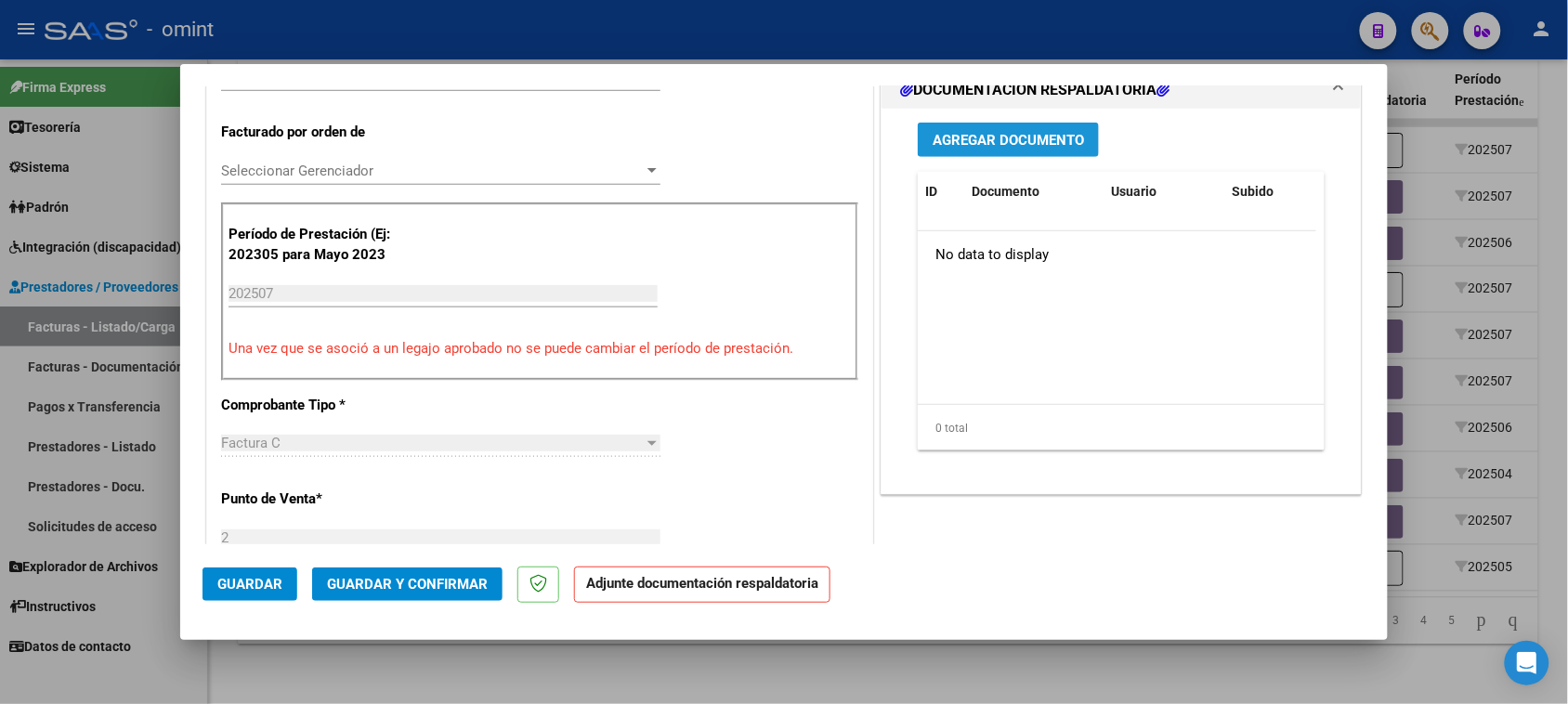
click at [1048, 149] on span "Agregar Documento" at bounding box center [1009, 140] width 151 height 17
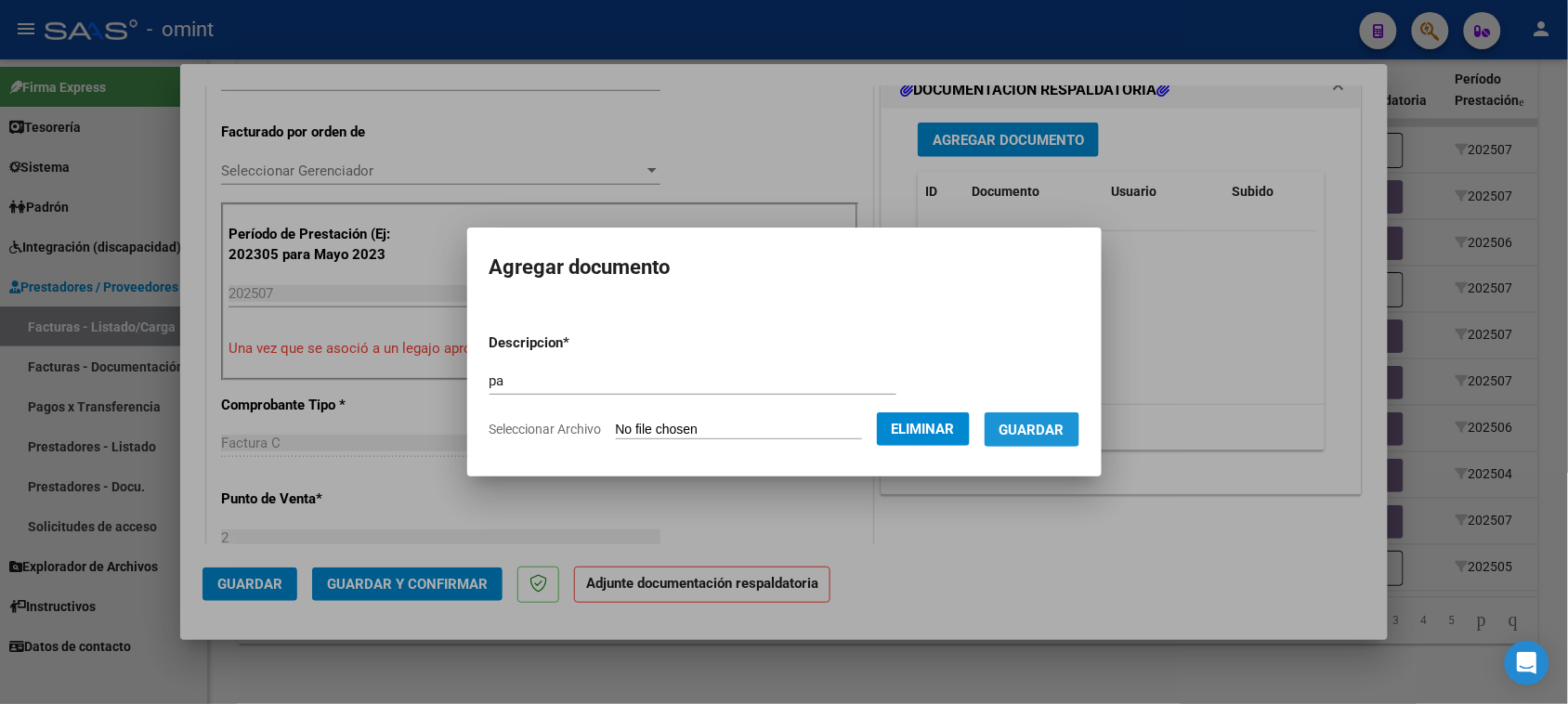
click at [1023, 437] on span "Guardar" at bounding box center [1032, 429] width 65 height 17
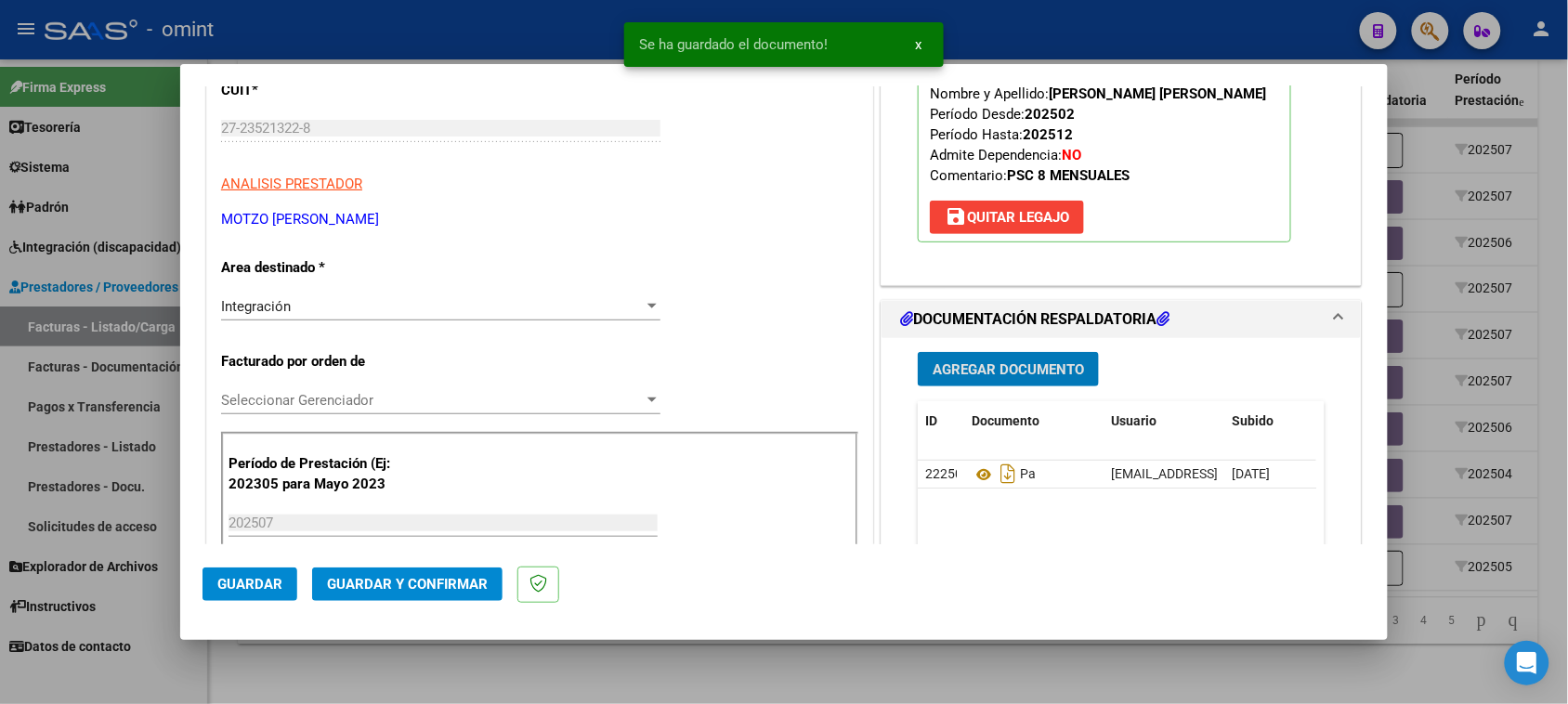
scroll to position [0, 0]
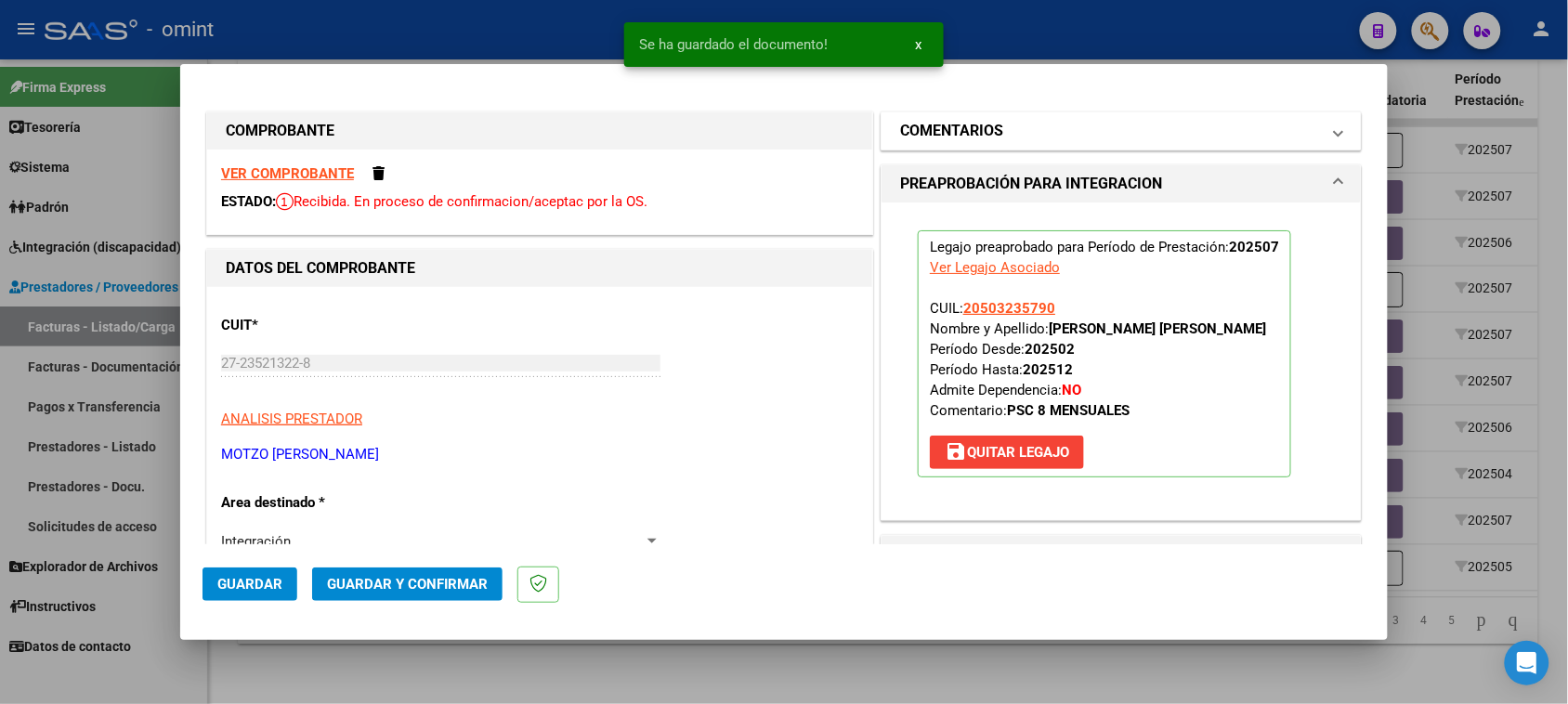
click at [992, 117] on mat-expansion-panel-header "COMENTARIOS" at bounding box center [1121, 131] width 480 height 37
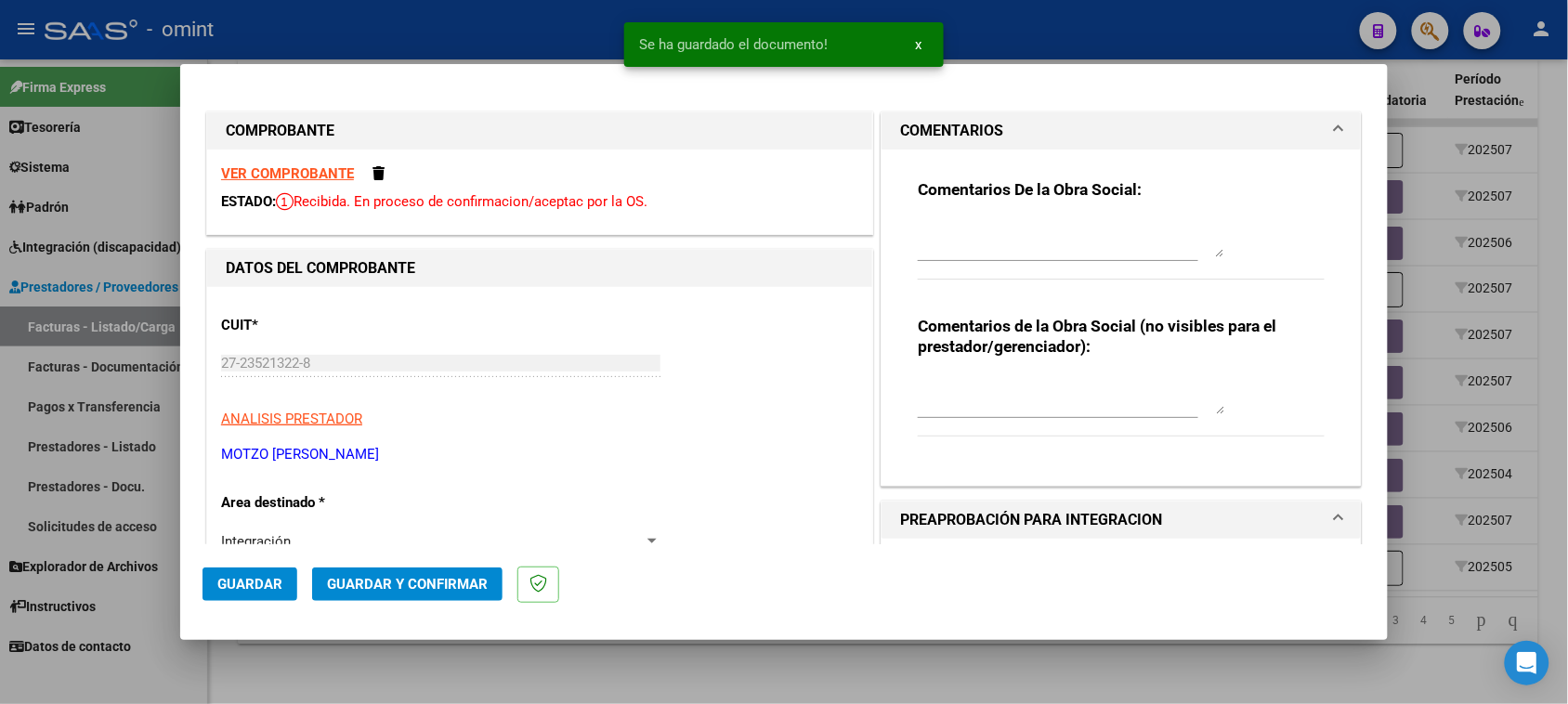
click at [981, 252] on textarea at bounding box center [1071, 239] width 307 height 37
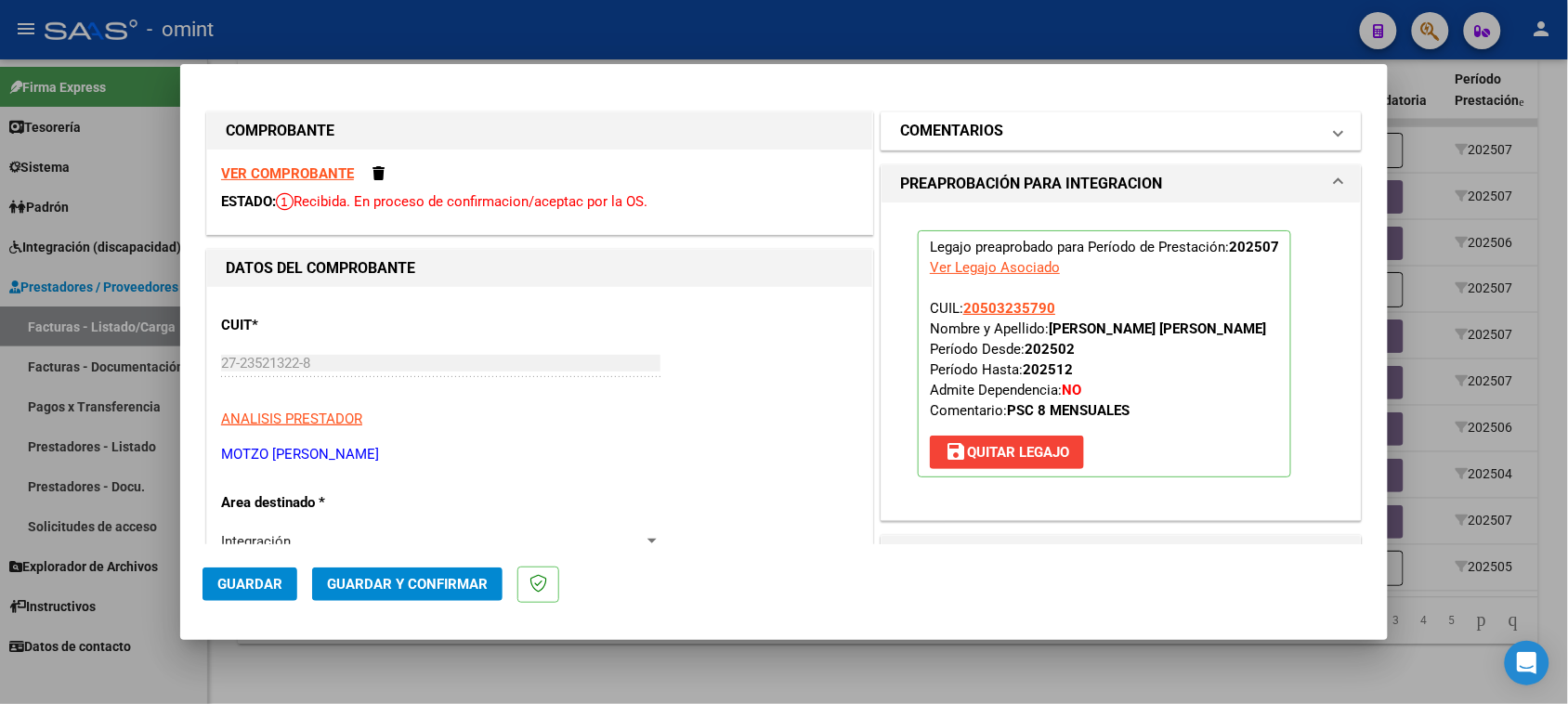
click at [994, 123] on h1 "COMENTARIOS" at bounding box center [951, 130] width 103 height 22
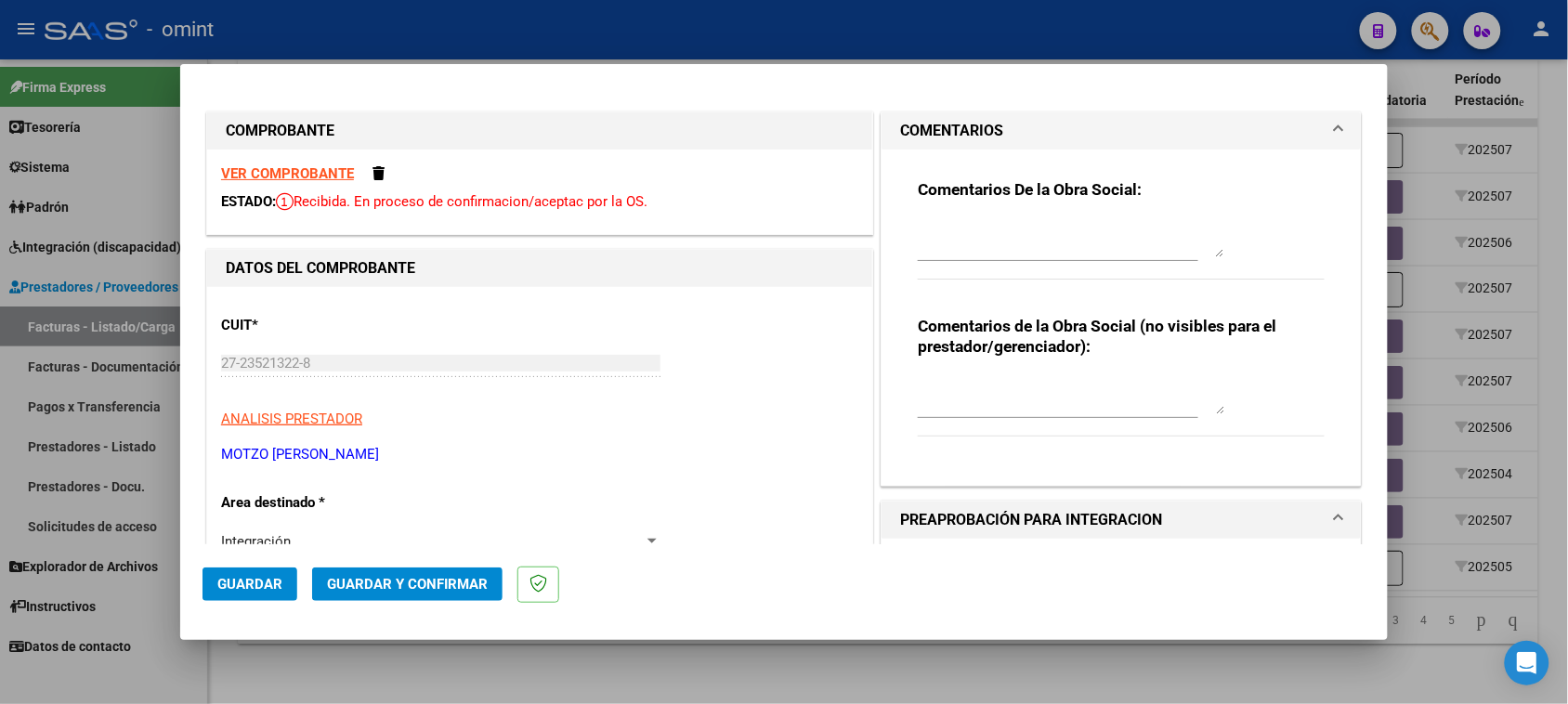
click at [1009, 224] on textarea at bounding box center [1071, 239] width 307 height 37
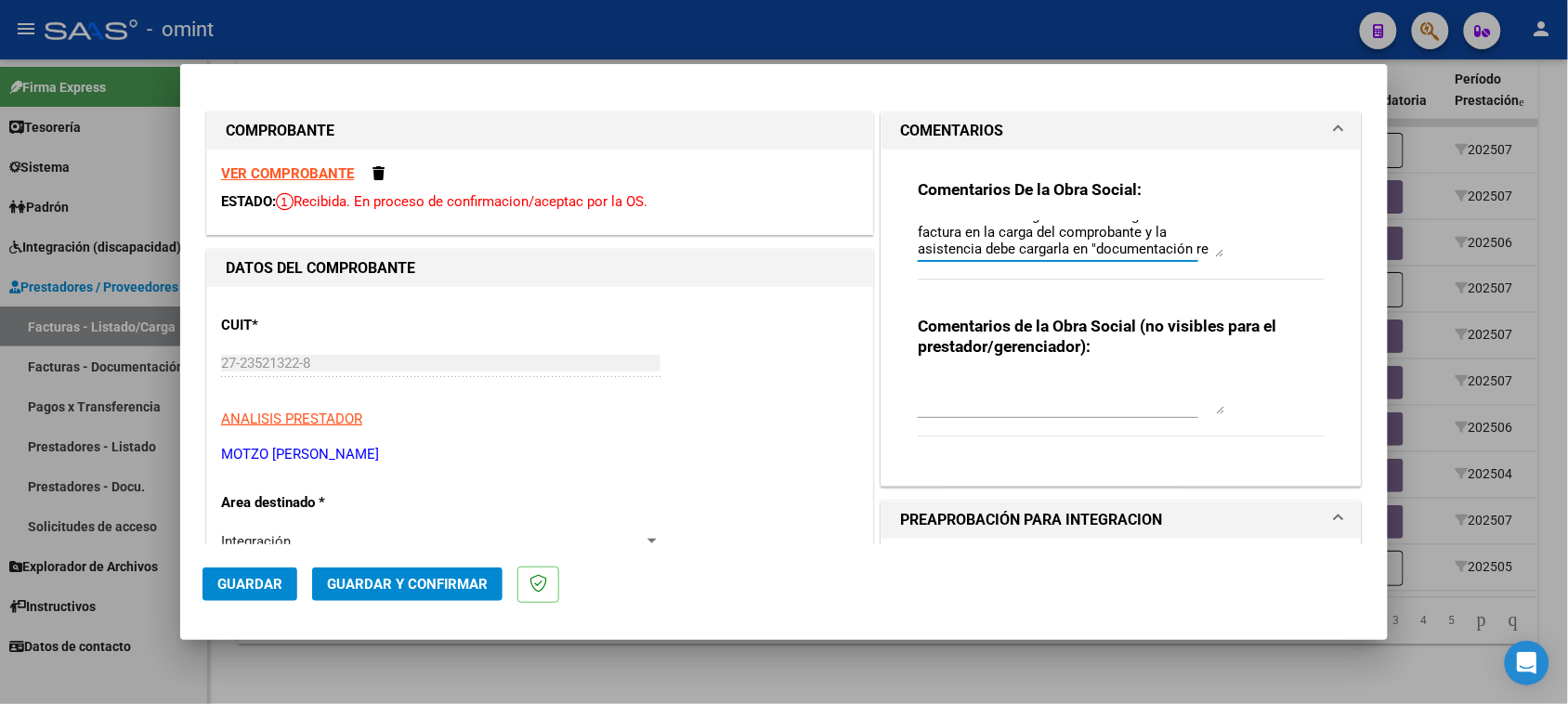
scroll to position [31, 0]
click at [256, 601] on button "Guardar" at bounding box center [250, 585] width 95 height 33
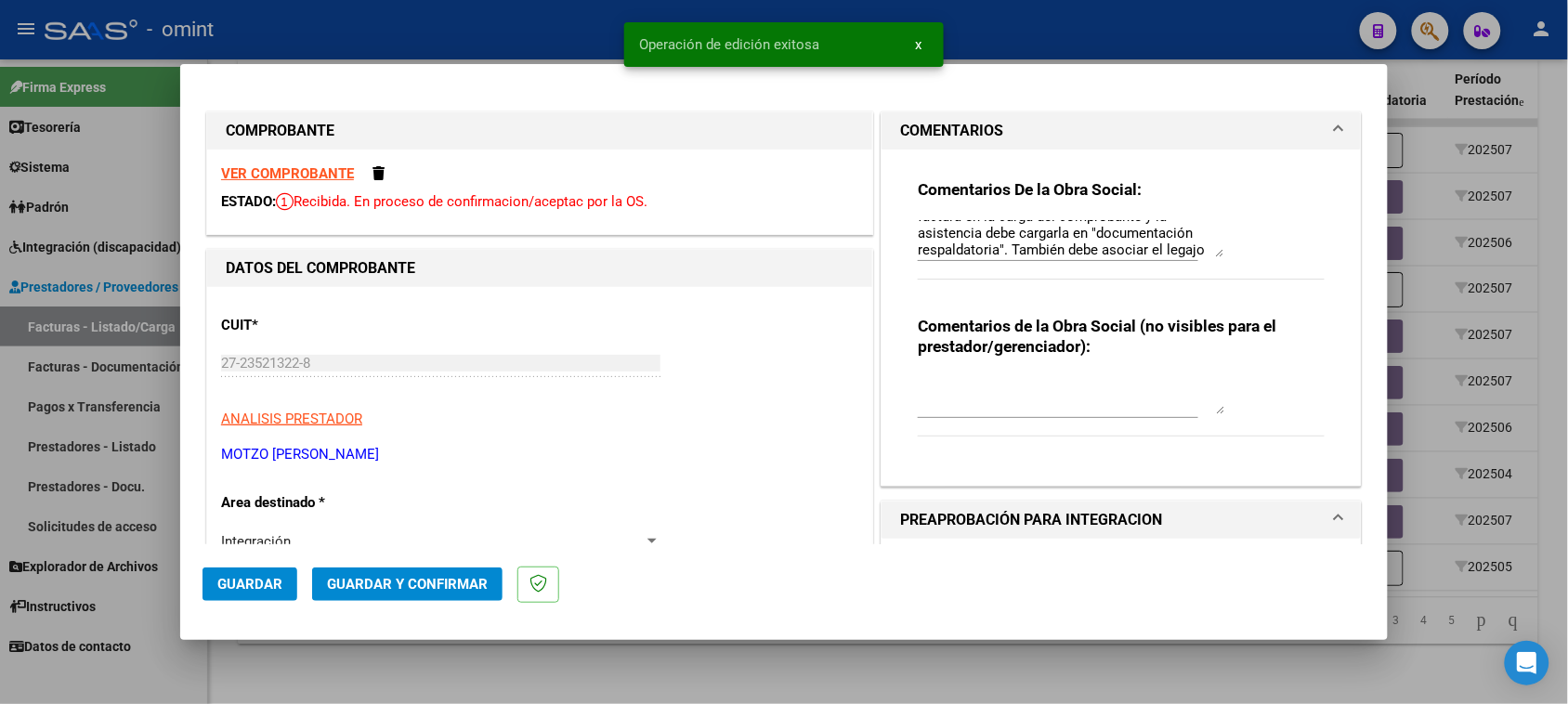
click at [252, 587] on span "Guardar" at bounding box center [250, 584] width 65 height 17
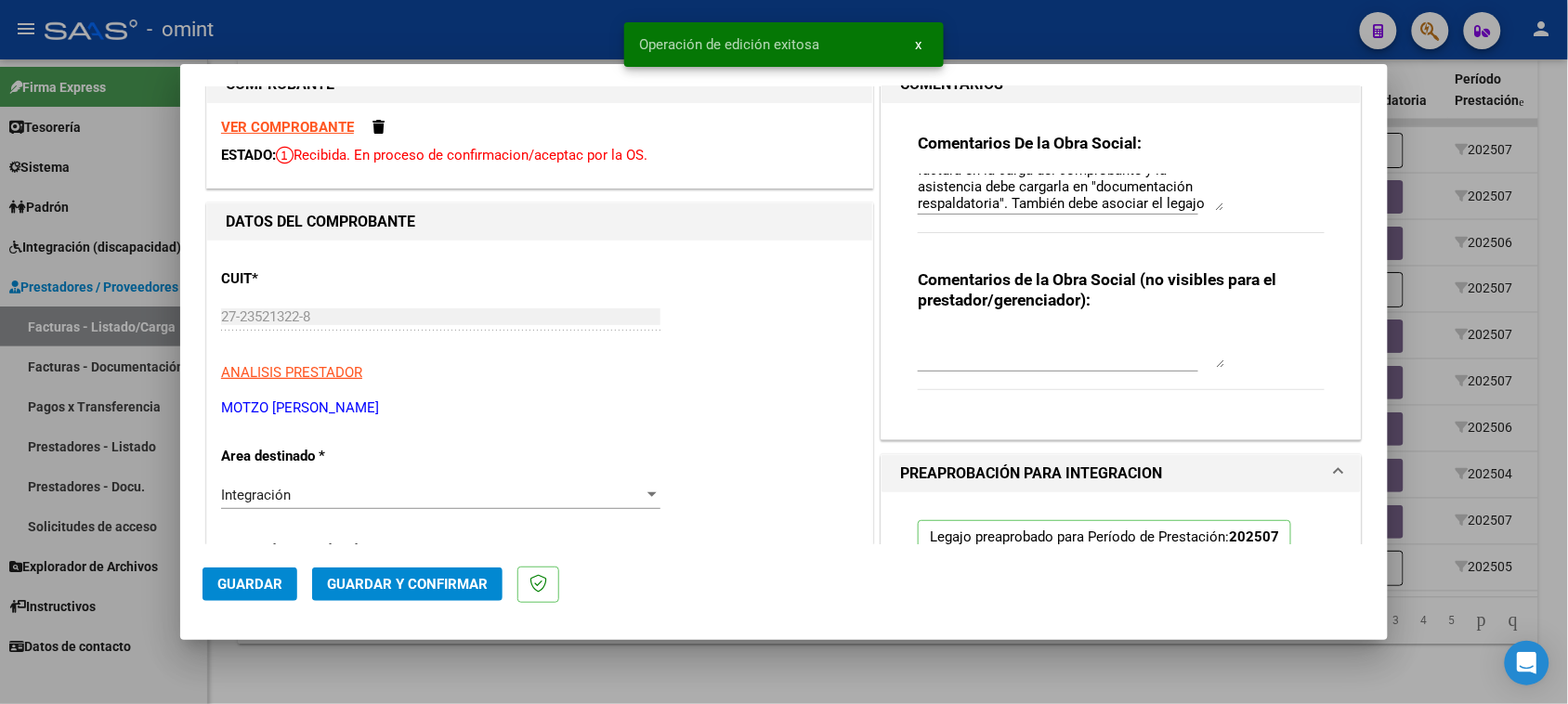
scroll to position [0, 0]
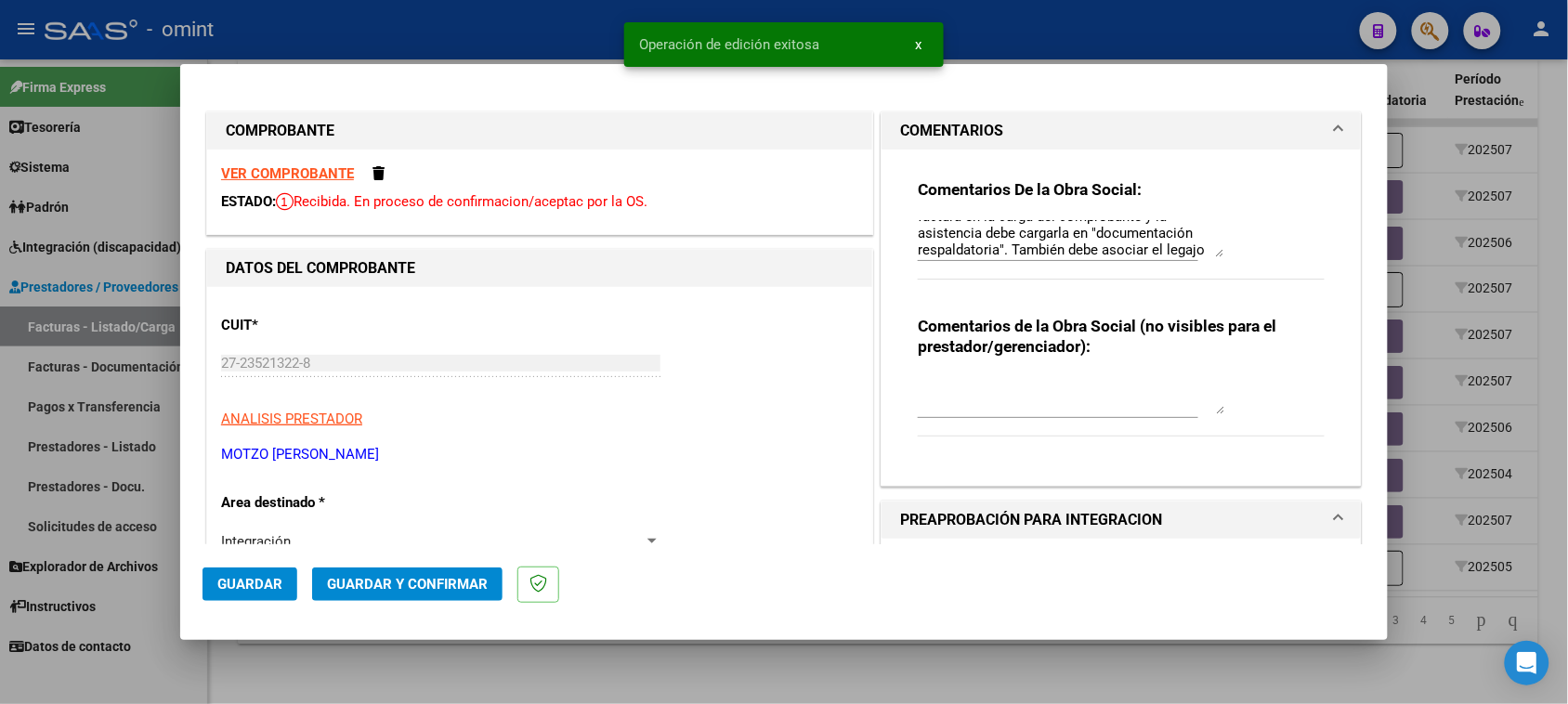
click at [317, 165] on strong "VER COMPROBANTE" at bounding box center [287, 173] width 133 height 17
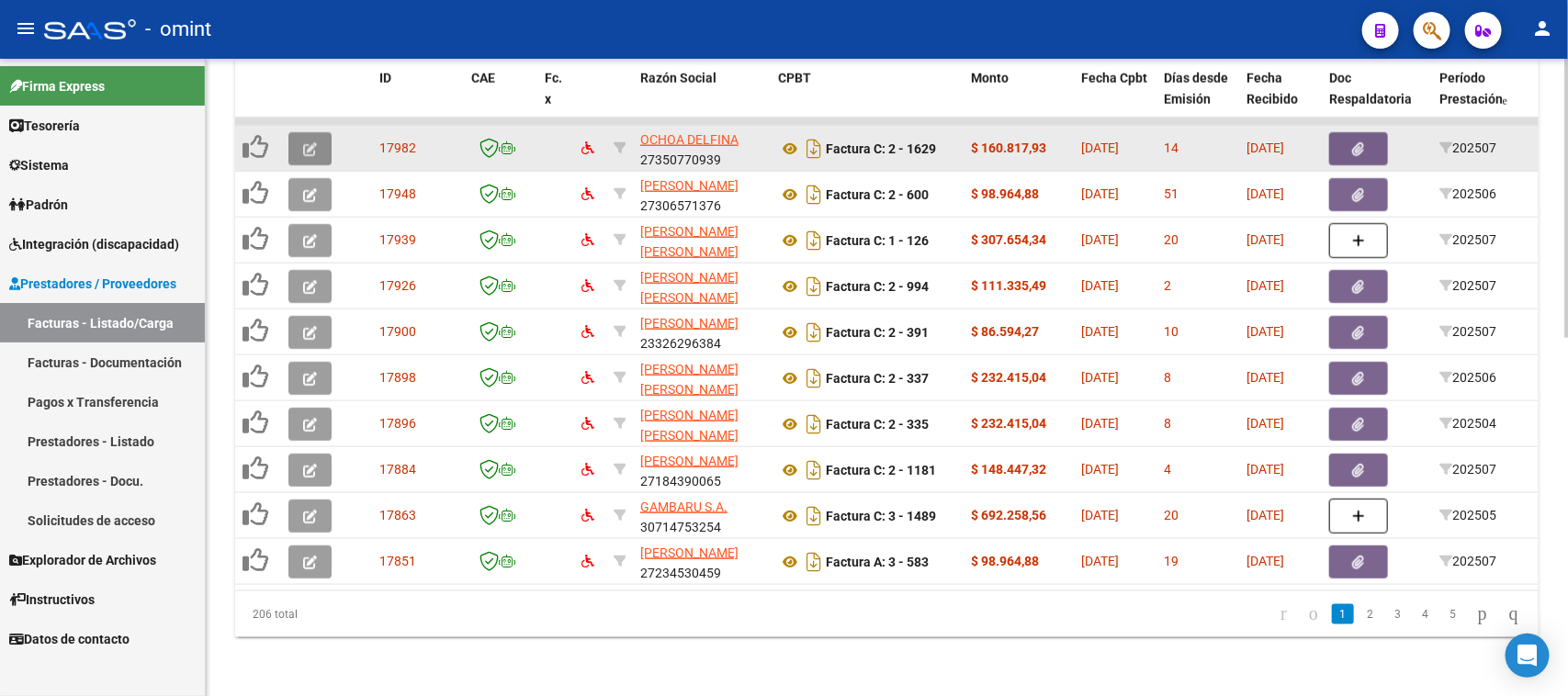
click at [317, 132] on button "button" at bounding box center [309, 149] width 43 height 33
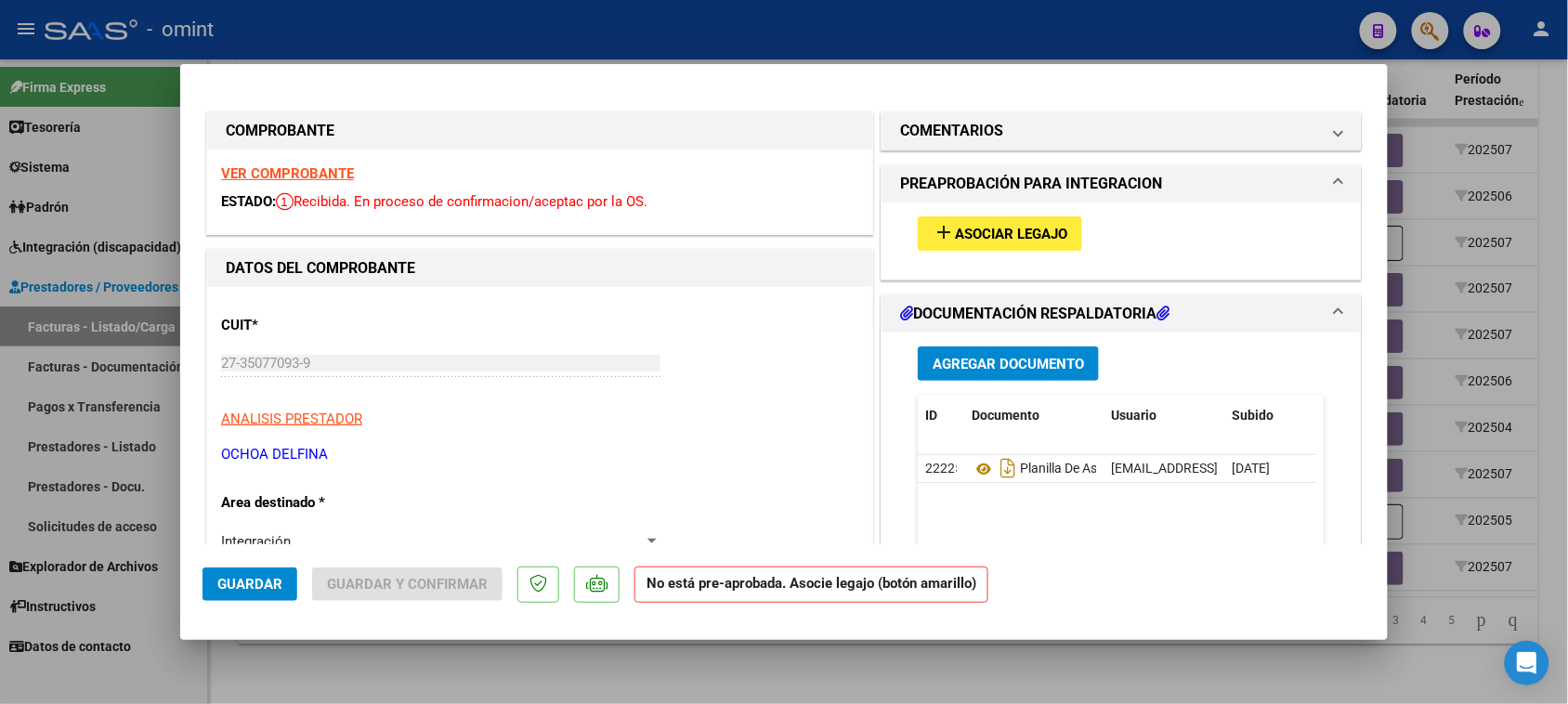
click at [316, 177] on strong "VER COMPROBANTE" at bounding box center [287, 173] width 133 height 17
click at [916, 206] on div "add Asociar Legajo" at bounding box center [1121, 234] width 435 height 62
click at [932, 217] on button "add Asociar Legajo" at bounding box center [999, 233] width 164 height 34
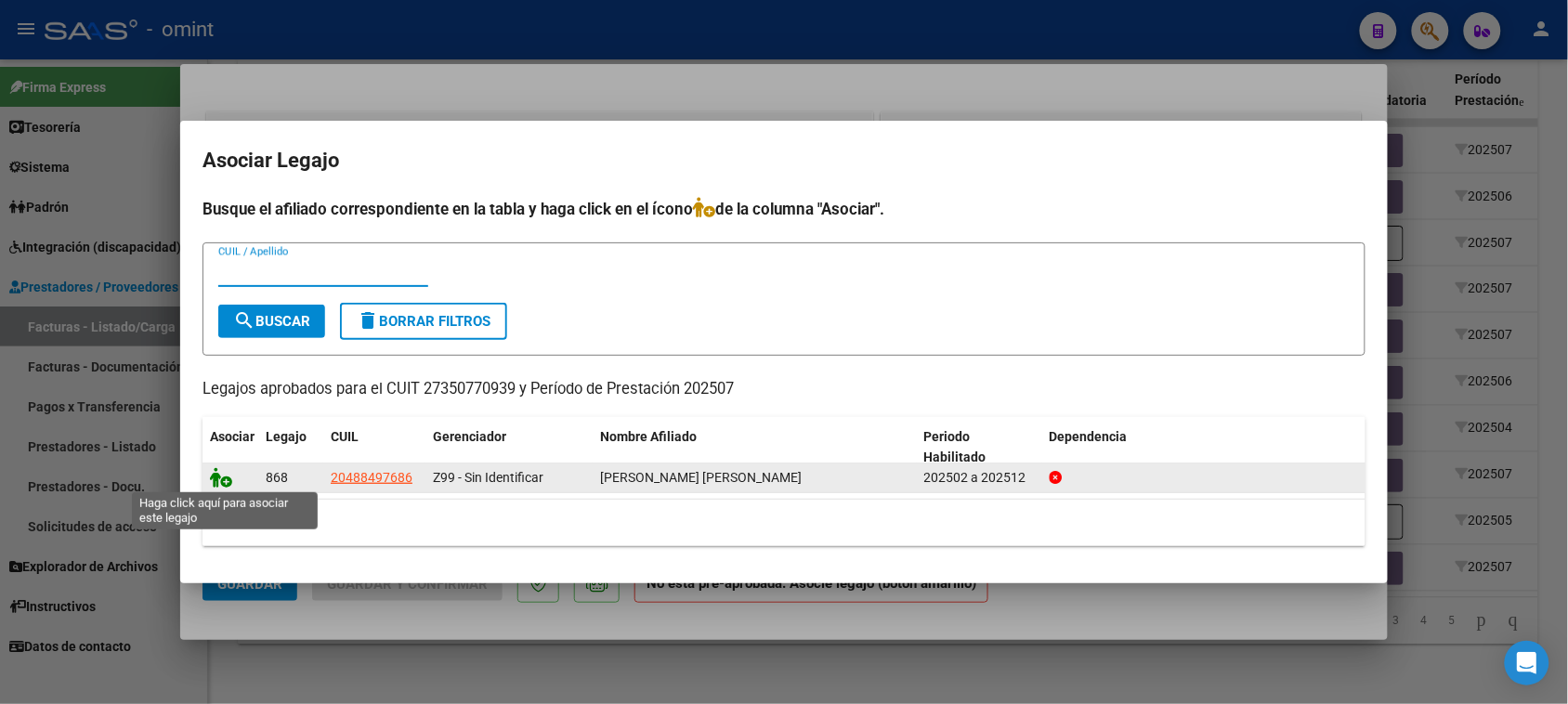
click at [215, 470] on icon at bounding box center [220, 477] width 22 height 20
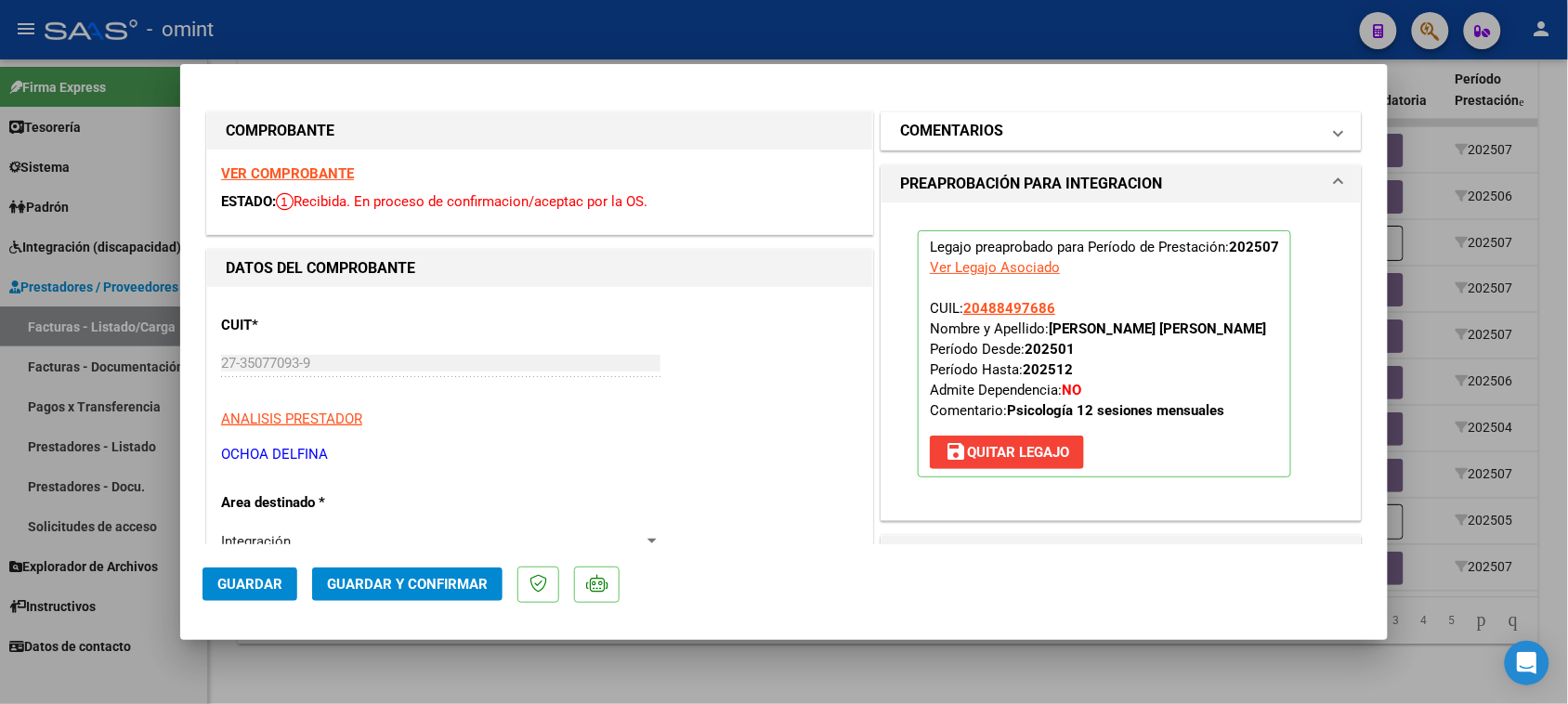
click at [981, 128] on h1 "COMENTARIOS" at bounding box center [951, 130] width 103 height 22
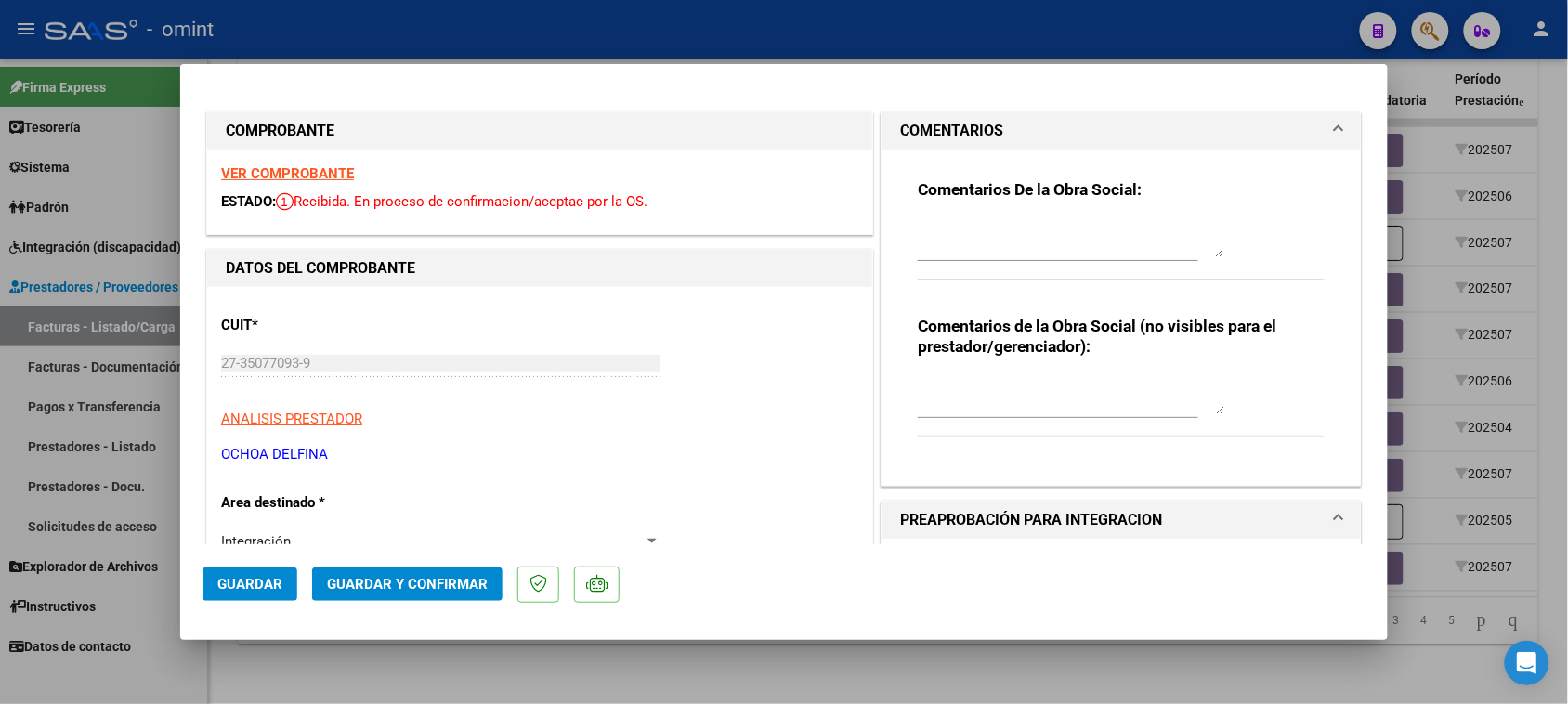
click at [990, 234] on textarea at bounding box center [1071, 239] width 307 height 37
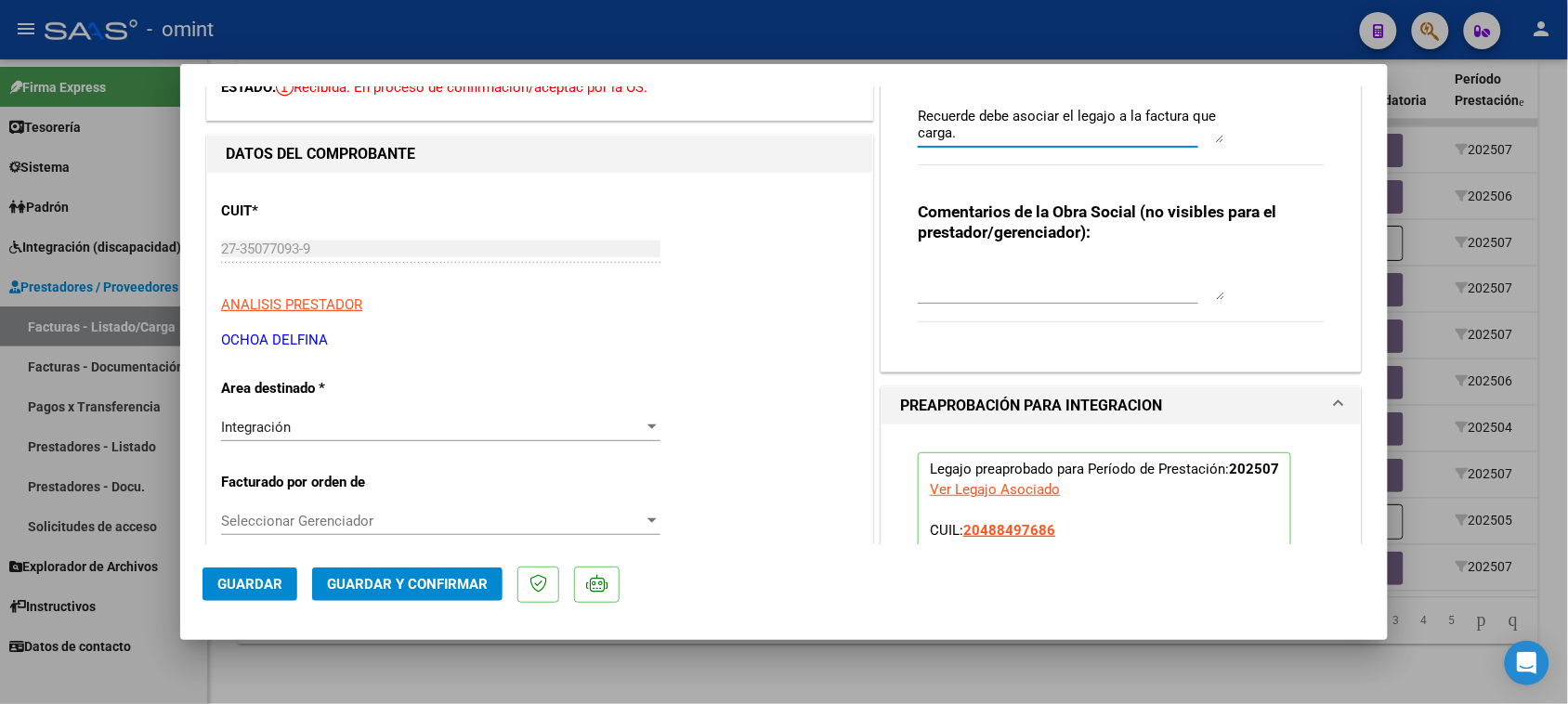
scroll to position [117, 0]
click at [240, 578] on span "Guardar" at bounding box center [250, 584] width 65 height 17
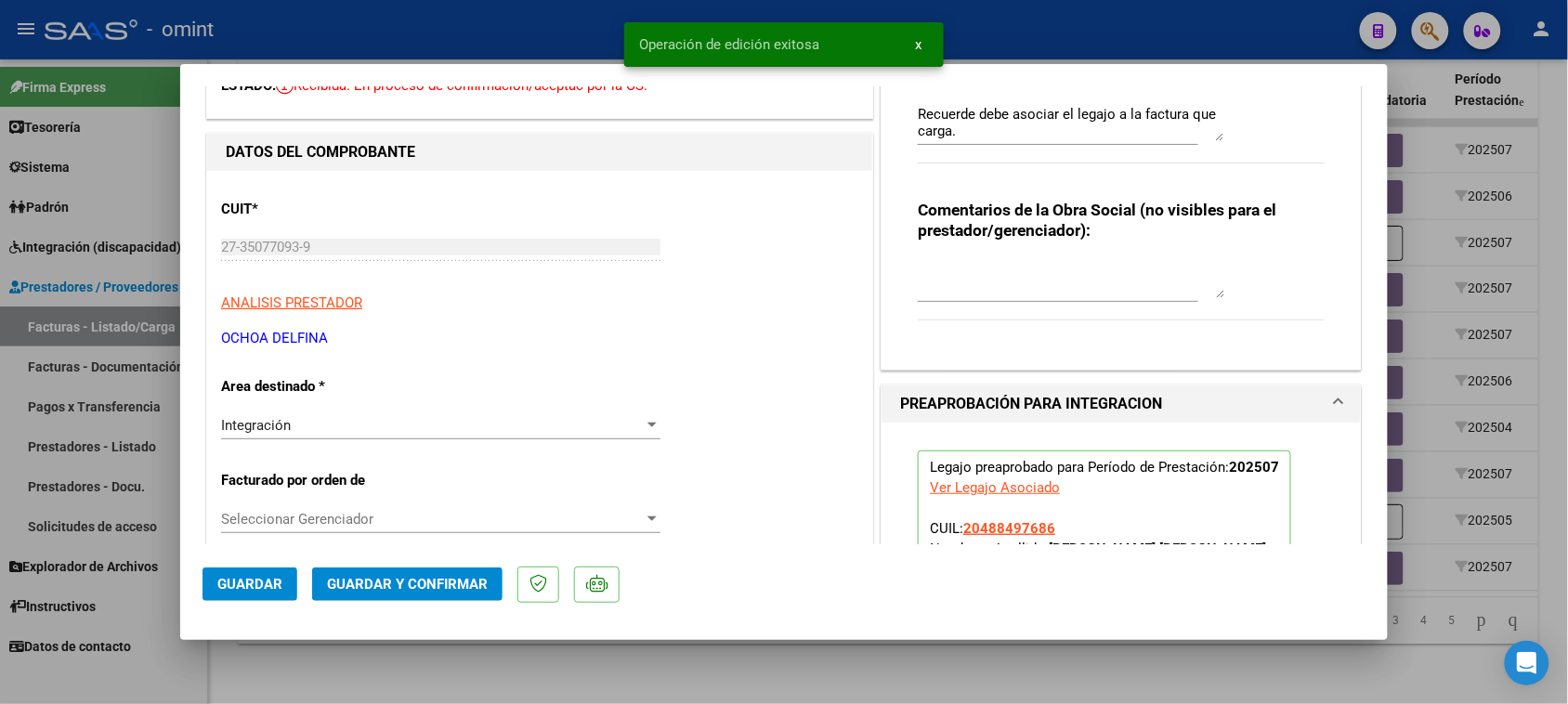
click at [1047, 132] on textarea "Recuerde debe asociar el legajo a la factura que carga." at bounding box center [1071, 122] width 307 height 37
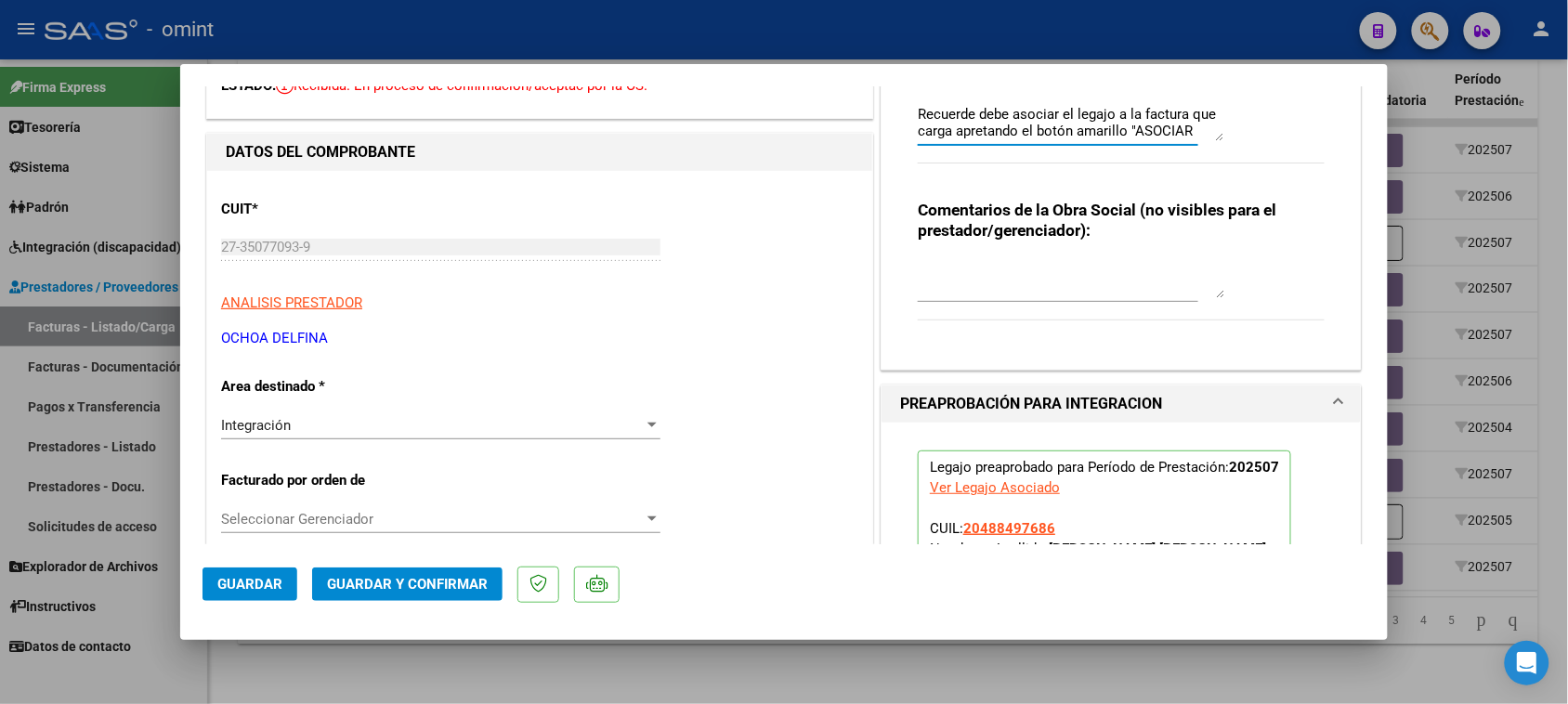
scroll to position [15, 0]
click at [265, 581] on span "Guardar" at bounding box center [250, 584] width 65 height 17
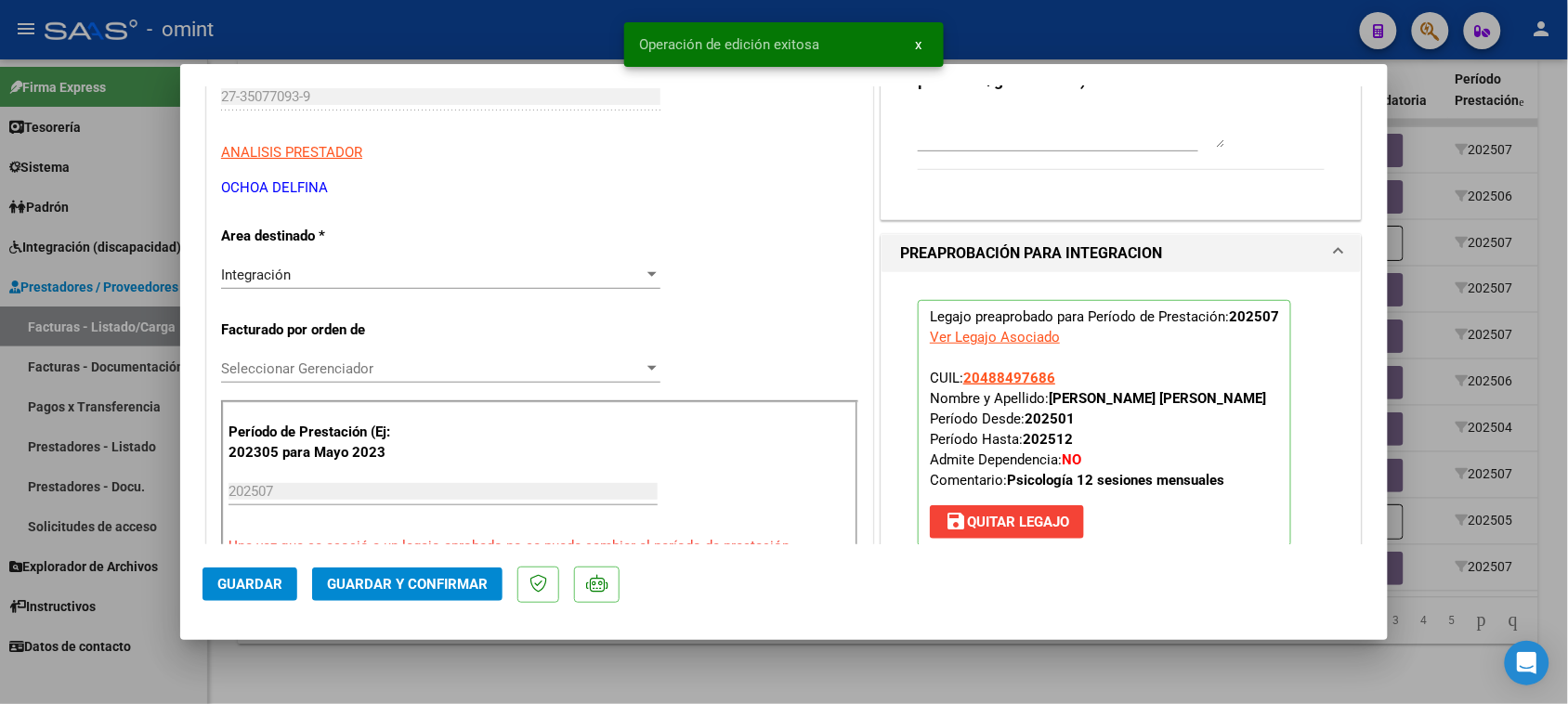
scroll to position [464, 0]
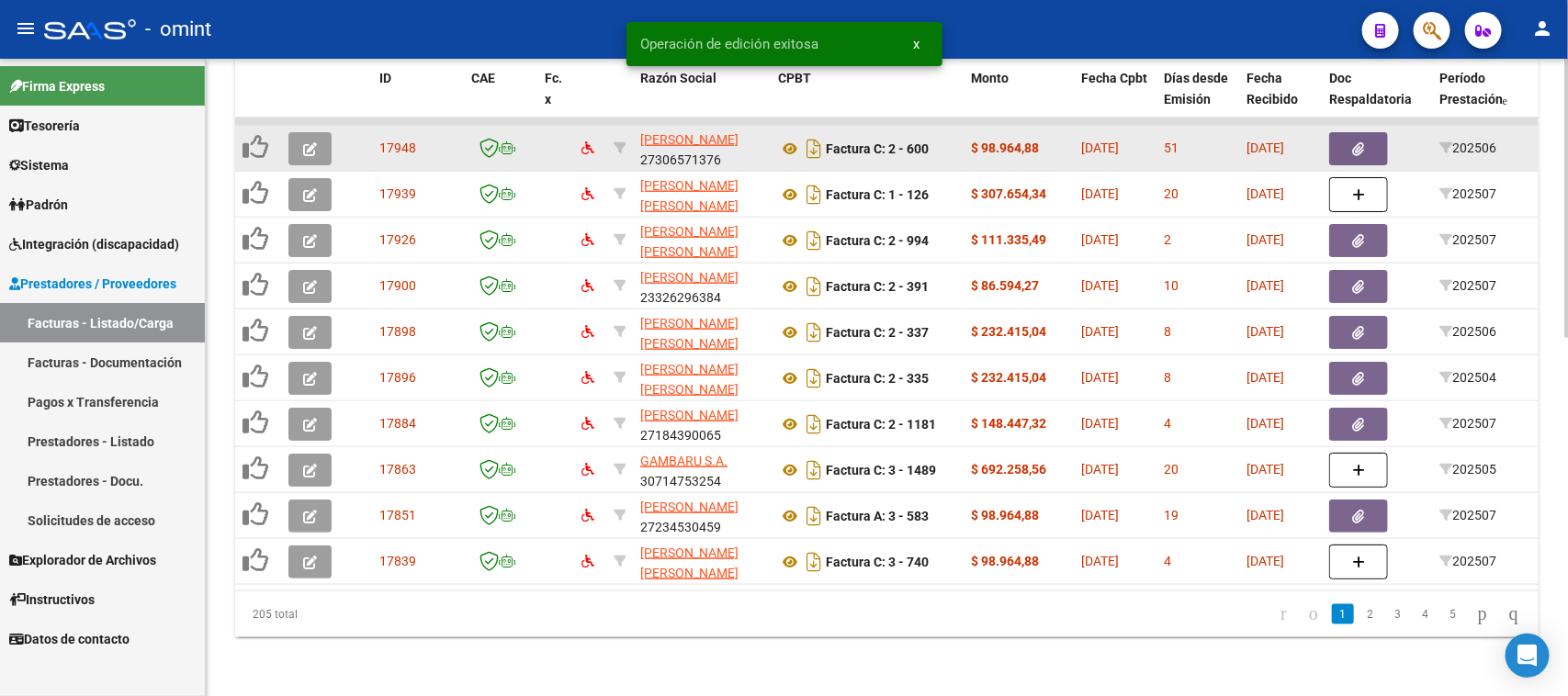
click at [324, 138] on button "button" at bounding box center [309, 149] width 43 height 33
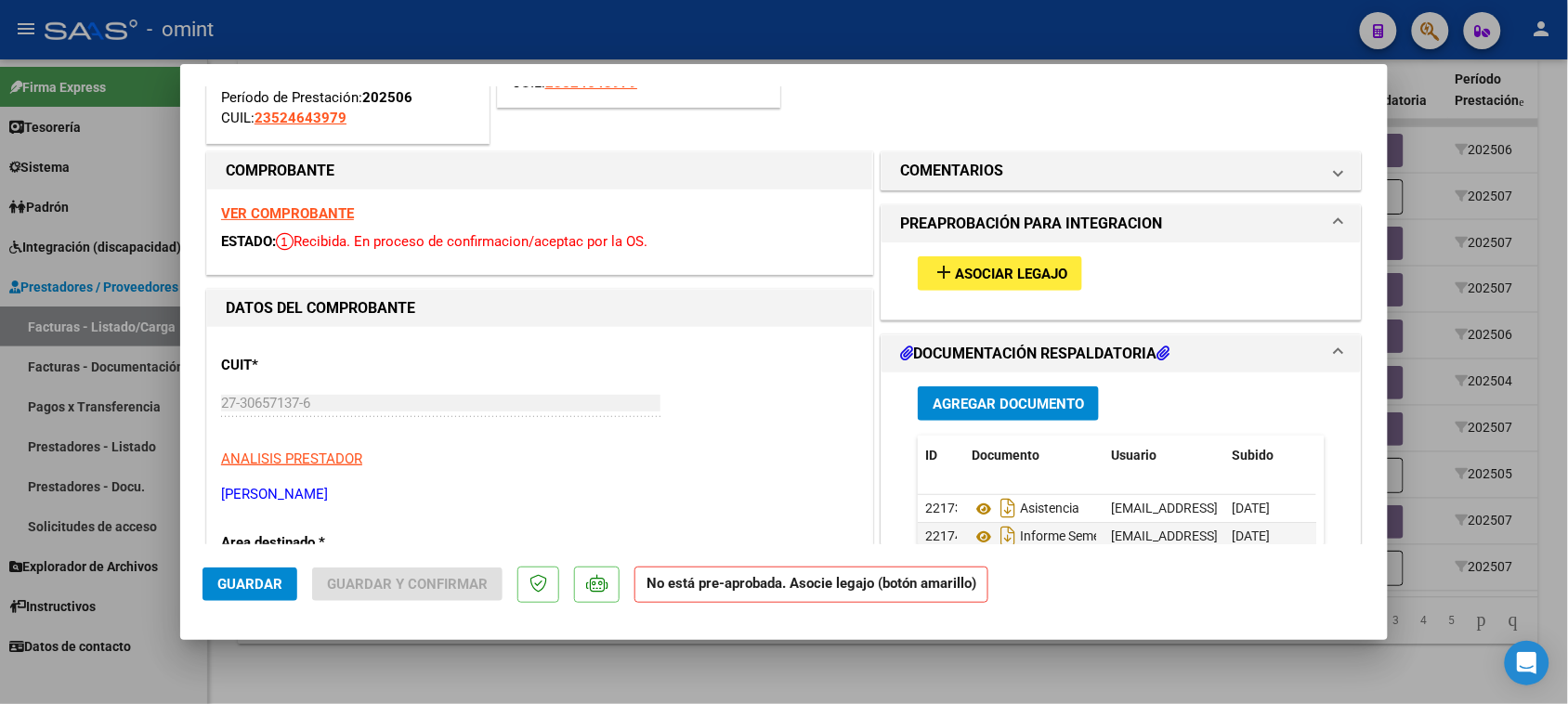
scroll to position [232, 0]
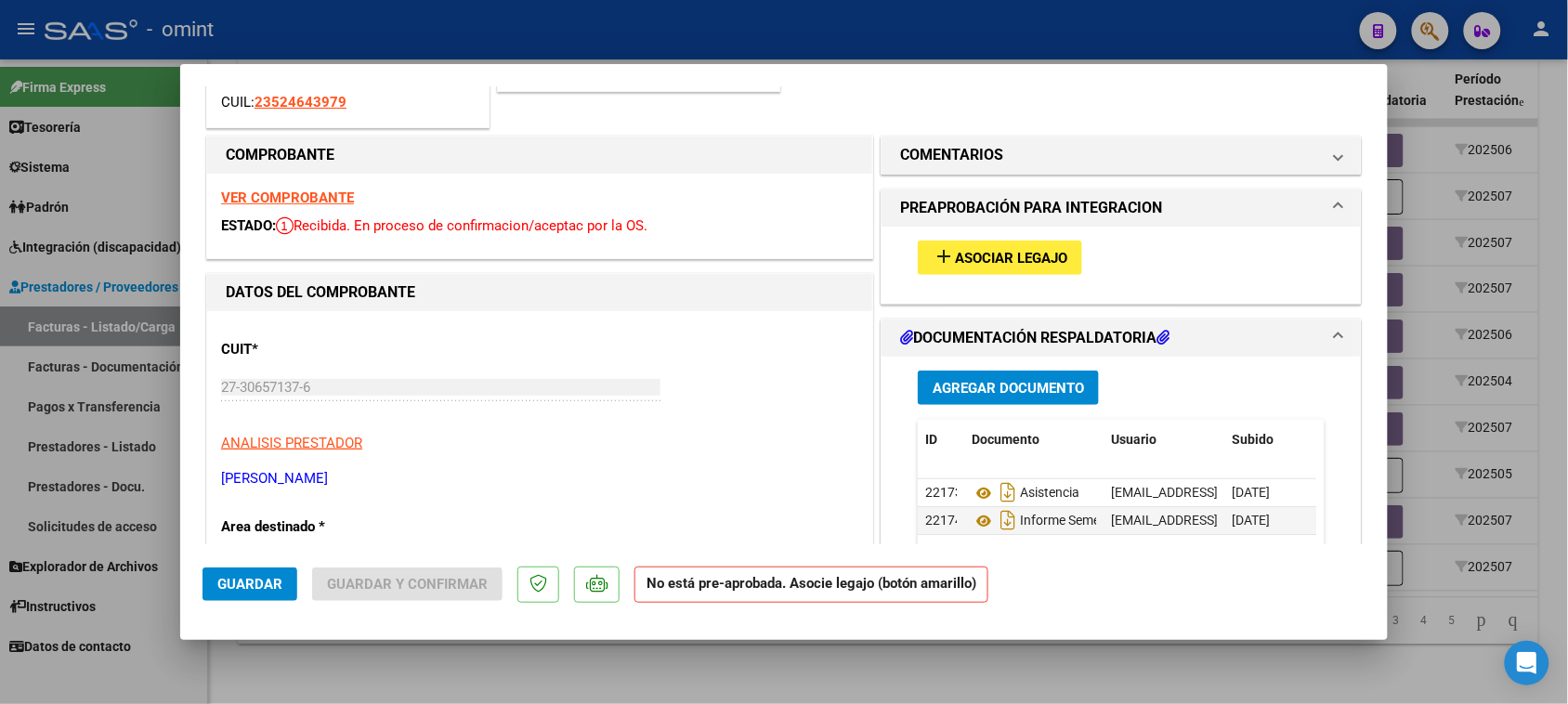
click at [300, 197] on strong "VER COMPROBANTE" at bounding box center [287, 197] width 133 height 17
click at [959, 252] on span "Asociar Legajo" at bounding box center [1012, 257] width 113 height 17
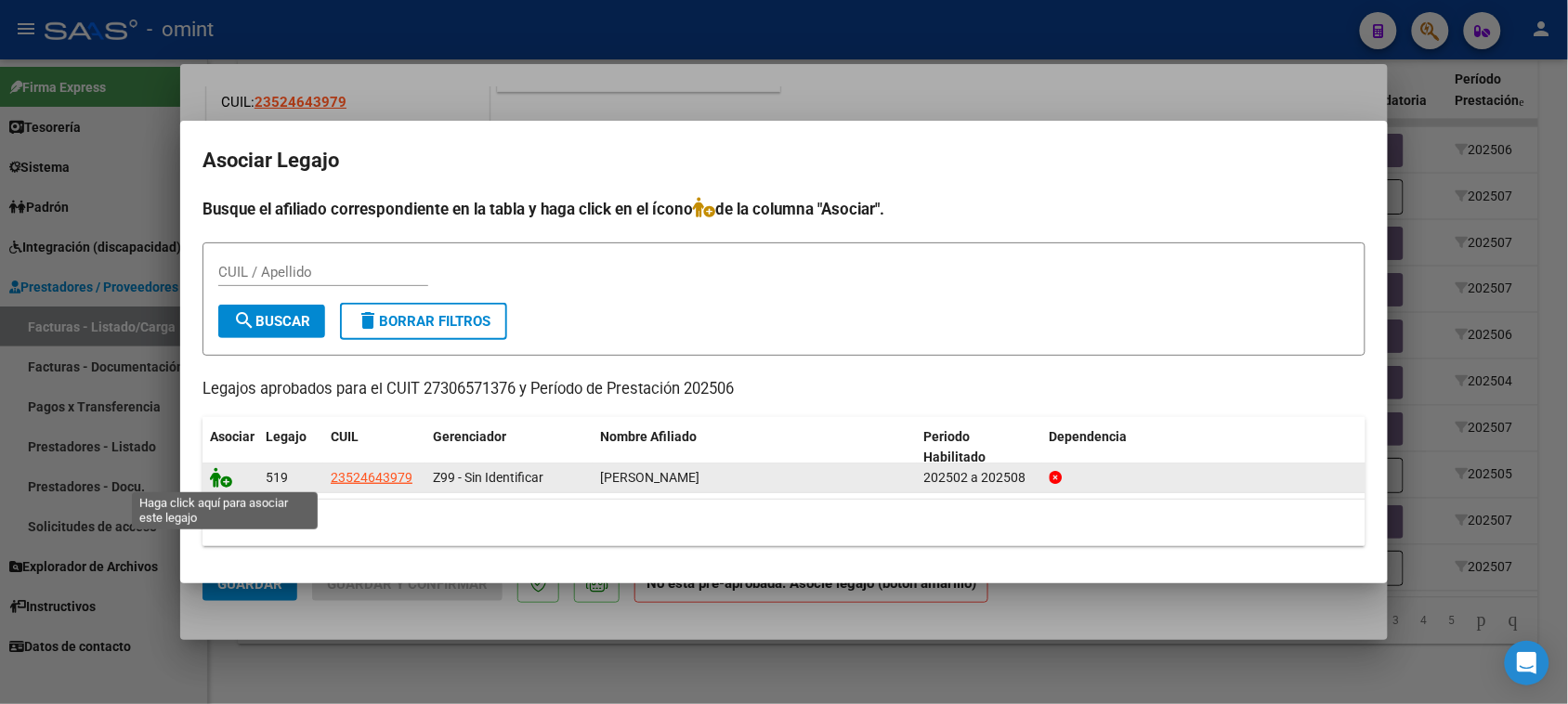
click at [228, 476] on icon at bounding box center [220, 477] width 22 height 20
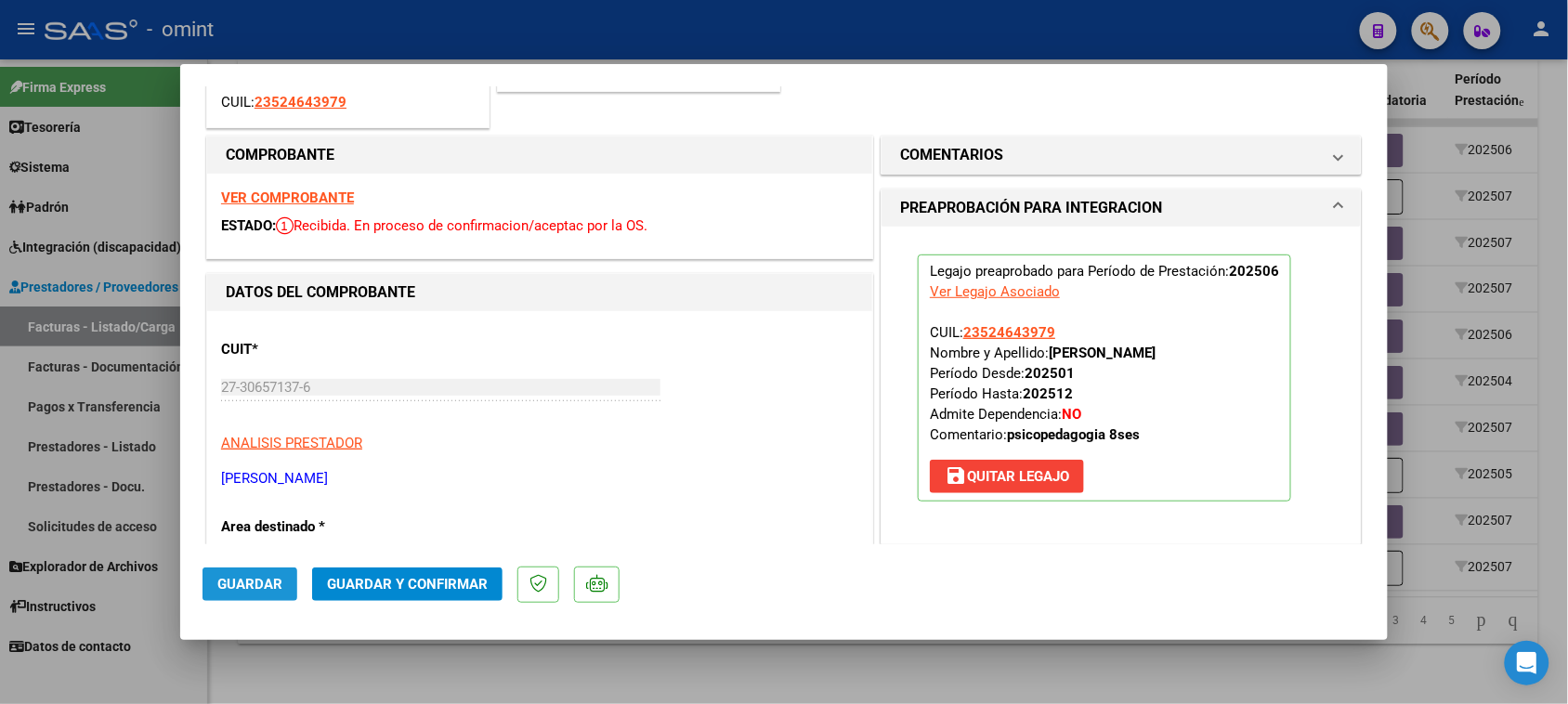
click at [221, 577] on span "Guardar" at bounding box center [250, 584] width 65 height 17
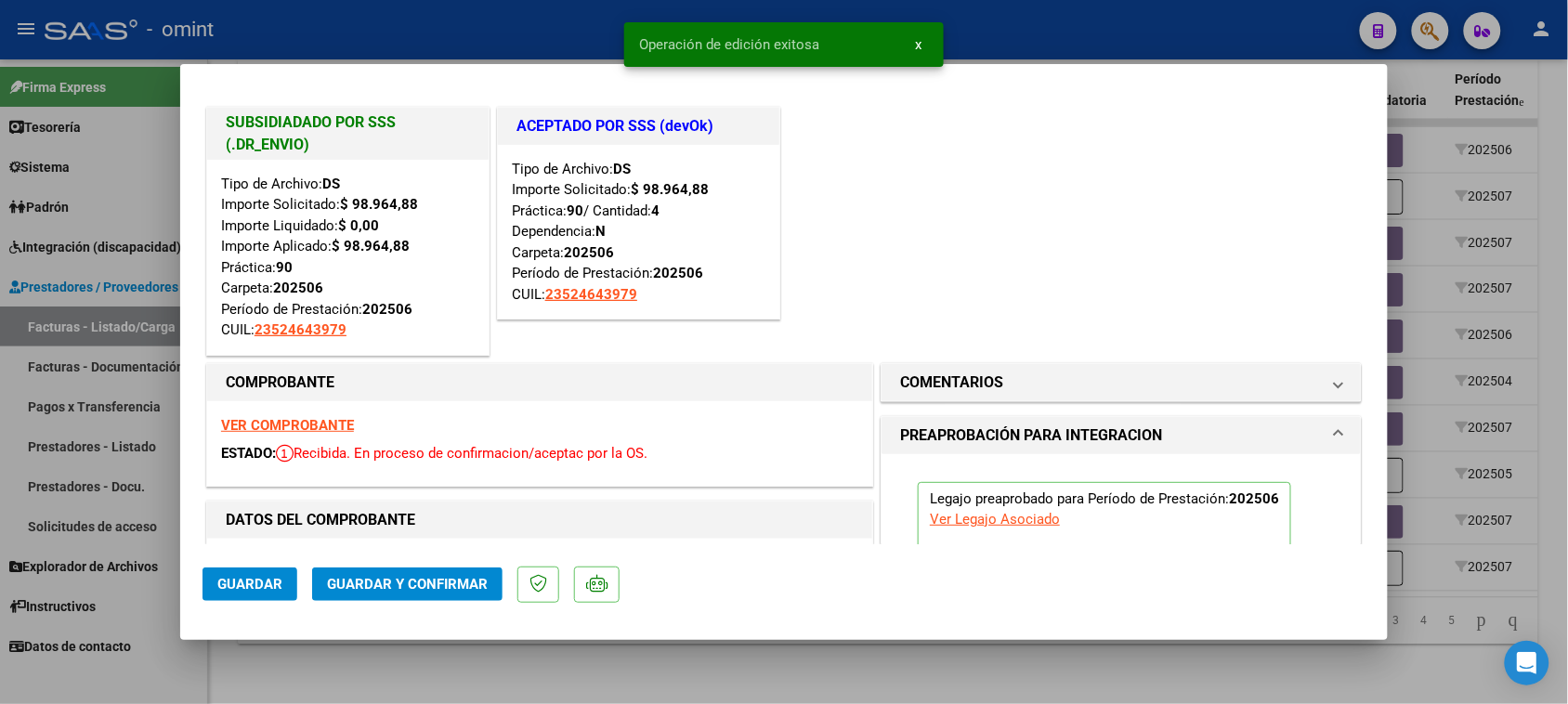
scroll to position [0, 0]
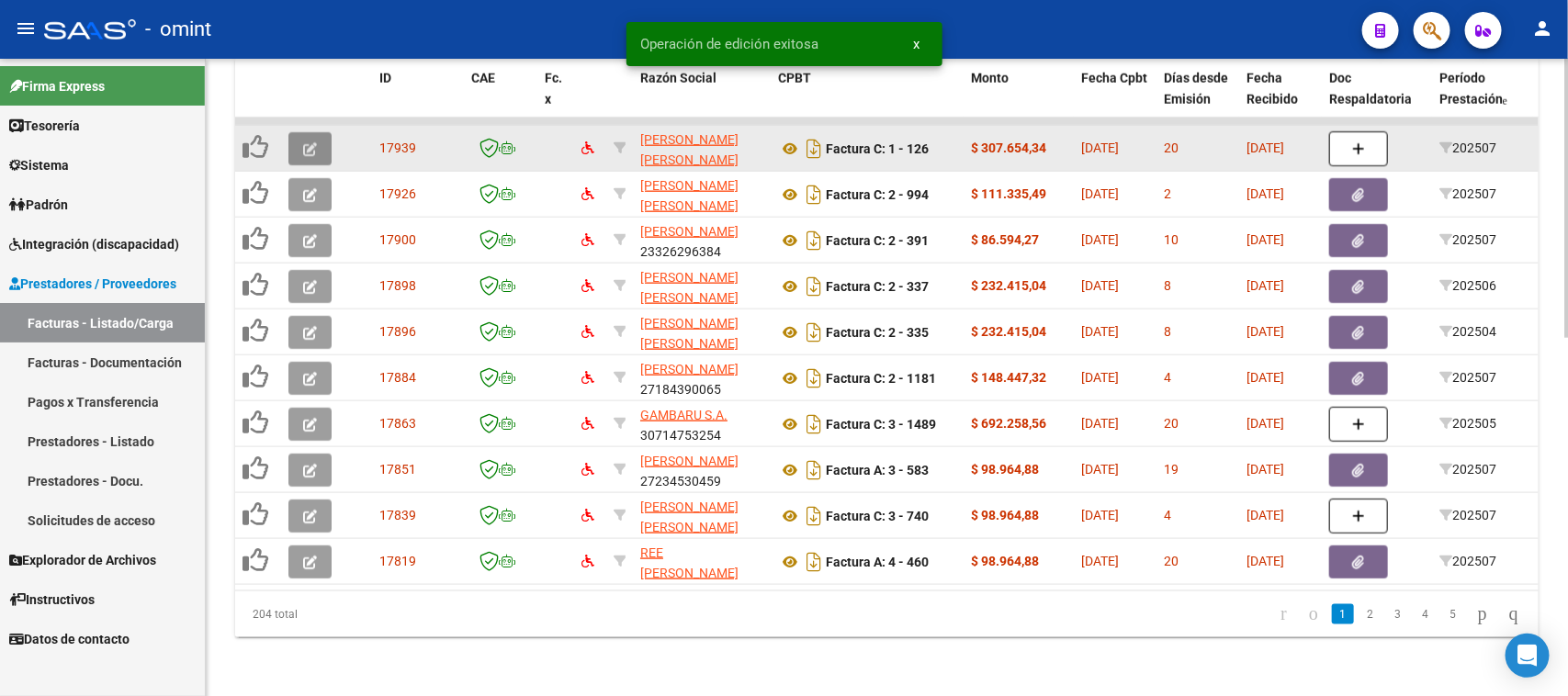
click at [305, 142] on icon "button" at bounding box center [310, 149] width 13 height 13
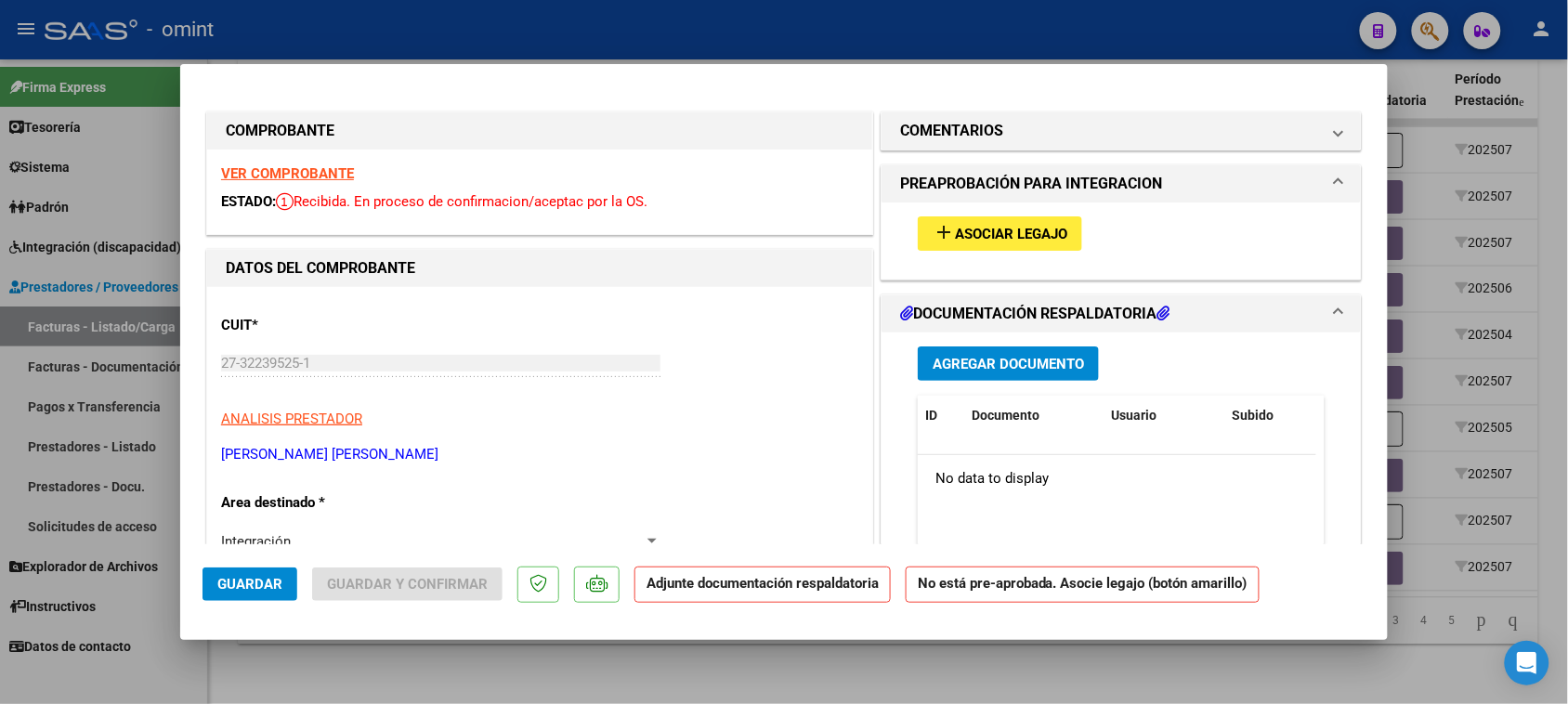
click at [313, 172] on strong "VER COMPROBANTE" at bounding box center [287, 173] width 133 height 17
click at [955, 223] on button "add Asociar Legajo" at bounding box center [999, 233] width 164 height 34
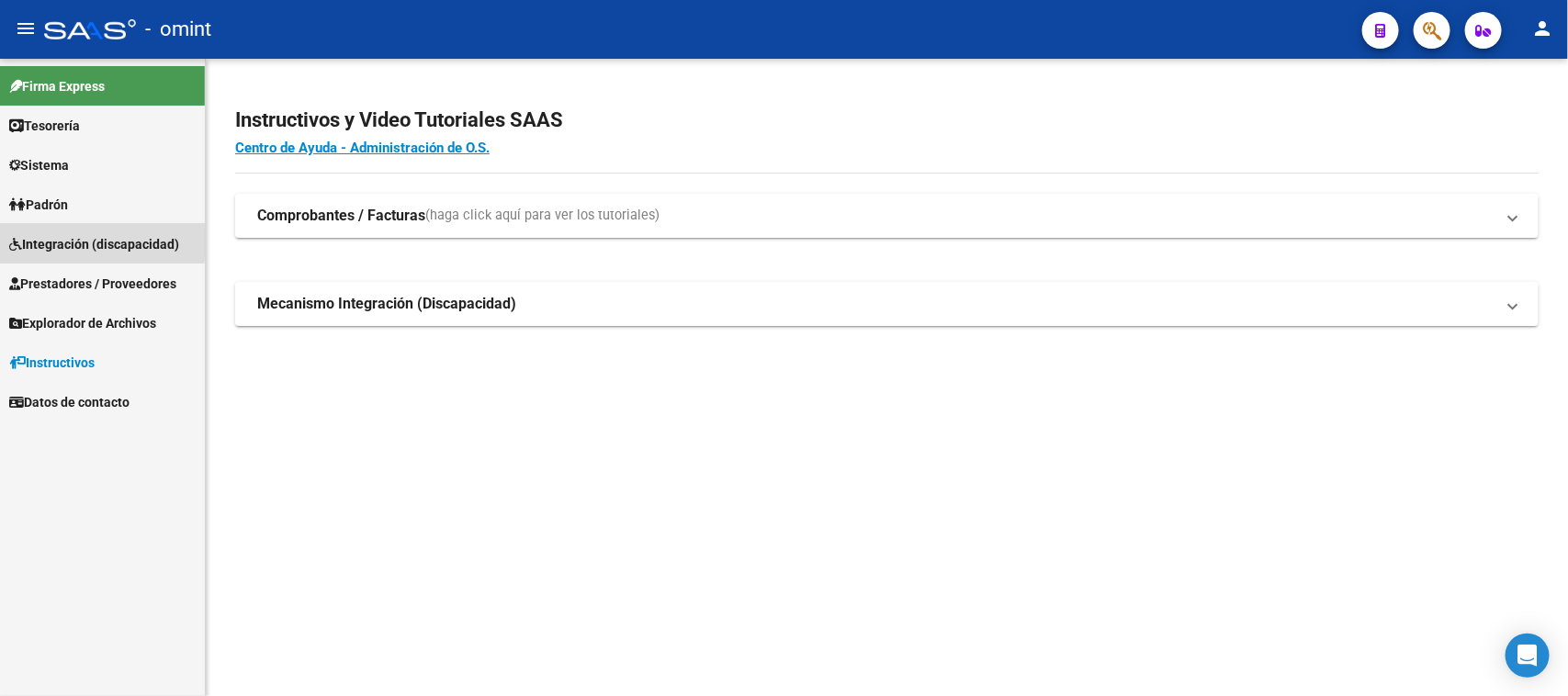
click at [72, 239] on span "Integración (discapacidad)" at bounding box center [94, 244] width 170 height 20
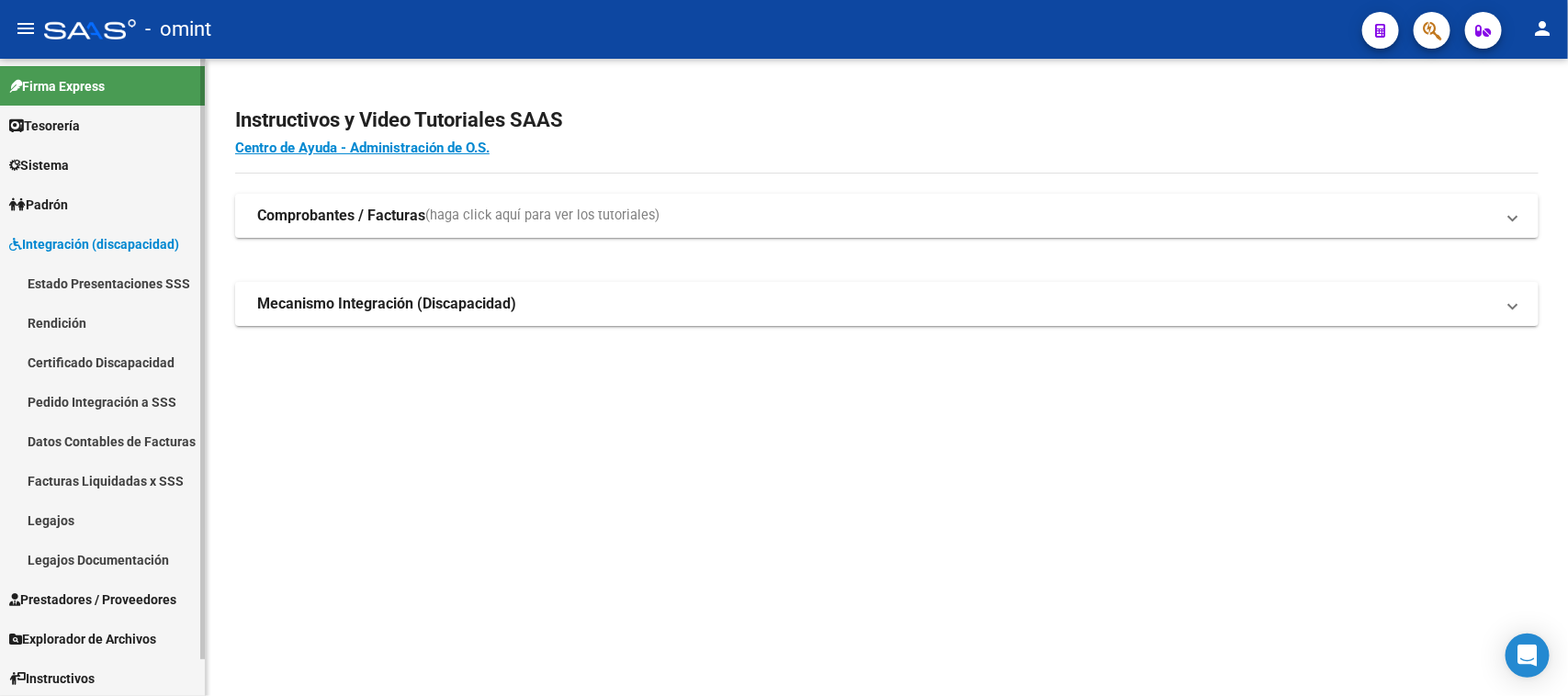
click at [57, 522] on link "Legajos" at bounding box center [102, 519] width 205 height 39
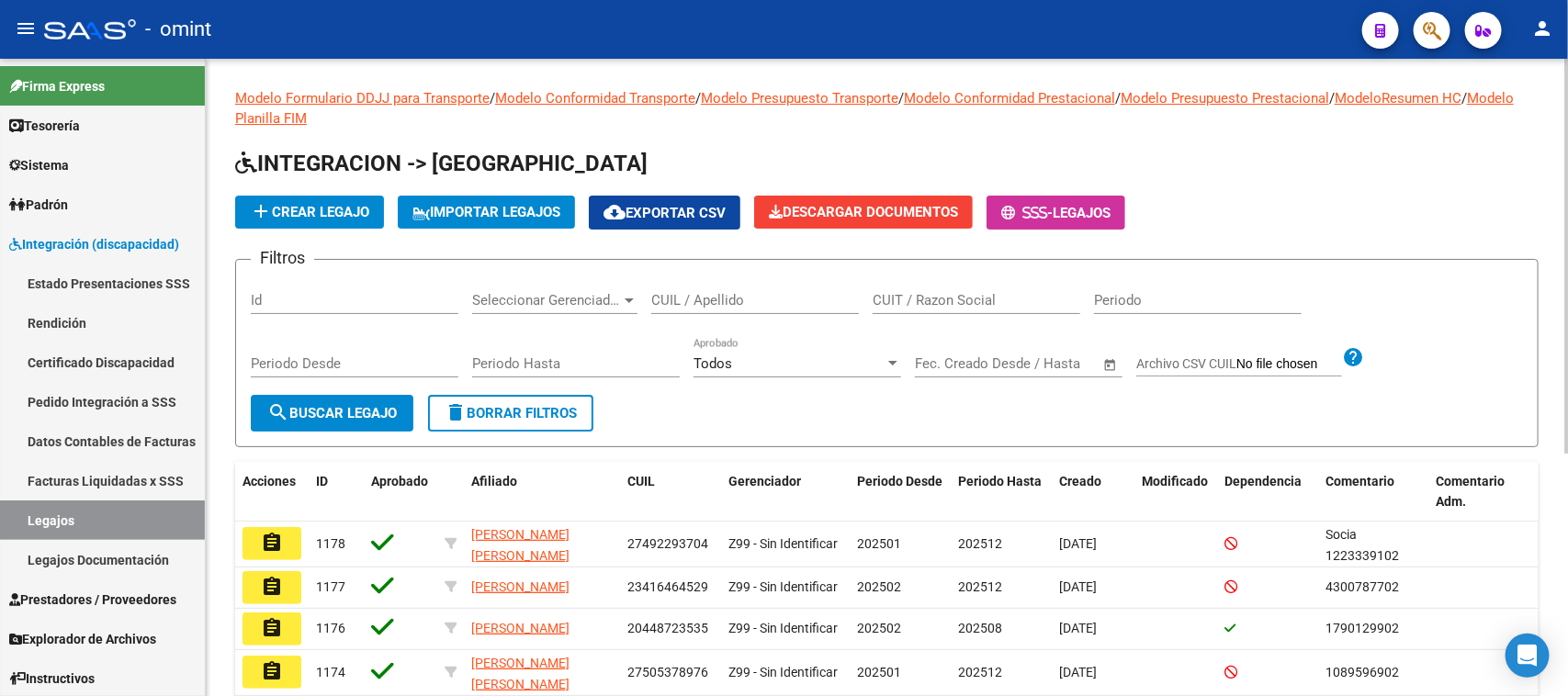
click at [759, 285] on div "CUIL / Apellido" at bounding box center [755, 294] width 207 height 39
paste input "44670856"
type input "44670856"
click at [319, 405] on span "search Buscar Legajo" at bounding box center [331, 413] width 130 height 16
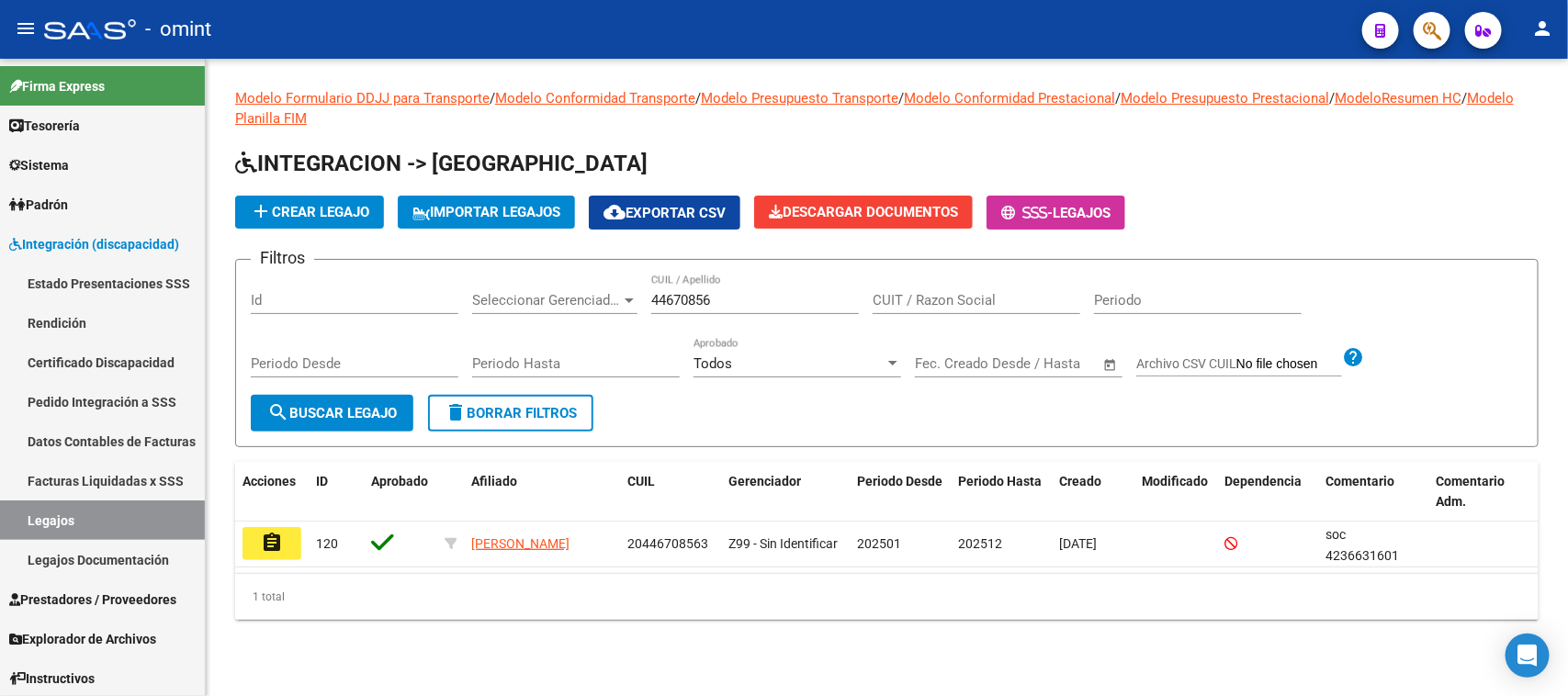
drag, startPoint x: 280, startPoint y: 533, endPoint x: 391, endPoint y: 494, distance: 117.7
click at [280, 532] on mat-icon "assignment" at bounding box center [272, 542] width 22 height 22
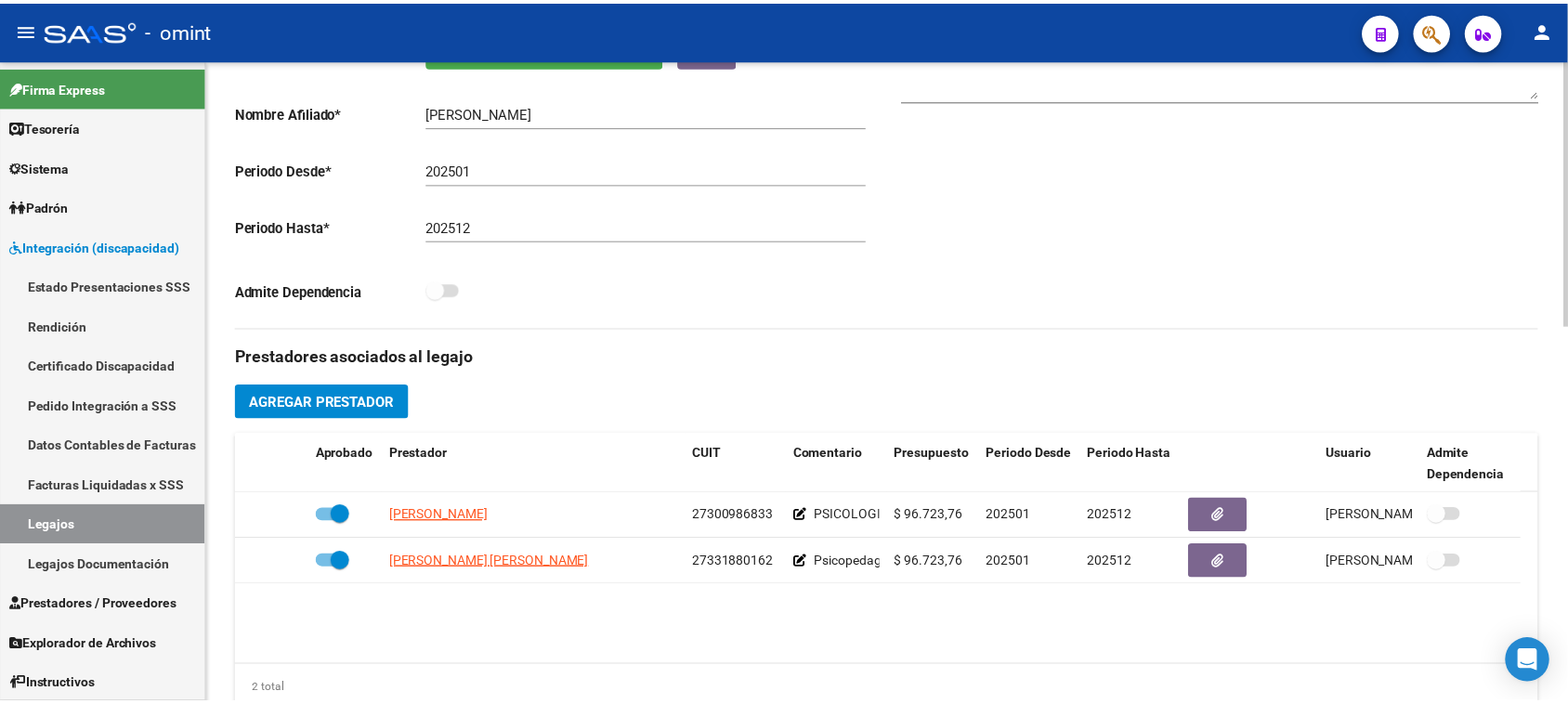
scroll to position [464, 0]
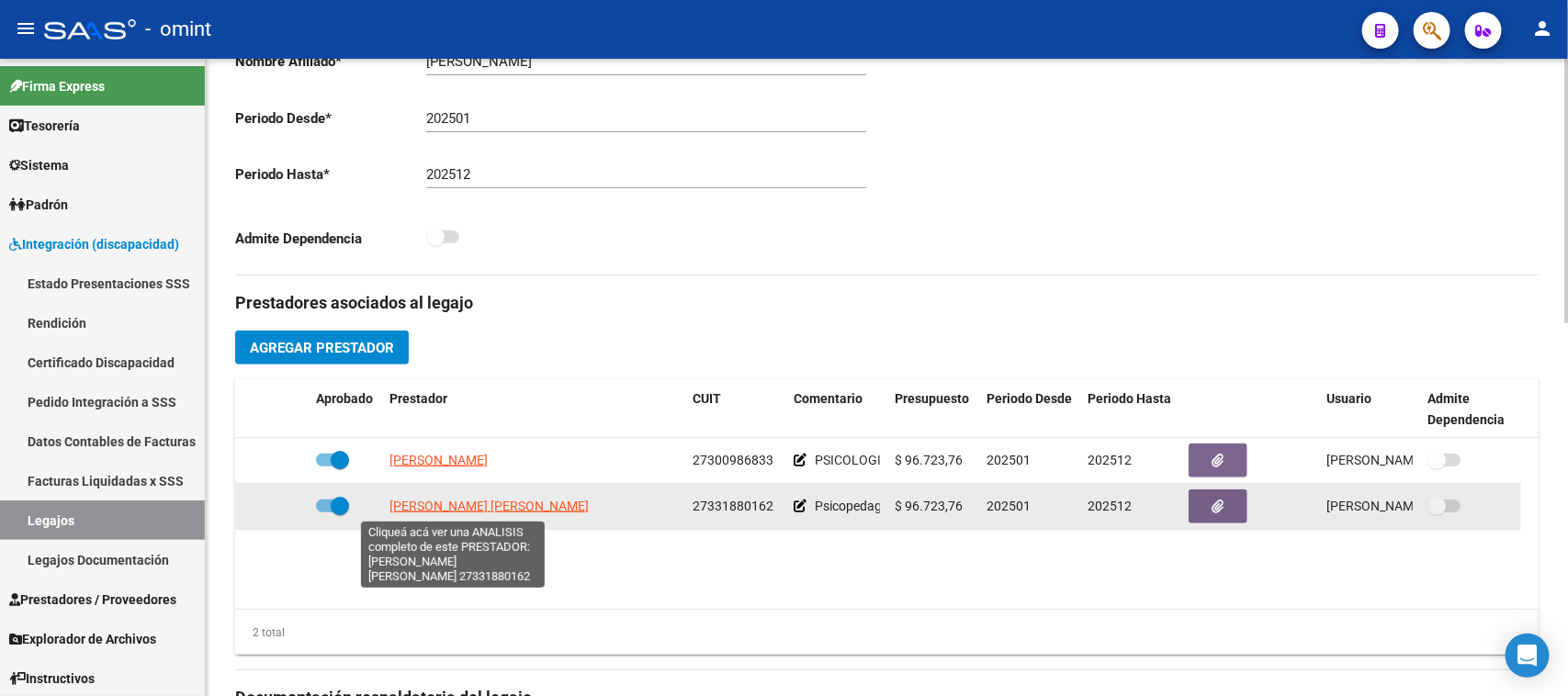
click at [482, 506] on span "BOZZO MARIA LAURA" at bounding box center [490, 506] width 200 height 14
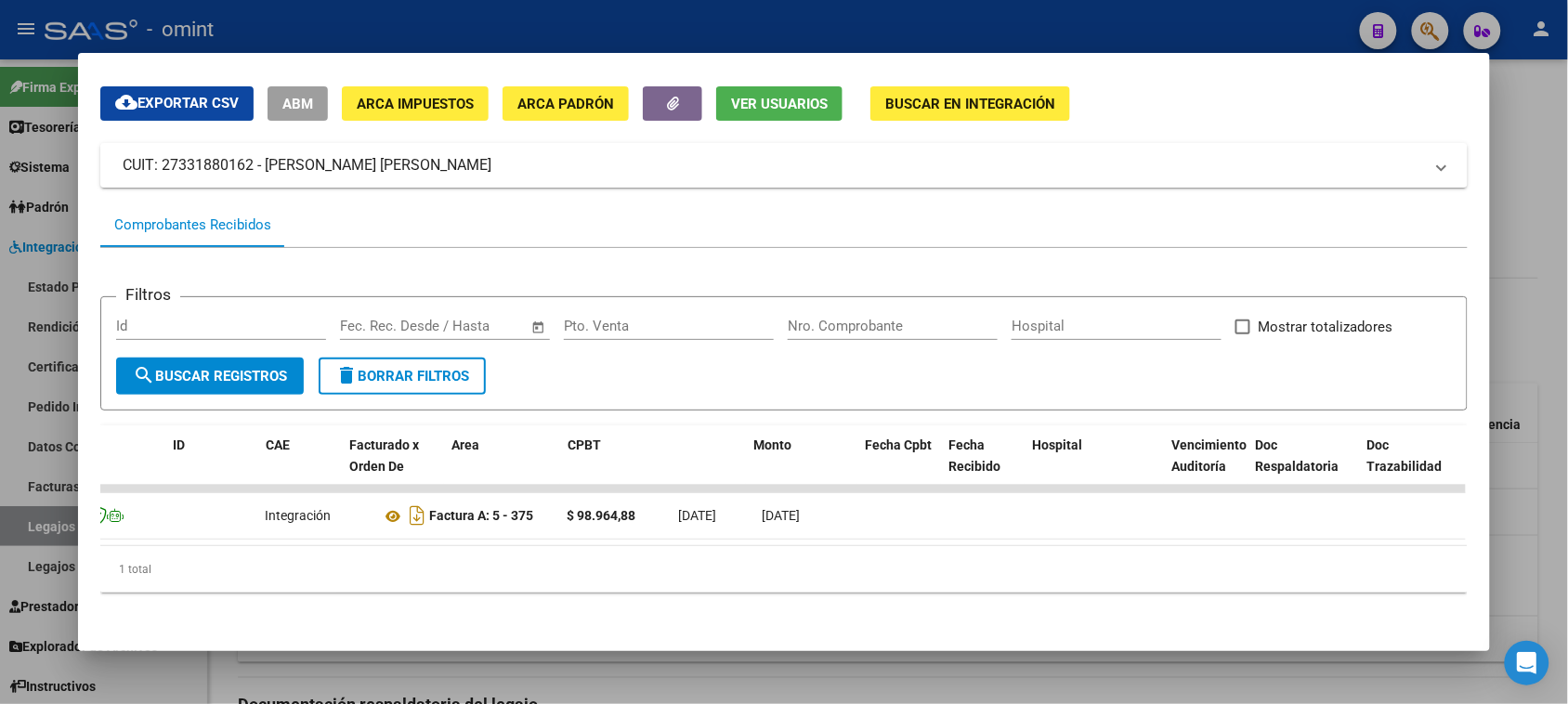
scroll to position [0, 0]
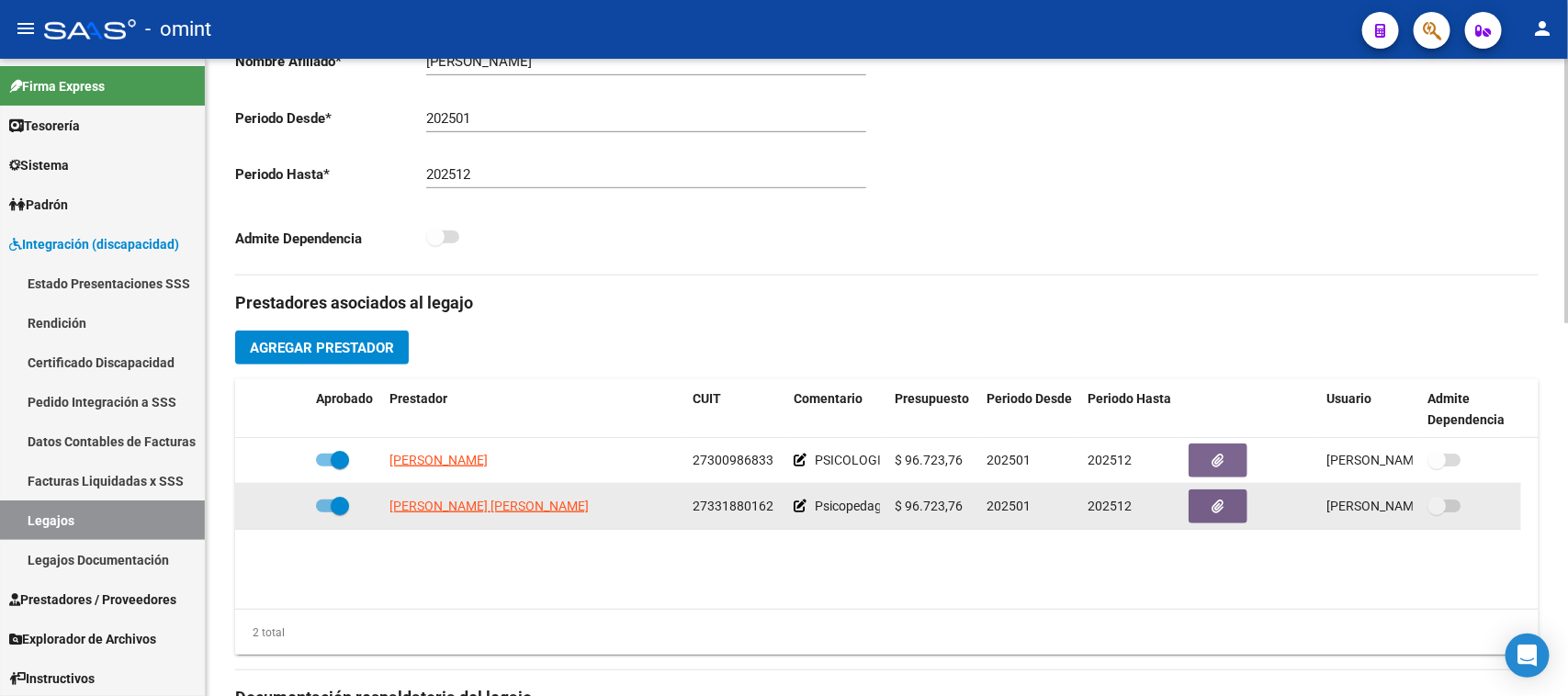
click at [723, 513] on span "27331880162" at bounding box center [733, 506] width 81 height 14
copy span "27331880162"
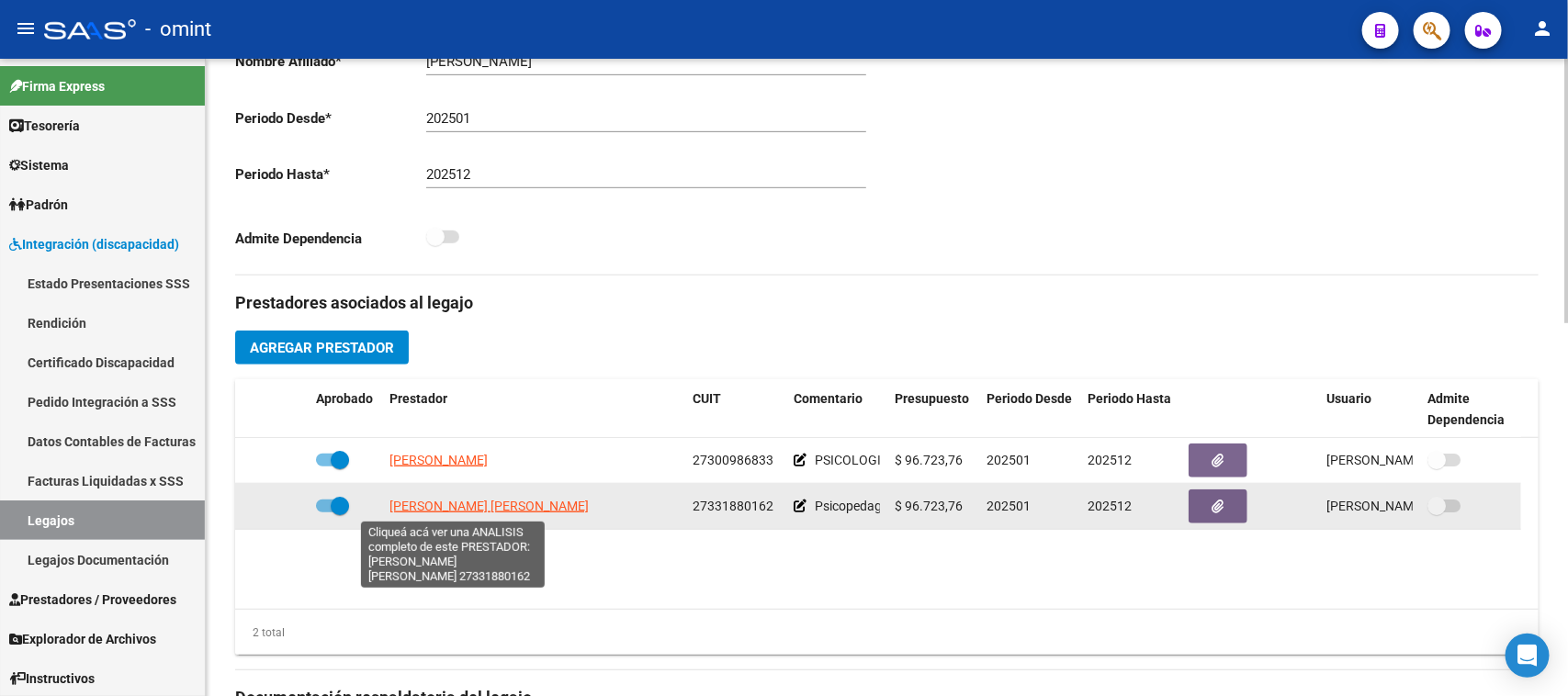
click at [466, 507] on span "BOZZO MARIA LAURA" at bounding box center [490, 506] width 200 height 14
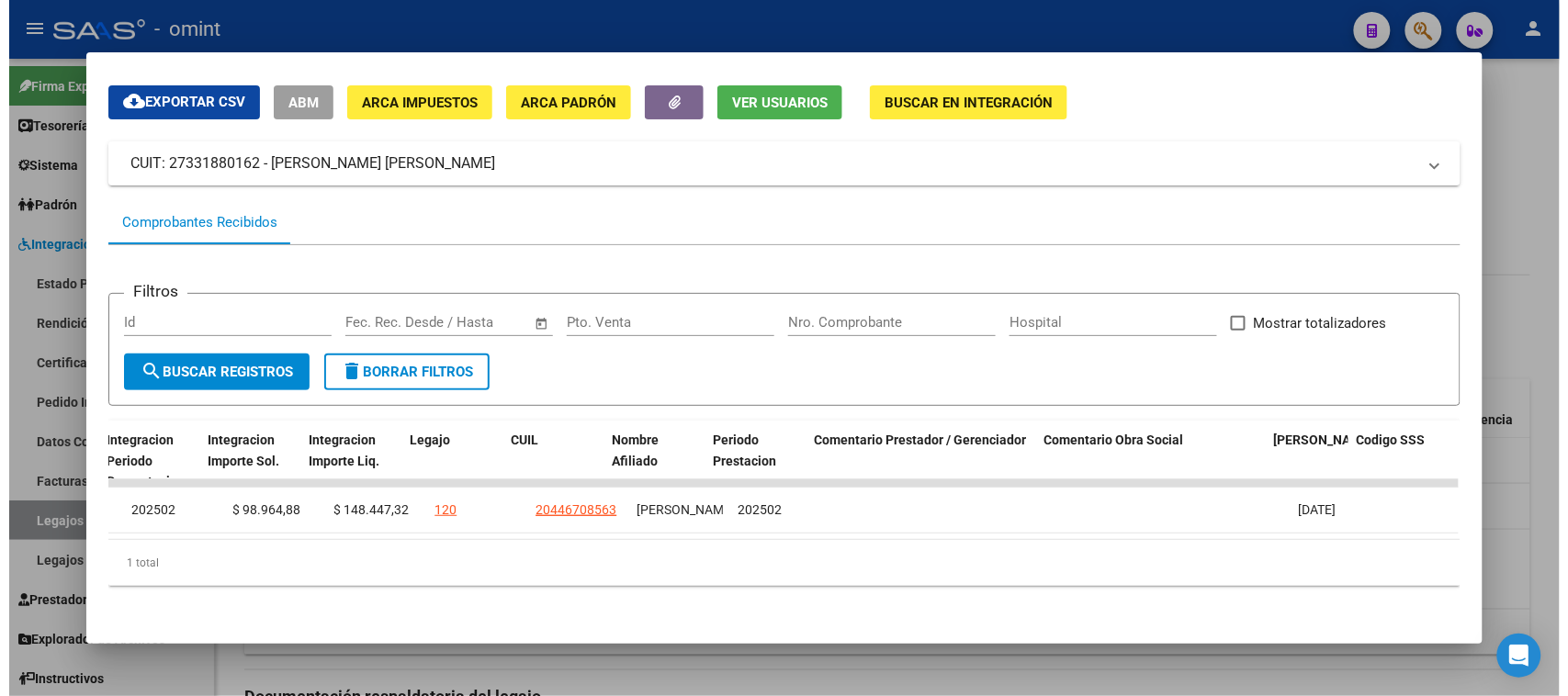
scroll to position [0, 2618]
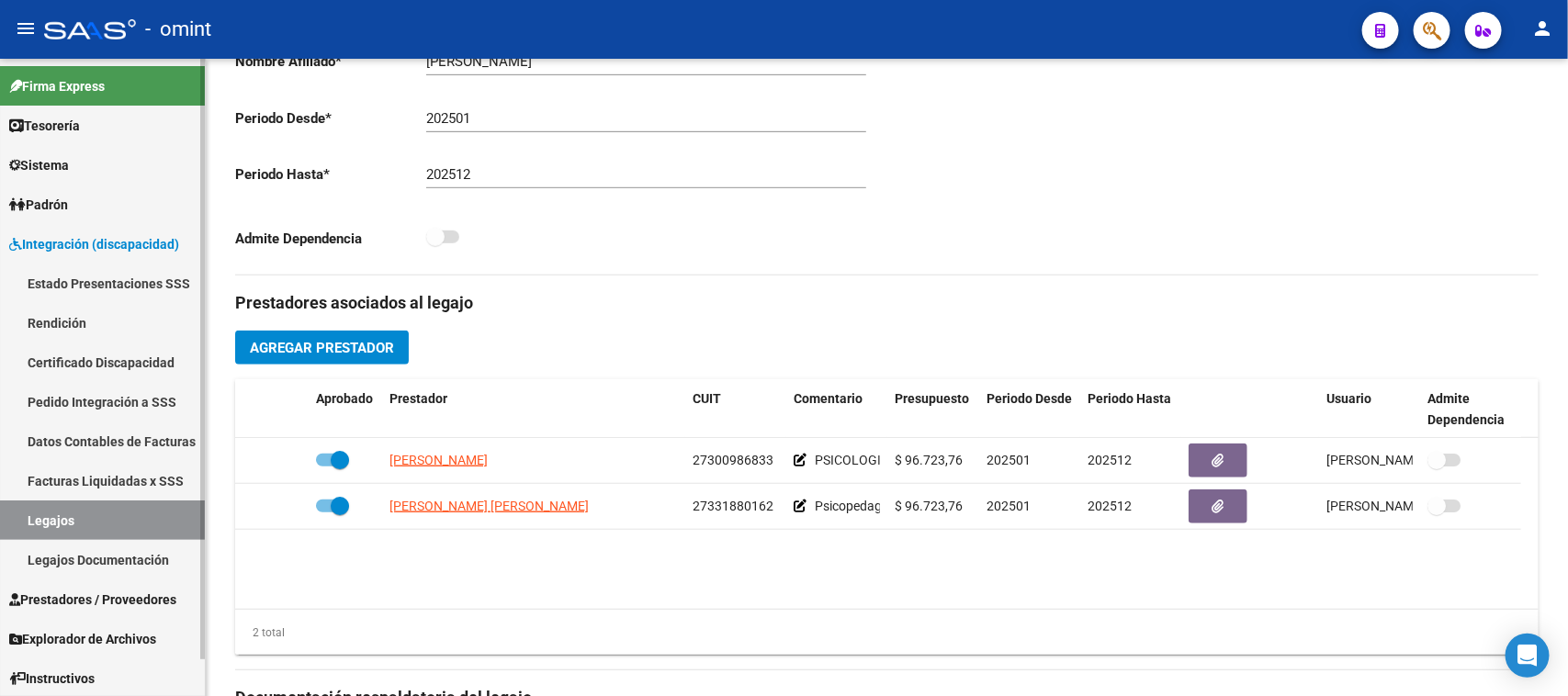
click at [117, 589] on span "Prestadores / Proveedores" at bounding box center [93, 599] width 167 height 20
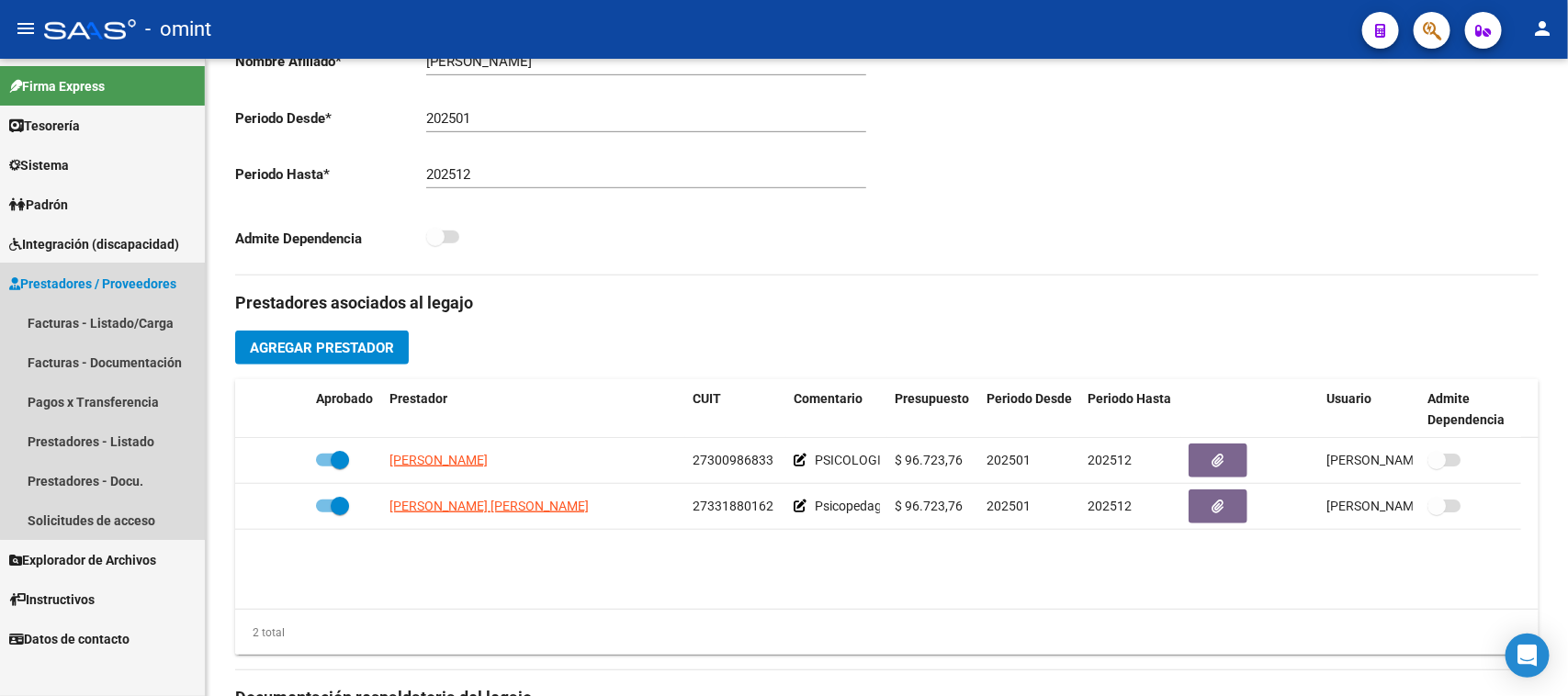
click at [166, 300] on link "Prestadores / Proveedores" at bounding box center [102, 283] width 205 height 39
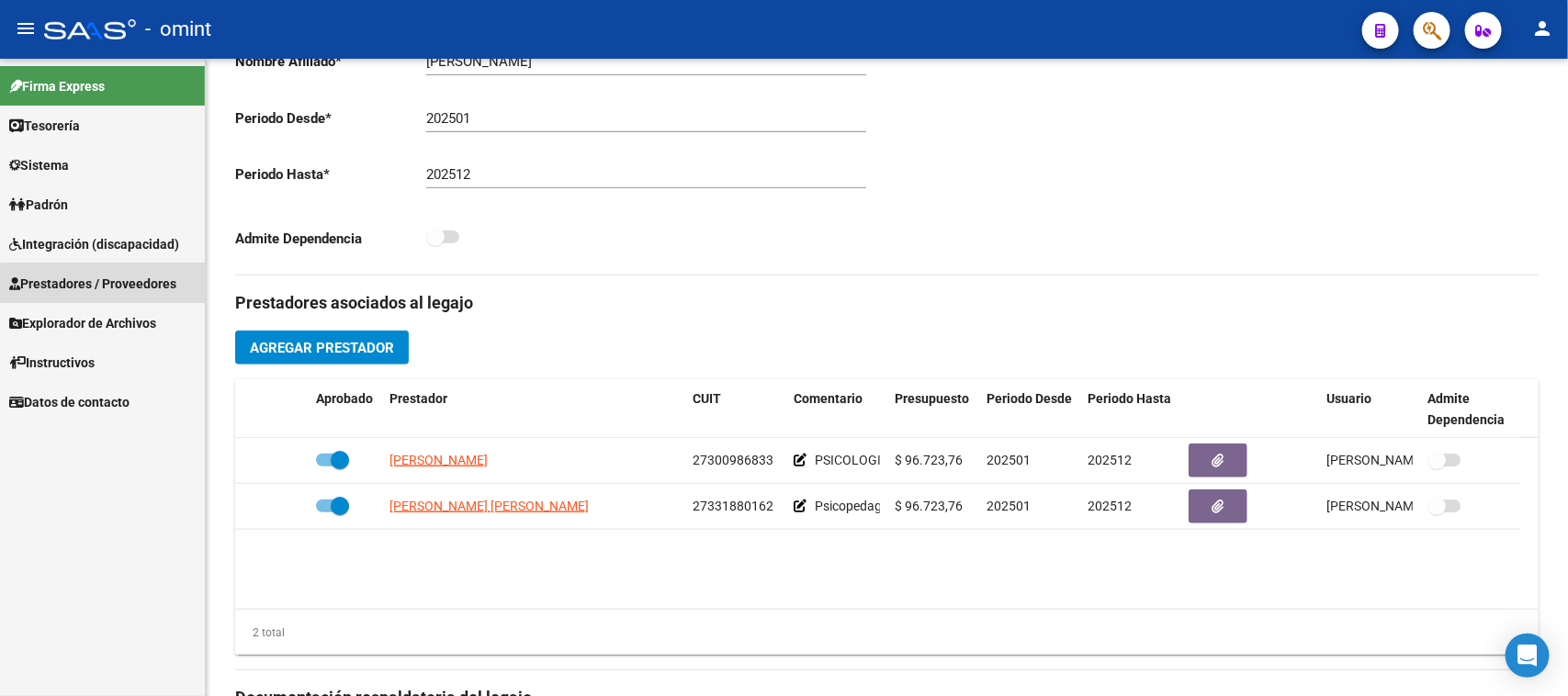
click at [166, 289] on span "Prestadores / Proveedores" at bounding box center [93, 283] width 167 height 20
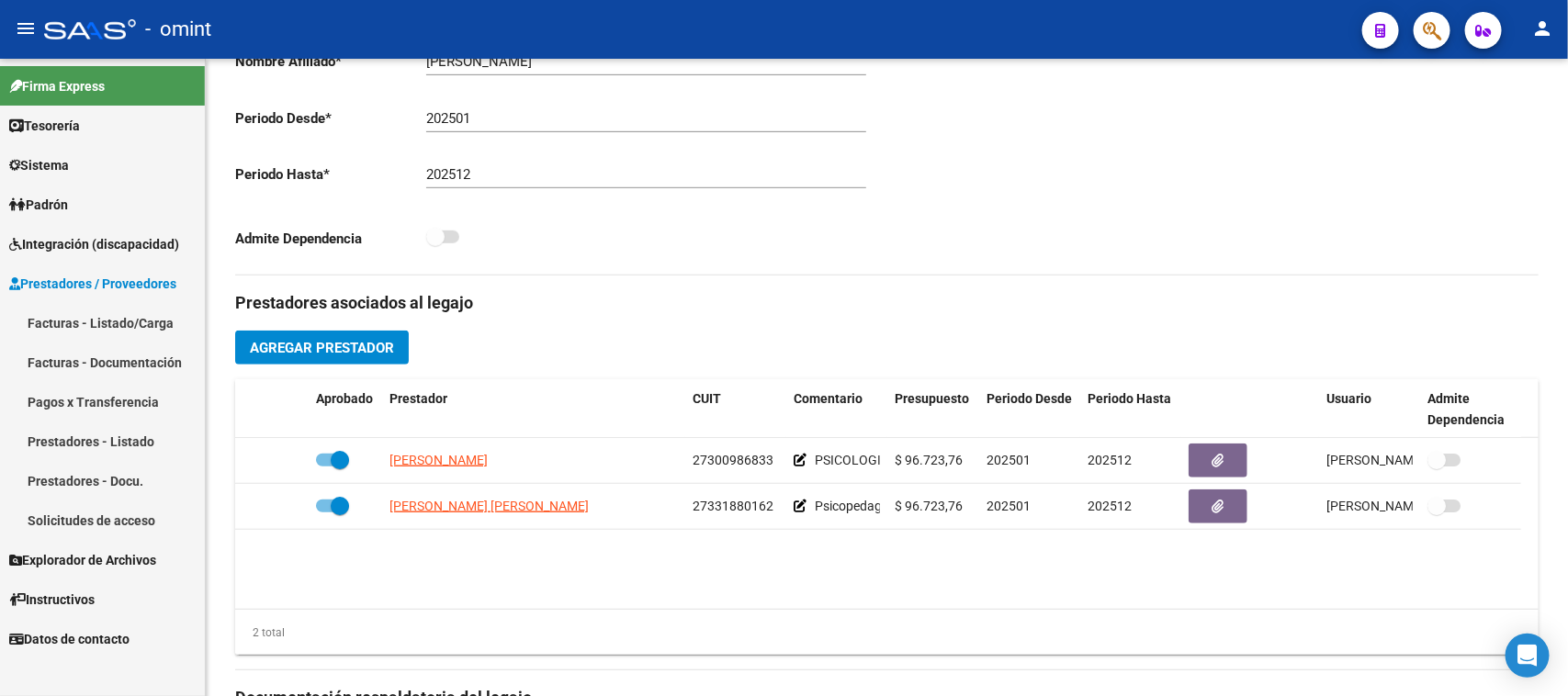
click at [155, 324] on link "Facturas - Listado/Carga" at bounding box center [102, 323] width 205 height 39
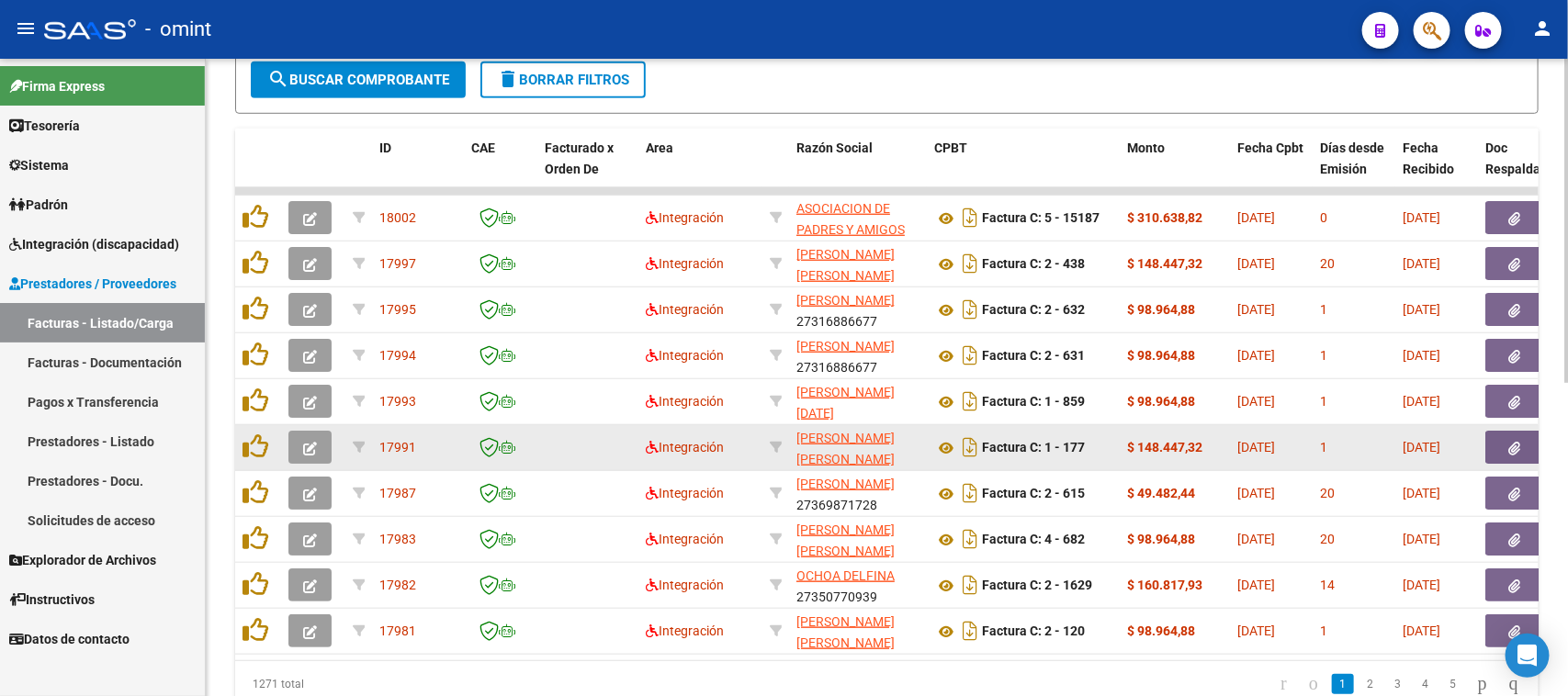
scroll to position [388, 0]
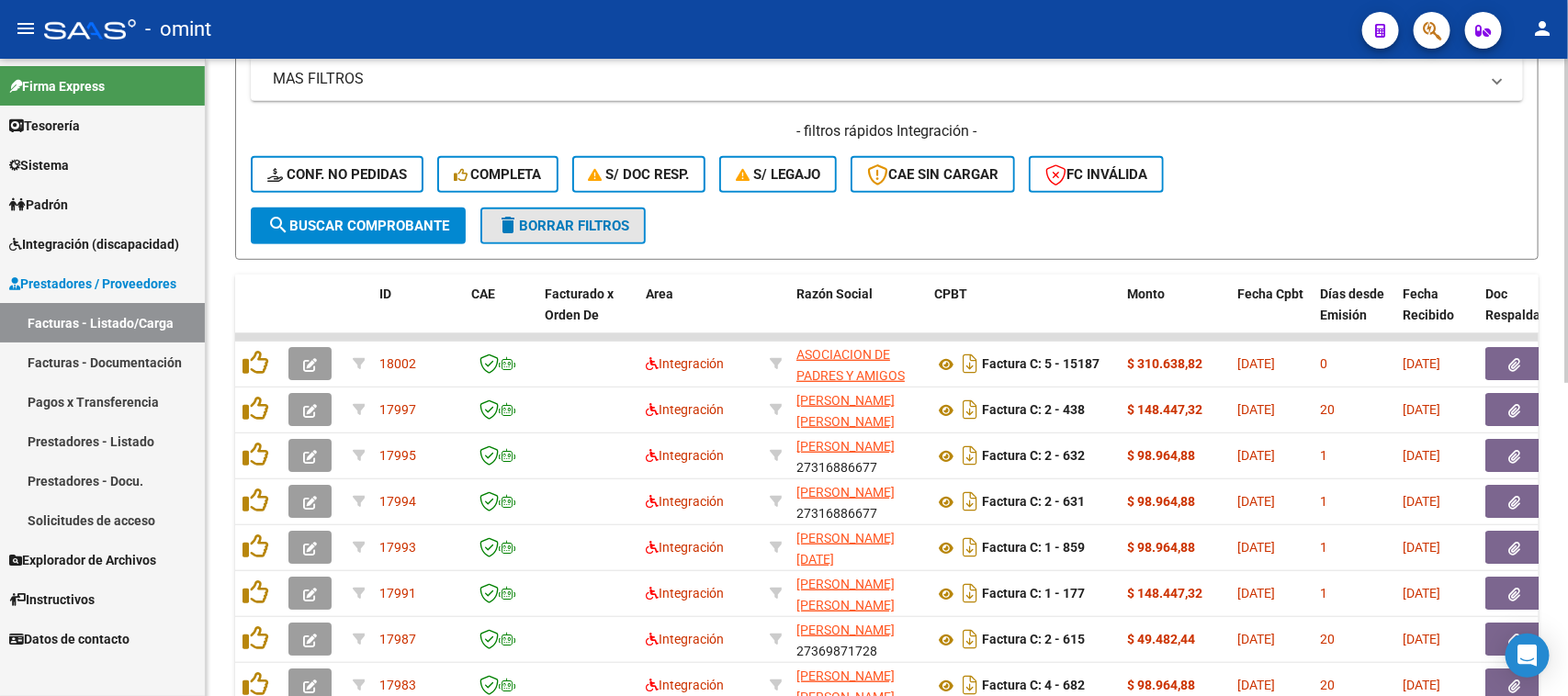
click at [592, 211] on button "delete Borrar Filtros" at bounding box center [563, 226] width 165 height 36
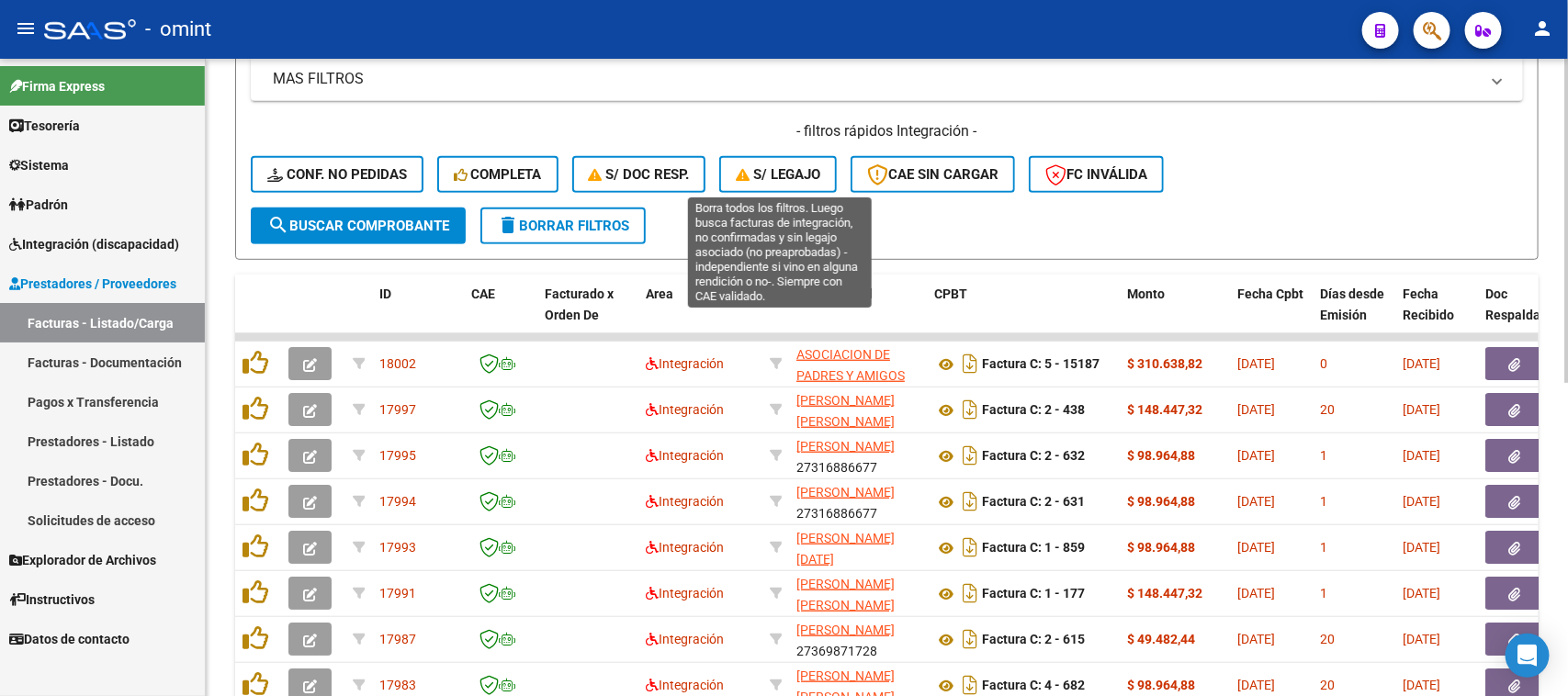
click at [758, 171] on span "S/ legajo" at bounding box center [778, 174] width 84 height 16
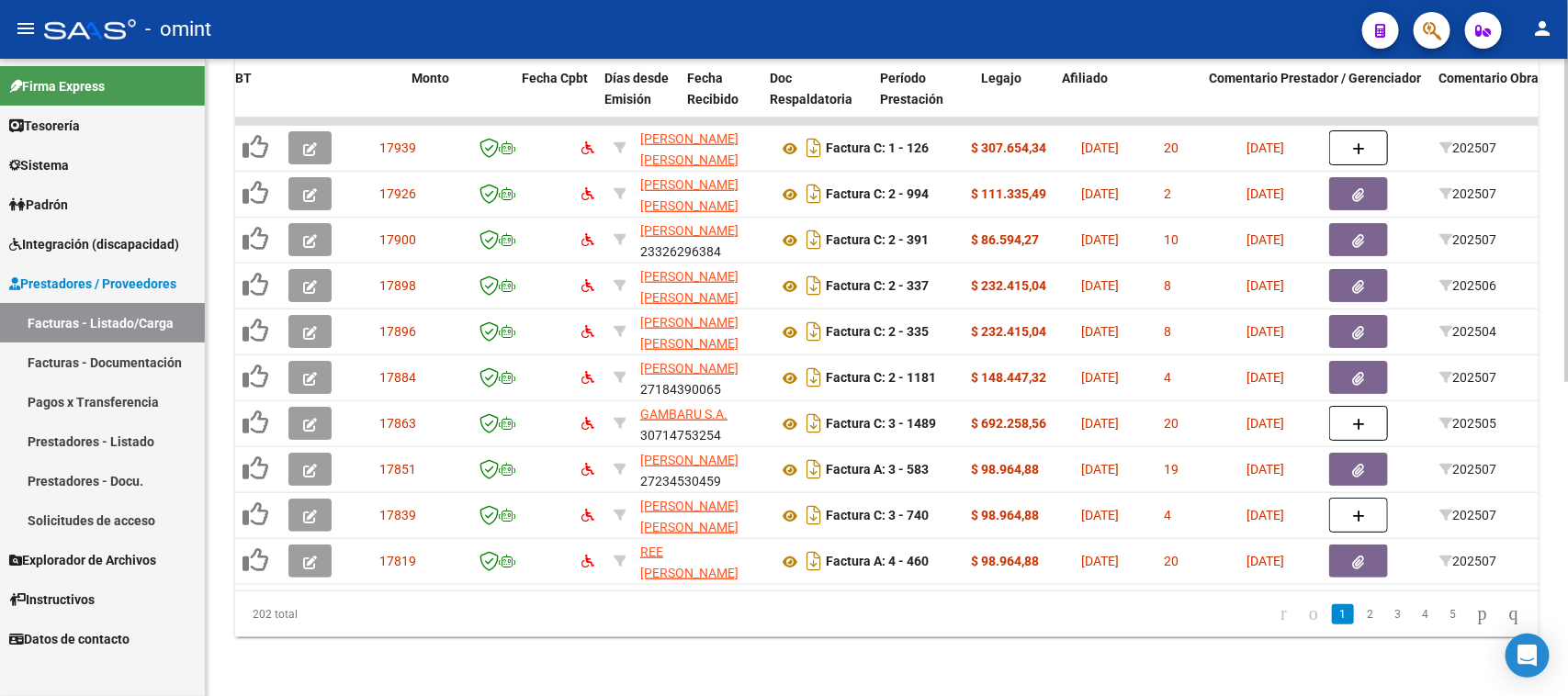
scroll to position [0, 757]
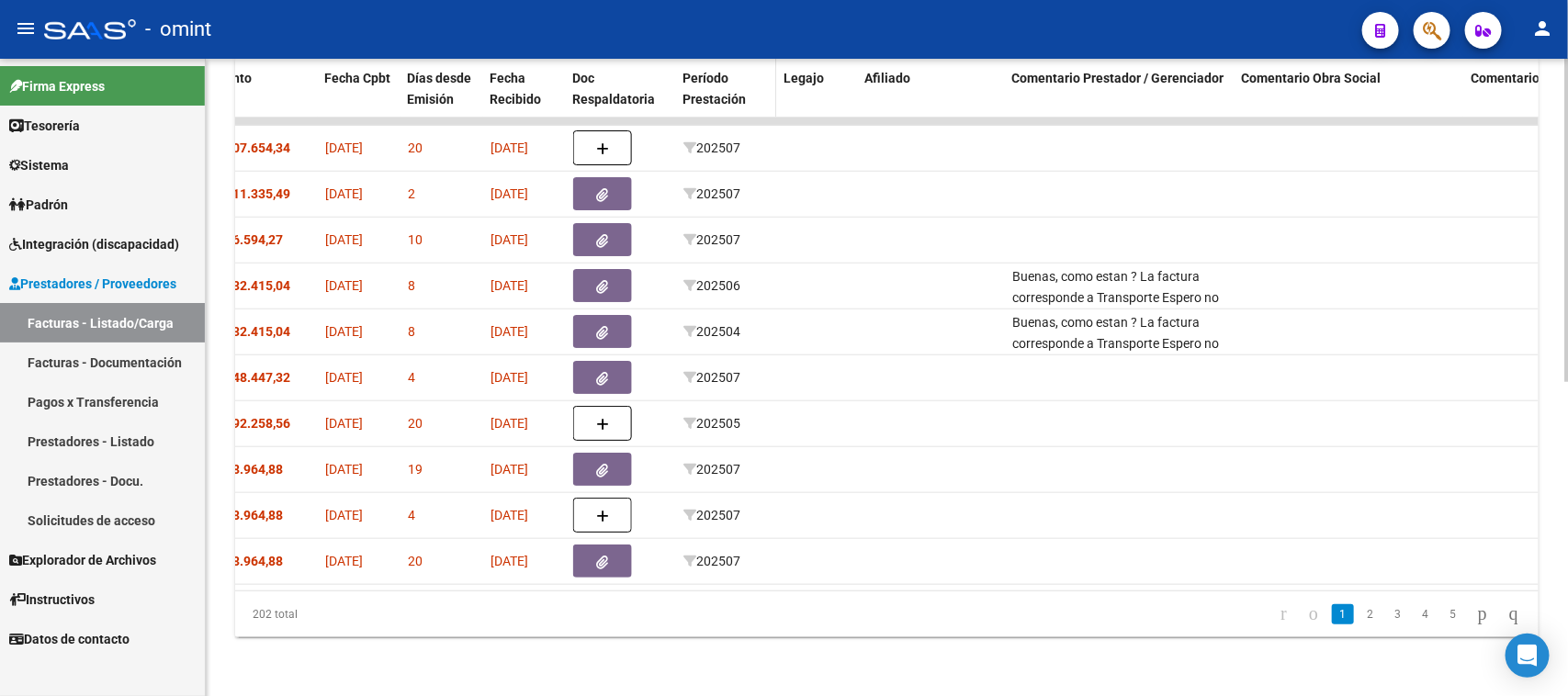
click at [713, 70] on div "Período Prestación" at bounding box center [726, 89] width 86 height 42
click at [719, 78] on span "Período Prestación" at bounding box center [714, 88] width 63 height 36
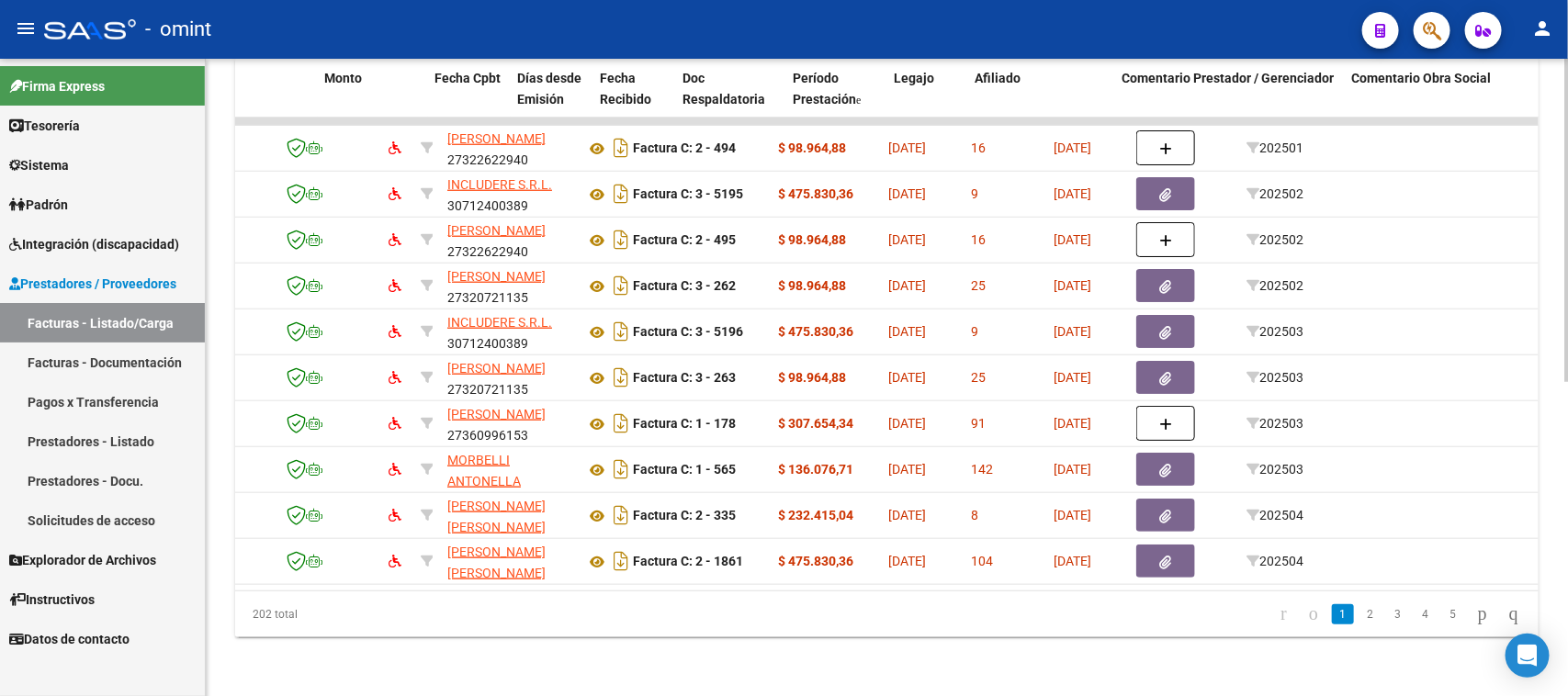
scroll to position [0, 0]
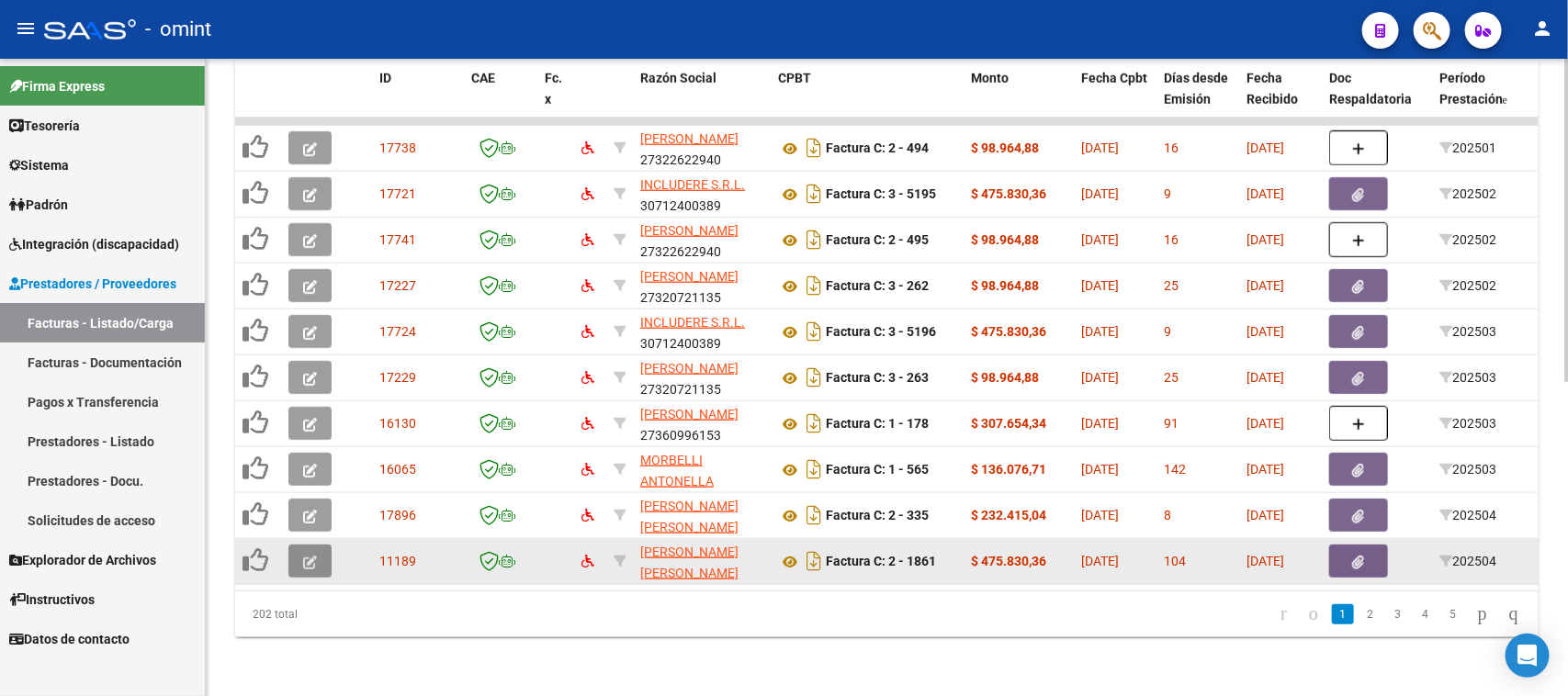
click at [329, 544] on button "button" at bounding box center [309, 561] width 43 height 33
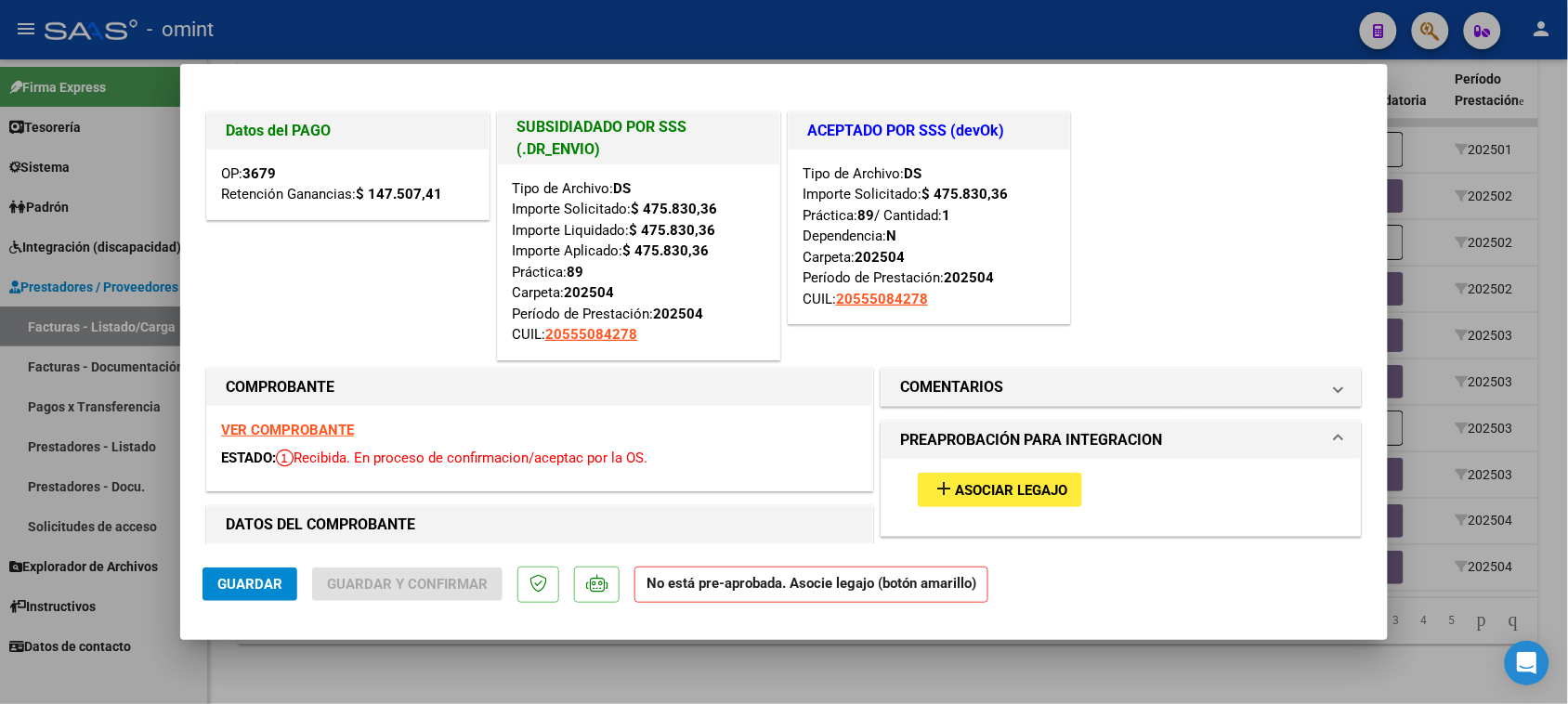
type input "$ 0,00"
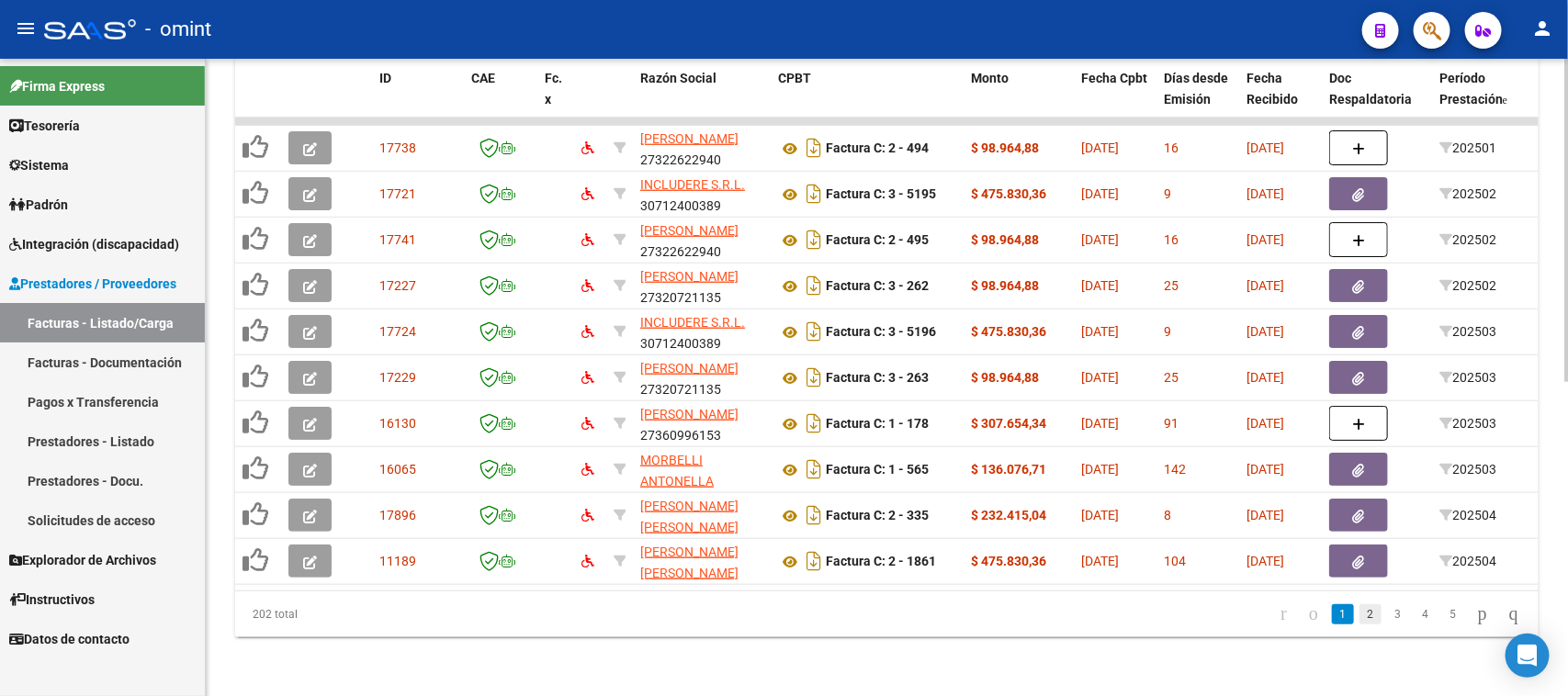
click at [1360, 617] on link "2" at bounding box center [1370, 614] width 22 height 20
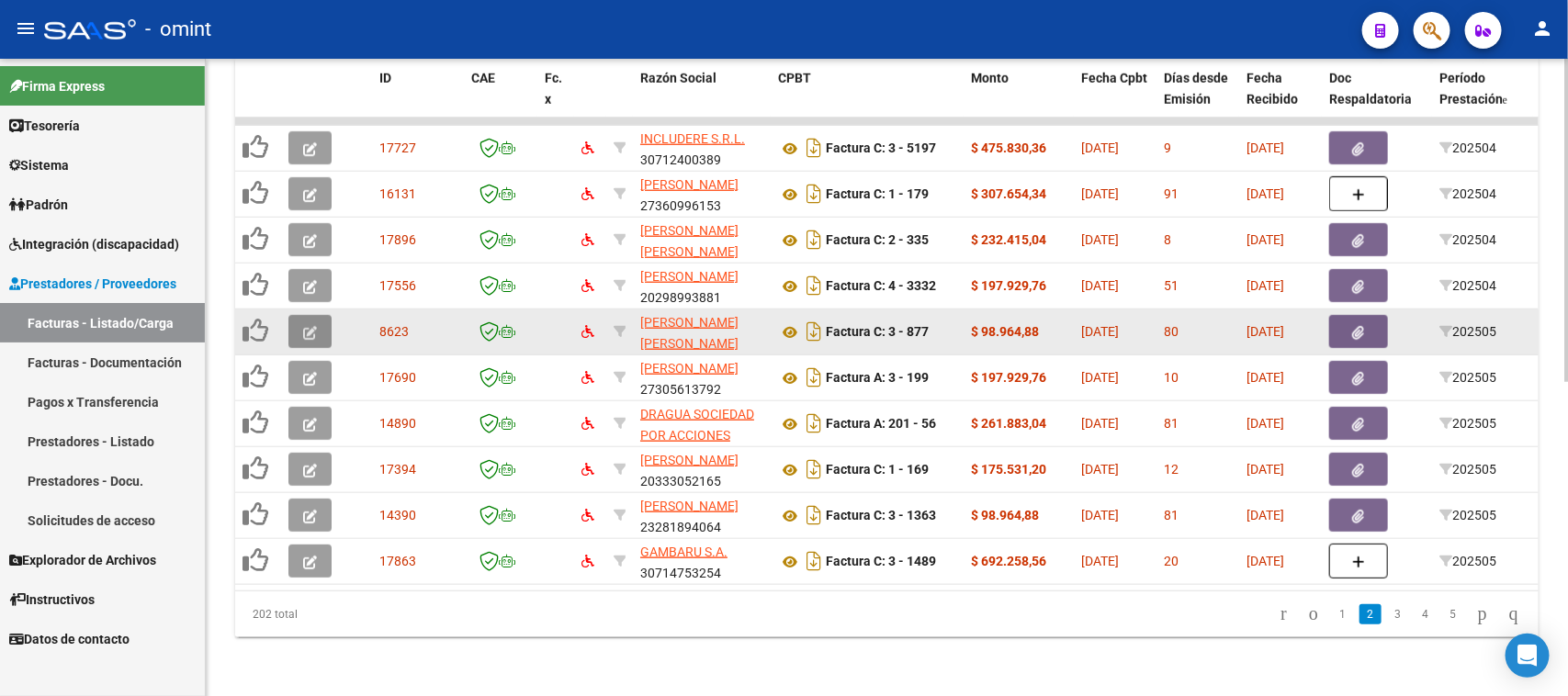
click at [294, 322] on button "button" at bounding box center [309, 331] width 43 height 33
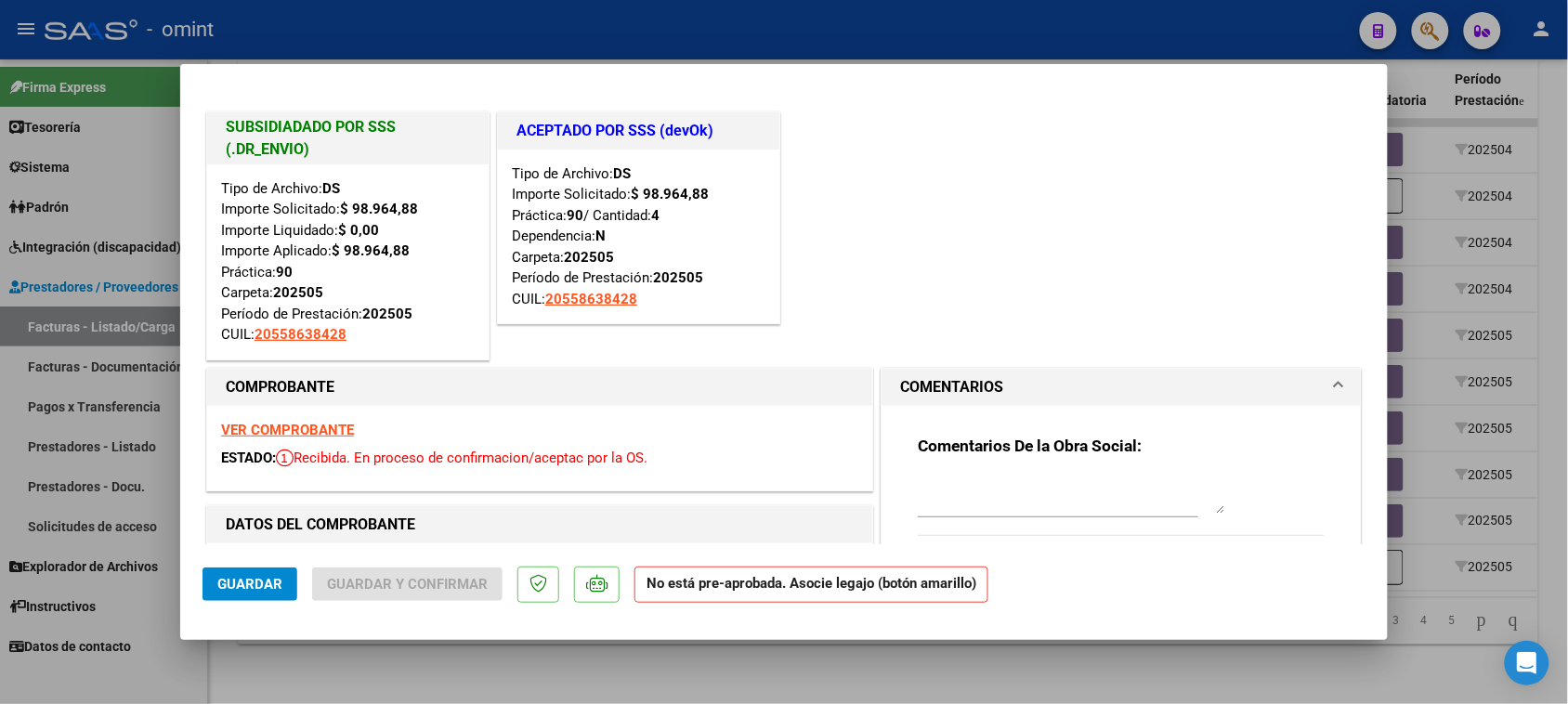
type input "$ 0,00"
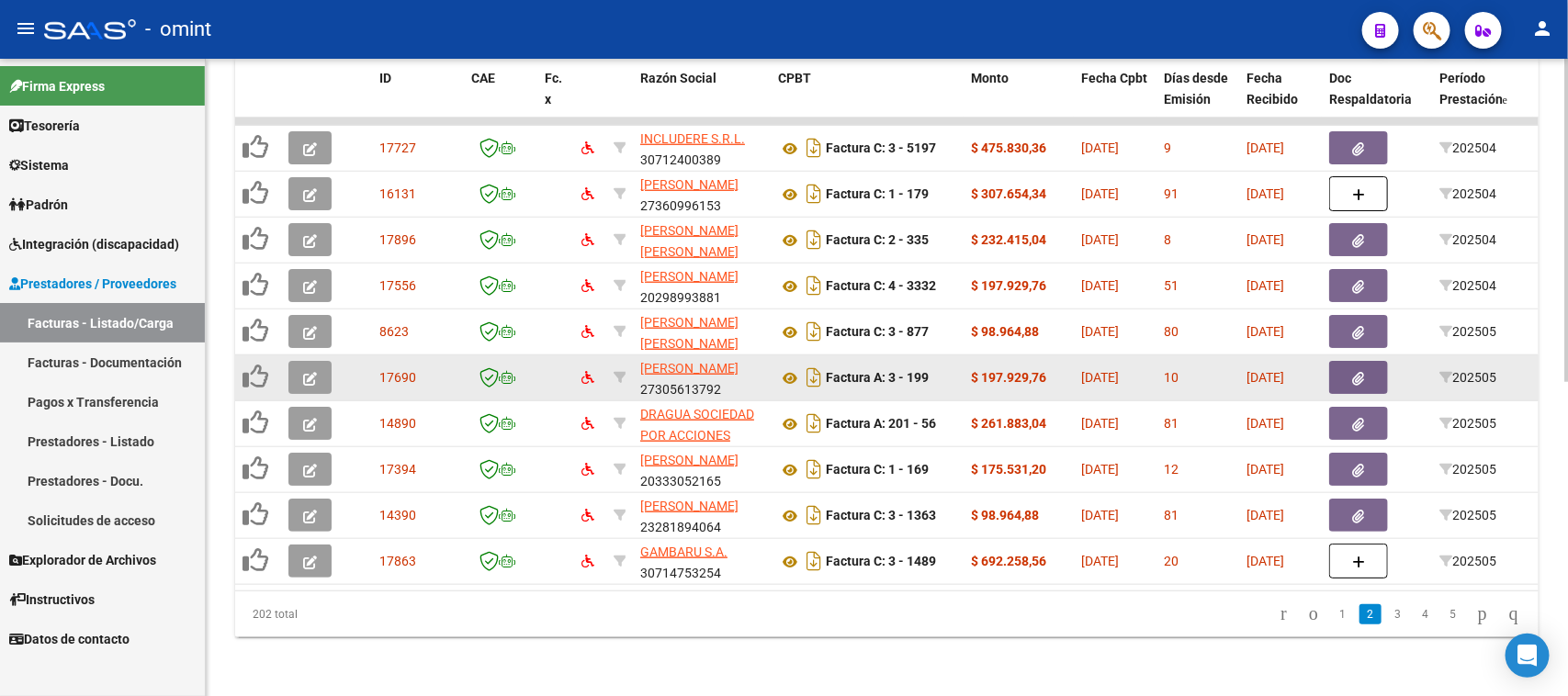
click at [324, 361] on button "button" at bounding box center [309, 377] width 43 height 33
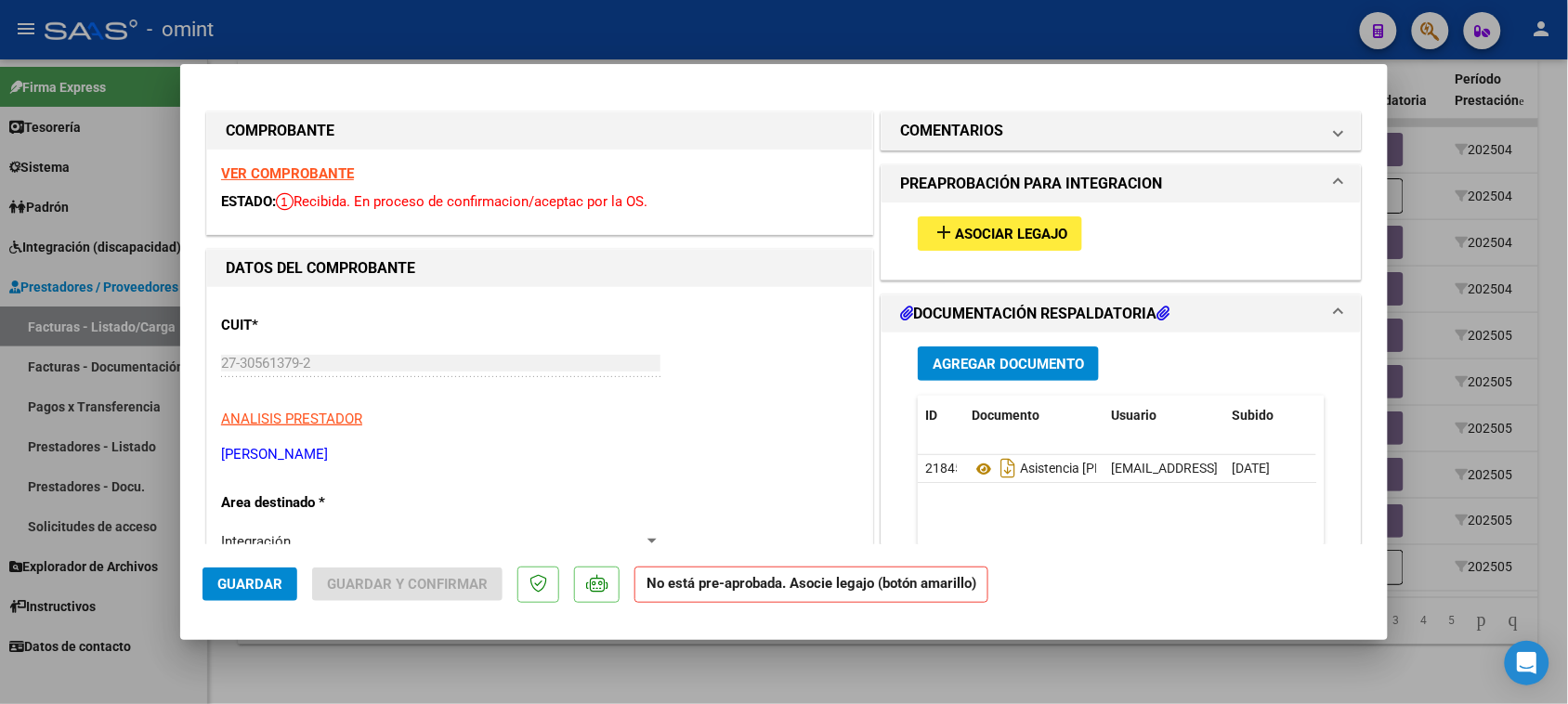
click at [327, 172] on strong "VER COMPROBANTE" at bounding box center [287, 173] width 133 height 17
type input "$ 0,00"
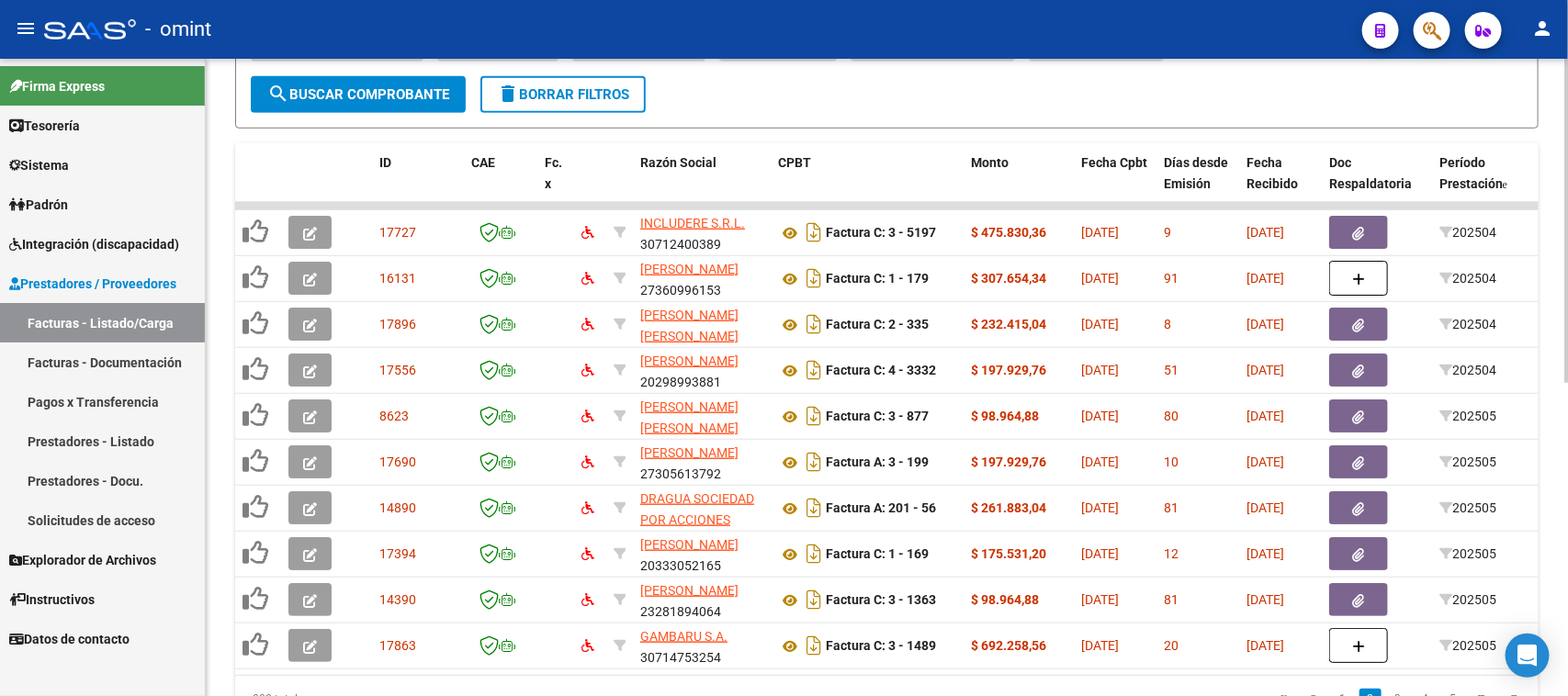
scroll to position [388, 0]
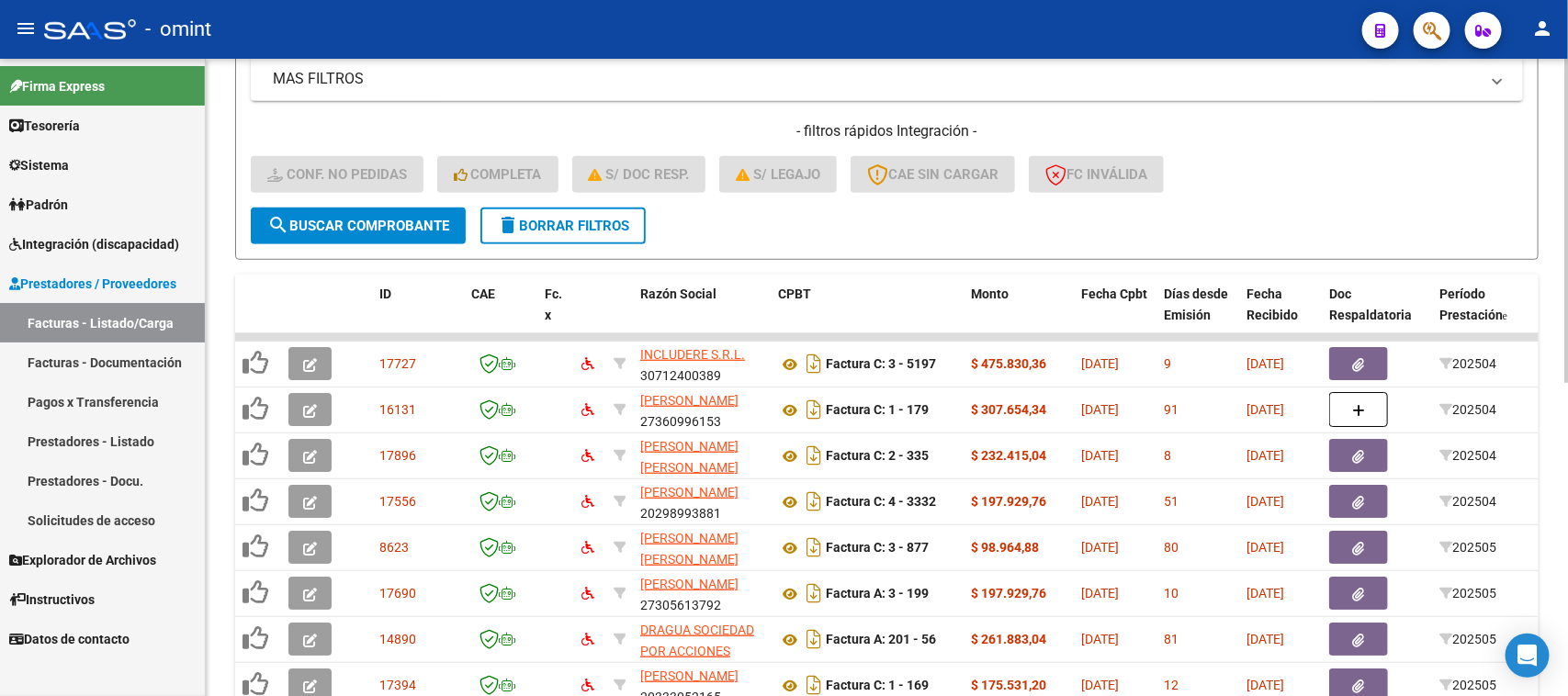
click at [442, 221] on span "search Buscar Comprobante" at bounding box center [357, 226] width 181 height 16
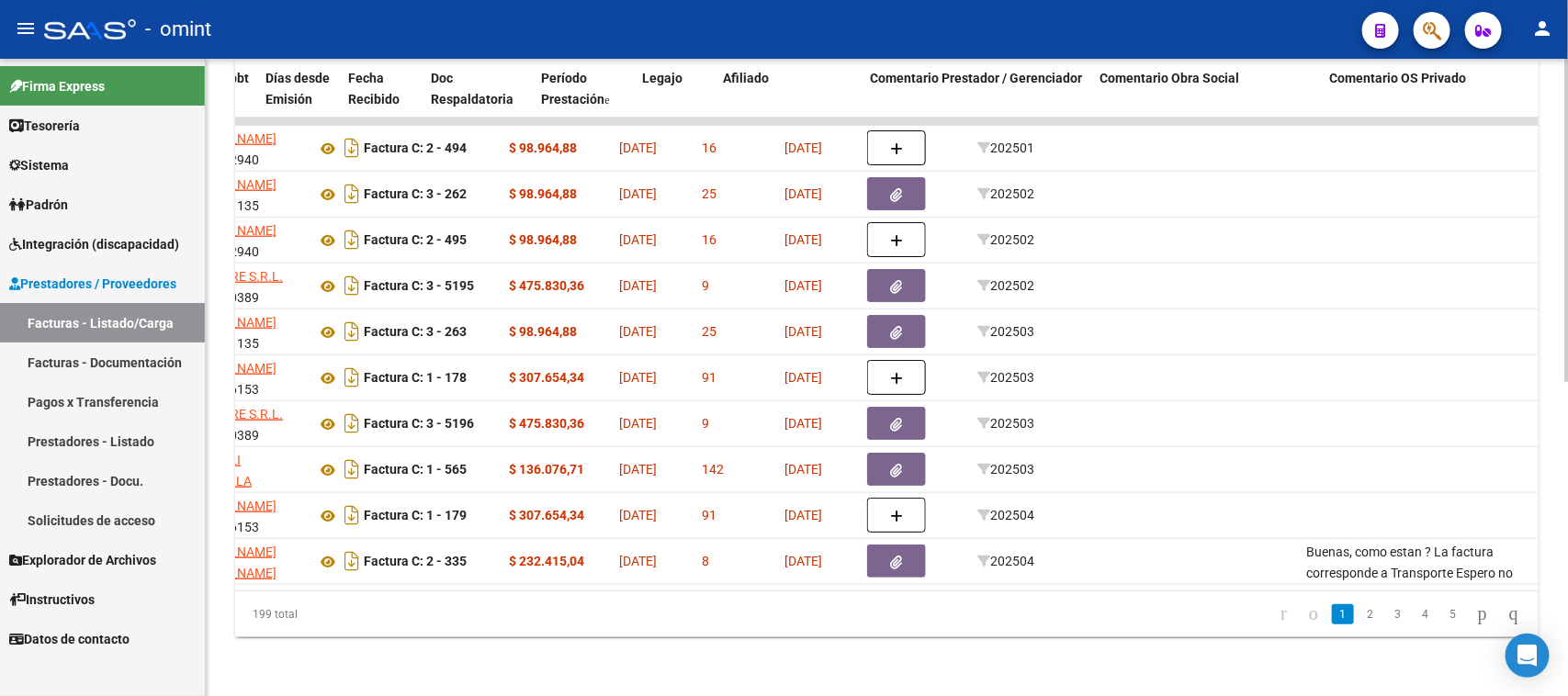
scroll to position [0, 898]
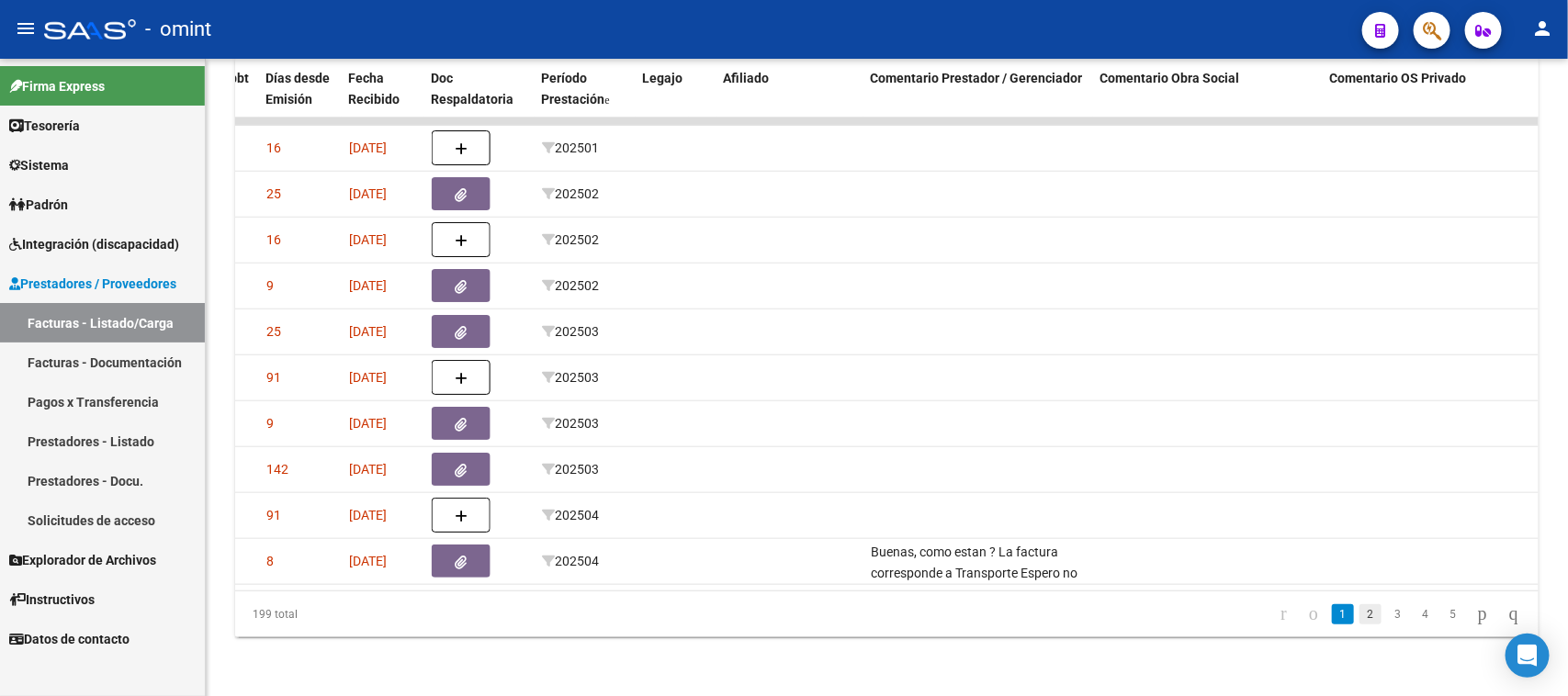
click at [1361, 615] on link "2" at bounding box center [1370, 614] width 22 height 20
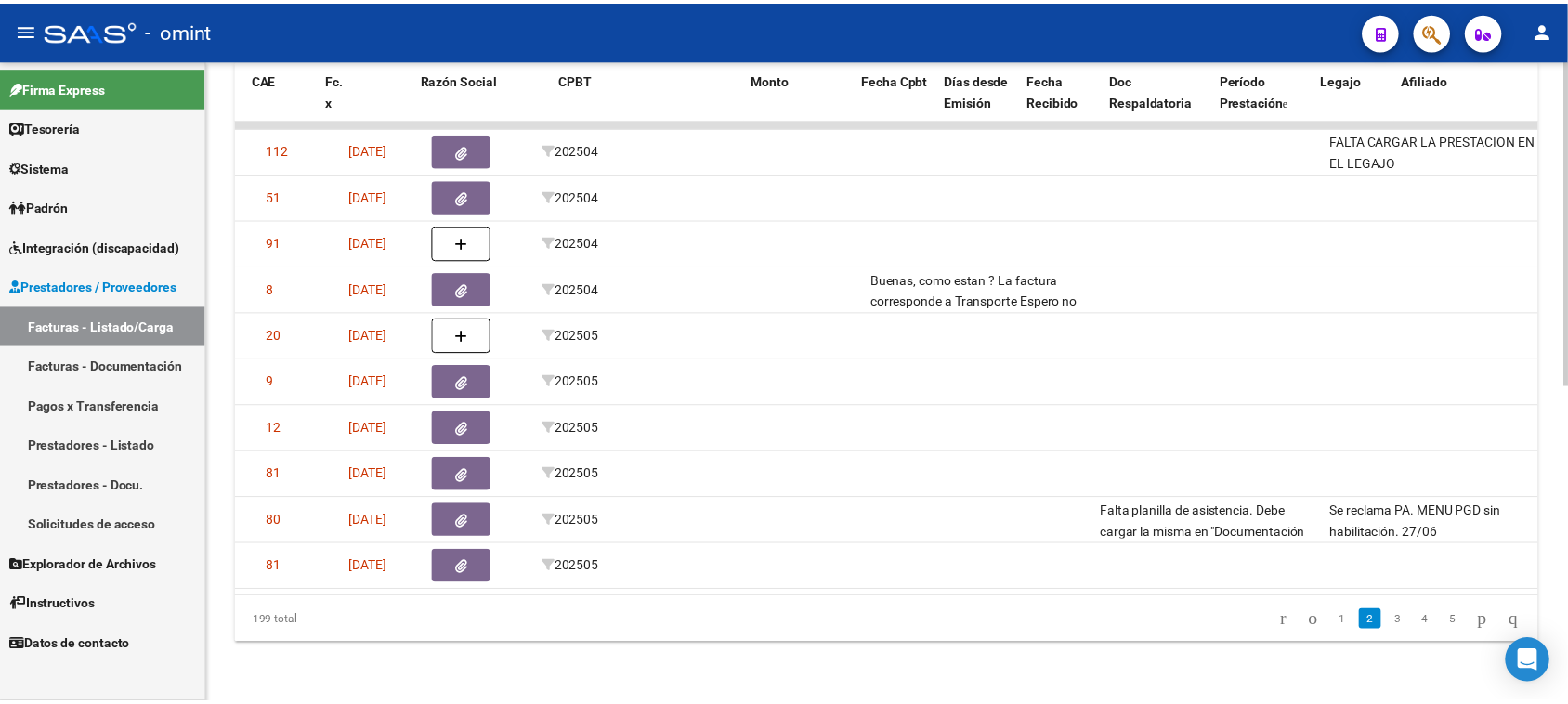
scroll to position [0, 0]
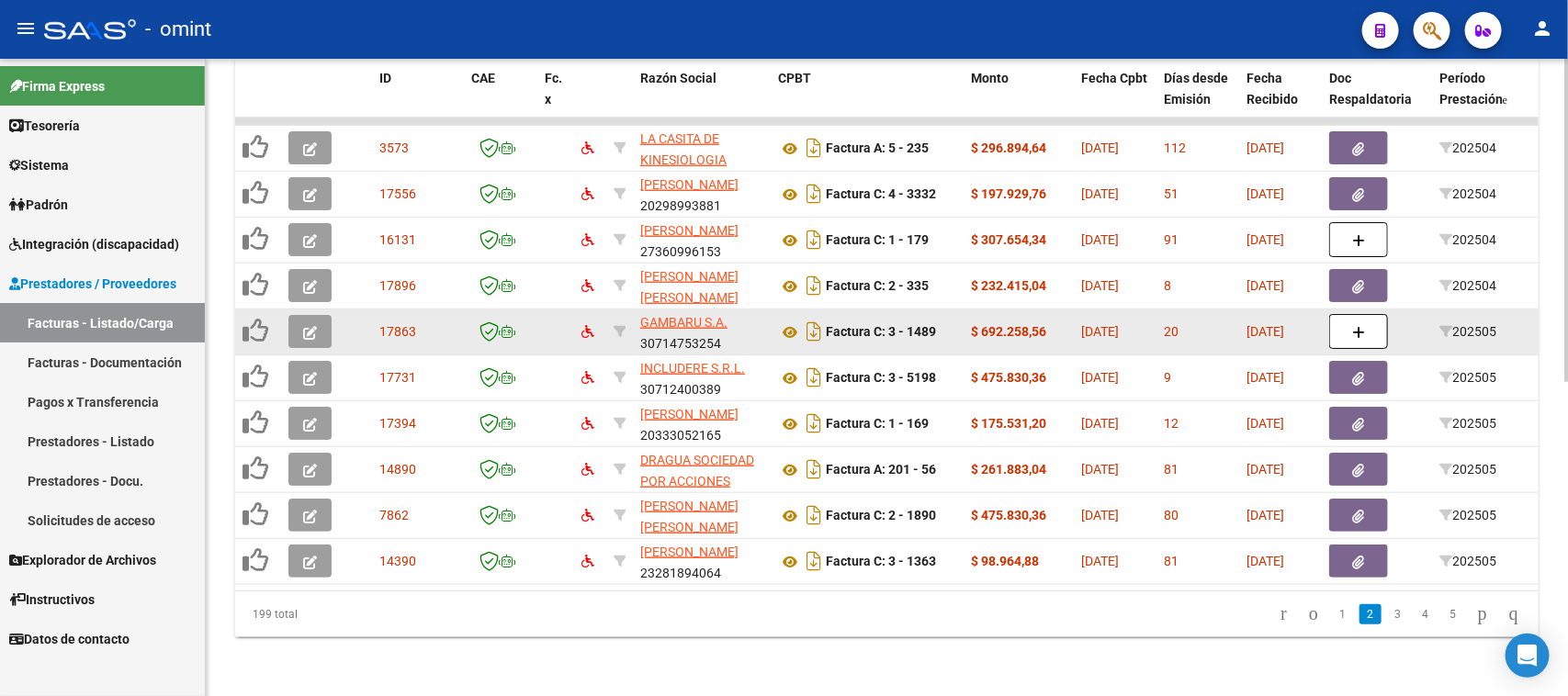
click at [295, 315] on button "button" at bounding box center [309, 331] width 43 height 33
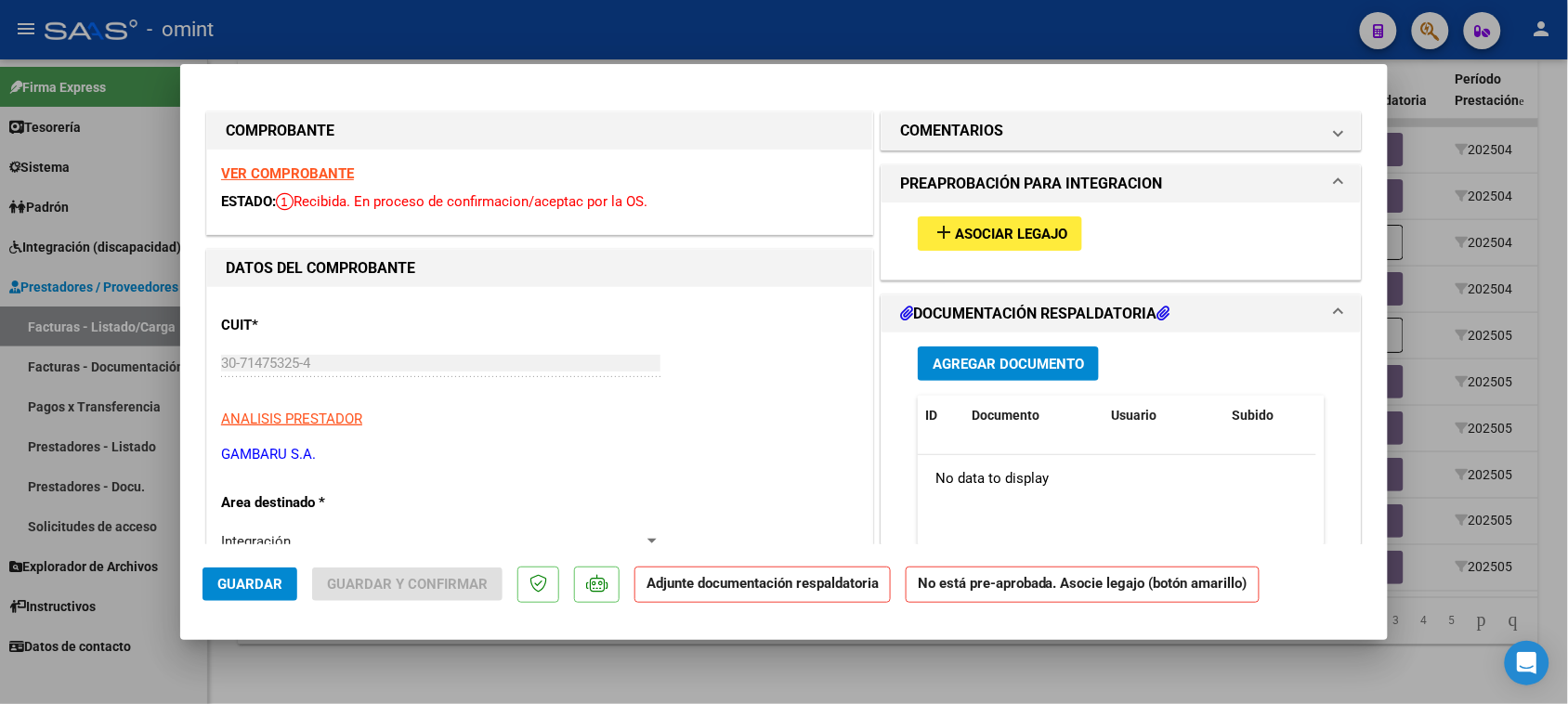
click at [294, 162] on div "VER COMPROBANTE ESTADO: Recibida. En proceso de confirmacion/aceptac por la OS." at bounding box center [539, 191] width 665 height 84
click at [293, 175] on strong "VER COMPROBANTE" at bounding box center [287, 173] width 133 height 17
click at [1173, 140] on mat-panel-title "COMENTARIOS" at bounding box center [1110, 130] width 420 height 22
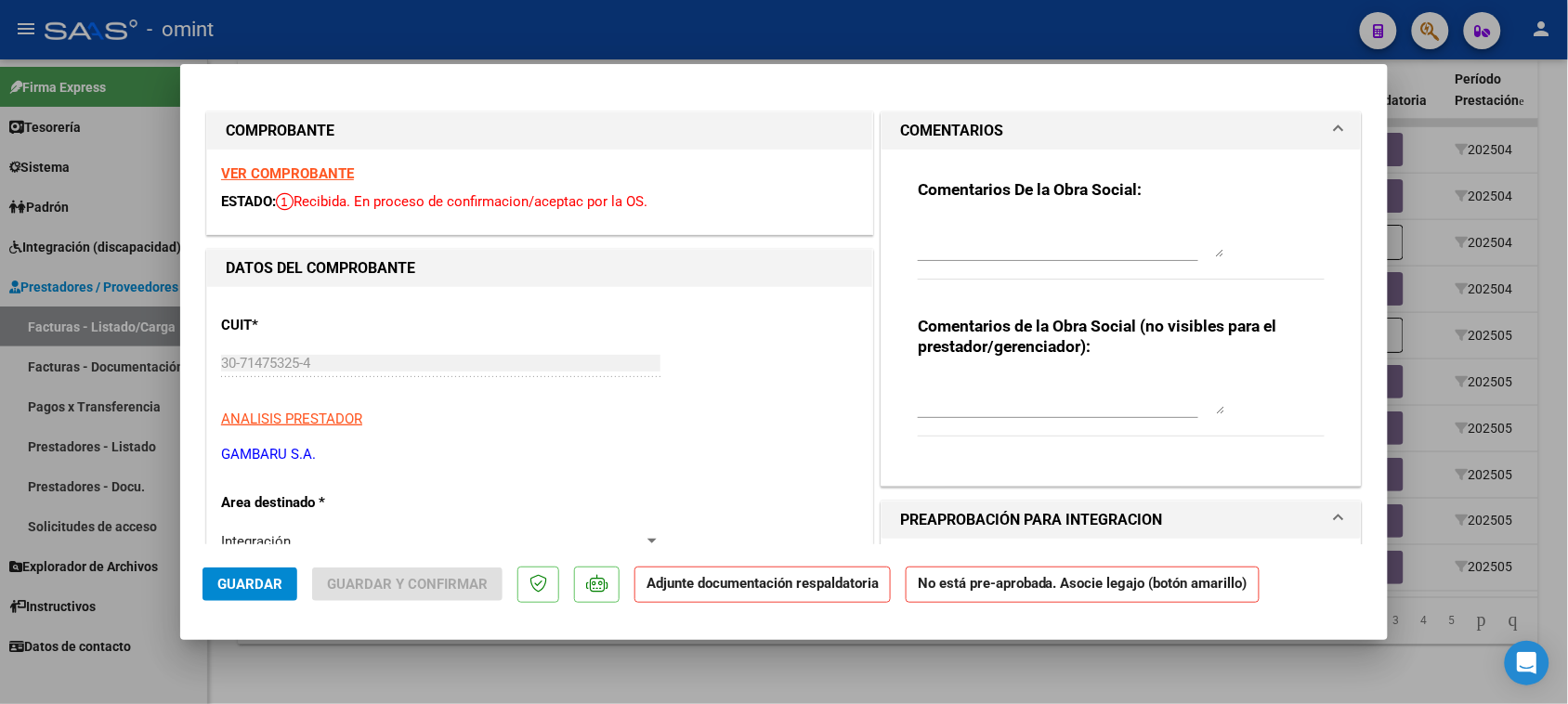
click at [1080, 256] on textarea at bounding box center [1071, 239] width 307 height 37
drag, startPoint x: 1004, startPoint y: 221, endPoint x: 614, endPoint y: 227, distance: 390.0
paste textarea "o REGGIO MULIERI, ENZO condición DIRECTO. Debe facturar la prestación por reint…"
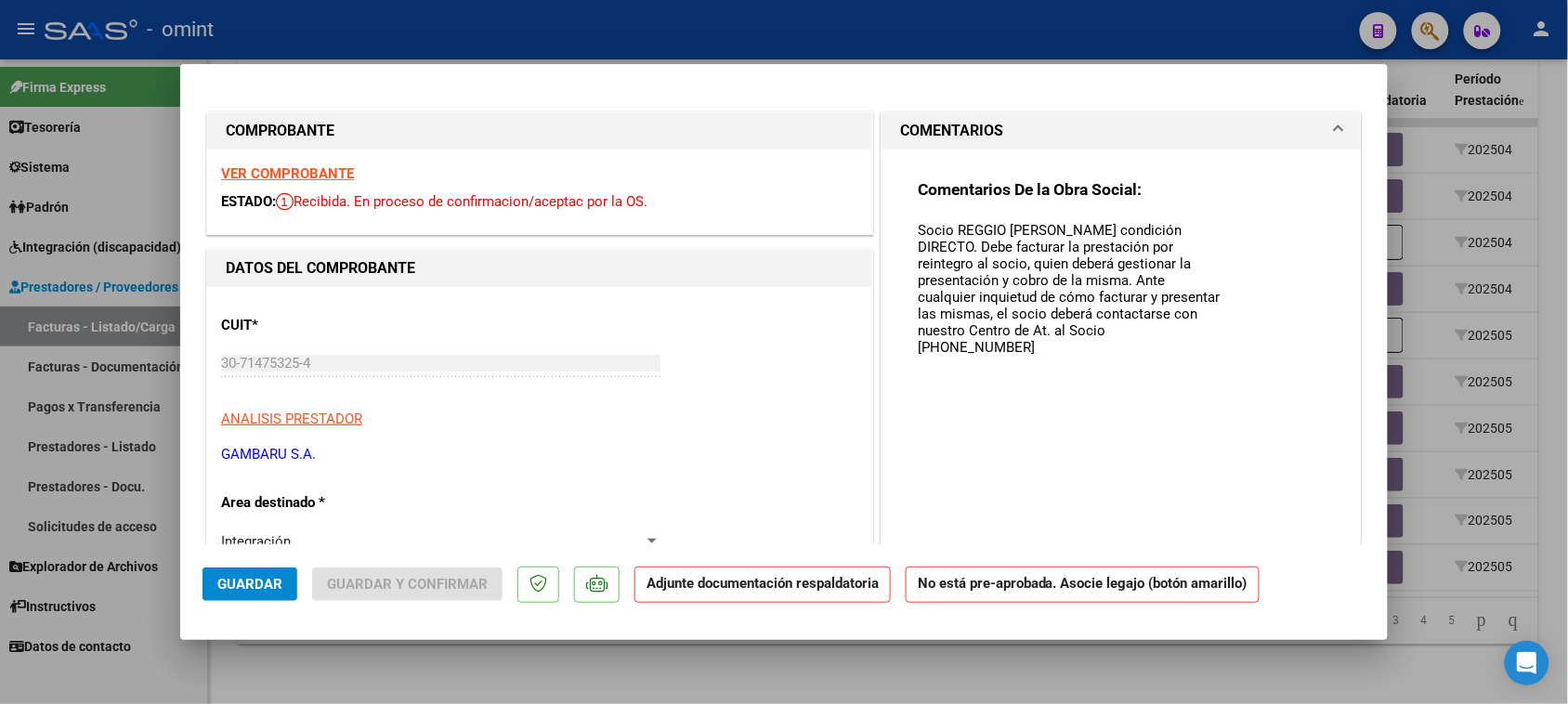
drag, startPoint x: 1213, startPoint y: 253, endPoint x: 1194, endPoint y: 499, distance: 246.7
click at [1216, 572] on mat-dialog-container "COMPROBANTE VER COMPROBANTE ESTADO: Recibida. En proceso de confirmacion/acepta…" at bounding box center [784, 352] width 1208 height 575
drag, startPoint x: 945, startPoint y: 229, endPoint x: 1092, endPoint y: 227, distance: 147.0
click at [1092, 227] on textarea "Socio REGGIO MULIERI, ENZO condición DIRECTO. Debe facturar la prestación por r…" at bounding box center [1071, 398] width 307 height 355
paste textarea "Santos Muñoz Poggio, Soledad"
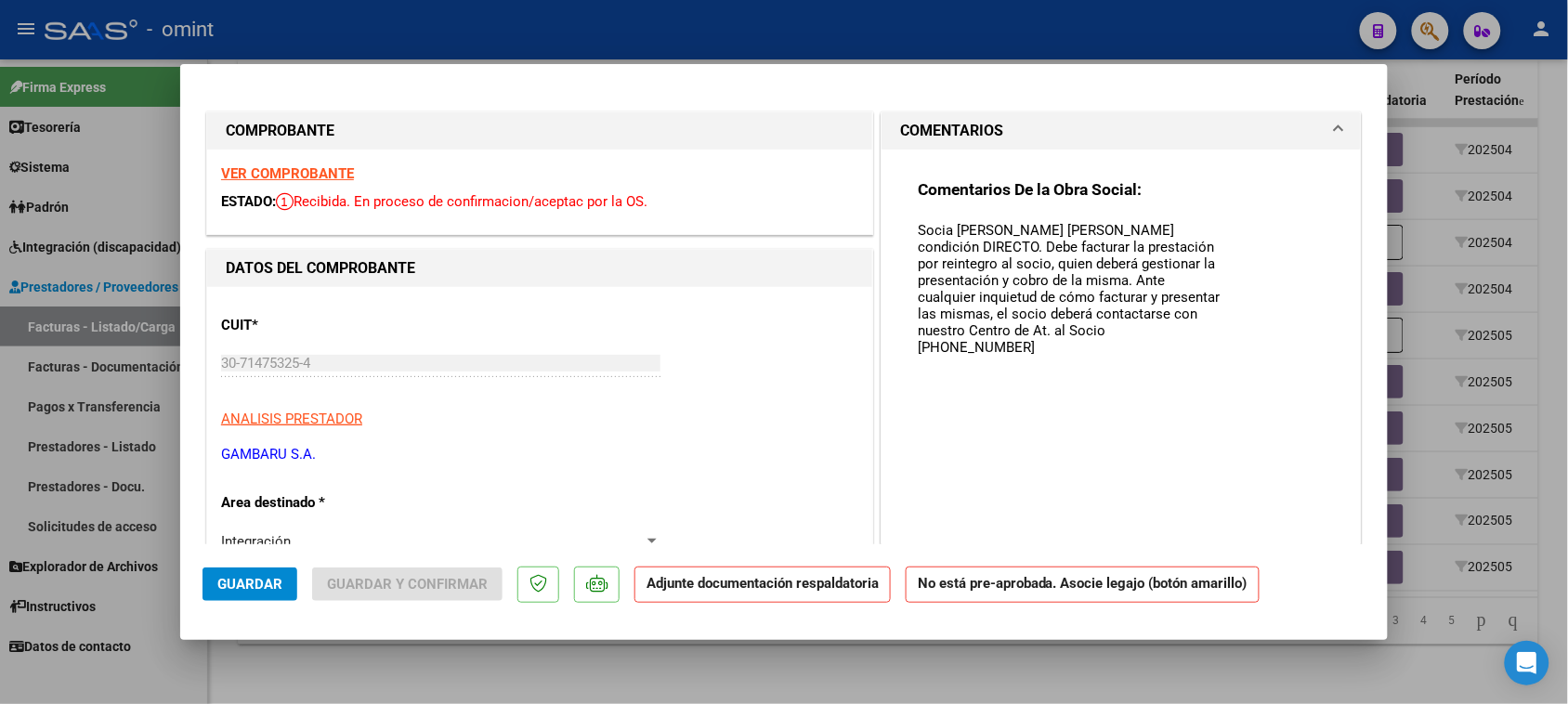
click at [963, 248] on textarea "Socia Santos Muñoz Poggio, Soledad condición DIRECTO. Debe facturar la prestaci…" at bounding box center [1071, 398] width 307 height 355
click at [1164, 344] on textarea "Socia Santos Muñoz Poggio, Soledad condición DIRECTA. Debe facturar la prestaci…" at bounding box center [1071, 398] width 307 height 355
drag, startPoint x: 1038, startPoint y: 383, endPoint x: 894, endPoint y: 203, distance: 230.5
click at [904, 203] on div "Comentarios De la Obra Social: Socia Santos Muñoz Poggio, Soledad condición DIR…" at bounding box center [1121, 469] width 435 height 639
type textarea "Socia Santos Muñoz Poggio, Soledad condición DIRECTA. Debe facturar la prestaci…"
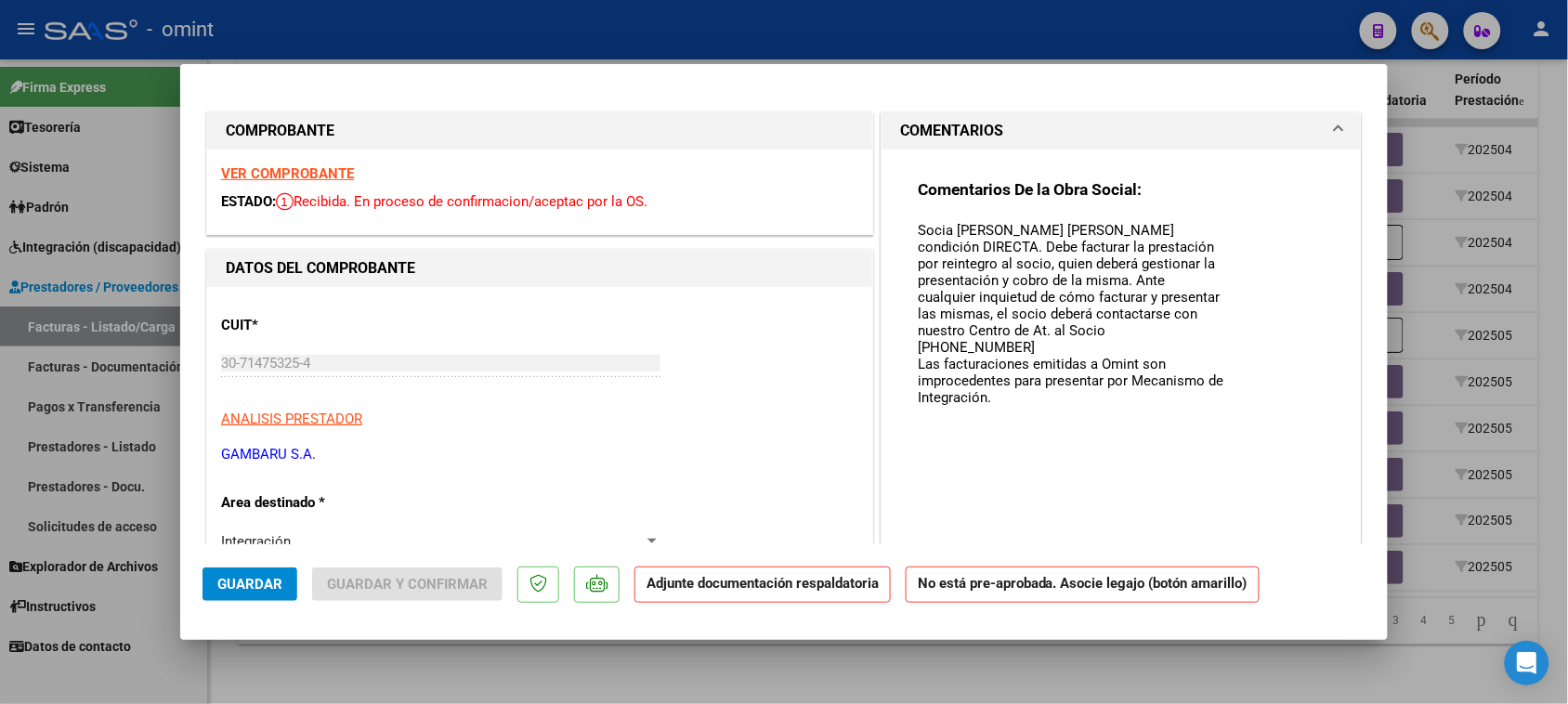
click at [373, 540] on div "Integración" at bounding box center [432, 541] width 422 height 17
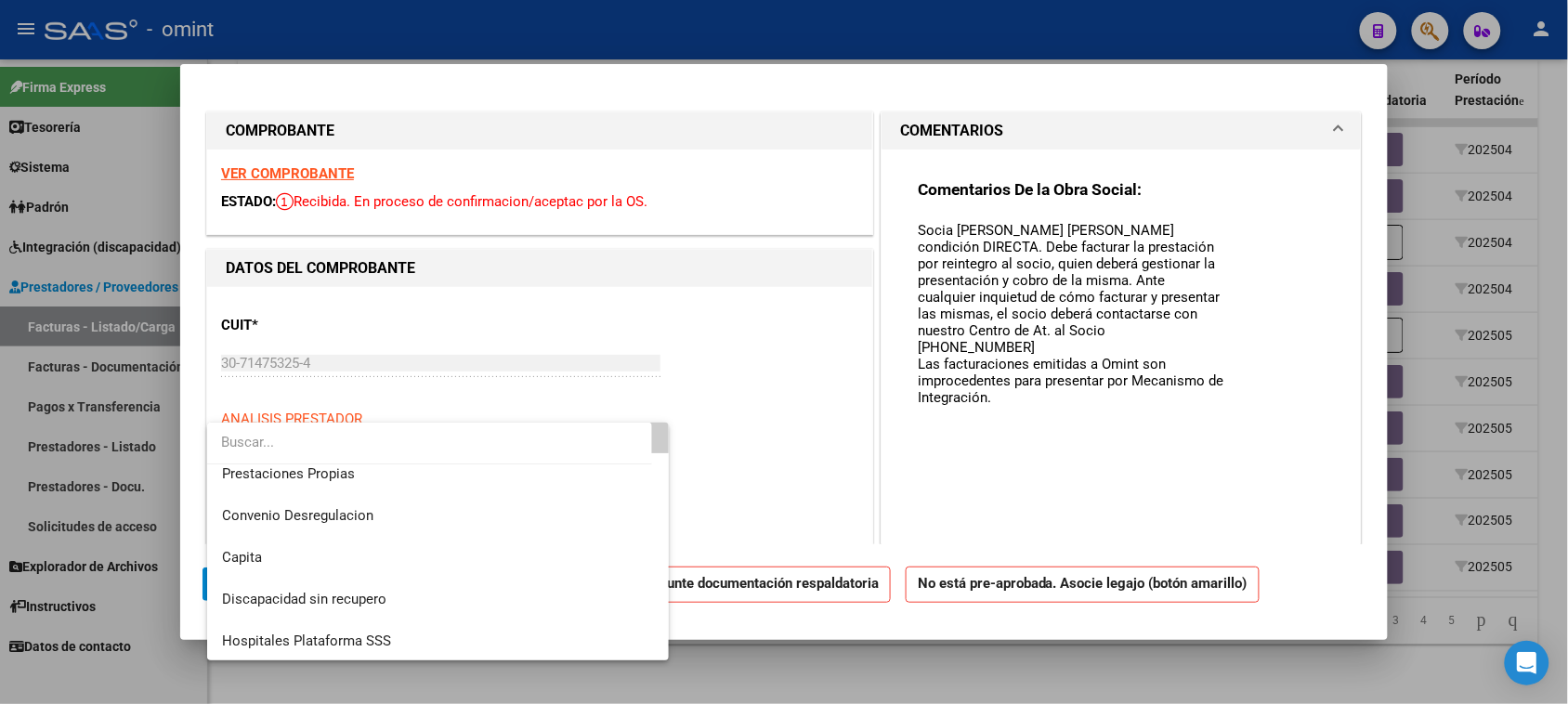
scroll to position [180, 0]
click at [416, 607] on span "Discapacidad sin recupero" at bounding box center [439, 598] width 433 height 42
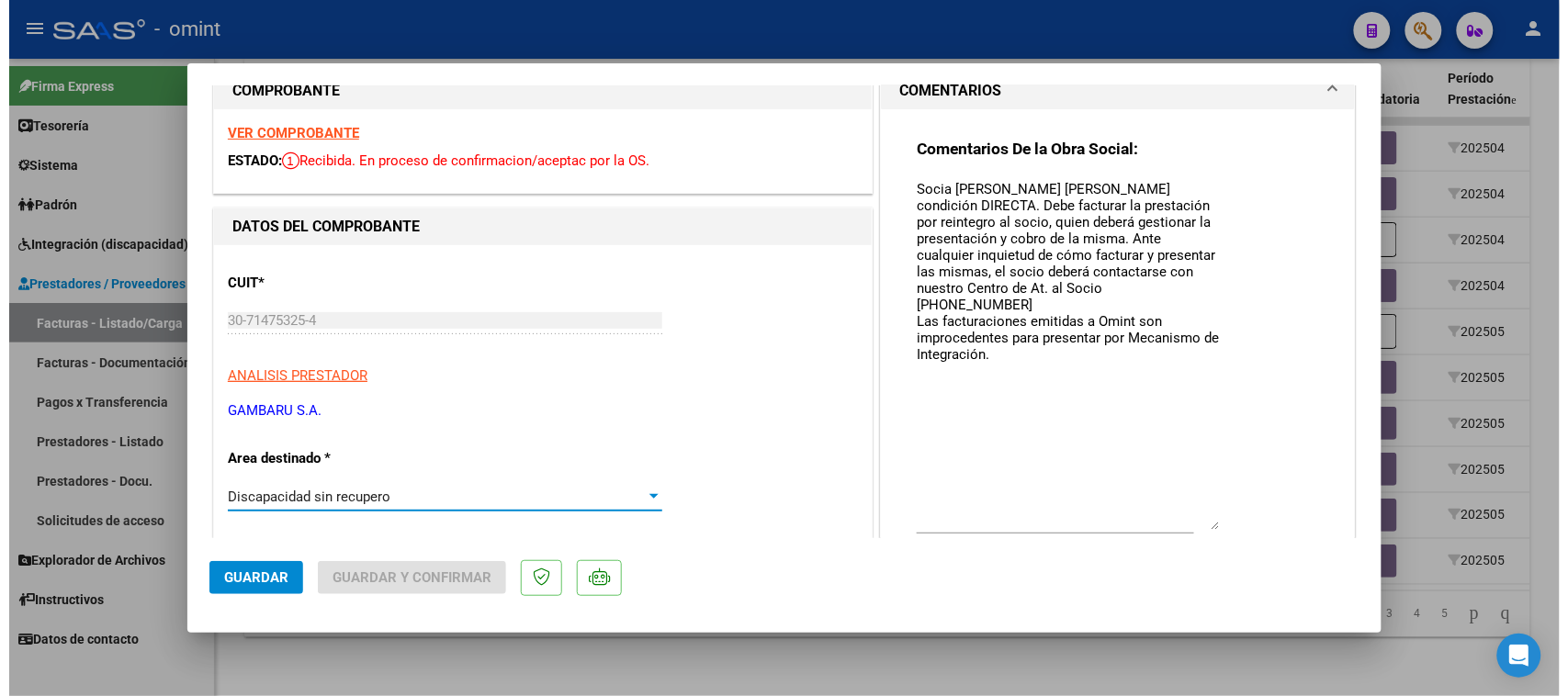
scroll to position [0, 0]
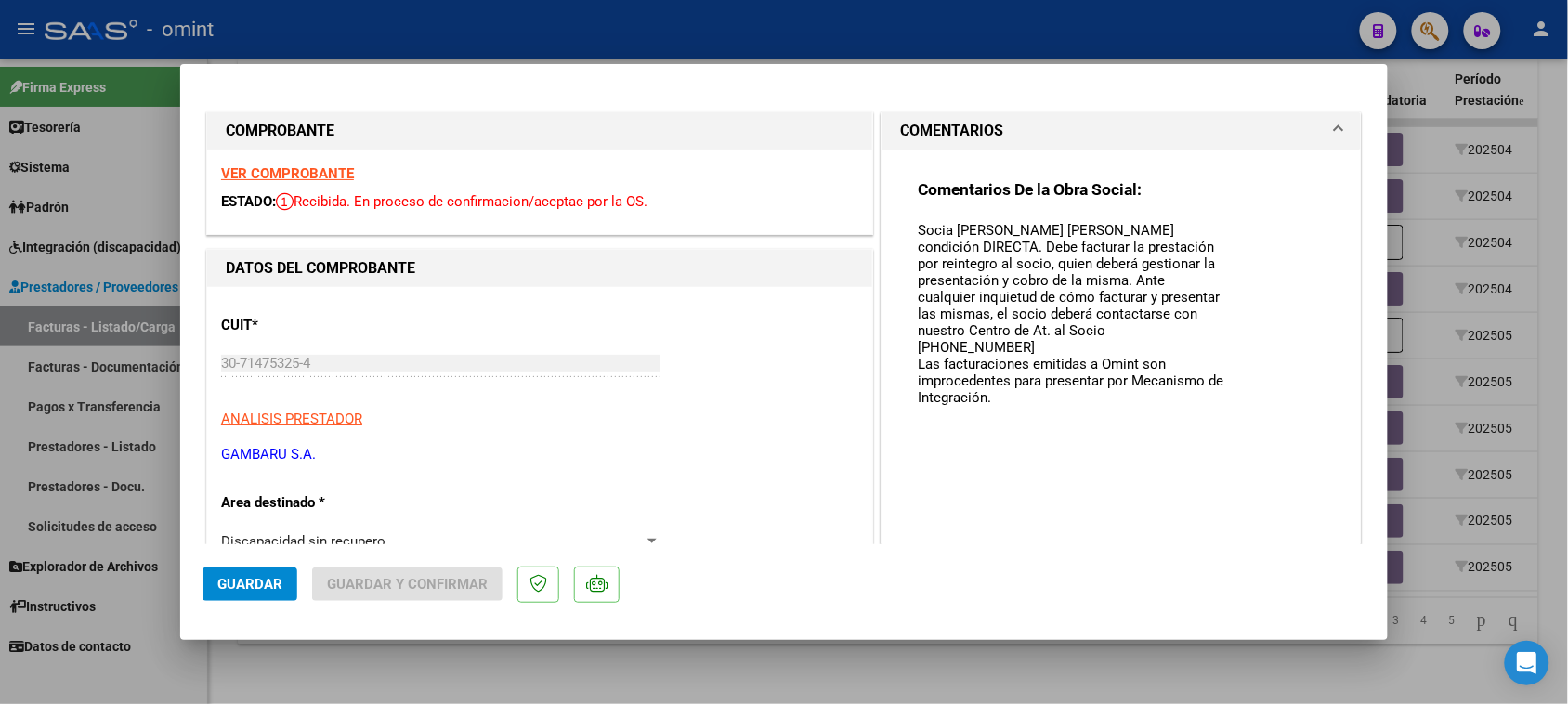
click at [61, 364] on div "COMPROBANTE VER COMPROBANTE ESTADO: Recibida. En proceso de confirmacion/acepta…" at bounding box center [784, 352] width 1568 height 704
click at [229, 574] on button "Guardar" at bounding box center [250, 585] width 95 height 33
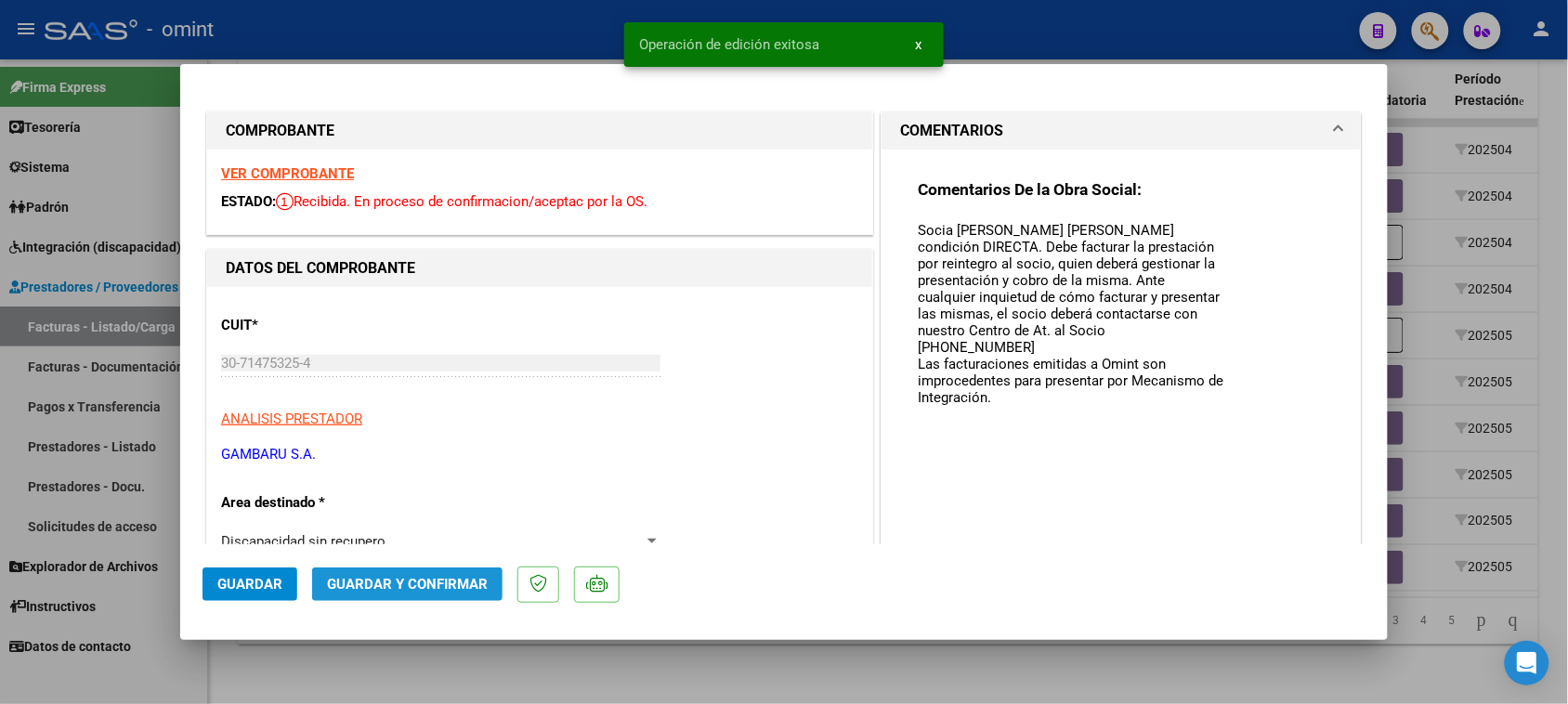
click at [439, 587] on span "Guardar y Confirmar" at bounding box center [408, 584] width 161 height 17
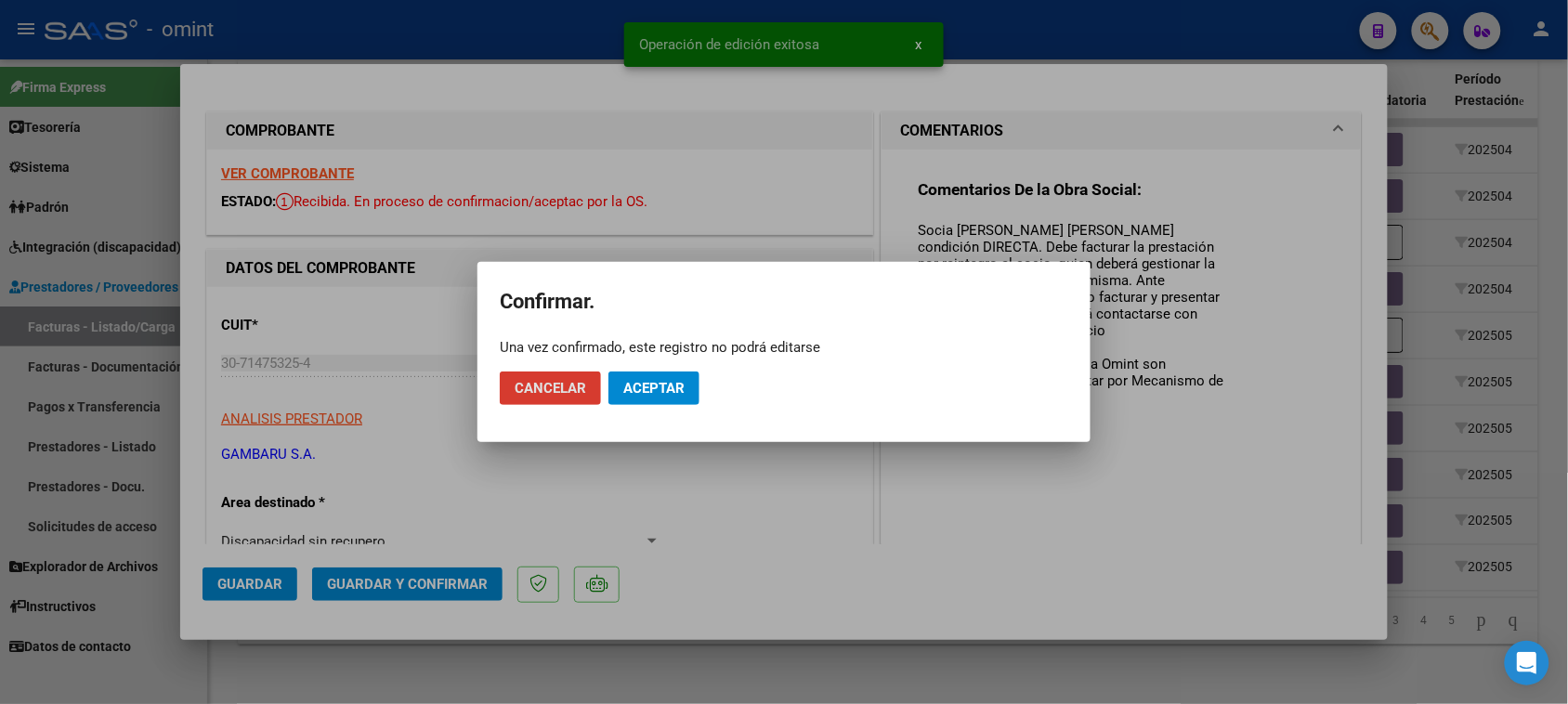
drag, startPoint x: 679, startPoint y: 392, endPoint x: 444, endPoint y: 460, distance: 244.6
click at [676, 393] on span "Aceptar" at bounding box center [653, 387] width 61 height 17
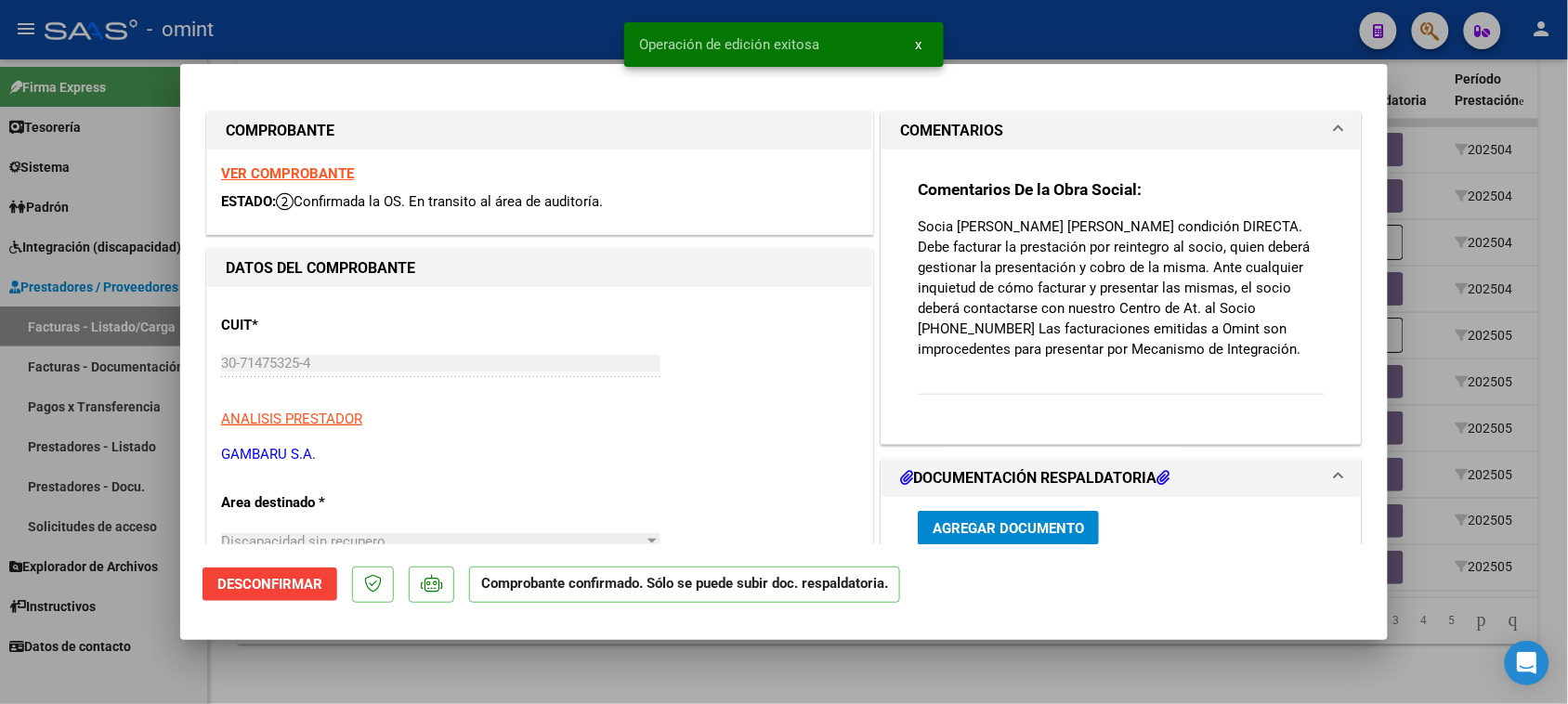
type input "$ 0,00"
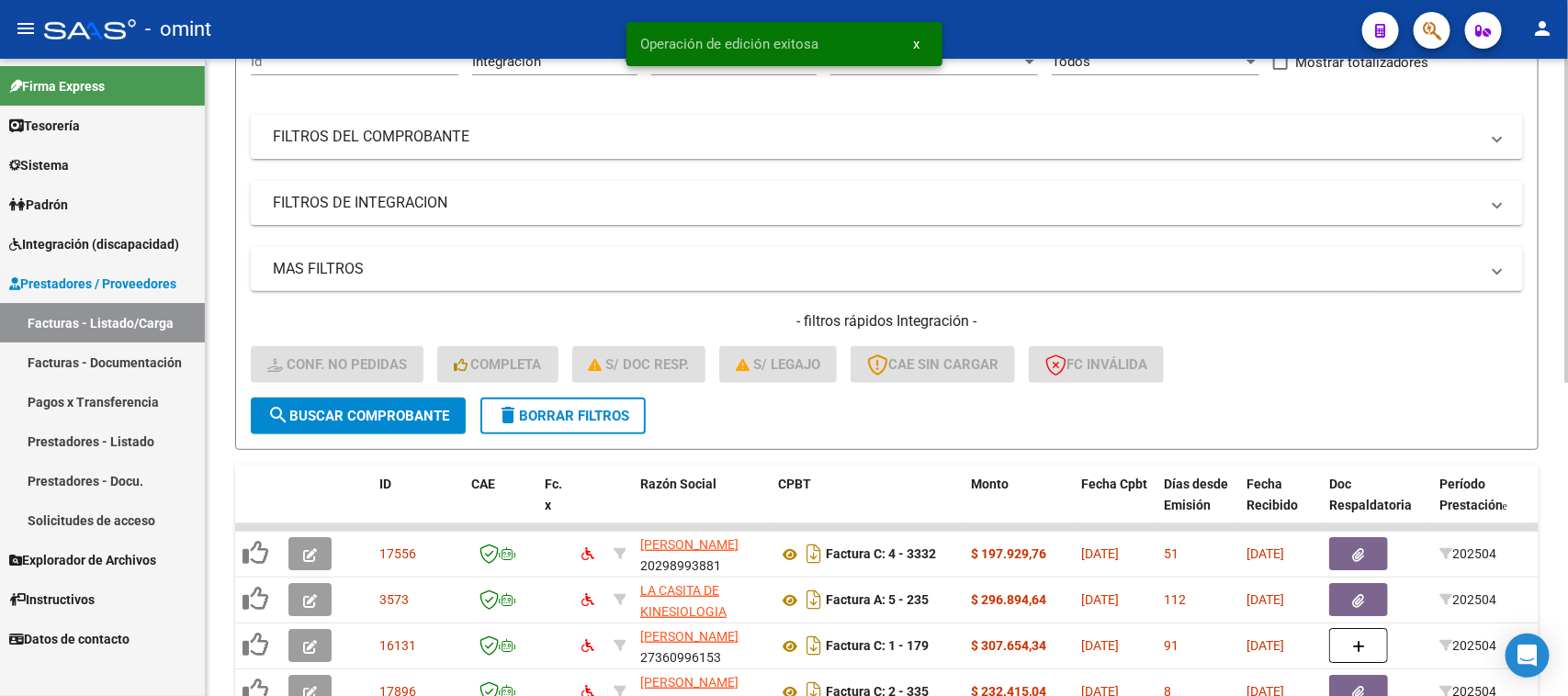
scroll to position [158, 0]
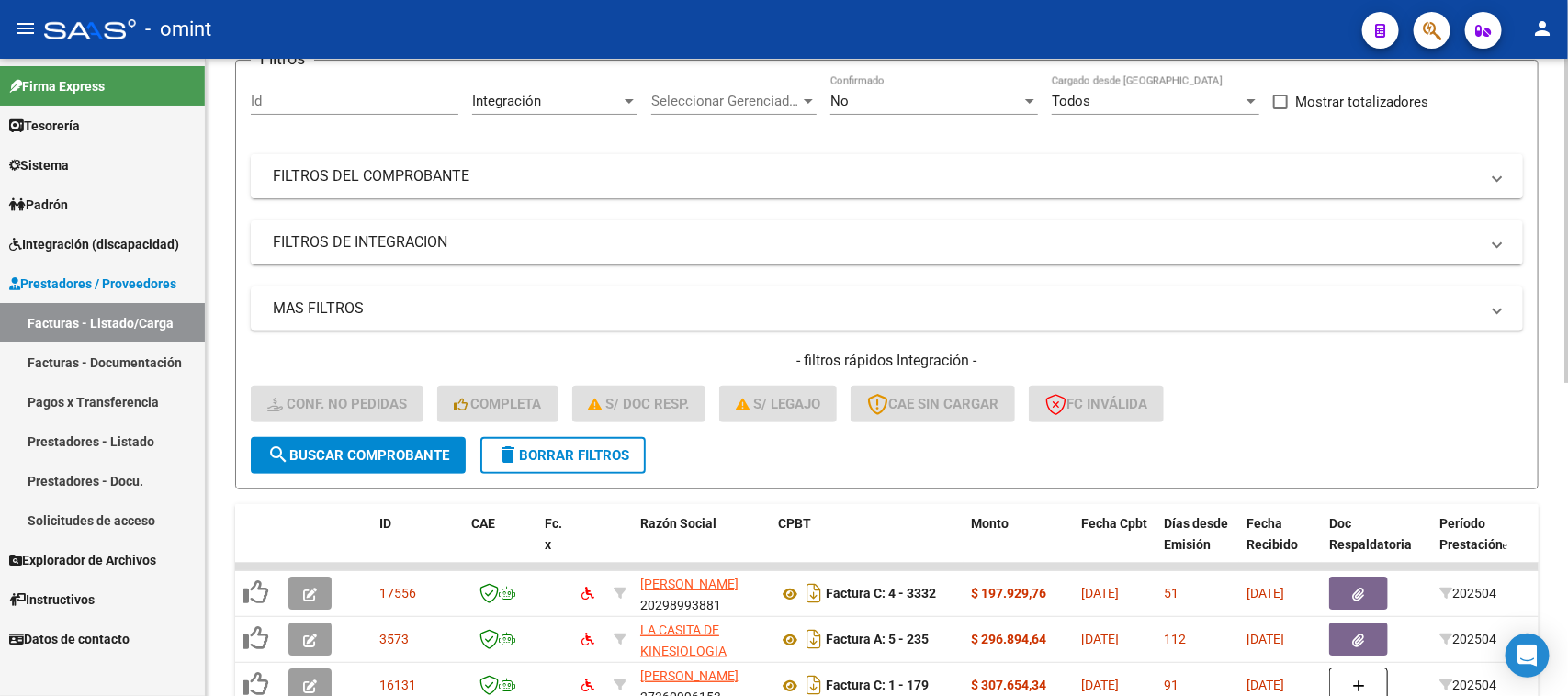
click at [667, 166] on mat-panel-title "FILTROS DEL COMPROBANTE" at bounding box center [876, 176] width 1206 height 20
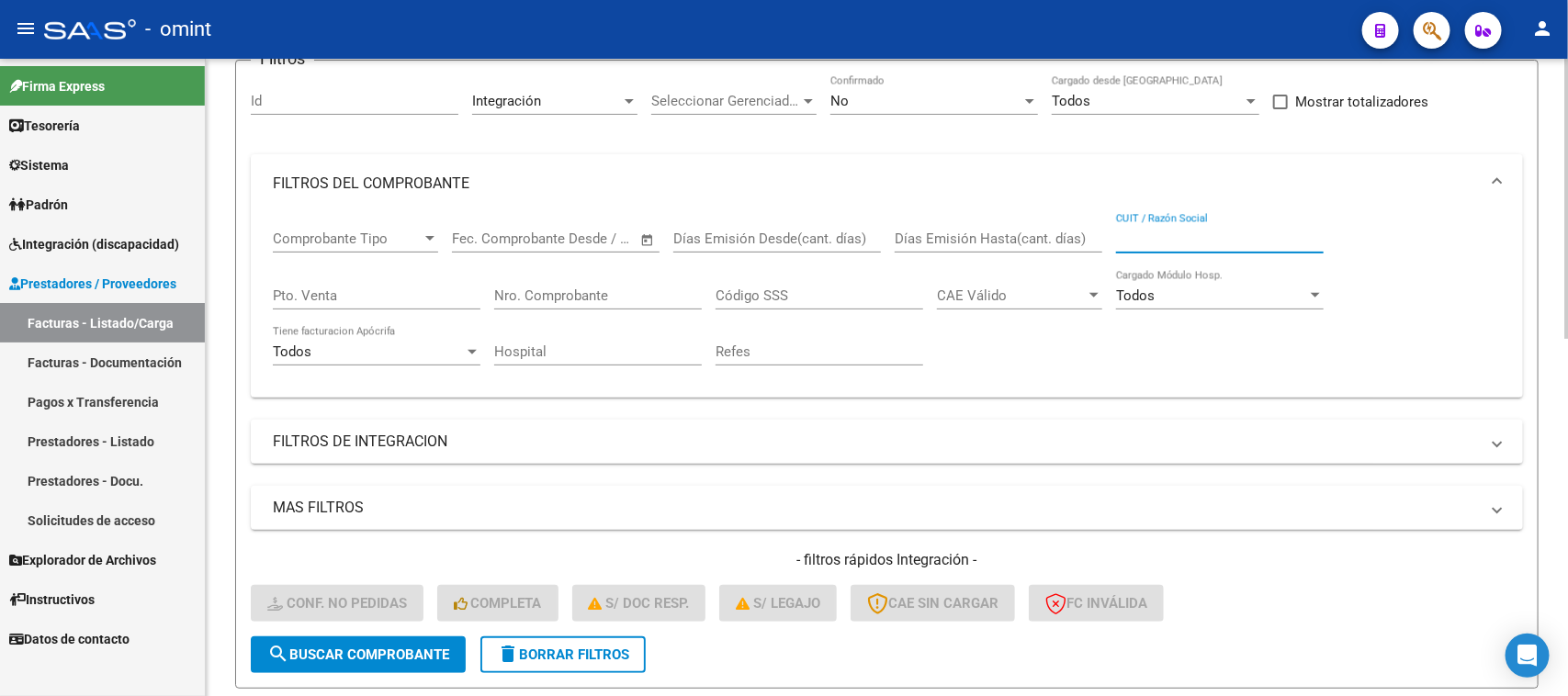
click at [1183, 232] on input "CUIT / Razón Social" at bounding box center [1220, 238] width 207 height 16
paste input "30-71475325-4"
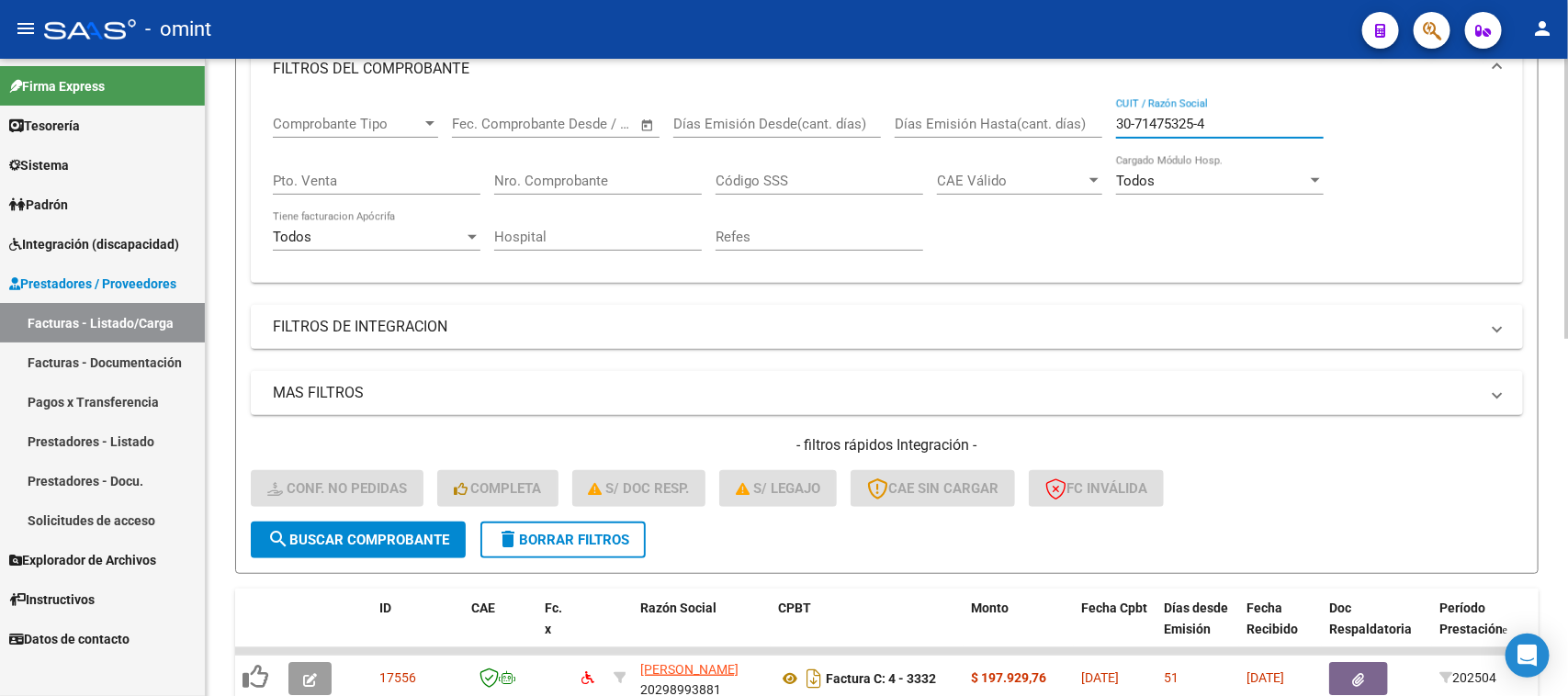
click at [422, 544] on button "search Buscar Comprobante" at bounding box center [358, 540] width 215 height 36
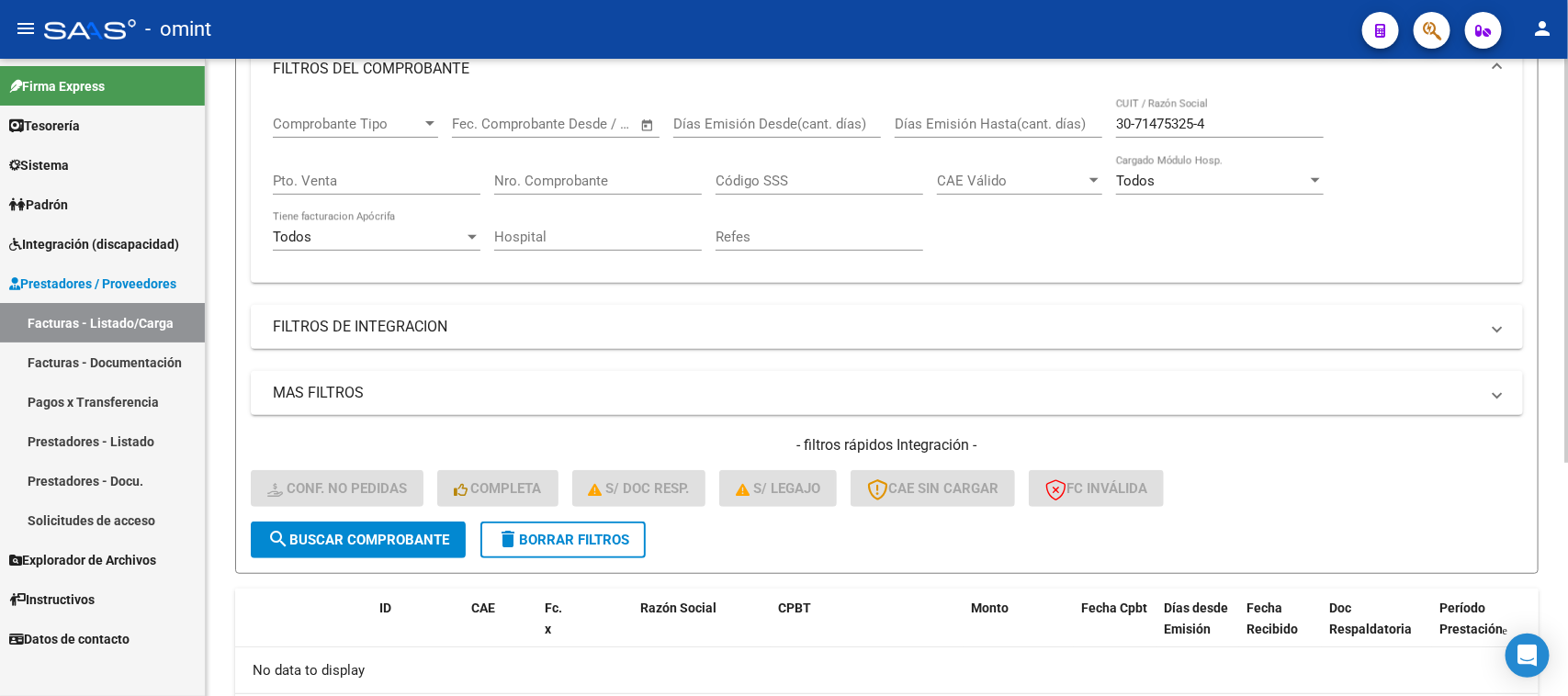
click at [1137, 122] on input "30-71475325-4" at bounding box center [1220, 124] width 207 height 16
click at [1201, 117] on input "3071475325-4" at bounding box center [1220, 124] width 207 height 16
type input "30714753254"
click at [414, 532] on span "search Buscar Comprobante" at bounding box center [357, 540] width 181 height 16
click at [559, 532] on span "delete Borrar Filtros" at bounding box center [564, 540] width 133 height 16
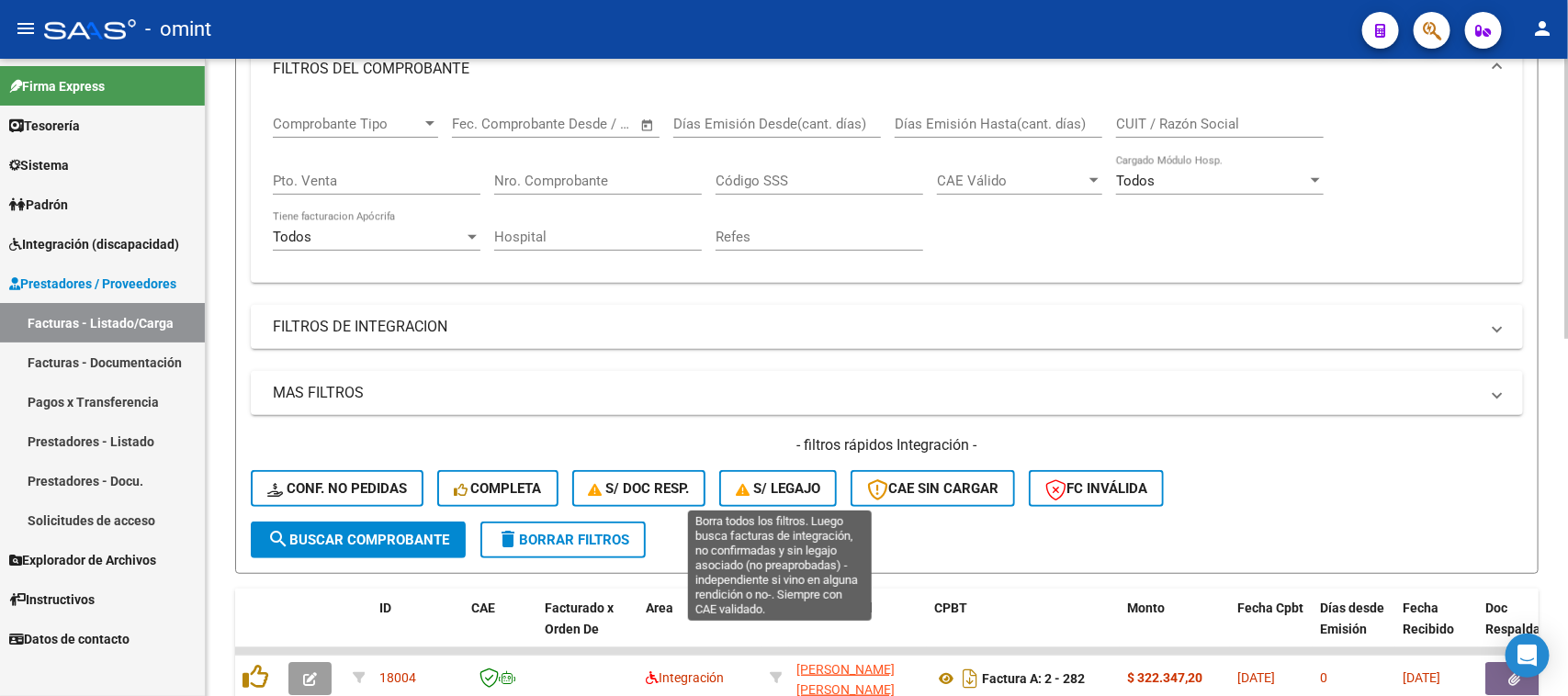
drag, startPoint x: 778, startPoint y: 479, endPoint x: 769, endPoint y: 473, distance: 10.8
click at [778, 480] on span "S/ legajo" at bounding box center [778, 488] width 84 height 16
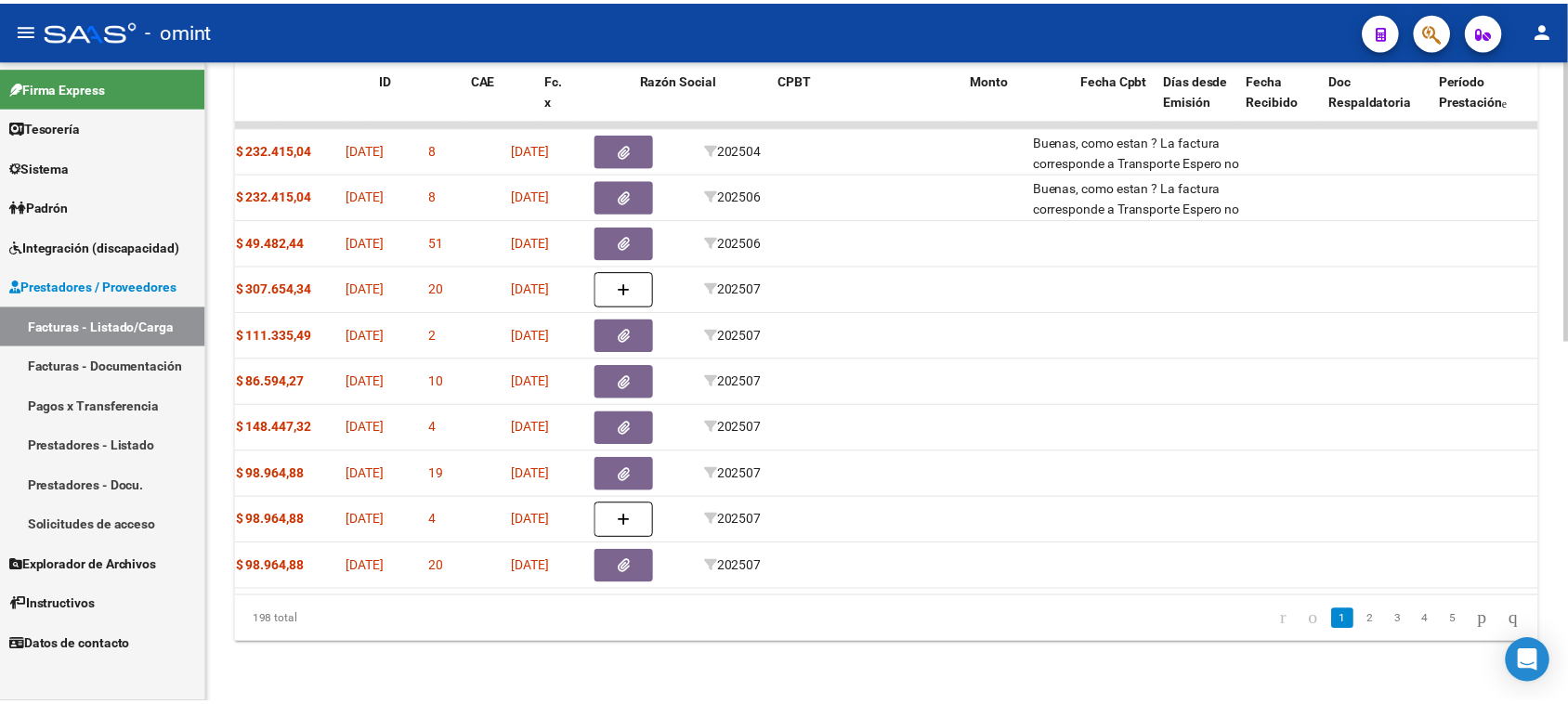
scroll to position [0, 0]
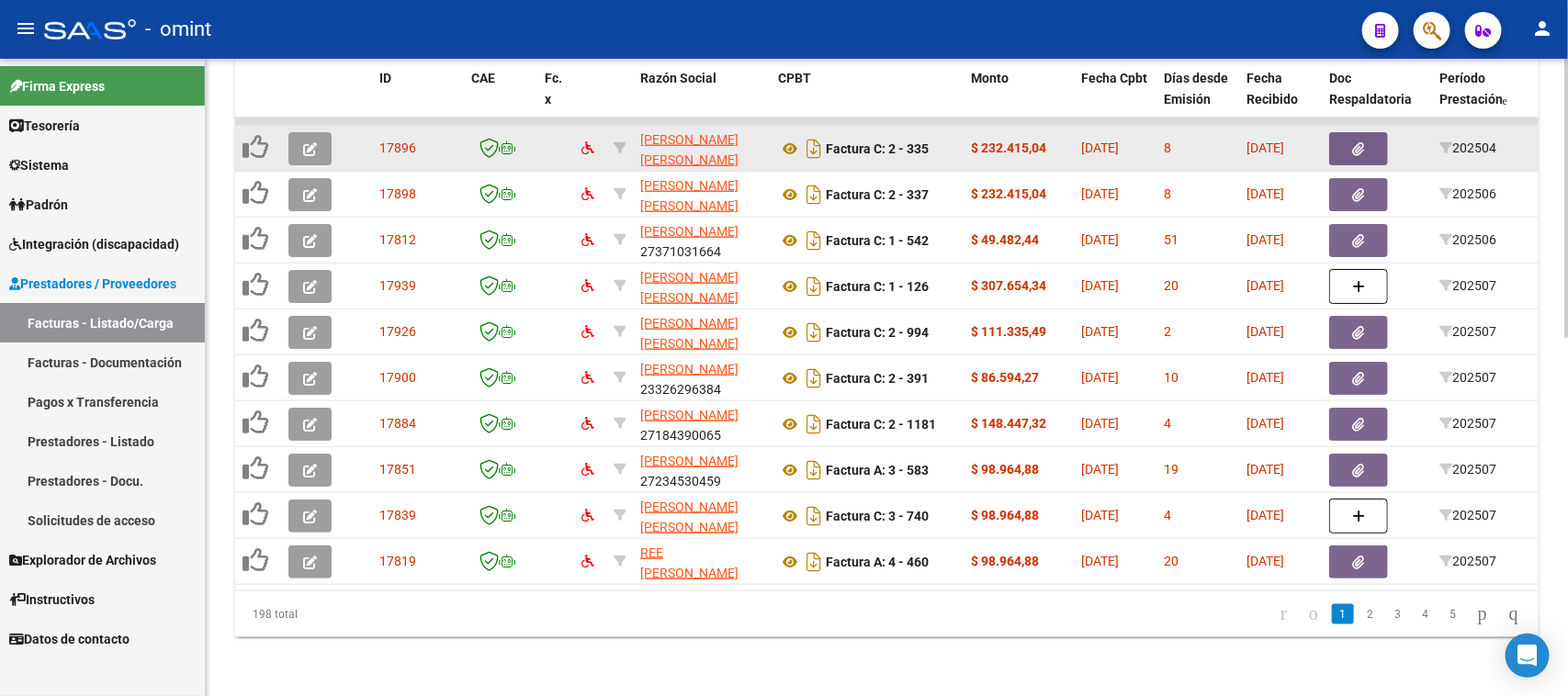
click at [309, 142] on icon "button" at bounding box center [310, 149] width 13 height 13
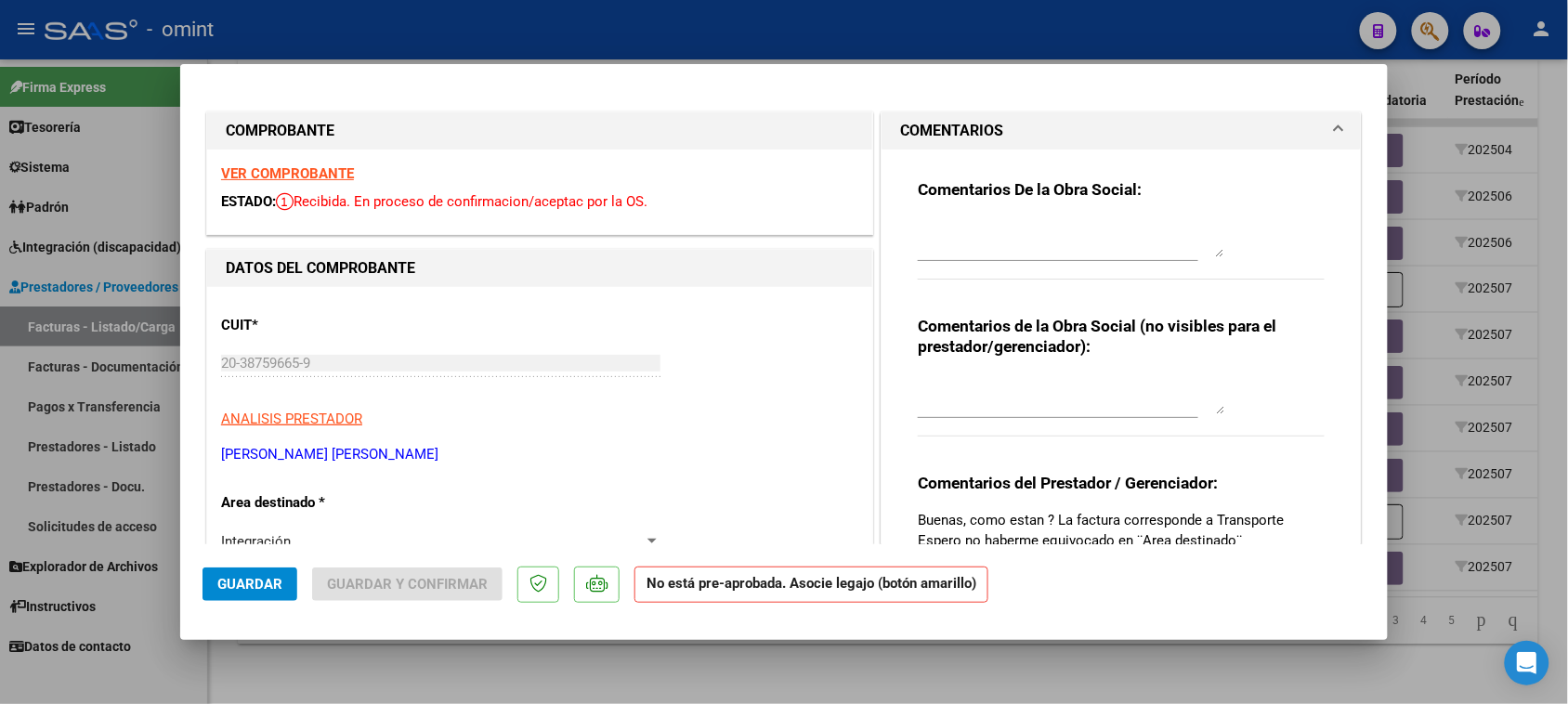
click at [310, 175] on strong "VER COMPROBANTE" at bounding box center [287, 173] width 133 height 17
click at [972, 229] on textarea at bounding box center [1071, 239] width 307 height 37
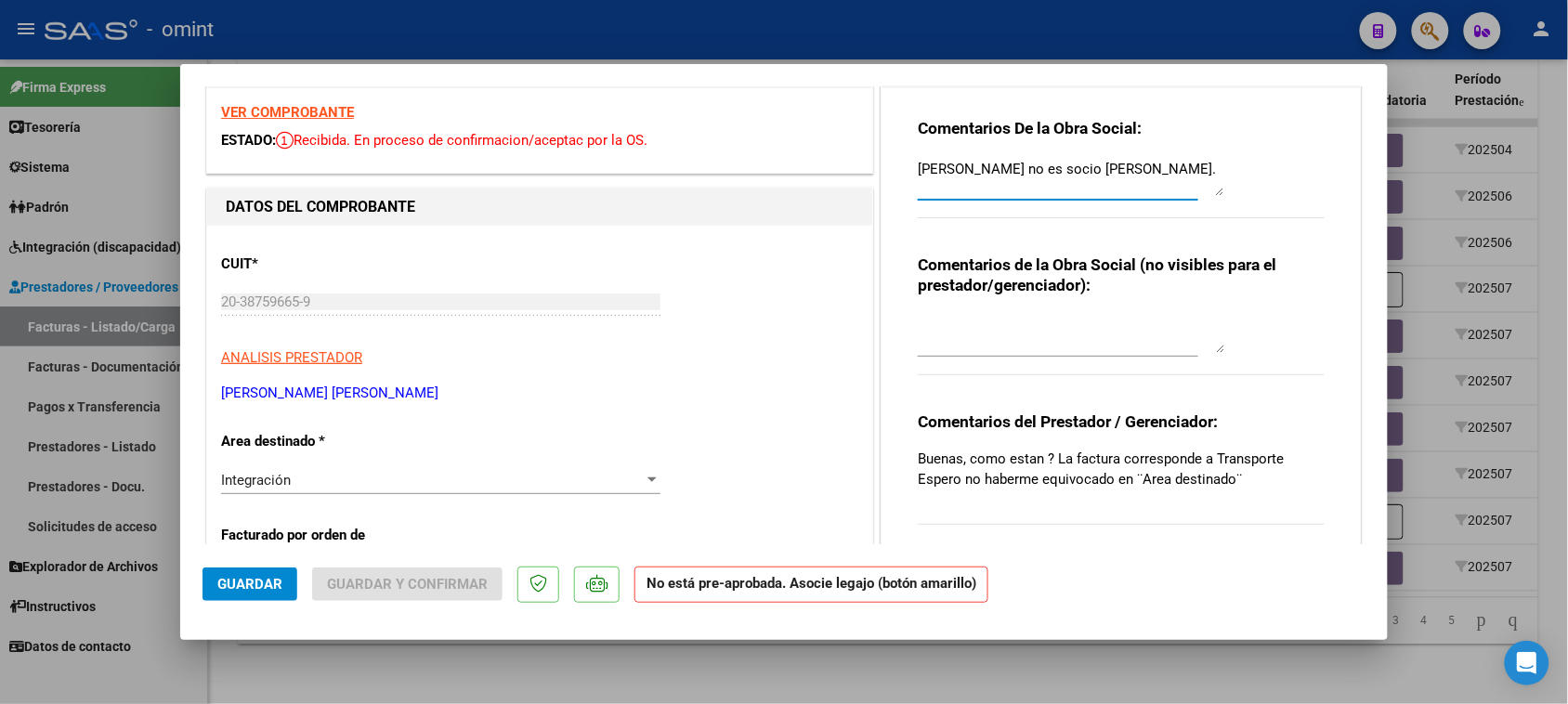
scroll to position [117, 0]
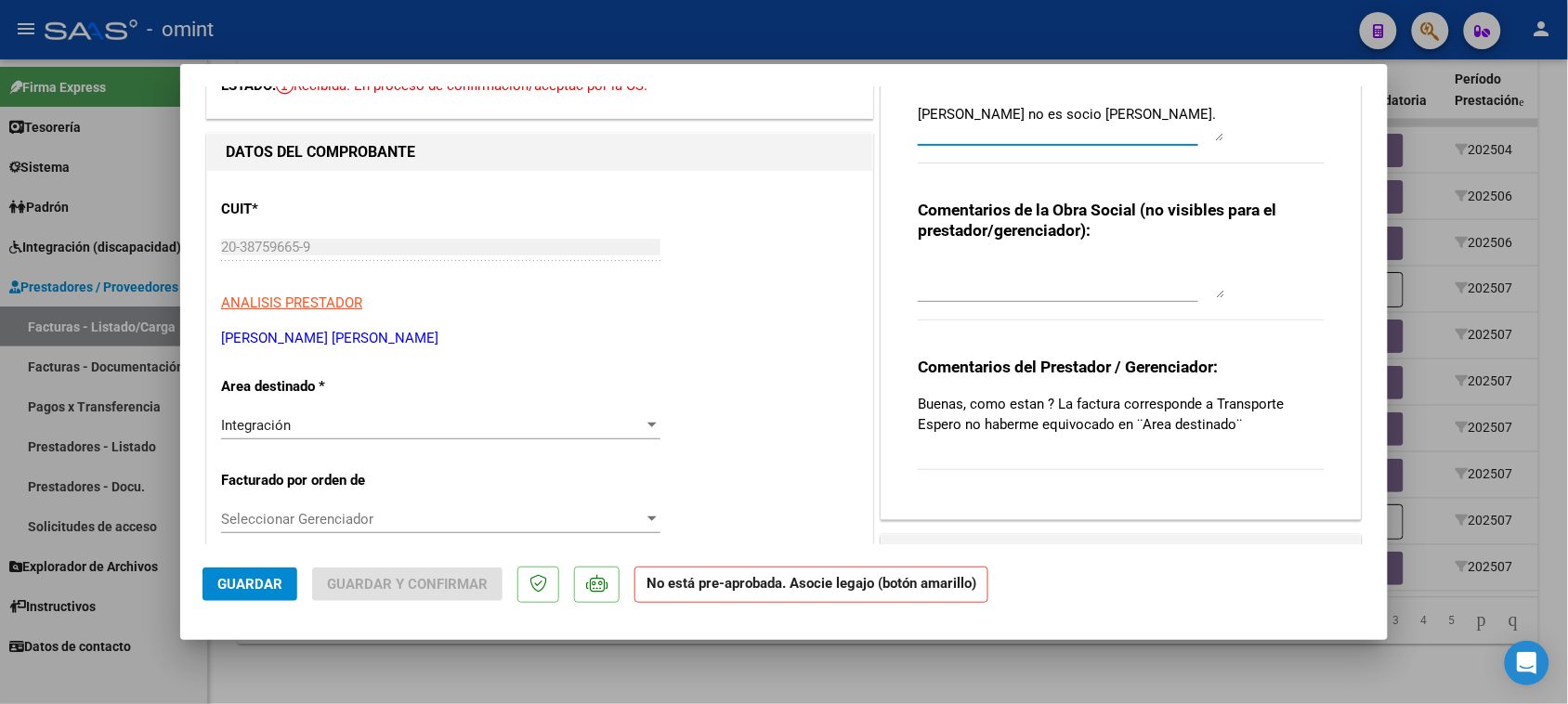
type textarea "[PERSON_NAME] no es socio [PERSON_NAME]."
click at [335, 443] on div "Integración Seleccionar Area" at bounding box center [441, 434] width 440 height 46
click at [334, 439] on div "Integración Seleccionar Area" at bounding box center [441, 425] width 440 height 28
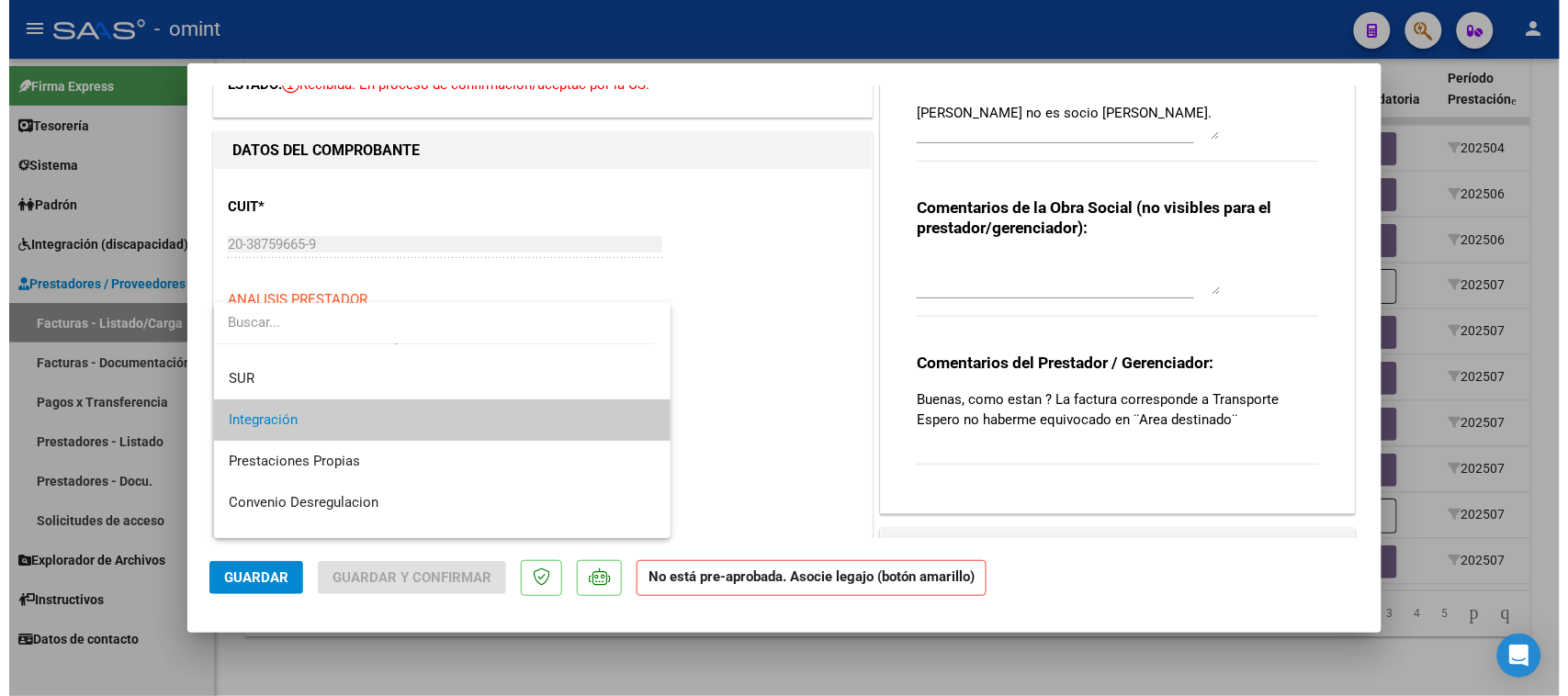
scroll to position [178, 0]
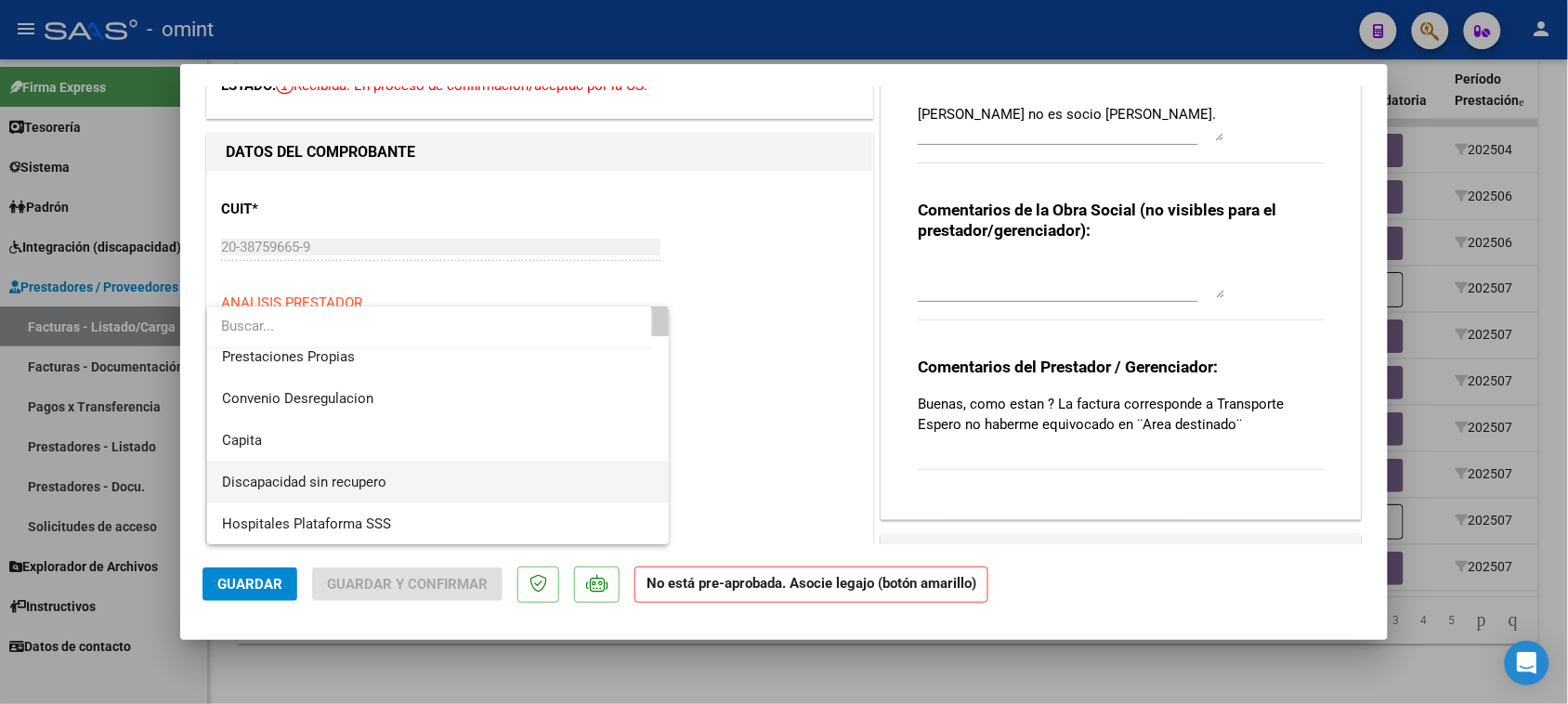
click at [333, 472] on span "Discapacidad sin recupero" at bounding box center [439, 483] width 433 height 42
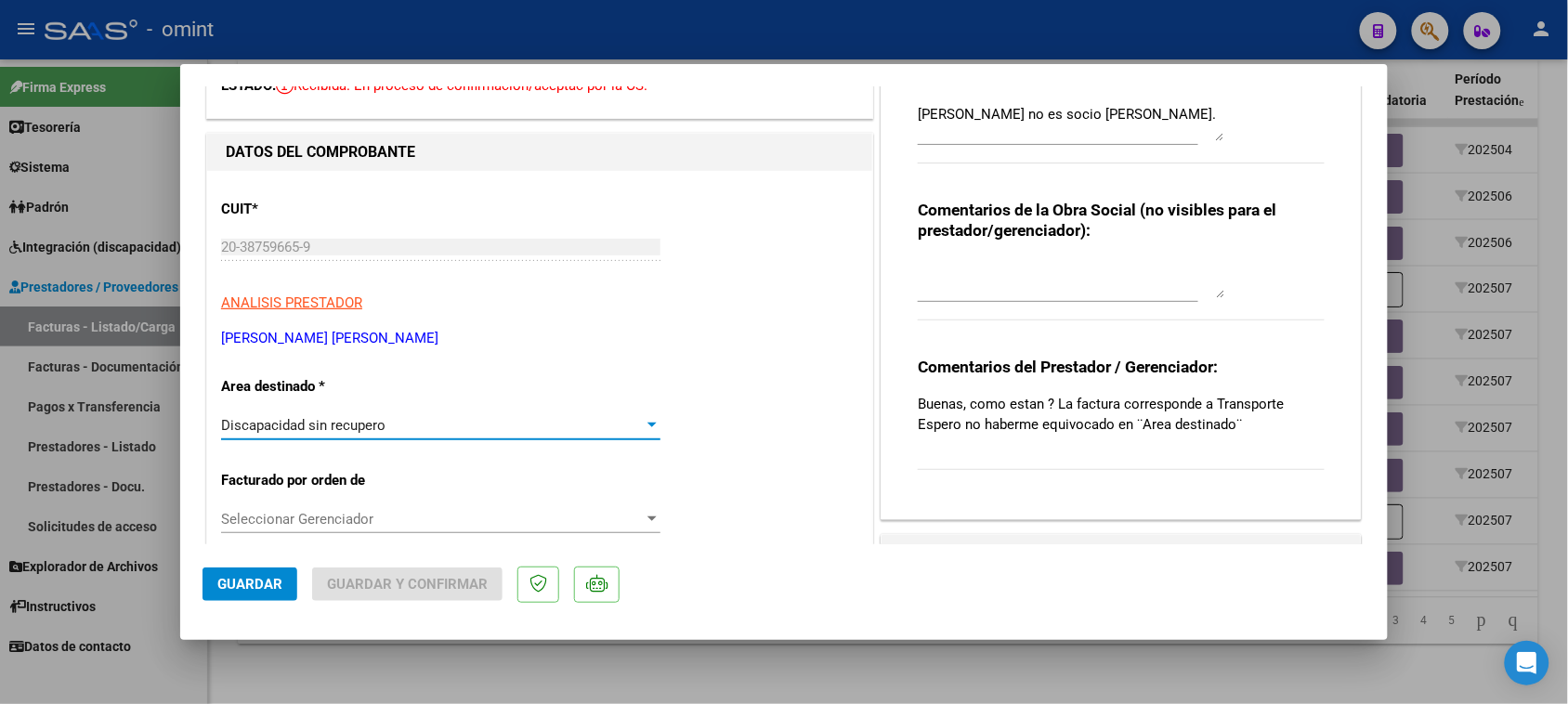
click at [240, 591] on span "Guardar" at bounding box center [250, 584] width 65 height 17
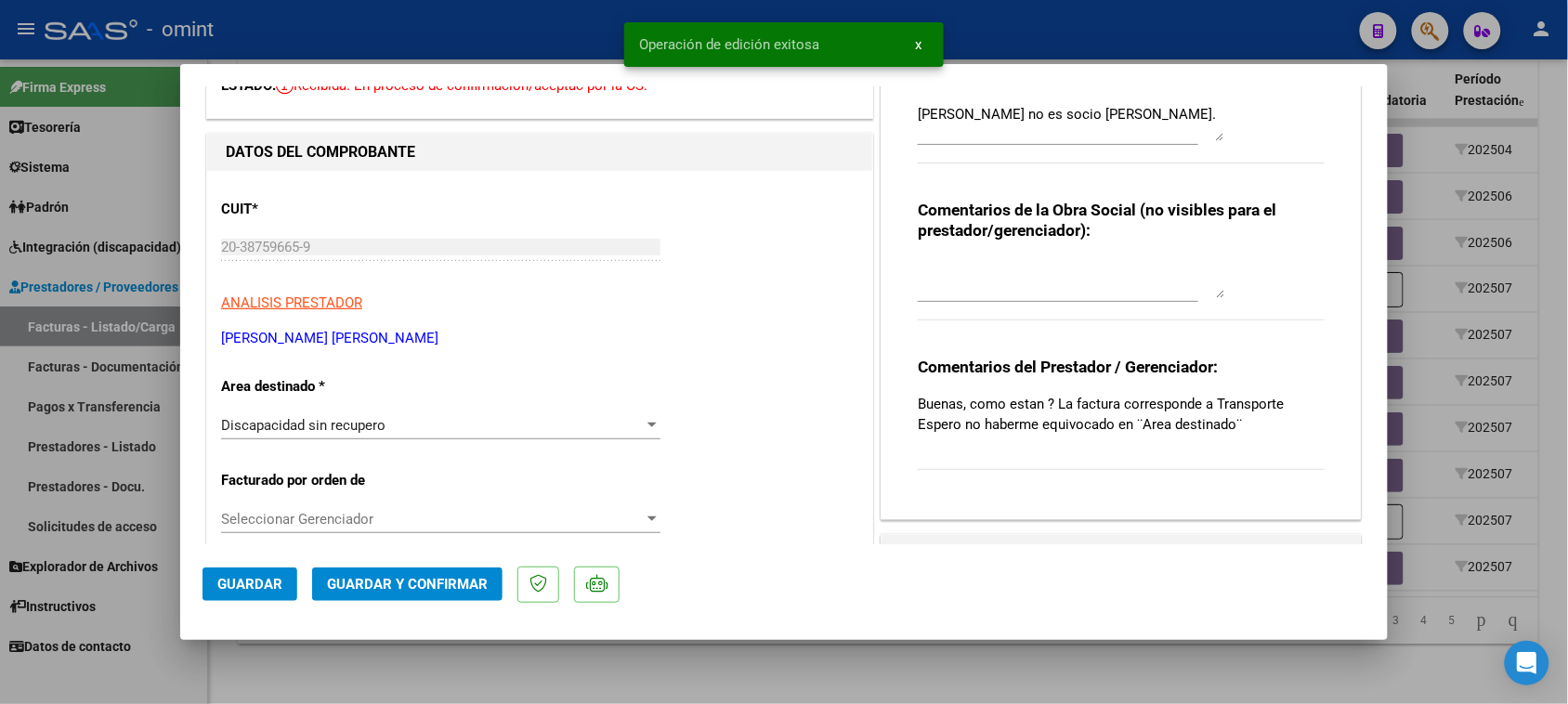
click at [392, 587] on span "Guardar y Confirmar" at bounding box center [408, 584] width 161 height 17
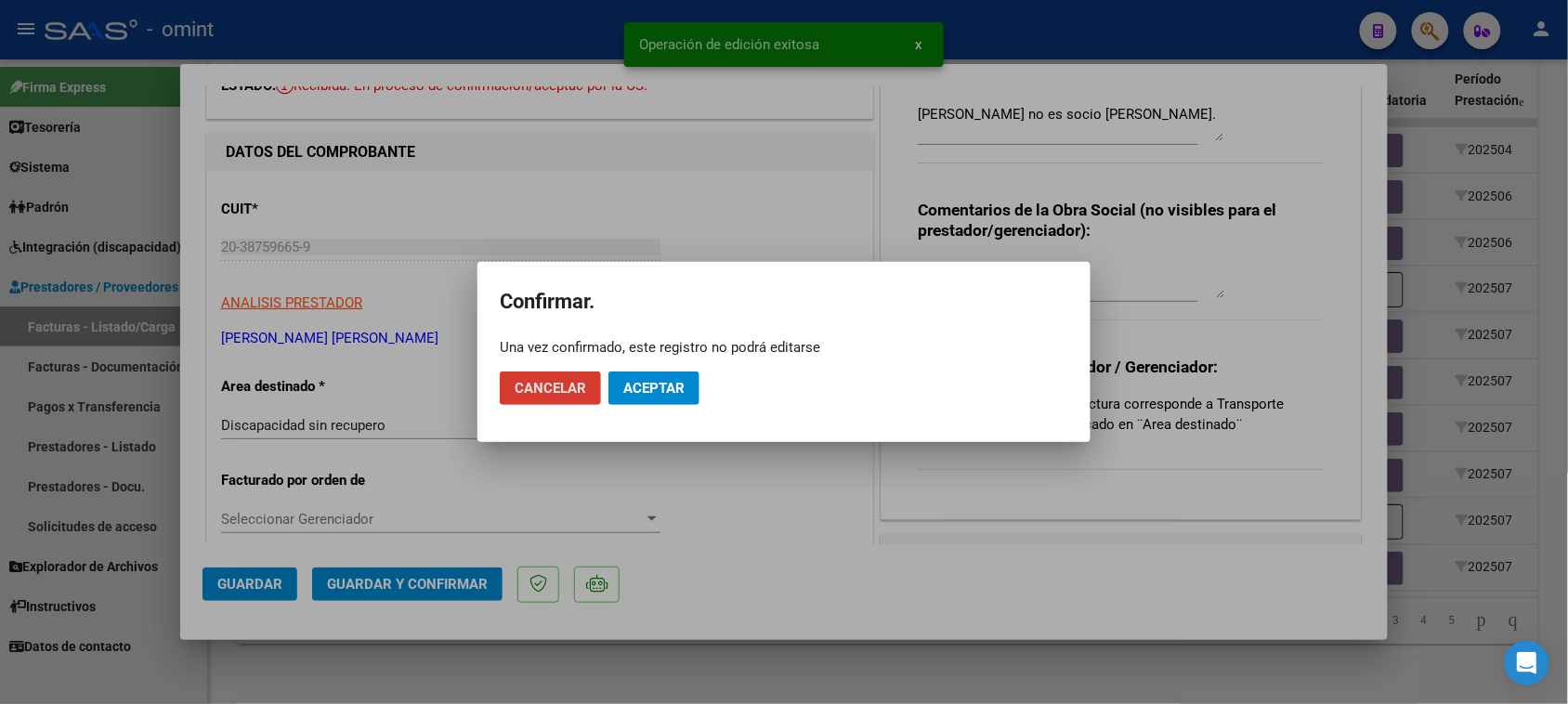
drag, startPoint x: 644, startPoint y: 386, endPoint x: 635, endPoint y: 399, distance: 15.8
click at [646, 384] on span "Aceptar" at bounding box center [653, 387] width 61 height 17
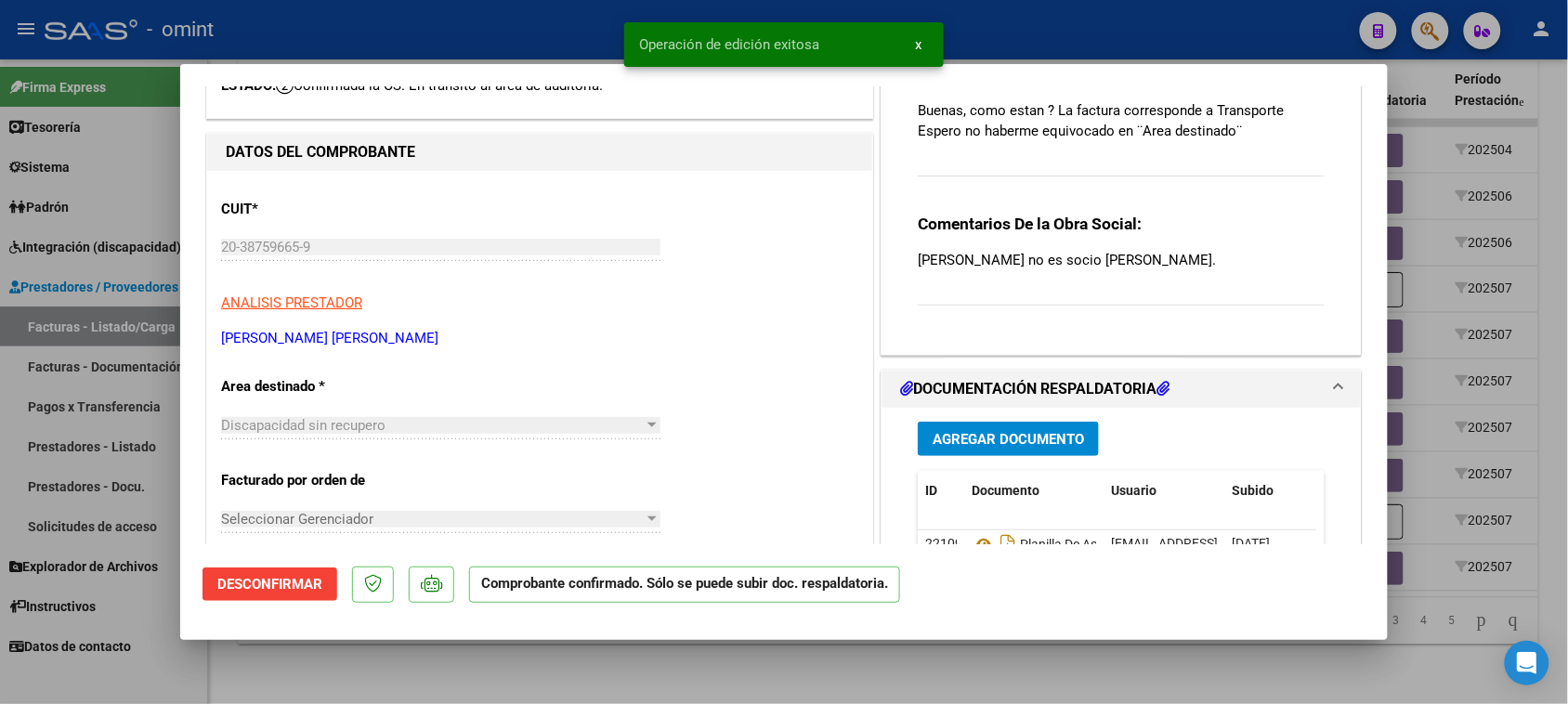
type input "$ 0,00"
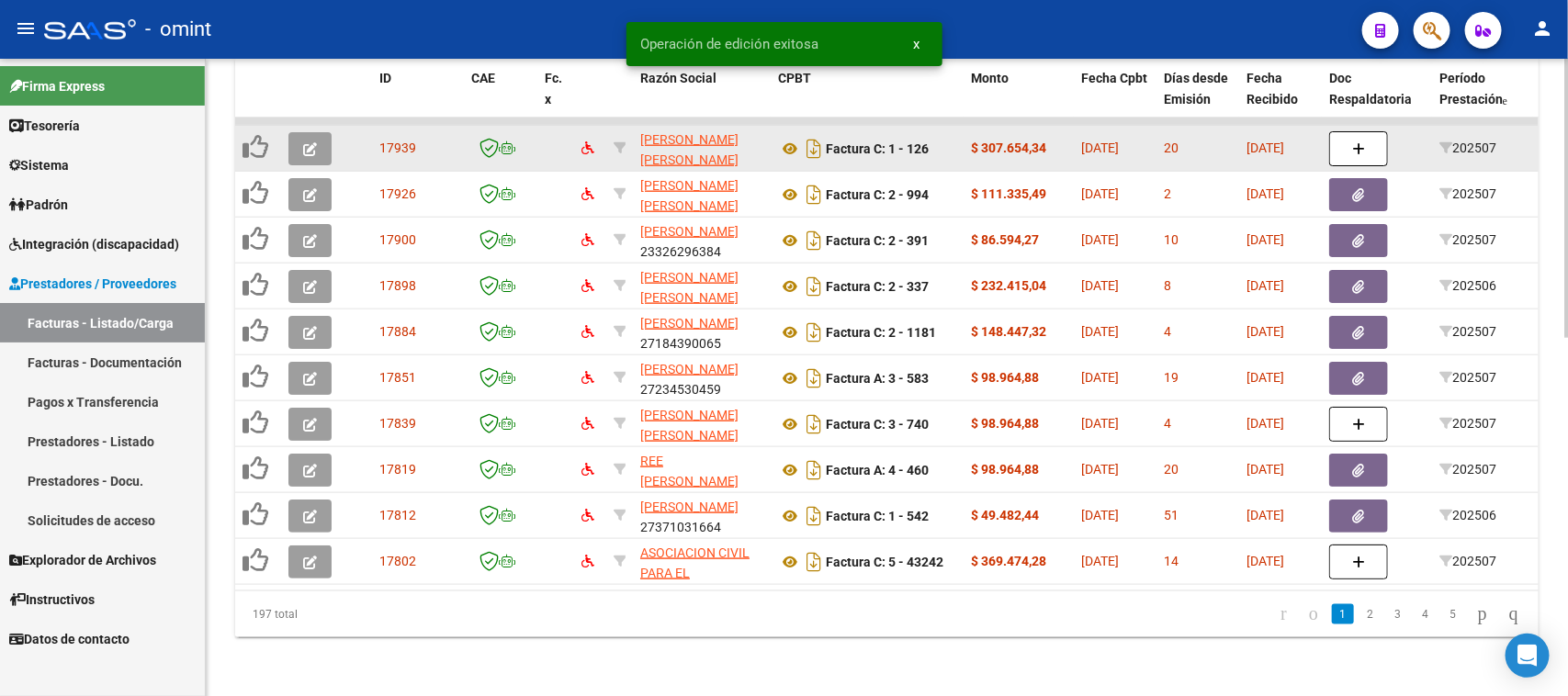
click at [301, 132] on button "button" at bounding box center [309, 149] width 43 height 33
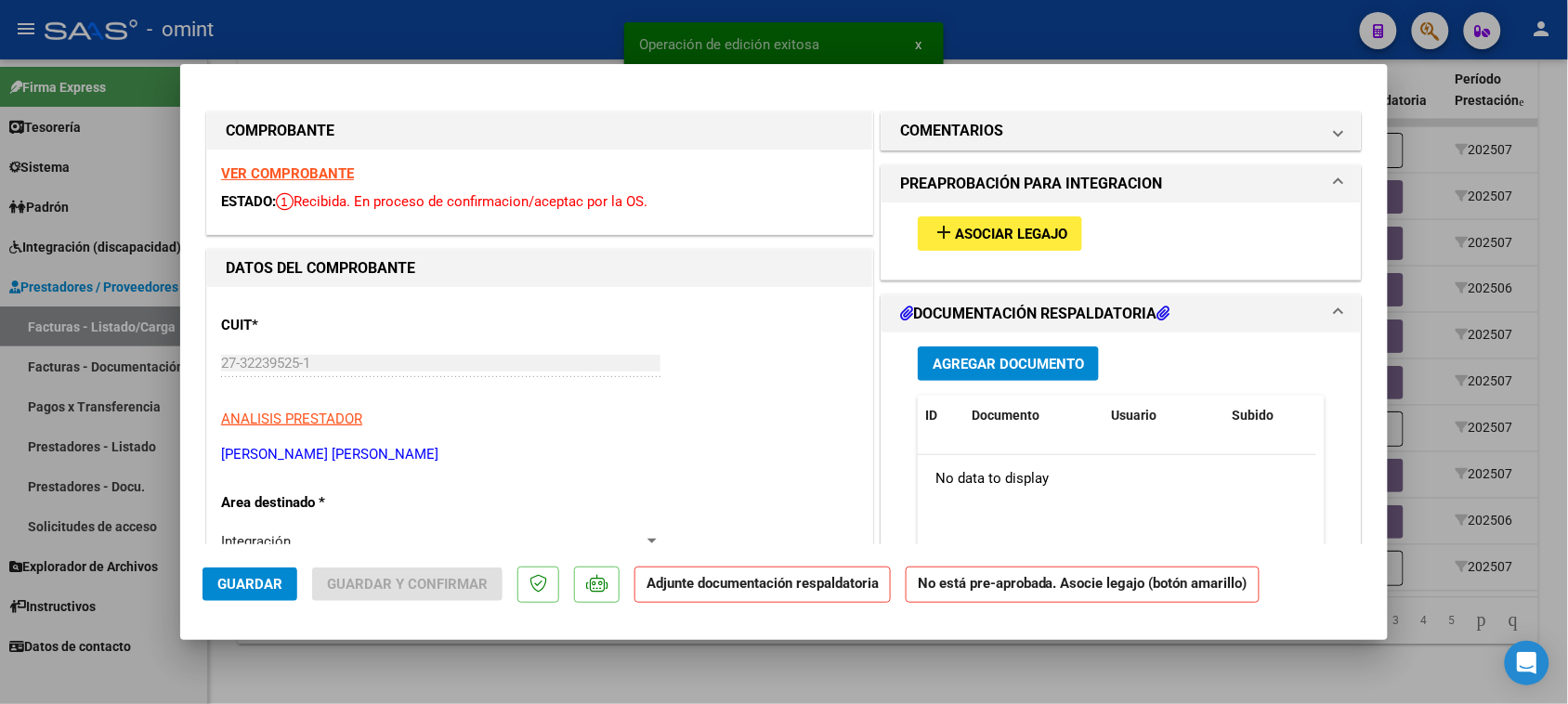
click at [286, 168] on strong "VER COMPROBANTE" at bounding box center [287, 173] width 133 height 17
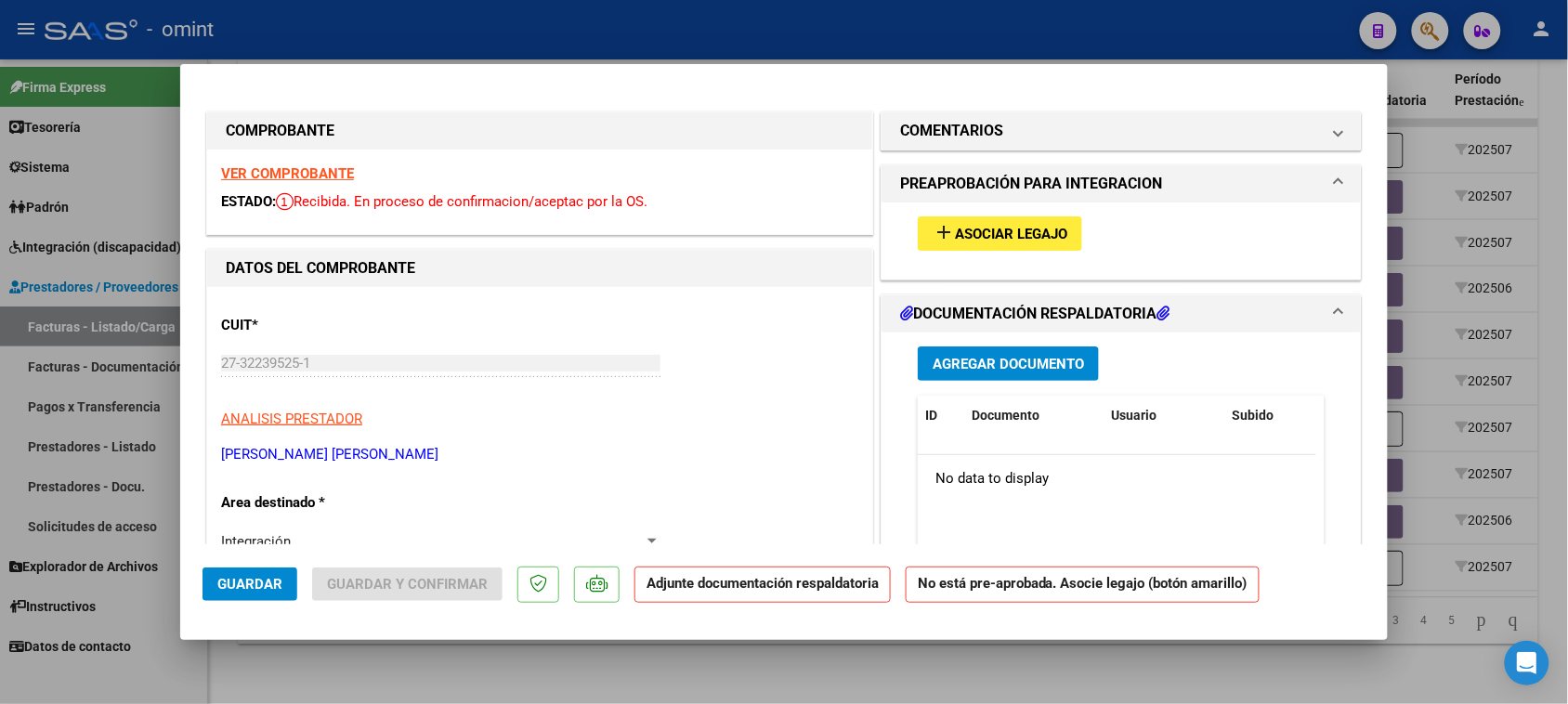
type input "$ 0,00"
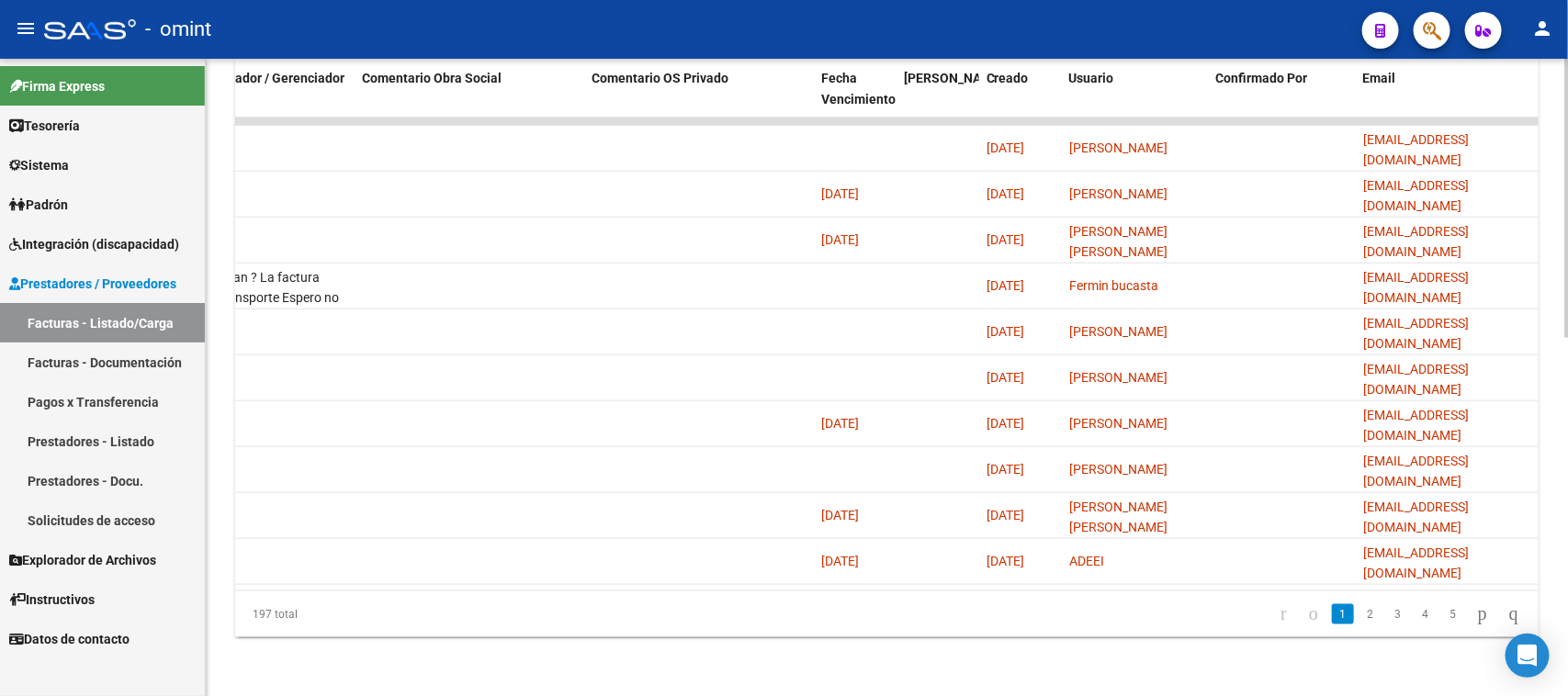
scroll to position [0, 0]
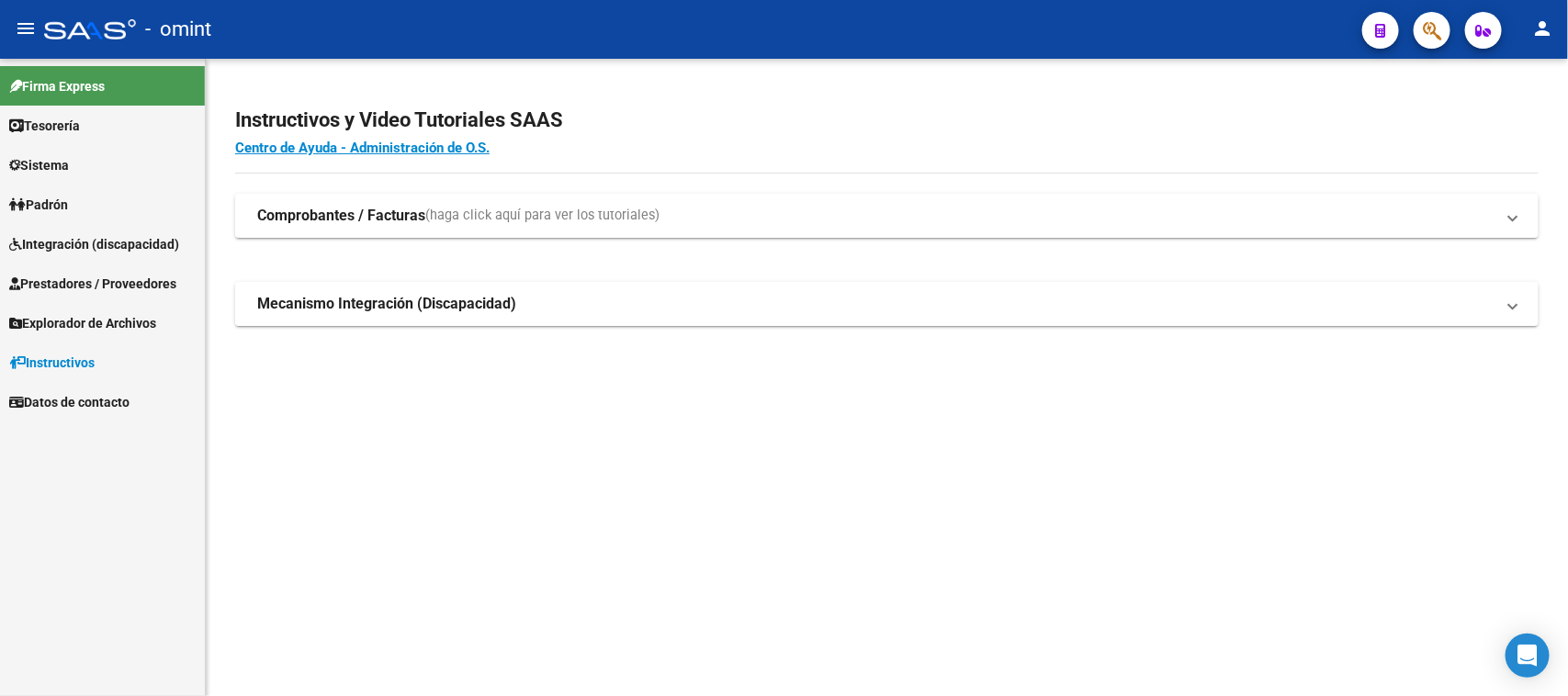
click at [147, 258] on link "Integración (discapacidad)" at bounding box center [102, 243] width 205 height 39
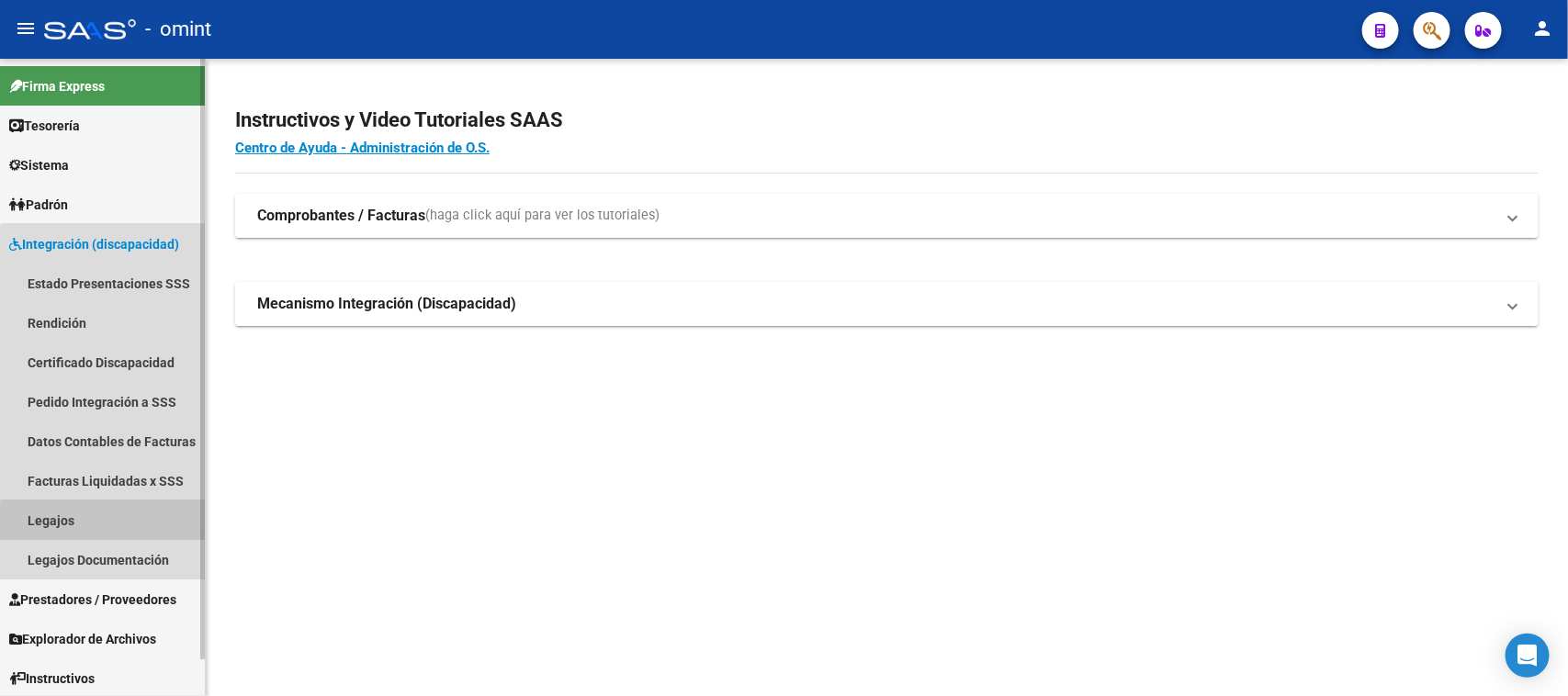
click at [108, 526] on link "Legajos" at bounding box center [102, 519] width 205 height 39
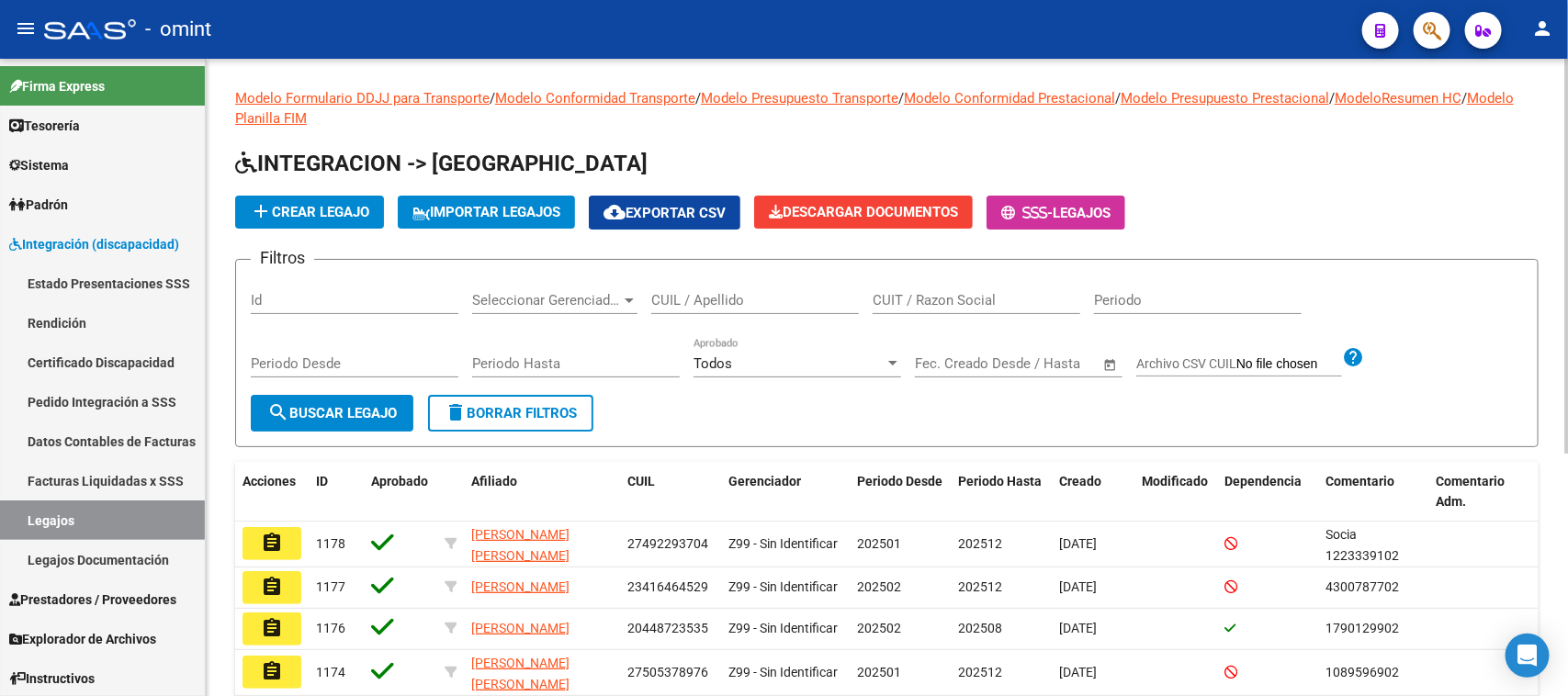
click at [843, 295] on input "CUIL / Apellido" at bounding box center [755, 300] width 207 height 16
type input "abt"
click at [396, 414] on span "search Buscar Legajo" at bounding box center [331, 413] width 130 height 16
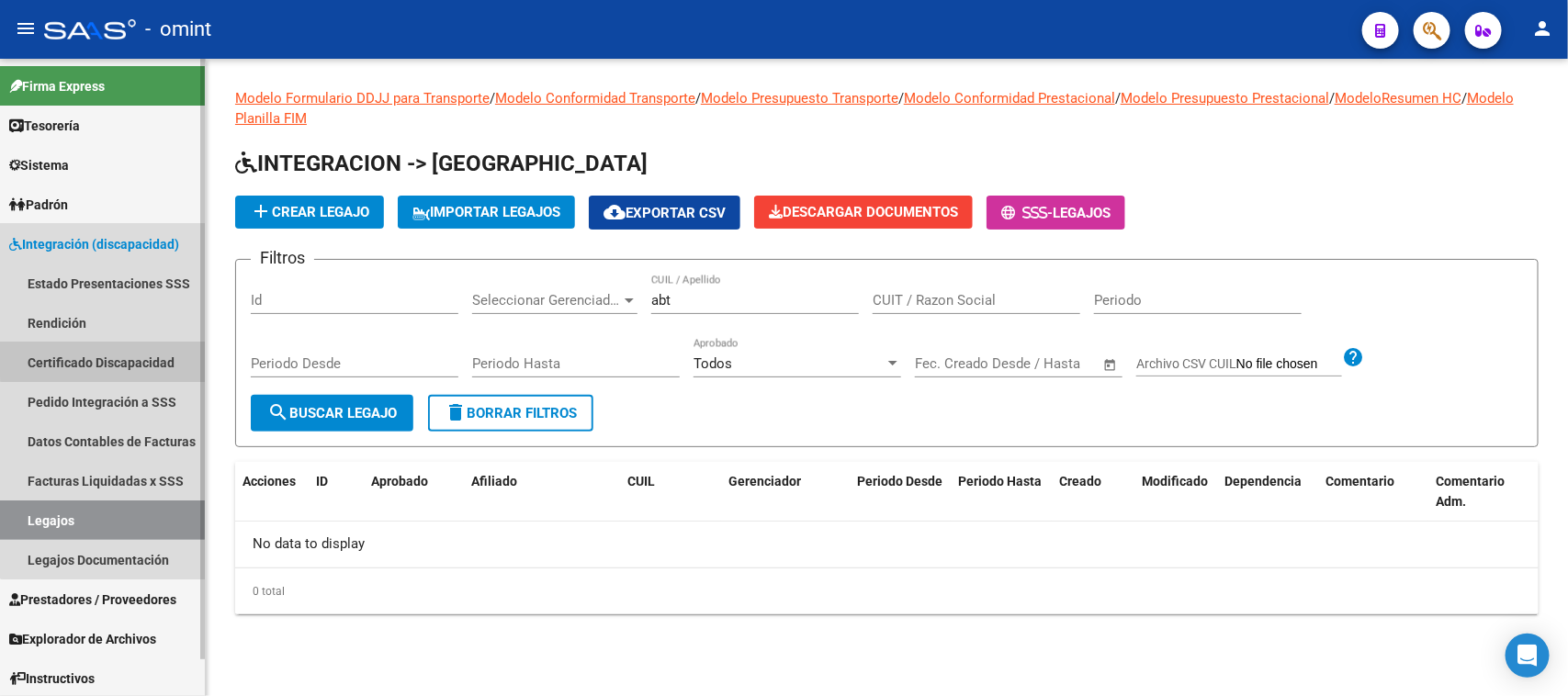
click at [120, 351] on link "Certificado Discapacidad" at bounding box center [102, 362] width 205 height 39
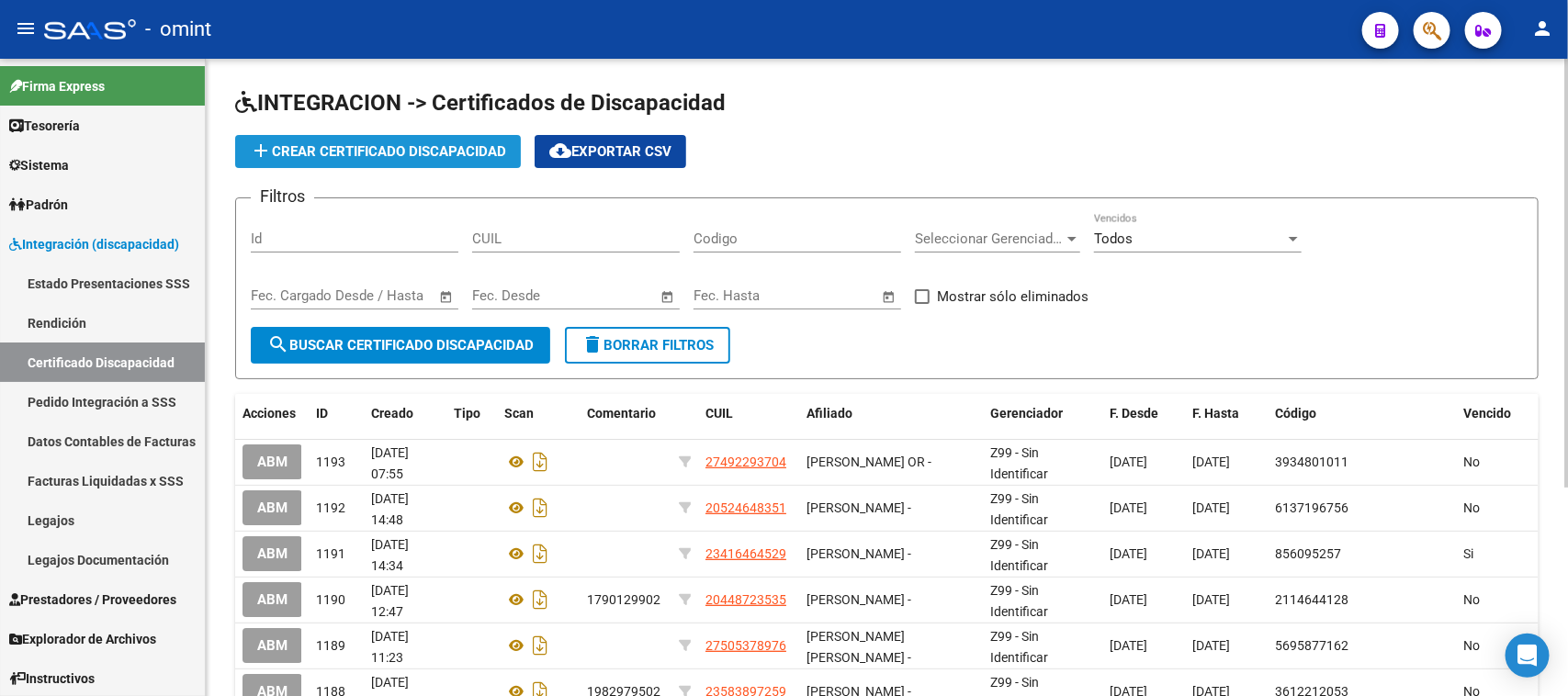
click at [484, 161] on button "add Crear Certificado Discapacidad" at bounding box center [378, 152] width 286 height 33
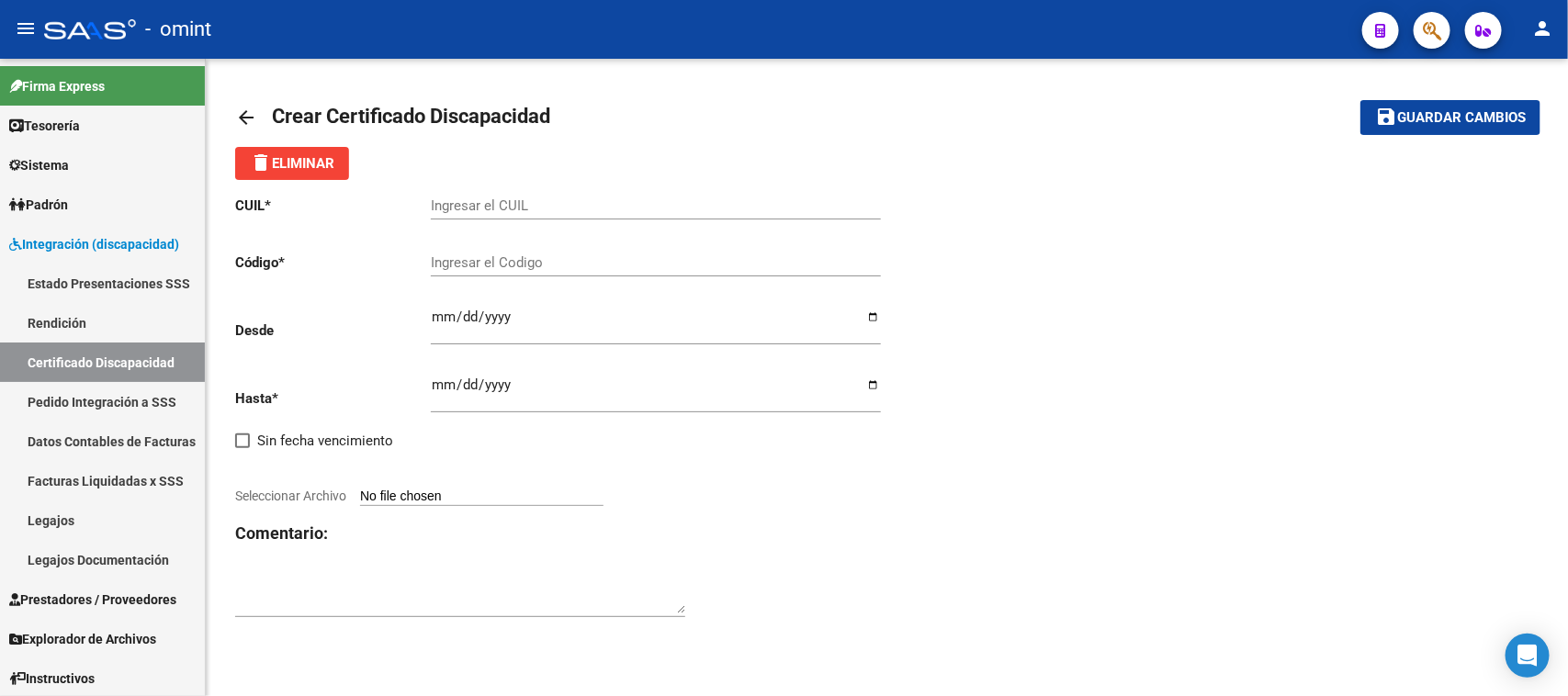
click at [524, 274] on div "Ingresar el Codigo" at bounding box center [656, 256] width 450 height 39
click at [524, 267] on input "Ingresar el Codigo" at bounding box center [656, 262] width 450 height 16
paste input "3502640269"
type input "3502640269"
click at [518, 201] on input "Ingresar el CUIL" at bounding box center [656, 205] width 450 height 16
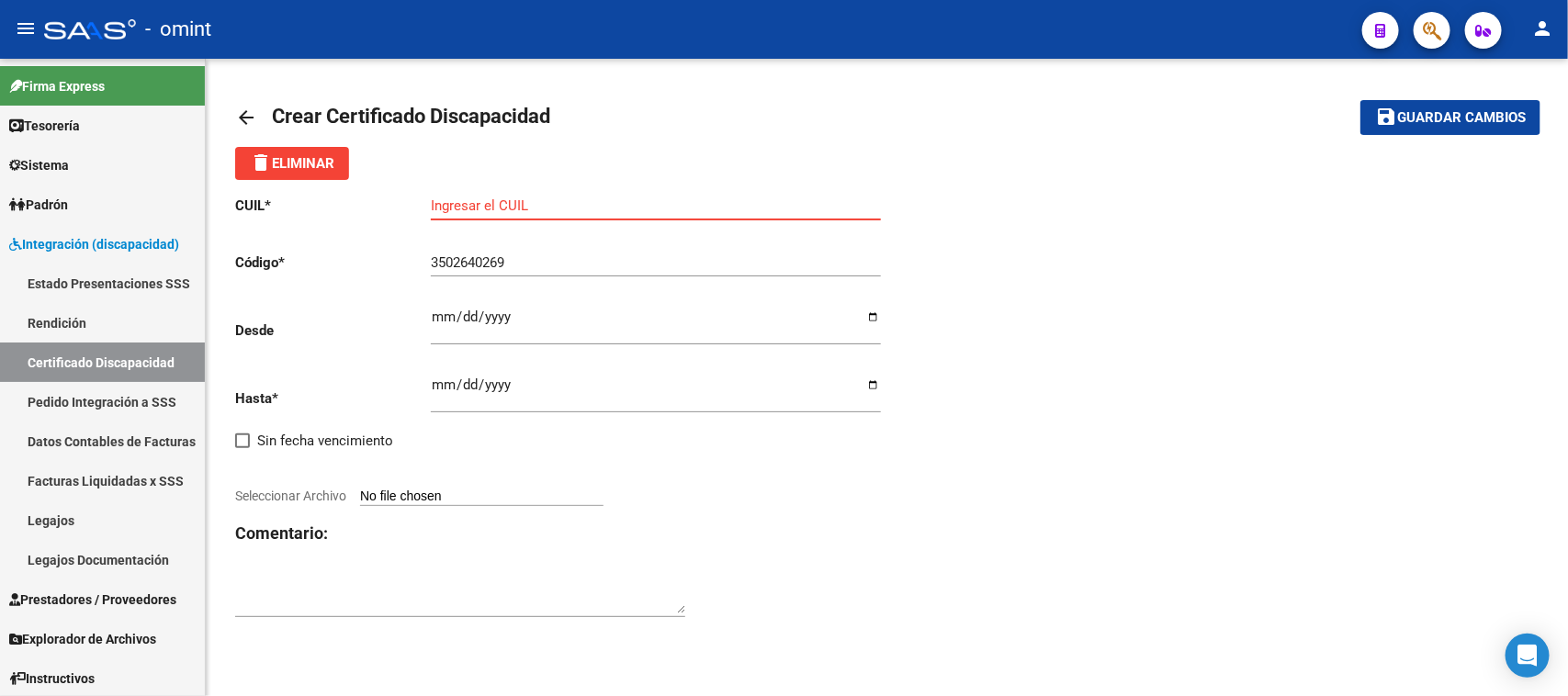
paste input "27-52907073-5"
type input "27-52907073-5"
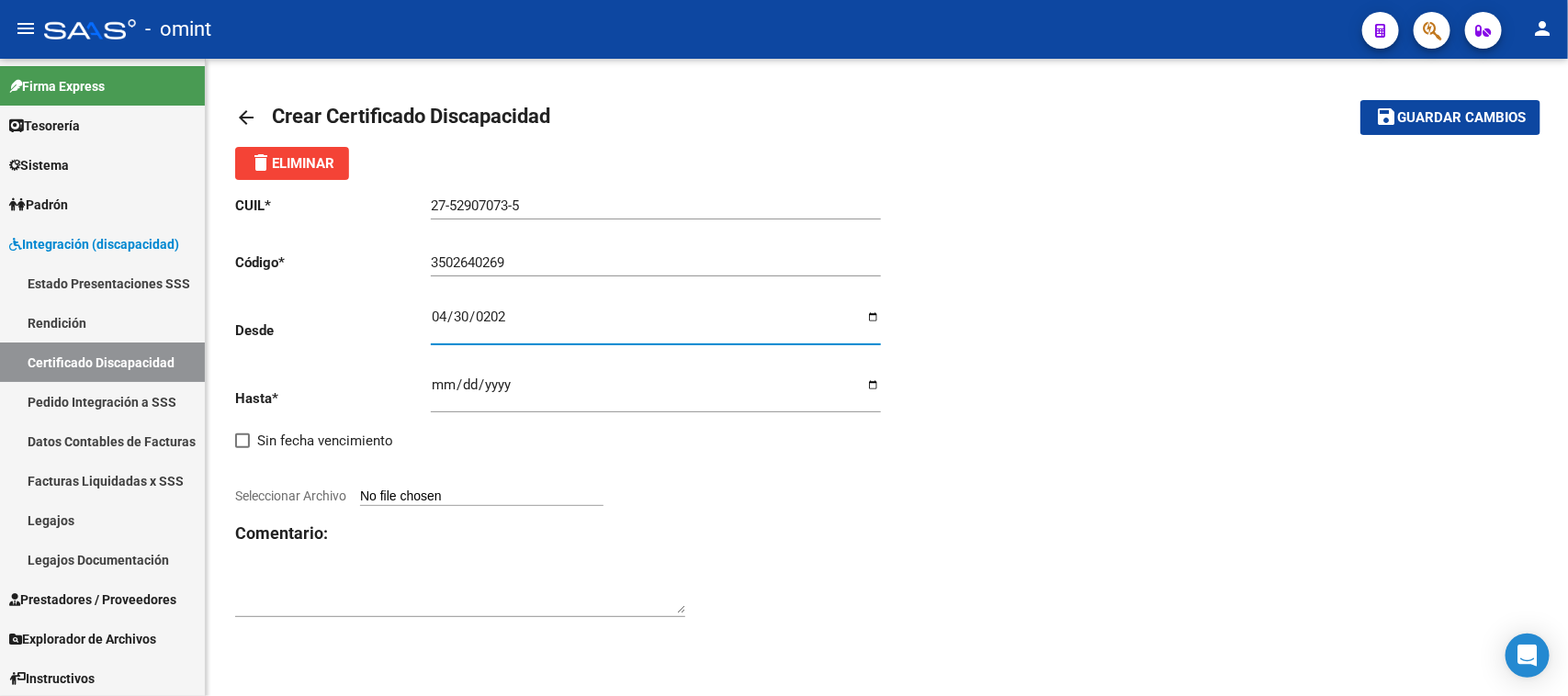
type input "2025-04-30"
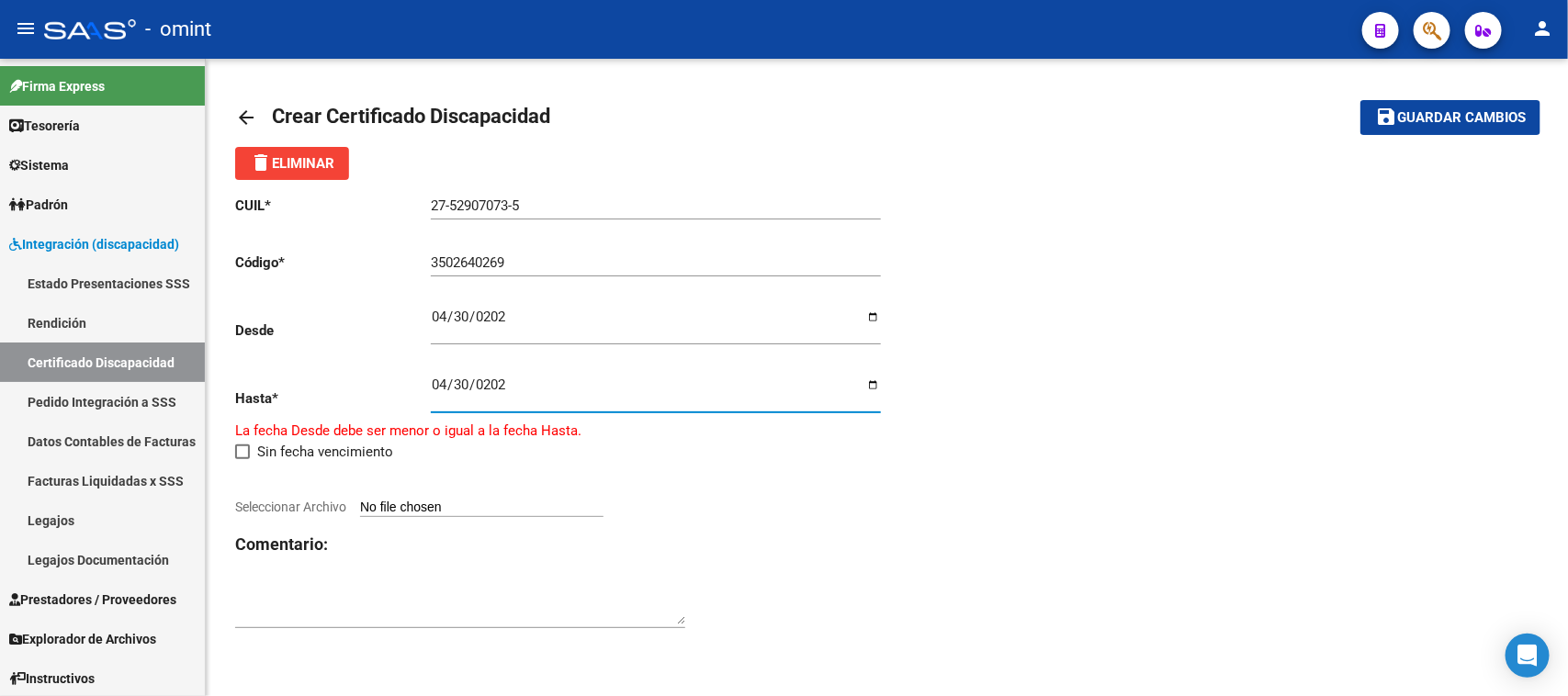
type input "2028-04-30"
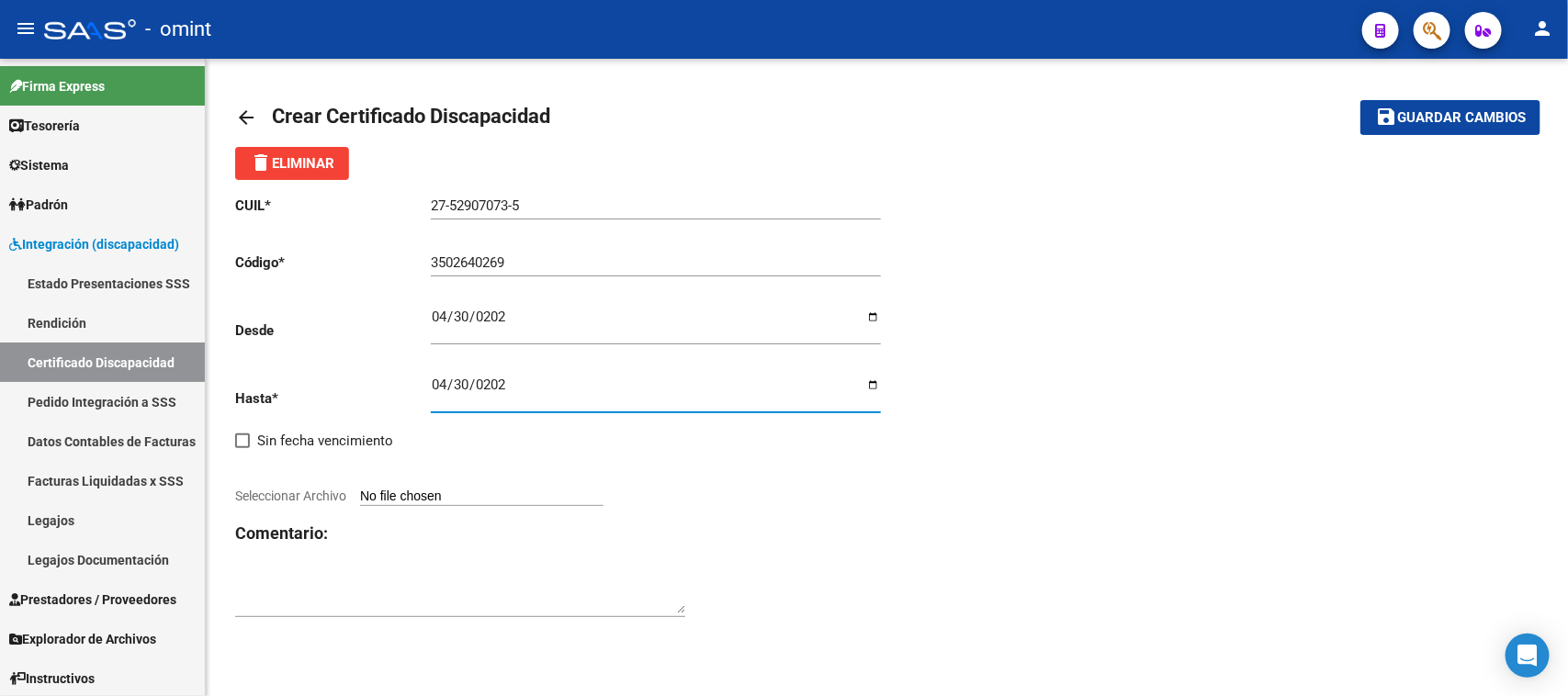
type input "C:\fakepath\CUD_page-0001.jpg"
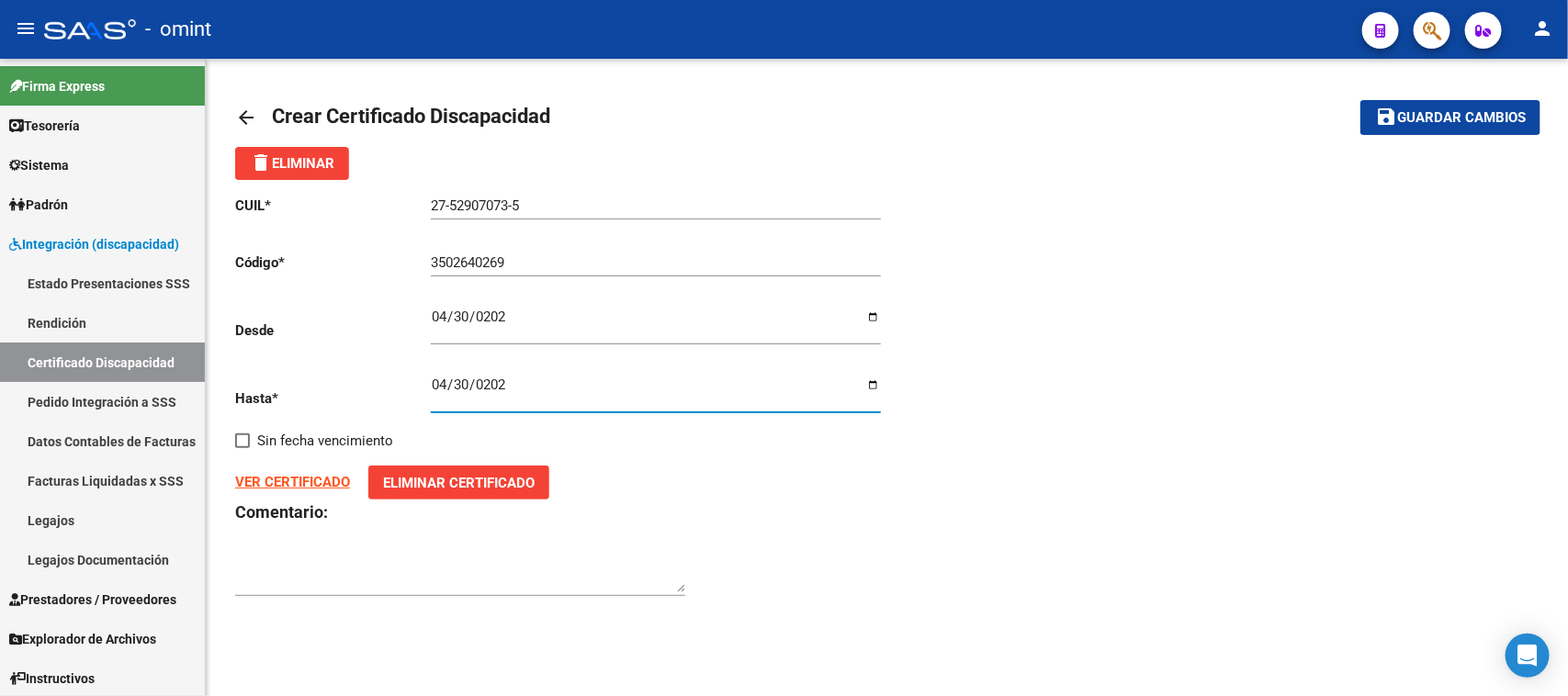
drag, startPoint x: 1457, startPoint y: 120, endPoint x: 1427, endPoint y: 120, distance: 30.0
click at [1455, 119] on span "Guardar cambios" at bounding box center [1461, 118] width 129 height 16
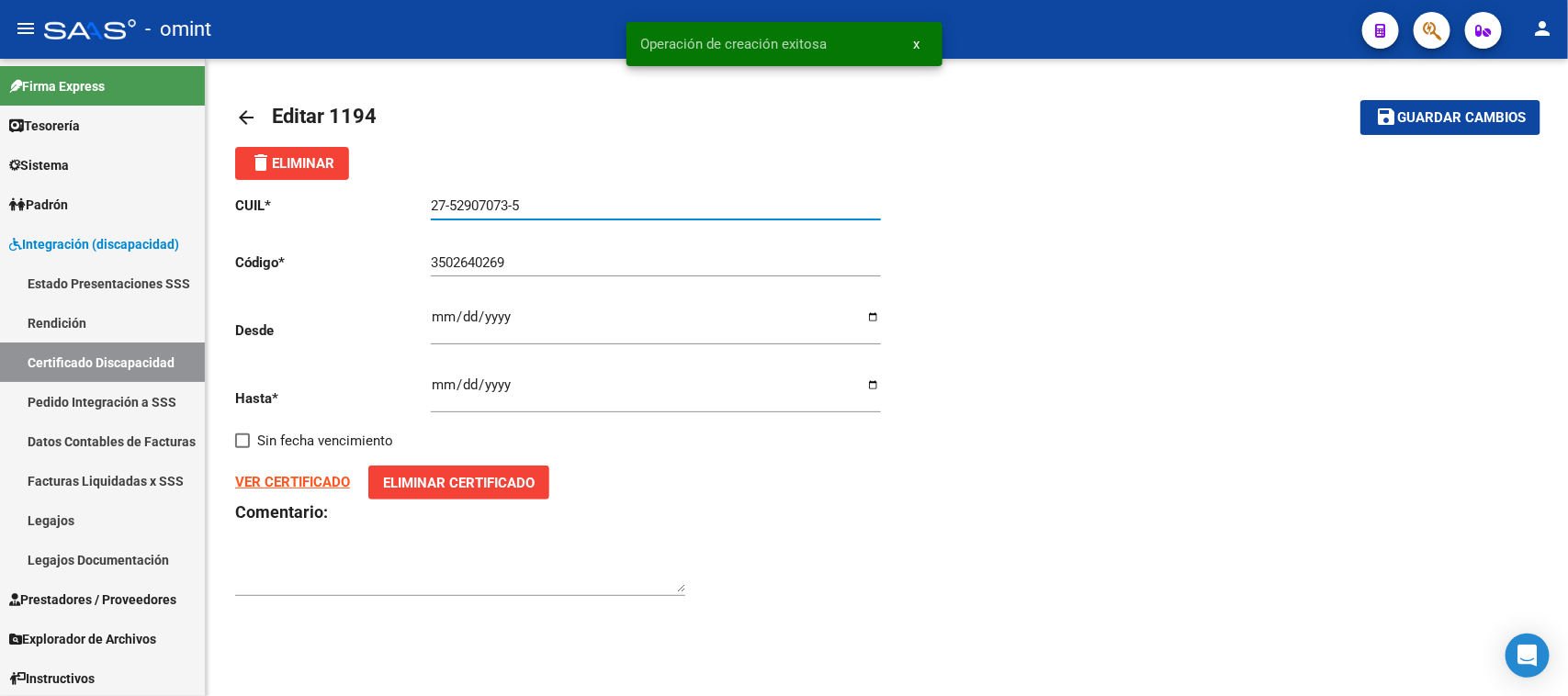
drag, startPoint x: 531, startPoint y: 201, endPoint x: 376, endPoint y: 204, distance: 155.0
click at [376, 204] on app-form-text-field "CUIL * 27-52907073-5 Ingresar el CUIL" at bounding box center [558, 205] width 645 height 16
click at [41, 510] on link "Legajos" at bounding box center [102, 519] width 205 height 39
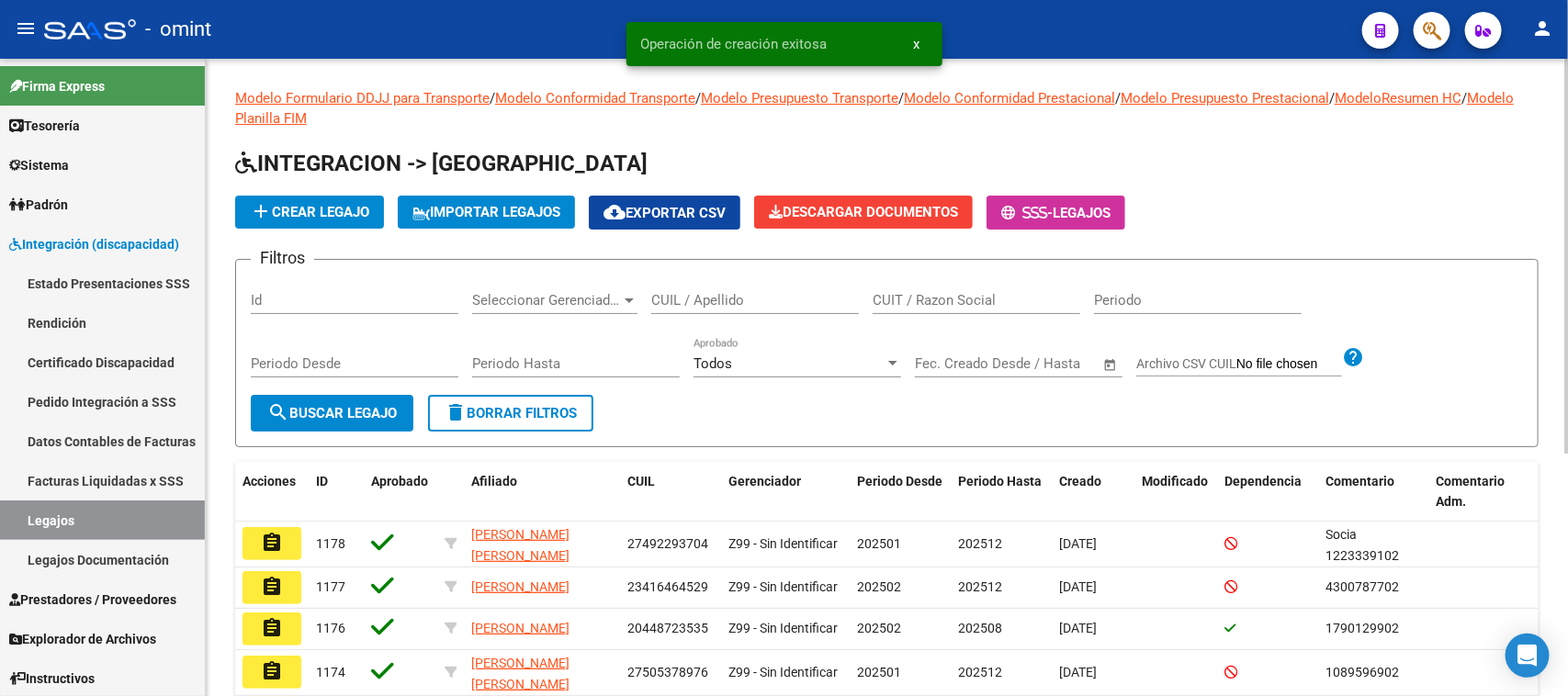
click at [350, 204] on span "add Crear Legajo" at bounding box center [309, 211] width 119 height 16
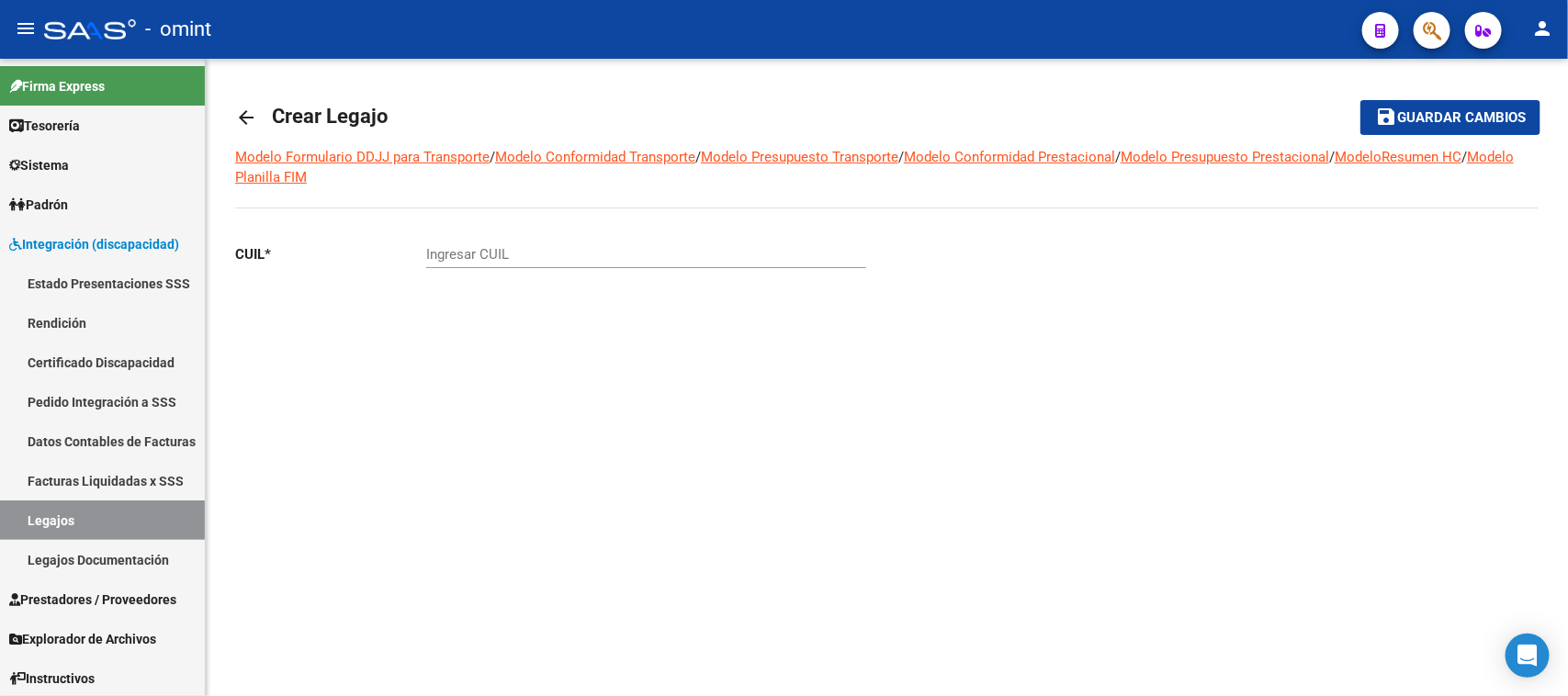
click at [497, 259] on input "Ingresar CUIL" at bounding box center [646, 253] width 440 height 16
paste input "27-52907073-5"
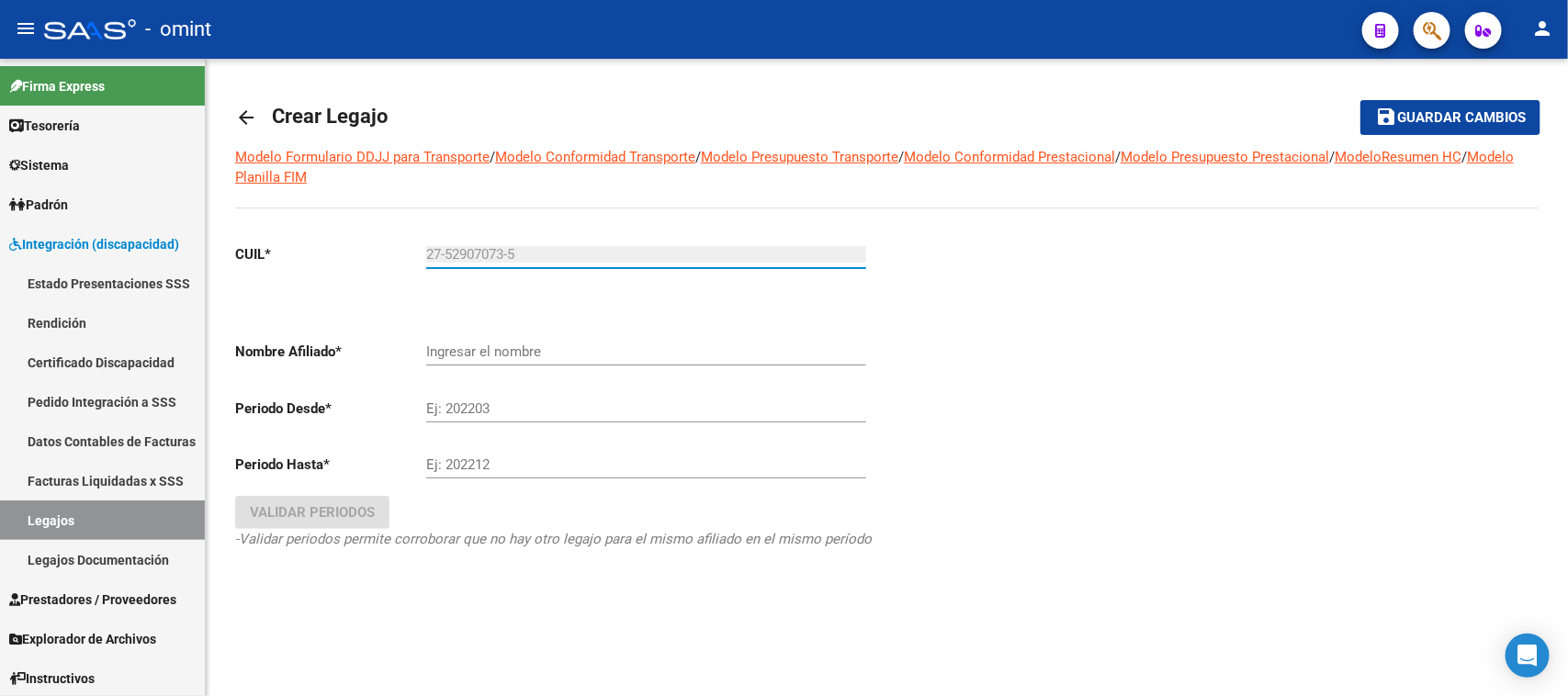
type input "27-52907073-5"
type input "ABT AYLEN ABRIL"
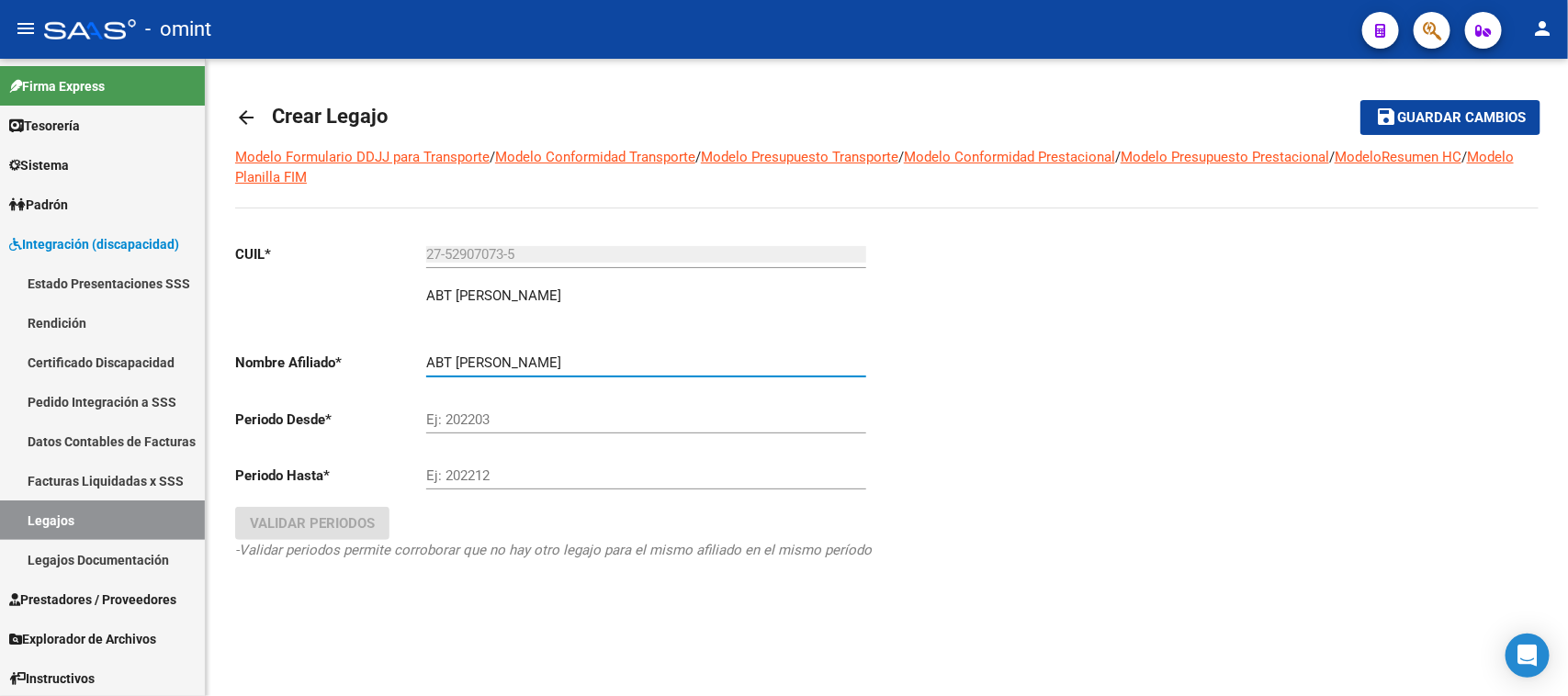
click at [529, 412] on input "Ej: 202203" at bounding box center [646, 420] width 440 height 16
type input "202501"
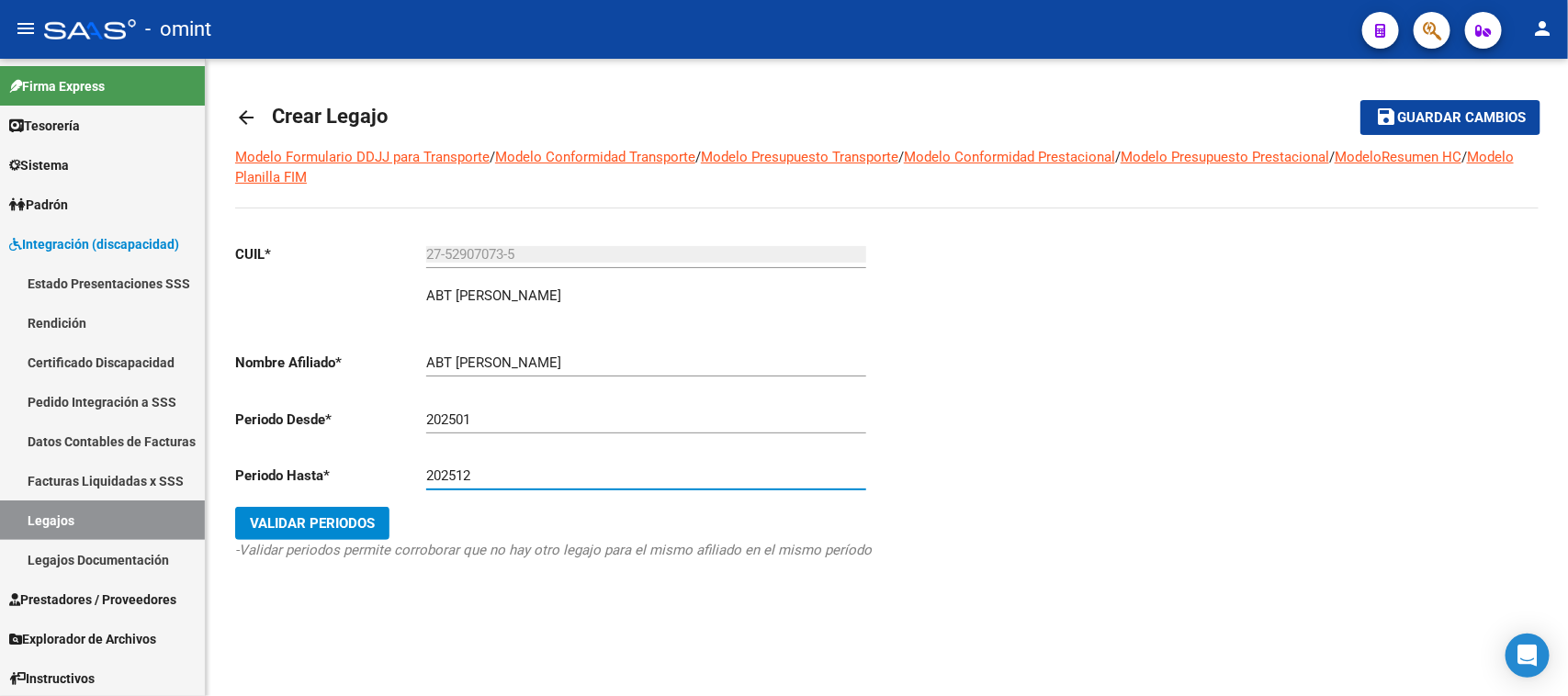
type input "202512"
click at [235, 507] on button "Validar Periodos" at bounding box center [312, 523] width 155 height 33
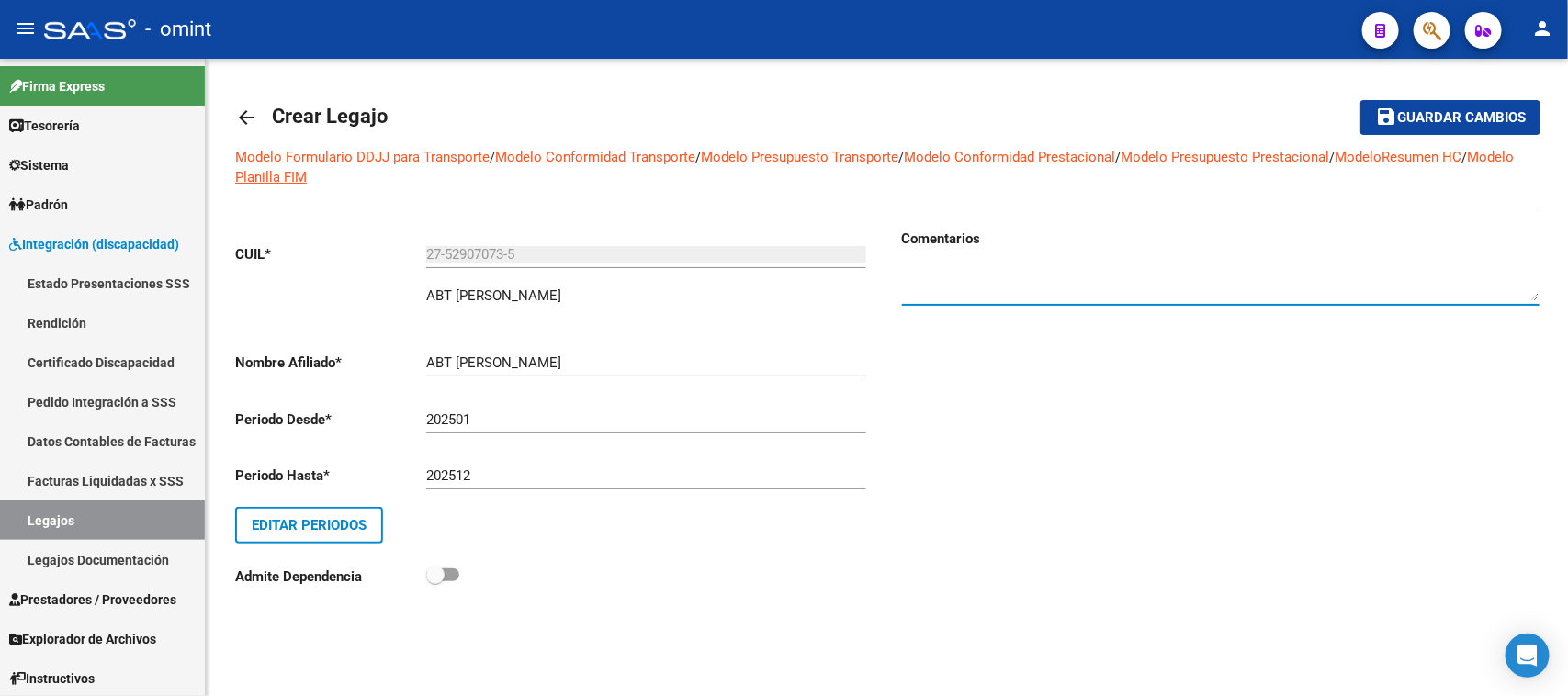
click at [1045, 287] on textarea at bounding box center [1221, 283] width 638 height 36
paste textarea "19917418"
type textarea "Socia 1991741802"
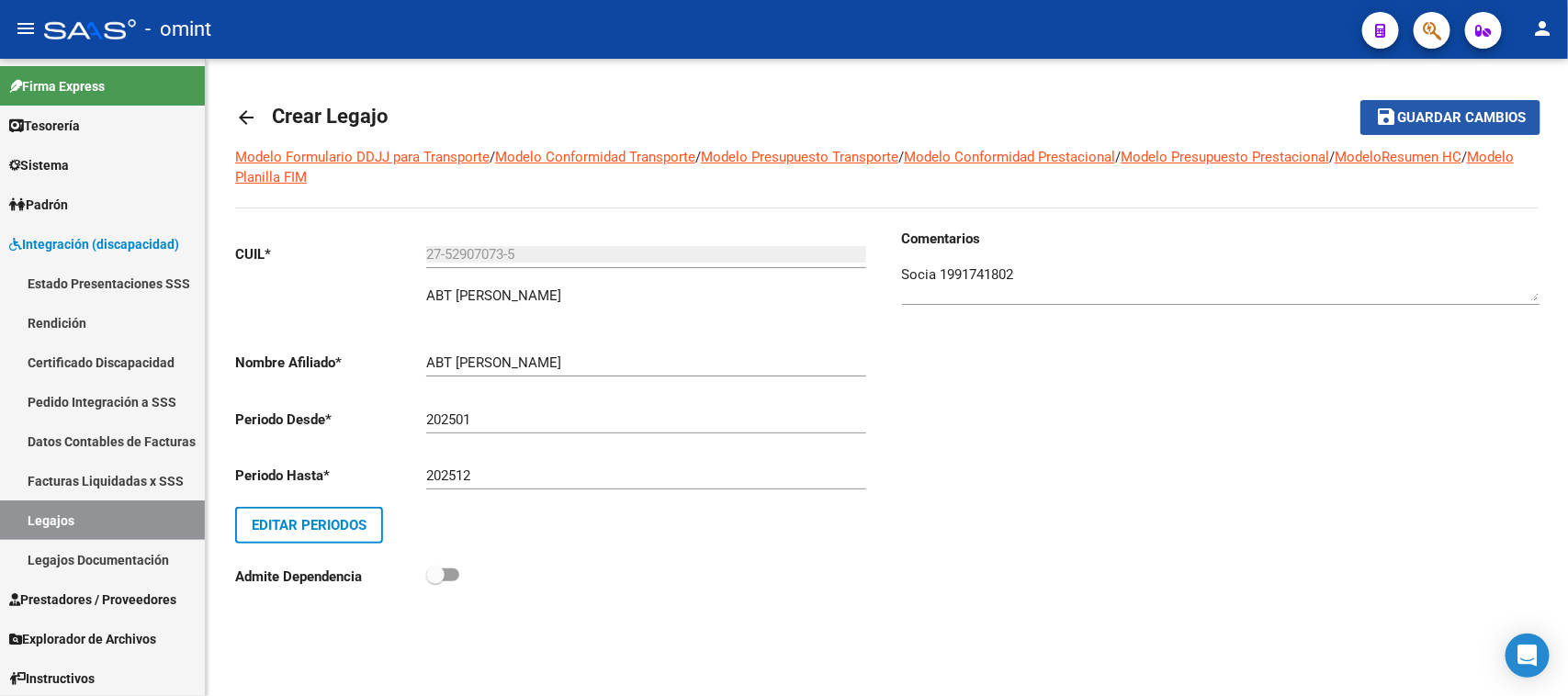
click at [1531, 133] on button "save Guardar cambios" at bounding box center [1451, 116] width 181 height 34
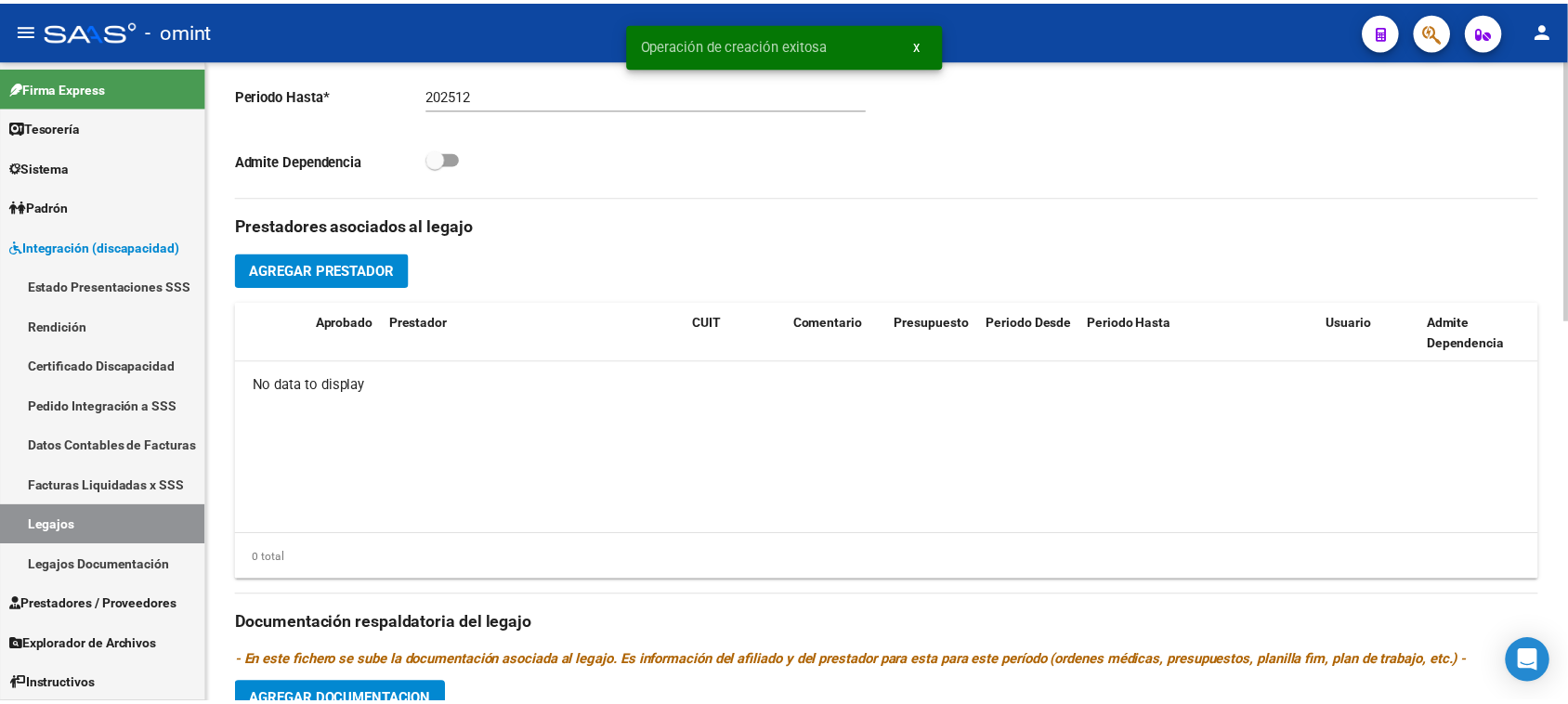
scroll to position [581, 0]
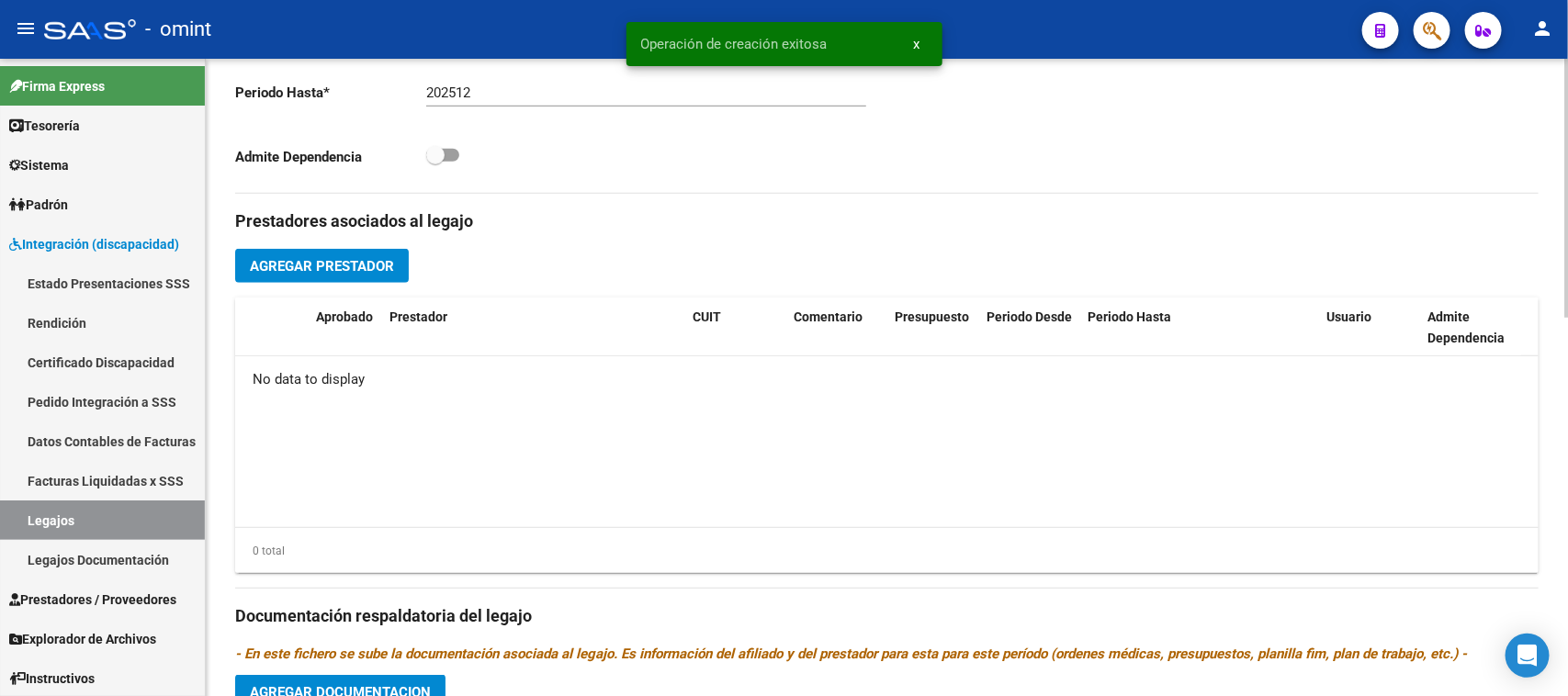
click at [384, 259] on span "Agregar Prestador" at bounding box center [322, 266] width 144 height 16
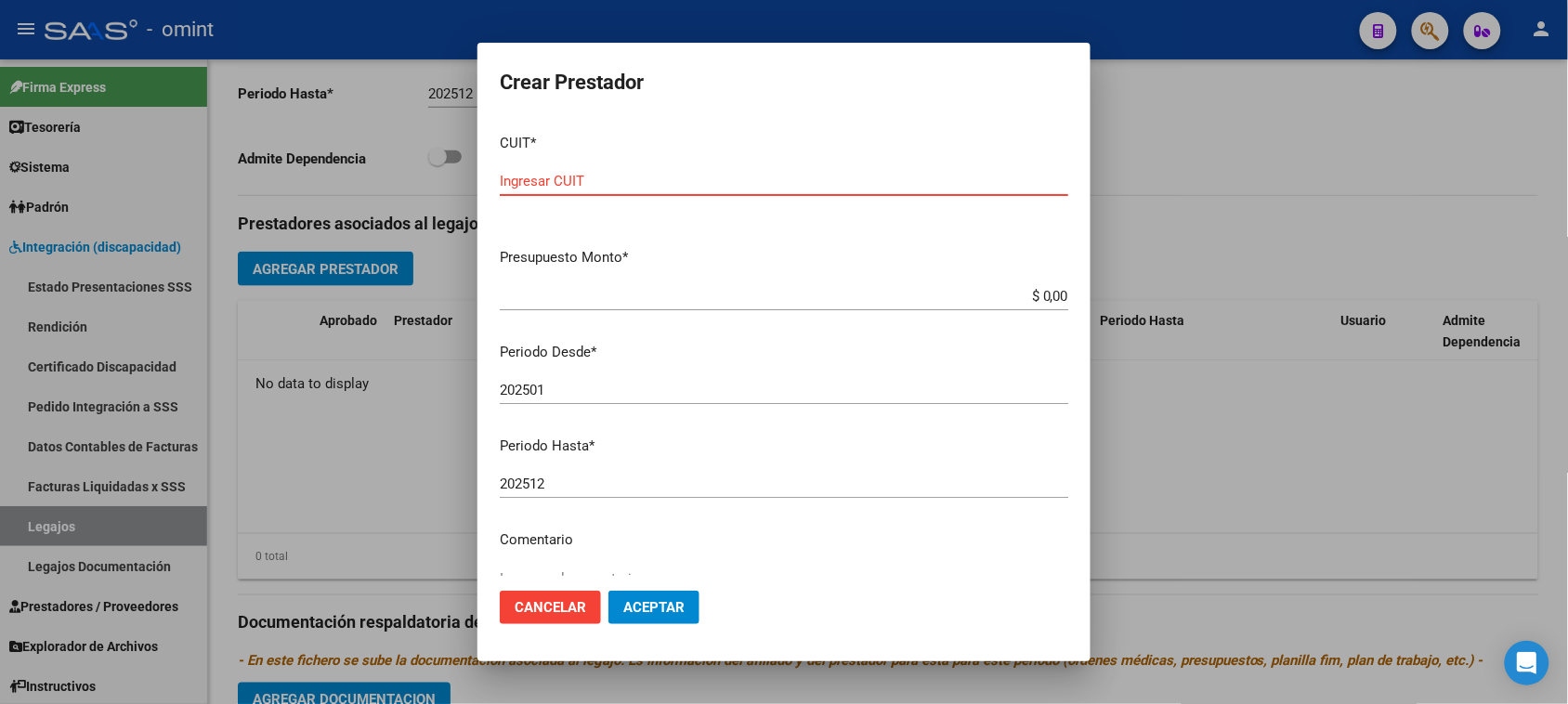
paste input "27-30561379-2"
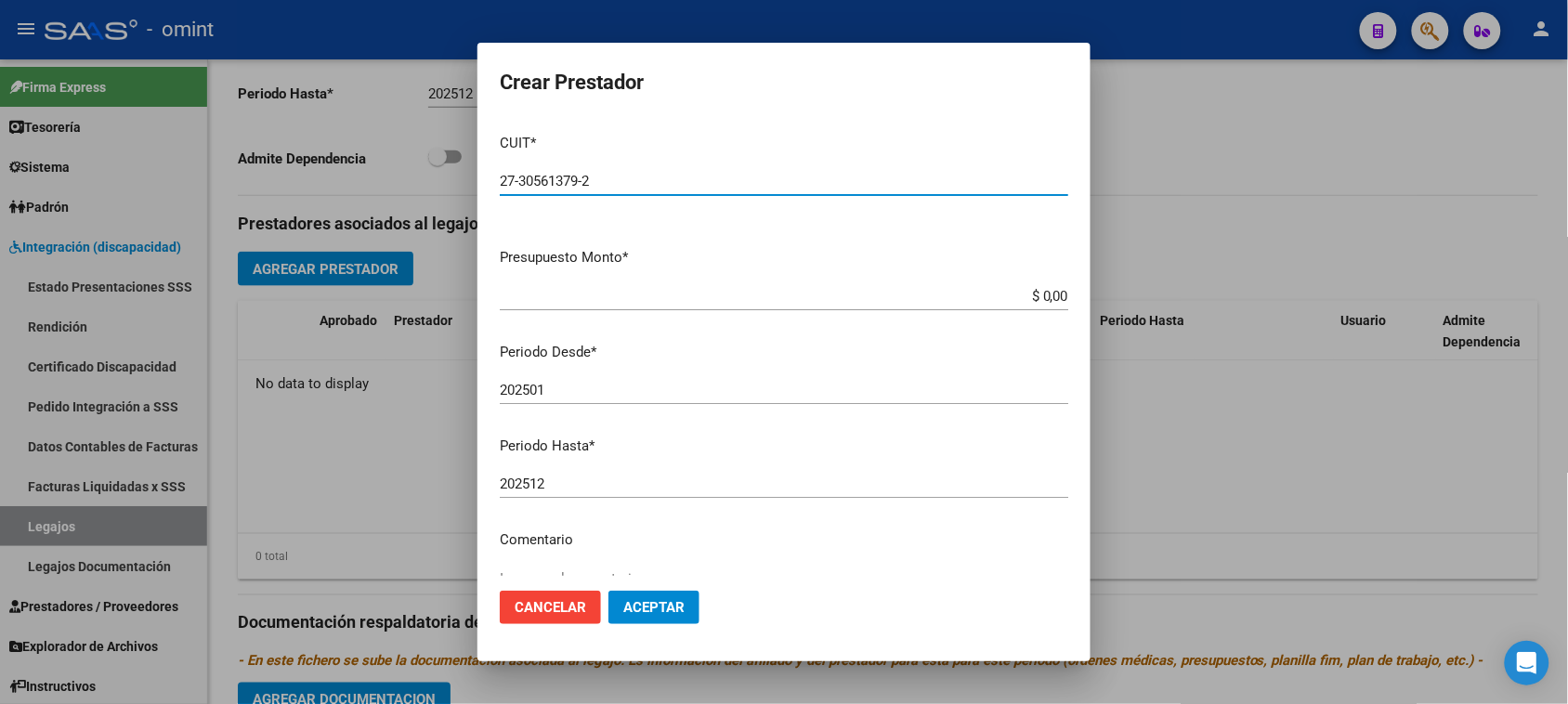
type input "27-30561379-2"
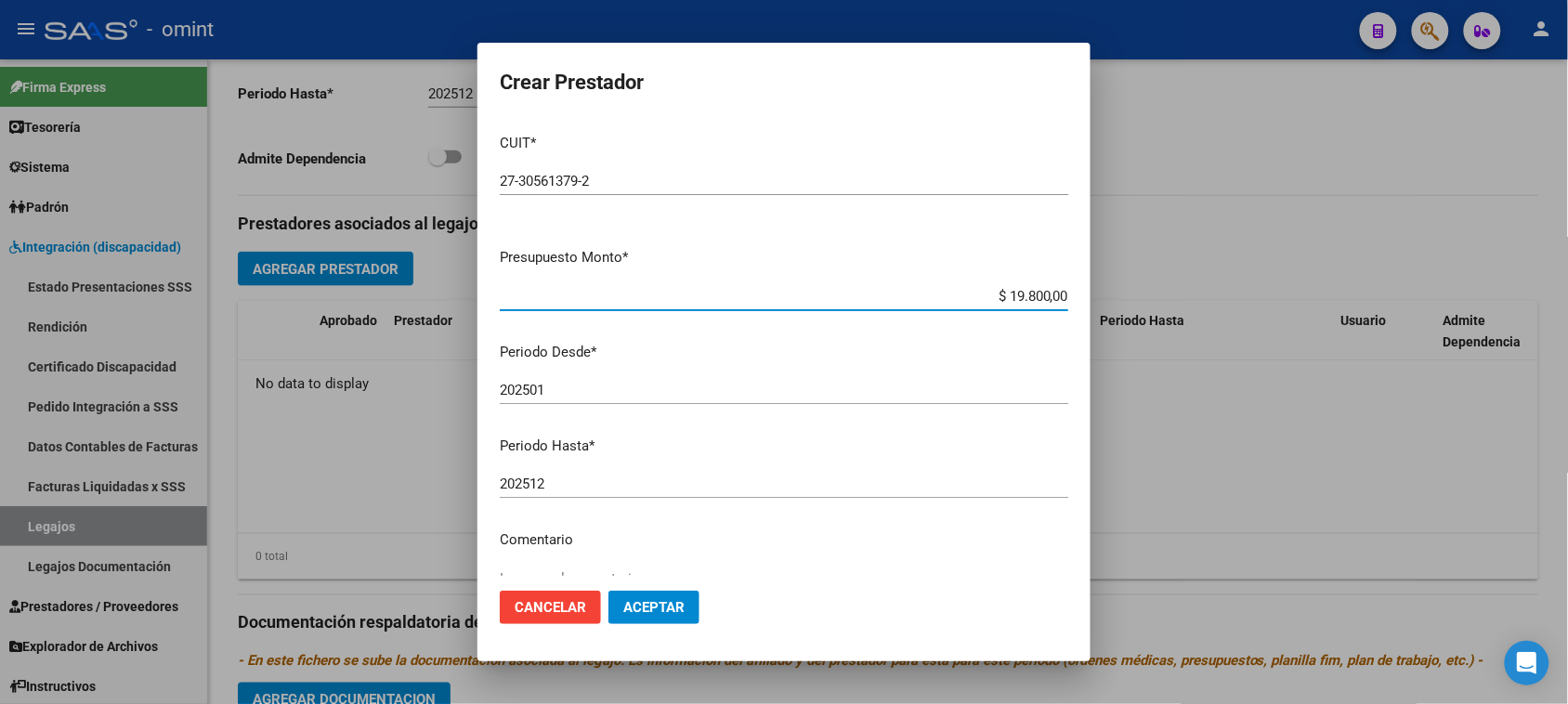
type input "$ 198.000,00"
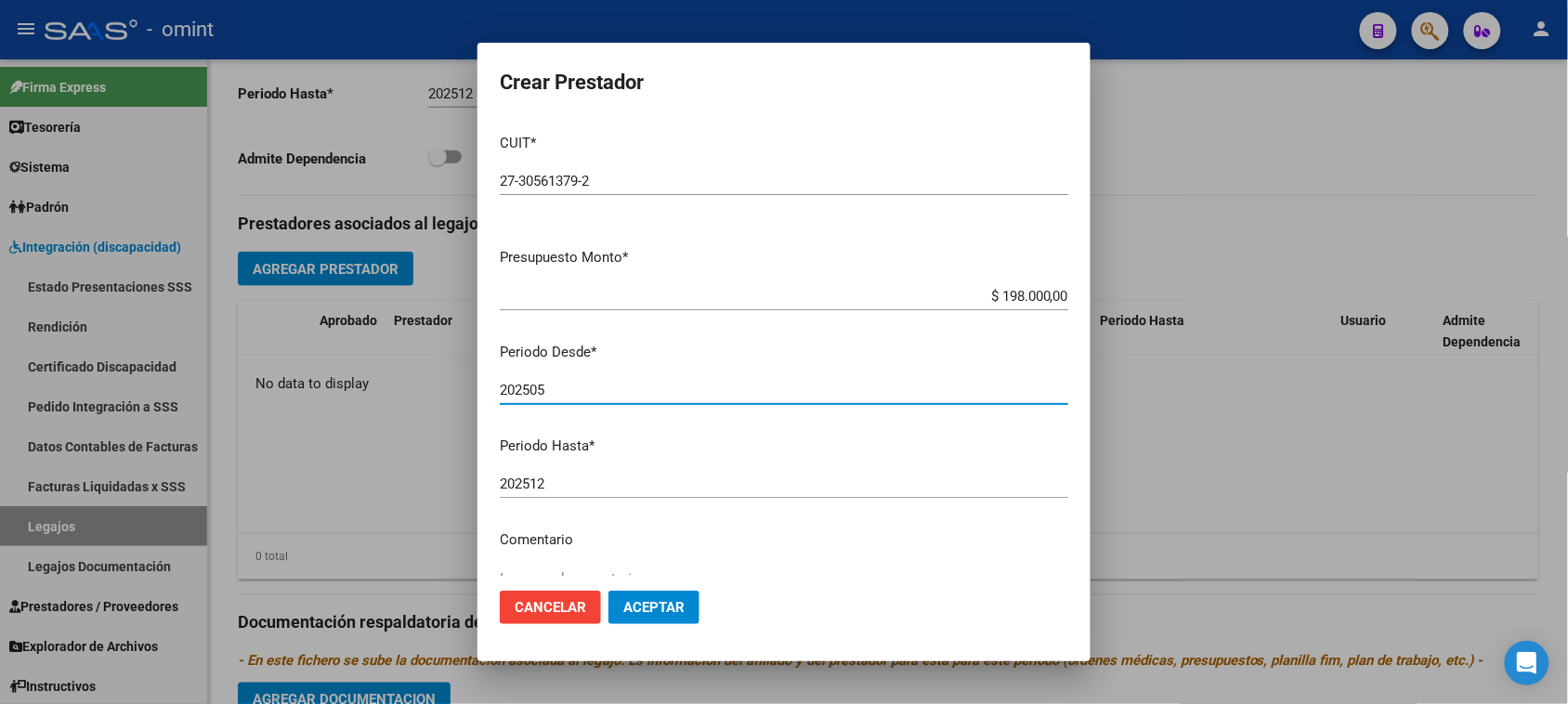
type input "202505"
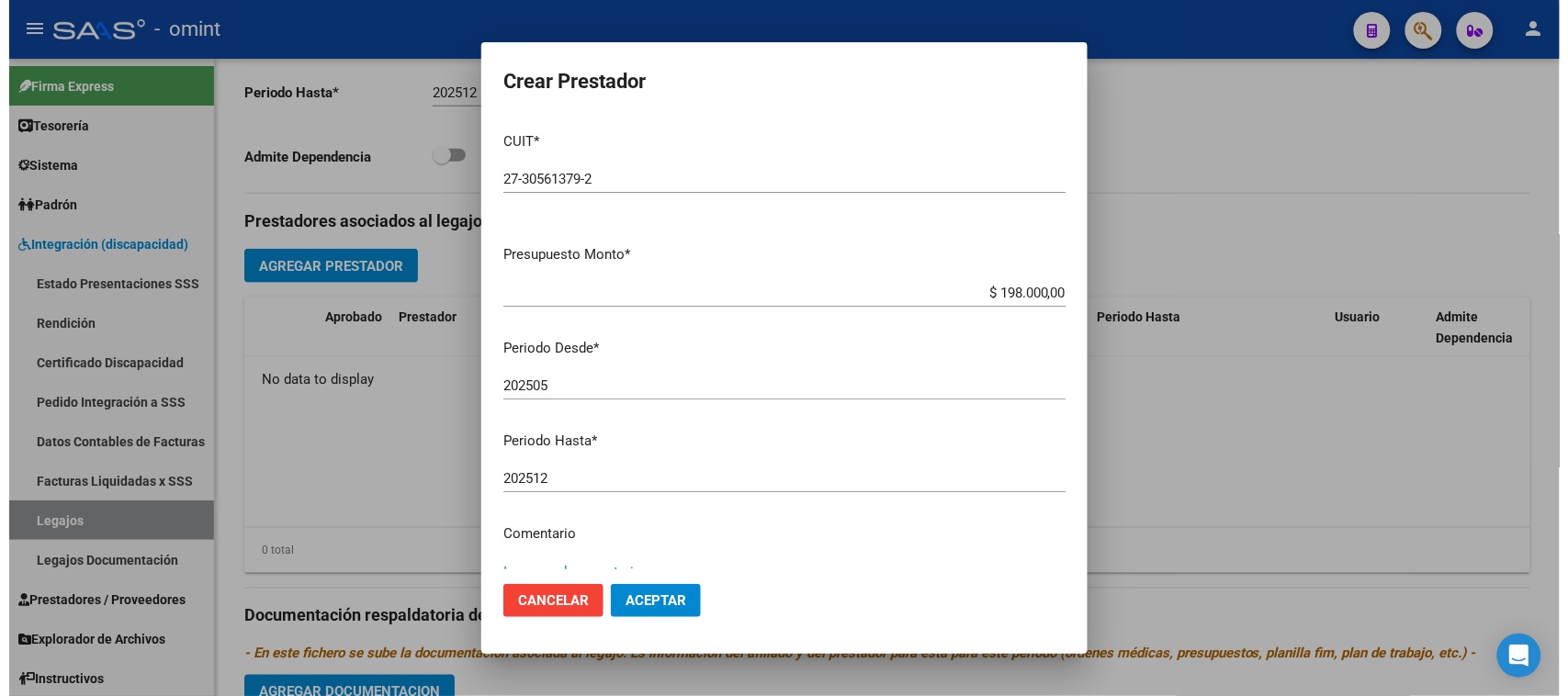
scroll to position [11, 0]
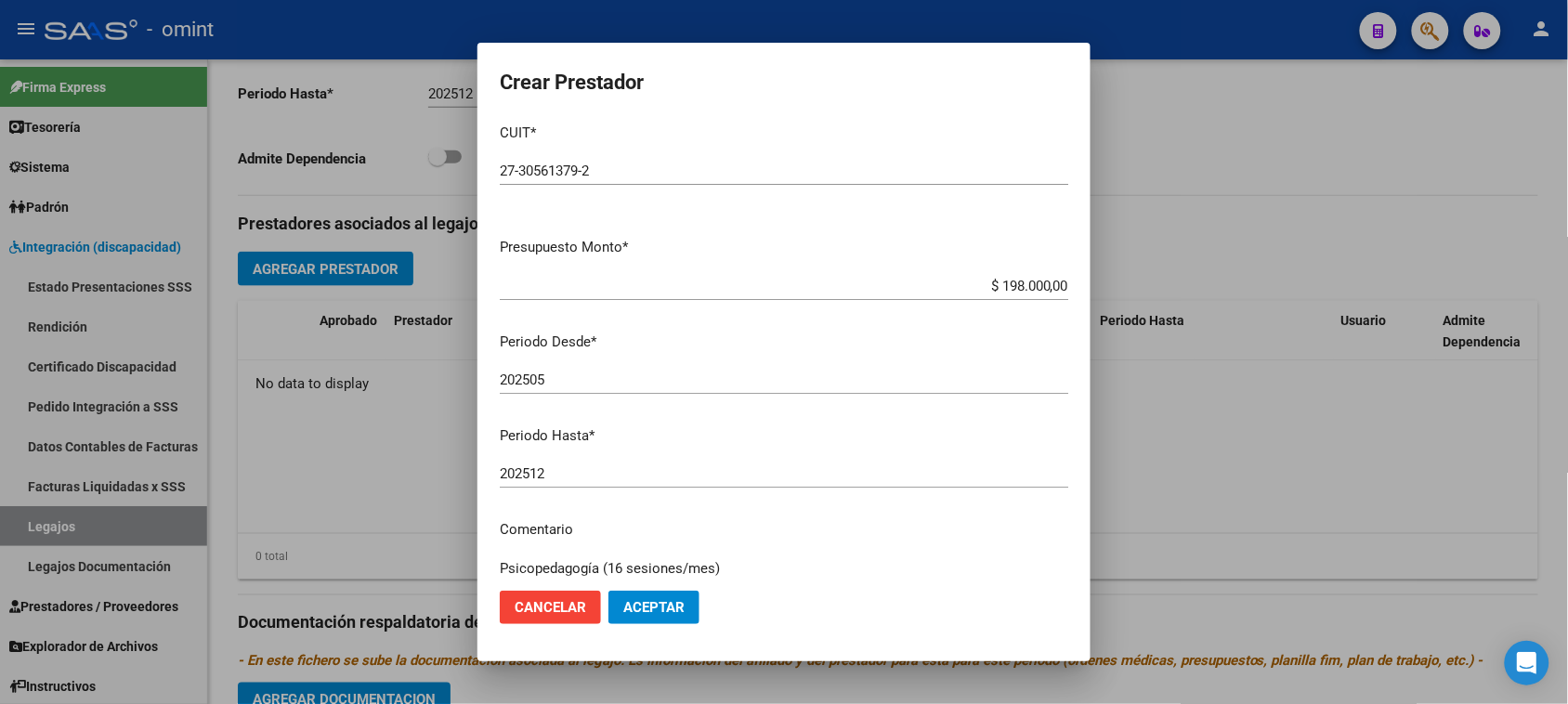
type textarea "Psicopedagogía (16 sesiones/mes)"
drag, startPoint x: 662, startPoint y: 615, endPoint x: 669, endPoint y: 588, distance: 27.9
click at [662, 614] on span "Aceptar" at bounding box center [653, 607] width 61 height 17
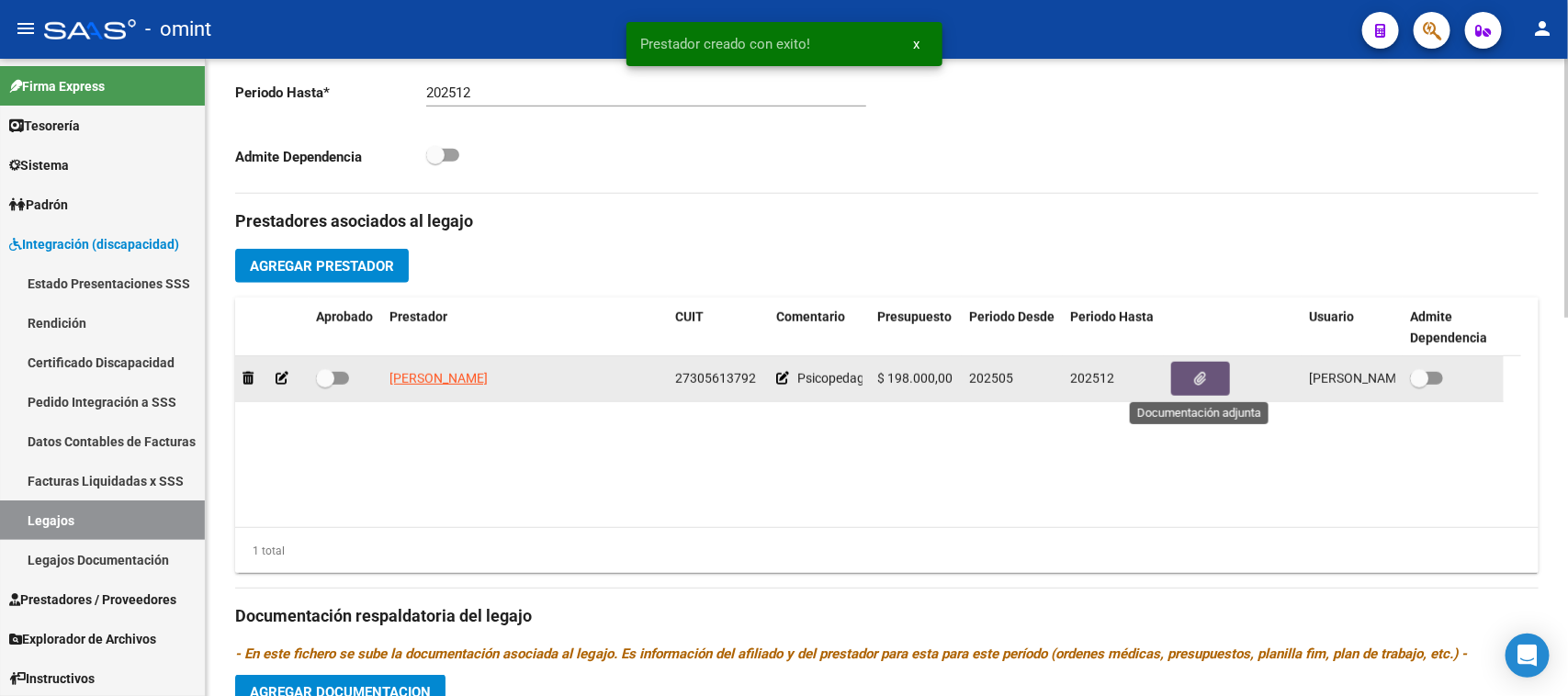
click at [1214, 373] on button "button" at bounding box center [1200, 378] width 59 height 34
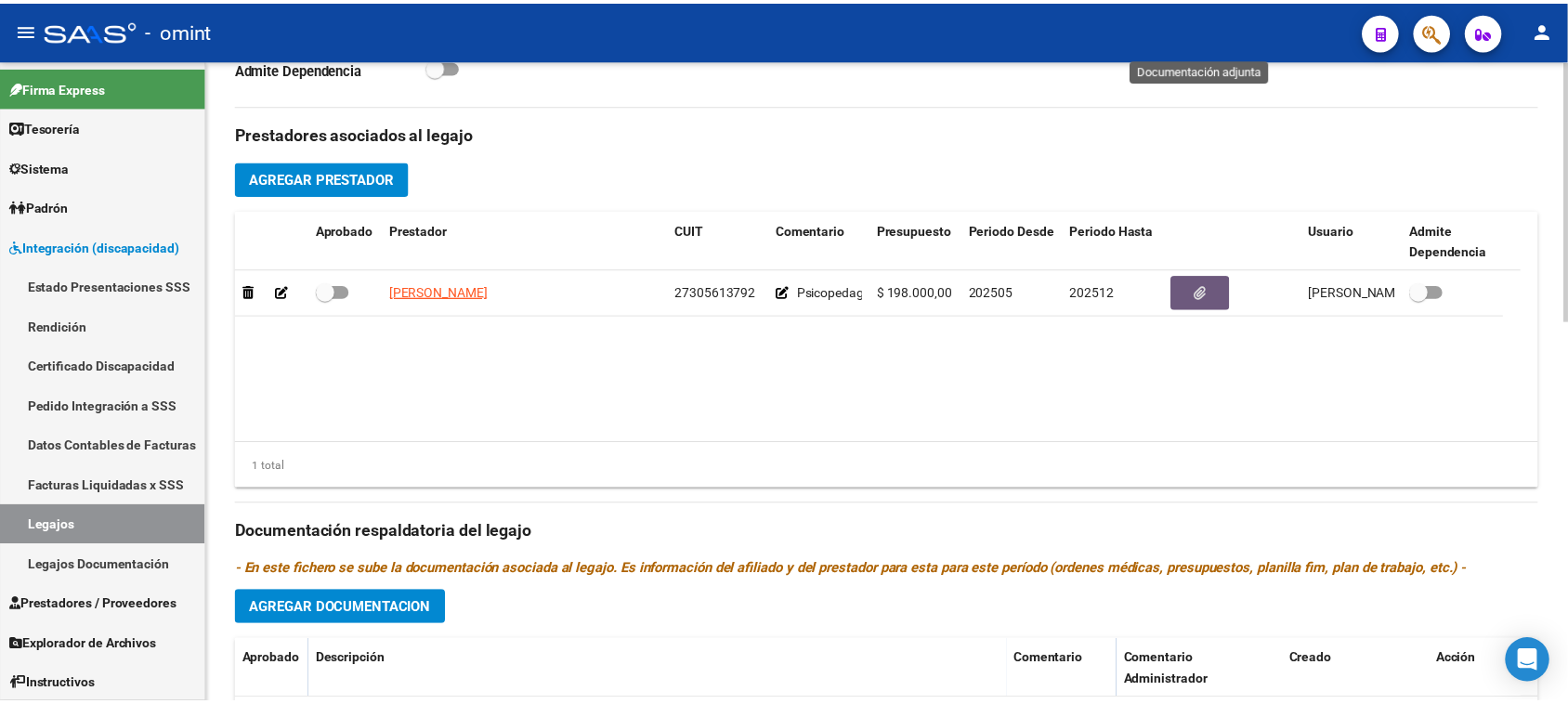
scroll to position [581, 0]
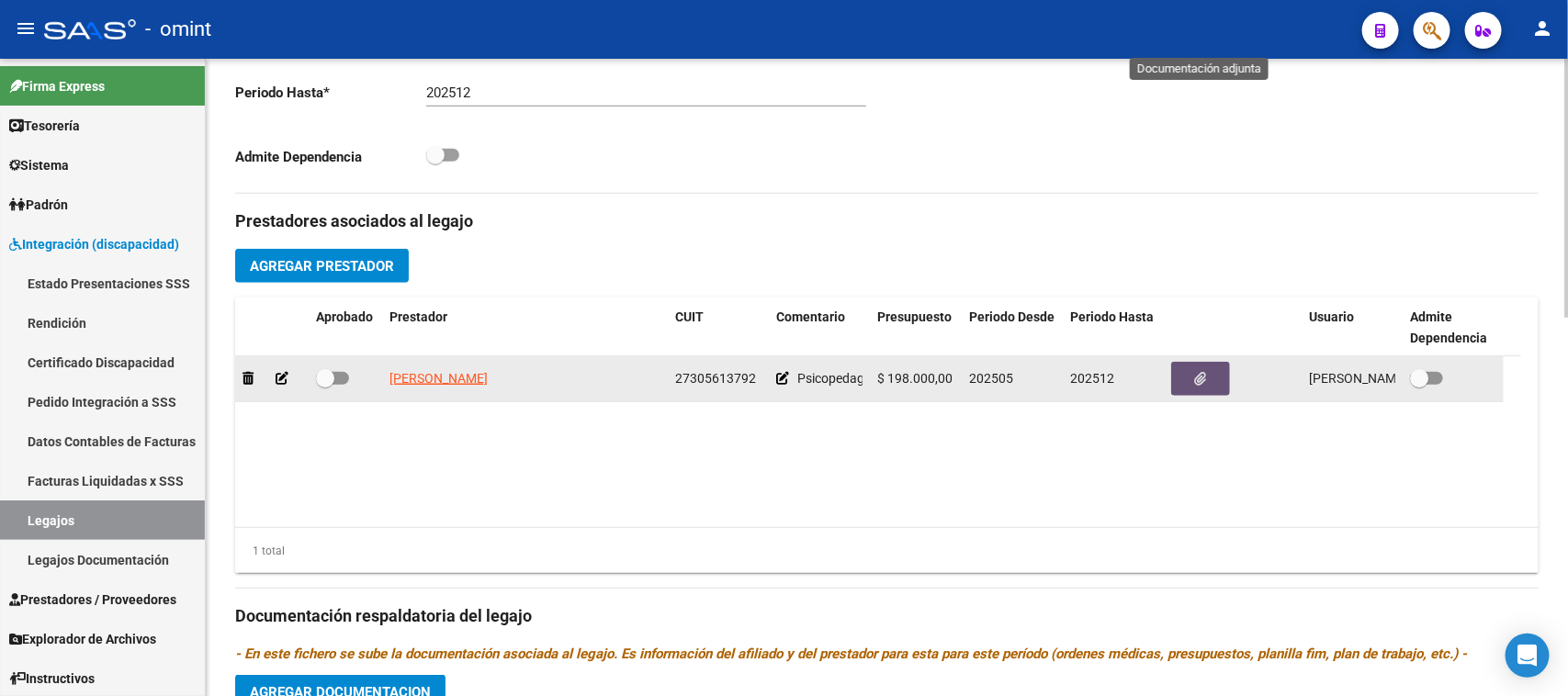
click at [273, 379] on div at bounding box center [272, 379] width 59 height 21
click at [281, 377] on icon at bounding box center [281, 378] width 12 height 12
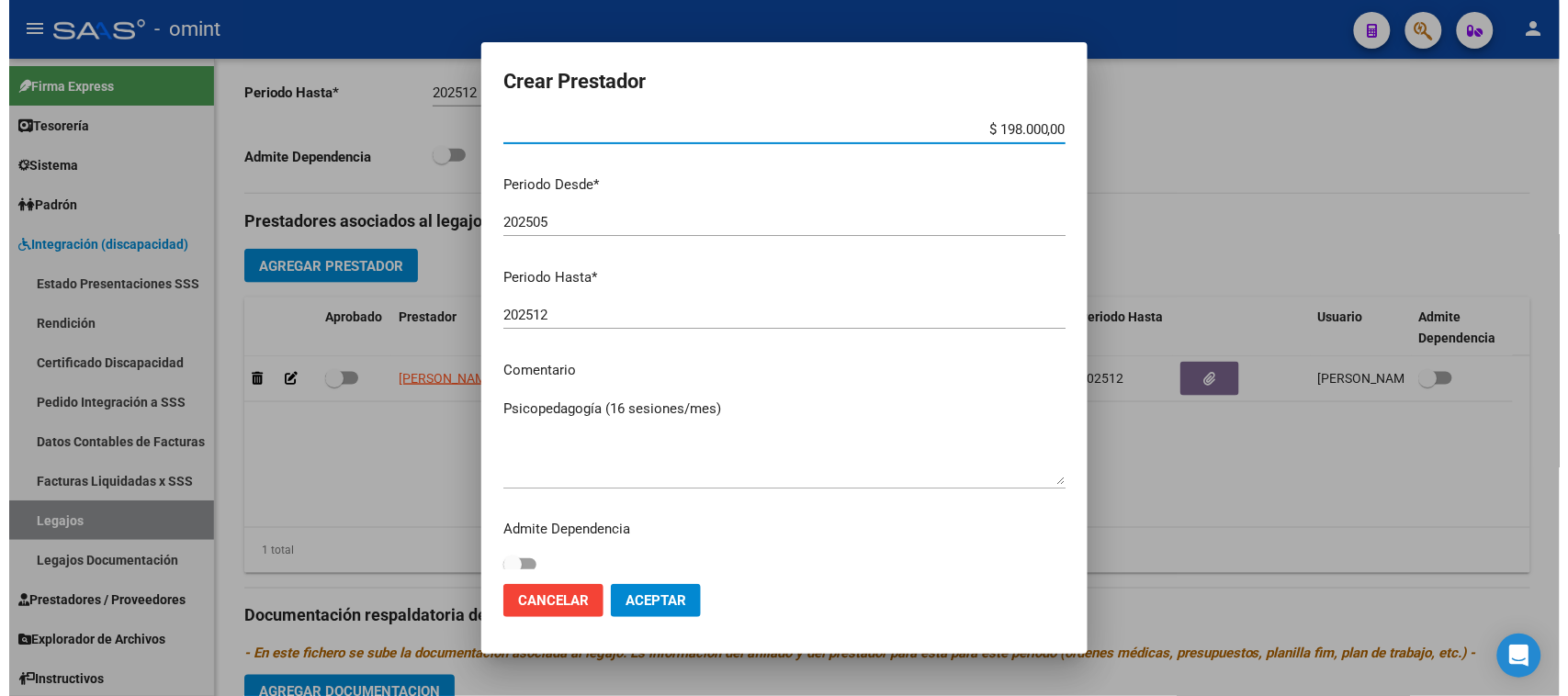
scroll to position [176, 0]
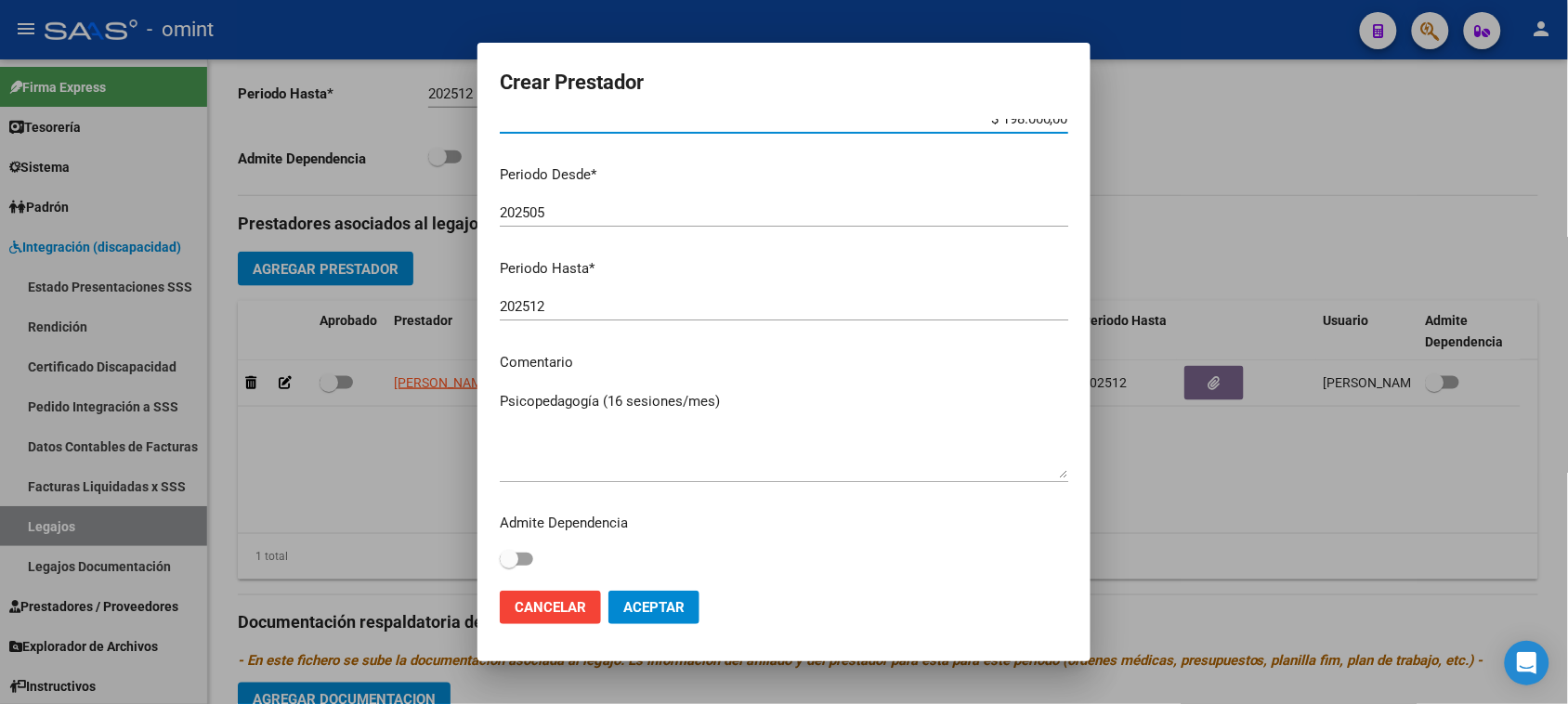
click at [785, 400] on textarea "Psicopedagogía (16 sesiones/mes)" at bounding box center [784, 435] width 569 height 87
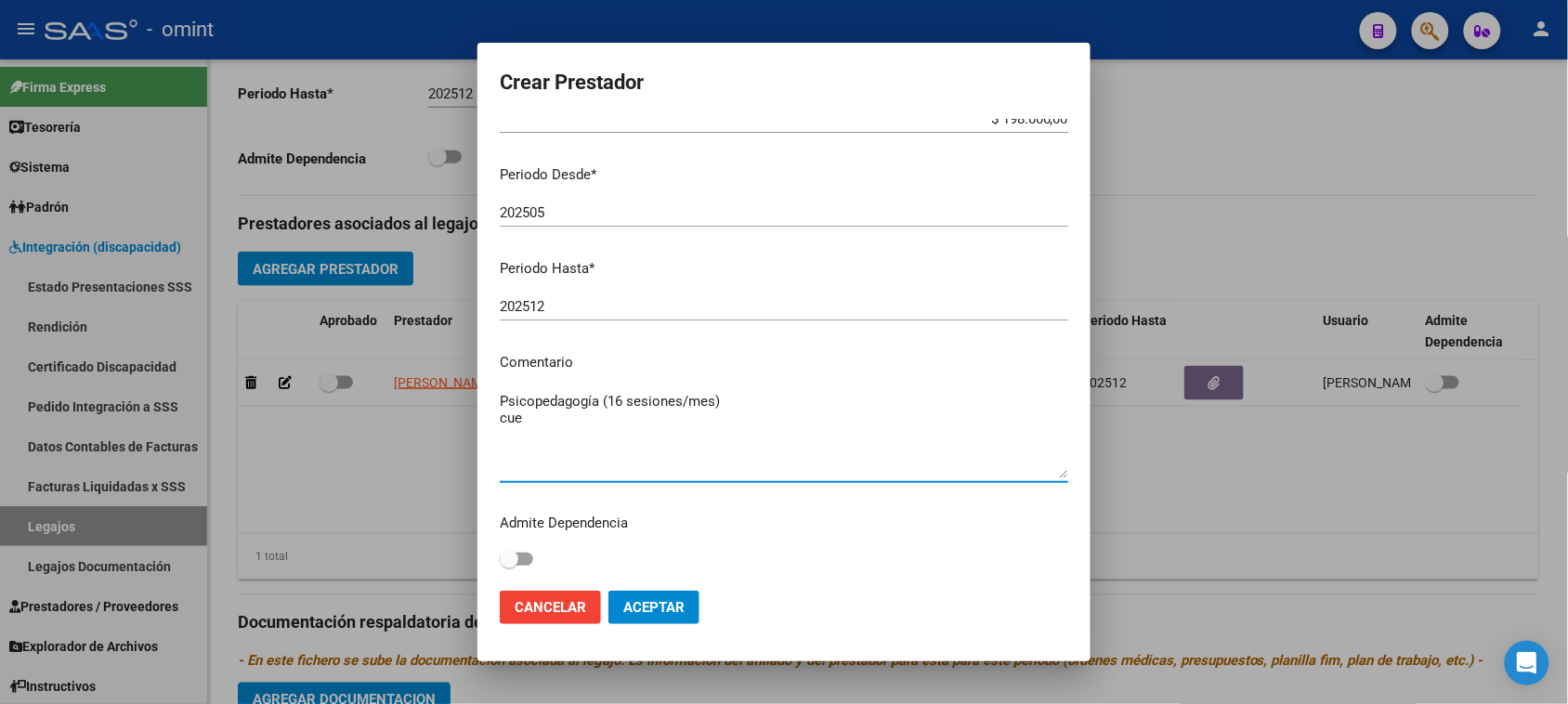
paste textarea "820184300"
click at [513, 420] on textarea "Psicopedagogía (16 sesiones/mes) cue 820184300" at bounding box center [784, 435] width 569 height 87
type textarea "Psicopedagogía (16 sesiones/mes) CUE 820184300"
click at [644, 592] on button "Aceptar" at bounding box center [654, 608] width 91 height 33
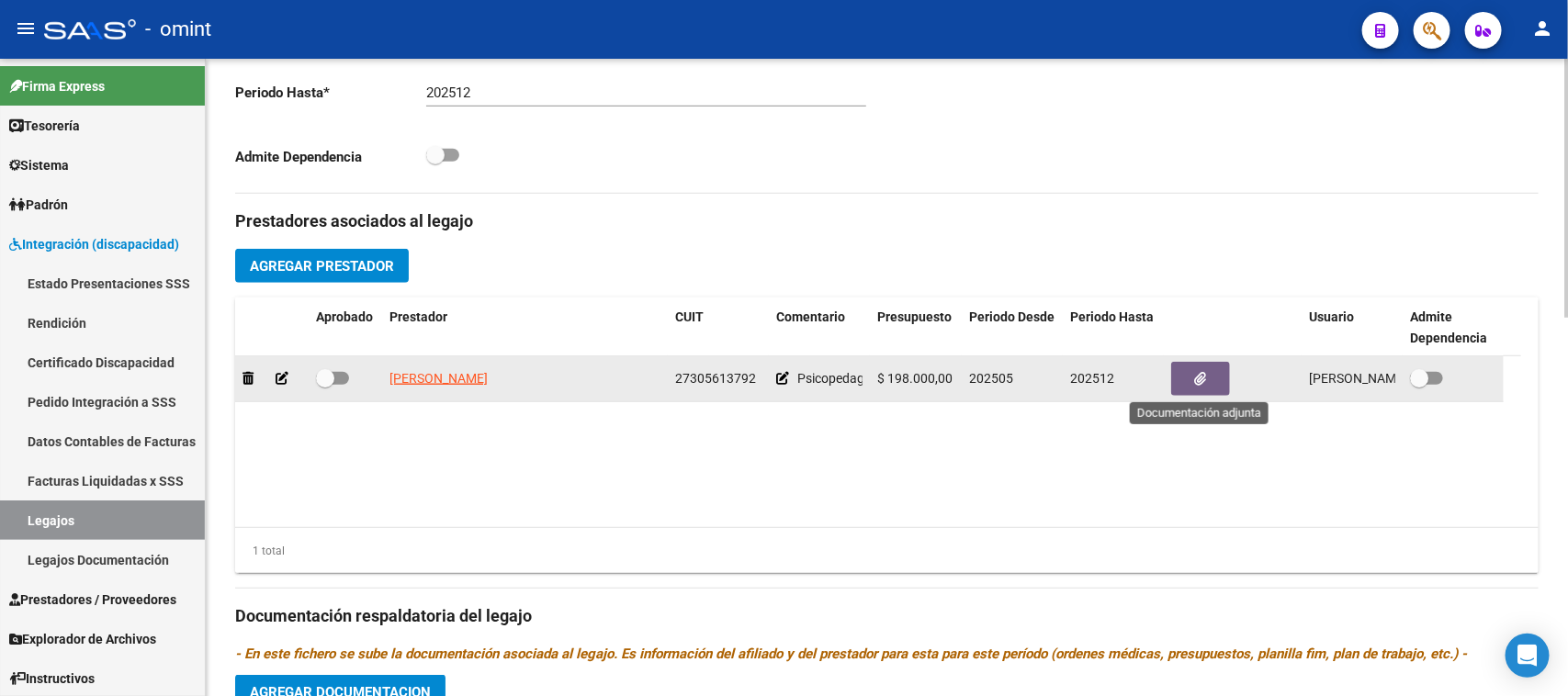
click at [1218, 382] on button "button" at bounding box center [1200, 378] width 59 height 34
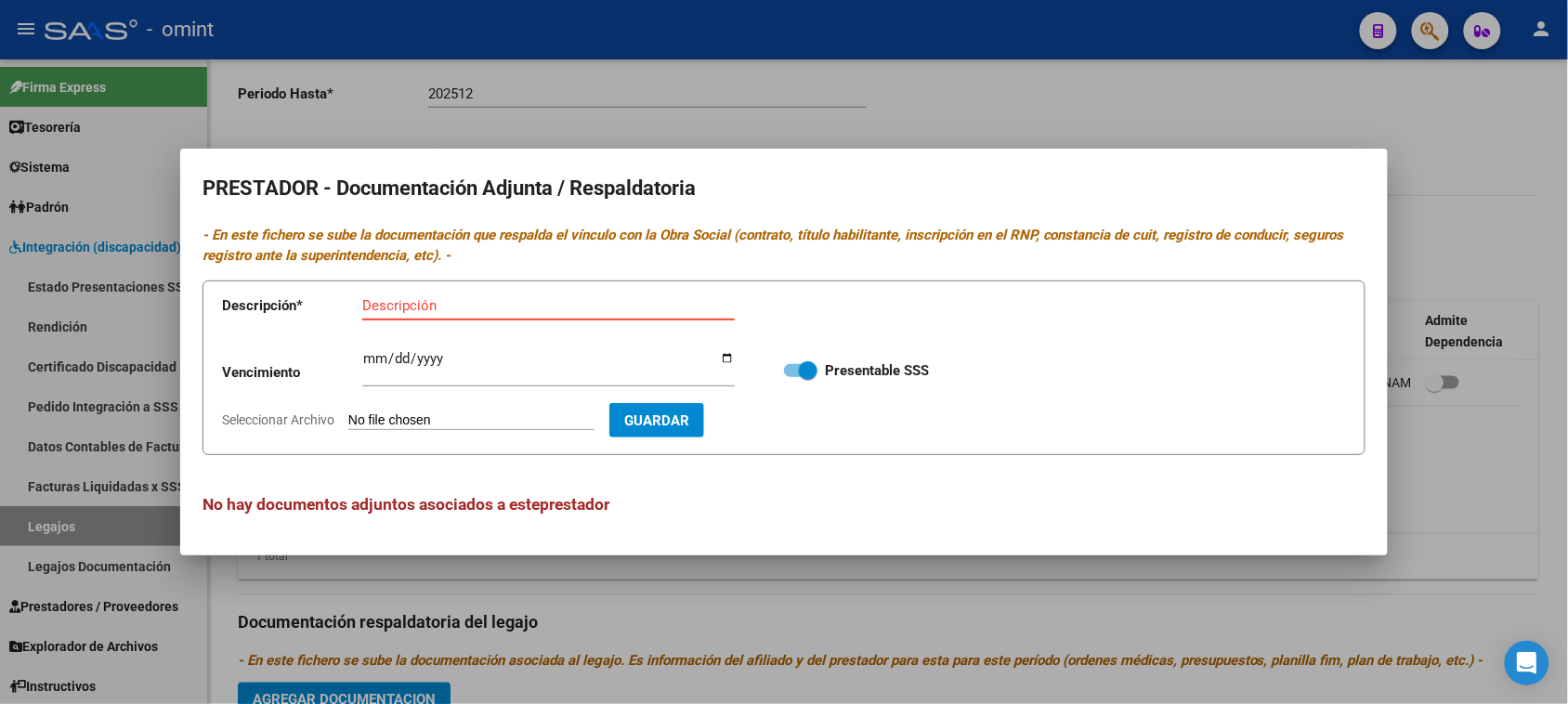
paste input "Título/RNP/CBU/ARCA"
type input "Título/RNP/CBU/ARCA"
type input "2026-07-06"
type input "C:\fakepath\PSP - PRESTADOR.pdf"
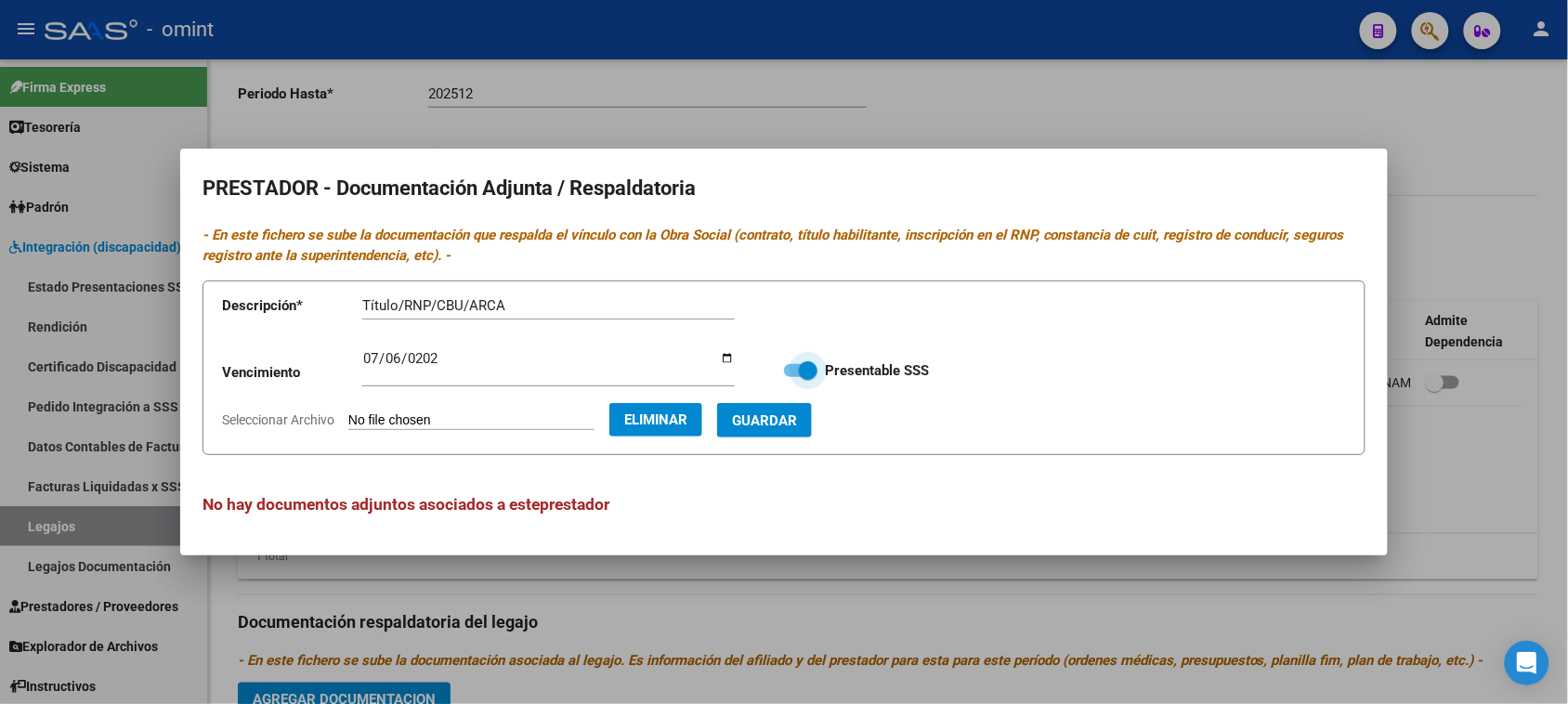
click at [797, 424] on span "Guardar" at bounding box center [764, 420] width 65 height 17
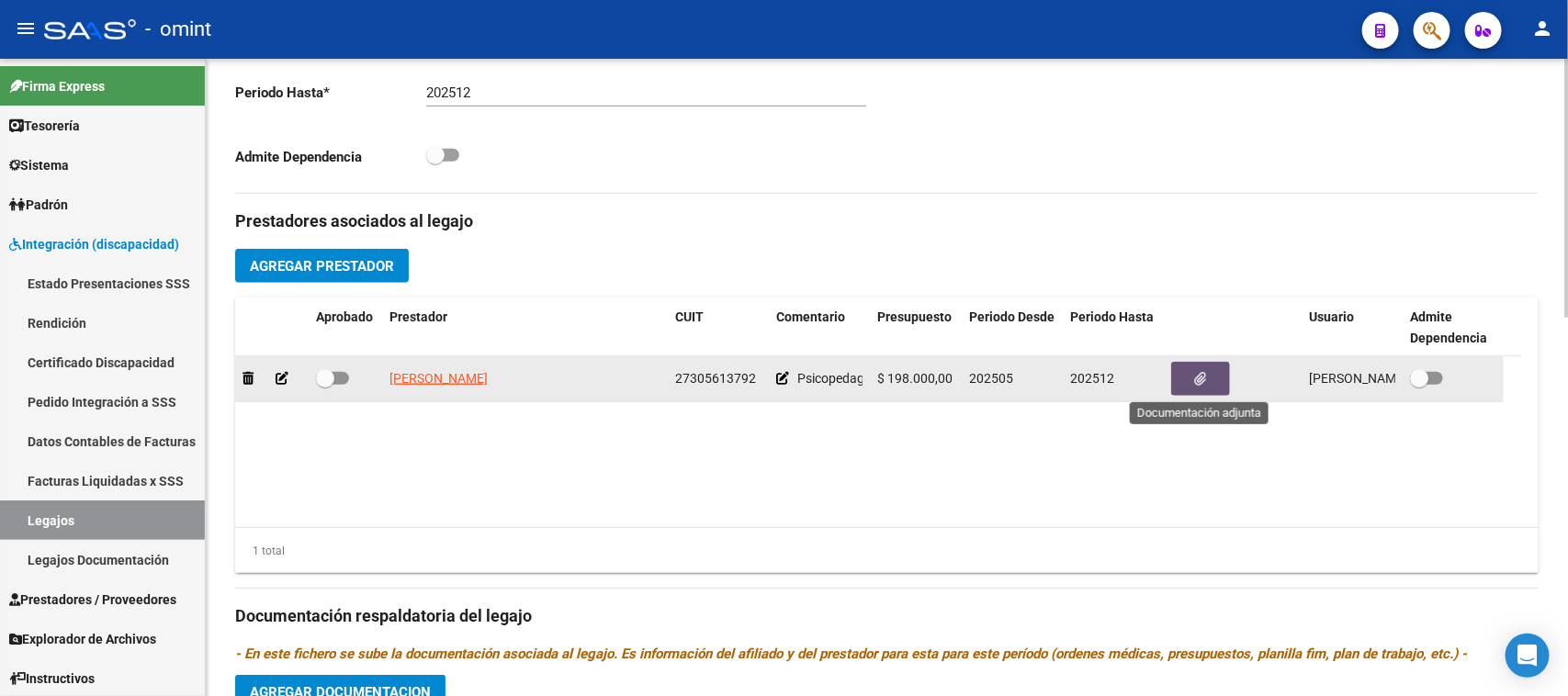
click at [1202, 373] on icon "button" at bounding box center [1201, 379] width 12 height 13
click at [350, 368] on div at bounding box center [345, 379] width 59 height 24
click at [350, 370] on div at bounding box center [345, 379] width 59 height 24
click at [350, 381] on div at bounding box center [345, 379] width 59 height 24
click at [333, 383] on span at bounding box center [332, 378] width 33 height 12
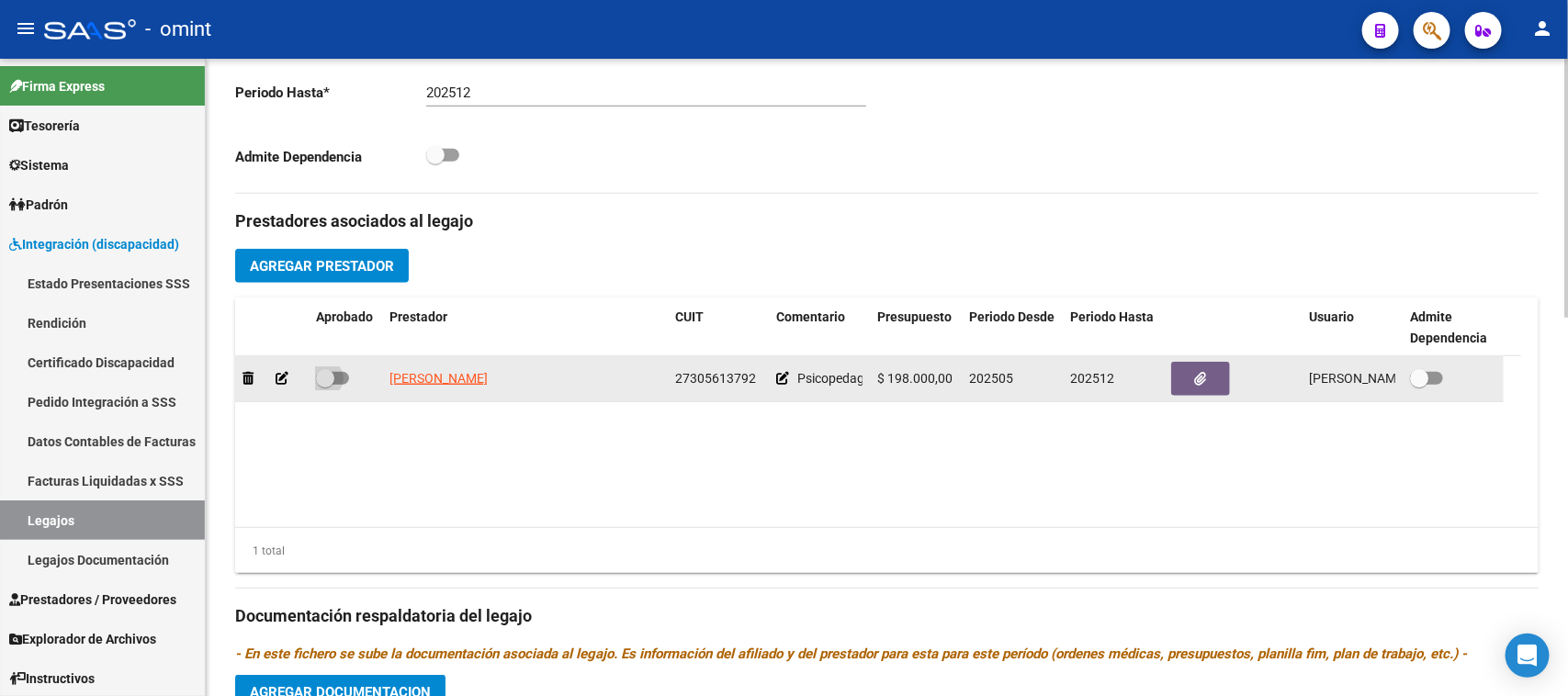
click at [326, 385] on input "checkbox" at bounding box center [325, 385] width 1 height 1
checkbox input "true"
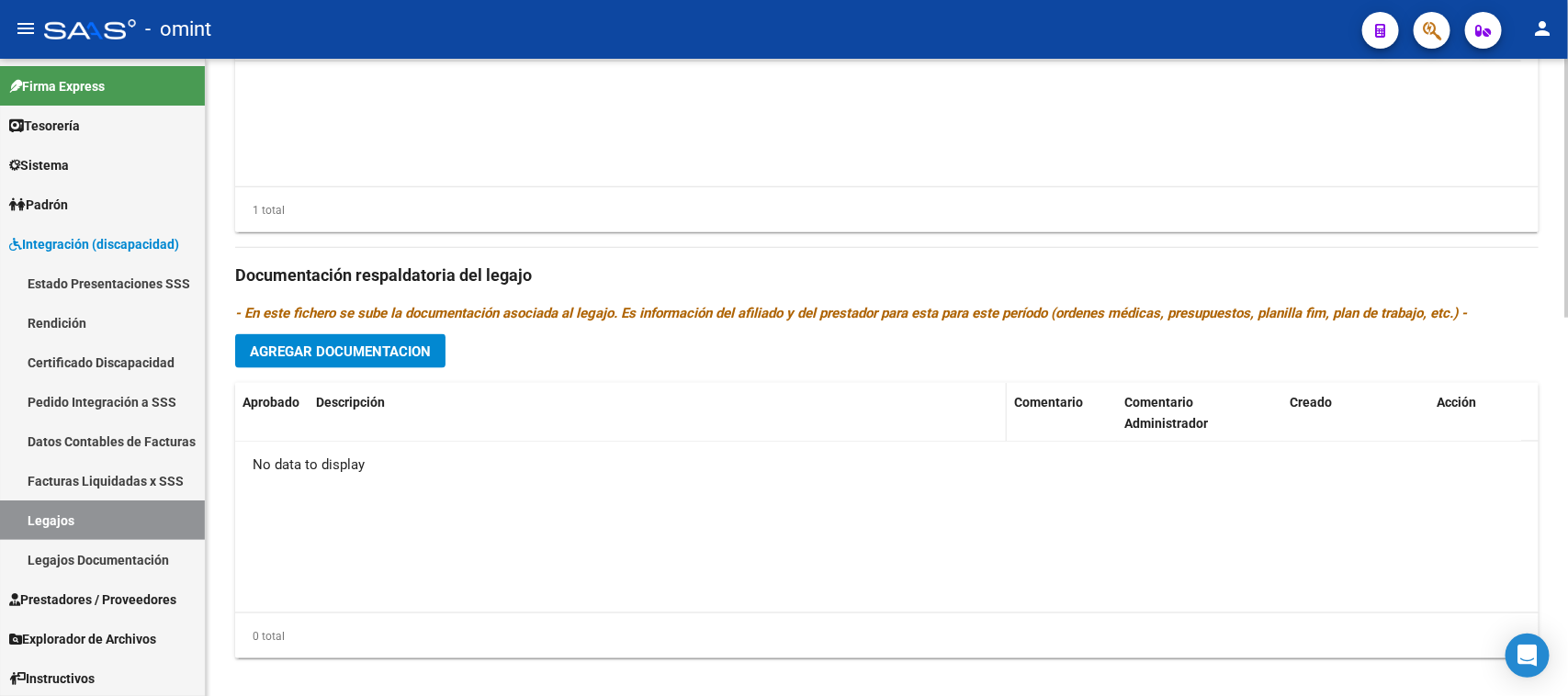
scroll to position [919, 0]
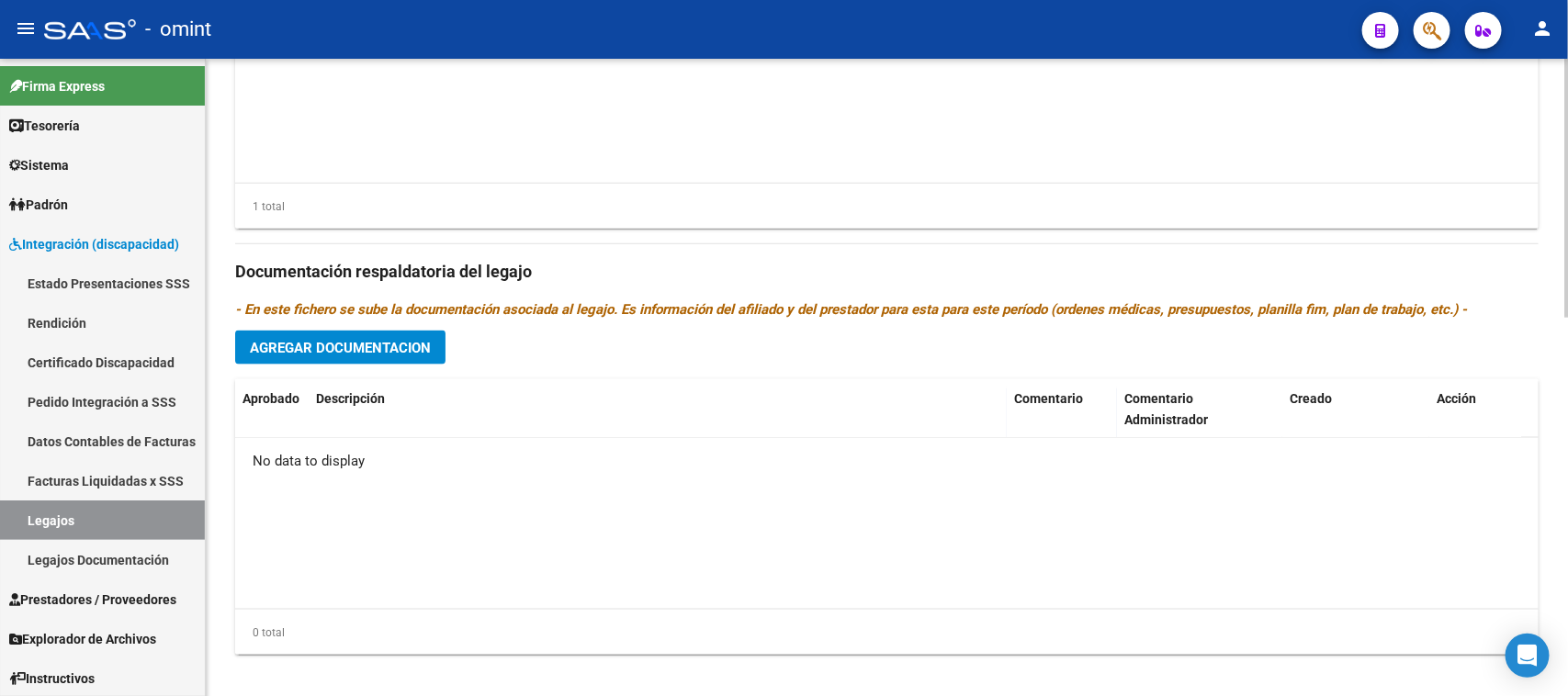
click at [383, 348] on span "Agregar Documentacion" at bounding box center [340, 348] width 181 height 16
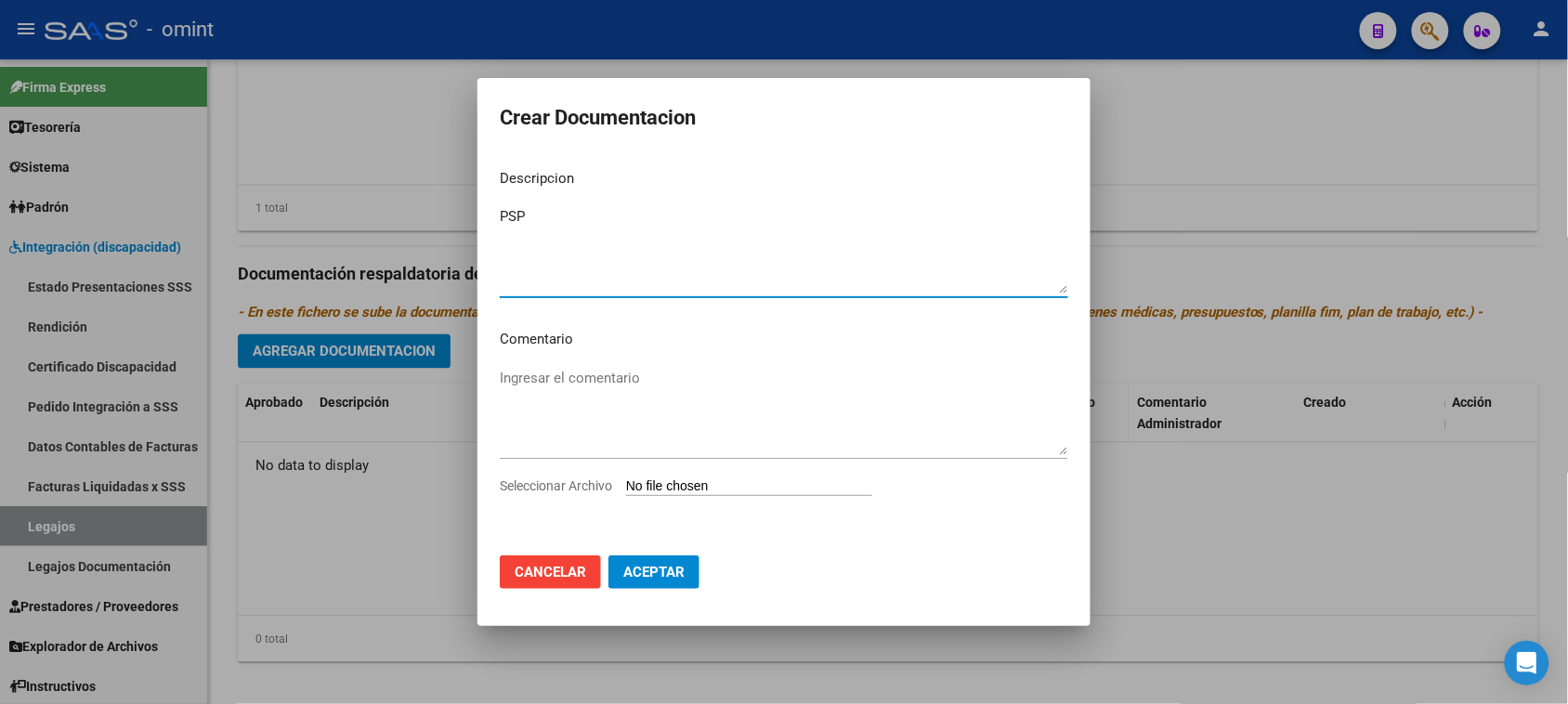
type textarea "PSP"
type input "C:\fakepath\PSP - PRESTACIONAL.pdf"
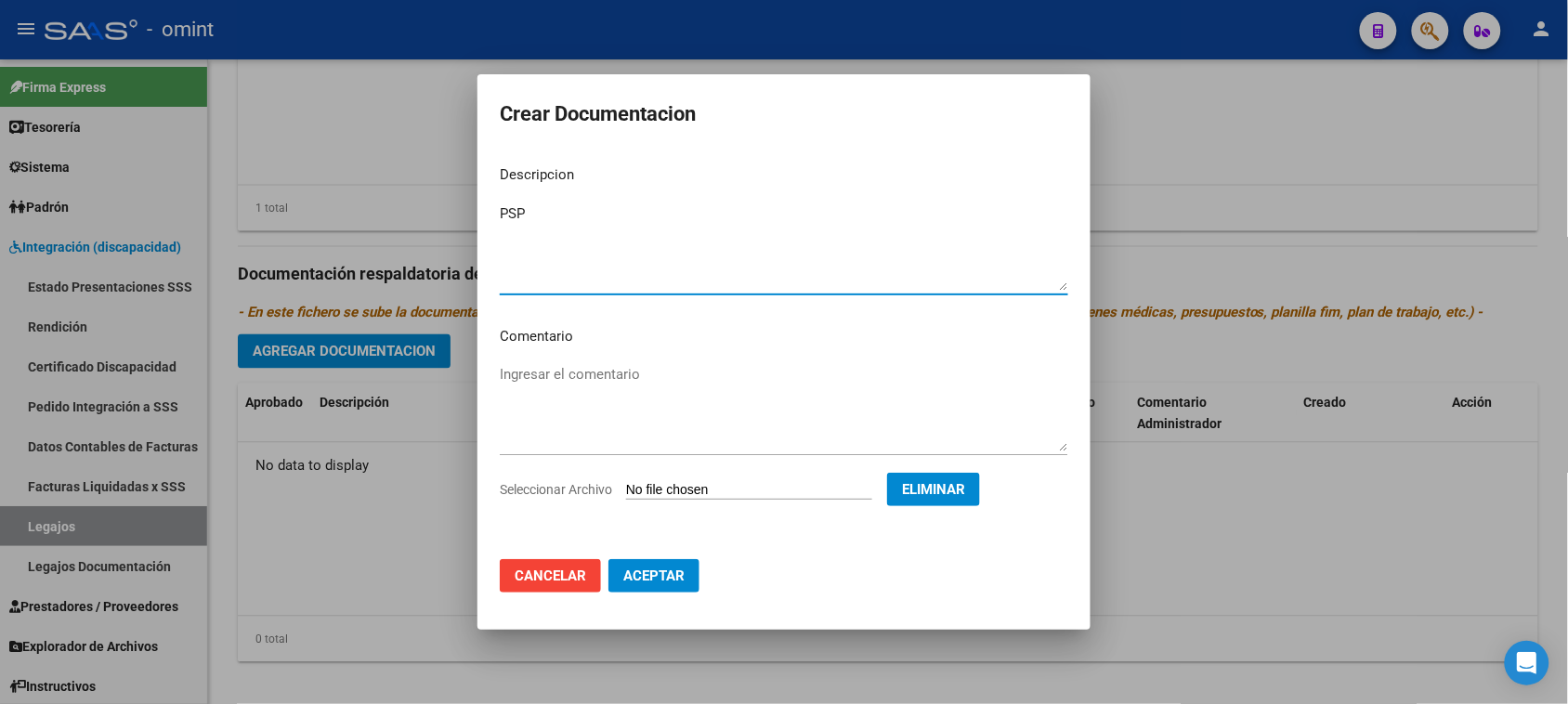
click at [644, 587] on button "Aceptar" at bounding box center [654, 576] width 91 height 33
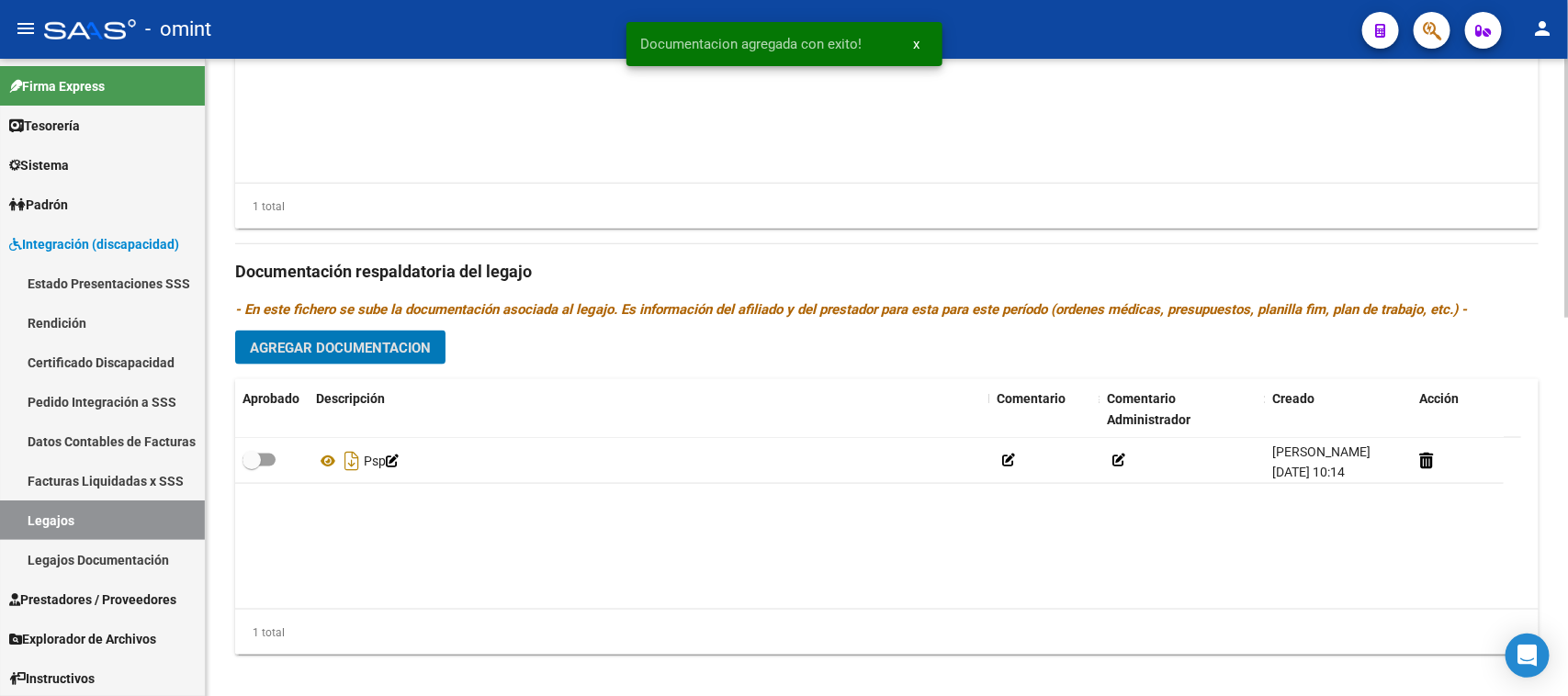
click at [405, 351] on span "Agregar Documentacion" at bounding box center [340, 348] width 181 height 16
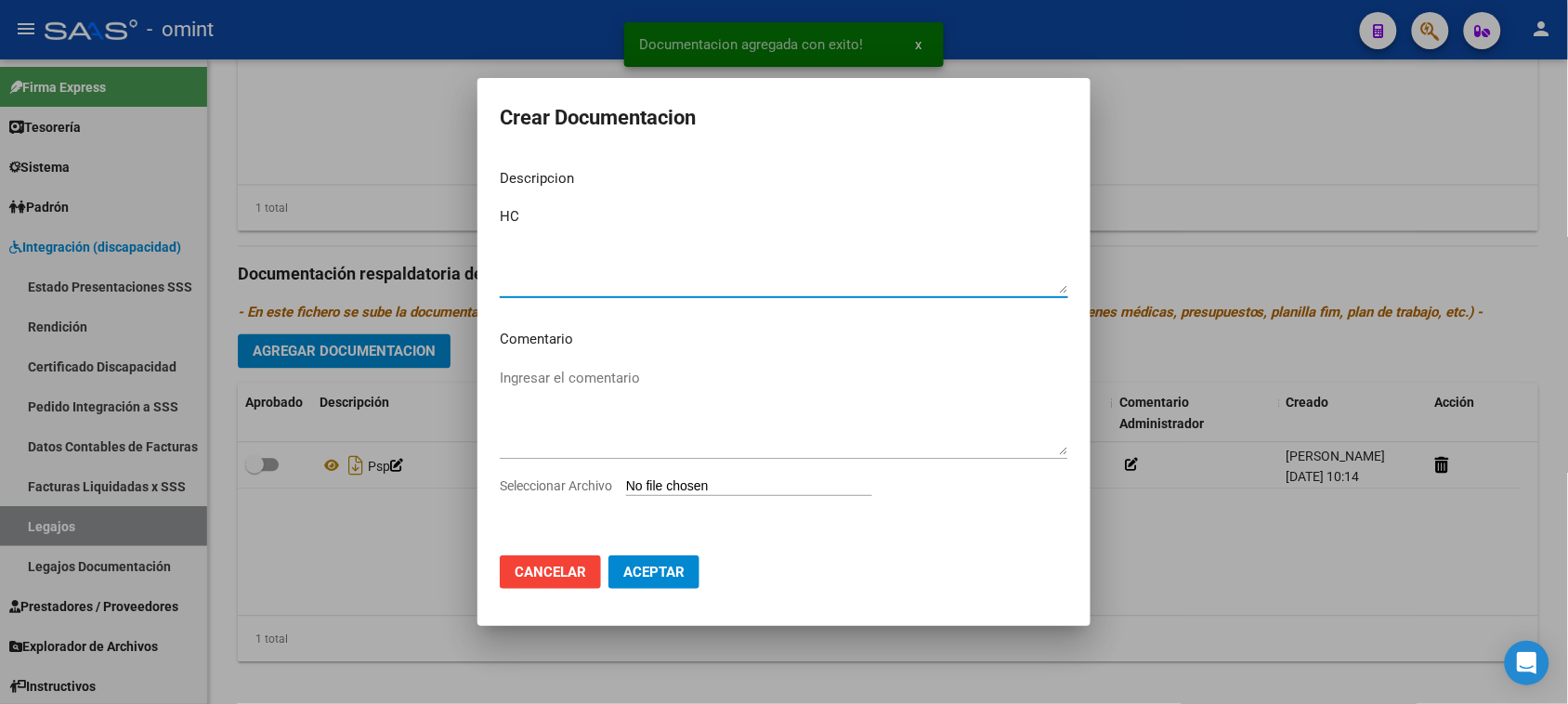
type textarea "HC"
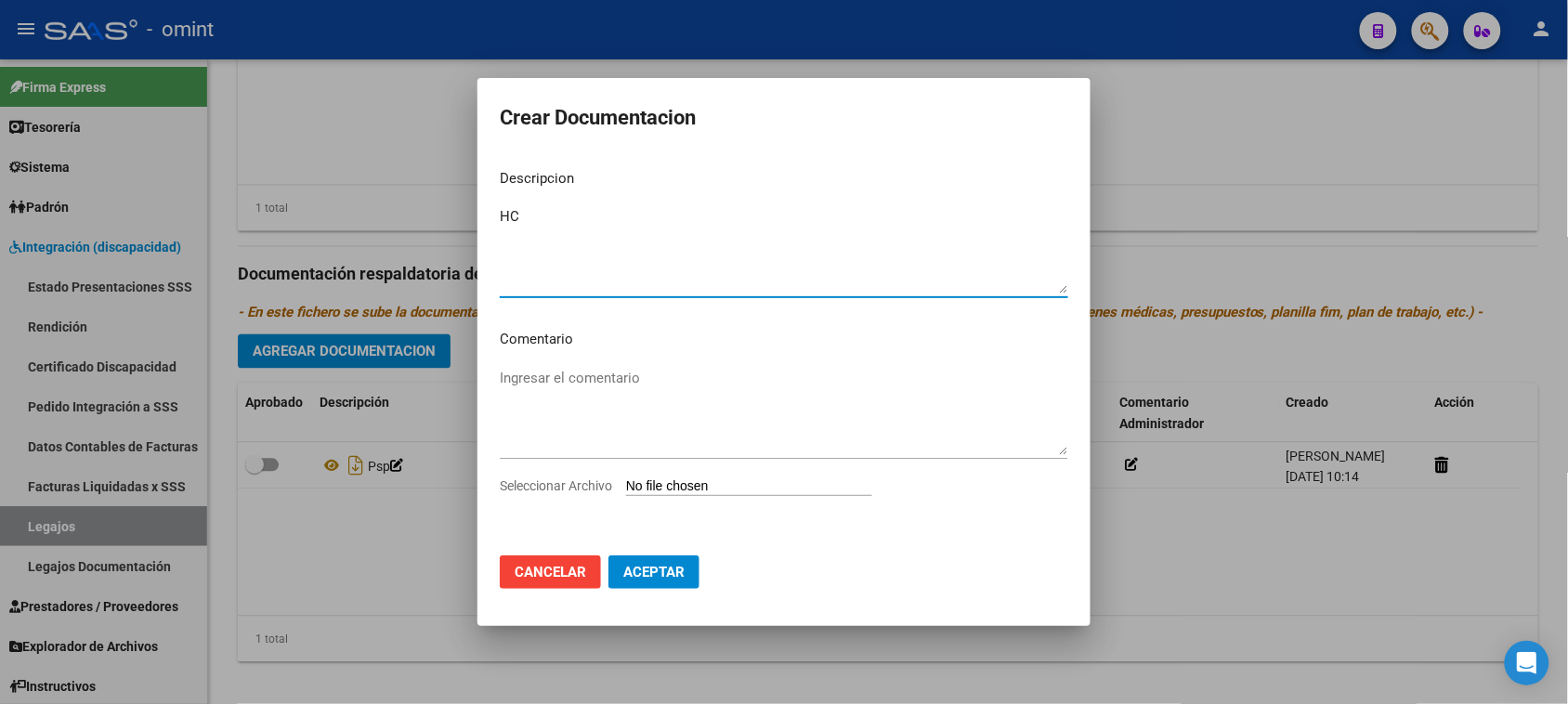
type input "C:\fakepath\HC.pdf"
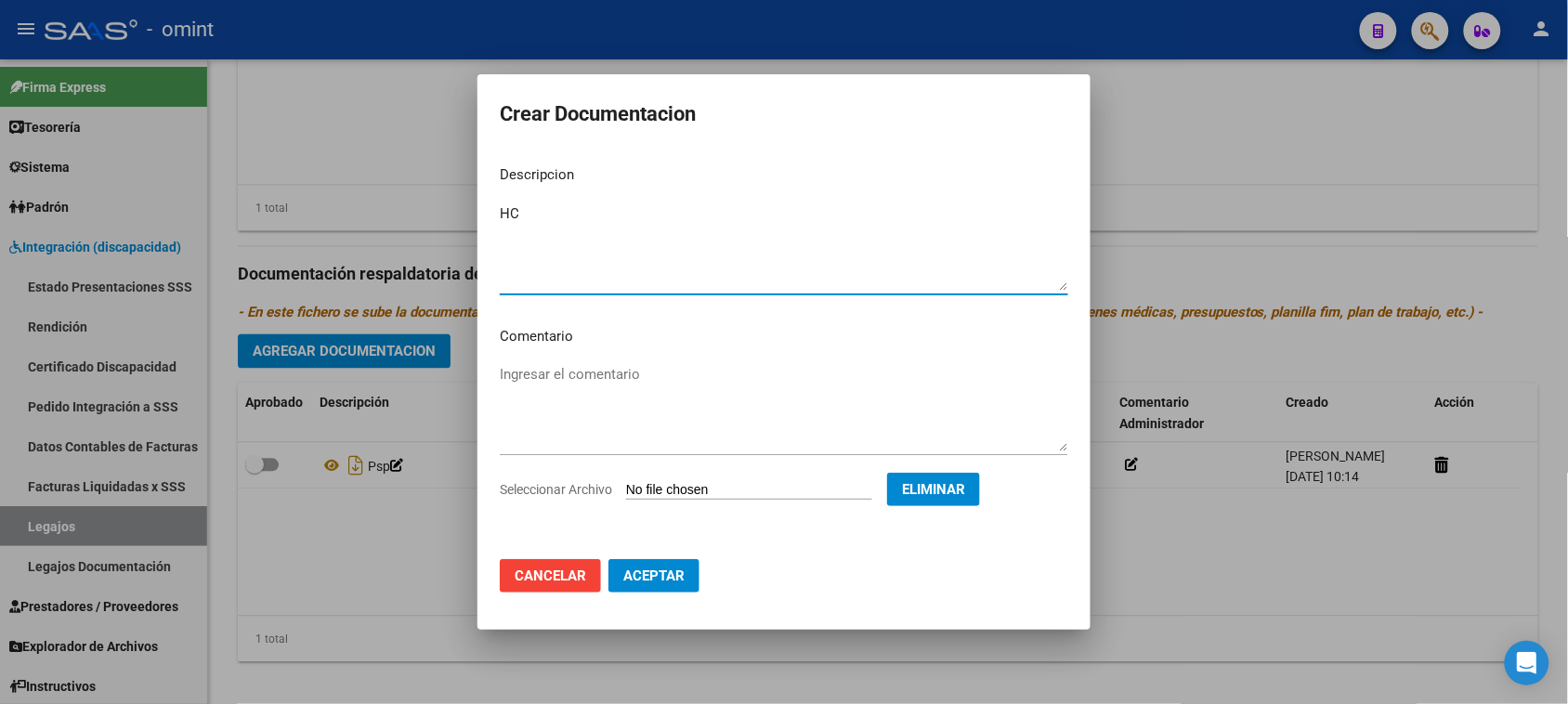
click at [635, 568] on span "Aceptar" at bounding box center [653, 576] width 61 height 17
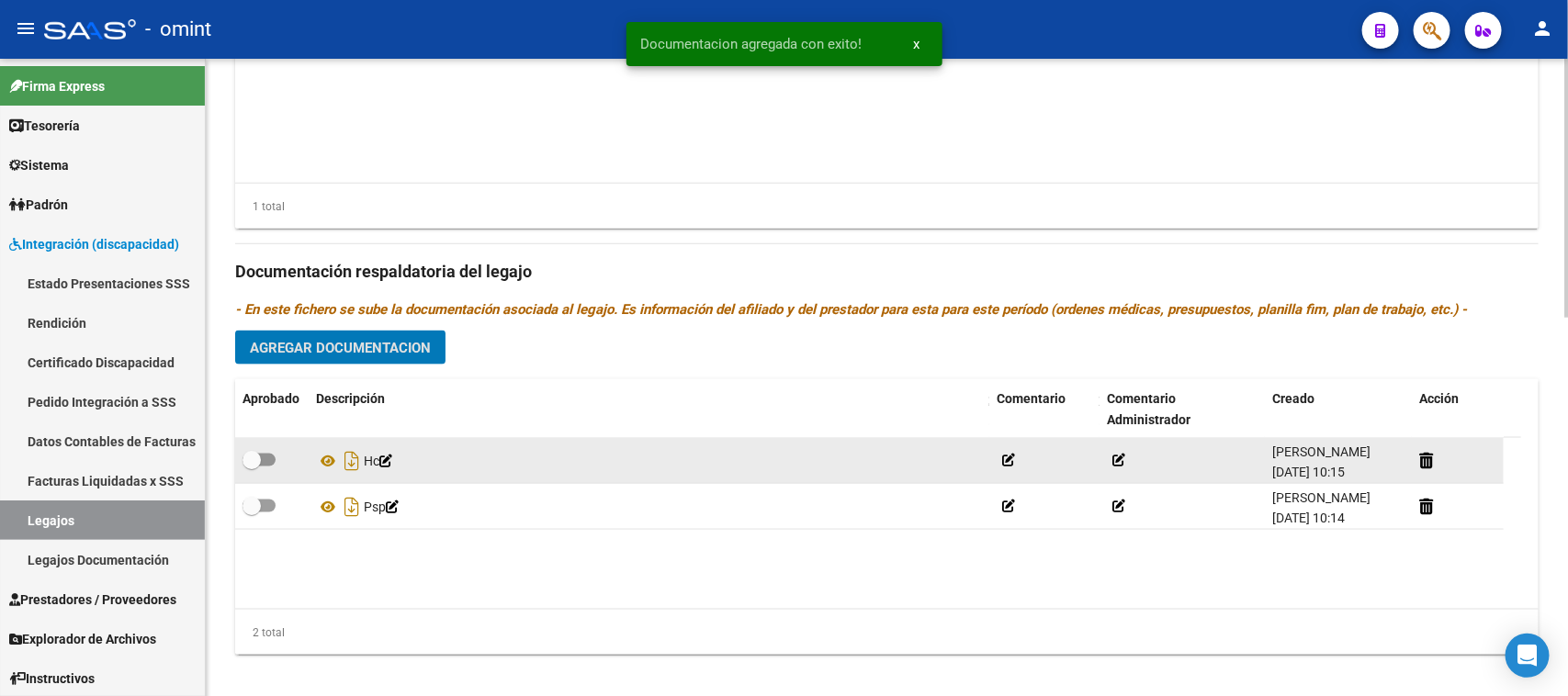
click at [263, 462] on span at bounding box center [259, 460] width 33 height 12
click at [252, 467] on input "checkbox" at bounding box center [251, 467] width 1 height 1
checkbox input "true"
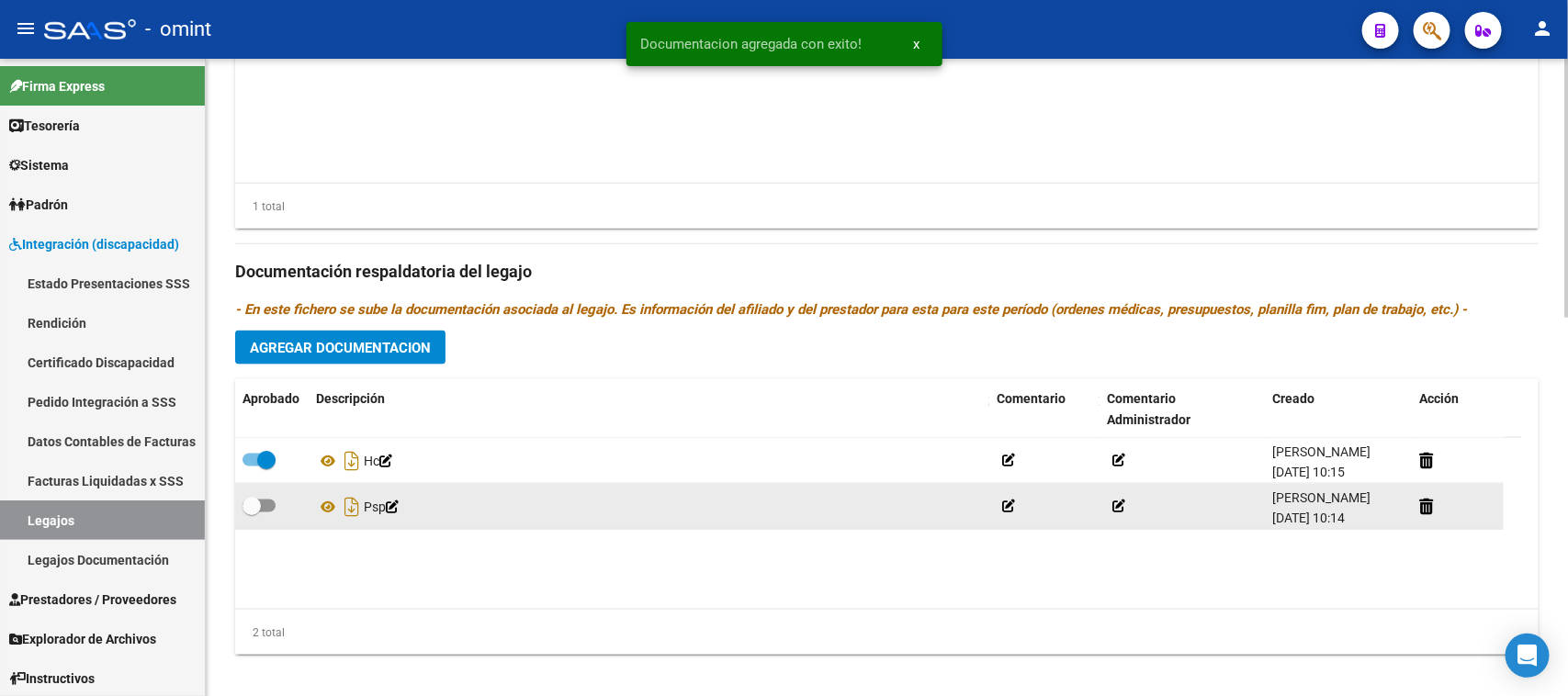
click at [259, 495] on label at bounding box center [259, 506] width 33 height 22
click at [252, 513] on input "checkbox" at bounding box center [251, 513] width 1 height 1
checkbox input "true"
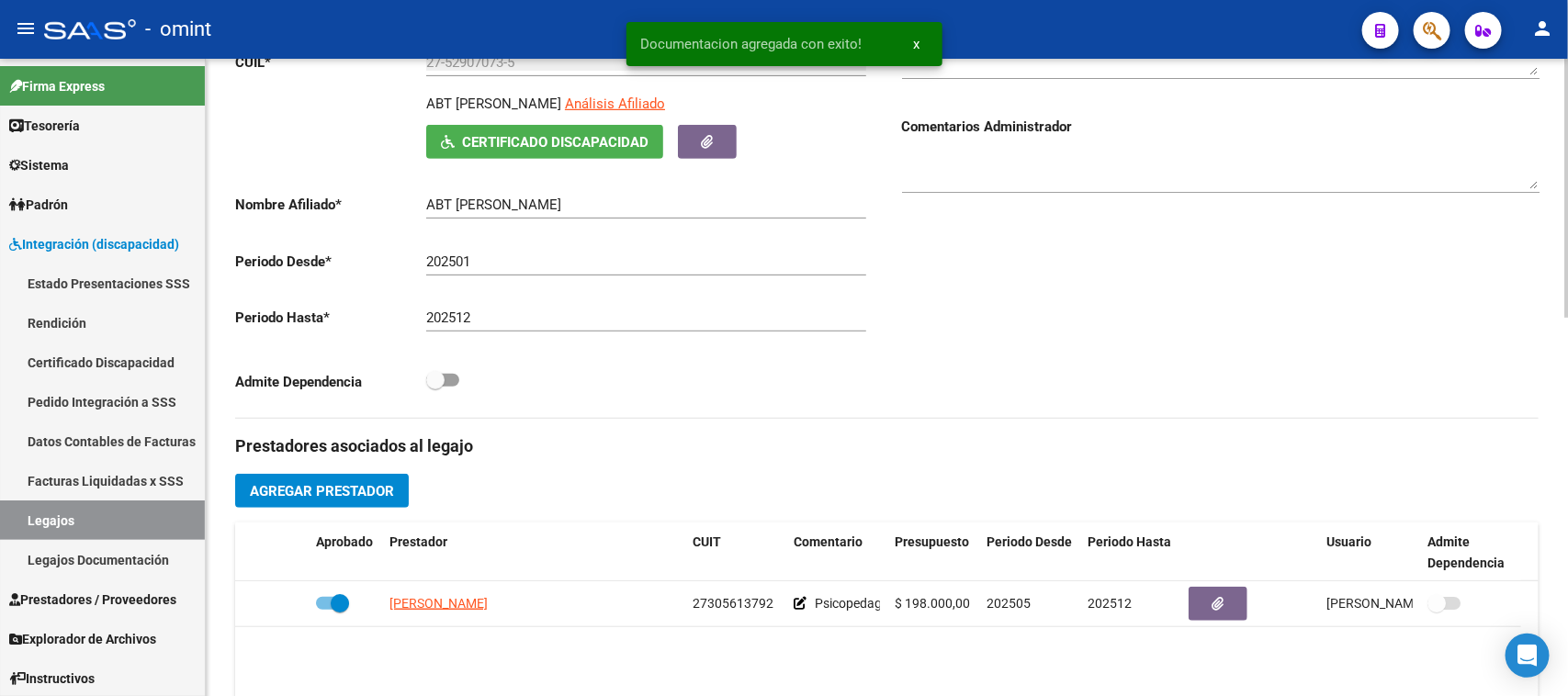
scroll to position [345, 0]
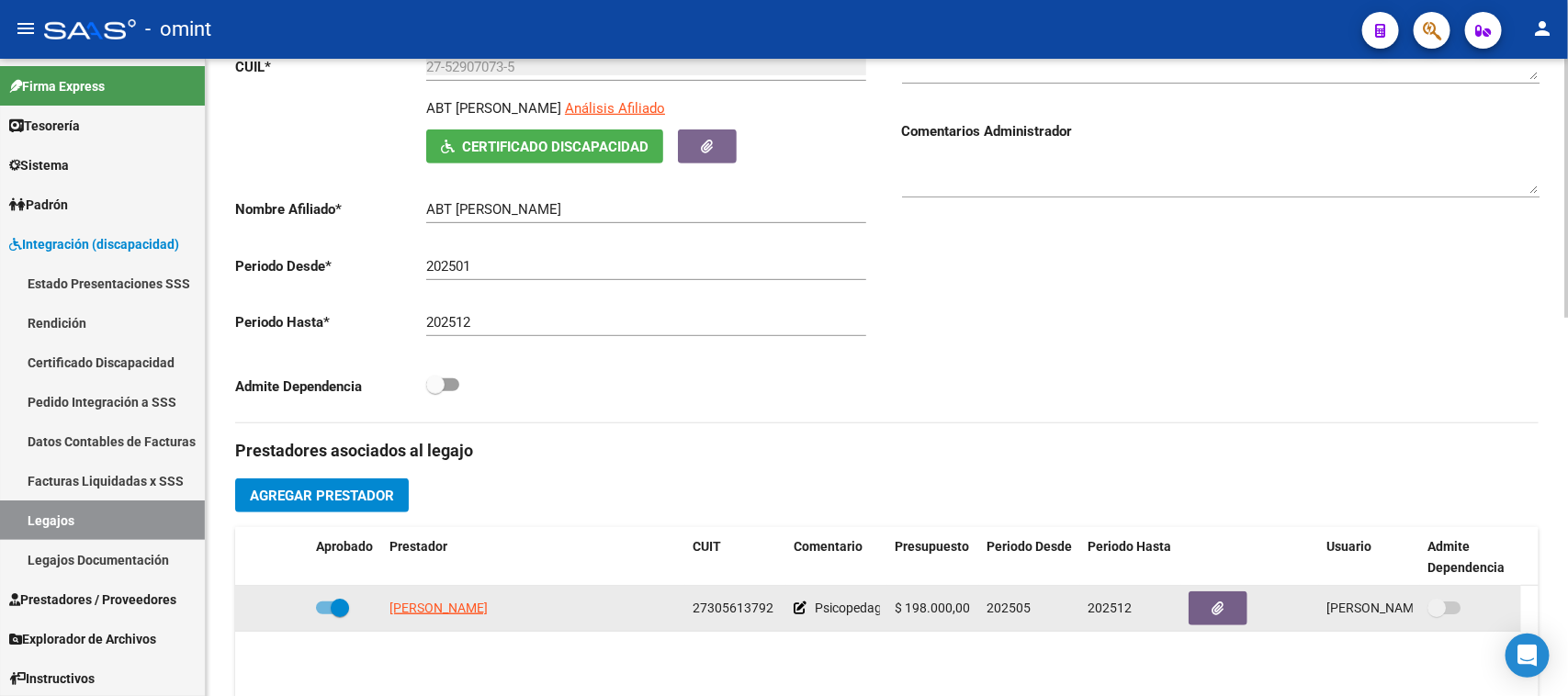
click at [804, 605] on icon at bounding box center [800, 608] width 12 height 12
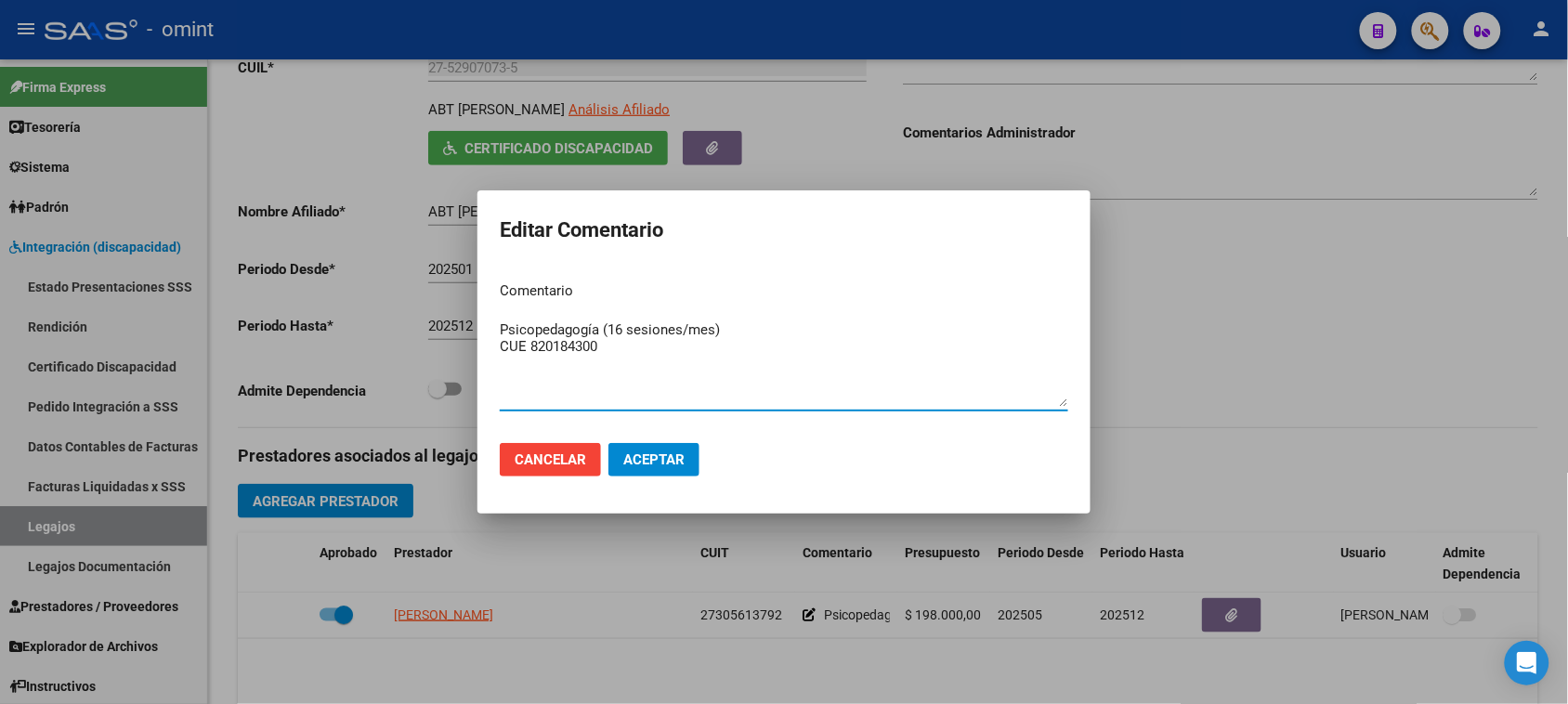
drag, startPoint x: 607, startPoint y: 352, endPoint x: 450, endPoint y: 357, distance: 157.1
click at [450, 357] on div "Editar Comentario Comentario Psicopedagogía (16 sesiones/mes) CUE 820184300 Ing…" at bounding box center [784, 352] width 1568 height 704
click at [675, 449] on button "Aceptar" at bounding box center [654, 459] width 91 height 33
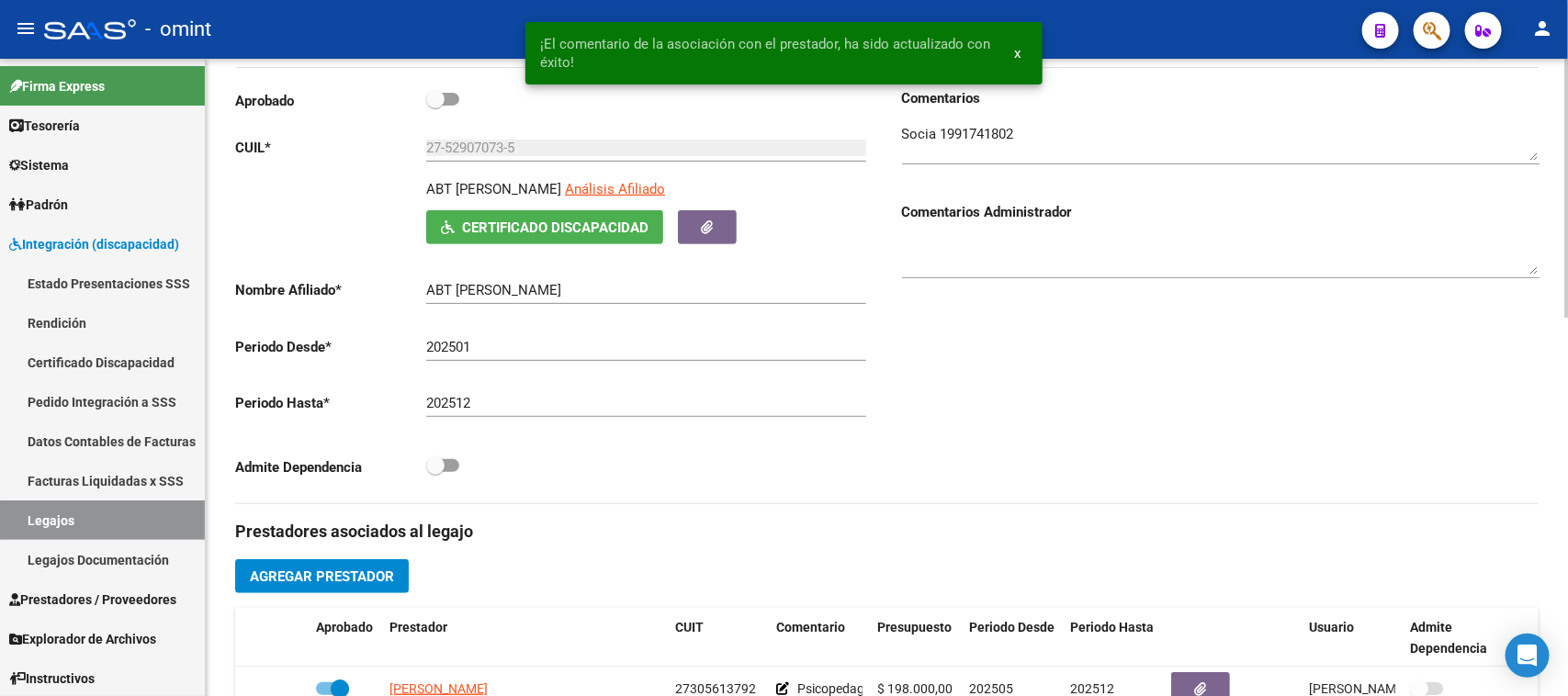
scroll to position [229, 0]
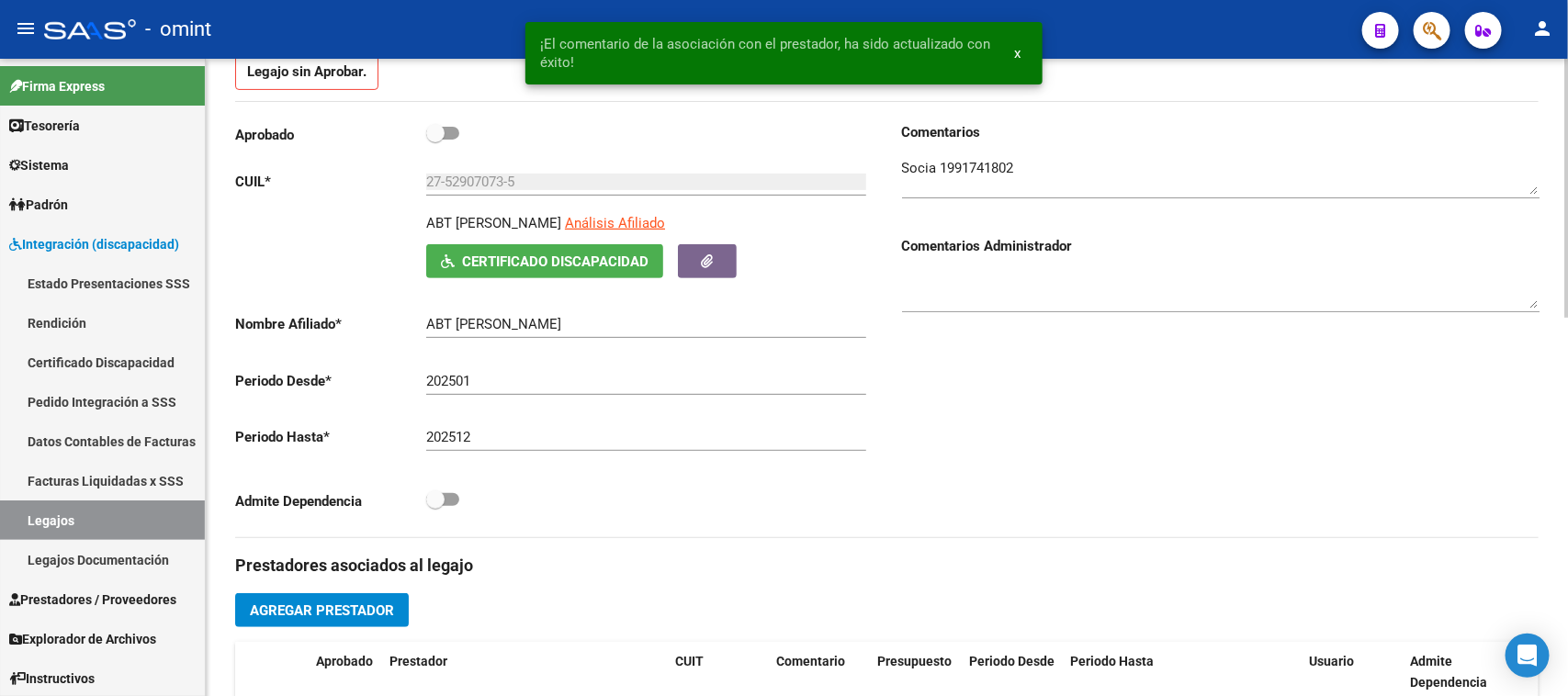
click at [1112, 178] on textarea at bounding box center [1221, 177] width 638 height 36
paste textarea "CUE 820184300"
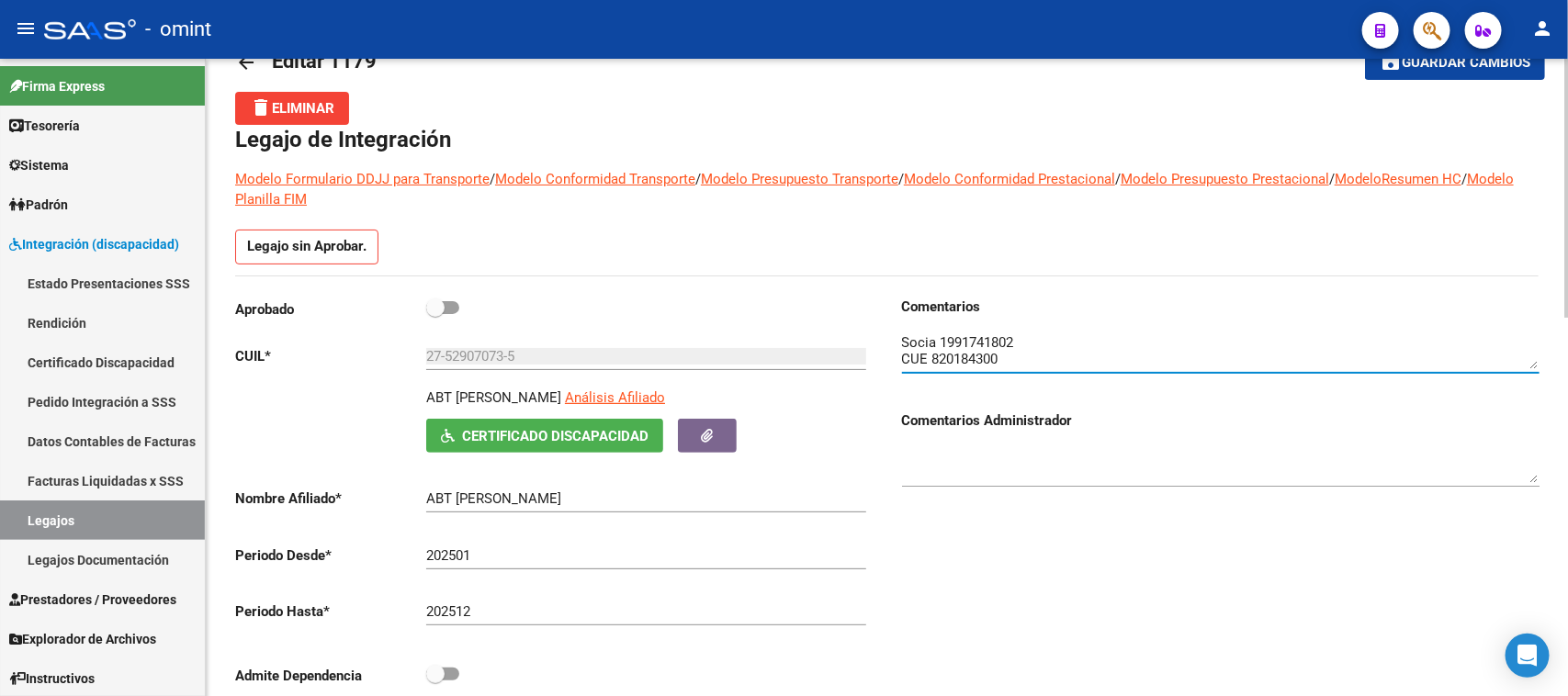
scroll to position [0, 0]
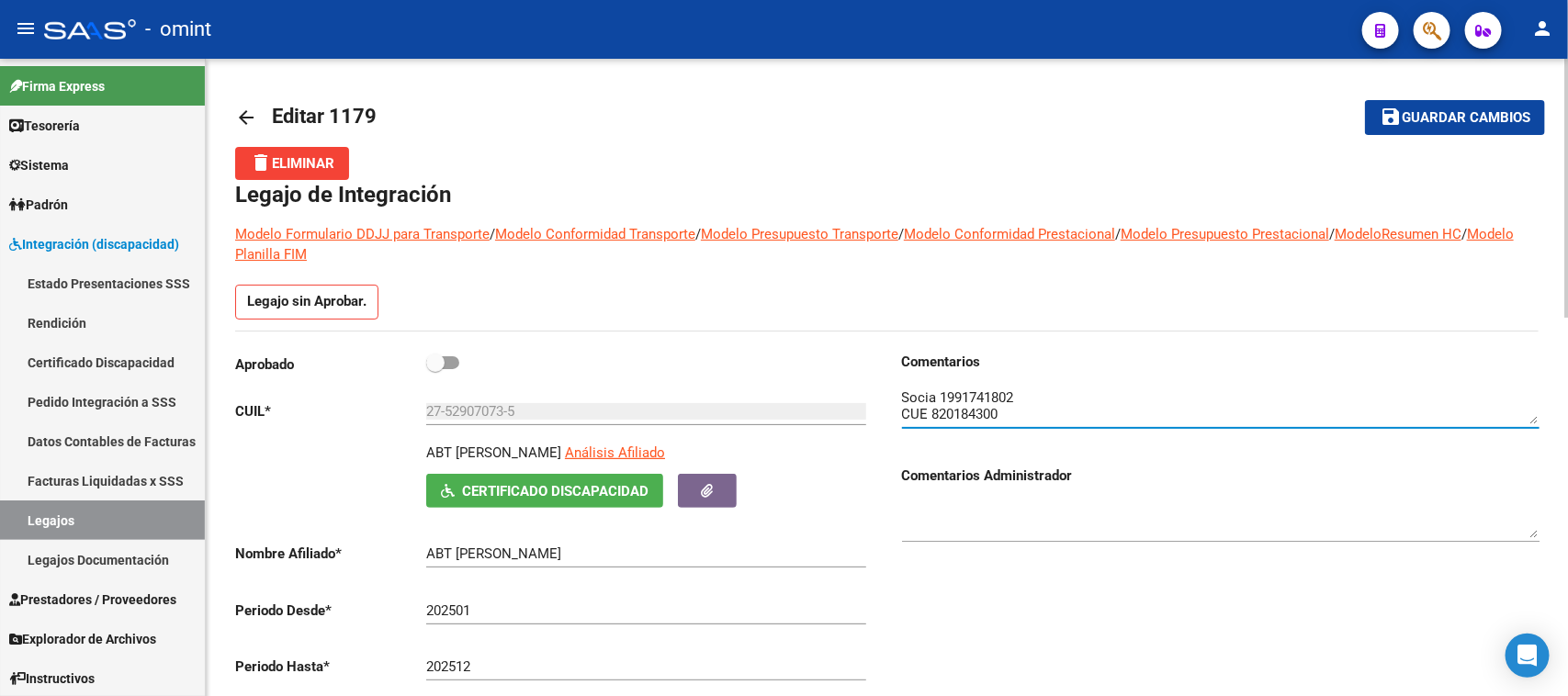
type textarea "Socia 1991741802 CUE 820184300"
click at [451, 359] on span at bounding box center [443, 362] width 33 height 12
click at [436, 370] on input "checkbox" at bounding box center [435, 370] width 1 height 1
checkbox input "true"
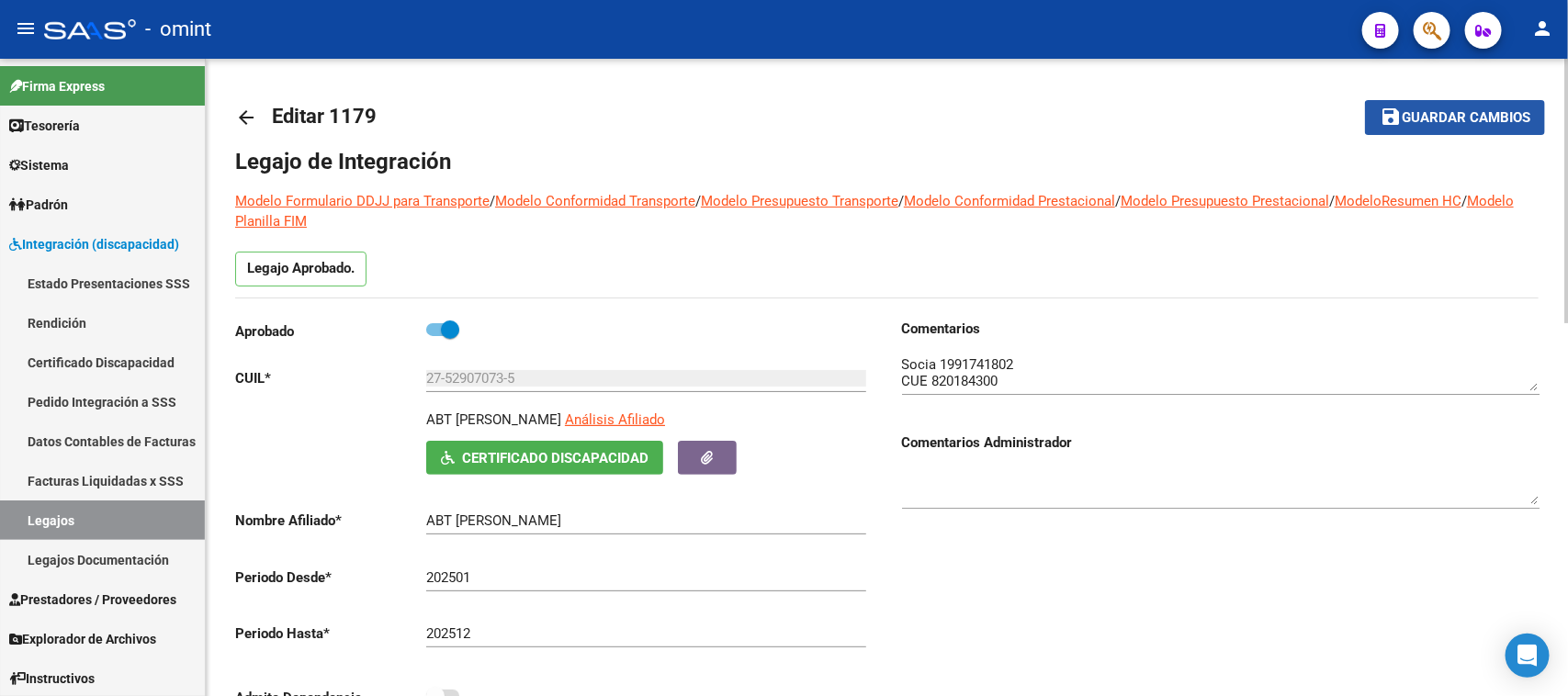
click at [1511, 121] on span "Guardar cambios" at bounding box center [1466, 118] width 129 height 16
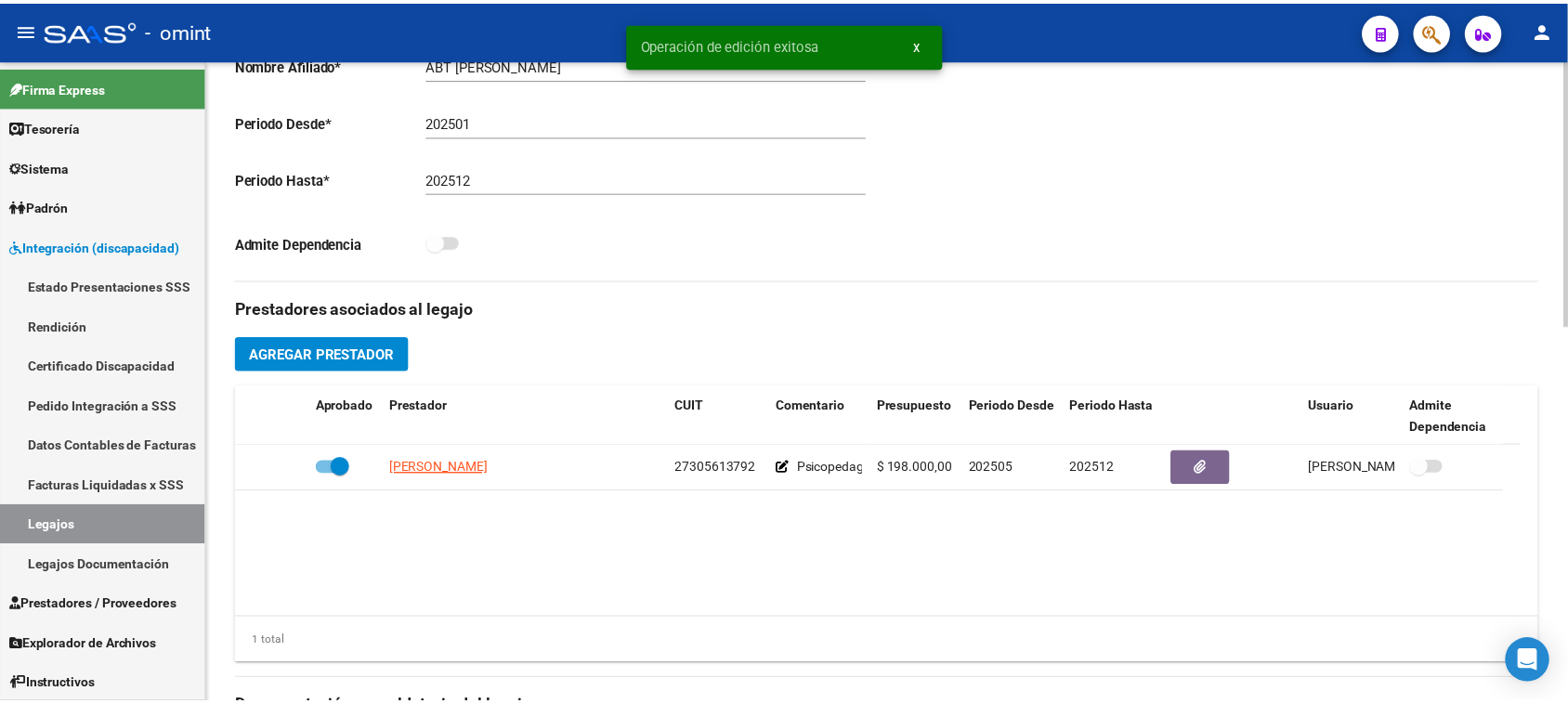
scroll to position [464, 0]
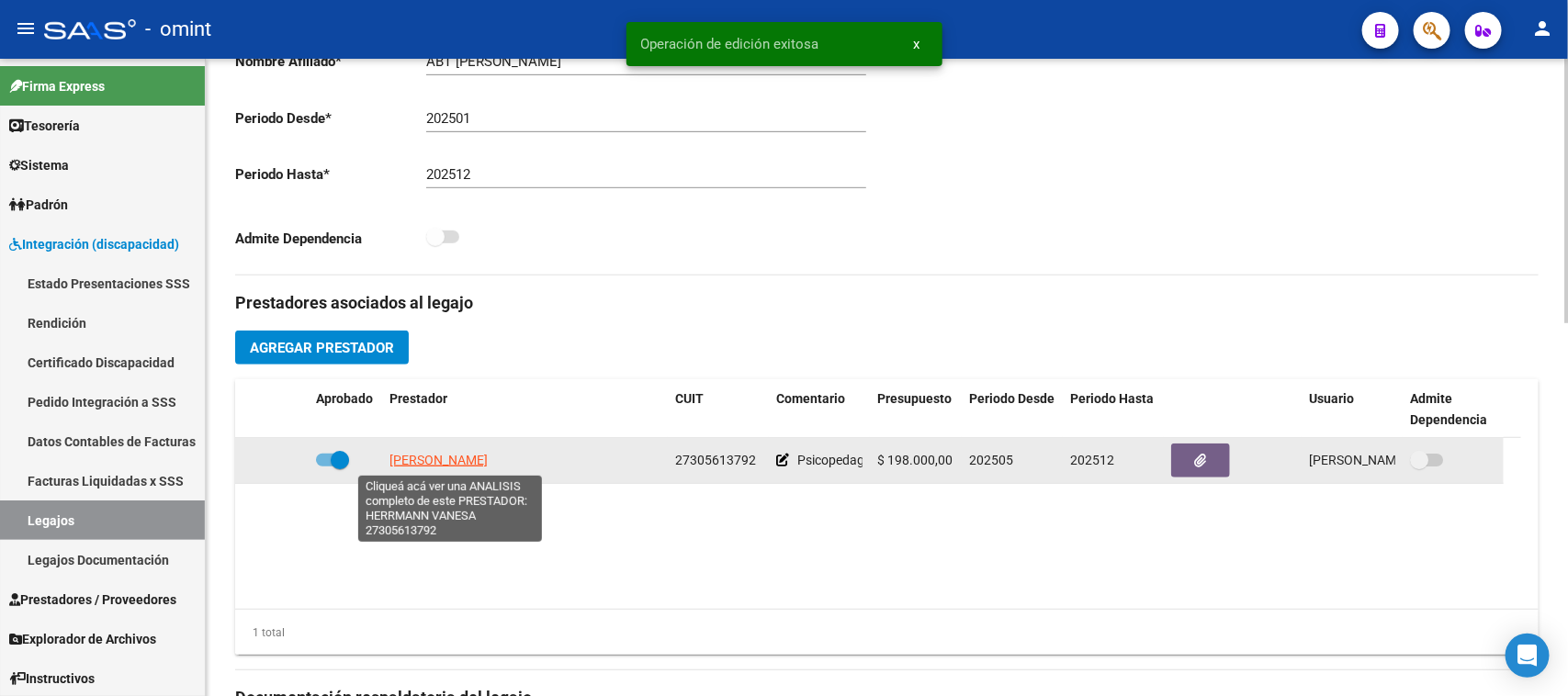
click at [488, 453] on span "HERRMANN VANESA" at bounding box center [439, 460] width 98 height 14
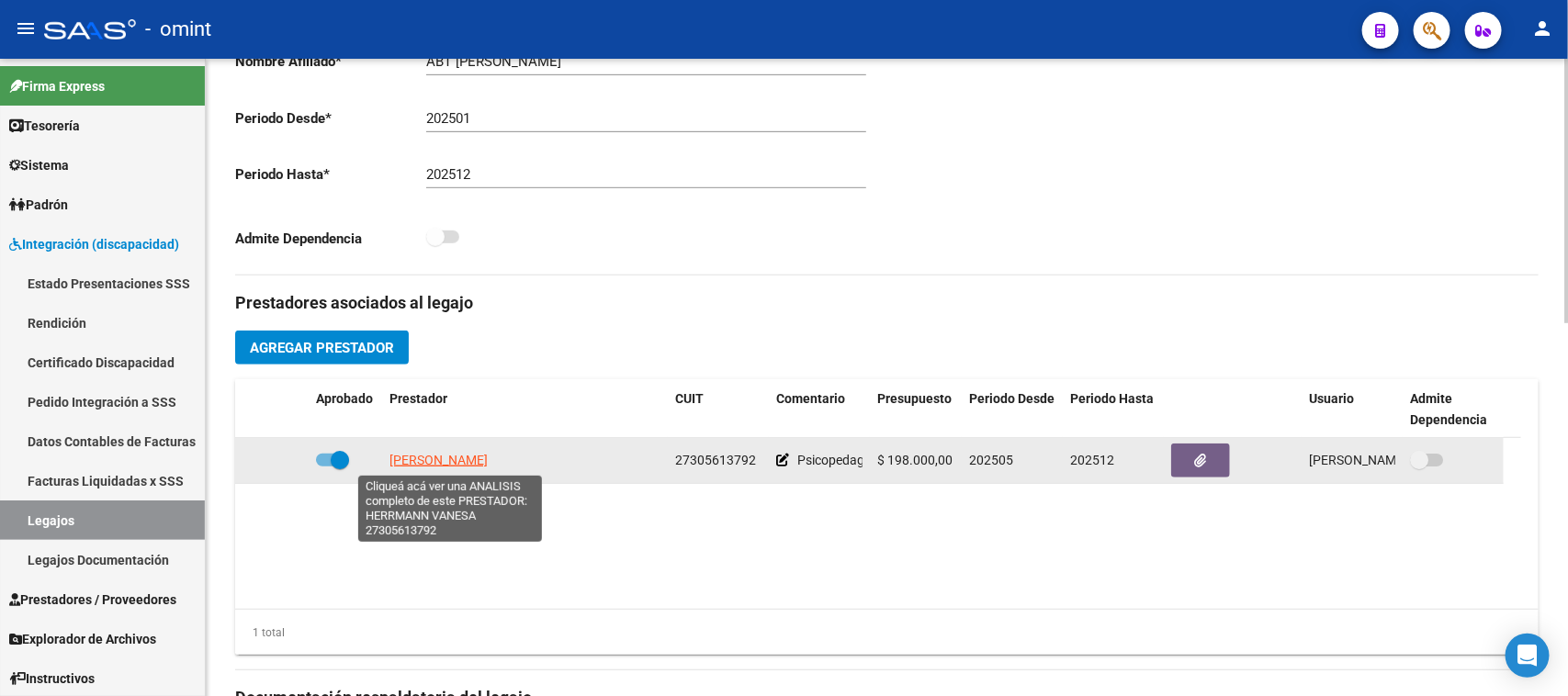
click at [434, 460] on span "HERRMANN VANESA" at bounding box center [439, 460] width 98 height 14
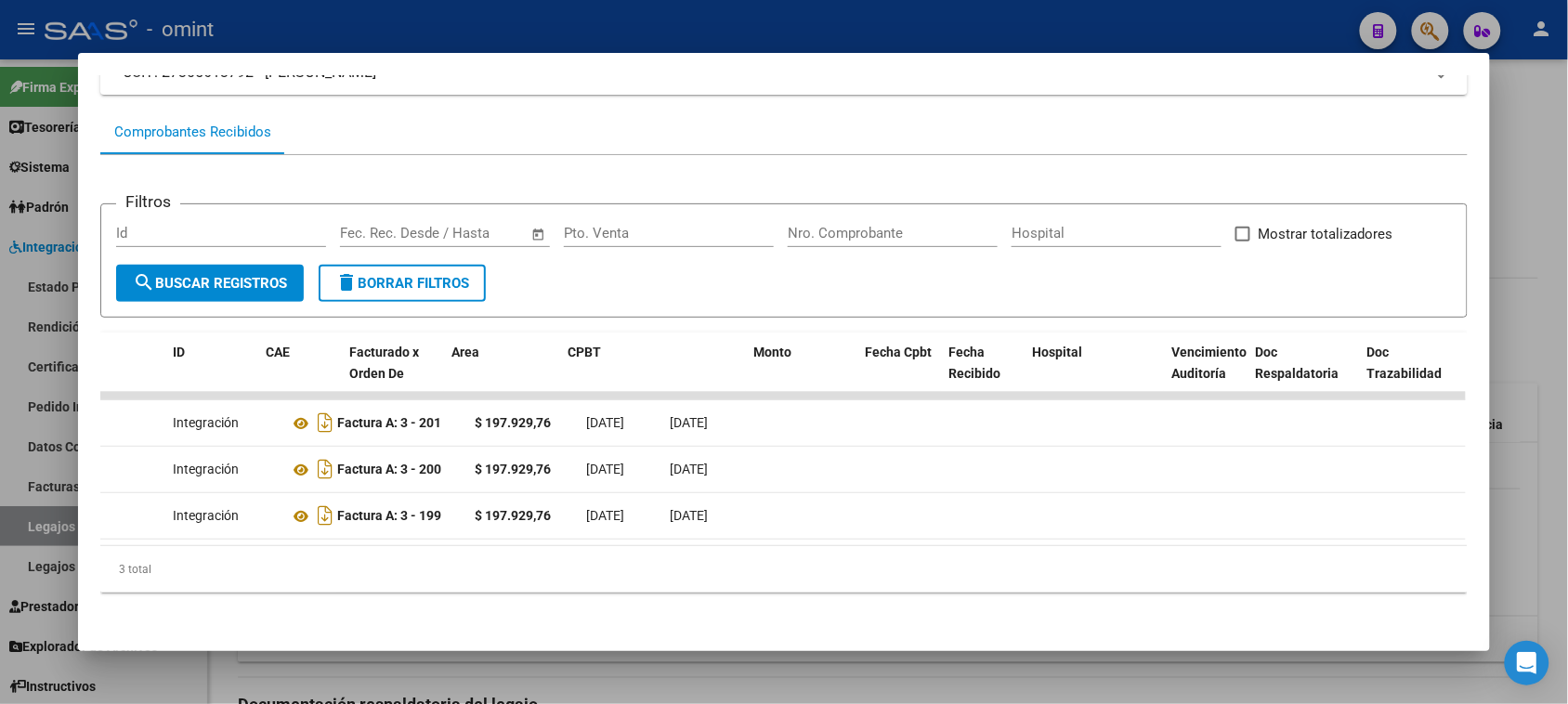
scroll to position [0, 0]
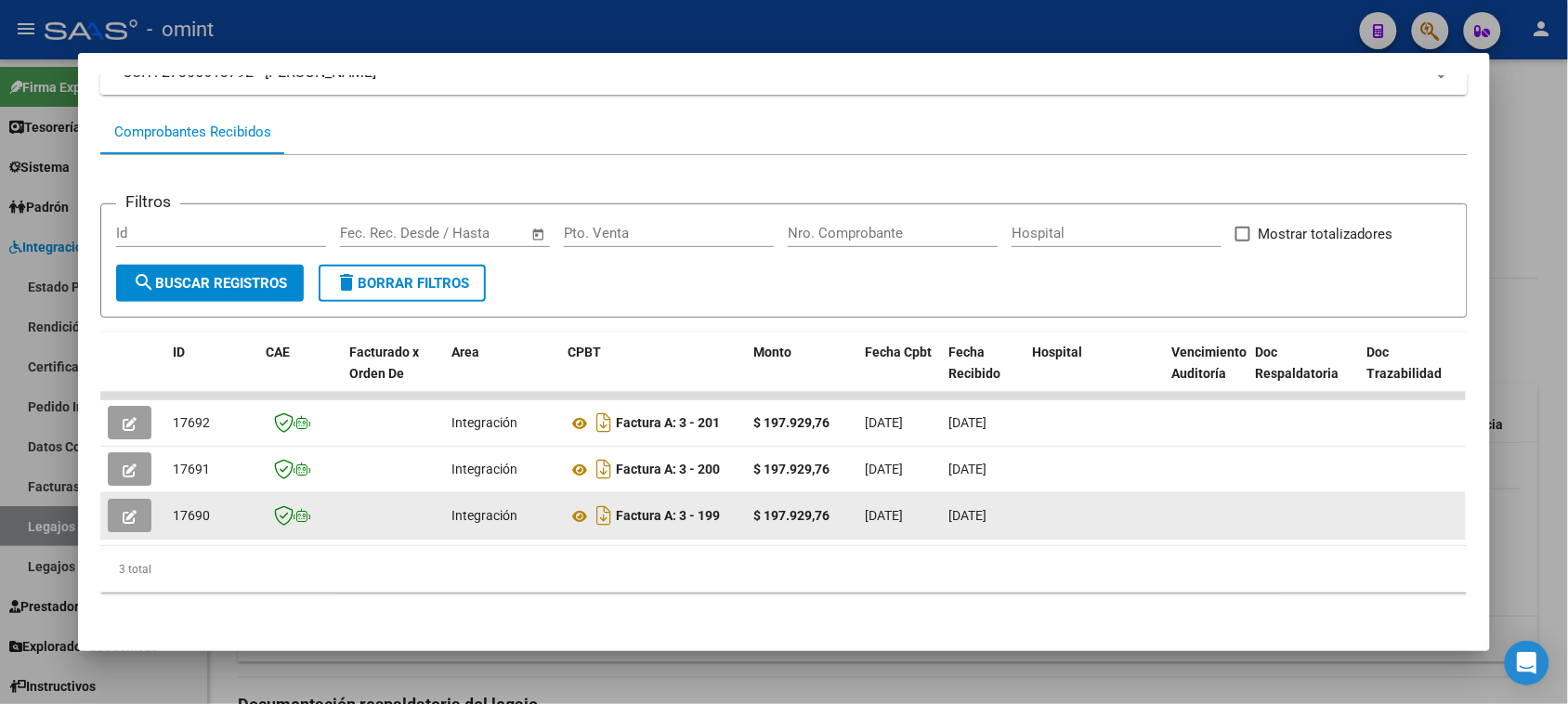
click at [122, 510] on icon "button" at bounding box center [129, 517] width 14 height 14
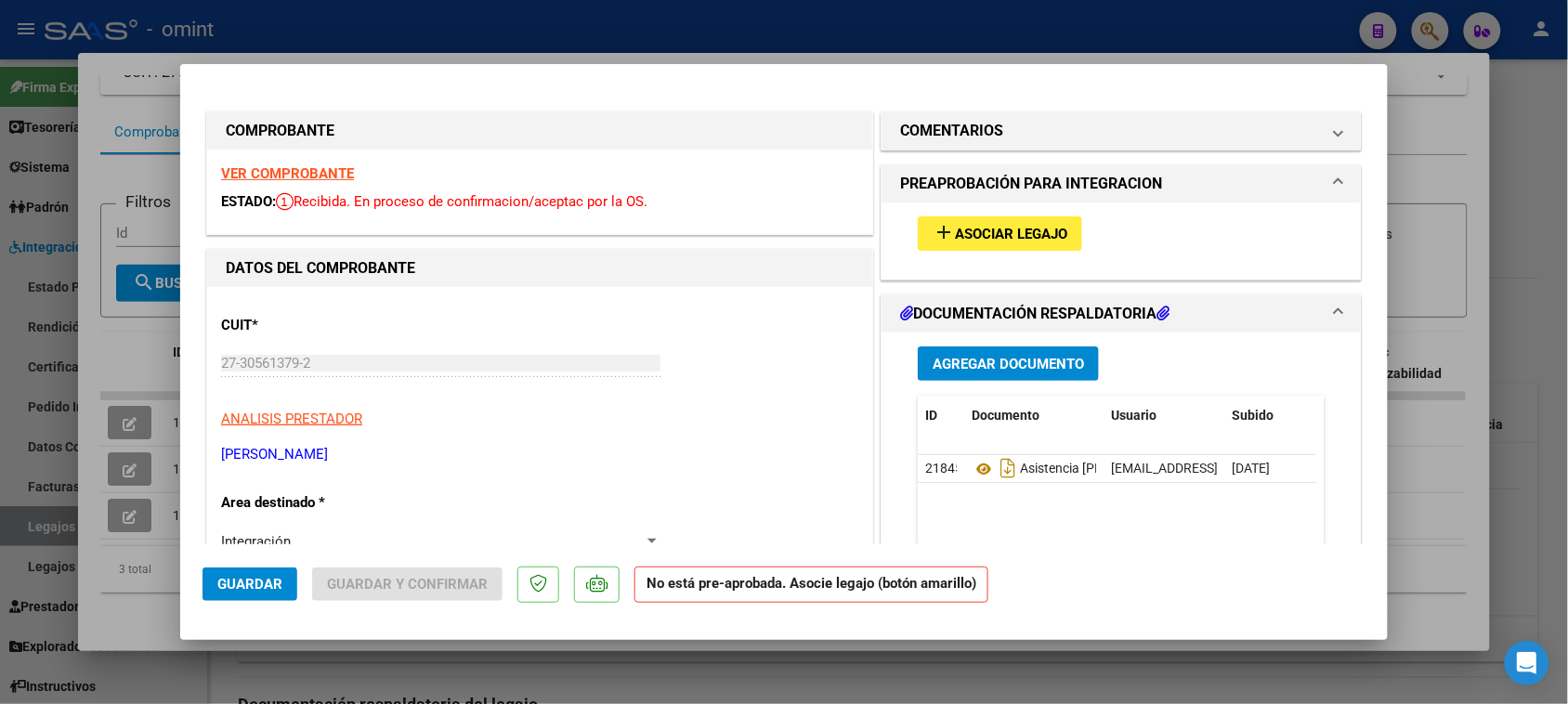
click at [963, 234] on span "Asociar Legajo" at bounding box center [1012, 234] width 113 height 17
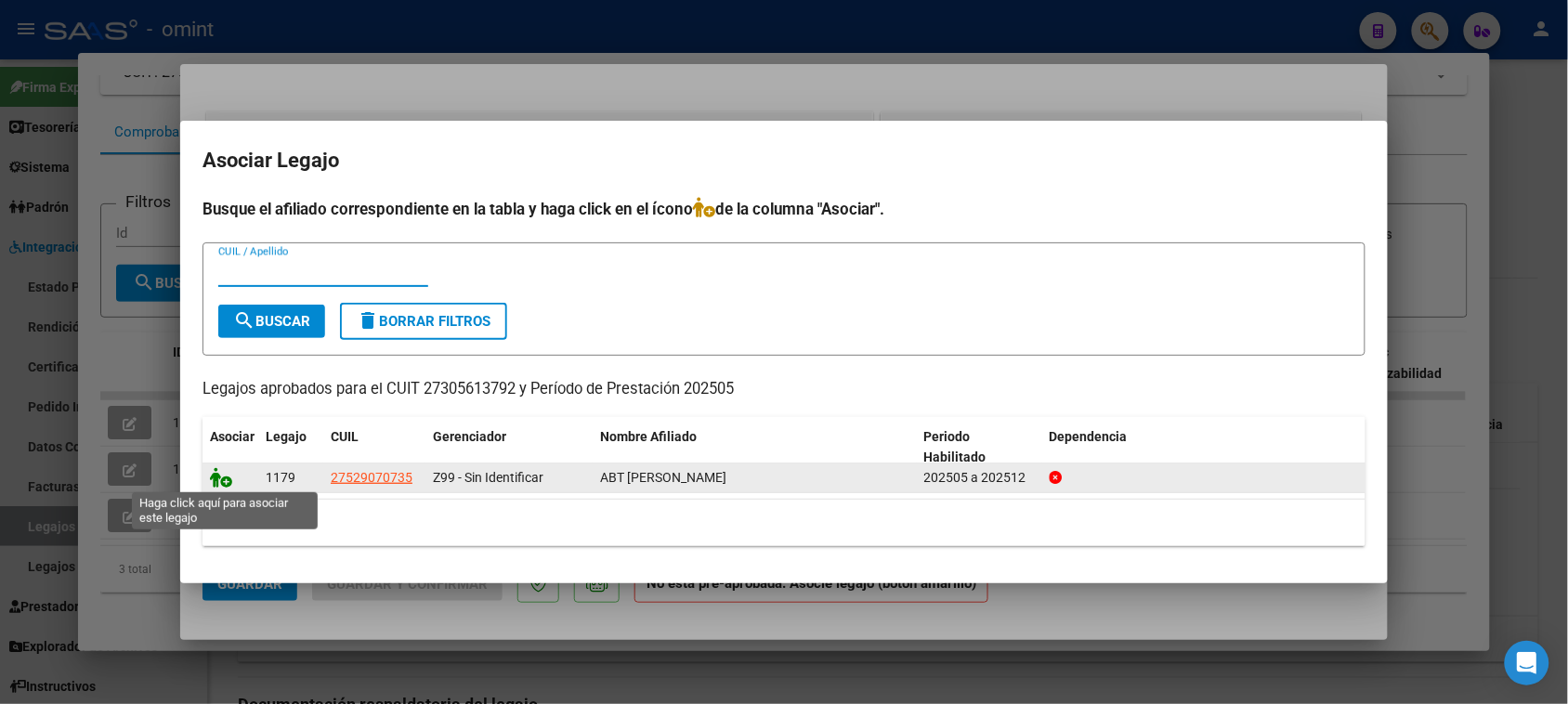
click at [227, 477] on icon at bounding box center [220, 477] width 22 height 20
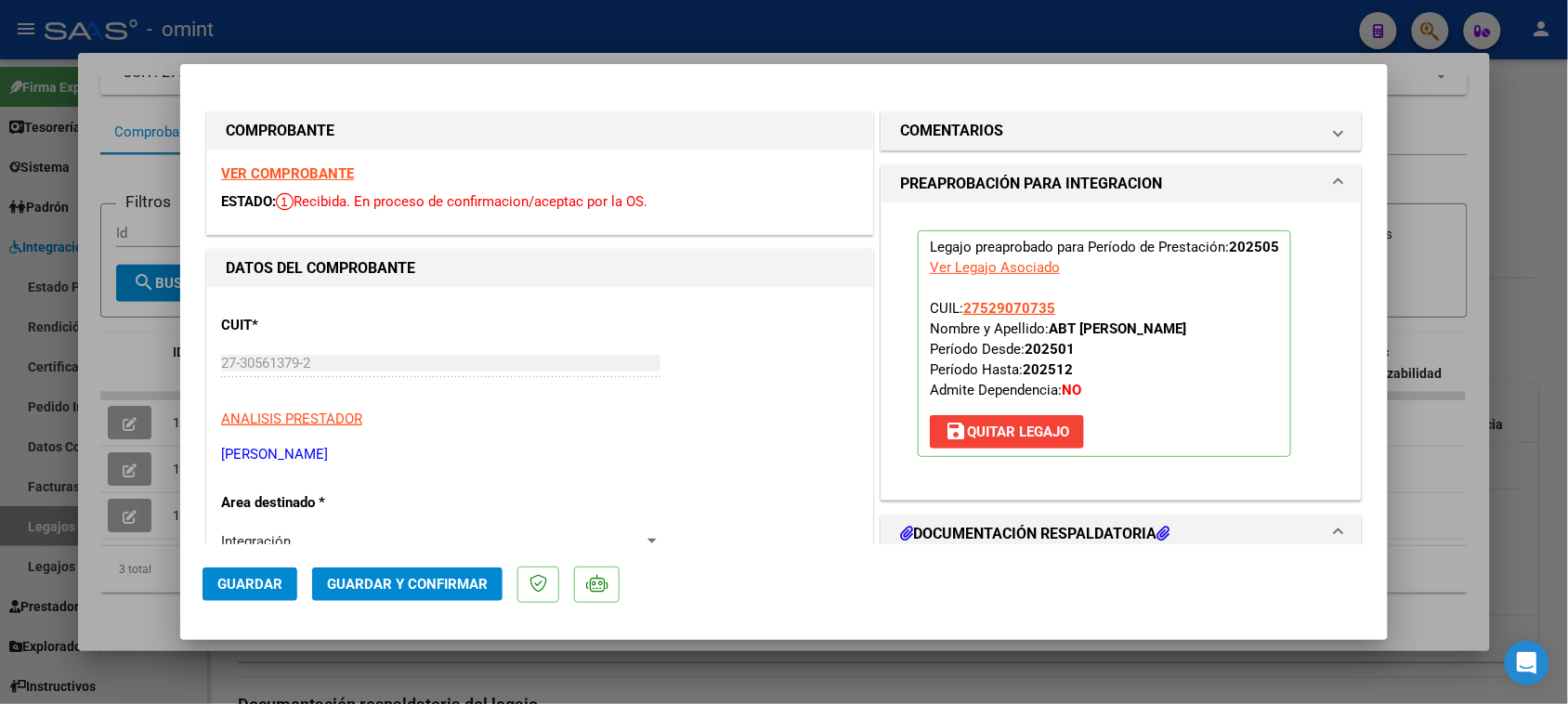
click at [272, 168] on strong "VER COMPROBANTE" at bounding box center [287, 173] width 133 height 17
click at [397, 577] on button "Guardar y Confirmar" at bounding box center [408, 585] width 190 height 33
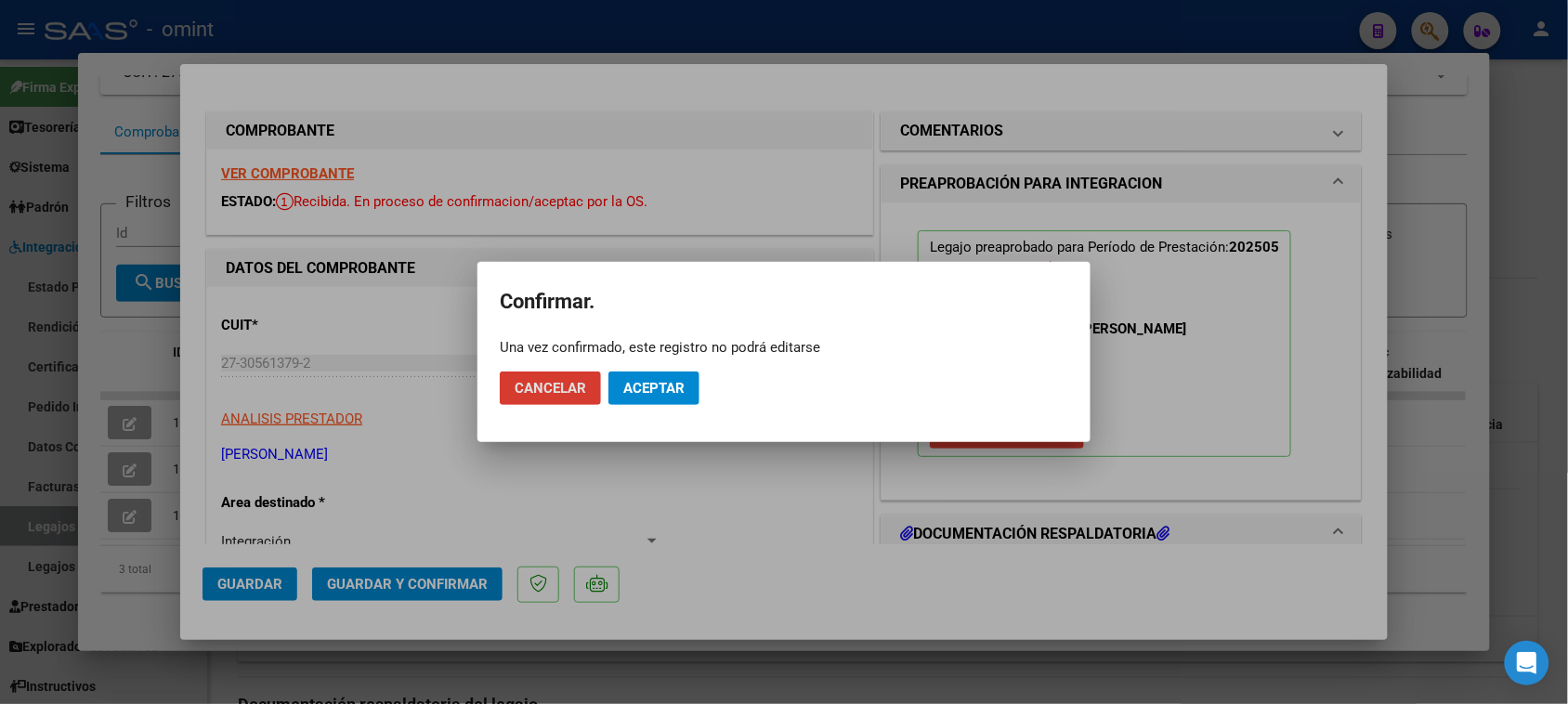
click at [649, 391] on span "Aceptar" at bounding box center [653, 387] width 61 height 17
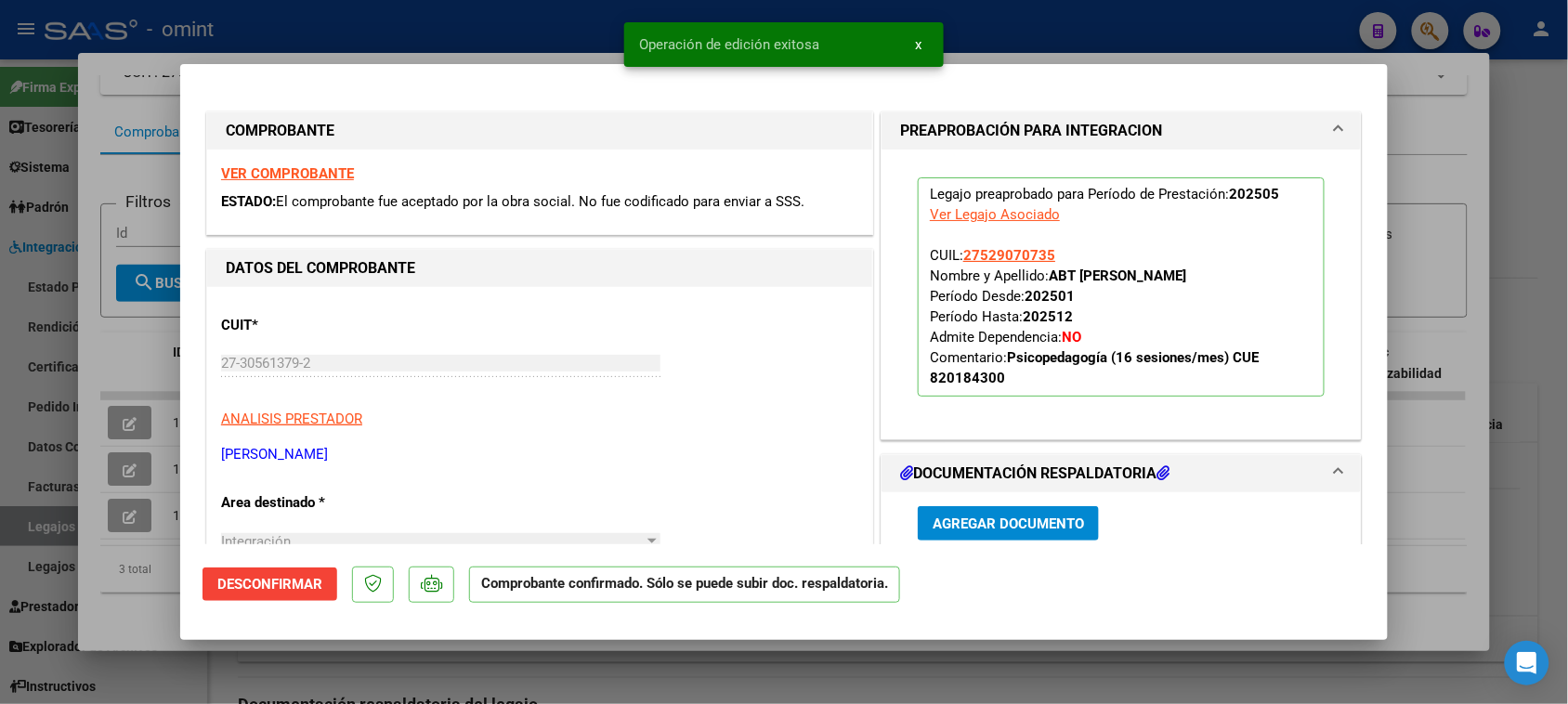
type input "$ 0,00"
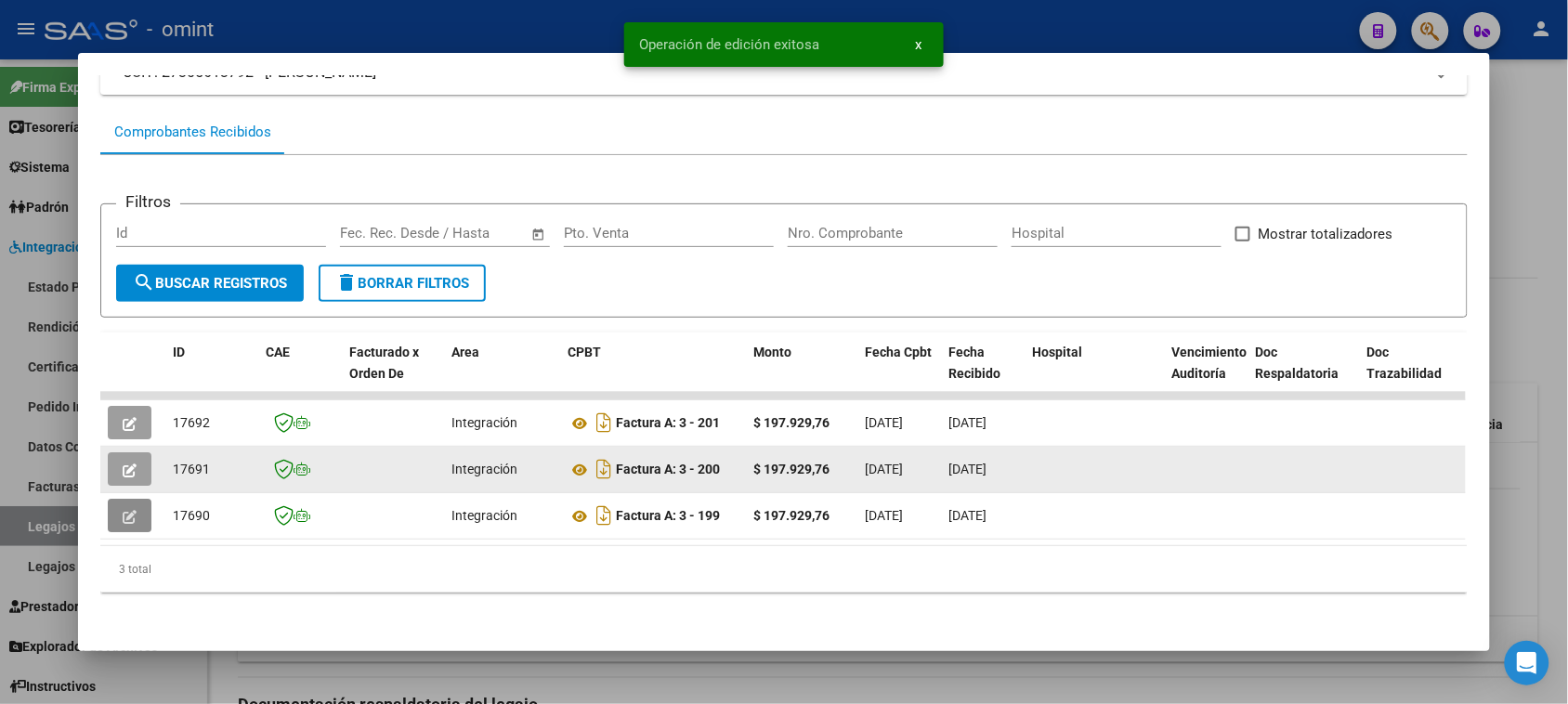
click at [123, 464] on icon "button" at bounding box center [129, 470] width 14 height 14
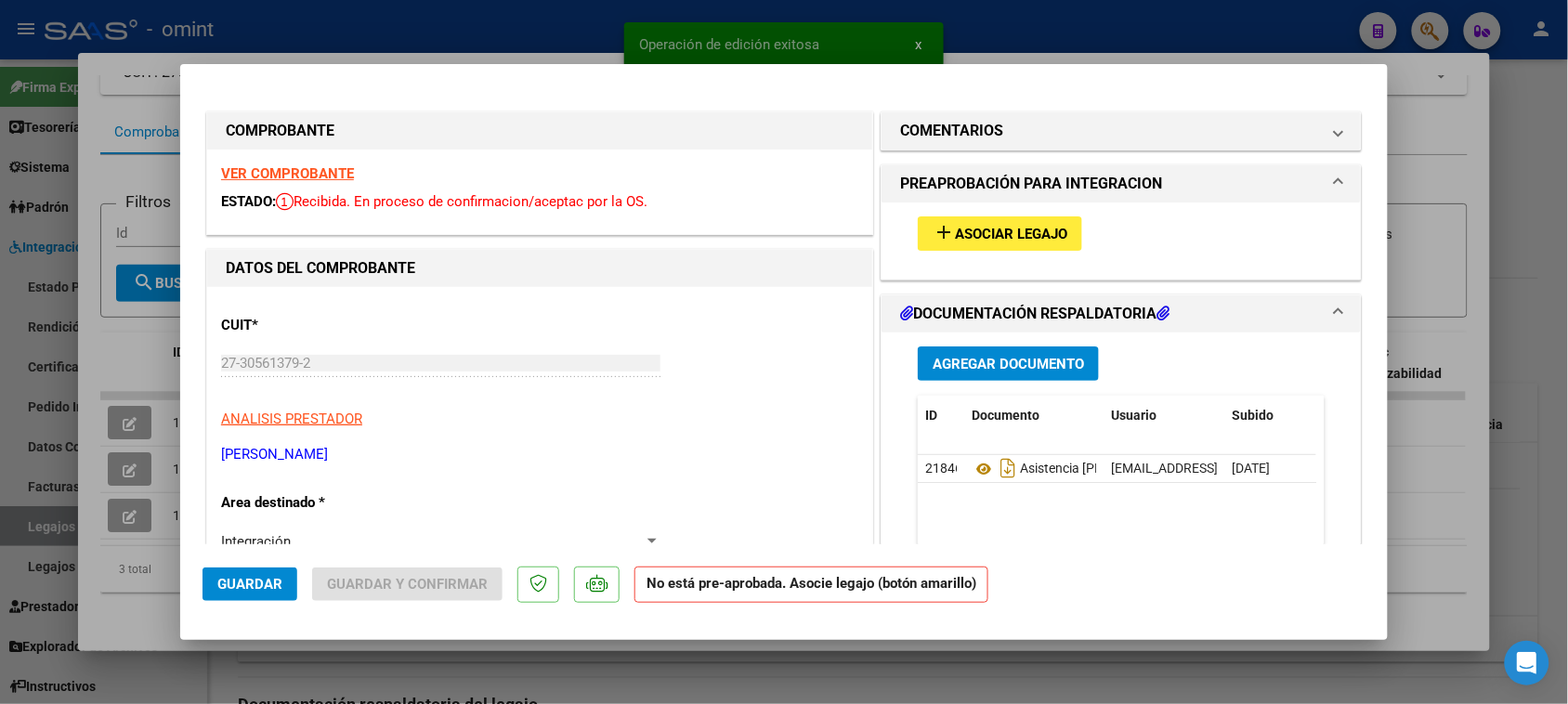
click at [340, 173] on strong "VER COMPROBANTE" at bounding box center [287, 173] width 133 height 17
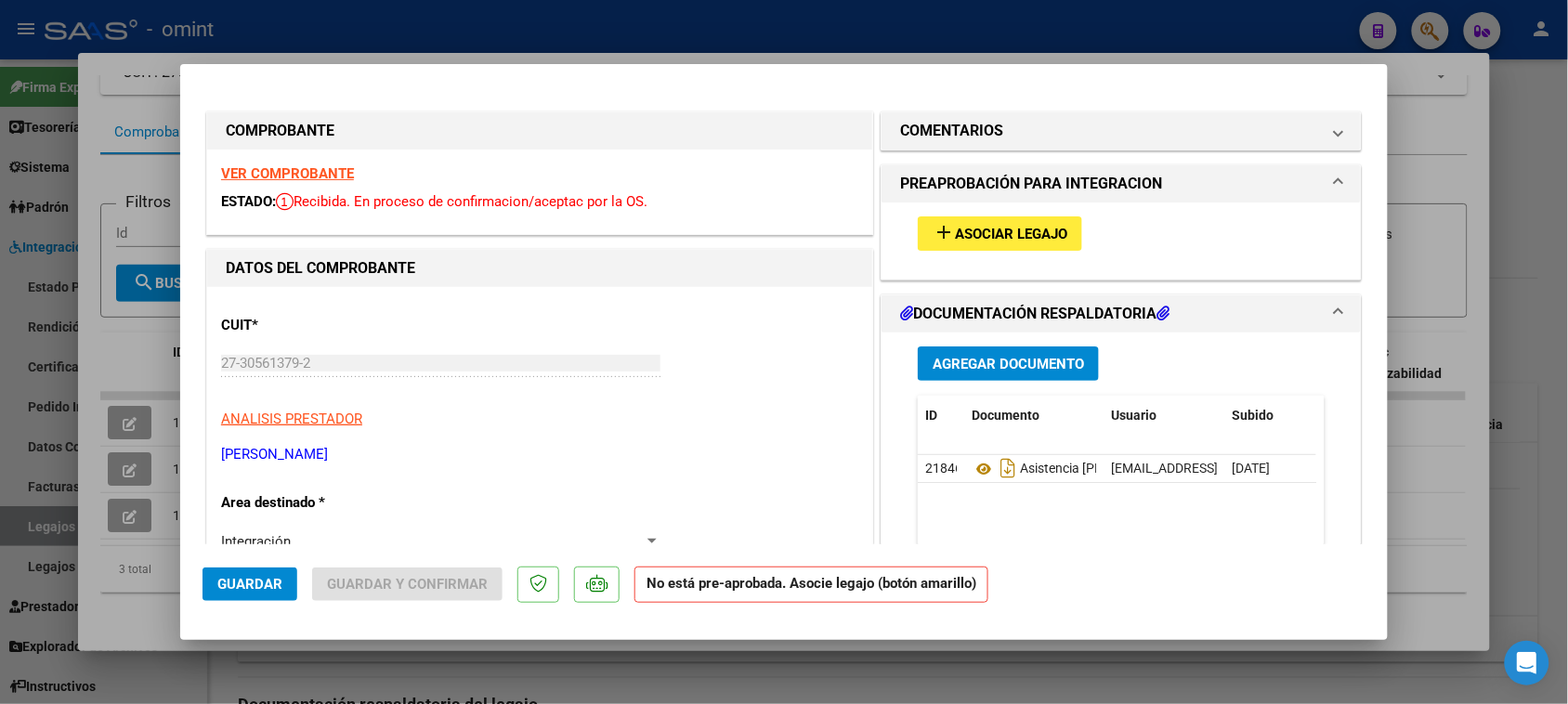
click at [961, 228] on span "Asociar Legajo" at bounding box center [1012, 234] width 113 height 17
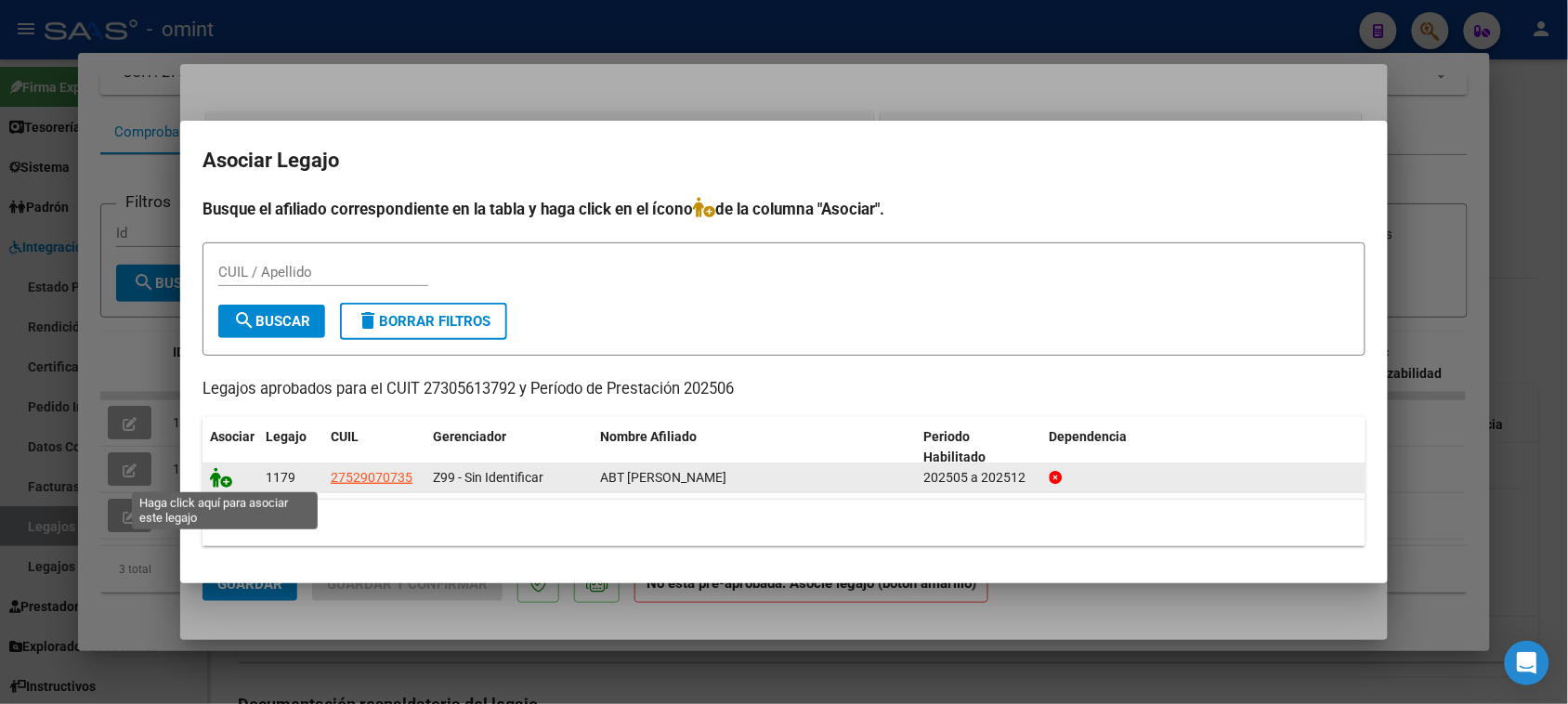
click at [218, 482] on icon at bounding box center [220, 477] width 22 height 20
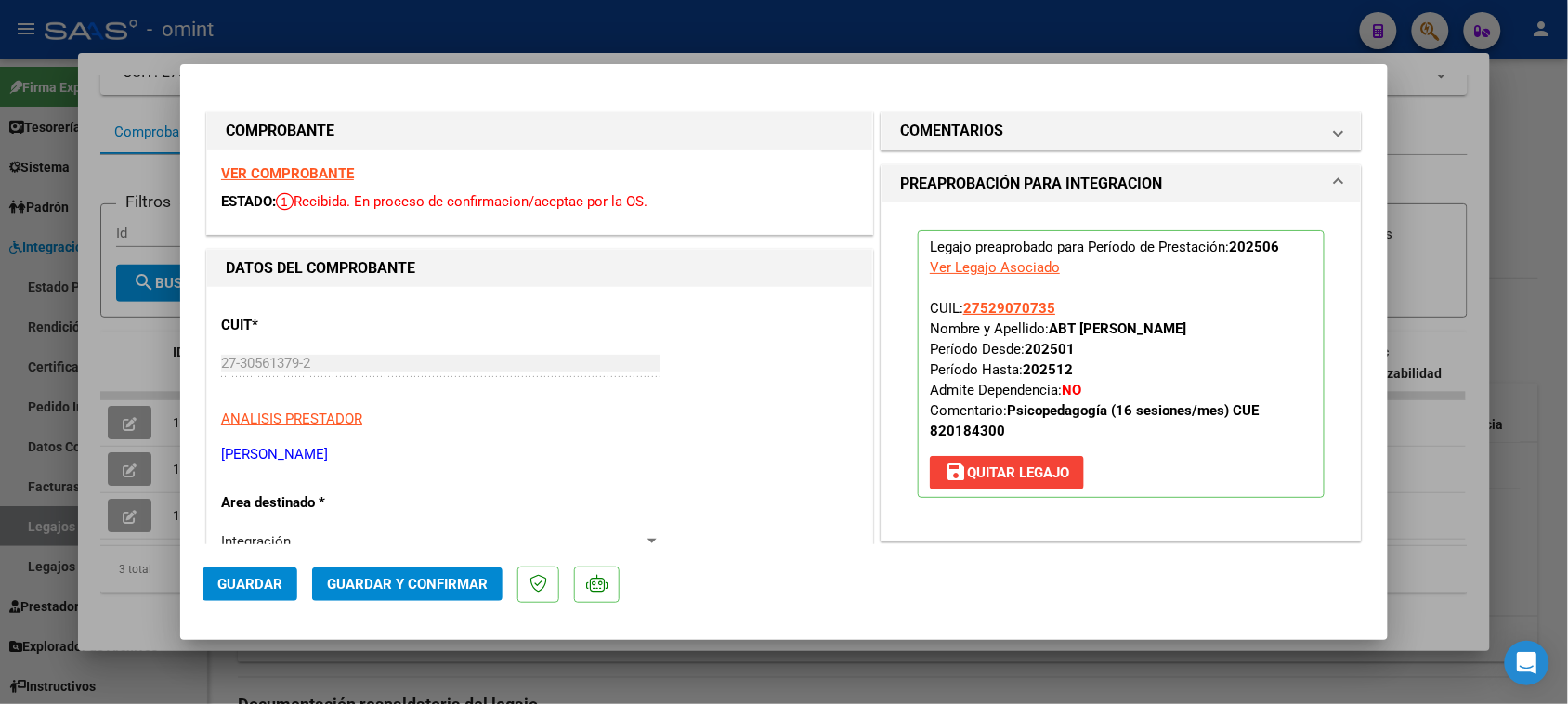
click at [384, 582] on span "Guardar y Confirmar" at bounding box center [408, 584] width 161 height 17
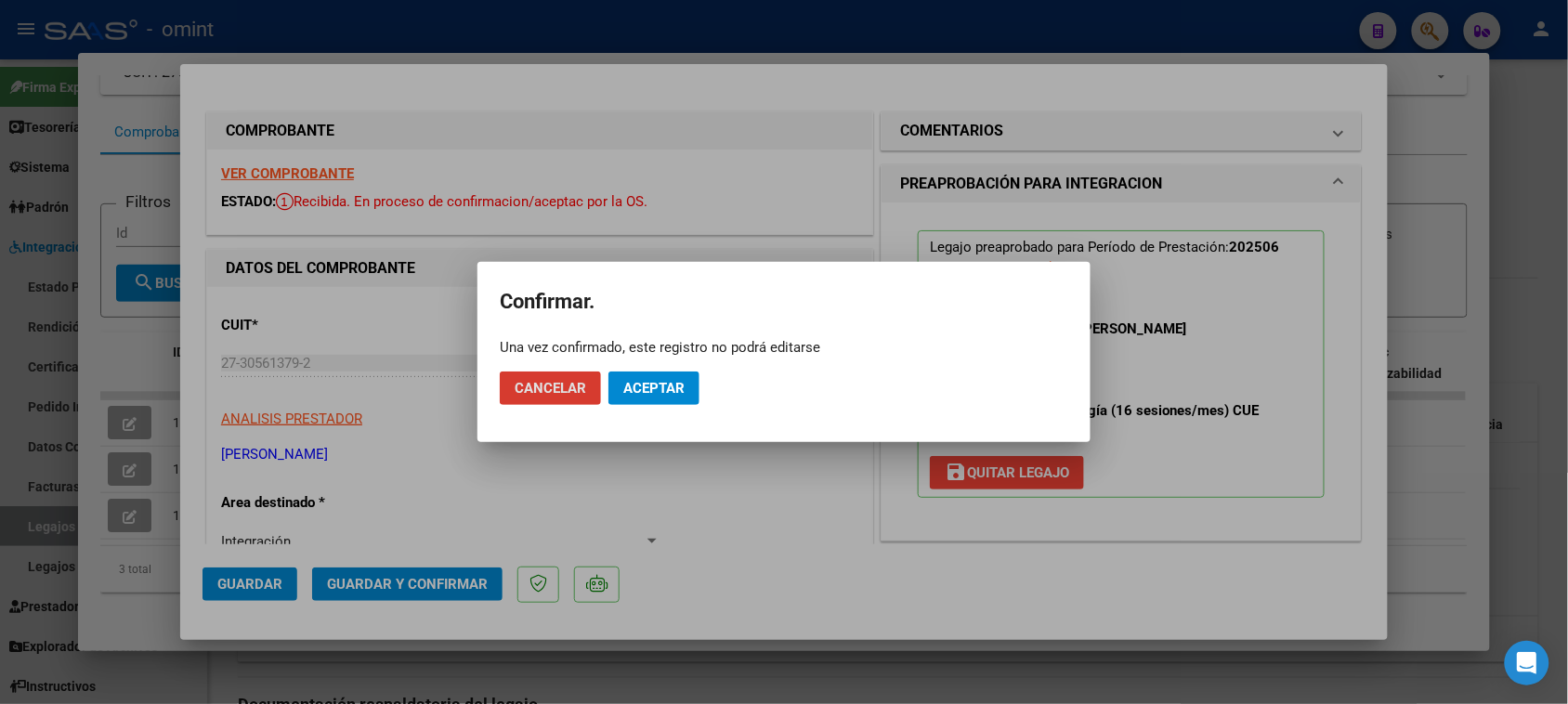
click at [671, 390] on span "Aceptar" at bounding box center [653, 387] width 61 height 17
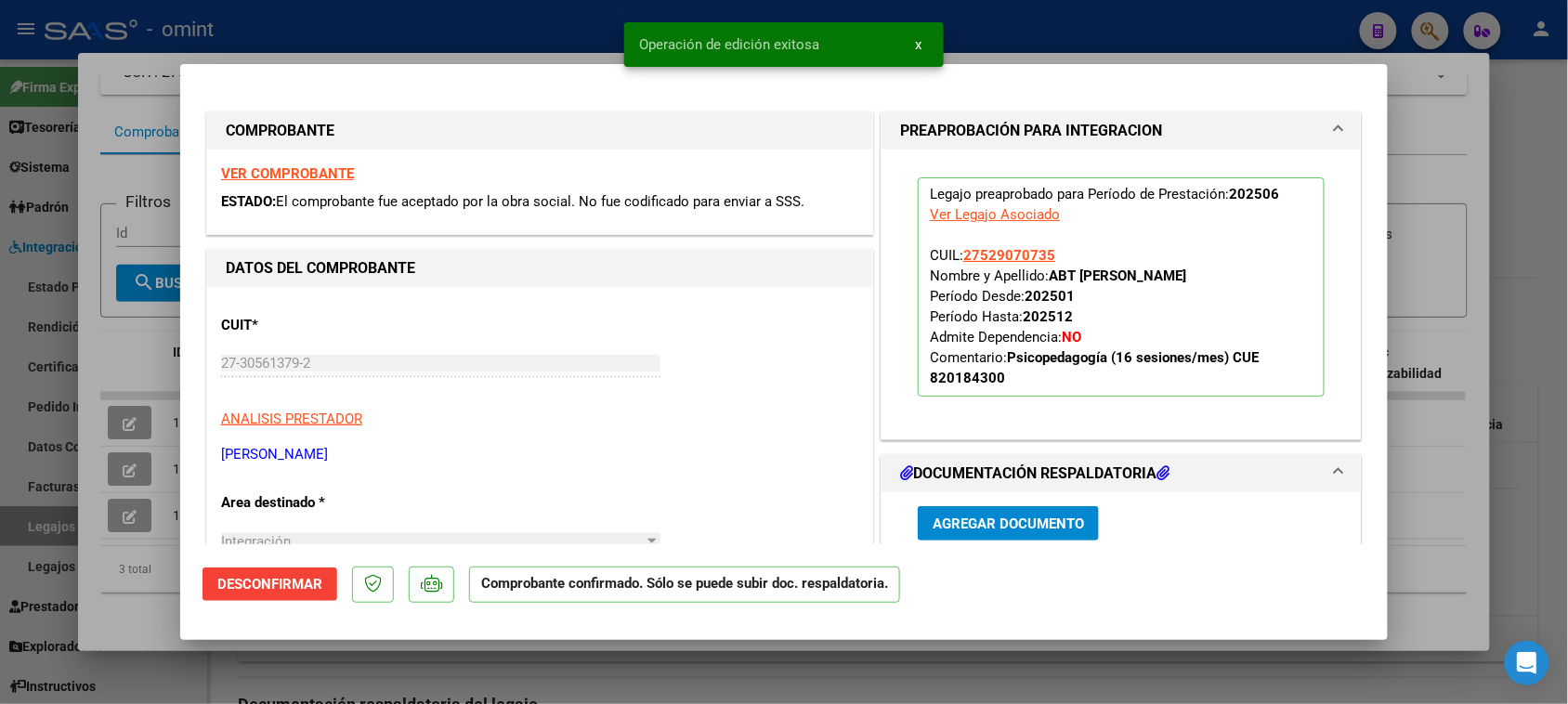
type input "$ 0,00"
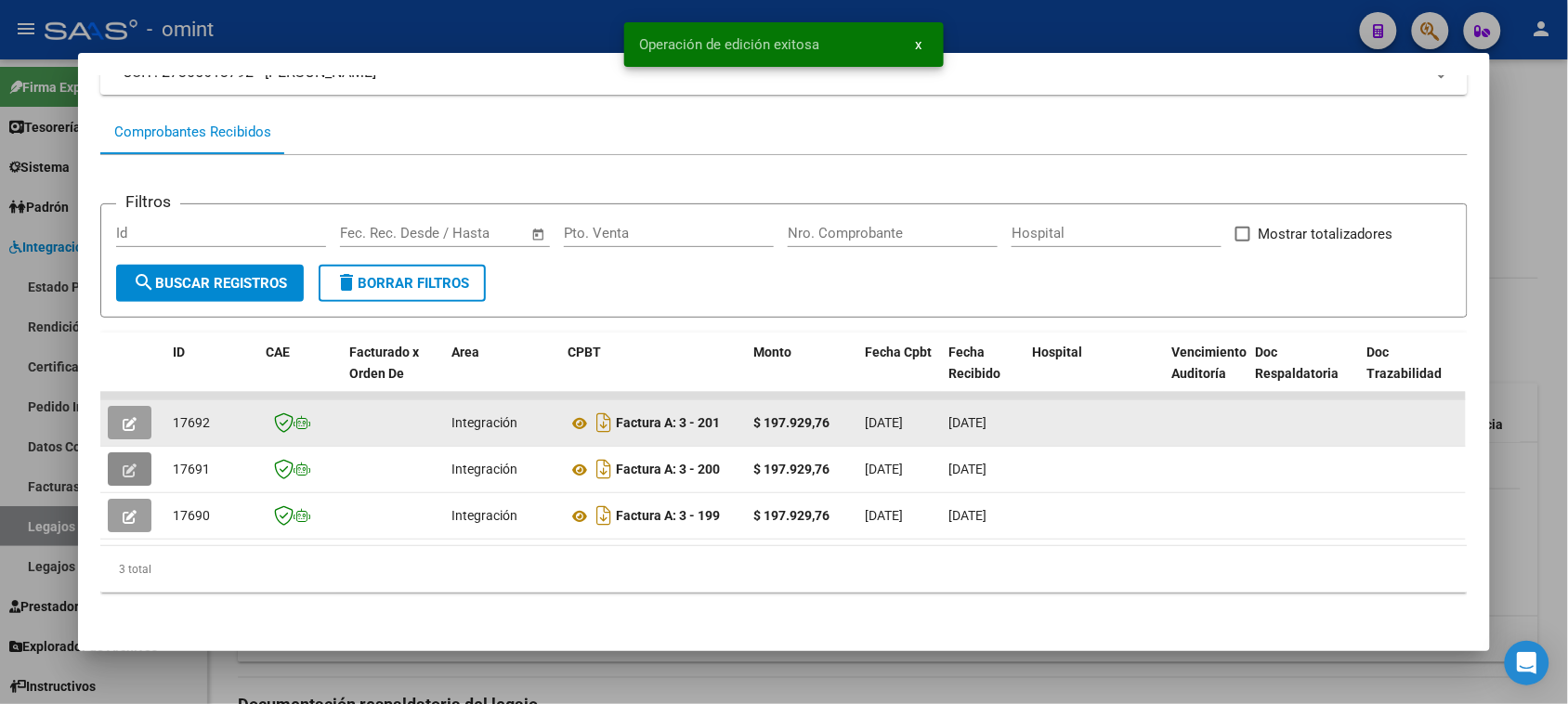
click at [128, 422] on icon "button" at bounding box center [129, 424] width 14 height 14
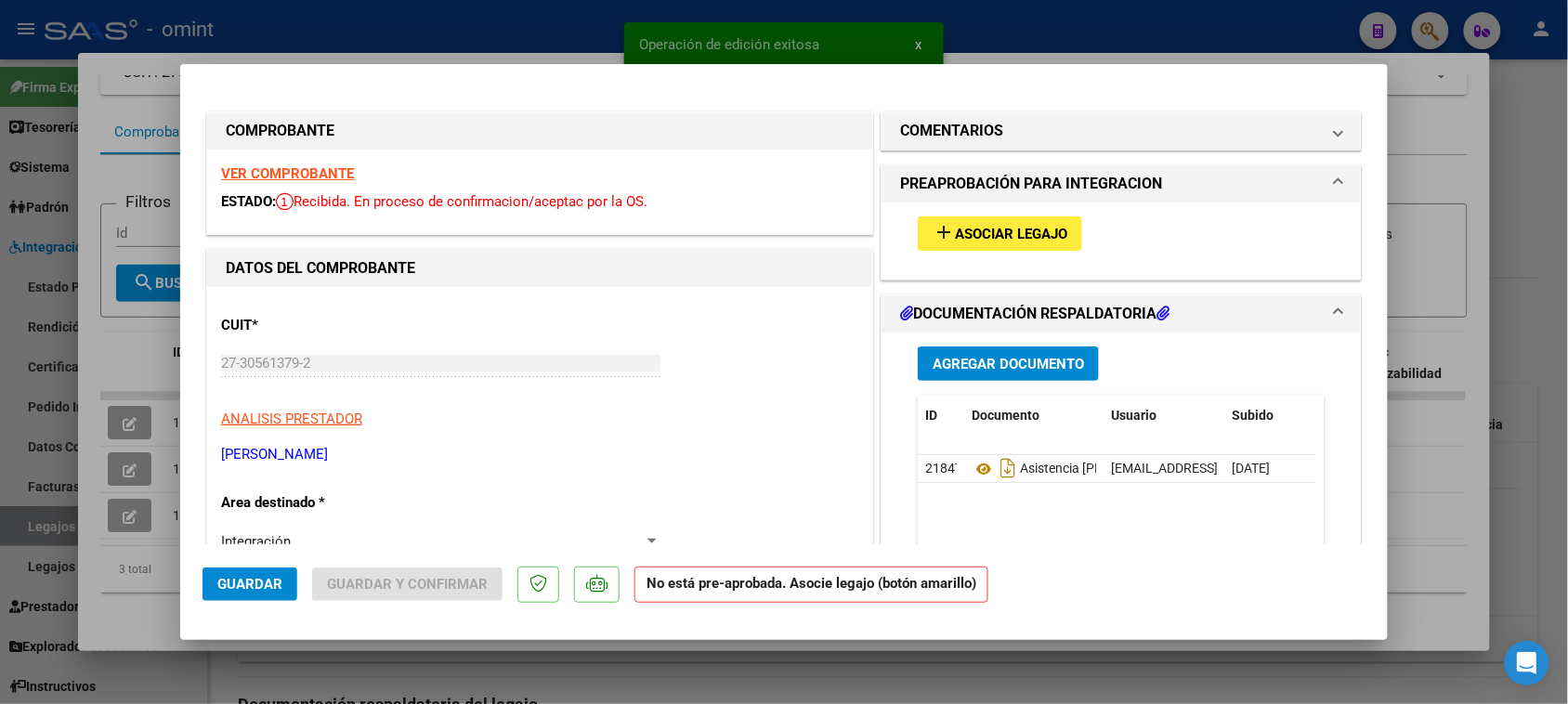
click at [937, 232] on mat-icon "add" at bounding box center [944, 232] width 22 height 22
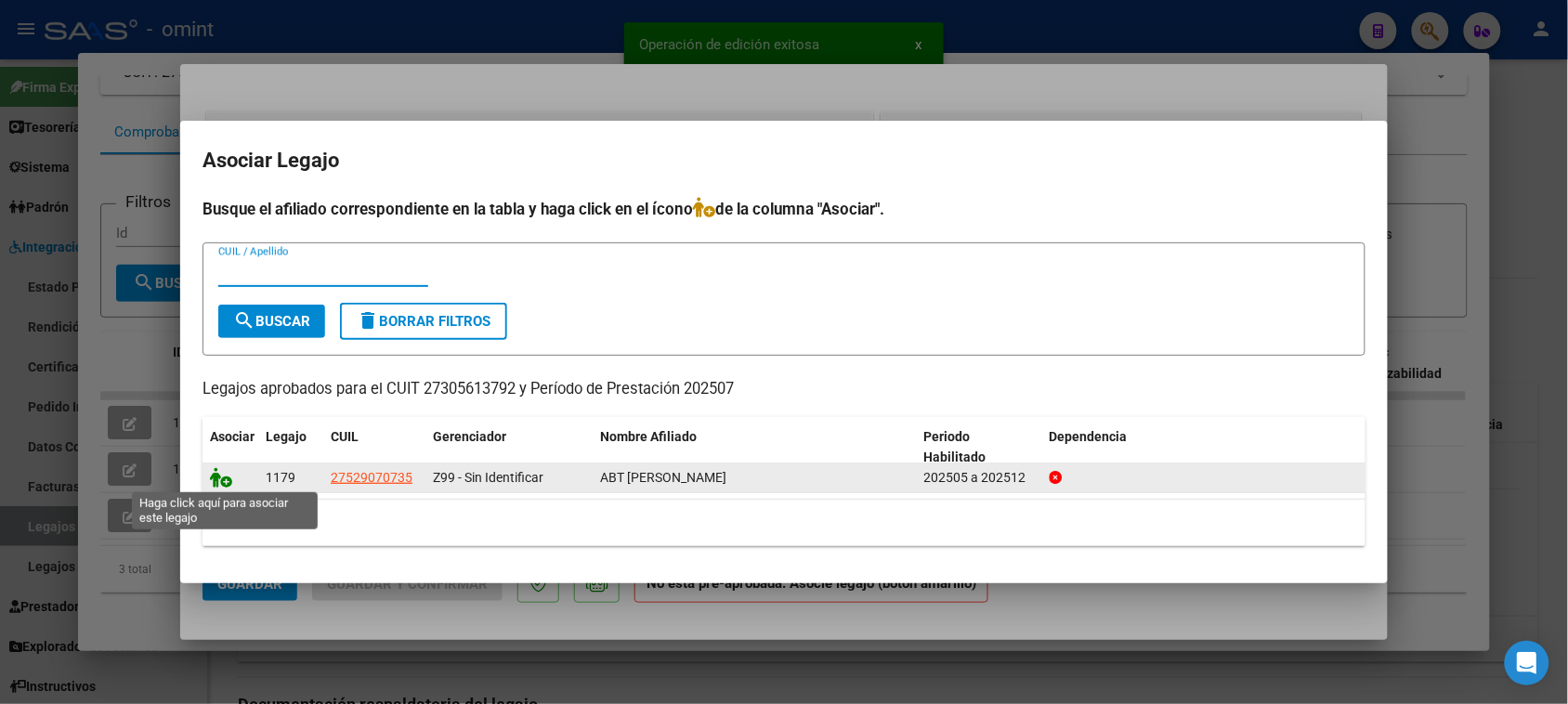
click at [226, 481] on icon at bounding box center [220, 477] width 22 height 20
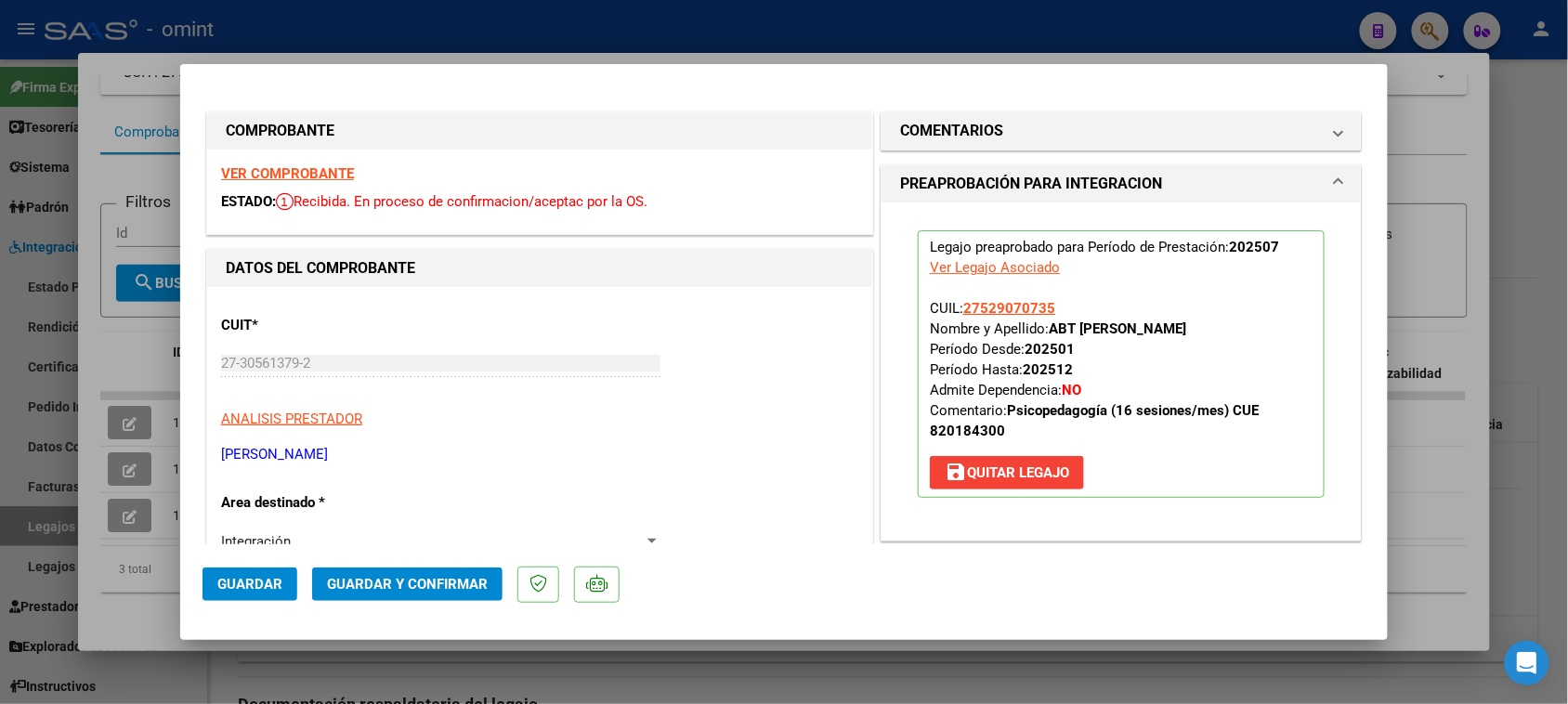
click at [307, 174] on strong "VER COMPROBANTE" at bounding box center [287, 173] width 133 height 17
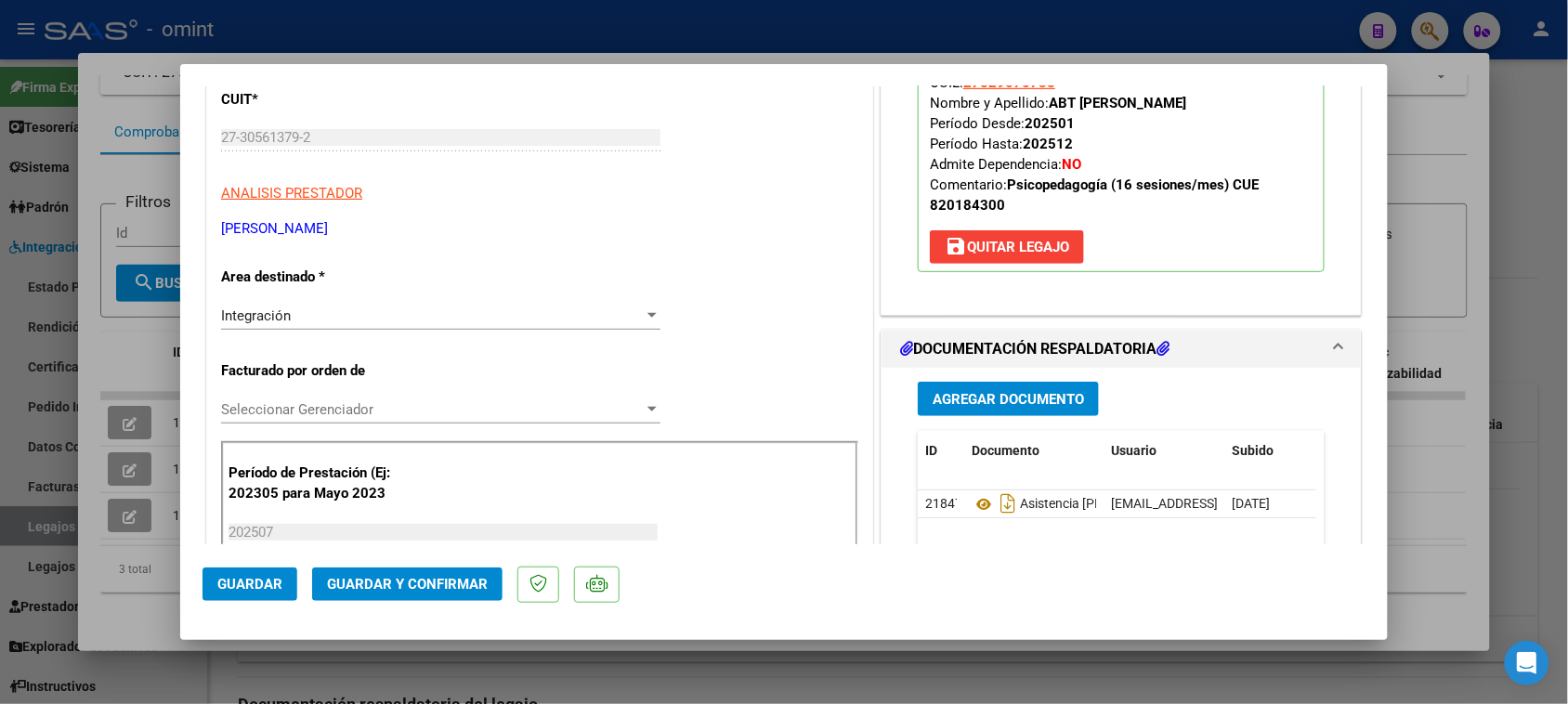
scroll to position [232, 0]
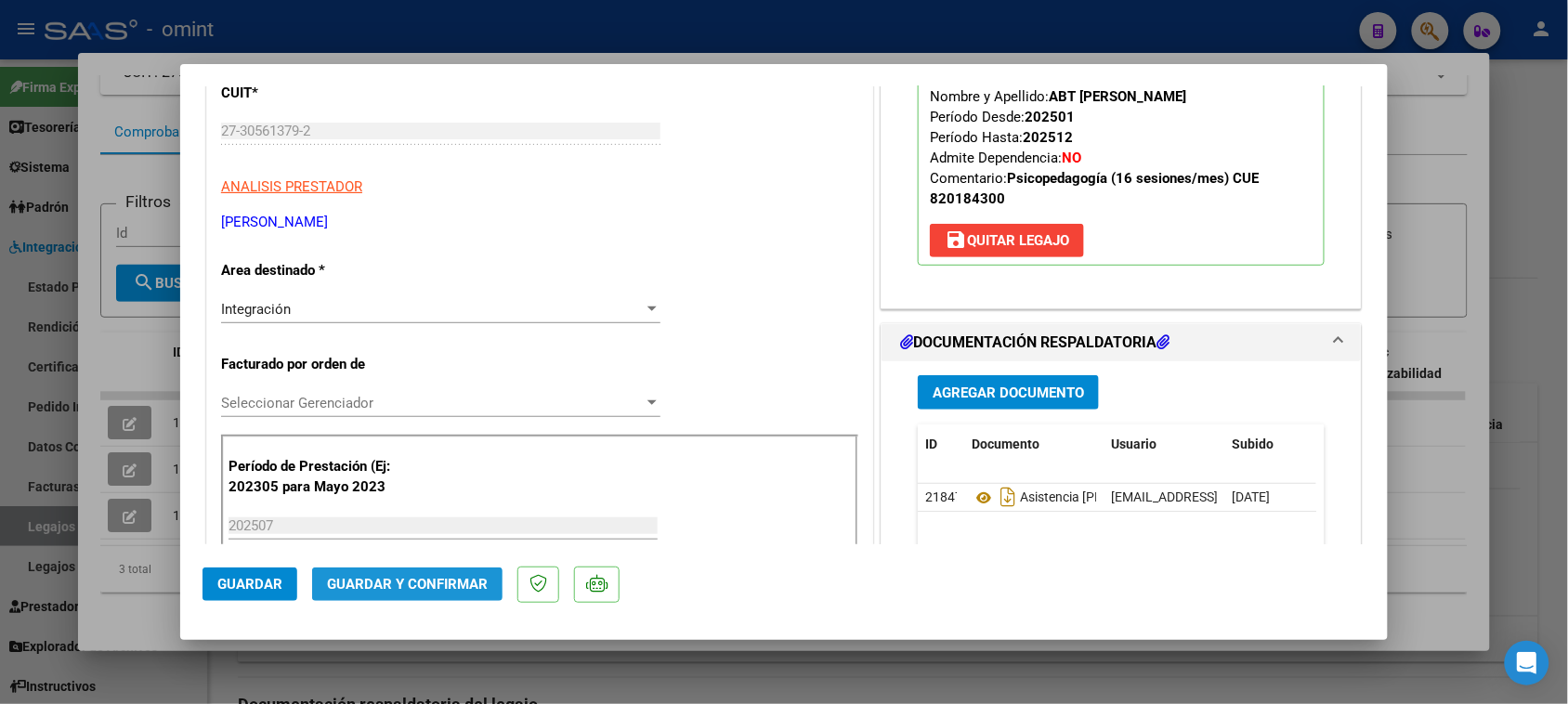
click at [365, 587] on span "Guardar y Confirmar" at bounding box center [408, 584] width 161 height 17
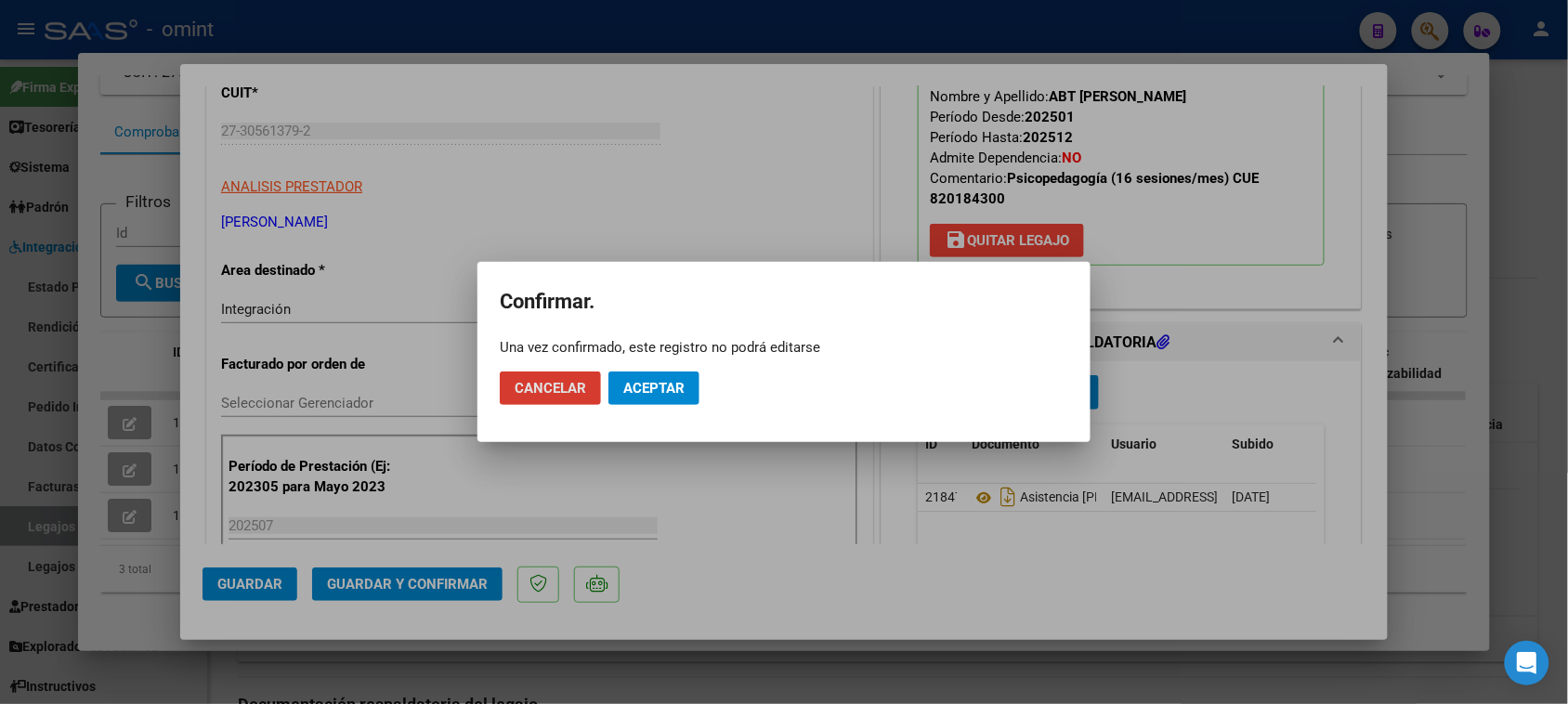
click at [641, 390] on span "Aceptar" at bounding box center [653, 387] width 61 height 17
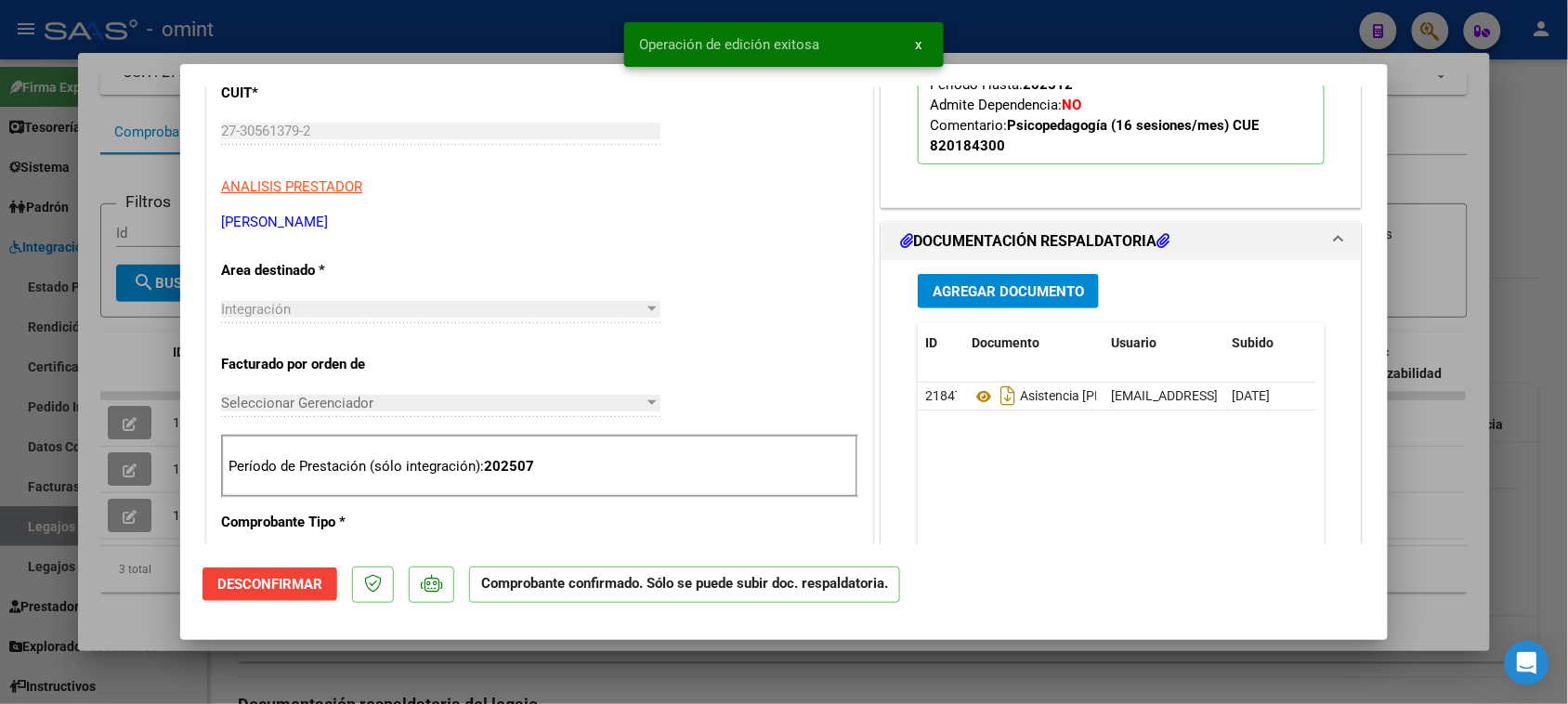
type input "$ 0,00"
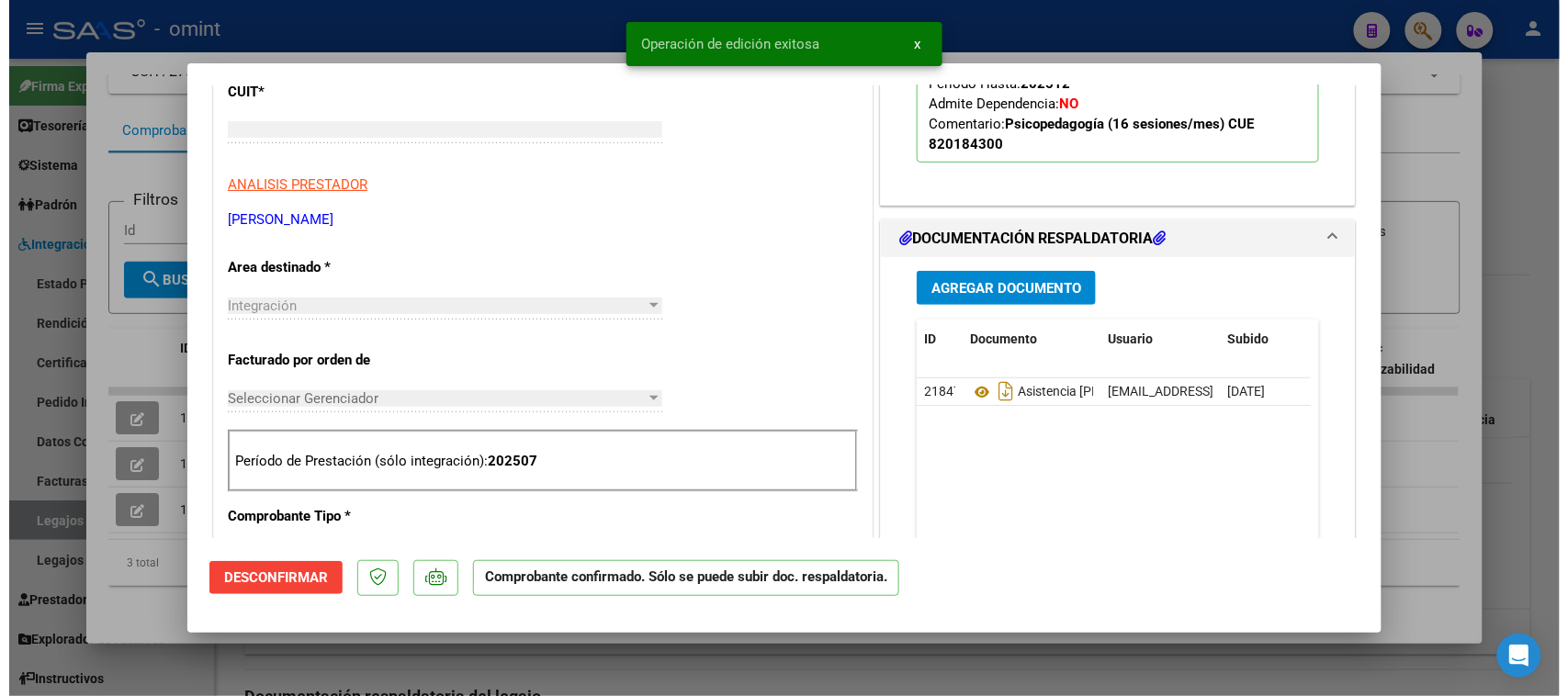
scroll to position [0, 0]
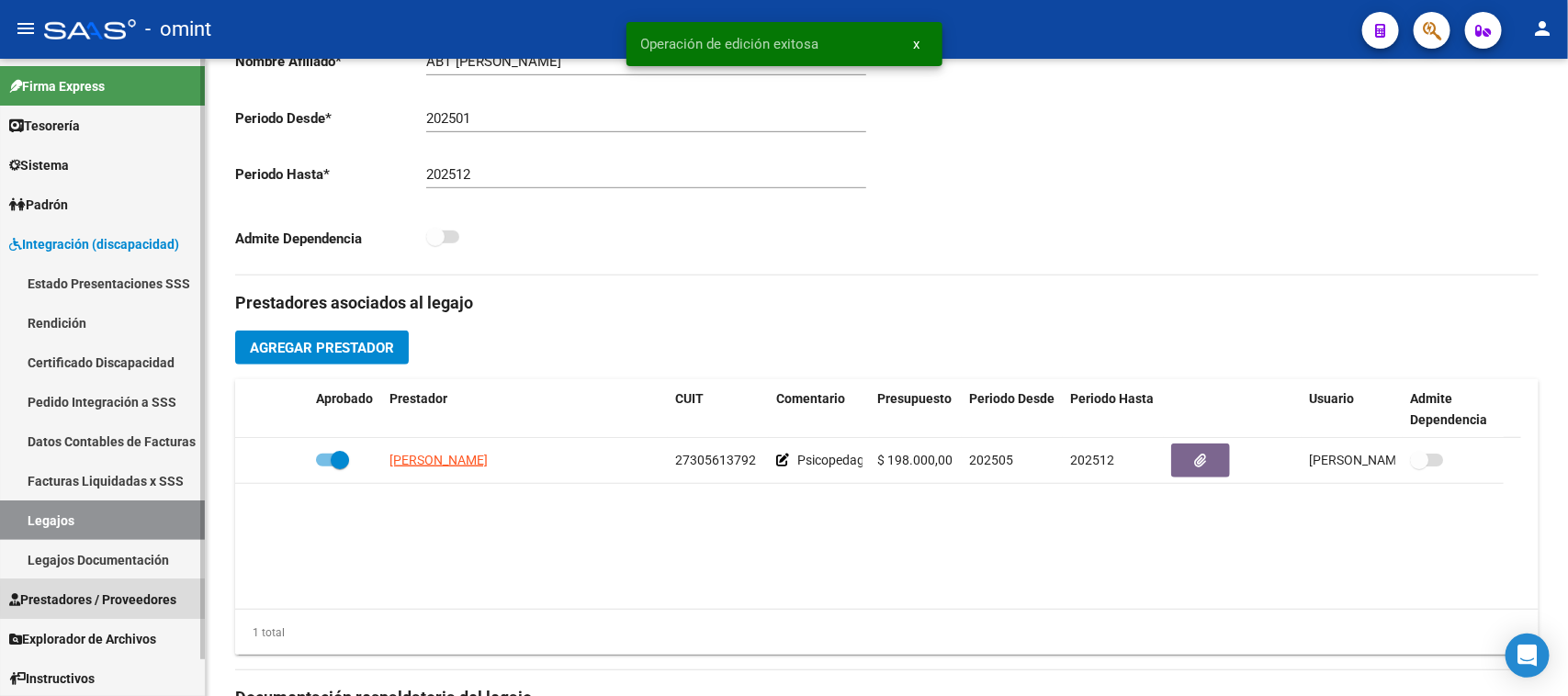
click at [110, 599] on span "Prestadores / Proveedores" at bounding box center [93, 599] width 167 height 20
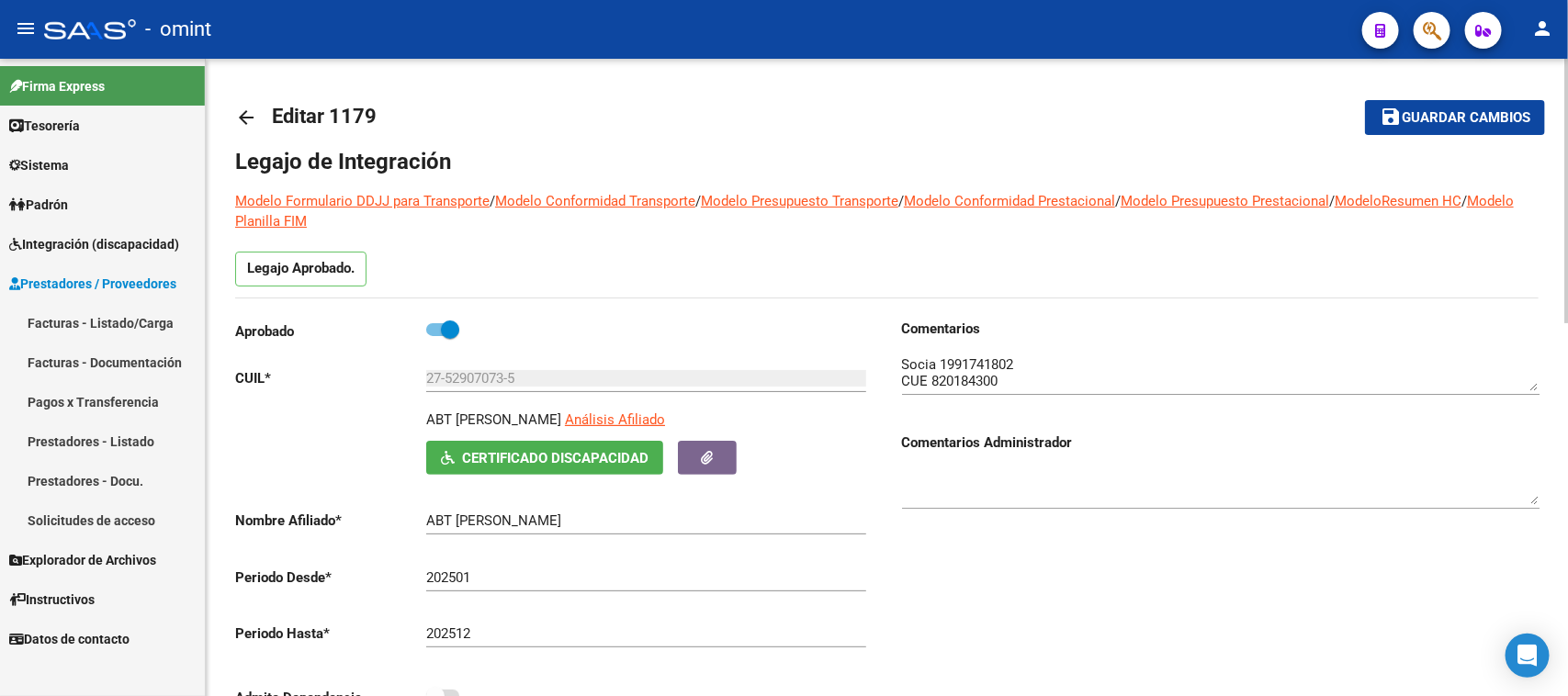
click at [961, 379] on textarea at bounding box center [1221, 372] width 638 height 36
click at [130, 324] on link "Facturas - Listado/Carga" at bounding box center [102, 323] width 205 height 39
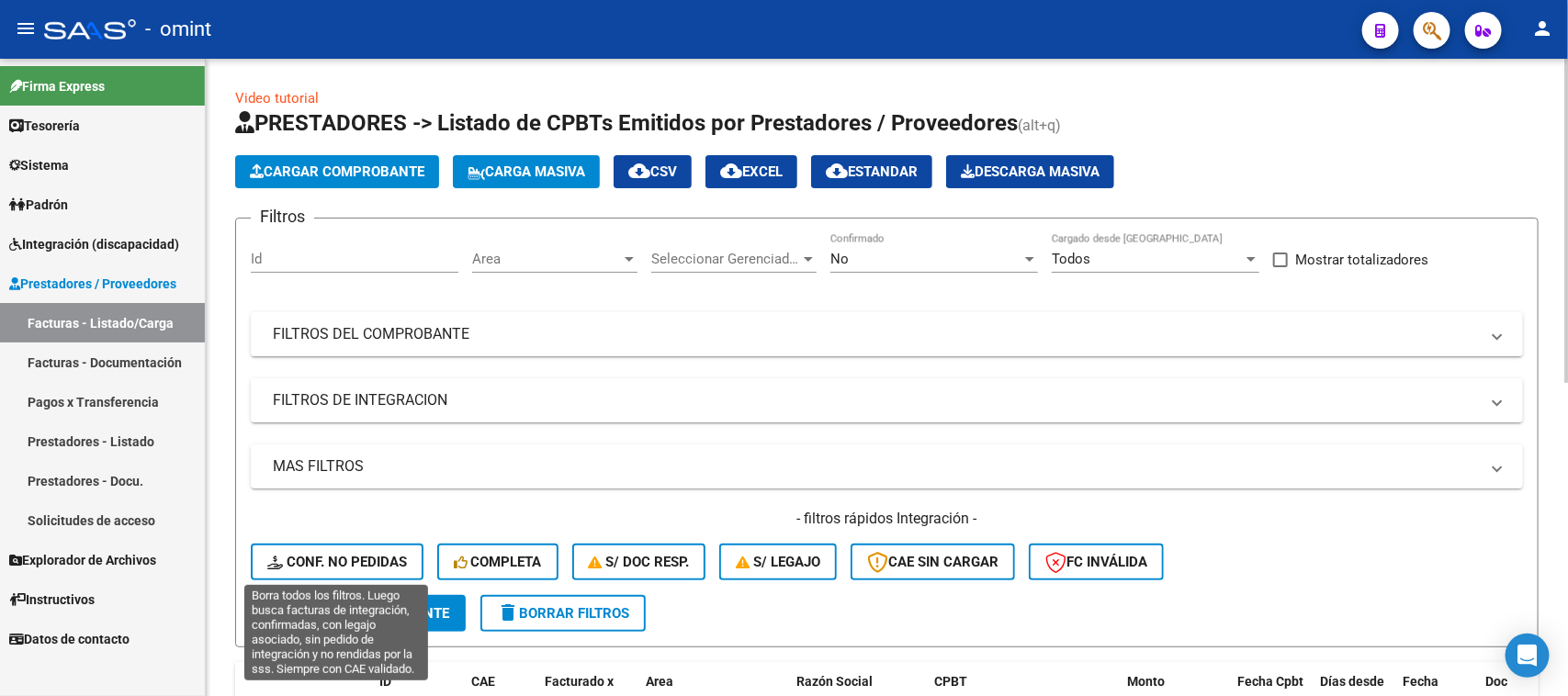
click at [365, 554] on span "Conf. no pedidas" at bounding box center [336, 562] width 139 height 16
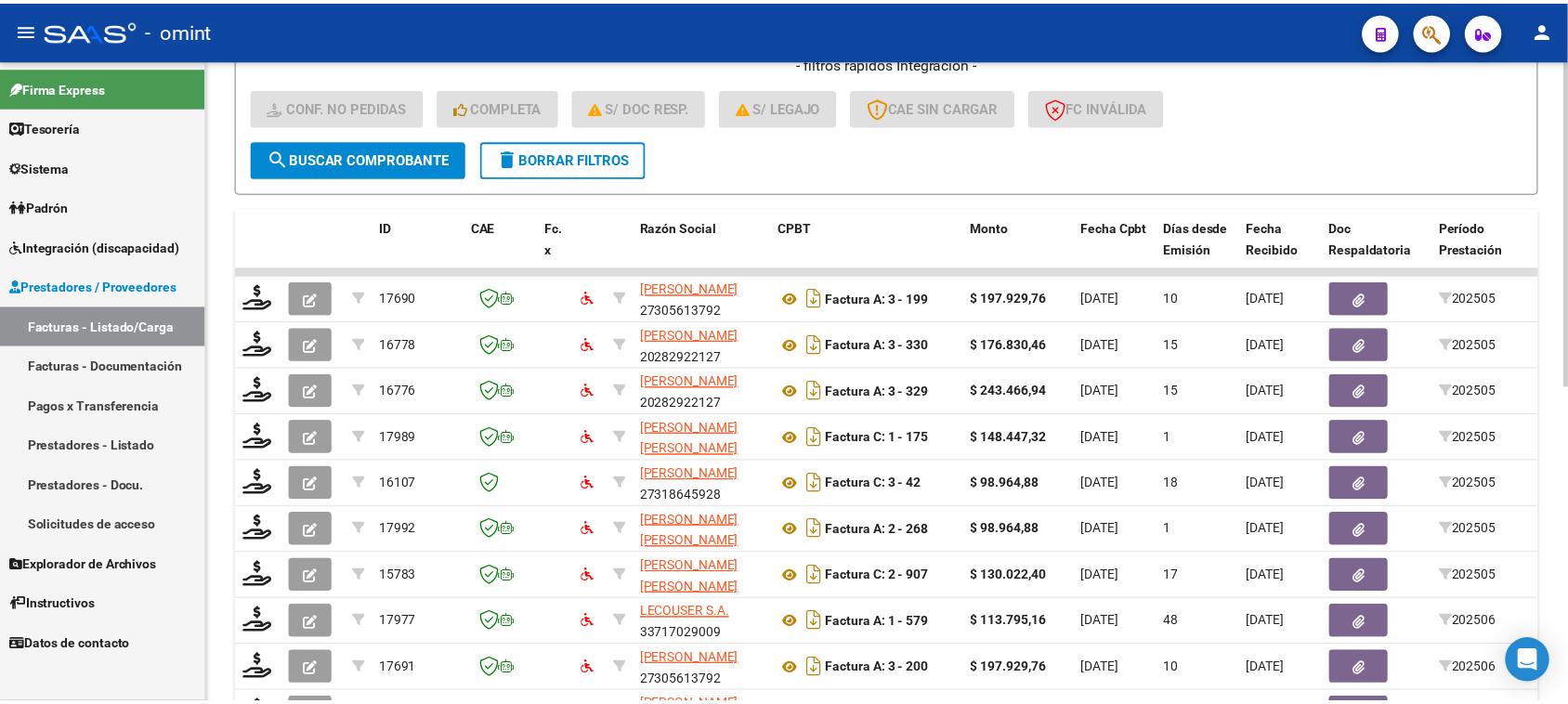
scroll to position [464, 0]
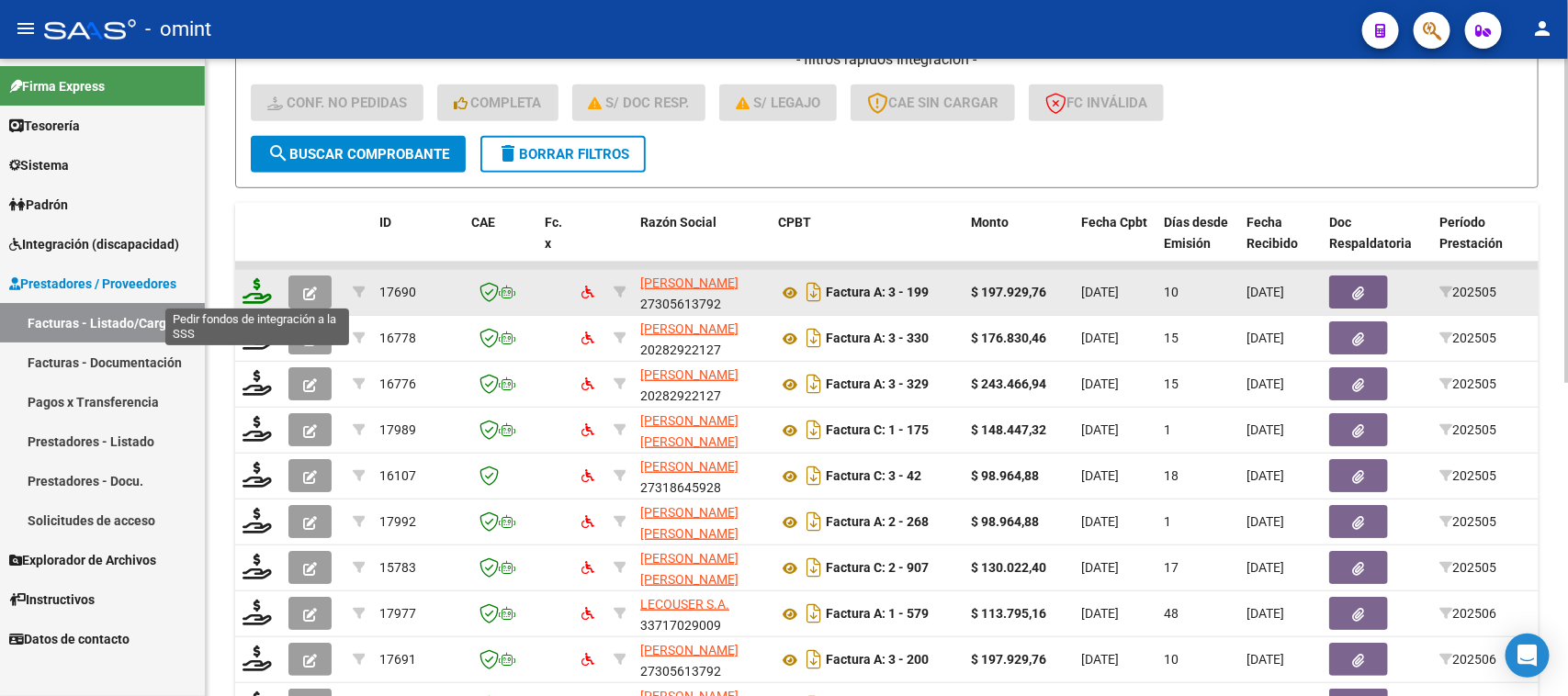
click at [245, 289] on icon at bounding box center [257, 291] width 30 height 26
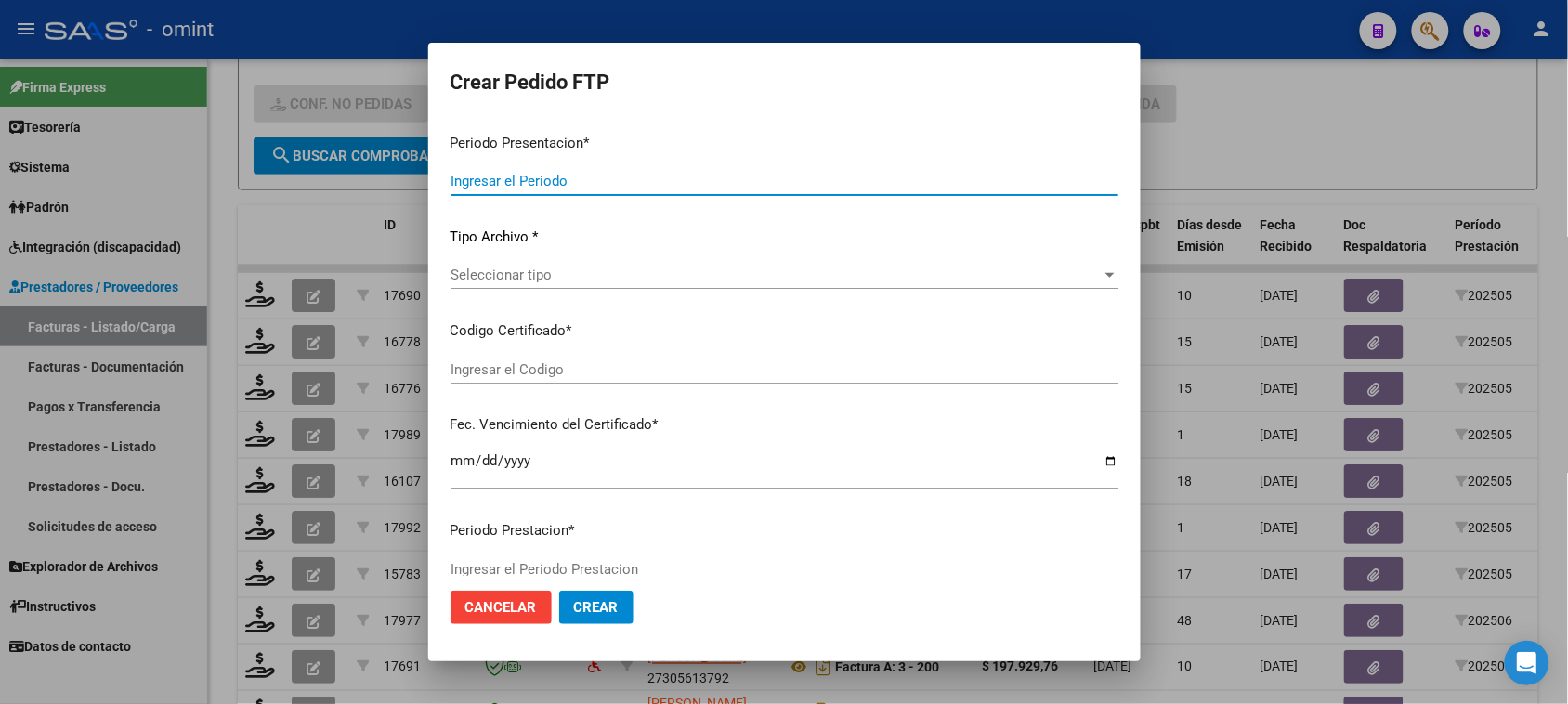
type input "202507"
type input "202505"
type input "$ 197.929,76"
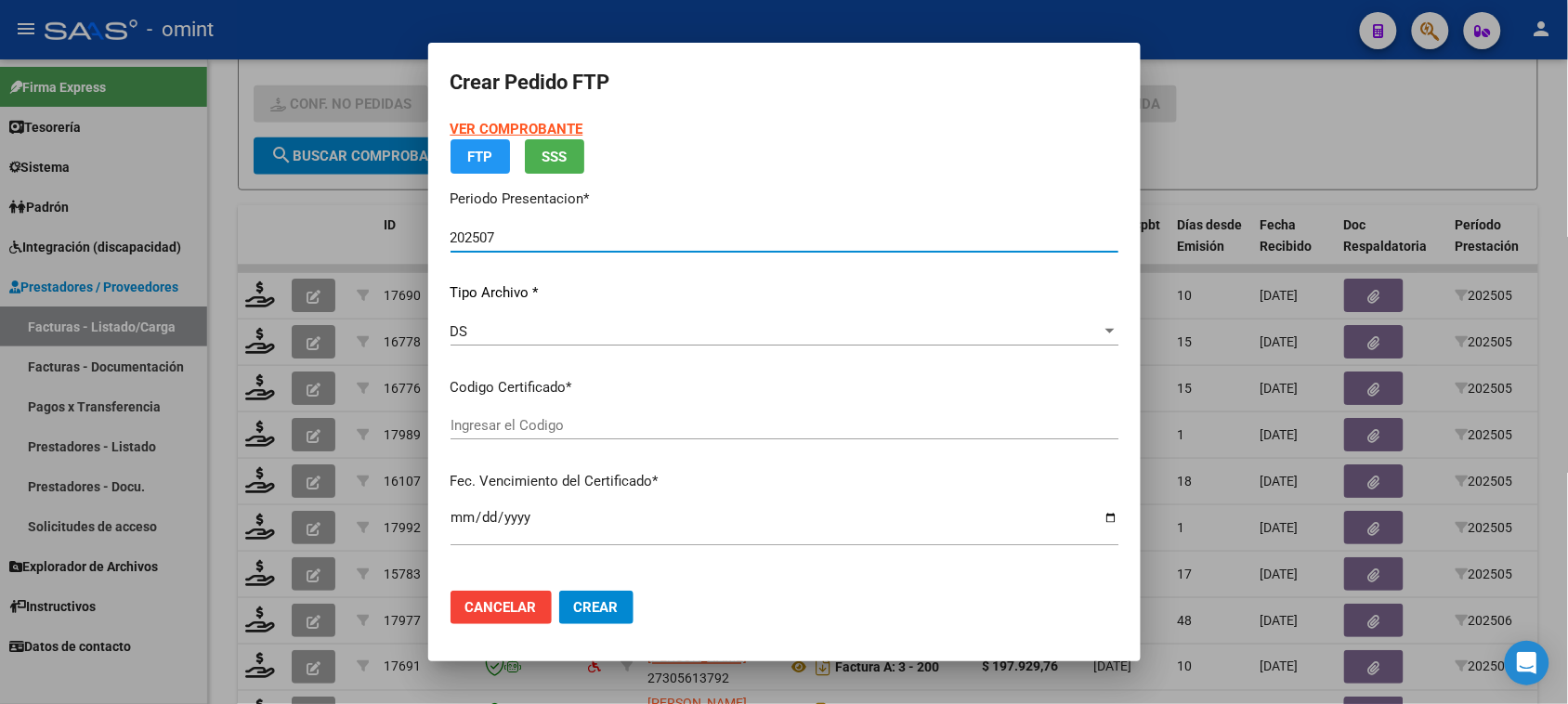
type input "3502640269"
type input "2028-04-30"
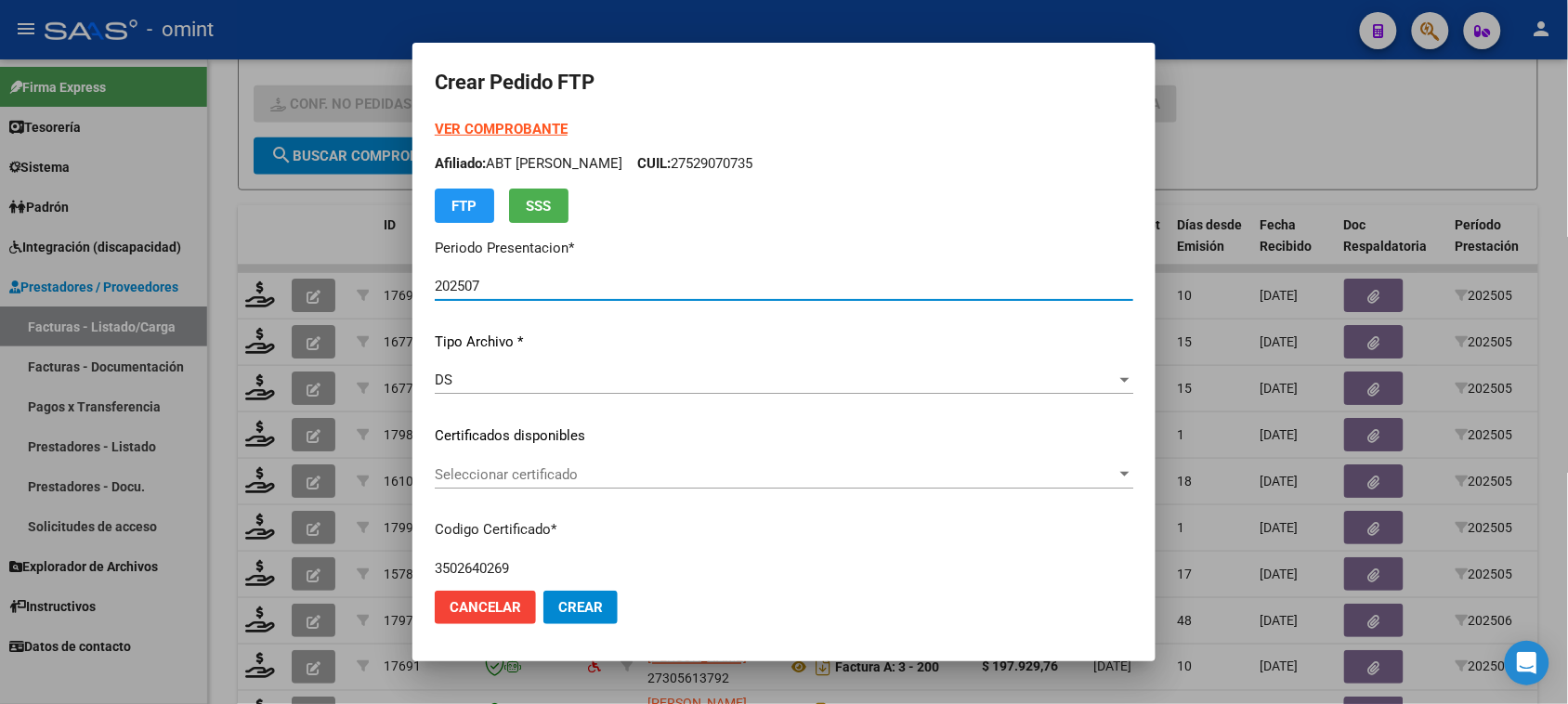
click at [610, 464] on div "Seleccionar certificado Seleccionar certificado" at bounding box center [784, 475] width 699 height 28
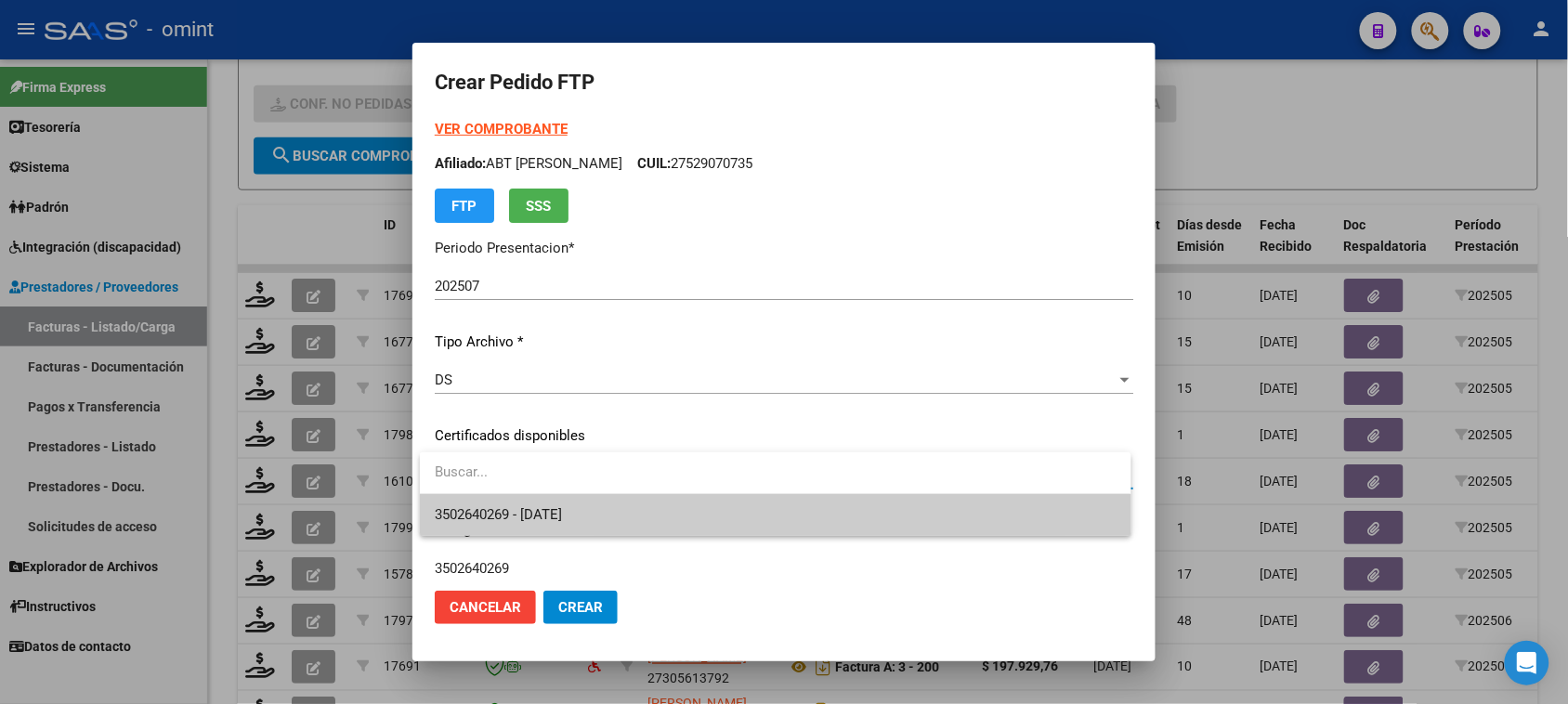
click at [610, 508] on span "3502640269 - 2028-04-30" at bounding box center [775, 515] width 681 height 42
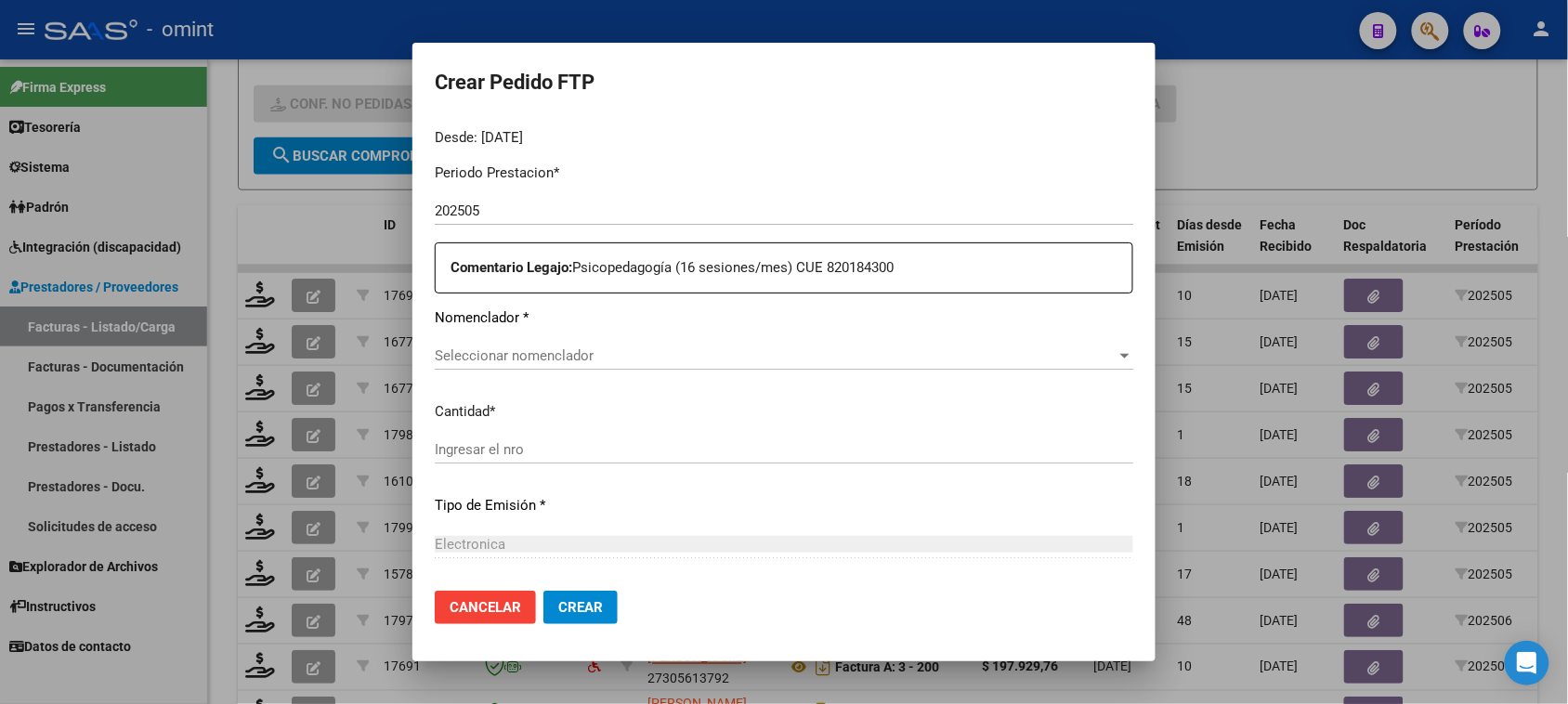
scroll to position [581, 0]
click at [630, 352] on span "Seleccionar nomenclador" at bounding box center [776, 352] width 682 height 17
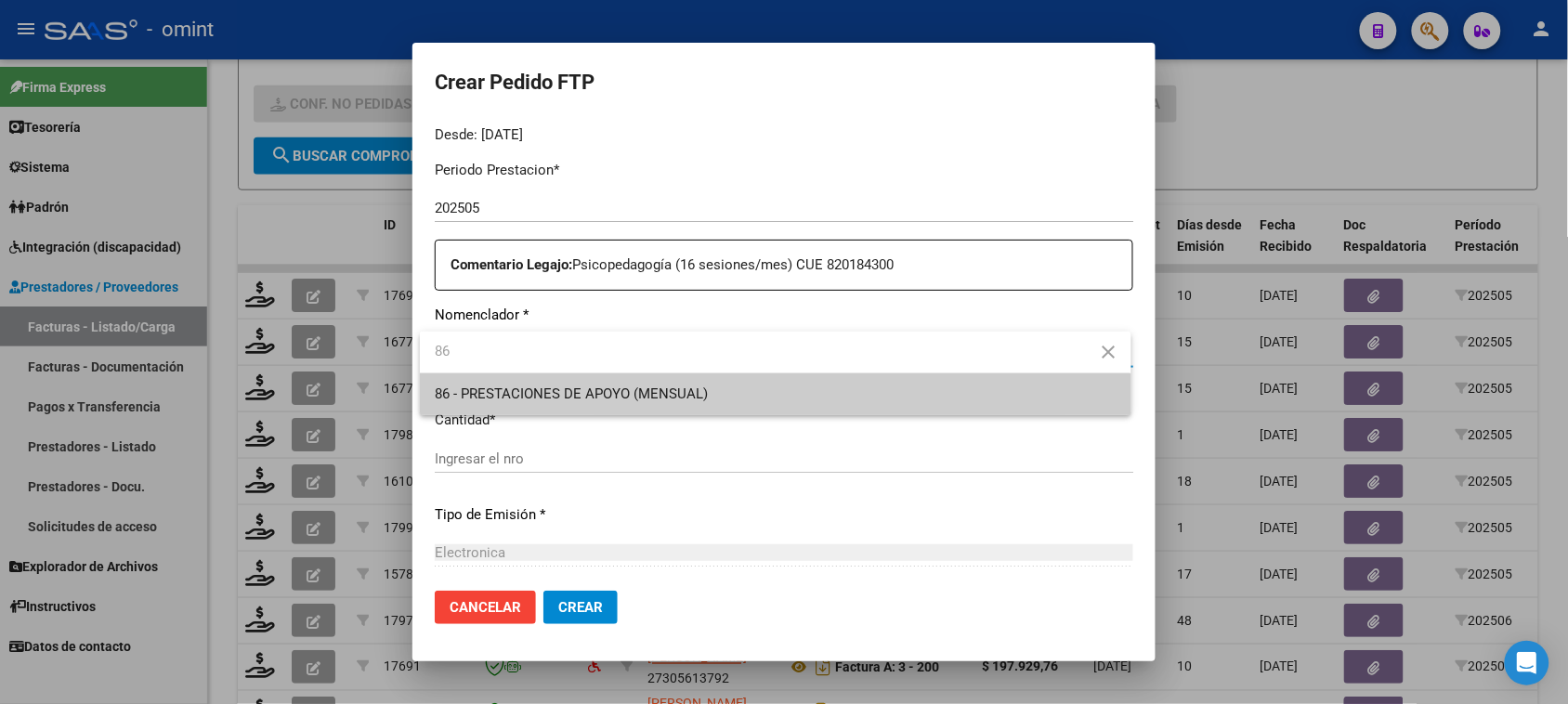
type input "86"
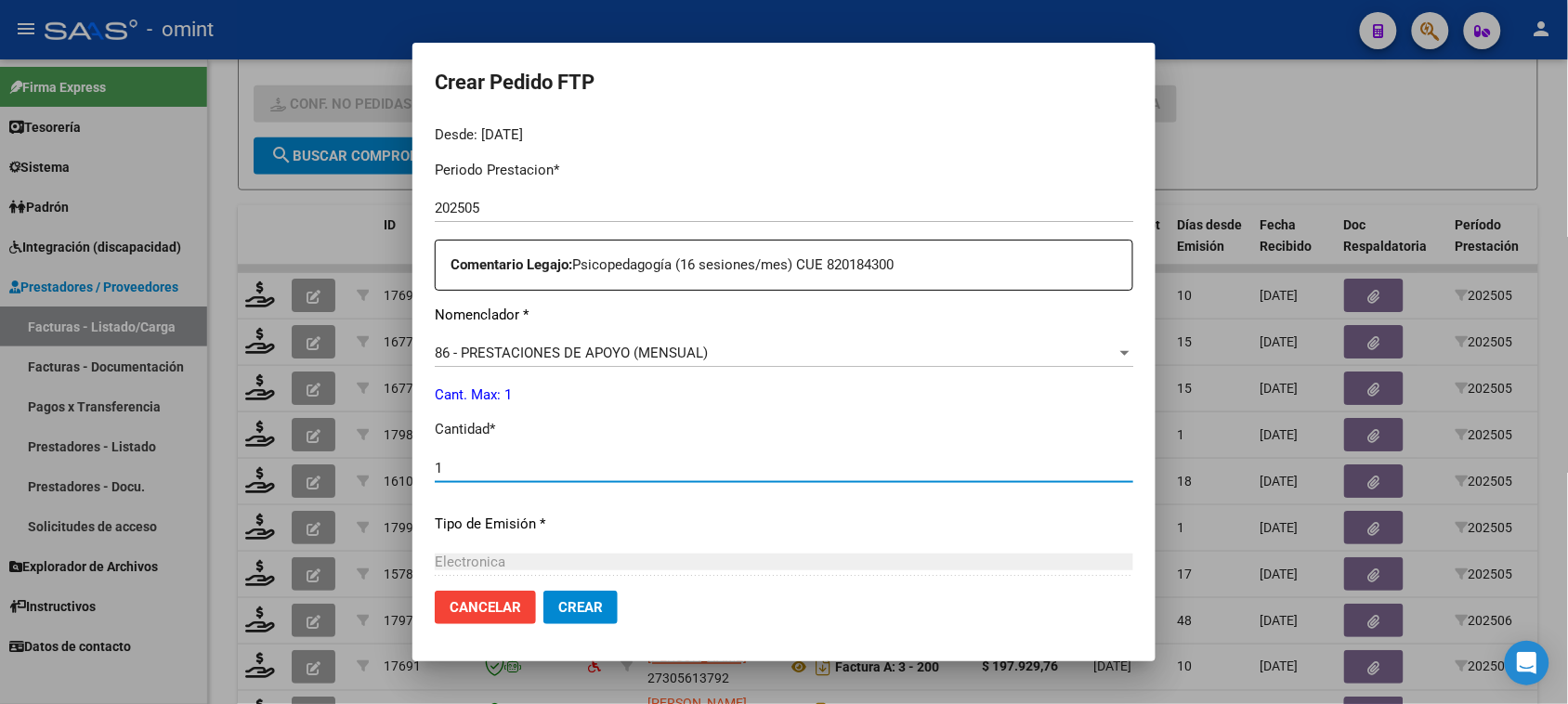
type input "1"
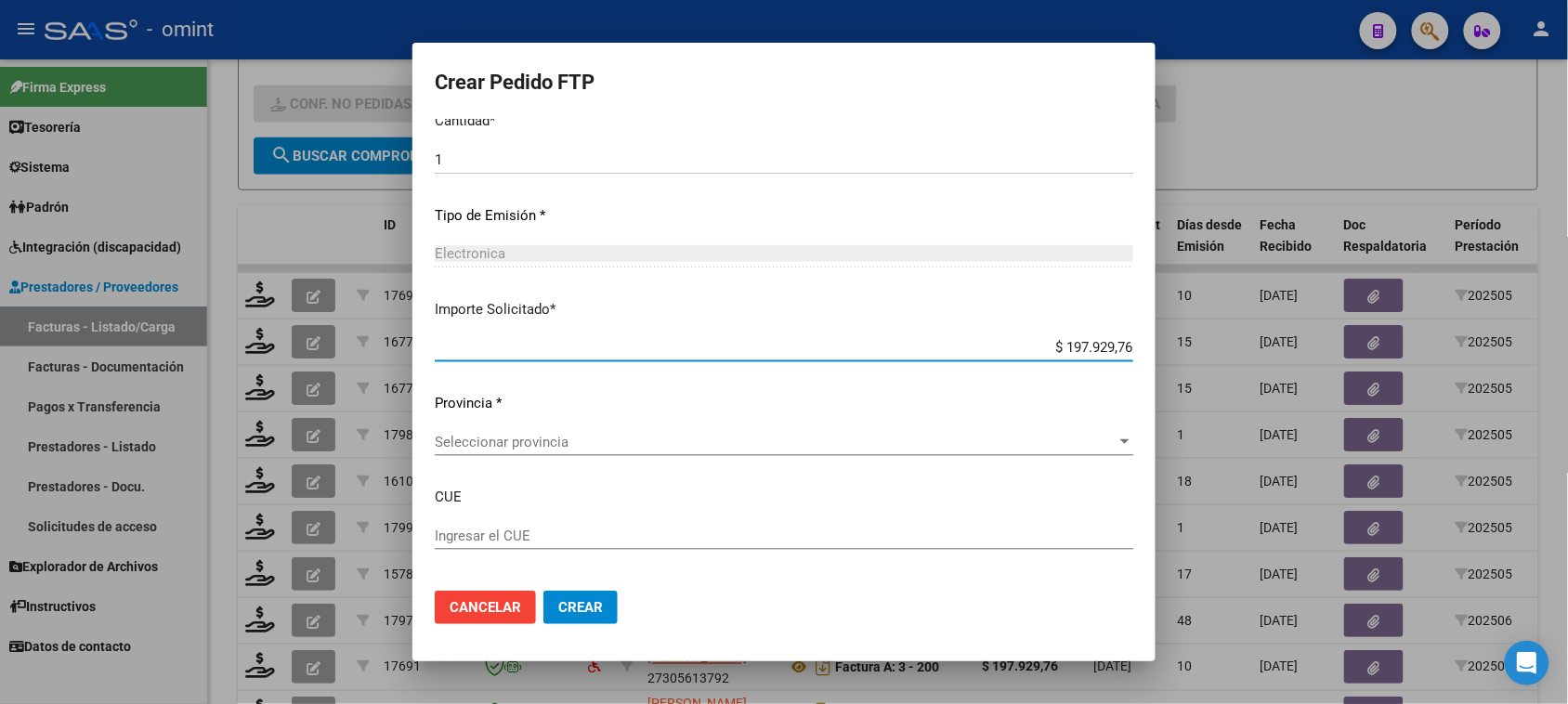
click at [597, 446] on span "Seleccionar provincia" at bounding box center [776, 442] width 682 height 17
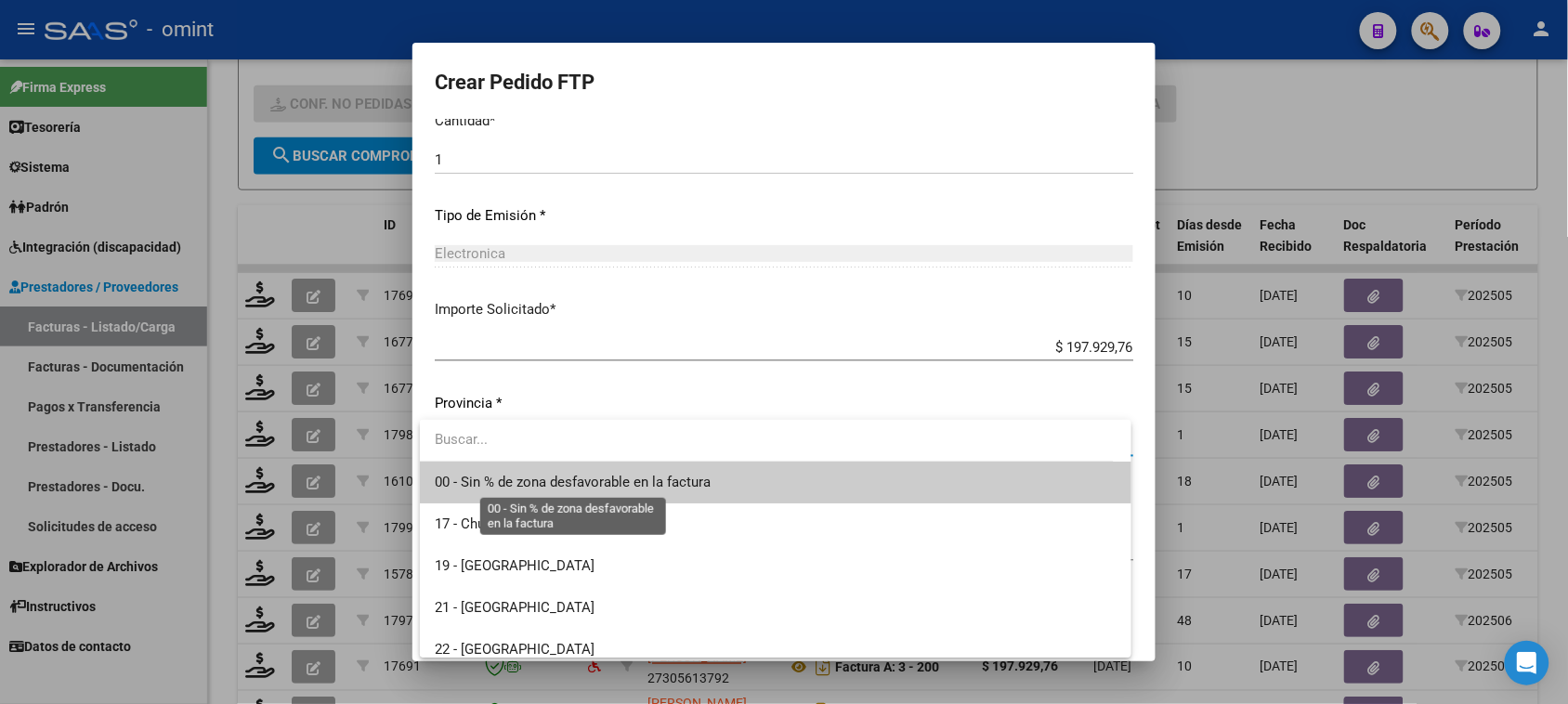
click at [583, 488] on span "00 - Sin % de zona desfavorable en la factura" at bounding box center [573, 482] width 276 height 17
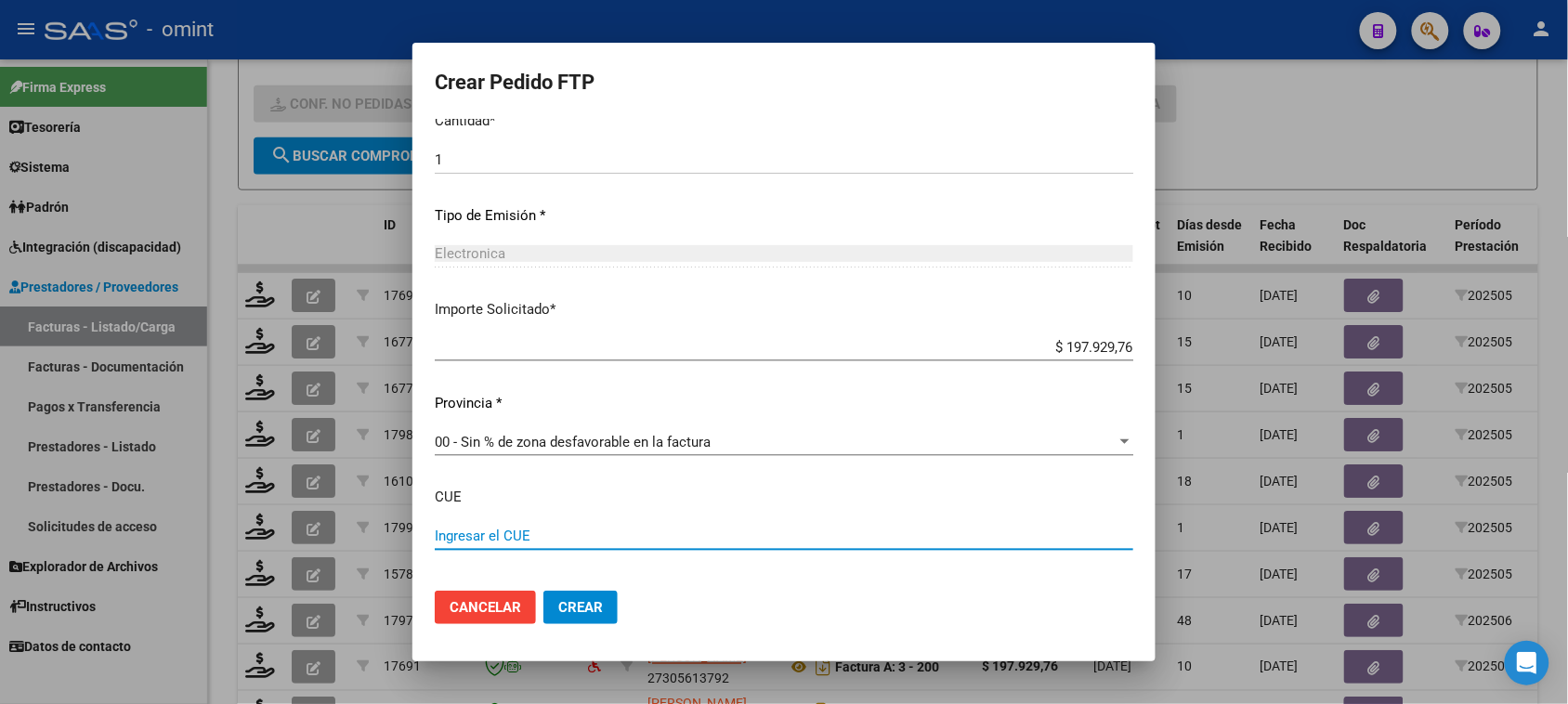
paste input "820184300"
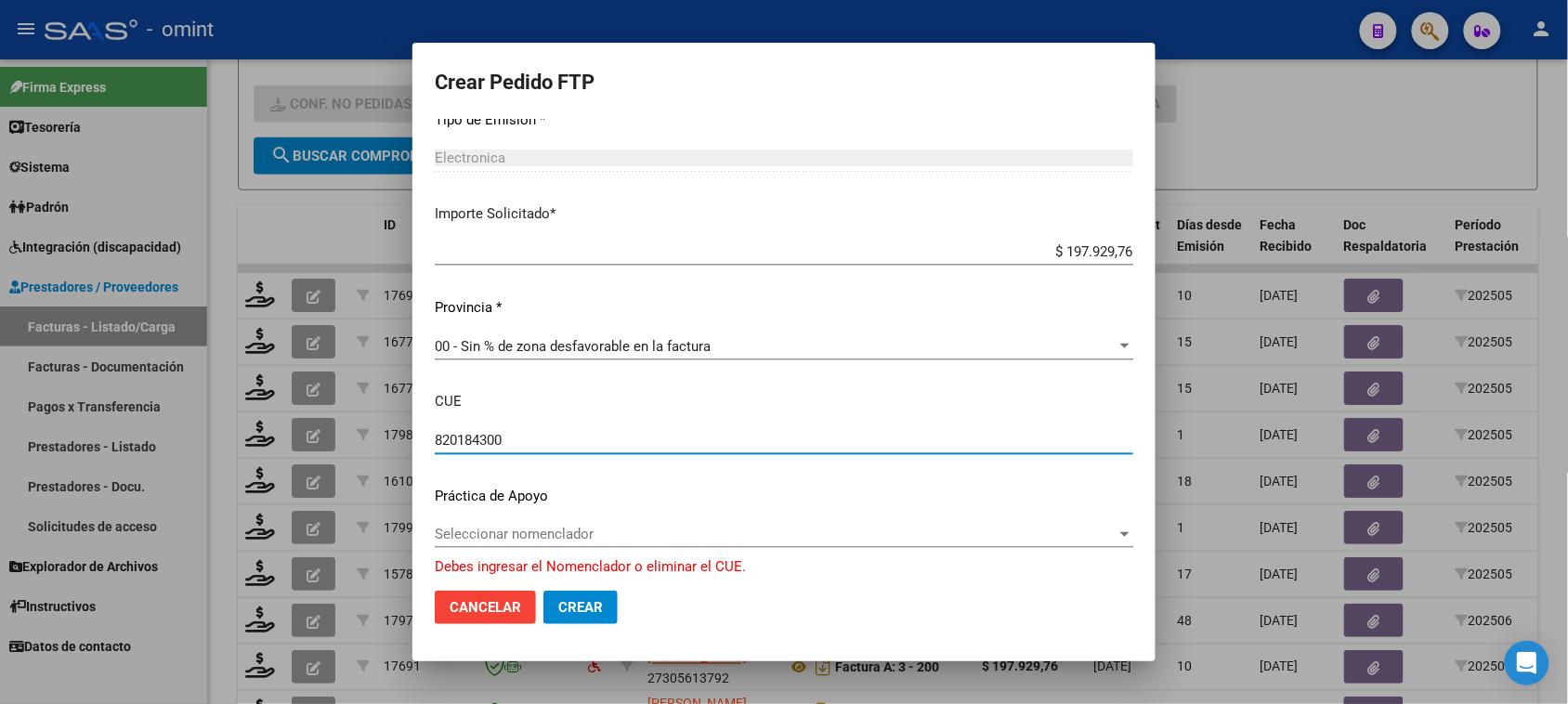
type input "820184300"
click at [572, 527] on span "Seleccionar nomenclador" at bounding box center [776, 534] width 682 height 17
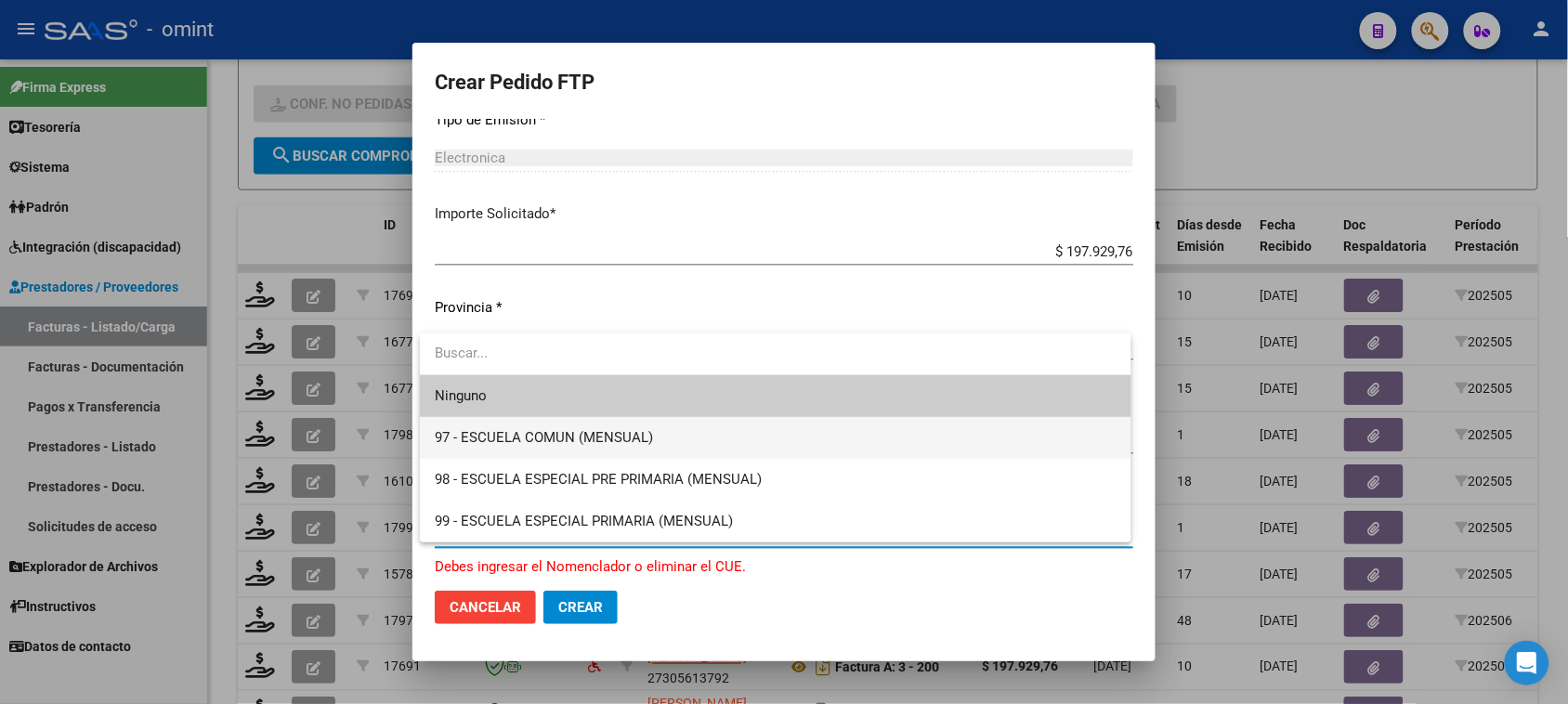
click at [599, 423] on span "97 - ESCUELA COMUN (MENSUAL)" at bounding box center [775, 438] width 681 height 42
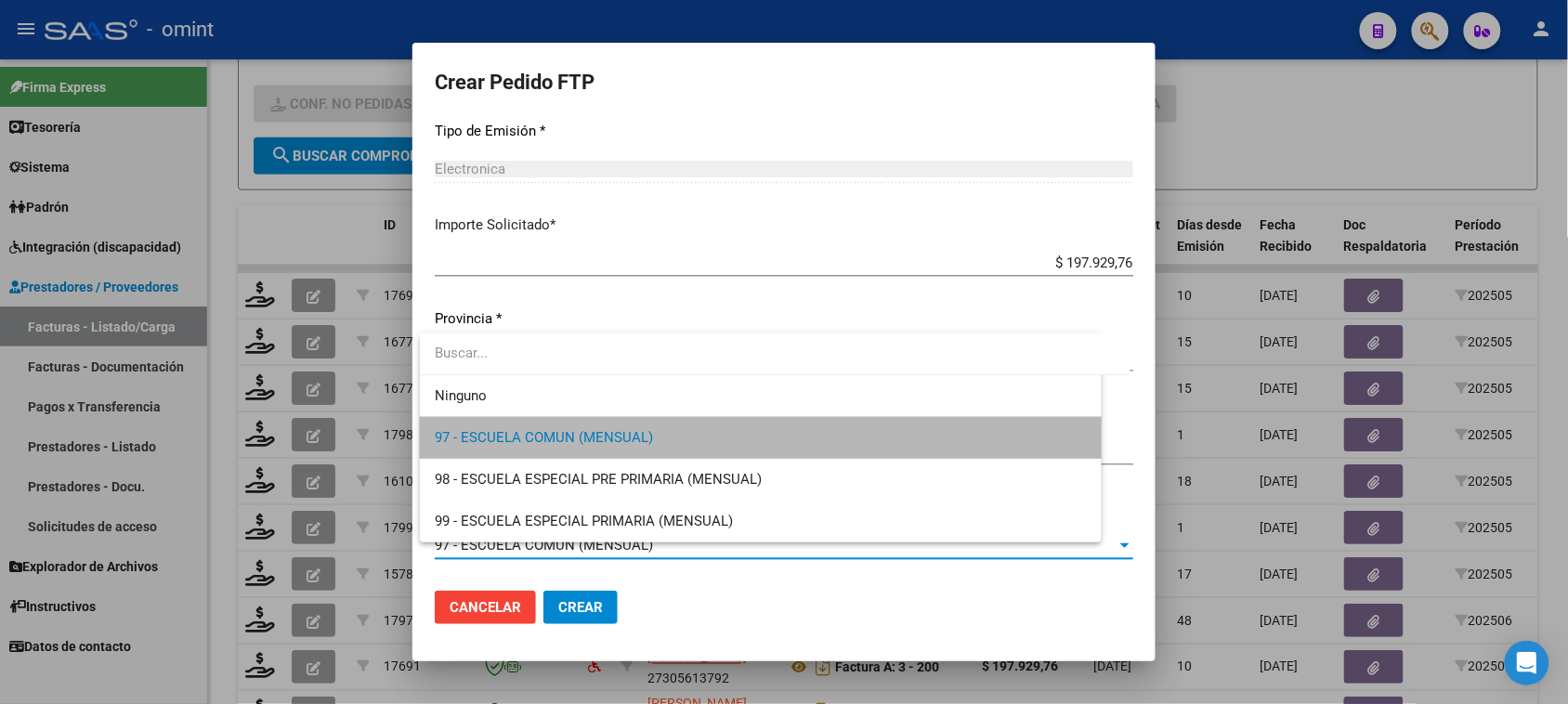
scroll to position [973, 0]
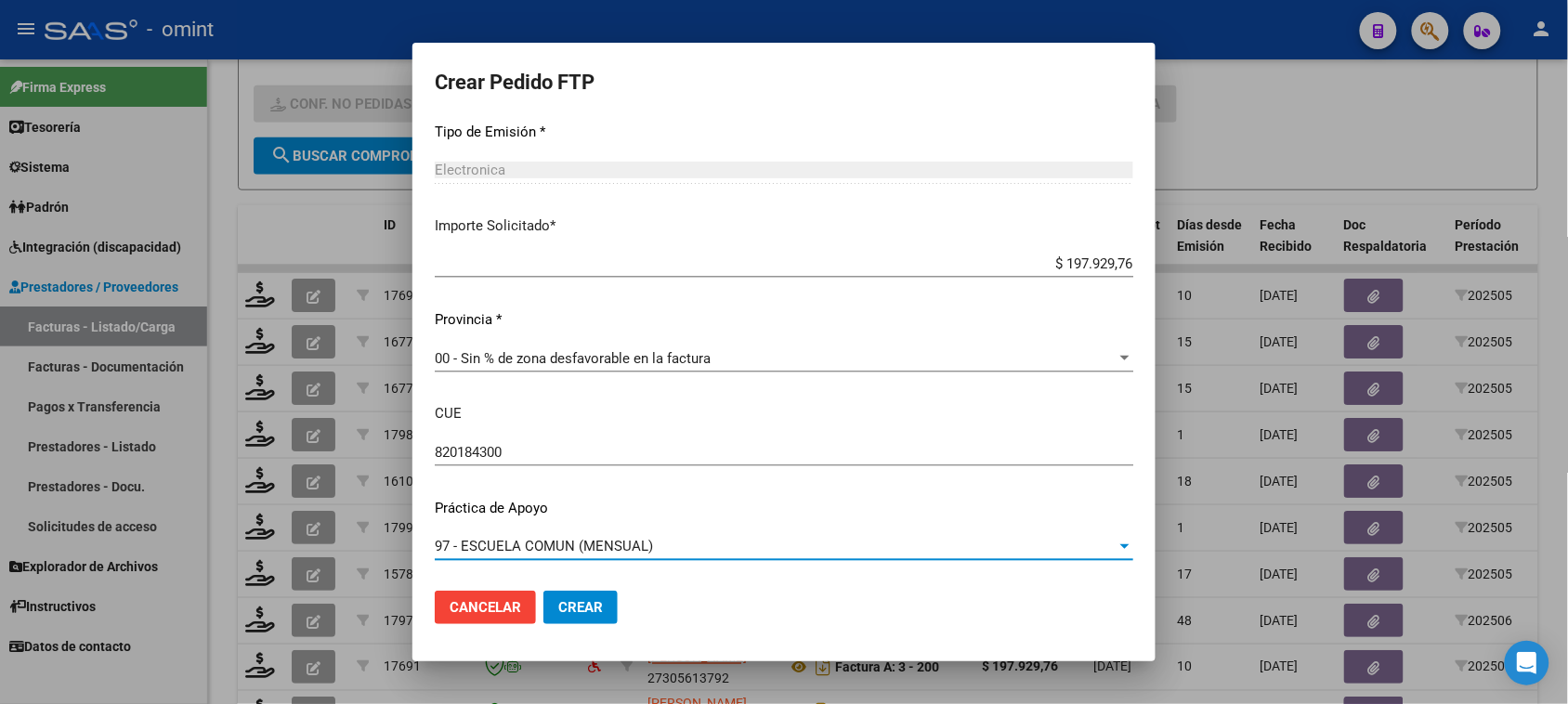
click at [584, 615] on span "Crear" at bounding box center [581, 607] width 45 height 17
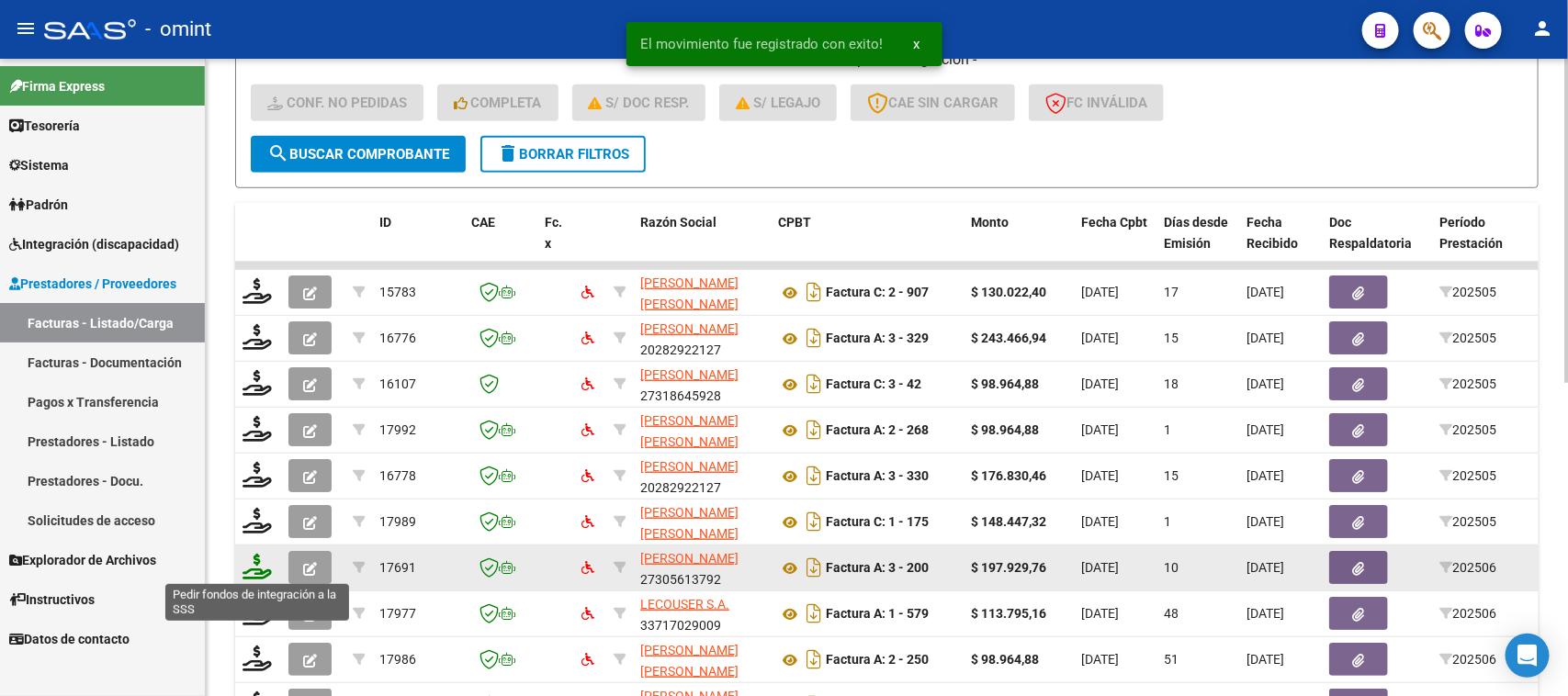
click at [255, 566] on icon at bounding box center [257, 566] width 30 height 26
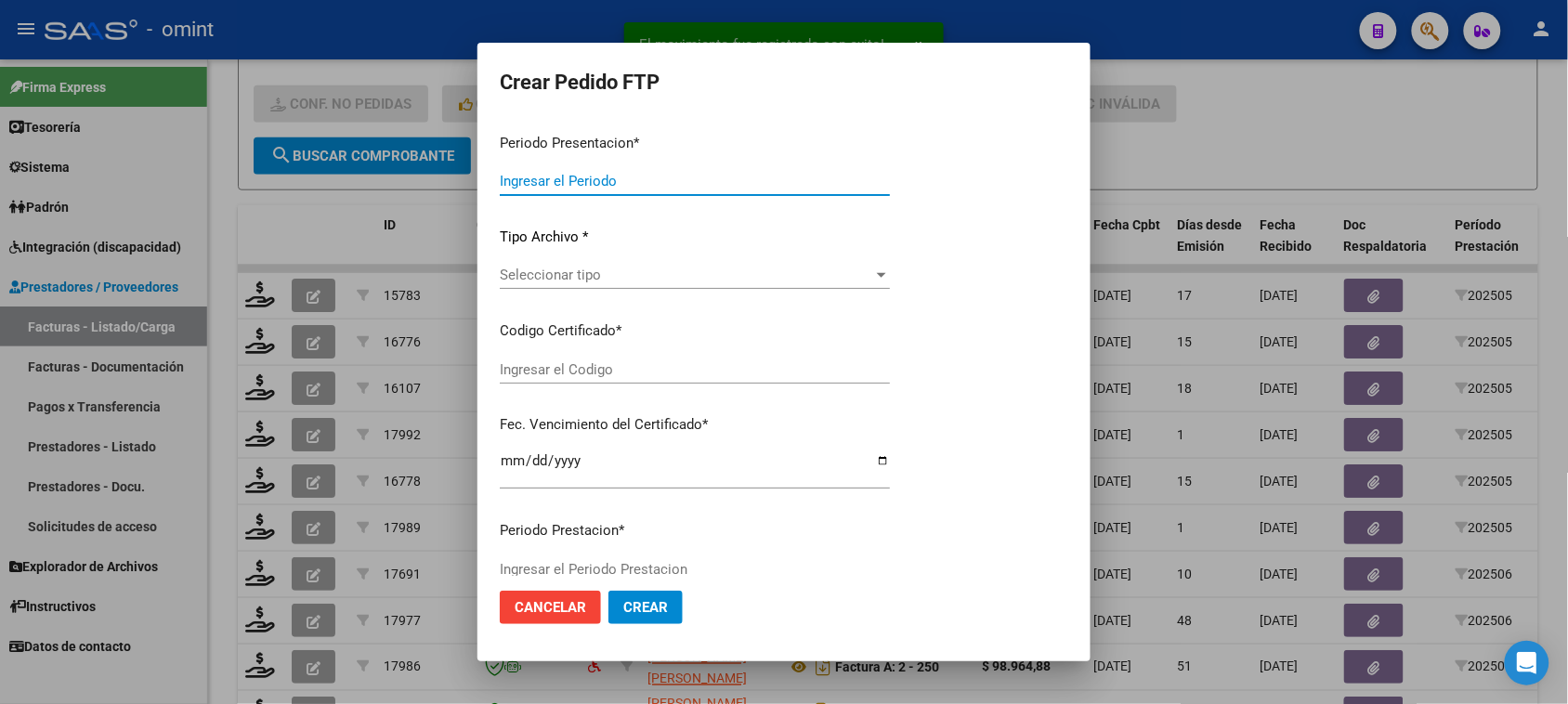
type input "202507"
type input "202506"
type input "$ 197.929,76"
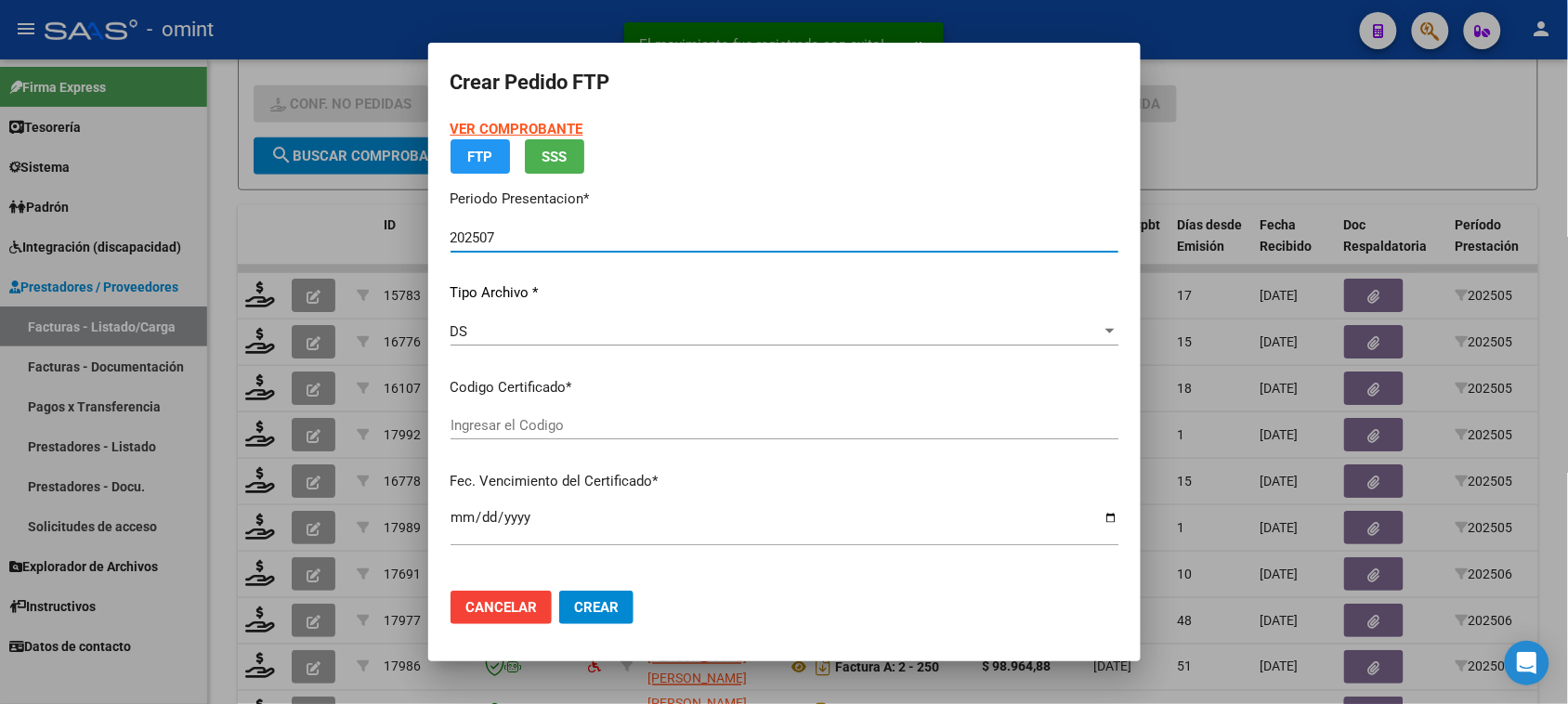
type input "3502640269"
type input "2028-04-30"
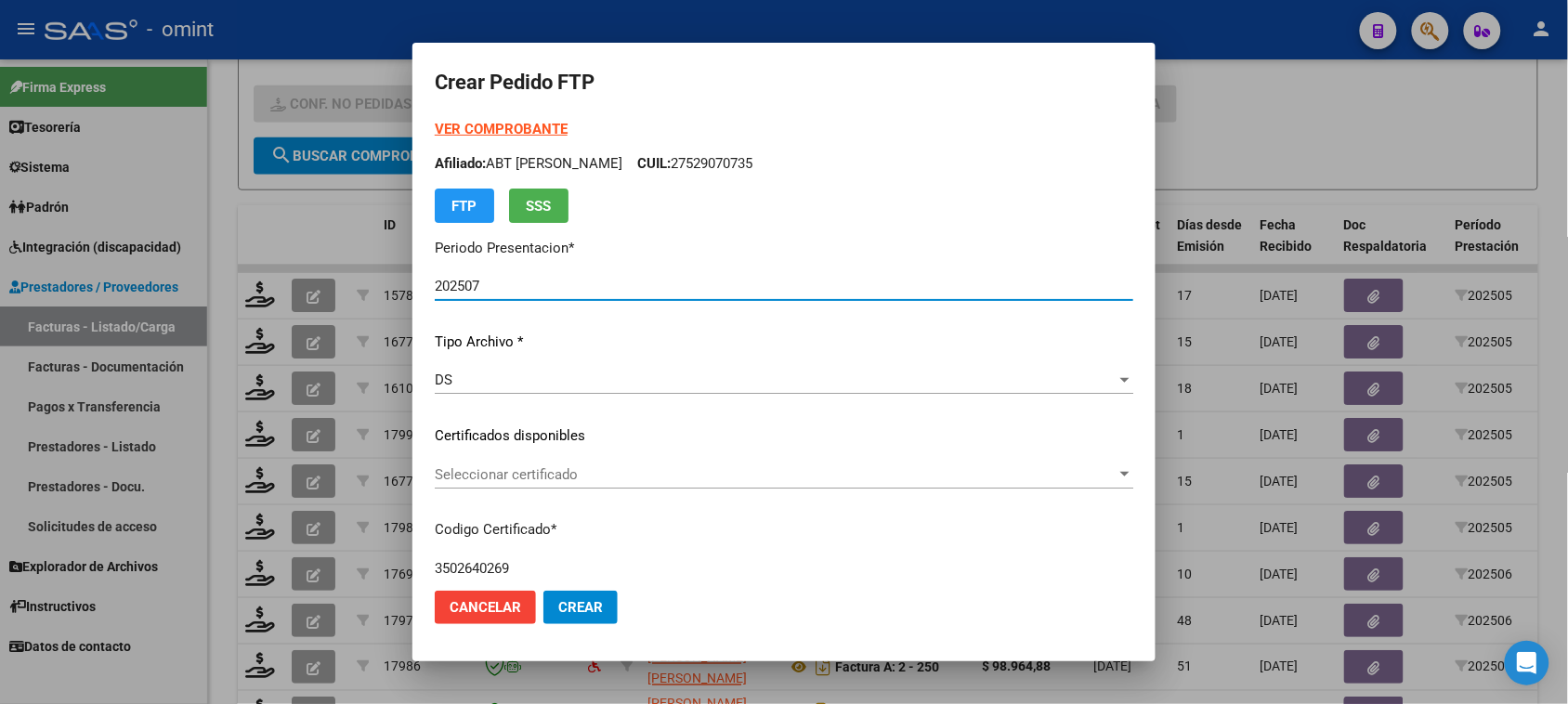
click at [516, 472] on span "Seleccionar certificado" at bounding box center [776, 474] width 682 height 17
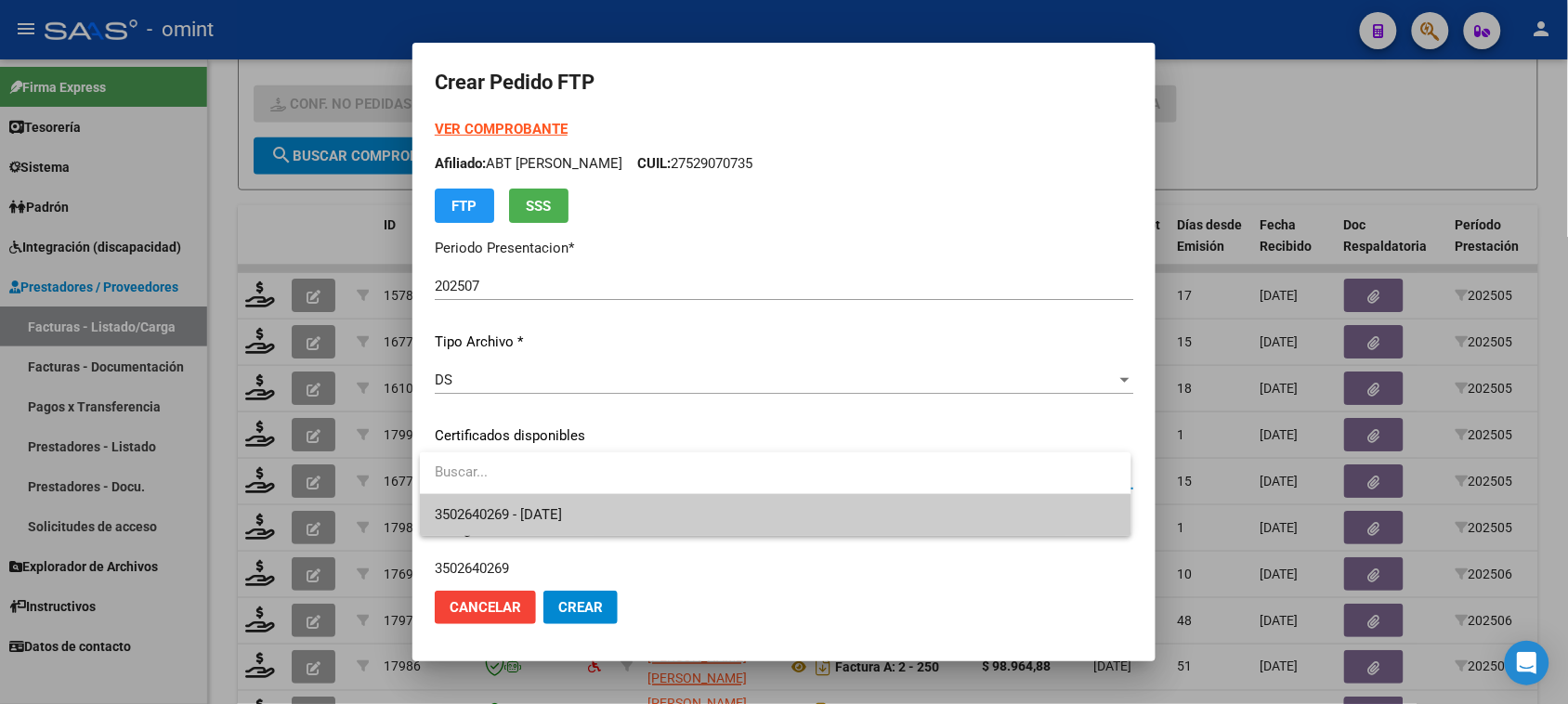
click at [517, 509] on span "3502640269 - 2028-04-30" at bounding box center [498, 514] width 127 height 17
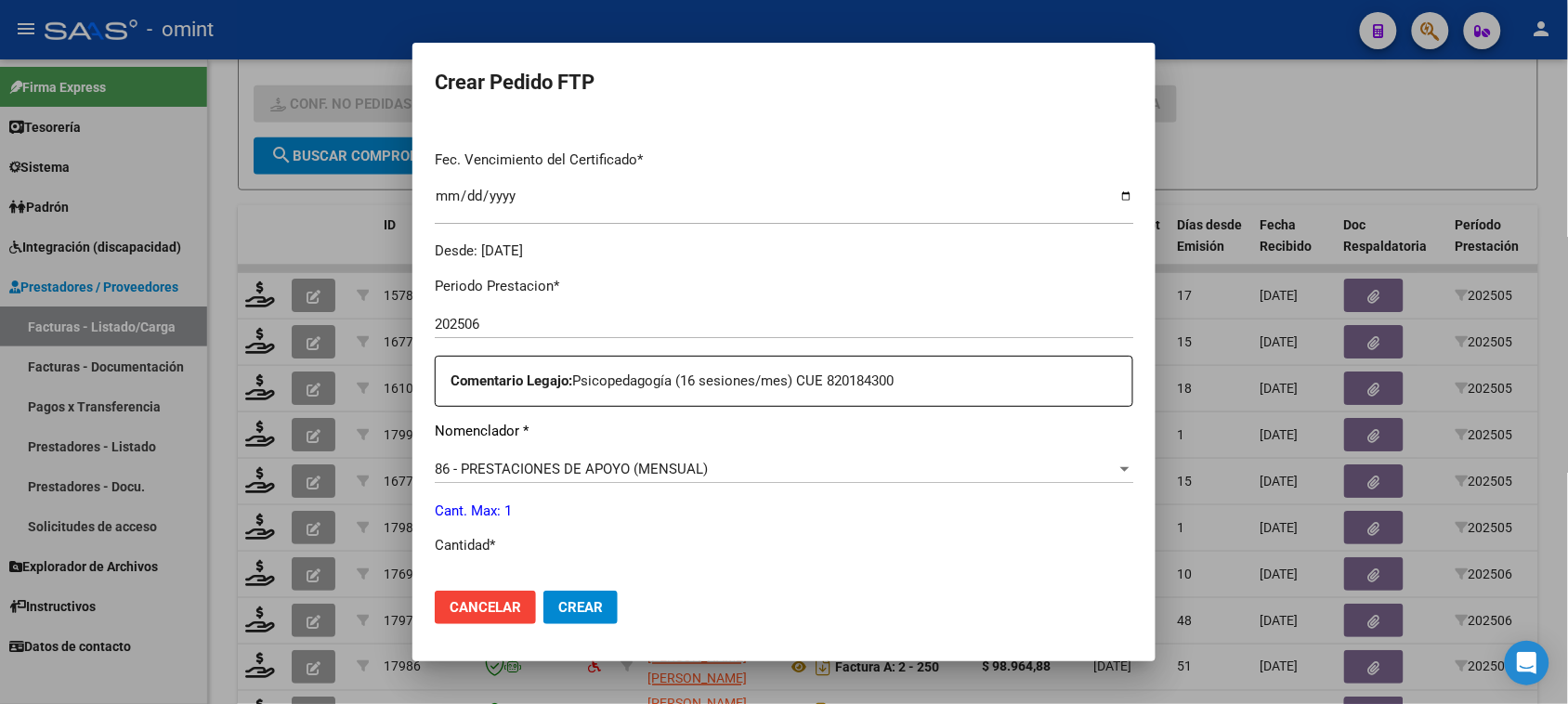
scroll to position [581, 0]
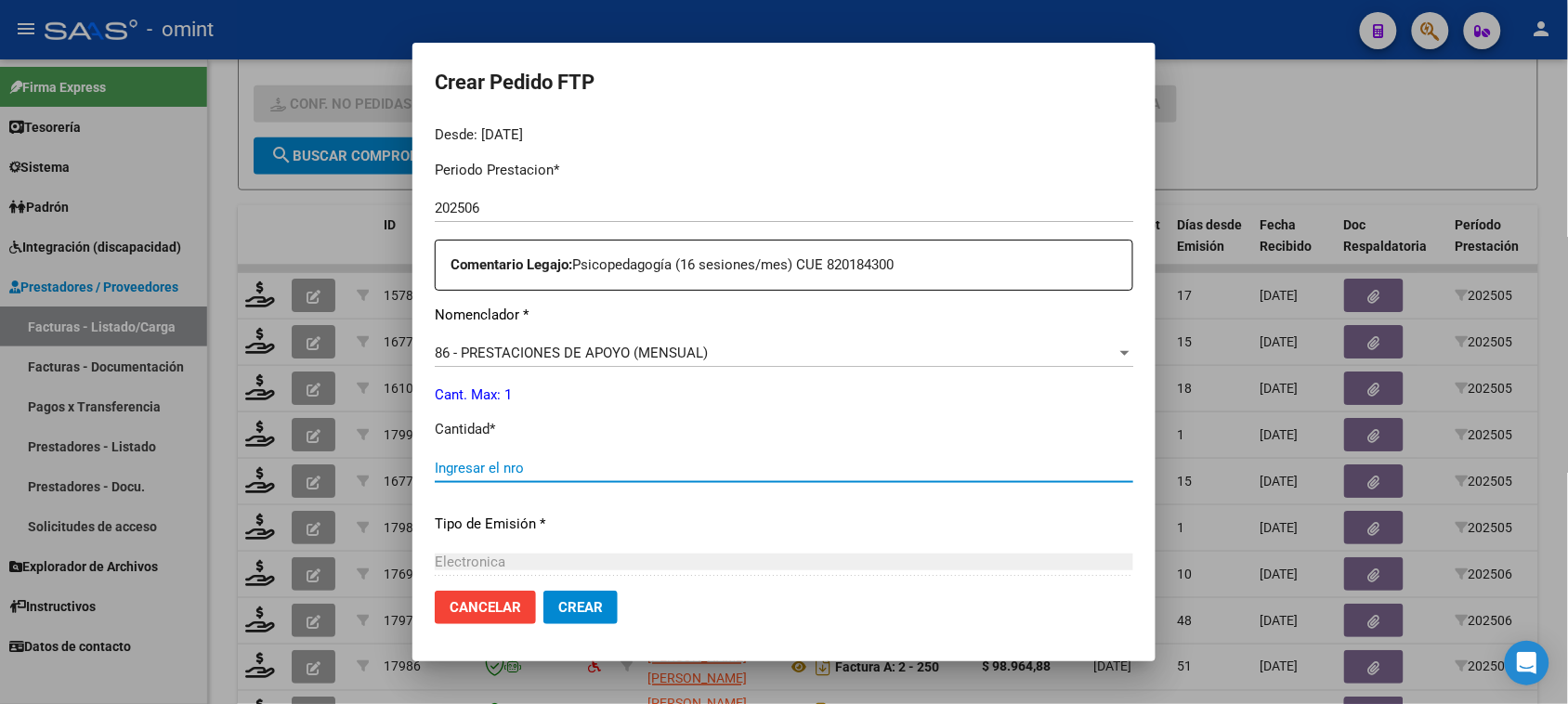
click at [568, 467] on input "Ingresar el nro" at bounding box center [784, 468] width 699 height 17
type input "1"
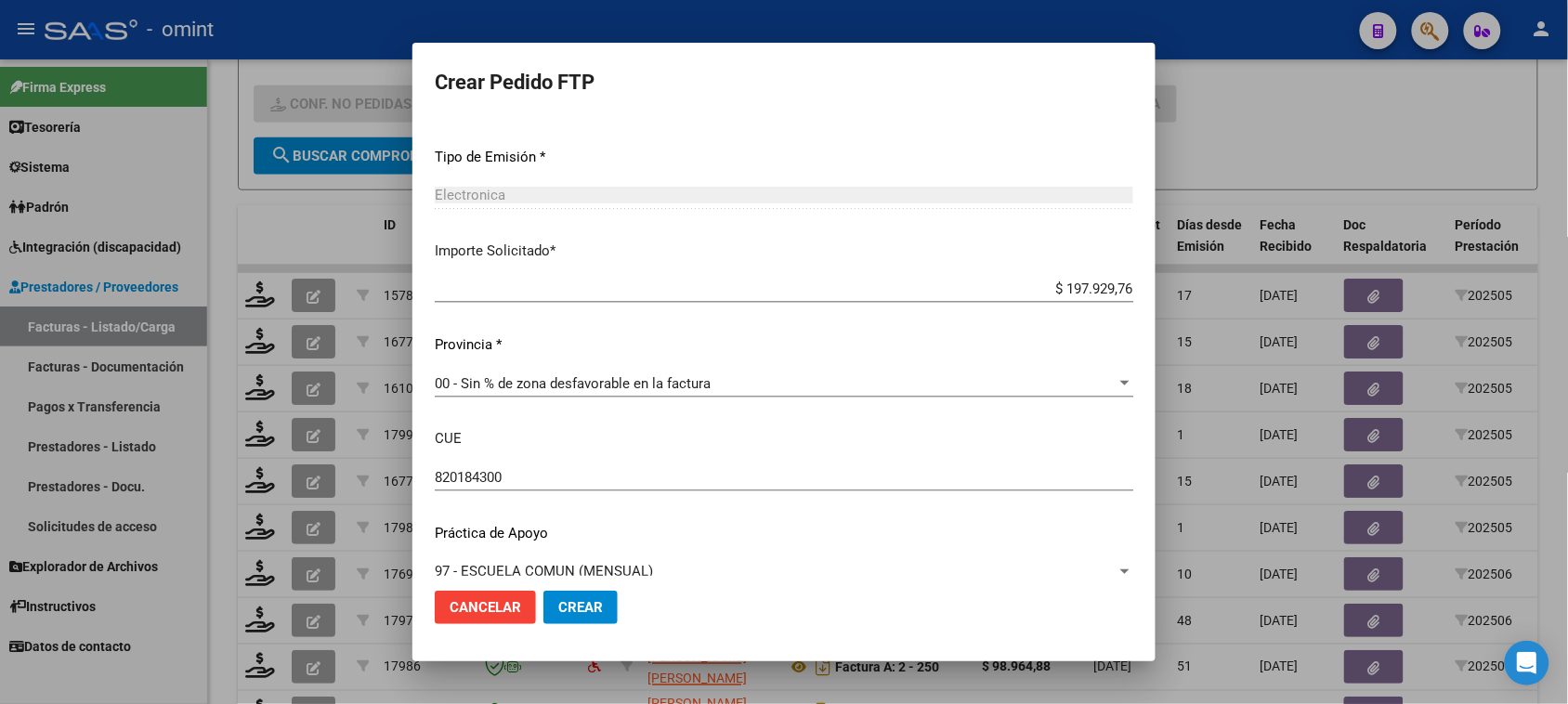
scroll to position [973, 0]
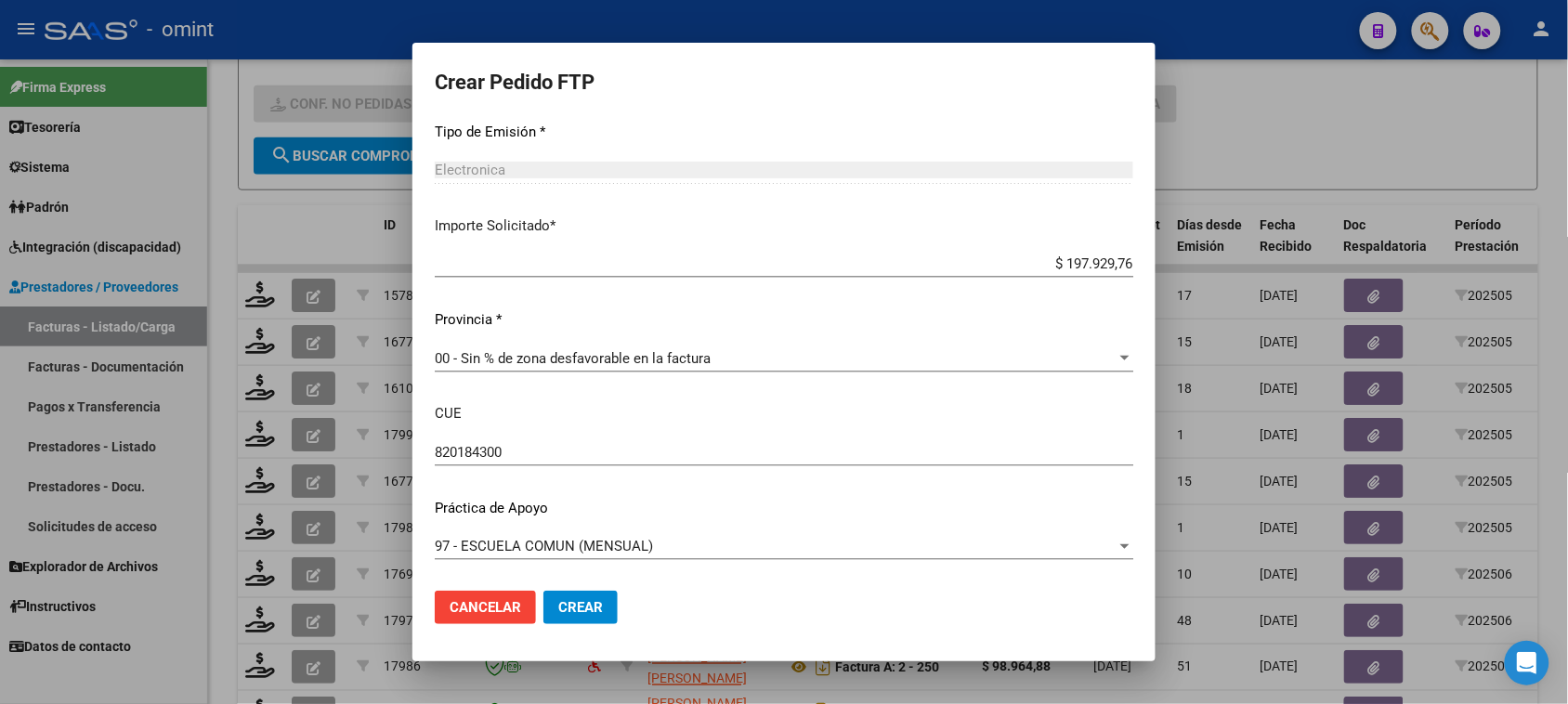
click at [572, 600] on span "Crear" at bounding box center [581, 607] width 45 height 17
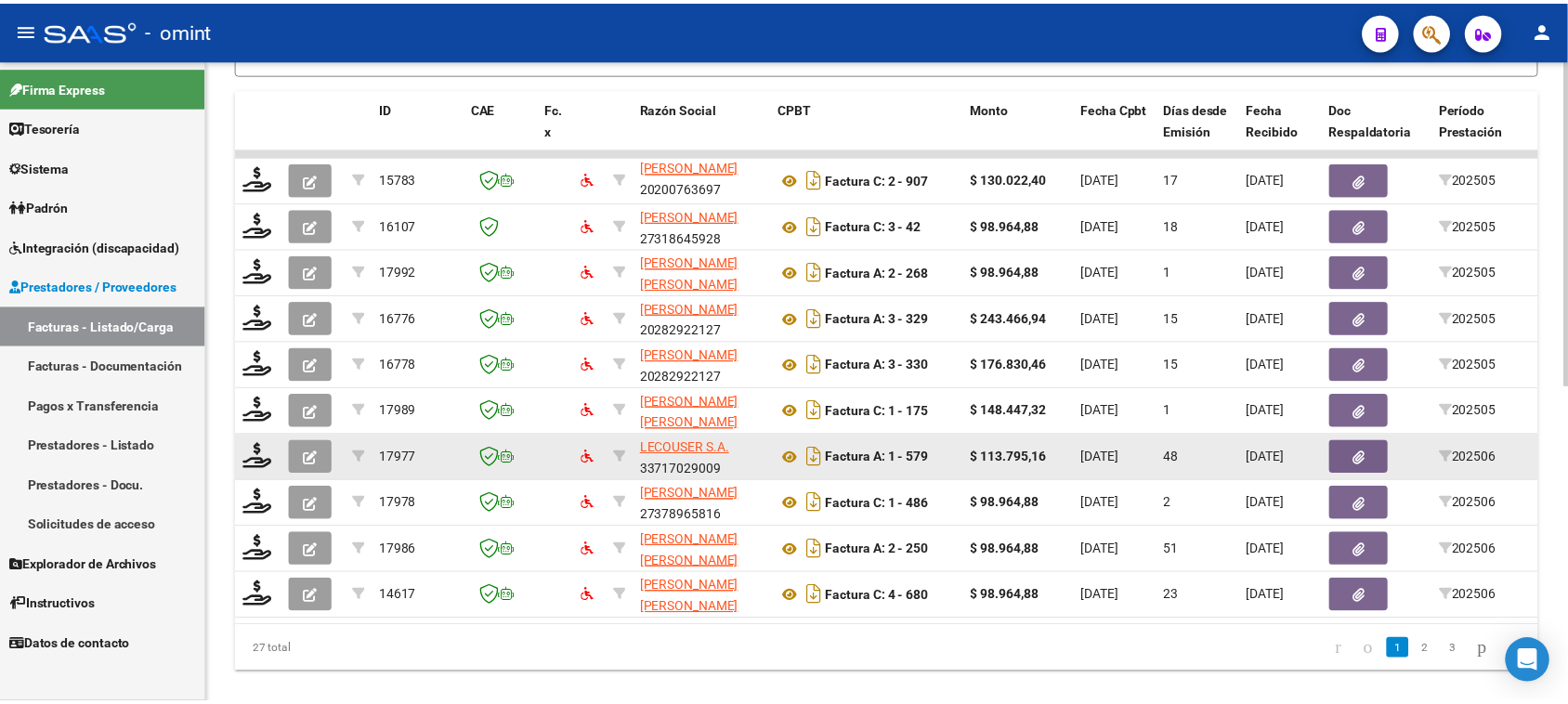
scroll to position [2, 0]
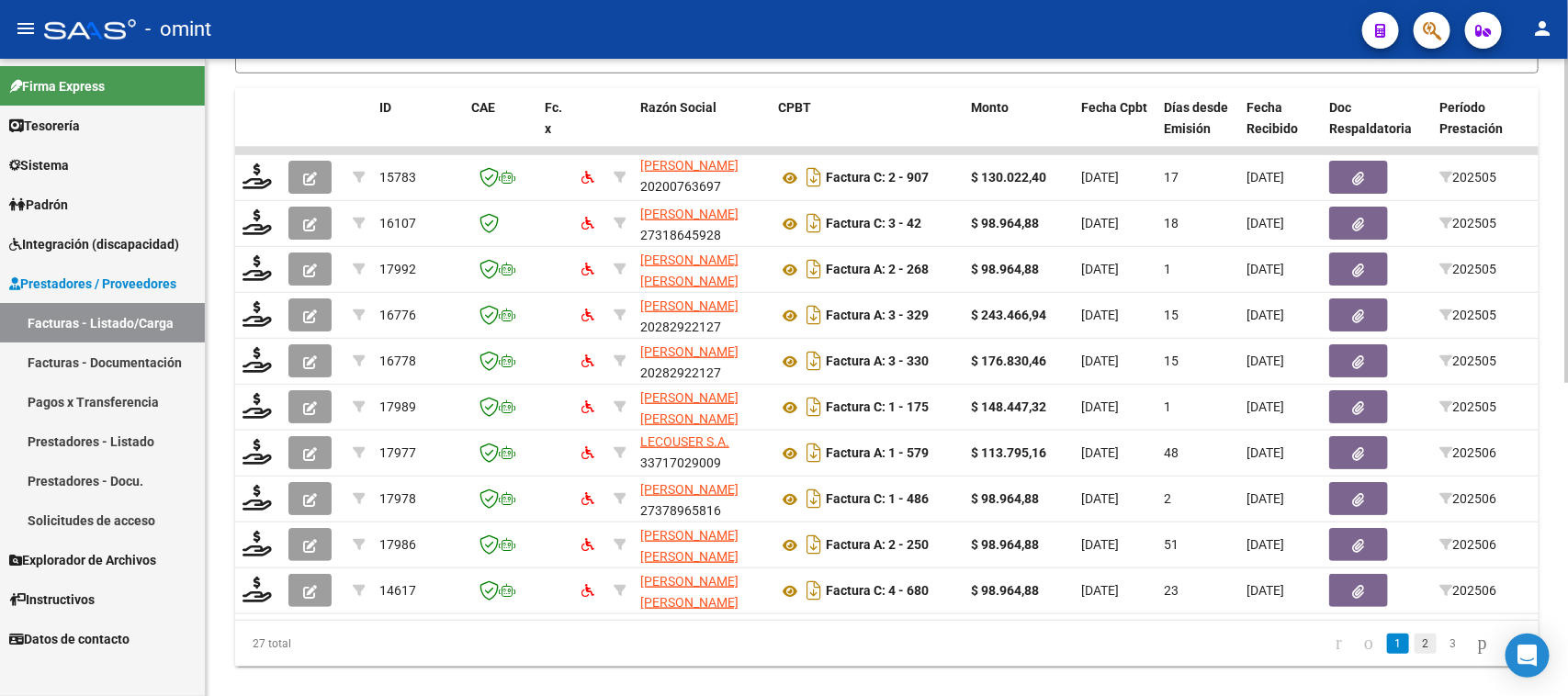
click at [1415, 654] on link "2" at bounding box center [1426, 643] width 22 height 20
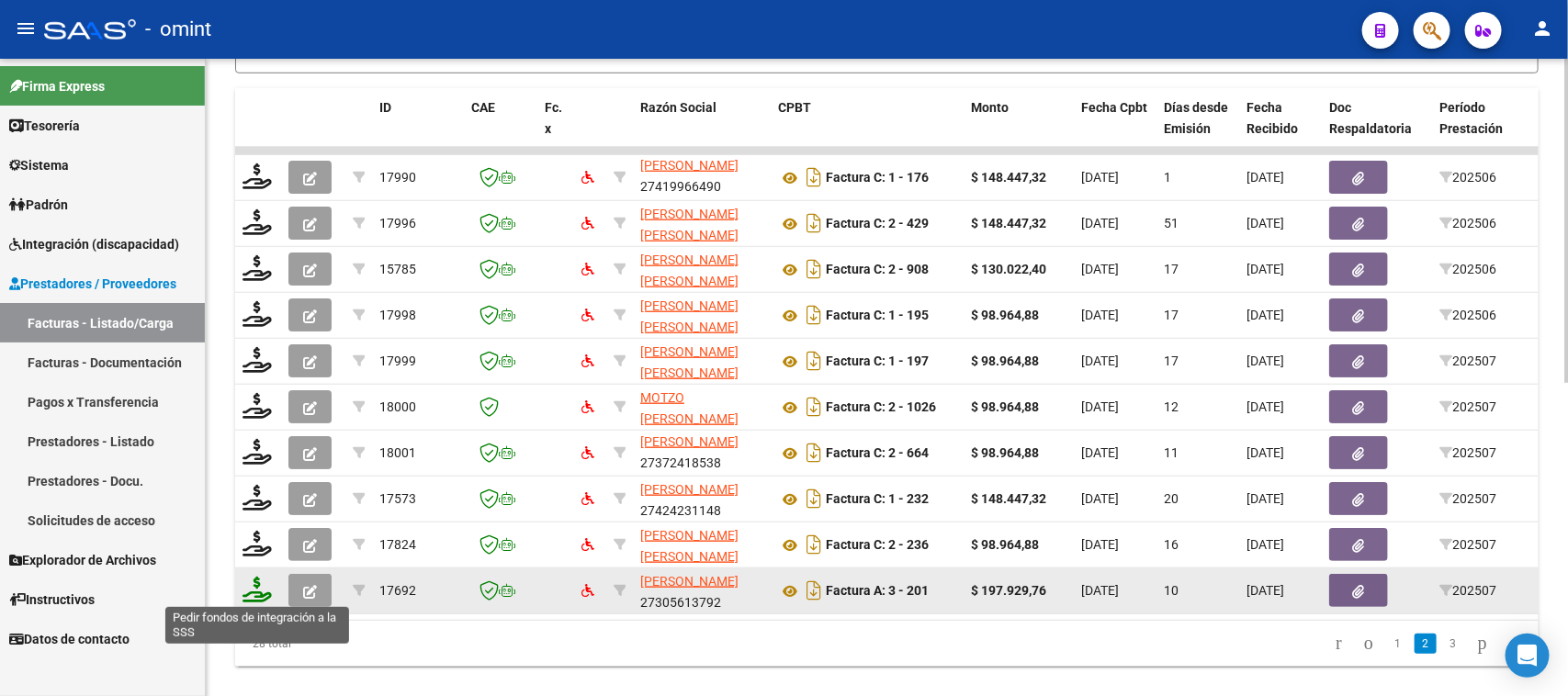
click at [250, 593] on icon at bounding box center [257, 589] width 30 height 26
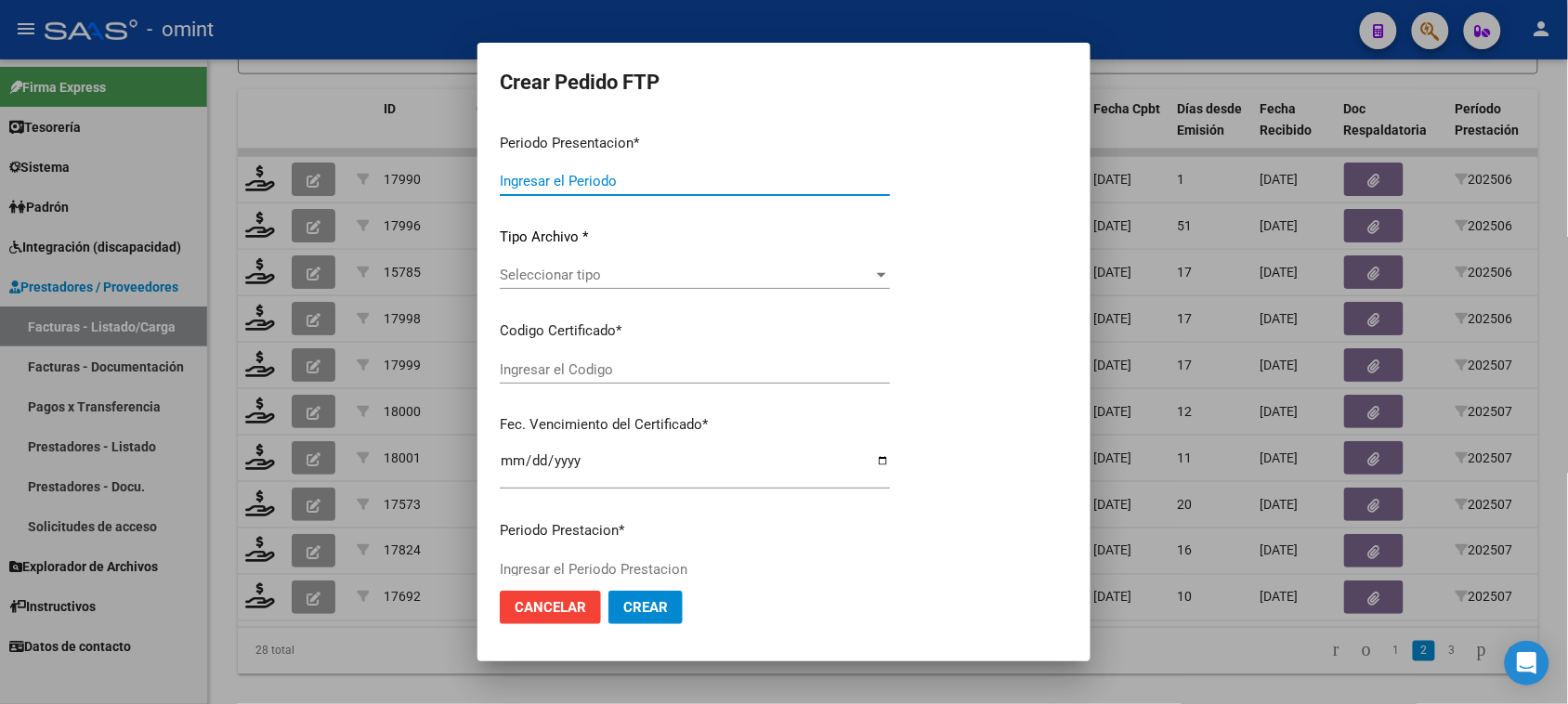
type input "202507"
type input "$ 197.929,76"
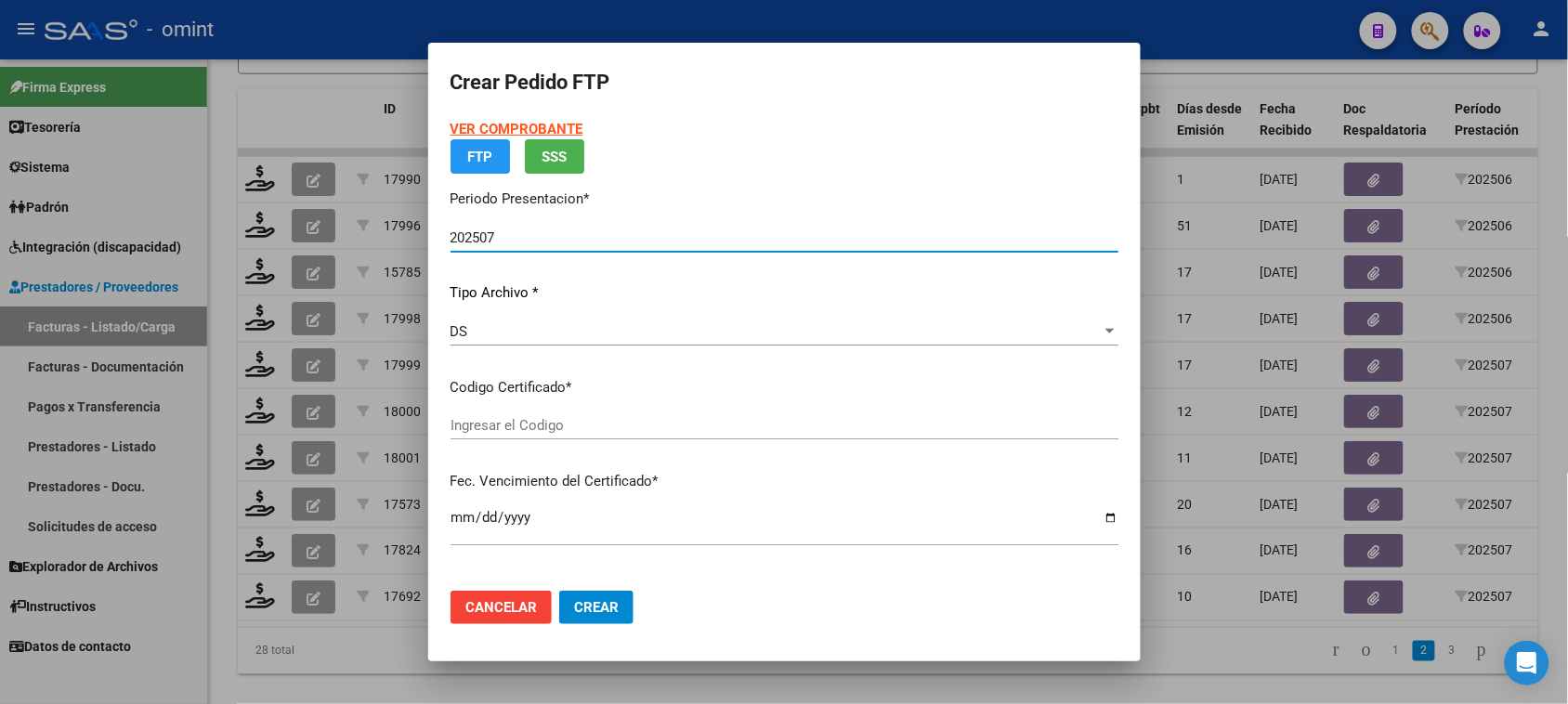
type input "3502640269"
type input "2028-04-30"
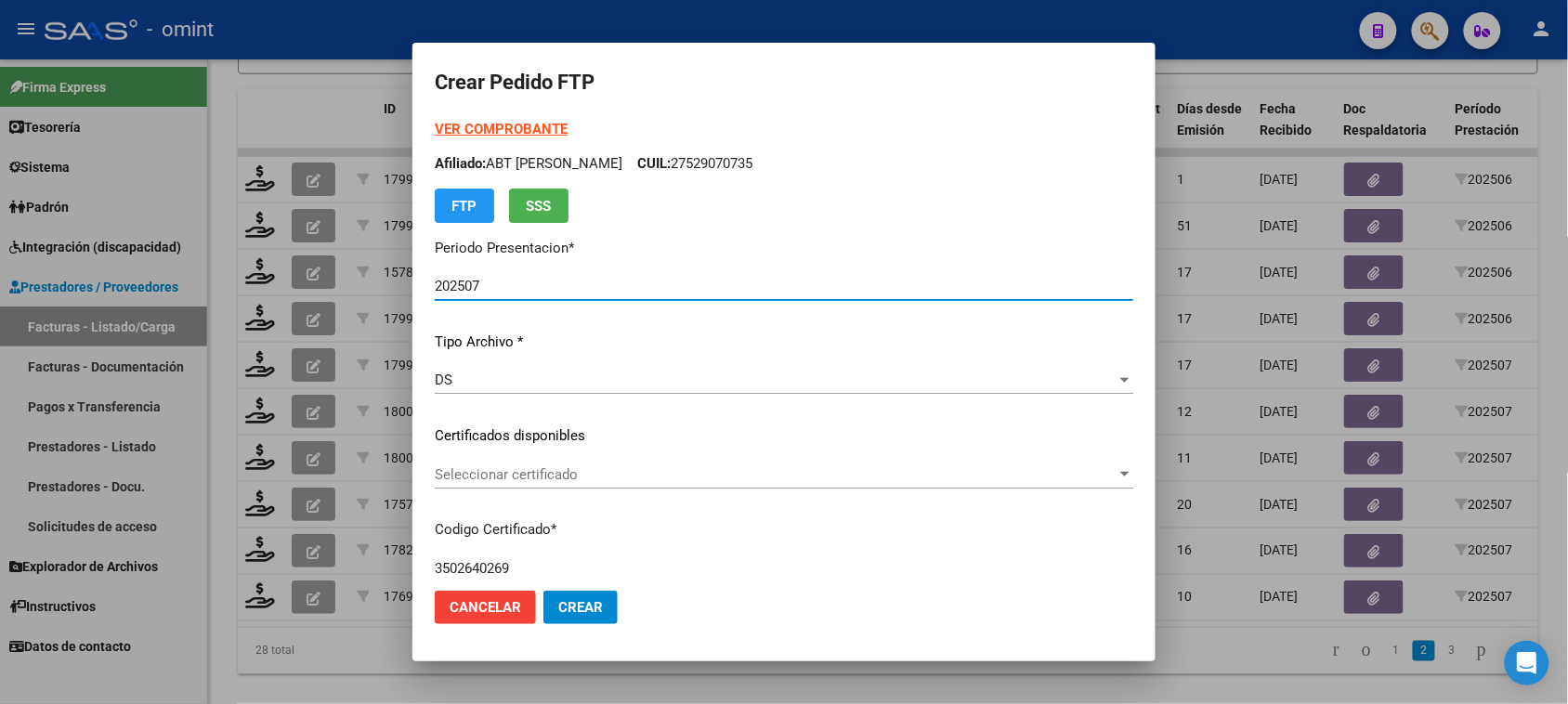
click at [674, 440] on p "Certificados disponibles" at bounding box center [784, 436] width 699 height 21
click at [655, 485] on div "Seleccionar certificado Seleccionar certificado" at bounding box center [784, 475] width 699 height 28
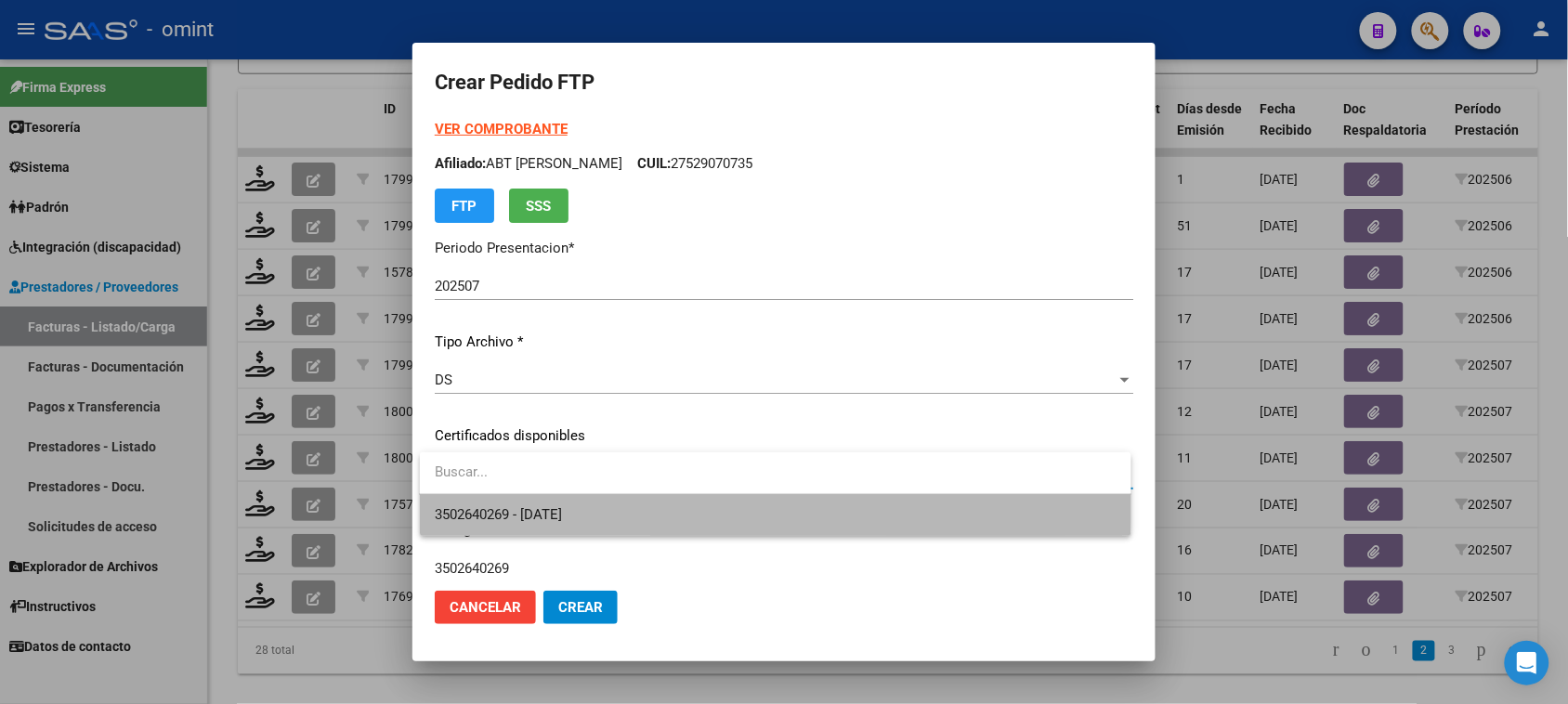
click at [655, 500] on span "3502640269 - 2028-04-30" at bounding box center [775, 515] width 681 height 42
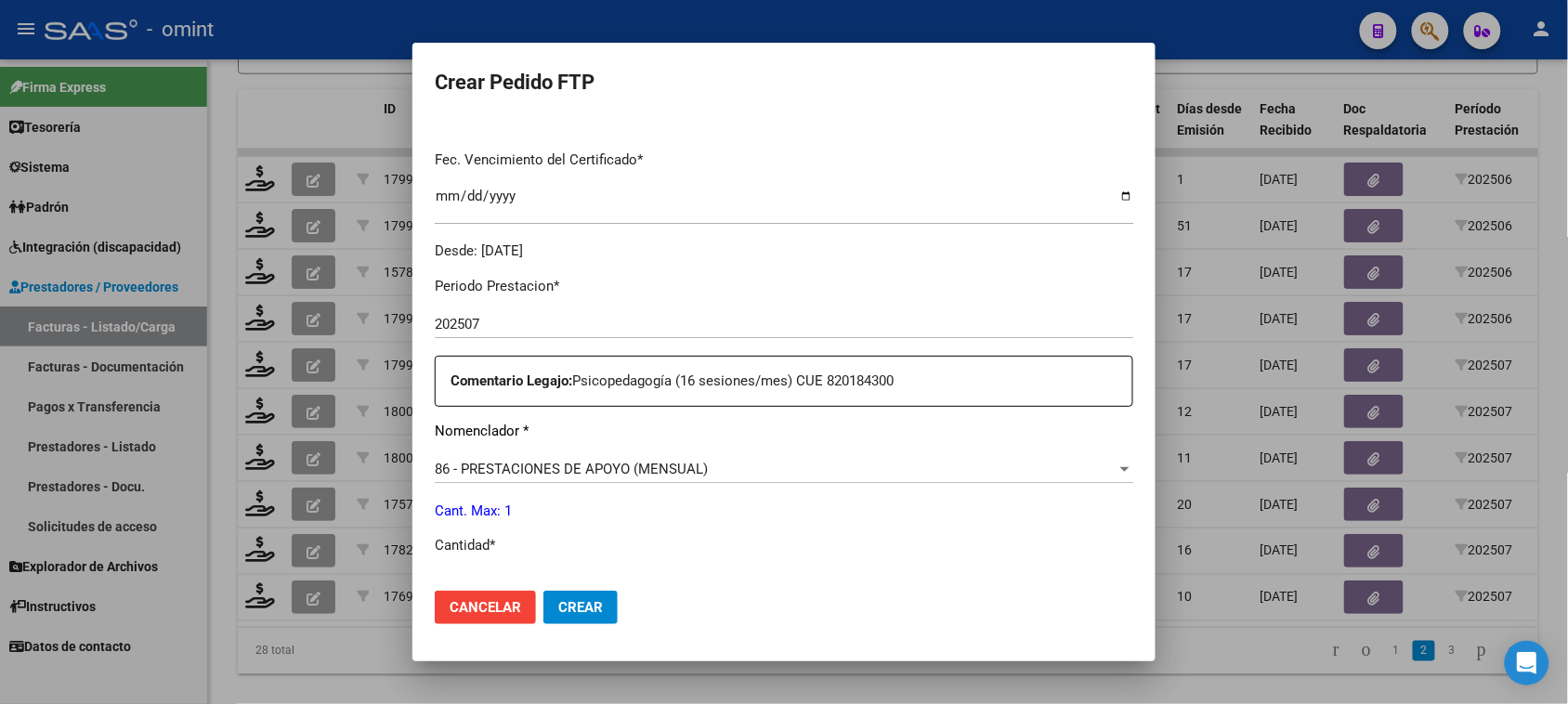
scroll to position [581, 0]
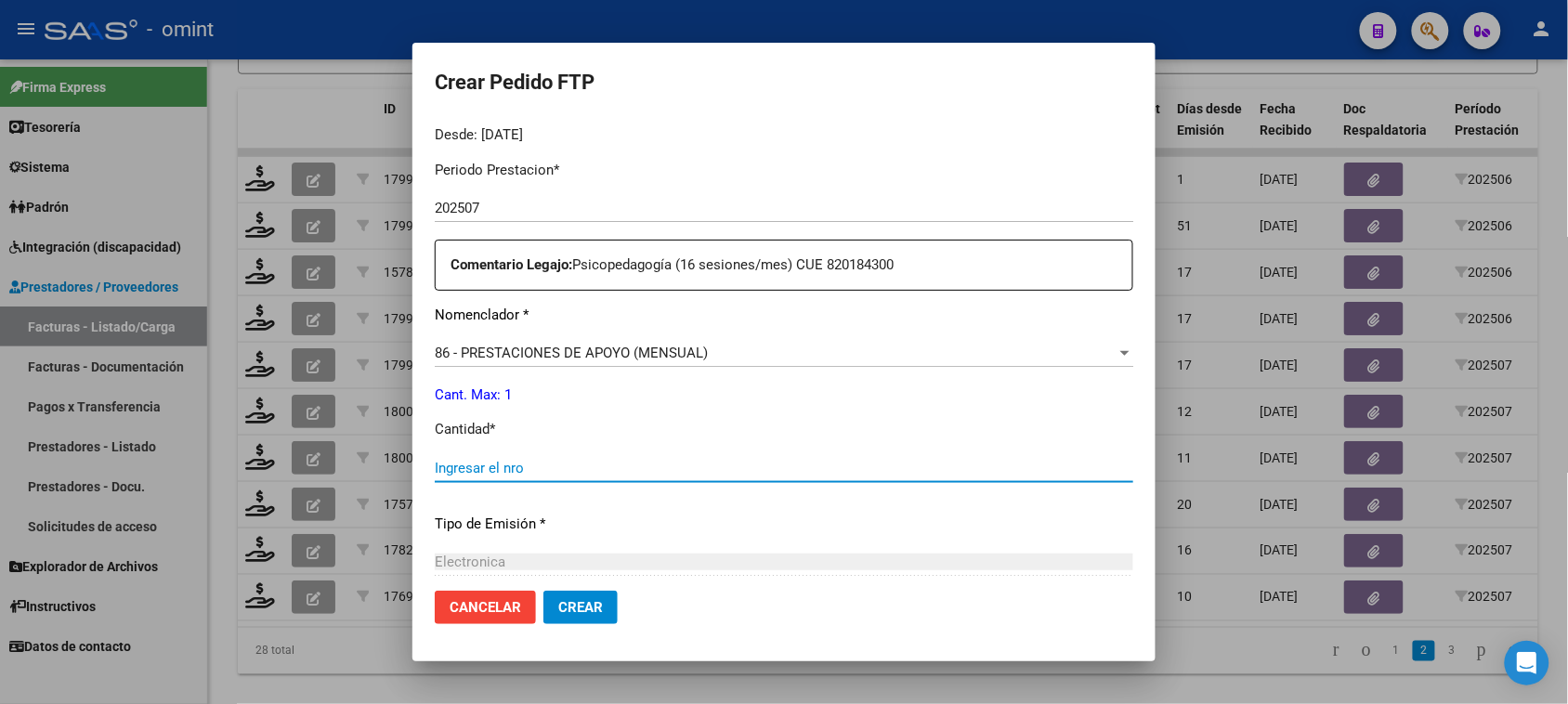
click at [660, 464] on input "Ingresar el nro" at bounding box center [784, 468] width 699 height 17
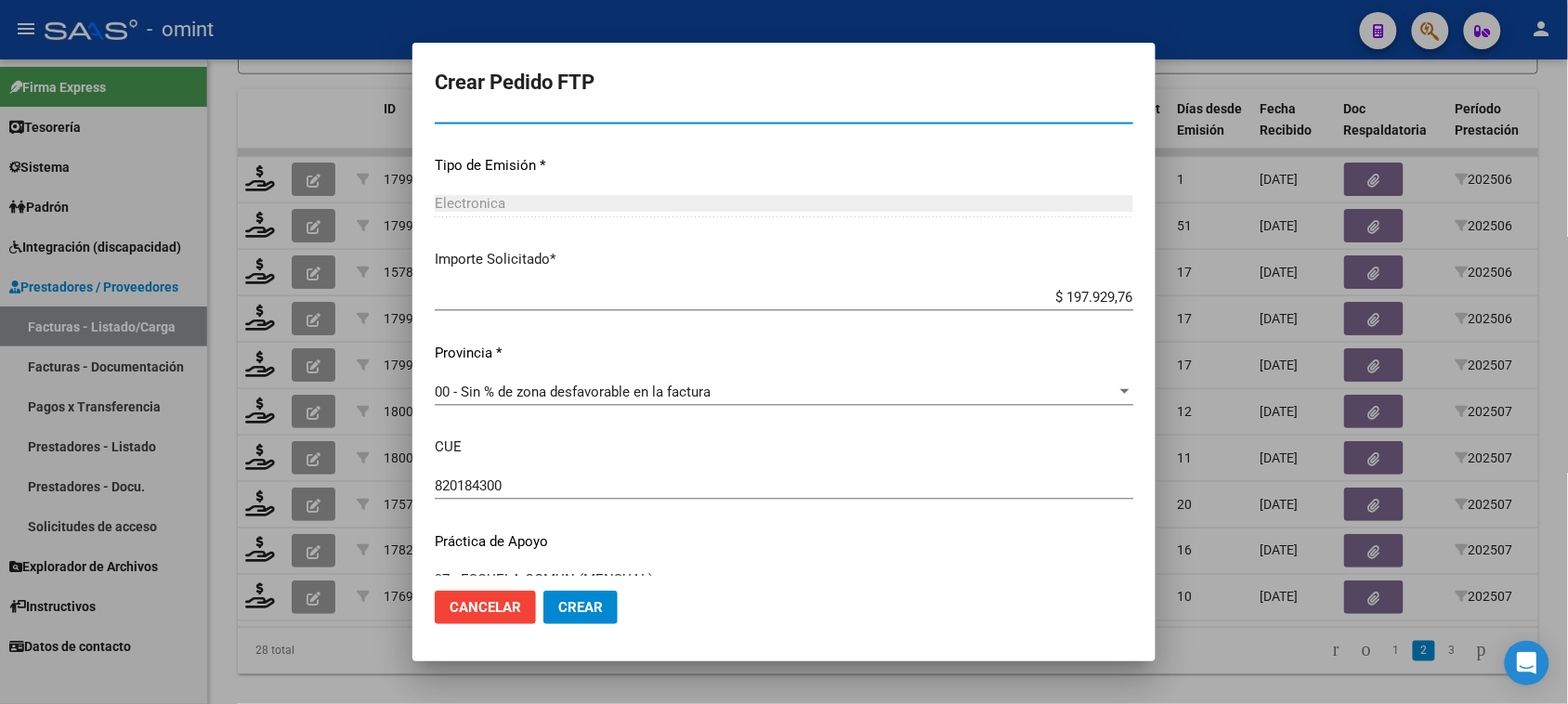
scroll to position [973, 0]
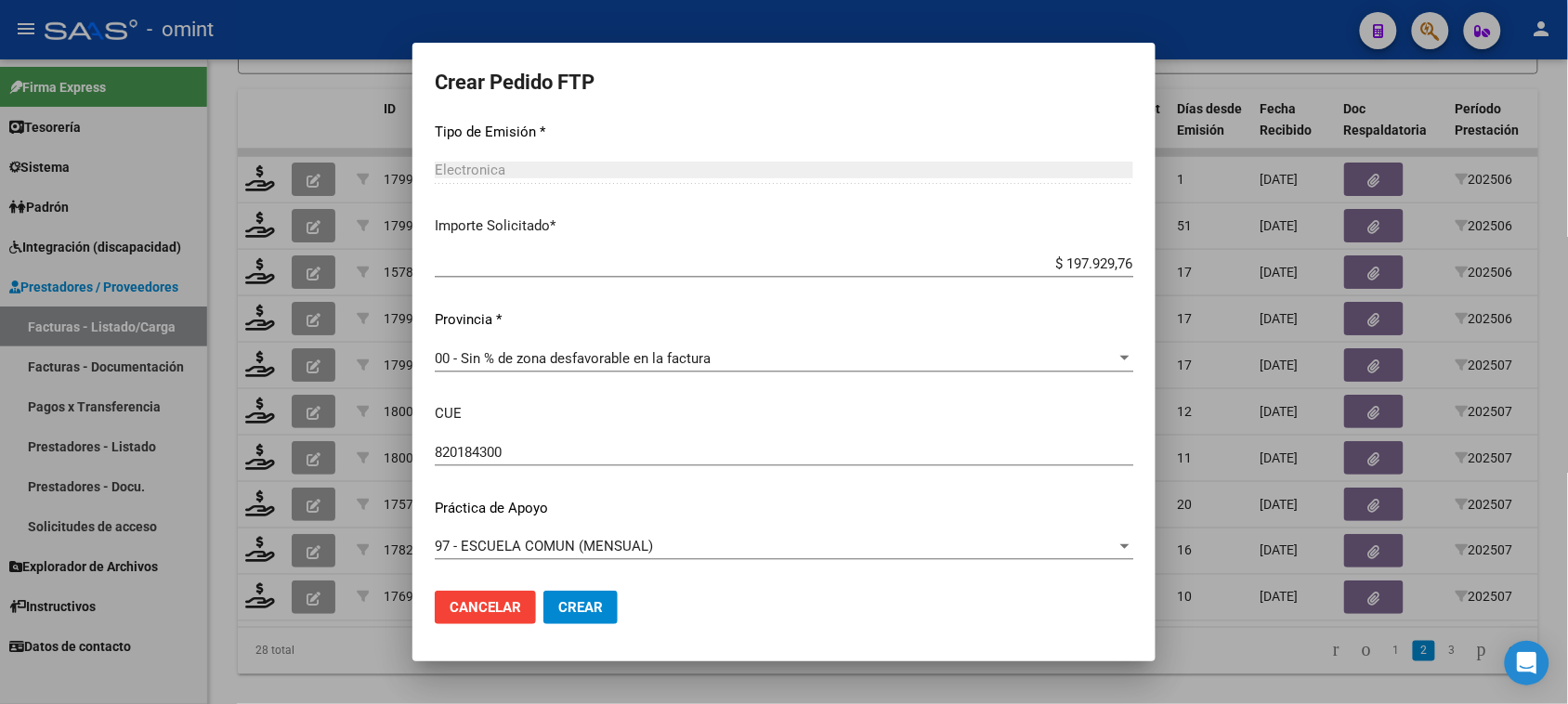
type input "1"
click at [600, 615] on span "Crear" at bounding box center [581, 607] width 45 height 17
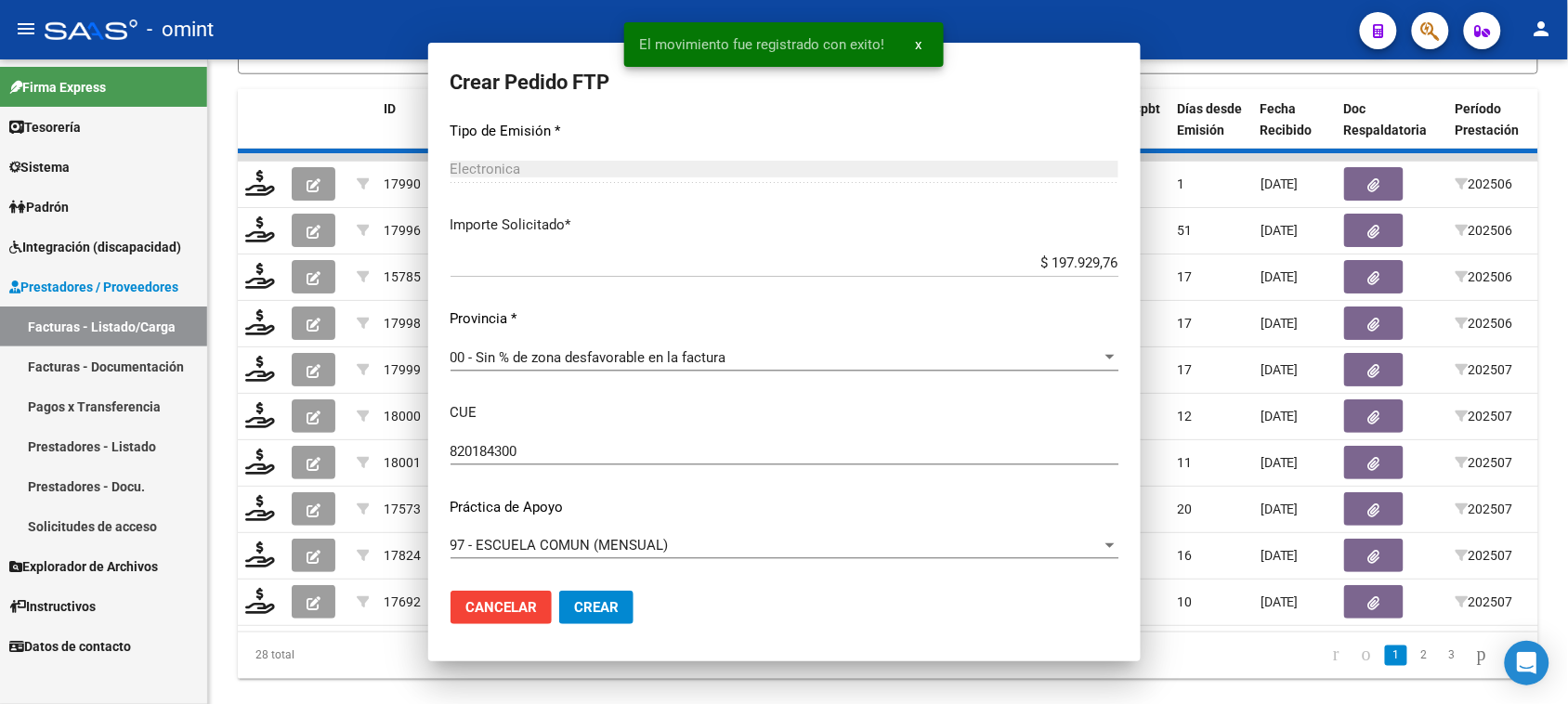
scroll to position [0, 0]
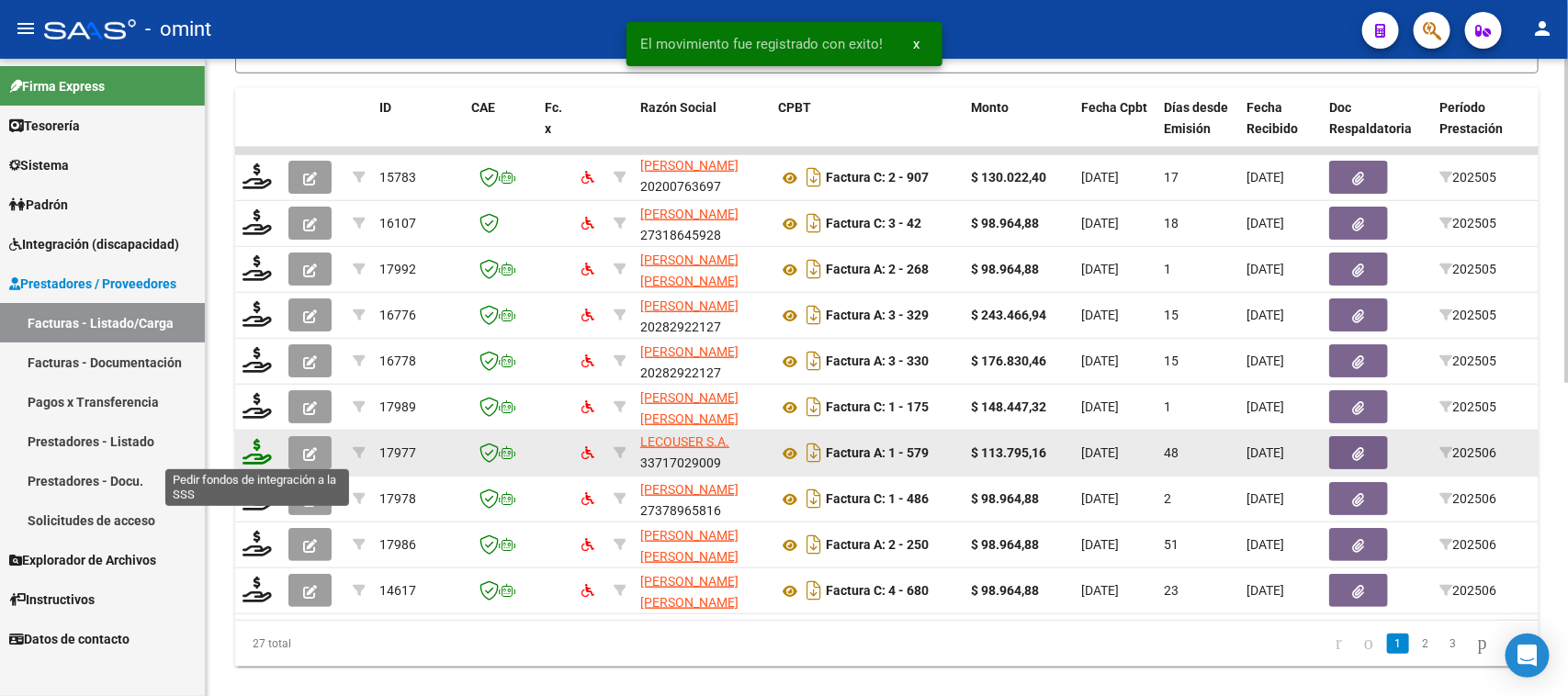
click at [267, 447] on icon at bounding box center [257, 451] width 30 height 26
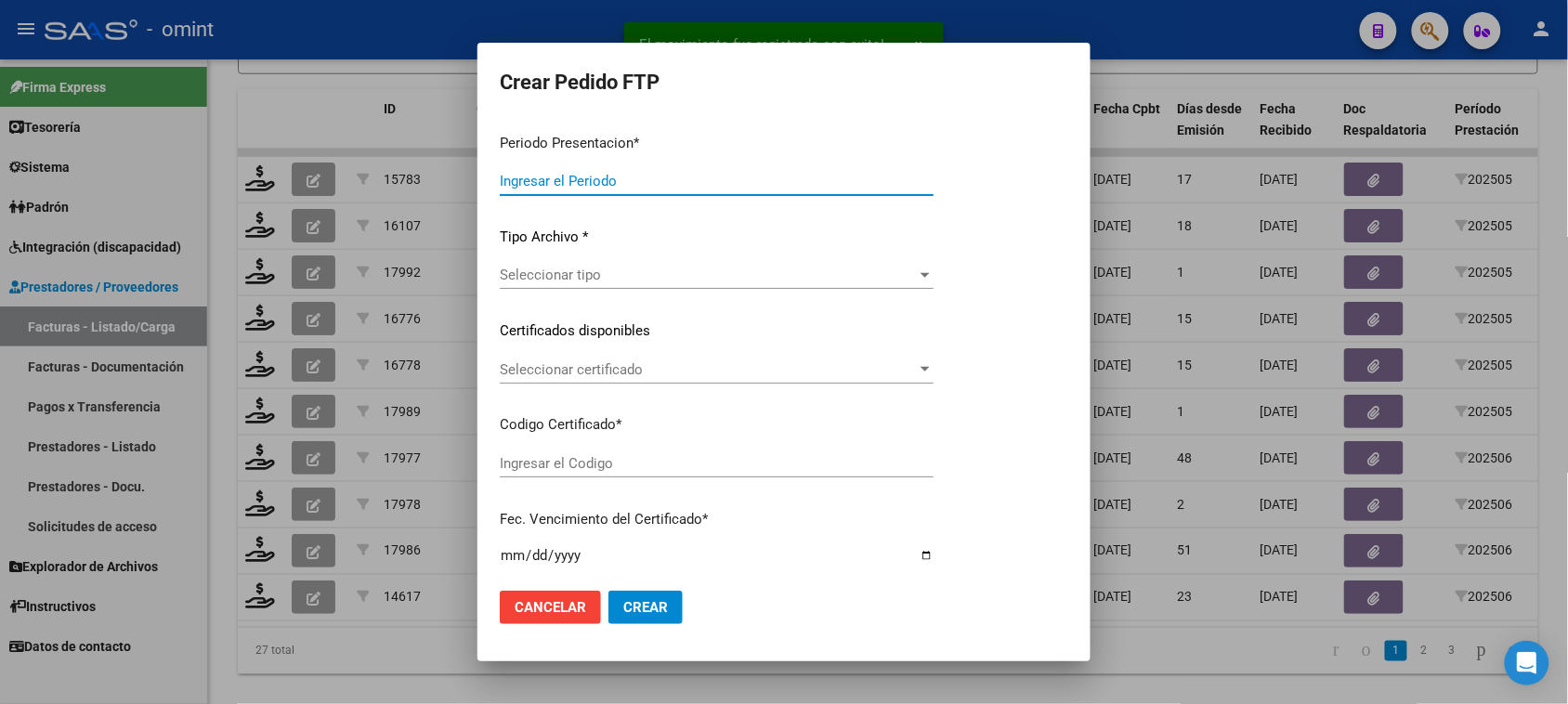
type input "202507"
type input "202506"
type input "$ 113.795,16"
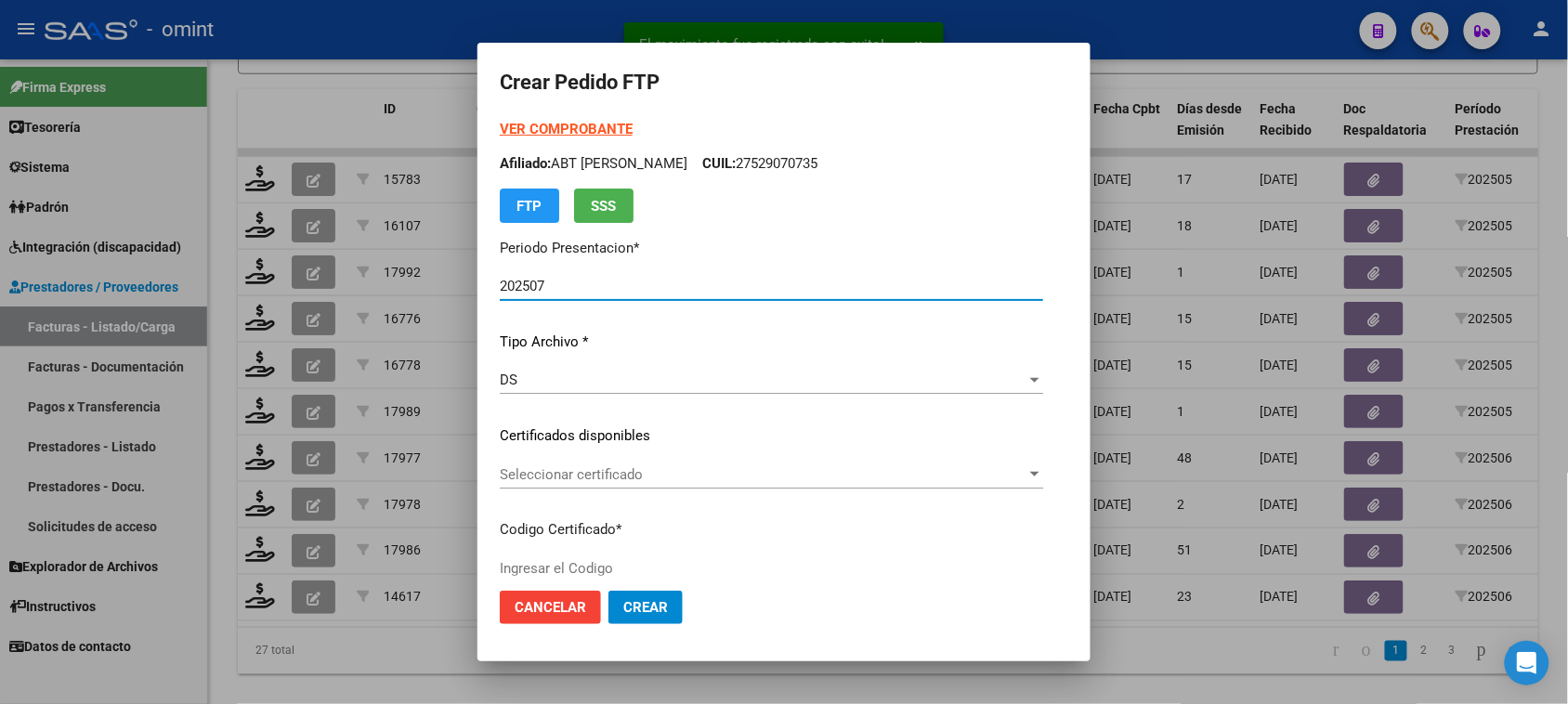
type input "2665005993"
type input "2030-05-08"
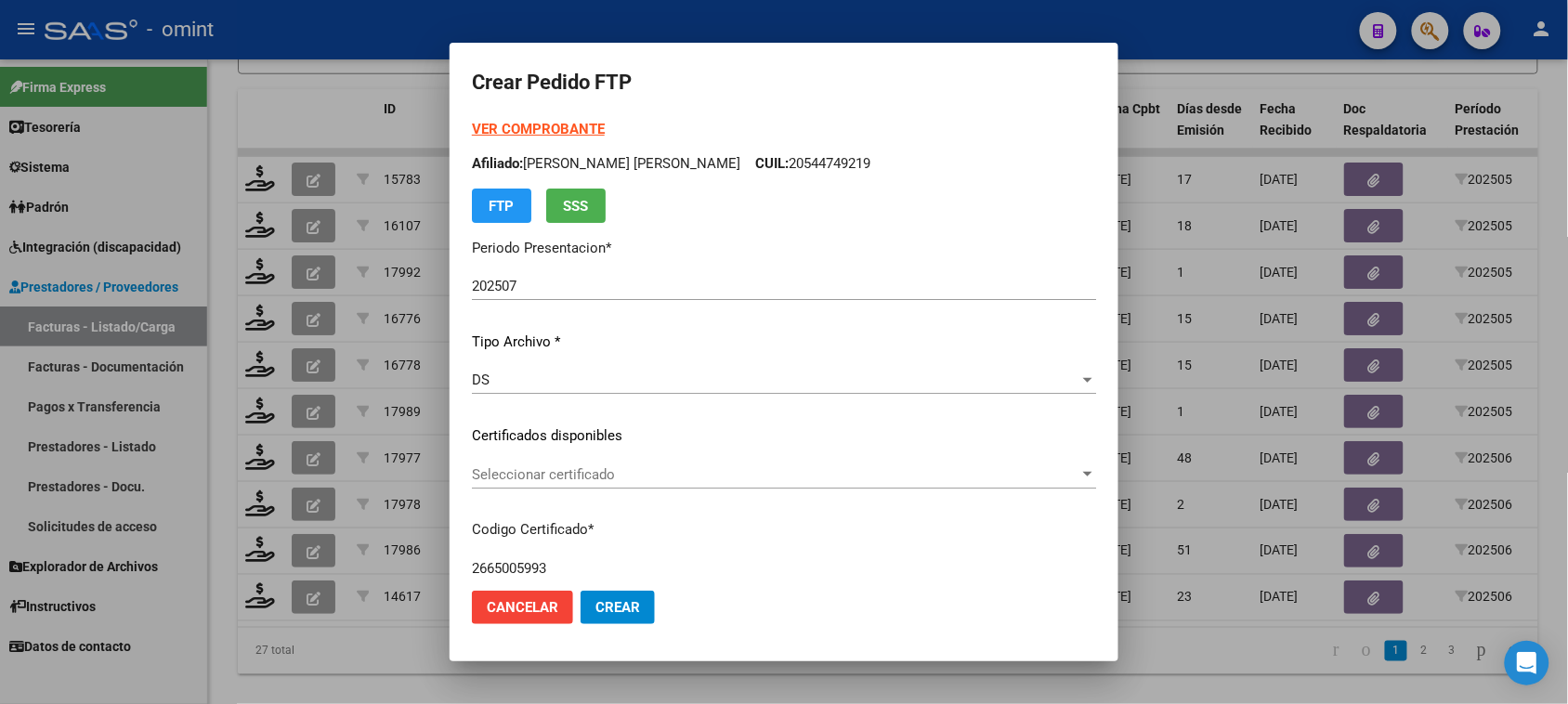
click at [583, 487] on div "Seleccionar certificado Seleccionar certificado" at bounding box center [784, 475] width 624 height 28
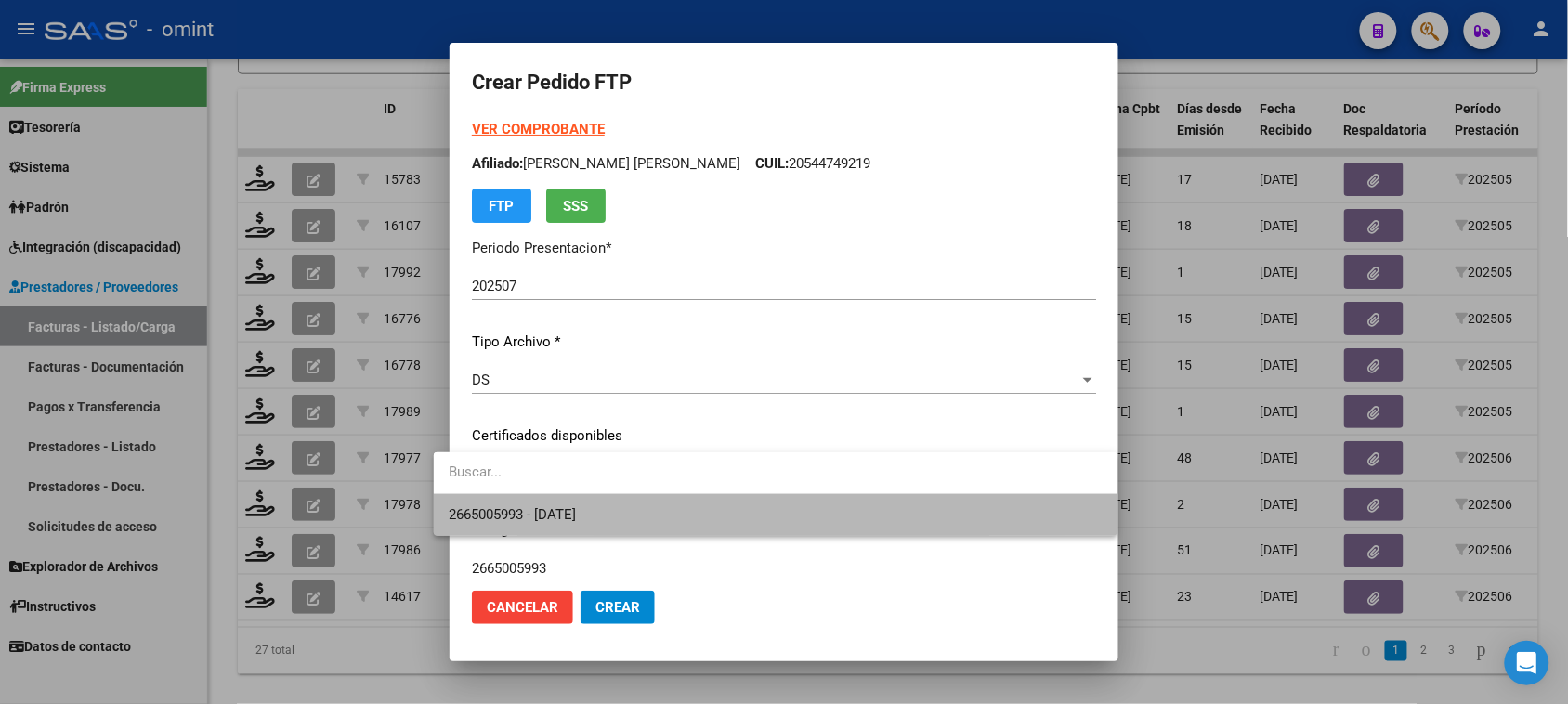
click at [582, 500] on span "2665005993 - 2030-05-08" at bounding box center [776, 515] width 654 height 42
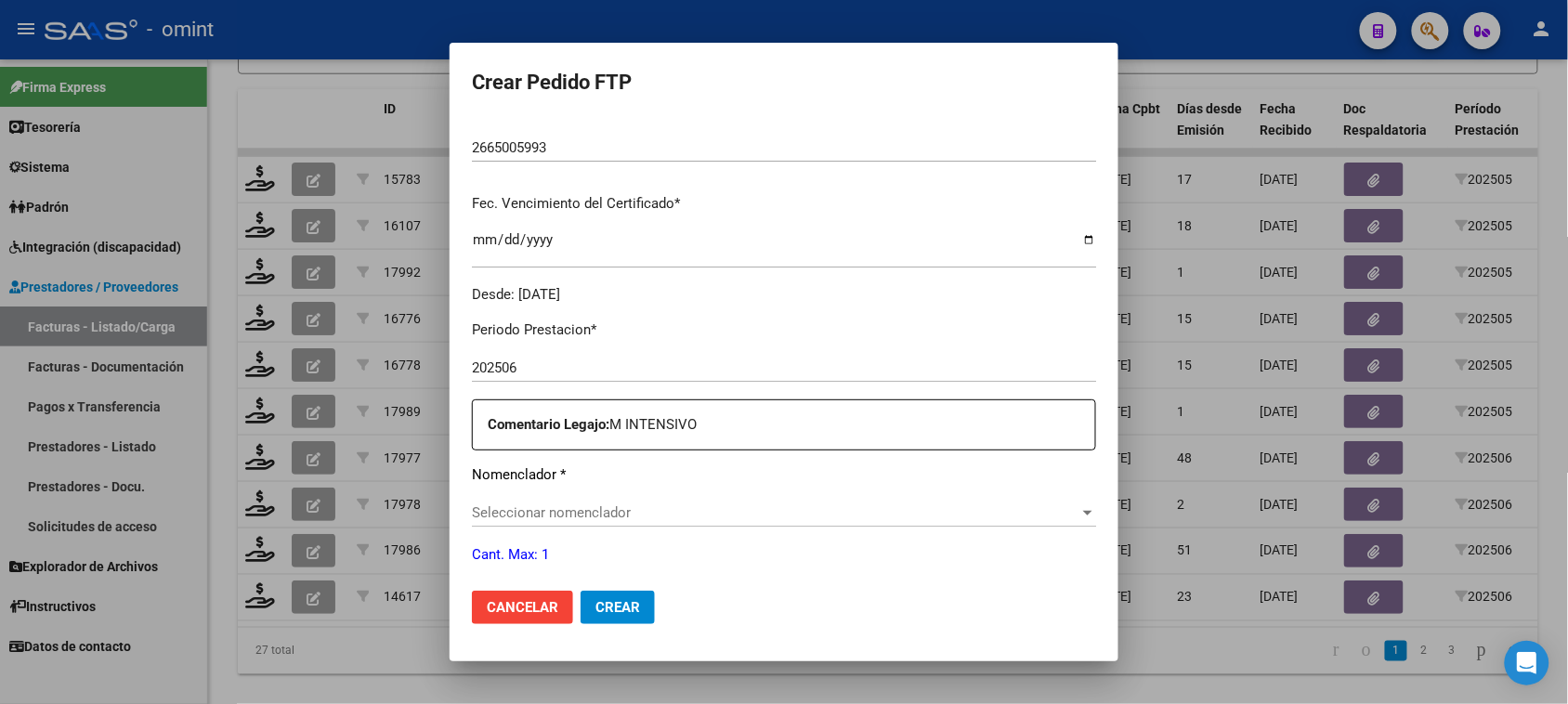
scroll to position [581, 0]
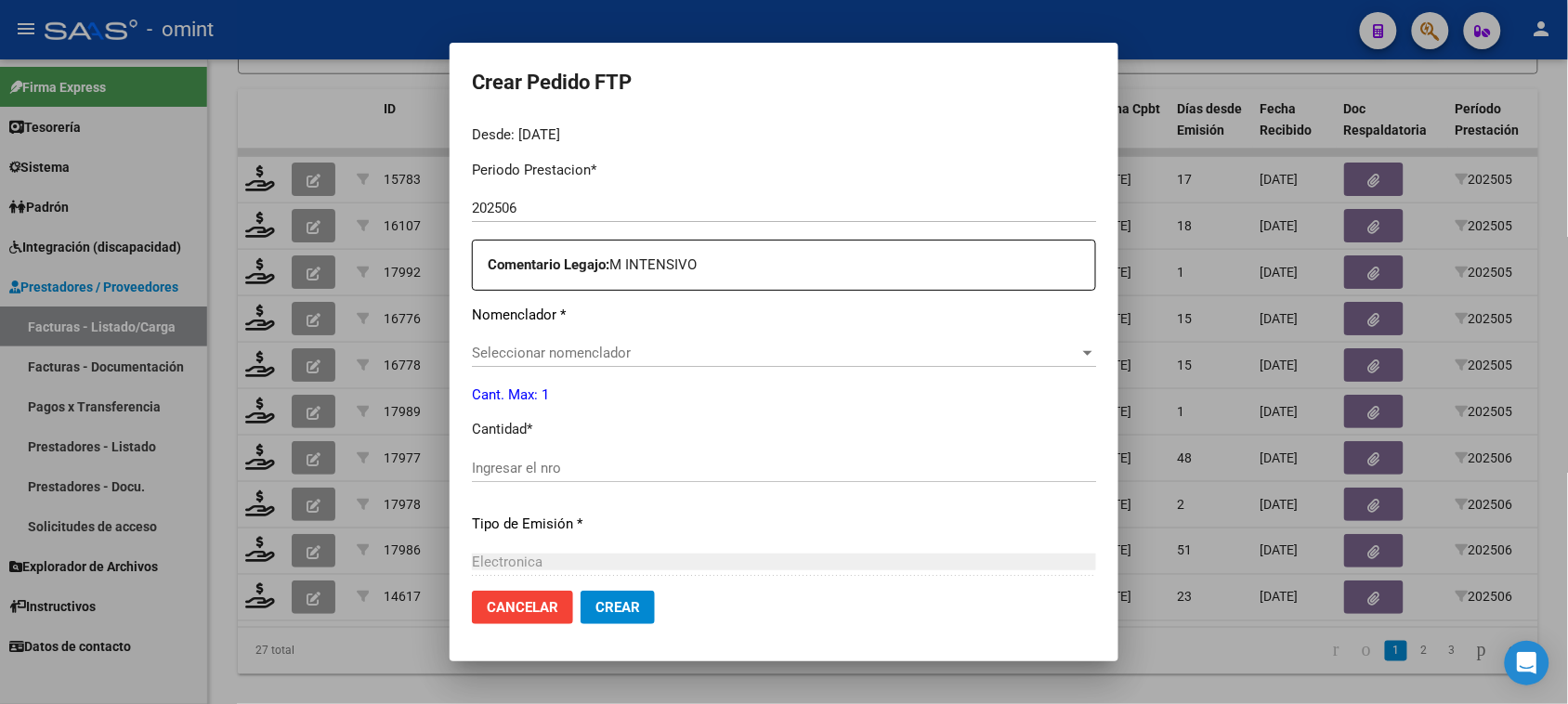
click at [644, 352] on span "Seleccionar nomenclador" at bounding box center [776, 352] width 608 height 17
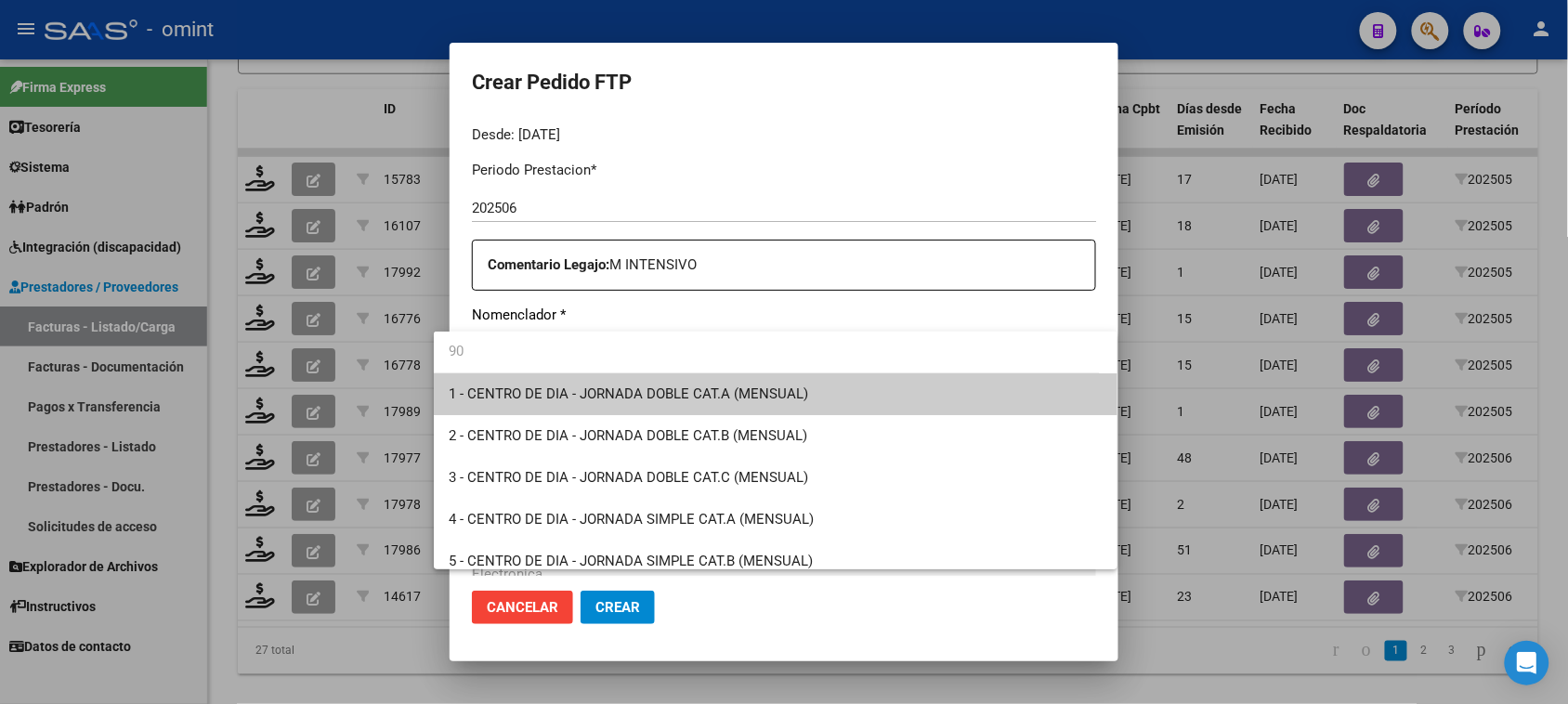
type input "90"
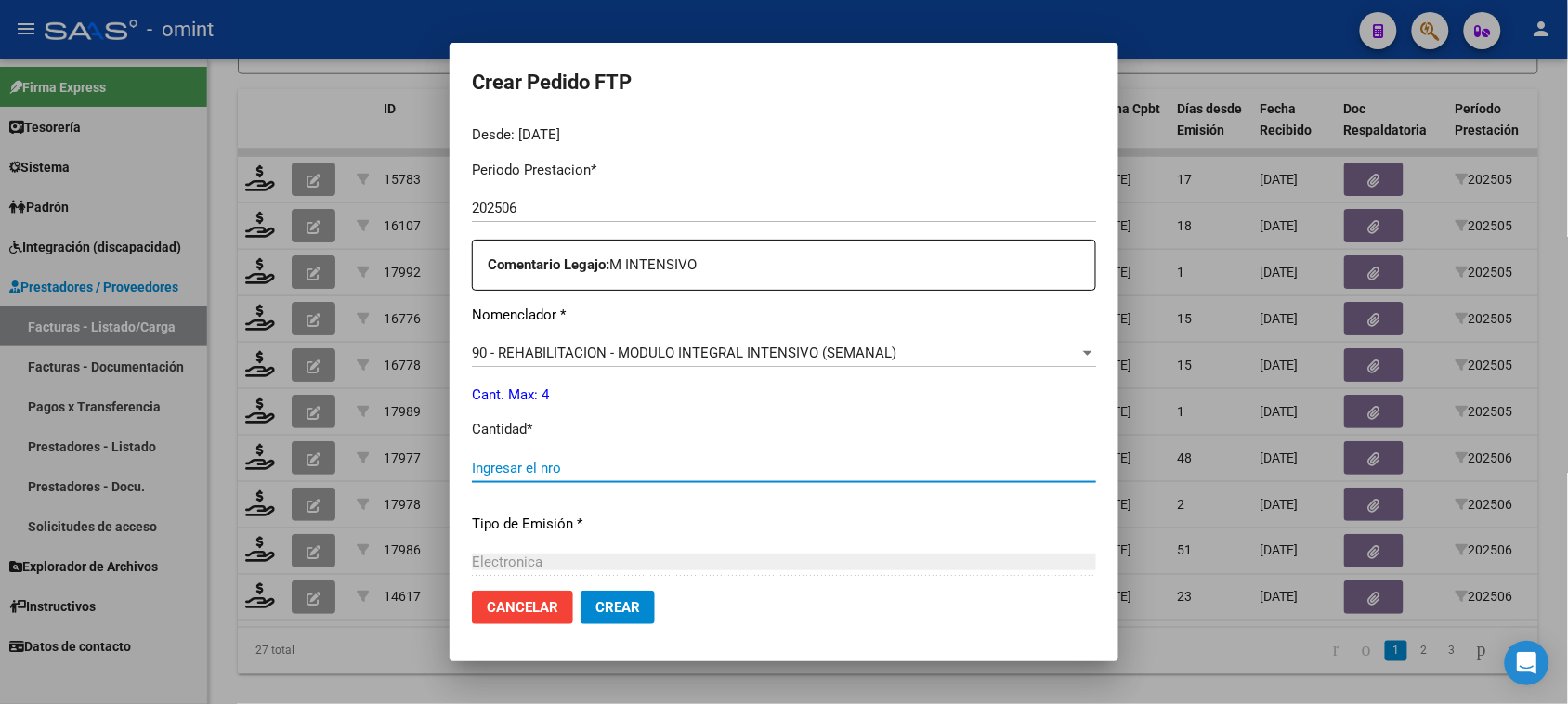
type input "3"
type input "4"
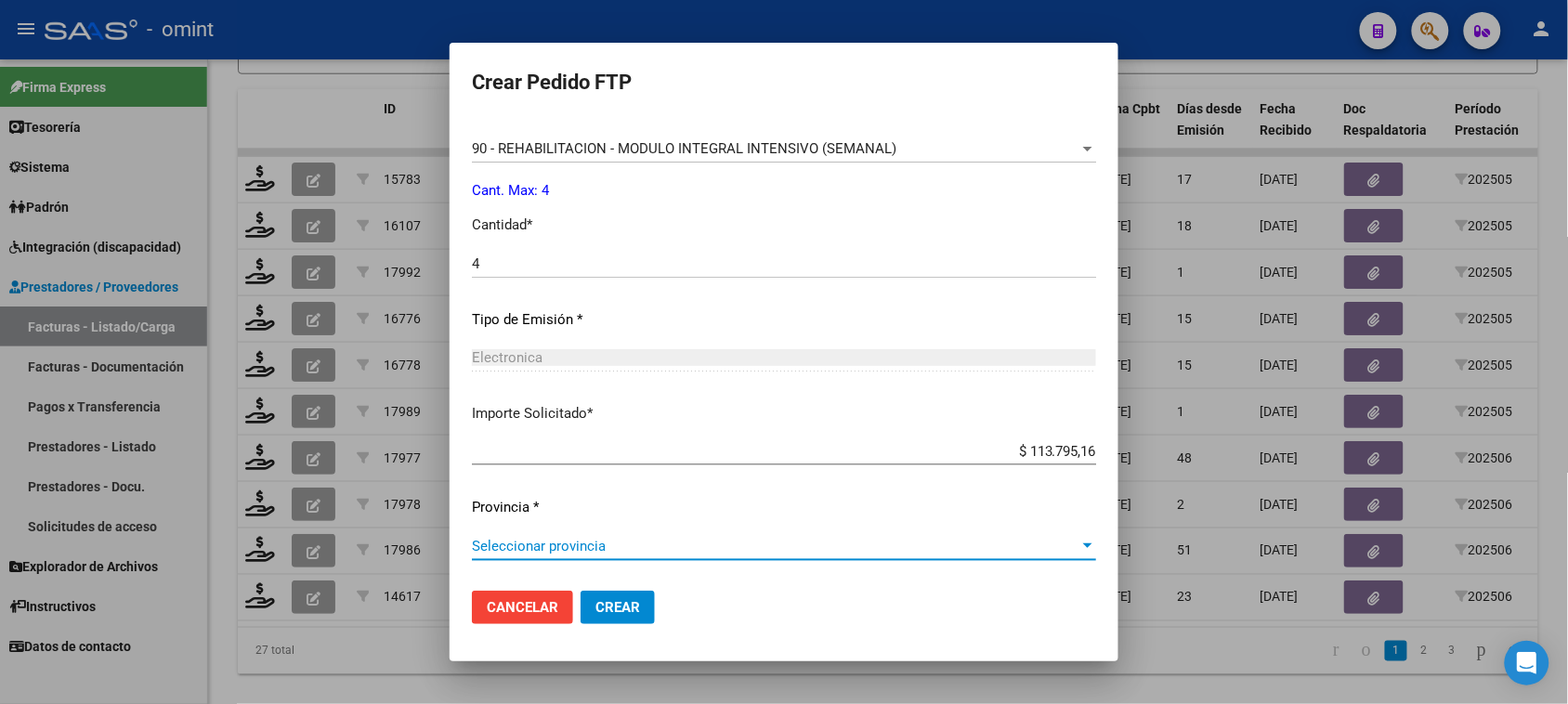
click at [607, 544] on span "Seleccionar provincia" at bounding box center [776, 546] width 608 height 17
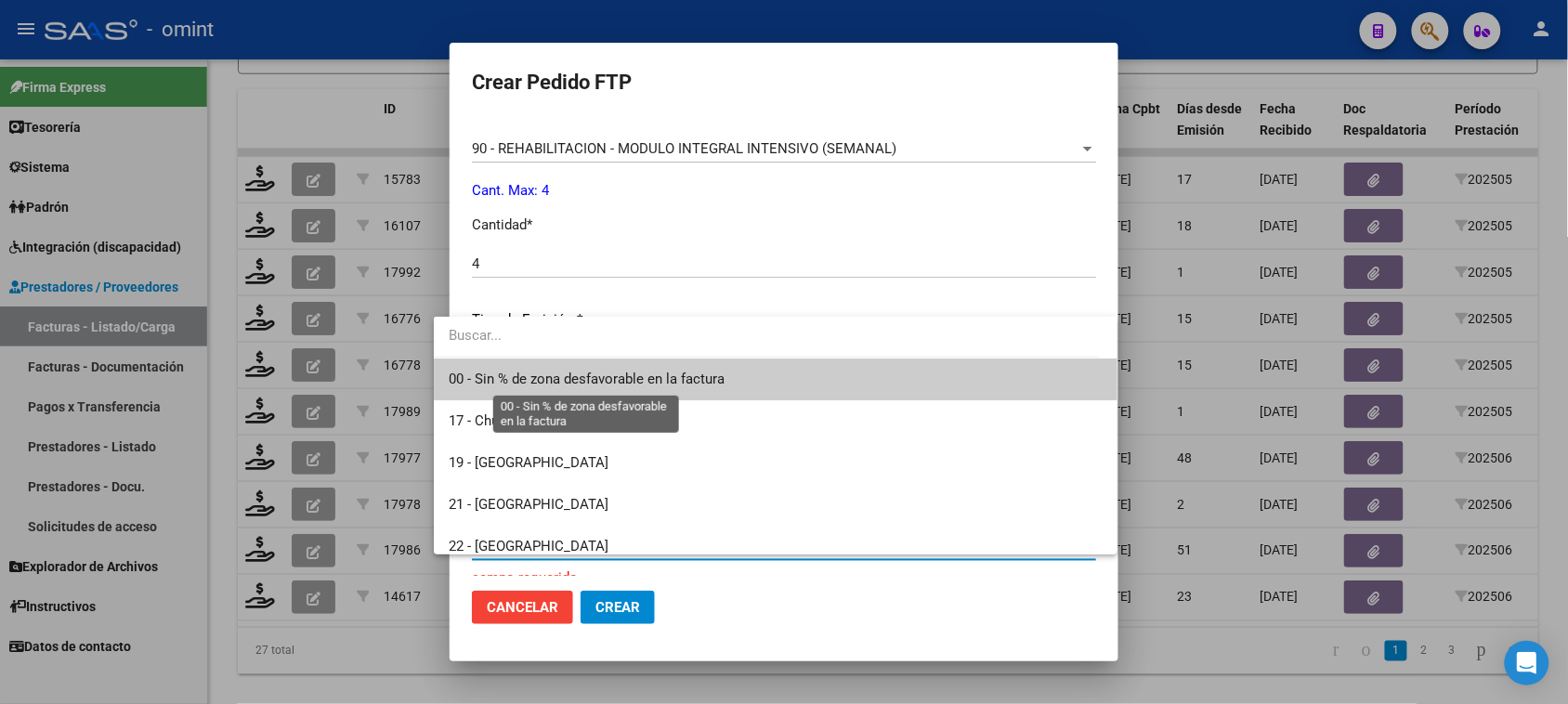
click at [630, 383] on span "00 - Sin % de zona desfavorable en la factura" at bounding box center [586, 379] width 276 height 17
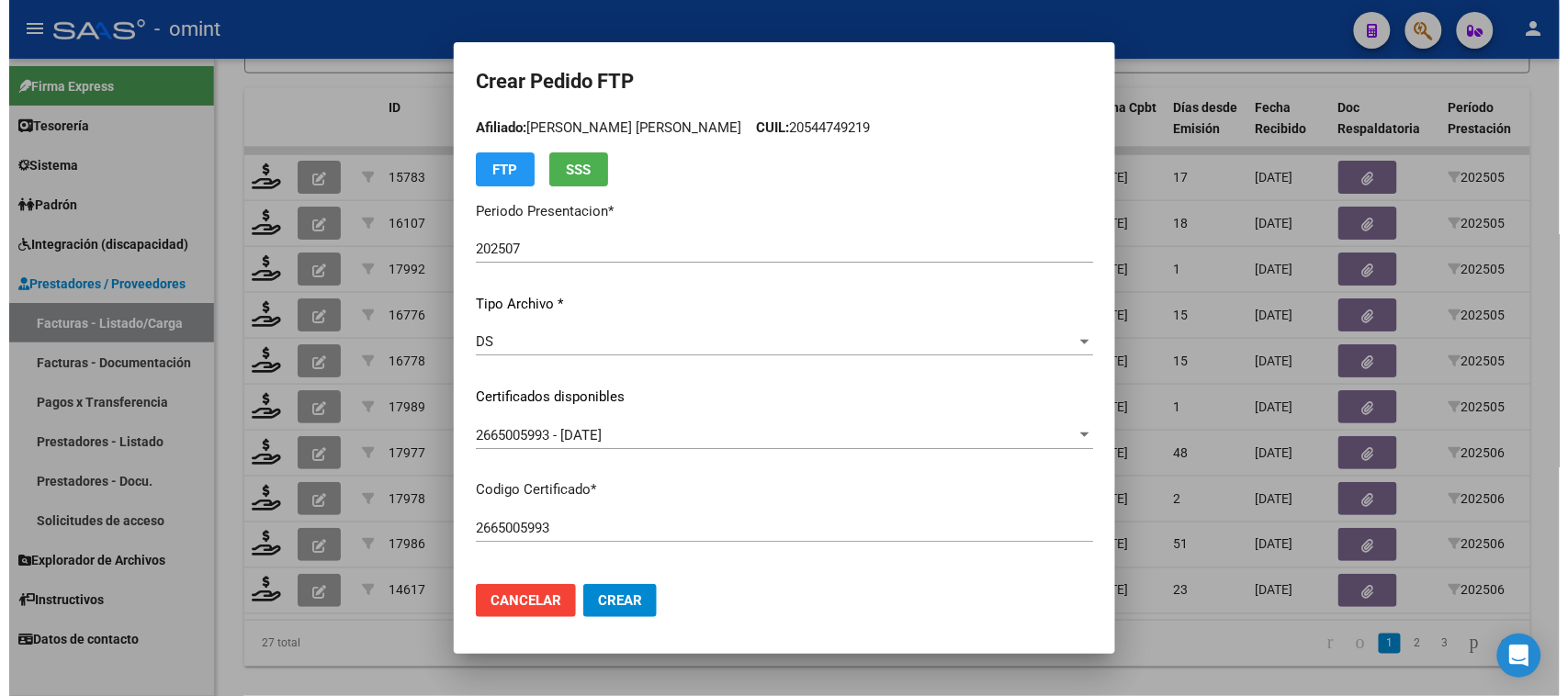
scroll to position [0, 0]
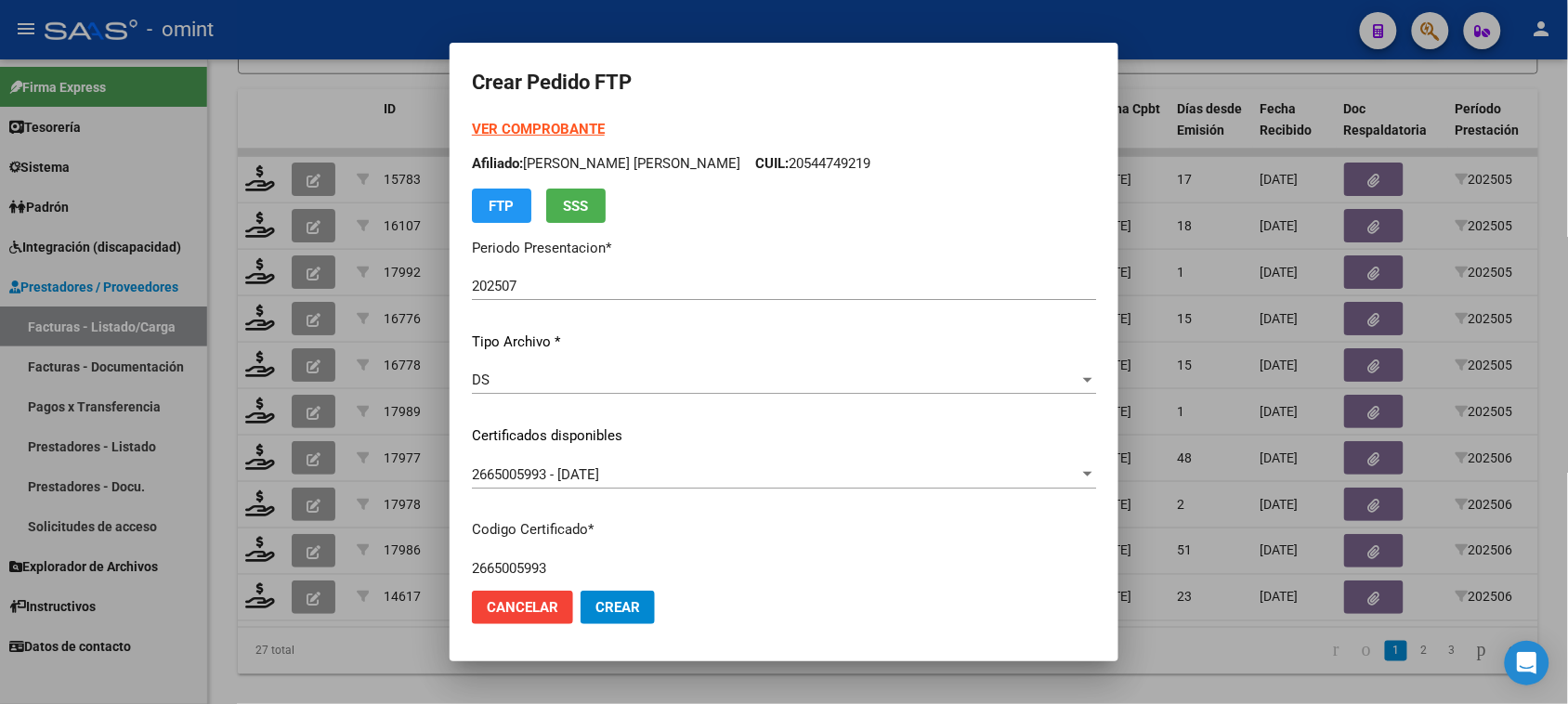
click at [514, 117] on form "Crear Pedido FTP VER COMPROBANTE ARCA Padrón Afiliado: RUIZ SILBERMAN BRUNO JOA…" at bounding box center [784, 352] width 624 height 575
click at [512, 126] on strong "VER COMPROBANTE" at bounding box center [538, 128] width 133 height 17
click at [595, 592] on button "Crear" at bounding box center [617, 608] width 75 height 33
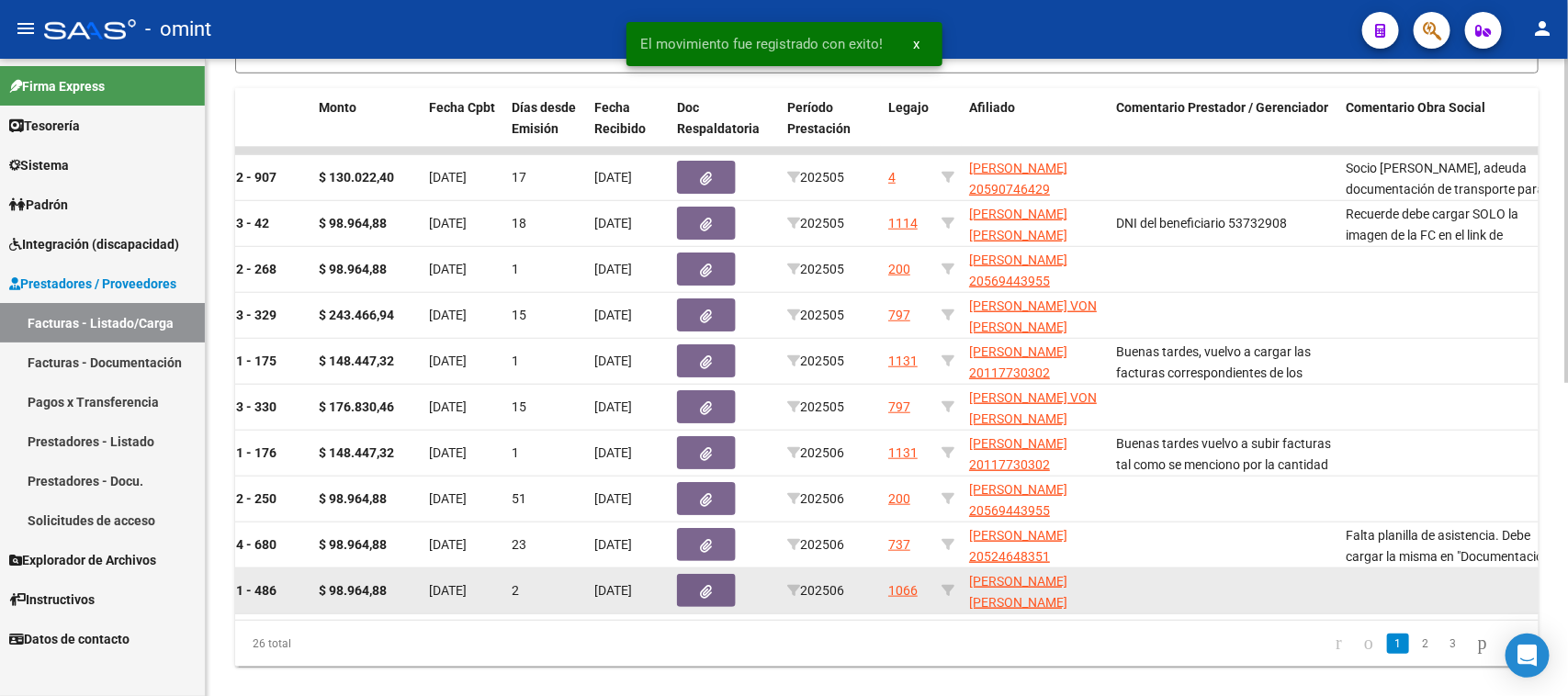
scroll to position [0, 639]
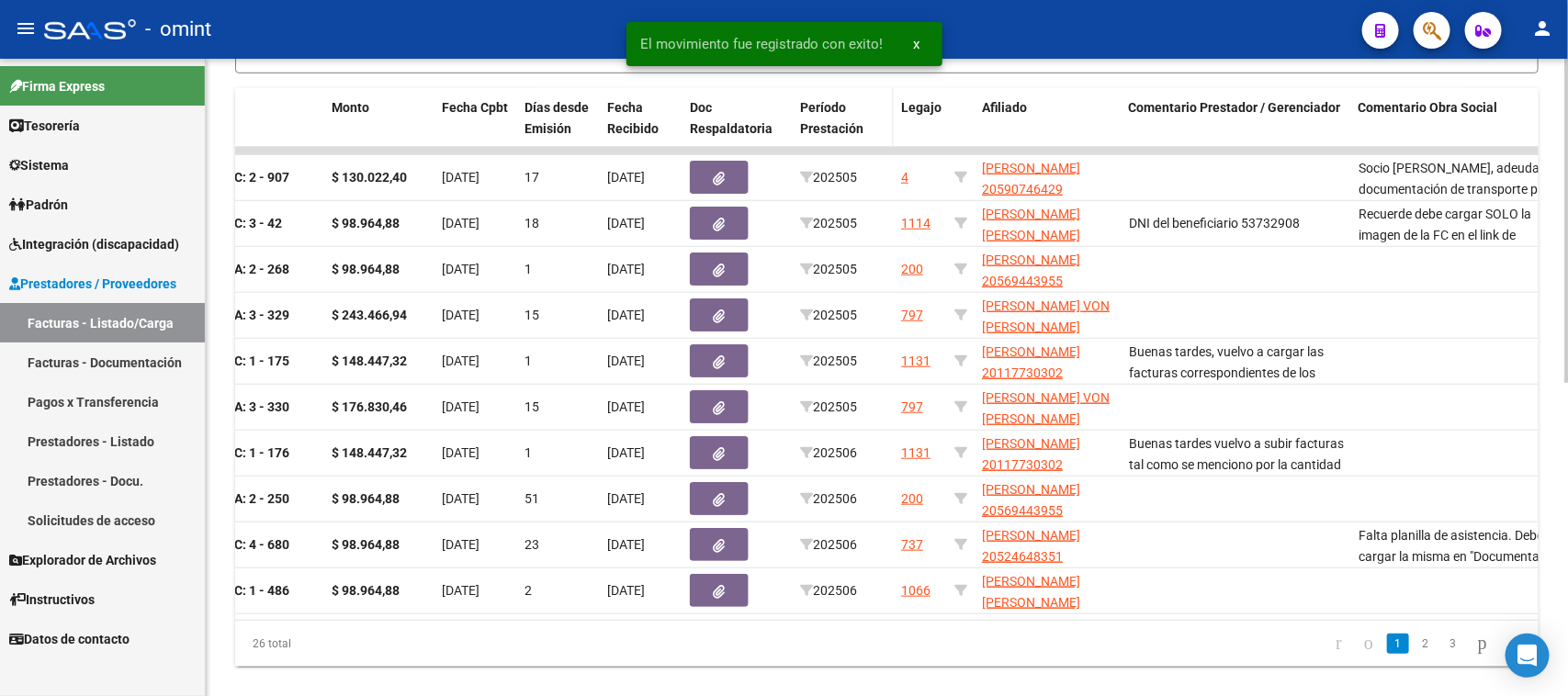
click at [830, 121] on span "Período Prestación" at bounding box center [832, 117] width 63 height 36
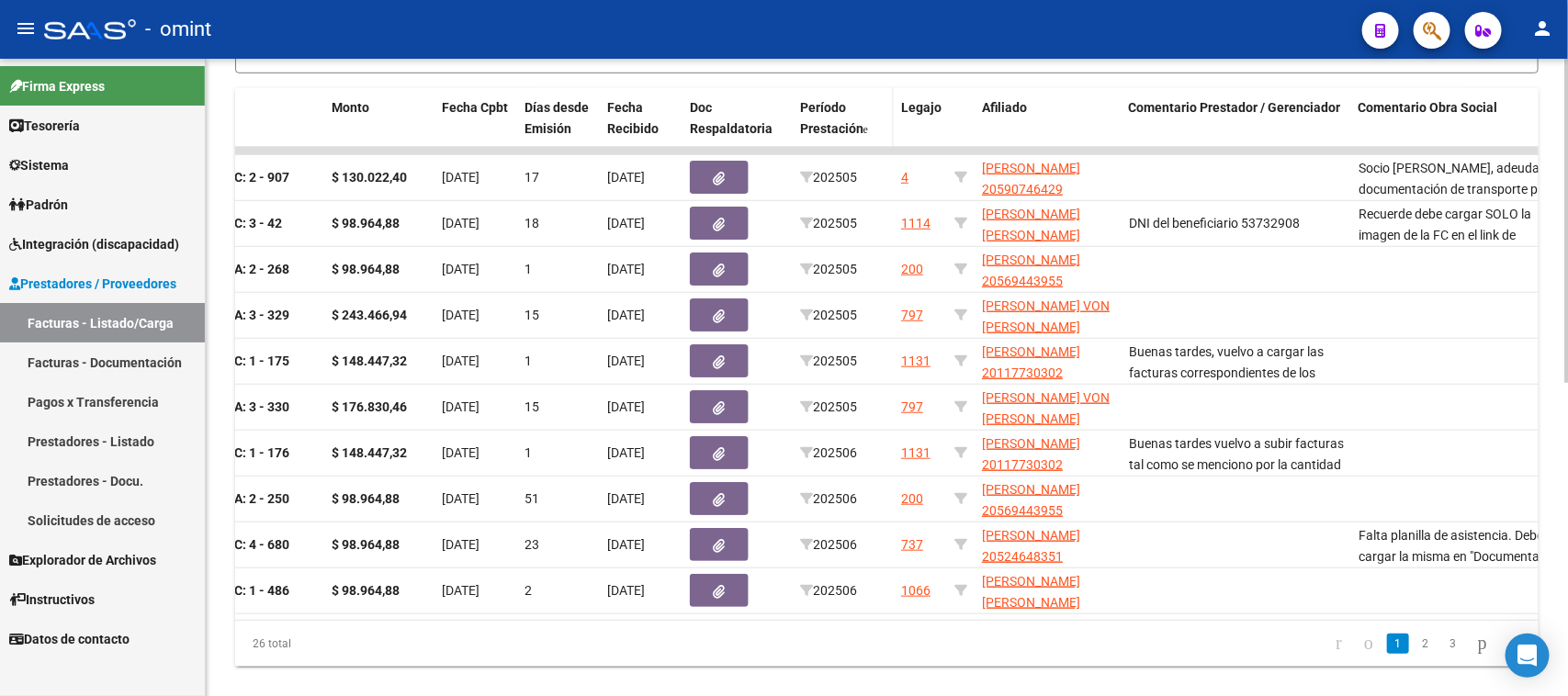
click at [823, 121] on span "Período Prestación" at bounding box center [832, 117] width 63 height 36
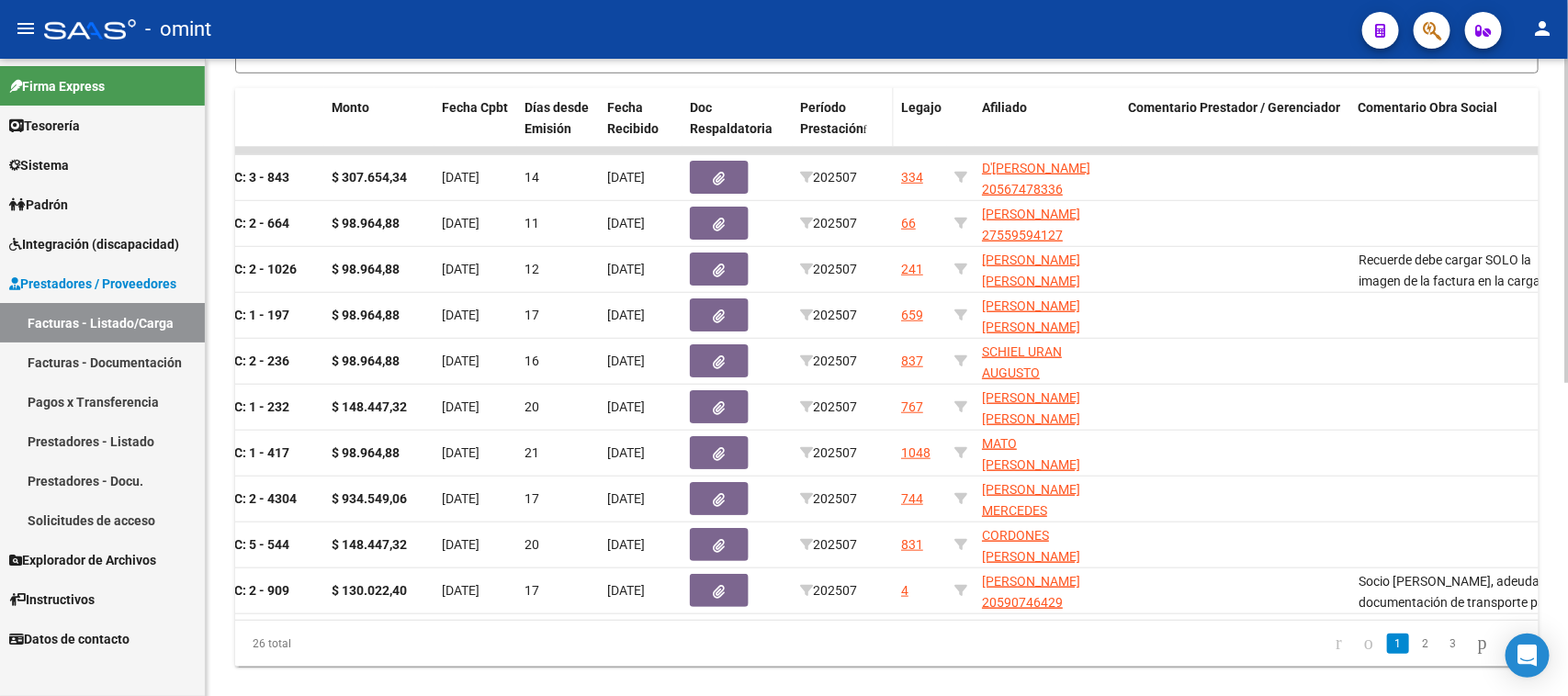
click at [823, 121] on span "Período Prestación" at bounding box center [832, 117] width 63 height 36
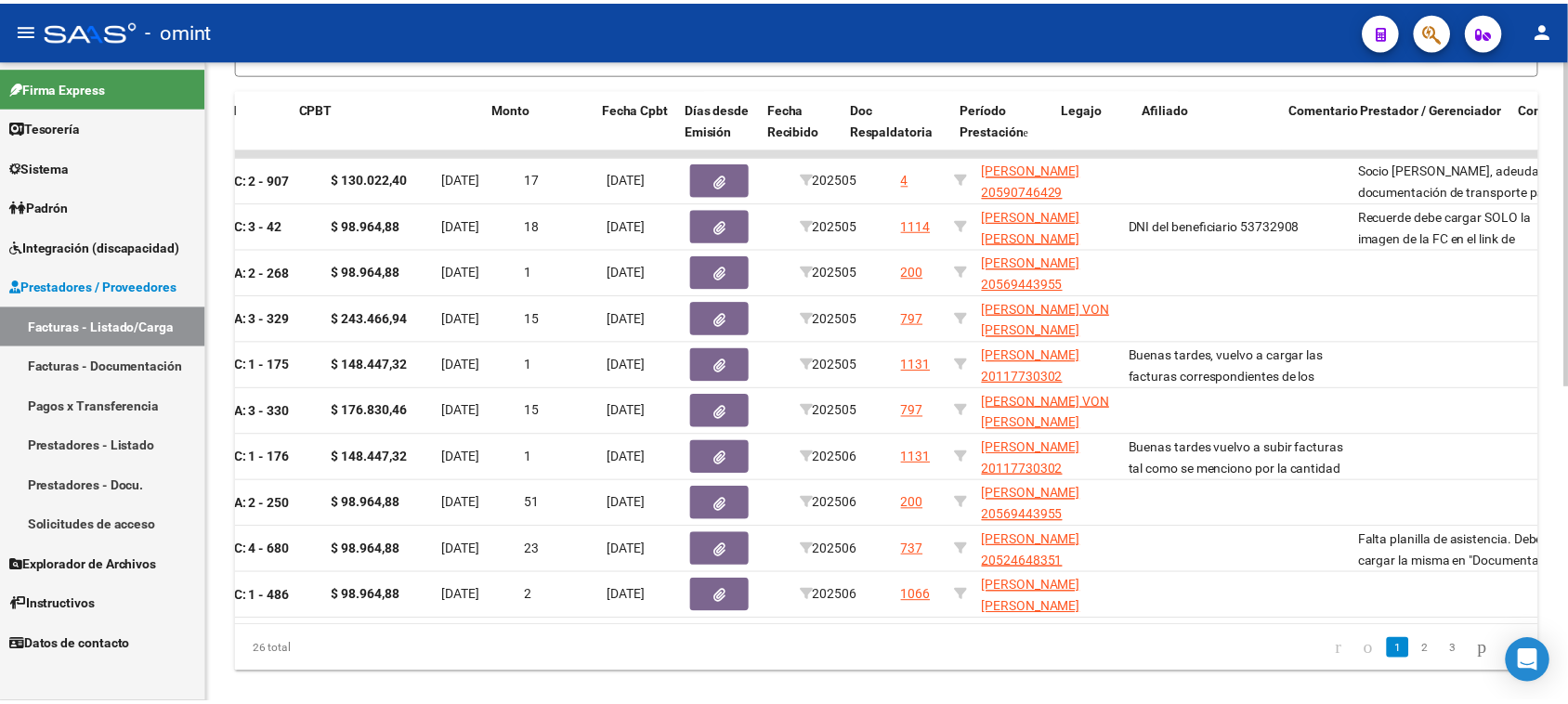
scroll to position [0, 0]
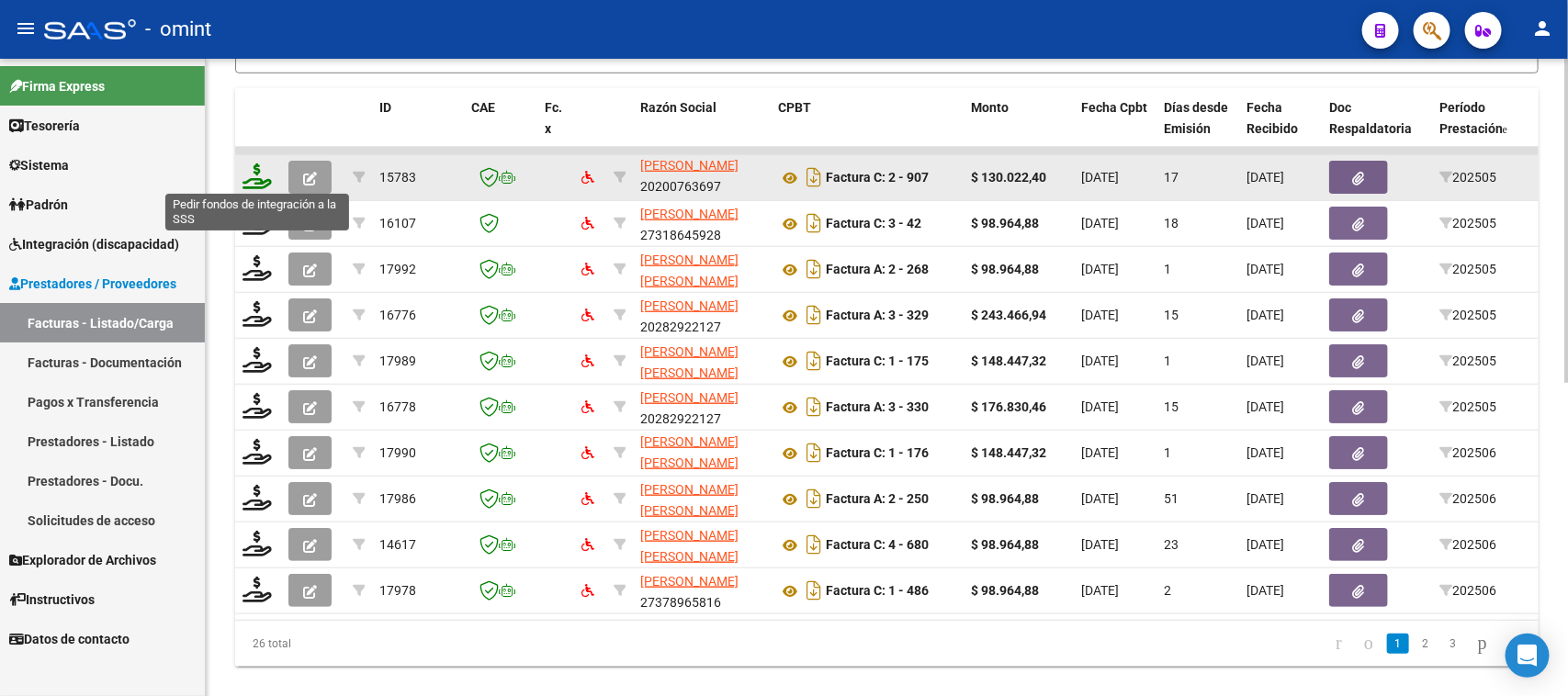
click at [249, 172] on icon at bounding box center [257, 176] width 30 height 26
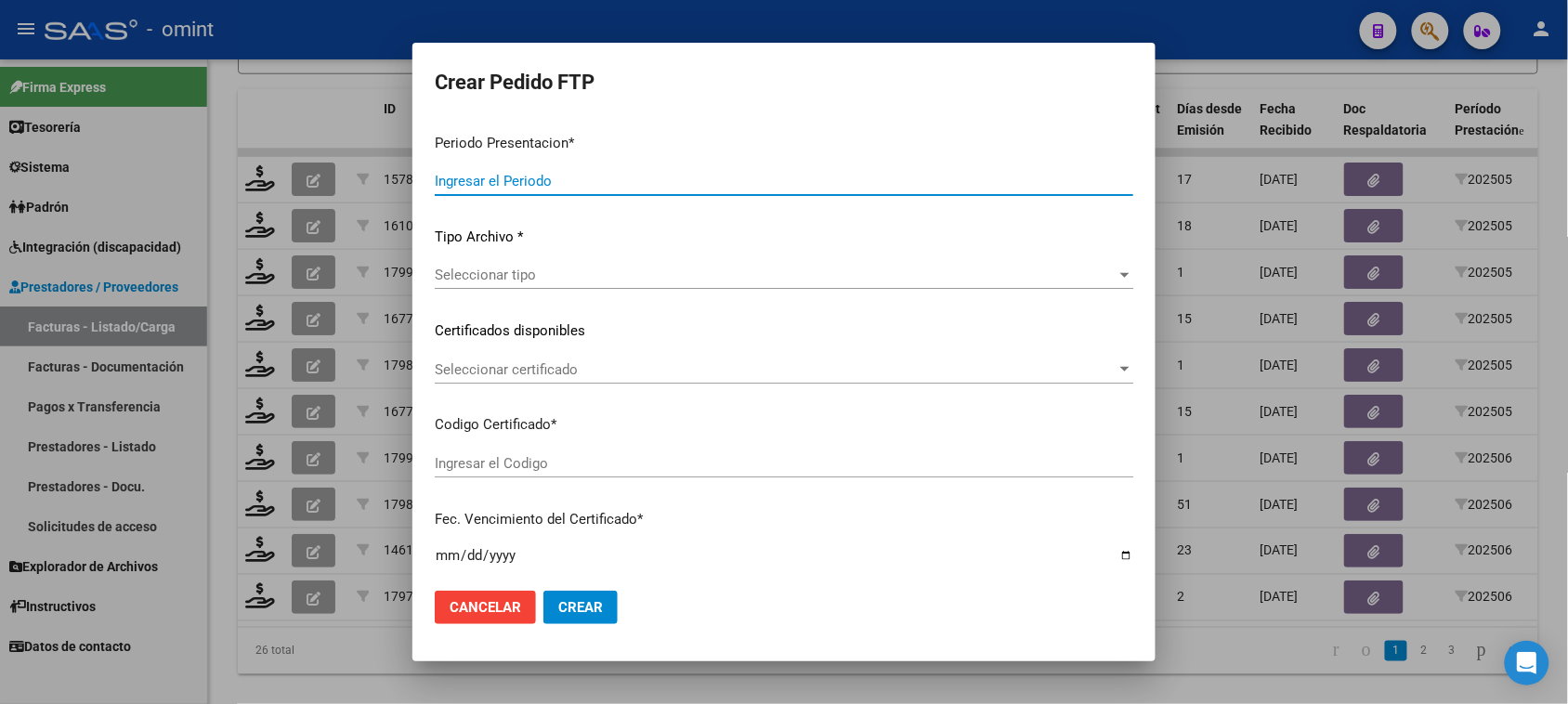
type input "202507"
type input "202505"
type input "$ 130.022,40"
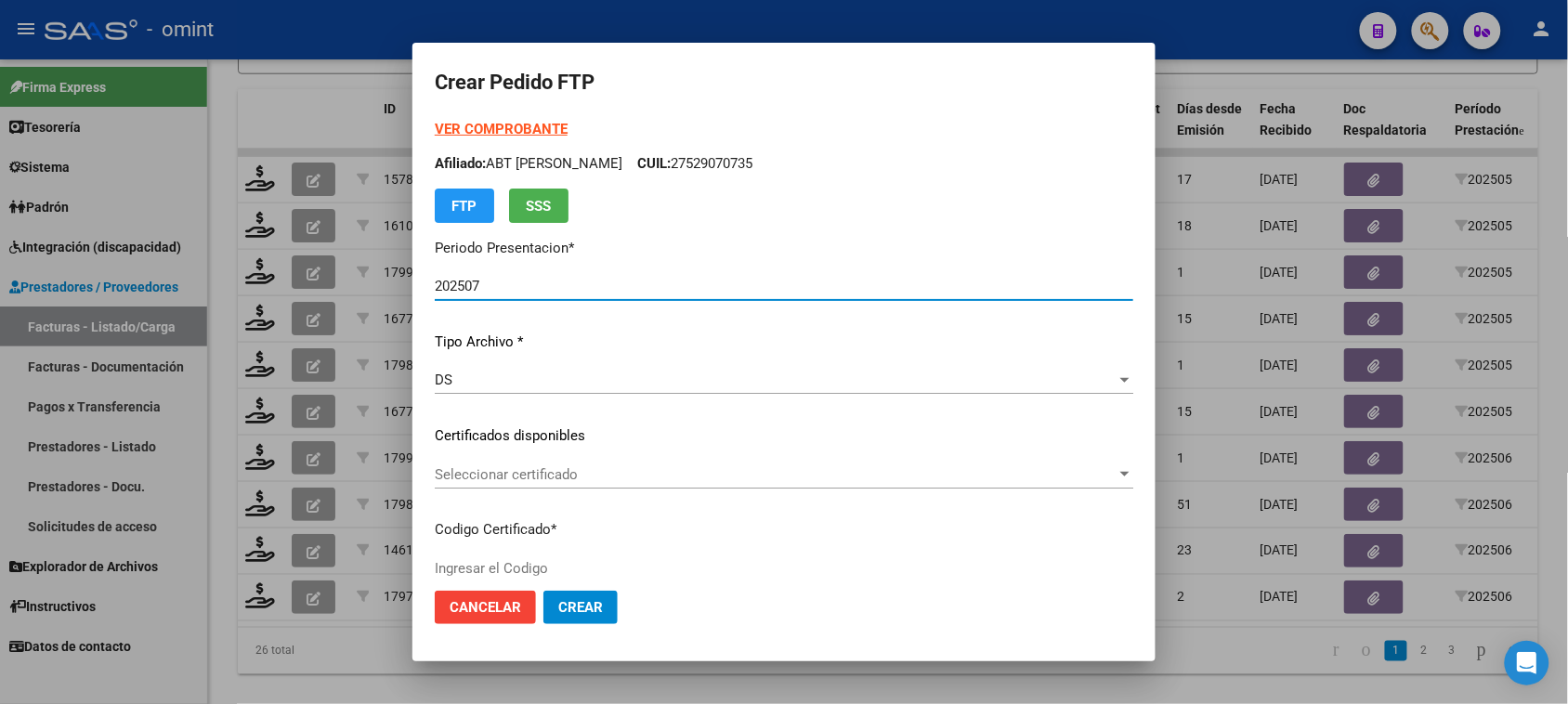
type input "6115261487"
type input "2028-05-31"
click at [599, 486] on div "Seleccionar certificado Seleccionar certificado" at bounding box center [784, 475] width 699 height 28
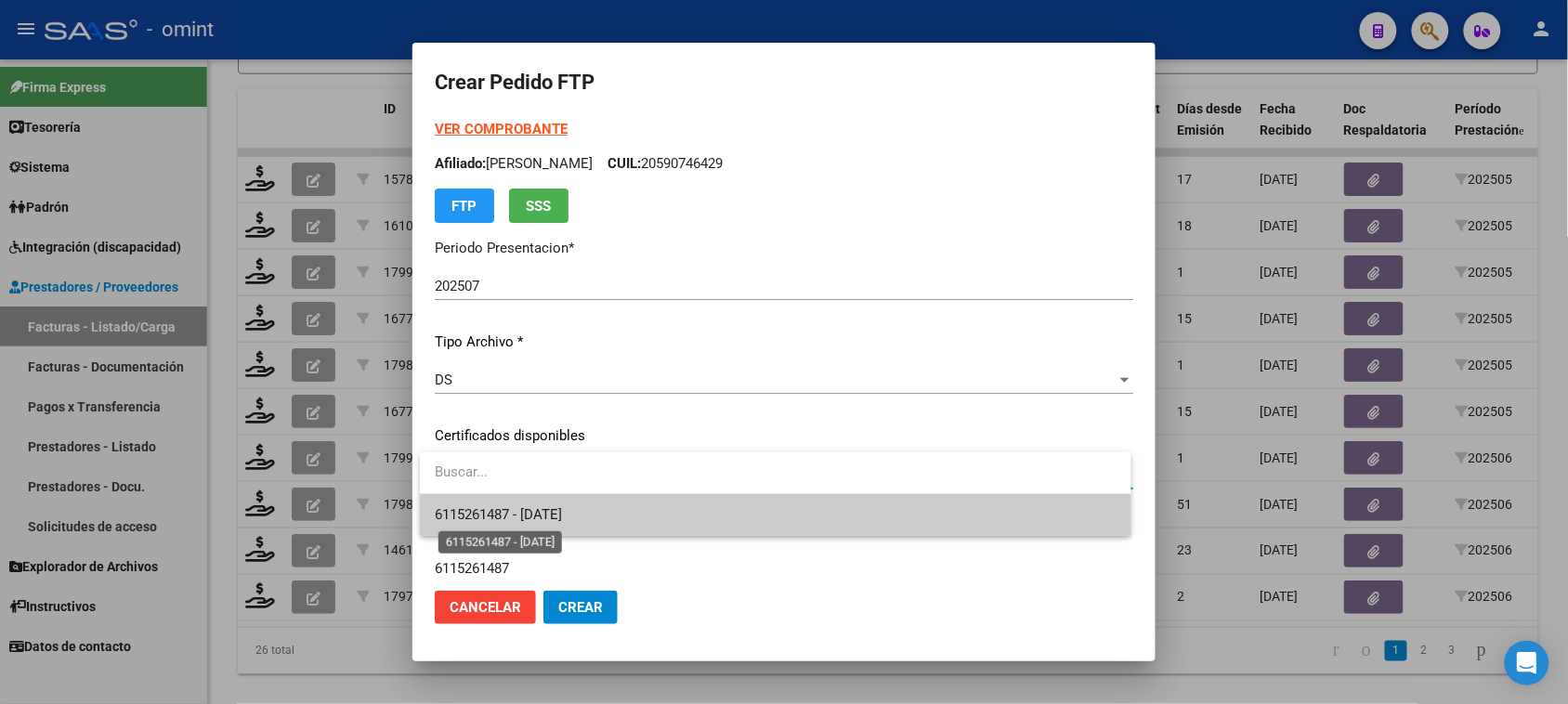
drag, startPoint x: 588, startPoint y: 520, endPoint x: 591, endPoint y: 506, distance: 14.3
click at [562, 521] on span "6115261487 - 2028-05-31" at bounding box center [498, 514] width 127 height 17
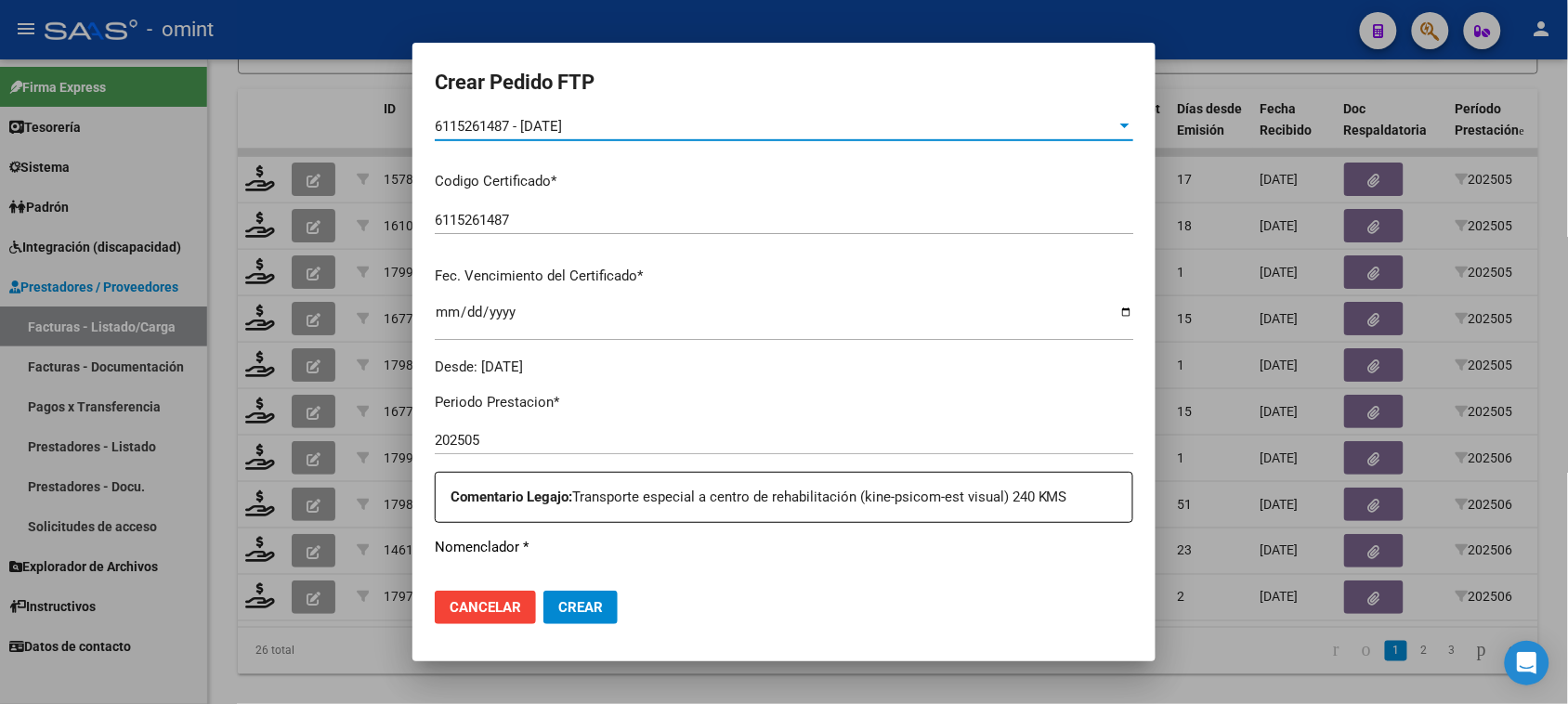
scroll to position [464, 0]
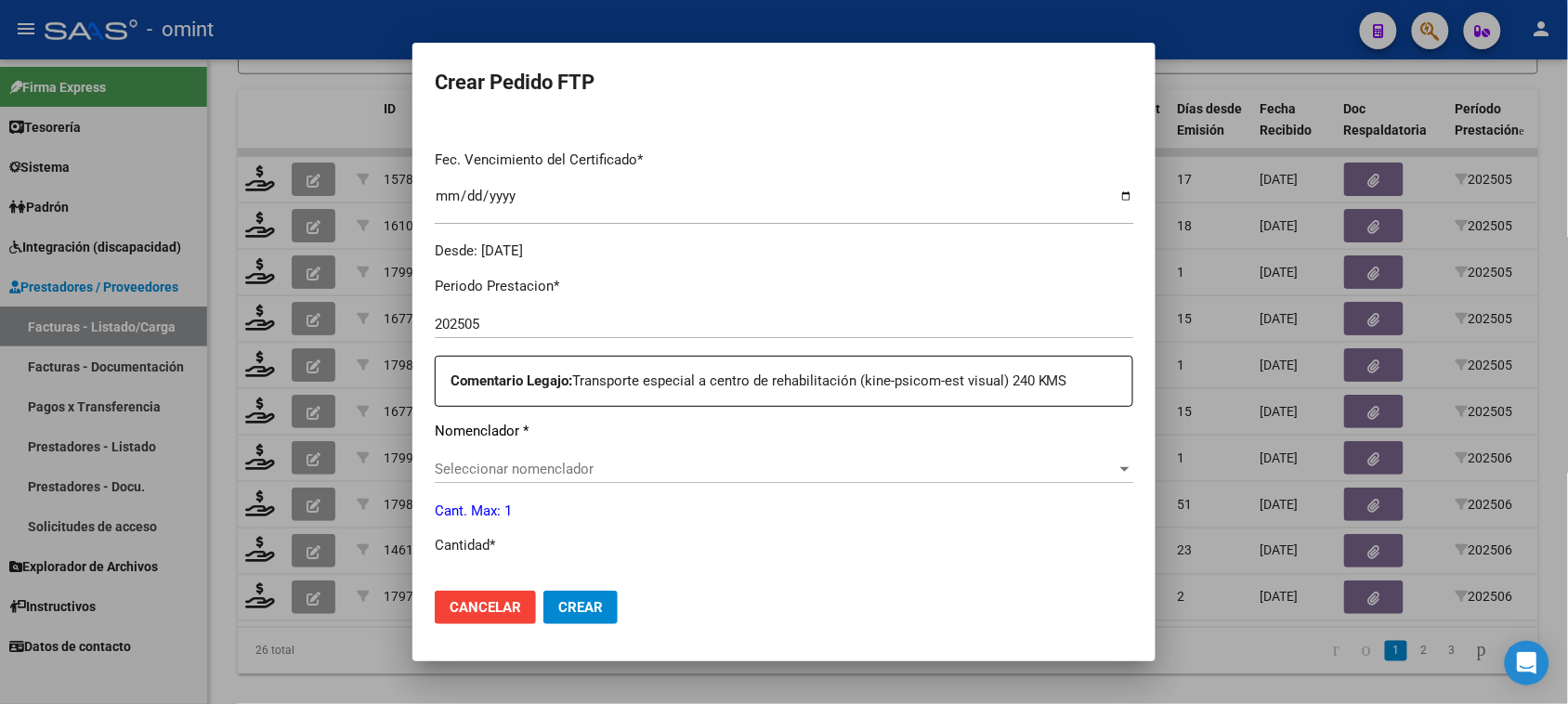
click at [617, 474] on span "Seleccionar nomenclador" at bounding box center [776, 469] width 682 height 17
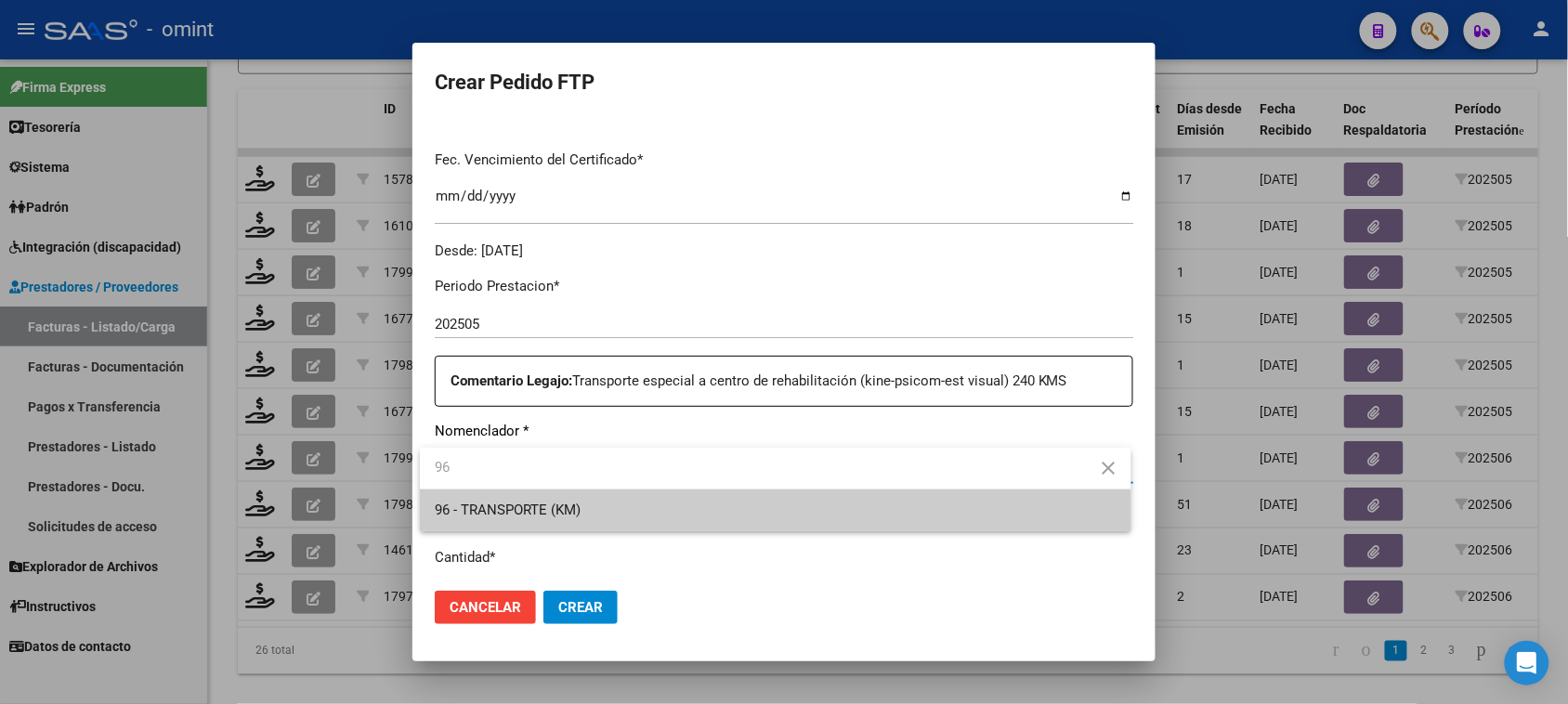
type input "96"
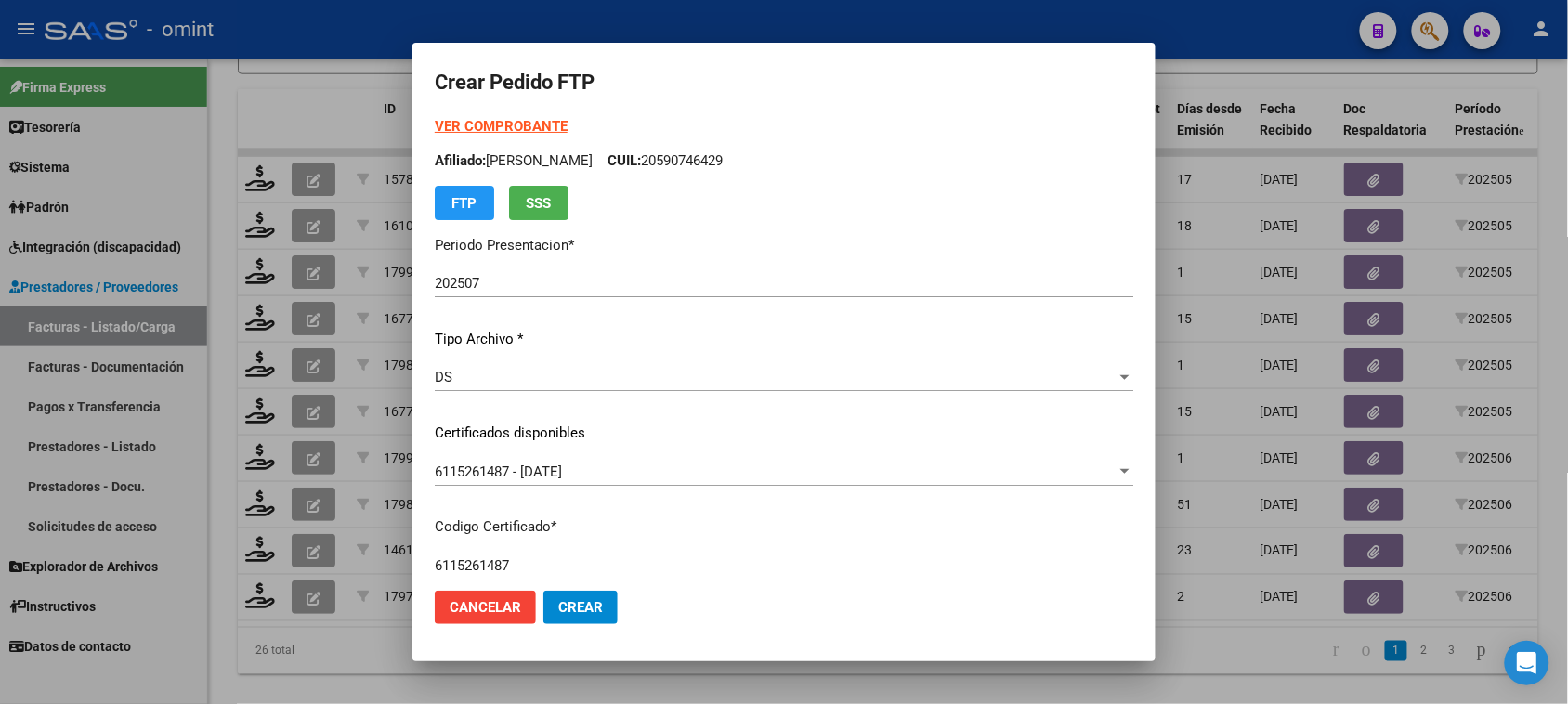
scroll to position [0, 0]
click at [517, 131] on strong "VER COMPROBANTE" at bounding box center [501, 128] width 133 height 17
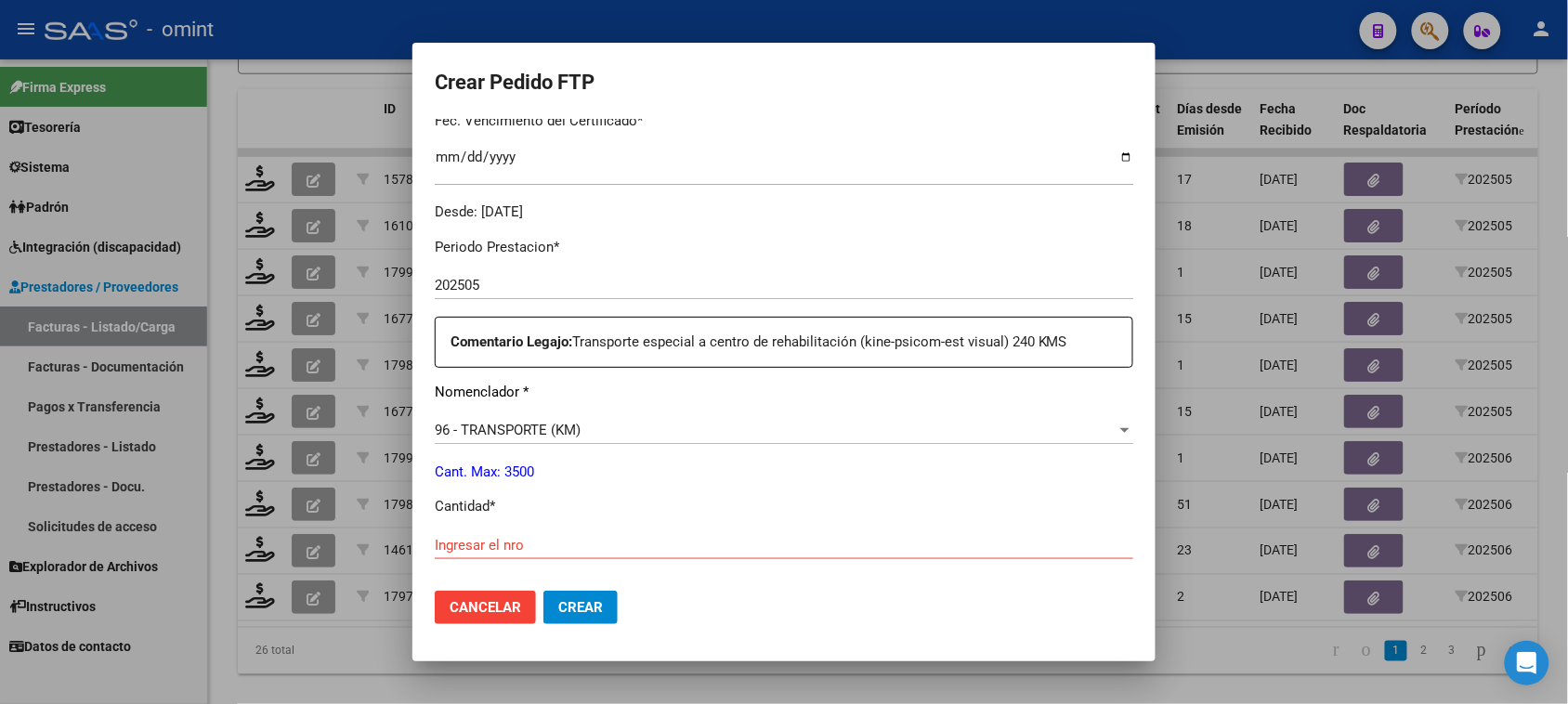
scroll to position [581, 0]
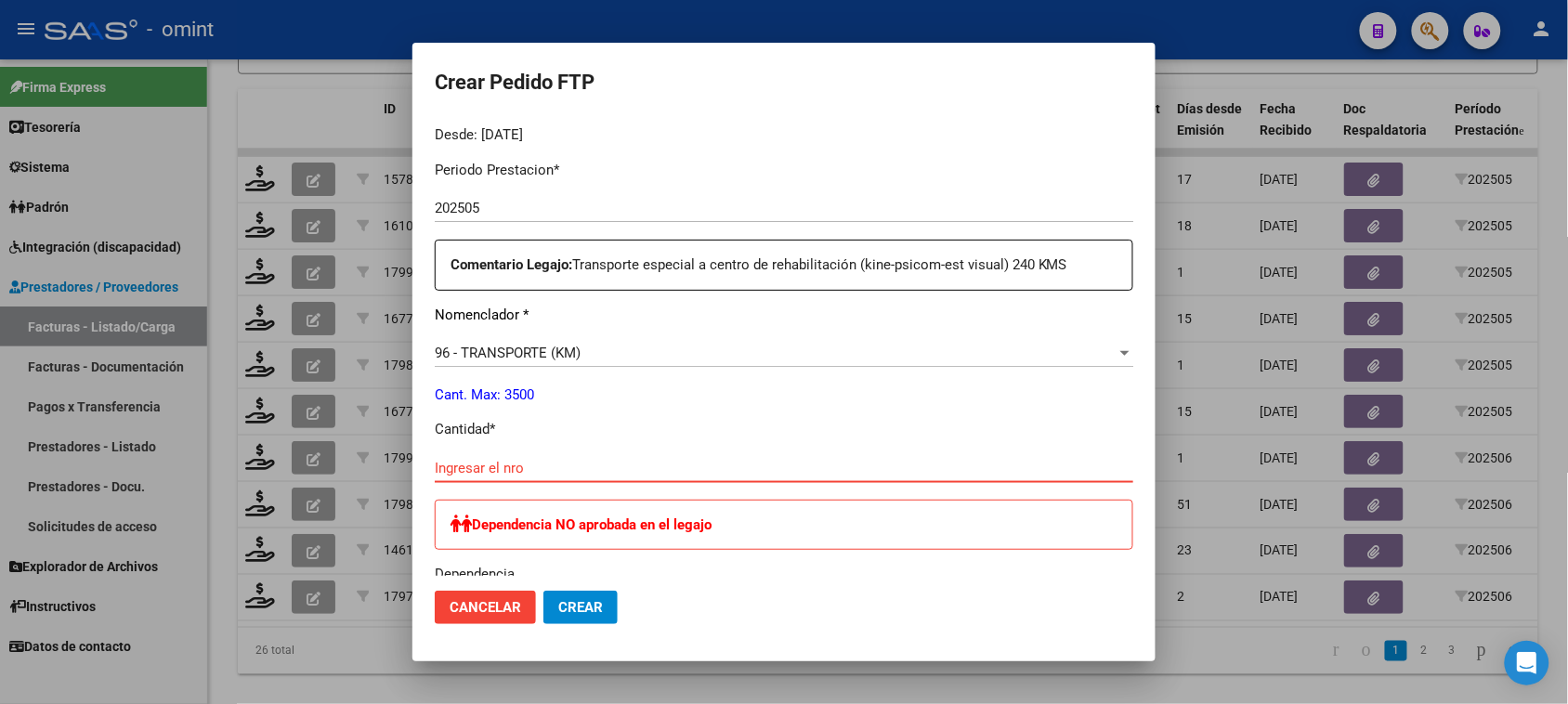
click at [637, 462] on input "Ingresar el nro" at bounding box center [784, 468] width 699 height 17
type input "240"
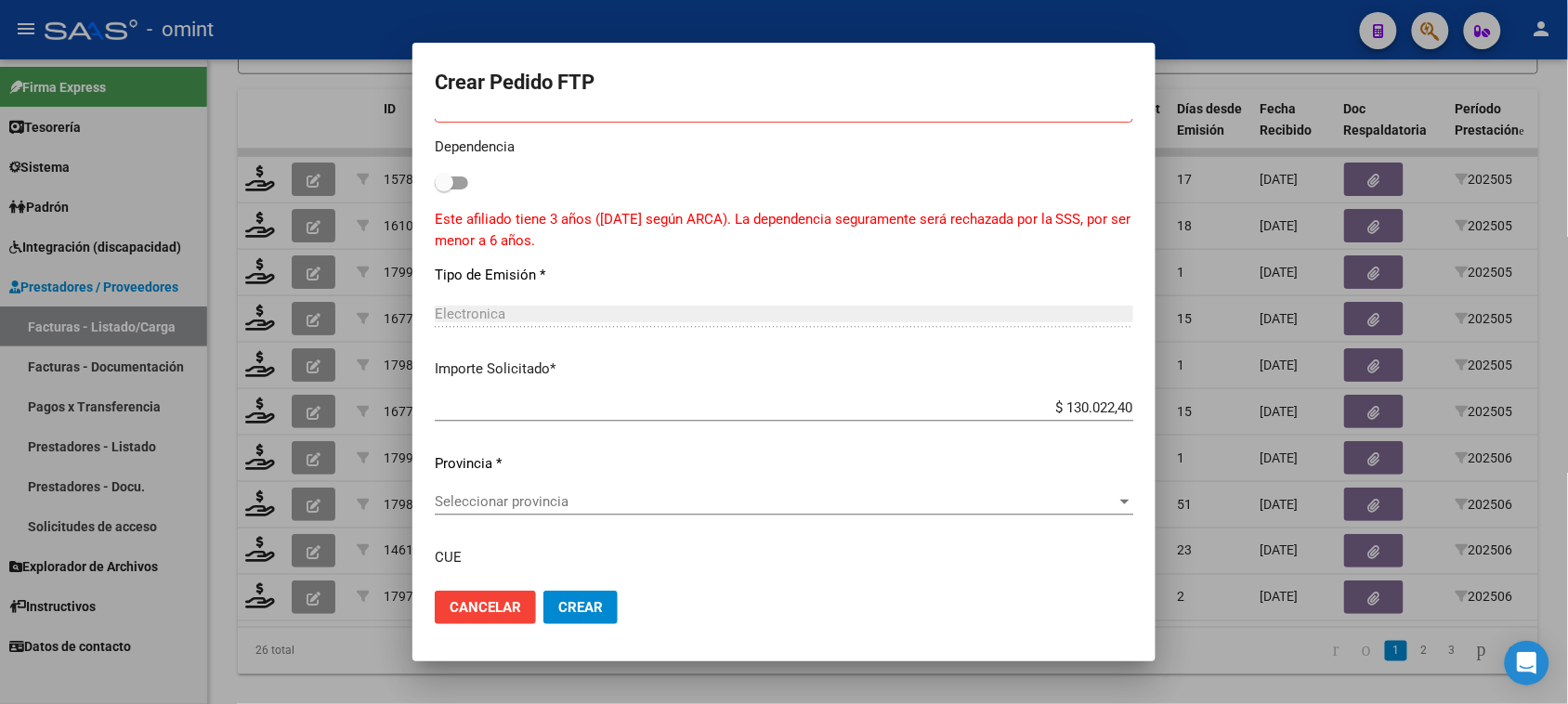
scroll to position [1153, 0]
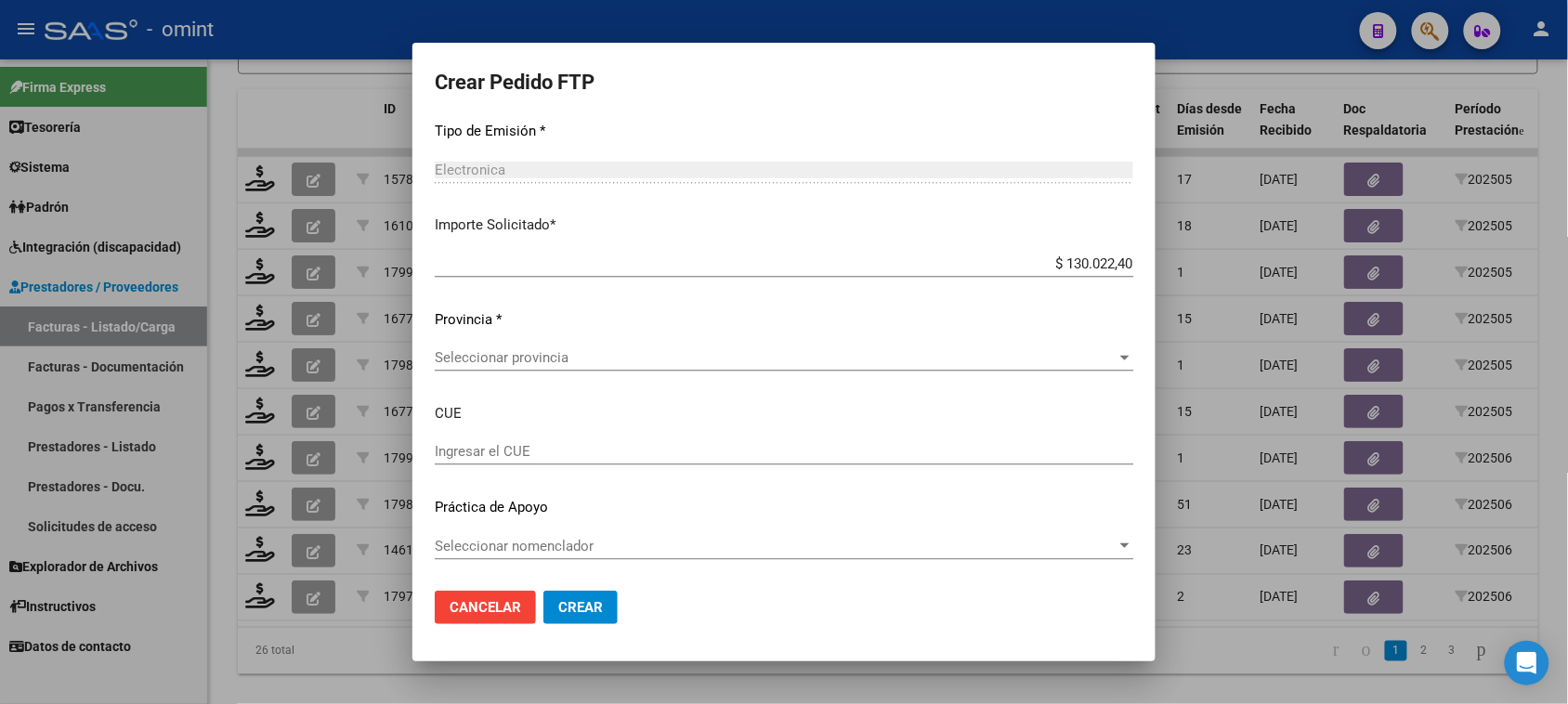
click at [784, 351] on span "Seleccionar provincia" at bounding box center [776, 357] width 682 height 17
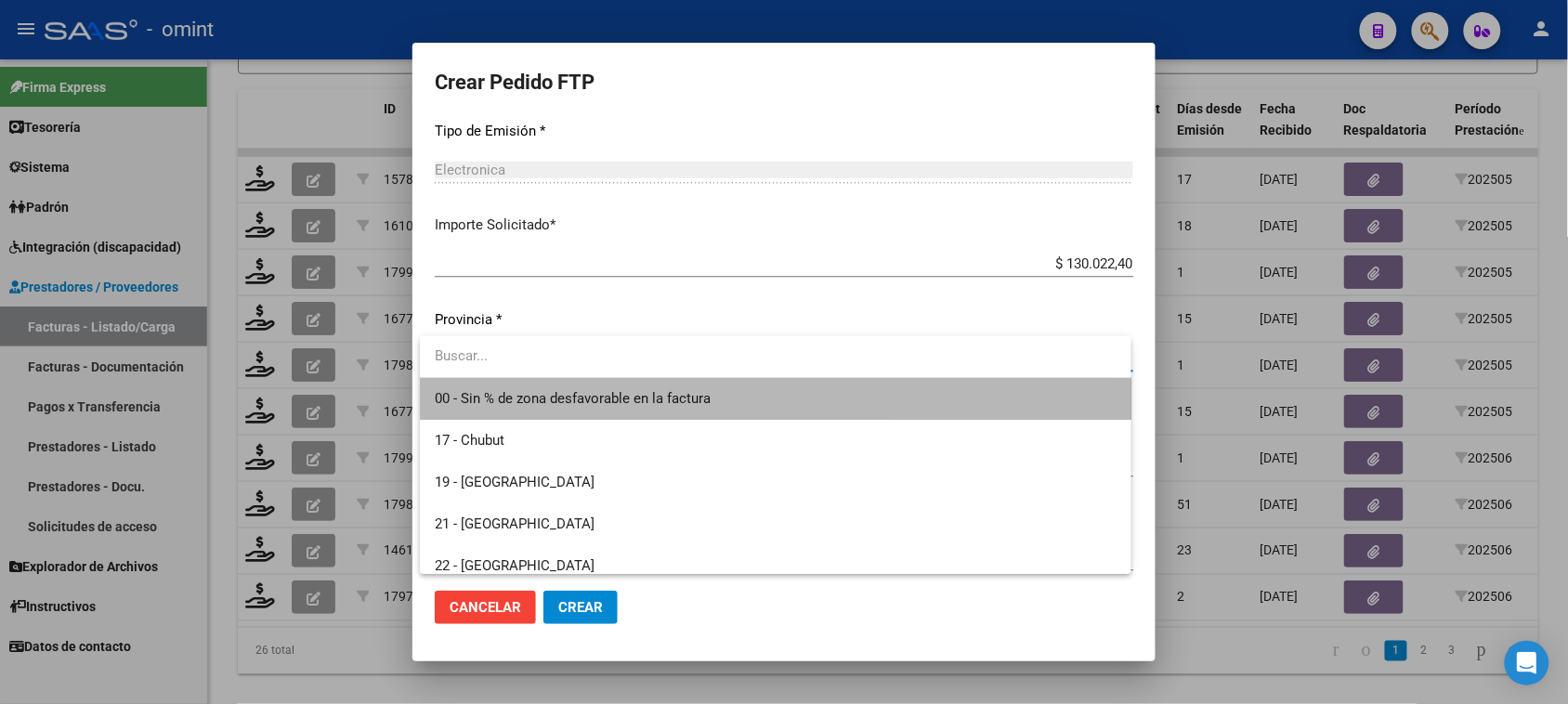
drag, startPoint x: 778, startPoint y: 392, endPoint x: 764, endPoint y: 412, distance: 24.4
click at [778, 393] on span "00 - Sin % de zona desfavorable en la factura" at bounding box center [775, 398] width 681 height 42
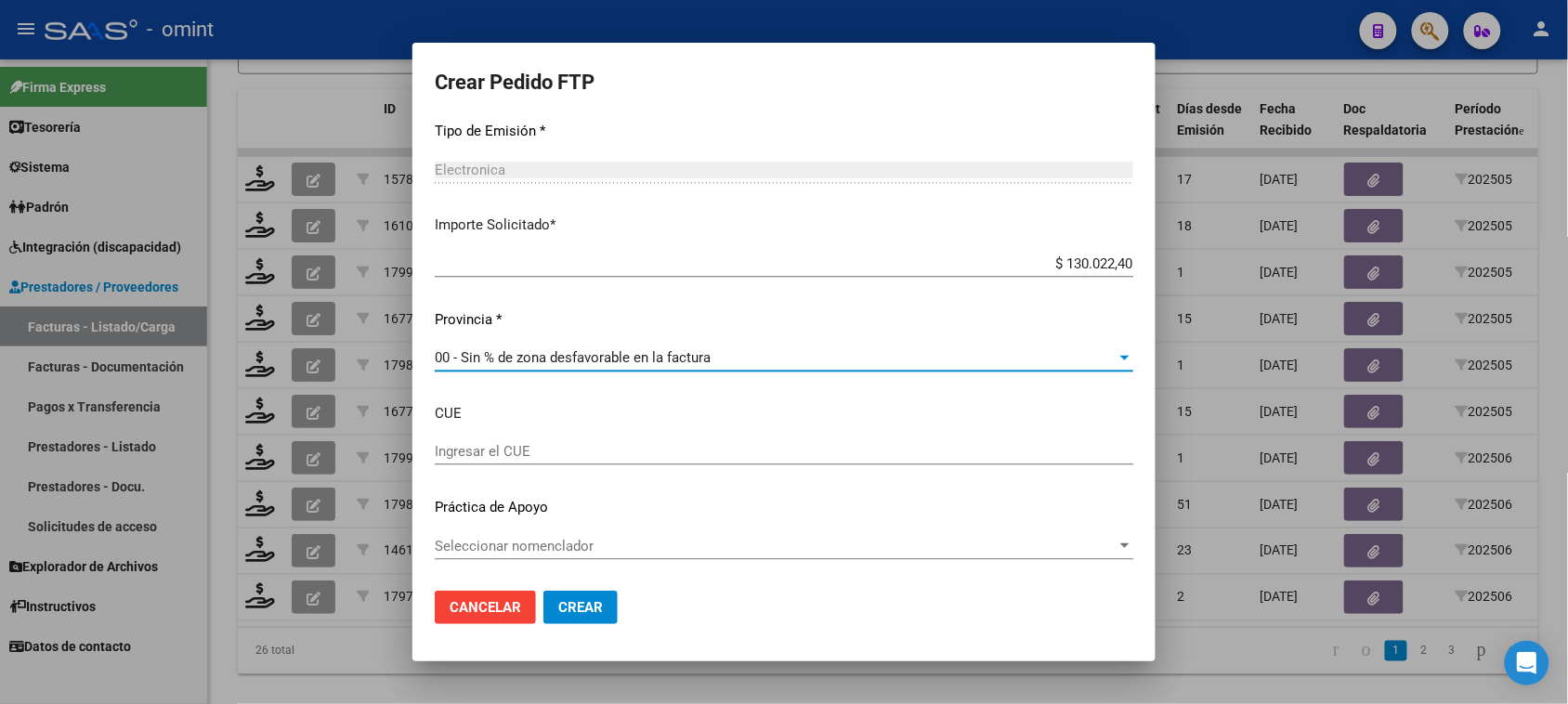
click at [595, 615] on button "Crear" at bounding box center [581, 608] width 75 height 33
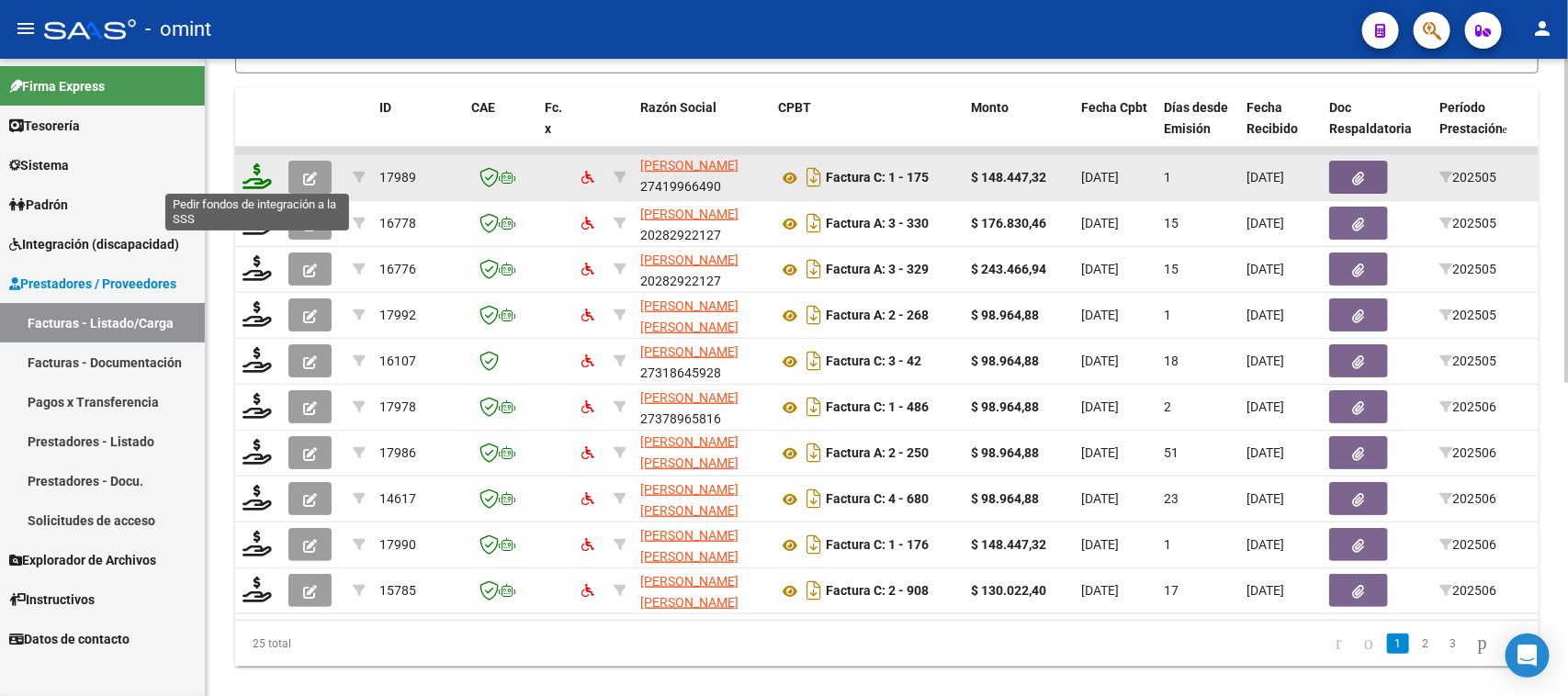
click at [254, 167] on icon at bounding box center [257, 176] width 30 height 26
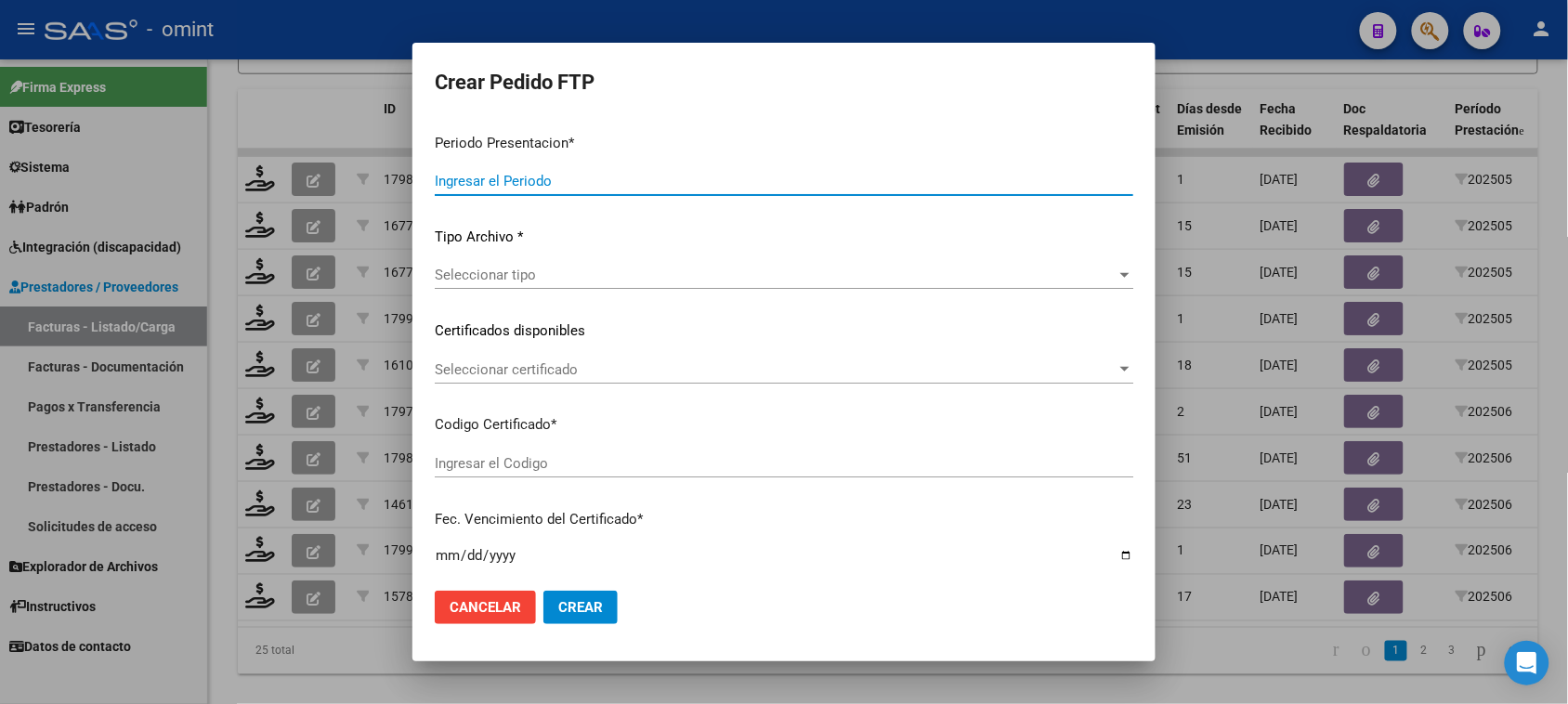
type input "202507"
type input "202505"
type input "$ 148.447,32"
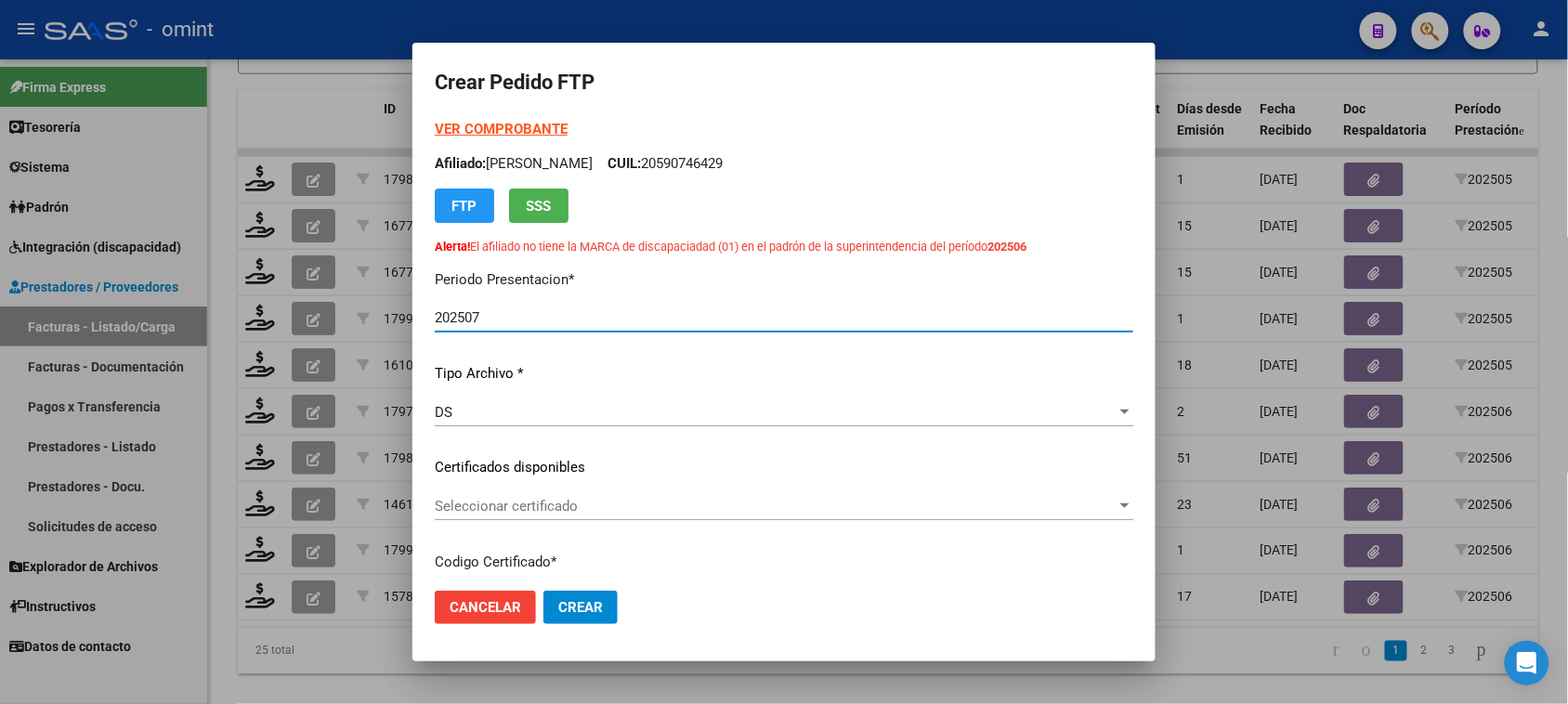
type input "6299293069"
type input "2026-07-14"
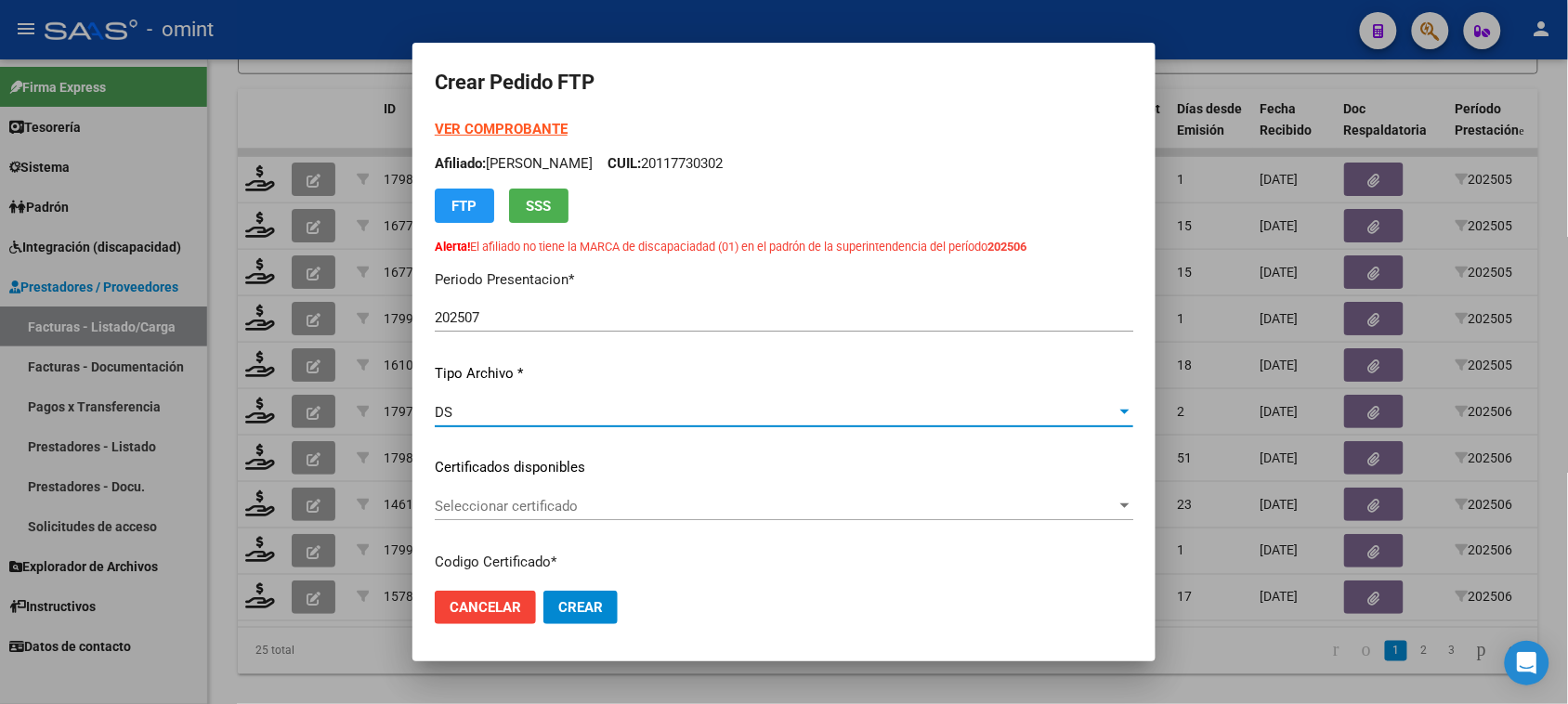
click at [586, 416] on div "DS" at bounding box center [776, 412] width 682 height 17
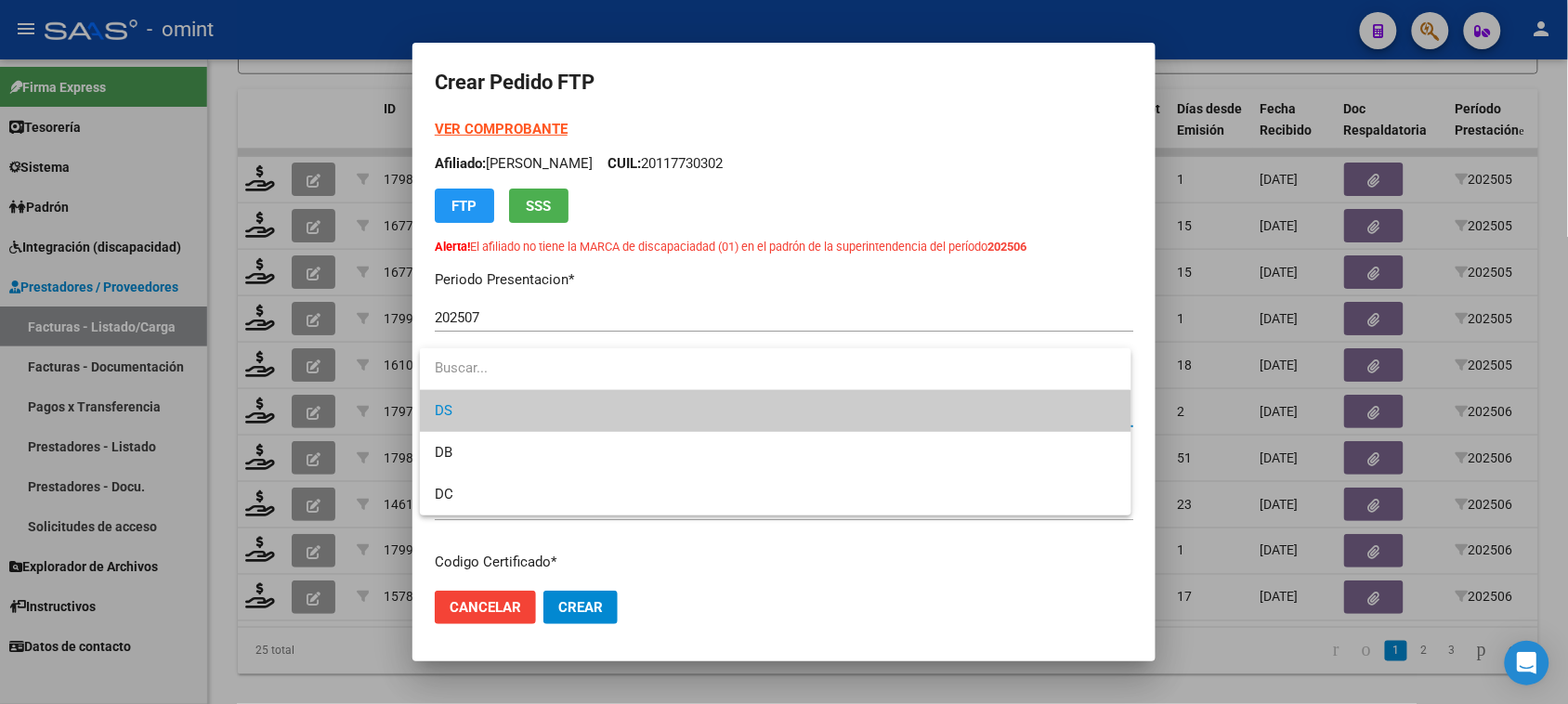
click at [586, 416] on span "DS" at bounding box center [775, 411] width 681 height 42
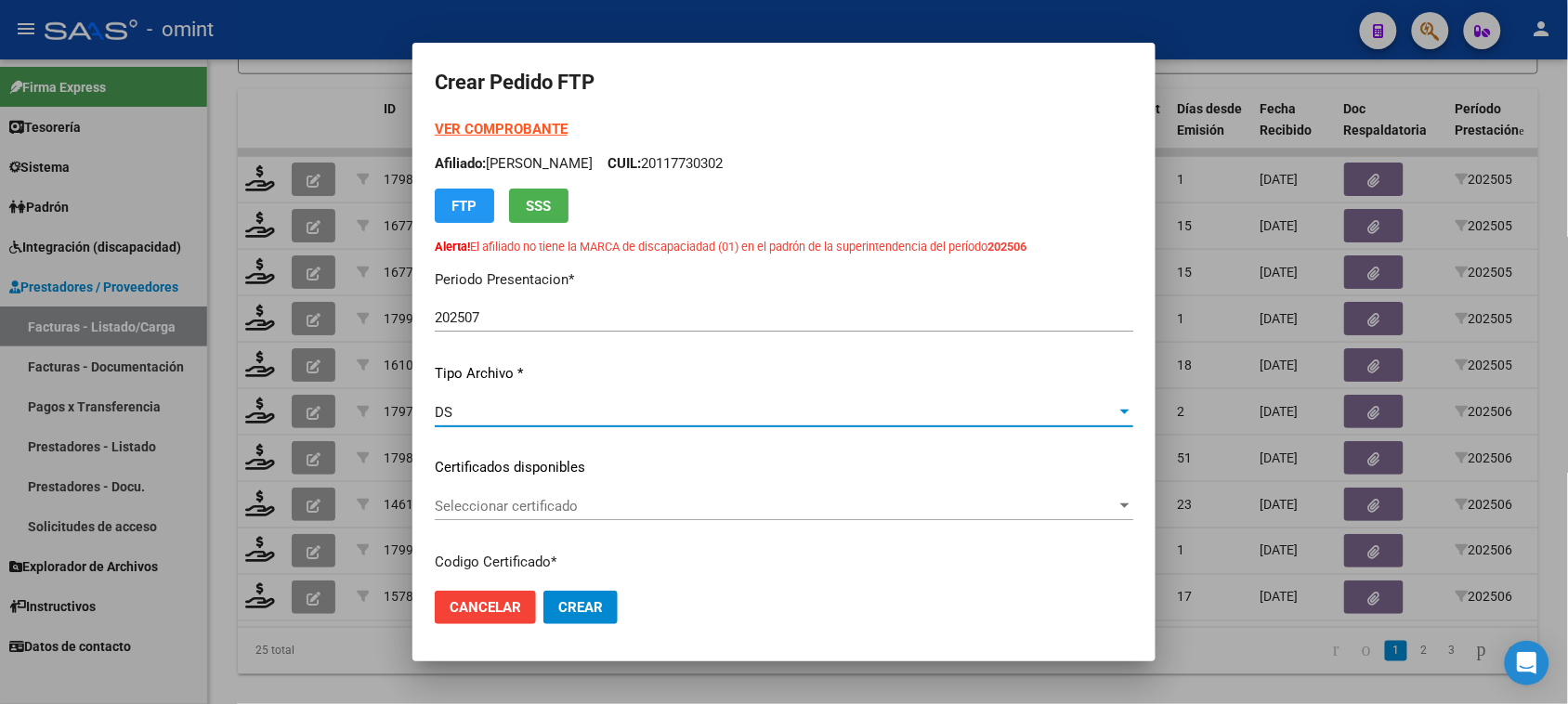
click at [585, 503] on span "Seleccionar certificado" at bounding box center [776, 506] width 682 height 17
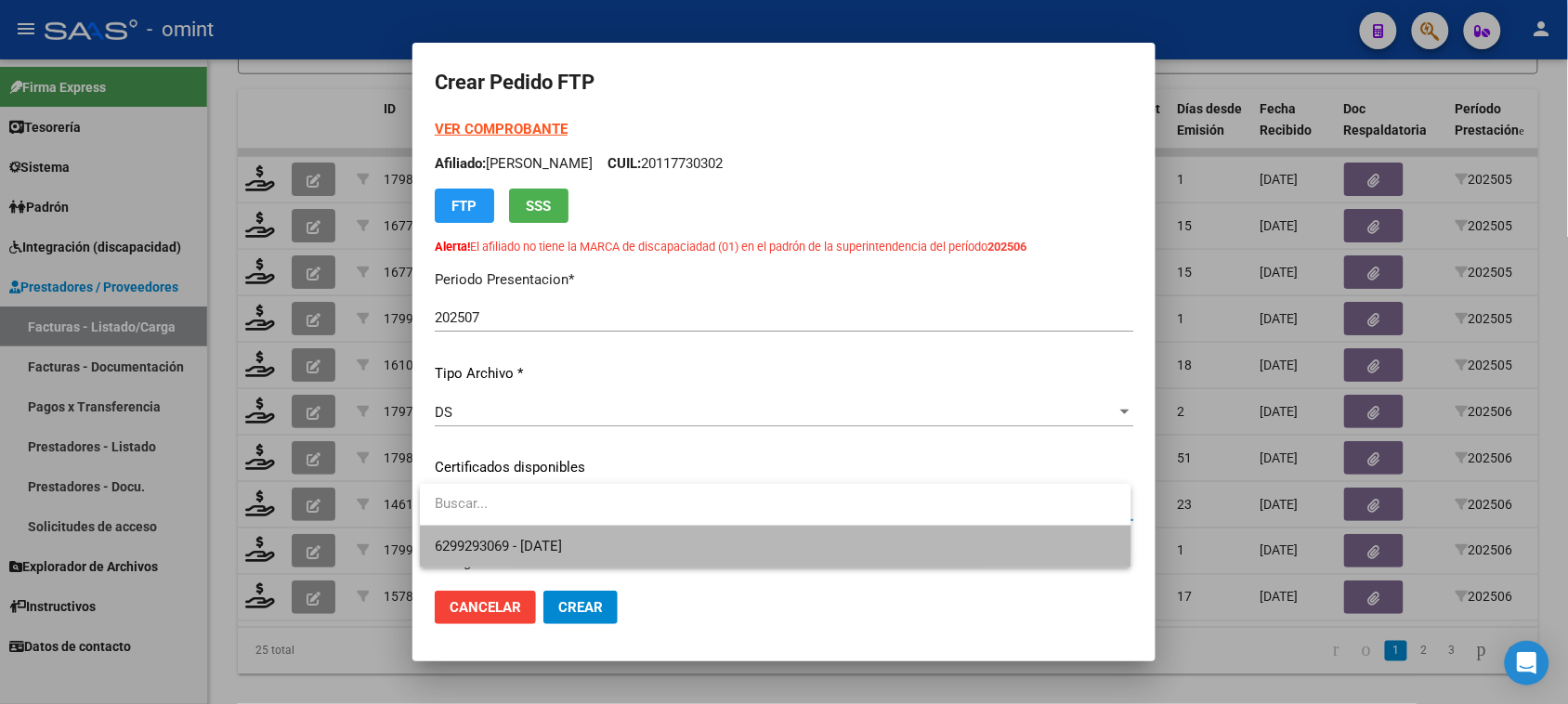
click at [585, 530] on span "6299293069 - 2026-07-14" at bounding box center [775, 547] width 681 height 42
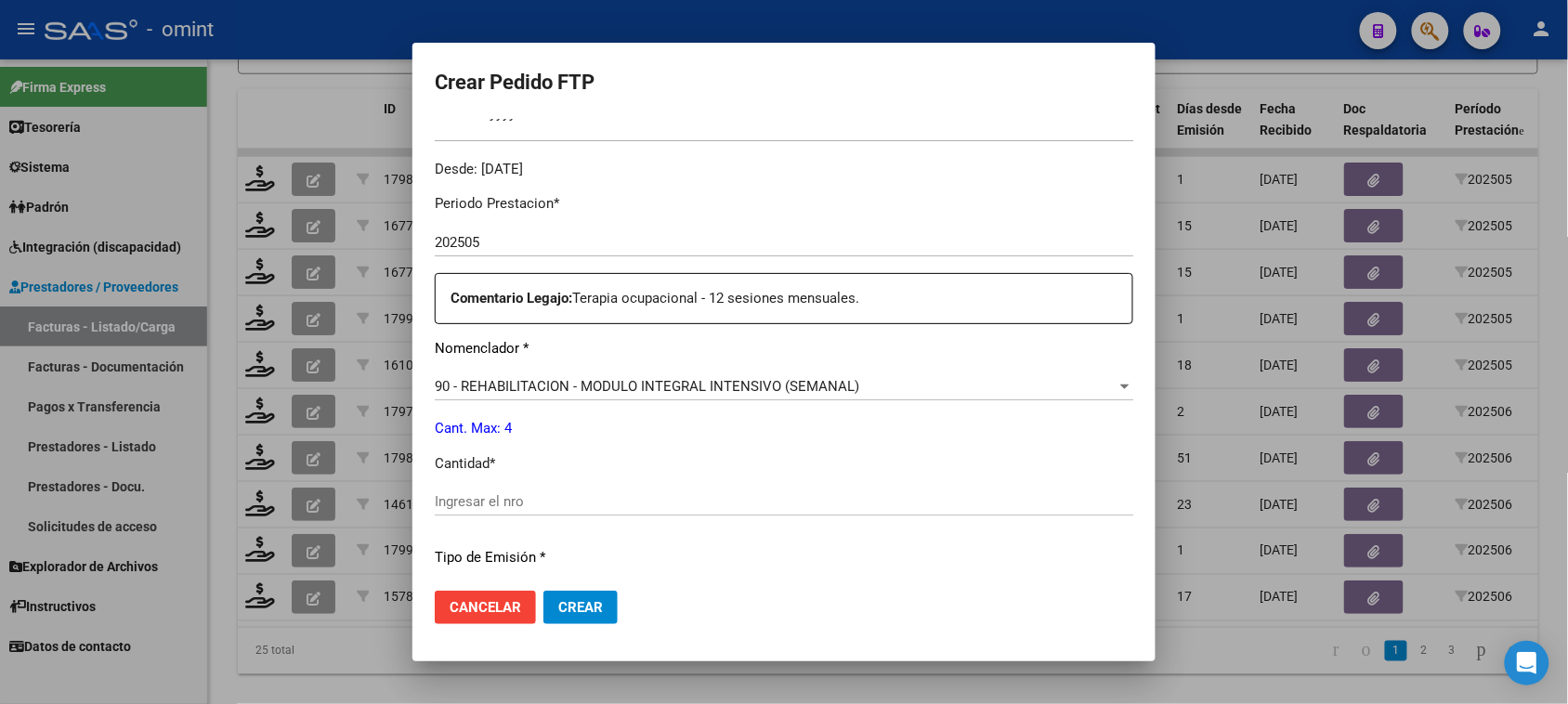
scroll to position [581, 0]
click at [622, 488] on div "Ingresar el nro" at bounding box center [784, 499] width 699 height 28
type input "5"
type input "4"
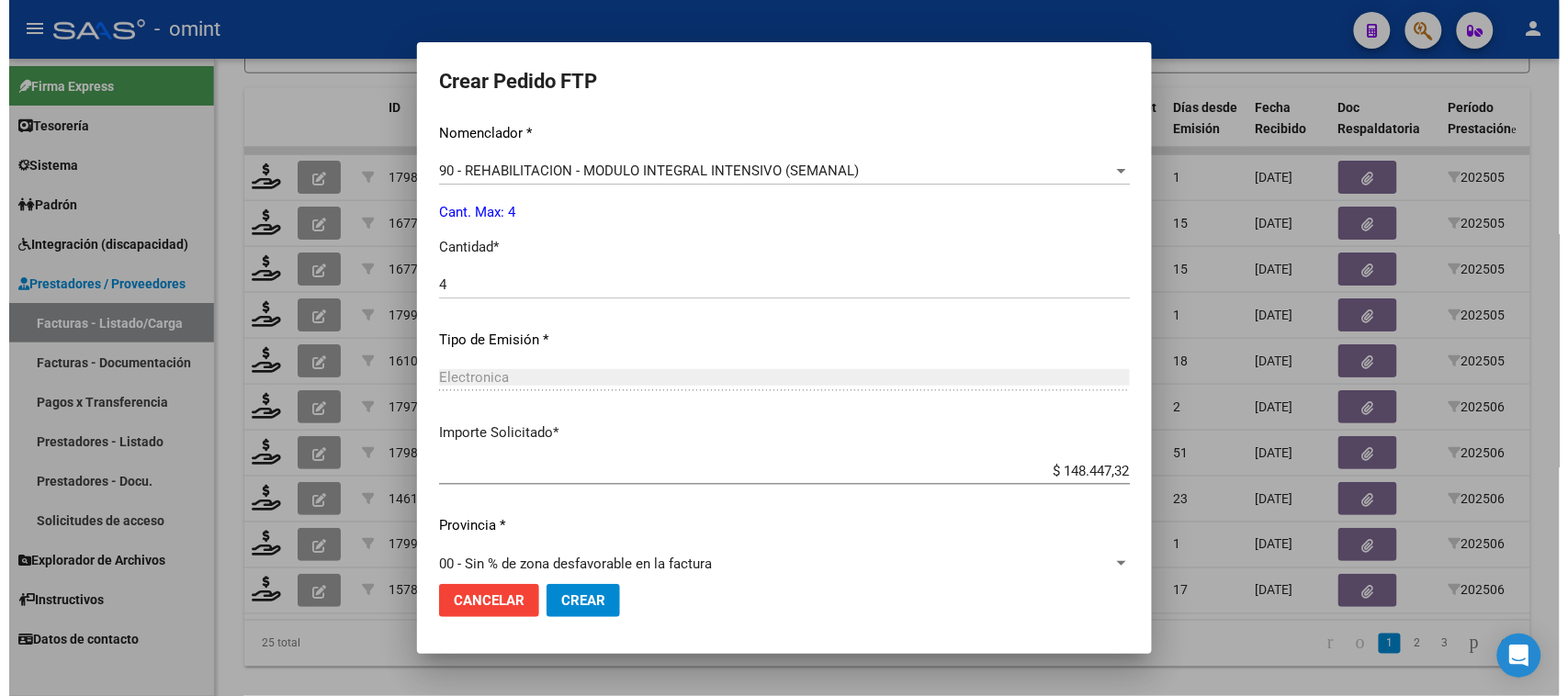
scroll to position [806, 0]
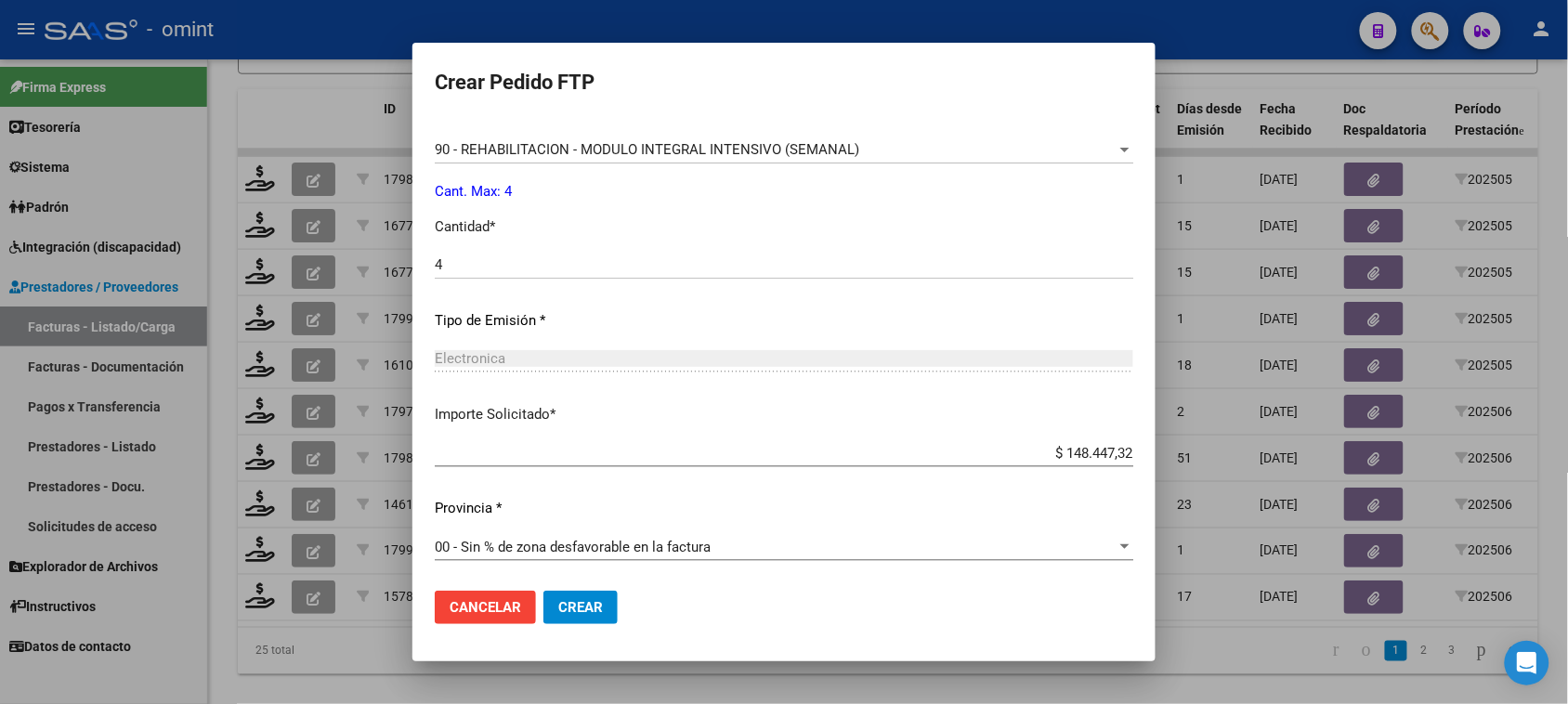
click at [601, 610] on span "Crear" at bounding box center [581, 607] width 45 height 17
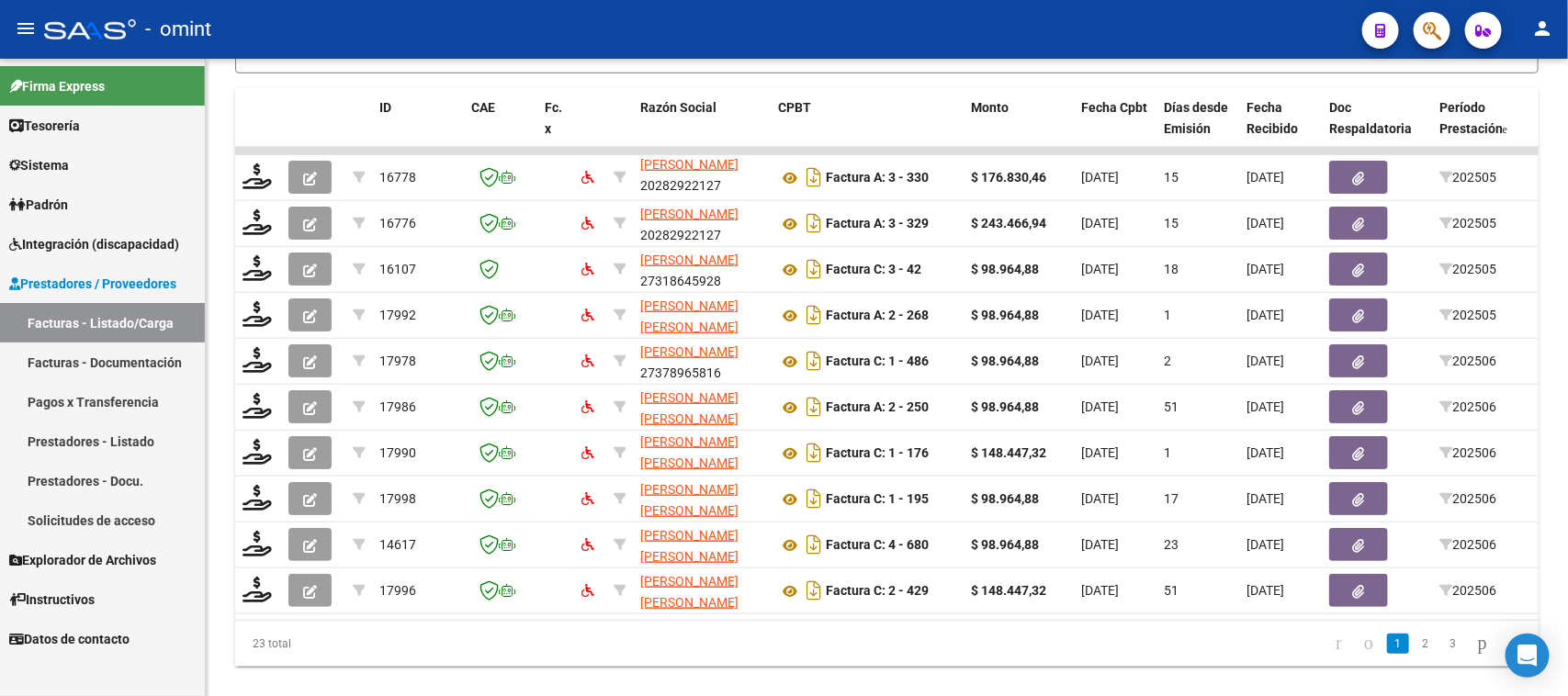
click at [117, 257] on link "Integración (discapacidad)" at bounding box center [102, 243] width 205 height 39
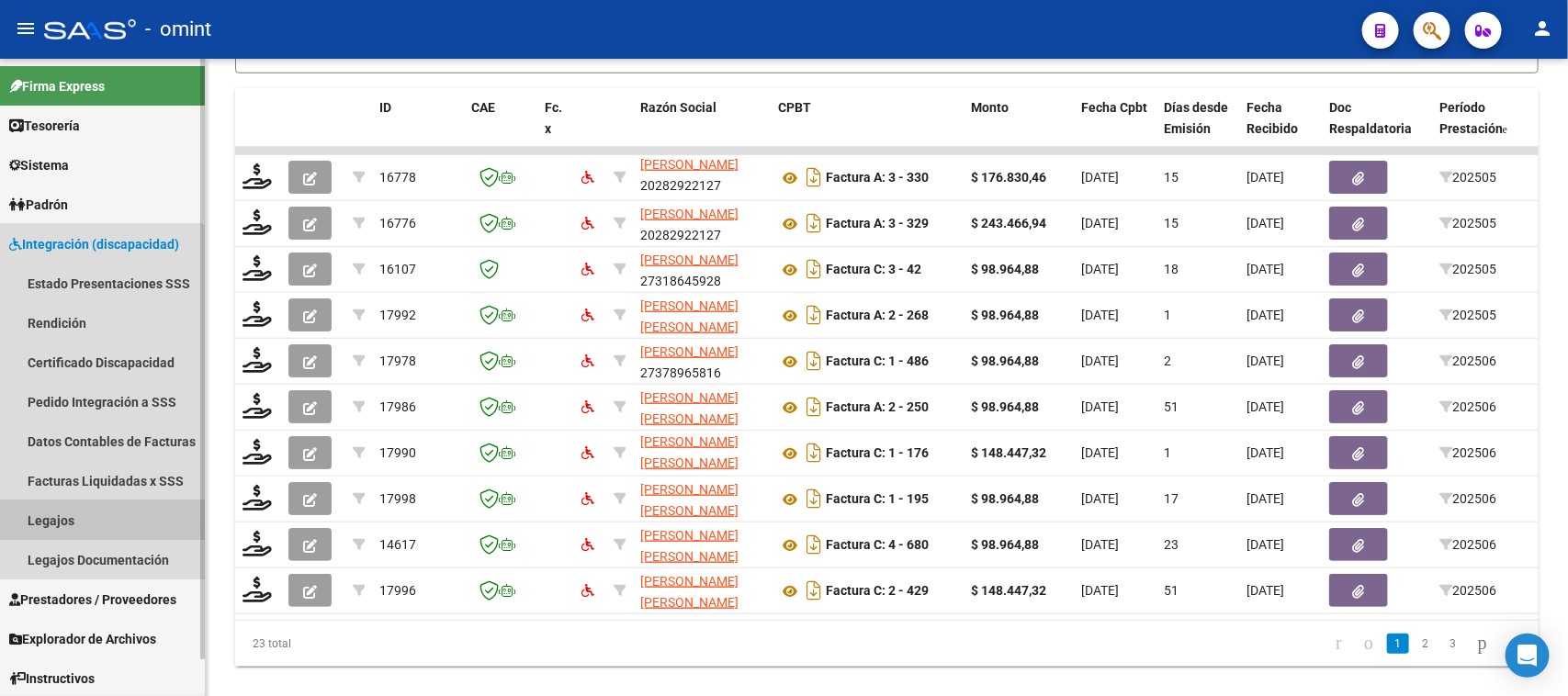
click at [96, 512] on link "Legajos" at bounding box center [102, 519] width 205 height 39
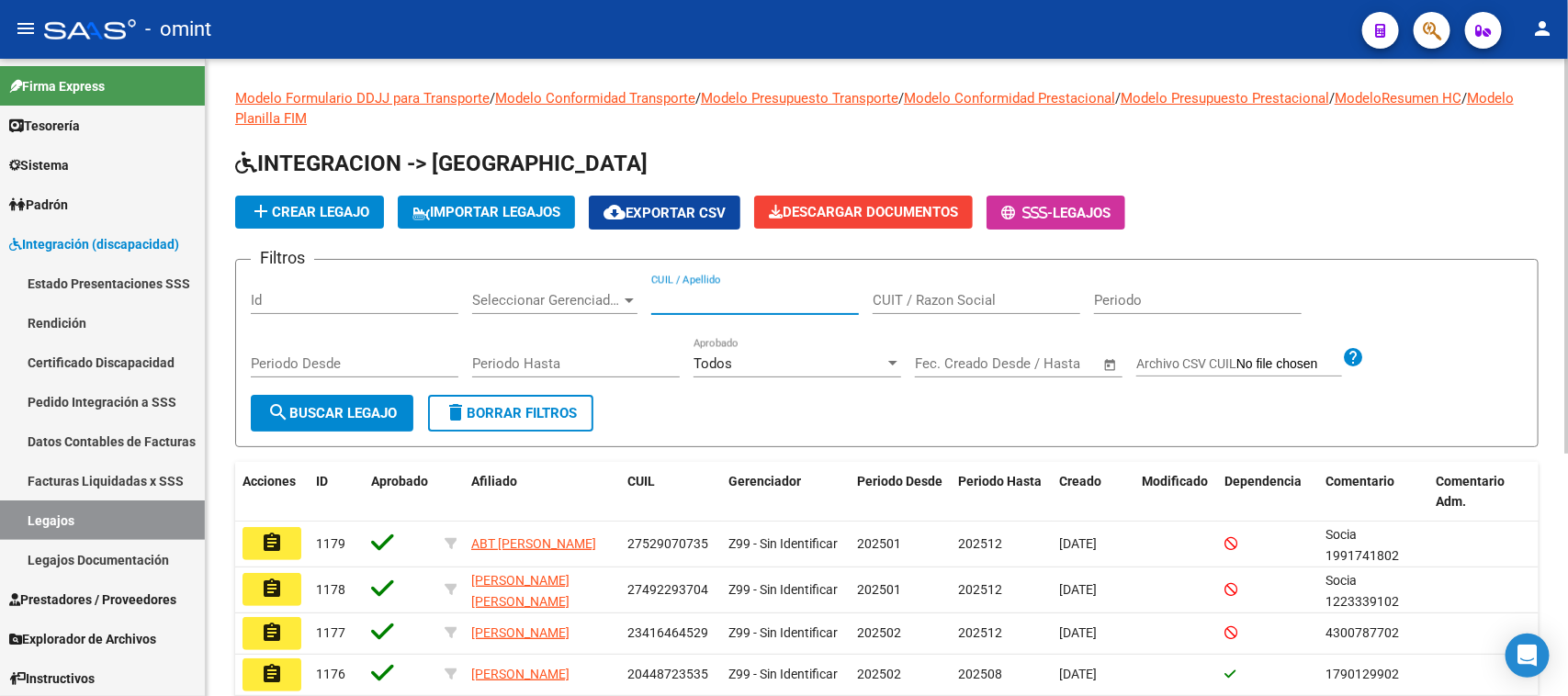
click at [799, 300] on input "CUIL / Apellido" at bounding box center [755, 300] width 207 height 16
paste input "24496988"
click at [370, 396] on button "search Buscar Legajo" at bounding box center [331, 413] width 162 height 36
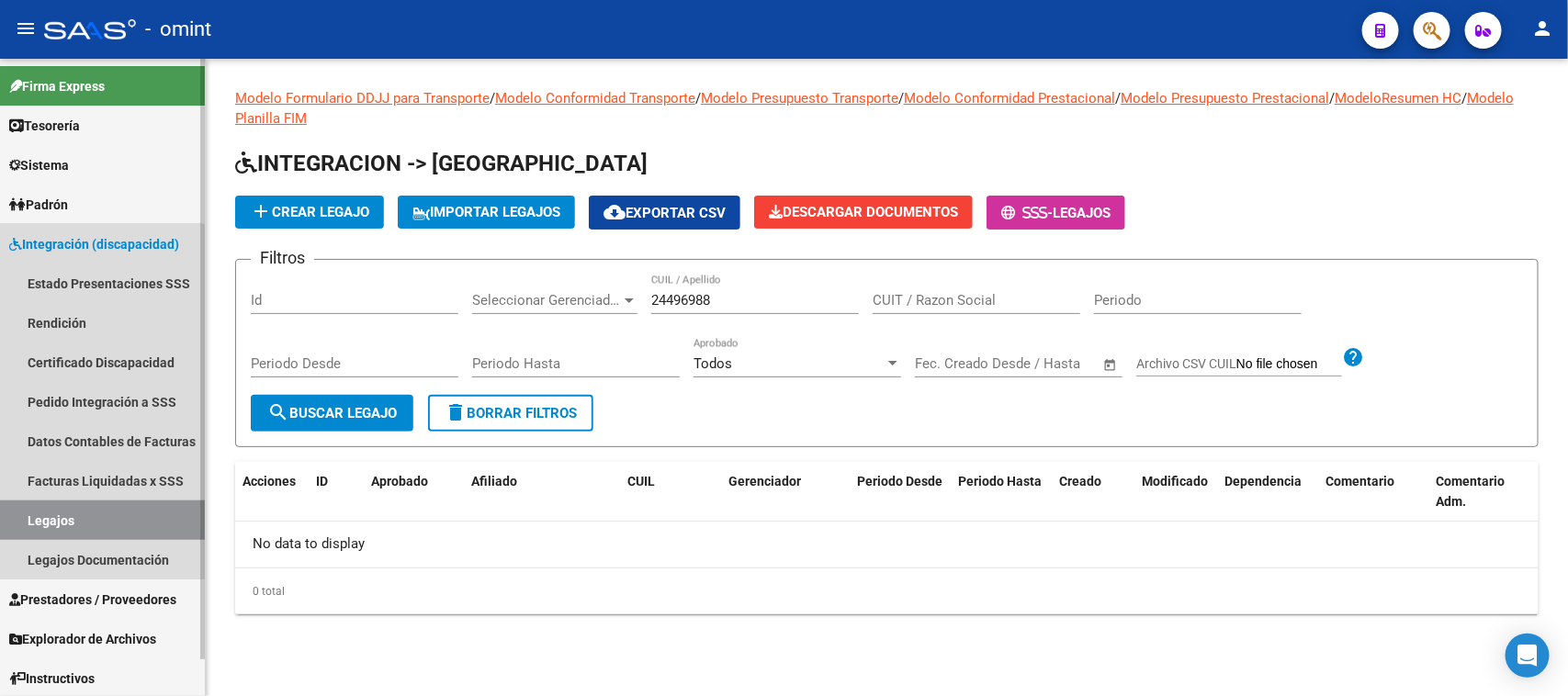
click at [90, 520] on link "Legajos" at bounding box center [102, 519] width 205 height 39
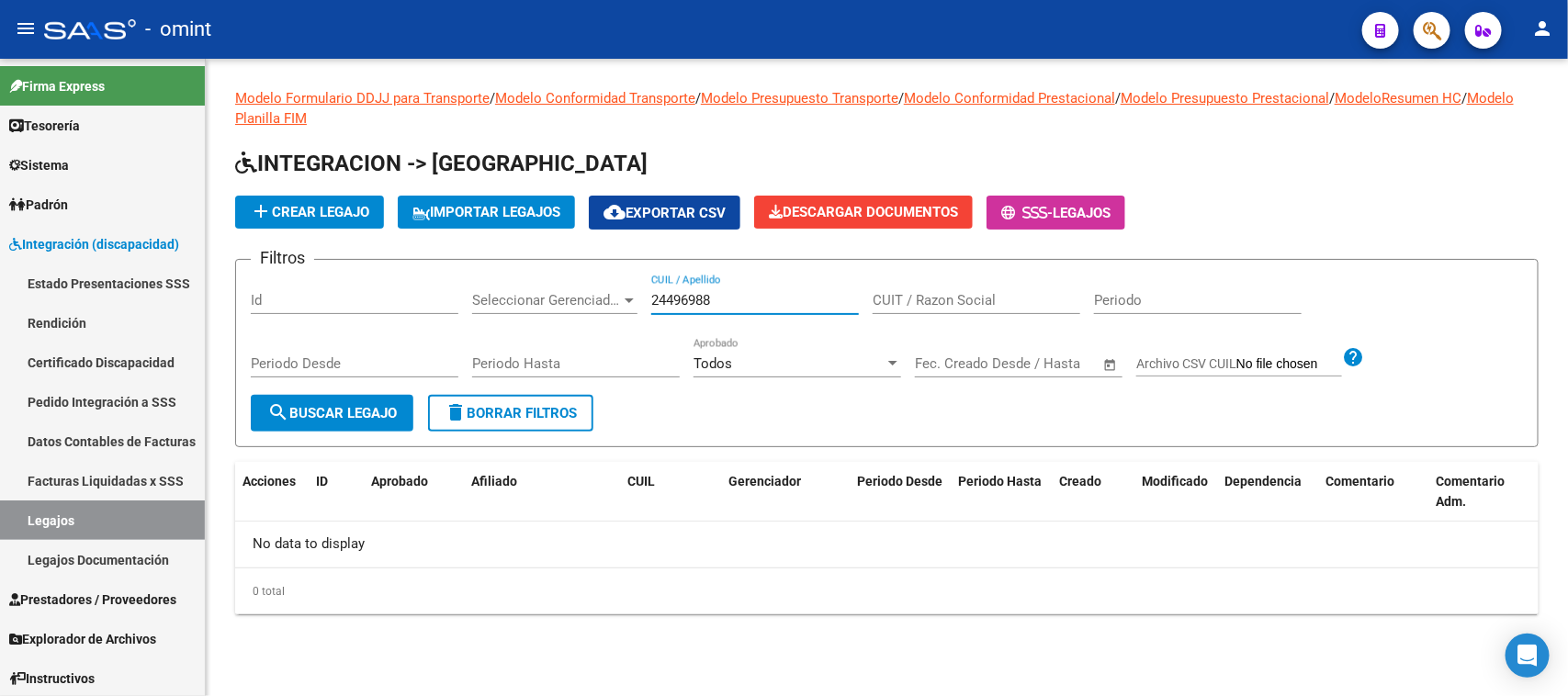
drag, startPoint x: 744, startPoint y: 300, endPoint x: 525, endPoint y: 295, distance: 219.1
click at [525, 295] on div "Filtros Id Seleccionar Gerenciador Seleccionar Gerenciador 24496988 CUIL / Apel…" at bounding box center [886, 334] width 1272 height 120
click at [394, 395] on button "search Buscar Legajo" at bounding box center [331, 413] width 162 height 36
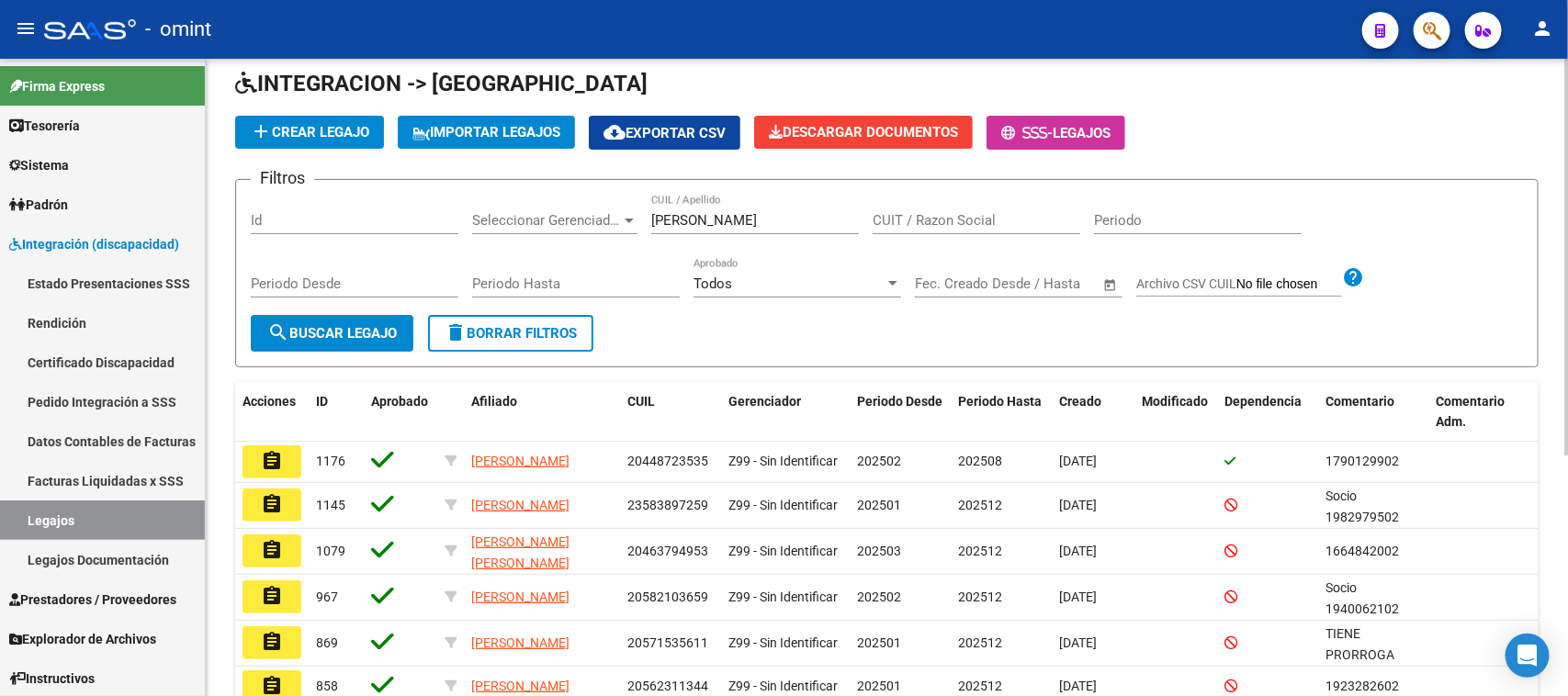
scroll to position [115, 0]
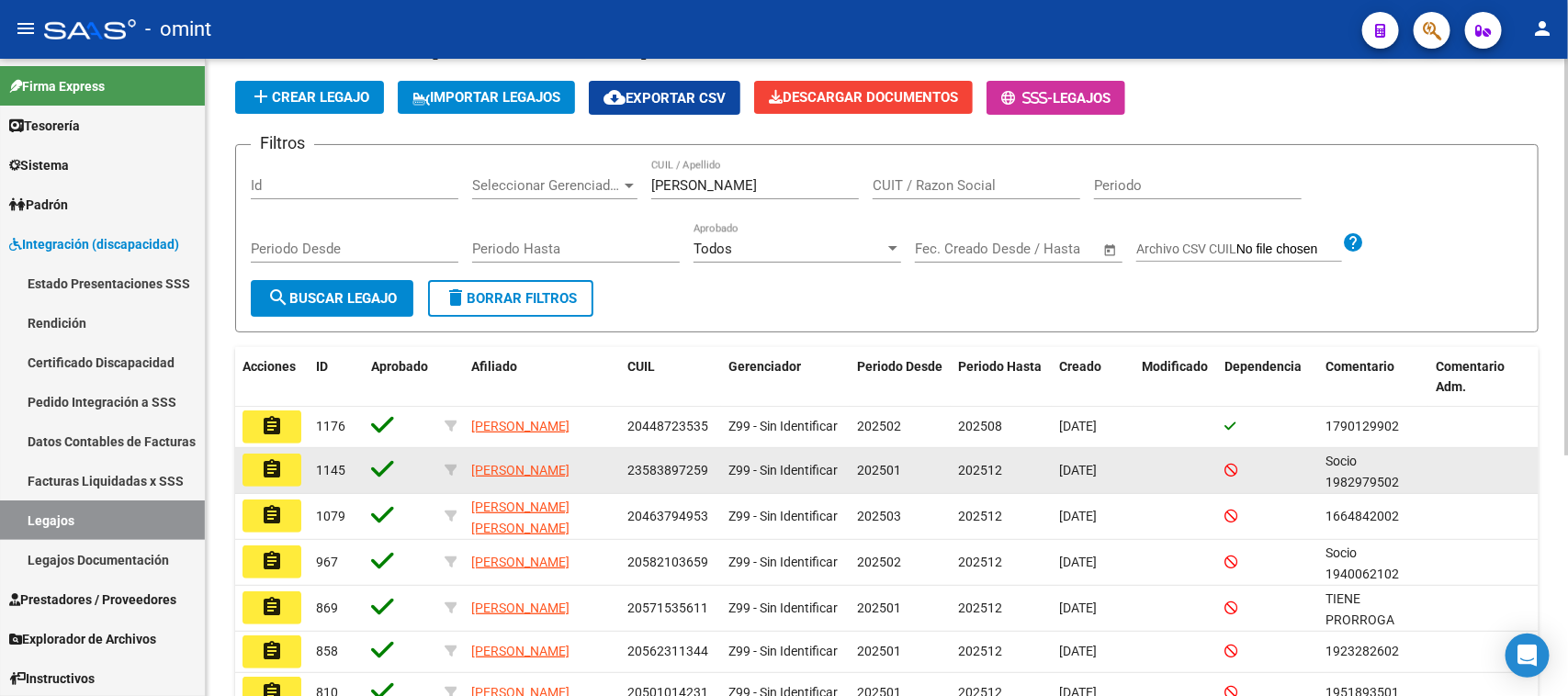
drag, startPoint x: 639, startPoint y: 468, endPoint x: 703, endPoint y: 469, distance: 64.0
click at [703, 469] on span "23583897259" at bounding box center [668, 469] width 81 height 14
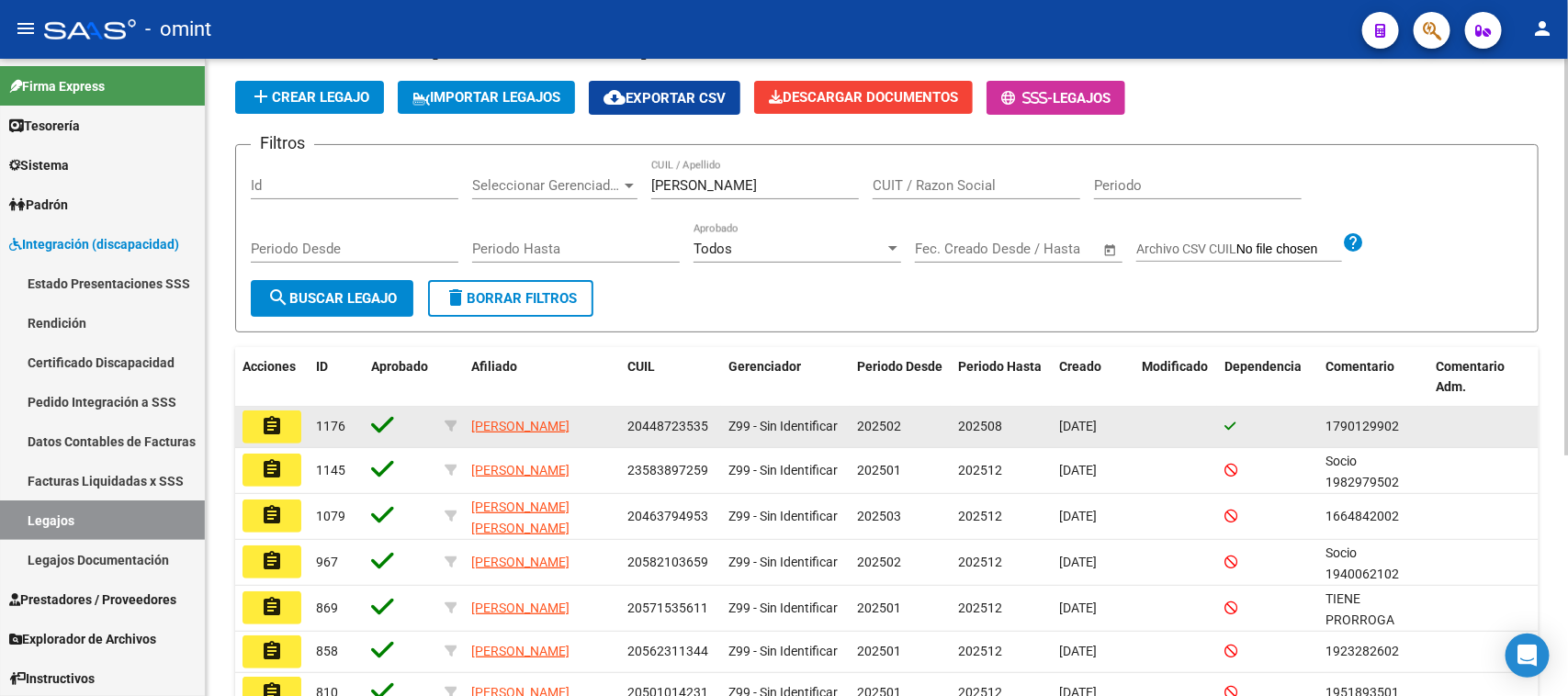
copy span "58389725"
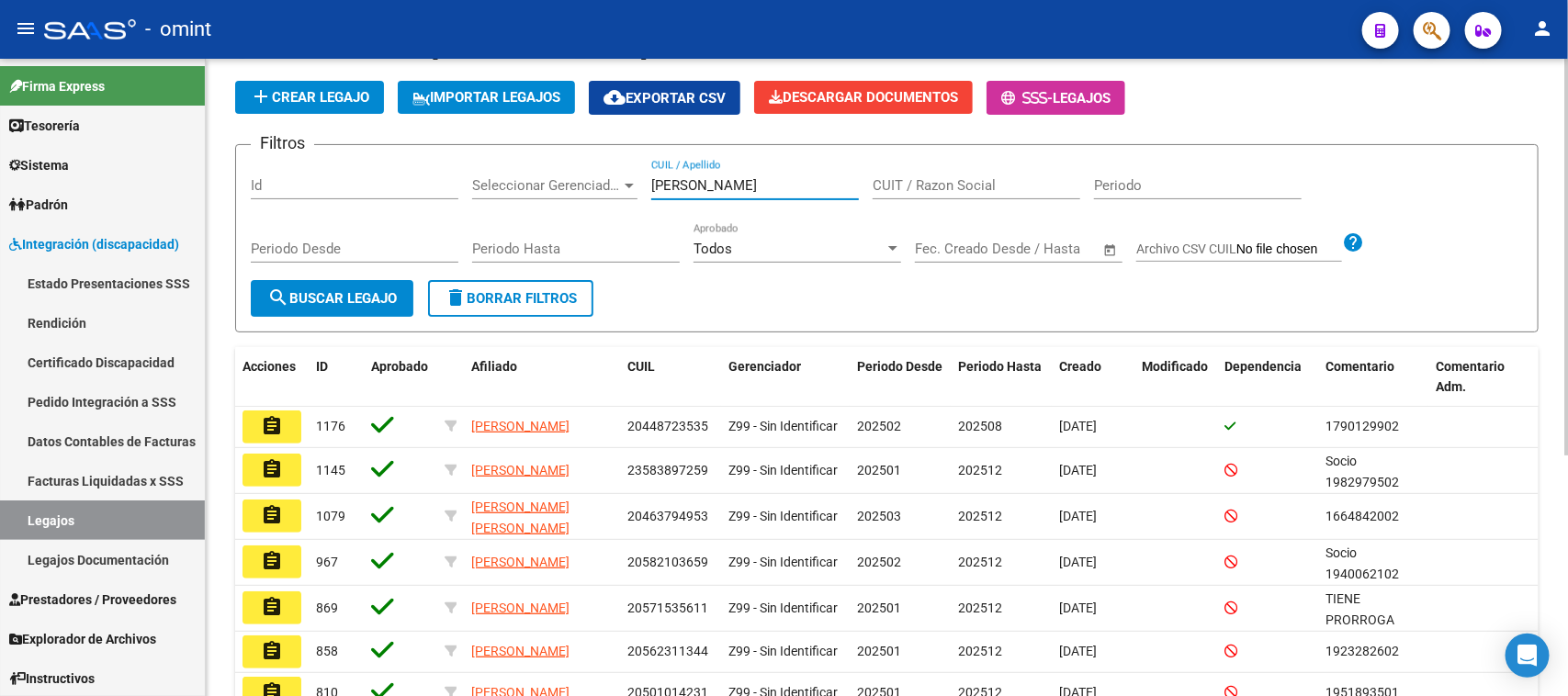
drag, startPoint x: 700, startPoint y: 183, endPoint x: 535, endPoint y: 195, distance: 165.4
click at [540, 195] on div "Filtros Id Seleccionar Gerenciador Seleccionar Gerenciador gomez CUIL / Apellid…" at bounding box center [886, 219] width 1272 height 120
paste input "58389725"
type input "58389725"
click at [356, 292] on span "search Buscar Legajo" at bounding box center [331, 298] width 130 height 16
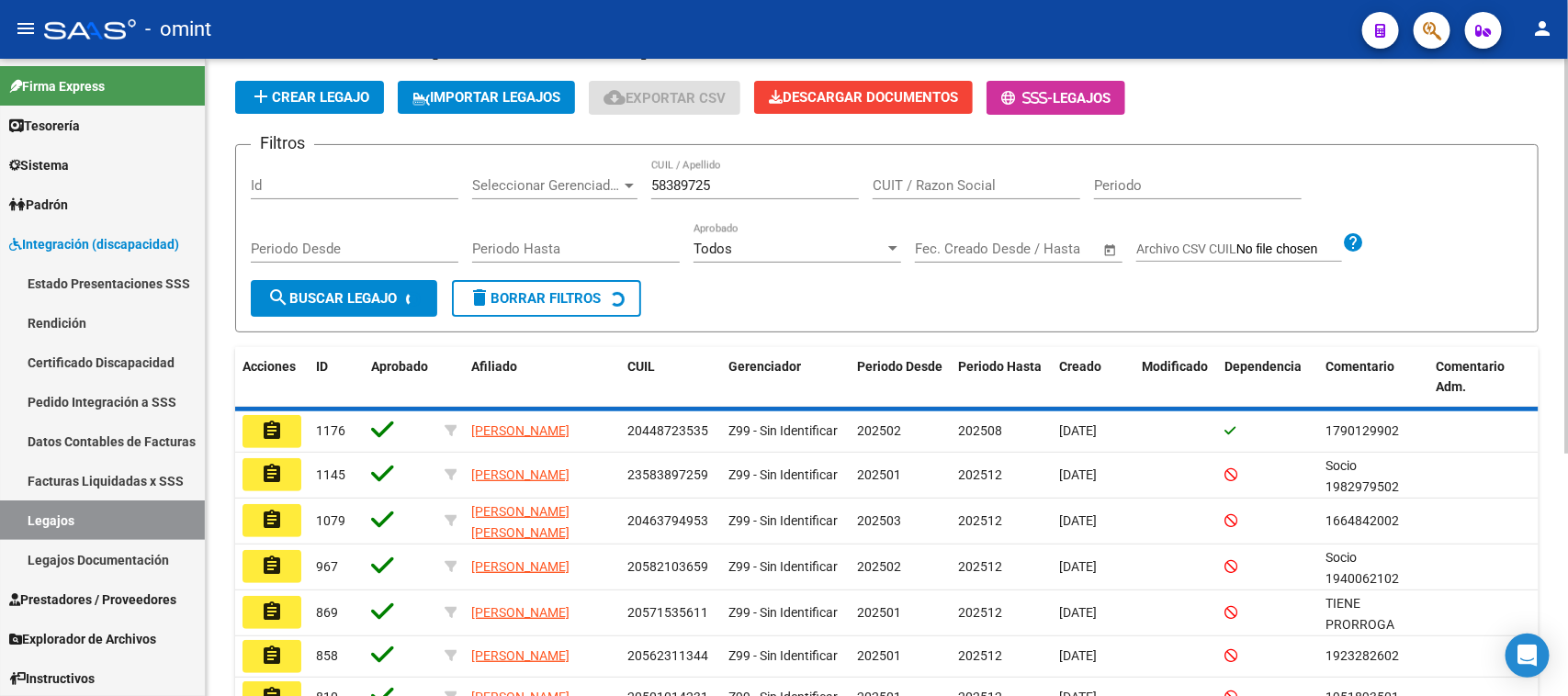
scroll to position [0, 0]
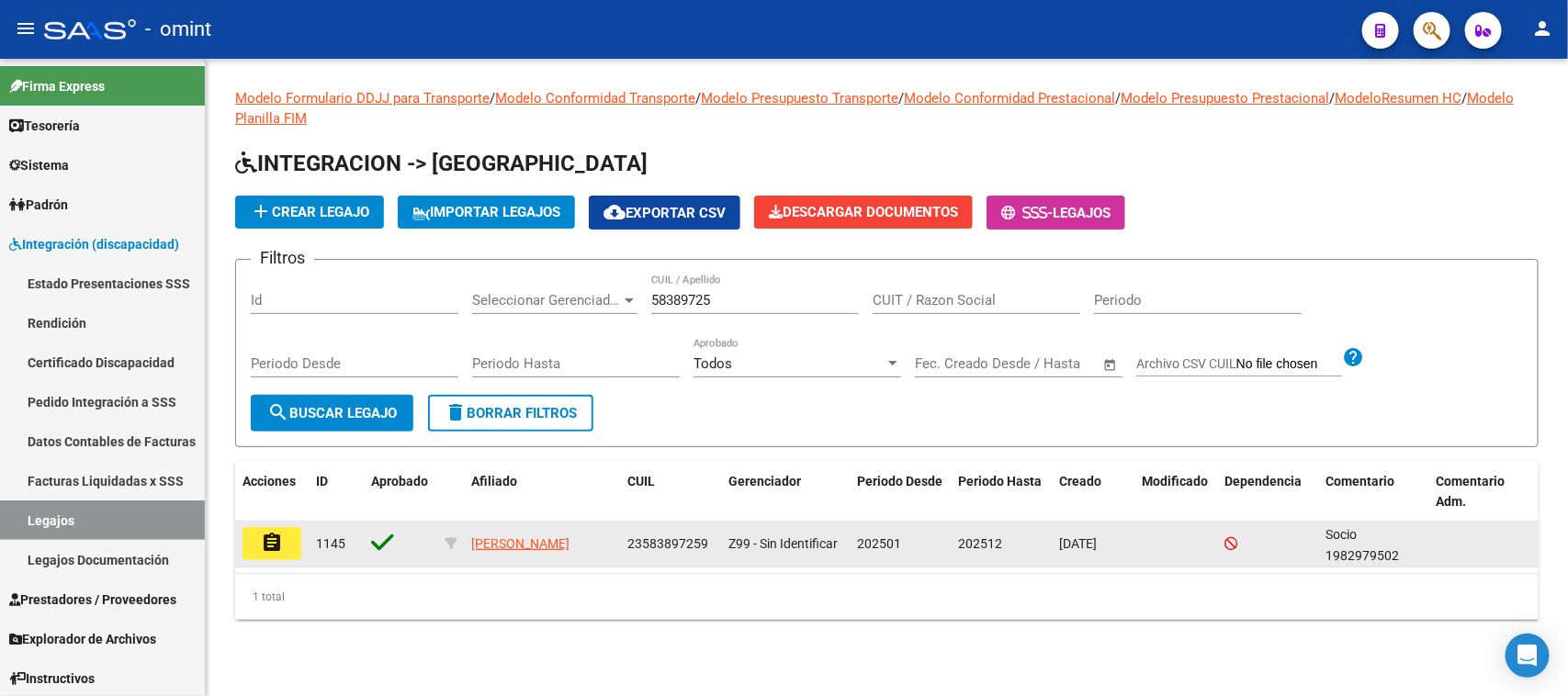
click at [268, 547] on mat-icon "assignment" at bounding box center [272, 542] width 22 height 22
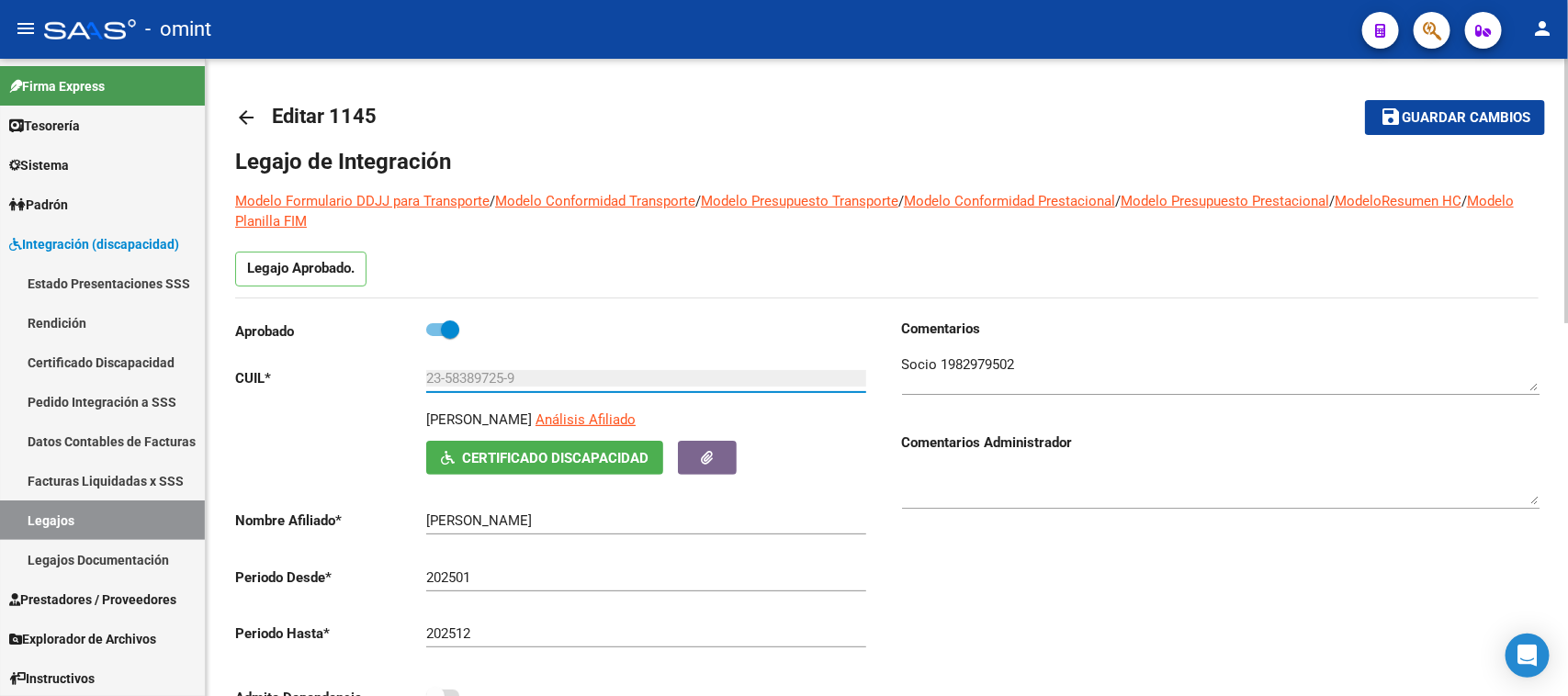
drag, startPoint x: 533, startPoint y: 377, endPoint x: 398, endPoint y: 377, distance: 135.0
click at [398, 377] on app-form-text-field "CUIL * 23-58389725-9 Ingresar CUIL" at bounding box center [550, 378] width 631 height 16
click at [106, 466] on link "Facturas Liquidadas x SSS" at bounding box center [102, 480] width 205 height 39
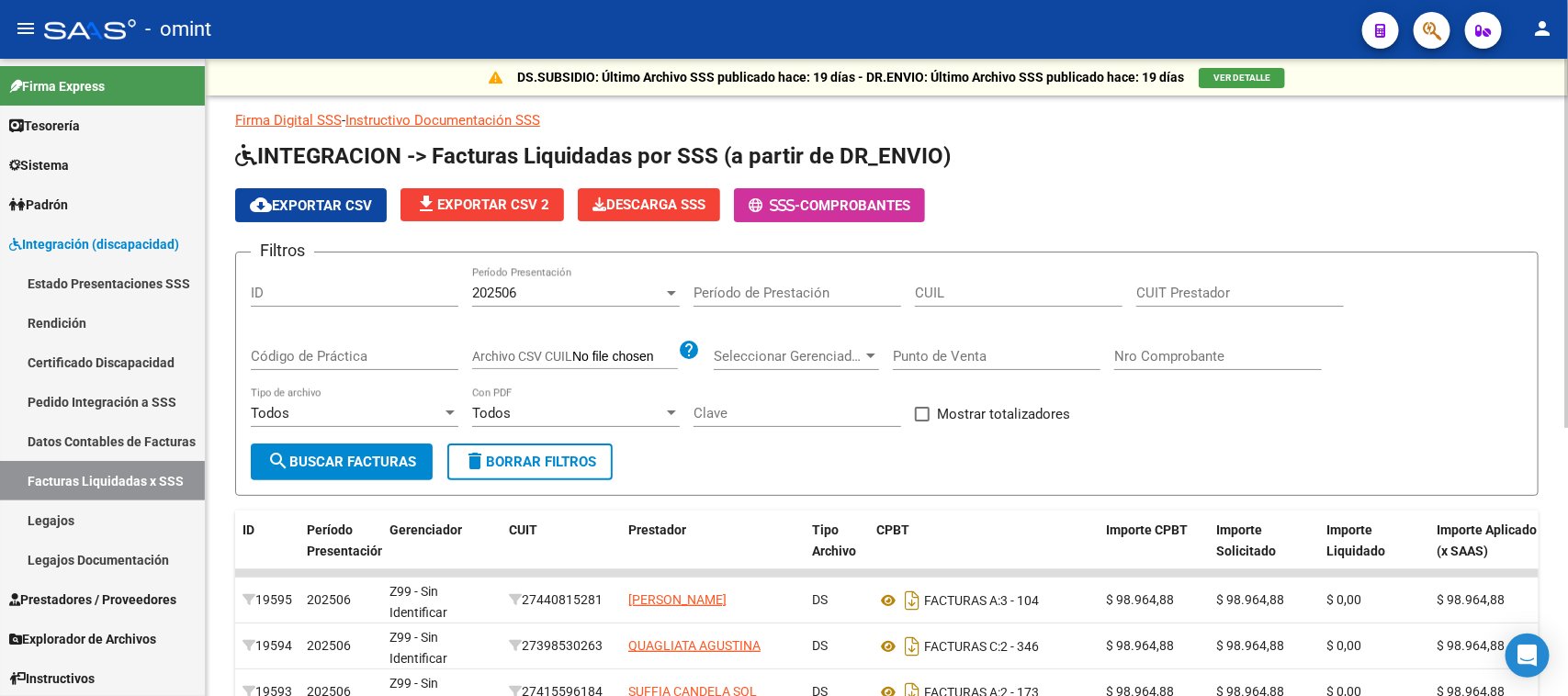
click at [1011, 300] on div "CUIL" at bounding box center [1019, 286] width 207 height 39
paste input "23-58389725-9"
type input "23-58389725-9"
click at [549, 286] on div "202506" at bounding box center [567, 293] width 191 height 16
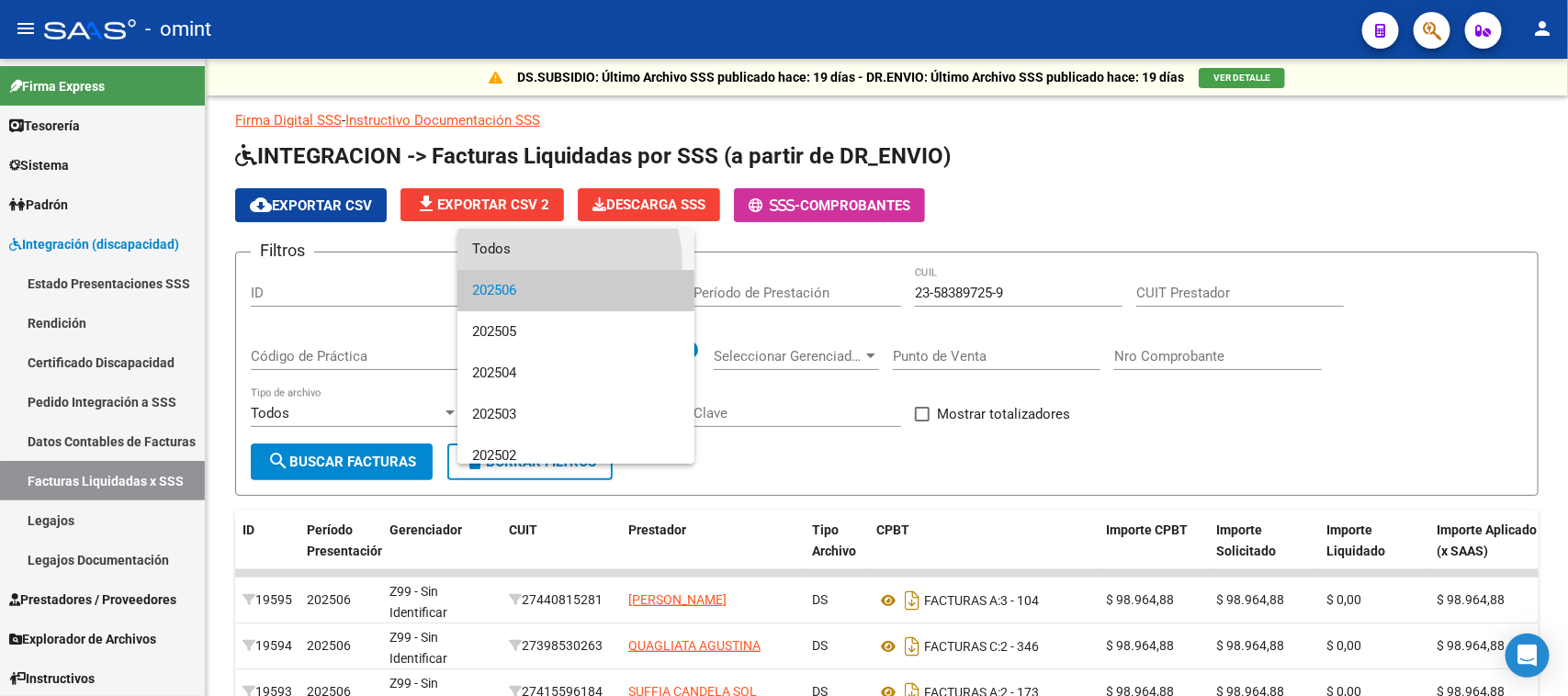
click at [551, 264] on span "Todos" at bounding box center [576, 249] width 207 height 41
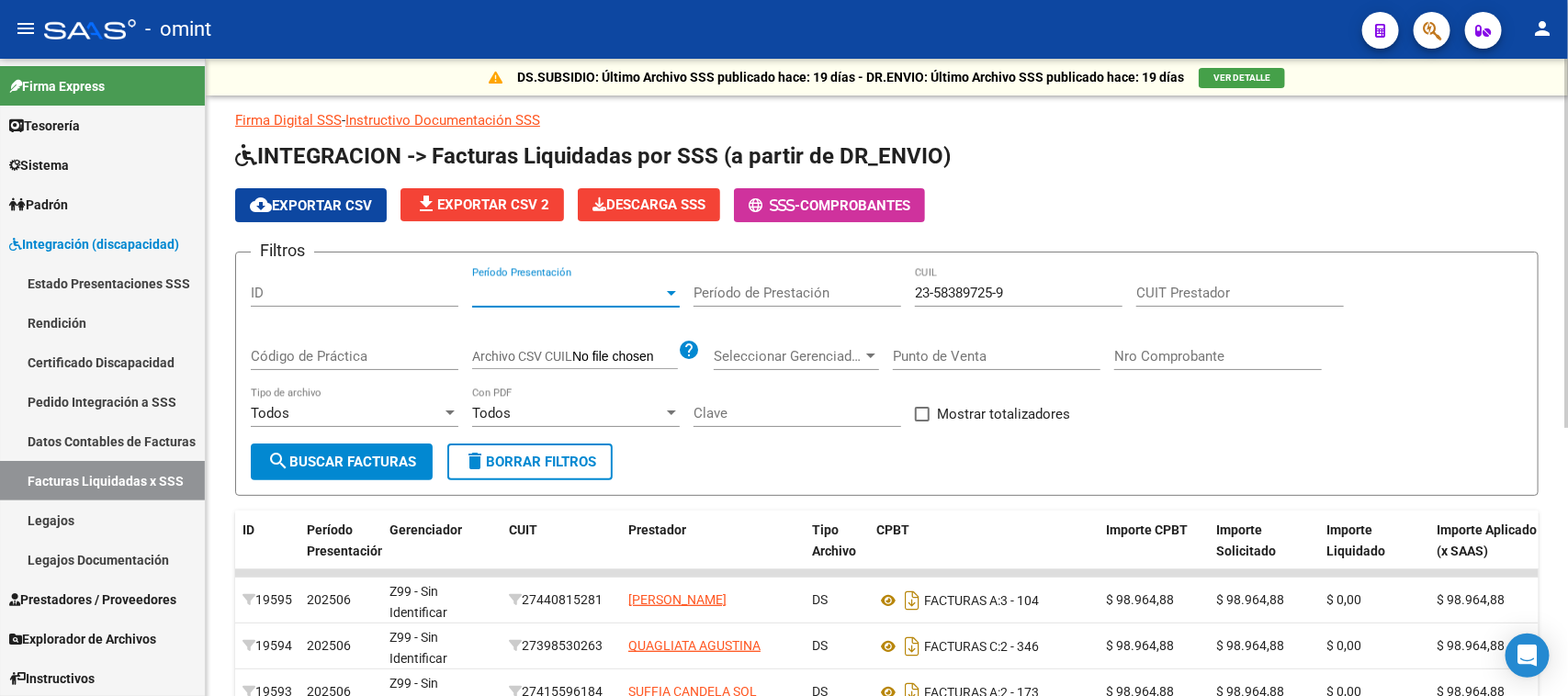
click at [335, 459] on span "search Buscar Facturas" at bounding box center [341, 462] width 149 height 16
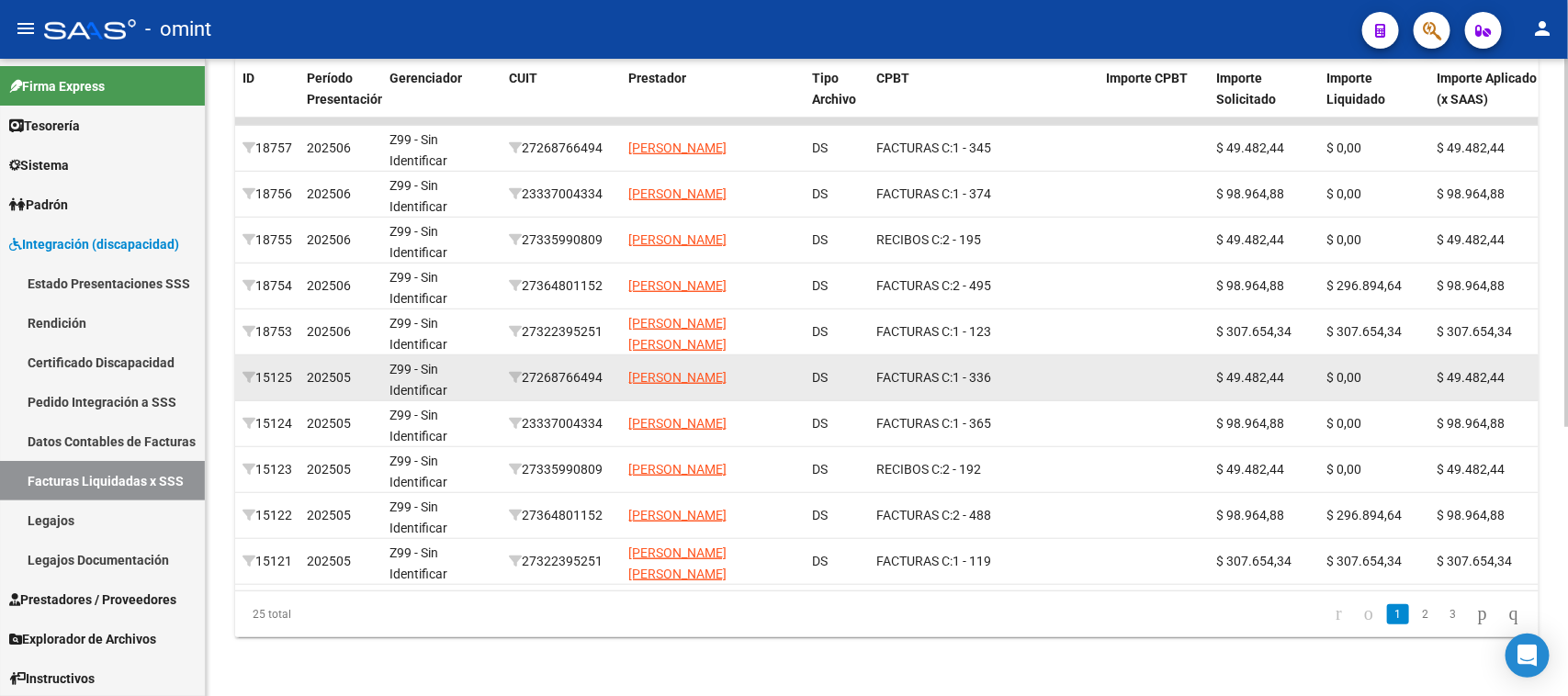
scroll to position [459, 0]
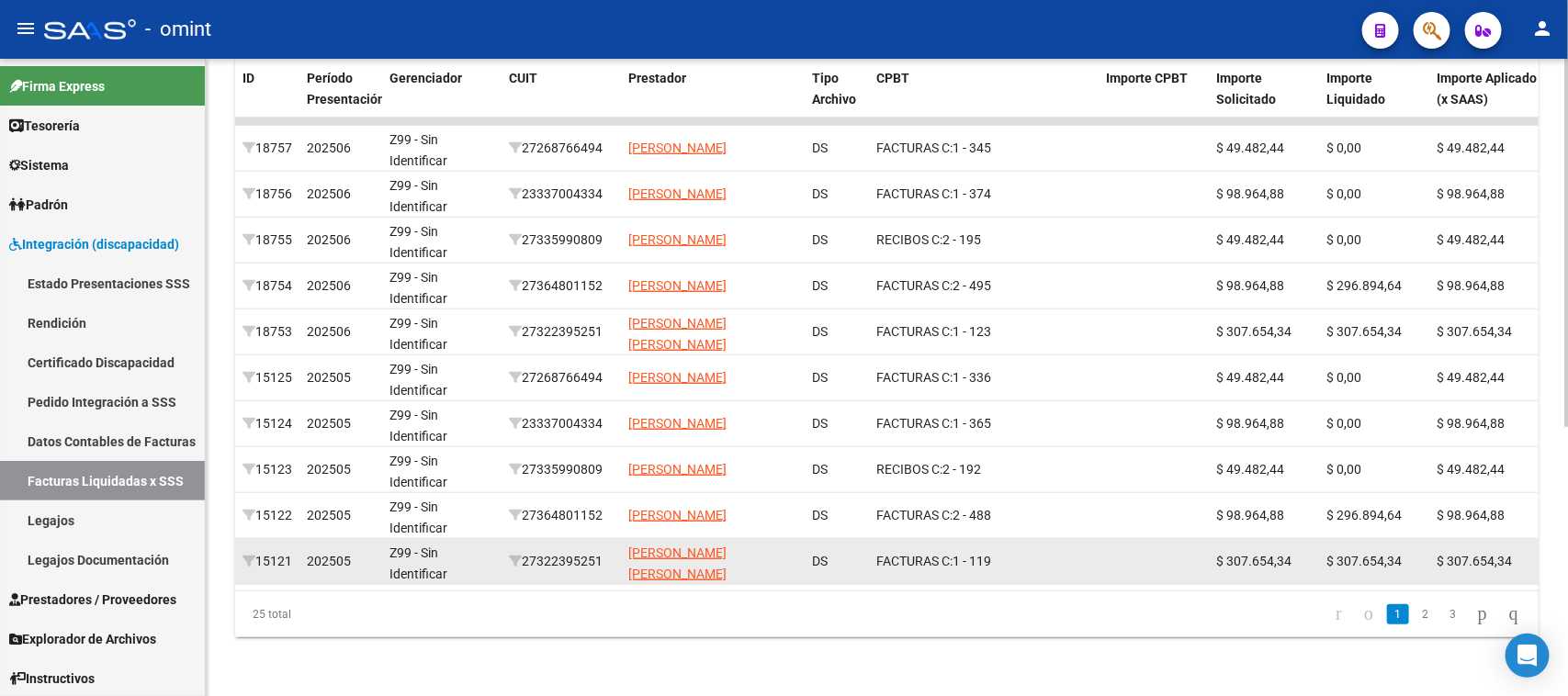
click at [577, 557] on div "27322395251" at bounding box center [561, 562] width 105 height 21
copy div "27322395251"
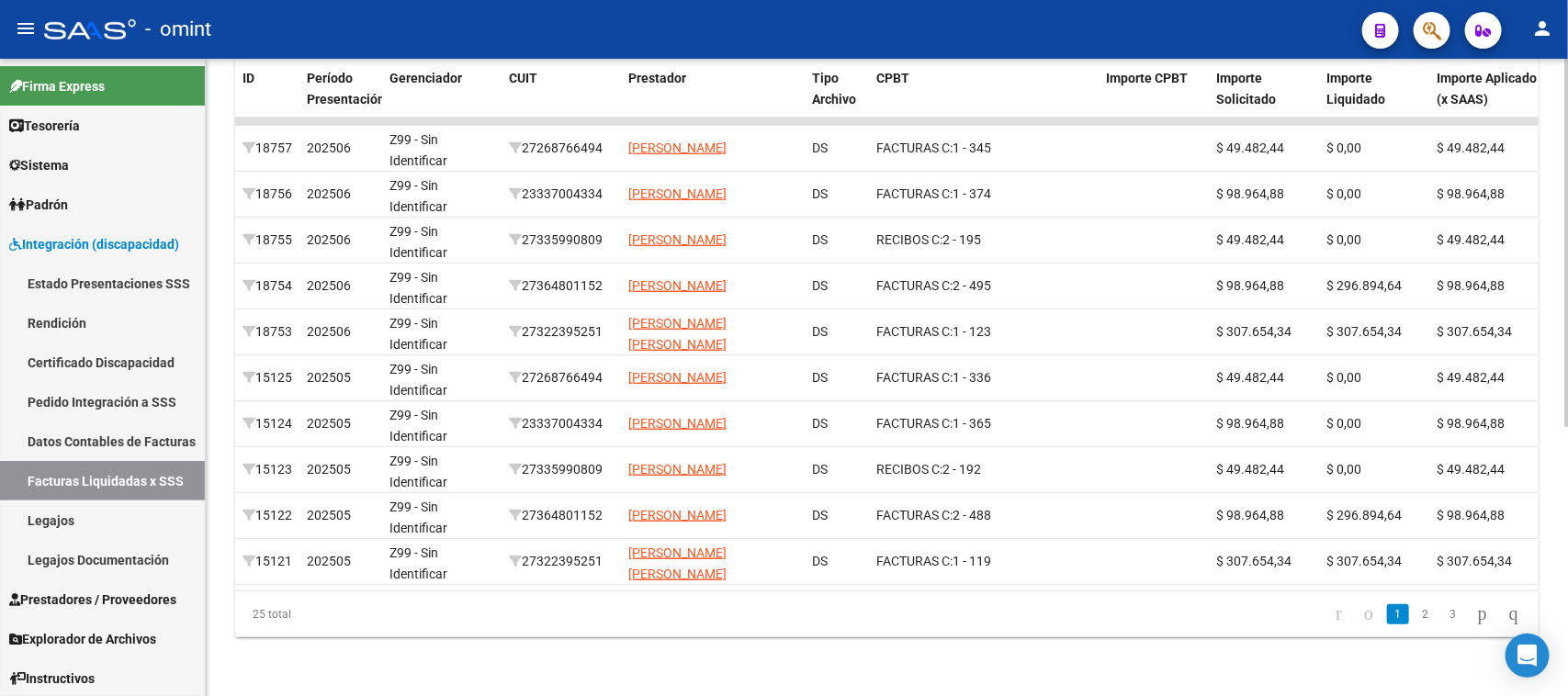
scroll to position [0, 0]
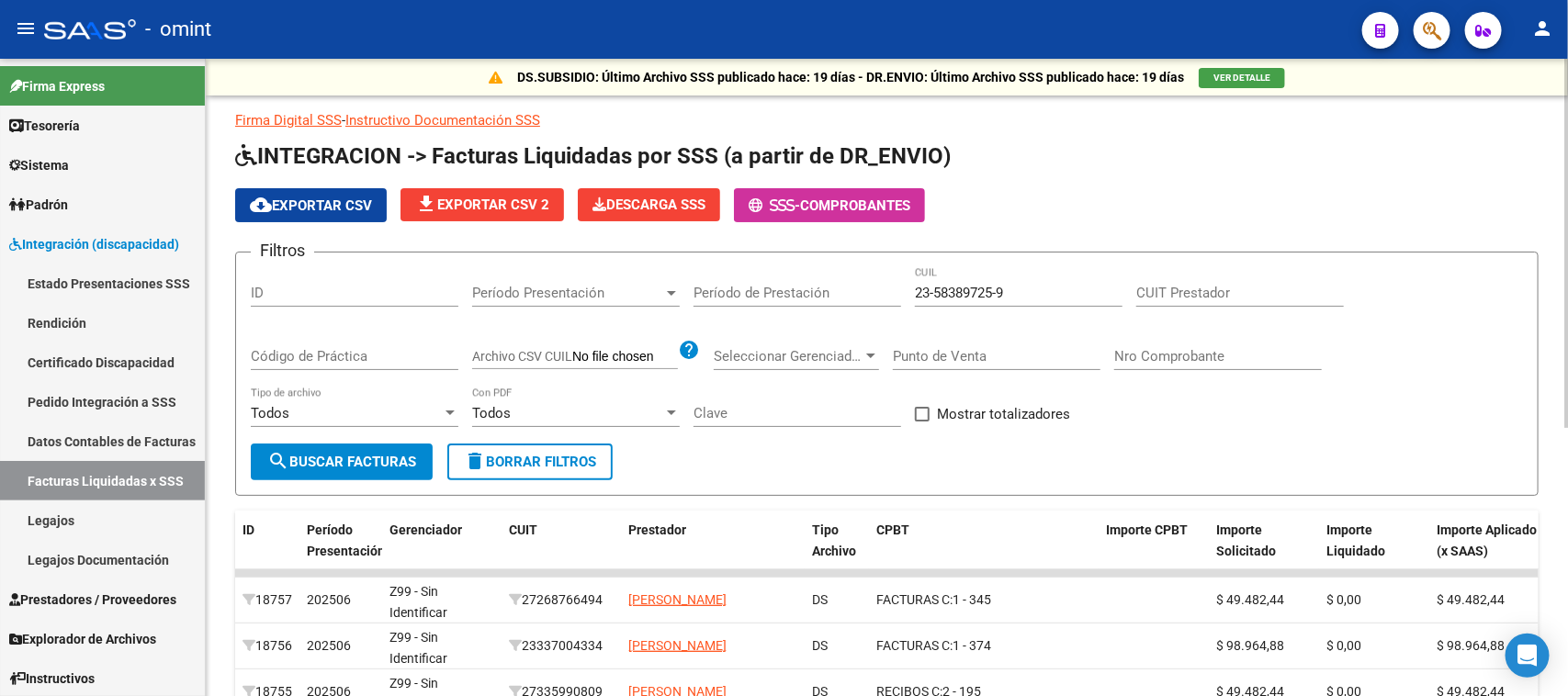
click at [1181, 273] on div "CUIT Prestador" at bounding box center [1241, 286] width 207 height 39
paste input "27-32239525-1"
type input "27-32239525-1"
click at [338, 446] on form "Filtros ID Período Presentación Período Presentación Período de Prestación 23-5…" at bounding box center [887, 373] width 1304 height 245
drag, startPoint x: 338, startPoint y: 452, endPoint x: 350, endPoint y: 455, distance: 12.4
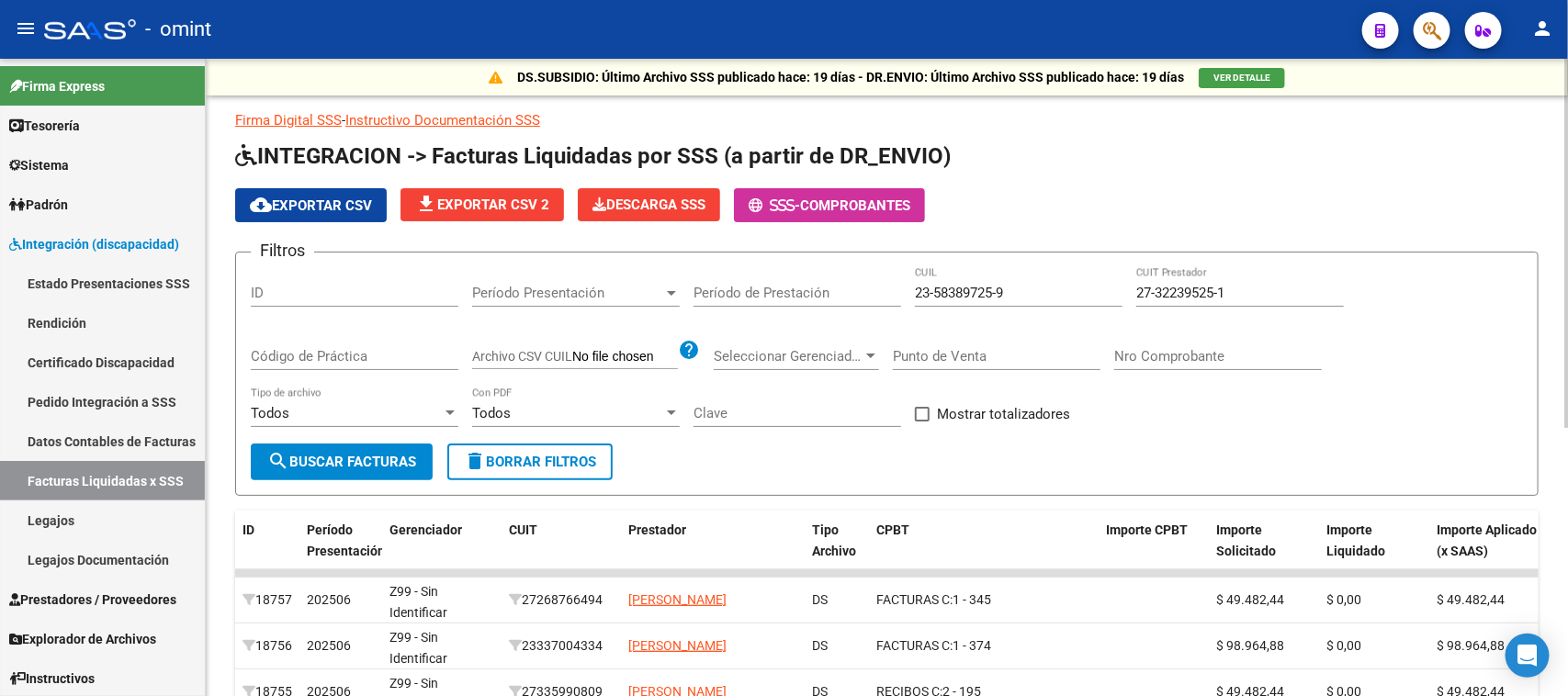
click at [338, 454] on span "search Buscar Facturas" at bounding box center [341, 462] width 149 height 16
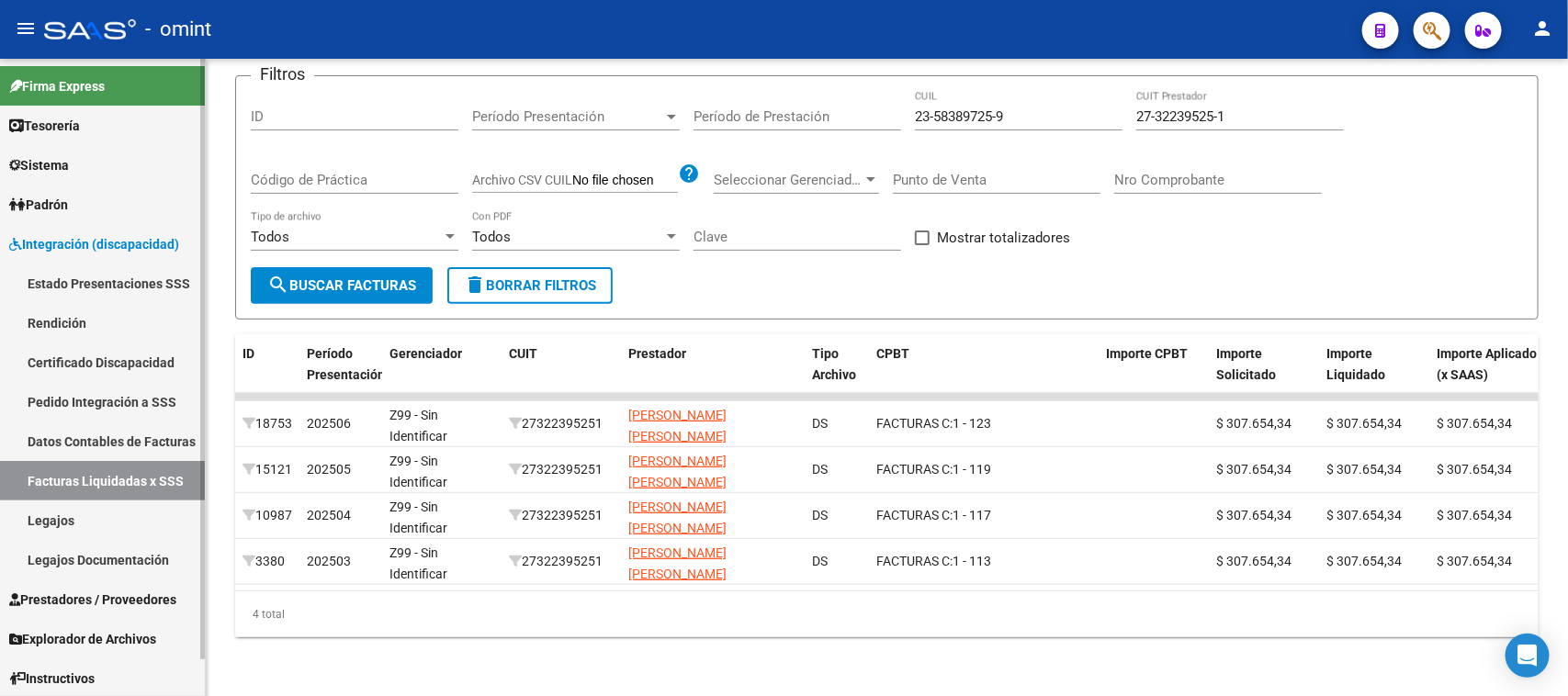
click at [90, 525] on link "Legajos" at bounding box center [102, 519] width 205 height 39
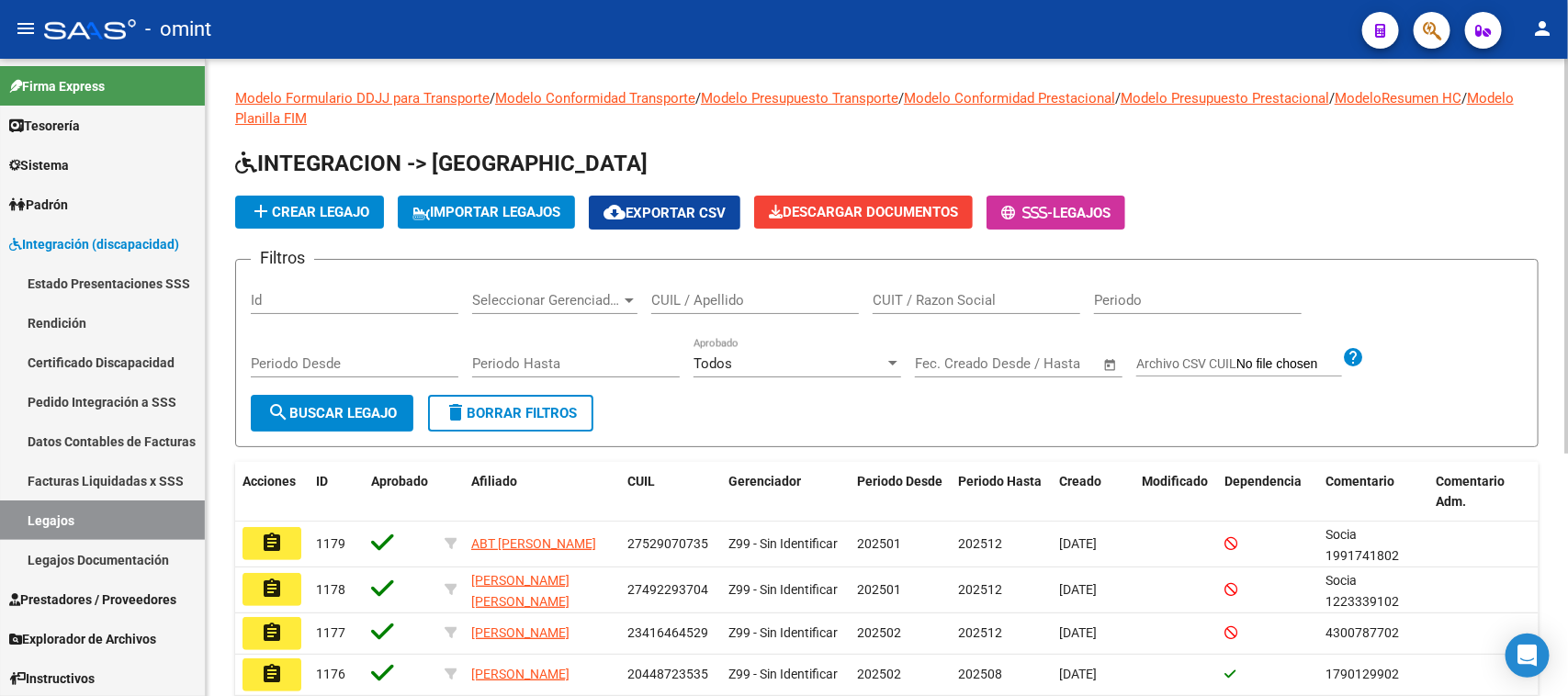
click at [709, 292] on input "CUIL / Apellido" at bounding box center [755, 300] width 207 height 16
type input "blanco d"
click at [351, 422] on button "search Buscar Legajo" at bounding box center [331, 413] width 162 height 36
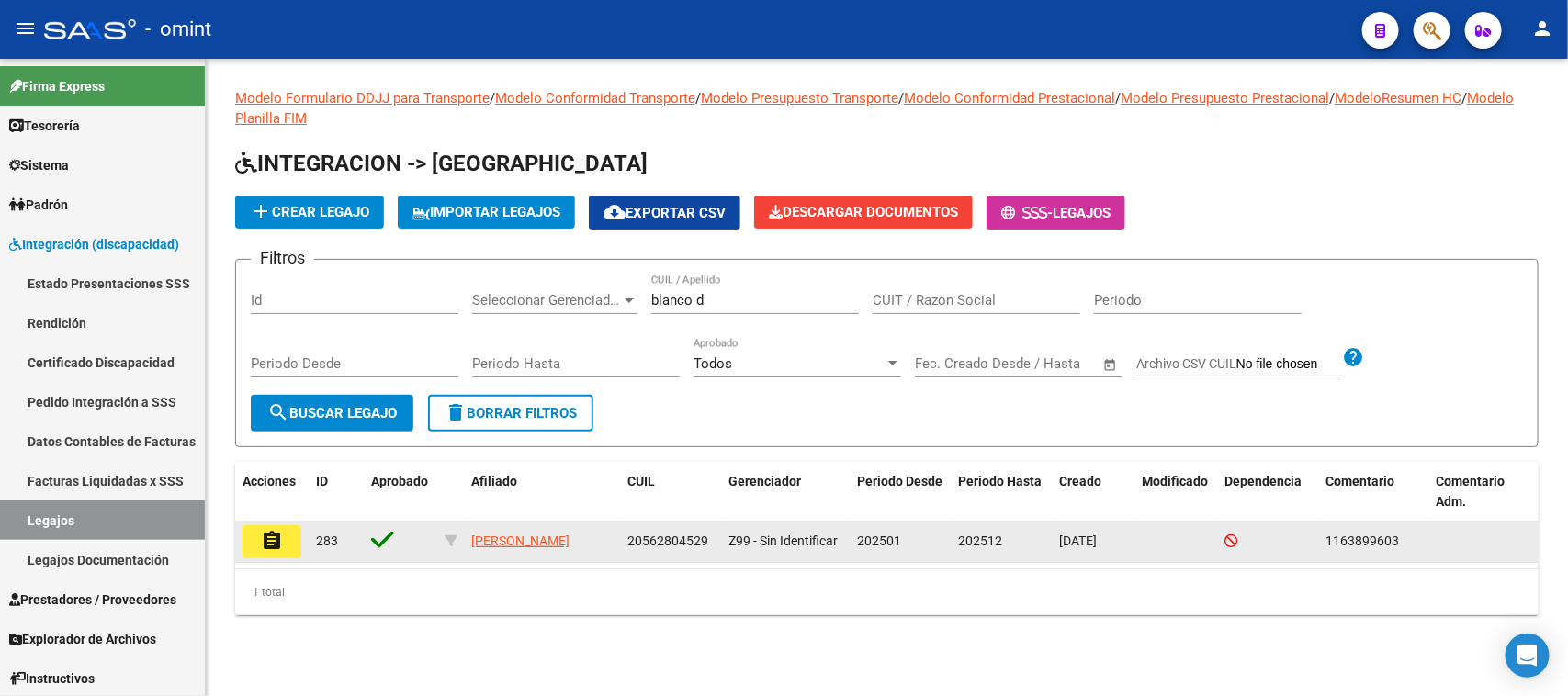
click at [280, 540] on mat-icon "assignment" at bounding box center [272, 540] width 22 height 22
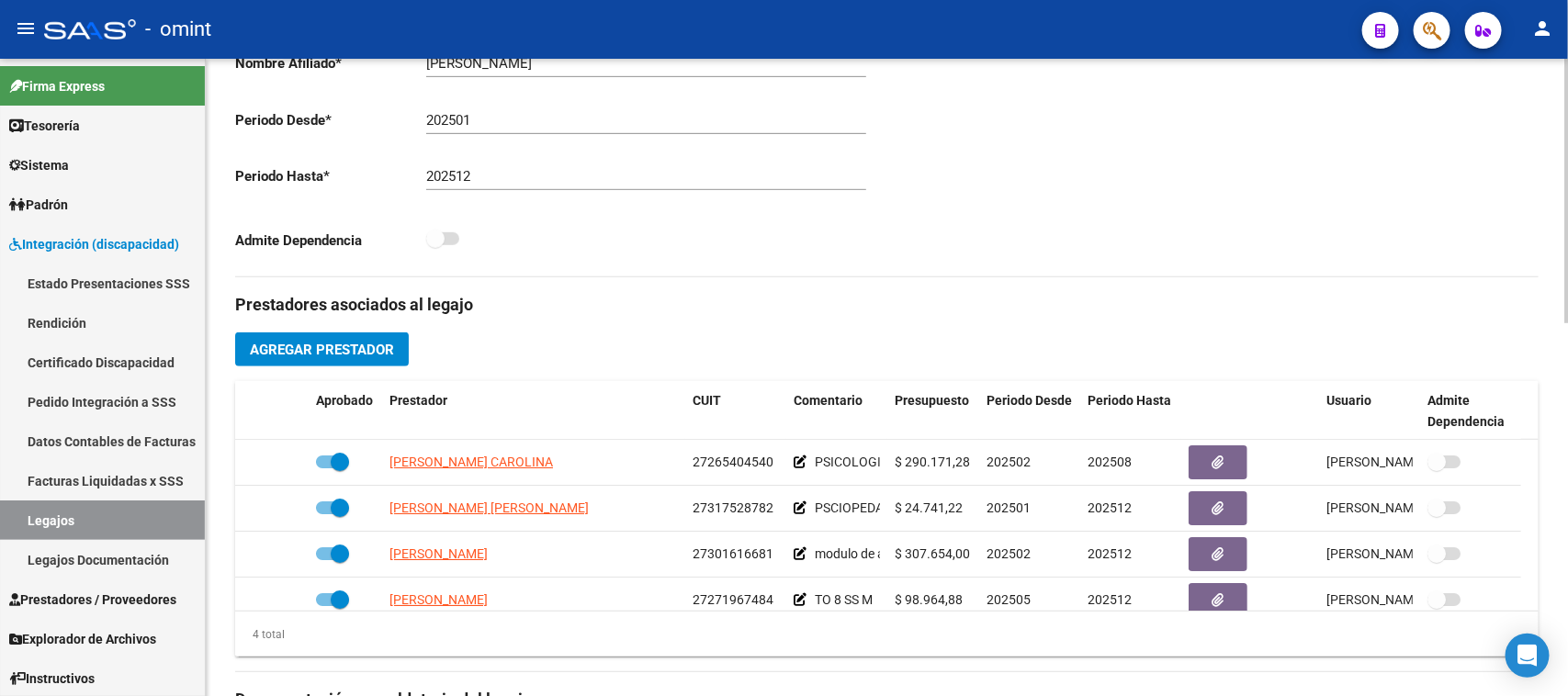
scroll to position [459, 0]
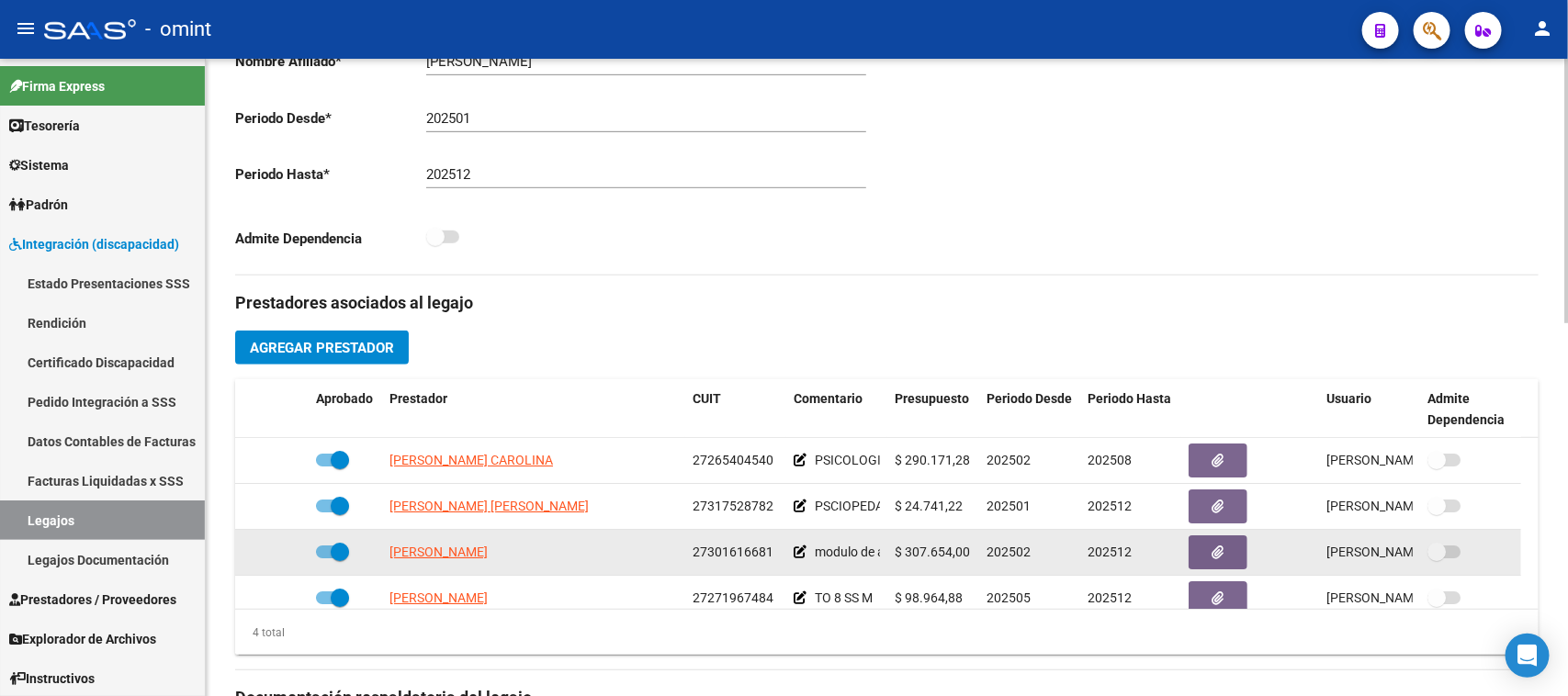
click at [736, 564] on datatable-body-cell "27301616681" at bounding box center [736, 552] width 101 height 45
click at [736, 549] on span "27301616681" at bounding box center [733, 551] width 81 height 14
copy span "27301616681"
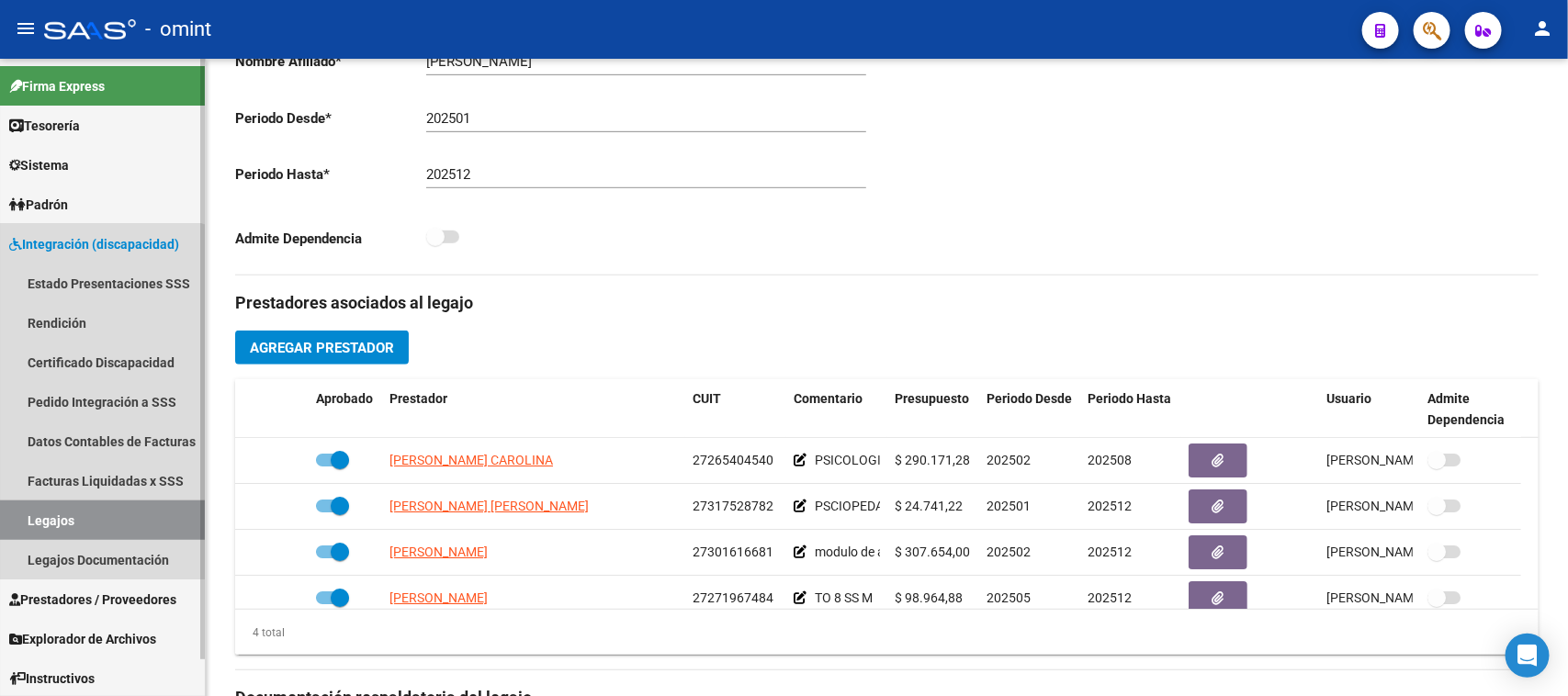
click at [93, 533] on link "Legajos" at bounding box center [102, 519] width 205 height 39
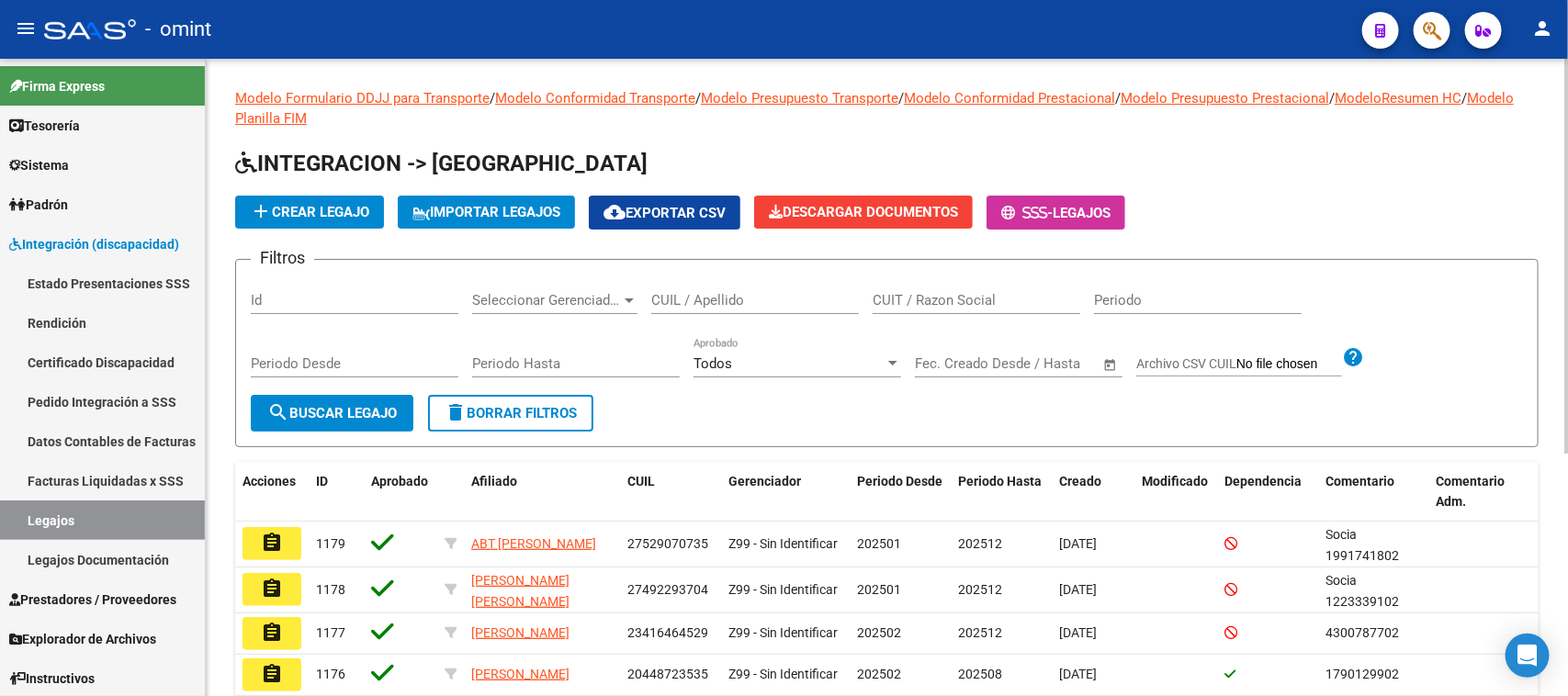
click at [759, 292] on input "CUIL / Apellido" at bounding box center [755, 300] width 207 height 16
paste input "27586596476"
click at [394, 396] on button "search Buscar Legajo" at bounding box center [331, 413] width 162 height 36
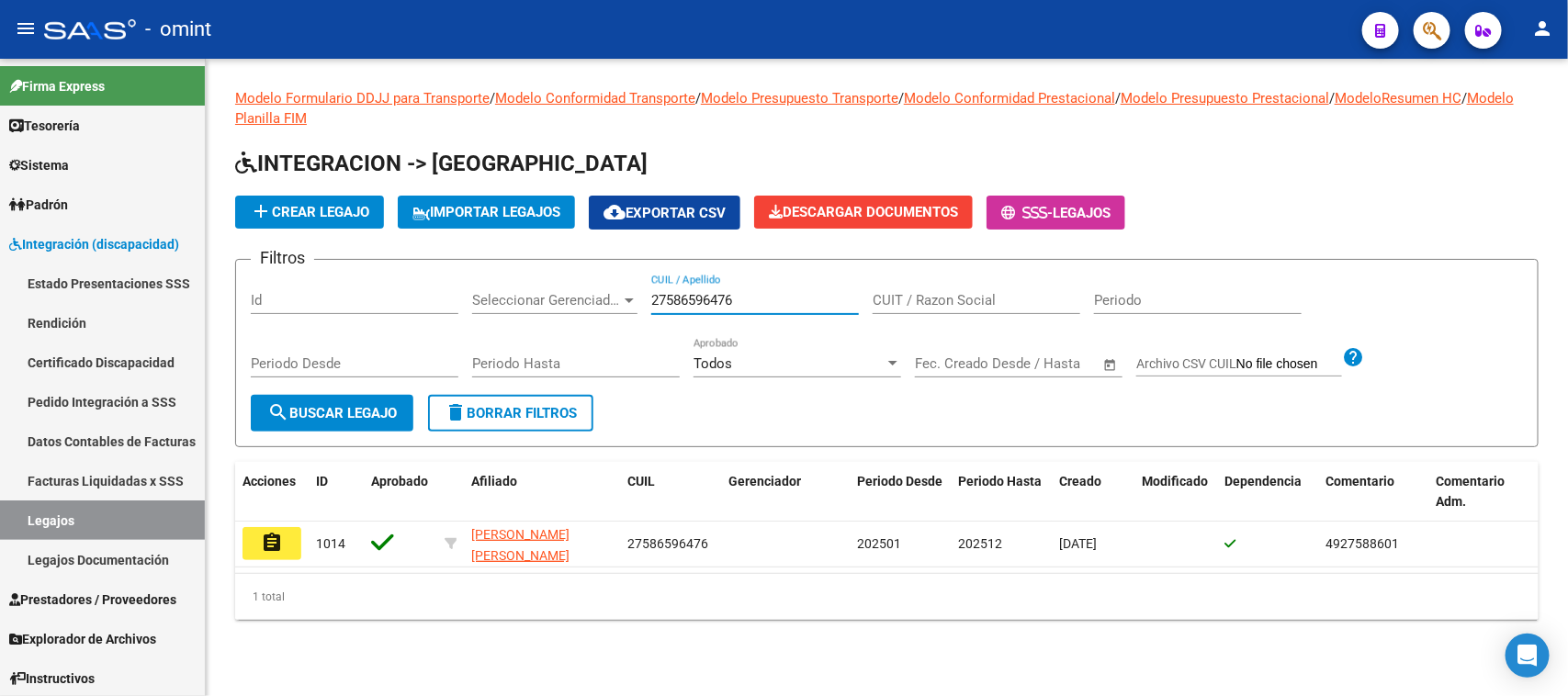
drag, startPoint x: 773, startPoint y: 300, endPoint x: 558, endPoint y: 300, distance: 215.0
click at [558, 300] on div "Filtros Id Seleccionar Gerenciador Seleccionar Gerenciador 27586596476 CUIL / A…" at bounding box center [886, 334] width 1272 height 120
paste input "0584265362"
type input "20584265362"
click at [384, 405] on span "search Buscar Legajo" at bounding box center [331, 413] width 130 height 16
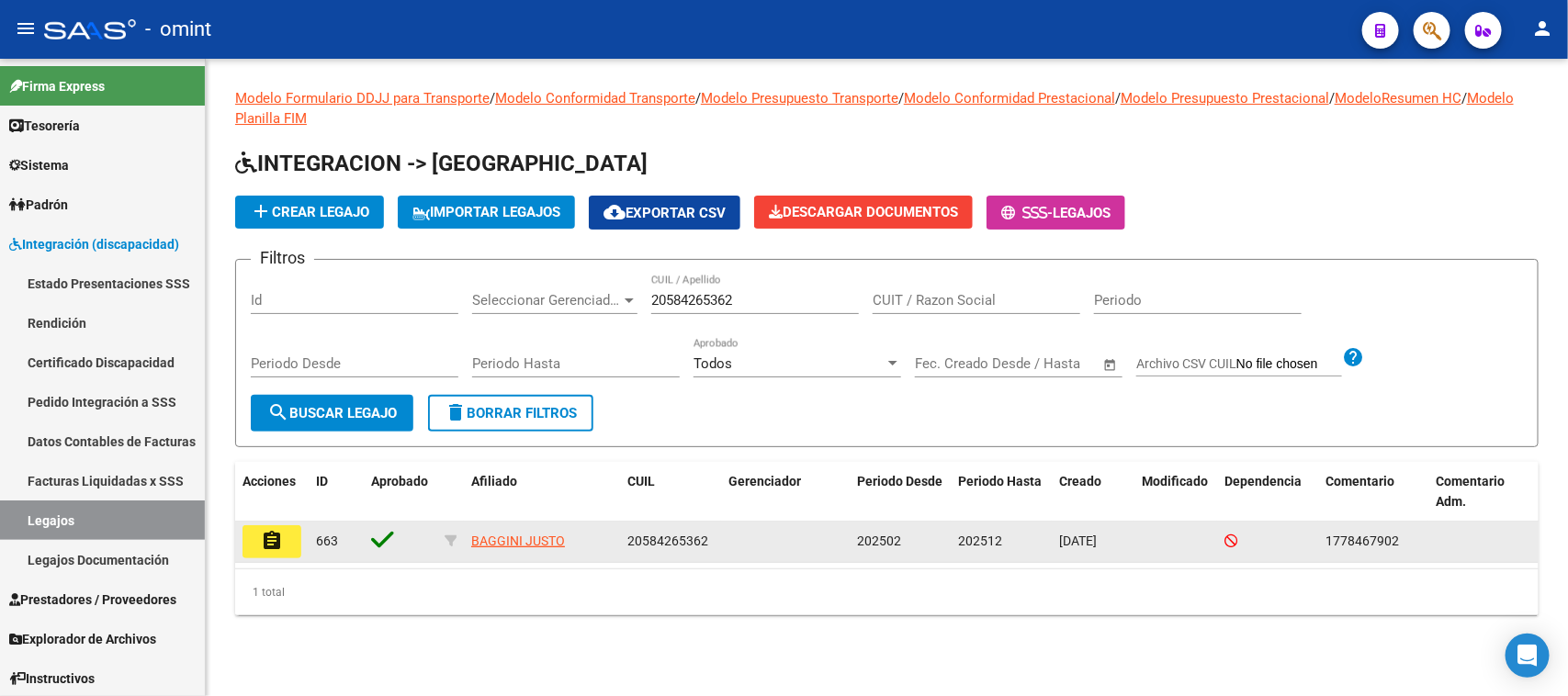
click at [261, 546] on mat-icon "assignment" at bounding box center [272, 540] width 22 height 22
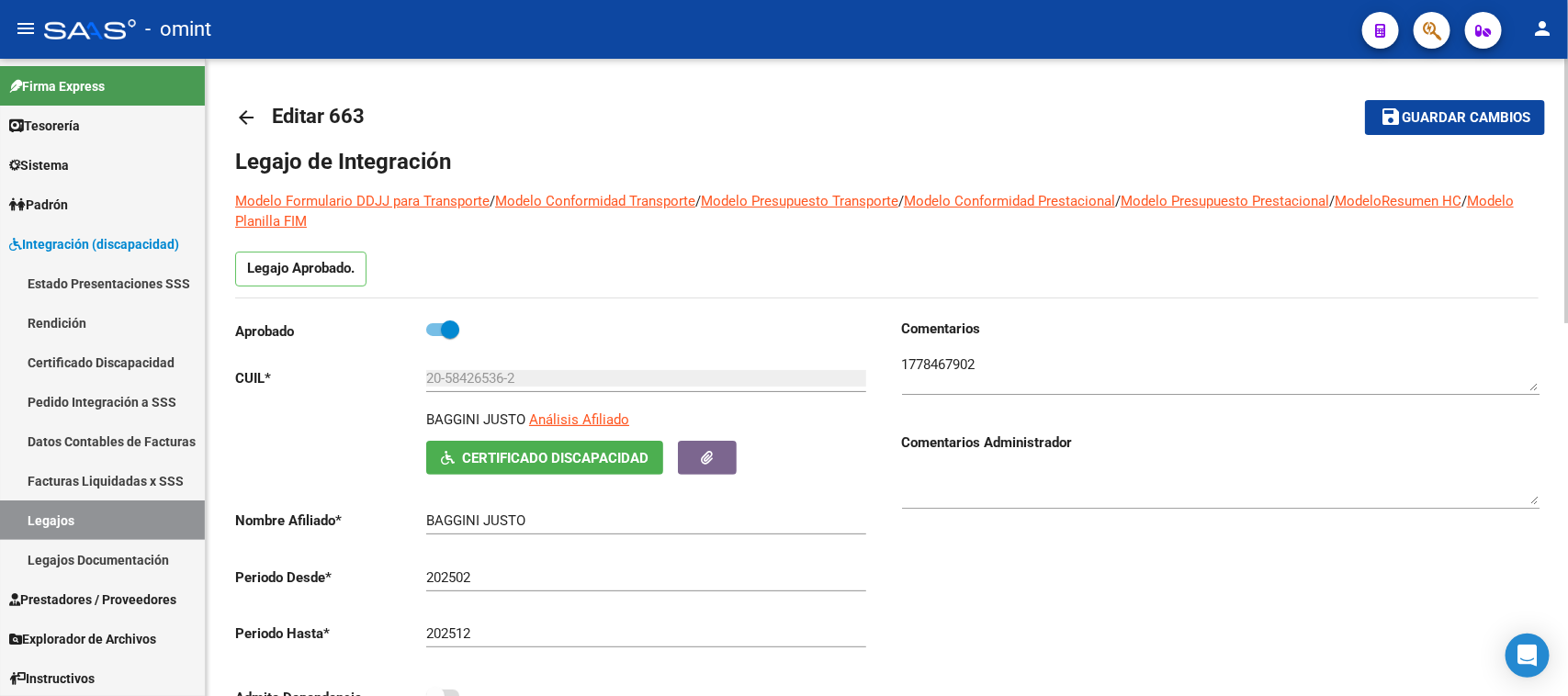
click at [930, 348] on div at bounding box center [1221, 367] width 638 height 56
click at [928, 371] on textarea at bounding box center [1221, 372] width 638 height 36
click at [507, 446] on button "Certificado Discapacidad" at bounding box center [544, 457] width 237 height 34
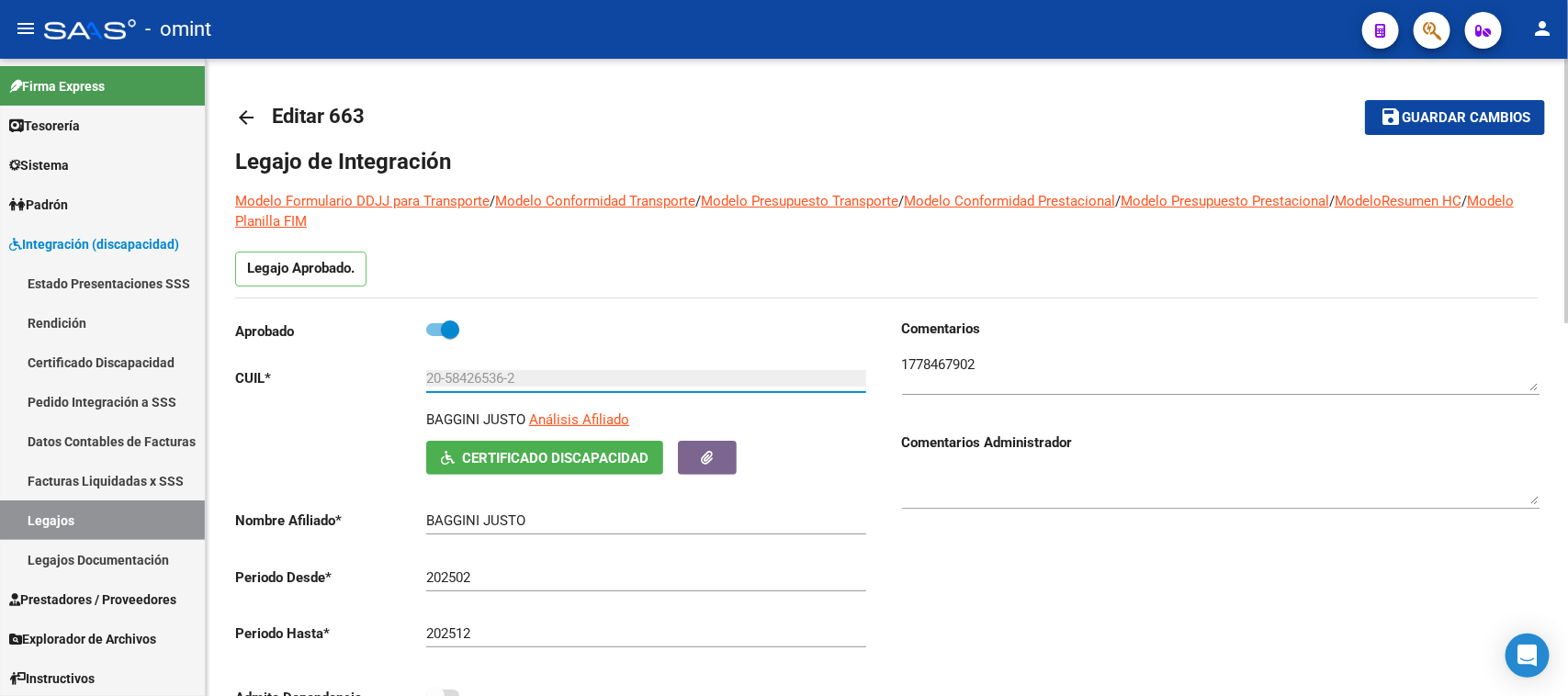
drag, startPoint x: 551, startPoint y: 384, endPoint x: 388, endPoint y: 376, distance: 163.2
click at [388, 376] on app-form-text-field "CUIL * 20-58426536-2 Ingresar CUIL" at bounding box center [550, 378] width 631 height 16
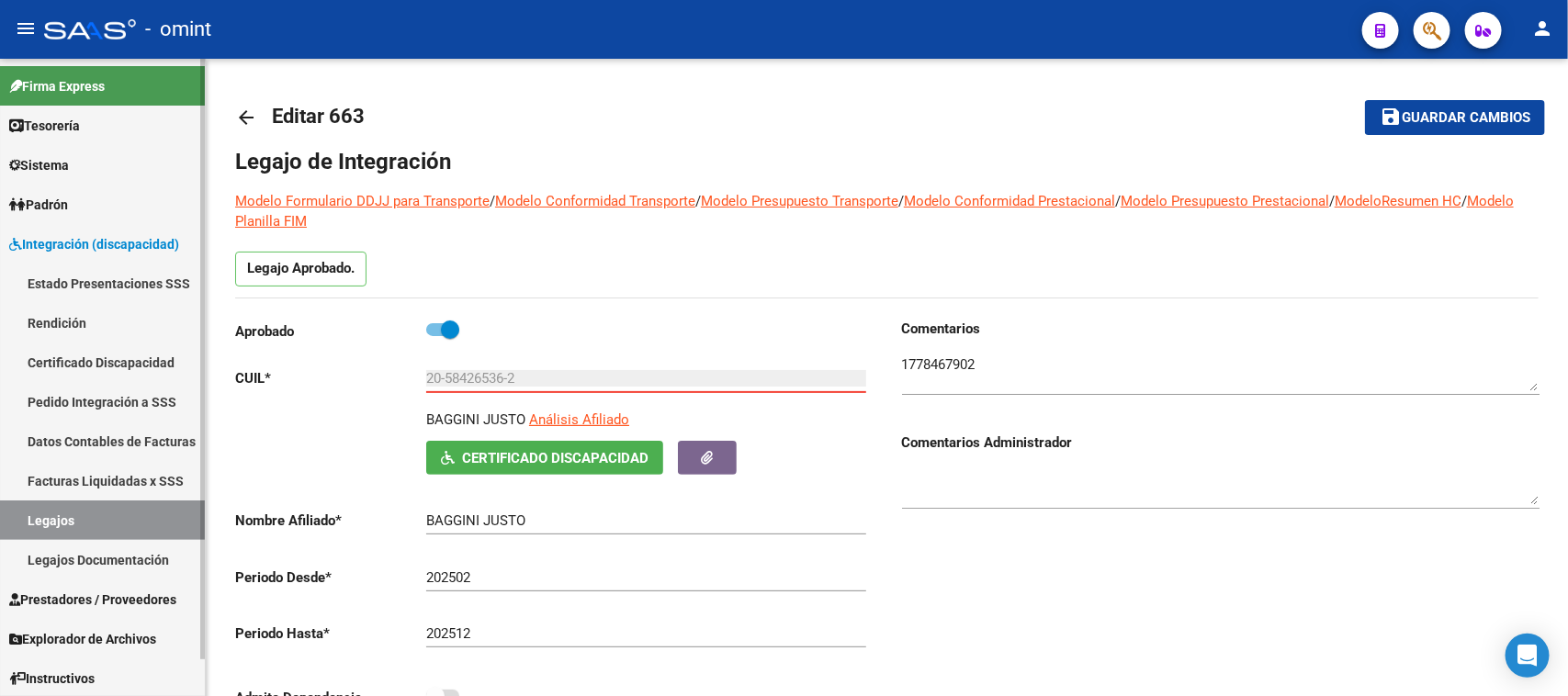
click at [78, 361] on link "Certificado Discapacidad" at bounding box center [102, 362] width 205 height 39
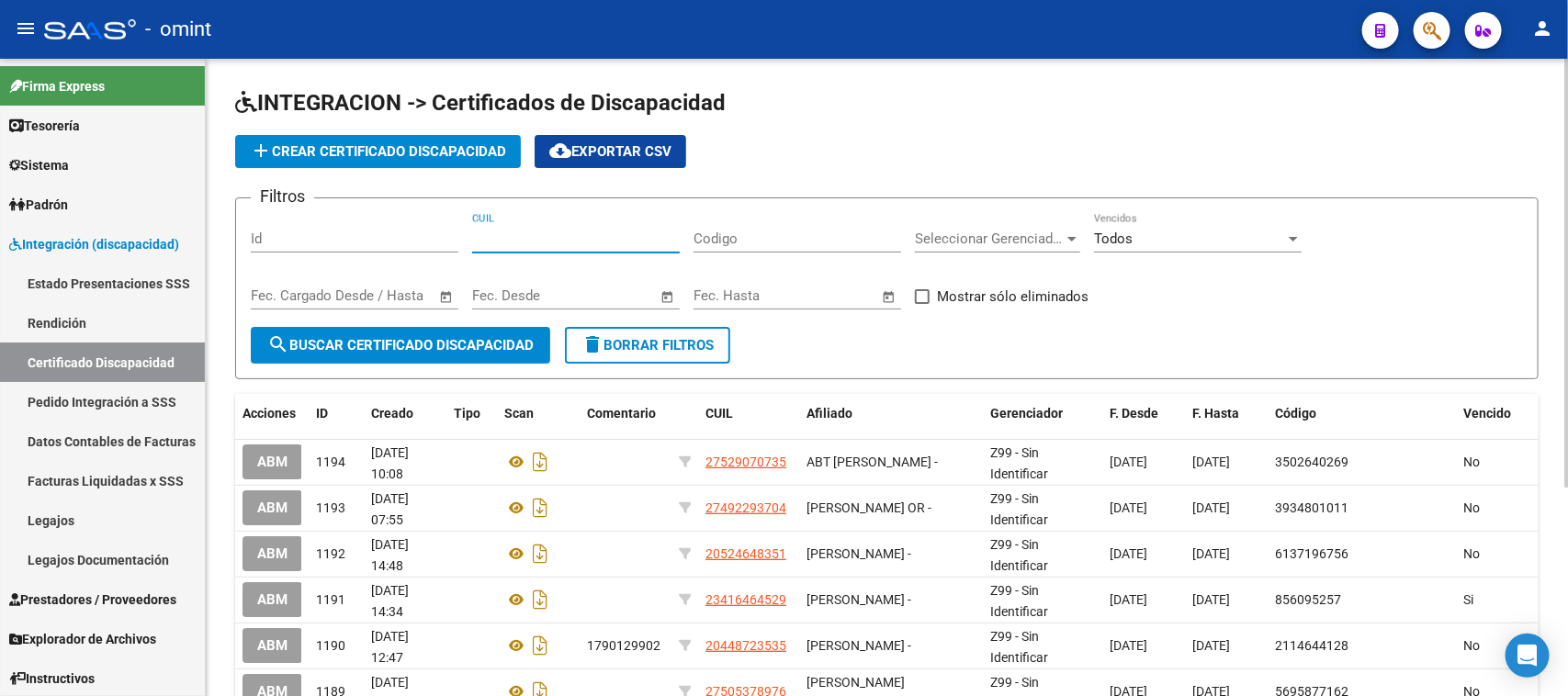
click at [506, 240] on input "CUIL" at bounding box center [576, 238] width 207 height 16
paste input "20-58426536-2"
type input "20-58426536-2"
click at [447, 350] on span "search Buscar Certificado Discapacidad" at bounding box center [399, 345] width 266 height 16
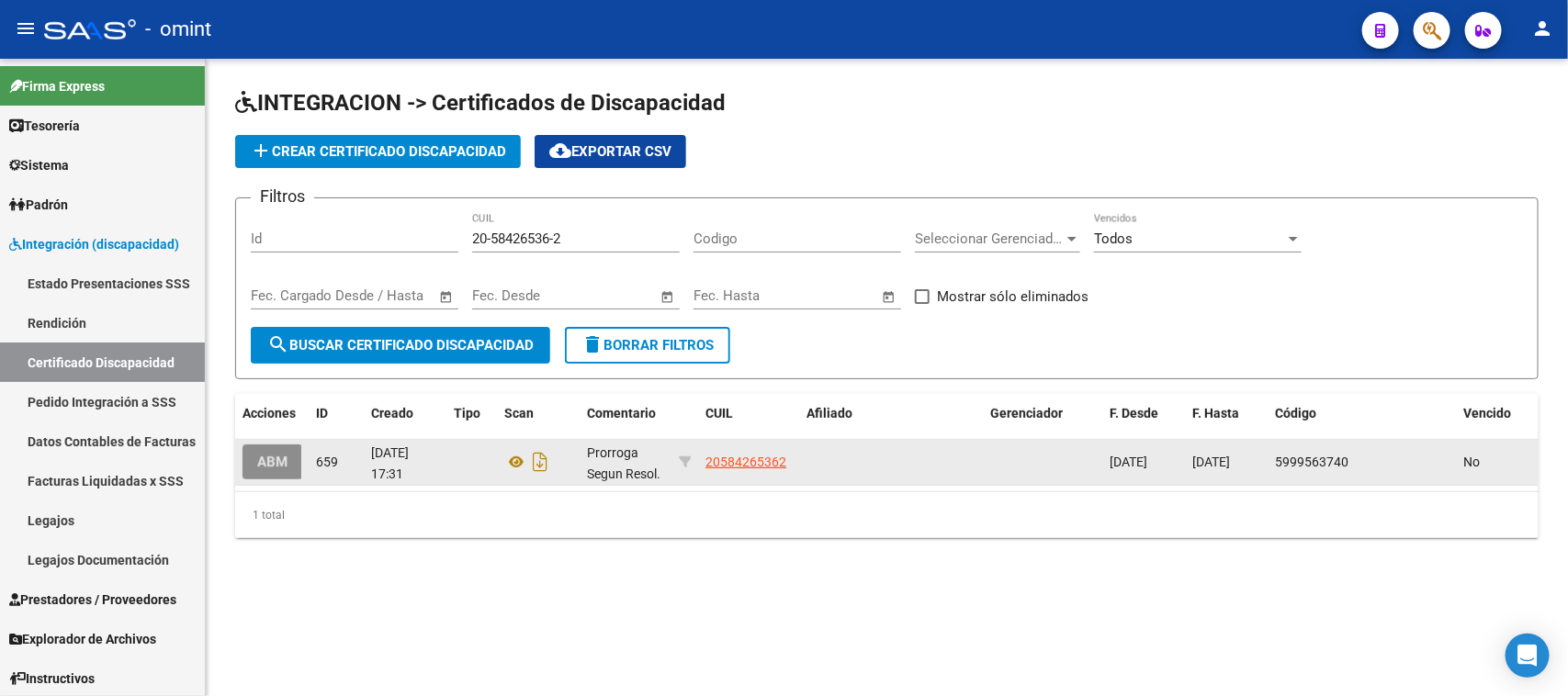
click at [273, 457] on span "ABM" at bounding box center [273, 463] width 31 height 16
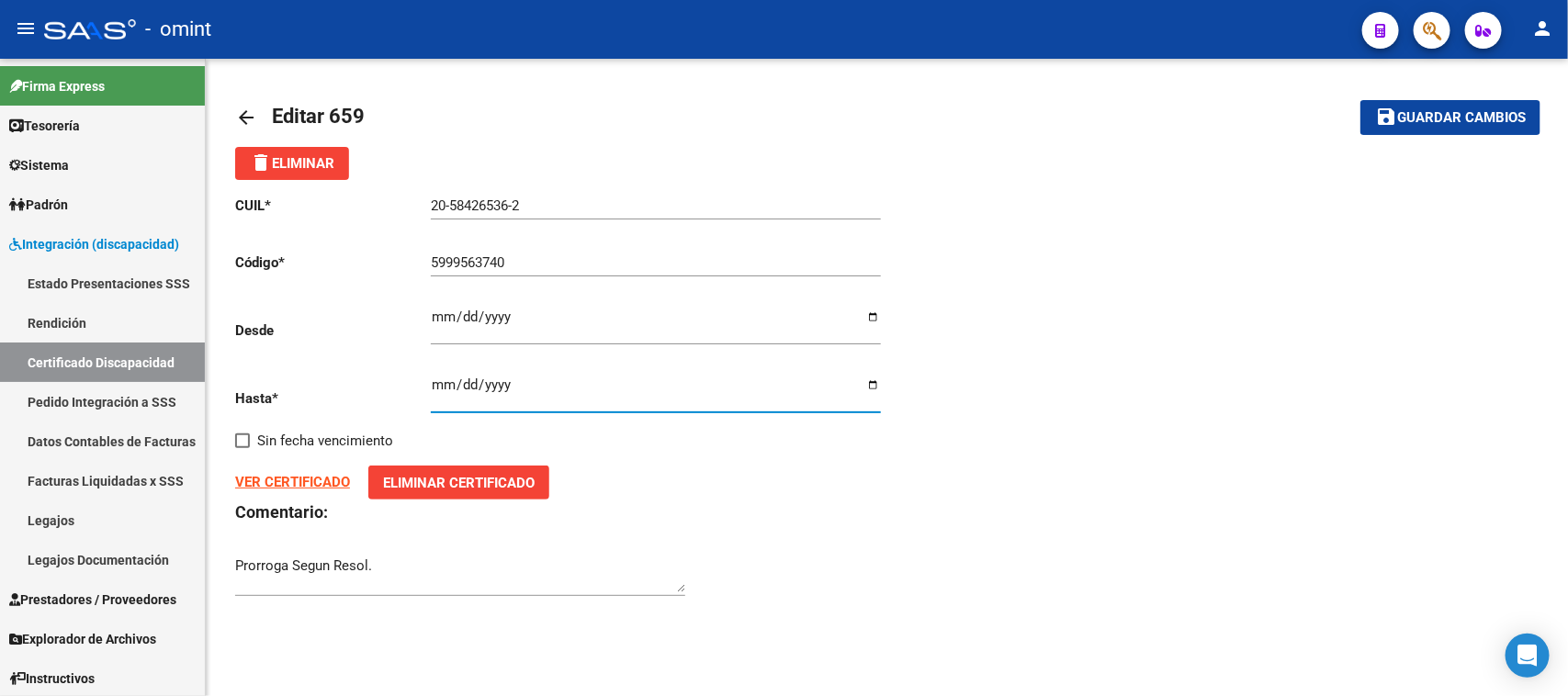
click at [456, 386] on input "2025-10-20" at bounding box center [656, 392] width 450 height 30
click at [434, 383] on input "2025-10-20" at bounding box center [656, 392] width 450 height 30
type input "2025-10-19"
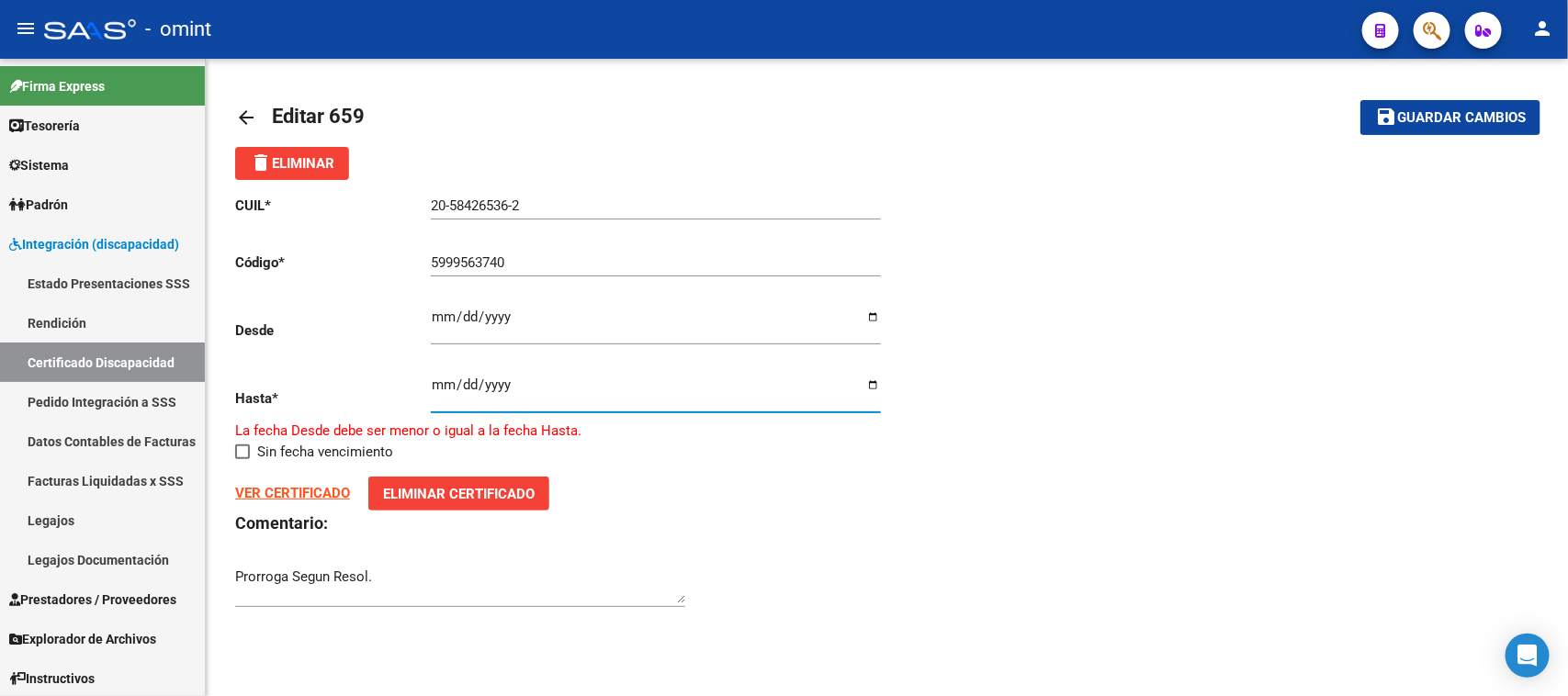
type input "2025-05-19"
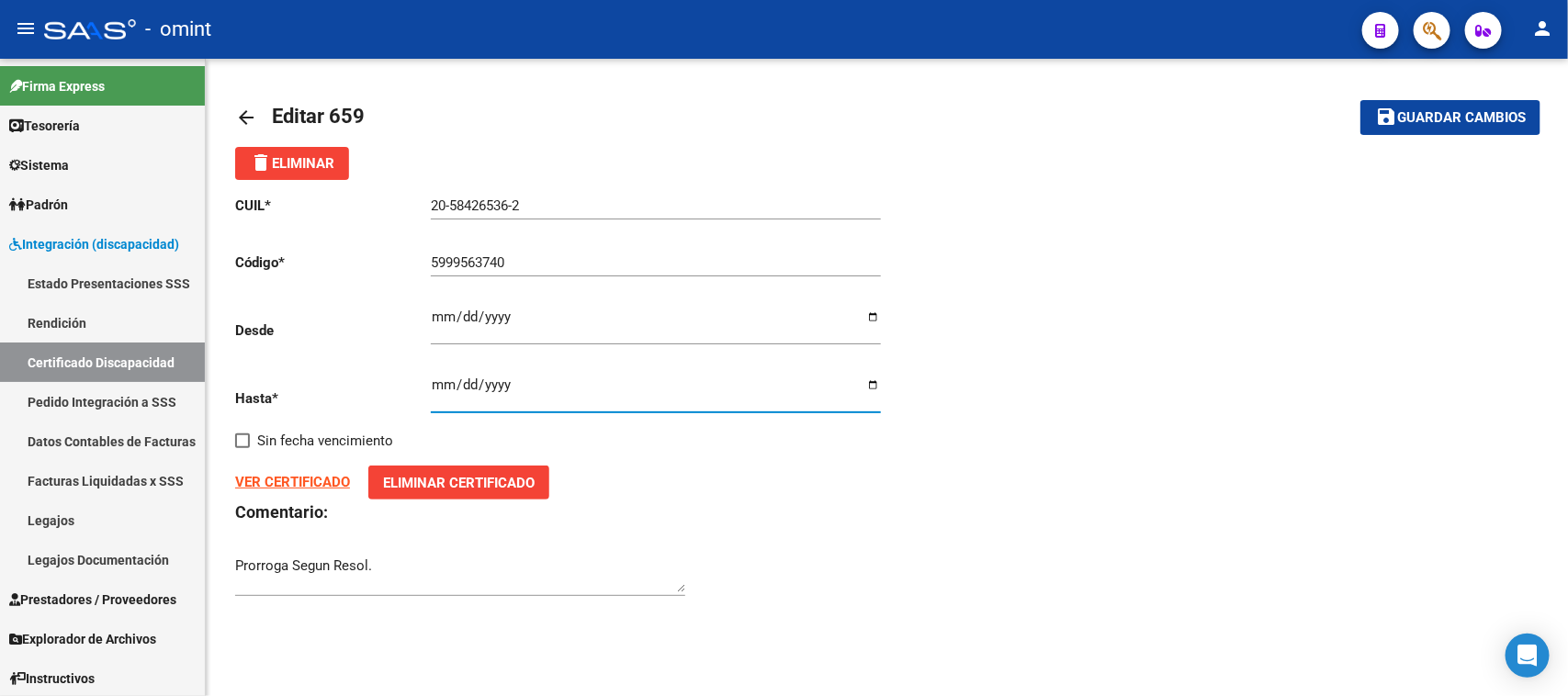
click at [1404, 119] on span "Guardar cambios" at bounding box center [1461, 118] width 129 height 16
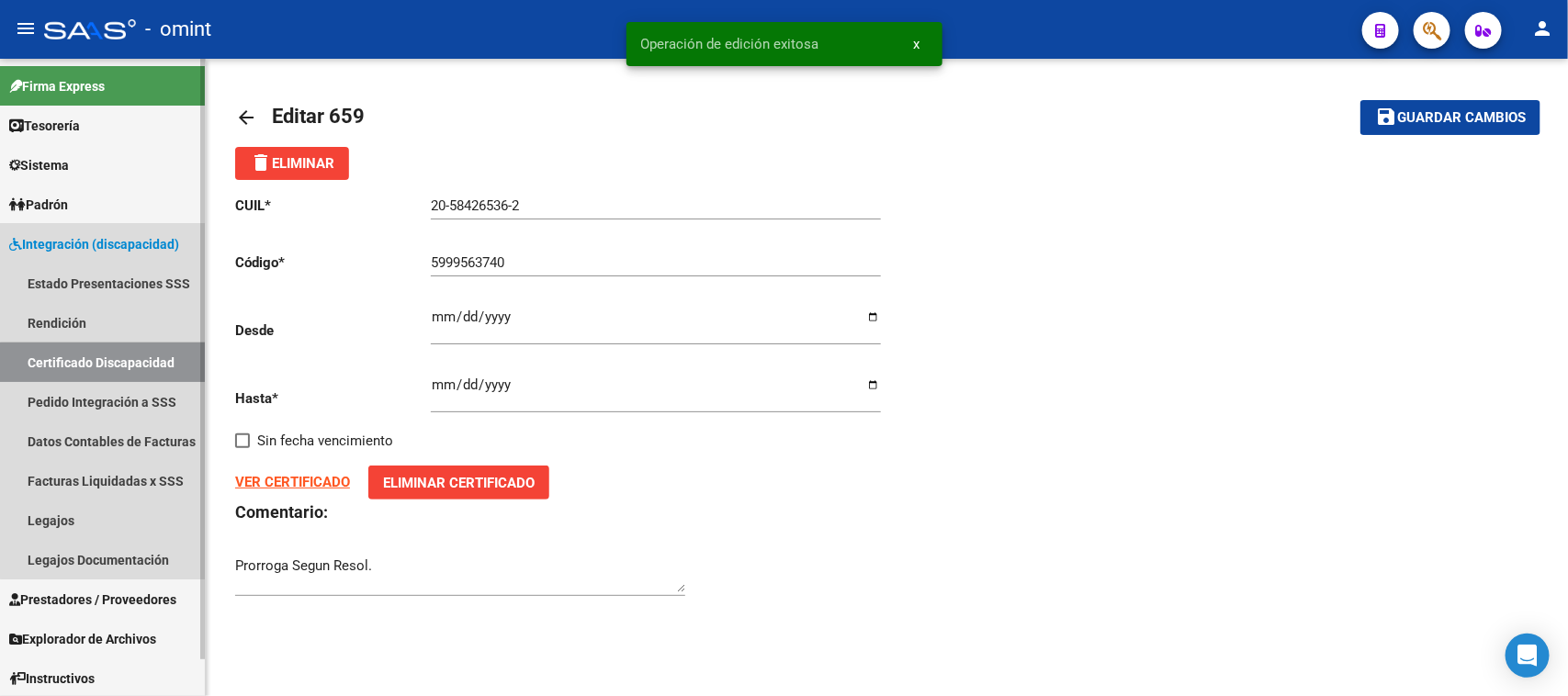
click at [139, 365] on link "Certificado Discapacidad" at bounding box center [102, 362] width 205 height 39
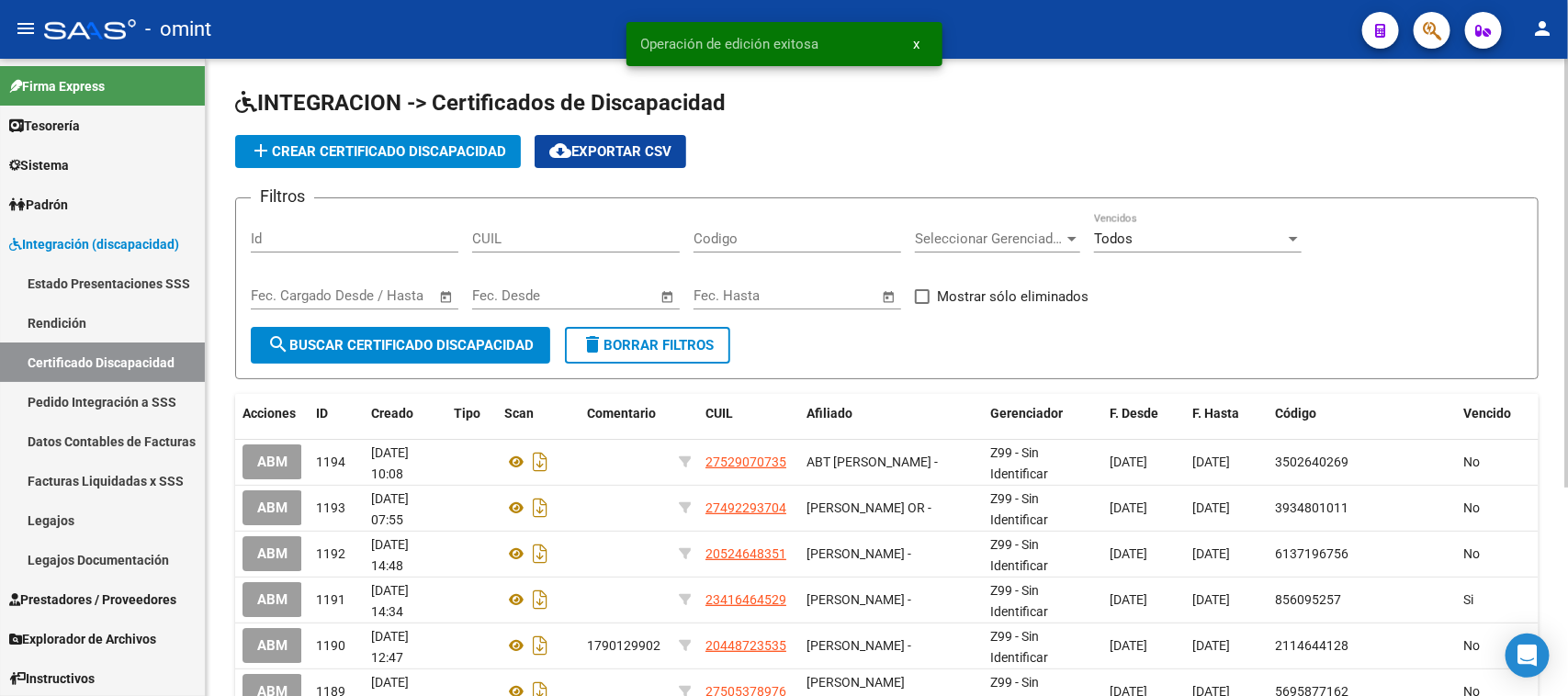
click at [310, 148] on span "add Crear Certificado Discapacidad" at bounding box center [377, 151] width 256 height 16
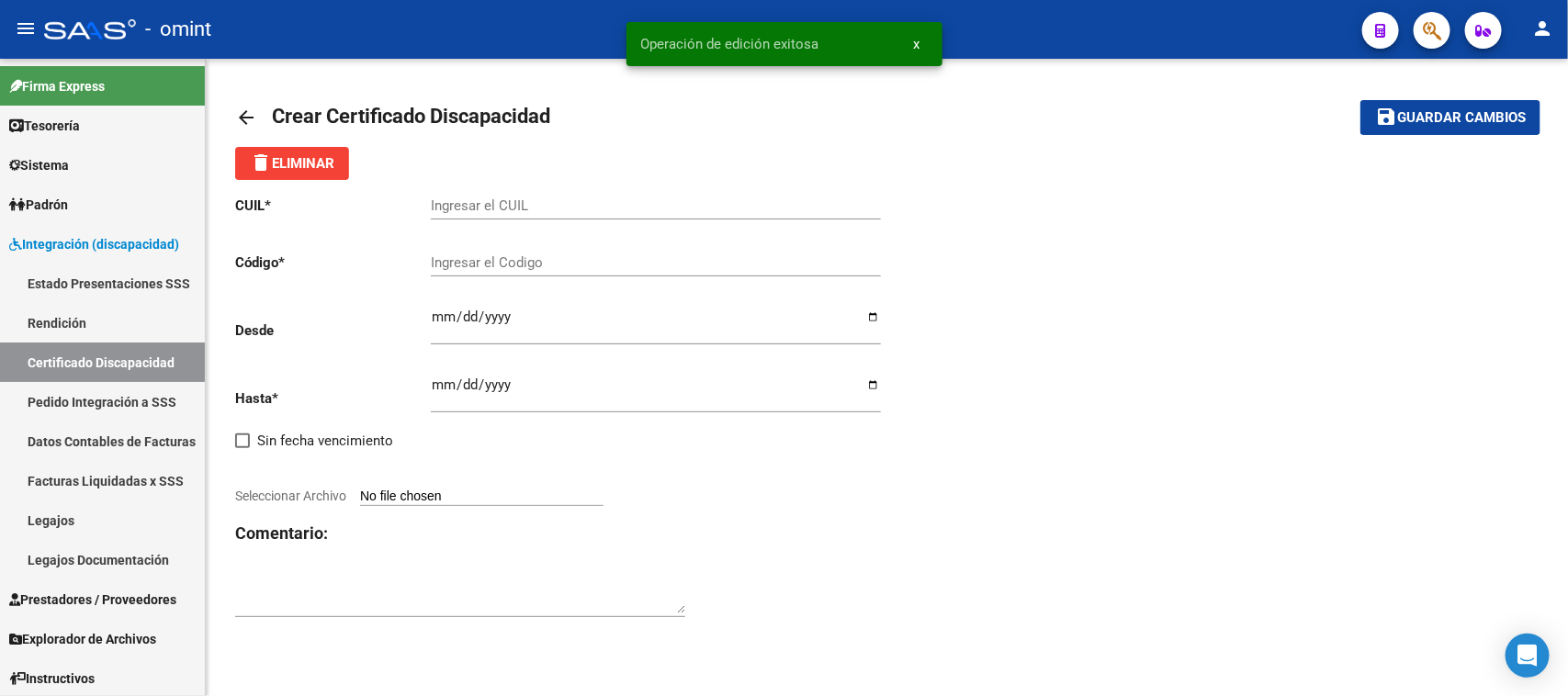
click at [500, 211] on input "Ingresar el CUIL" at bounding box center [656, 205] width 450 height 16
paste input "20-58426536-2"
type input "20-58426536-2"
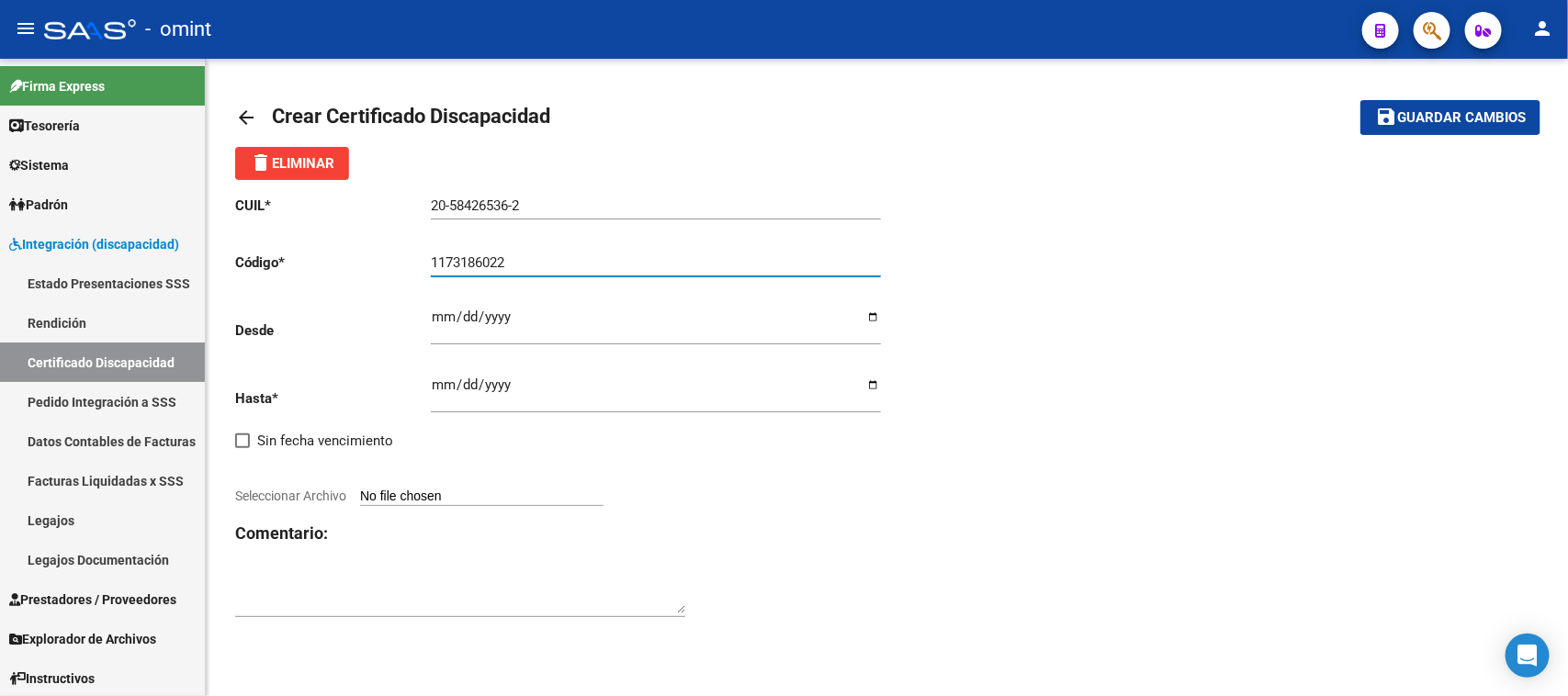
type input "1173186022"
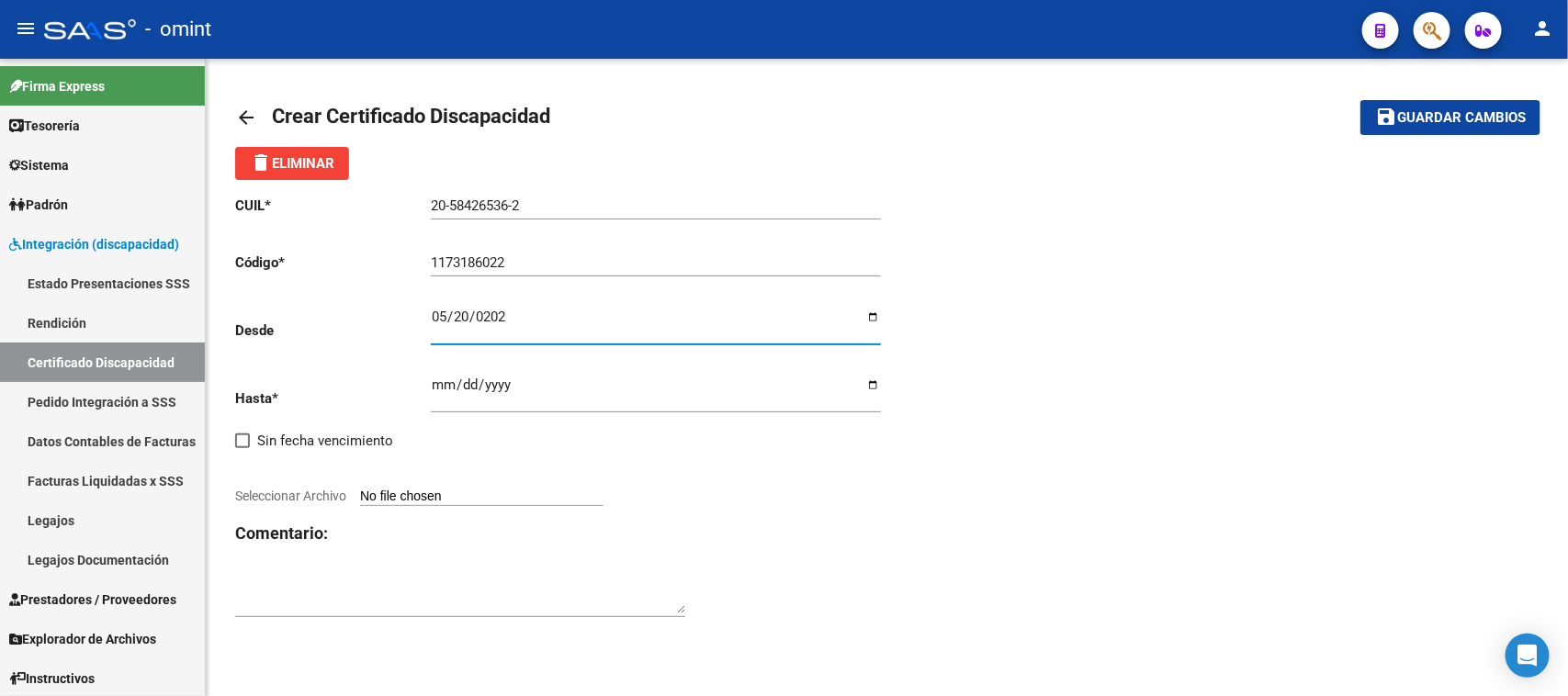
type input "2025-05-20"
type input "2030-05-31"
type input "C:\fakepath\cud de baggiani justo133975845324450236.jpg"
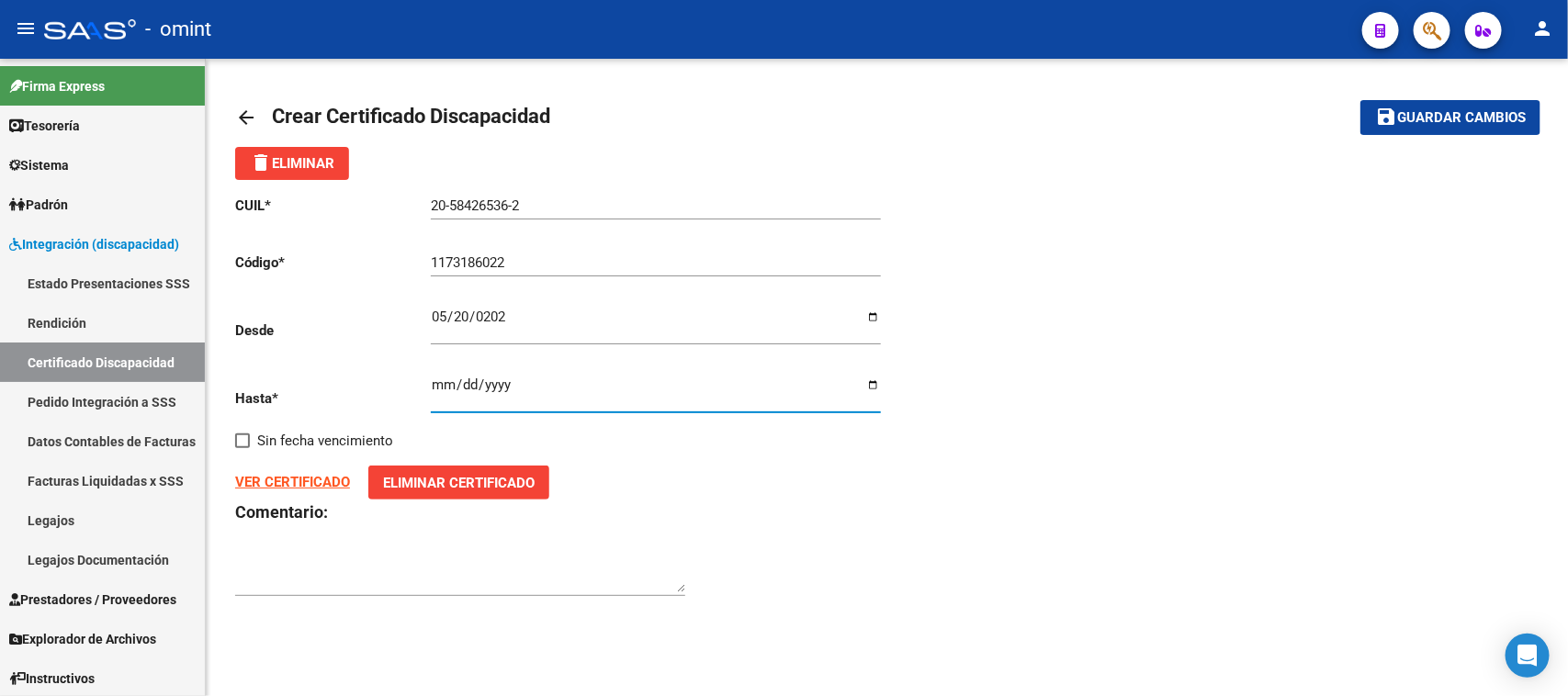
click at [1421, 102] on button "save Guardar cambios" at bounding box center [1451, 116] width 181 height 34
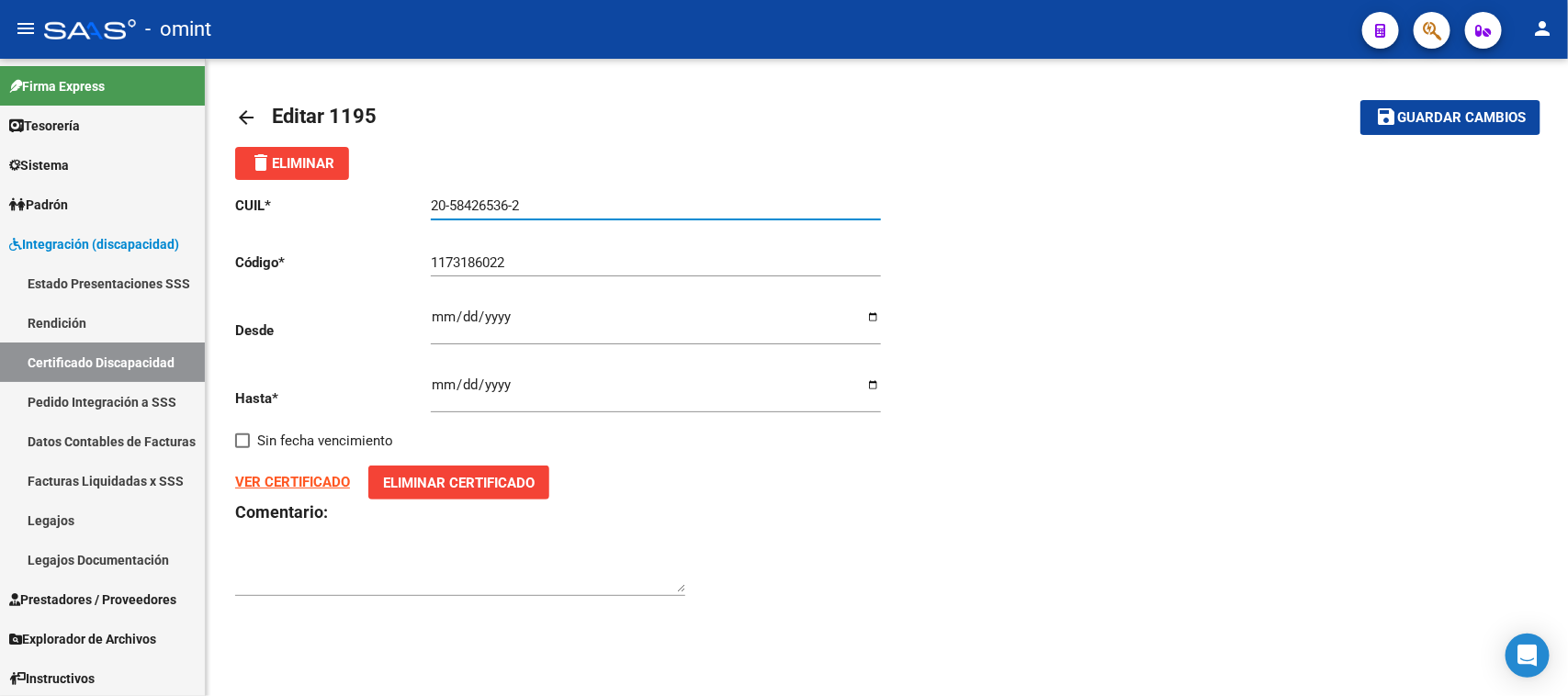
click at [554, 198] on input "20-58426536-2" at bounding box center [656, 205] width 450 height 16
drag, startPoint x: 554, startPoint y: 198, endPoint x: 319, endPoint y: 196, distance: 235.0
click at [319, 198] on app-form-text-field "CUIL * 20-58426536-2 Ingresar el CUIL" at bounding box center [558, 205] width 645 height 16
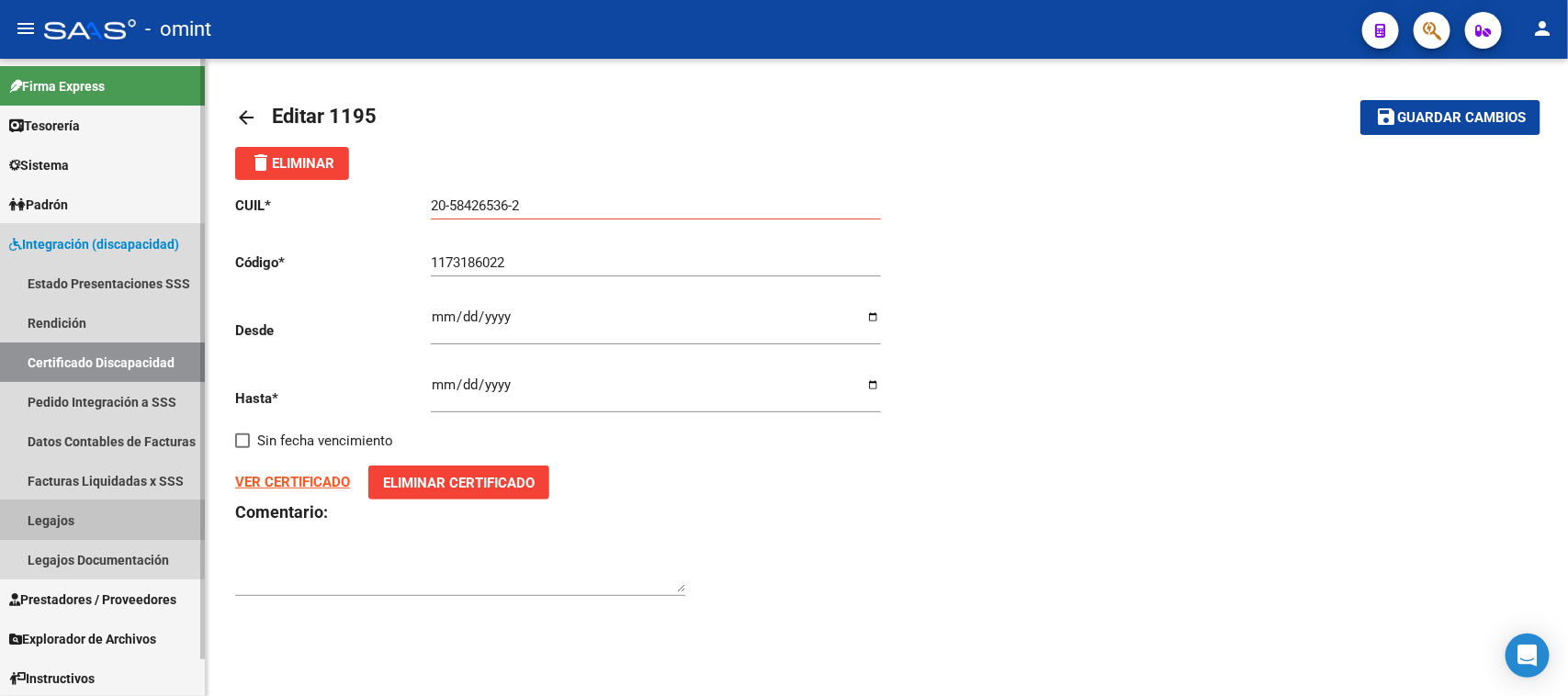
click at [25, 516] on link "Legajos" at bounding box center [102, 519] width 205 height 39
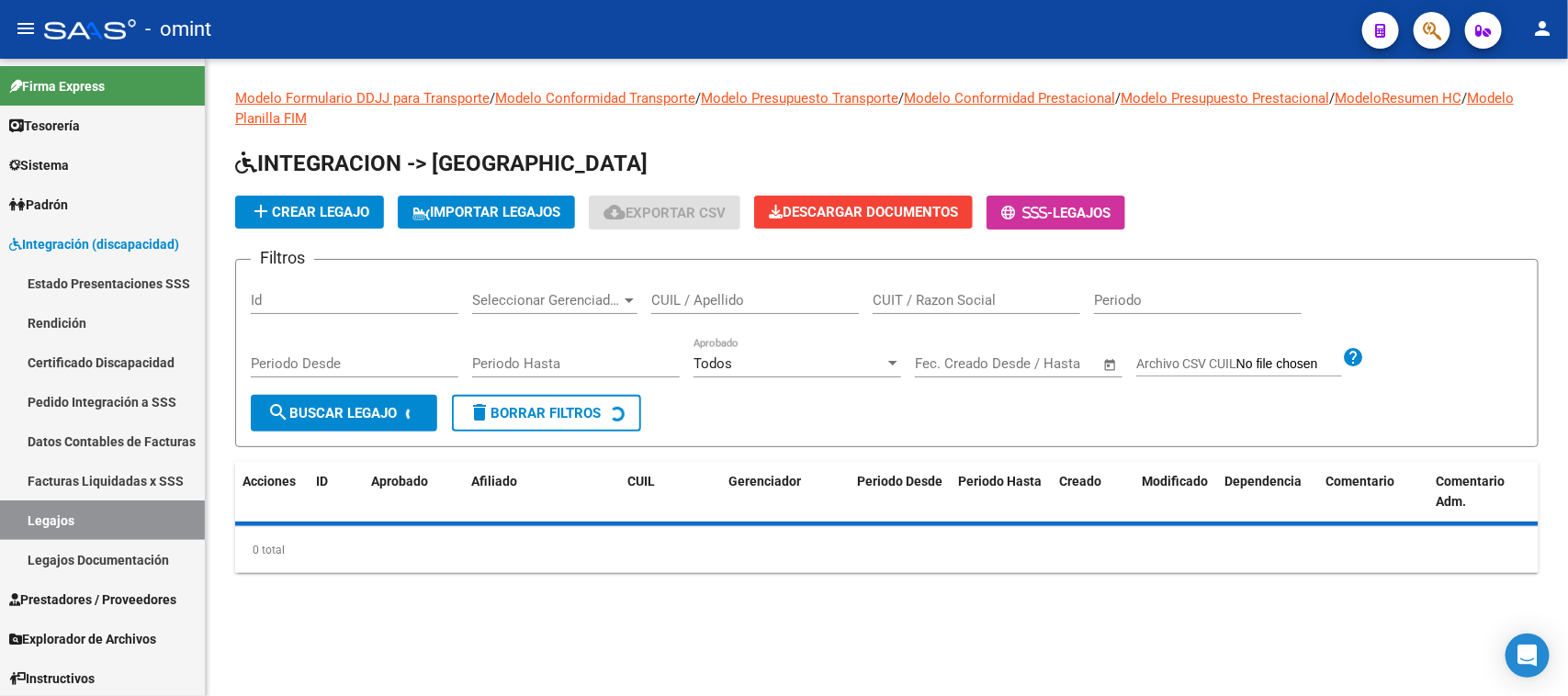
click at [773, 288] on div "CUIL / Apellido" at bounding box center [755, 294] width 207 height 39
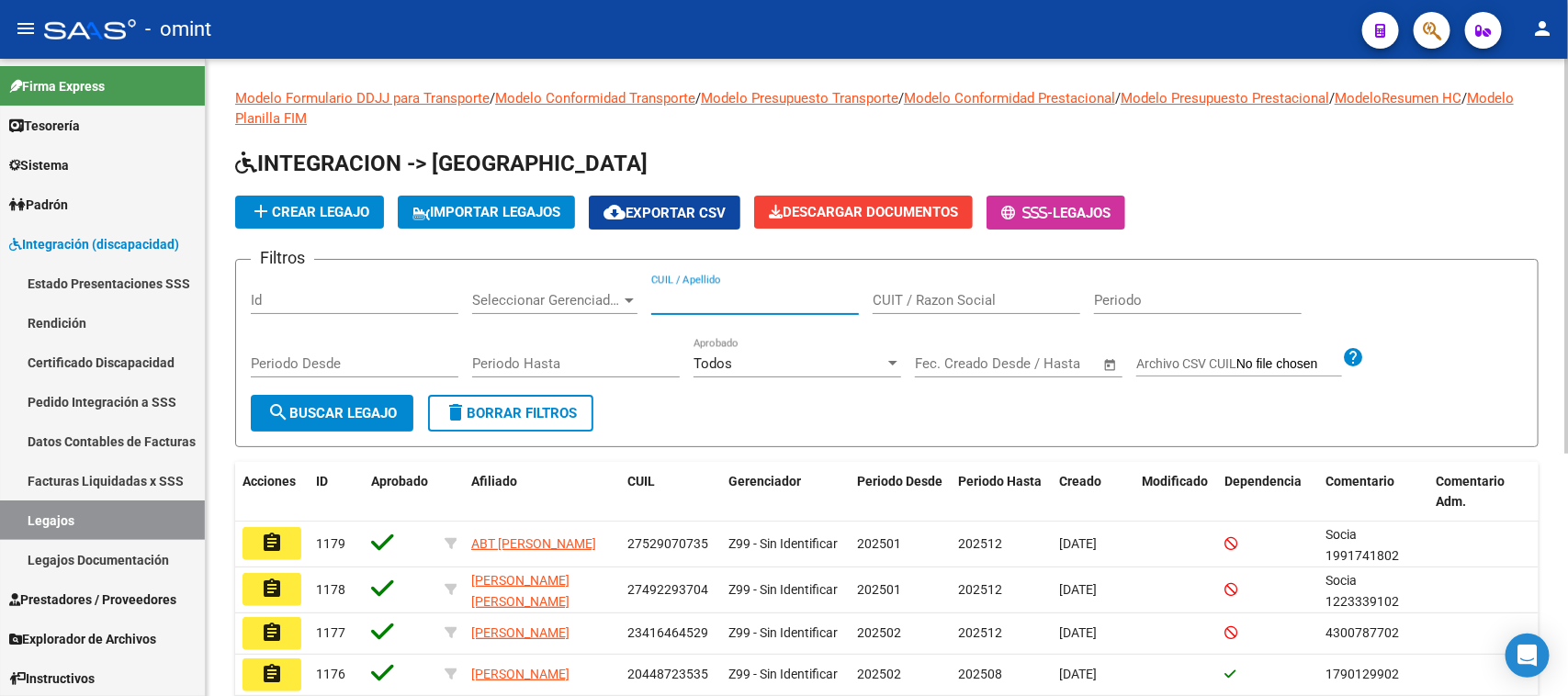
paste input "20581401079"
type input "20581401079"
click at [325, 422] on button "search Buscar Legajo" at bounding box center [331, 413] width 162 height 36
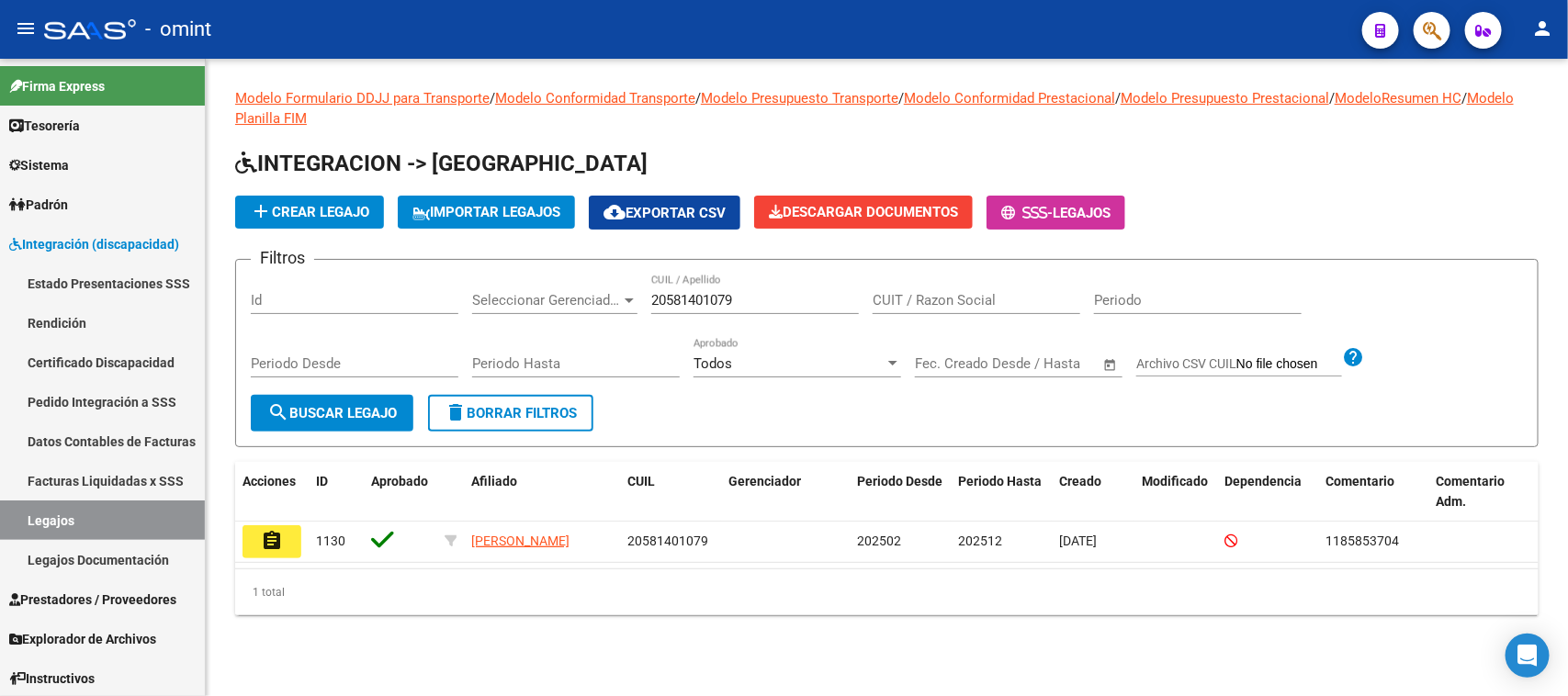
click at [230, 540] on div "Modelo Formulario DDJJ para Transporte / Modelo Conformidad Transporte / Modelo…" at bounding box center [886, 366] width 1363 height 615
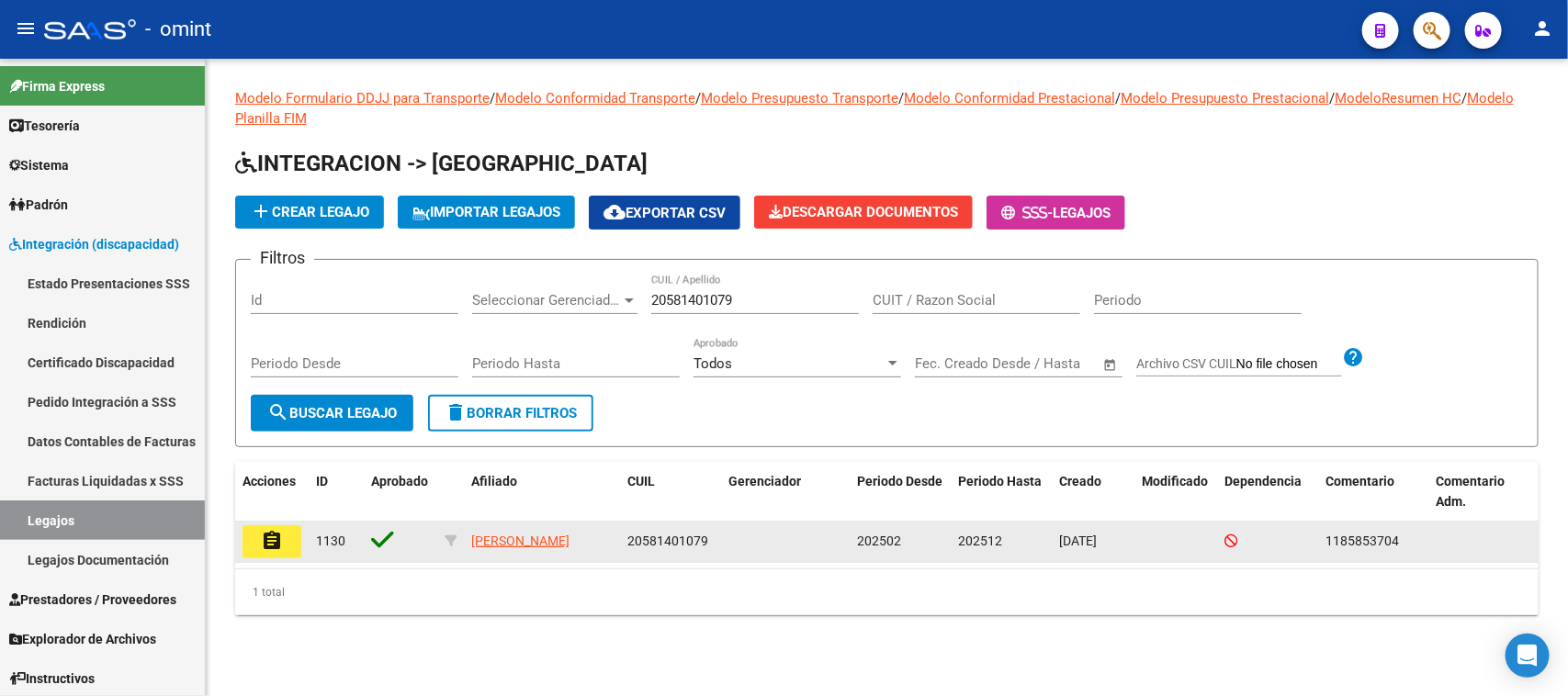
click at [251, 536] on button "assignment" at bounding box center [272, 541] width 59 height 33
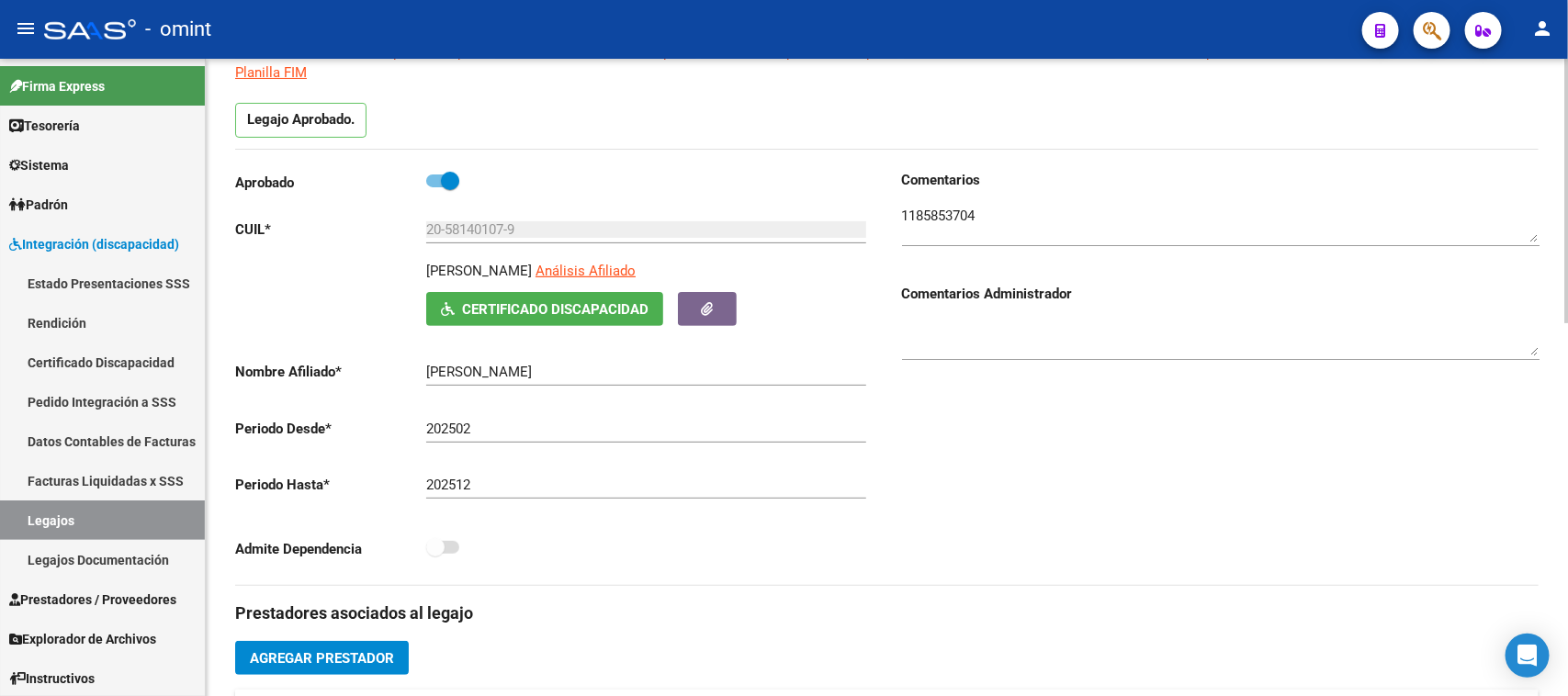
scroll to position [115, 0]
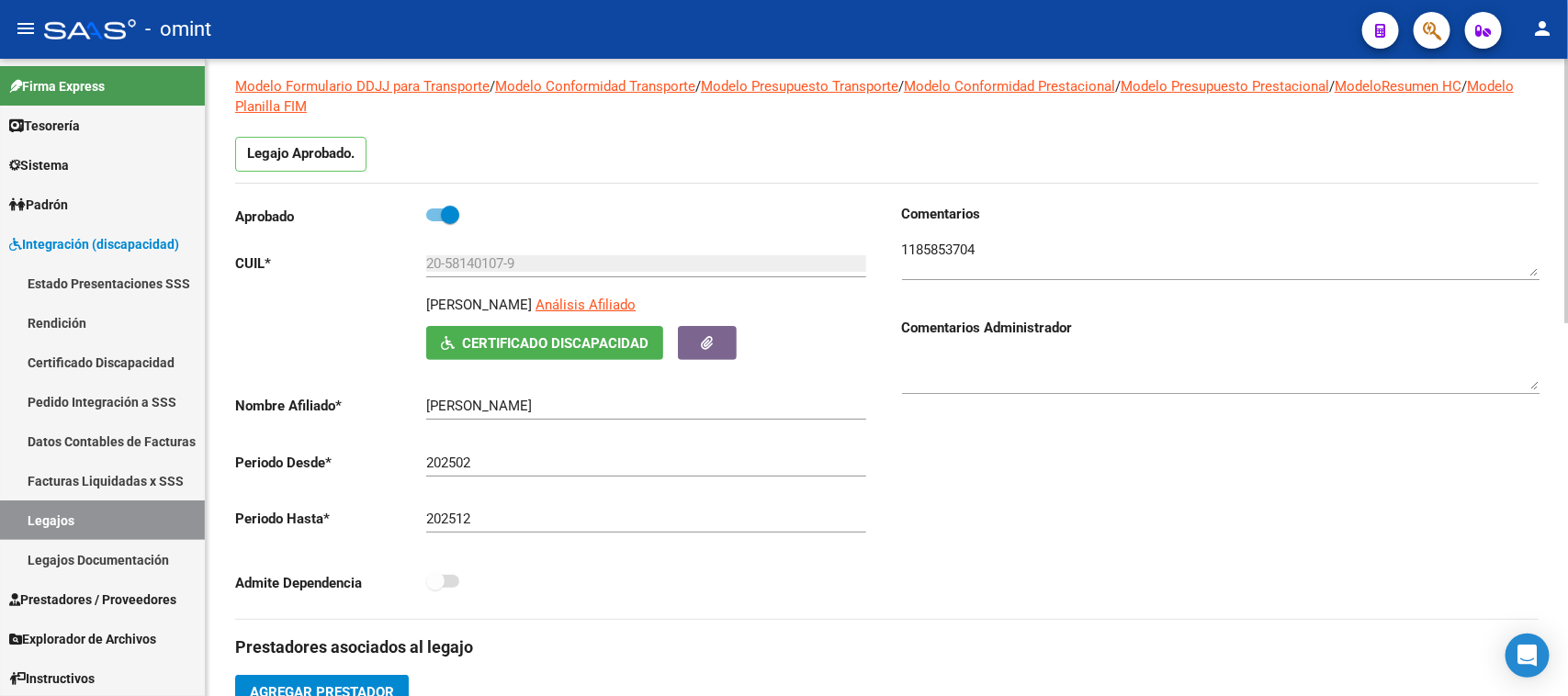
click at [917, 245] on textarea at bounding box center [1221, 258] width 638 height 36
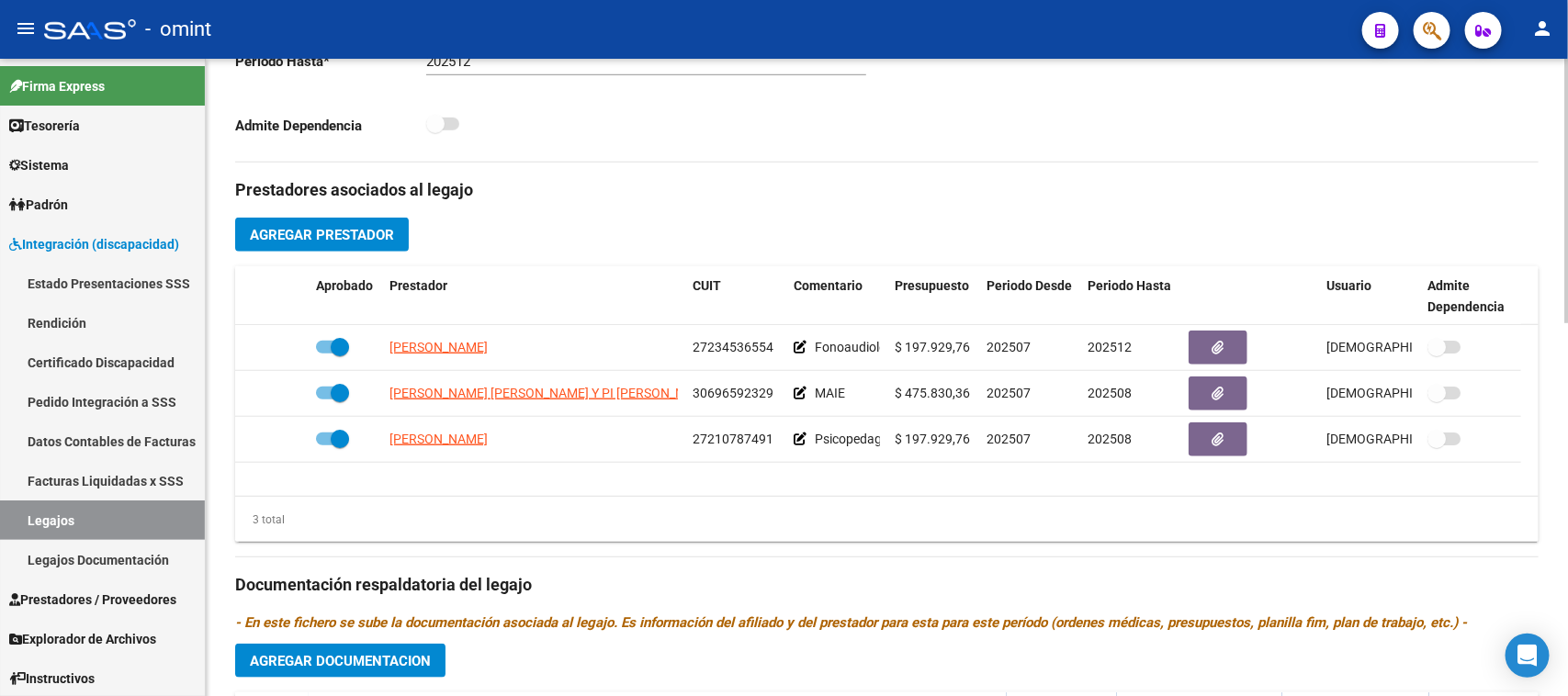
scroll to position [574, 0]
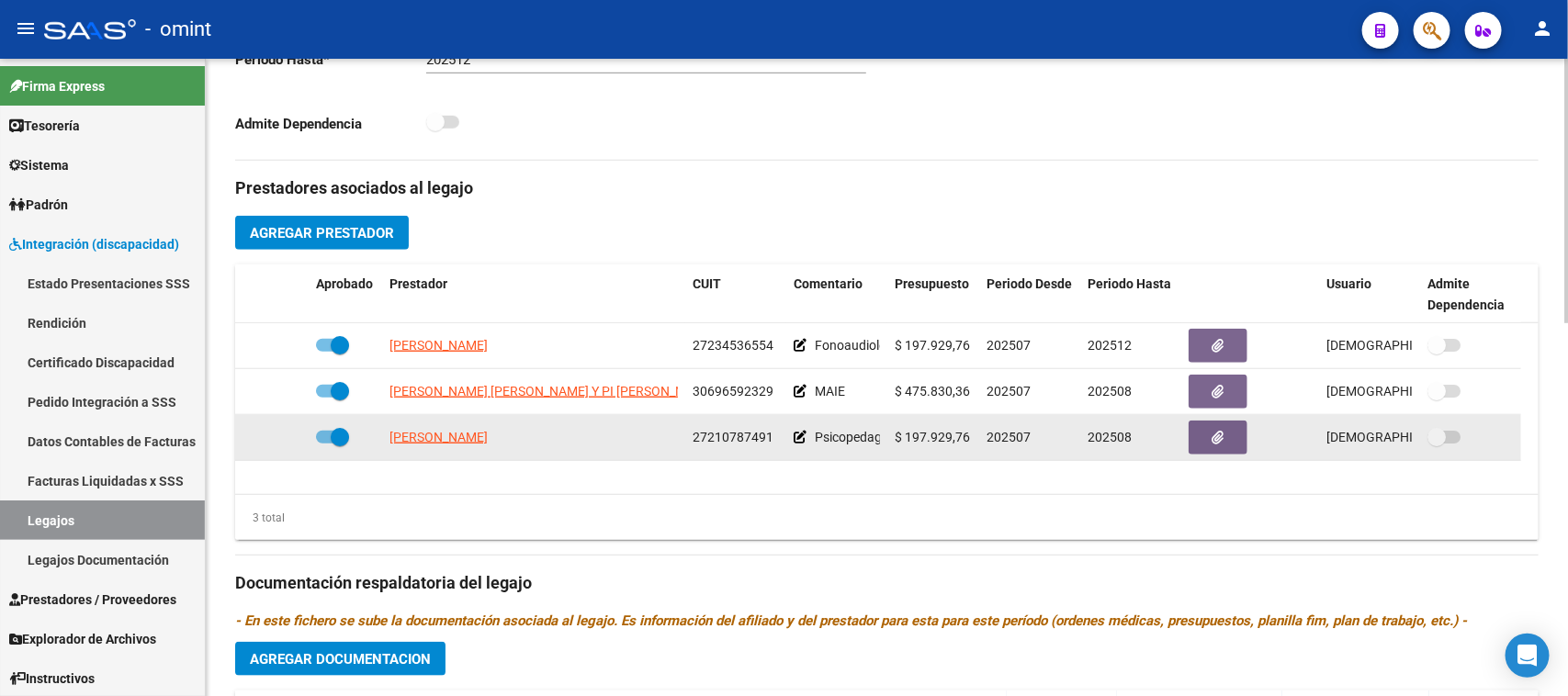
click at [323, 438] on span at bounding box center [332, 437] width 33 height 12
click at [325, 444] on input "checkbox" at bounding box center [325, 444] width 1 height 1
checkbox input "false"
click at [277, 435] on icon at bounding box center [281, 437] width 12 height 12
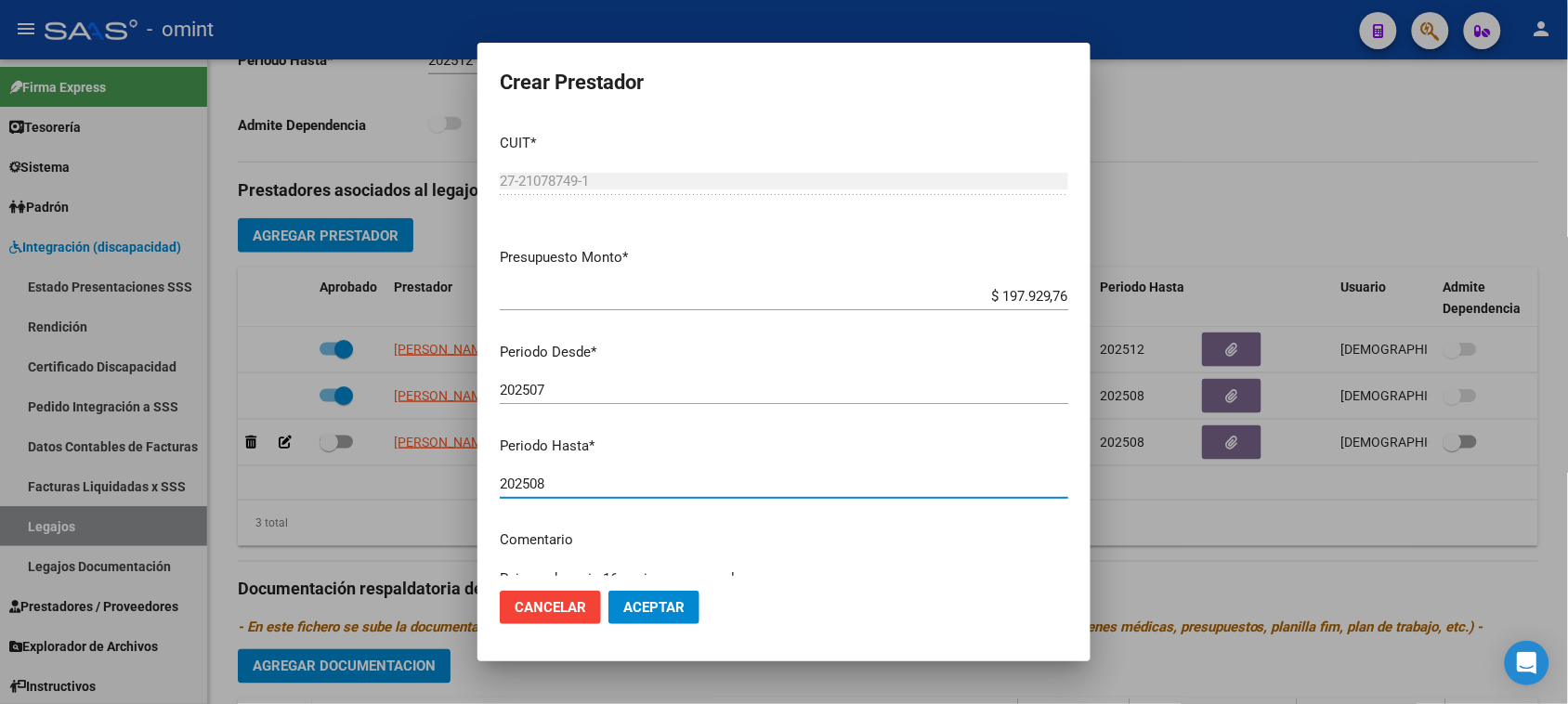
click at [712, 488] on input "202508" at bounding box center [784, 484] width 569 height 17
type input "202512"
click at [669, 595] on button "Aceptar" at bounding box center [654, 608] width 91 height 33
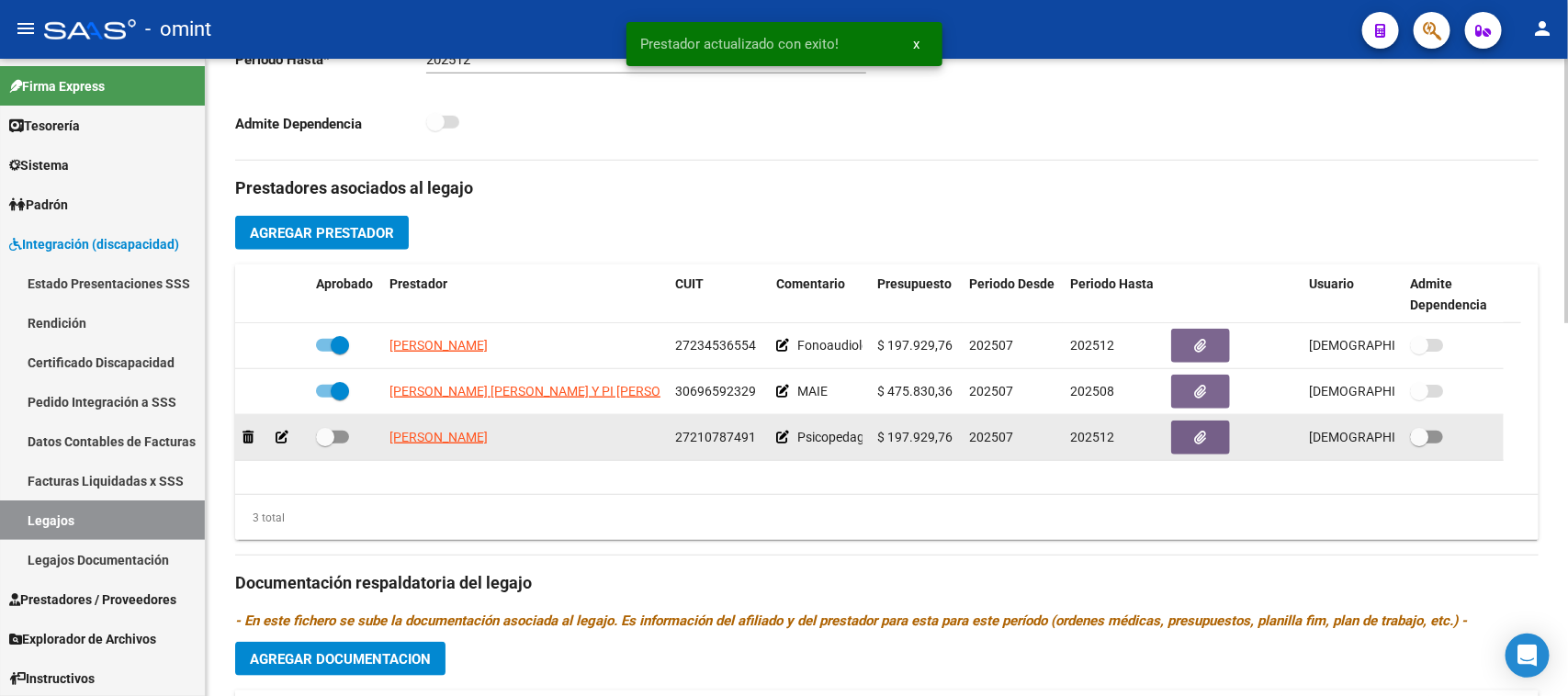
click at [340, 437] on span at bounding box center [332, 437] width 33 height 12
click at [326, 444] on input "checkbox" at bounding box center [325, 444] width 1 height 1
checkbox input "true"
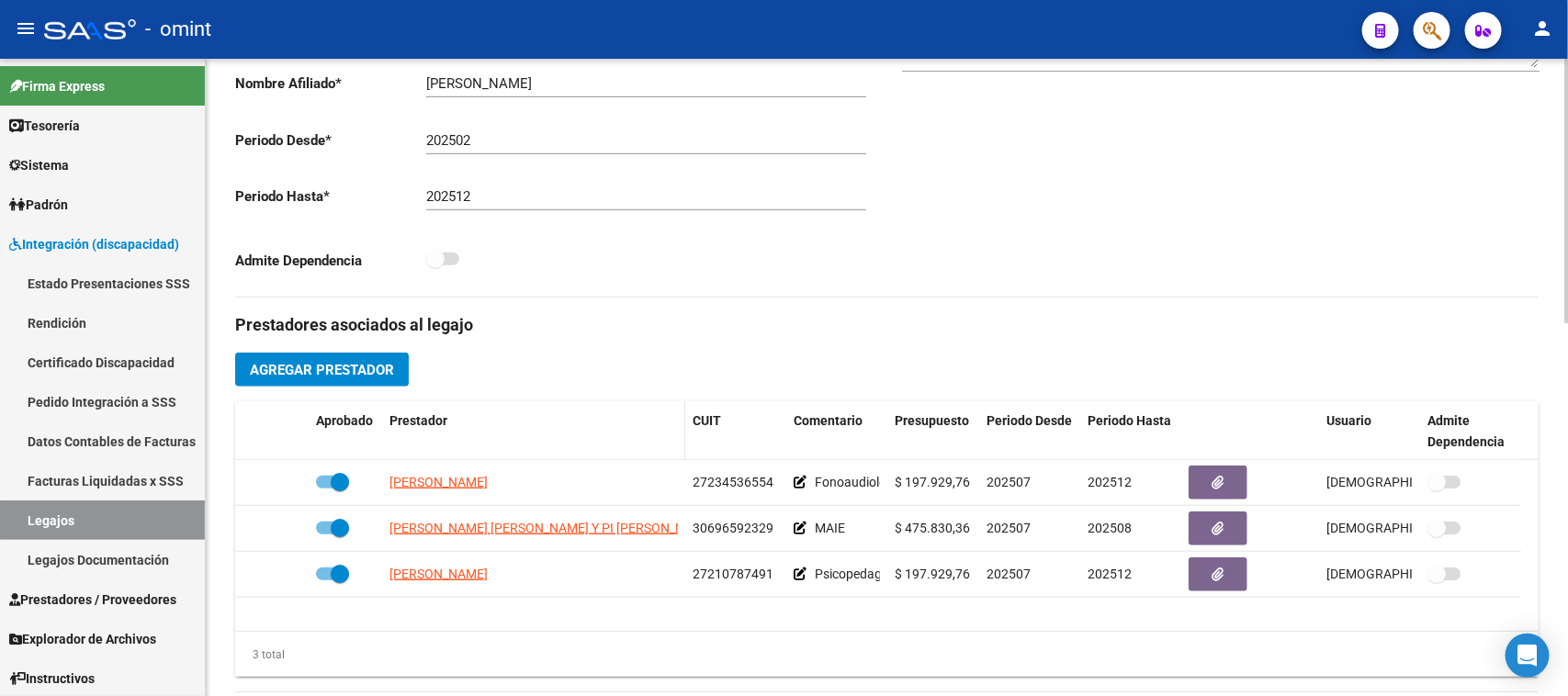
scroll to position [442, 0]
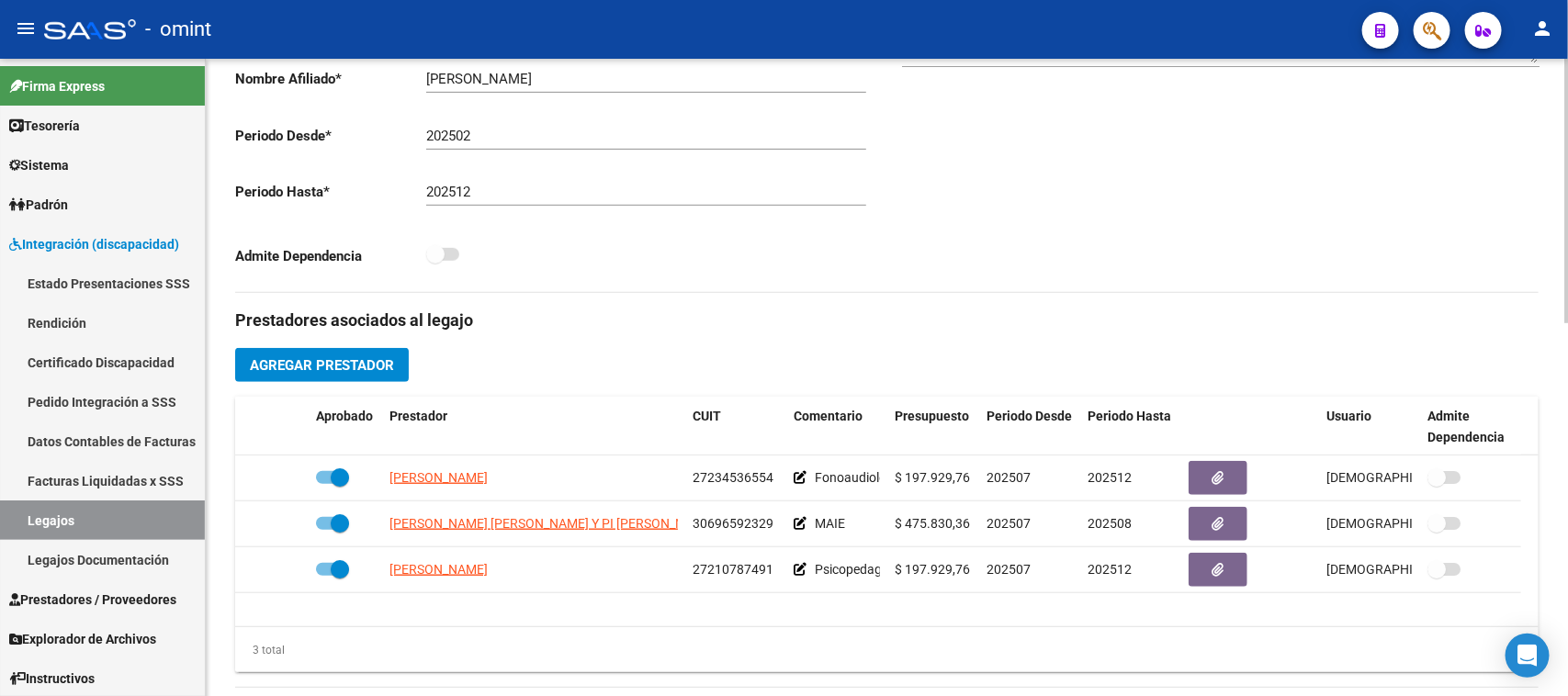
click at [374, 387] on div "Prestadores asociados al legajo Agregar Prestador Aprobado Prestador CUIT Comen…" at bounding box center [887, 703] width 1304 height 820
click at [397, 366] on button "Agregar Prestador" at bounding box center [322, 365] width 174 height 34
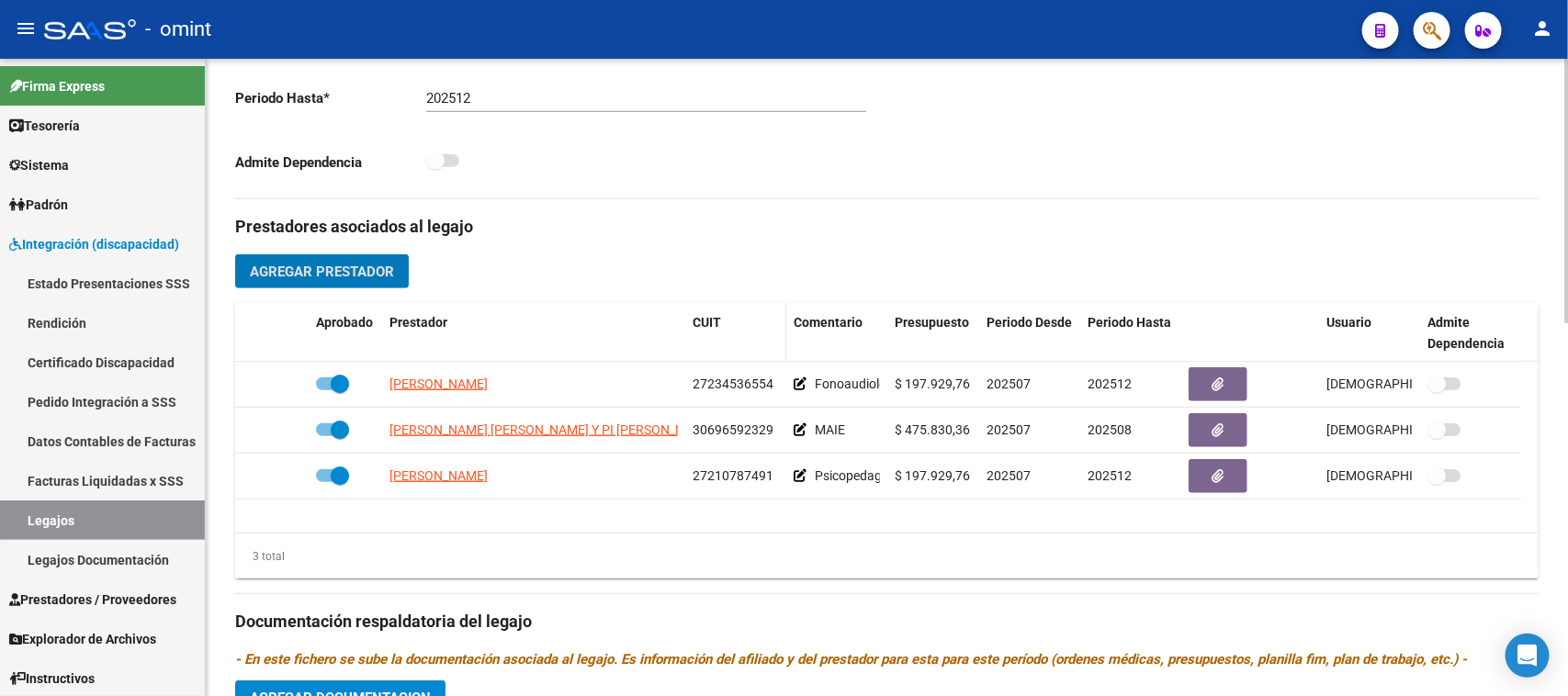
scroll to position [901, 0]
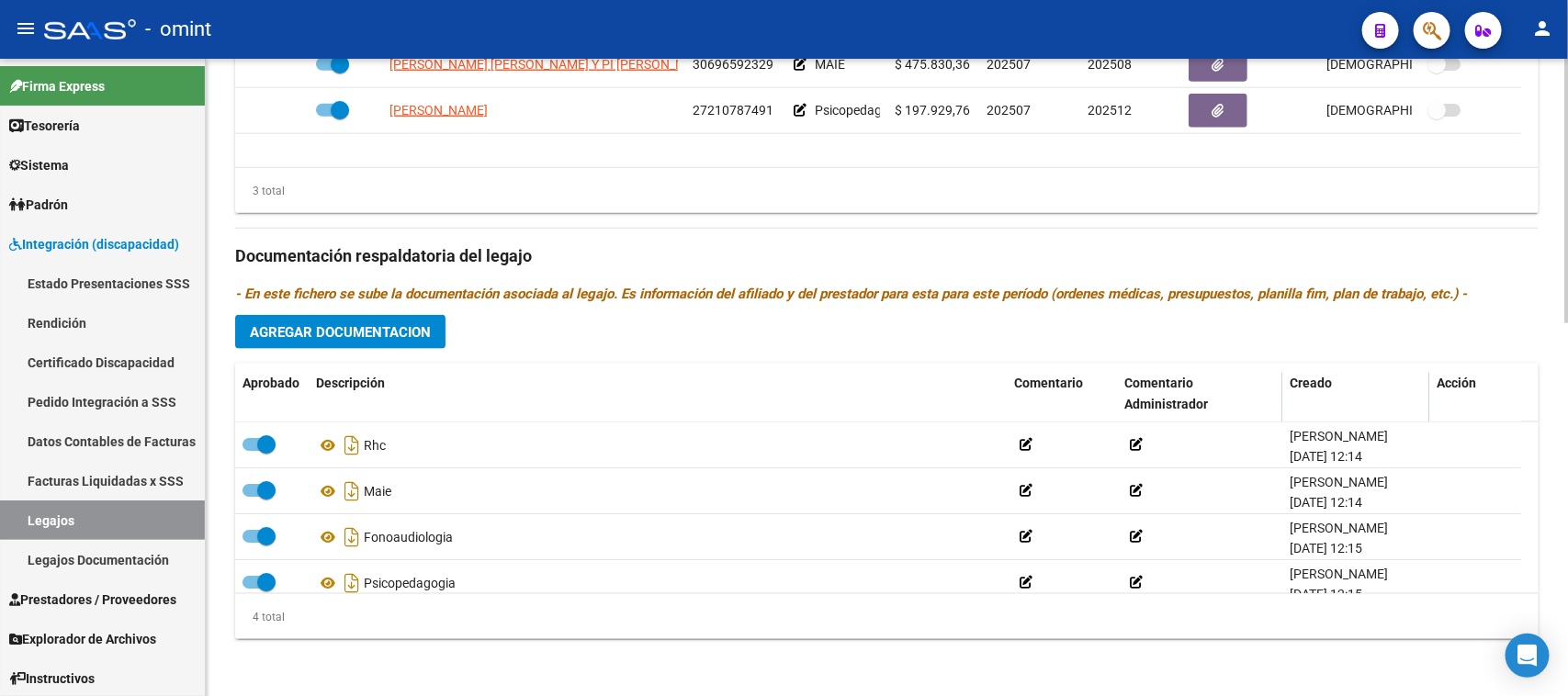
click at [414, 337] on span "Agregar Documentacion" at bounding box center [340, 332] width 181 height 16
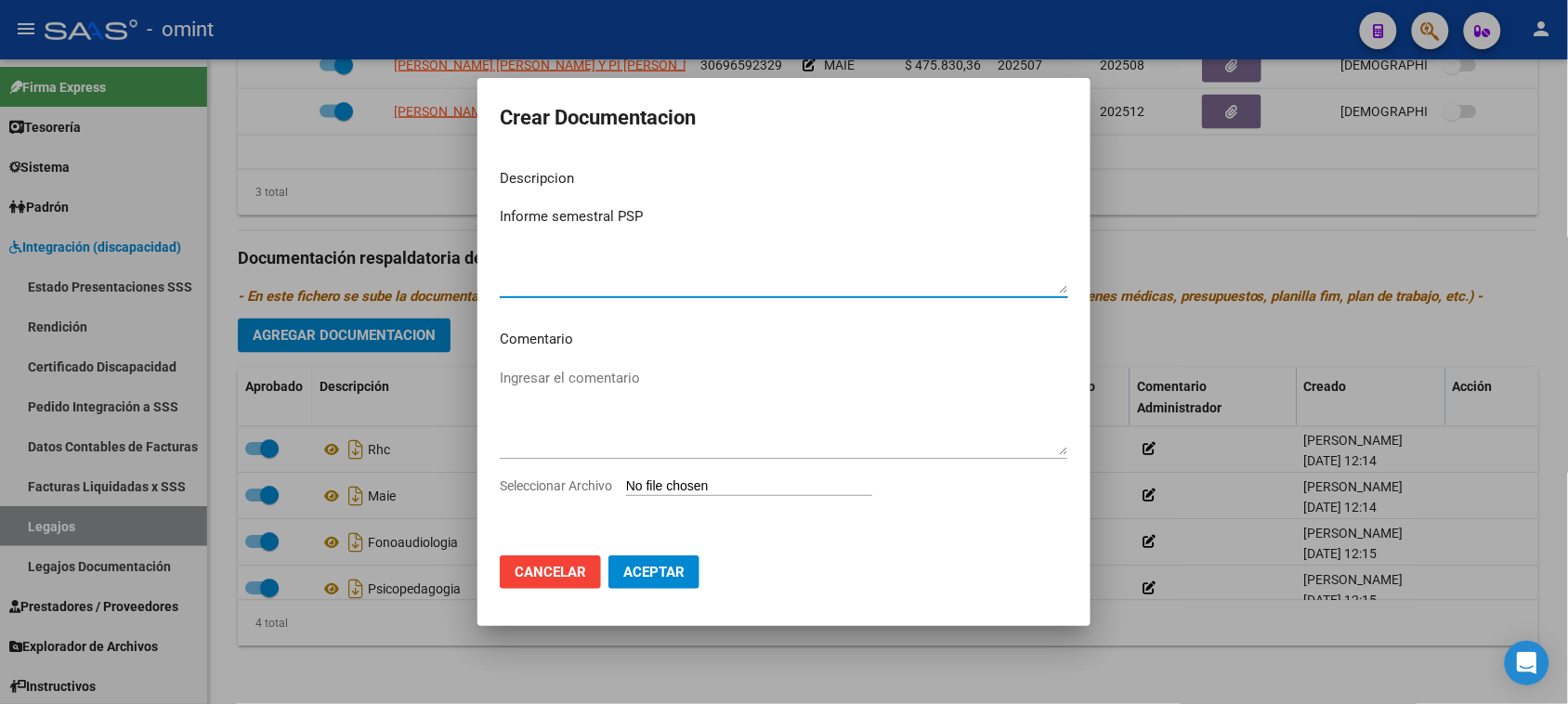
type textarea "Informe semestral PSP"
type input "C:\fakepath\psicope informe semestral.pdf"
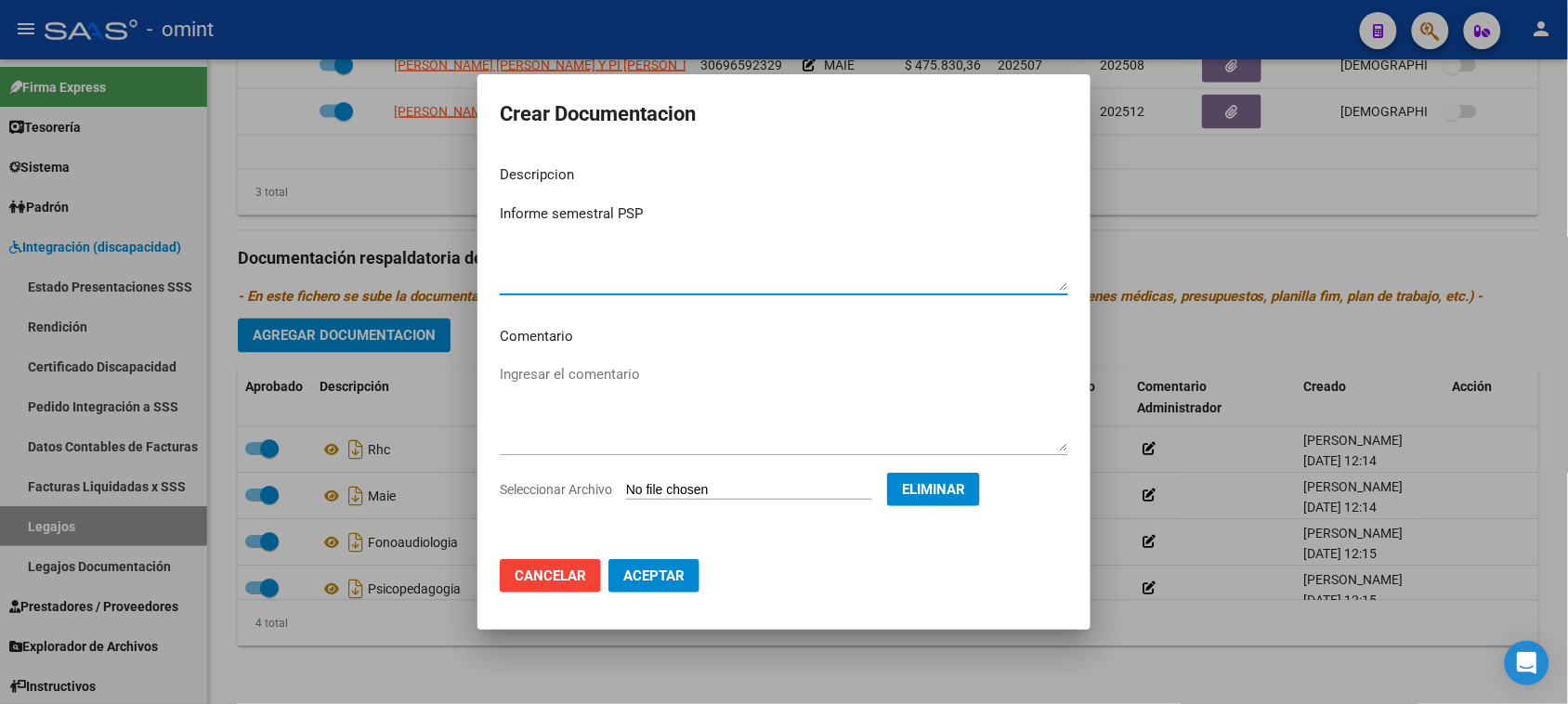
click at [674, 572] on span "Aceptar" at bounding box center [653, 576] width 61 height 17
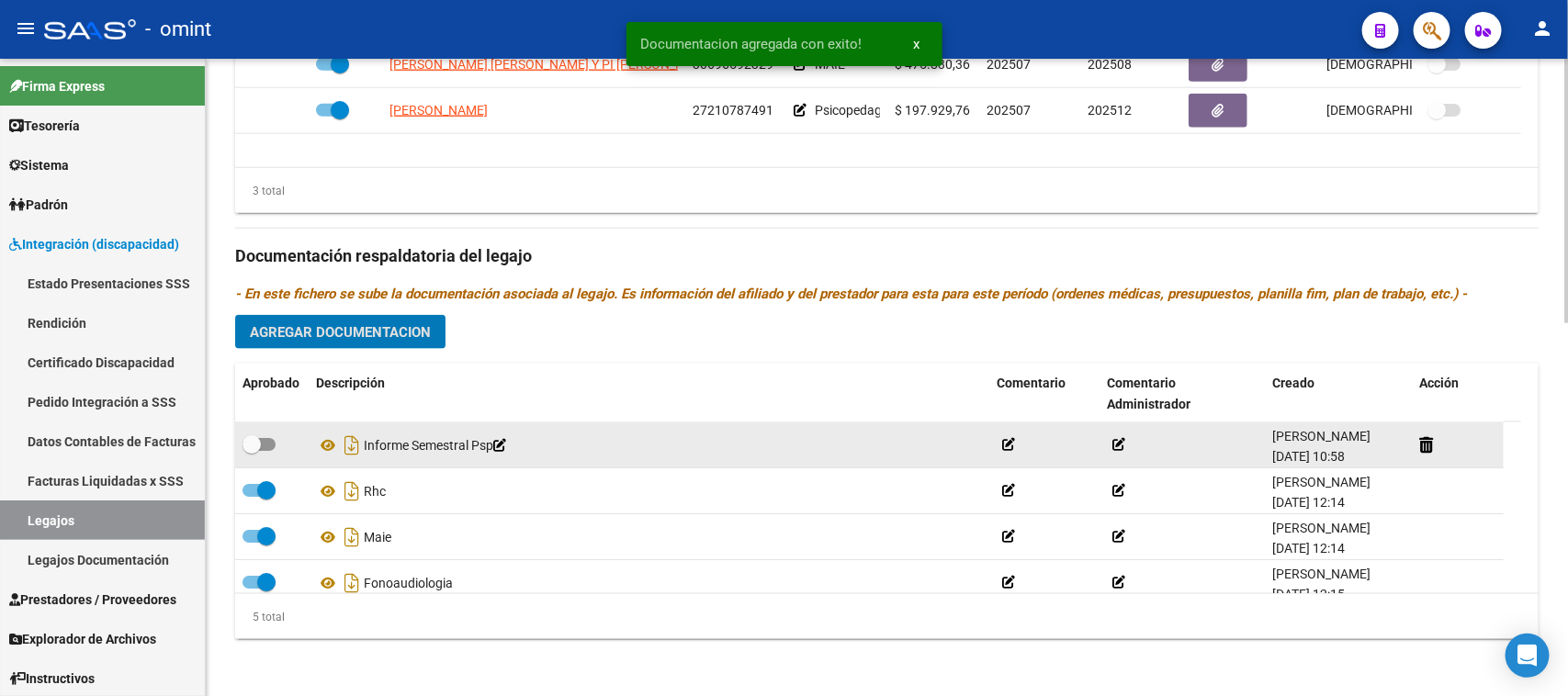
click at [262, 443] on span at bounding box center [259, 444] width 33 height 12
click at [252, 451] on input "checkbox" at bounding box center [251, 451] width 1 height 1
checkbox input "true"
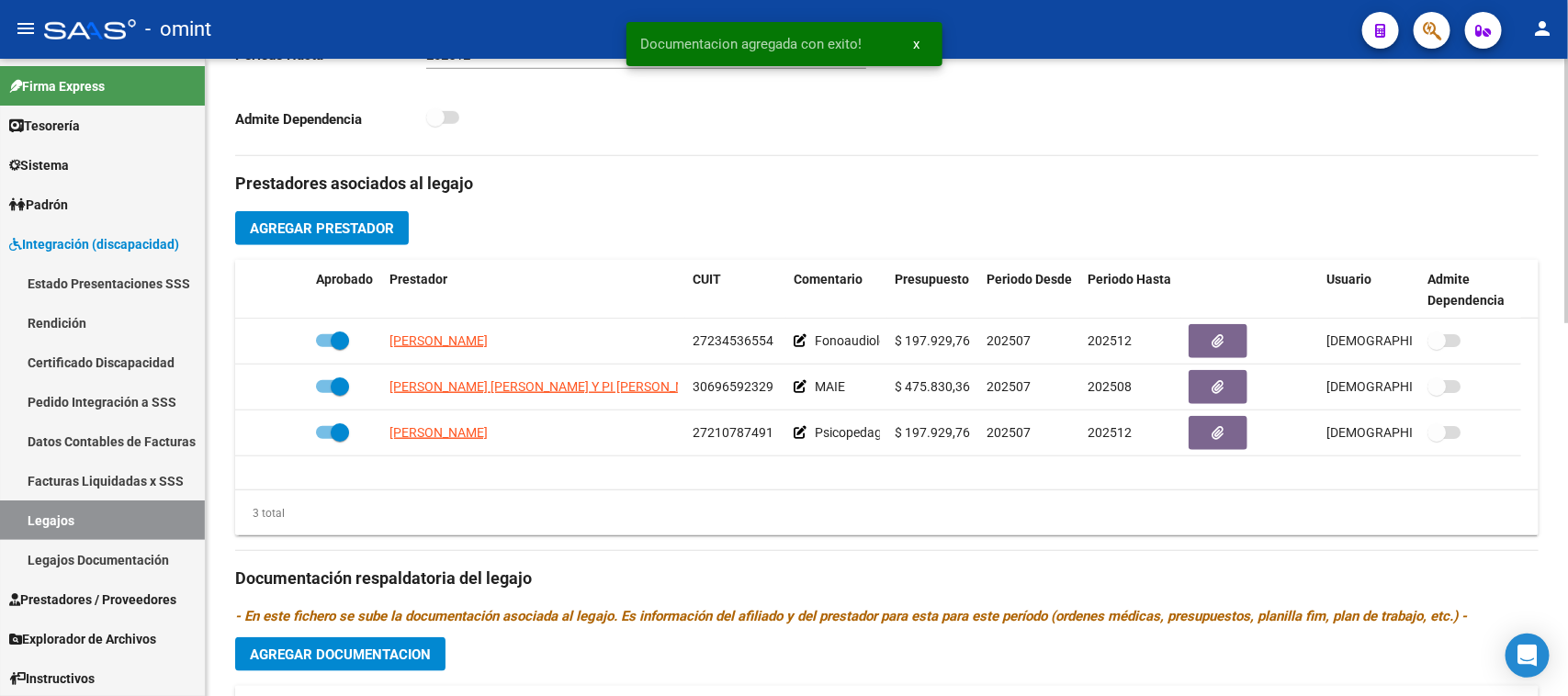
scroll to position [557, 0]
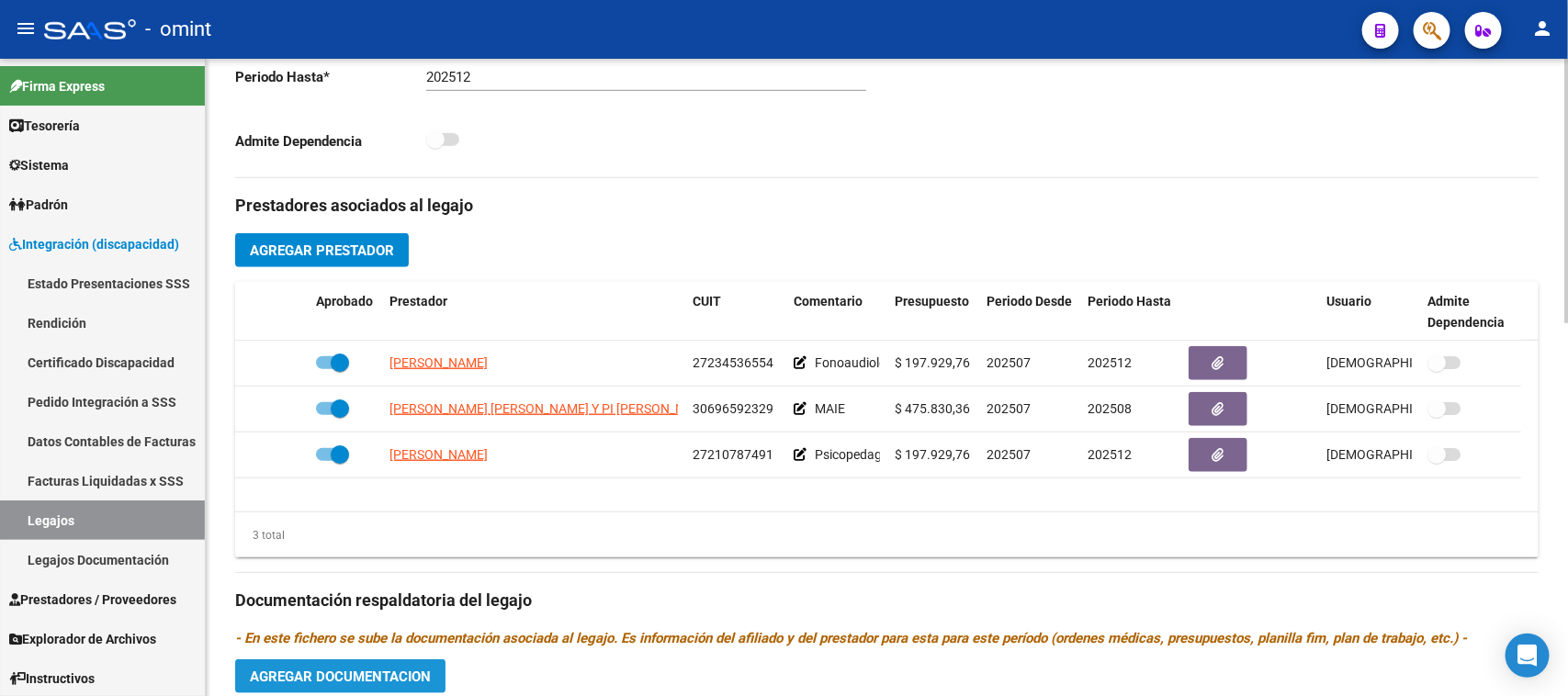
click at [388, 664] on button "Agregar Documentacion" at bounding box center [340, 676] width 210 height 34
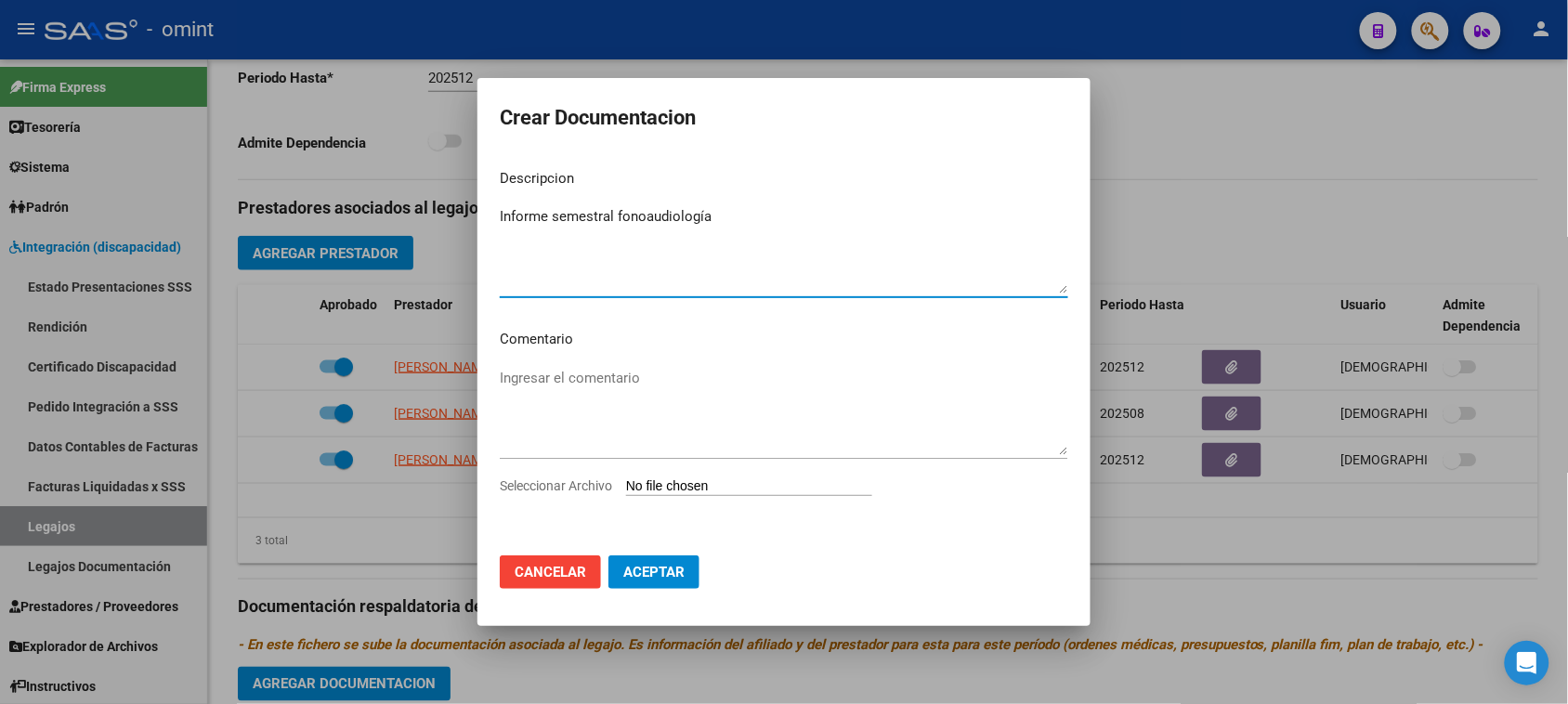
type textarea "Informe semestral fonoaudiología"
type input "C:\fakepath\fono informe semestral.pdf"
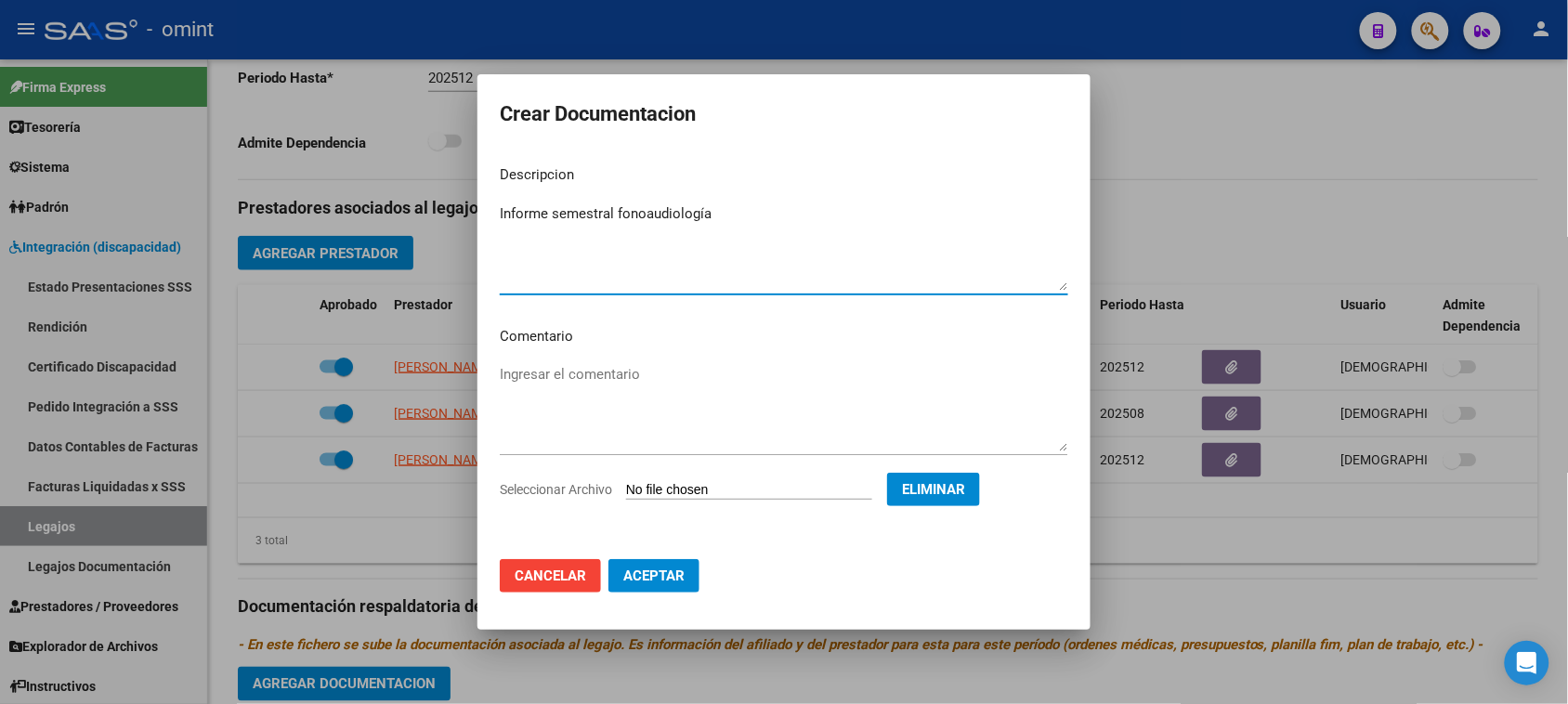
click at [670, 588] on button "Aceptar" at bounding box center [654, 576] width 91 height 33
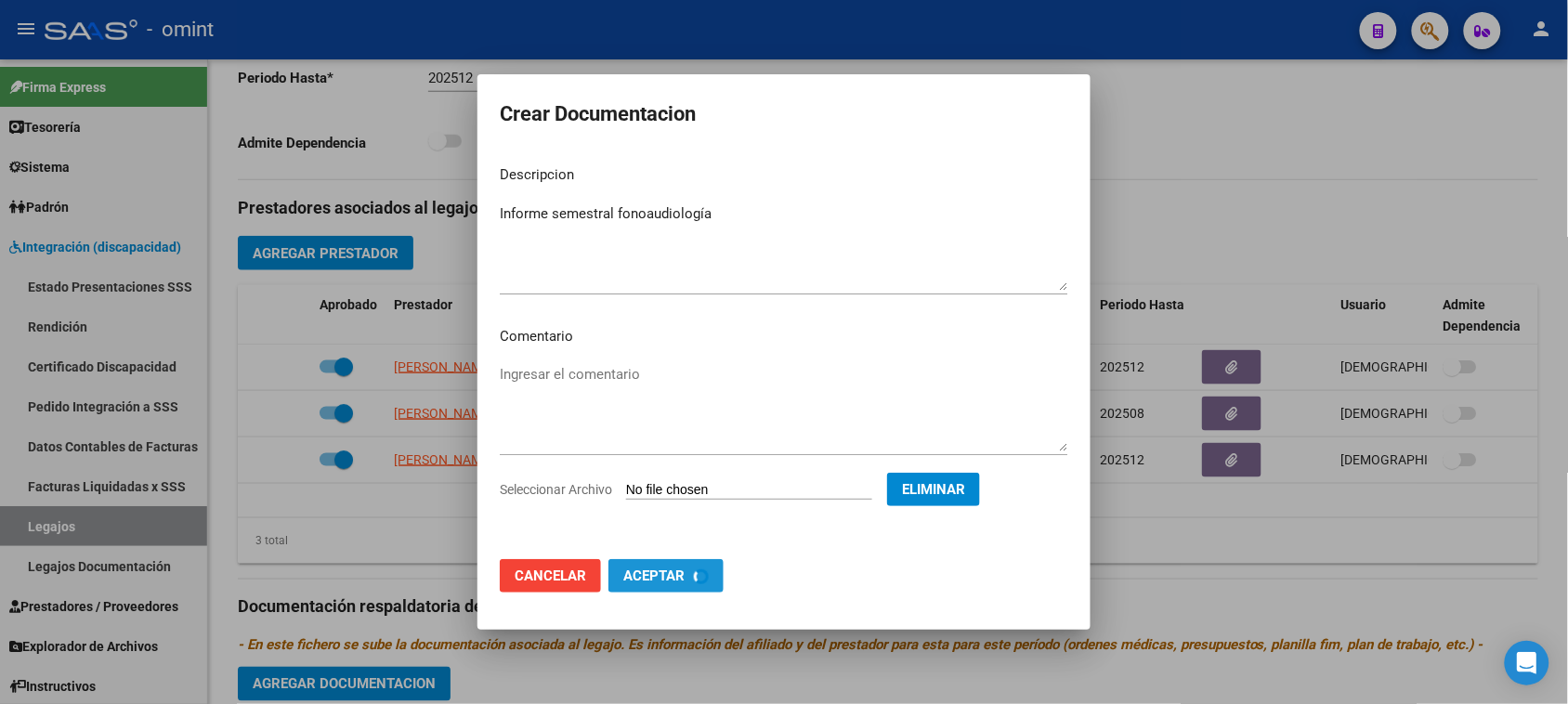
checkbox input "false"
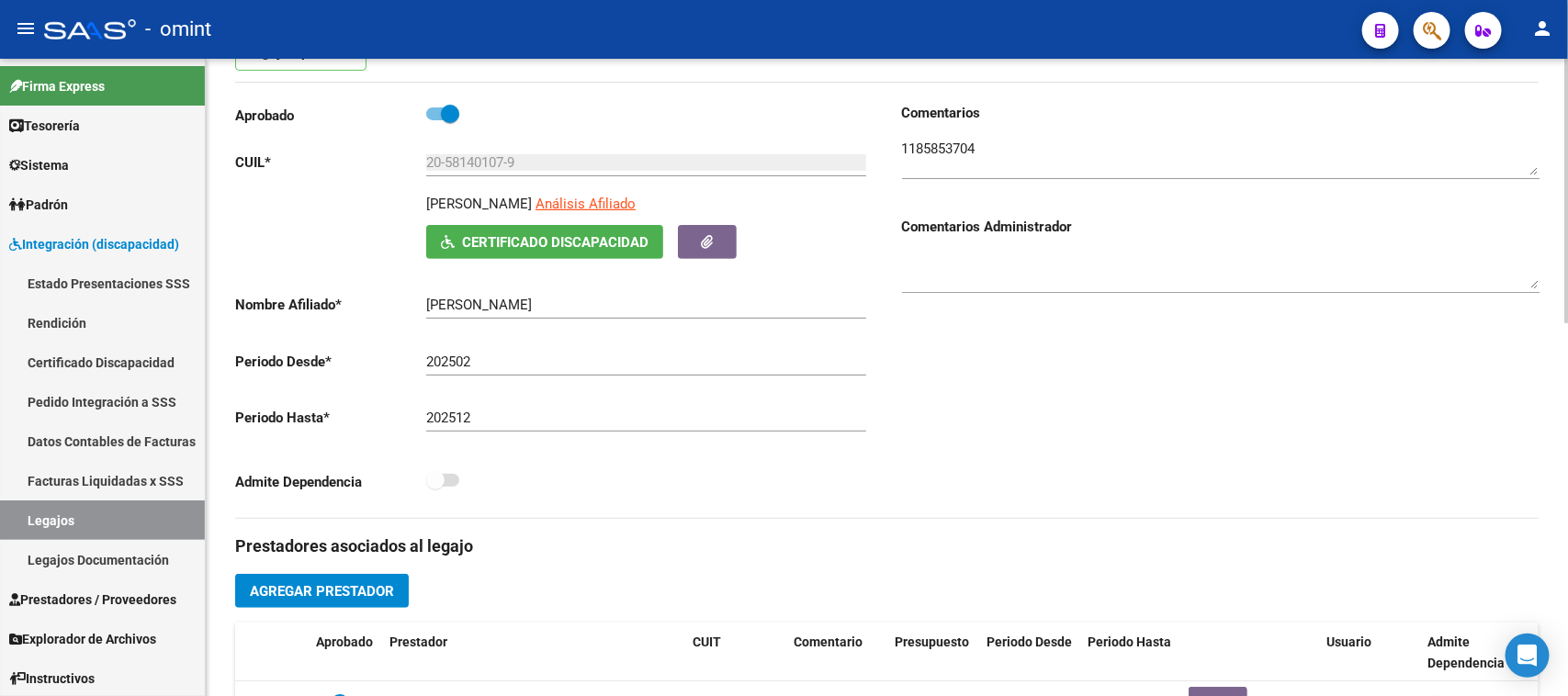
scroll to position [212, 0]
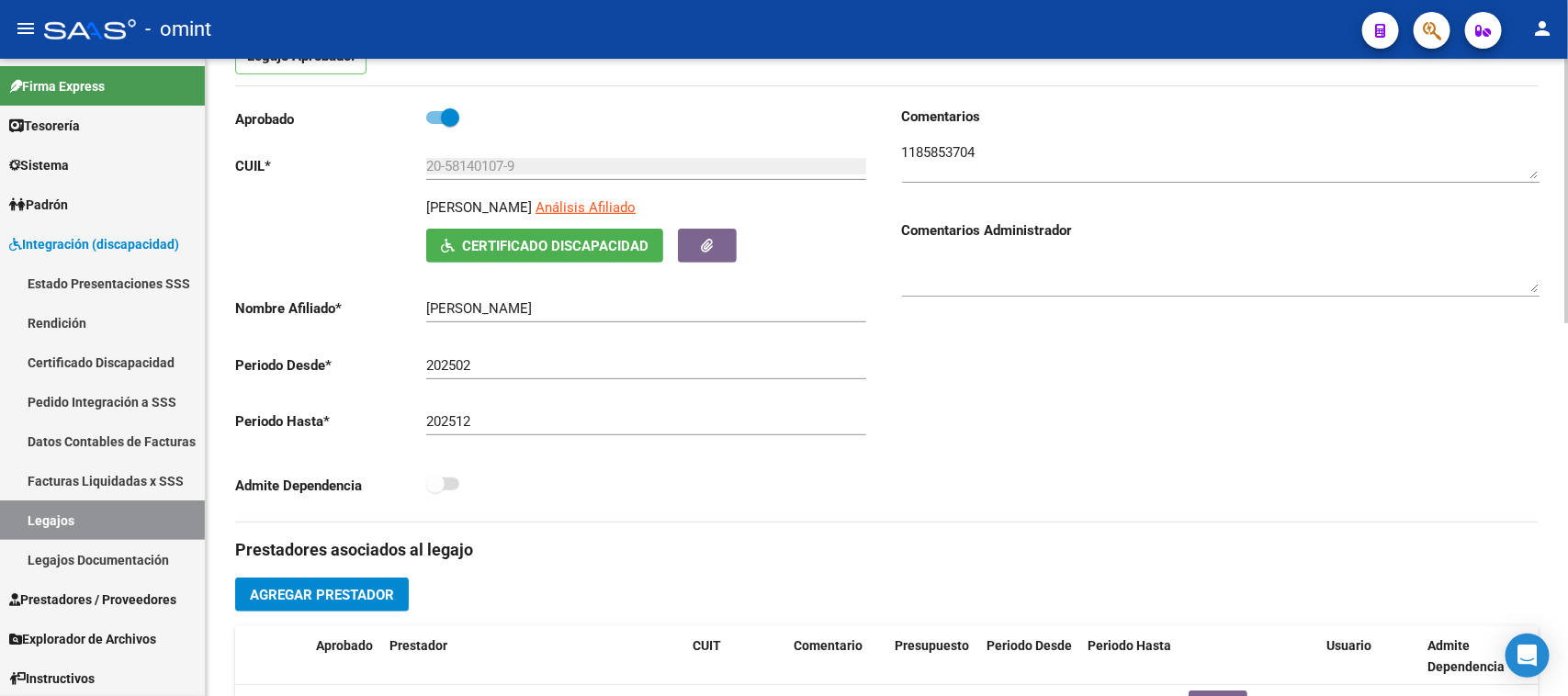
click at [961, 162] on textarea at bounding box center [1221, 160] width 638 height 36
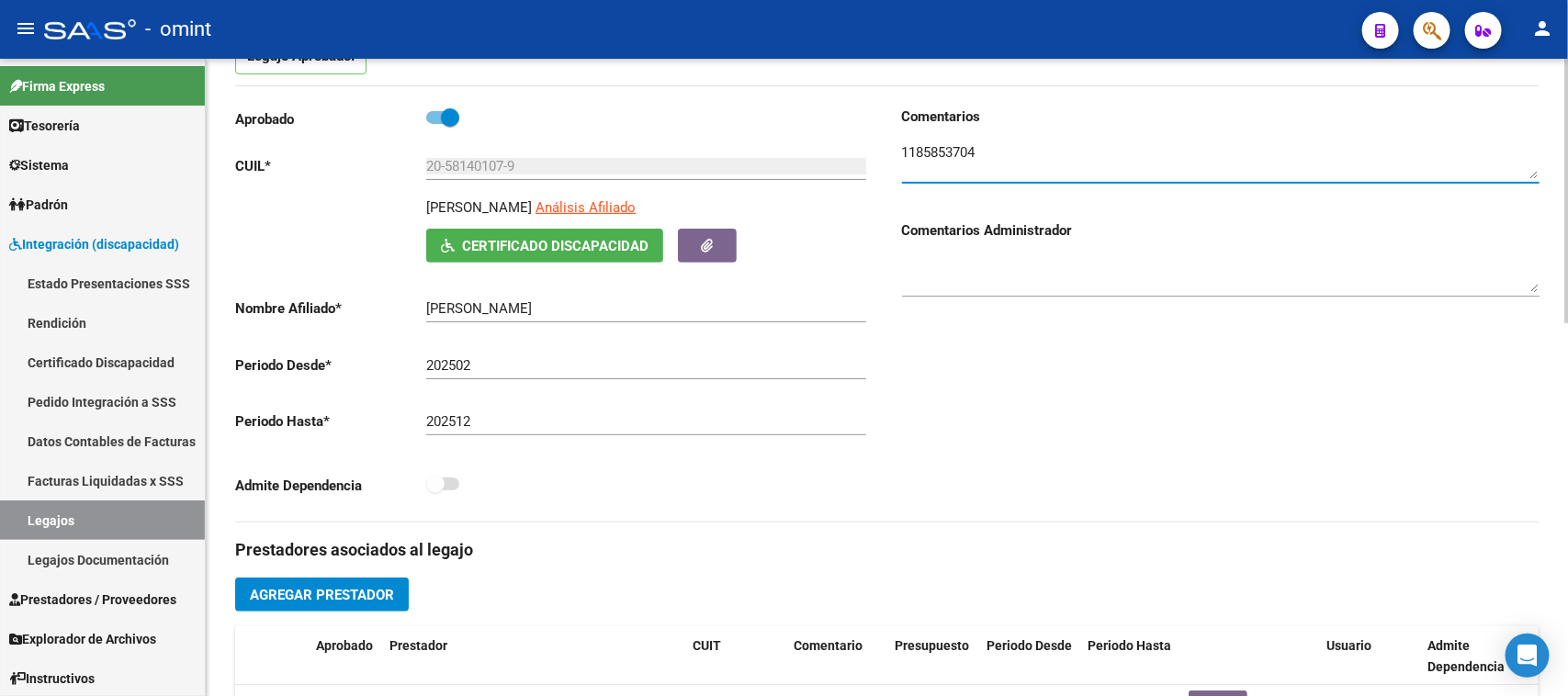
click at [961, 162] on textarea at bounding box center [1221, 160] width 638 height 36
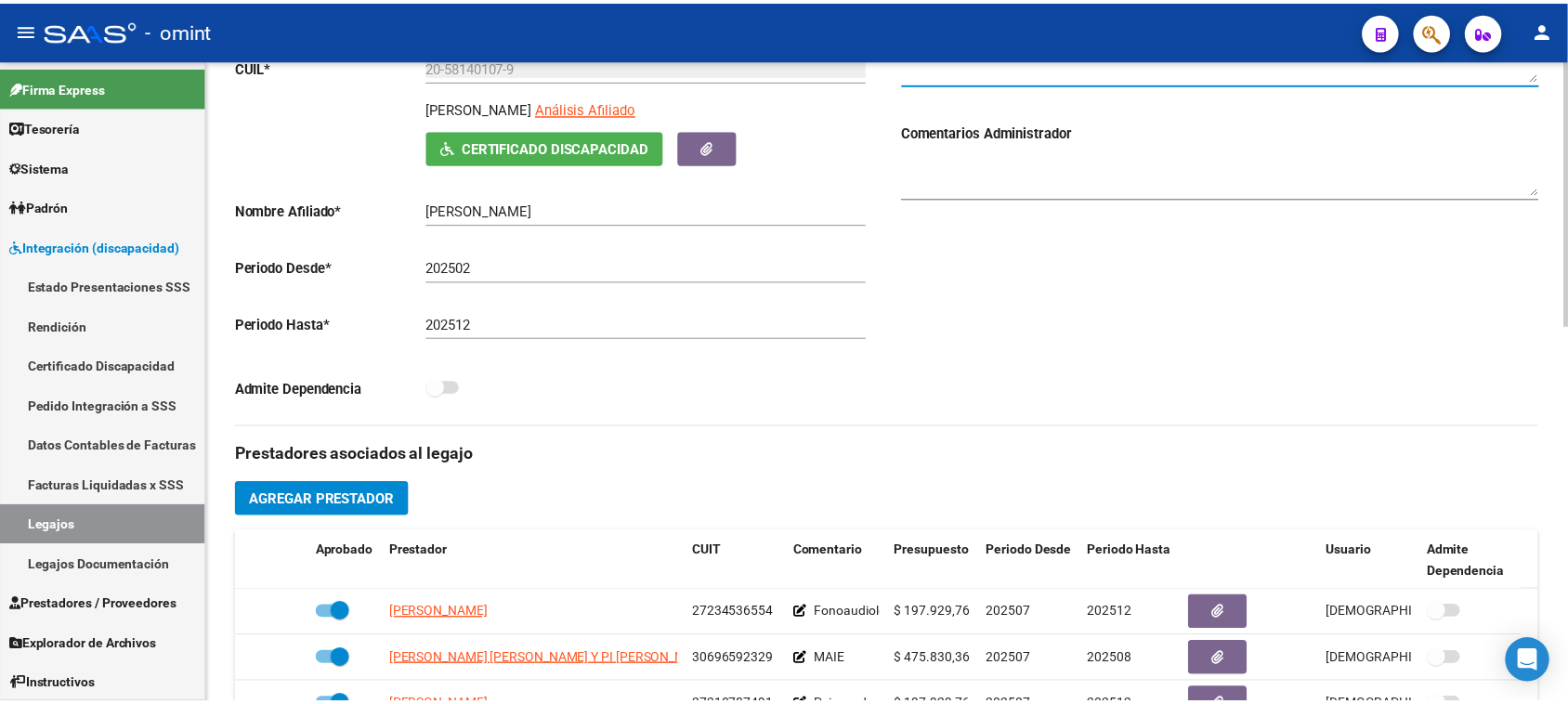
scroll to position [331, 0]
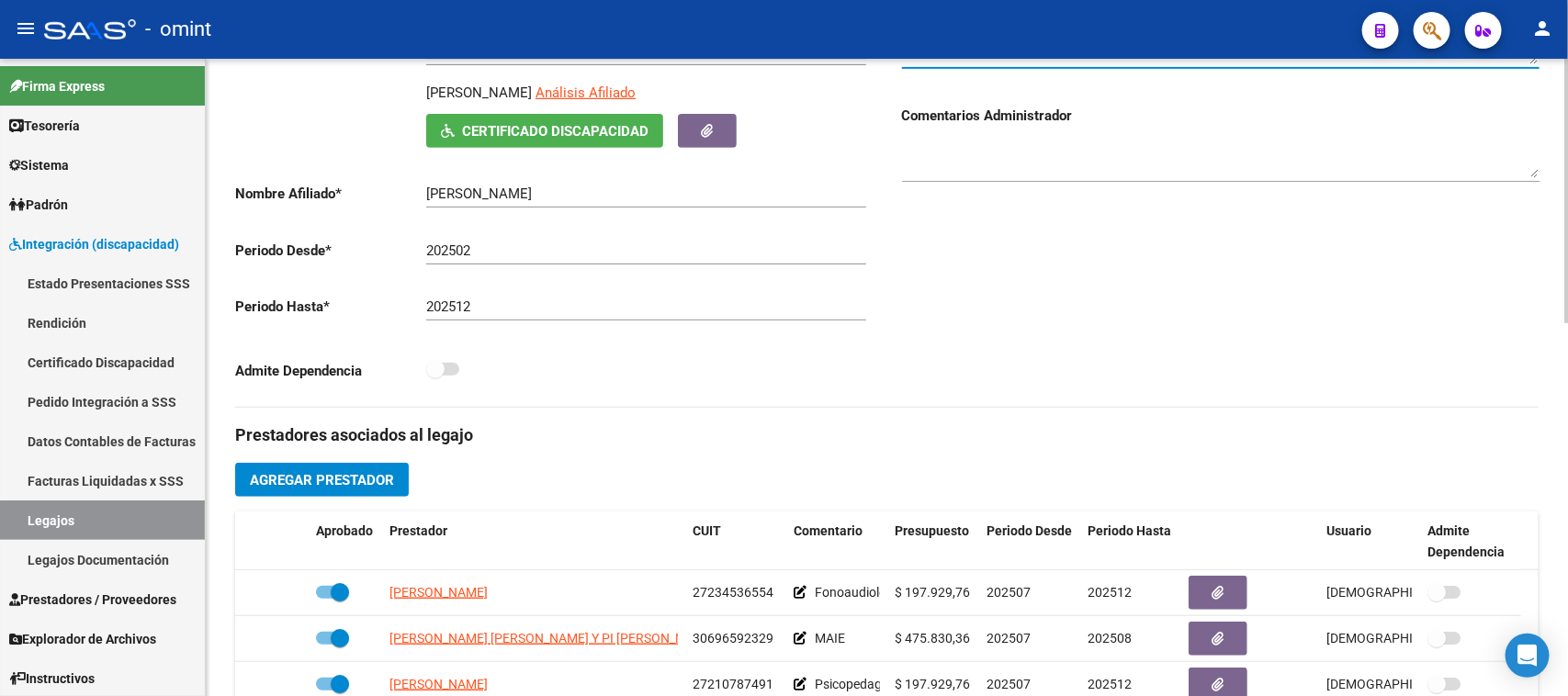
click at [381, 466] on button "Agregar Prestador" at bounding box center [322, 479] width 174 height 34
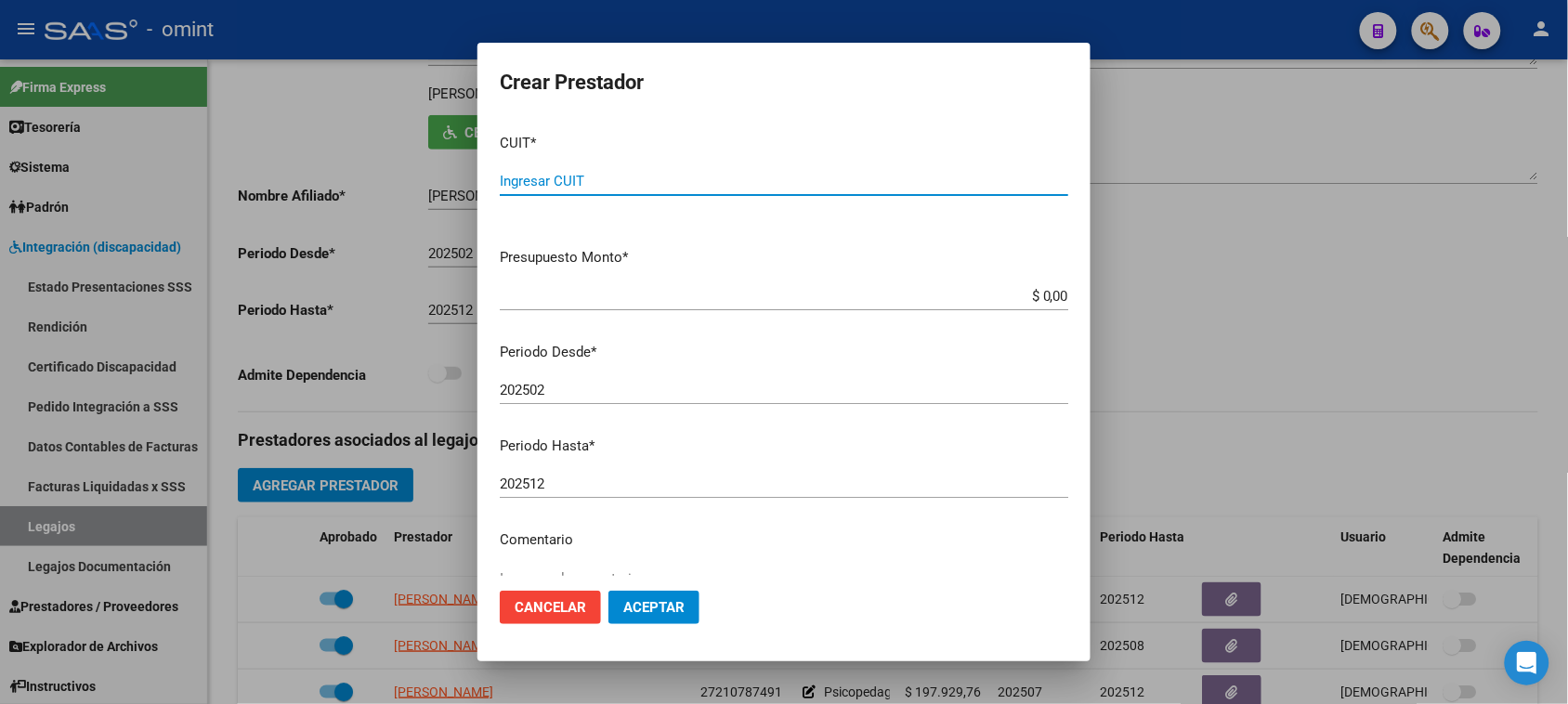
paste input "27-18762906-9"
type input "27-18762906-9"
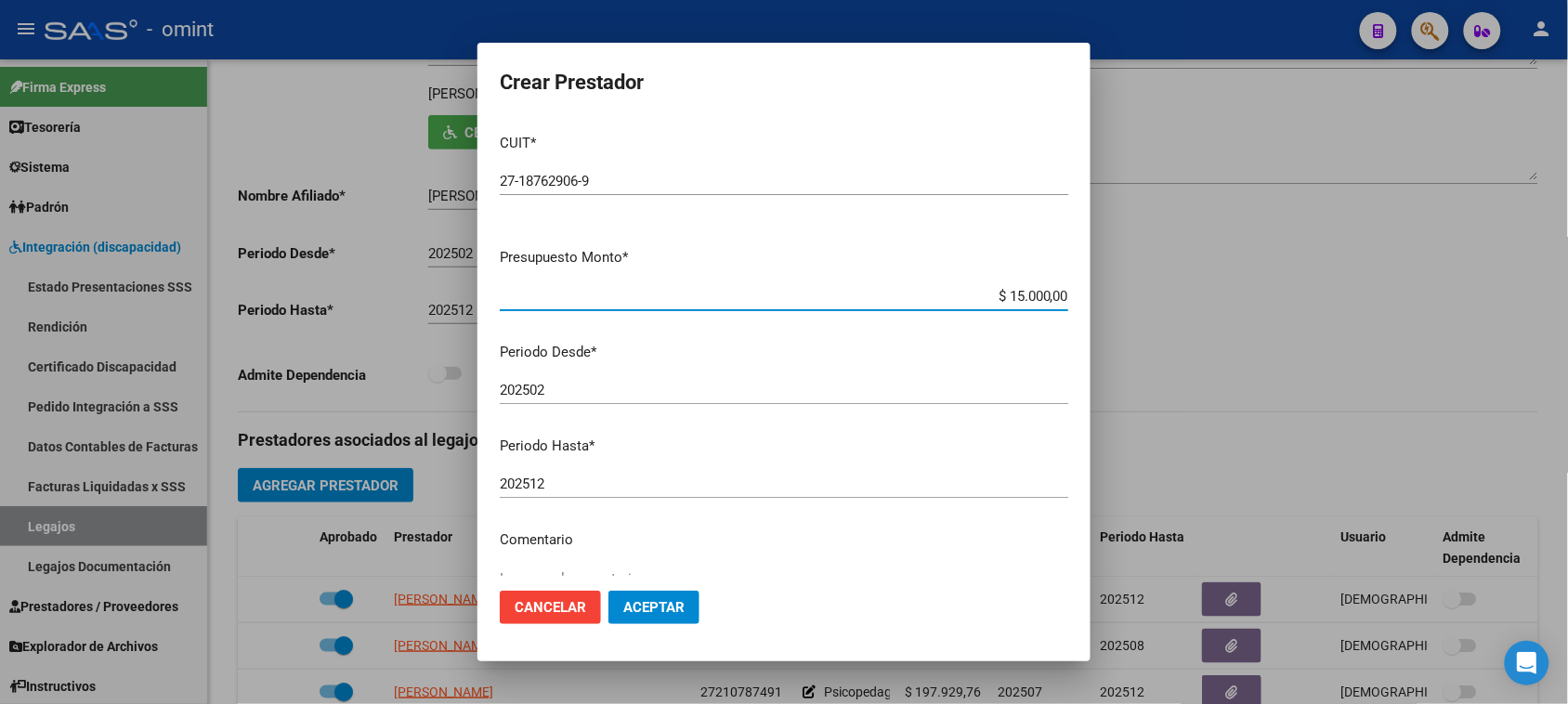
type input "$ 150.000,00"
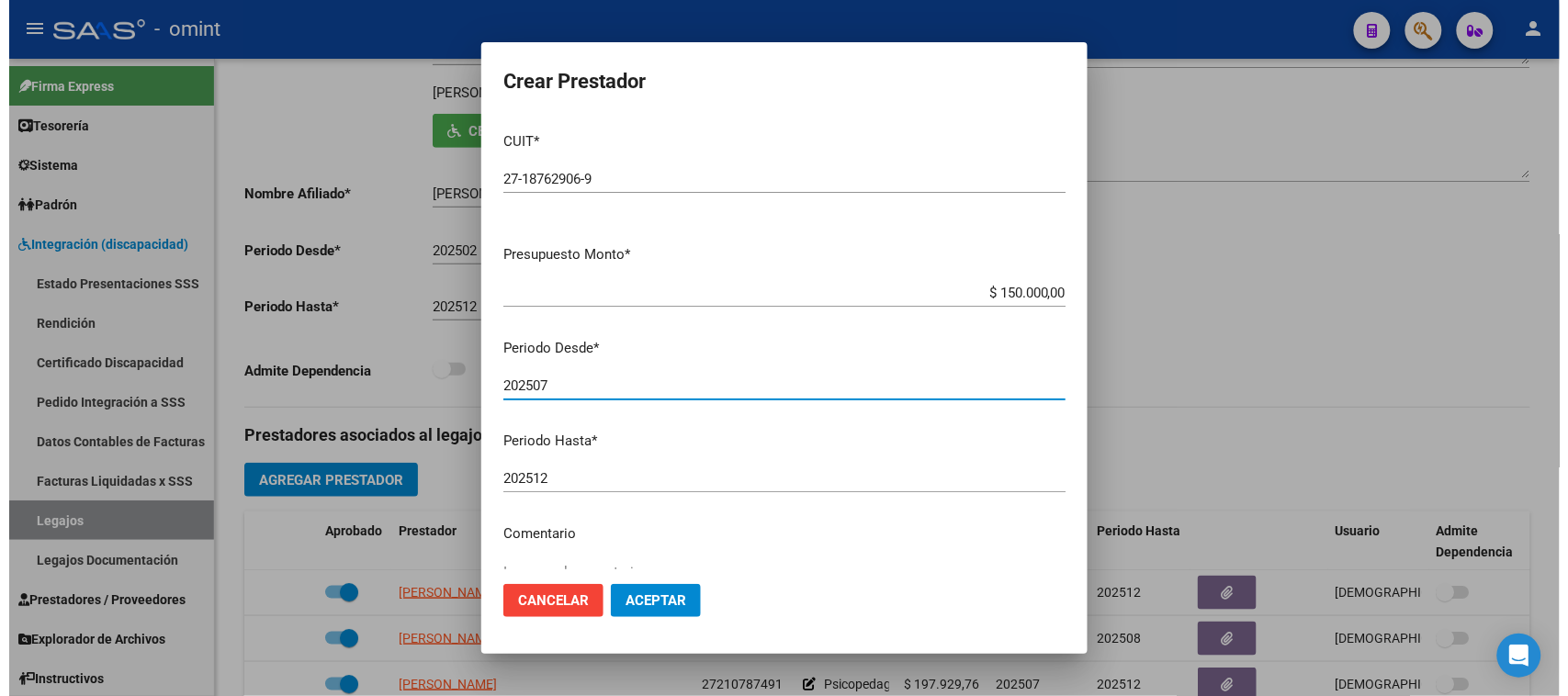
scroll to position [115, 0]
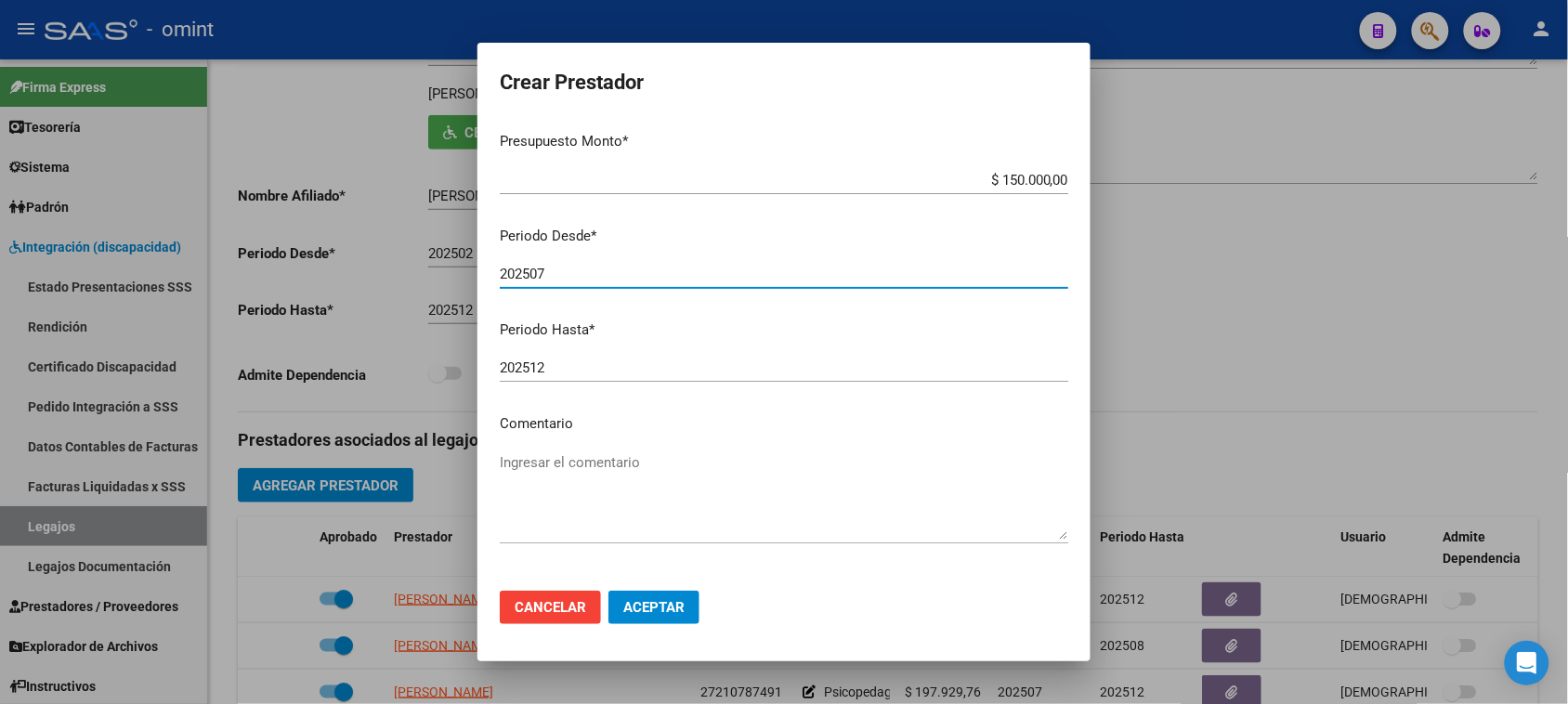
type input "202507"
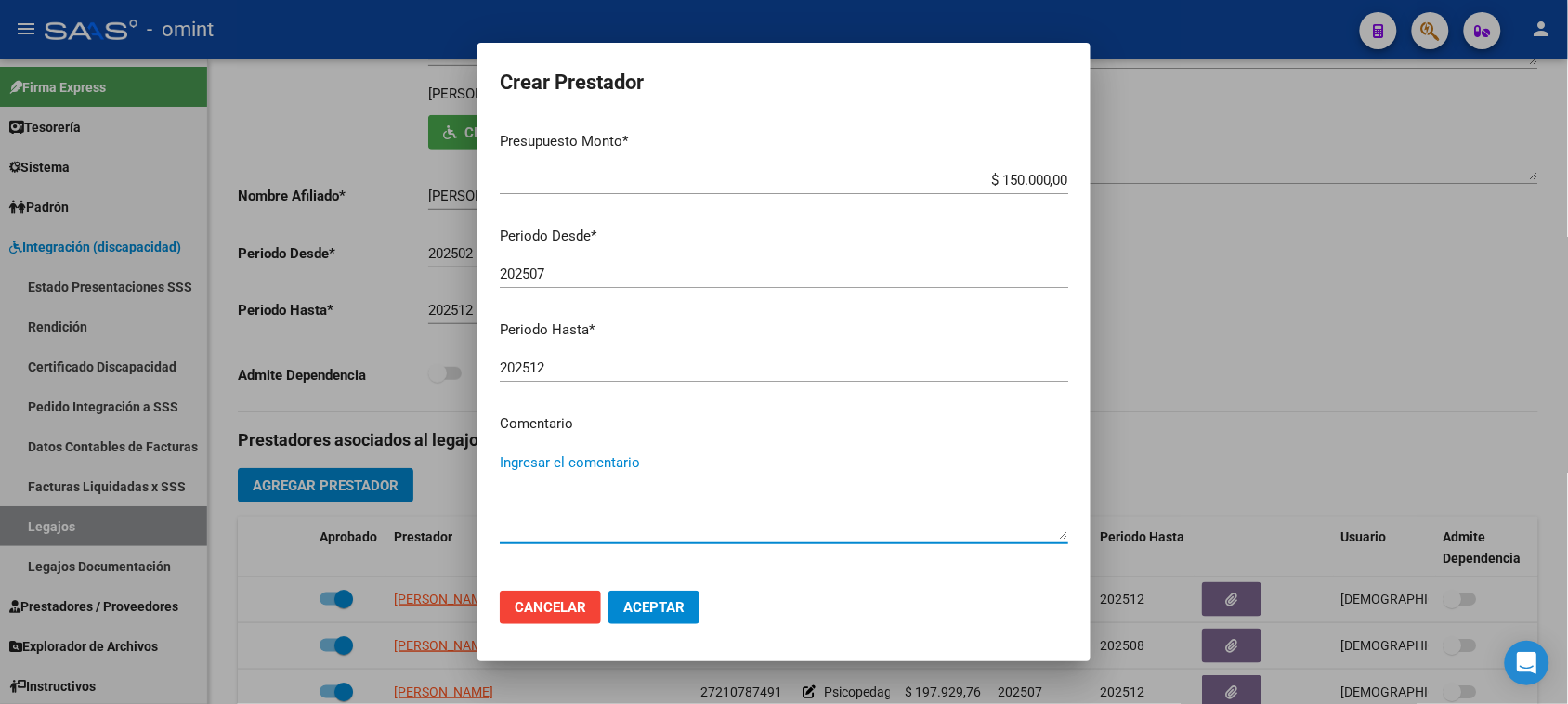
click at [736, 505] on textarea "Ingresar el comentario" at bounding box center [784, 496] width 569 height 87
paste textarea "Terapia ocupacional"
type textarea "Terapia ocupacional (12 sesiones/mes)"
click at [660, 610] on span "Aceptar" at bounding box center [653, 607] width 61 height 17
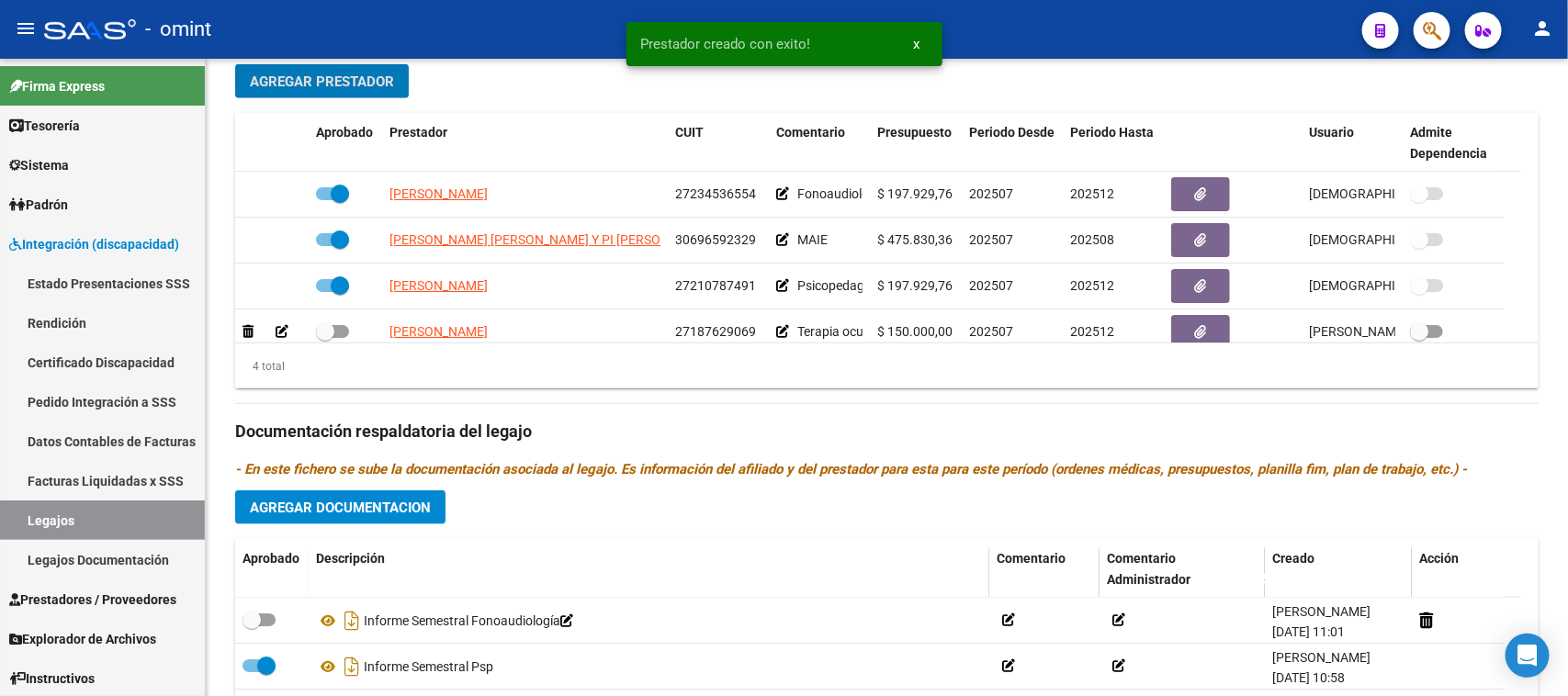
scroll to position [901, 0]
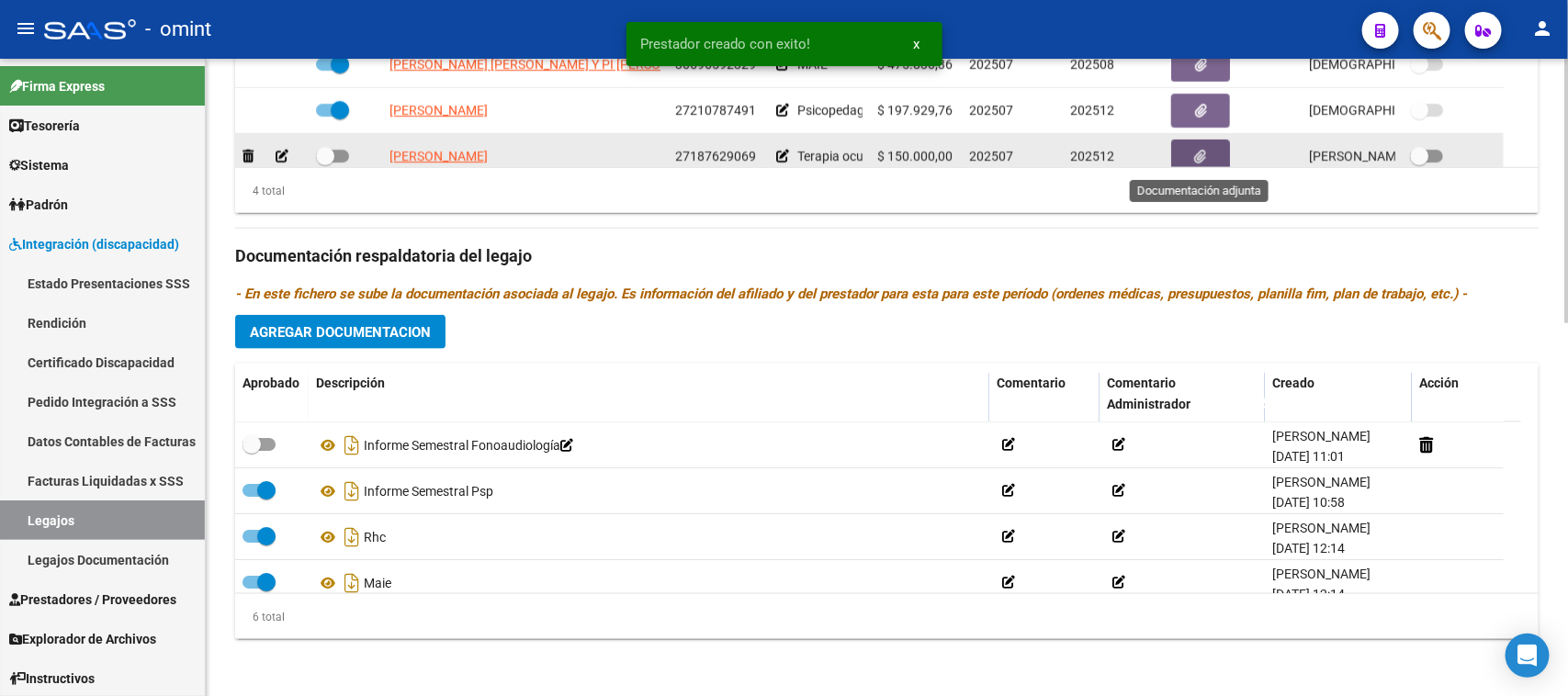
click at [1211, 159] on button "button" at bounding box center [1200, 156] width 59 height 34
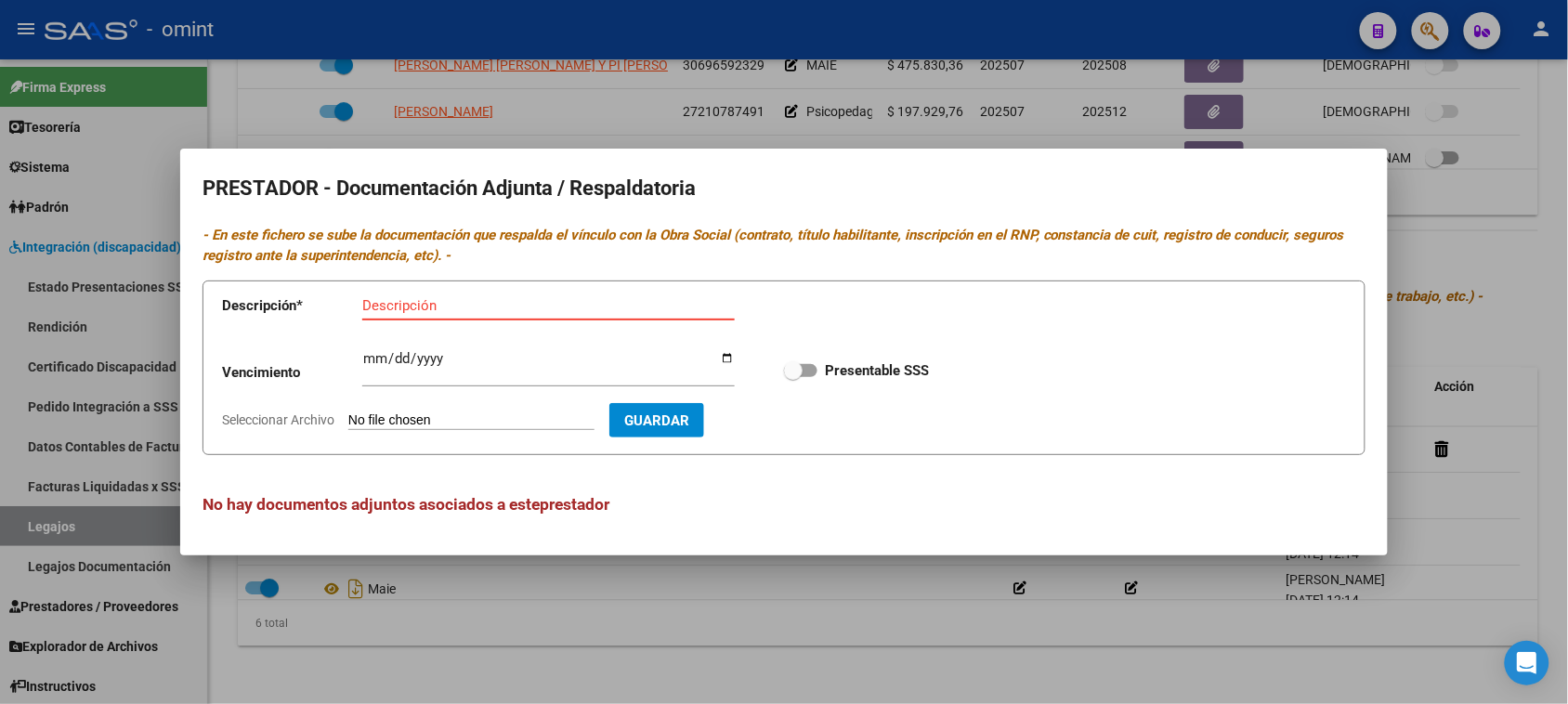
paste input "Título/RNP/CBU/ARCA"
click at [455, 300] on input "Título/RNP/CBU/ARCA" at bounding box center [549, 305] width 373 height 17
type input "Título/RNP/ARCA"
click at [817, 378] on label "Presentable SSS" at bounding box center [856, 370] width 145 height 22
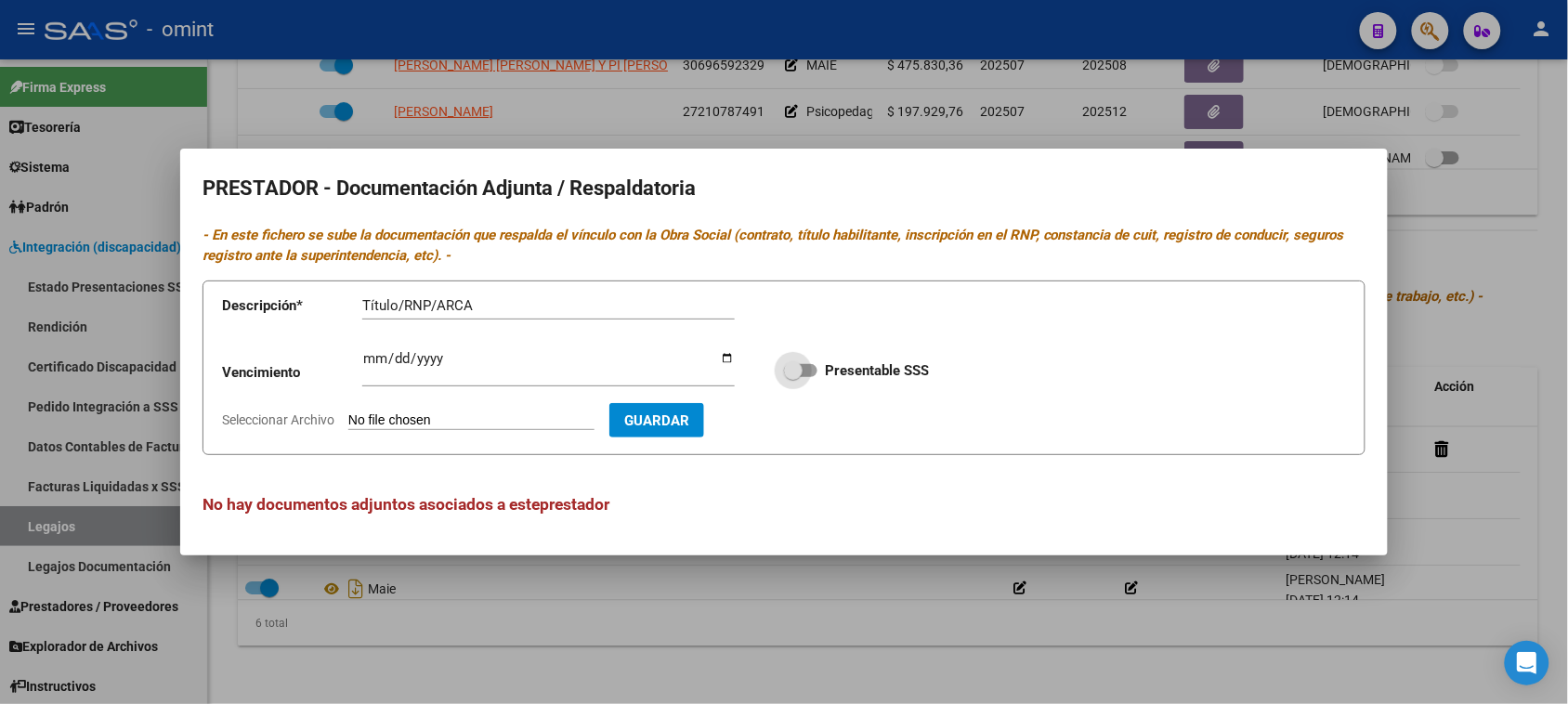
click at [793, 378] on input "Presentable SSS" at bounding box center [792, 377] width 1 height 1
checkbox input "true"
type input "C:\fakepath\TO - PRESTADOR.pdf"
click at [797, 427] on span "Guardar" at bounding box center [764, 420] width 65 height 17
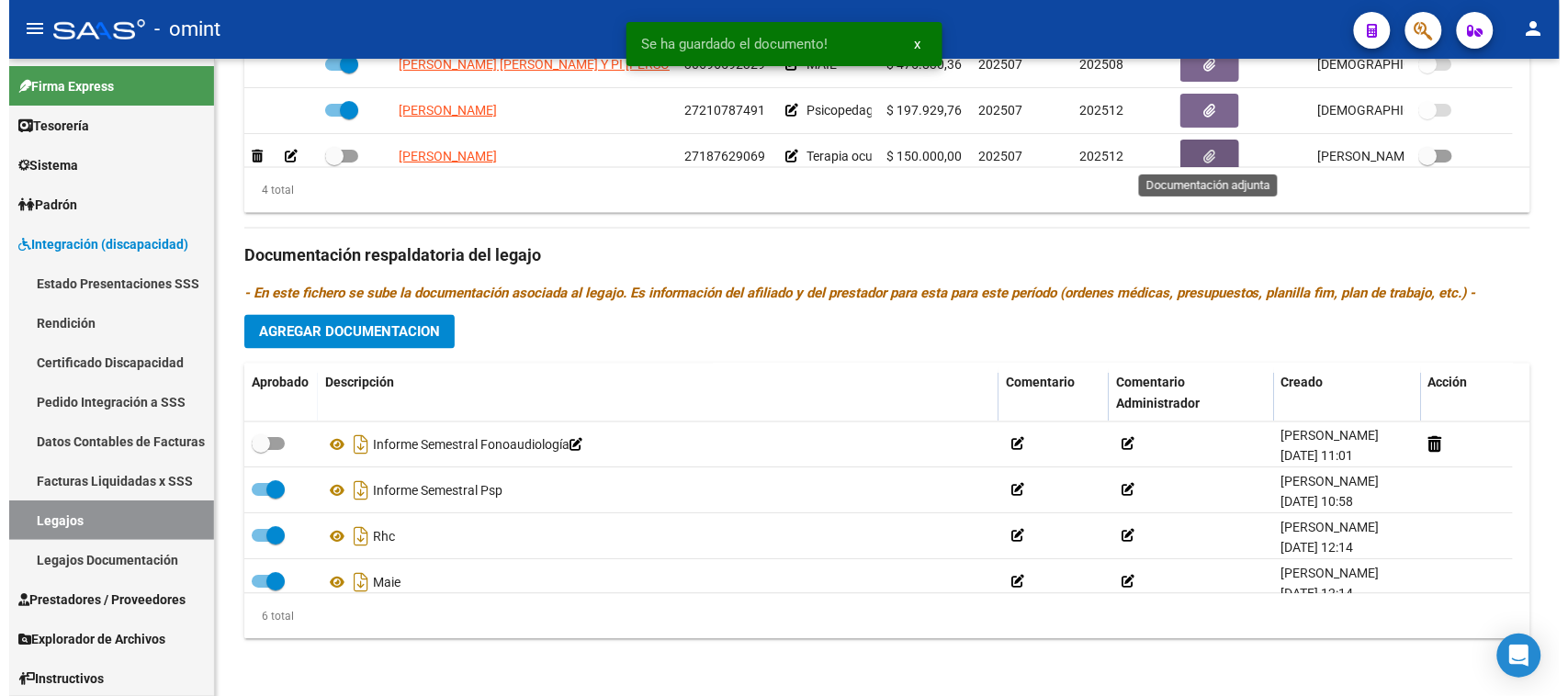
scroll to position [6, 0]
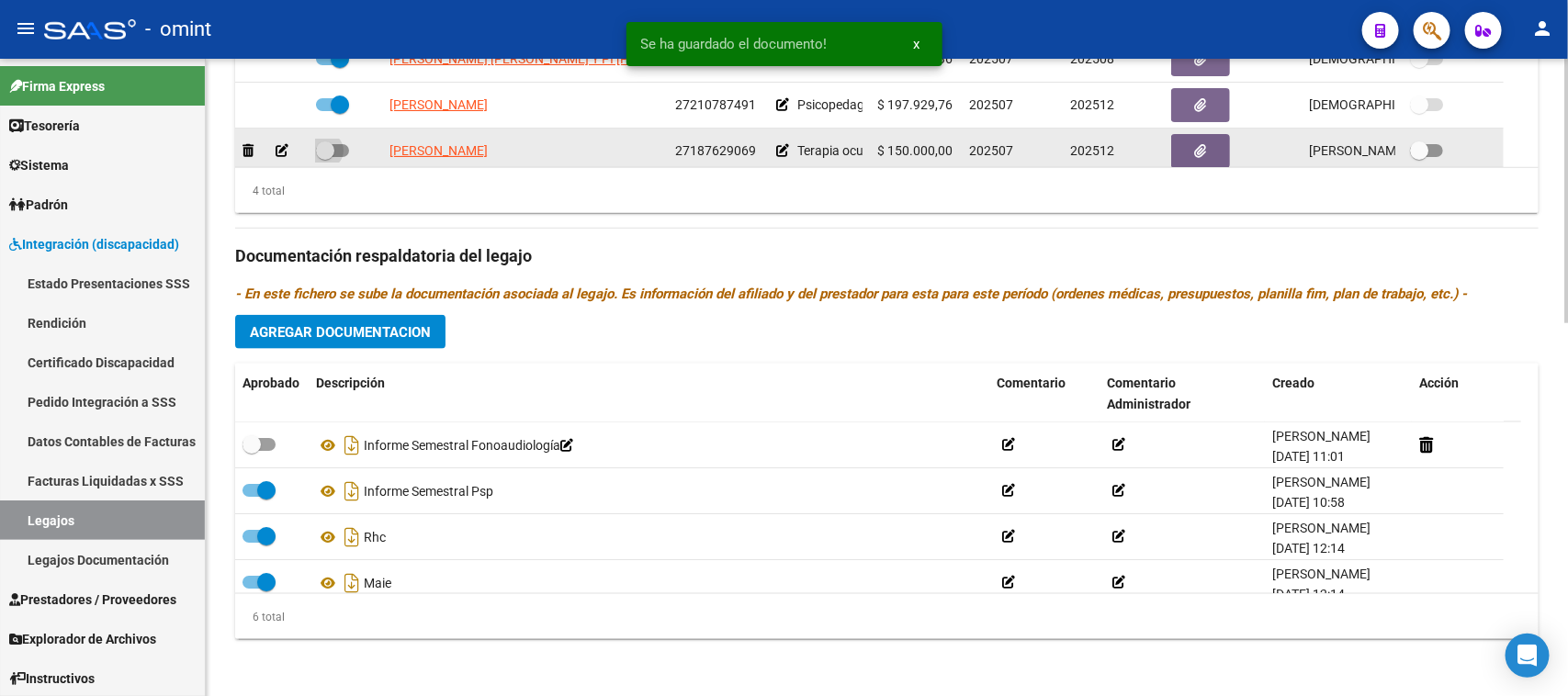
click at [340, 153] on span at bounding box center [332, 150] width 33 height 12
click at [326, 157] on input "checkbox" at bounding box center [325, 157] width 1 height 1
checkbox input "true"
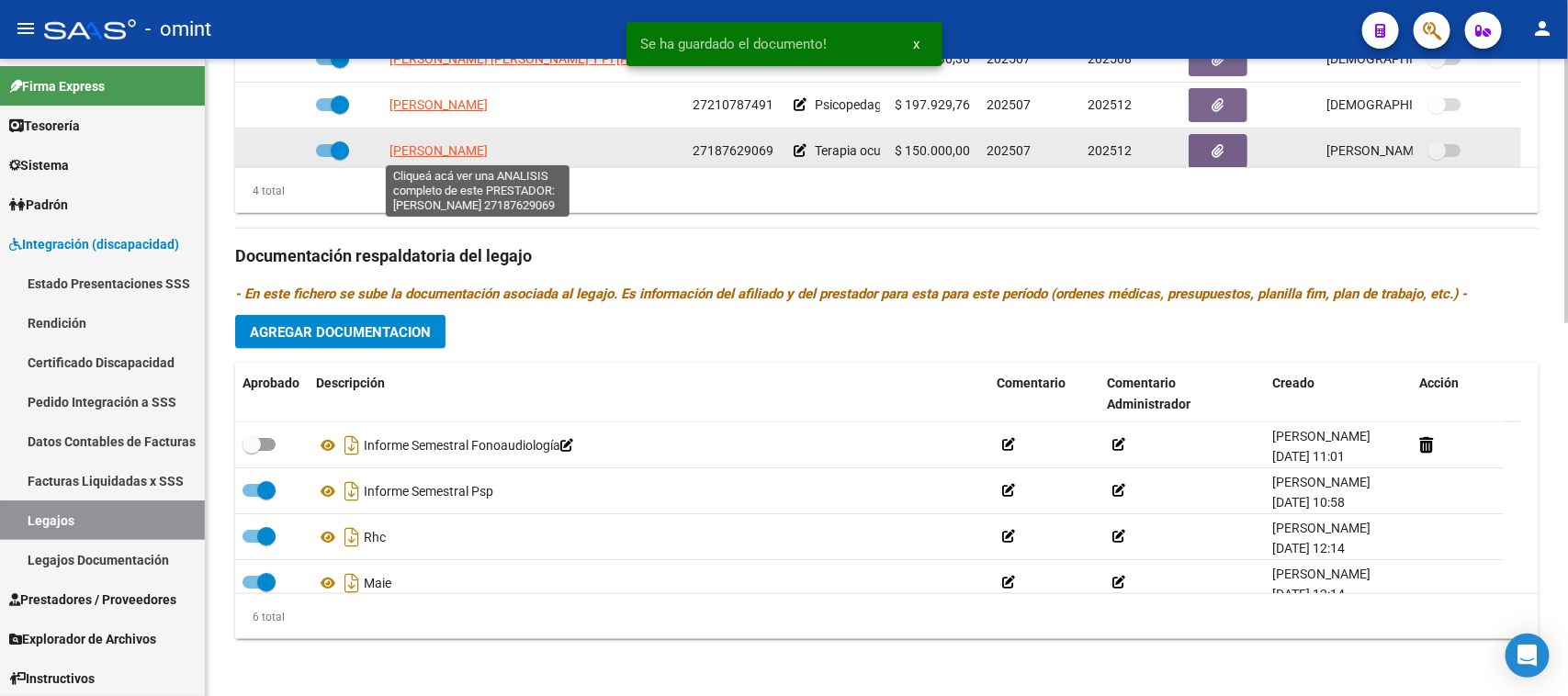
click at [488, 143] on span "REIJENSTEIN [PERSON_NAME]" at bounding box center [439, 150] width 98 height 14
type textarea "27187629069"
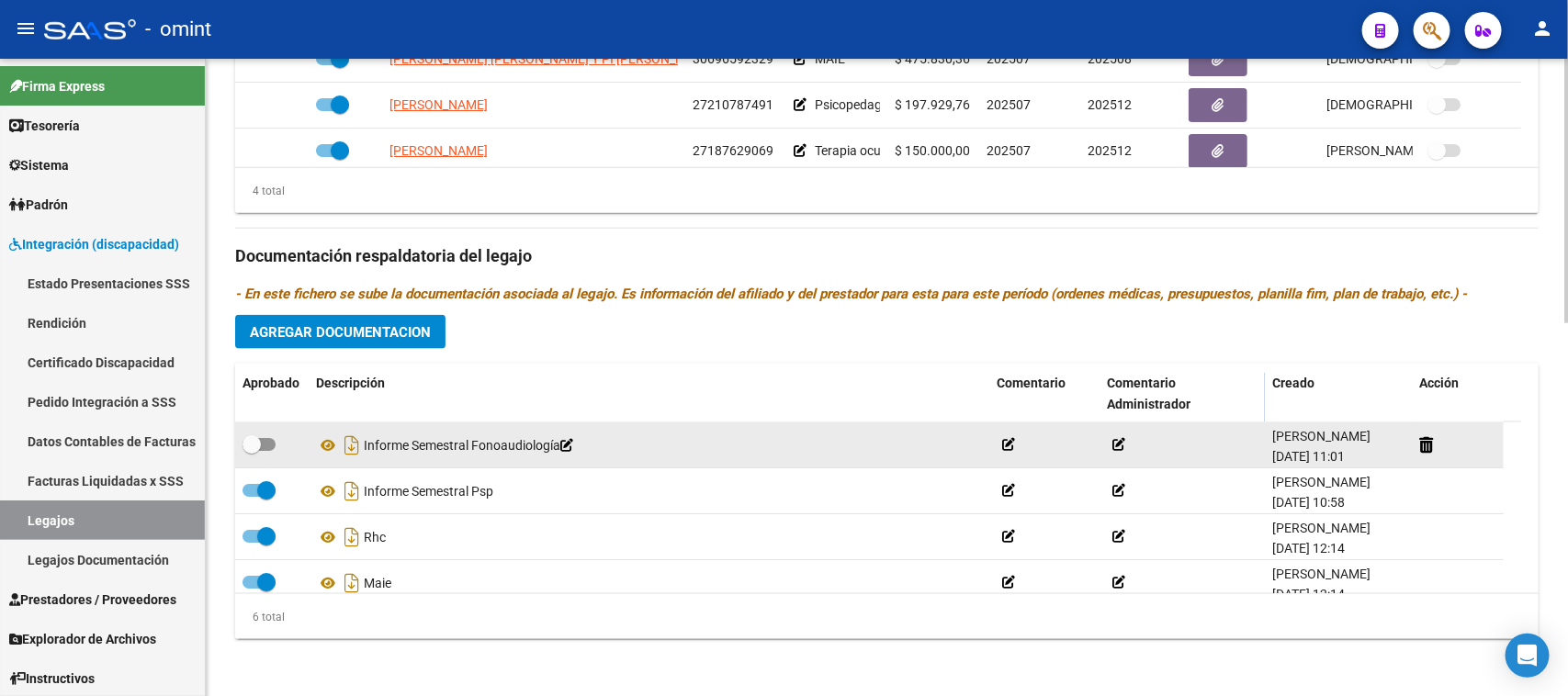
click at [263, 445] on span at bounding box center [259, 444] width 33 height 12
click at [252, 451] on input "checkbox" at bounding box center [251, 451] width 1 height 1
checkbox input "true"
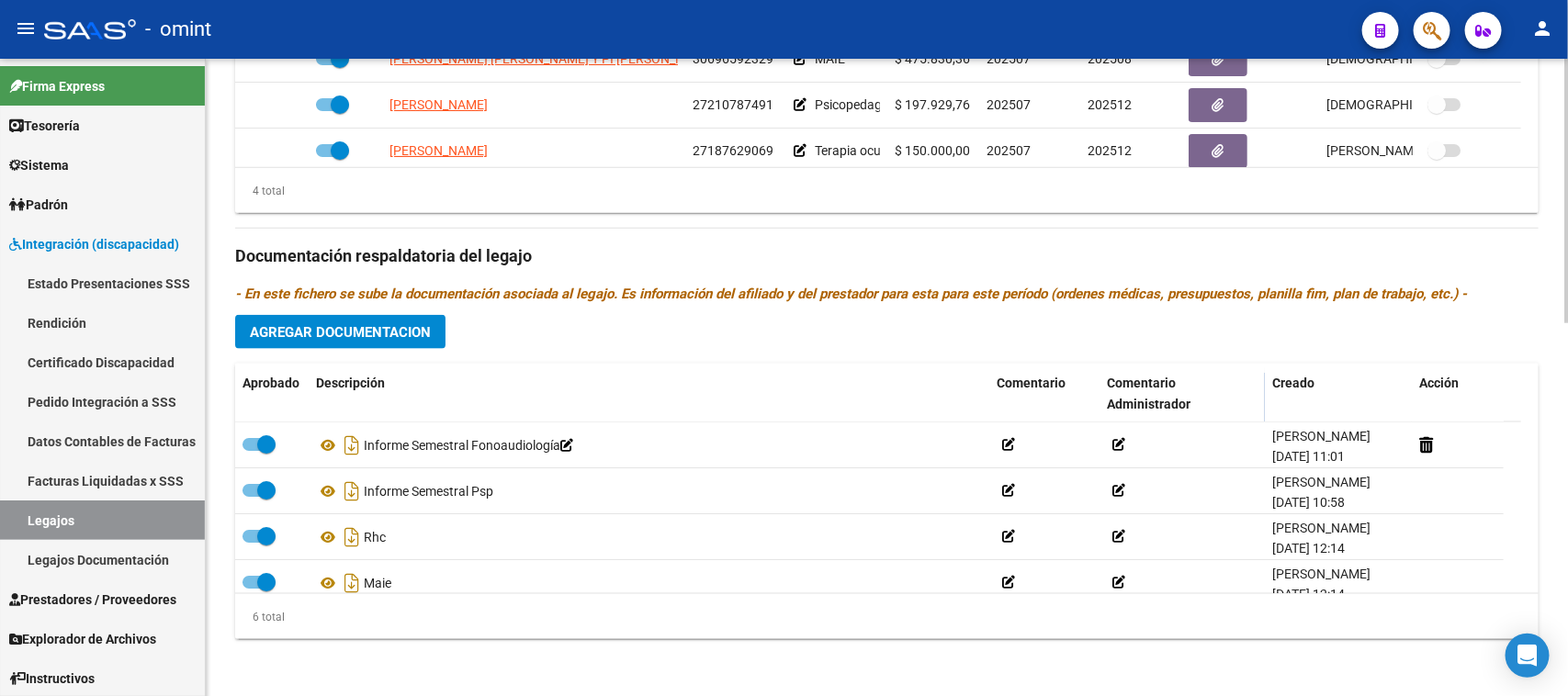
click at [319, 340] on button "Agregar Documentacion" at bounding box center [340, 331] width 210 height 34
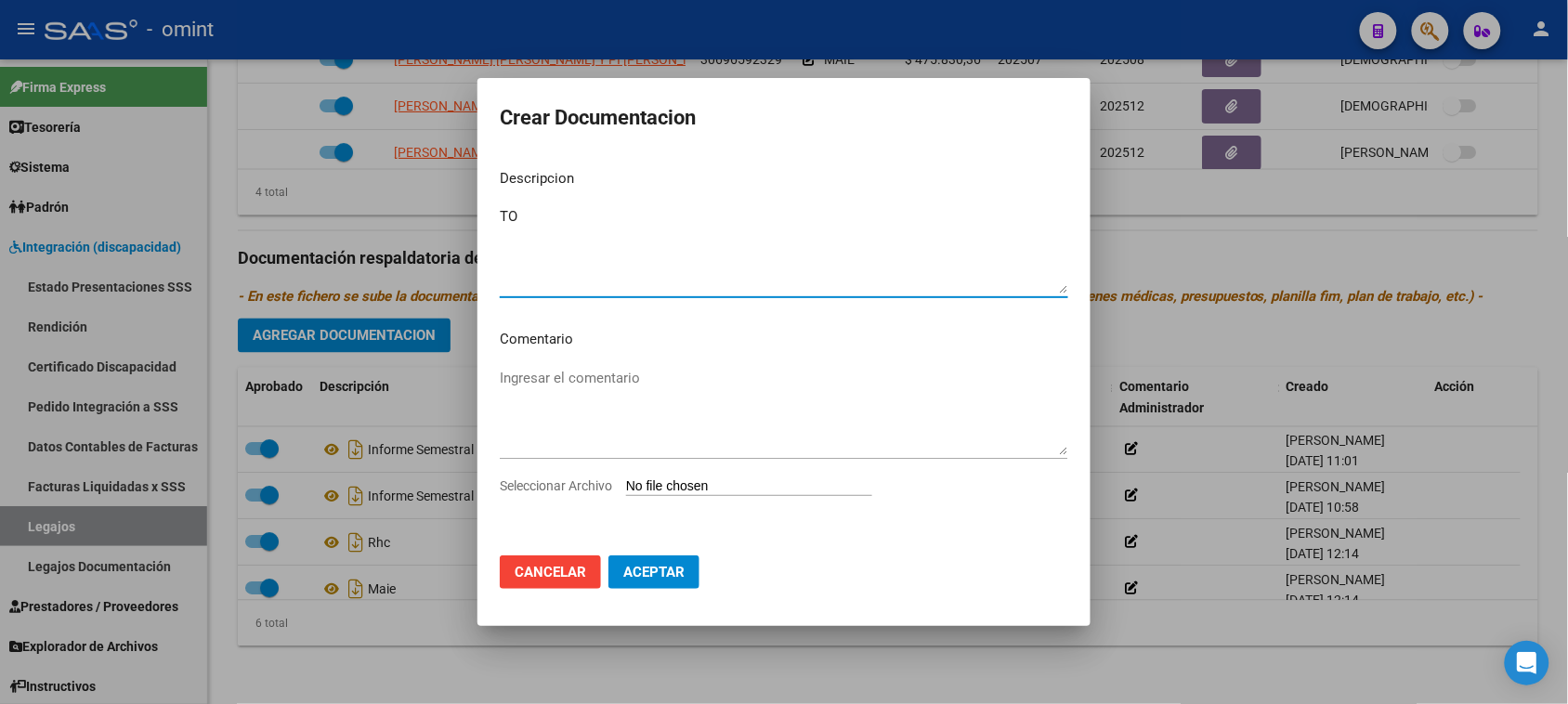
type textarea "TO"
type input "C:\fakepath\TO - PRESTACIONAL.pdf"
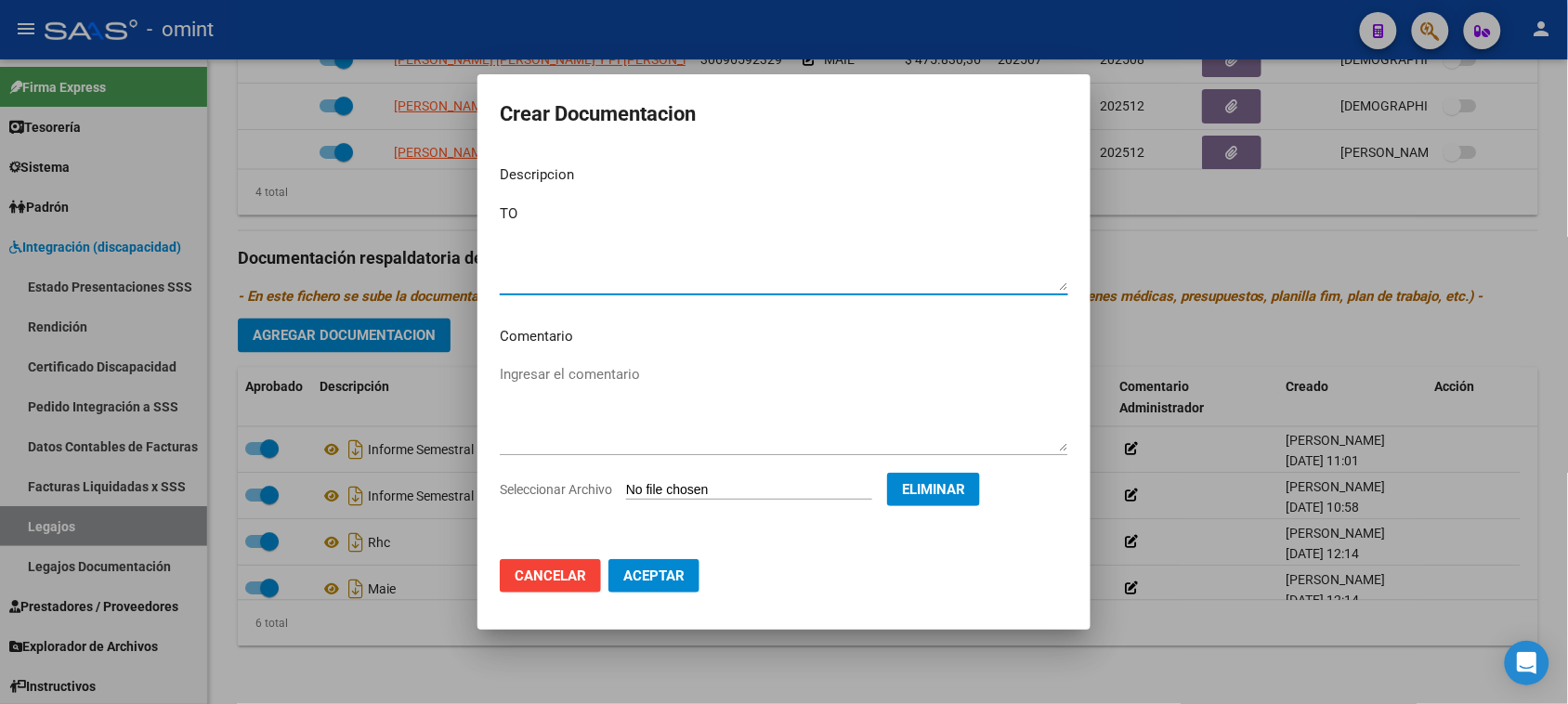
drag, startPoint x: 679, startPoint y: 583, endPoint x: 700, endPoint y: 571, distance: 24.2
click at [679, 582] on span "Aceptar" at bounding box center [653, 576] width 61 height 17
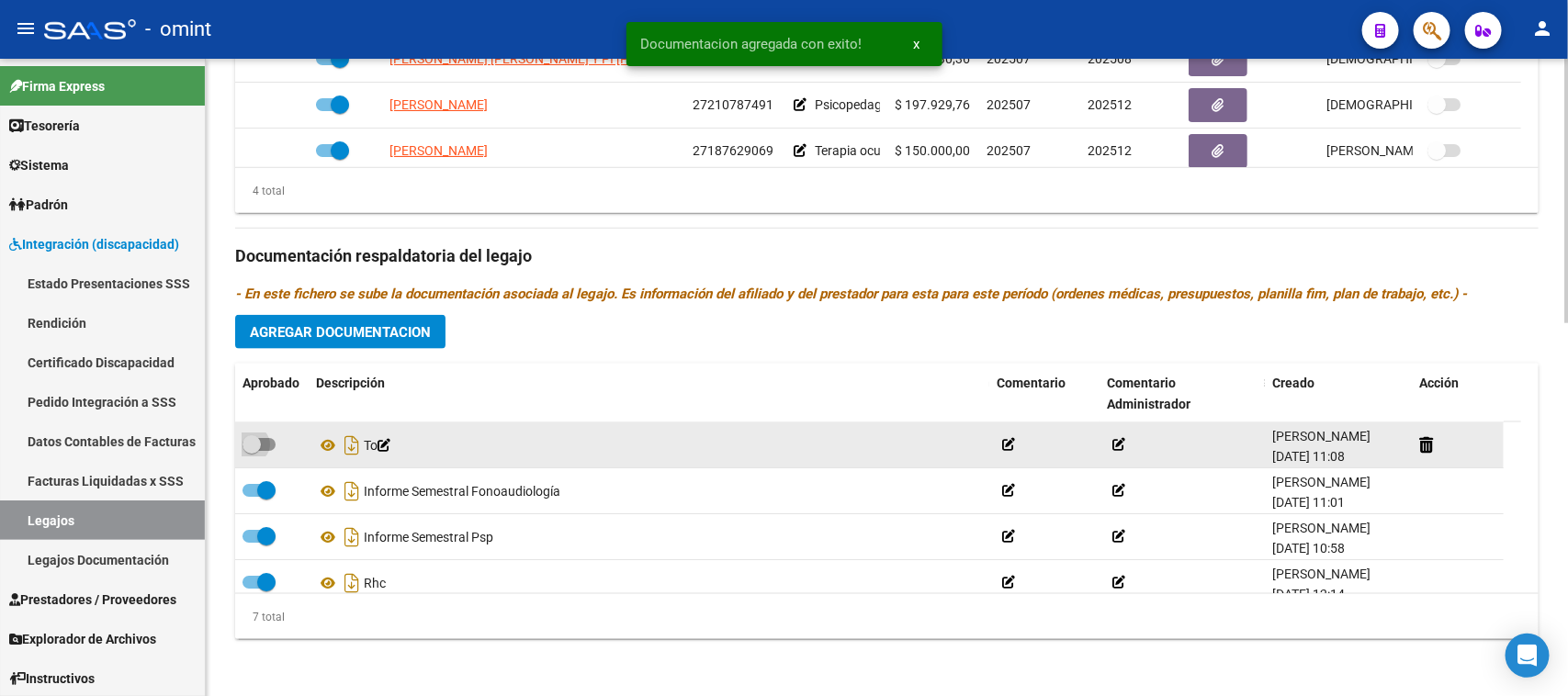
click at [250, 439] on span at bounding box center [252, 444] width 18 height 18
click at [251, 451] on input "checkbox" at bounding box center [251, 451] width 1 height 1
checkbox input "true"
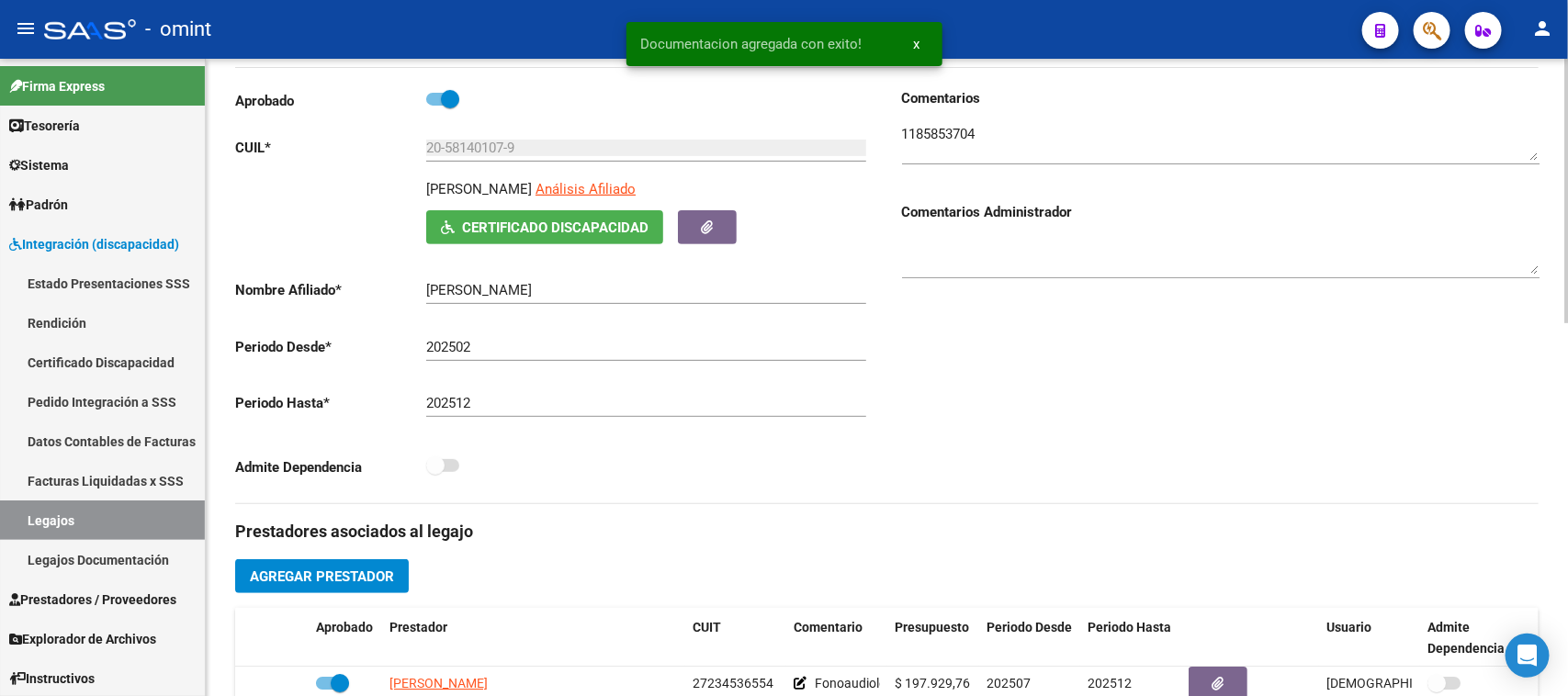
scroll to position [212, 0]
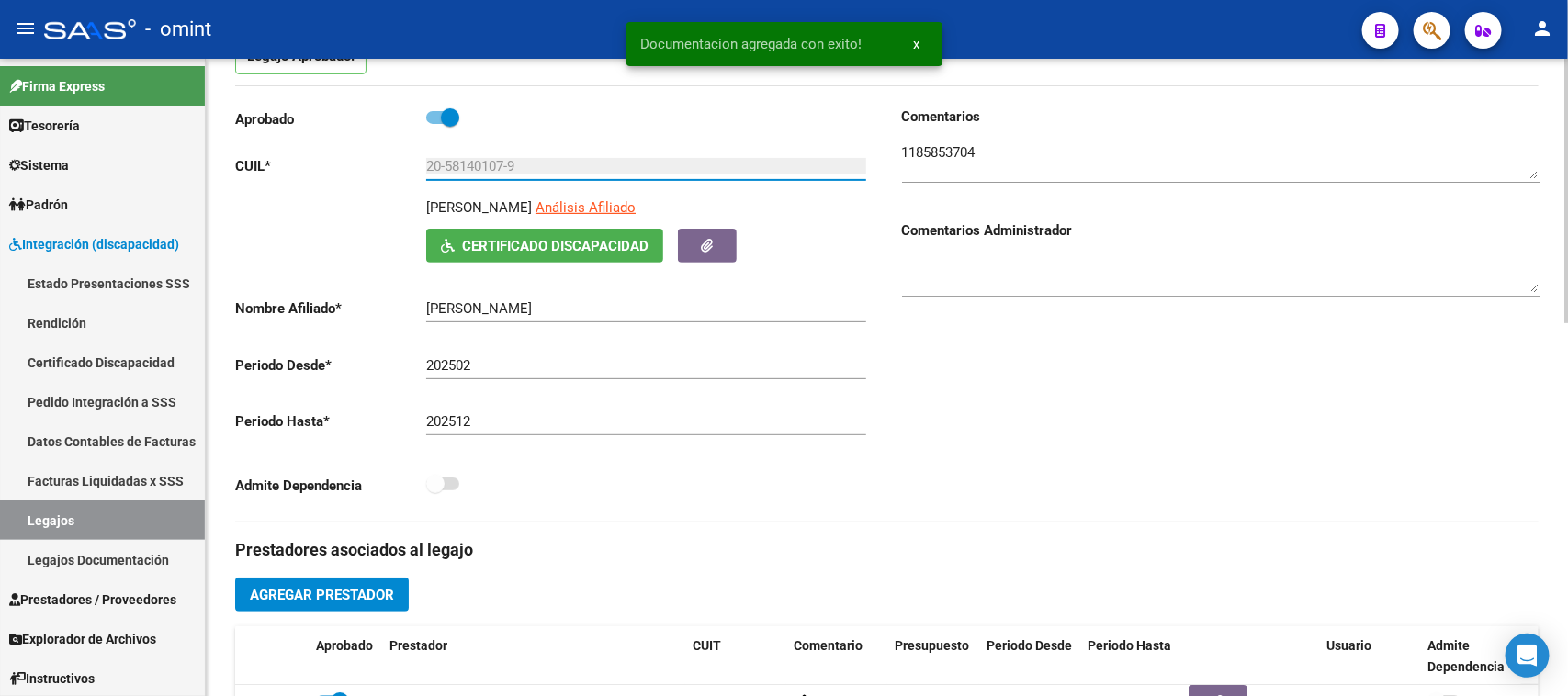
drag, startPoint x: 544, startPoint y: 162, endPoint x: 329, endPoint y: 183, distance: 216.0
click at [329, 183] on div "Aprobado CUIL * 20-58140107-9 Ingresar CUIL BONI JERONIMO Análisis Afiliado Cer…" at bounding box center [554, 306] width 638 height 400
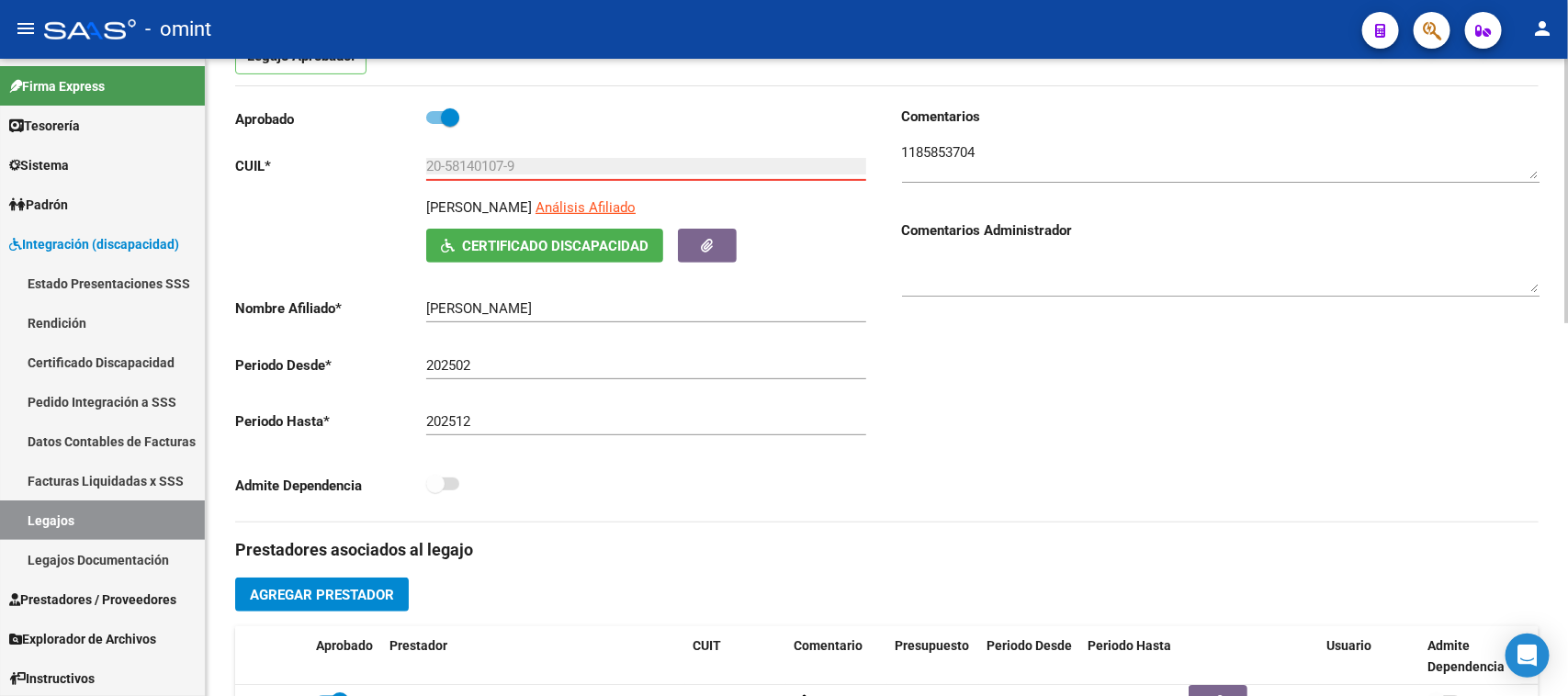
click at [483, 162] on input "20-58140107-9" at bounding box center [646, 166] width 440 height 16
drag, startPoint x: 539, startPoint y: 309, endPoint x: 366, endPoint y: 306, distance: 173.0
click at [366, 305] on app-form-text-field "Nombre Afiliado * BONI JERONIMO Ingresar el nombre" at bounding box center [550, 308] width 631 height 16
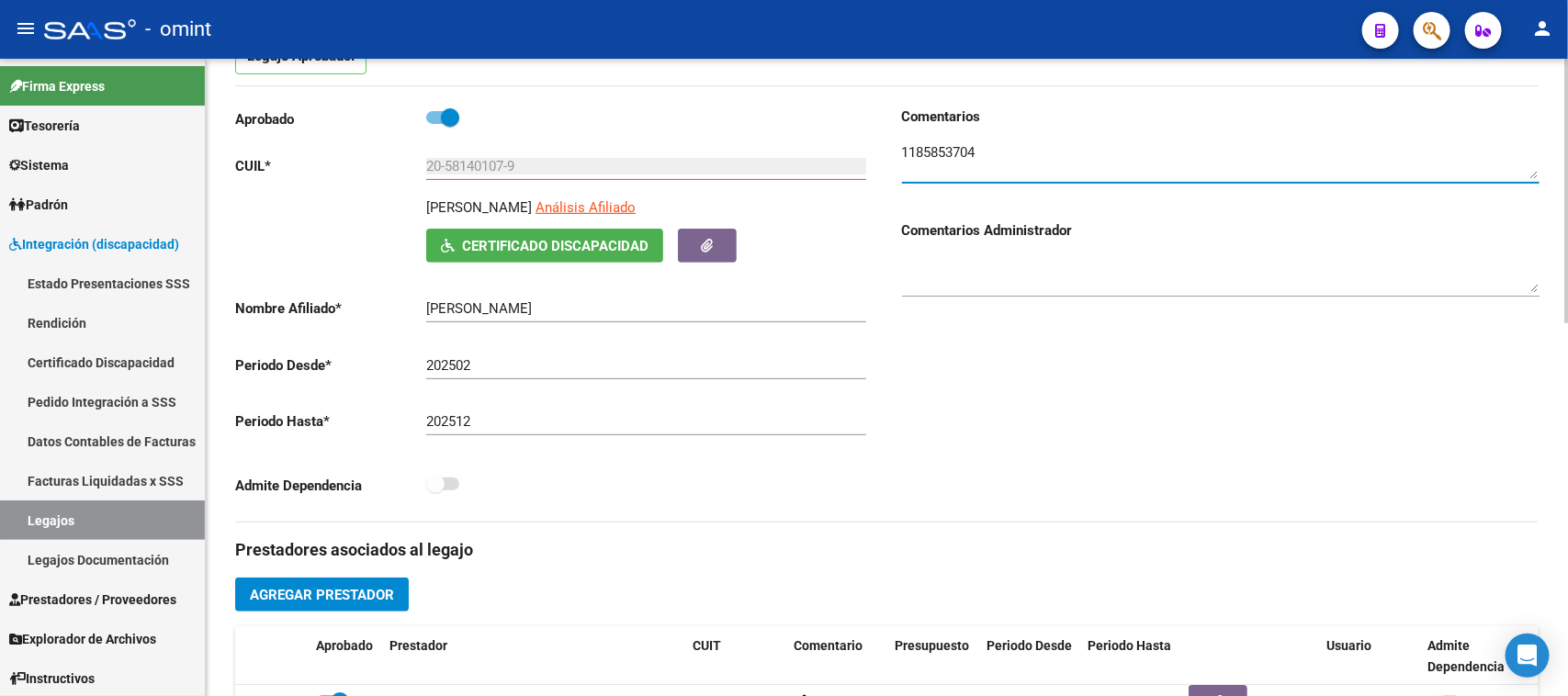
click at [943, 165] on textarea at bounding box center [1221, 160] width 638 height 36
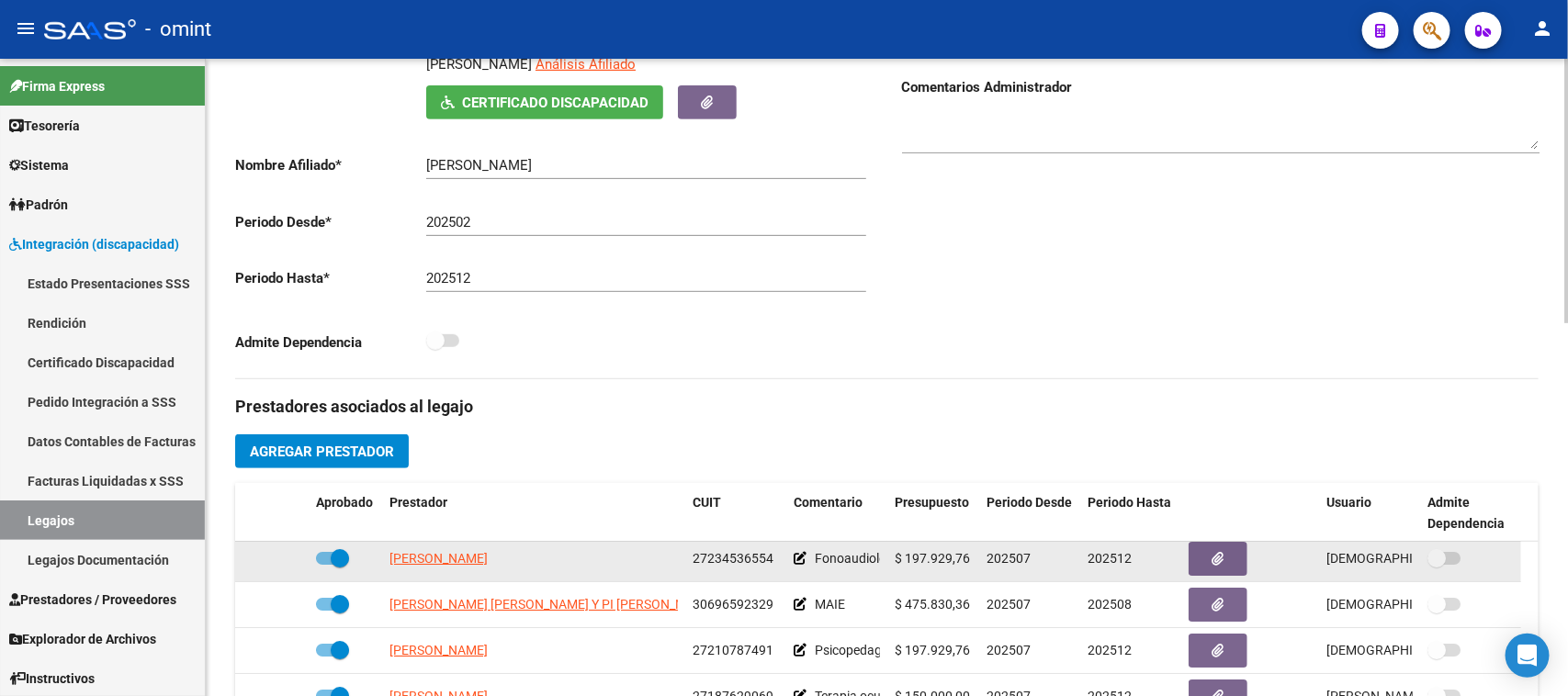
scroll to position [557, 0]
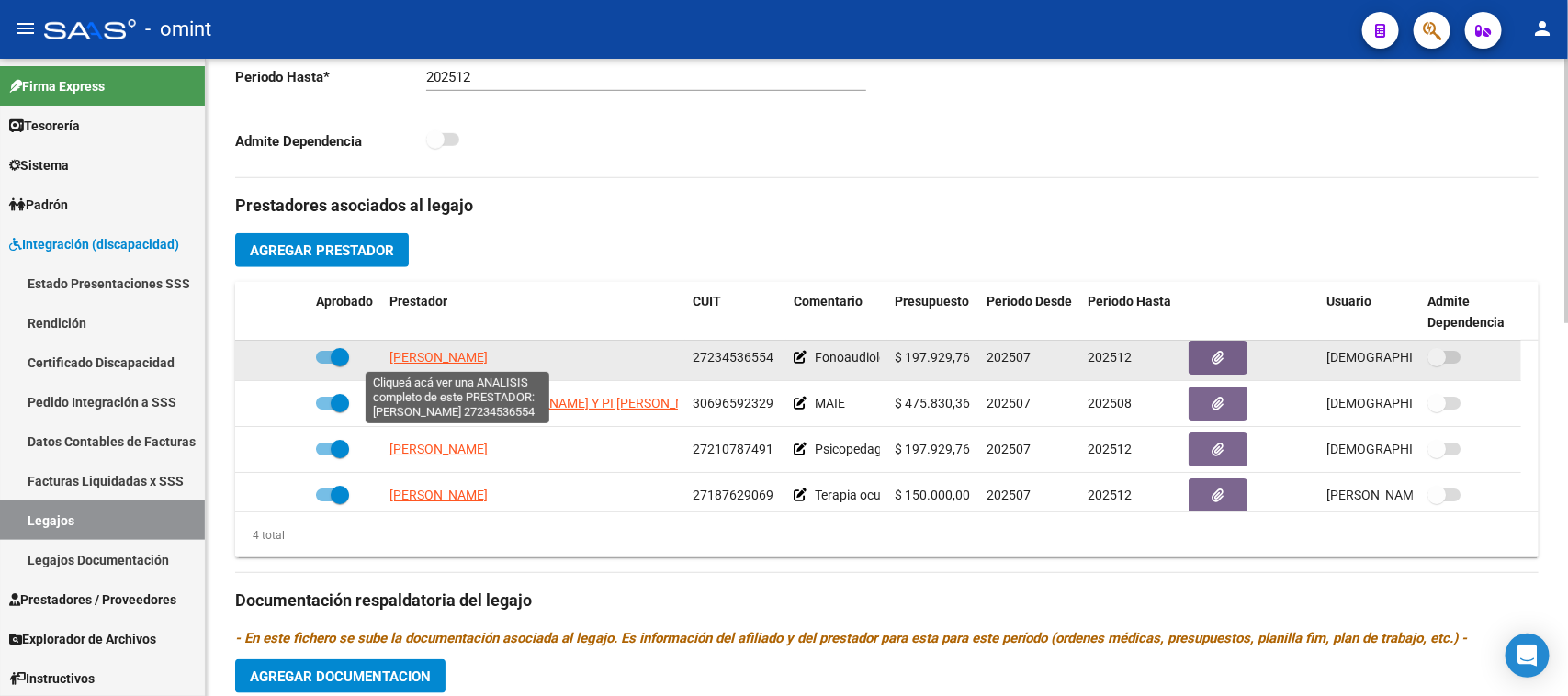
click at [488, 363] on span "[PERSON_NAME]" at bounding box center [439, 357] width 98 height 14
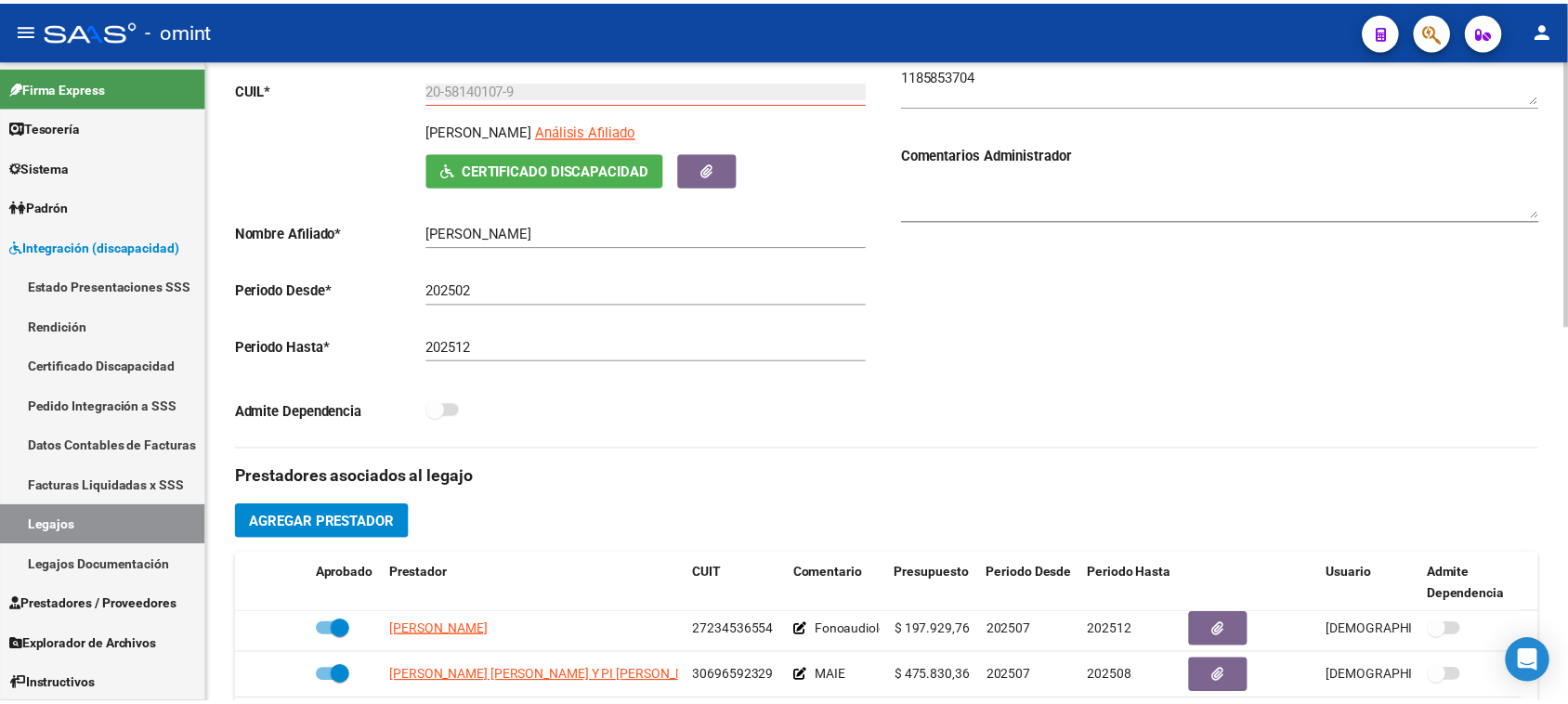
scroll to position [98, 0]
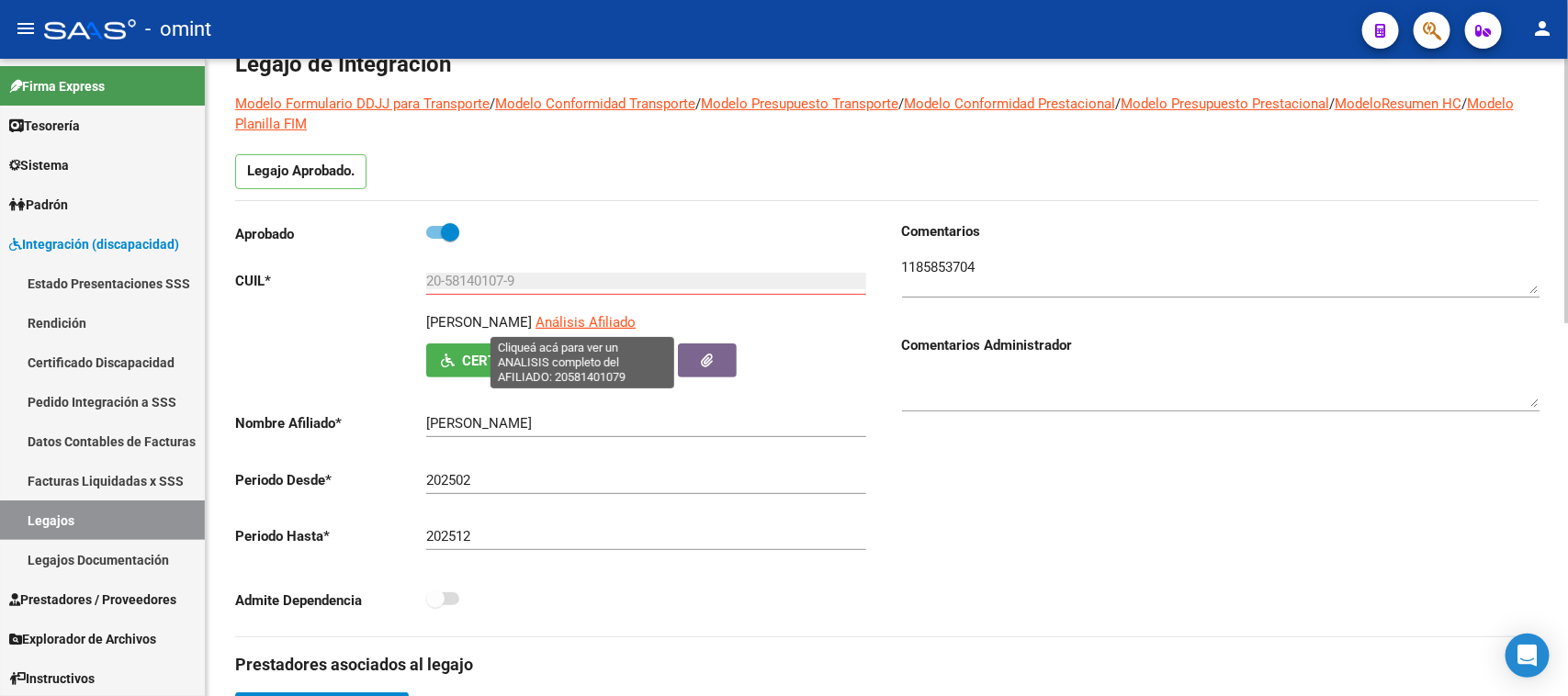
click at [627, 324] on span "Análisis Afiliado" at bounding box center [586, 322] width 100 height 16
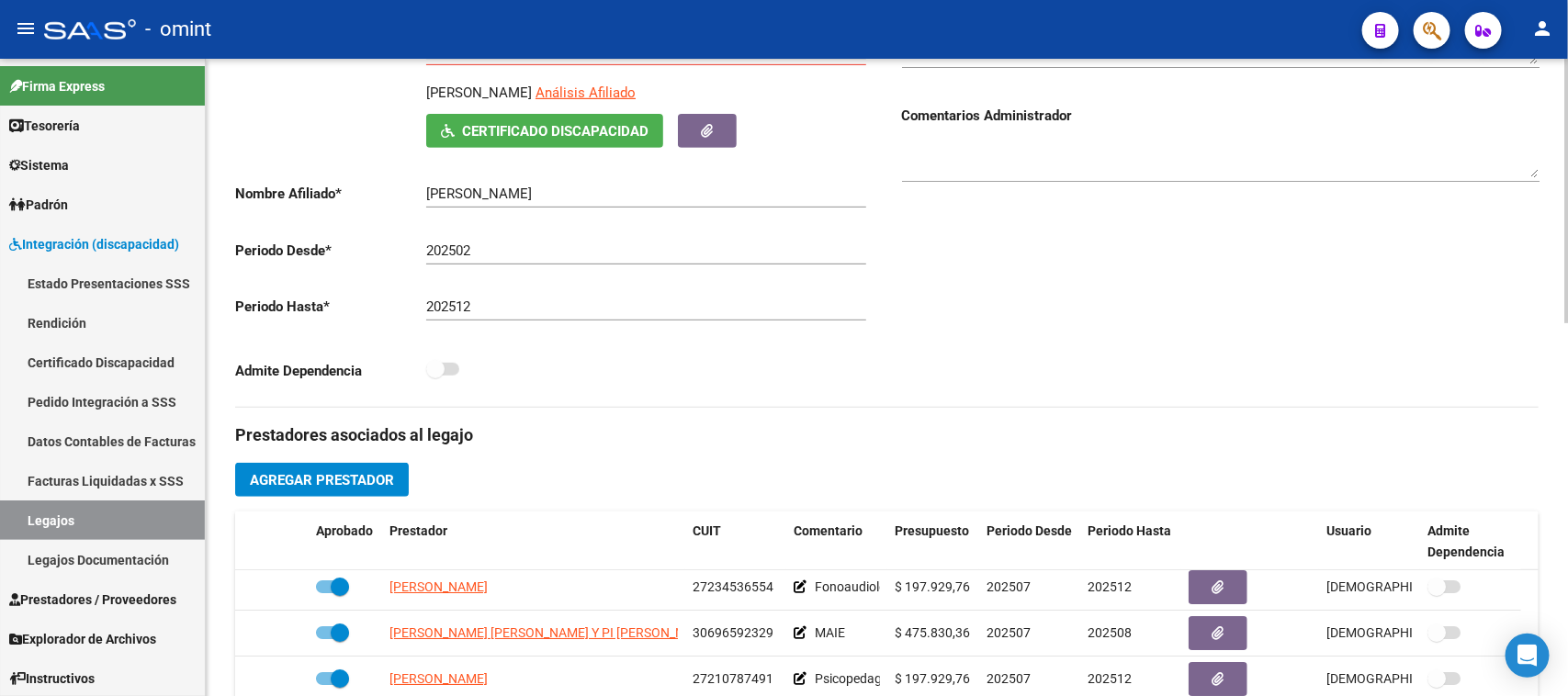
scroll to position [212, 0]
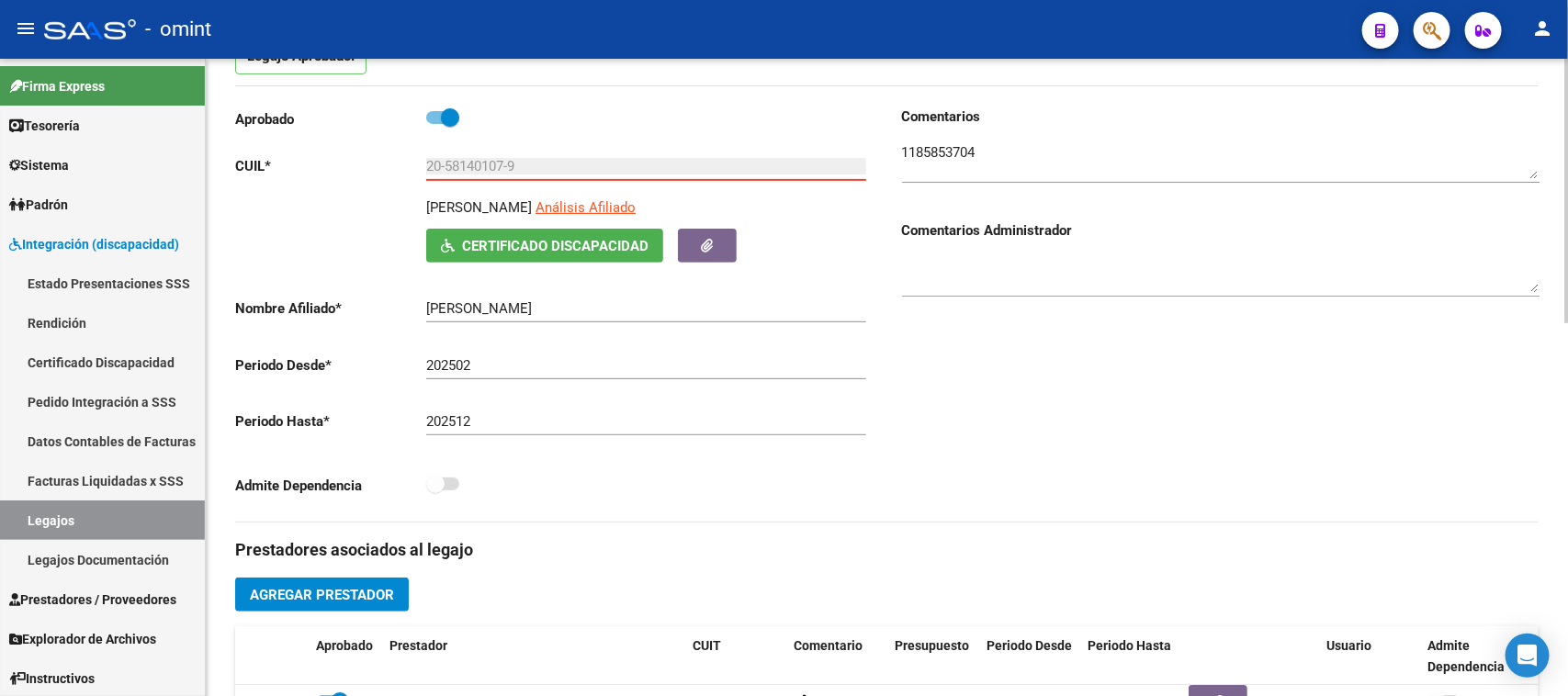
drag, startPoint x: 548, startPoint y: 163, endPoint x: 308, endPoint y: 163, distance: 240.0
click at [308, 163] on app-form-text-field "CUIL * 20-58140107-9 Ingresar CUIL" at bounding box center [550, 166] width 631 height 16
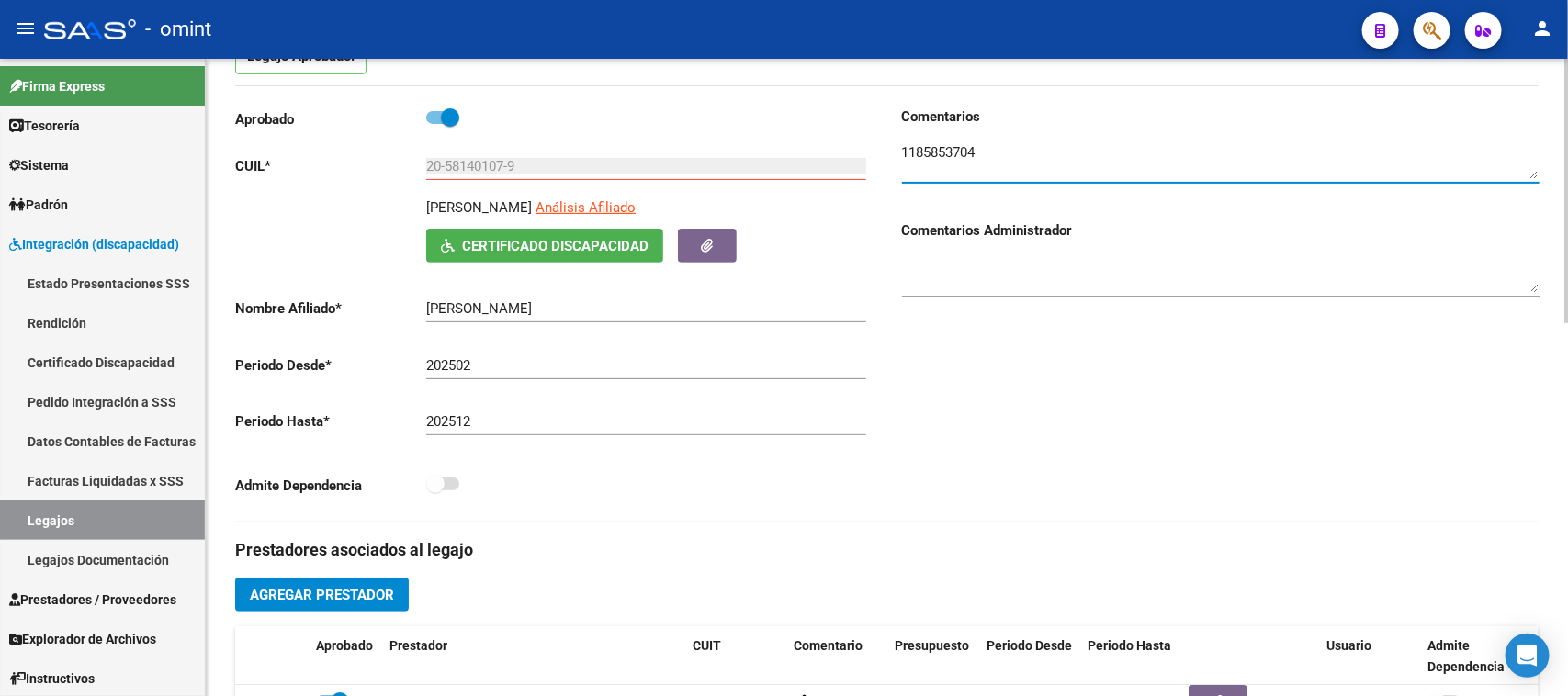
click at [920, 149] on textarea at bounding box center [1221, 160] width 638 height 36
click at [920, 145] on textarea at bounding box center [1221, 160] width 638 height 36
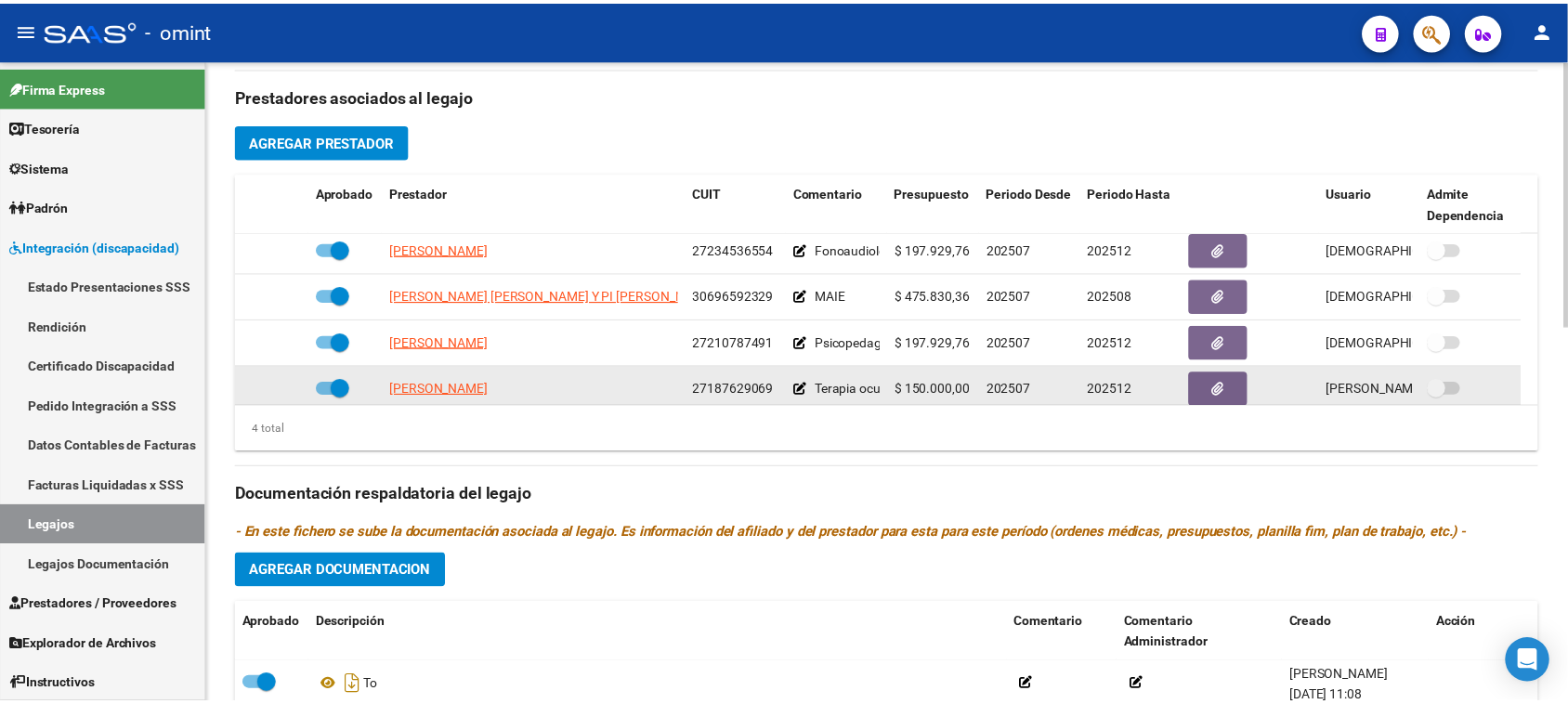
scroll to position [679, 0]
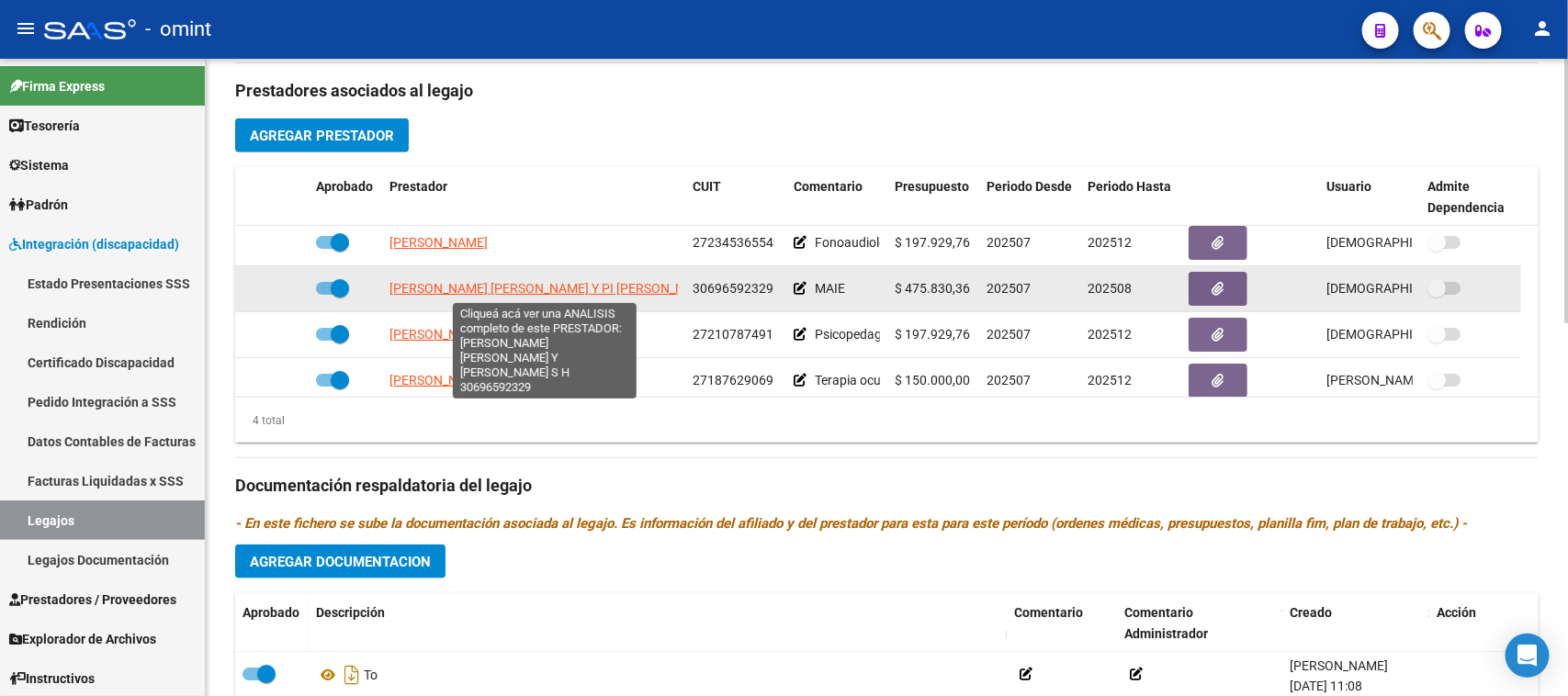
click at [467, 281] on span "GAROFALO MARIA LEANDRA Y PI JIMENA ISABEL S H" at bounding box center [552, 288] width 326 height 14
type textarea "30696592329"
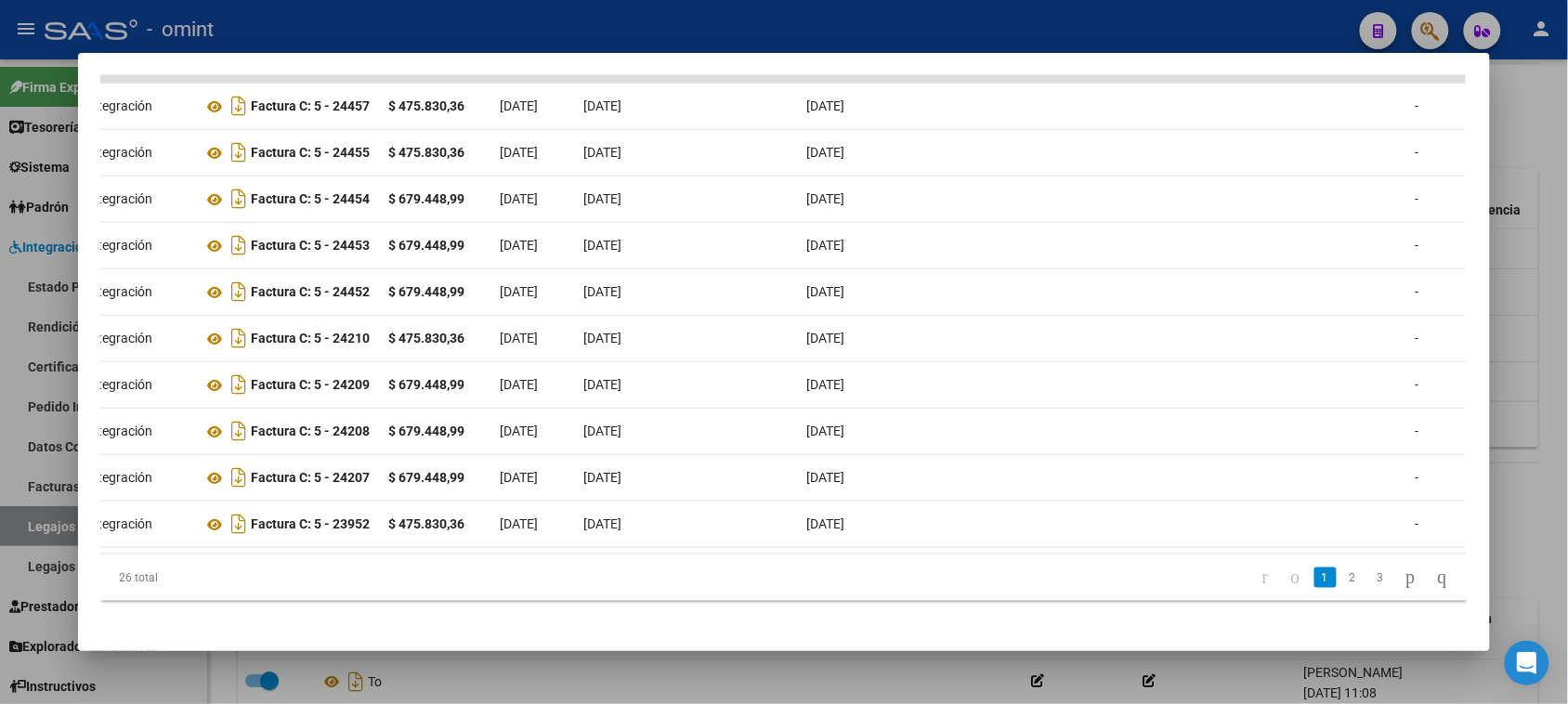
scroll to position [0, 0]
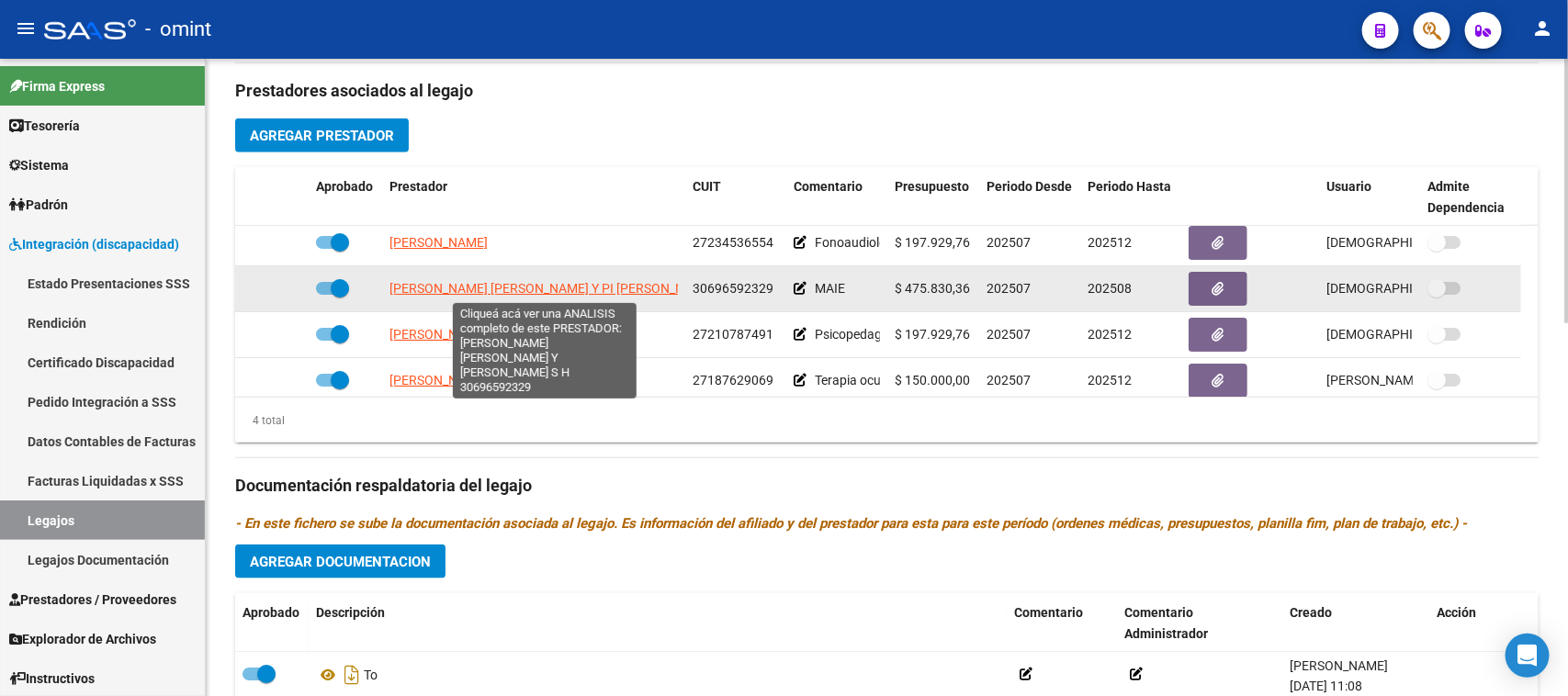
click at [540, 288] on span "GAROFALO MARIA LEANDRA Y PI JIMENA ISABEL S H" at bounding box center [552, 288] width 326 height 14
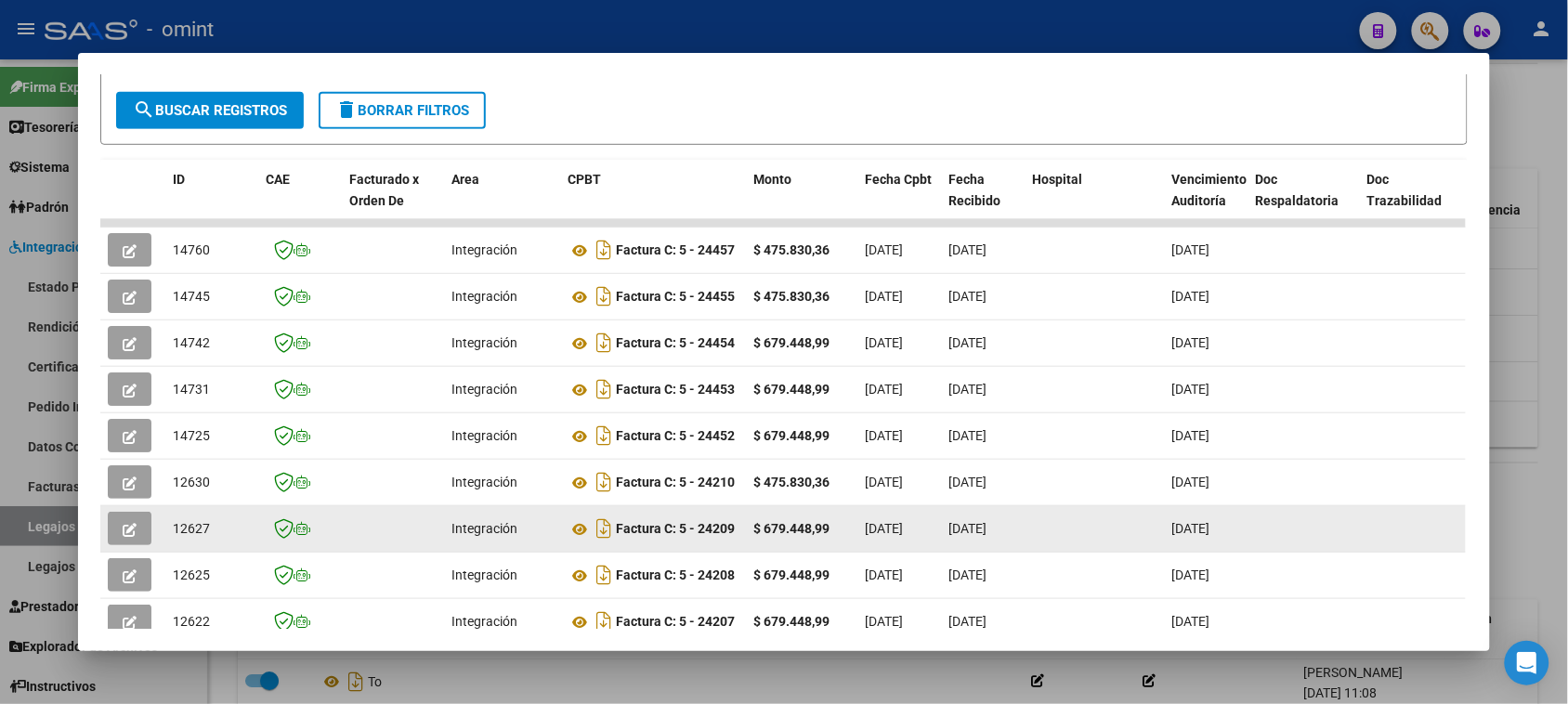
scroll to position [349, 0]
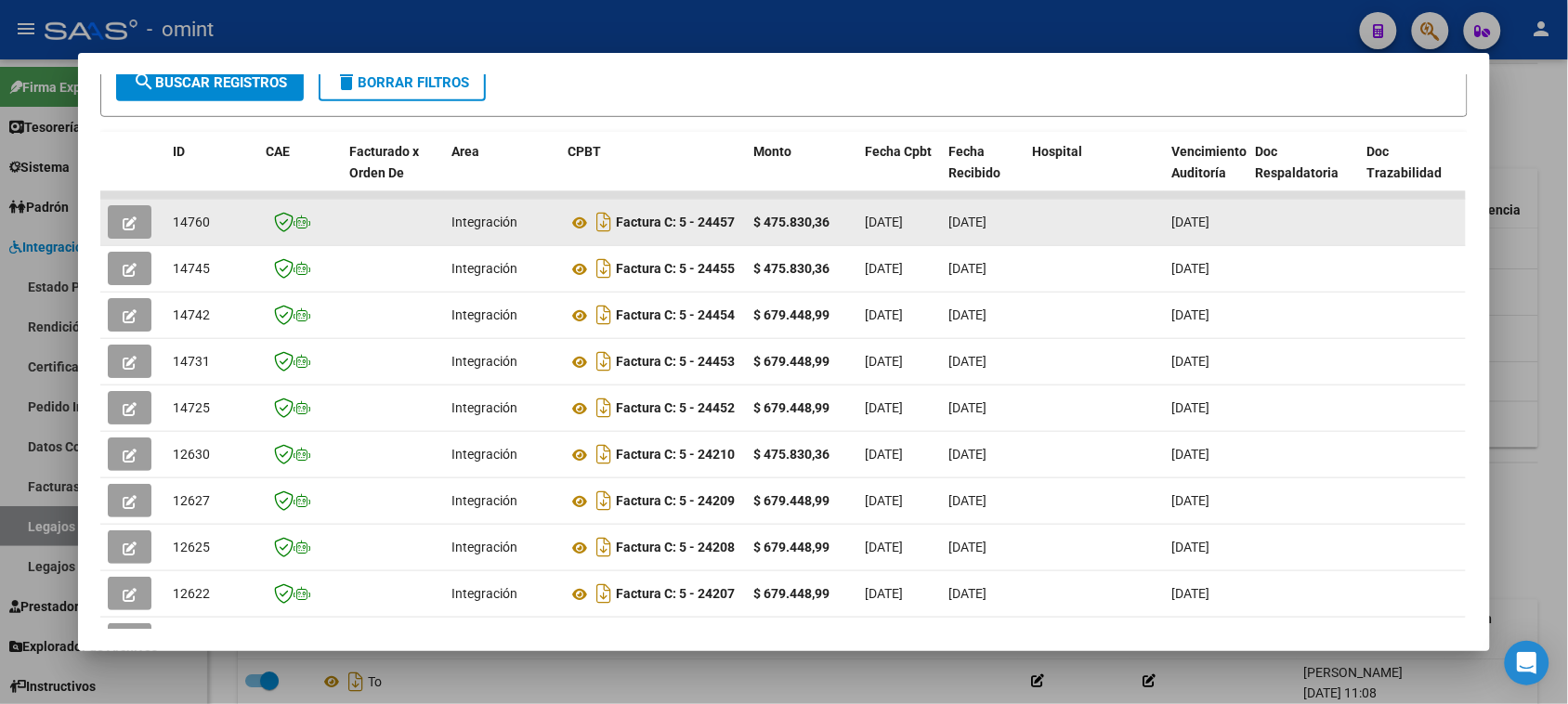
click at [141, 228] on button "button" at bounding box center [129, 221] width 44 height 33
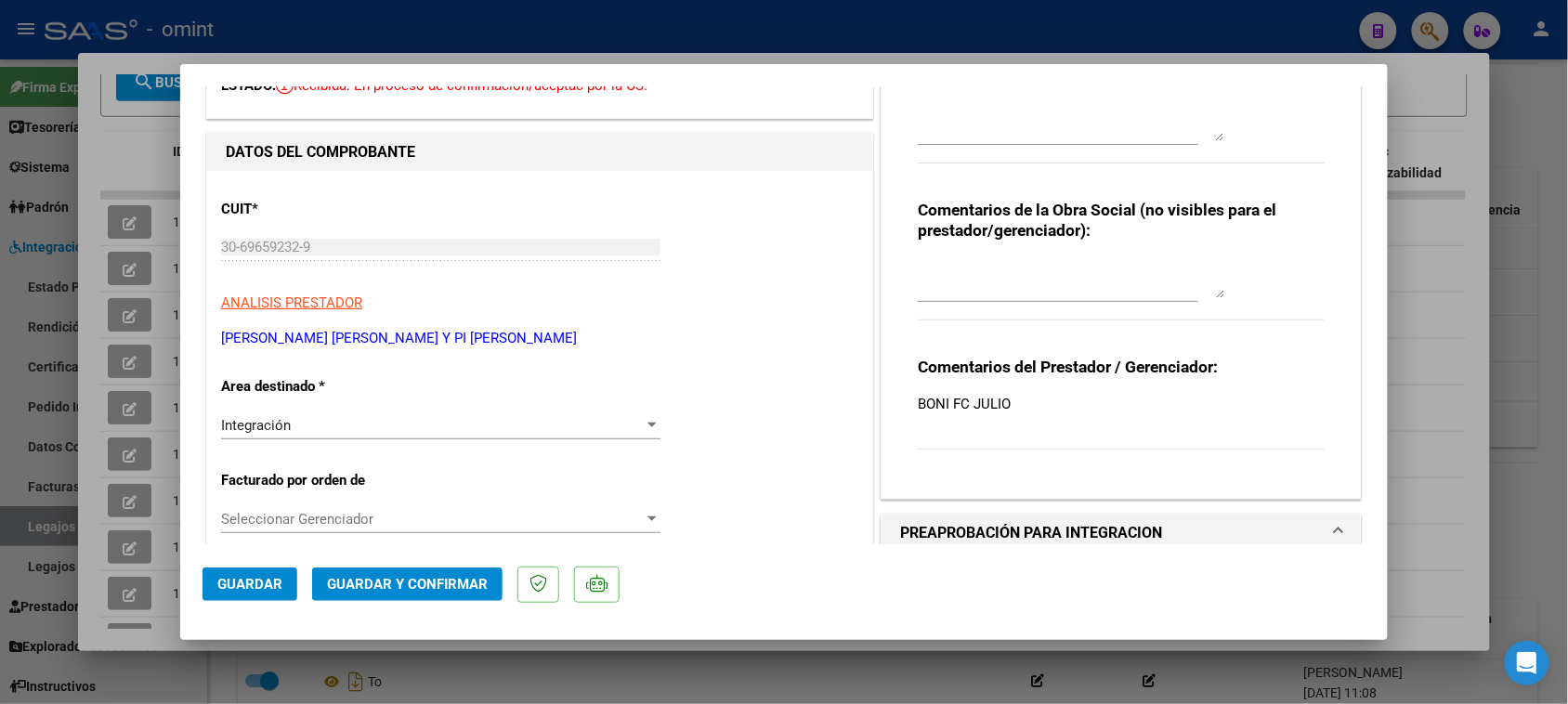
scroll to position [0, 0]
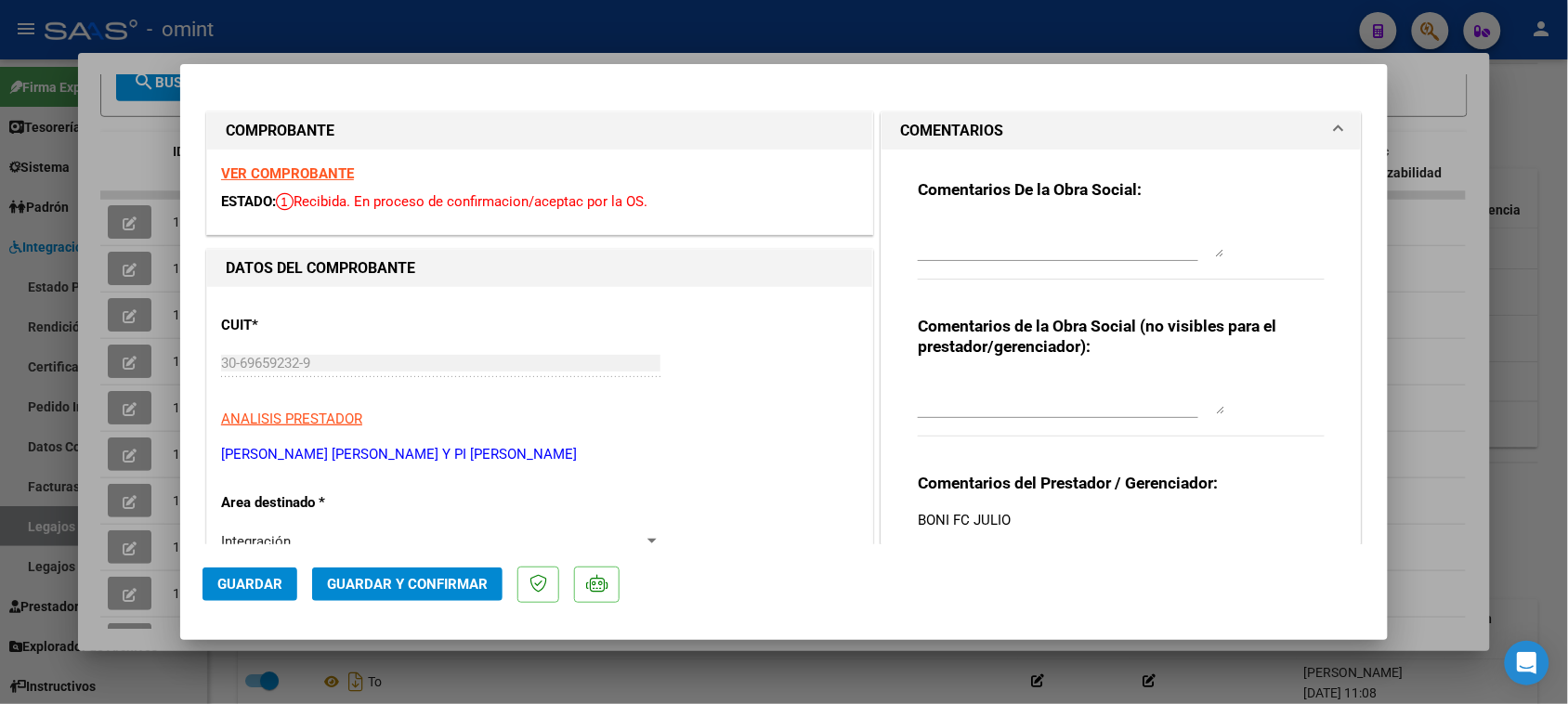
click at [302, 165] on strong "VER COMPROBANTE" at bounding box center [287, 173] width 133 height 17
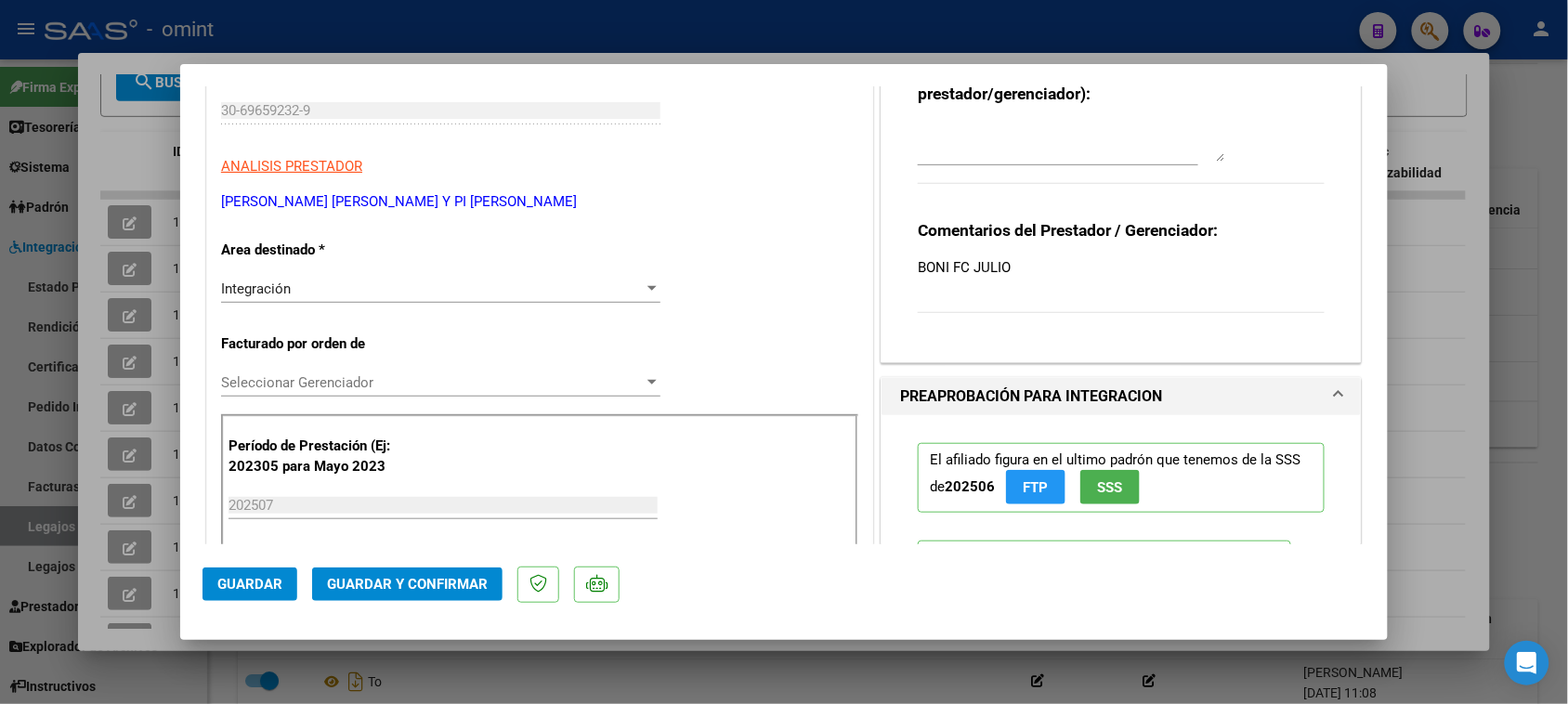
scroll to position [349, 0]
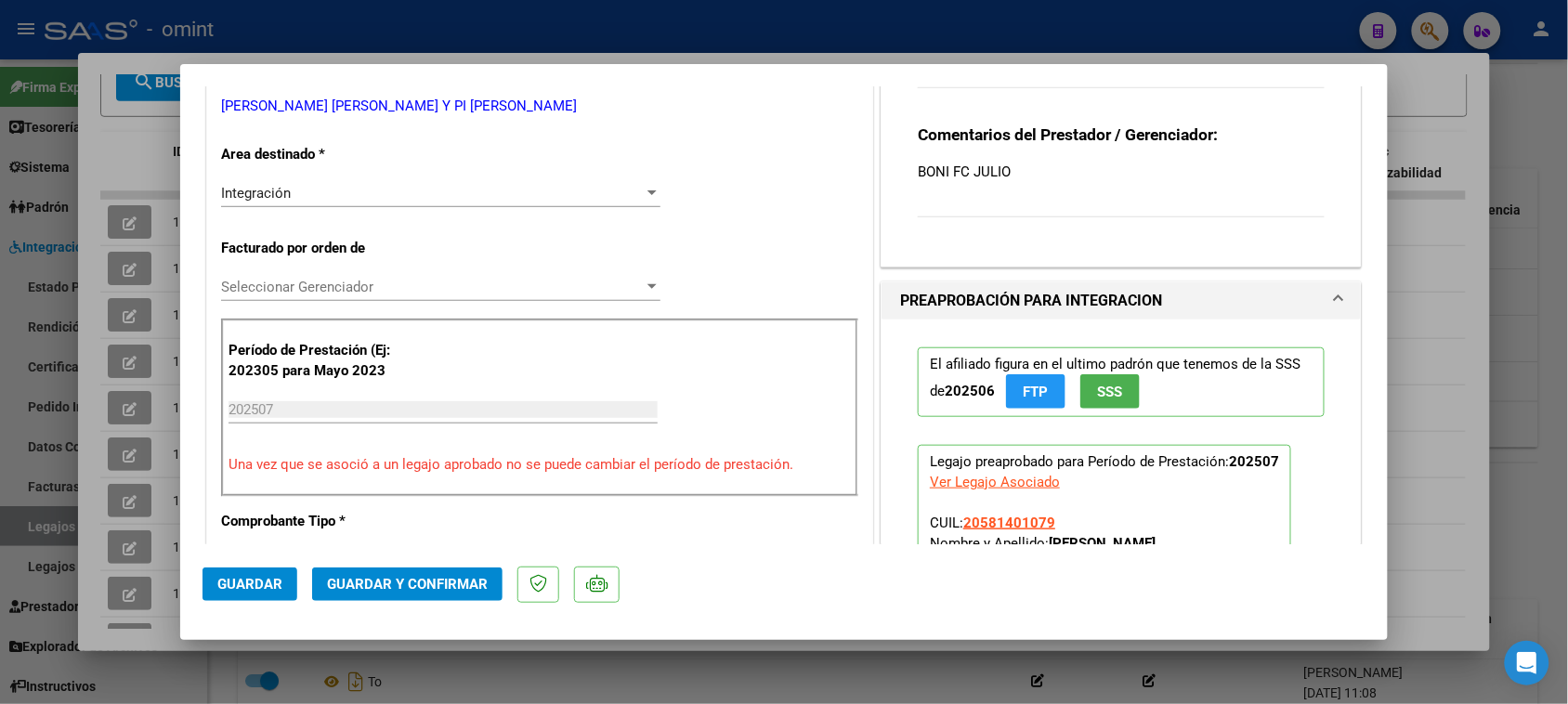
click at [450, 588] on span "Guardar y Confirmar" at bounding box center [408, 584] width 161 height 17
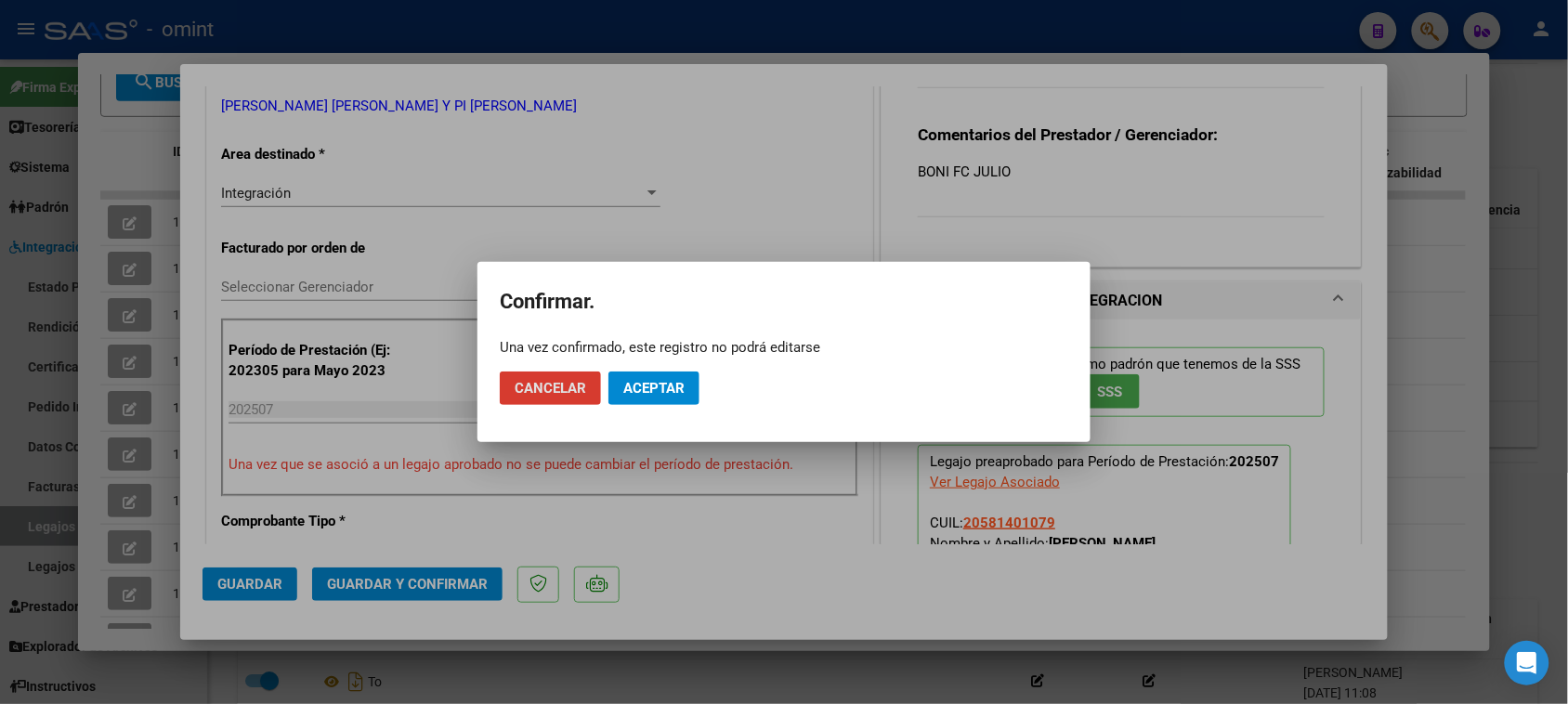
click at [657, 396] on span "Aceptar" at bounding box center [653, 387] width 61 height 17
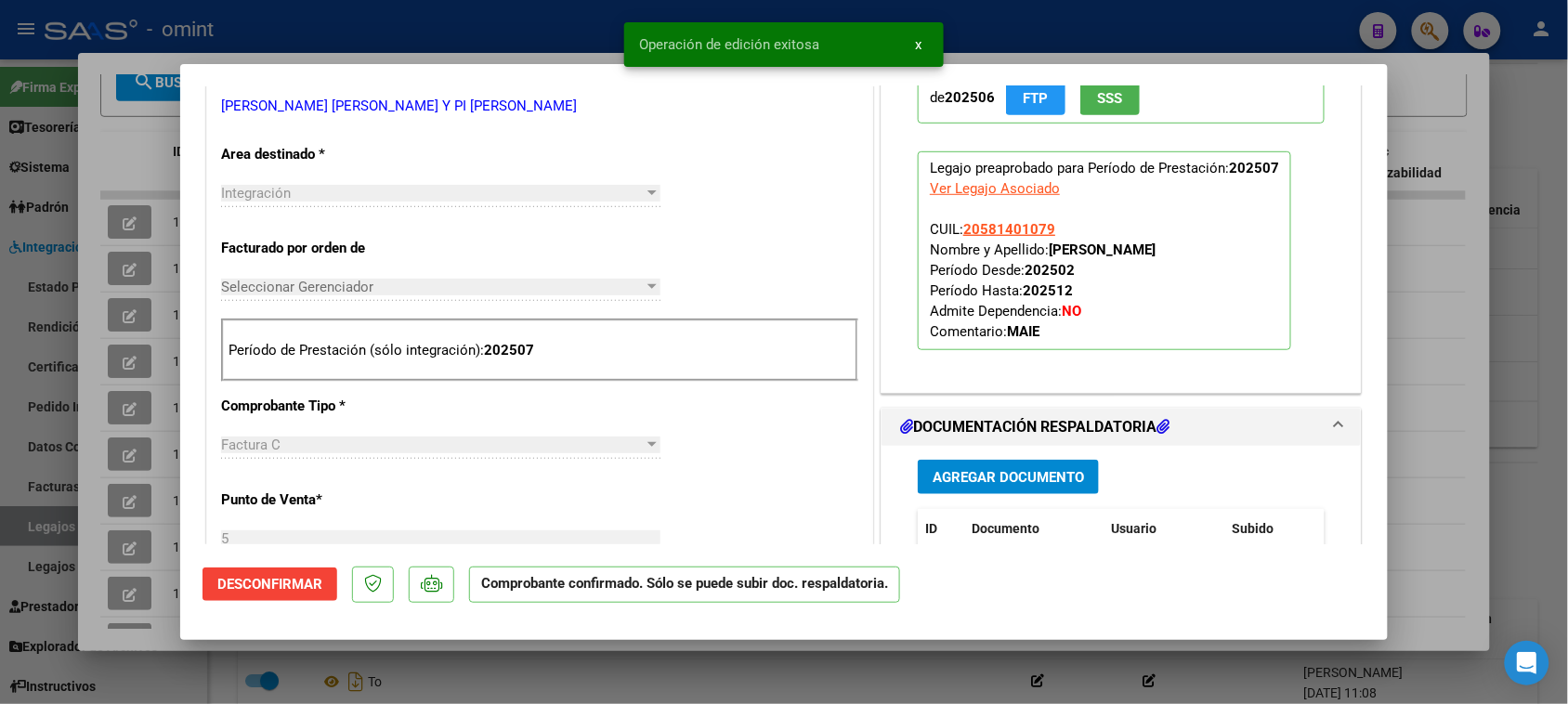
type input "$ 0,00"
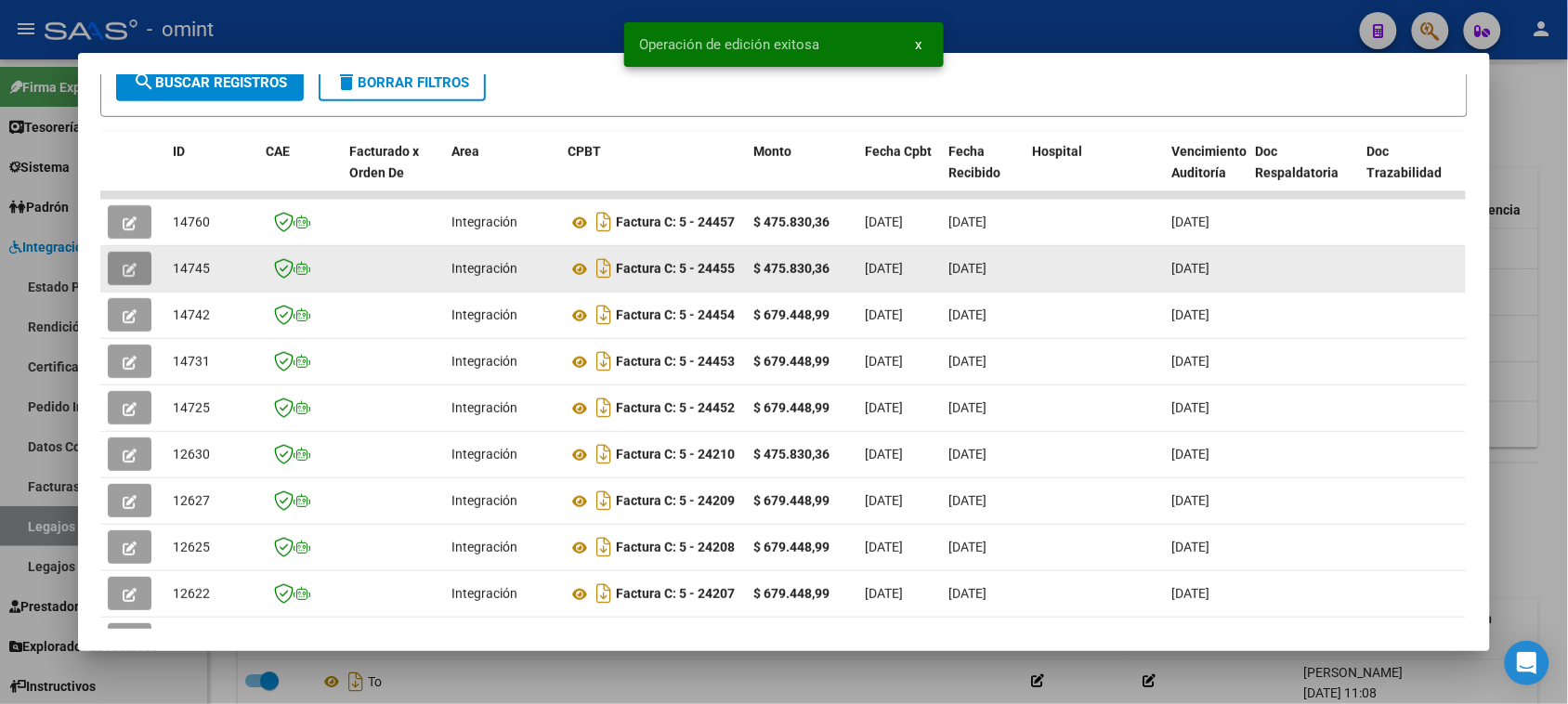
click at [128, 271] on icon "button" at bounding box center [129, 270] width 14 height 14
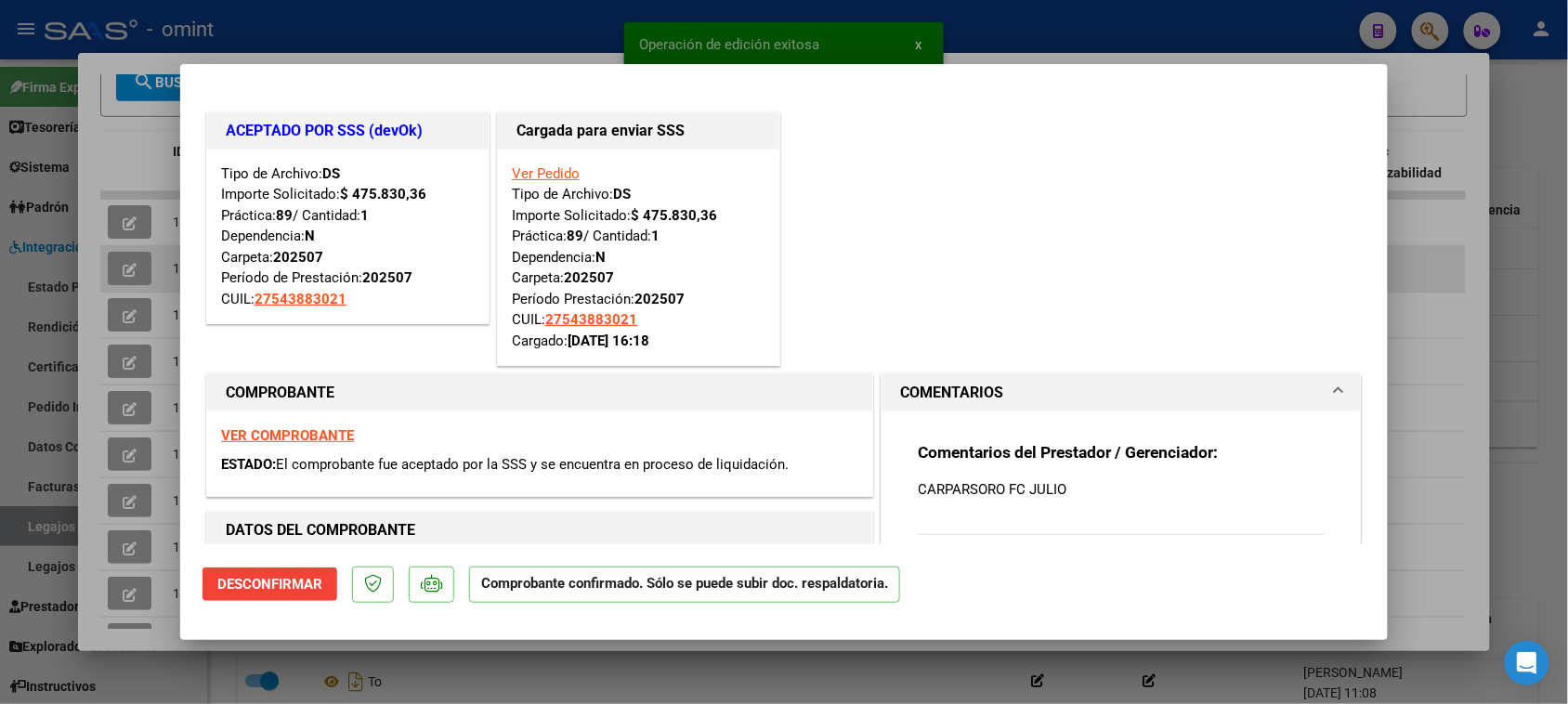
type input "$ 0,00"
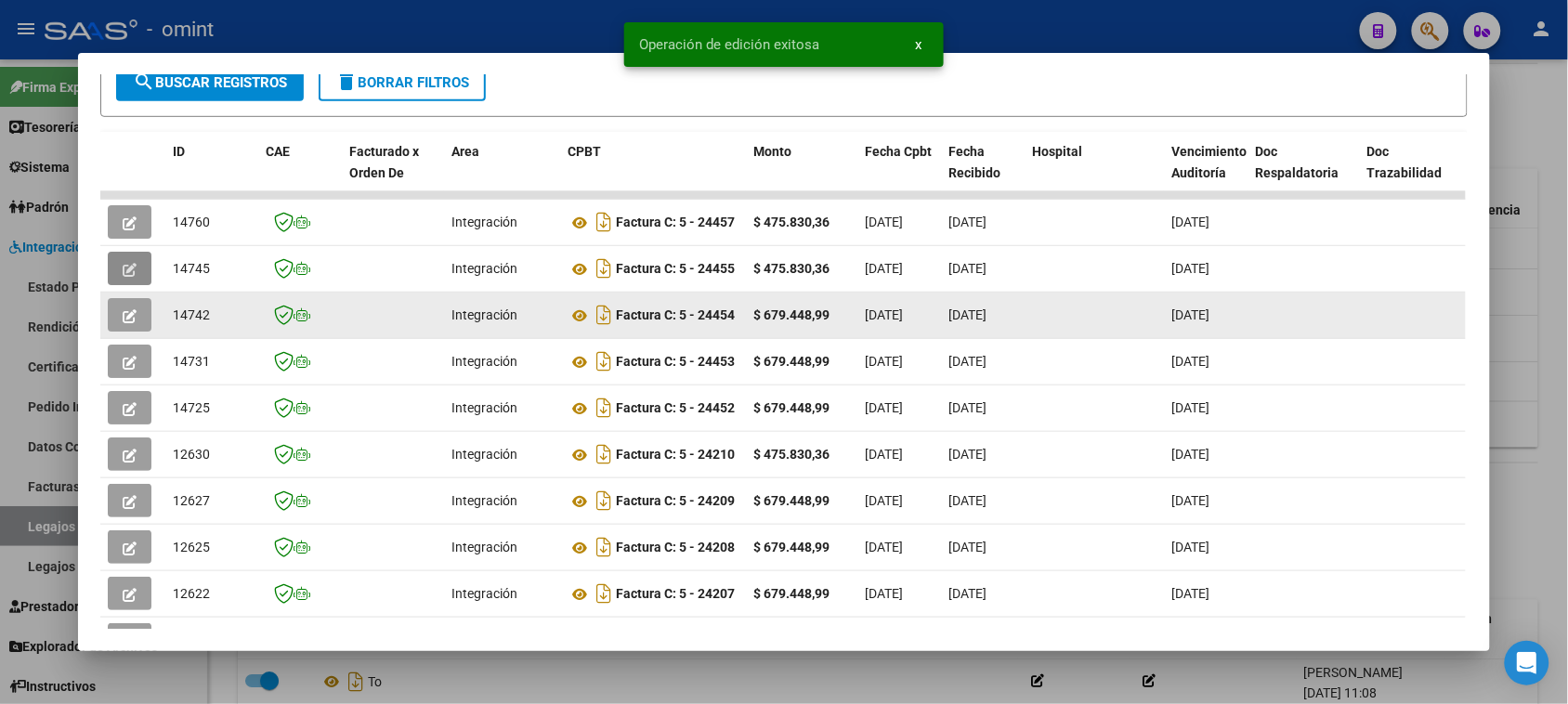
click at [131, 314] on button "button" at bounding box center [129, 315] width 44 height 33
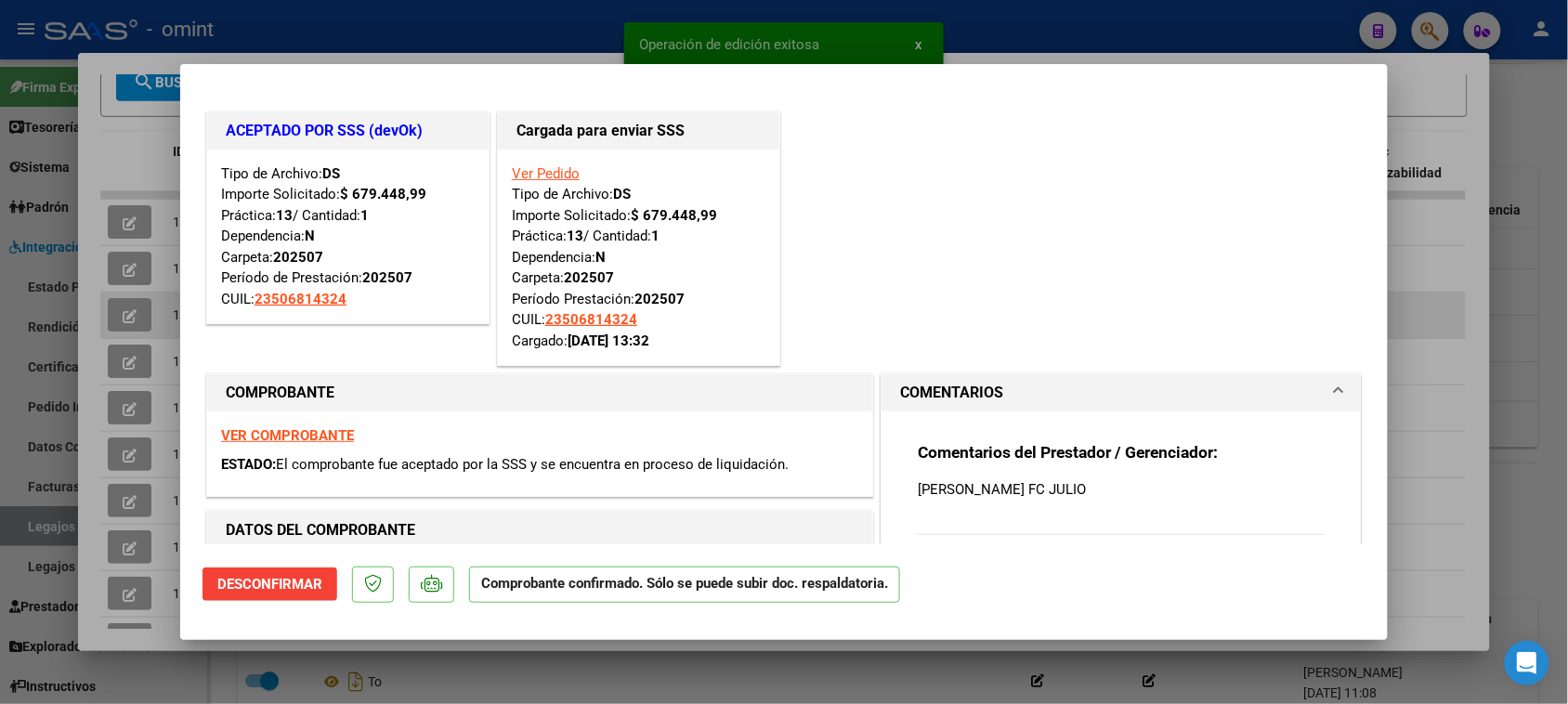
type input "$ 0,00"
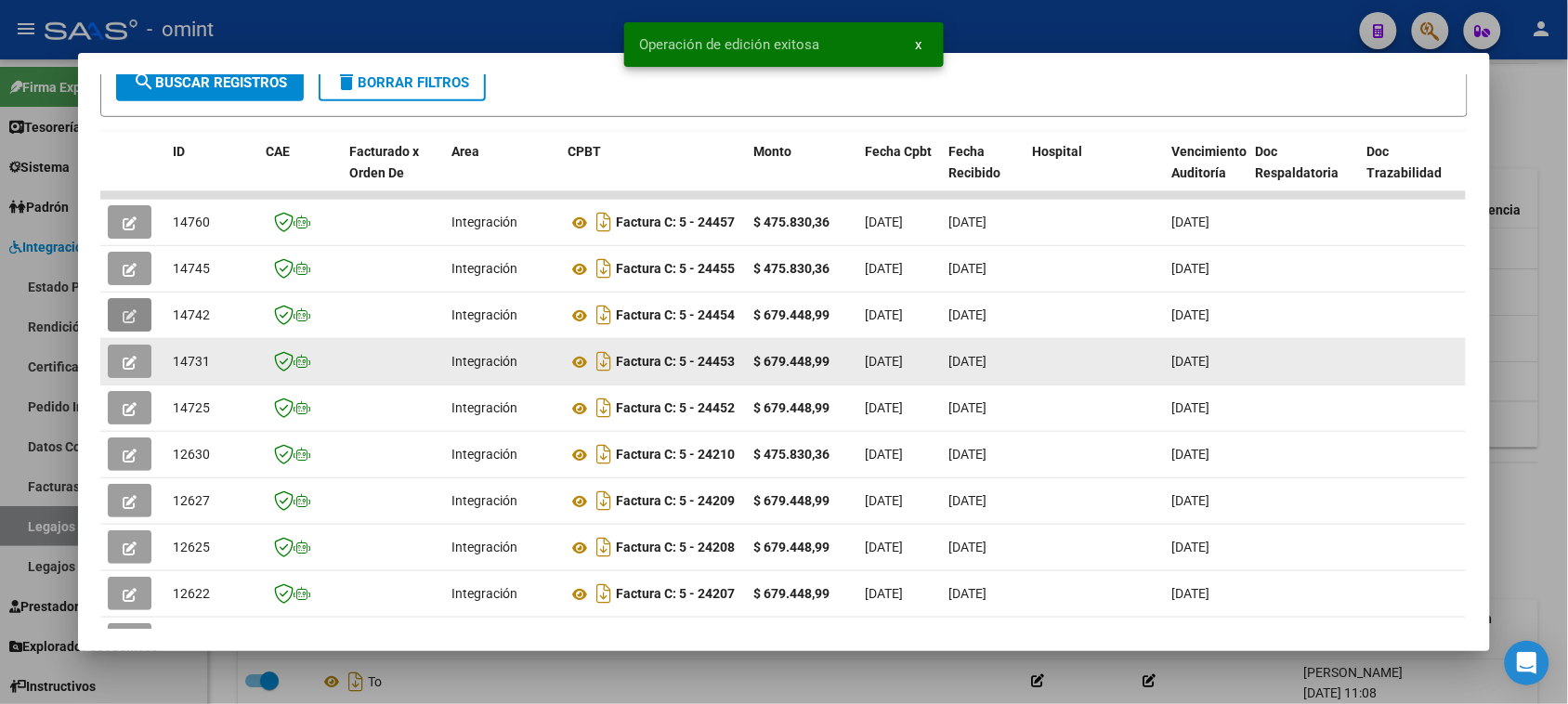
click at [122, 368] on span "button" at bounding box center [129, 361] width 14 height 17
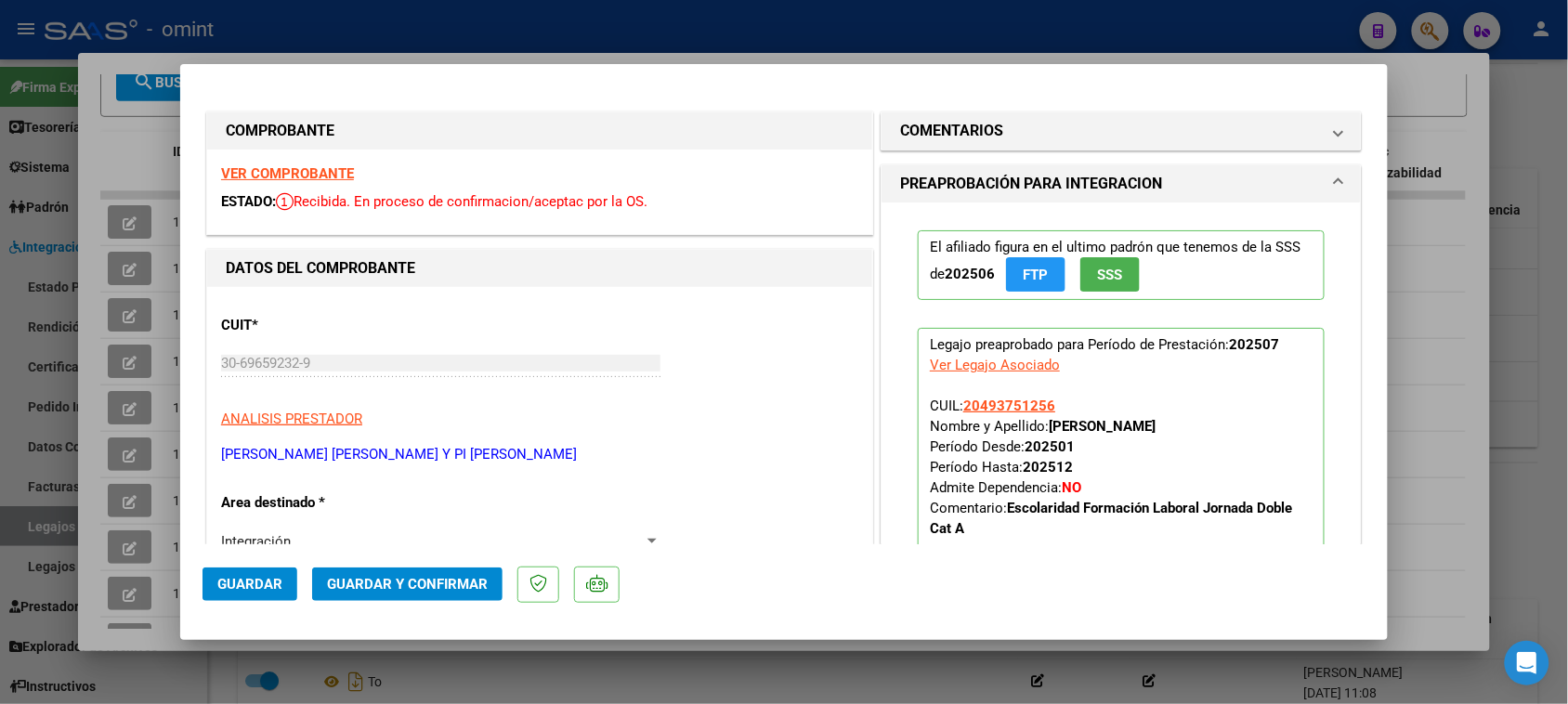
click at [267, 172] on strong "VER COMPROBANTE" at bounding box center [287, 173] width 133 height 17
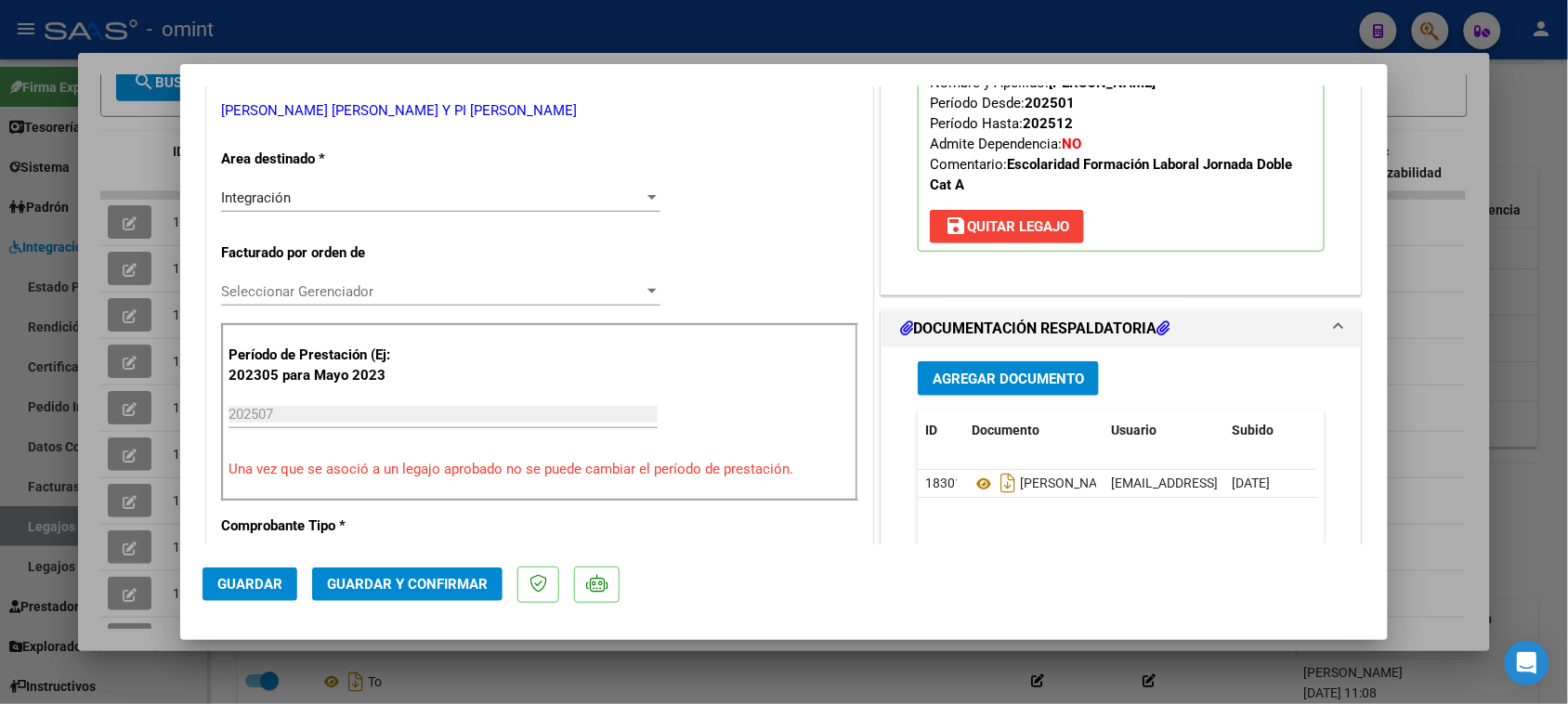
scroll to position [349, 0]
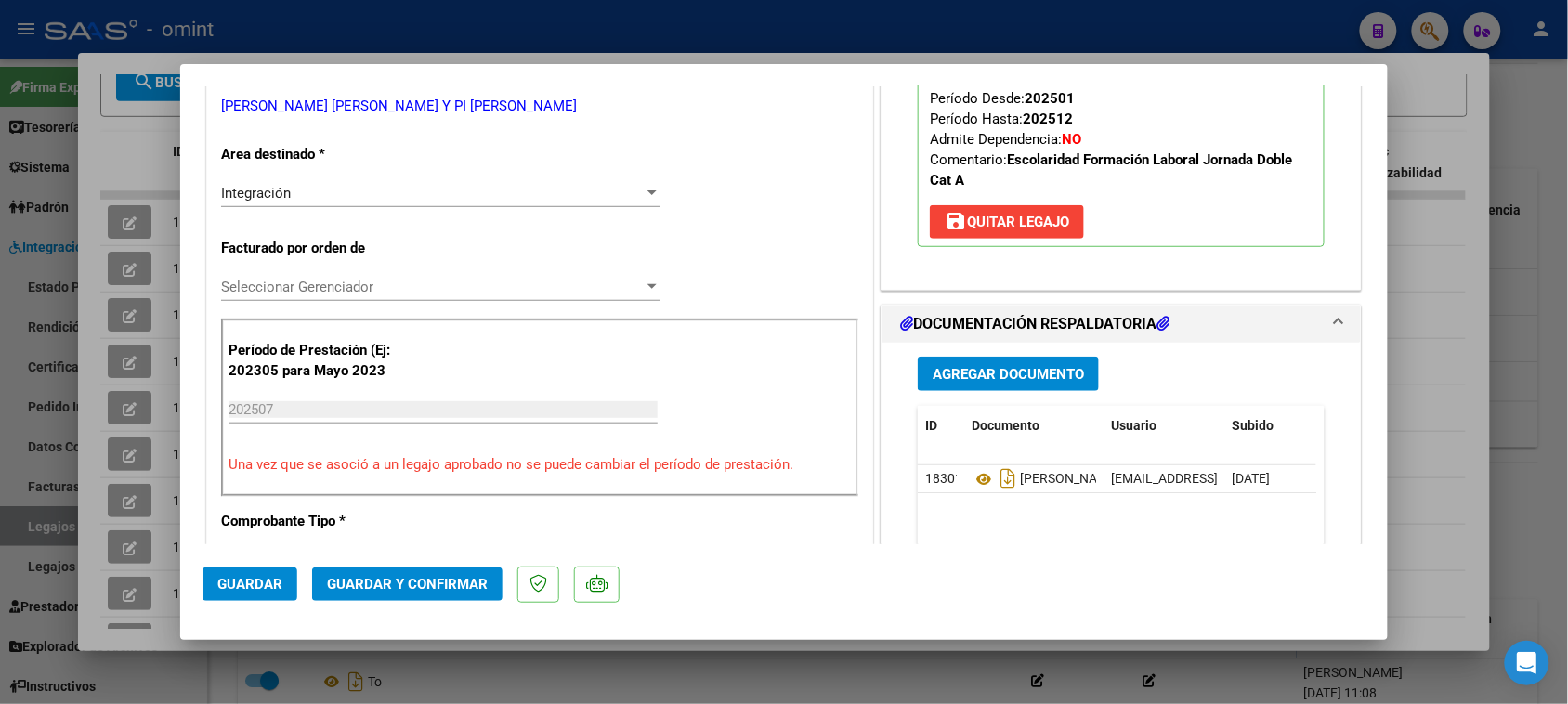
click at [401, 581] on span "Guardar y Confirmar" at bounding box center [408, 584] width 161 height 17
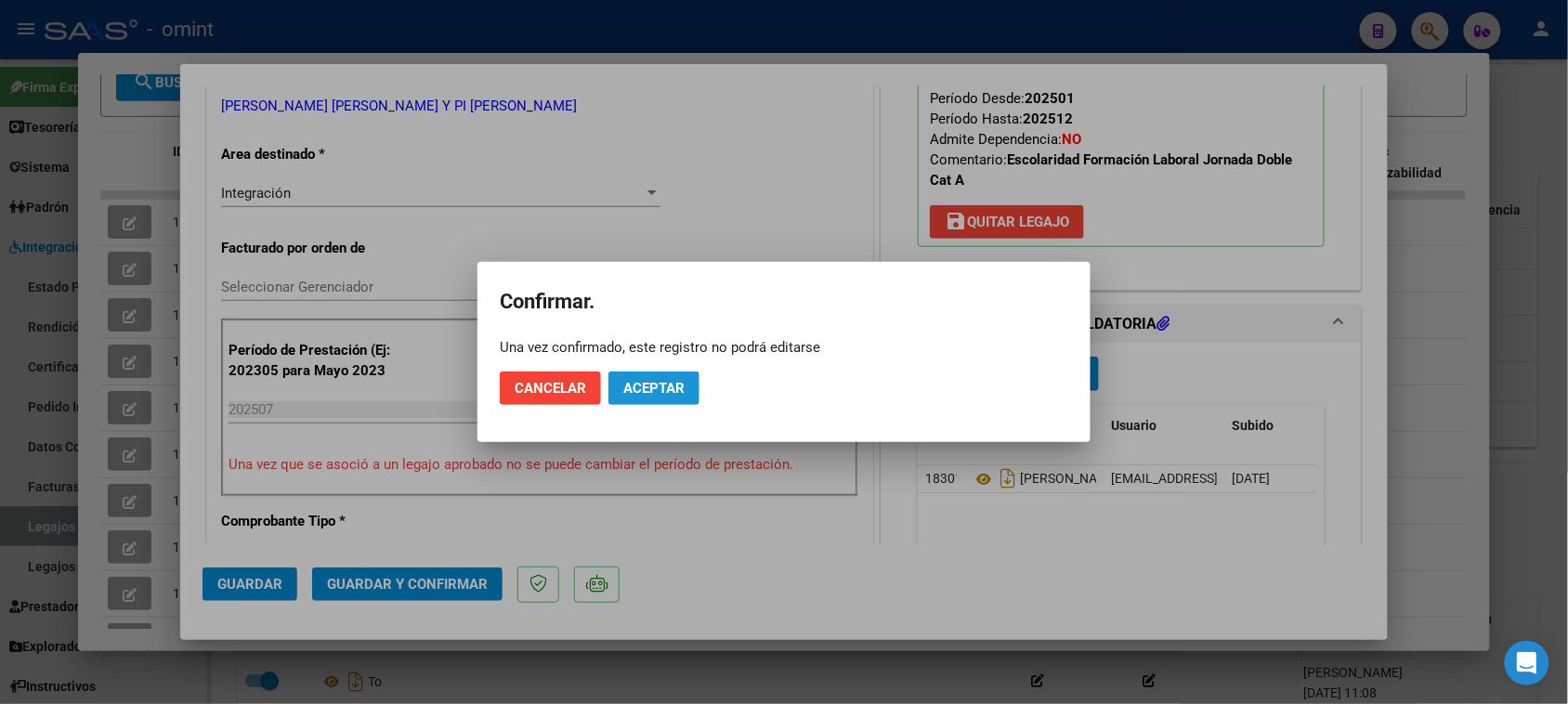
click at [660, 384] on span "Aceptar" at bounding box center [653, 387] width 61 height 17
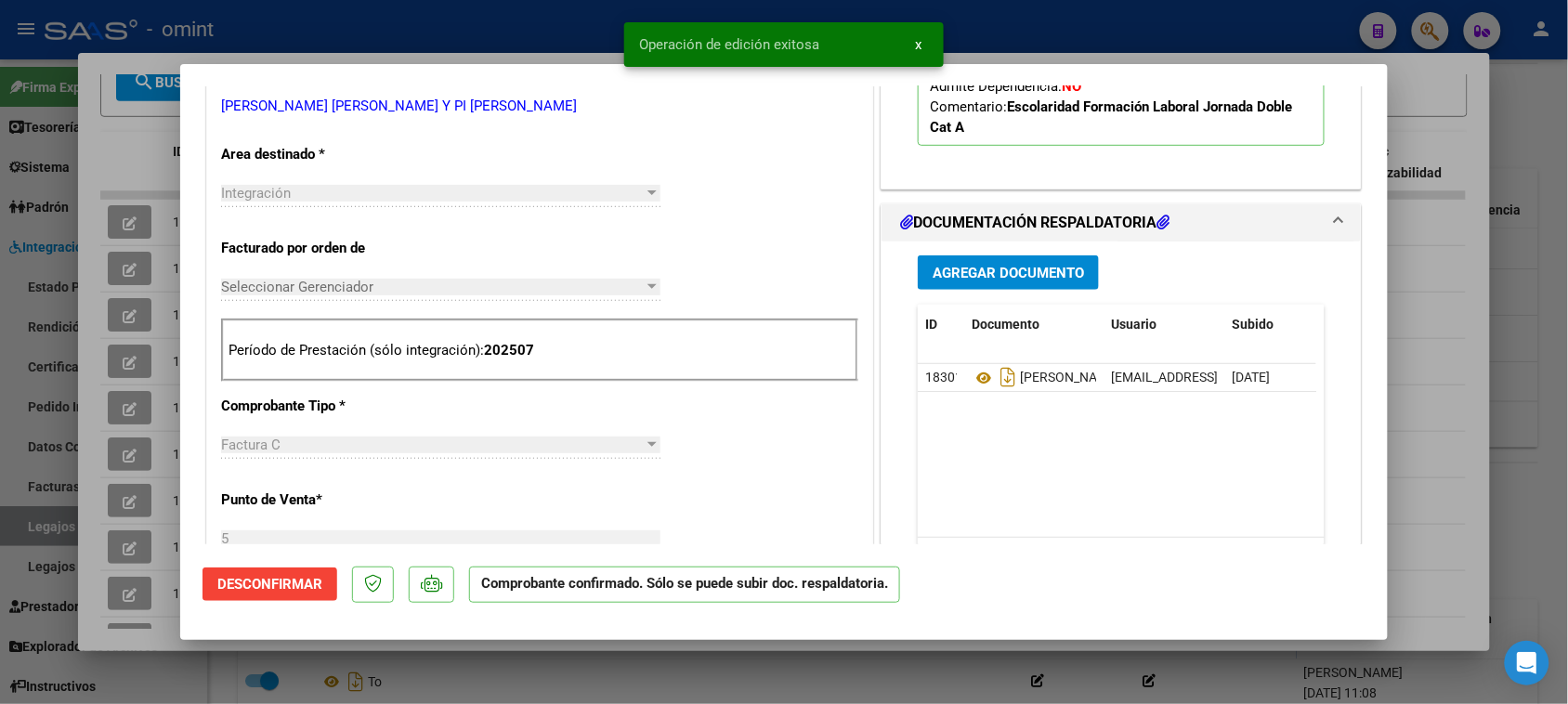
type input "$ 0,00"
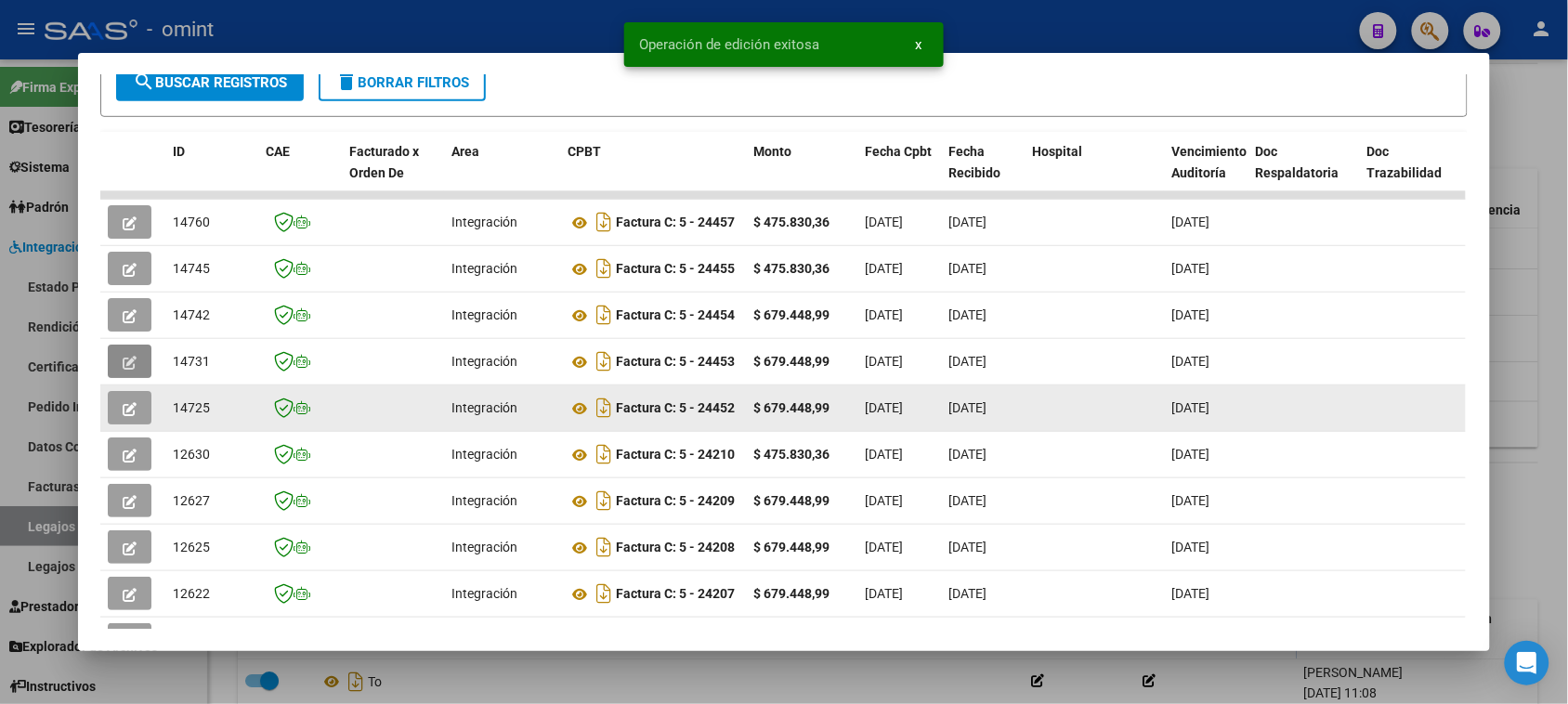
click at [131, 416] on button "button" at bounding box center [129, 408] width 44 height 33
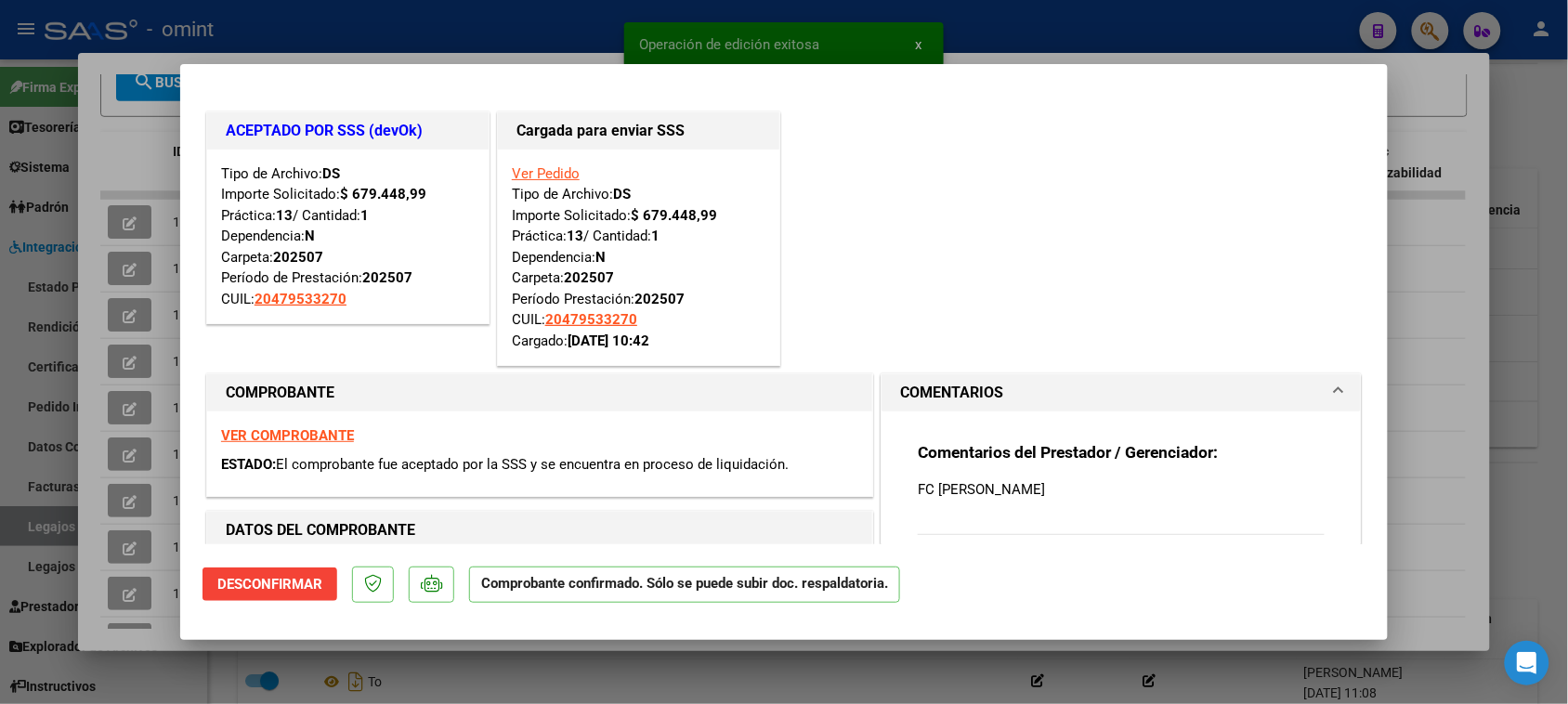
type input "$ 0,00"
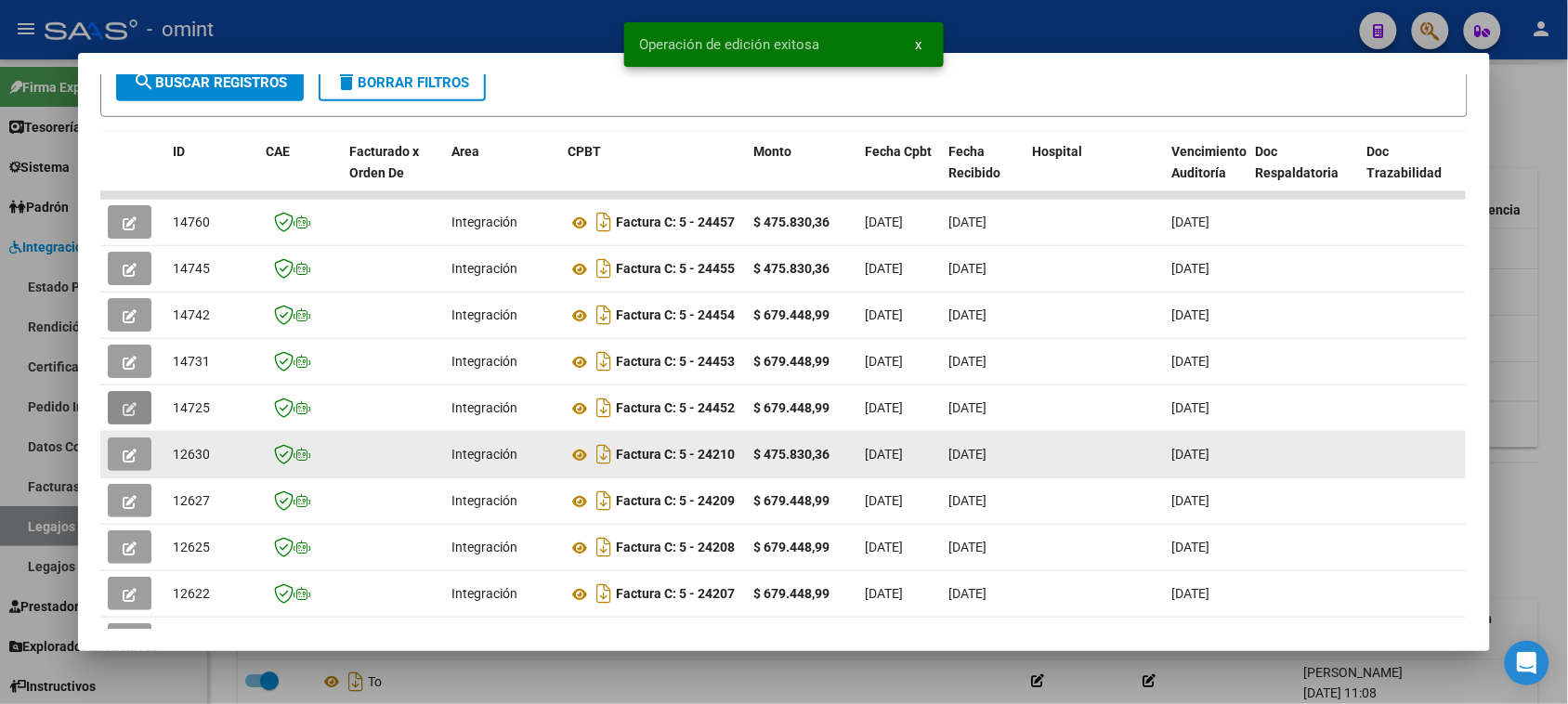
click at [122, 455] on icon "button" at bounding box center [129, 455] width 14 height 14
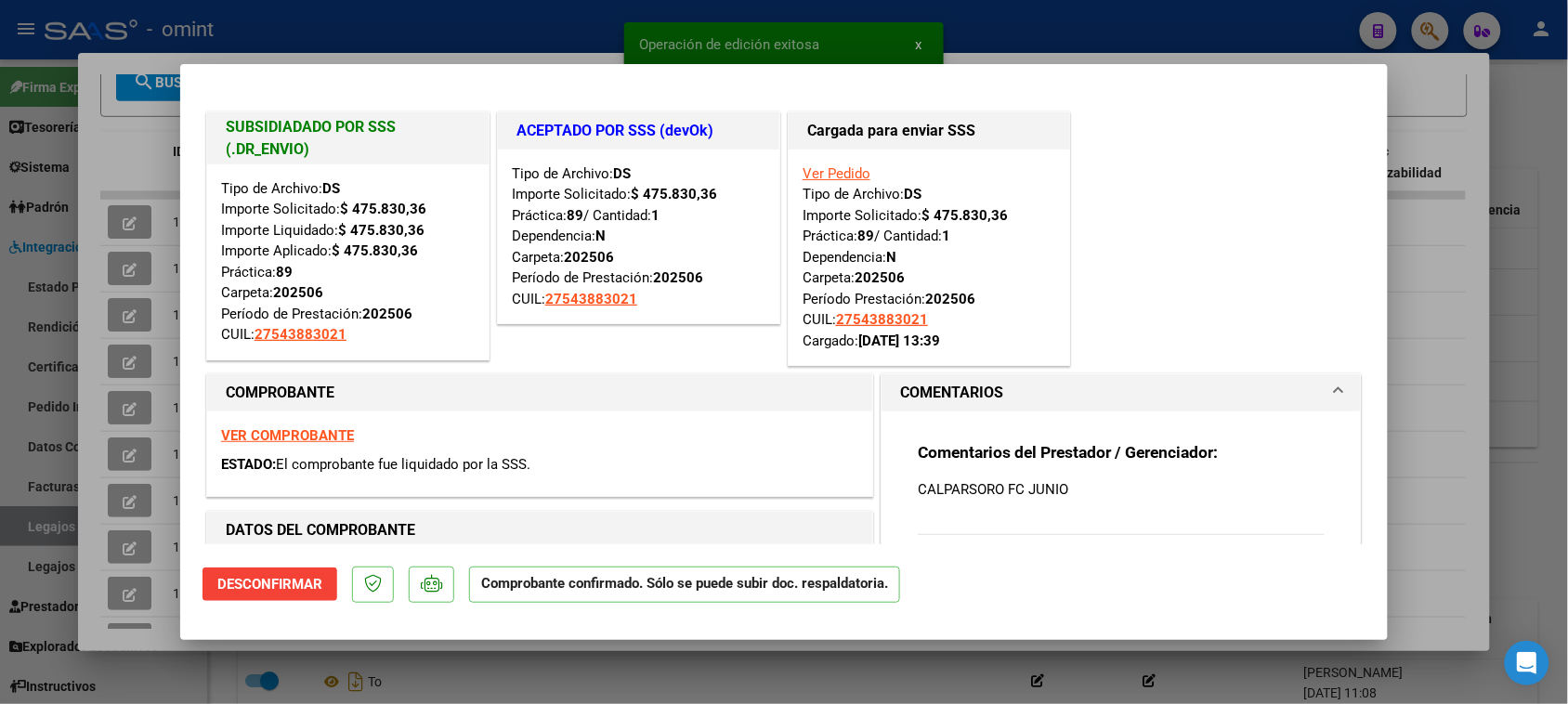
type input "$ 0,00"
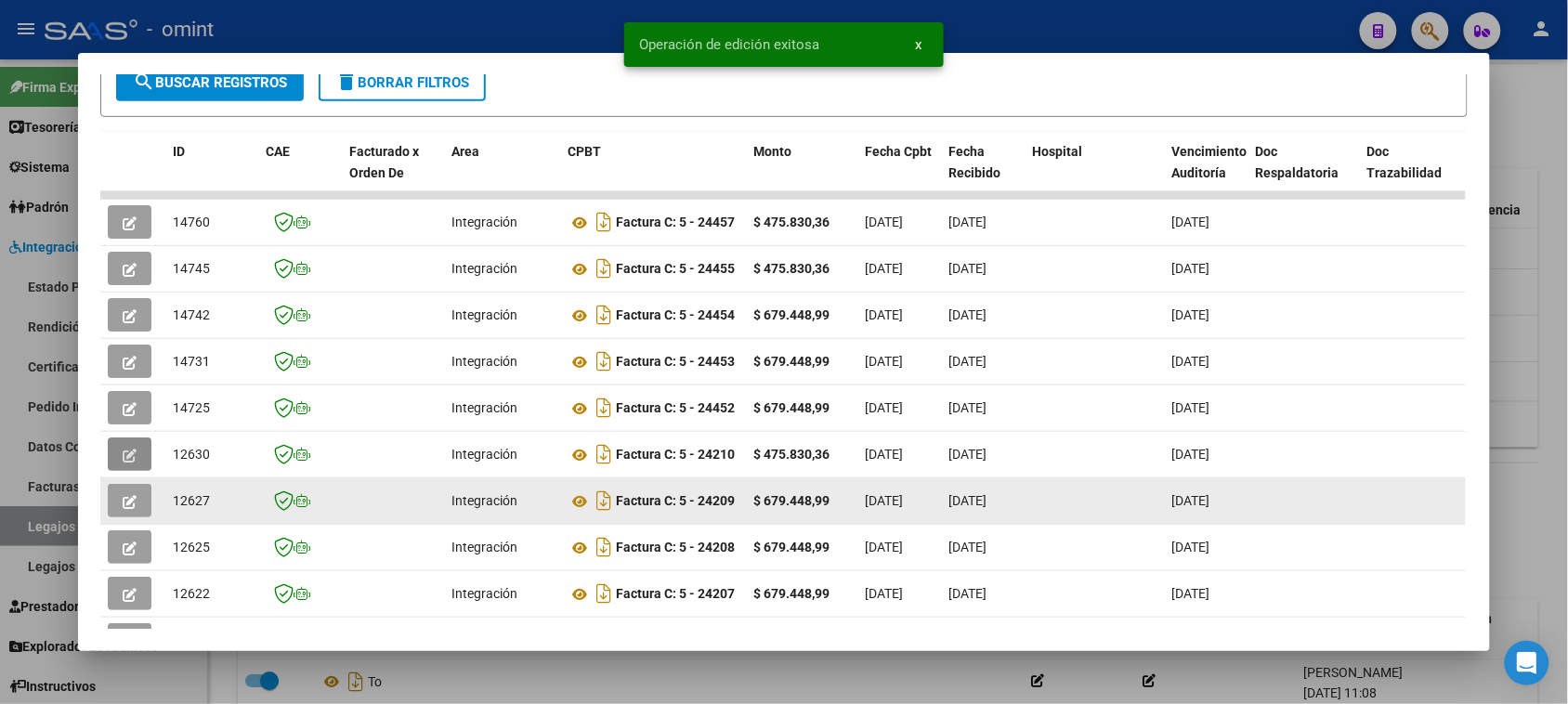
click at [122, 500] on icon "button" at bounding box center [129, 502] width 14 height 14
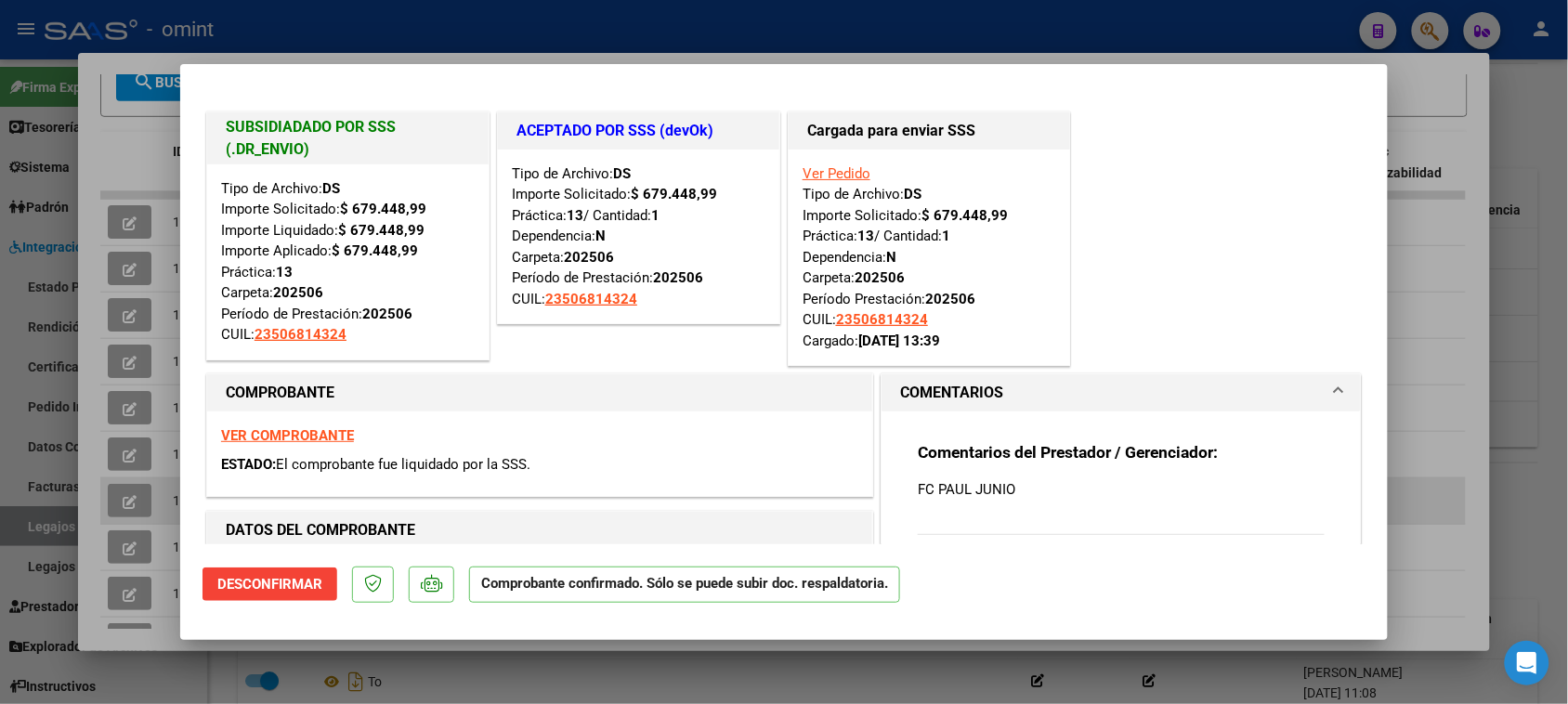
type input "$ 0,00"
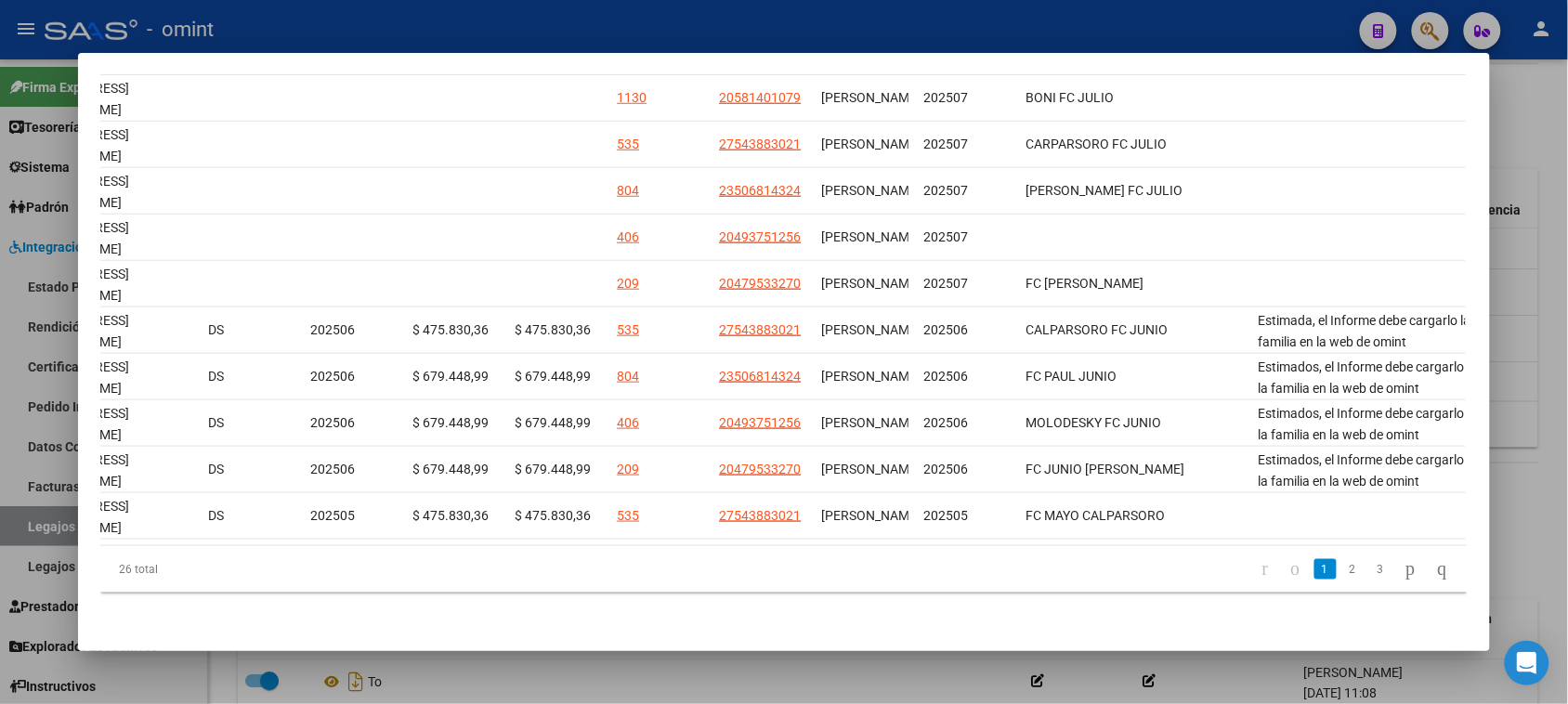
scroll to position [0, 2381]
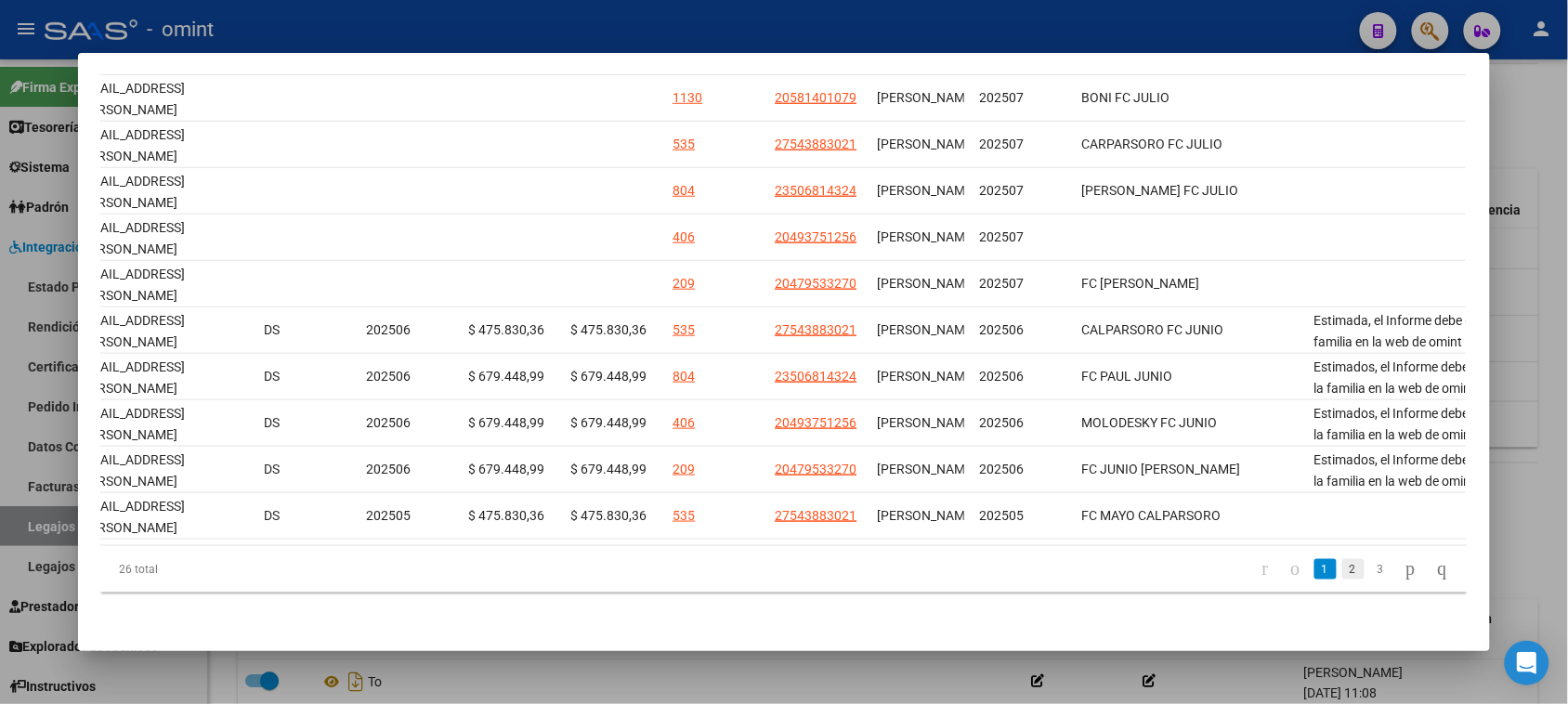
click at [1343, 580] on link "2" at bounding box center [1353, 569] width 22 height 20
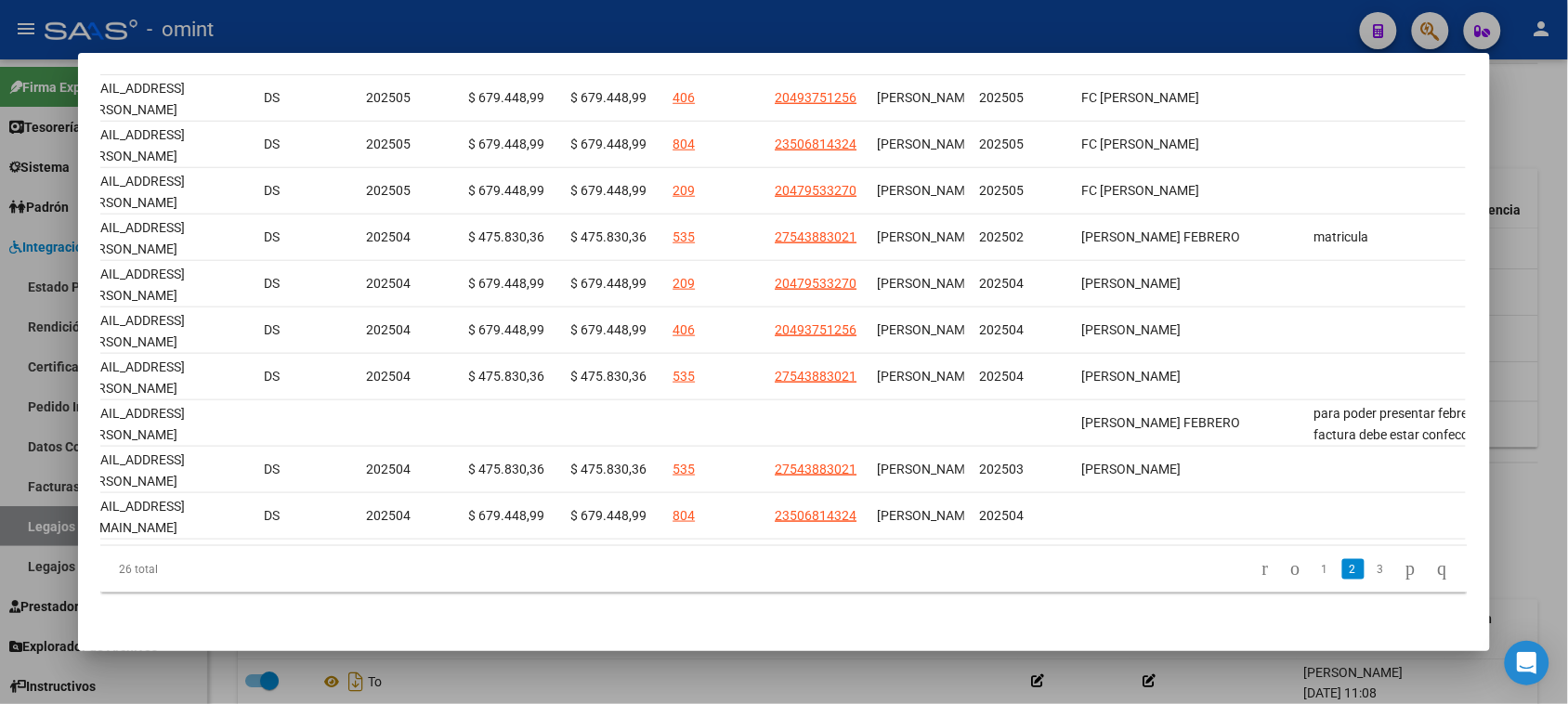
scroll to position [484, 0]
click at [1370, 565] on link "3" at bounding box center [1381, 569] width 22 height 20
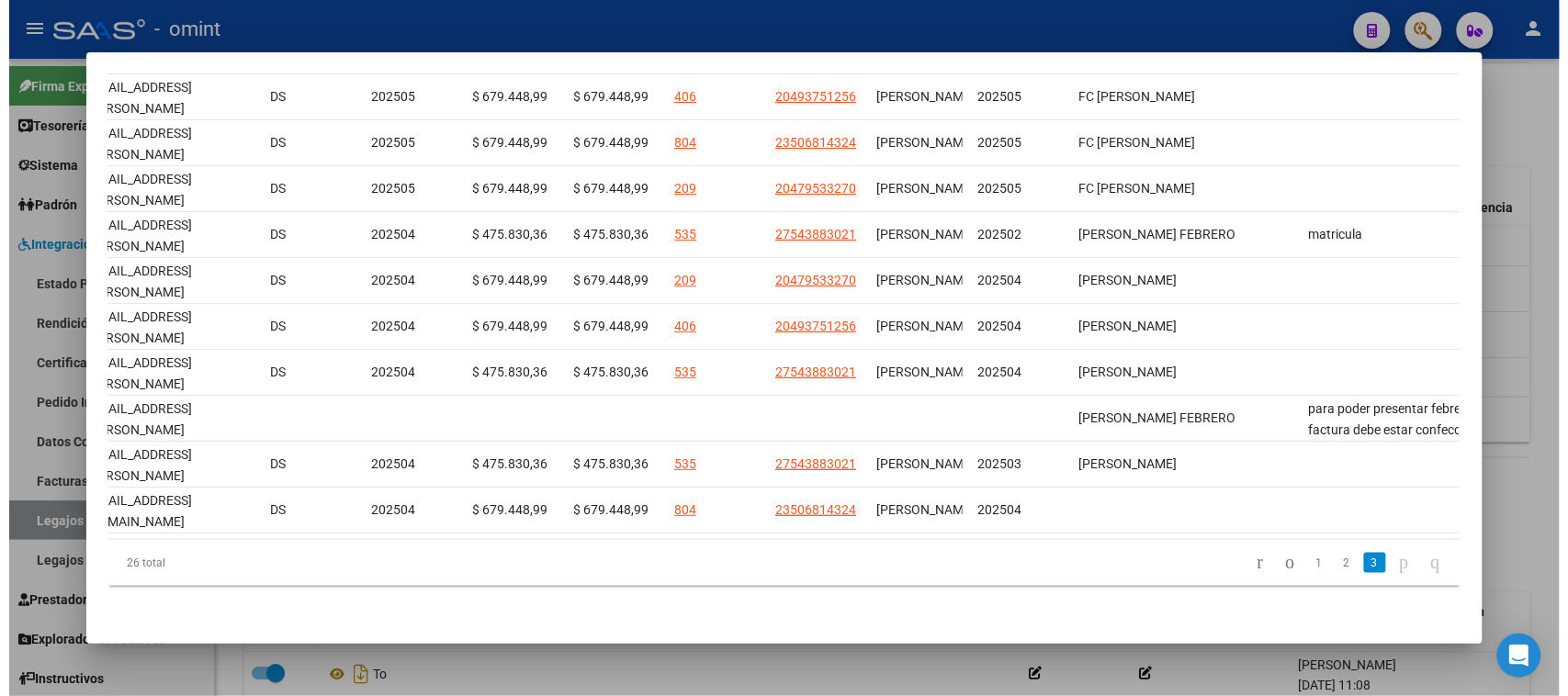
scroll to position [289, 0]
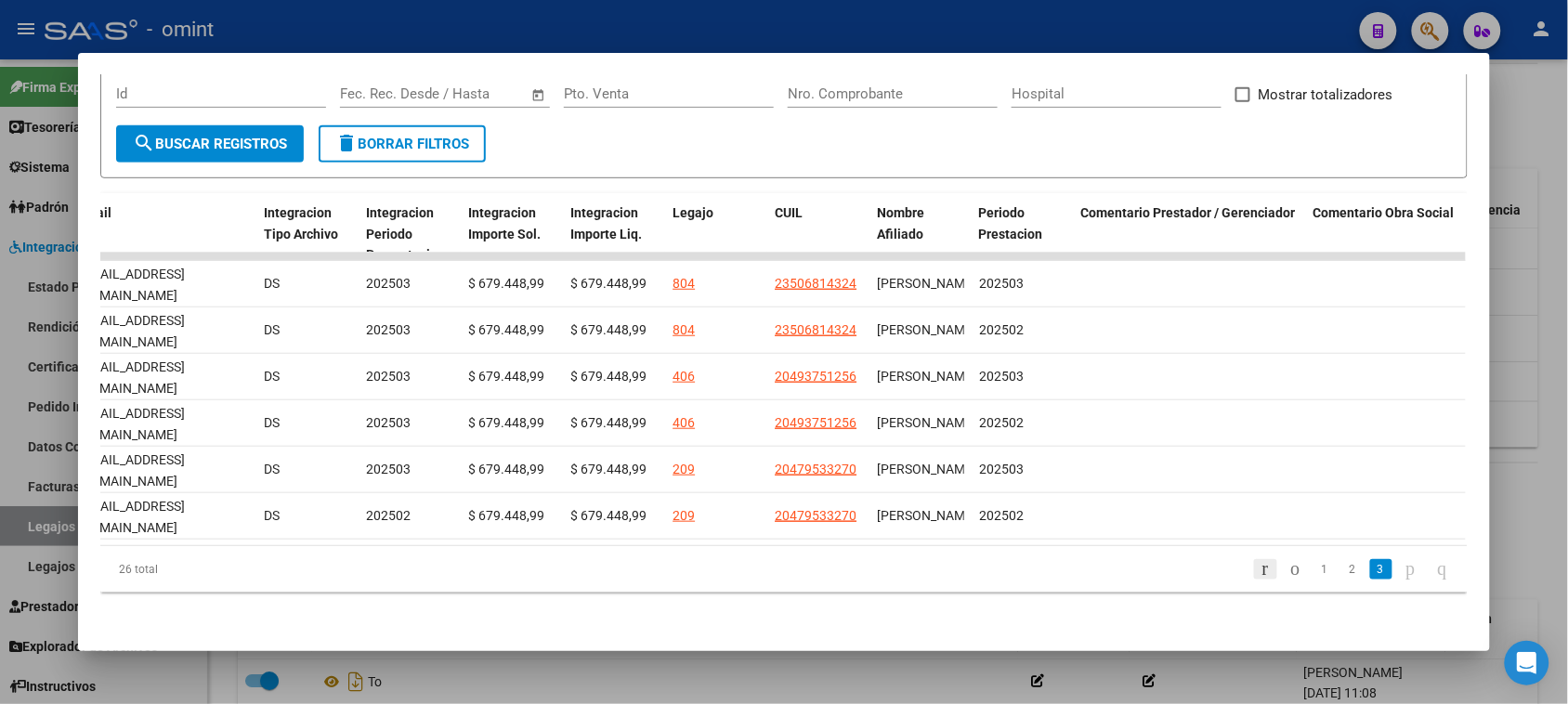
click at [1260, 579] on icon "go to first page" at bounding box center [1266, 568] width 12 height 22
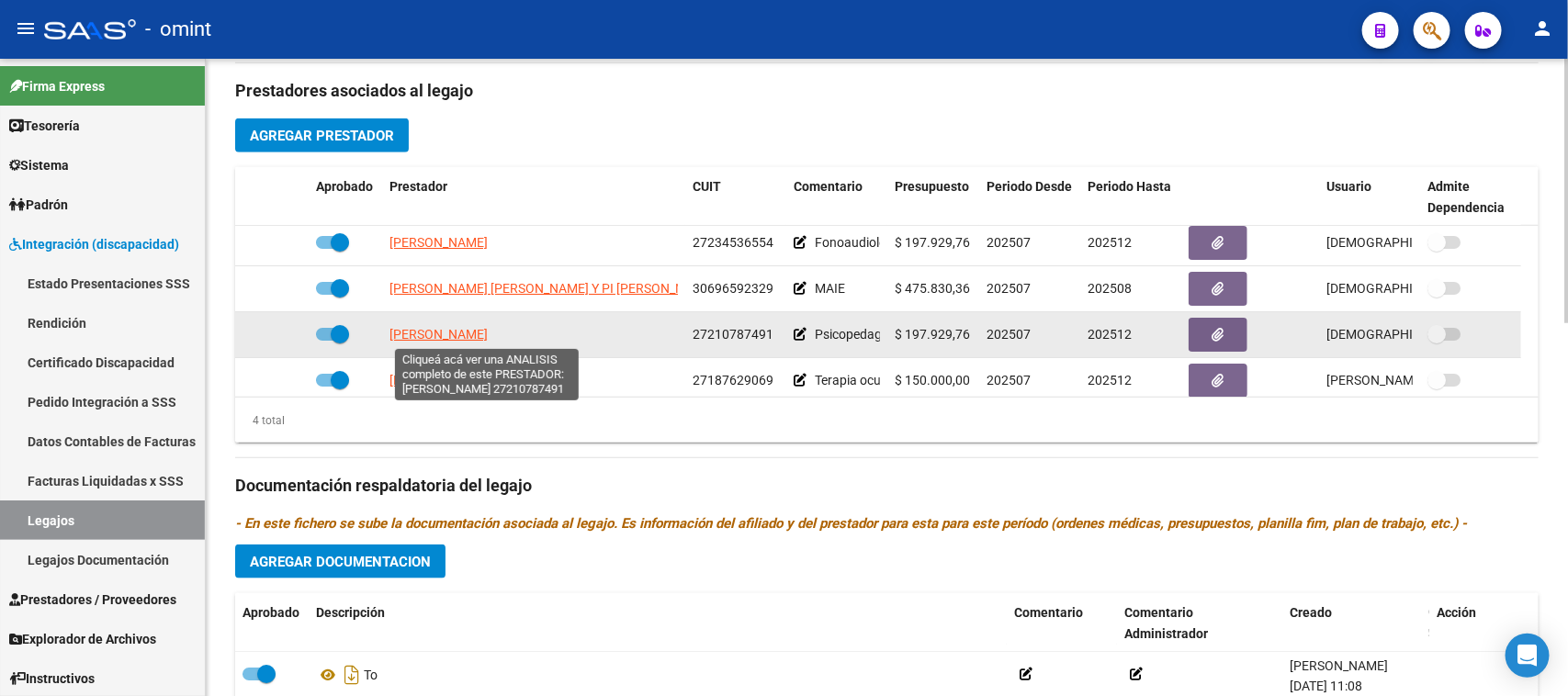
click at [488, 336] on span "CHIAPPARI FABIANA ALEJANDRA" at bounding box center [439, 334] width 98 height 14
type textarea "27210787491"
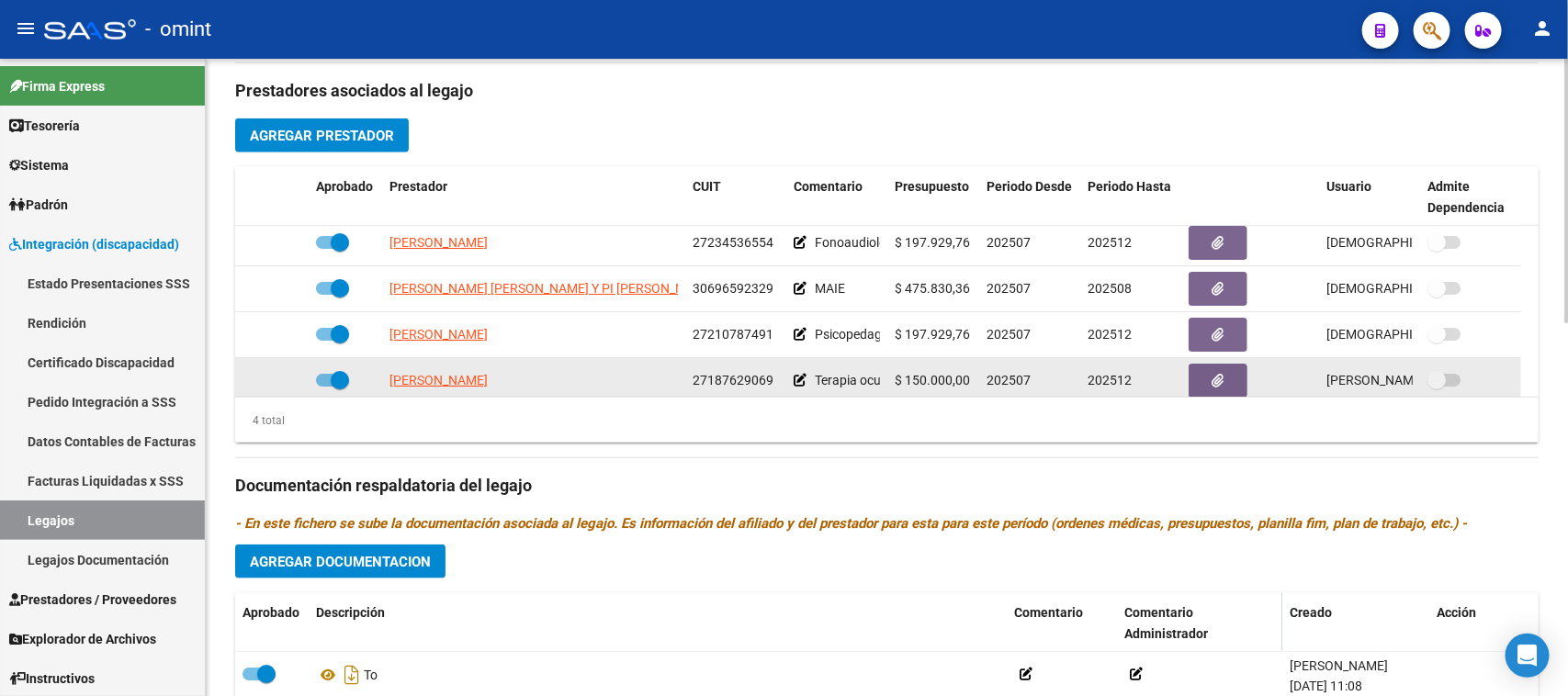
click at [534, 391] on datatable-body-cell "REIJENSTEIN [PERSON_NAME]" at bounding box center [534, 380] width 303 height 45
click at [488, 389] on app-link-go-to "REIJENSTEIN [PERSON_NAME]" at bounding box center [439, 381] width 98 height 21
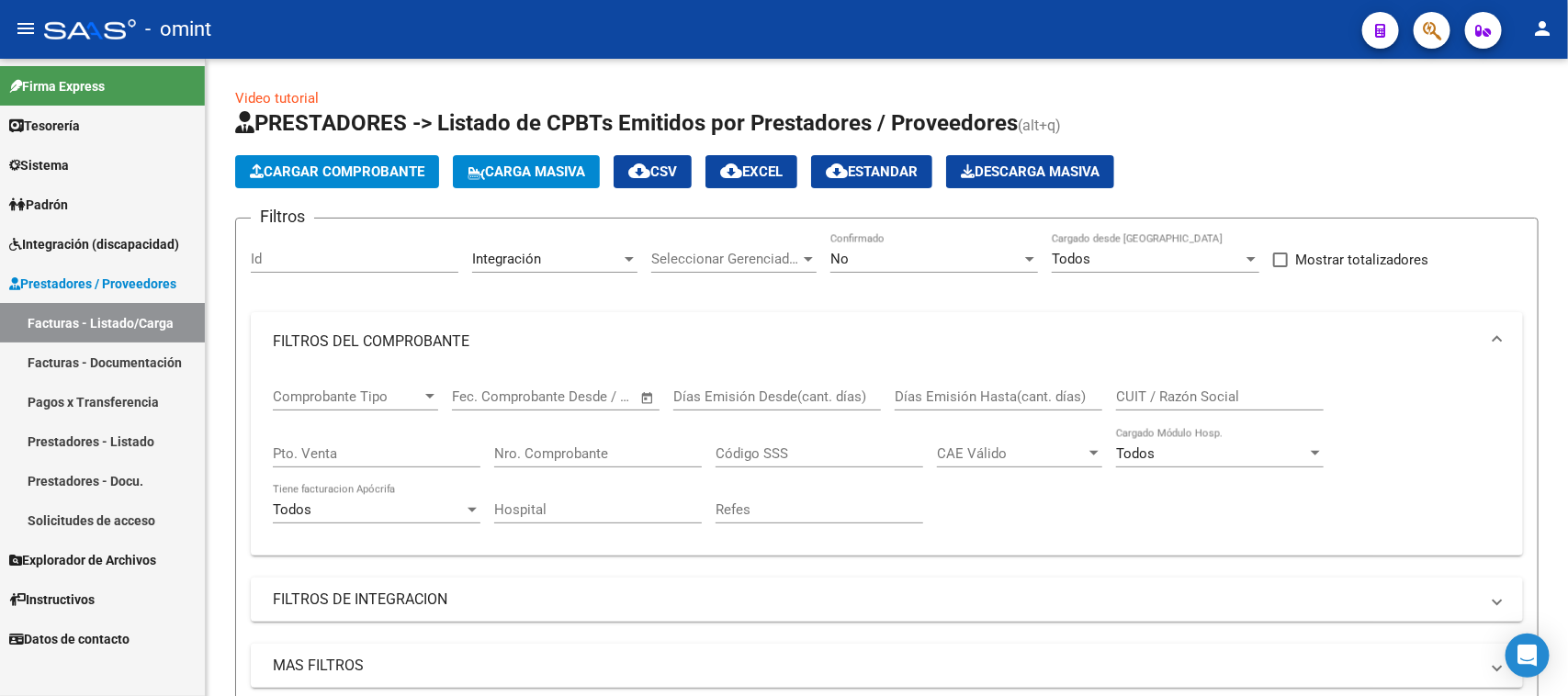
scroll to position [815, 0]
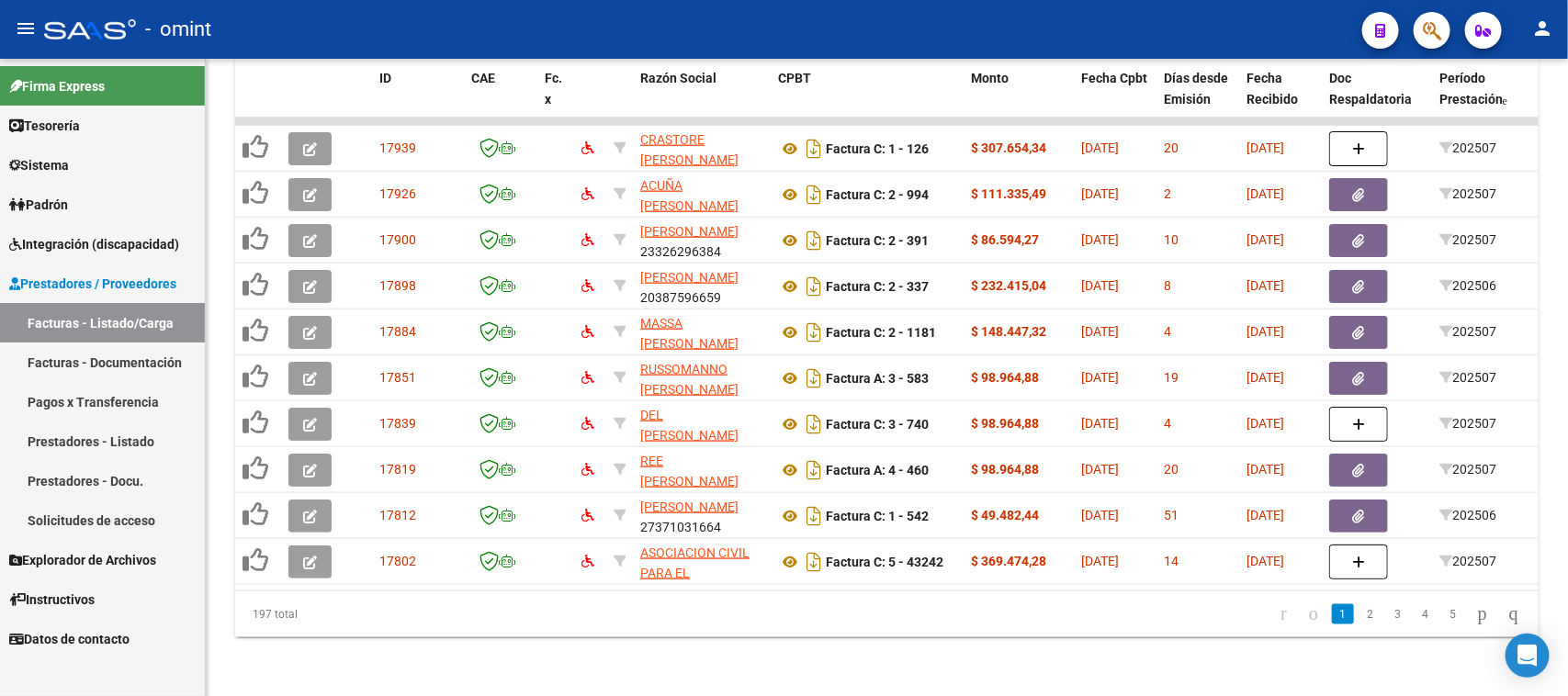
click at [124, 245] on span "Integración (discapacidad)" at bounding box center [94, 244] width 170 height 20
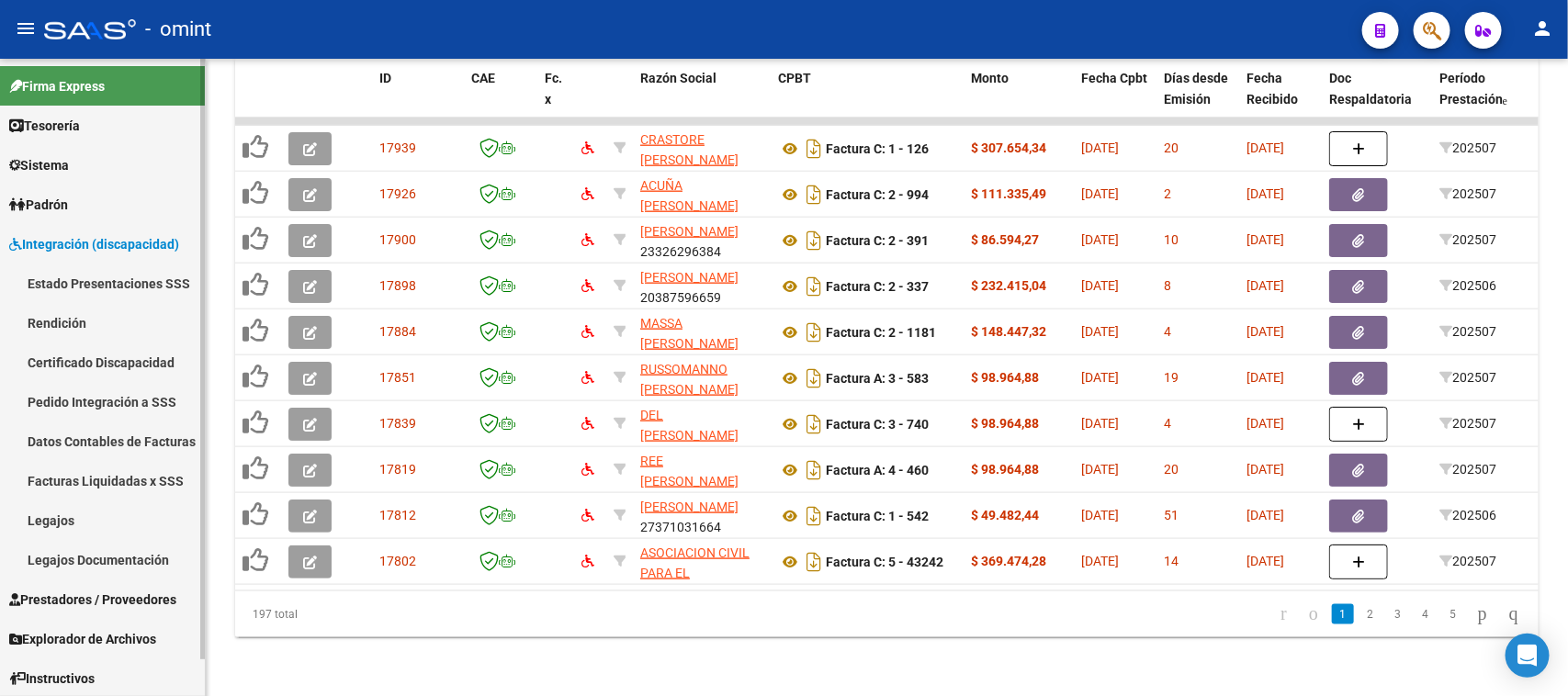
click at [83, 465] on link "Facturas Liquidadas x SSS" at bounding box center [102, 480] width 205 height 39
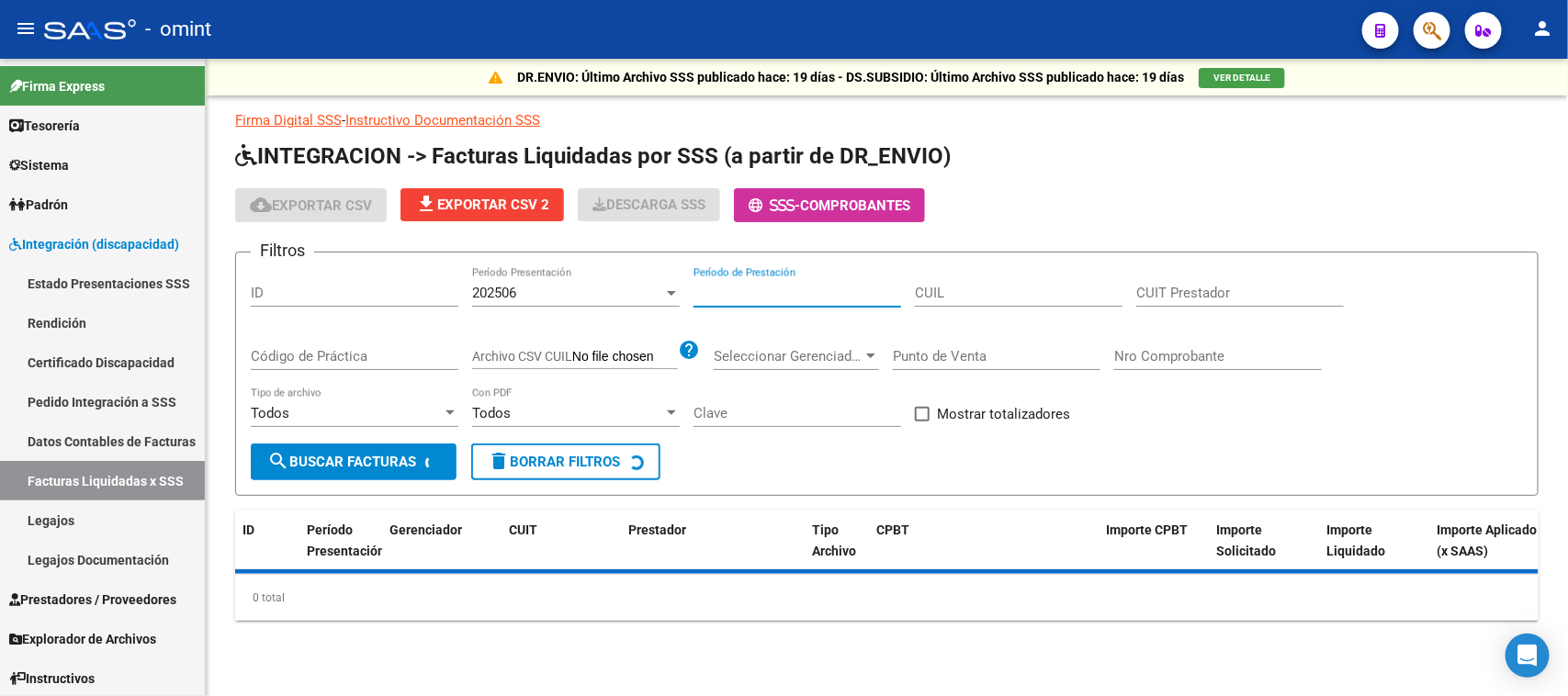
click at [820, 299] on input "Período de Prestación" at bounding box center [797, 293] width 207 height 16
click at [926, 297] on input "CUIL" at bounding box center [1019, 293] width 207 height 16
paste input "20-58140107-9"
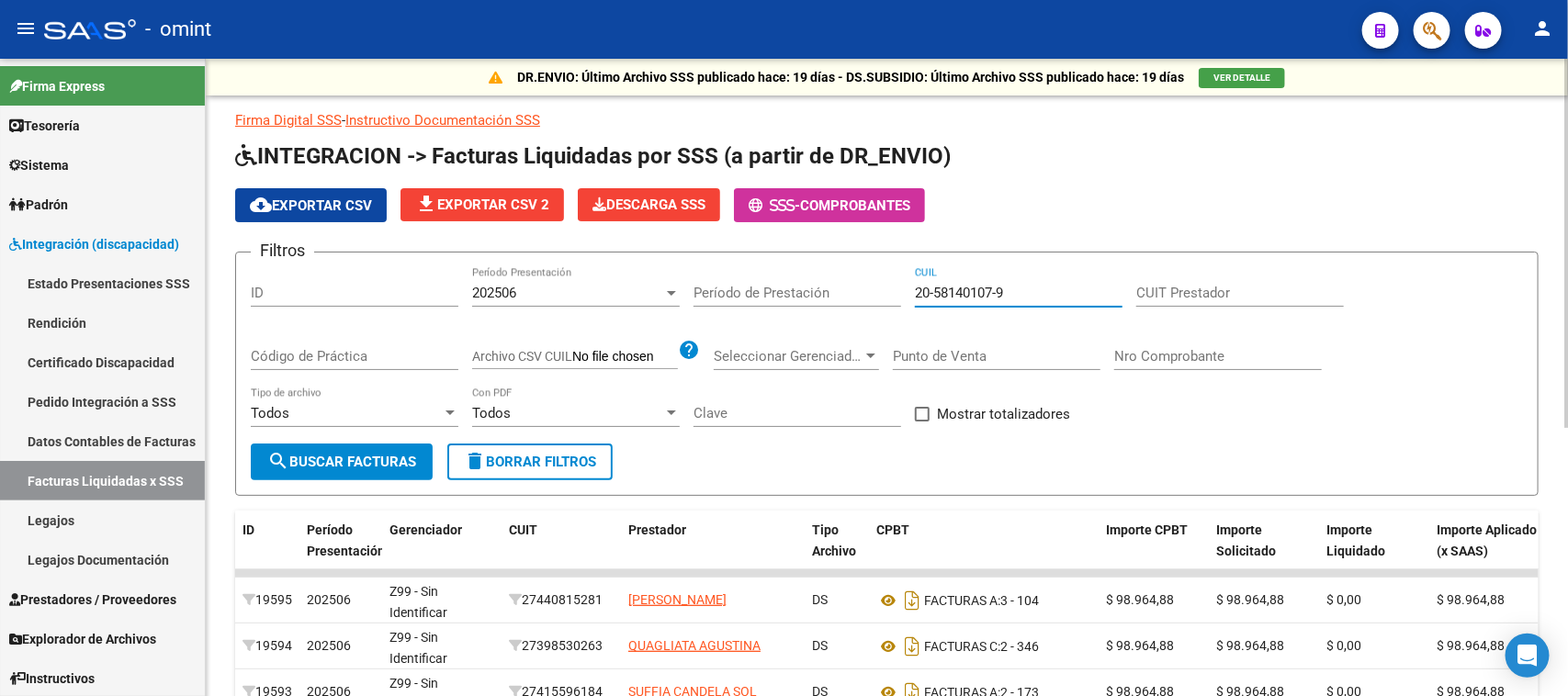
type input "20-58140107-9"
click at [489, 288] on span "202506" at bounding box center [495, 293] width 44 height 16
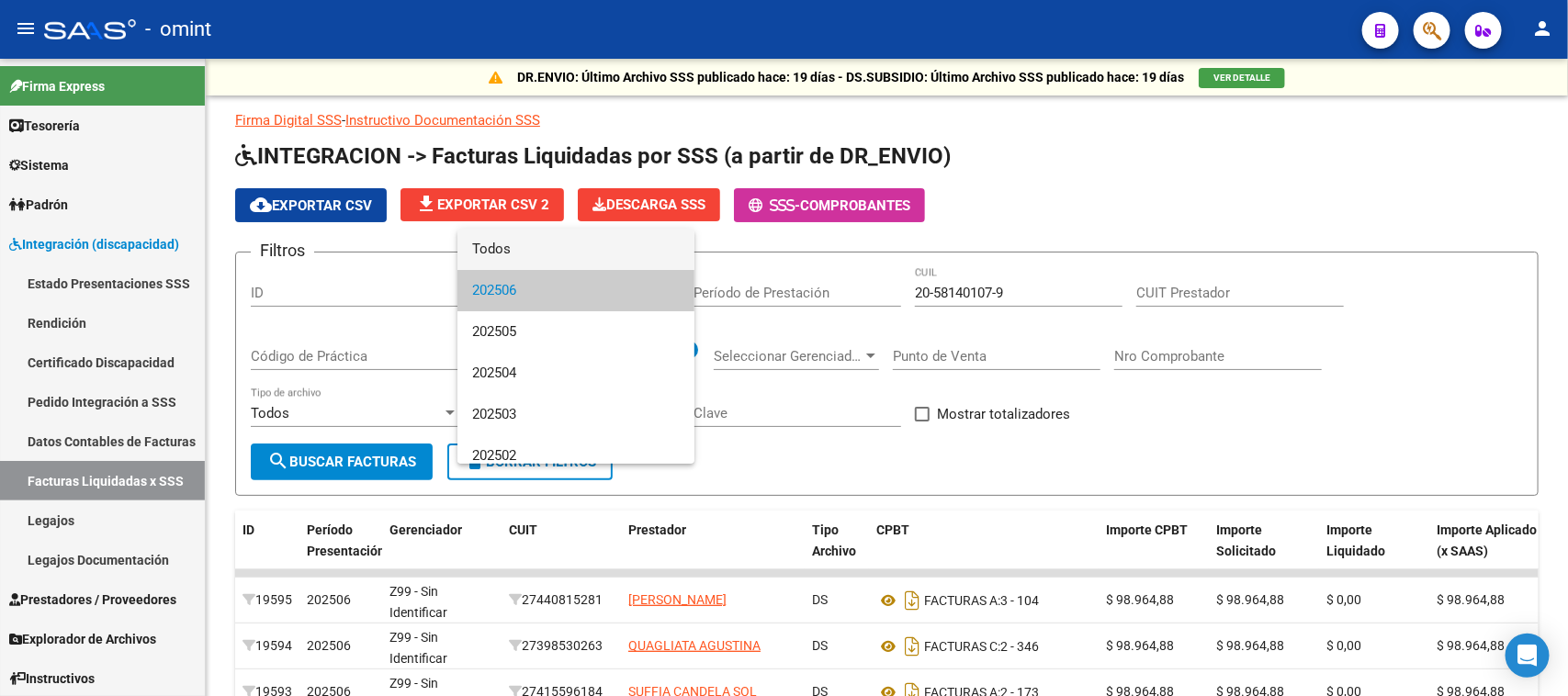
click at [525, 253] on span "Todos" at bounding box center [576, 249] width 207 height 41
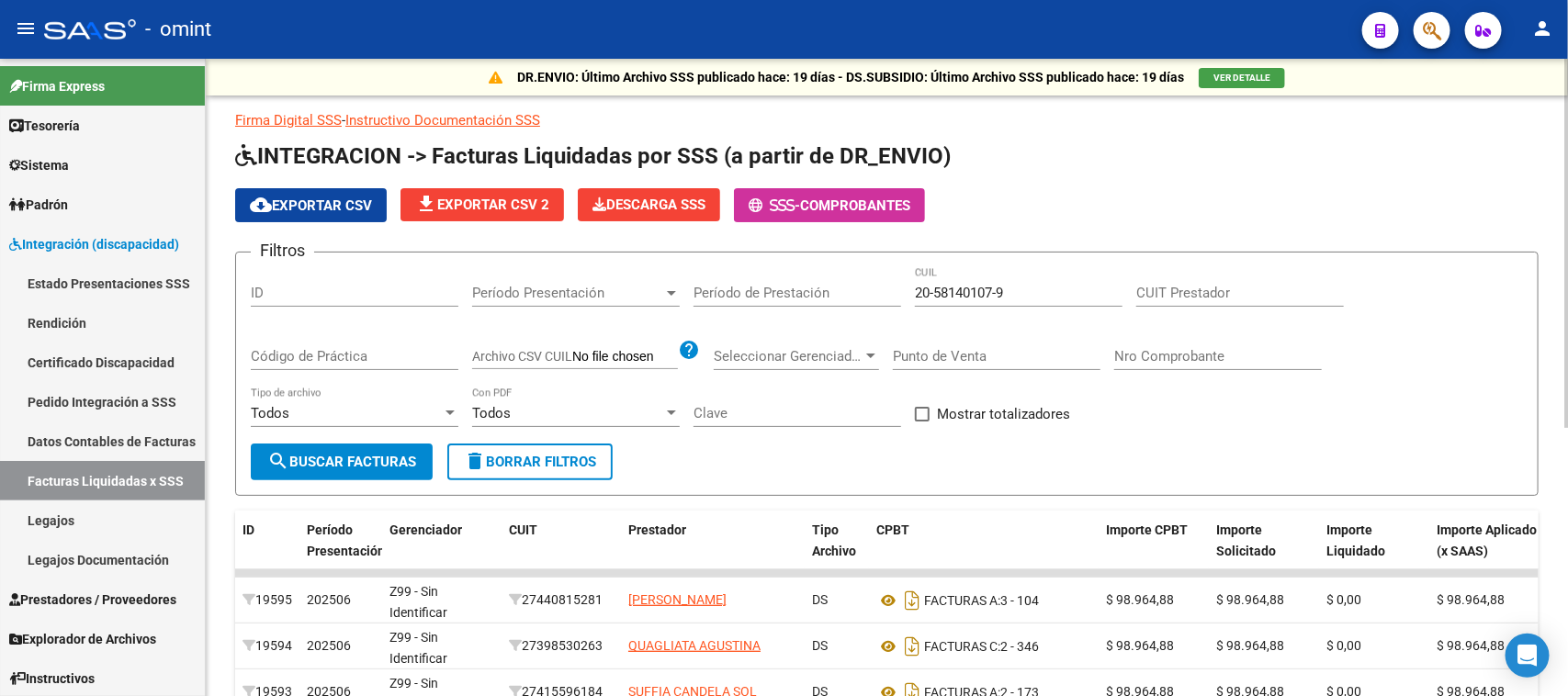
drag, startPoint x: 374, startPoint y: 438, endPoint x: 377, endPoint y: 453, distance: 15.3
click at [374, 441] on form "Filtros ID Período Presentación Período Presentación Período de Prestación 20-5…" at bounding box center [887, 373] width 1304 height 245
click at [377, 454] on span "search Buscar Facturas" at bounding box center [341, 462] width 149 height 16
